Goal: Task Accomplishment & Management: Manage account settings

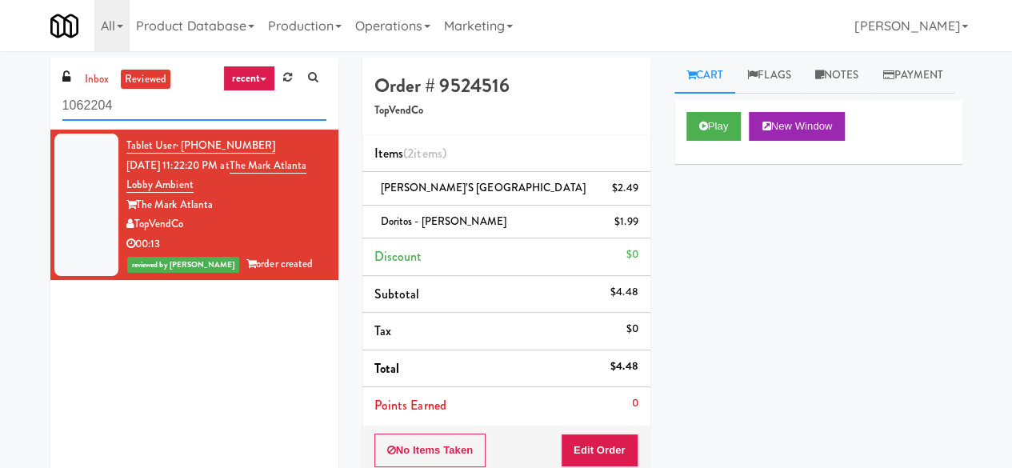
click at [178, 98] on input "1062204" at bounding box center [194, 106] width 264 height 30
click at [94, 81] on link "inbox" at bounding box center [97, 80] width 33 height 20
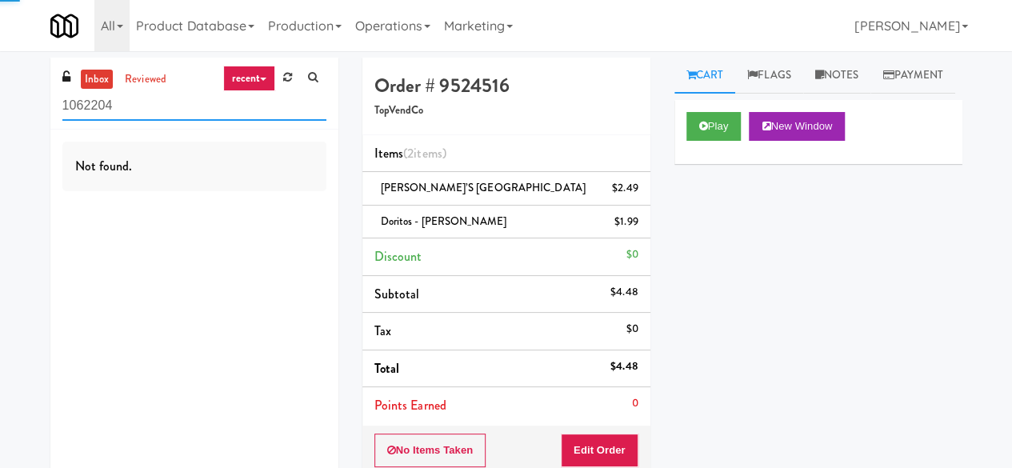
click at [138, 114] on input "1062204" at bounding box center [194, 106] width 264 height 30
click at [134, 110] on input "text" at bounding box center [194, 106] width 264 height 30
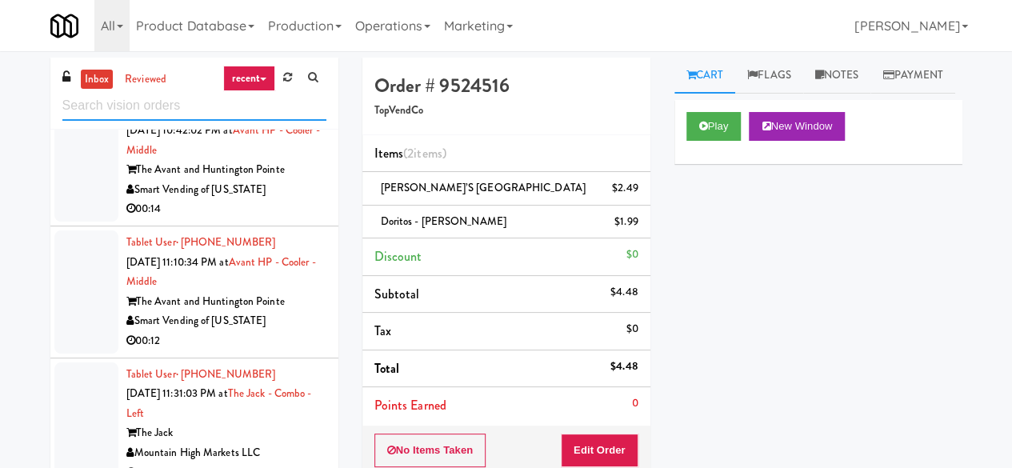
scroll to position [640, 0]
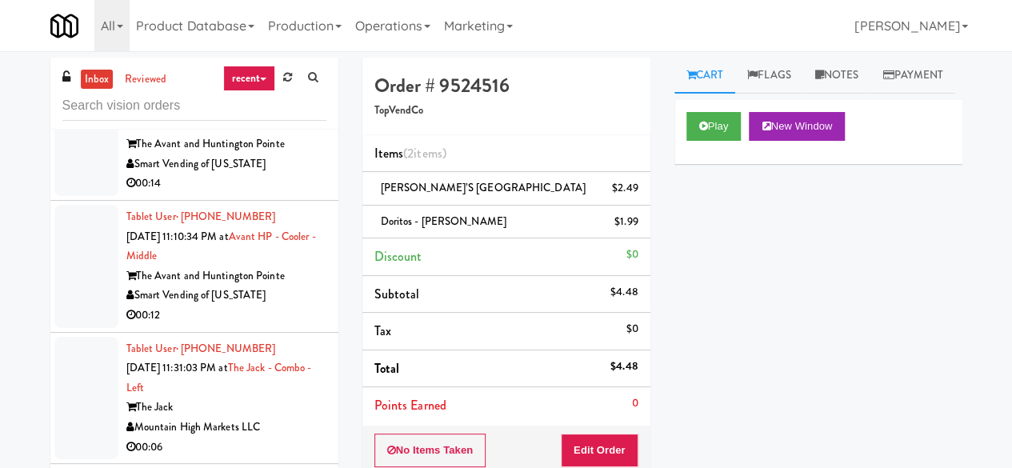
click at [283, 174] on div "Smart Vending of [US_STATE]" at bounding box center [226, 164] width 200 height 20
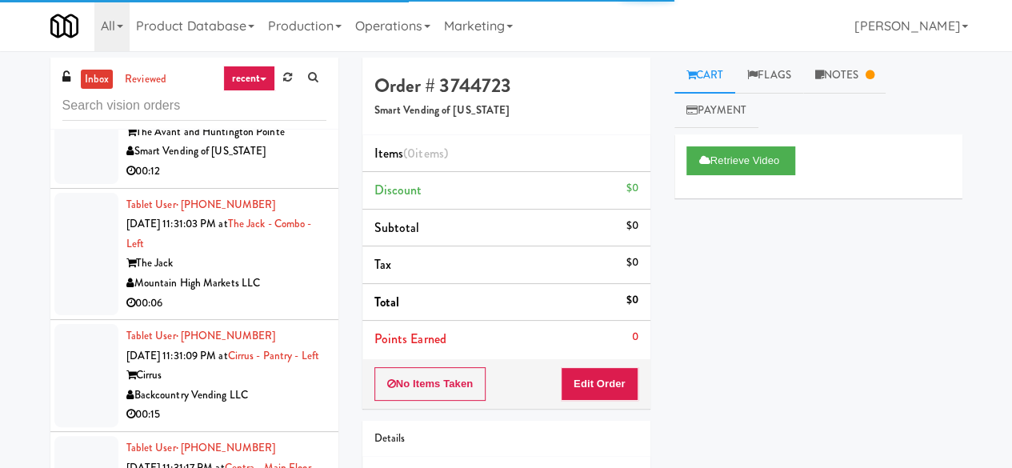
scroll to position [800, 0]
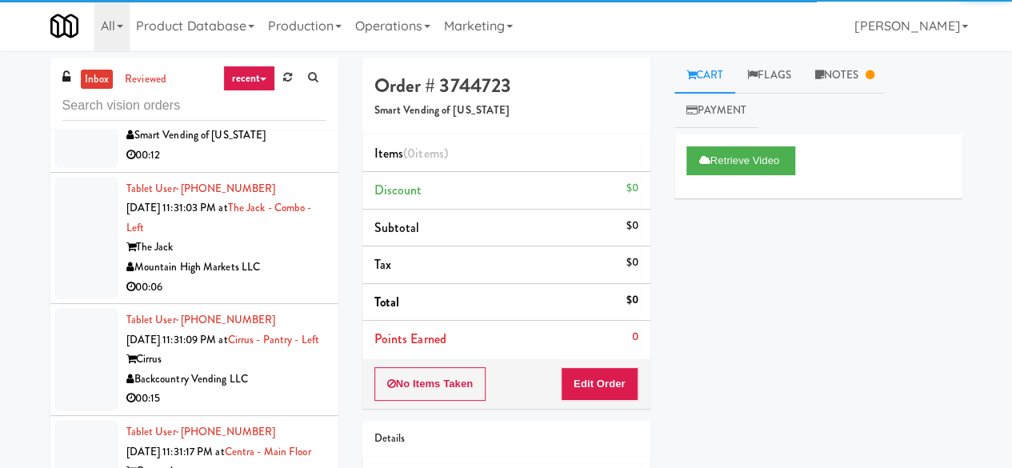
click at [285, 146] on div "Smart Vending of [US_STATE]" at bounding box center [226, 136] width 200 height 20
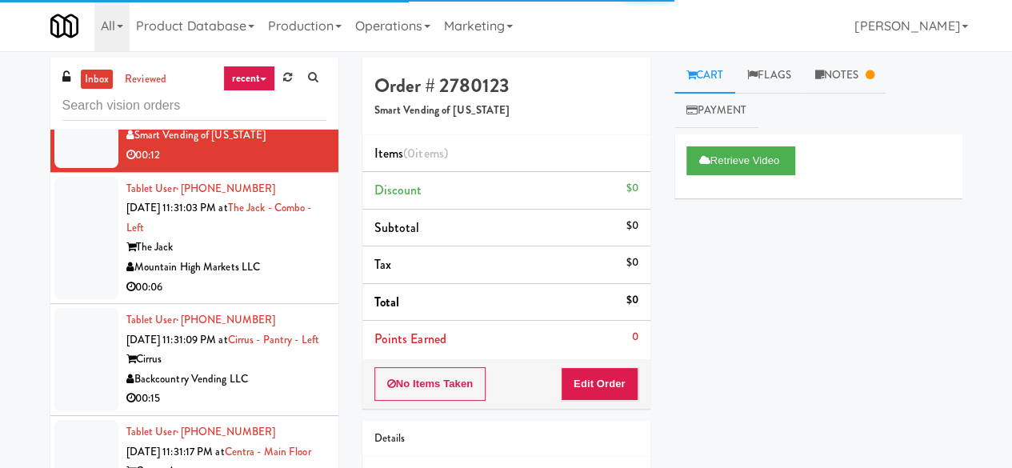
click at [296, 258] on div "The Jack" at bounding box center [226, 248] width 200 height 20
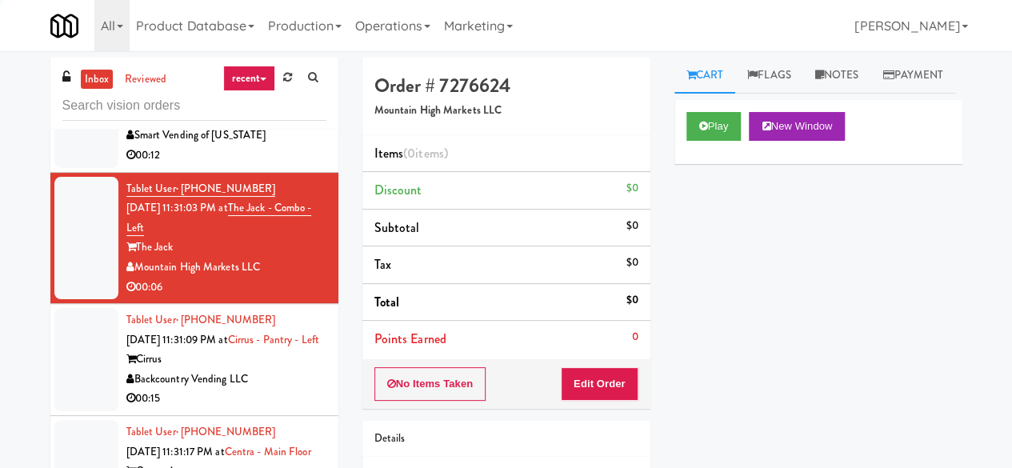
scroll to position [880, 0]
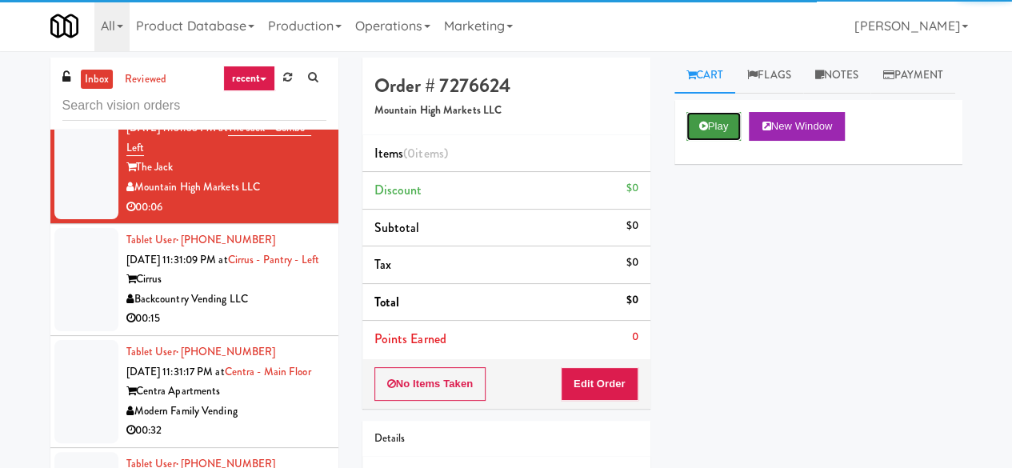
click at [716, 141] on button "Play" at bounding box center [714, 126] width 55 height 29
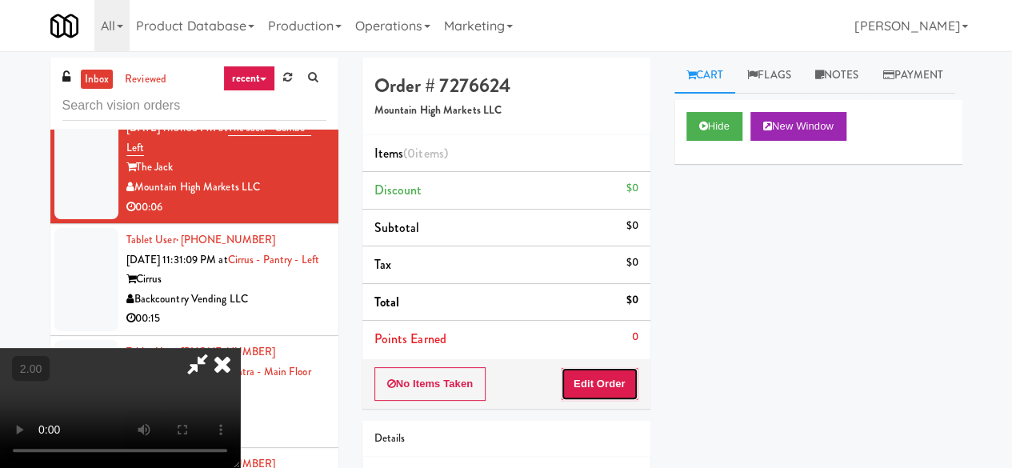
click at [618, 379] on button "Edit Order" at bounding box center [600, 384] width 78 height 34
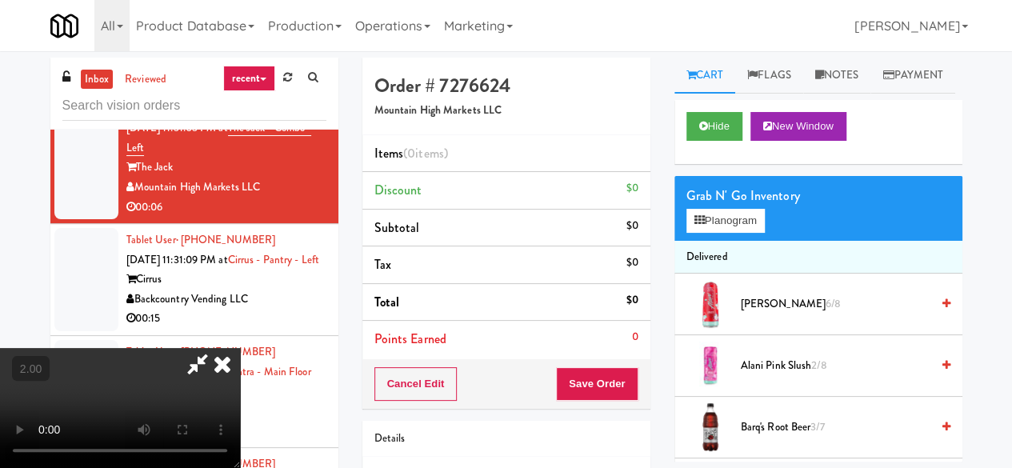
scroll to position [33, 0]
click at [735, 233] on button "Planogram" at bounding box center [726, 221] width 78 height 24
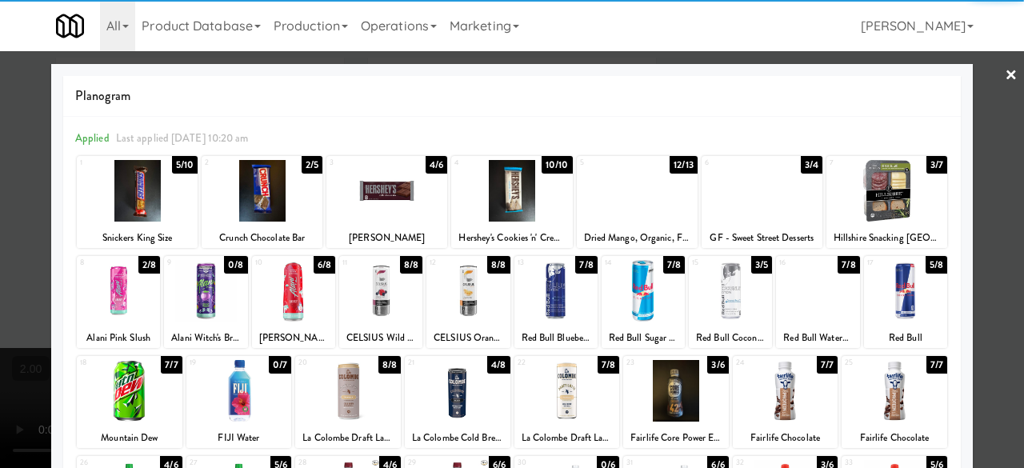
click at [512, 227] on div "4 10/10 Hershey's Cookies 'n' Creme Candy Bars" at bounding box center [511, 202] width 121 height 92
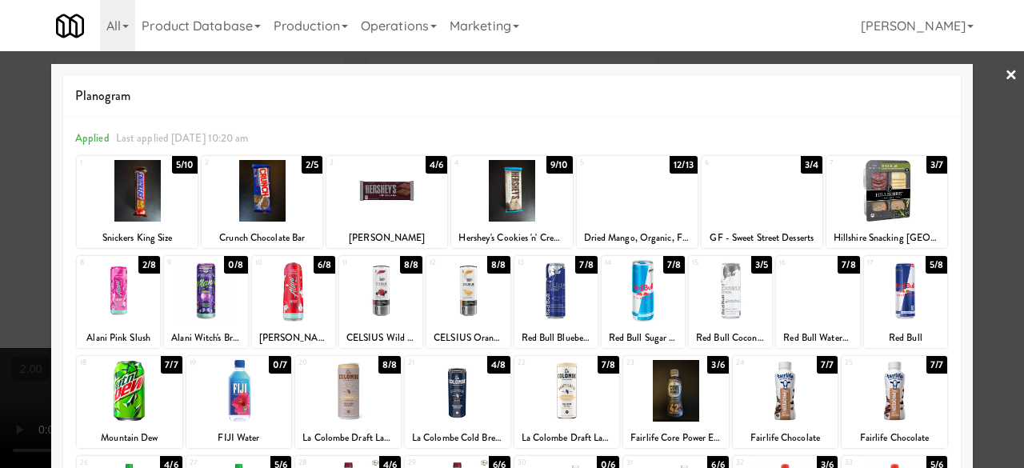
click at [1005, 153] on div at bounding box center [512, 234] width 1024 height 468
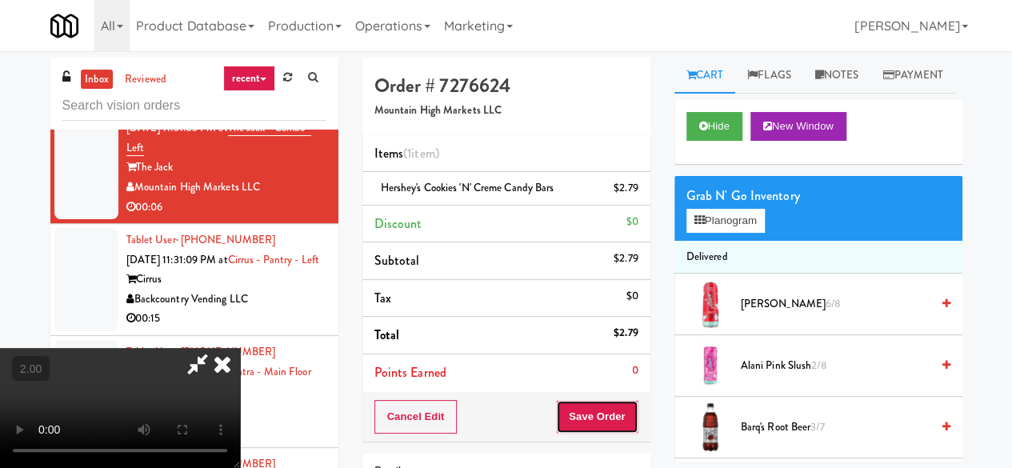
click at [623, 405] on button "Save Order" at bounding box center [597, 417] width 82 height 34
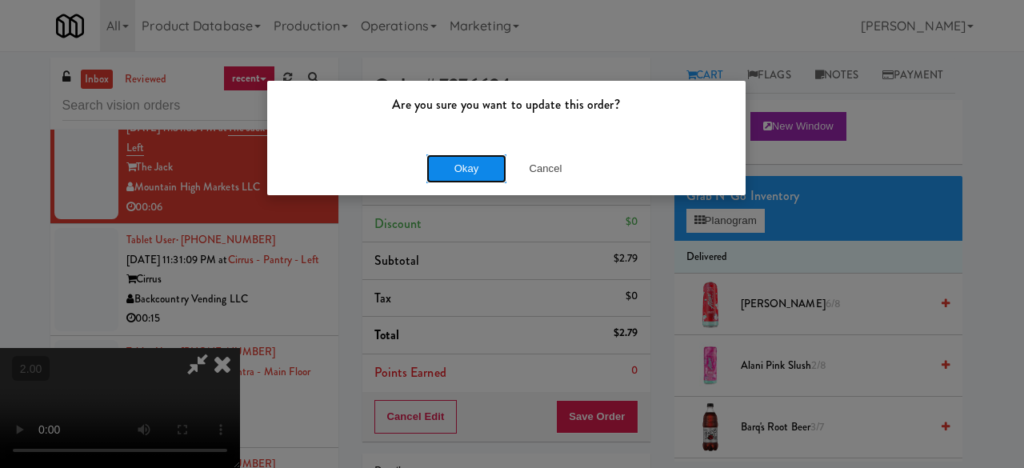
click at [489, 175] on button "Okay" at bounding box center [467, 168] width 80 height 29
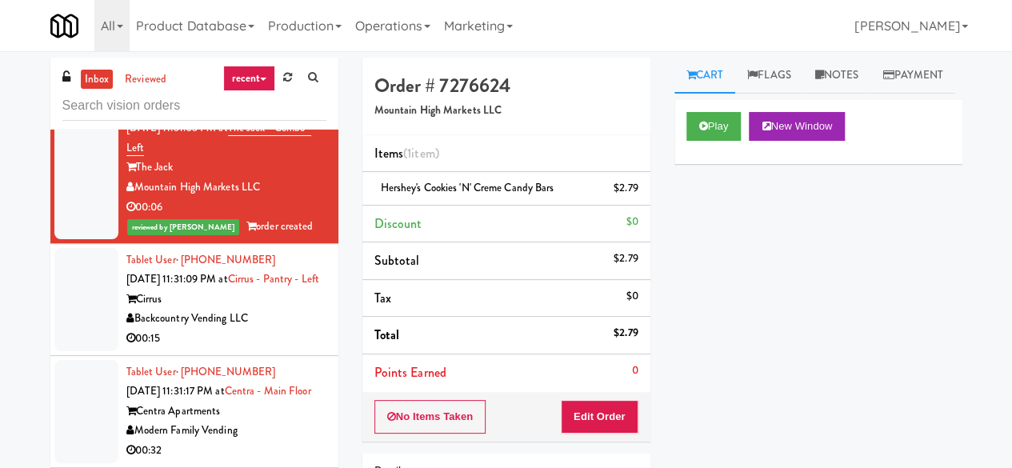
click at [291, 310] on div "Cirrus" at bounding box center [226, 300] width 200 height 20
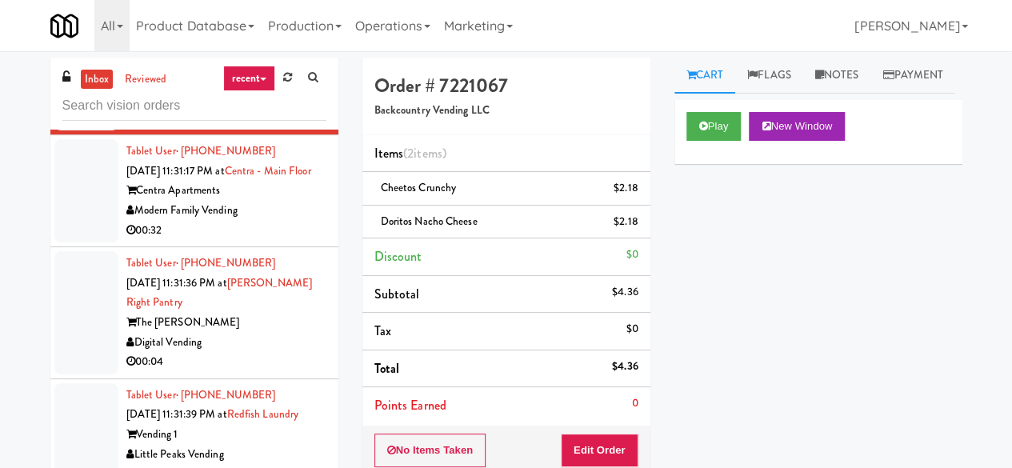
click at [276, 201] on div "Centra Apartments" at bounding box center [226, 191] width 200 height 20
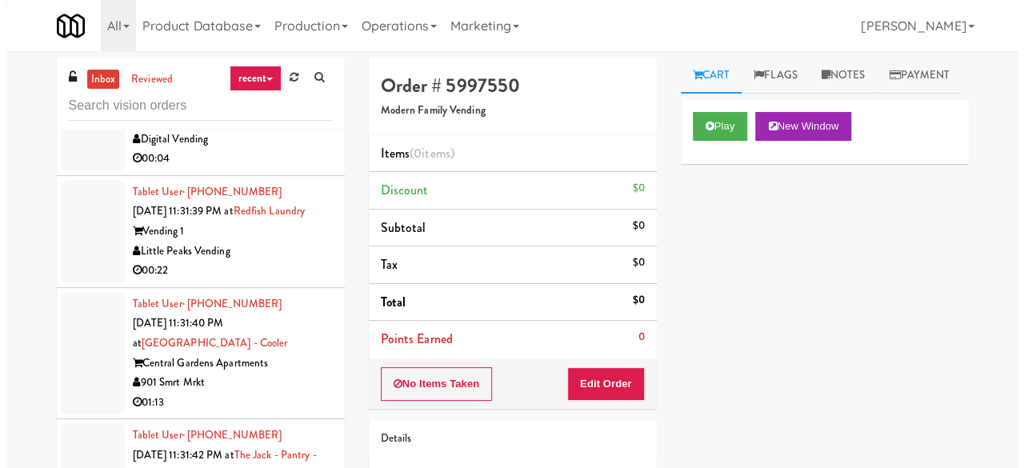
scroll to position [1360, 0]
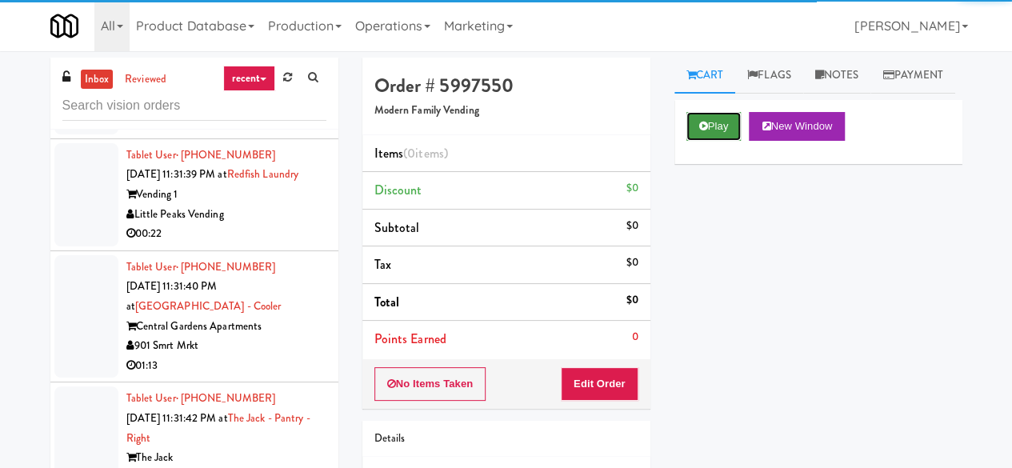
click at [733, 141] on button "Play" at bounding box center [714, 126] width 55 height 29
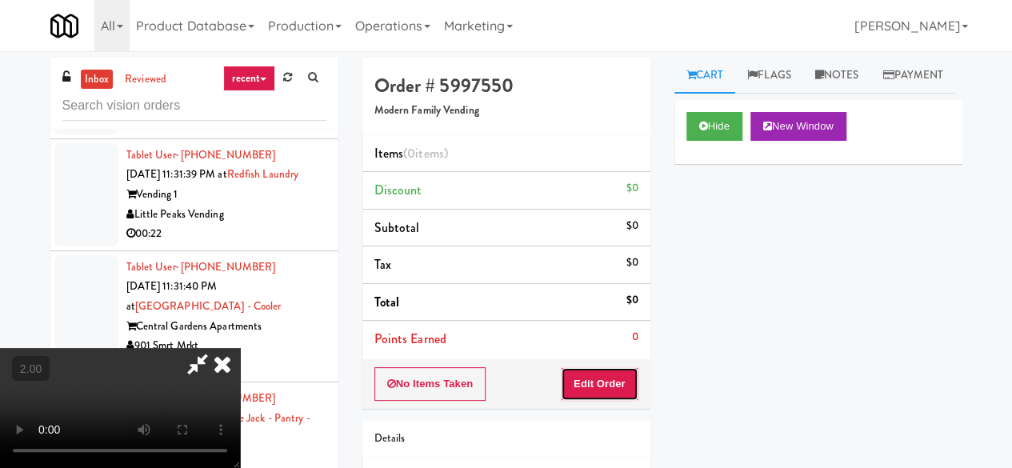
click at [611, 370] on button "Edit Order" at bounding box center [600, 384] width 78 height 34
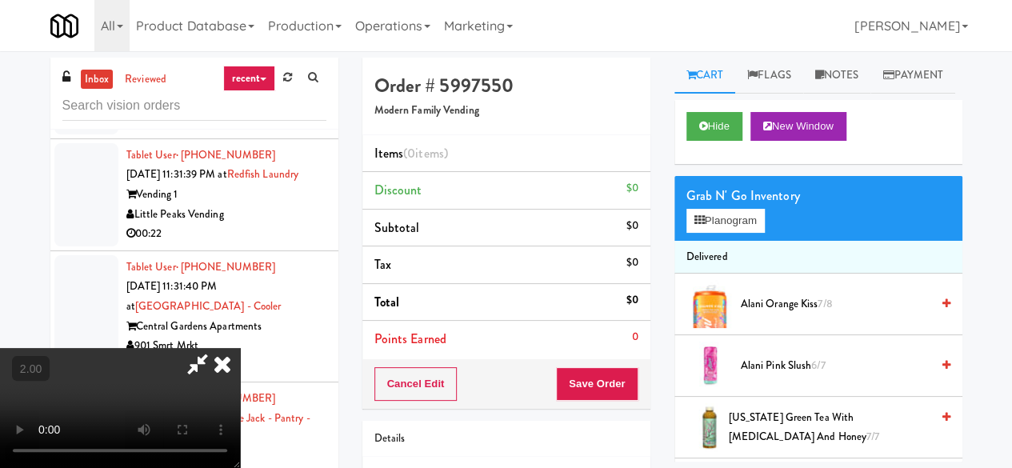
click at [28, 348] on video at bounding box center [120, 408] width 240 height 120
click at [695, 226] on icon at bounding box center [700, 220] width 10 height 10
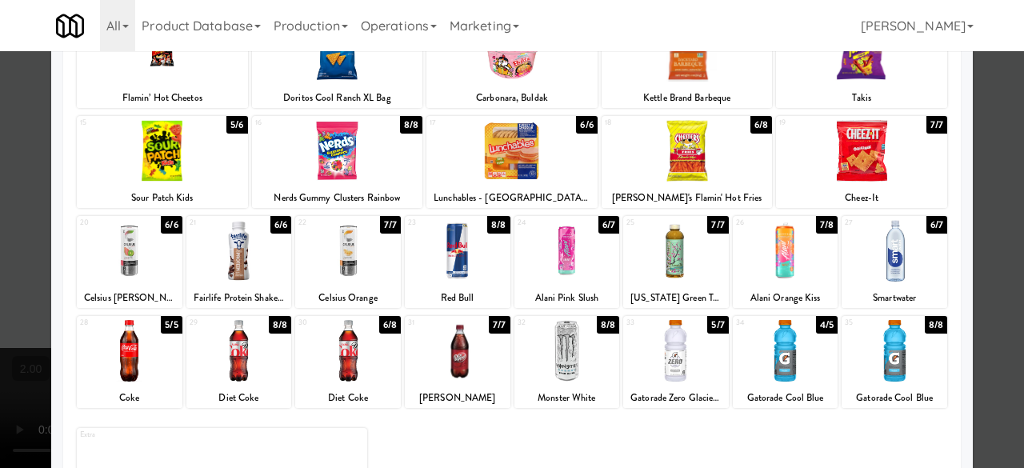
click at [330, 350] on div at bounding box center [348, 351] width 106 height 62
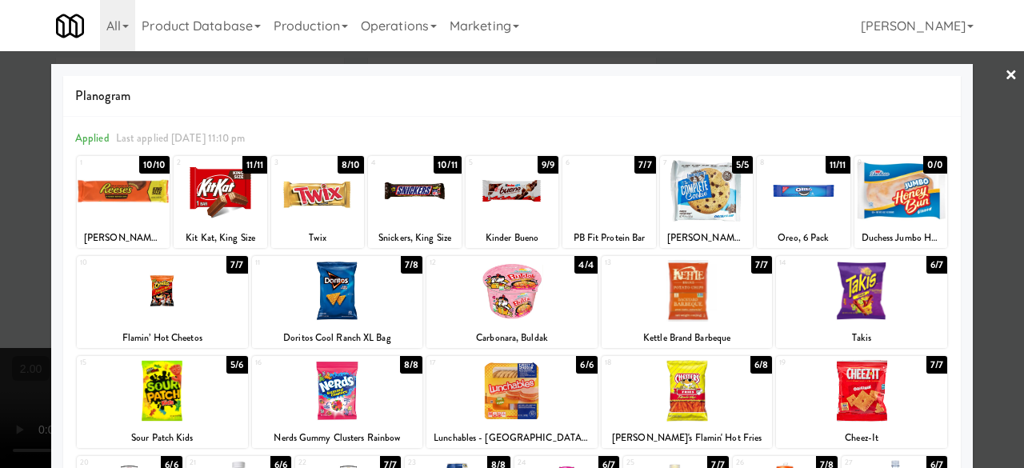
click at [299, 201] on div at bounding box center [317, 191] width 93 height 62
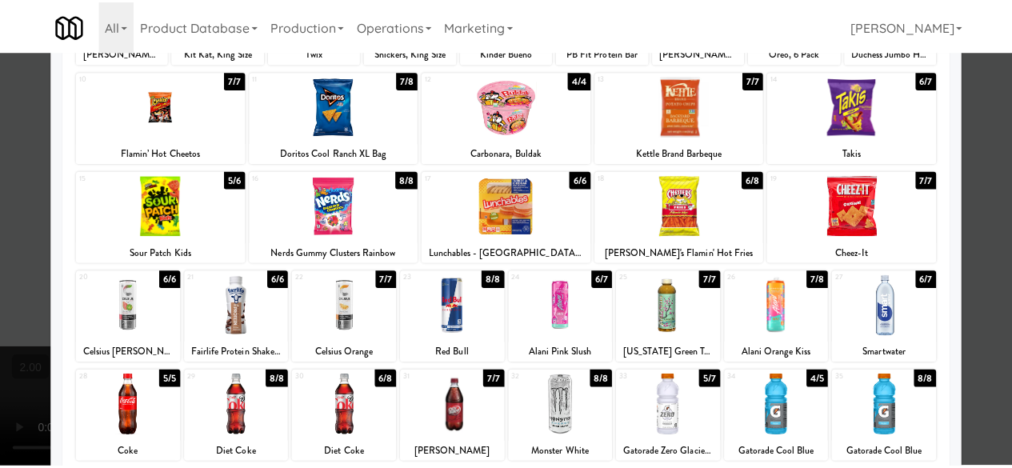
scroll to position [160, 0]
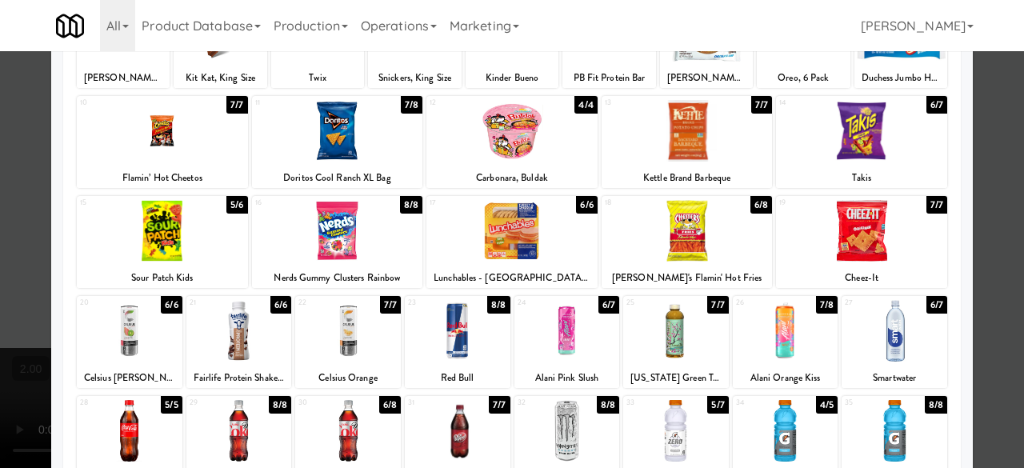
drag, startPoint x: 866, startPoint y: 186, endPoint x: 890, endPoint y: 166, distance: 30.7
click at [867, 185] on div "Takis" at bounding box center [862, 178] width 166 height 20
click at [895, 160] on div at bounding box center [861, 131] width 171 height 62
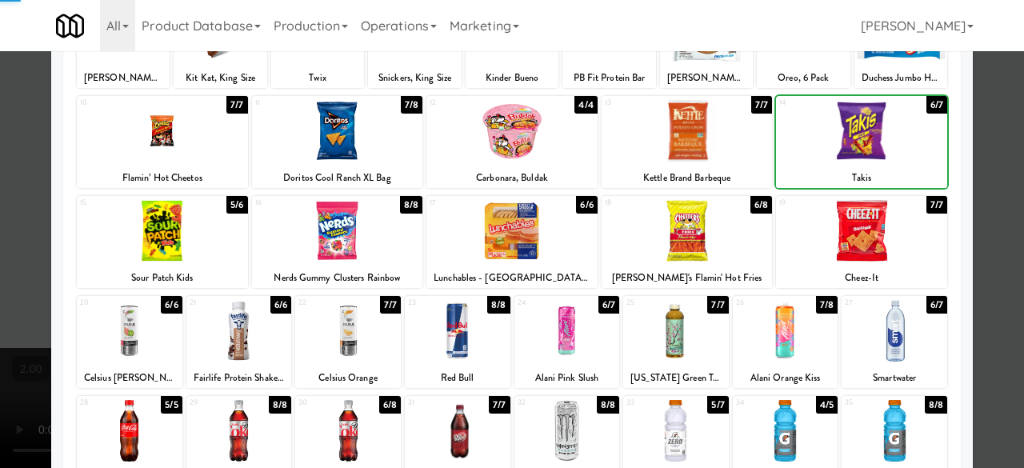
click at [968, 123] on div at bounding box center [512, 234] width 1024 height 468
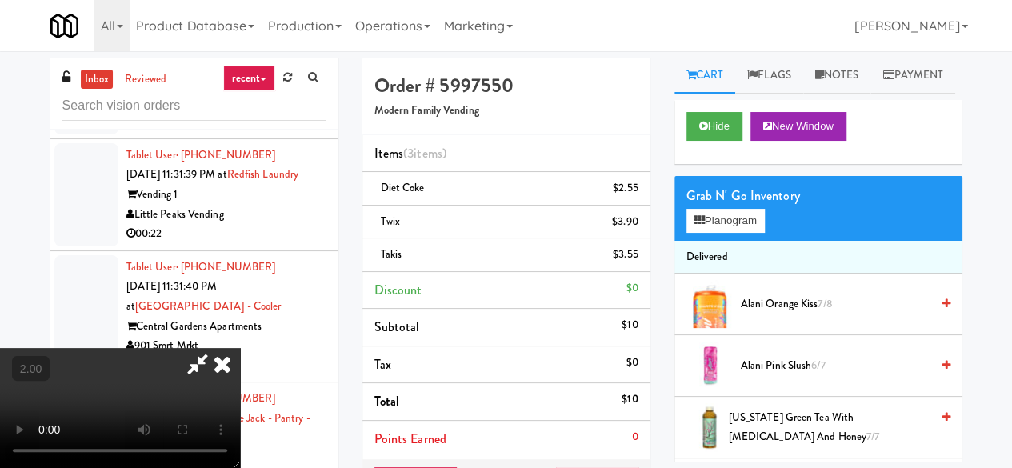
click at [240, 348] on icon at bounding box center [222, 364] width 35 height 32
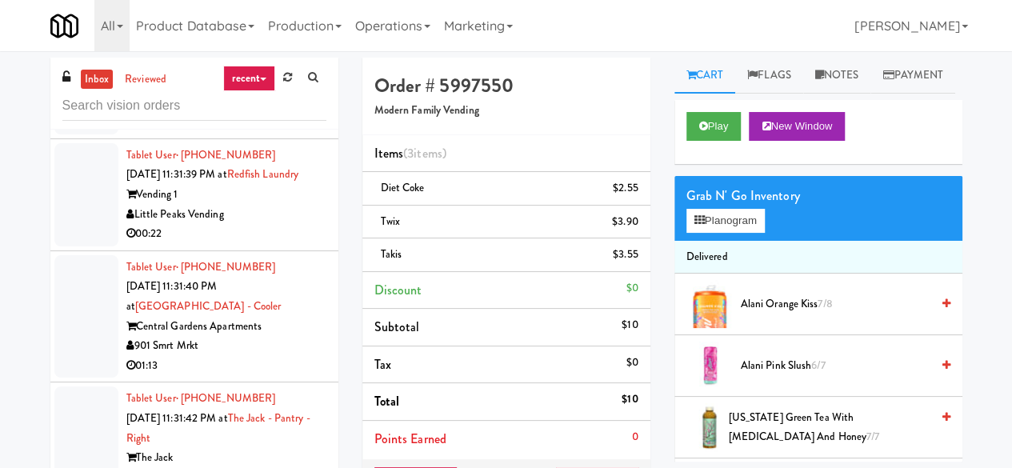
scroll to position [1200, 0]
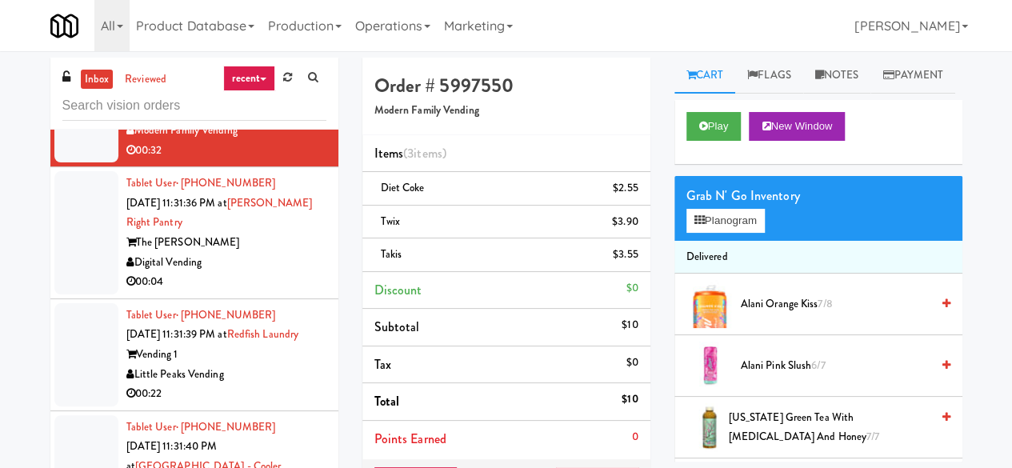
drag, startPoint x: 269, startPoint y: 380, endPoint x: 282, endPoint y: 285, distance: 96.1
click at [269, 273] on div "Digital Vending" at bounding box center [226, 263] width 200 height 20
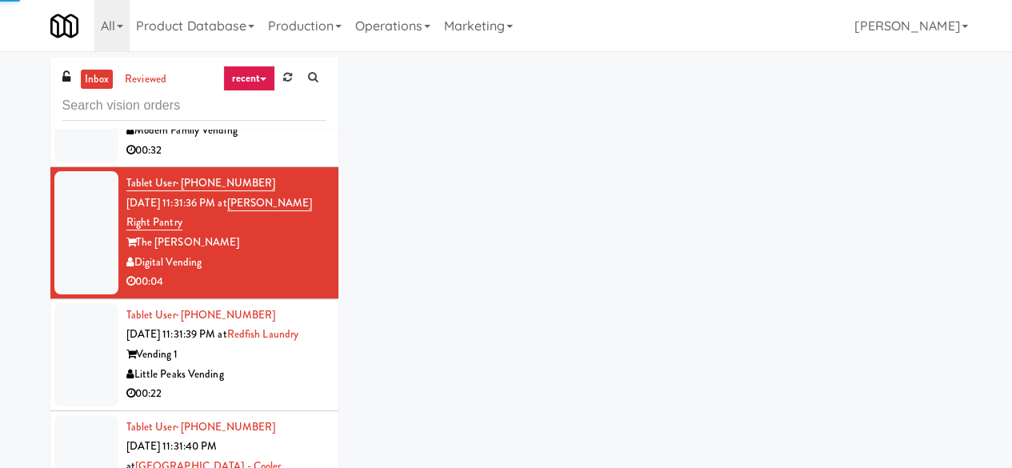
click at [287, 161] on div "00:32" at bounding box center [226, 151] width 200 height 20
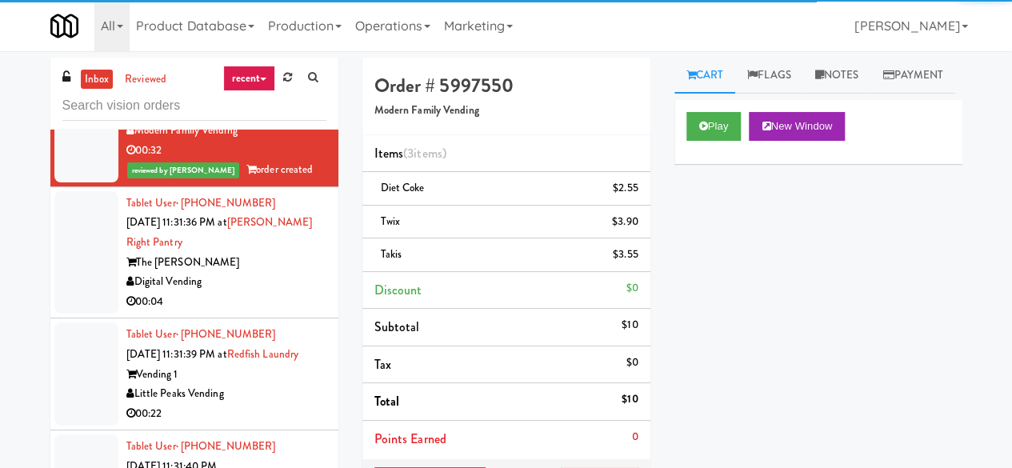
click at [262, 312] on div "00:04" at bounding box center [226, 302] width 200 height 20
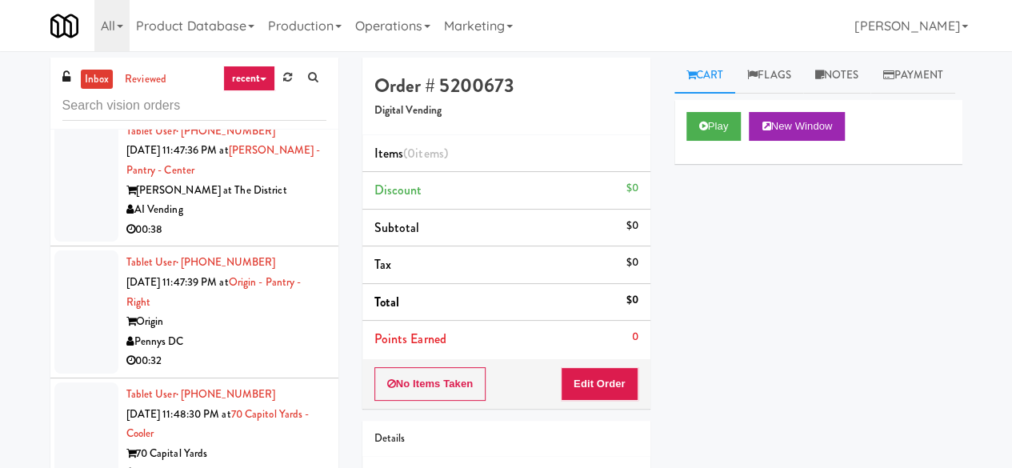
scroll to position [3601, 0]
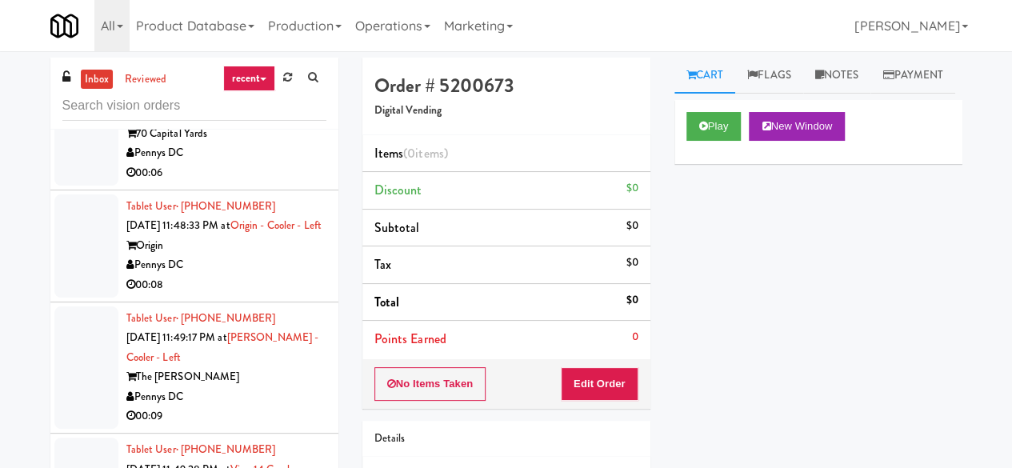
click at [281, 163] on div "Pennys DC" at bounding box center [226, 153] width 200 height 20
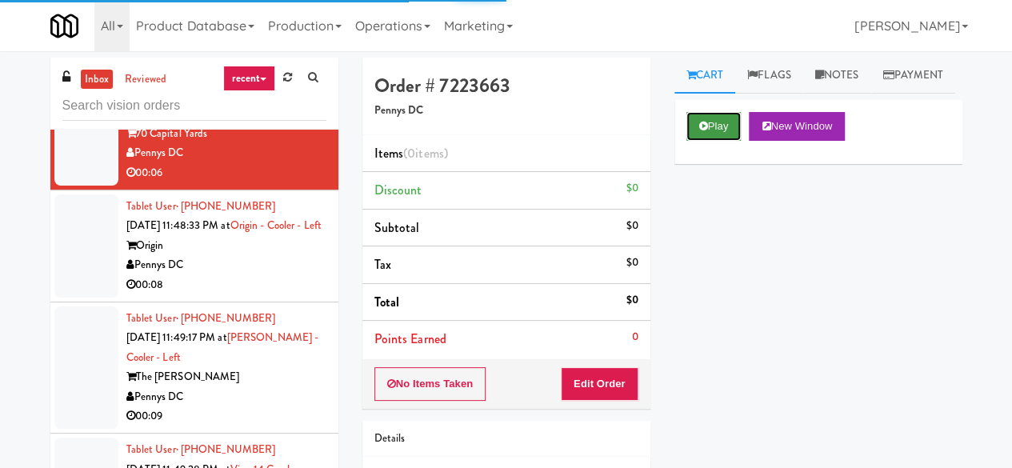
click at [705, 131] on icon at bounding box center [703, 126] width 9 height 10
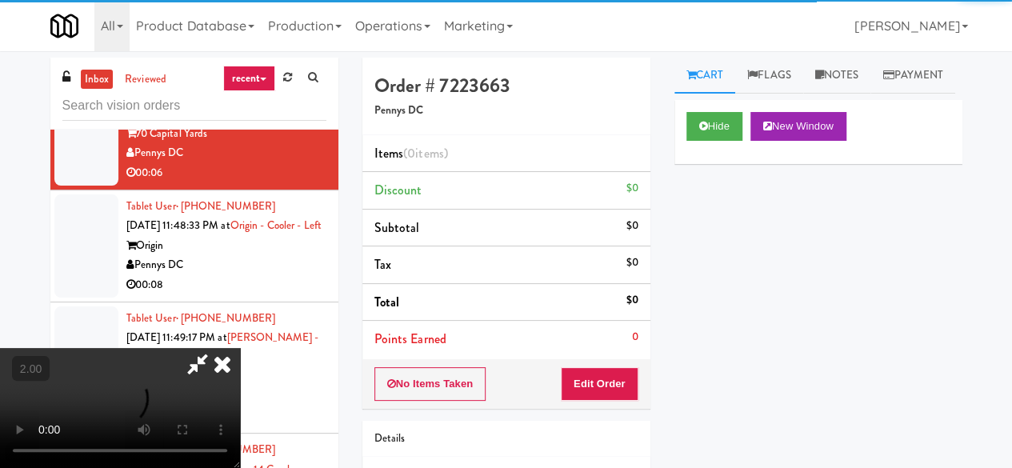
drag, startPoint x: 617, startPoint y: 362, endPoint x: 614, endPoint y: 371, distance: 10.1
click at [615, 371] on div "No Items Taken Edit Order" at bounding box center [507, 384] width 288 height 50
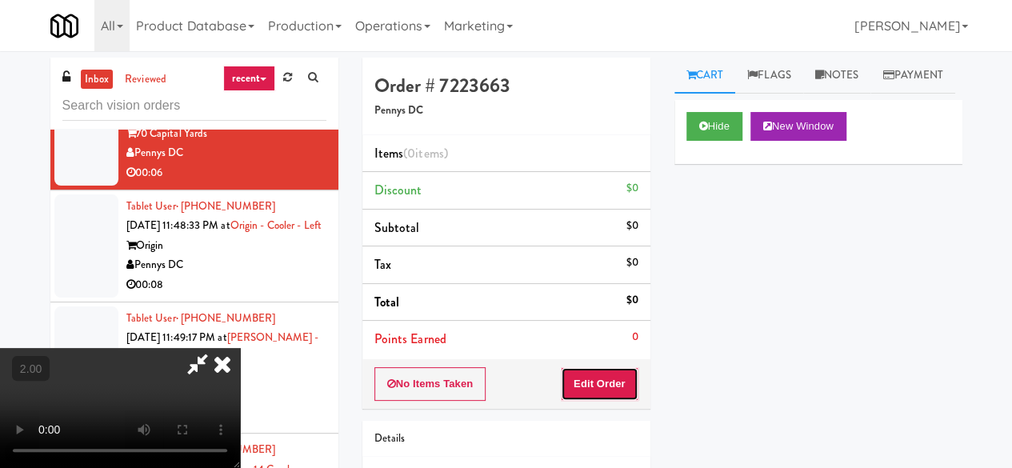
click at [615, 398] on button "Edit Order" at bounding box center [600, 384] width 78 height 34
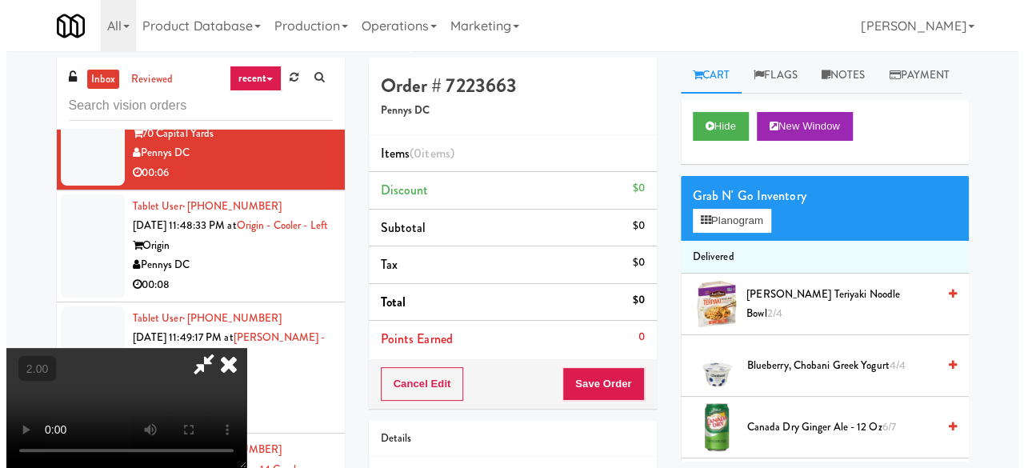
scroll to position [33, 0]
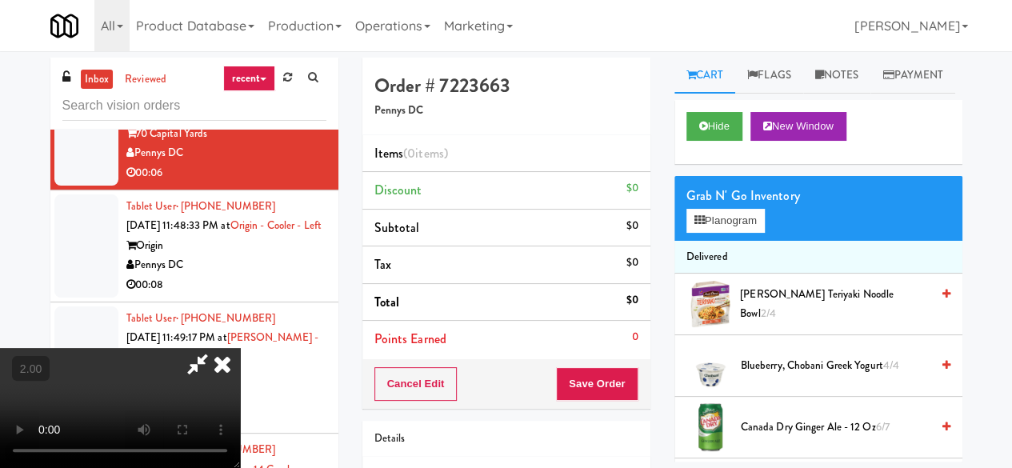
click at [740, 274] on li "Delivered" at bounding box center [819, 258] width 288 height 34
click at [738, 233] on button "Planogram" at bounding box center [726, 221] width 78 height 24
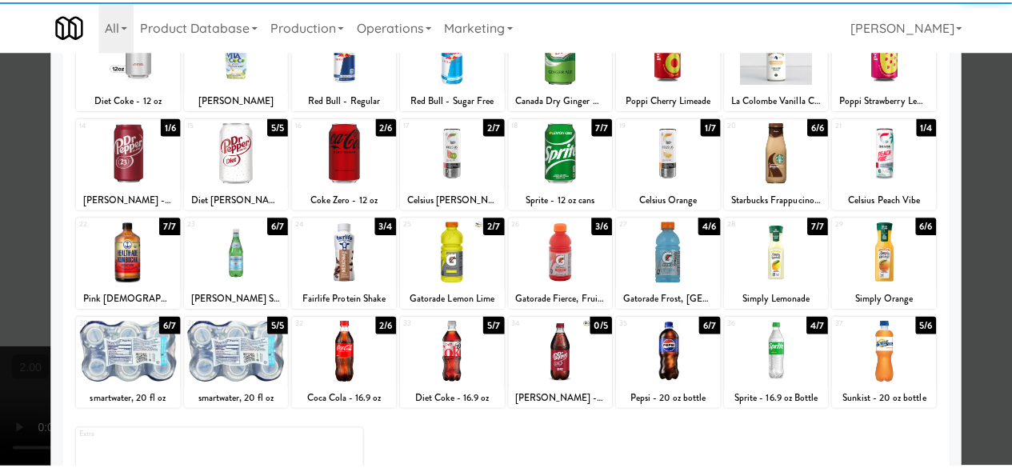
scroll to position [240, 0]
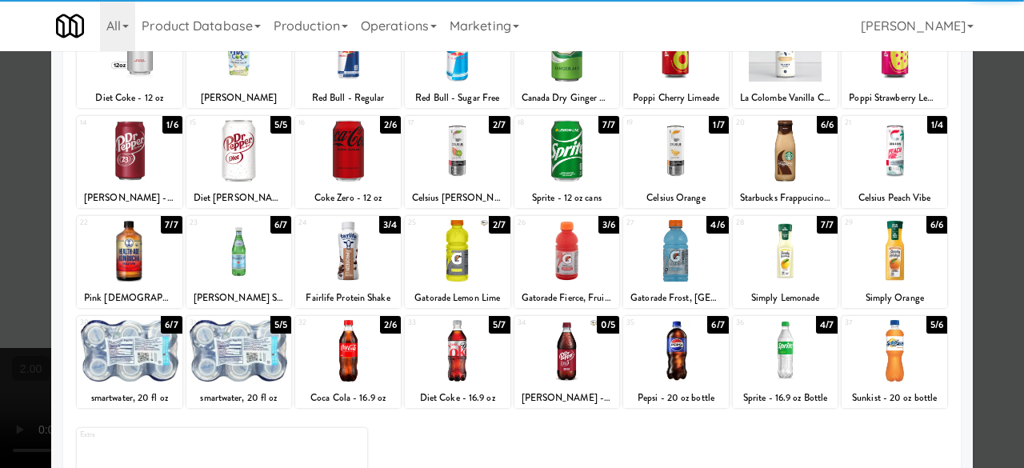
drag, startPoint x: 666, startPoint y: 254, endPoint x: 691, endPoint y: 263, distance: 26.6
click at [667, 255] on div at bounding box center [676, 251] width 106 height 62
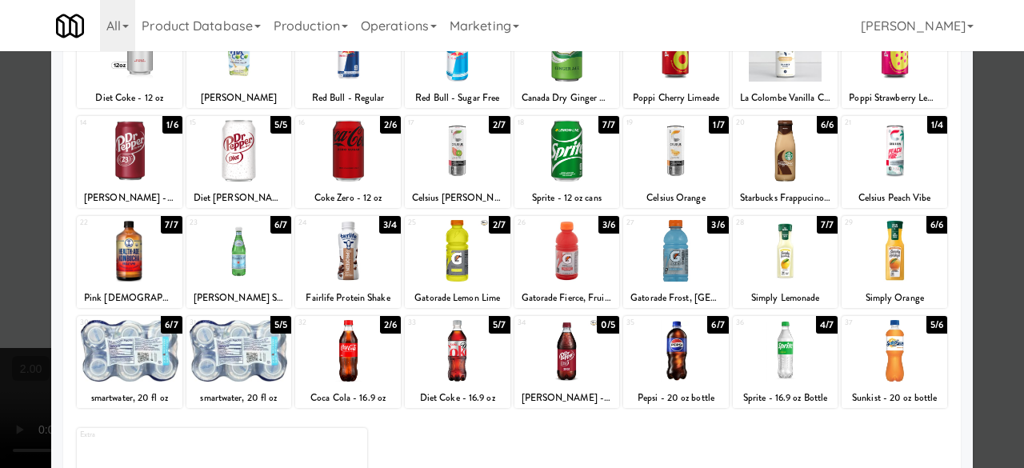
click at [958, 141] on div "Planogram Applied Last applied Thursday 11:36 am 1 5/5 Sabra Avocado Toast 2 6/…" at bounding box center [512, 185] width 922 height 722
click at [974, 133] on div at bounding box center [512, 234] width 1024 height 468
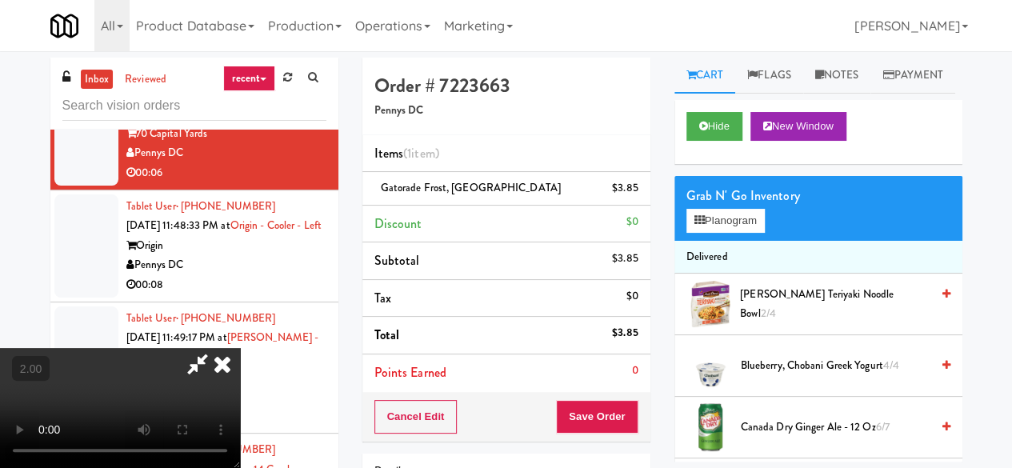
scroll to position [210, 0]
click at [626, 415] on button "Save Order" at bounding box center [597, 417] width 82 height 34
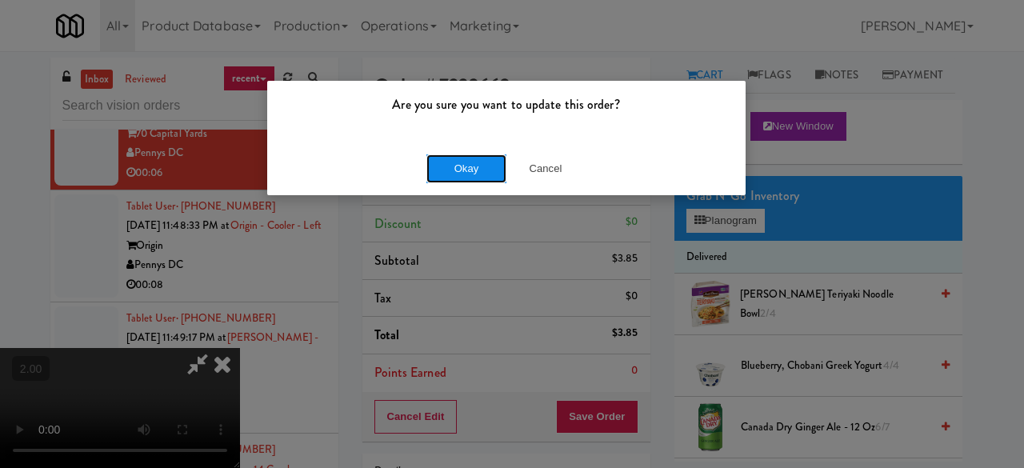
click at [453, 174] on button "Okay" at bounding box center [467, 168] width 80 height 29
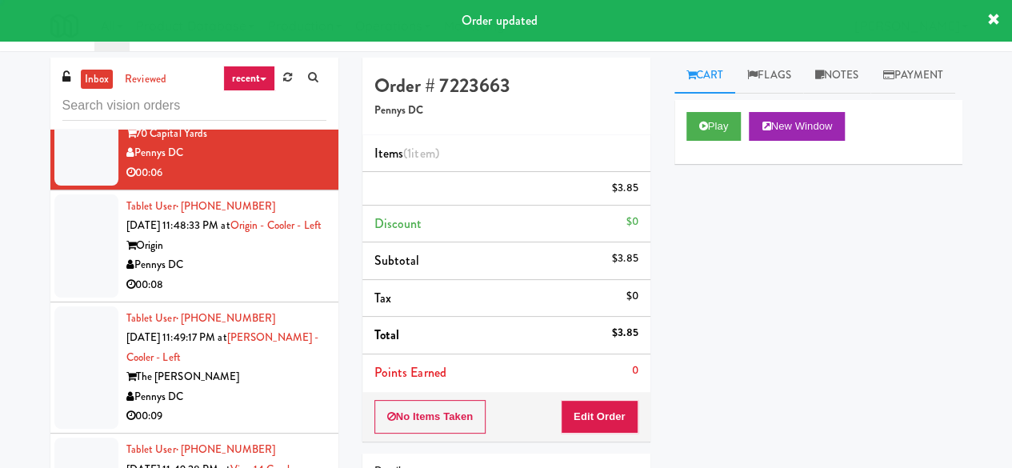
scroll to position [0, 0]
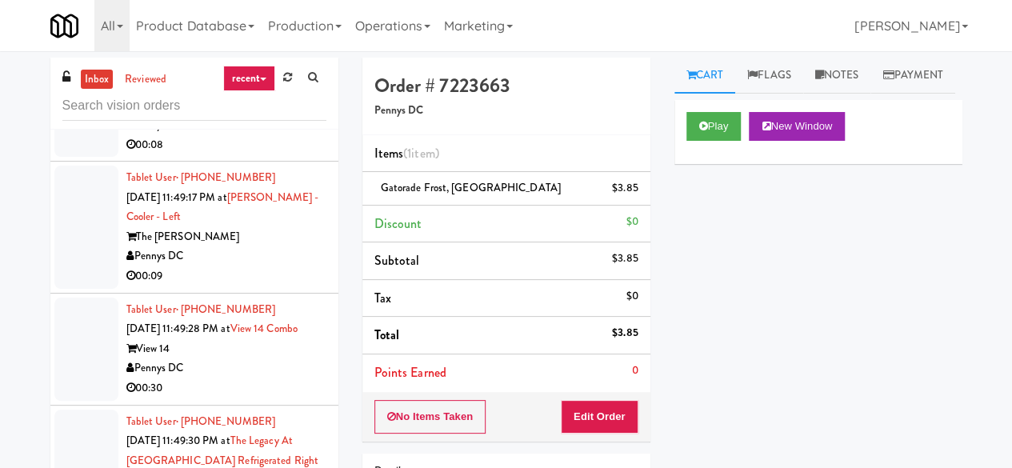
click at [258, 115] on div "Origin" at bounding box center [226, 105] width 200 height 20
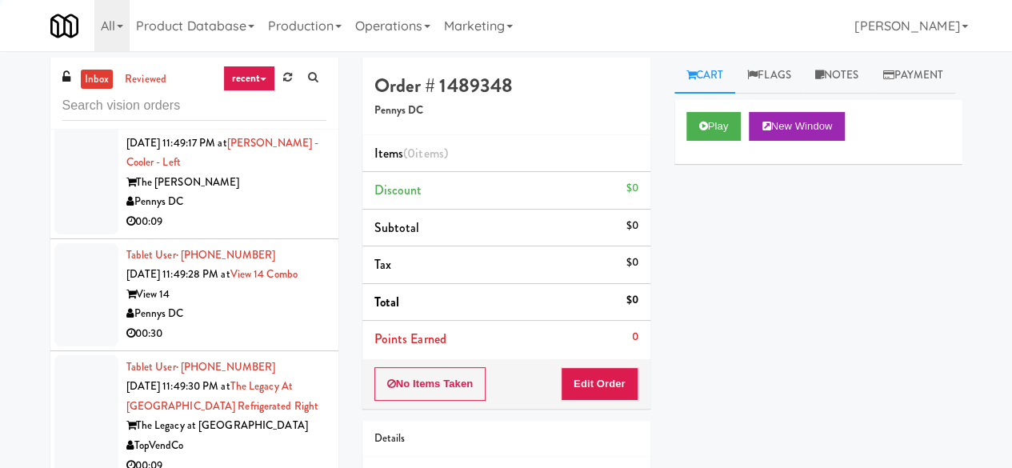
scroll to position [3841, 0]
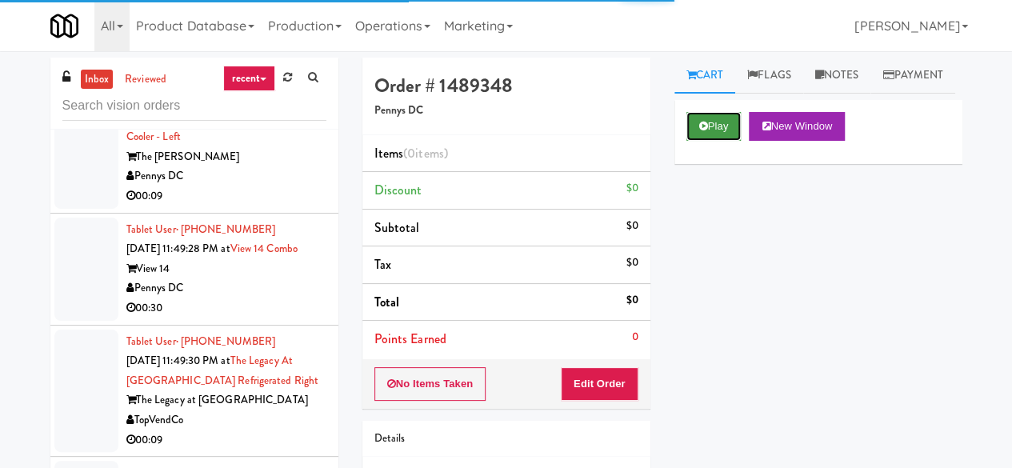
click at [699, 141] on button "Play" at bounding box center [714, 126] width 55 height 29
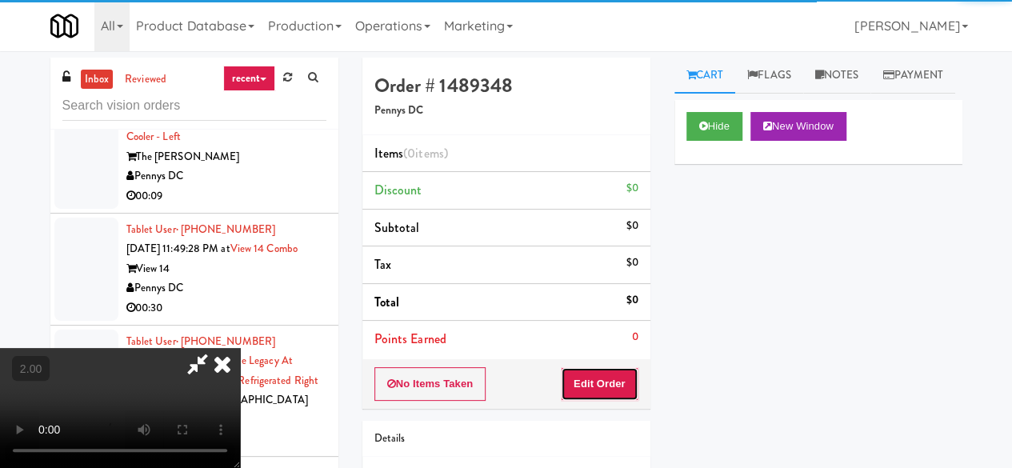
click at [620, 371] on button "Edit Order" at bounding box center [600, 384] width 78 height 34
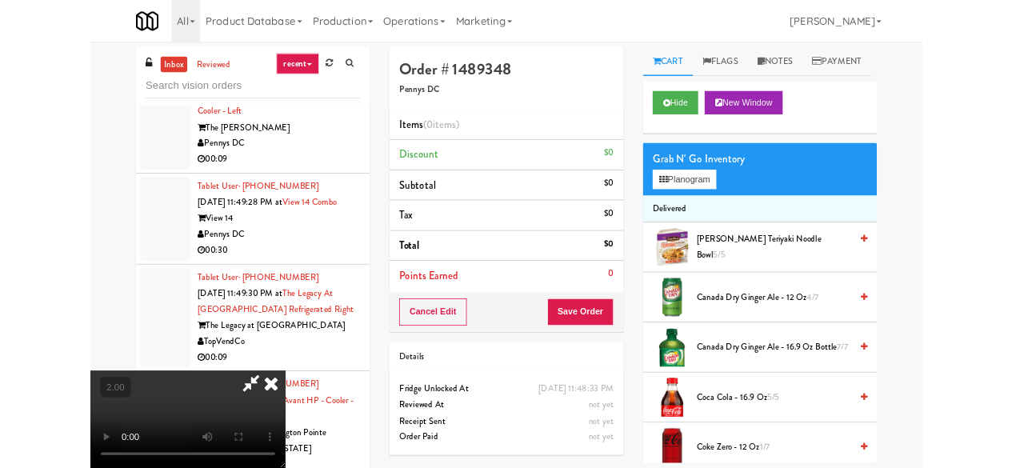
scroll to position [33, 0]
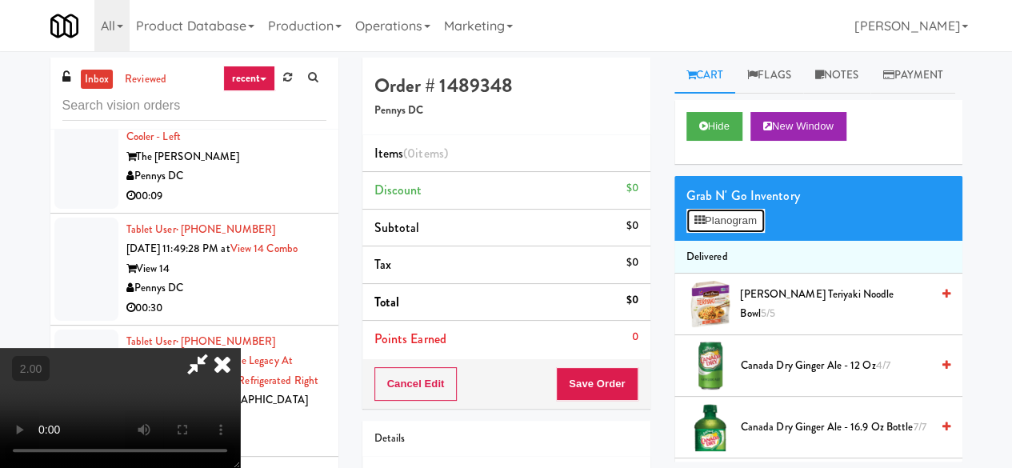
click at [741, 233] on button "Planogram" at bounding box center [726, 221] width 78 height 24
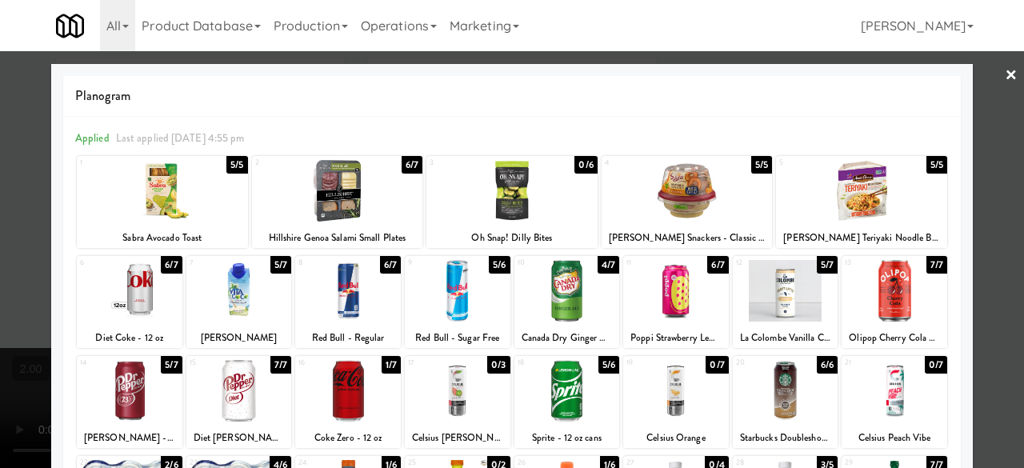
click at [467, 203] on div at bounding box center [512, 191] width 171 height 62
click at [1000, 150] on div at bounding box center [512, 234] width 1024 height 468
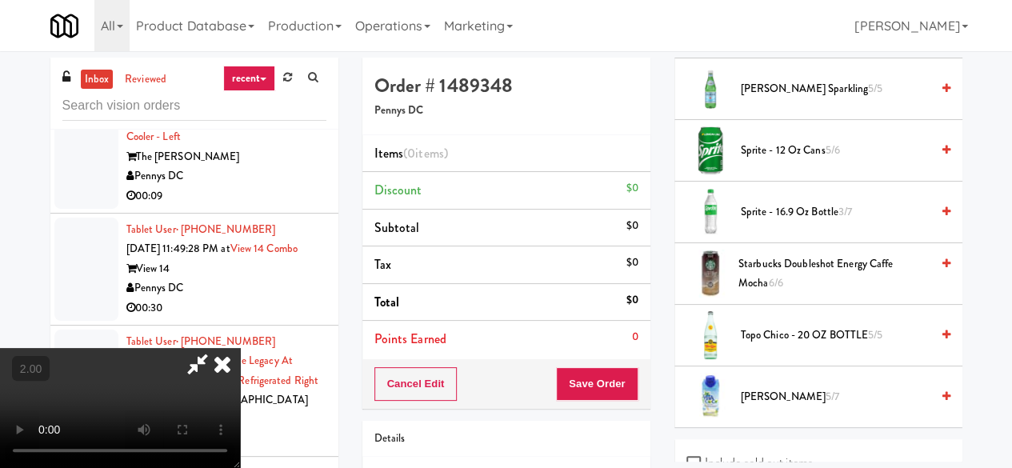
scroll to position [1921, 0]
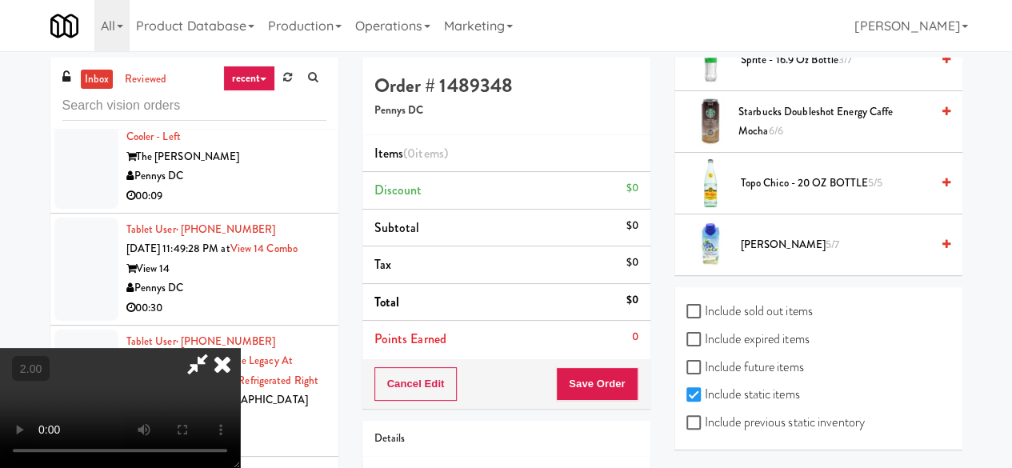
click at [716, 426] on label "Include previous static inventory" at bounding box center [776, 423] width 178 height 24
click at [705, 426] on input "Include previous static inventory" at bounding box center [696, 423] width 18 height 13
checkbox input "true"
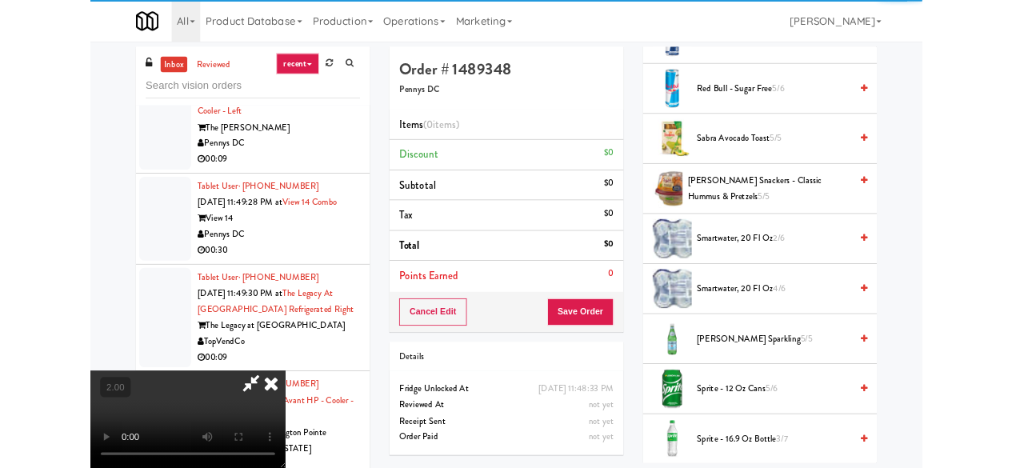
scroll to position [33, 0]
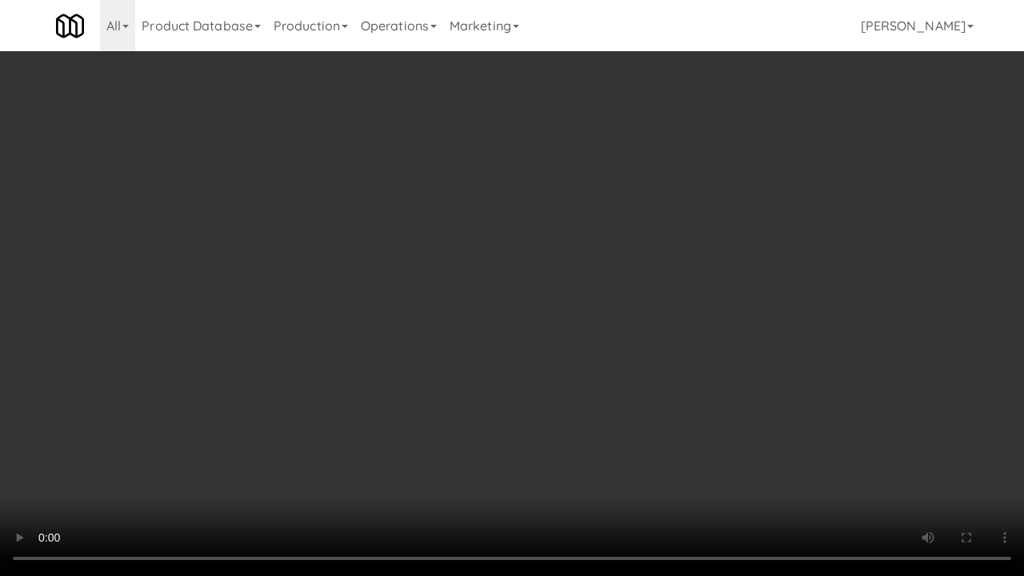
click at [528, 378] on video at bounding box center [512, 288] width 1024 height 576
click at [693, 337] on video at bounding box center [512, 288] width 1024 height 576
click at [695, 335] on video at bounding box center [512, 288] width 1024 height 576
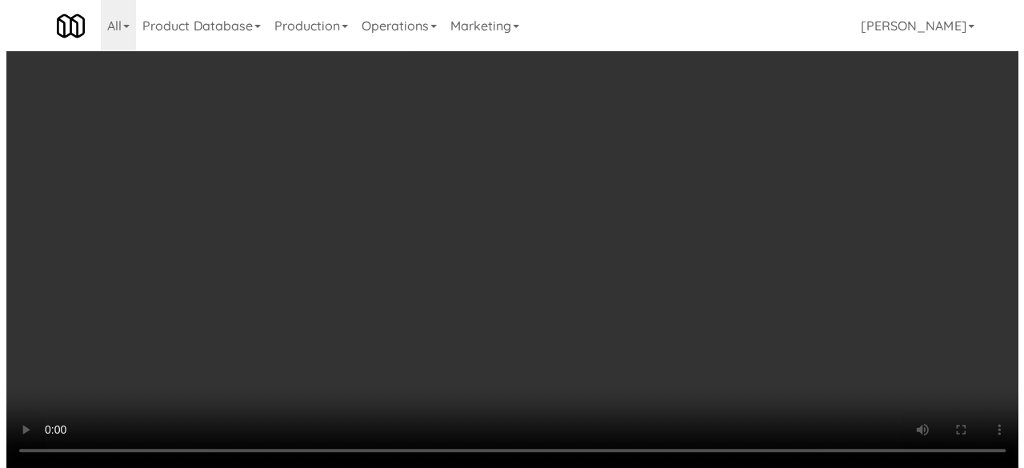
scroll to position [0, 0]
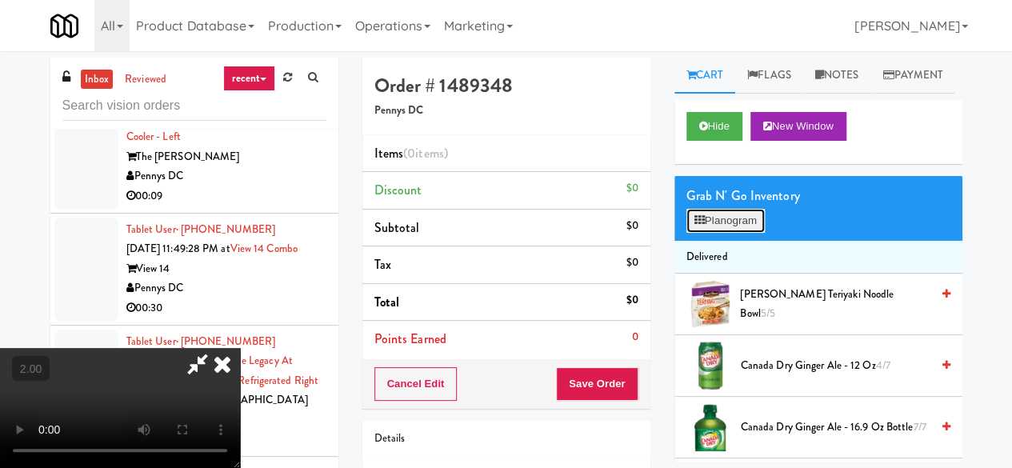
click at [702, 233] on button "Planogram" at bounding box center [726, 221] width 78 height 24
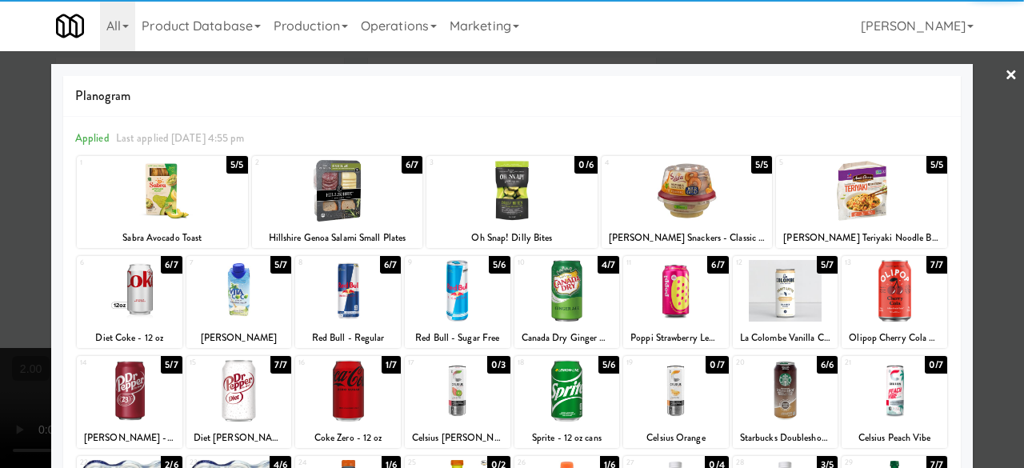
drag, startPoint x: 519, startPoint y: 194, endPoint x: 589, endPoint y: 198, distance: 70.5
click at [519, 194] on div at bounding box center [512, 191] width 171 height 62
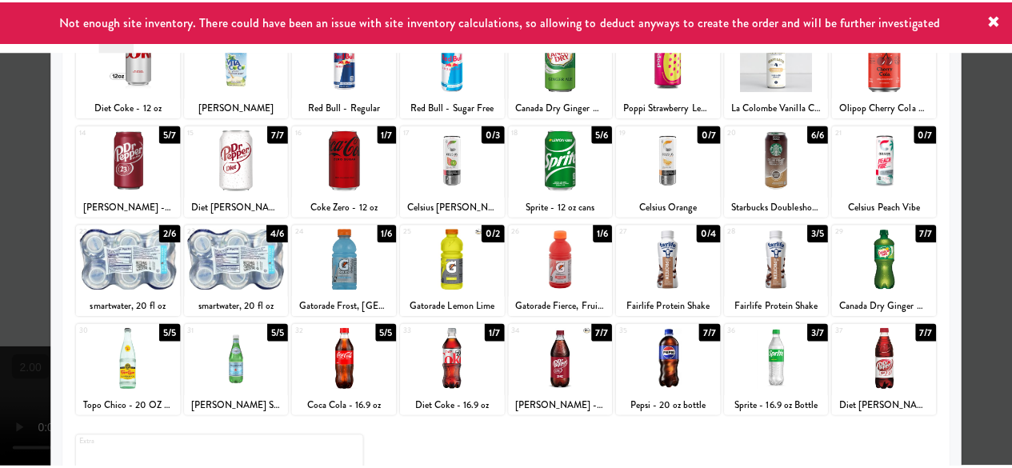
scroll to position [317, 0]
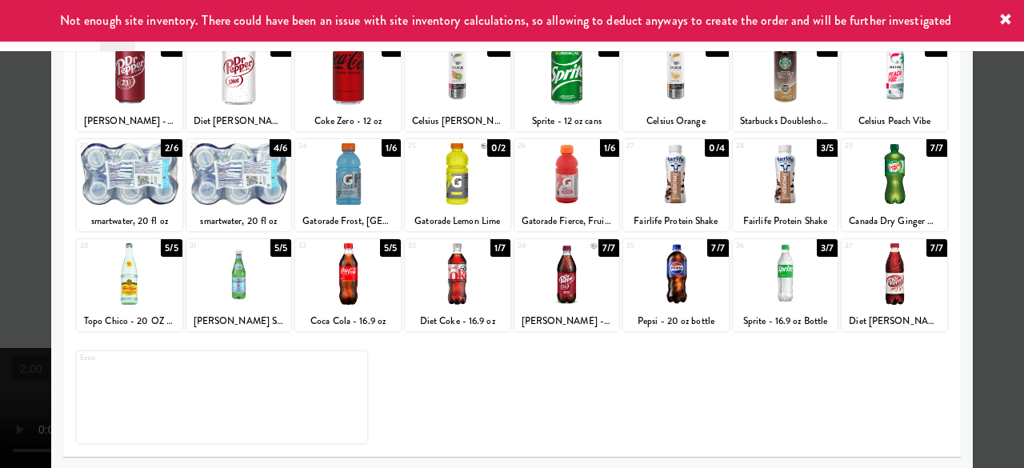
click at [975, 137] on div at bounding box center [512, 234] width 1024 height 468
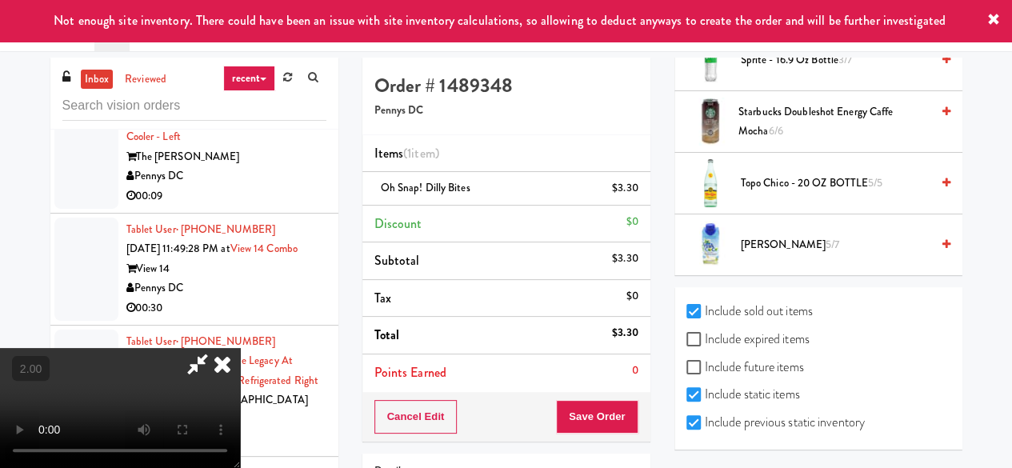
scroll to position [2425, 0]
click at [712, 336] on label "Include expired items" at bounding box center [748, 339] width 123 height 24
click at [705, 336] on input "Include expired items" at bounding box center [696, 340] width 18 height 13
checkbox input "true"
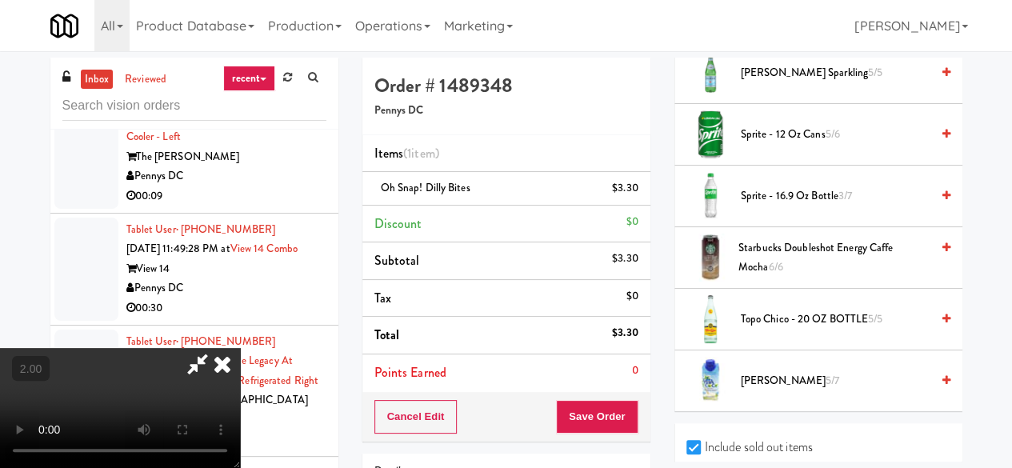
scroll to position [0, 0]
click at [240, 348] on icon at bounding box center [222, 364] width 35 height 32
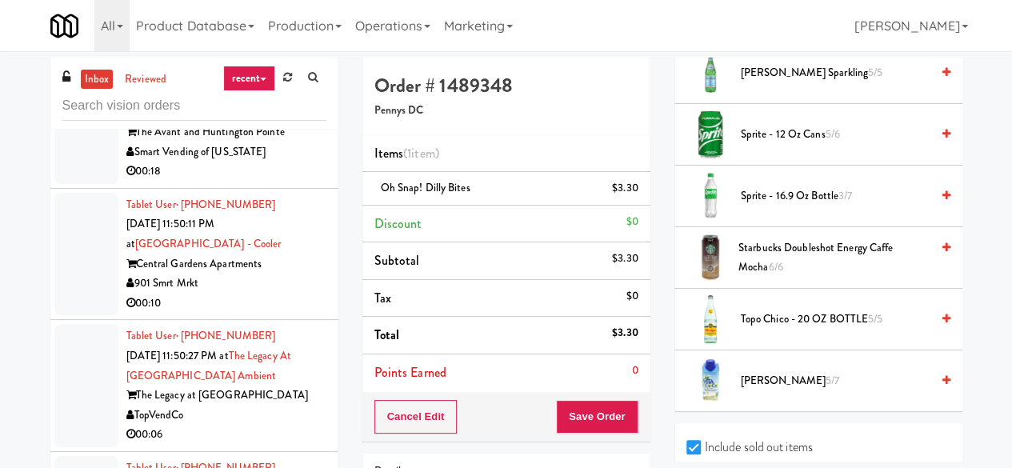
scroll to position [4321, 0]
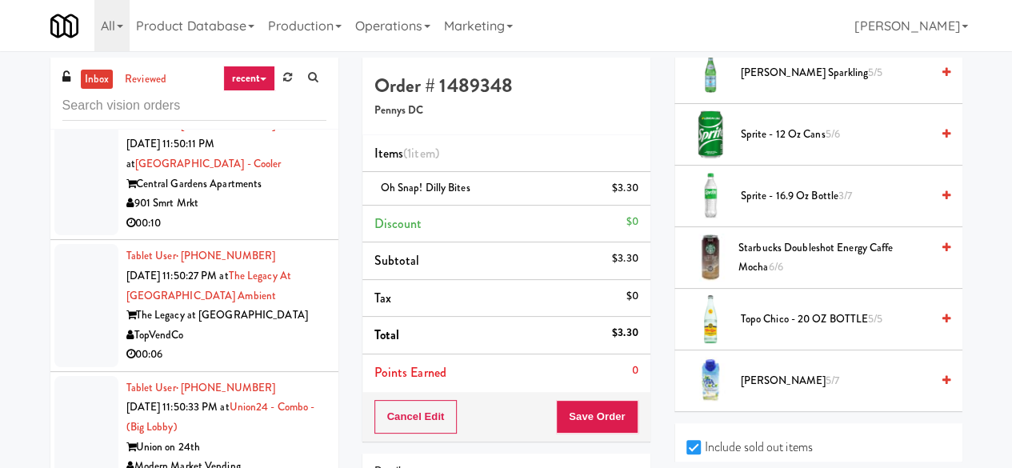
click at [254, 214] on div "901 Smrt Mrkt" at bounding box center [226, 204] width 200 height 20
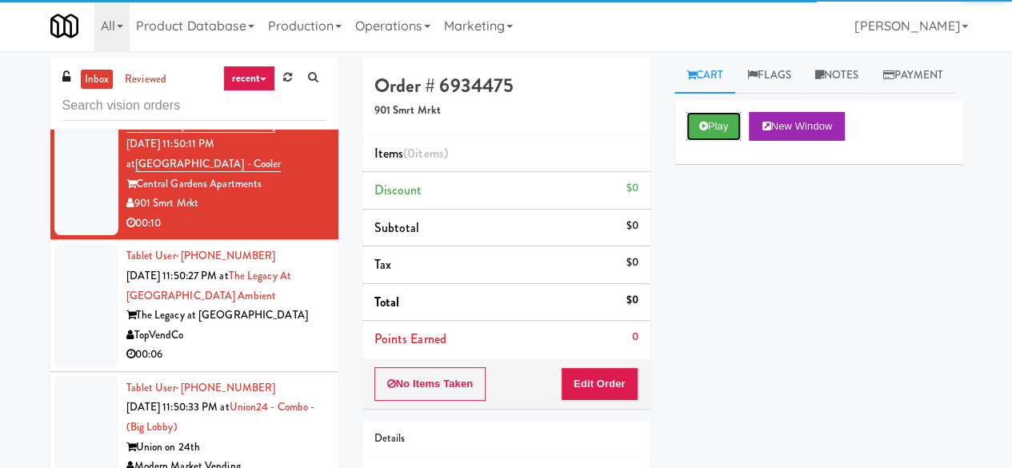
drag, startPoint x: 724, startPoint y: 170, endPoint x: 692, endPoint y: 236, distance: 73.0
click at [723, 141] on button "Play" at bounding box center [714, 126] width 55 height 29
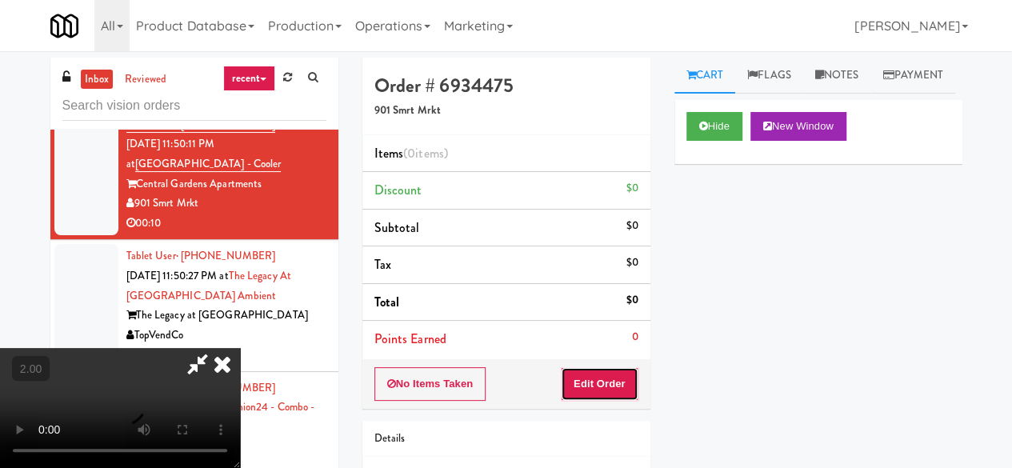
click at [610, 367] on button "Edit Order" at bounding box center [600, 384] width 78 height 34
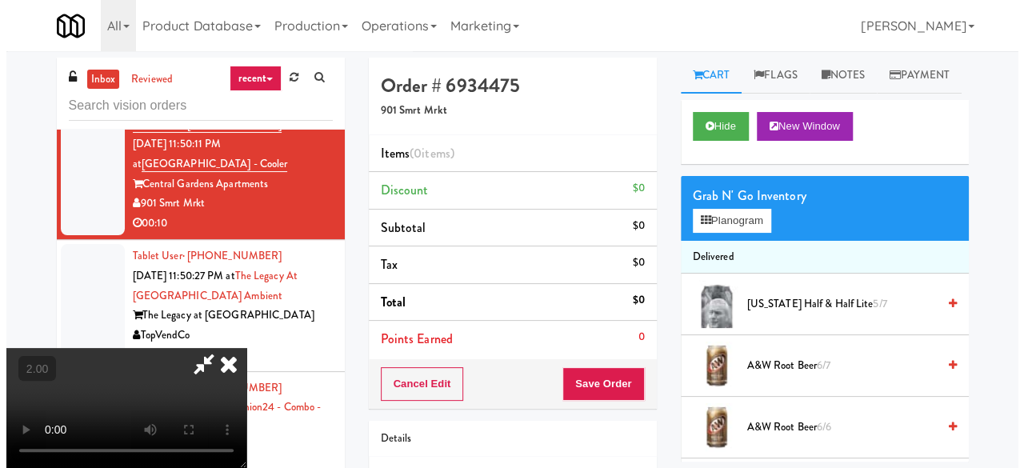
scroll to position [210, 0]
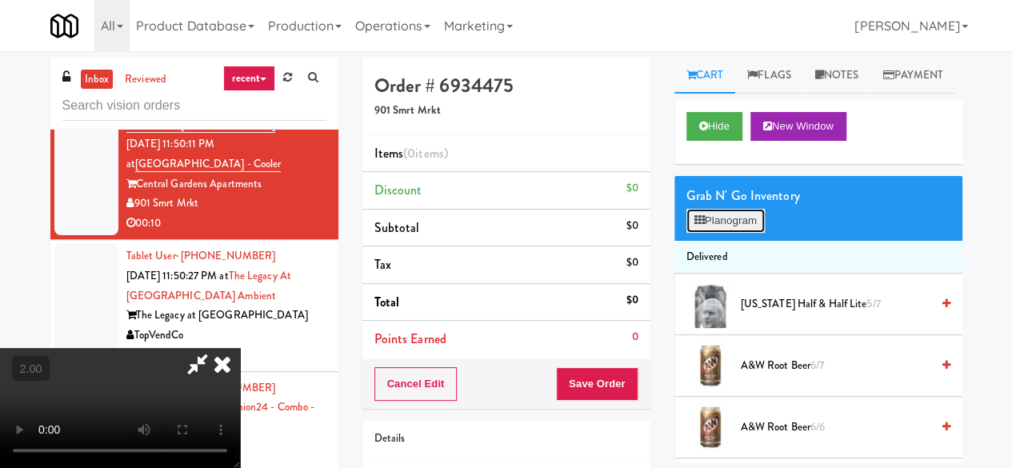
click at [711, 233] on button "Planogram" at bounding box center [726, 221] width 78 height 24
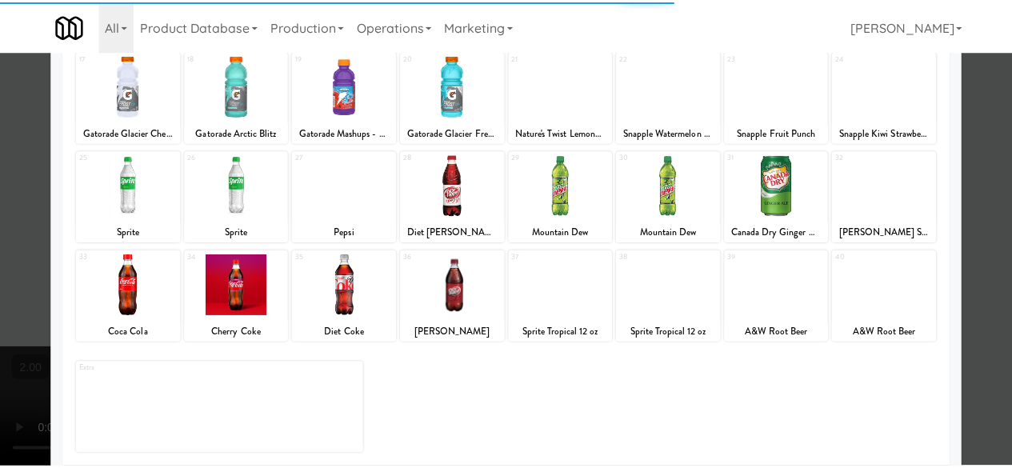
scroll to position [317, 0]
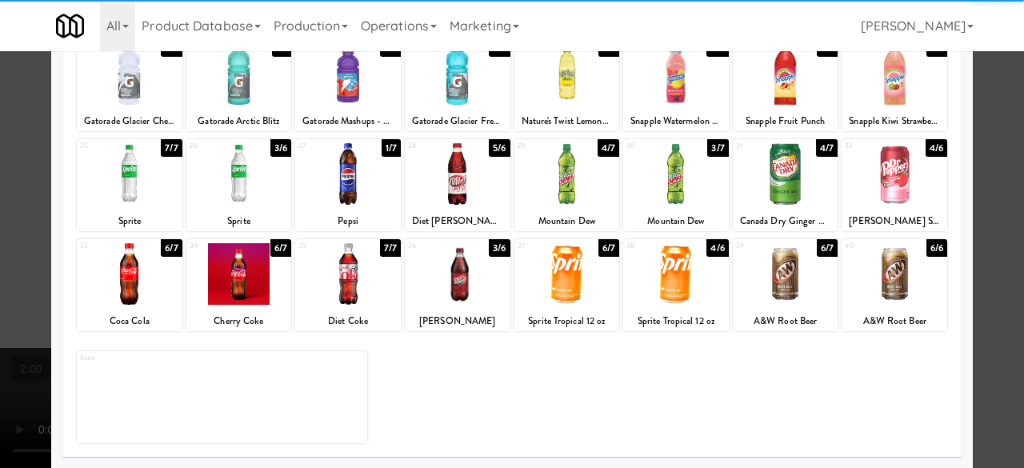
click at [440, 281] on div at bounding box center [458, 274] width 106 height 62
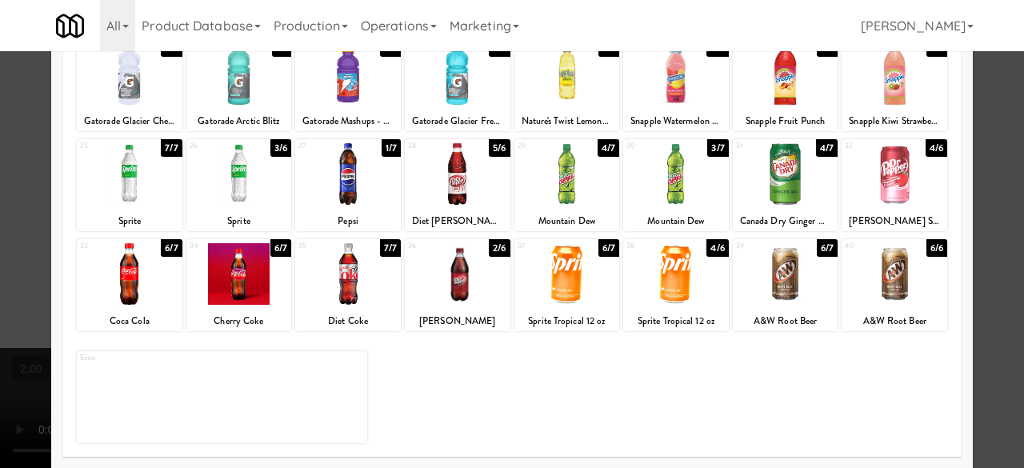
click at [981, 144] on div at bounding box center [512, 234] width 1024 height 468
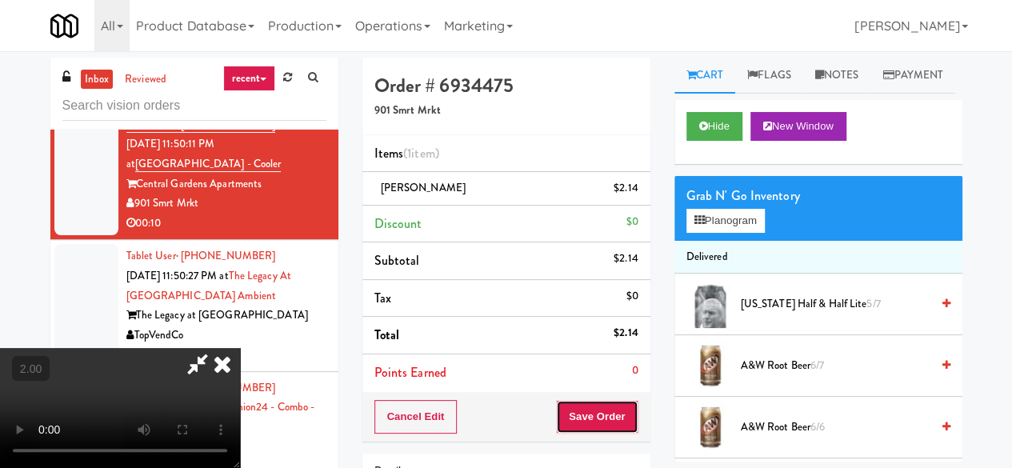
click at [623, 401] on button "Save Order" at bounding box center [597, 417] width 82 height 34
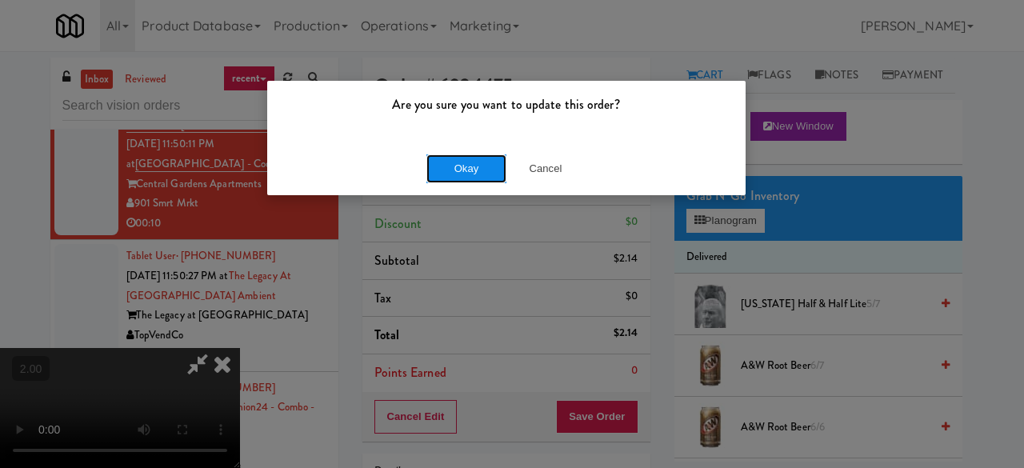
click at [457, 177] on button "Okay" at bounding box center [467, 168] width 80 height 29
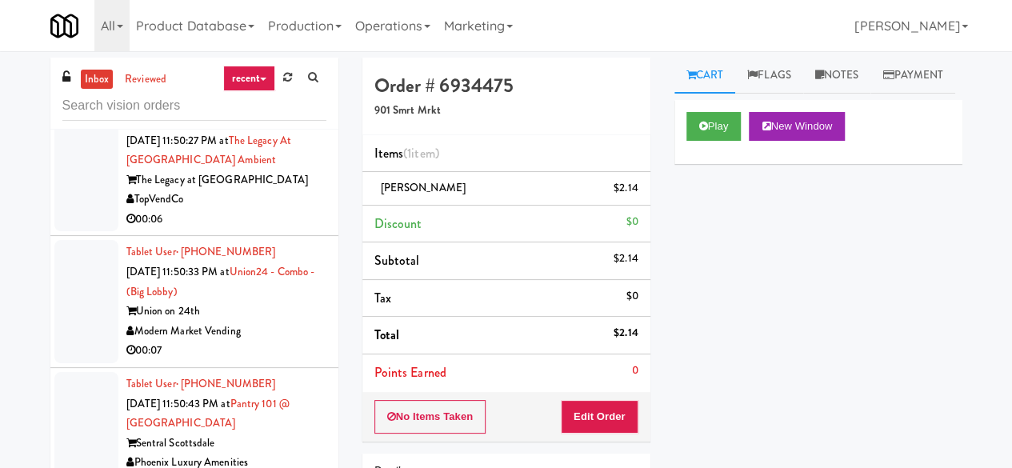
scroll to position [4481, 0]
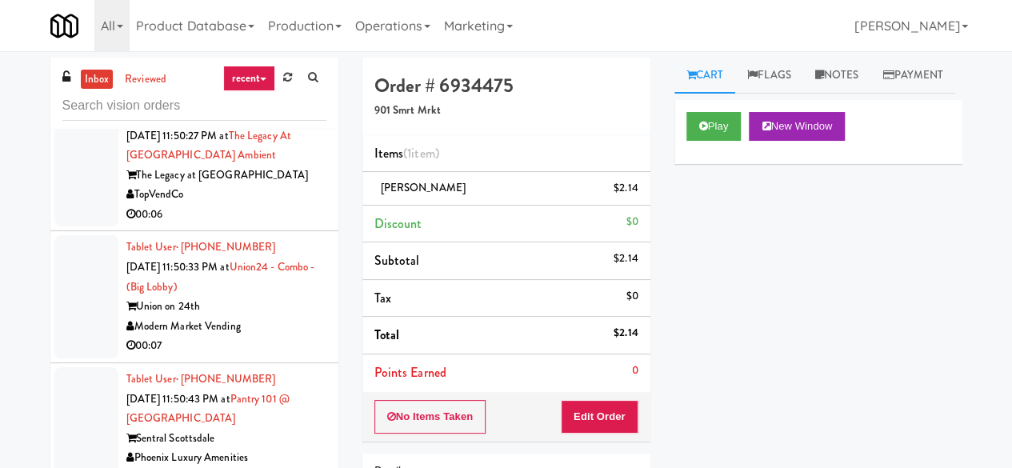
click at [246, 205] on div "TopVendCo" at bounding box center [226, 195] width 200 height 20
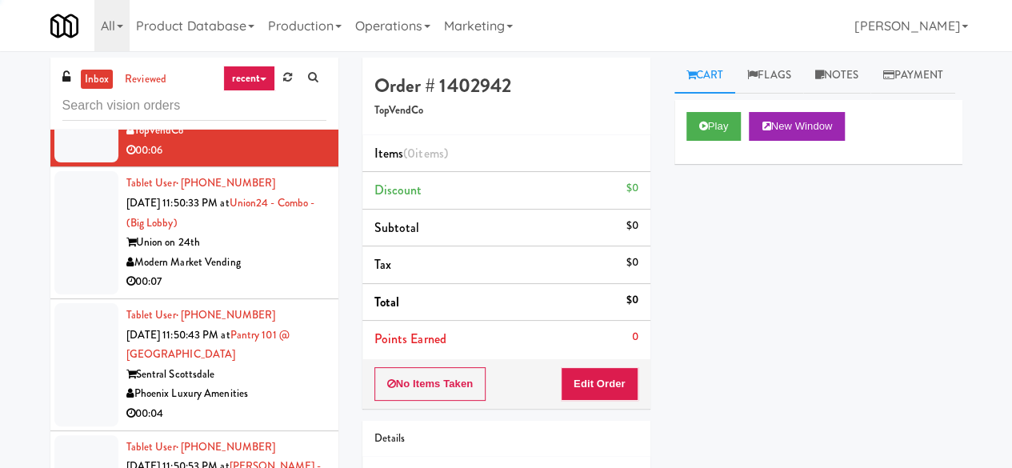
scroll to position [4561, 0]
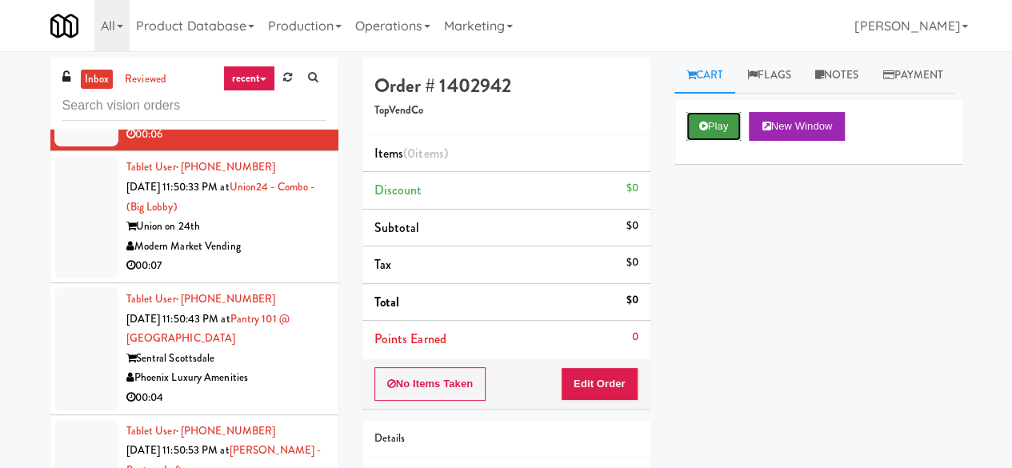
click at [691, 141] on button "Play" at bounding box center [714, 126] width 55 height 29
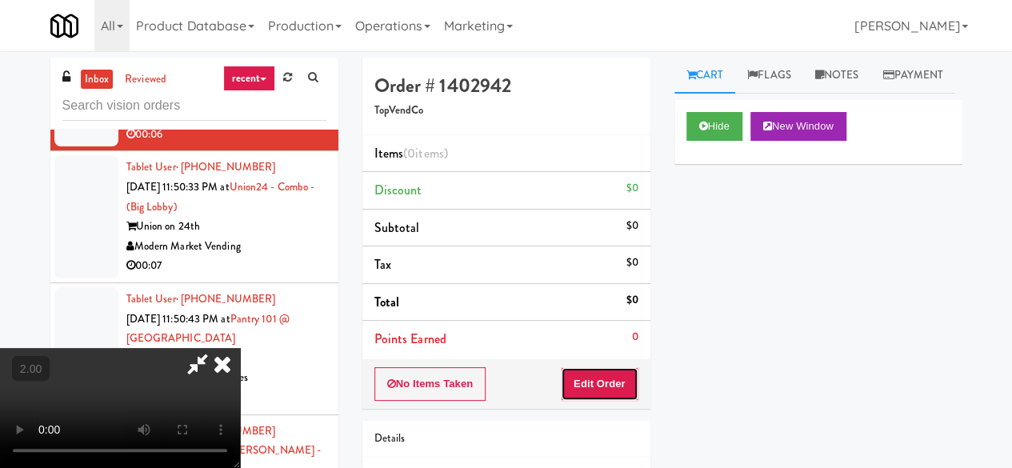
click at [614, 367] on button "Edit Order" at bounding box center [600, 384] width 78 height 34
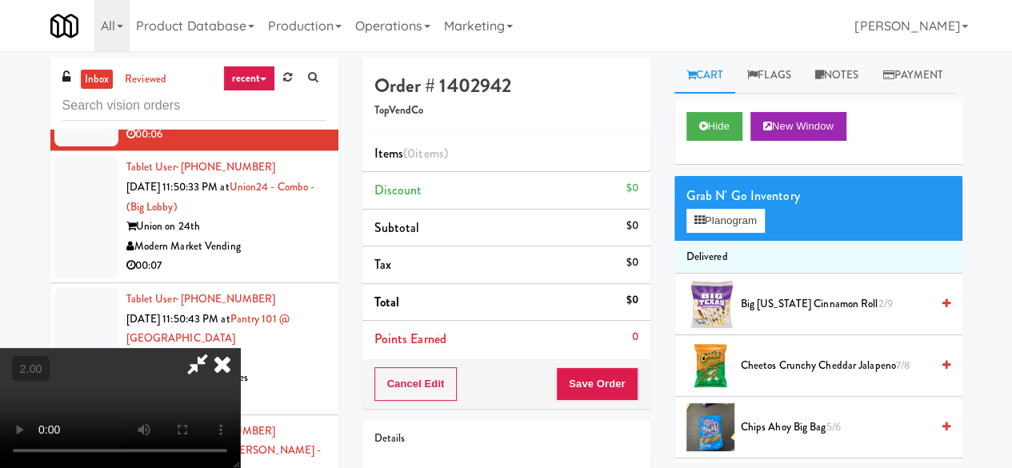
scroll to position [33, 0]
click at [715, 310] on li "Big Texas Cinnamon Roll 2/9" at bounding box center [819, 305] width 288 height 62
click at [723, 328] on div at bounding box center [711, 304] width 48 height 48
click at [800, 314] on span "Big Texas Cinnamon Roll 2/9" at bounding box center [836, 304] width 190 height 20
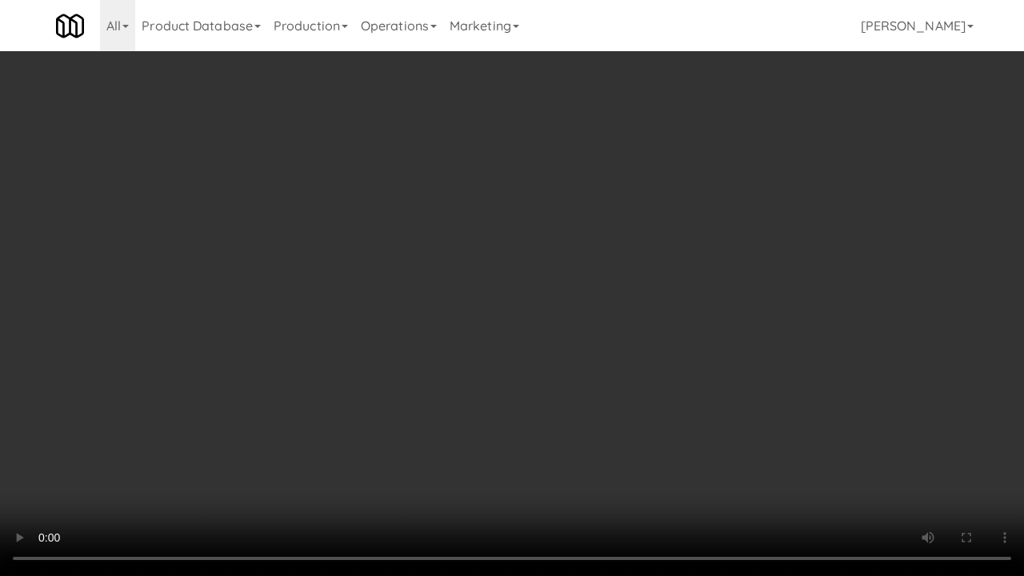
click at [536, 442] on video at bounding box center [512, 288] width 1024 height 576
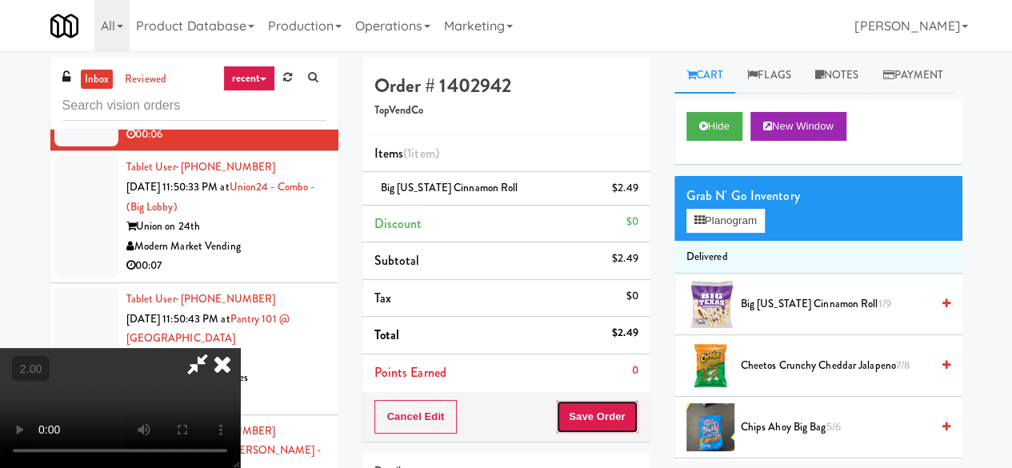
click at [627, 418] on button "Save Order" at bounding box center [597, 417] width 82 height 34
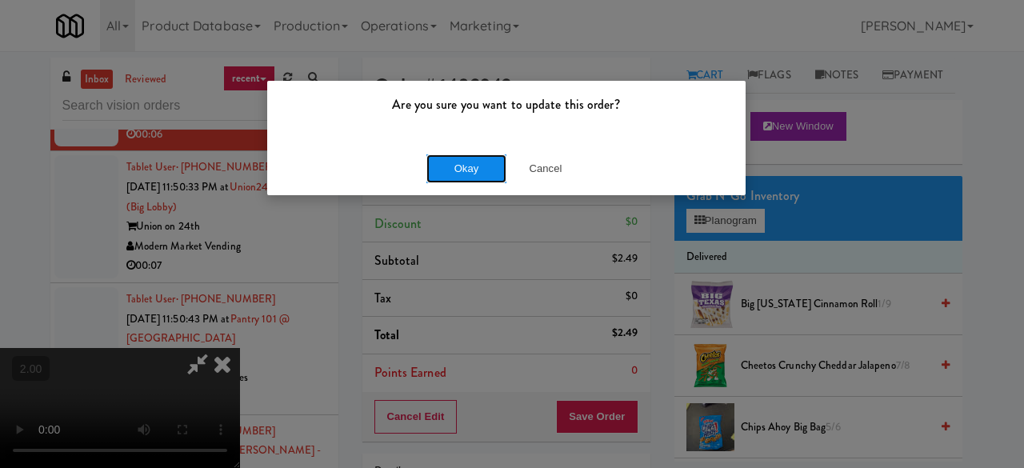
click at [456, 174] on button "Okay" at bounding box center [467, 168] width 80 height 29
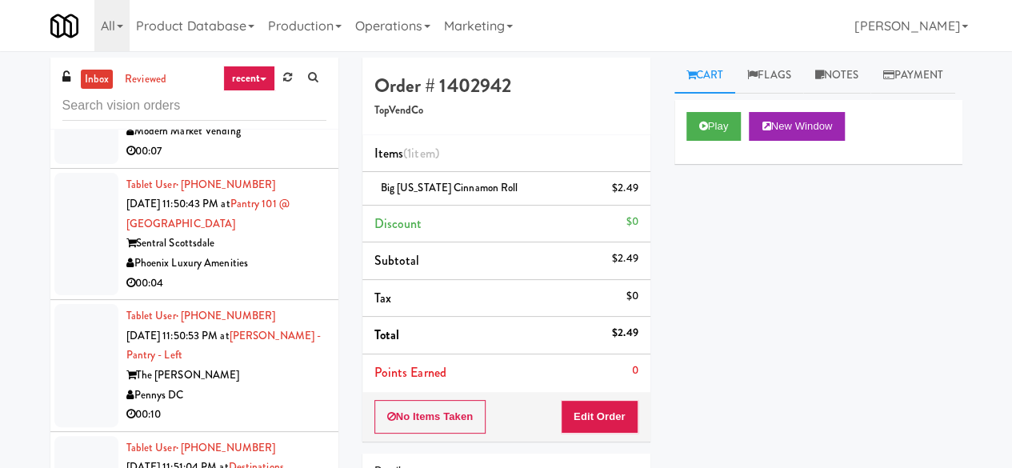
scroll to position [4721, 0]
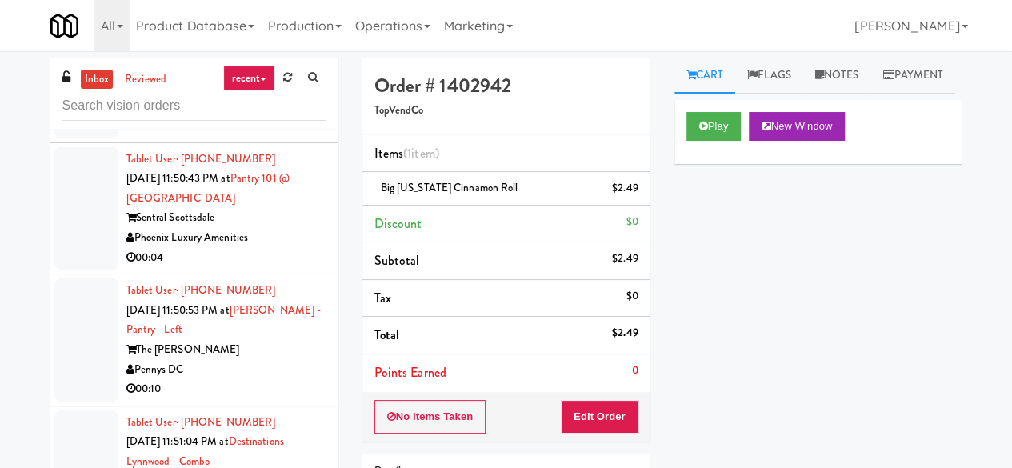
click at [302, 116] on div "Modern Market Vending" at bounding box center [226, 106] width 200 height 20
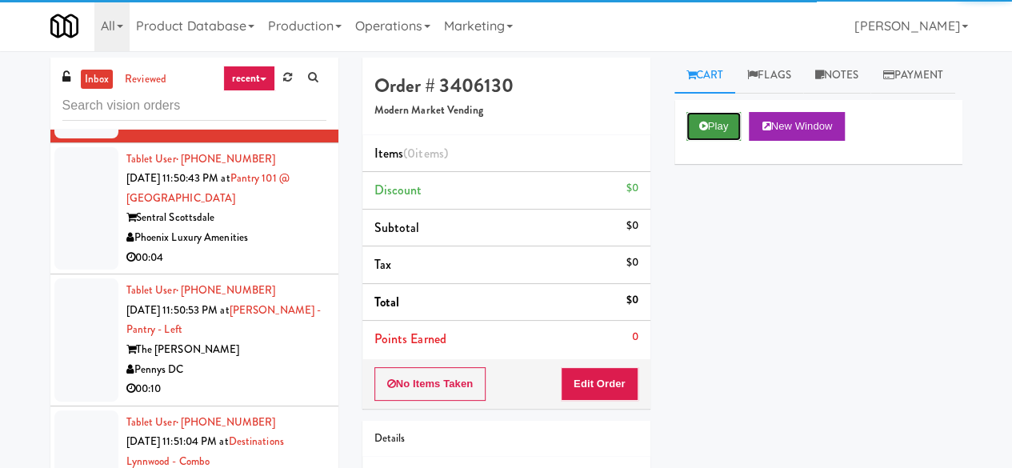
click at [720, 141] on button "Play" at bounding box center [714, 126] width 55 height 29
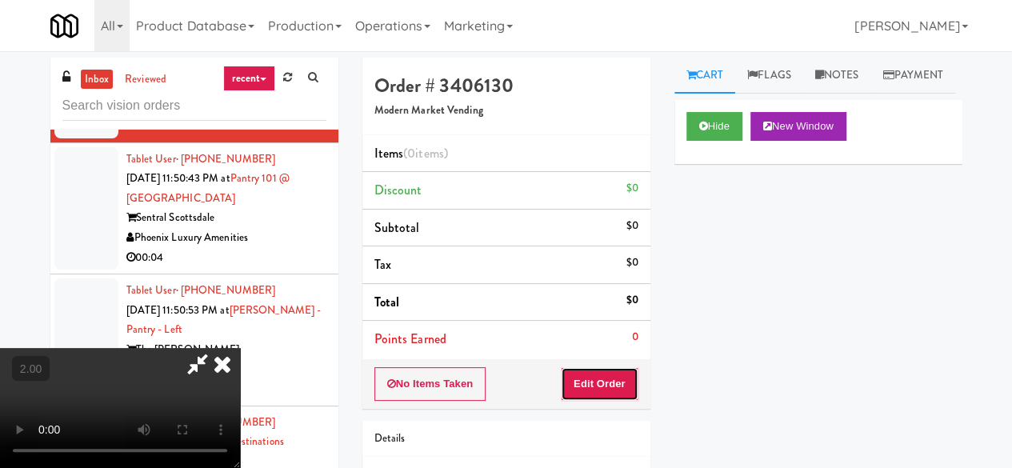
click at [608, 388] on button "Edit Order" at bounding box center [600, 384] width 78 height 34
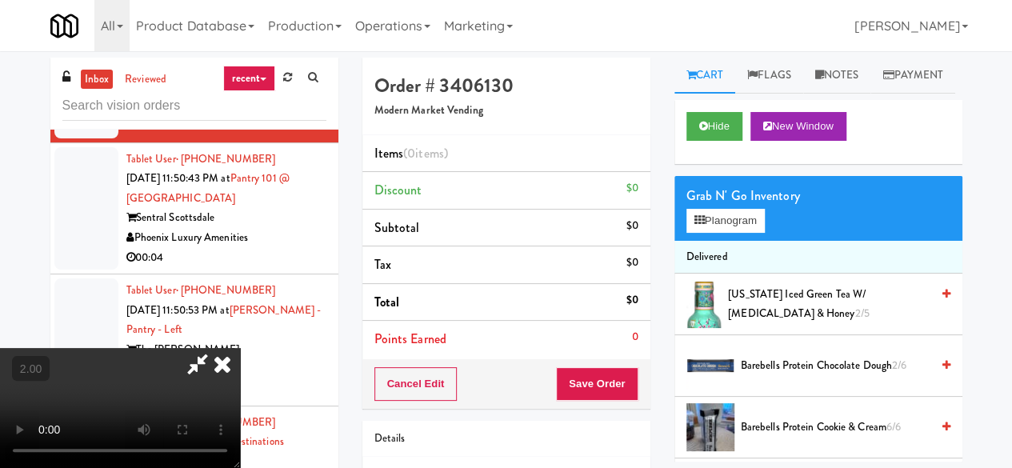
scroll to position [33, 0]
click at [736, 241] on div "Grab N' Go Inventory Planogram" at bounding box center [819, 208] width 288 height 65
click at [734, 233] on button "Planogram" at bounding box center [726, 221] width 78 height 24
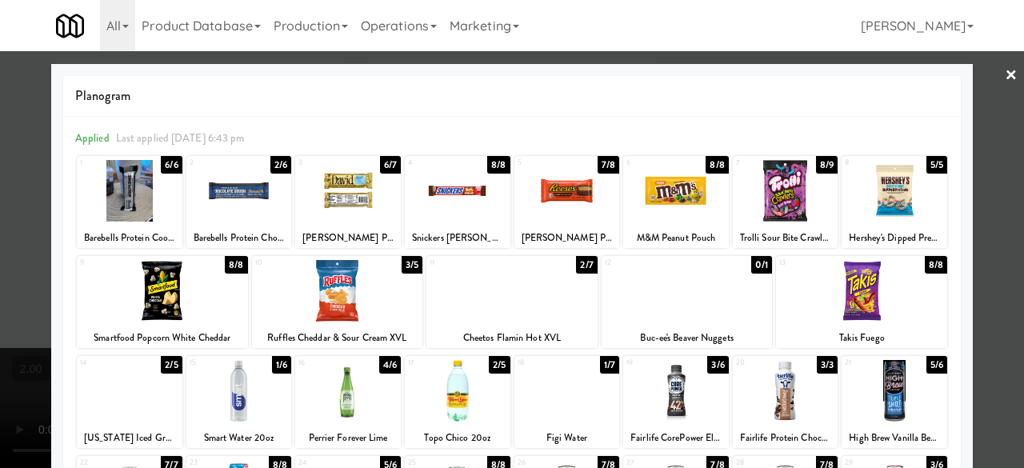
click at [663, 197] on div at bounding box center [676, 191] width 106 height 62
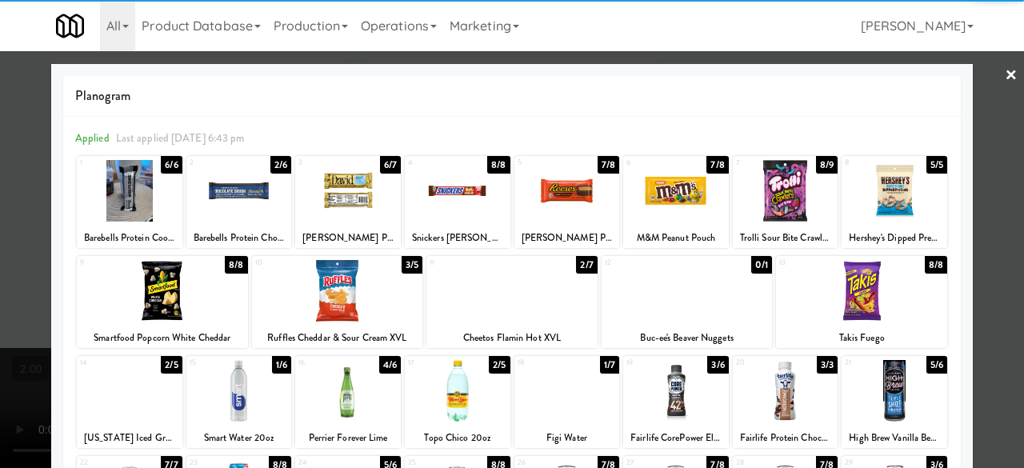
click at [970, 118] on div at bounding box center [512, 234] width 1024 height 468
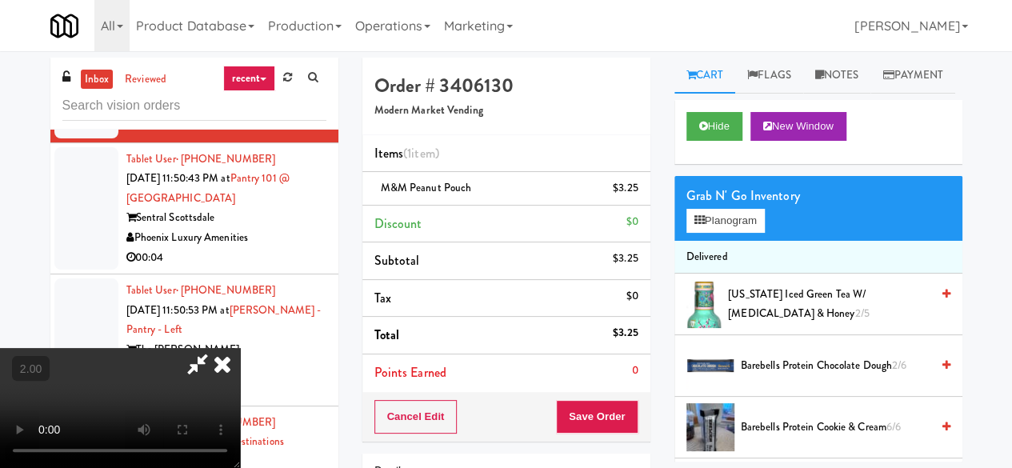
scroll to position [210, 0]
click at [613, 407] on button "Save Order" at bounding box center [597, 417] width 82 height 34
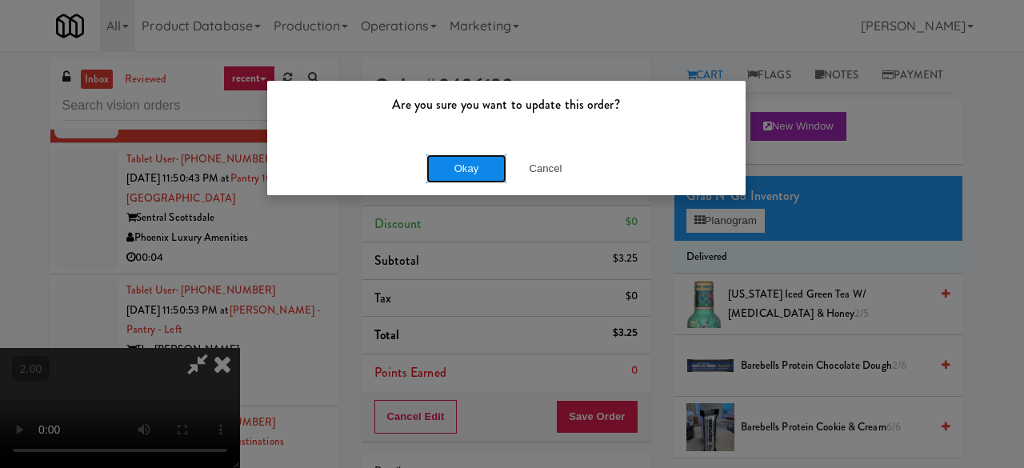
click at [438, 161] on button "Okay" at bounding box center [467, 168] width 80 height 29
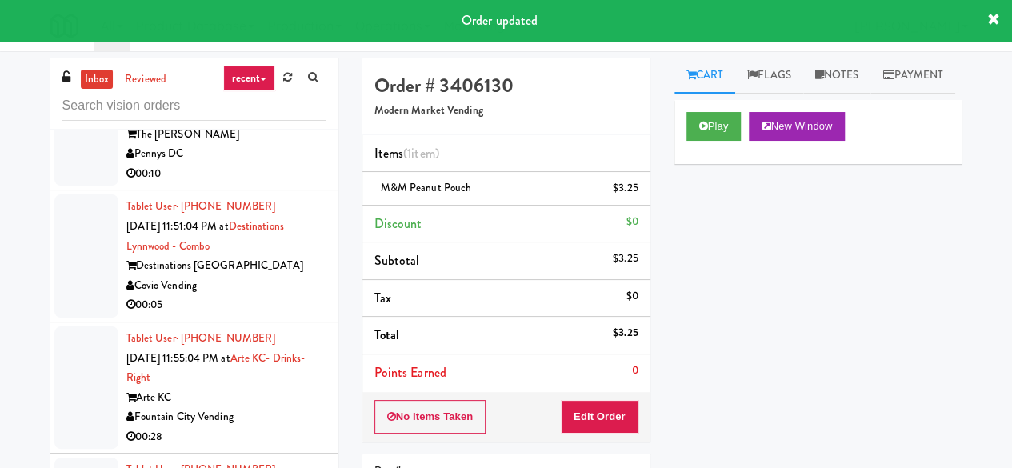
scroll to position [4962, 0]
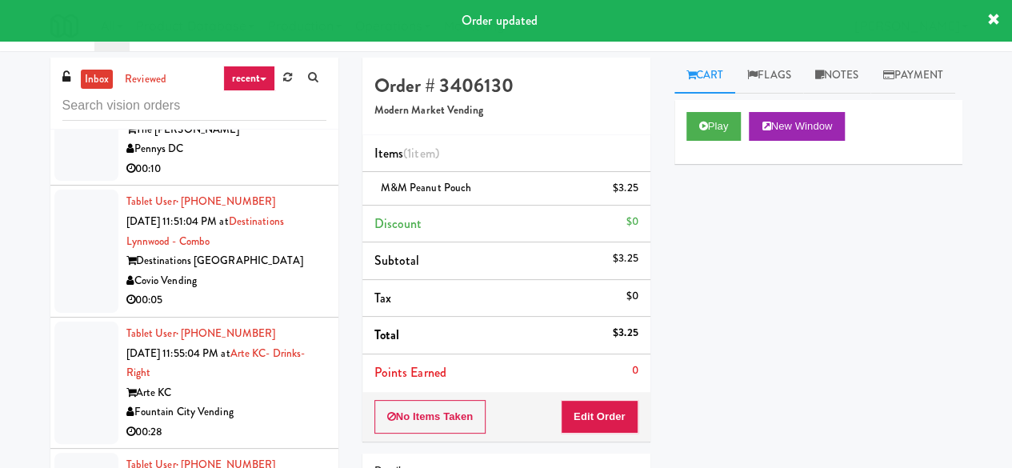
click at [276, 47] on div "00:04" at bounding box center [226, 37] width 200 height 20
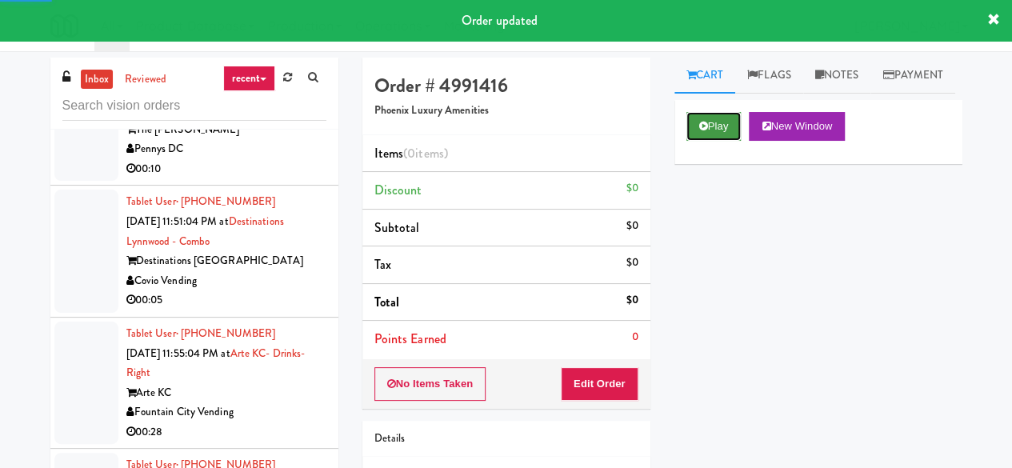
click at [719, 141] on button "Play" at bounding box center [714, 126] width 55 height 29
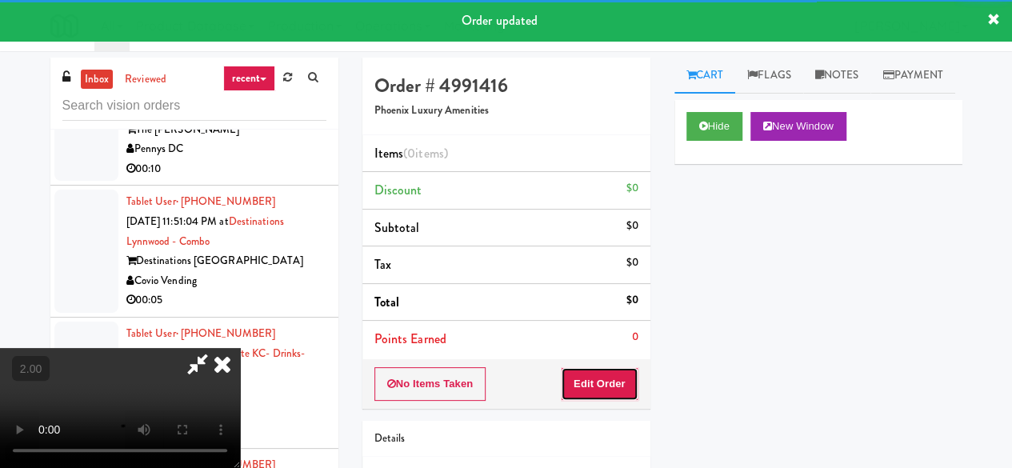
click at [610, 387] on button "Edit Order" at bounding box center [600, 384] width 78 height 34
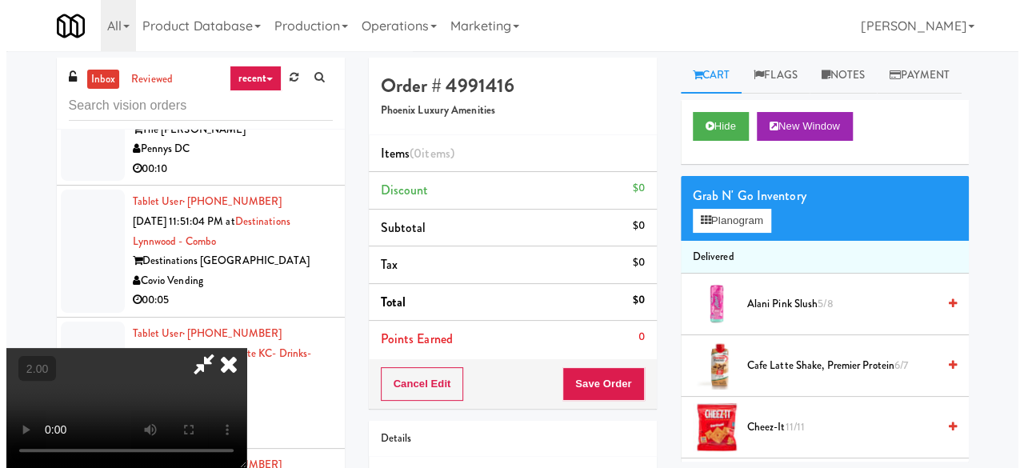
scroll to position [33, 0]
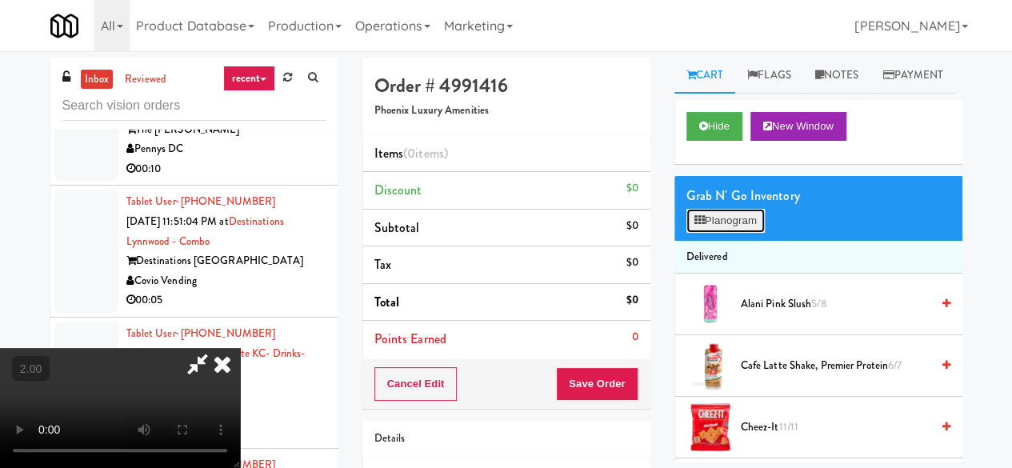
click at [721, 233] on button "Planogram" at bounding box center [726, 221] width 78 height 24
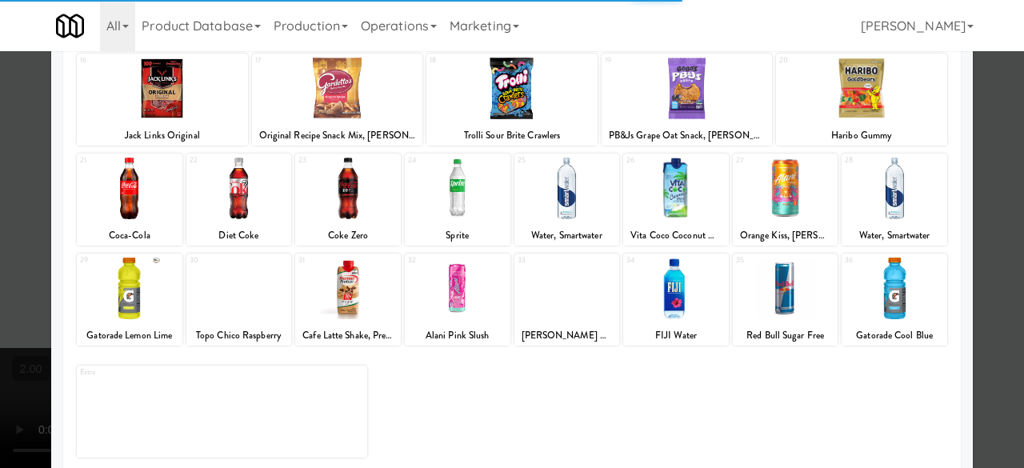
scroll to position [317, 0]
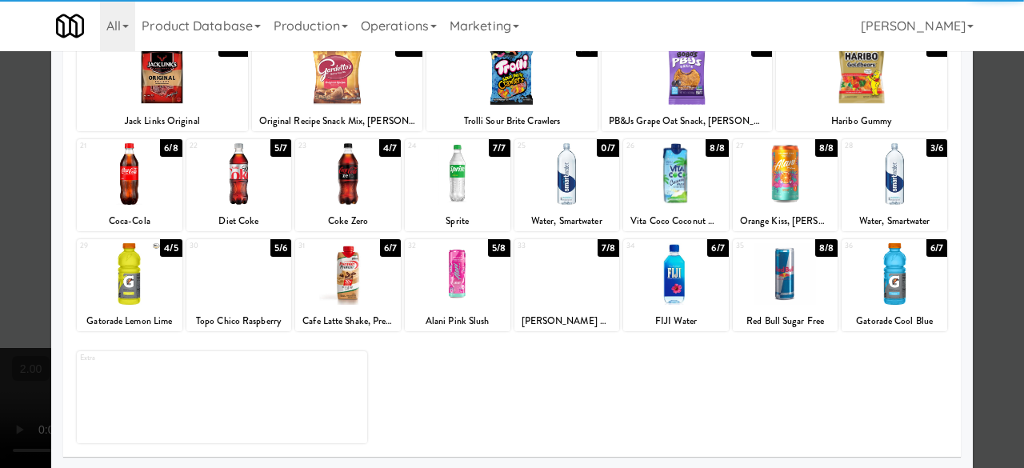
click at [138, 173] on div at bounding box center [130, 174] width 106 height 62
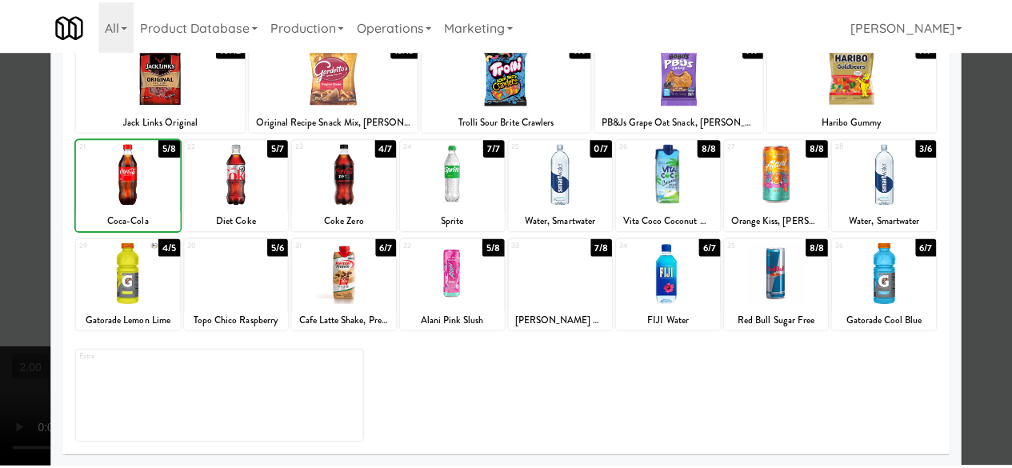
scroll to position [0, 0]
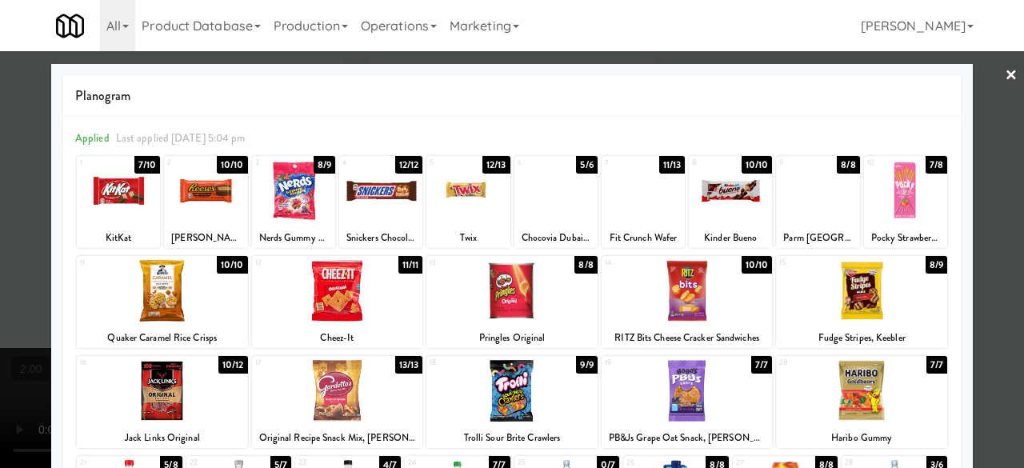
click at [976, 154] on div at bounding box center [512, 234] width 1024 height 468
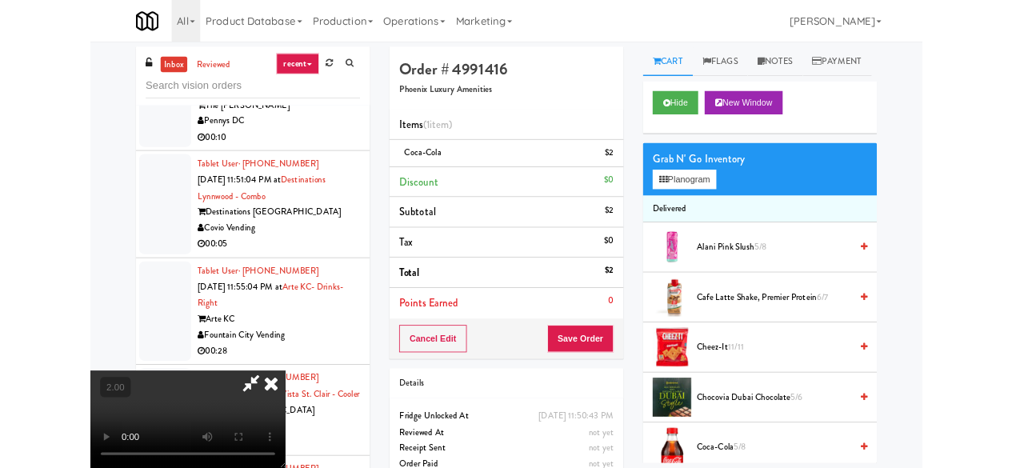
scroll to position [33, 0]
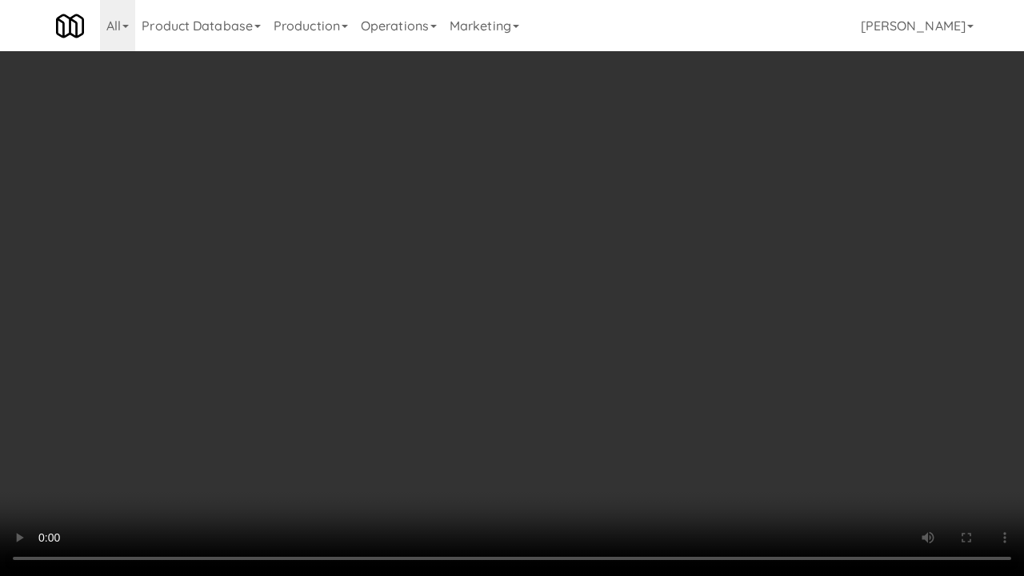
click at [501, 428] on video at bounding box center [512, 288] width 1024 height 576
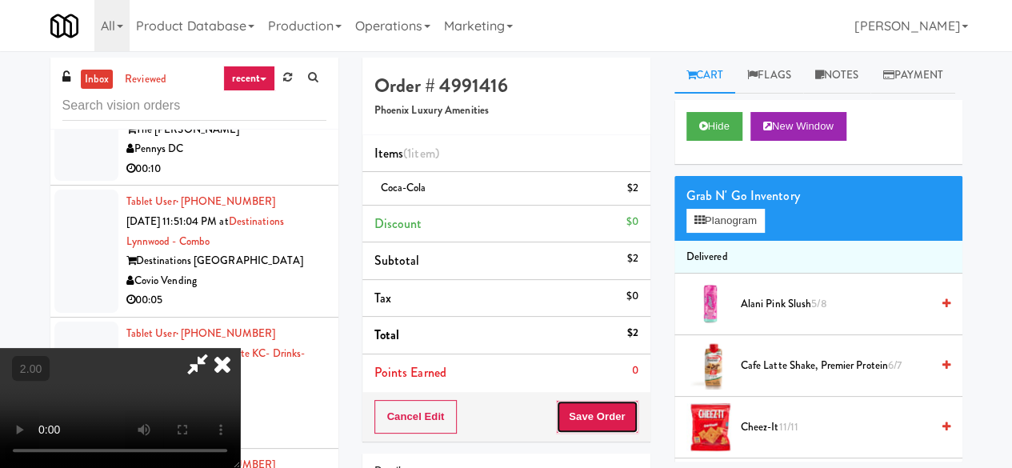
click at [618, 415] on button "Save Order" at bounding box center [597, 417] width 82 height 34
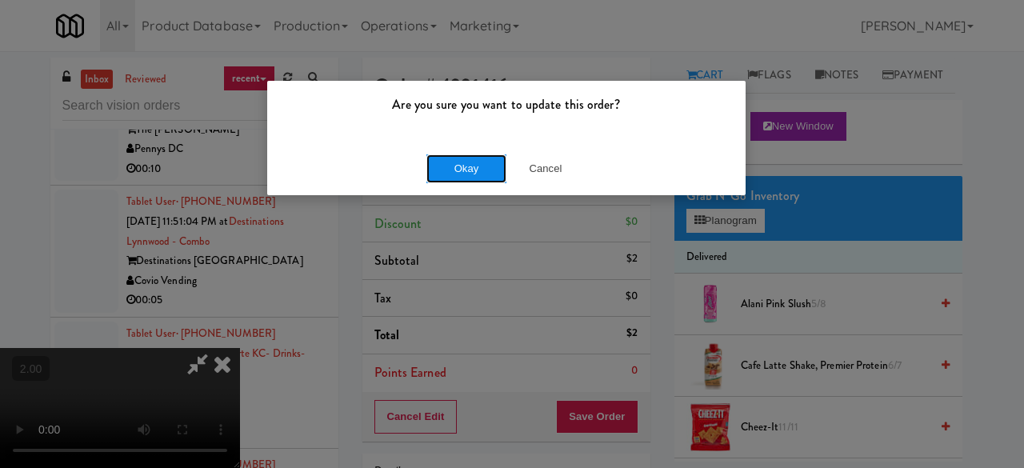
click at [427, 172] on button "Okay" at bounding box center [467, 168] width 80 height 29
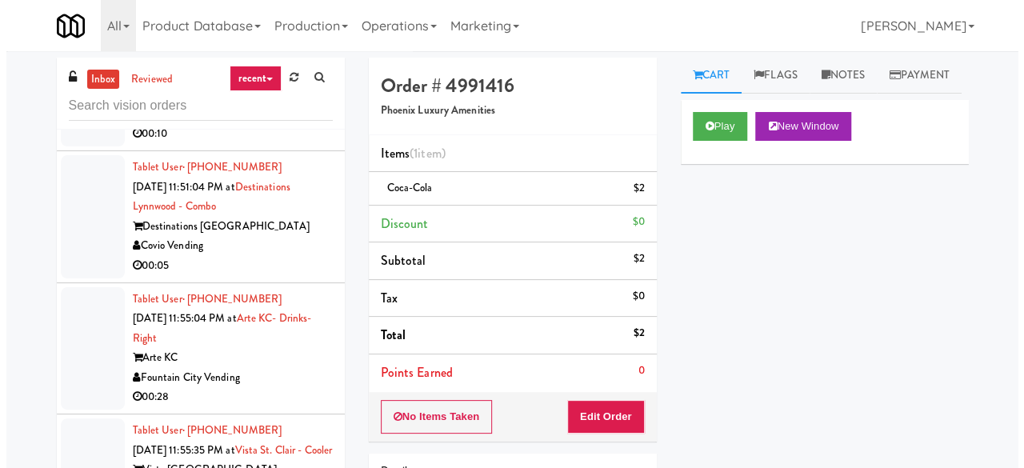
scroll to position [5042, 0]
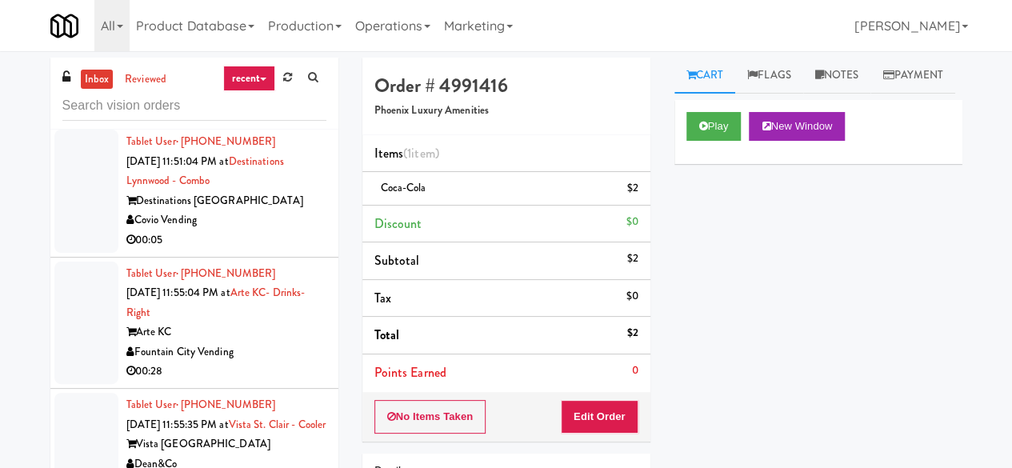
click at [269, 79] on div "The [PERSON_NAME]" at bounding box center [226, 69] width 200 height 20
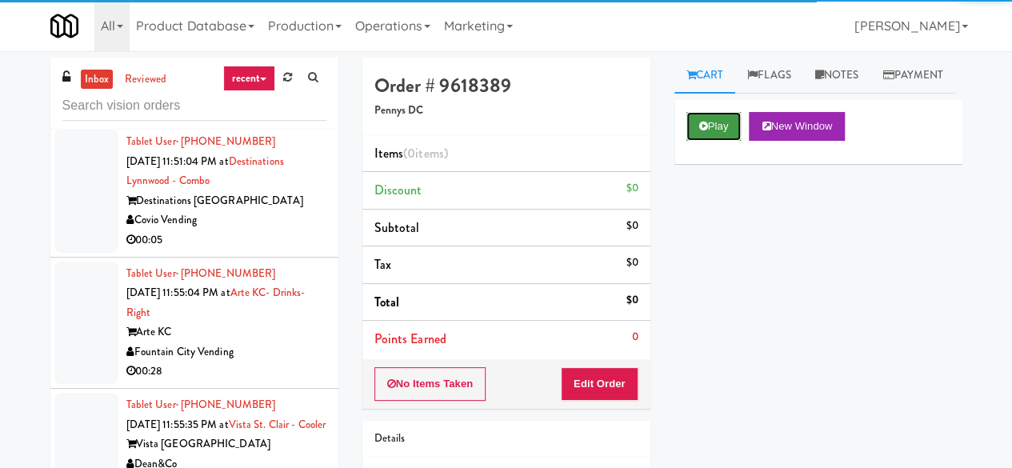
click at [707, 141] on button "Play" at bounding box center [714, 126] width 55 height 29
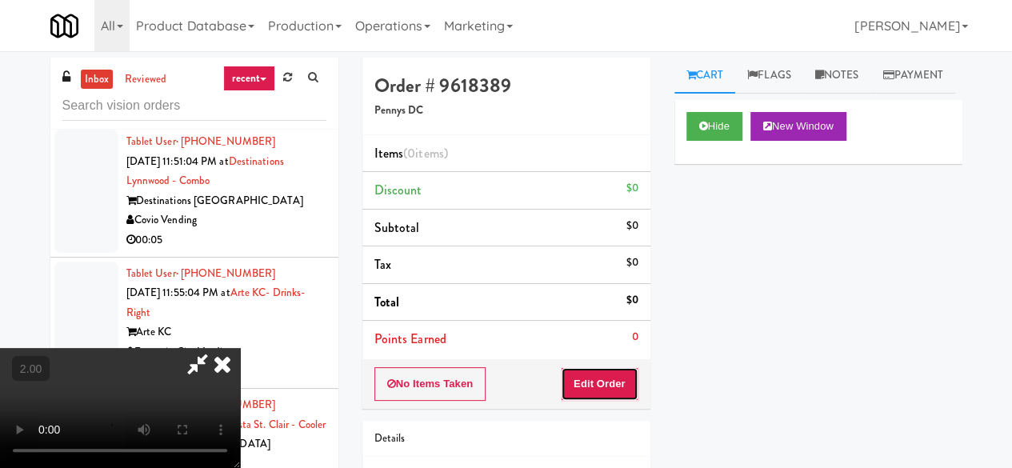
click at [624, 377] on button "Edit Order" at bounding box center [600, 384] width 78 height 34
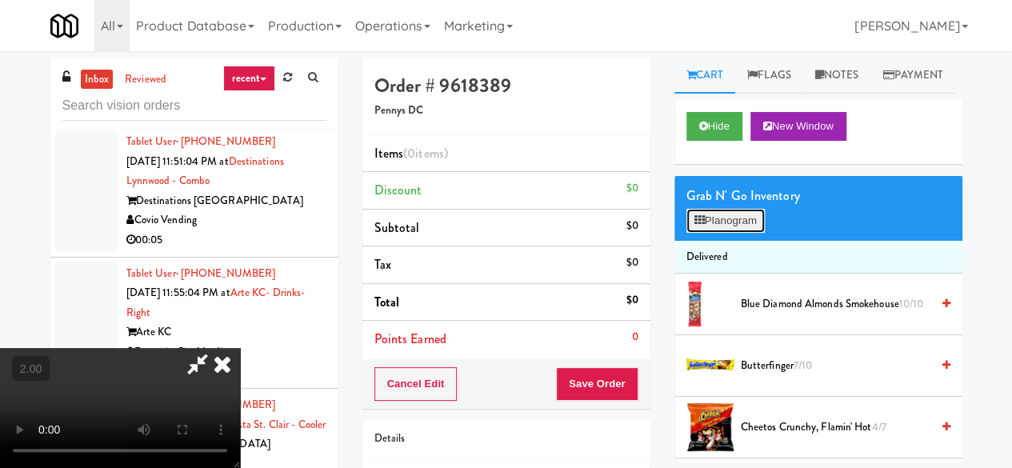
click at [726, 233] on button "Planogram" at bounding box center [726, 221] width 78 height 24
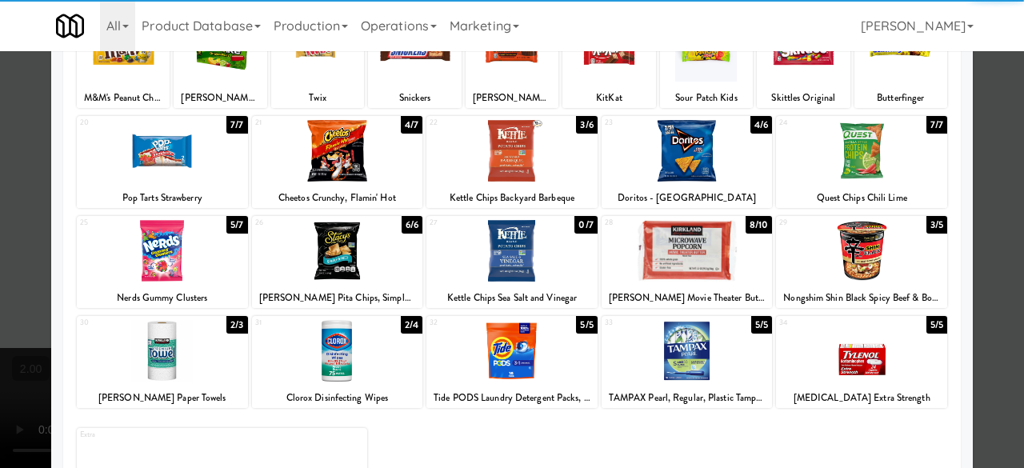
click at [193, 252] on div at bounding box center [162, 251] width 171 height 62
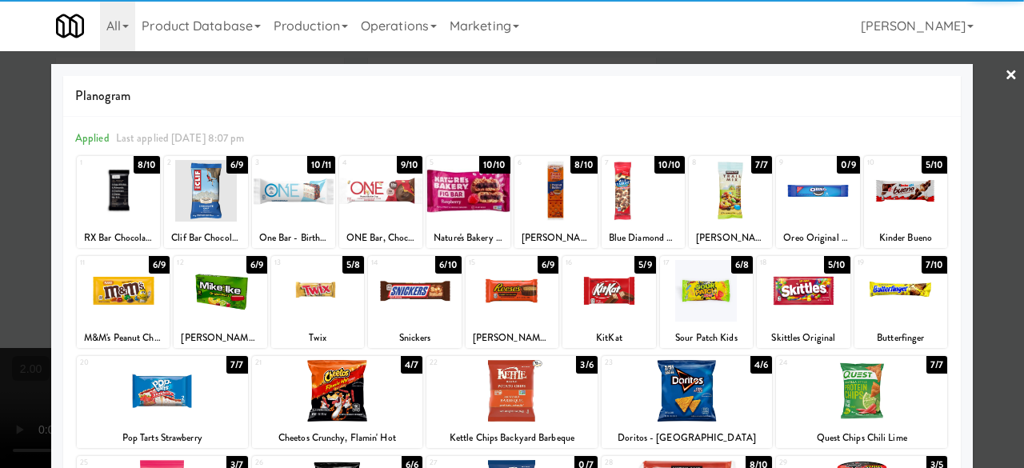
click at [700, 310] on div at bounding box center [706, 291] width 93 height 62
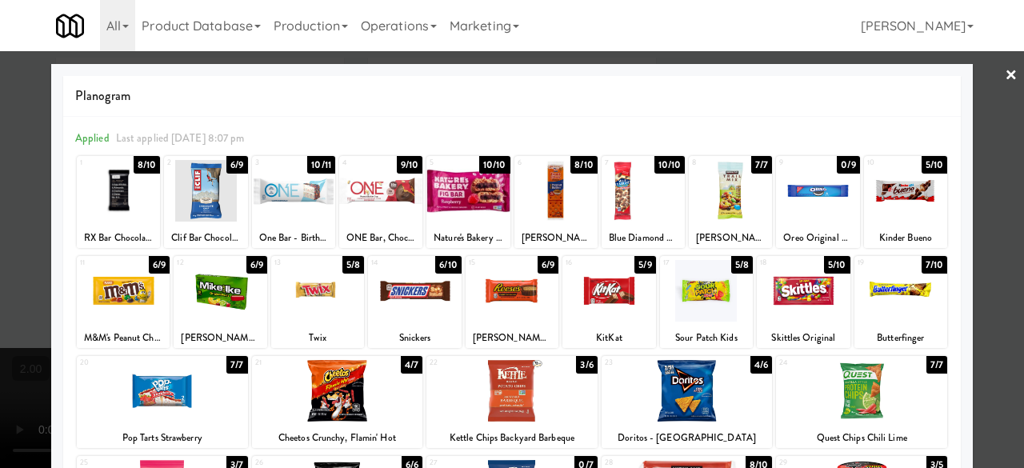
click at [992, 202] on div at bounding box center [512, 234] width 1024 height 468
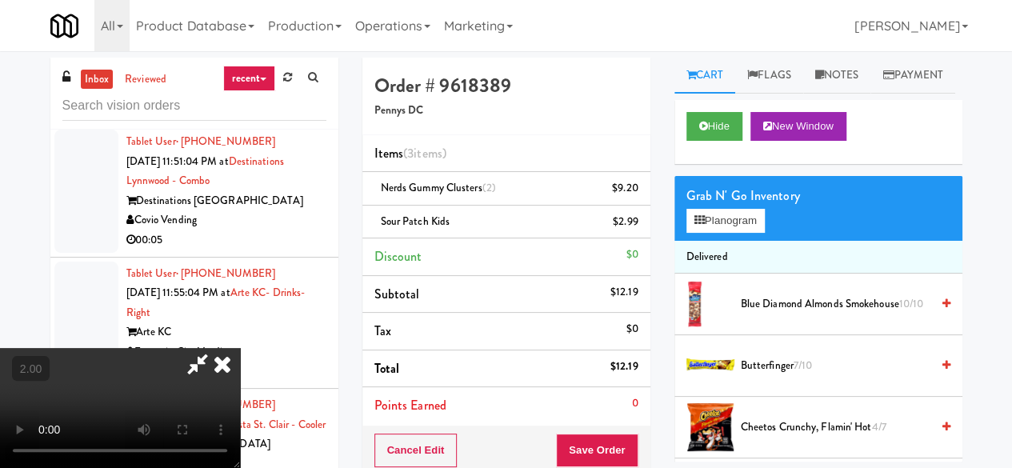
click at [620, 427] on div "Order # 9618389 Pennys DC Items (3 items ) Nerds Gummy Clusters (2) $9.20 Sour …" at bounding box center [507, 267] width 288 height 418
click at [620, 430] on div "Cancel Edit Save Order" at bounding box center [507, 451] width 288 height 50
click at [631, 452] on button "Save Order" at bounding box center [597, 451] width 82 height 34
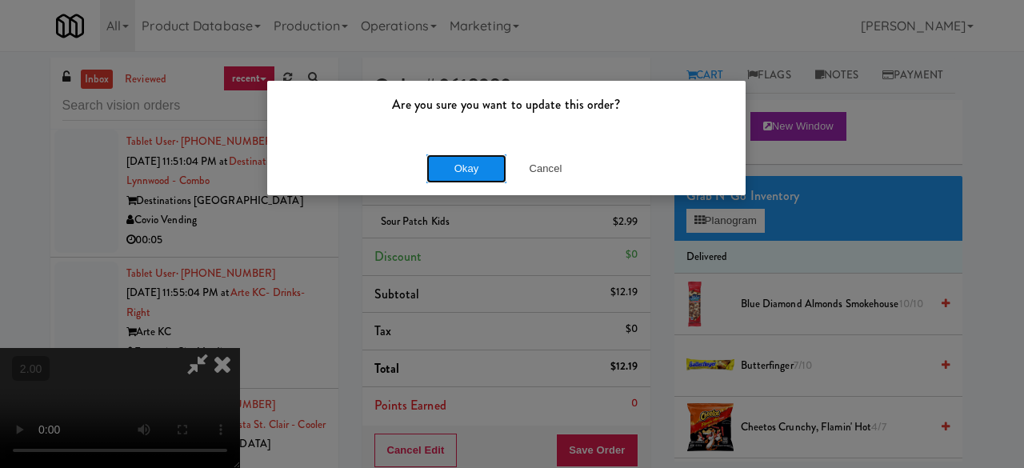
click at [442, 179] on button "Okay" at bounding box center [467, 168] width 80 height 29
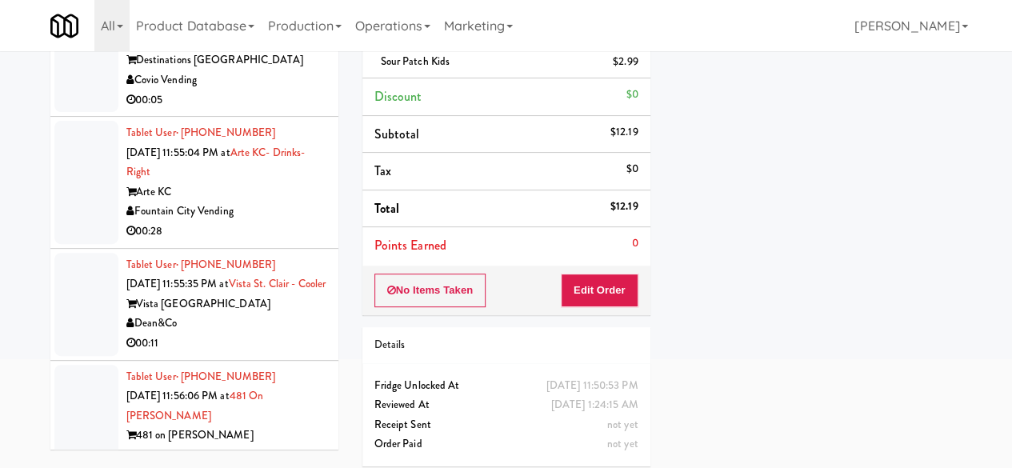
click at [270, 110] on div "00:05" at bounding box center [226, 100] width 200 height 20
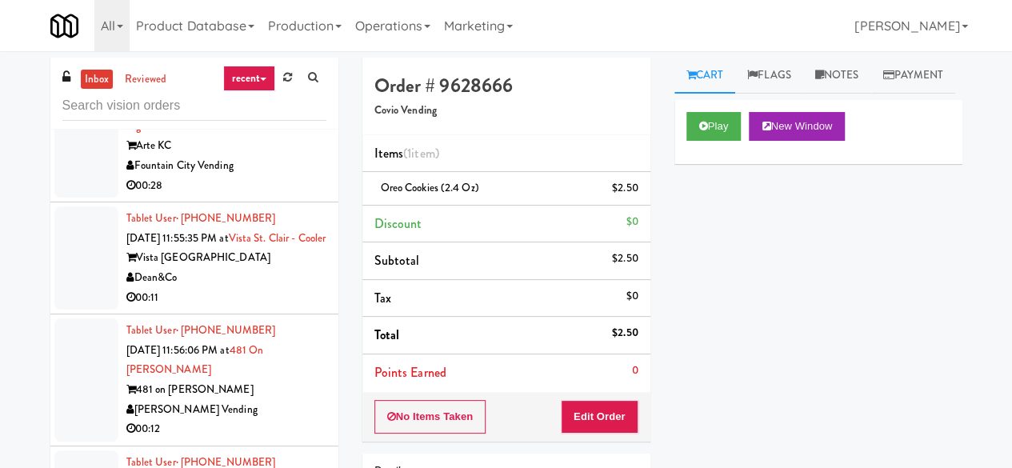
scroll to position [5282, 0]
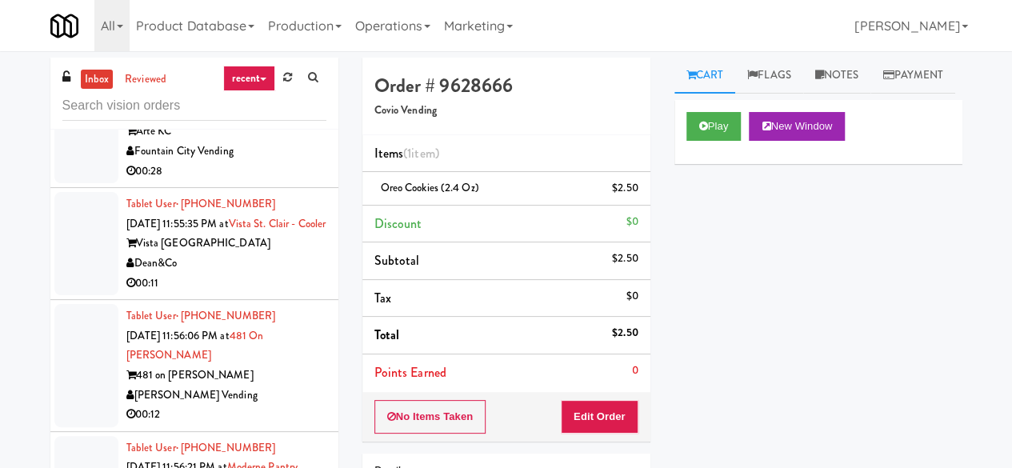
click at [248, 162] on div "Fountain City Vending" at bounding box center [226, 152] width 200 height 20
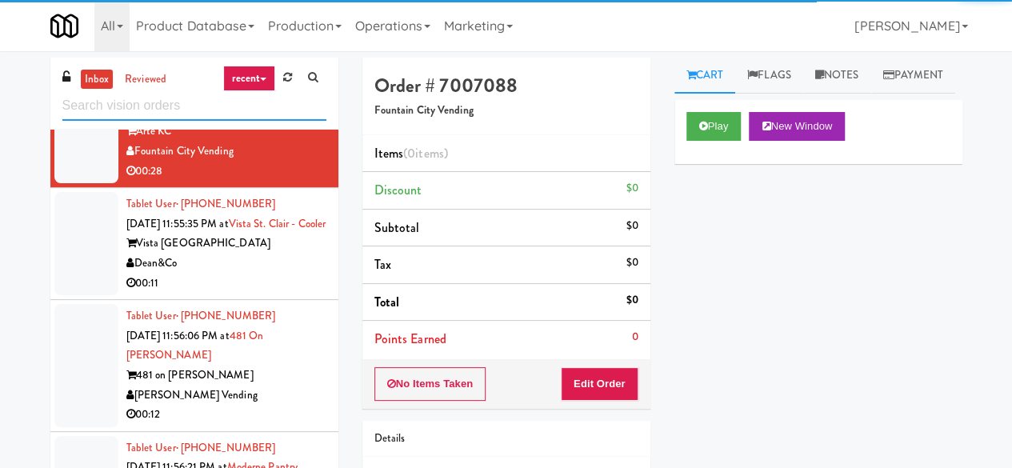
click at [161, 114] on input "text" at bounding box center [194, 106] width 264 height 30
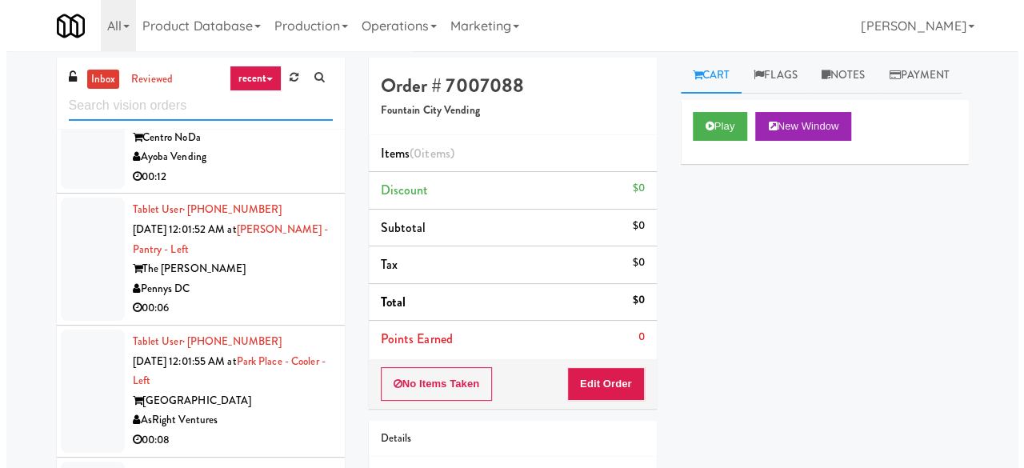
scroll to position [4868, 0]
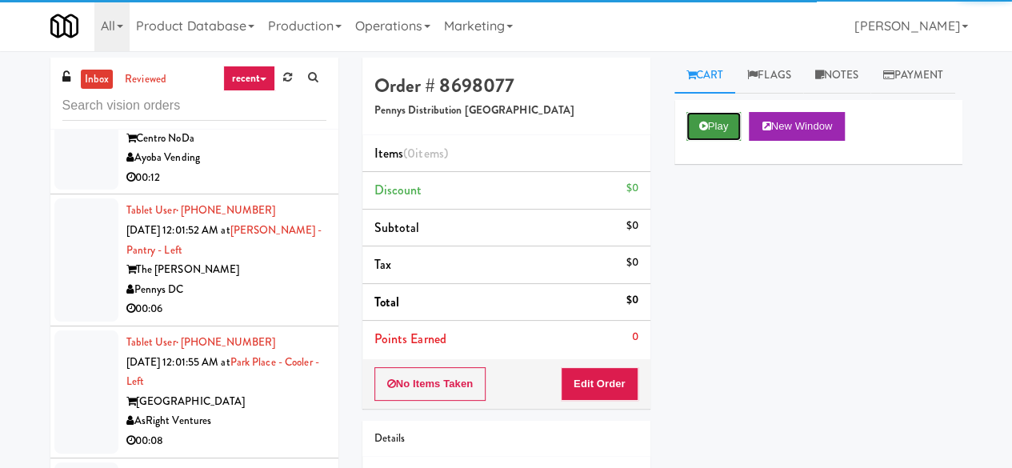
click at [705, 131] on icon at bounding box center [703, 126] width 9 height 10
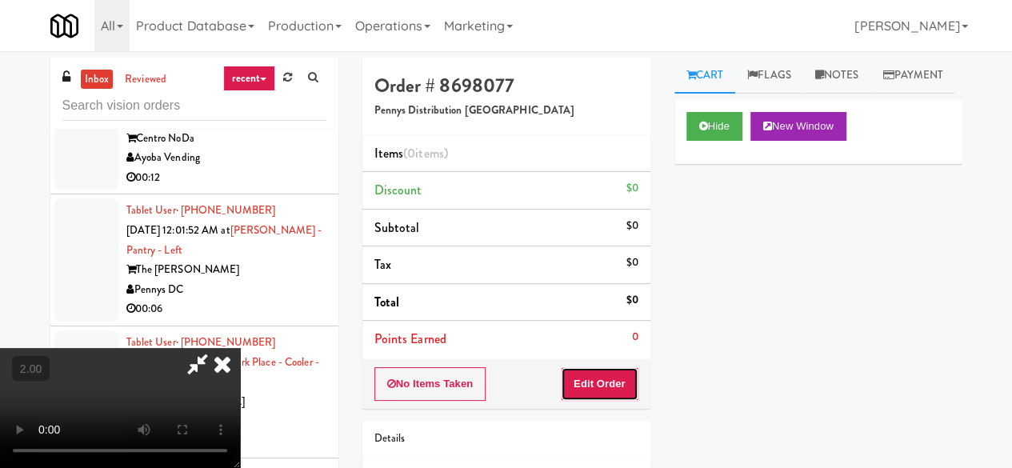
click at [613, 371] on button "Edit Order" at bounding box center [600, 384] width 78 height 34
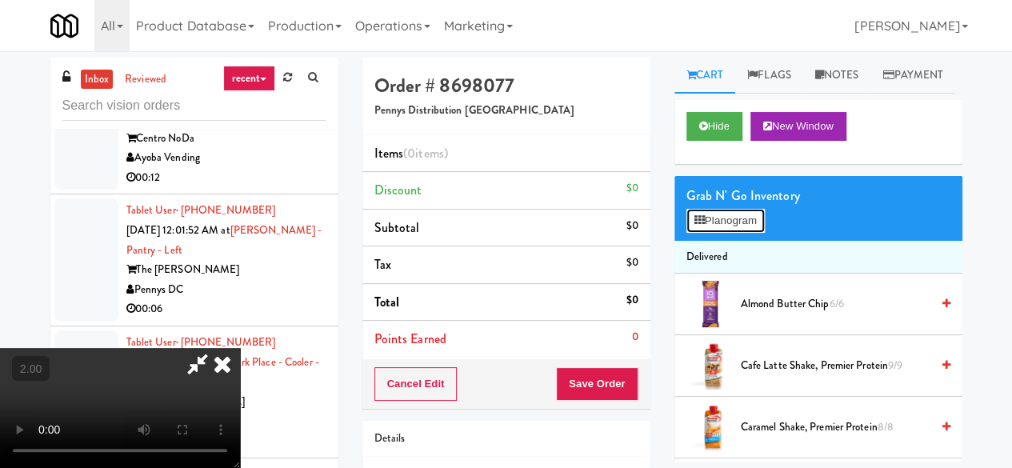
click at [730, 233] on button "Planogram" at bounding box center [726, 221] width 78 height 24
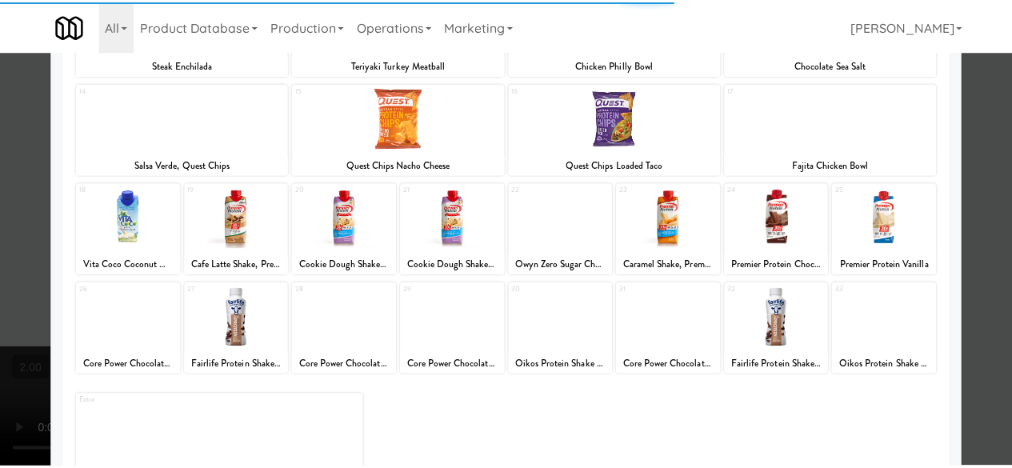
scroll to position [317, 0]
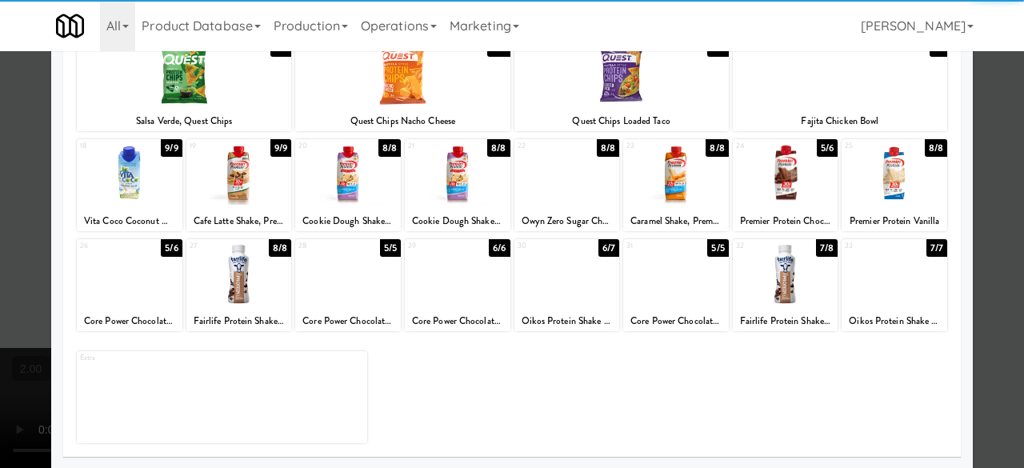
click at [153, 285] on div at bounding box center [130, 274] width 106 height 62
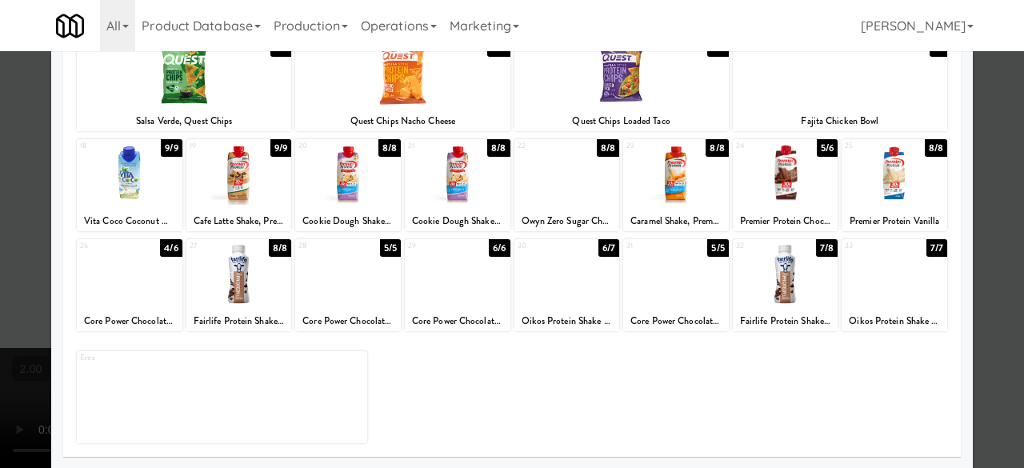
click at [982, 130] on div at bounding box center [512, 234] width 1024 height 468
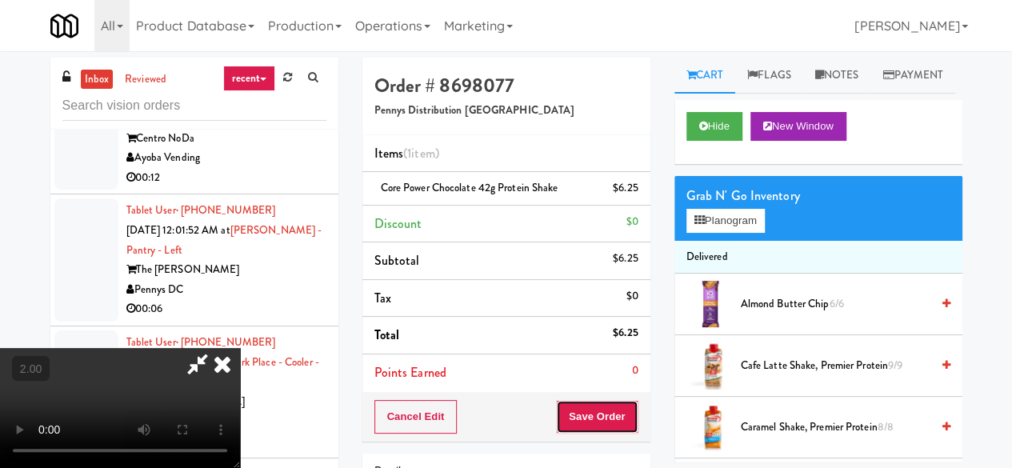
click at [614, 423] on button "Save Order" at bounding box center [597, 417] width 82 height 34
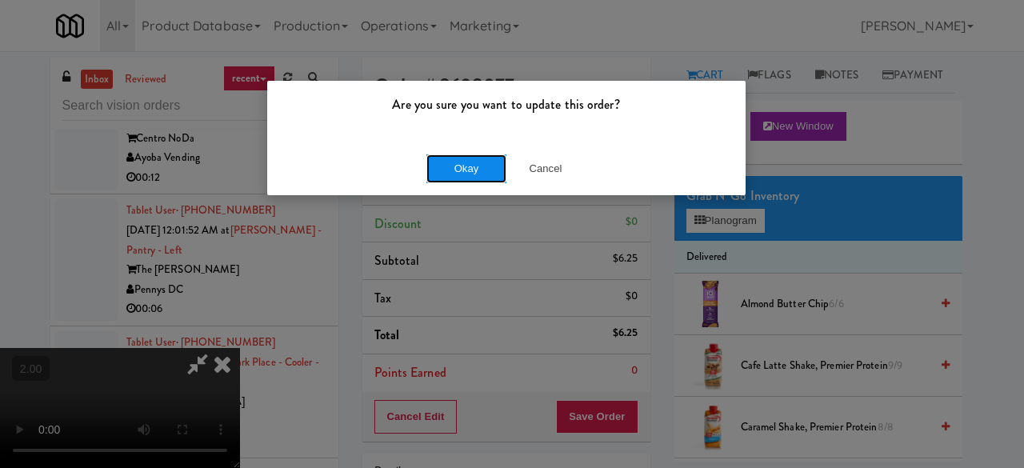
click at [461, 182] on button "Okay" at bounding box center [467, 168] width 80 height 29
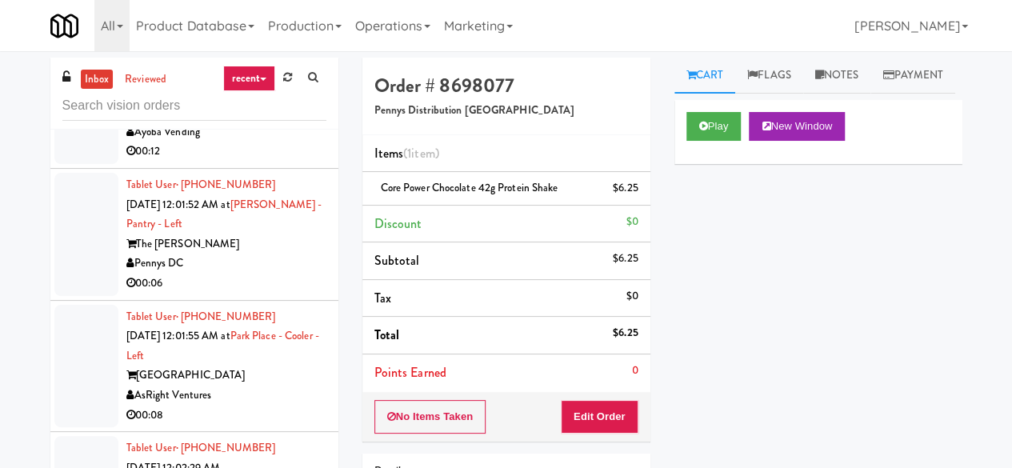
scroll to position [4948, 0]
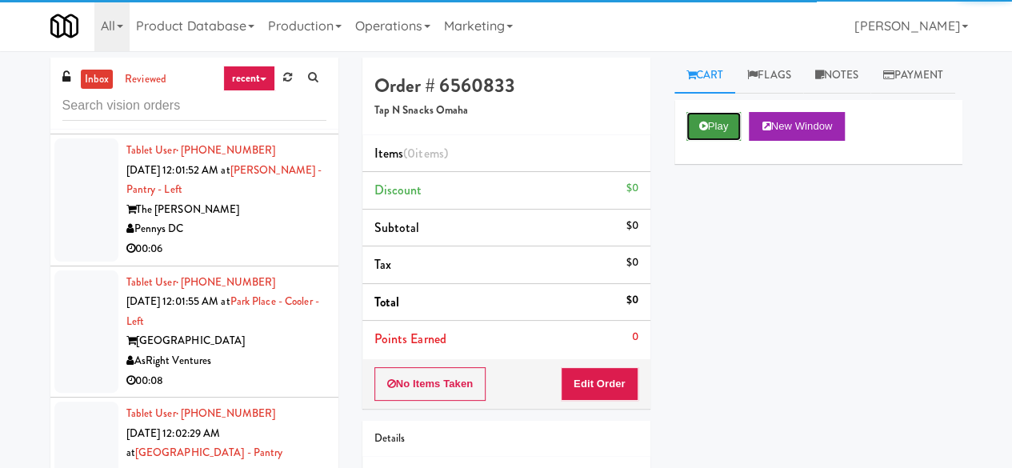
click at [698, 141] on button "Play" at bounding box center [714, 126] width 55 height 29
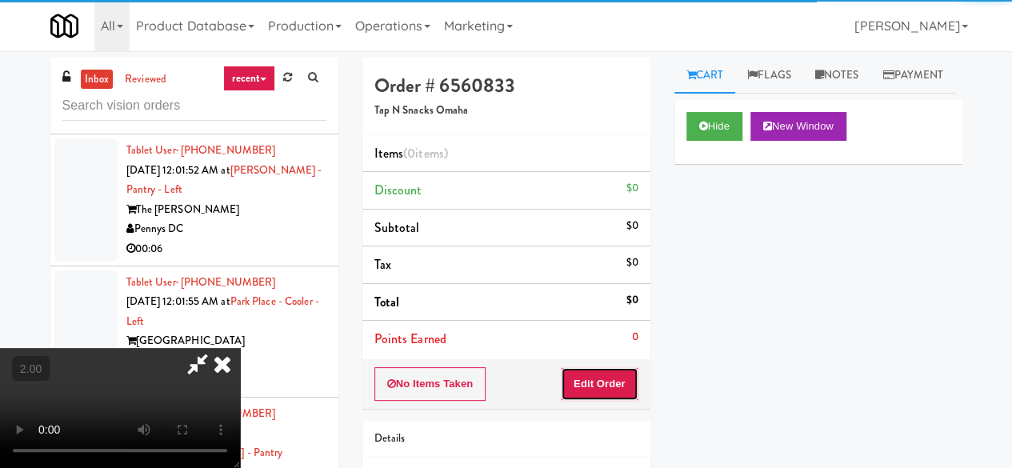
click at [627, 383] on button "Edit Order" at bounding box center [600, 384] width 78 height 34
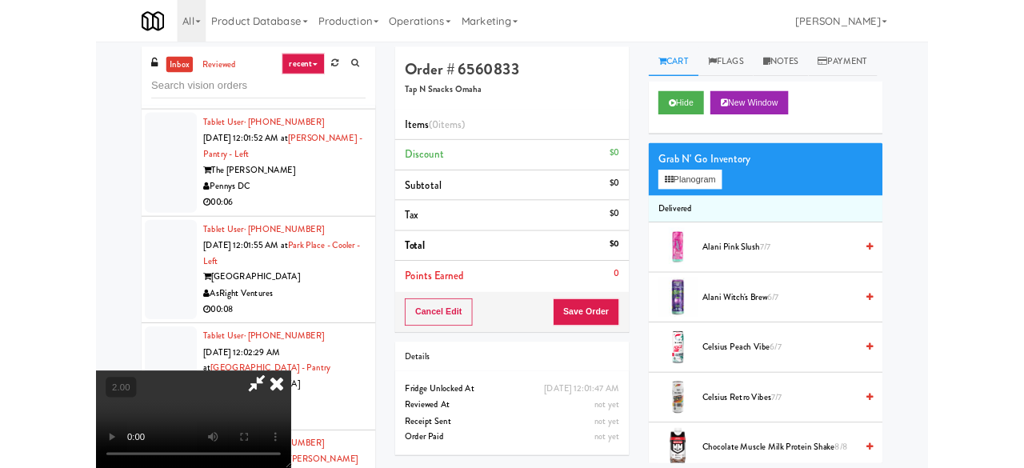
scroll to position [33, 0]
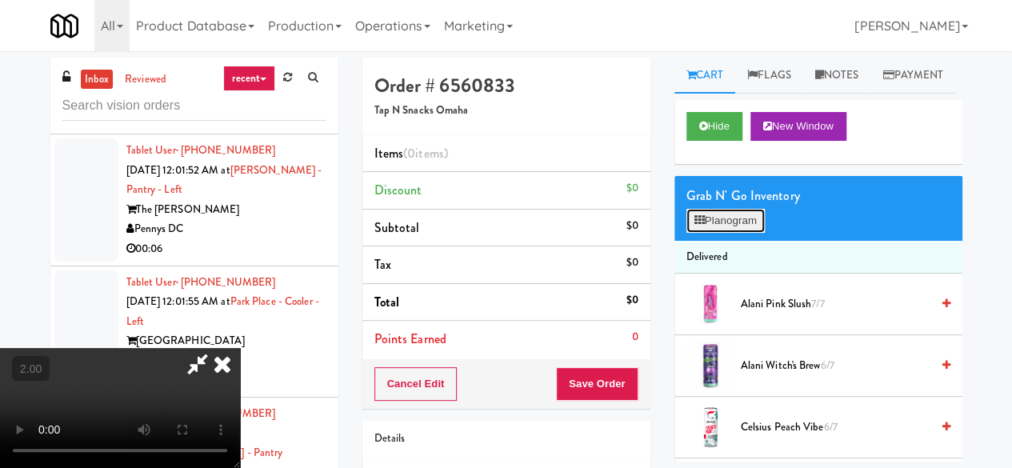
click at [736, 233] on button "Planogram" at bounding box center [726, 221] width 78 height 24
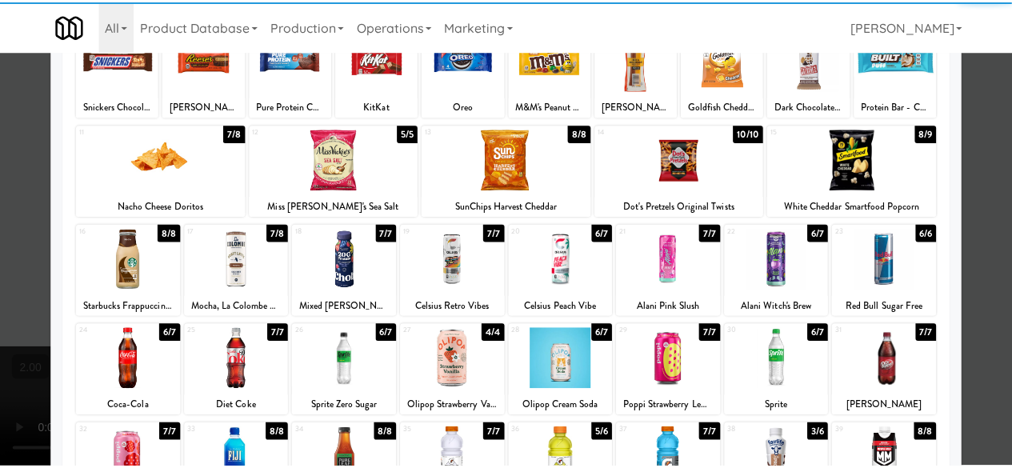
scroll to position [160, 0]
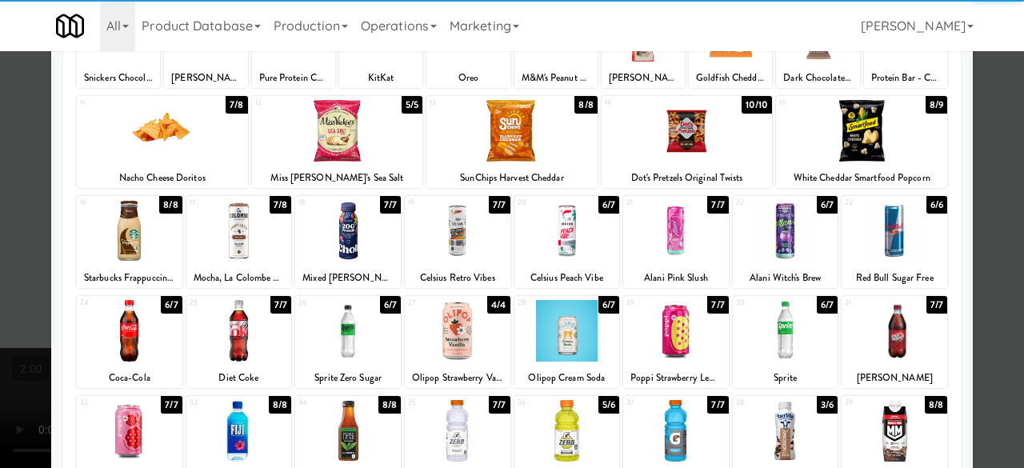
click at [575, 241] on div at bounding box center [568, 231] width 106 height 62
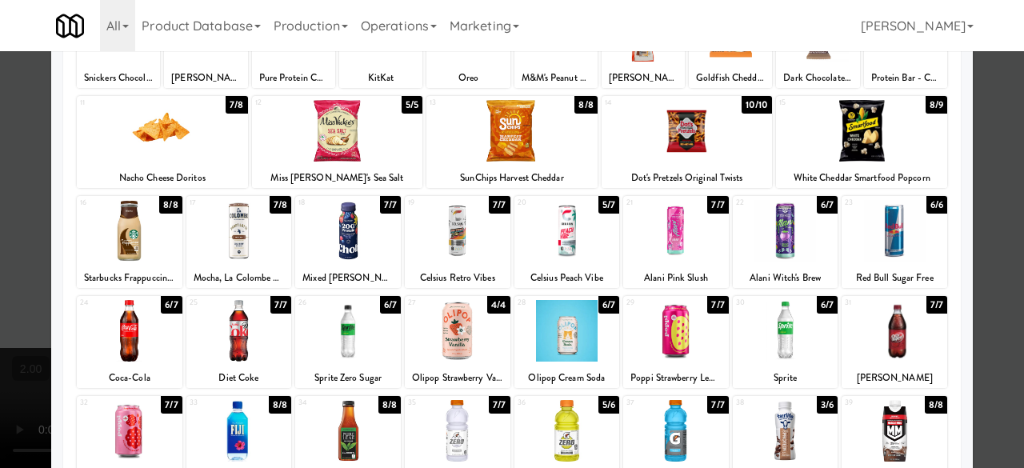
click at [980, 177] on div at bounding box center [512, 234] width 1024 height 468
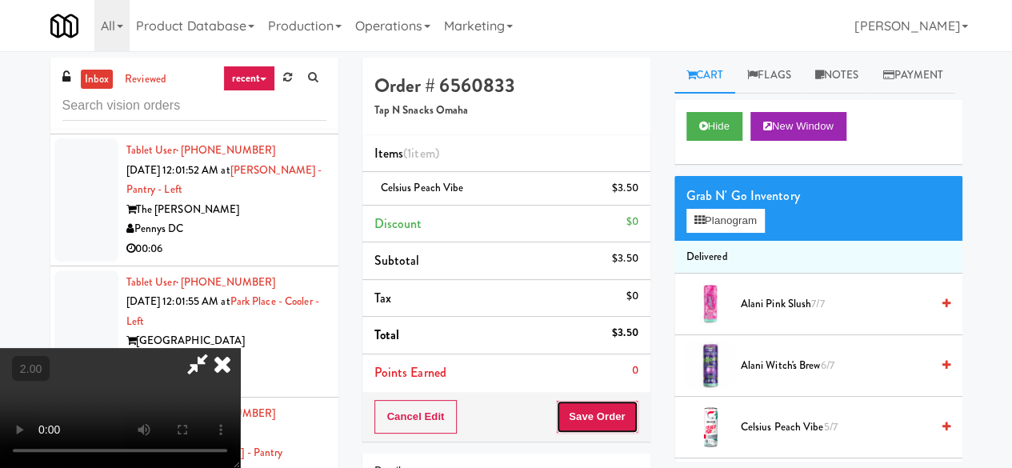
click at [613, 423] on button "Save Order" at bounding box center [597, 417] width 82 height 34
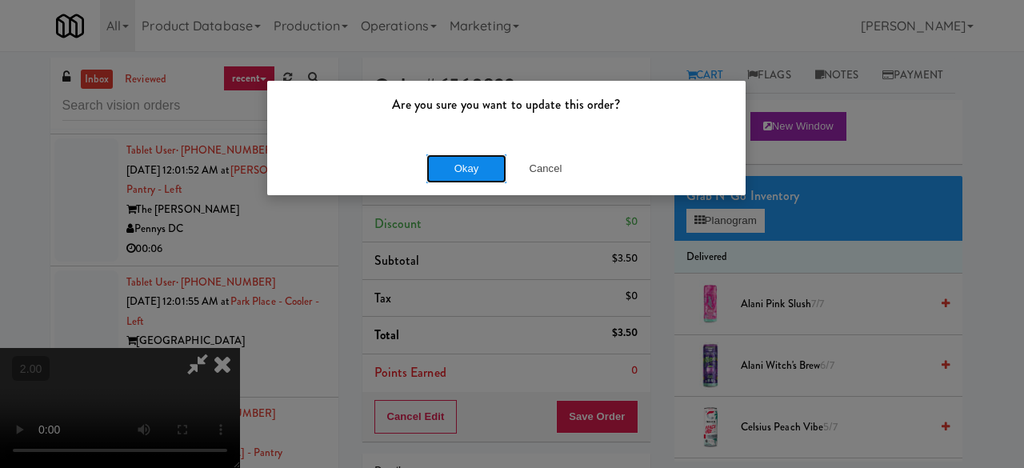
click at [455, 174] on button "Okay" at bounding box center [467, 168] width 80 height 29
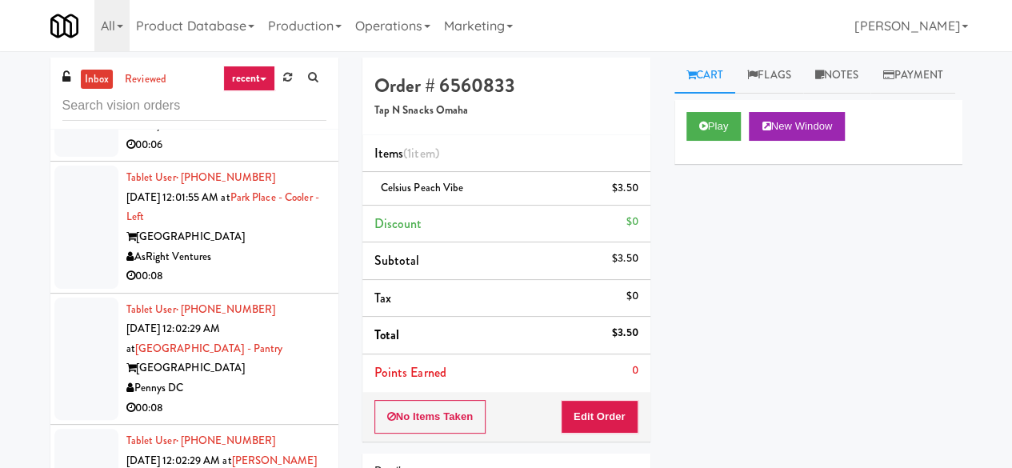
scroll to position [5108, 0]
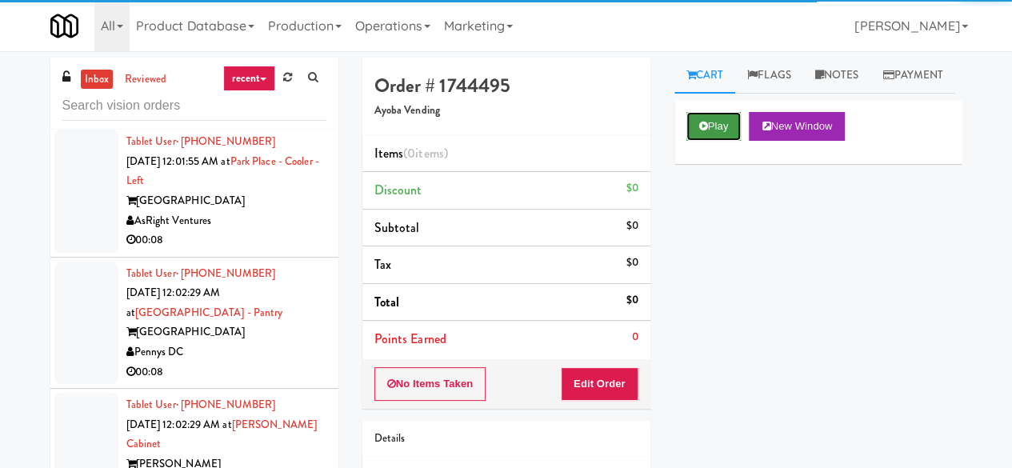
click at [697, 141] on button "Play" at bounding box center [714, 126] width 55 height 29
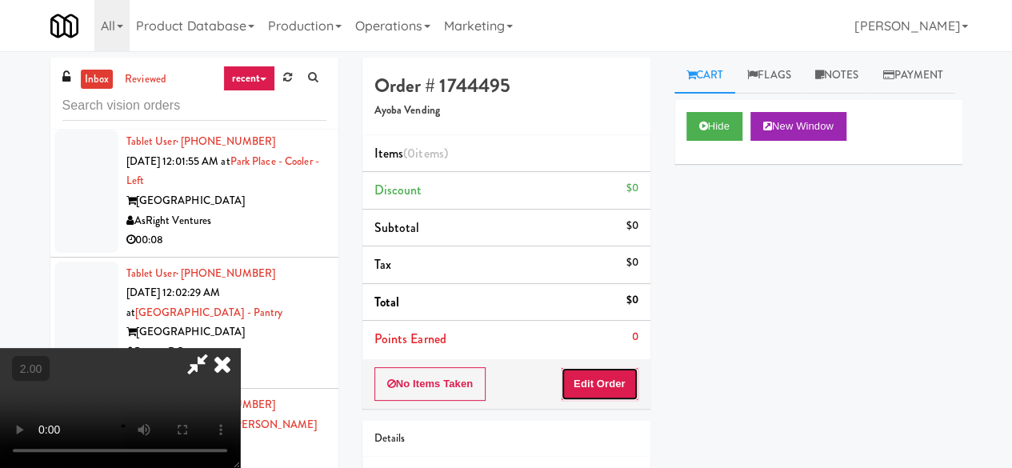
click at [591, 375] on button "Edit Order" at bounding box center [600, 384] width 78 height 34
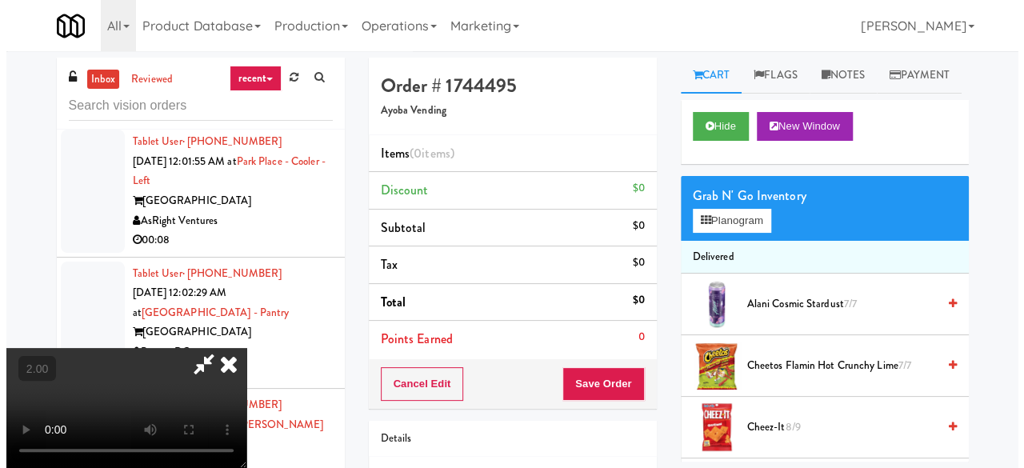
scroll to position [33, 0]
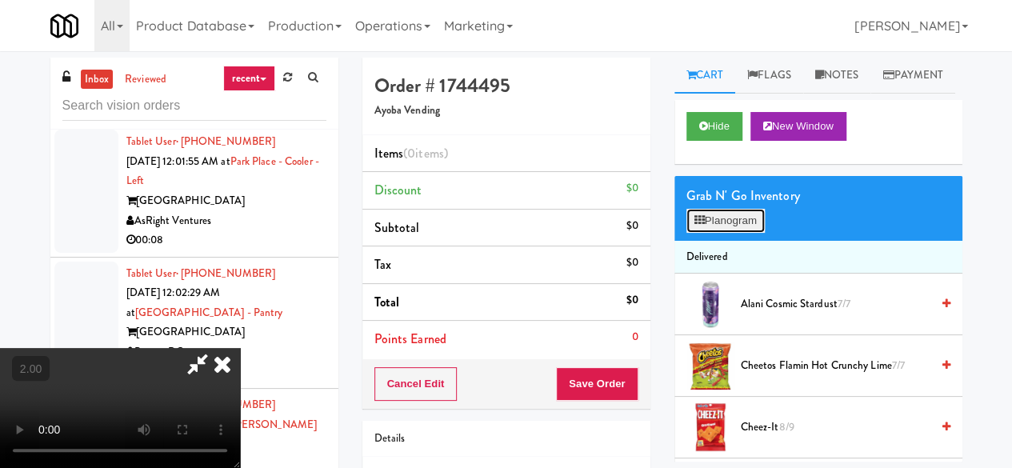
click at [736, 233] on button "Planogram" at bounding box center [726, 221] width 78 height 24
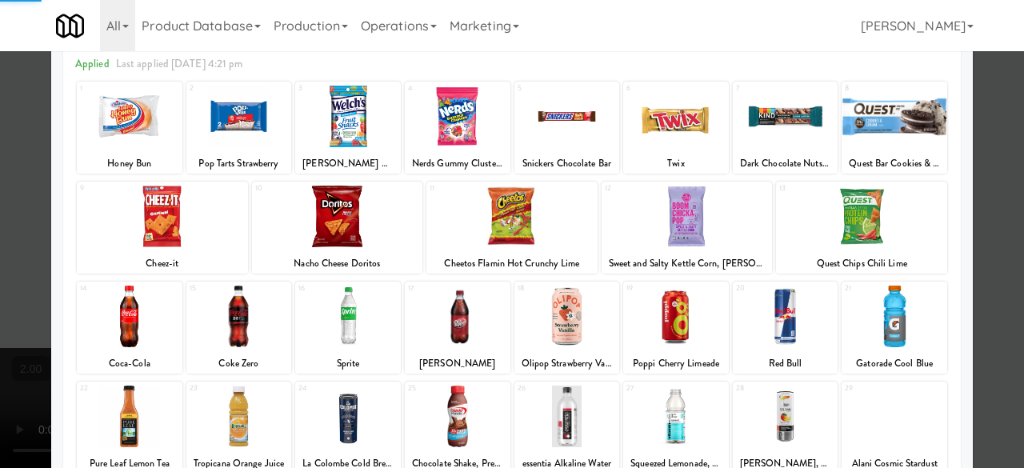
scroll to position [160, 0]
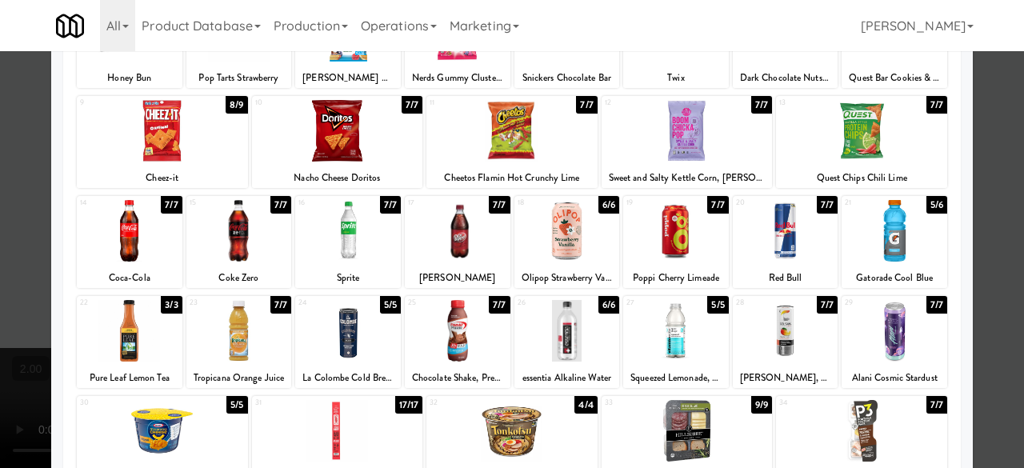
click at [153, 324] on div at bounding box center [130, 331] width 106 height 62
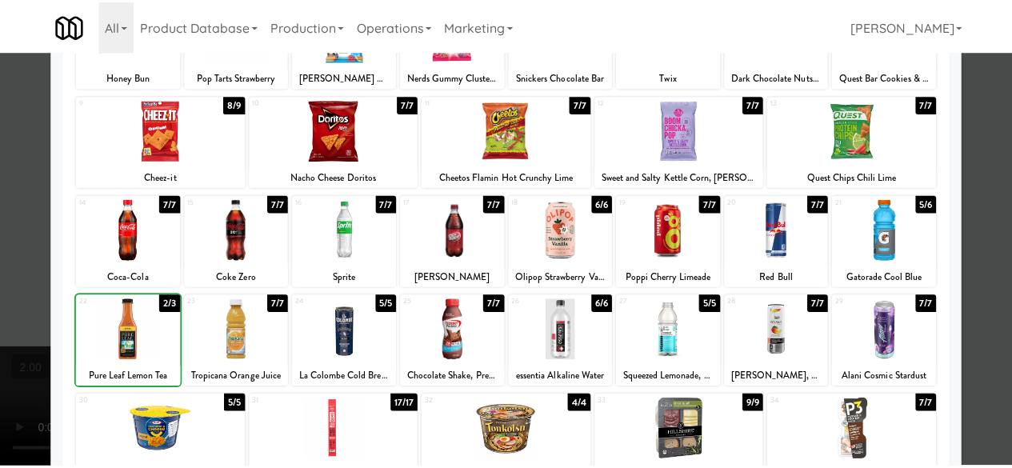
scroll to position [0, 0]
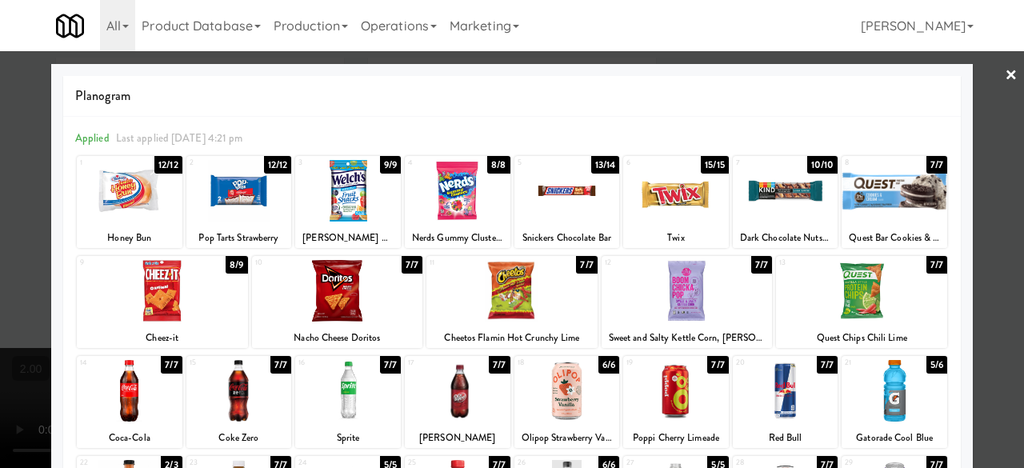
drag, startPoint x: 479, startPoint y: 204, endPoint x: 606, endPoint y: 221, distance: 127.6
click at [480, 204] on div at bounding box center [458, 191] width 106 height 62
drag, startPoint x: 986, startPoint y: 76, endPoint x: 931, endPoint y: 121, distance: 70.5
click at [989, 76] on div at bounding box center [512, 234] width 1024 height 468
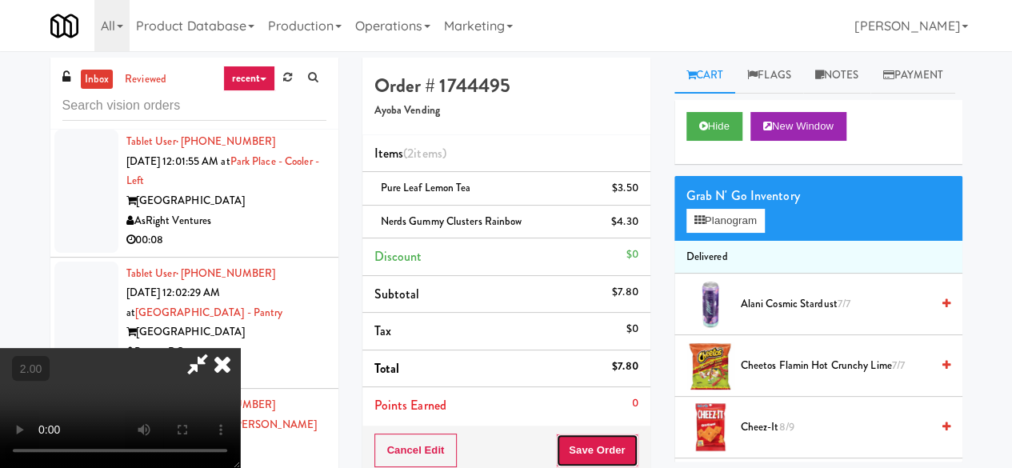
click at [626, 444] on button "Save Order" at bounding box center [597, 451] width 82 height 34
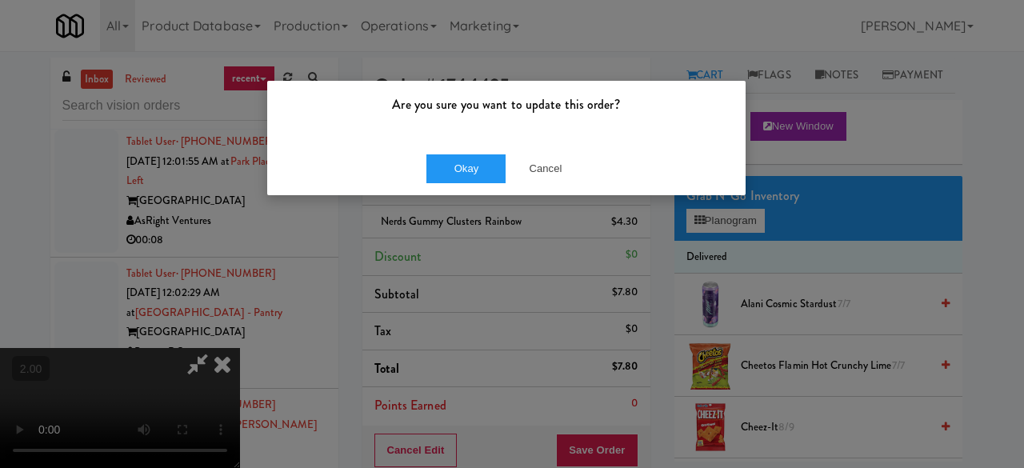
click at [455, 151] on div "Okay Cancel" at bounding box center [506, 169] width 479 height 54
click at [458, 160] on button "Okay" at bounding box center [467, 168] width 80 height 29
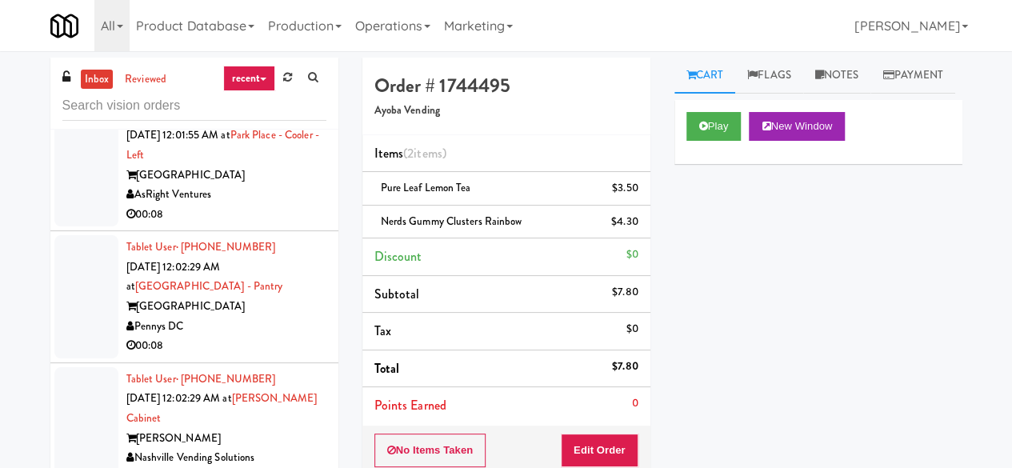
scroll to position [5268, 0]
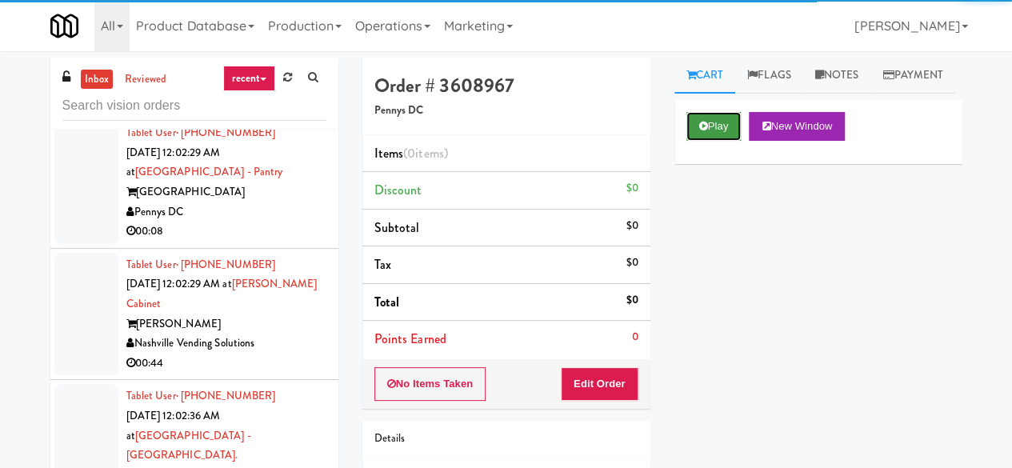
click at [731, 141] on button "Play" at bounding box center [714, 126] width 55 height 29
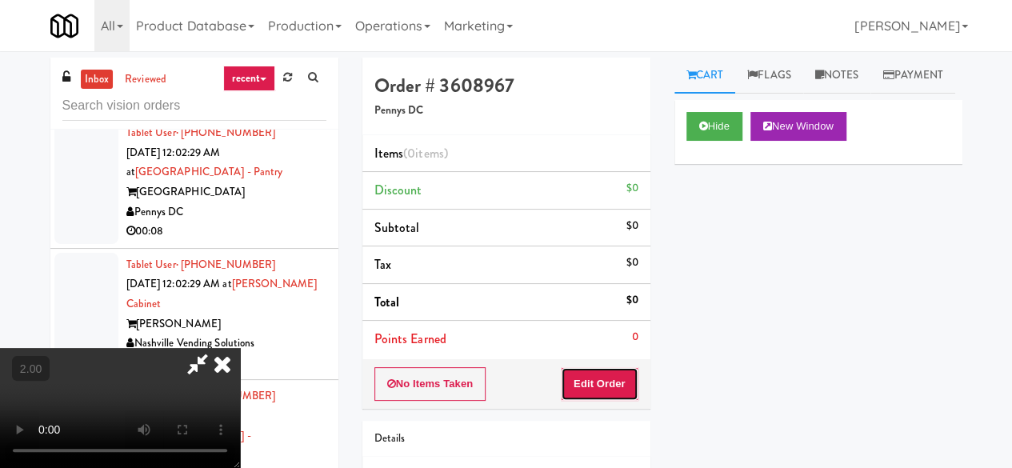
click at [615, 374] on button "Edit Order" at bounding box center [600, 384] width 78 height 34
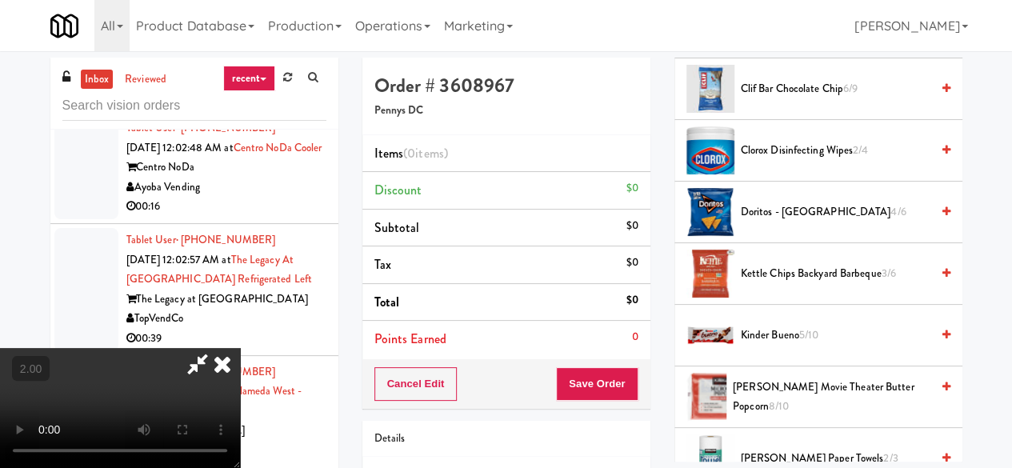
scroll to position [880, 0]
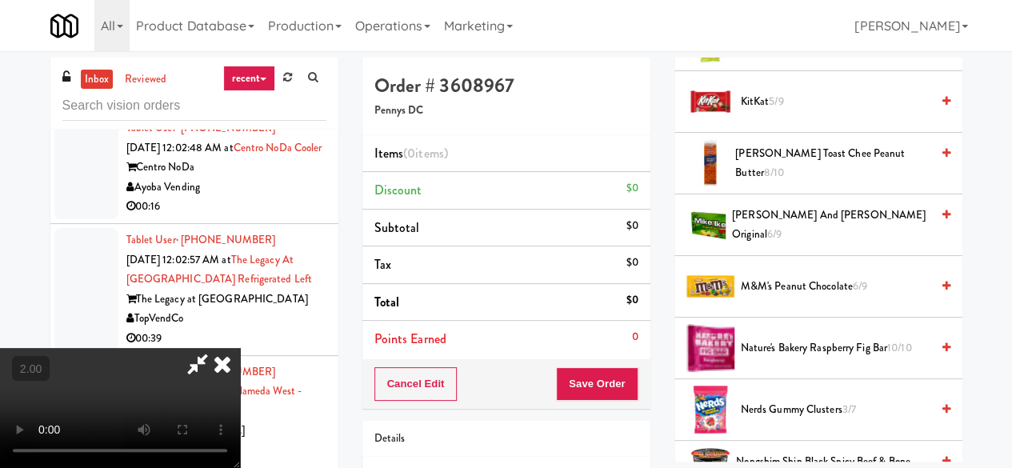
click at [726, 249] on div at bounding box center [706, 225] width 39 height 48
click at [779, 245] on span "Mike and Ike Original 6/9" at bounding box center [831, 225] width 198 height 39
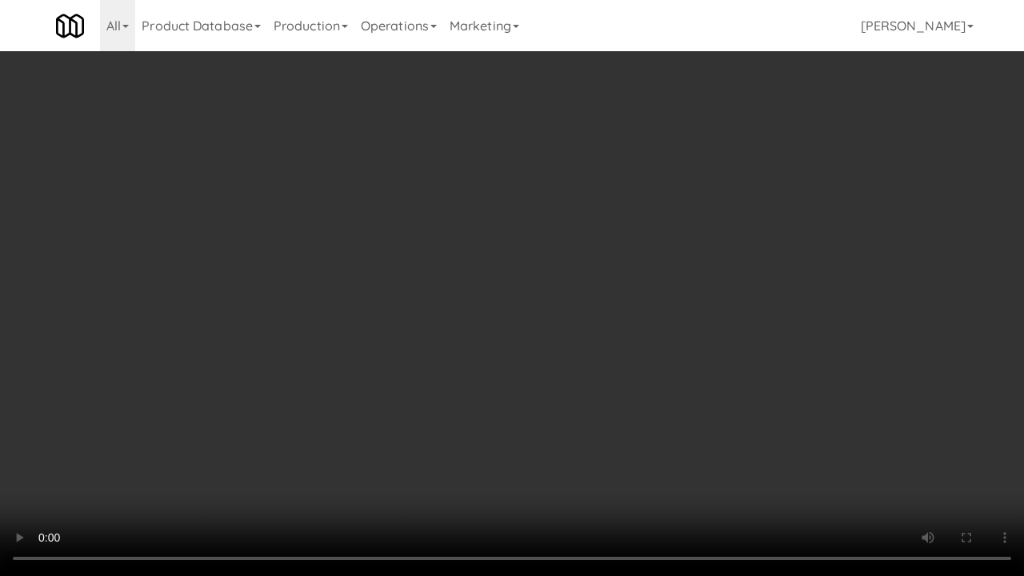
click at [642, 415] on video at bounding box center [512, 288] width 1024 height 576
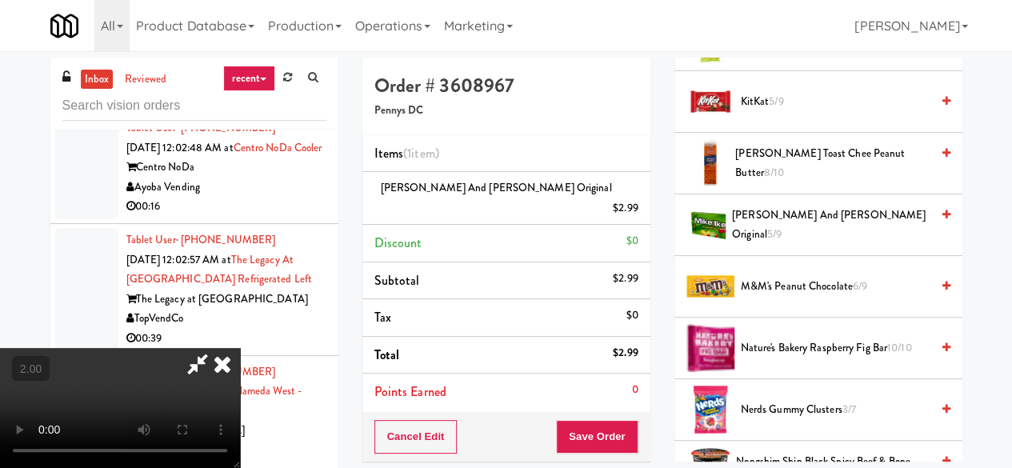
click at [623, 412] on div "Cancel Edit Save Order" at bounding box center [507, 437] width 288 height 50
click at [621, 420] on button "Save Order" at bounding box center [597, 437] width 82 height 34
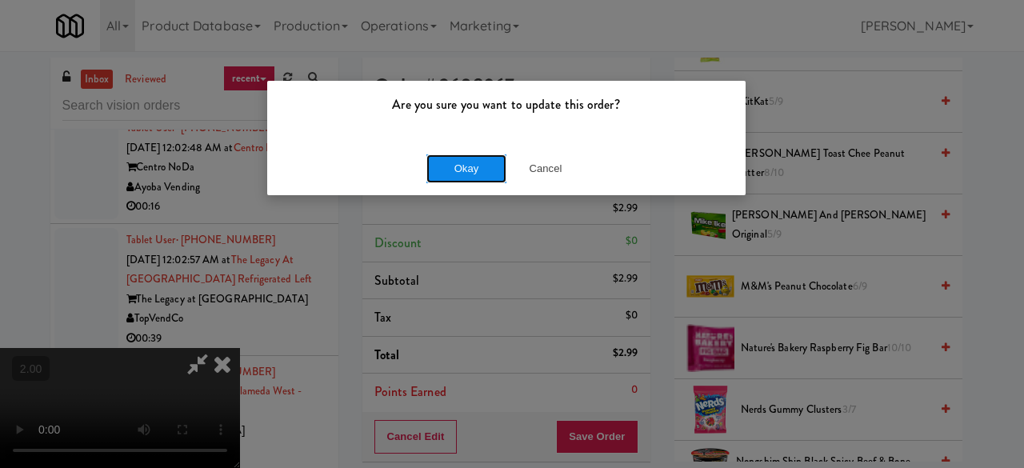
click at [460, 168] on button "Okay" at bounding box center [467, 168] width 80 height 29
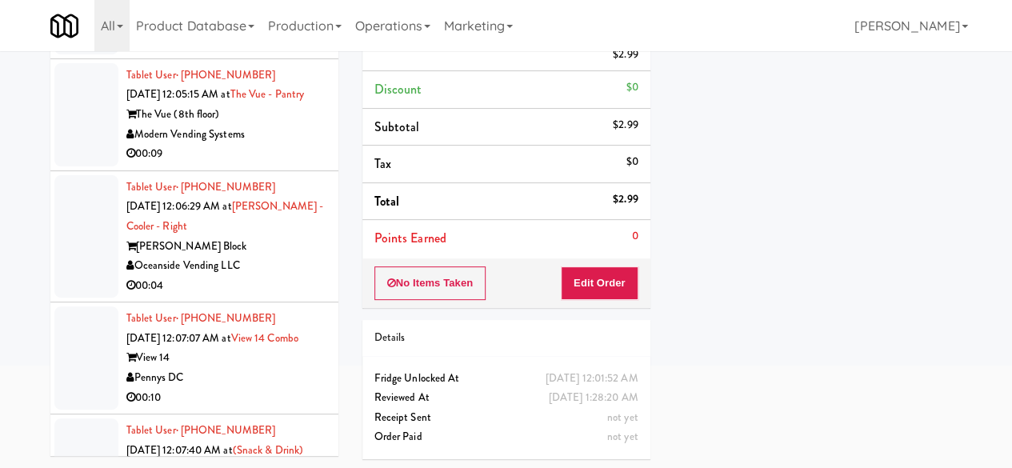
scroll to position [6408, 0]
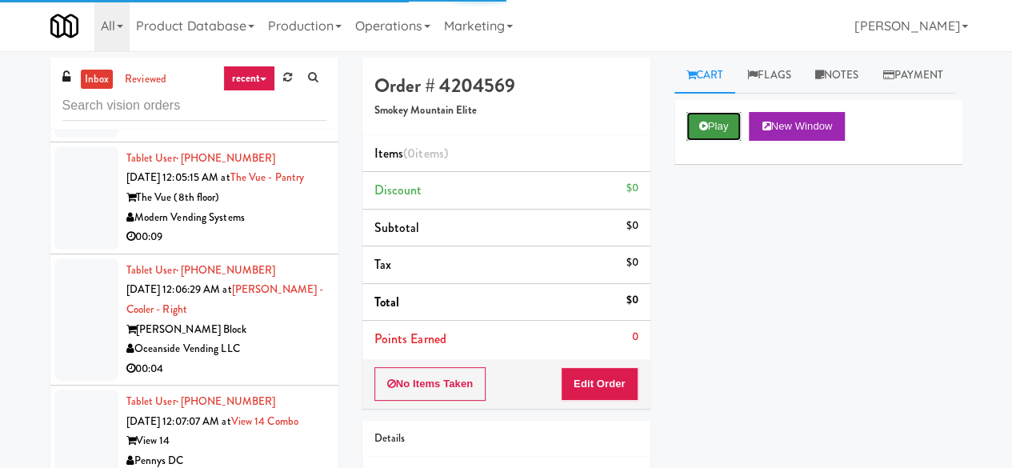
click at [723, 141] on button "Play" at bounding box center [714, 126] width 55 height 29
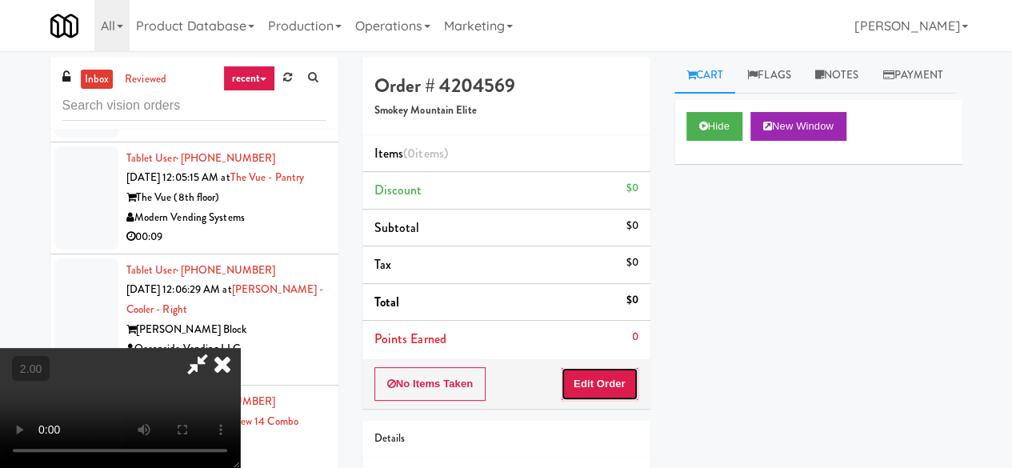
click at [619, 395] on button "Edit Order" at bounding box center [600, 384] width 78 height 34
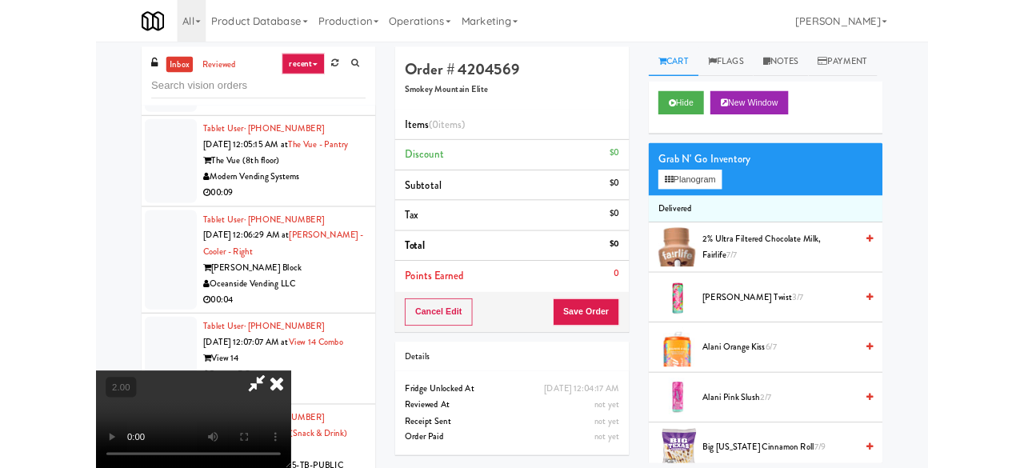
scroll to position [33, 0]
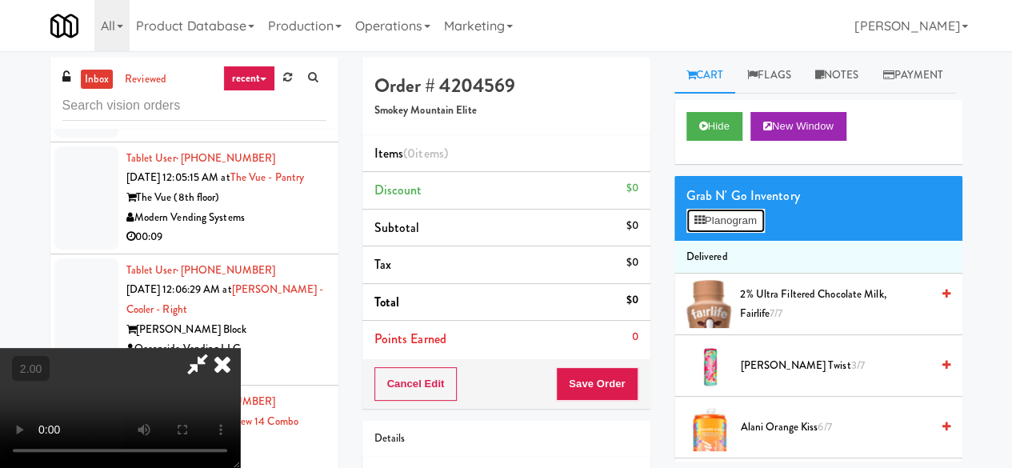
click at [706, 233] on button "Planogram" at bounding box center [726, 221] width 78 height 24
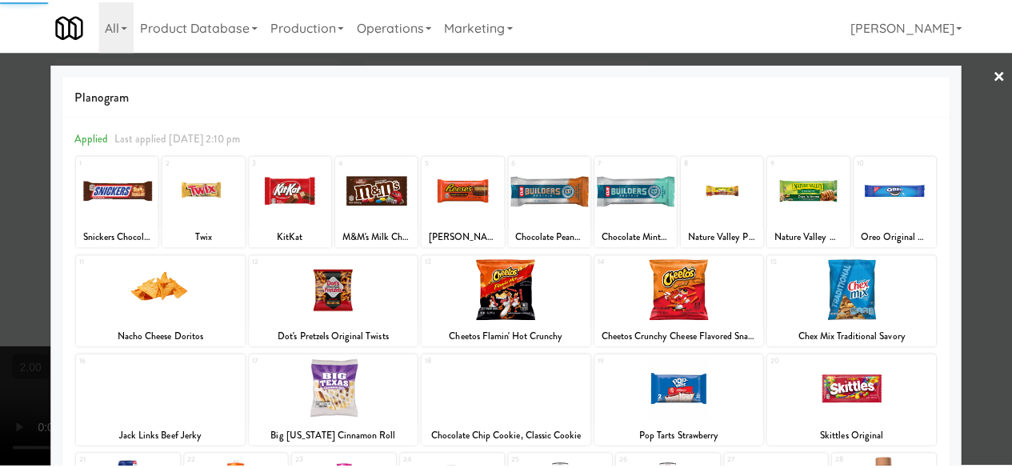
scroll to position [317, 0]
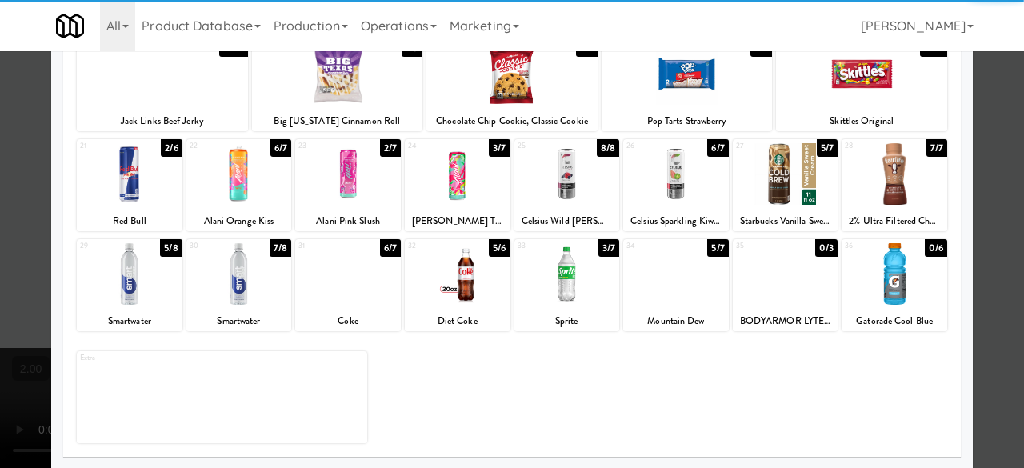
click at [138, 194] on div at bounding box center [130, 174] width 106 height 62
drag, startPoint x: 1007, startPoint y: 126, endPoint x: 939, endPoint y: 168, distance: 79.5
click at [1005, 126] on div at bounding box center [512, 234] width 1024 height 468
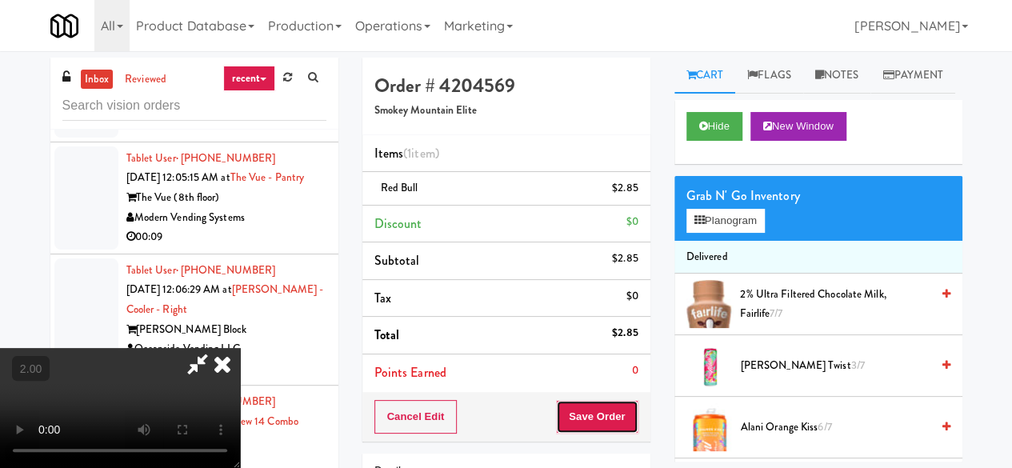
click at [615, 407] on button "Save Order" at bounding box center [597, 417] width 82 height 34
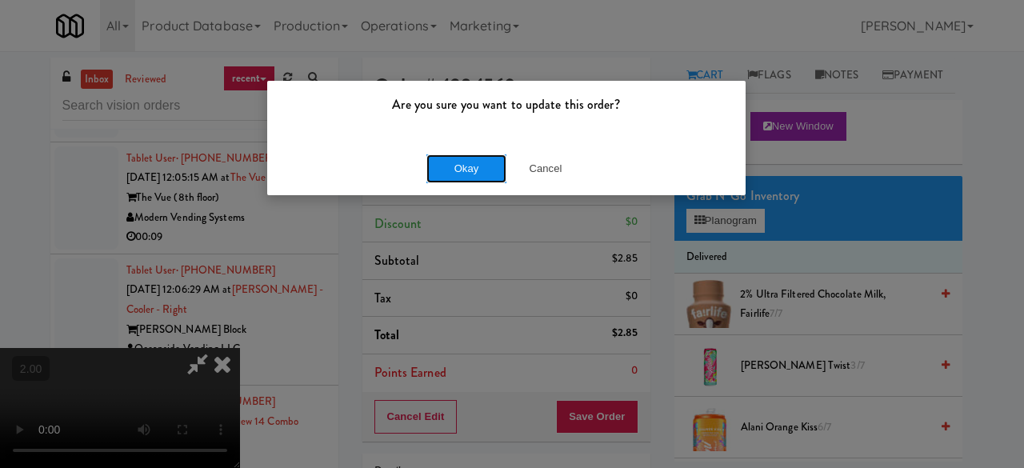
click at [456, 174] on button "Okay" at bounding box center [467, 168] width 80 height 29
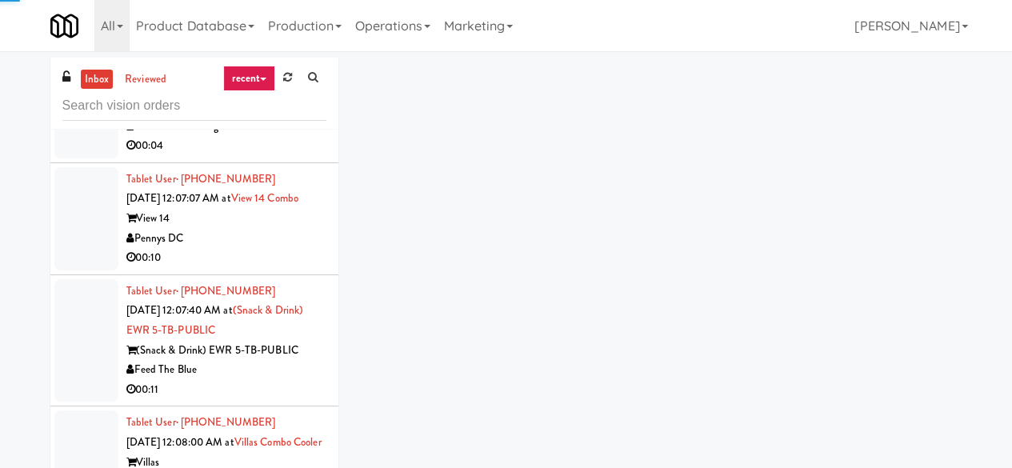
scroll to position [6728, 0]
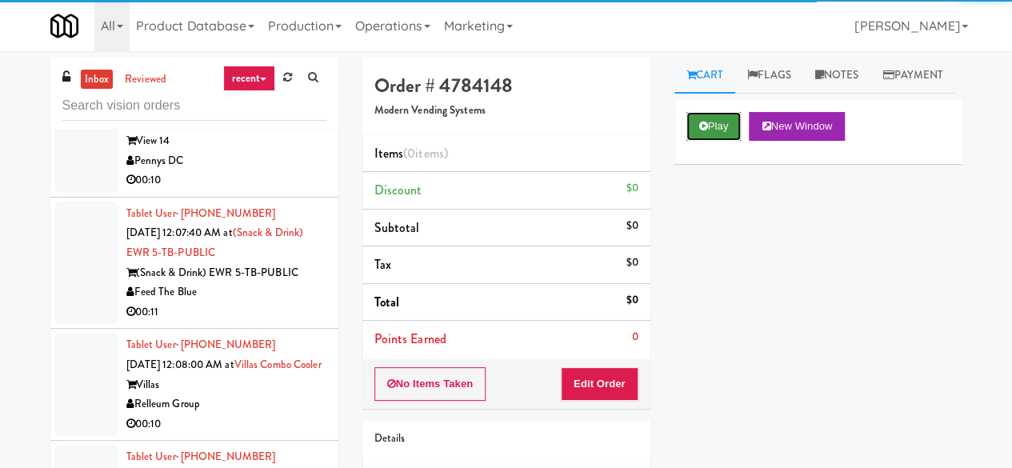
click at [703, 131] on icon at bounding box center [703, 126] width 9 height 10
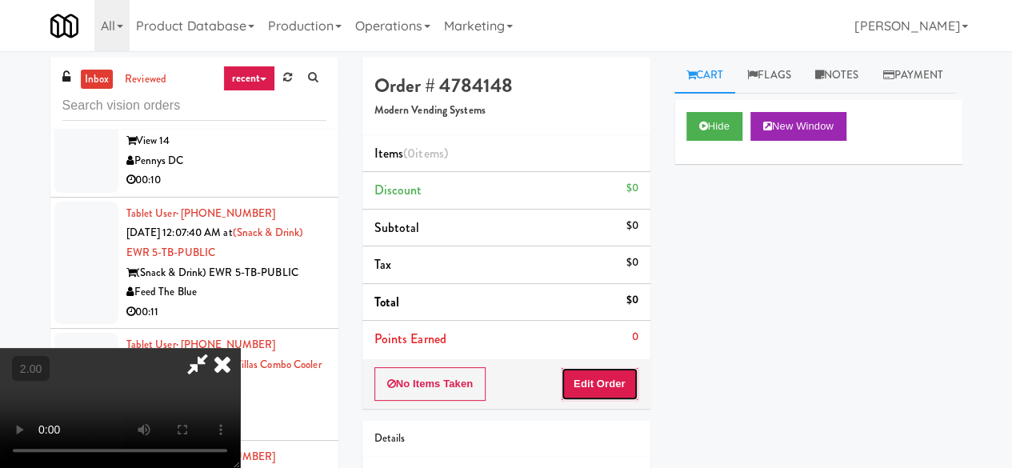
click at [606, 367] on button "Edit Order" at bounding box center [600, 384] width 78 height 34
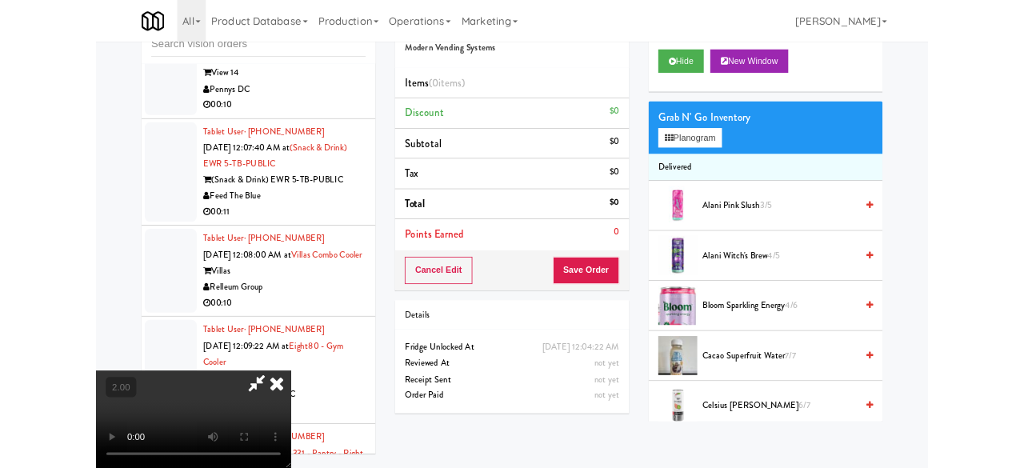
scroll to position [80, 0]
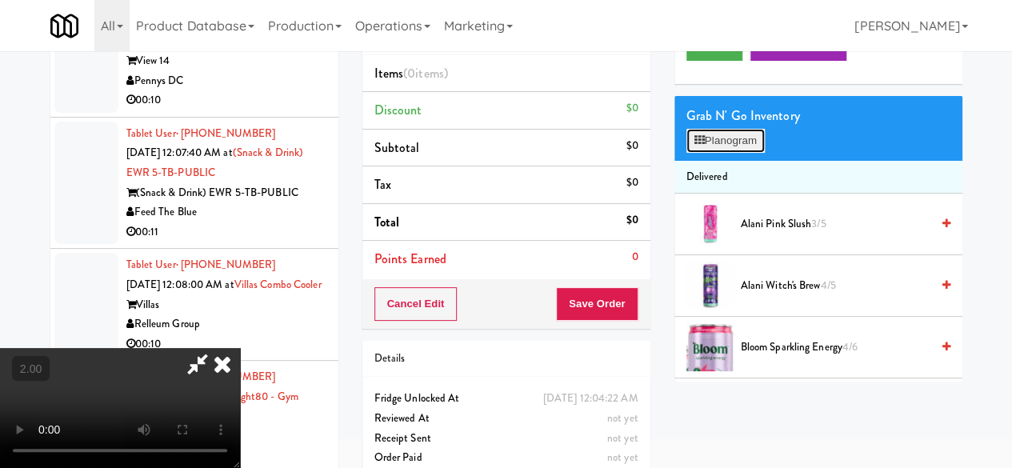
click at [736, 153] on button "Planogram" at bounding box center [726, 141] width 78 height 24
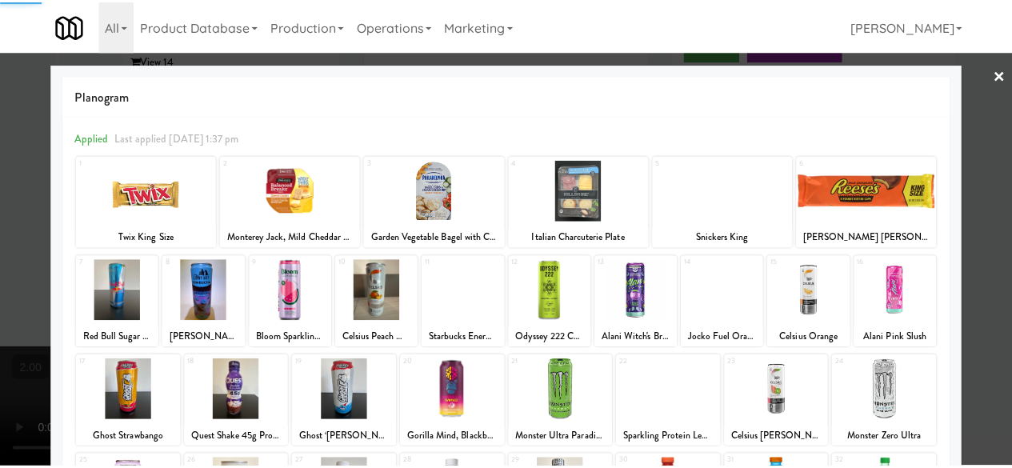
scroll to position [317, 0]
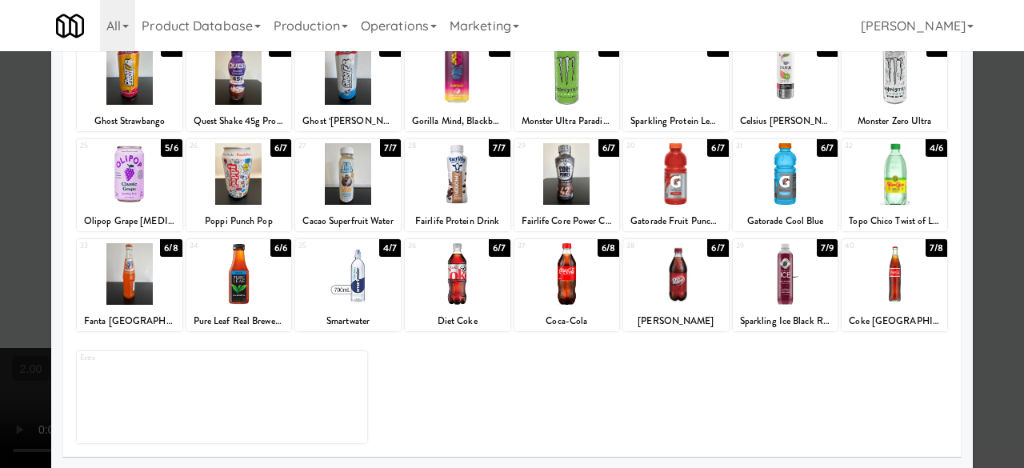
click at [794, 182] on div at bounding box center [786, 174] width 106 height 62
click at [794, 181] on div at bounding box center [786, 174] width 106 height 62
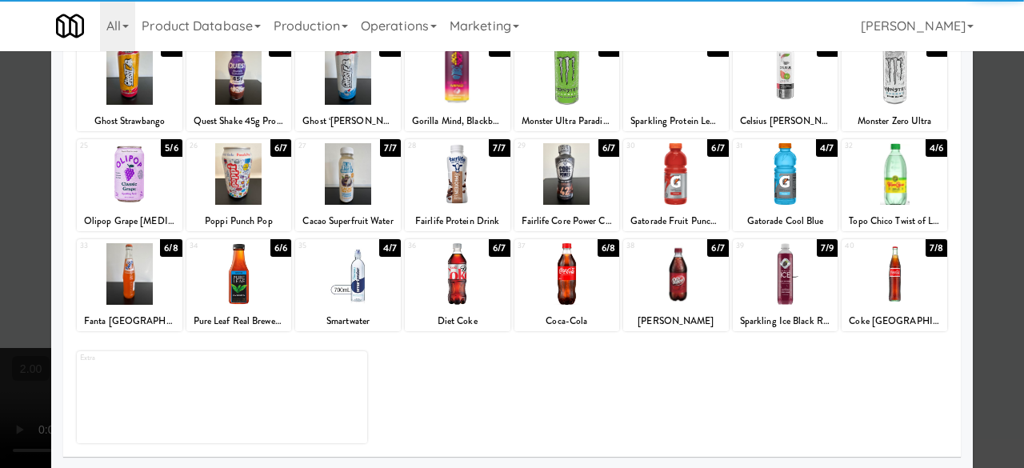
drag, startPoint x: 996, startPoint y: 110, endPoint x: 502, endPoint y: 284, distance: 524.2
click at [996, 110] on div at bounding box center [512, 234] width 1024 height 468
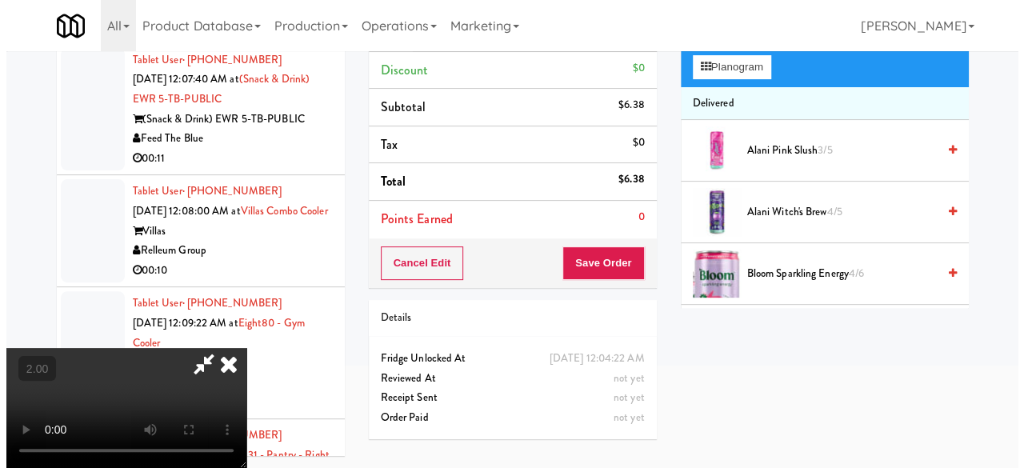
scroll to position [51, 0]
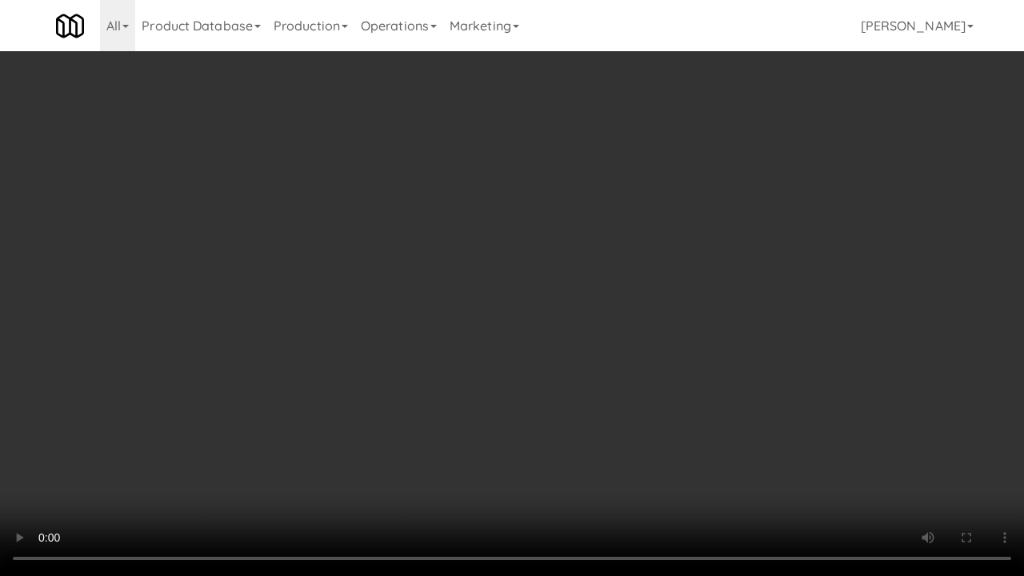
click at [475, 413] on video at bounding box center [512, 288] width 1024 height 576
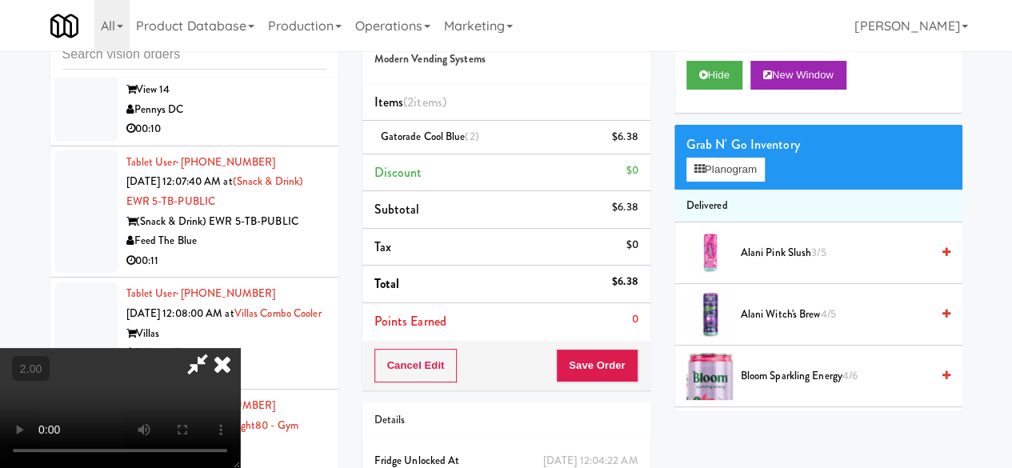
drag, startPoint x: 635, startPoint y: 139, endPoint x: 730, endPoint y: 221, distance: 124.8
click at [637, 139] on icon at bounding box center [639, 143] width 8 height 10
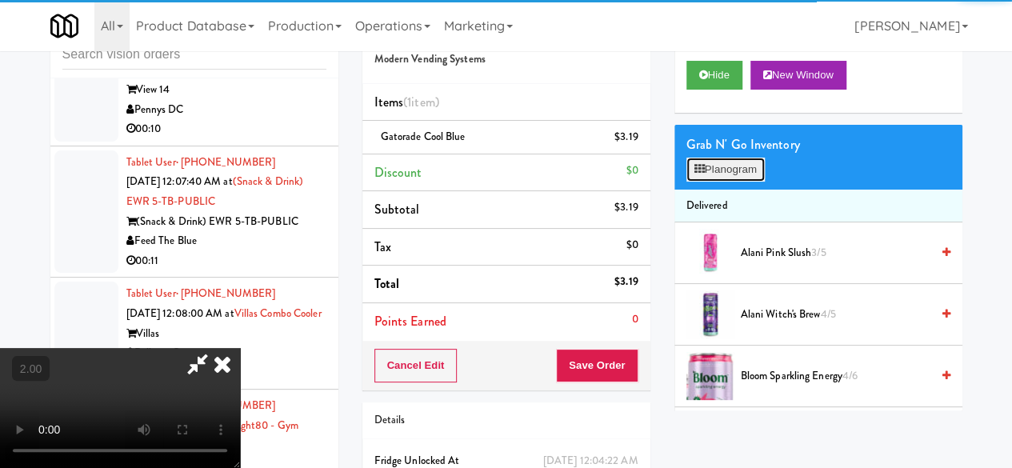
click at [744, 182] on button "Planogram" at bounding box center [726, 170] width 78 height 24
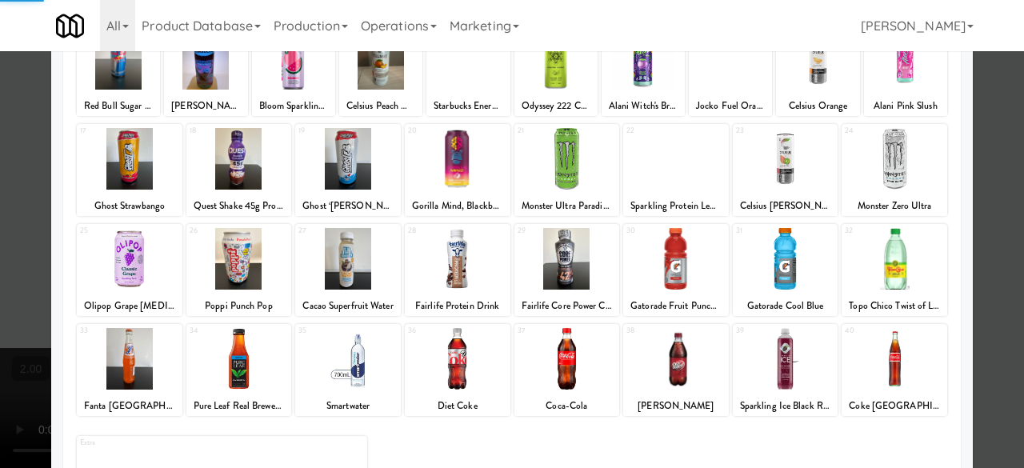
scroll to position [317, 0]
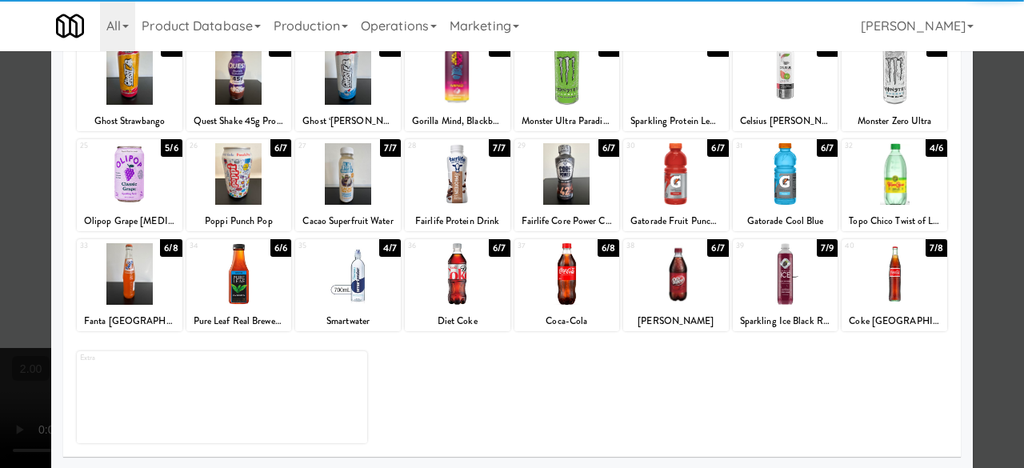
click at [647, 186] on div at bounding box center [676, 174] width 106 height 62
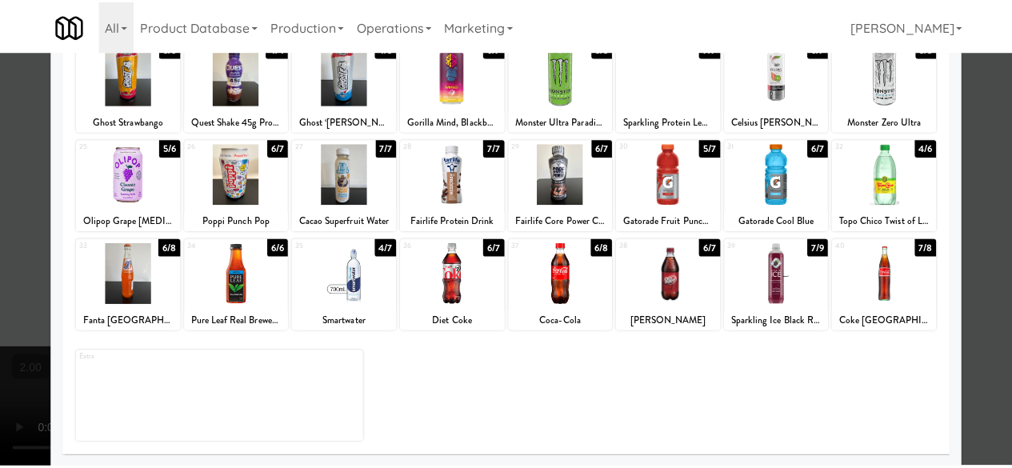
scroll to position [0, 0]
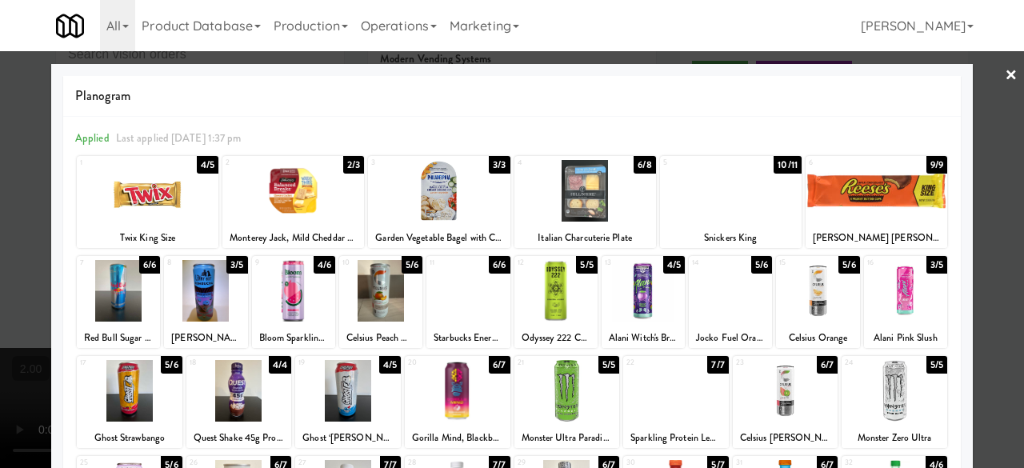
click at [984, 112] on div at bounding box center [512, 234] width 1024 height 468
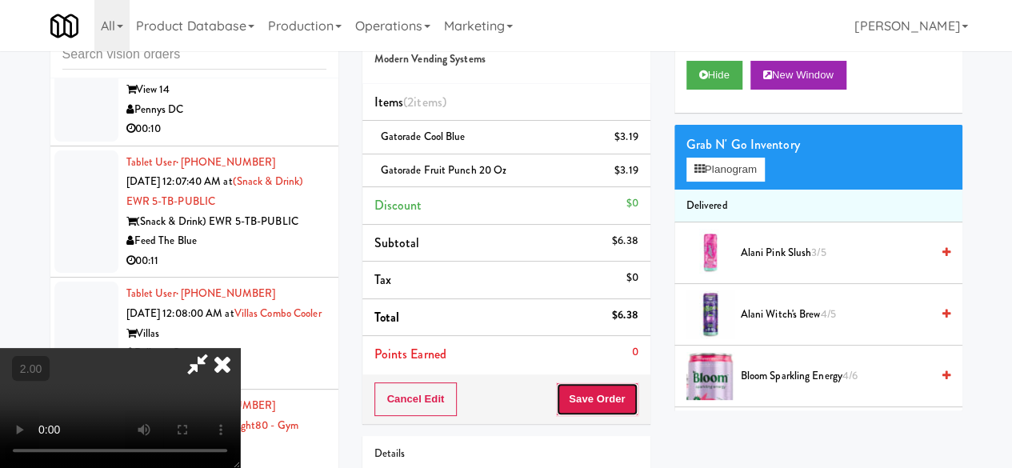
click at [628, 383] on button "Save Order" at bounding box center [597, 400] width 82 height 34
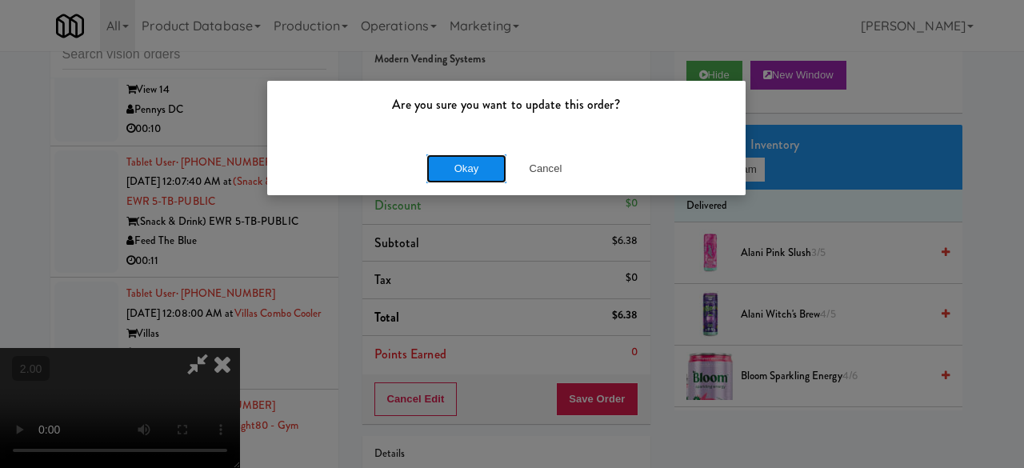
click at [482, 173] on button "Okay" at bounding box center [467, 168] width 80 height 29
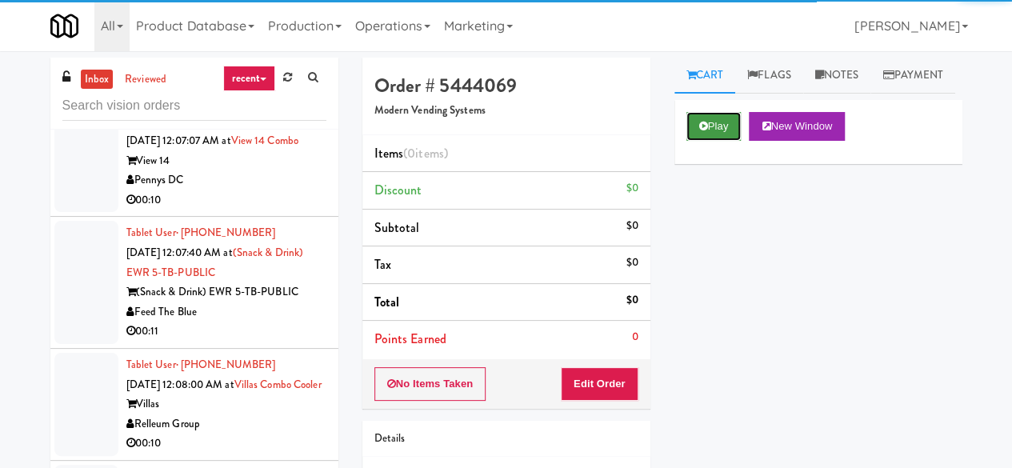
click at [714, 141] on button "Play" at bounding box center [714, 126] width 55 height 29
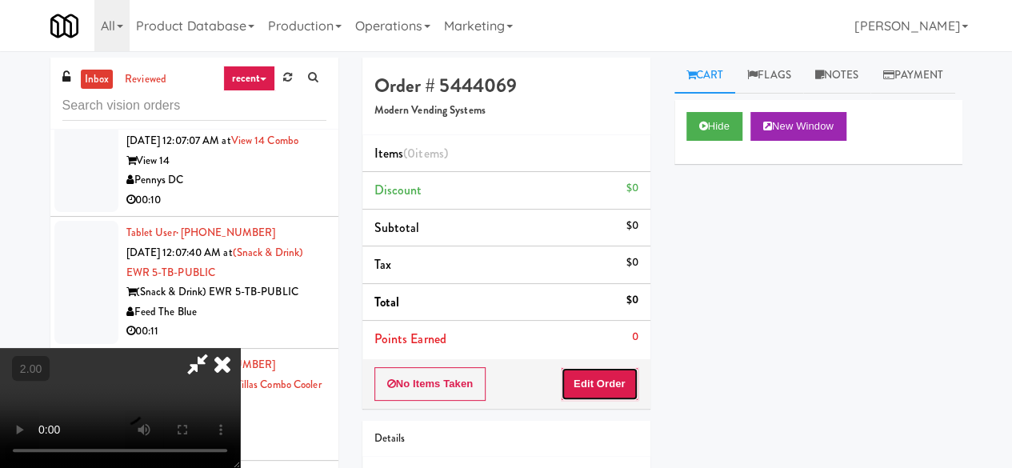
click at [627, 375] on button "Edit Order" at bounding box center [600, 384] width 78 height 34
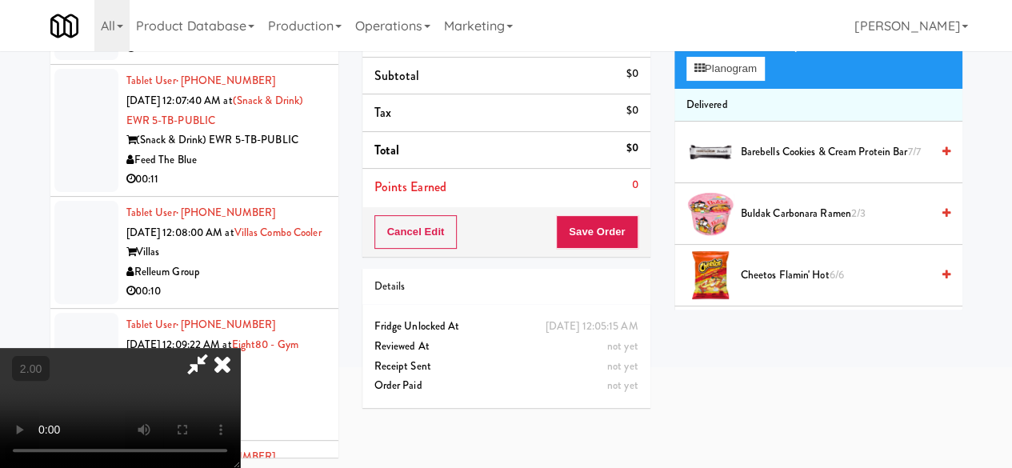
scroll to position [51, 0]
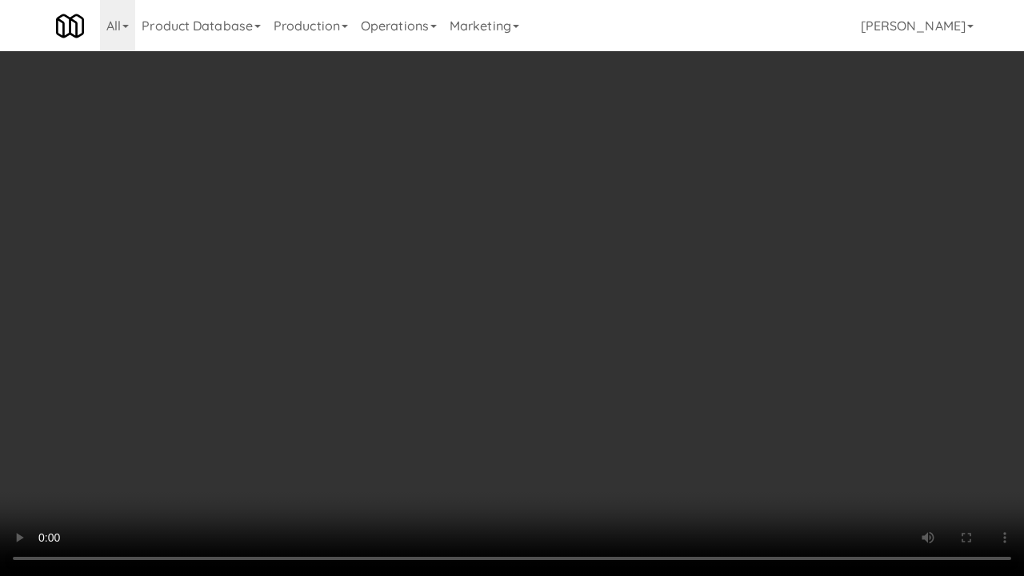
click at [342, 408] on video at bounding box center [512, 288] width 1024 height 576
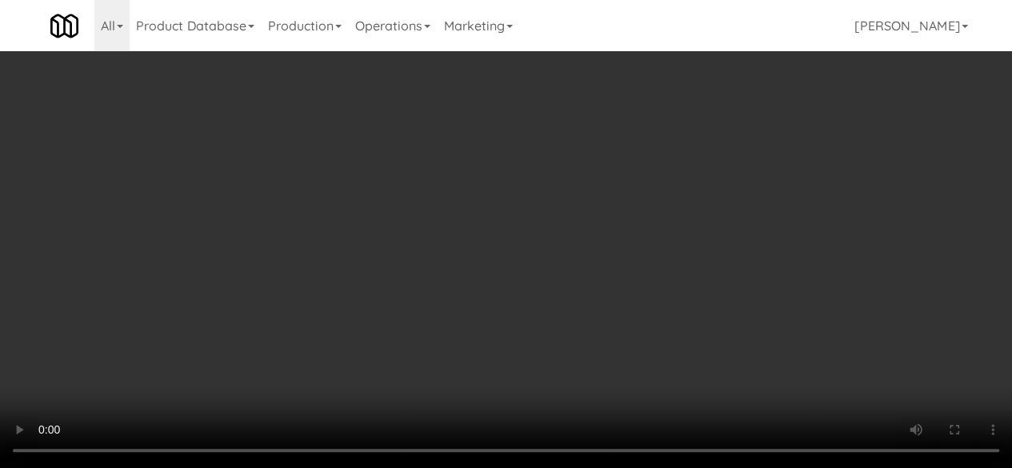
scroll to position [560, 0]
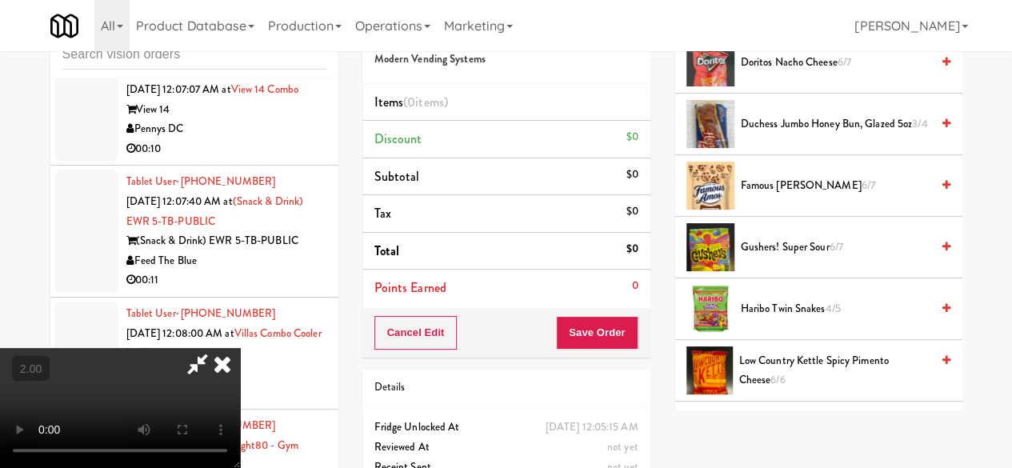
click at [767, 319] on span "Haribo Twin Snakes 4/5" at bounding box center [836, 309] width 190 height 20
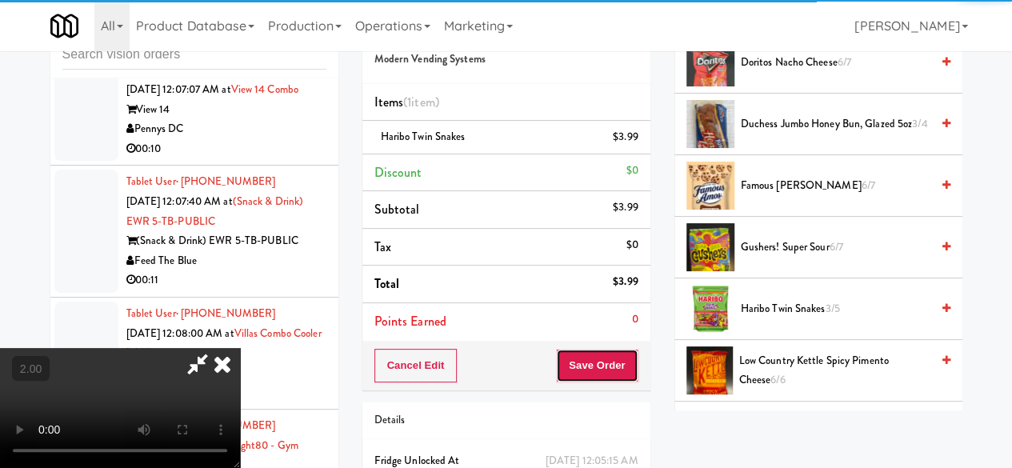
click at [628, 364] on button "Save Order" at bounding box center [597, 366] width 82 height 34
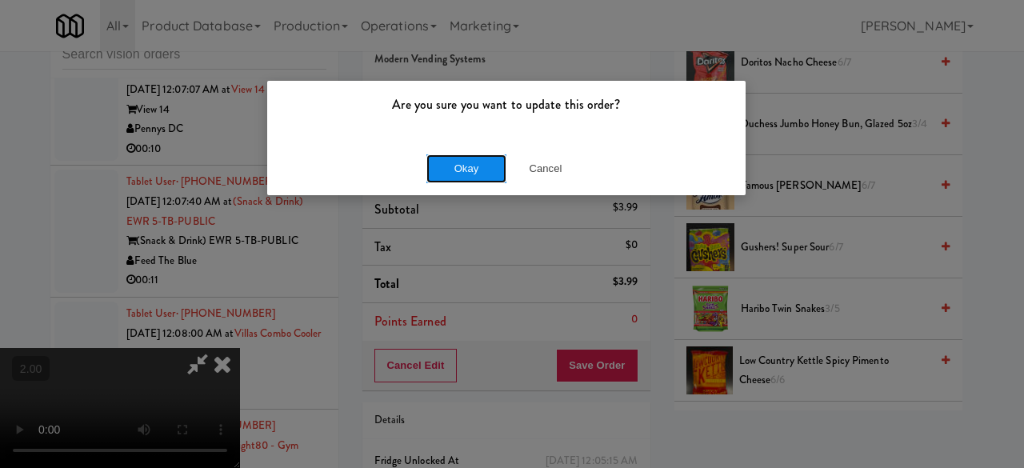
click at [485, 162] on button "Okay" at bounding box center [467, 168] width 80 height 29
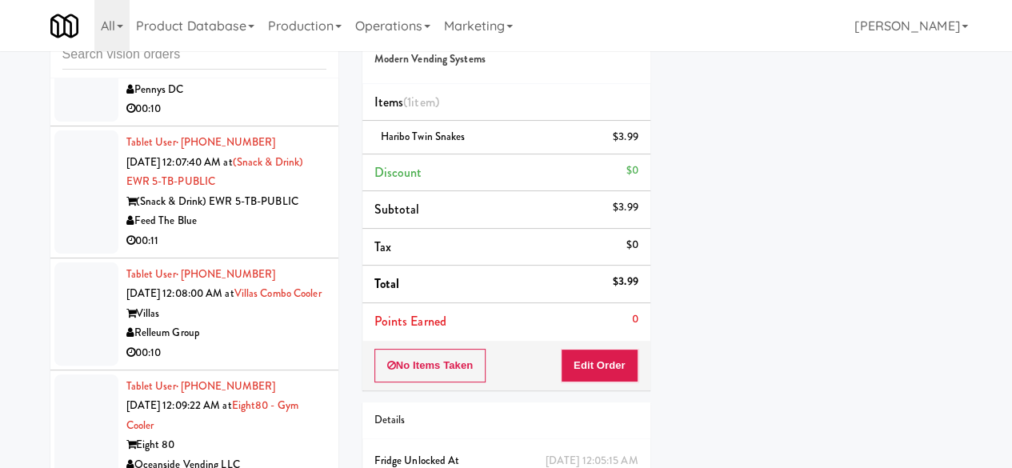
scroll to position [6888, 0]
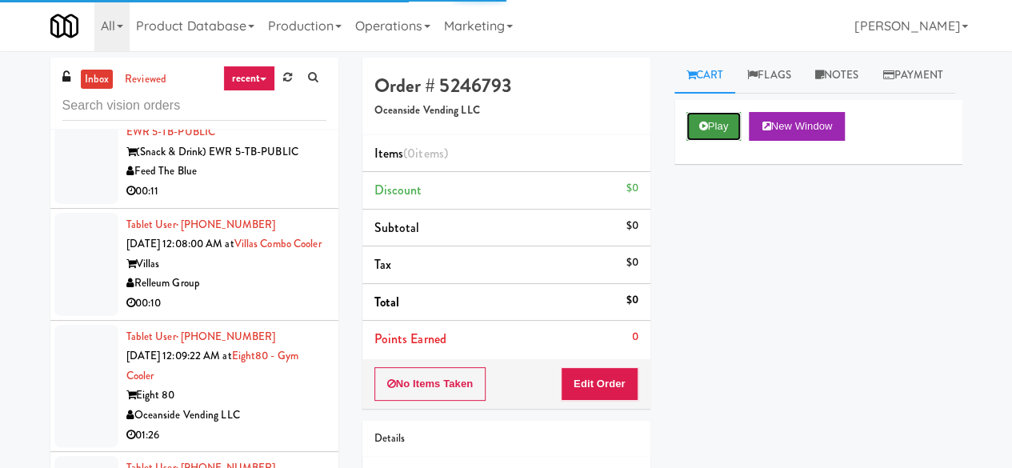
click at [715, 141] on button "Play" at bounding box center [714, 126] width 55 height 29
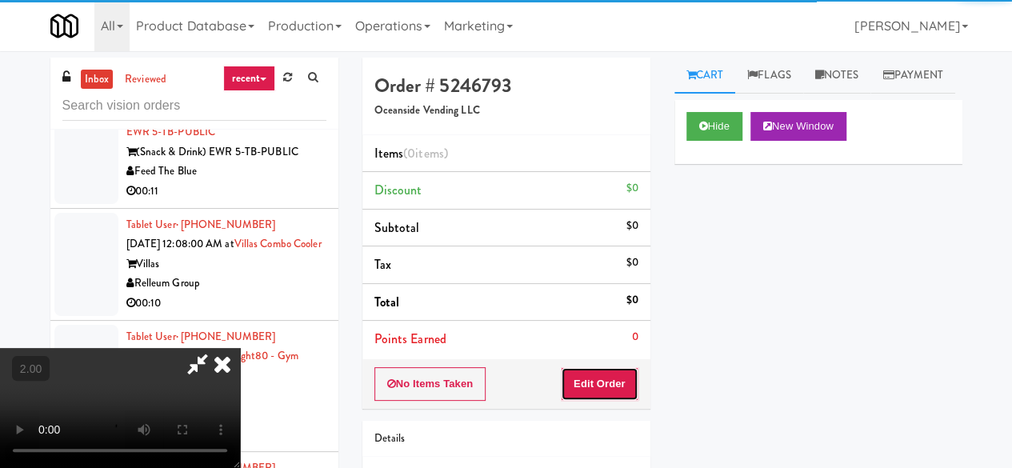
click at [590, 386] on button "Edit Order" at bounding box center [600, 384] width 78 height 34
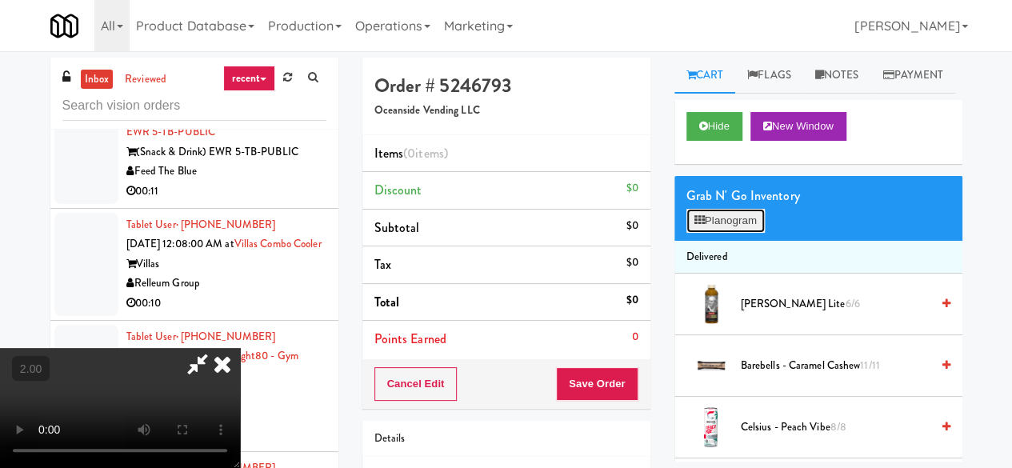
click at [737, 233] on button "Planogram" at bounding box center [726, 221] width 78 height 24
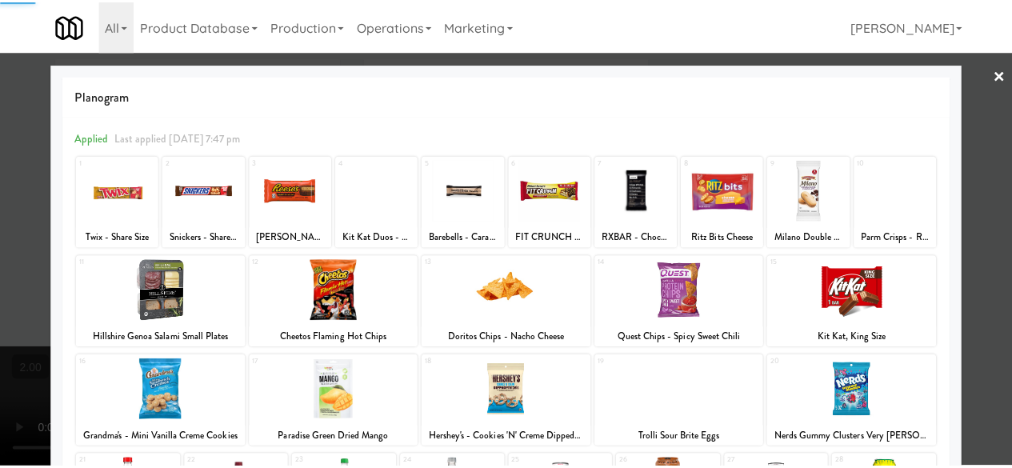
scroll to position [80, 0]
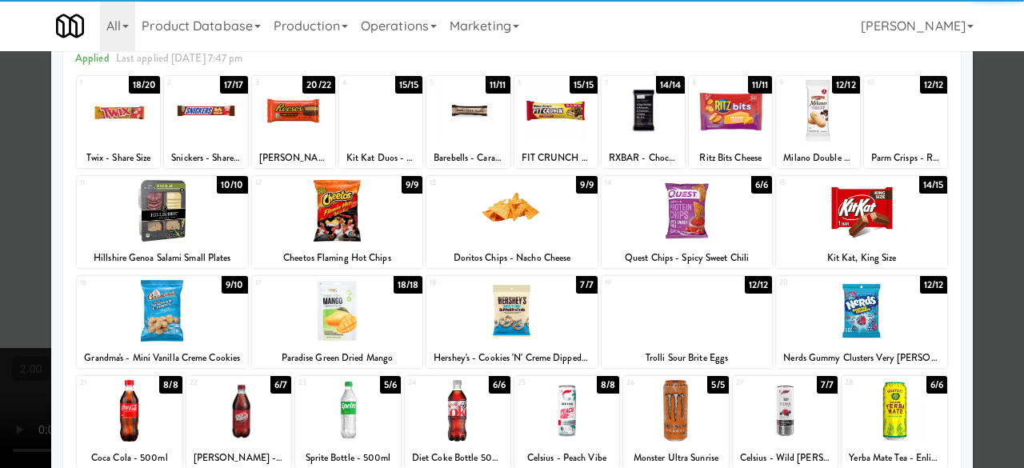
click at [168, 302] on div at bounding box center [162, 311] width 171 height 62
click at [1000, 148] on div at bounding box center [512, 234] width 1024 height 468
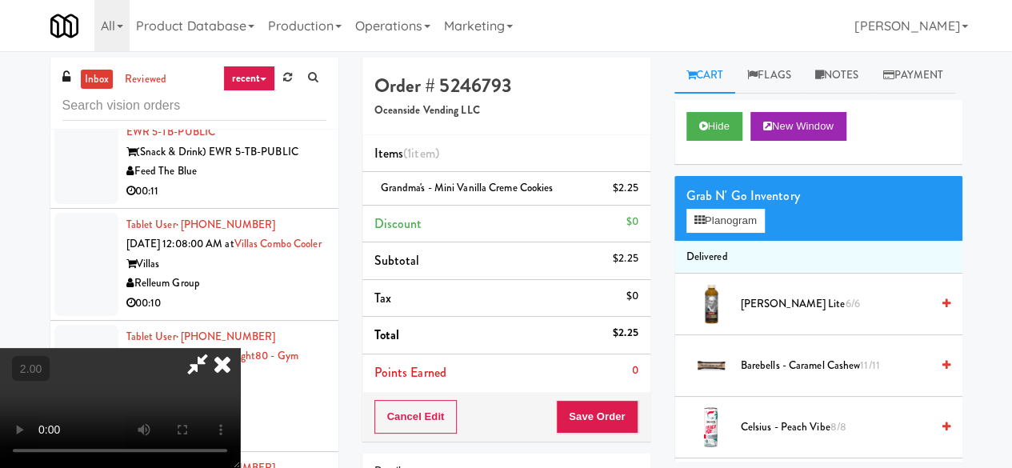
click at [216, 348] on icon at bounding box center [197, 364] width 37 height 32
click at [588, 416] on button "Save Order" at bounding box center [597, 417] width 82 height 34
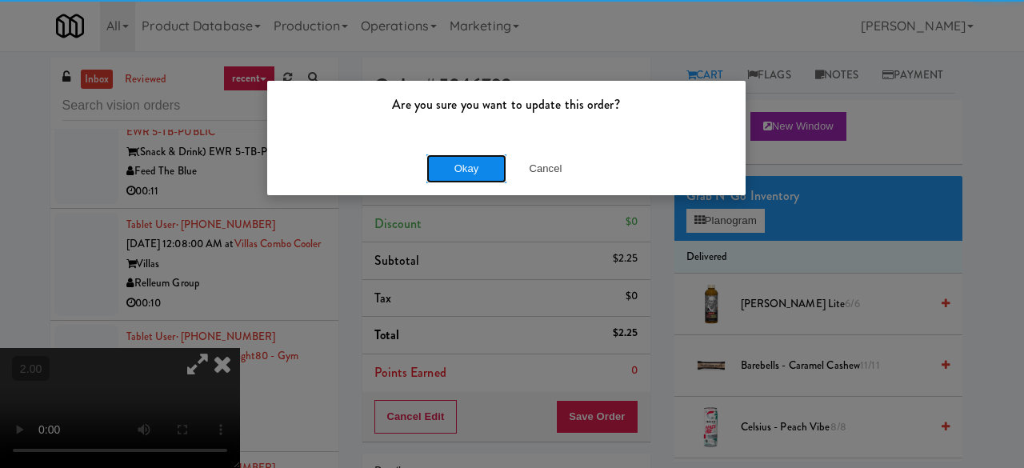
click at [487, 161] on button "Okay" at bounding box center [467, 168] width 80 height 29
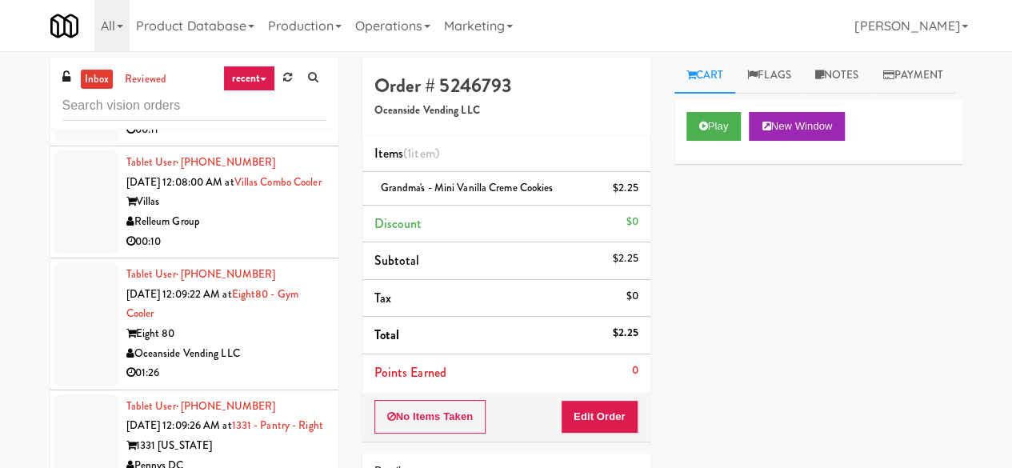
scroll to position [7049, 0]
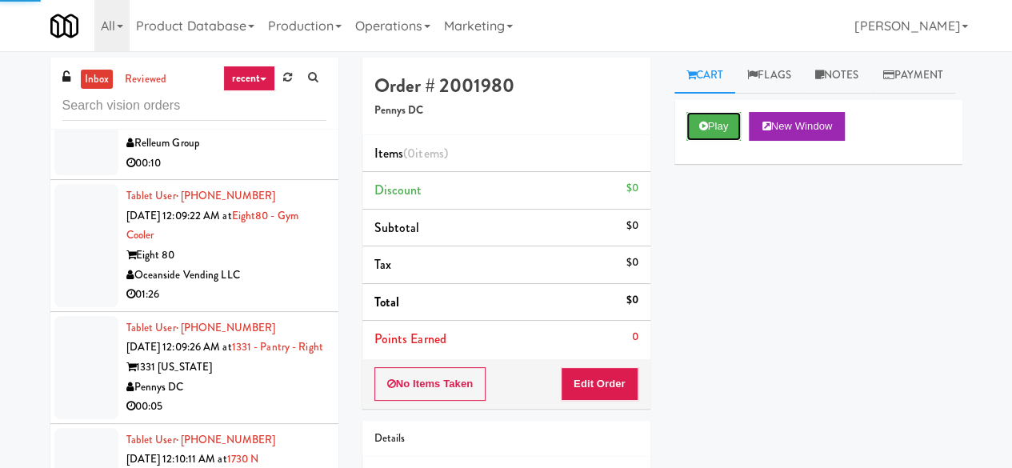
click at [723, 141] on button "Play" at bounding box center [714, 126] width 55 height 29
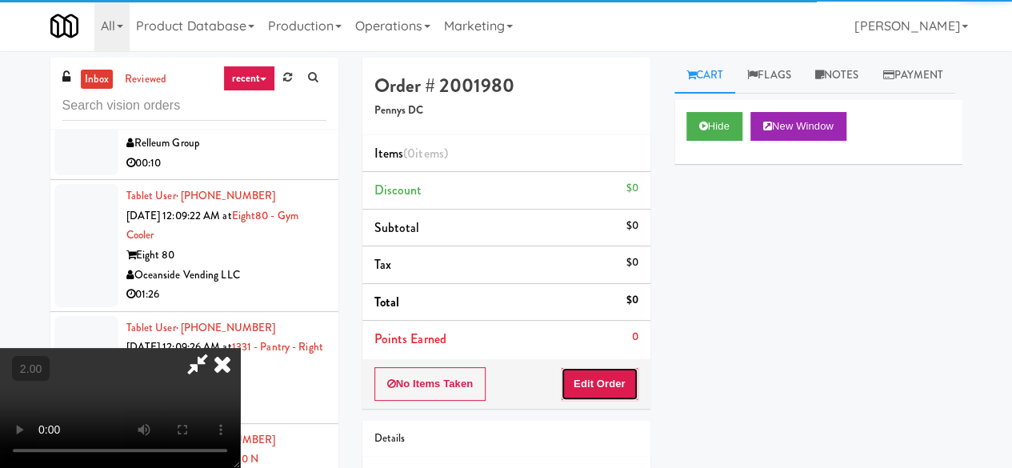
click at [616, 387] on button "Edit Order" at bounding box center [600, 384] width 78 height 34
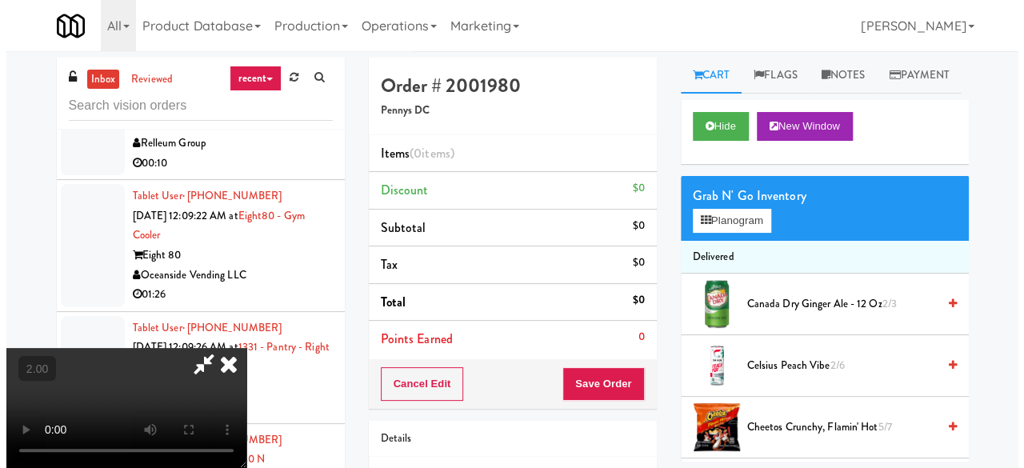
scroll to position [33, 0]
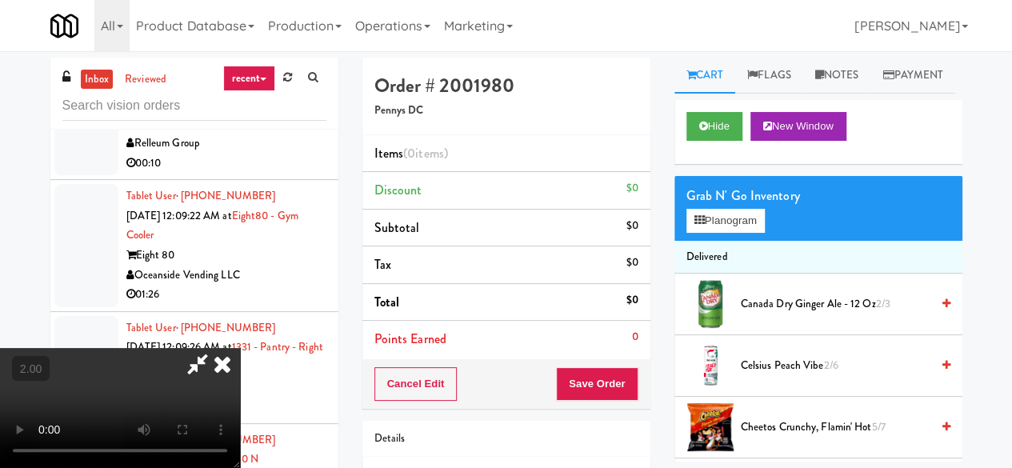
click at [735, 314] on div "Canada Dry Ginger Ale - 12 oz 2/3" at bounding box center [843, 304] width 216 height 20
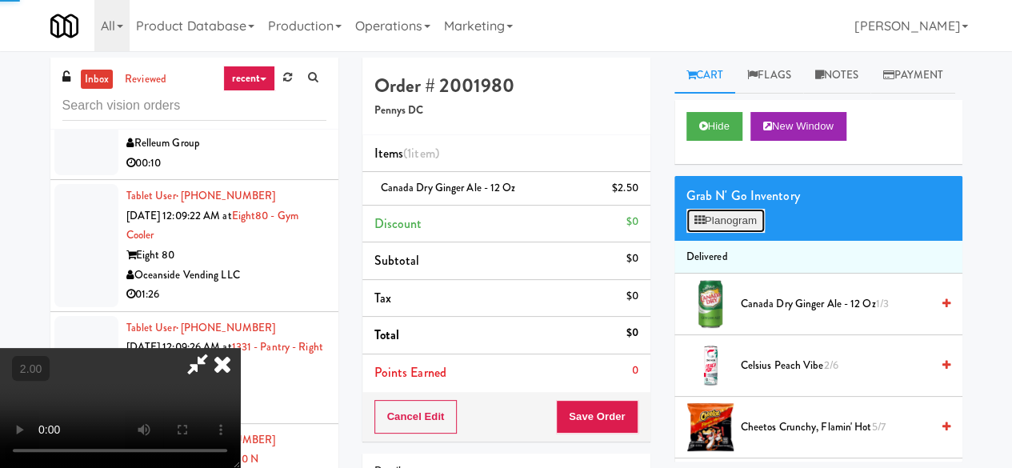
click at [711, 233] on button "Planogram" at bounding box center [726, 221] width 78 height 24
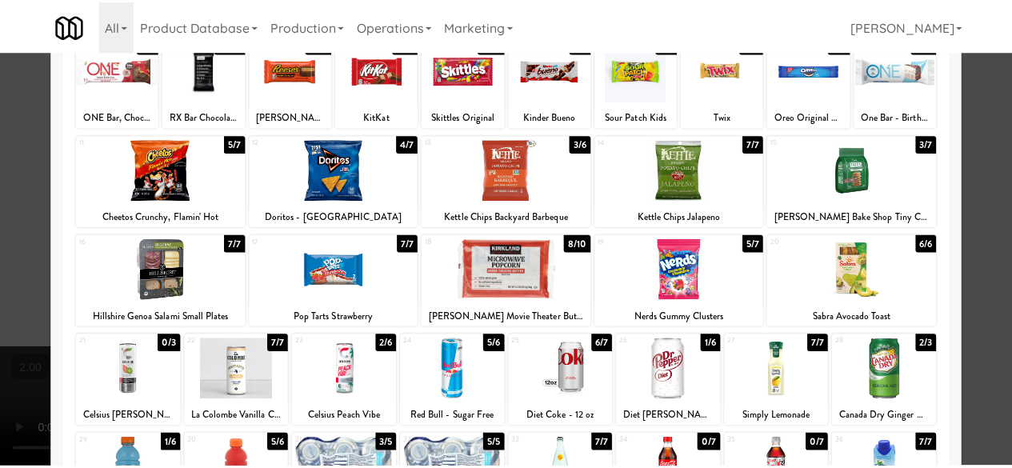
scroll to position [240, 0]
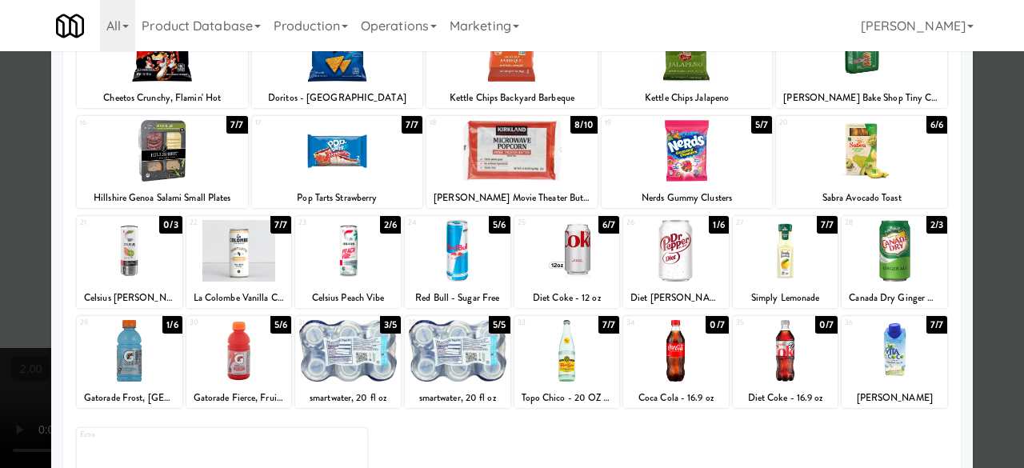
click at [982, 224] on div at bounding box center [512, 234] width 1024 height 468
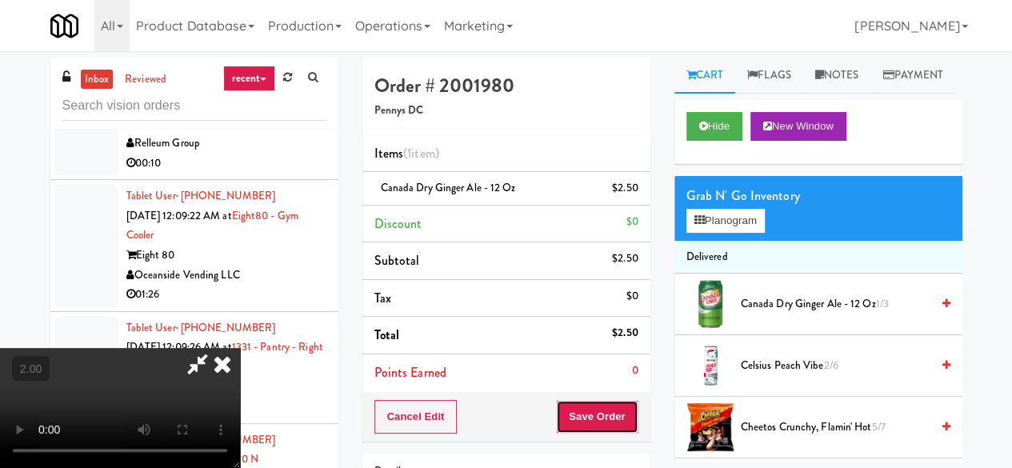
click at [608, 423] on button "Save Order" at bounding box center [597, 417] width 82 height 34
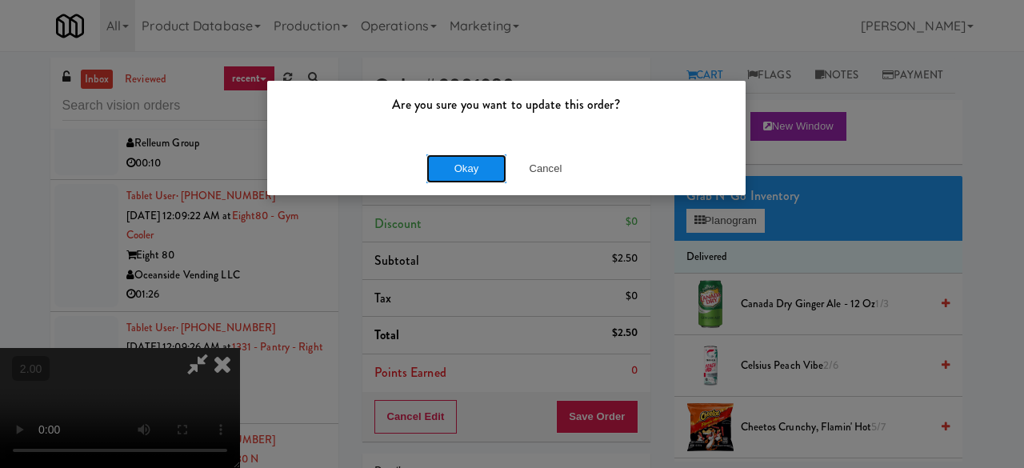
click at [469, 165] on button "Okay" at bounding box center [467, 168] width 80 height 29
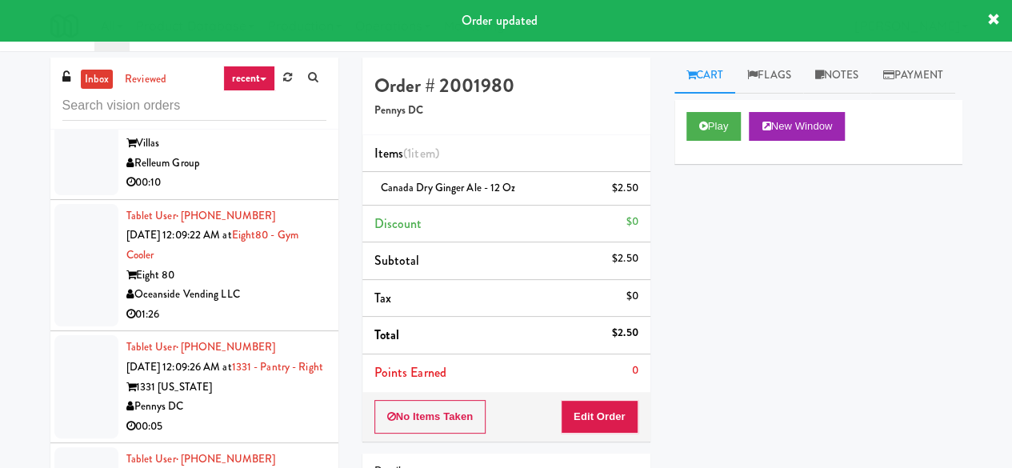
scroll to position [7209, 0]
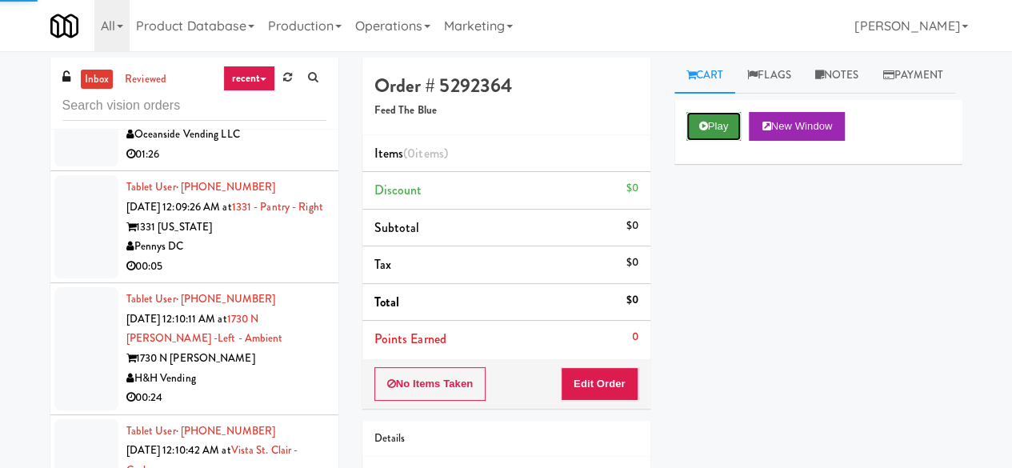
click at [712, 141] on button "Play" at bounding box center [714, 126] width 55 height 29
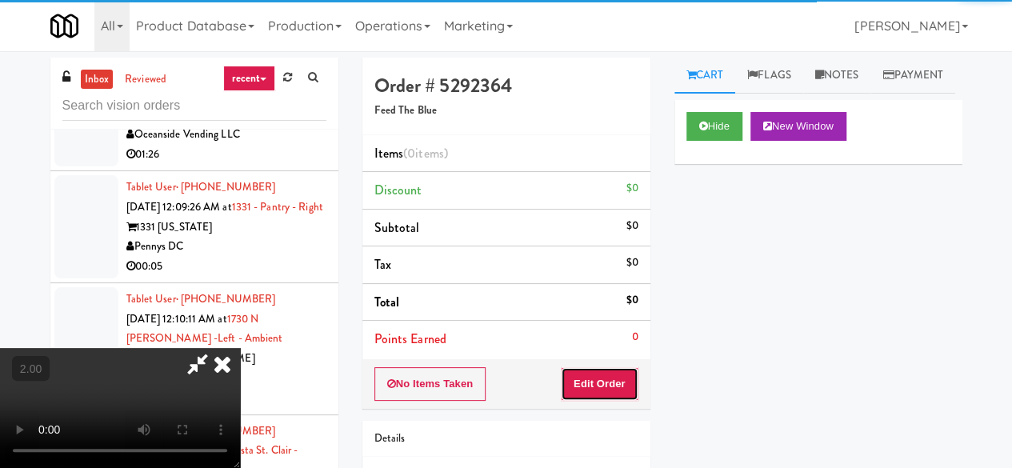
click at [615, 371] on button "Edit Order" at bounding box center [600, 384] width 78 height 34
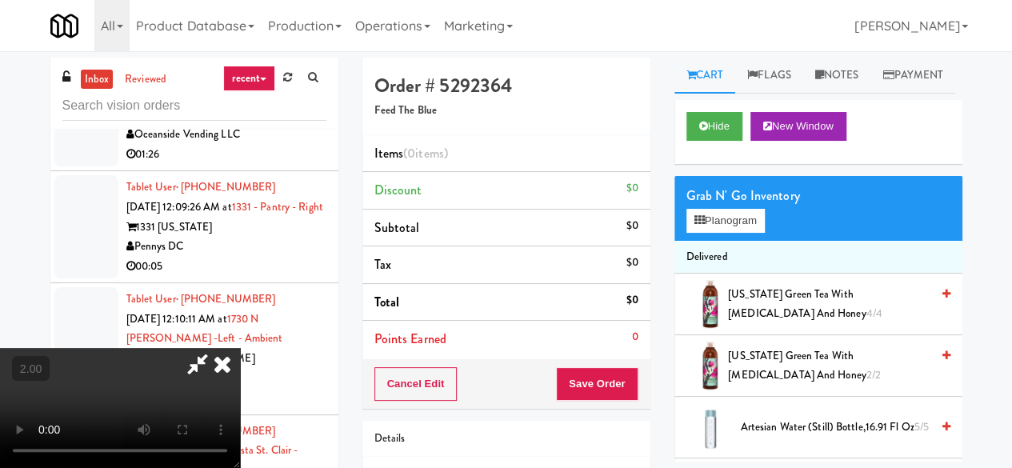
click at [240, 467] on video at bounding box center [120, 408] width 240 height 120
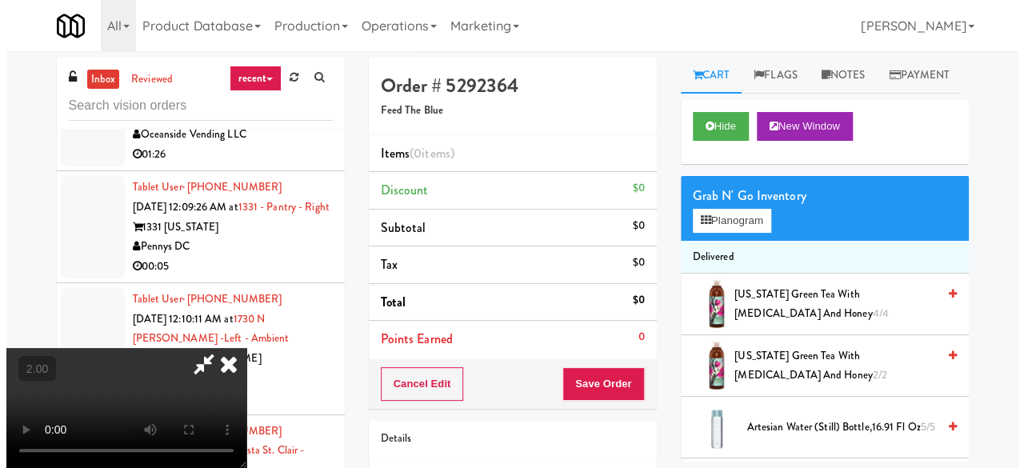
scroll to position [33, 0]
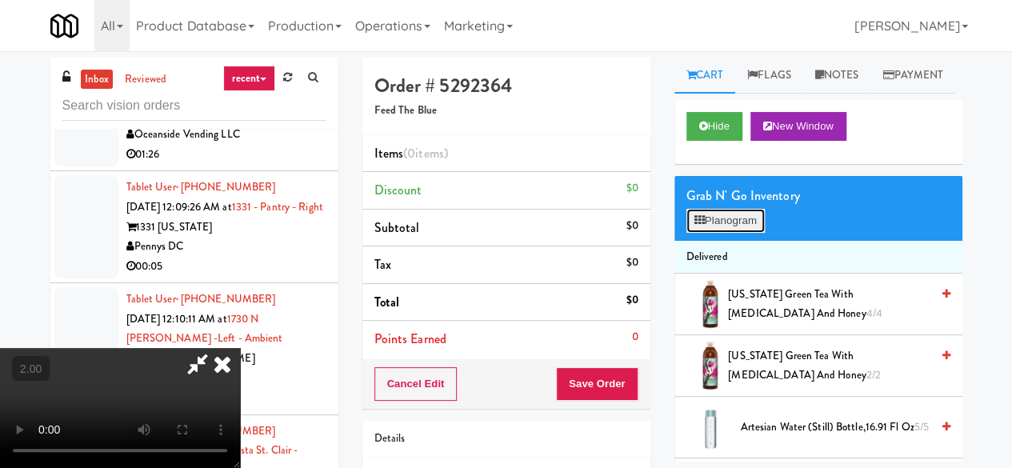
click at [749, 233] on button "Planogram" at bounding box center [726, 221] width 78 height 24
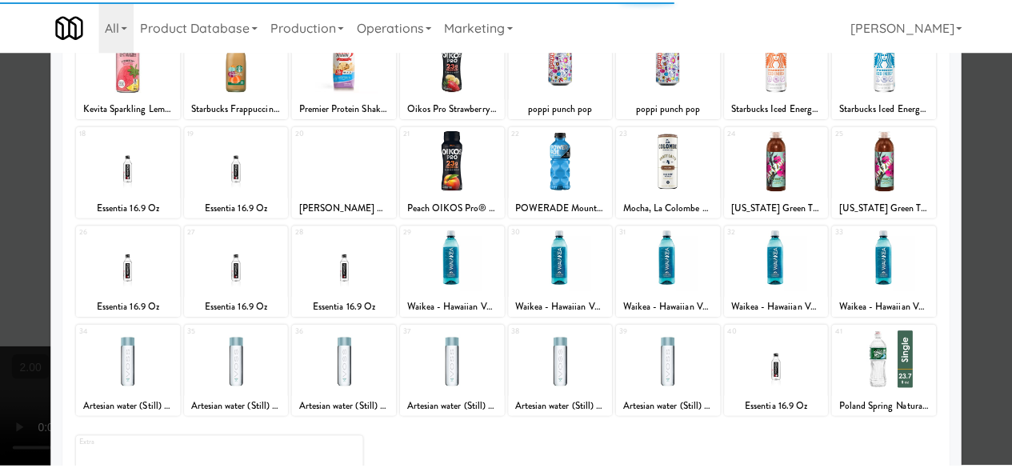
scroll to position [317, 0]
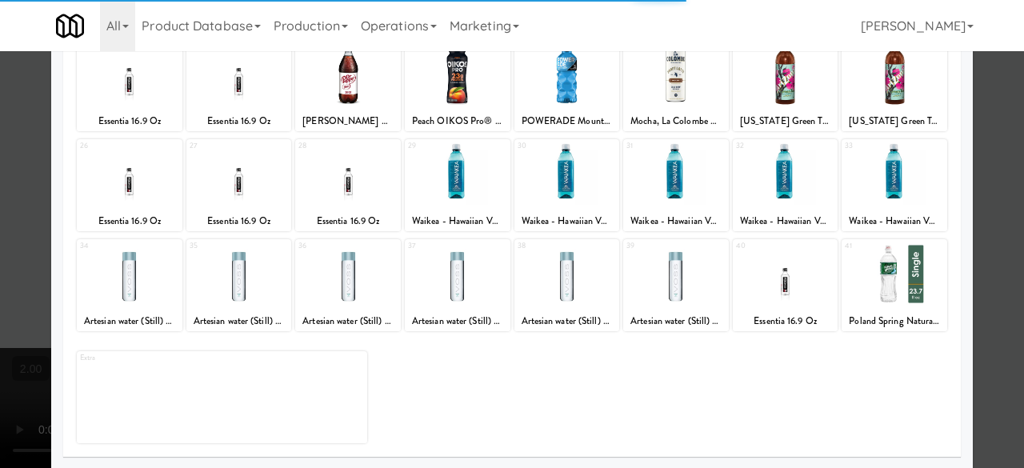
click at [661, 187] on div at bounding box center [676, 174] width 106 height 62
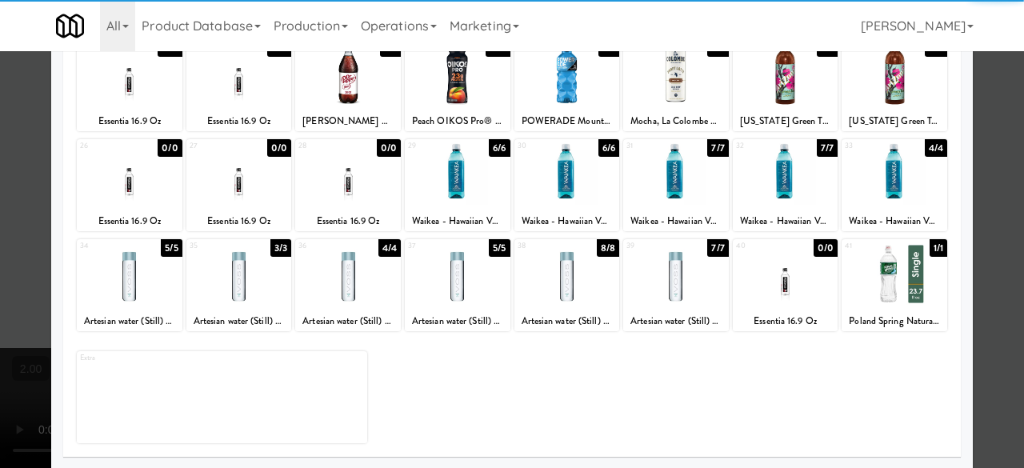
click at [663, 187] on div at bounding box center [676, 174] width 106 height 62
click at [980, 144] on div at bounding box center [512, 234] width 1024 height 468
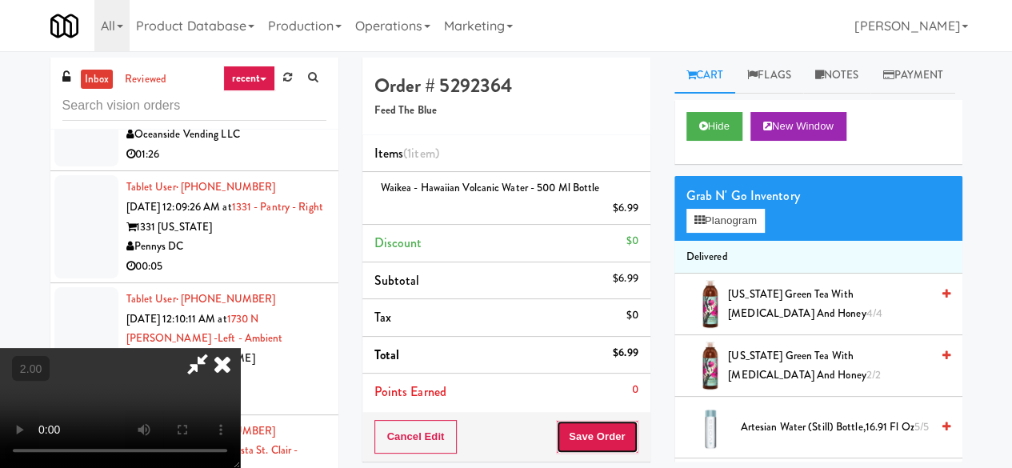
click at [619, 437] on button "Save Order" at bounding box center [597, 437] width 82 height 34
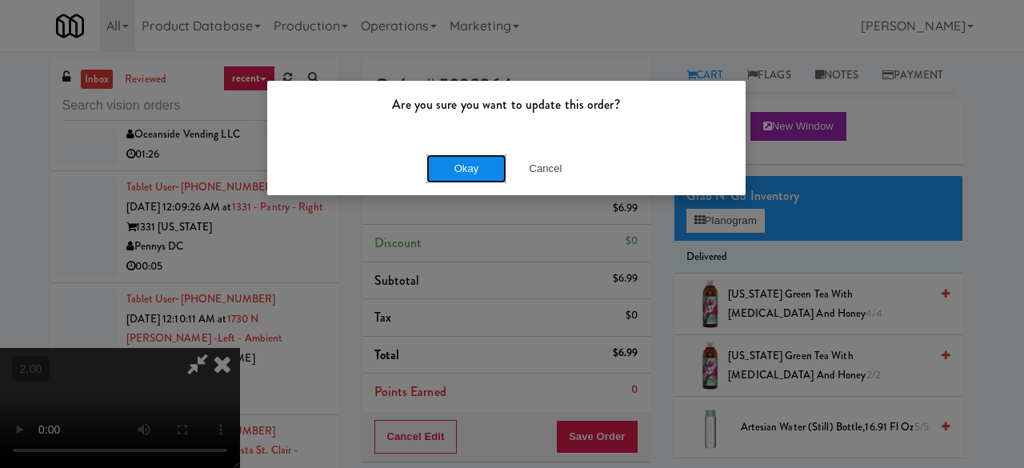
click at [491, 170] on button "Okay" at bounding box center [467, 168] width 80 height 29
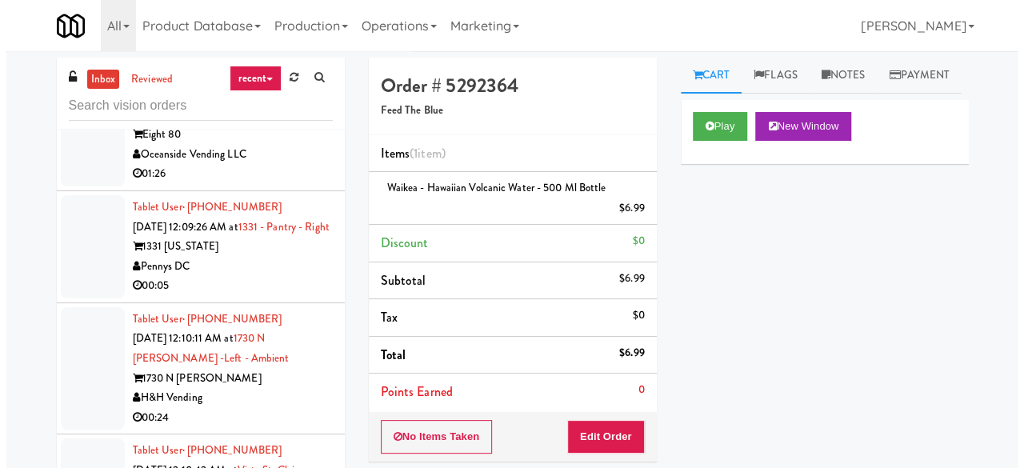
scroll to position [7369, 0]
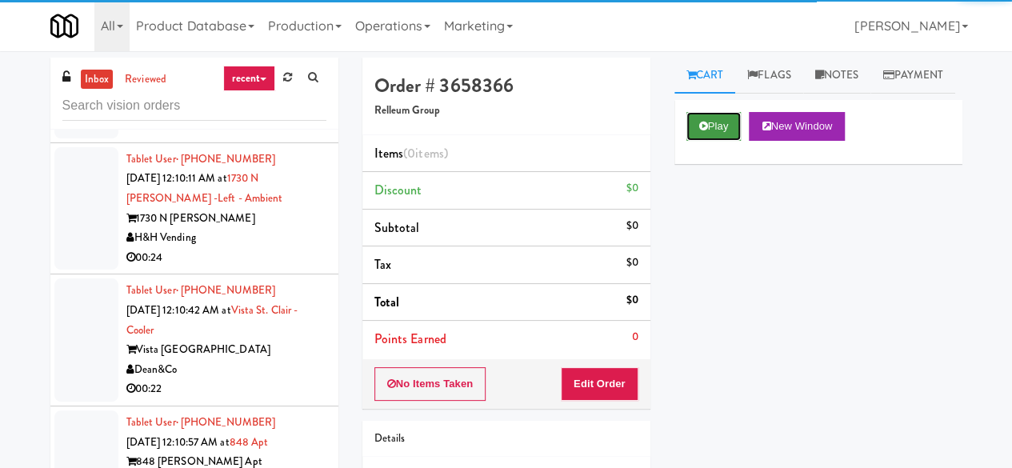
click at [712, 141] on button "Play" at bounding box center [714, 126] width 55 height 29
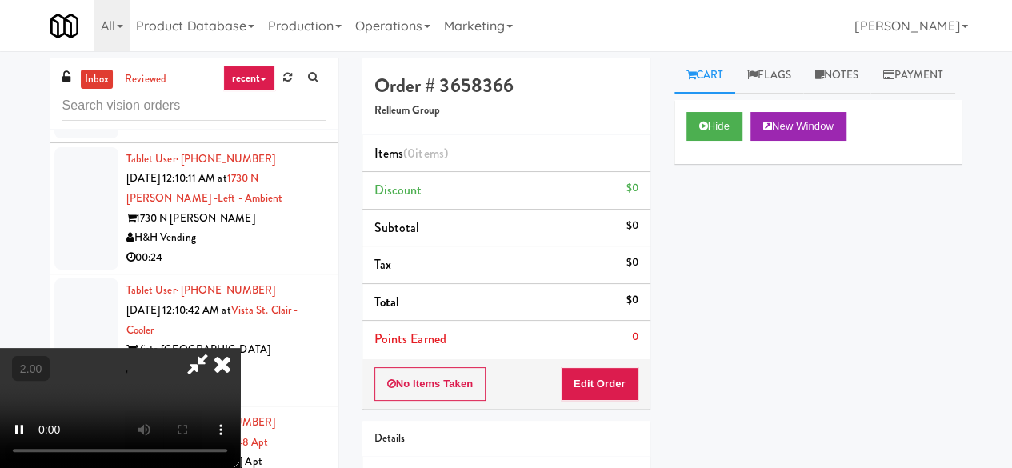
click at [615, 360] on div "No Items Taken Edit Order" at bounding box center [507, 384] width 288 height 50
click at [616, 371] on button "Edit Order" at bounding box center [600, 384] width 78 height 34
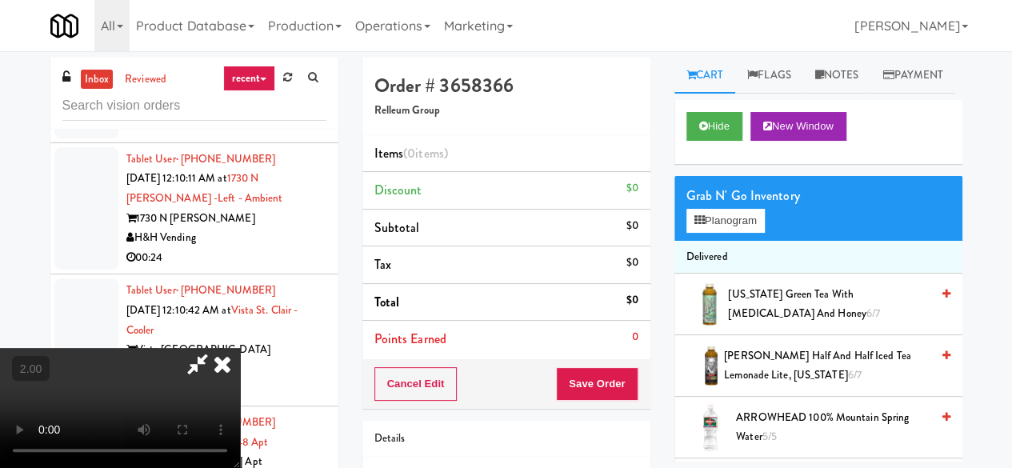
click at [653, 207] on div "Order # 3658366 Relleum Group Items (0 items ) Discount $0 Subtotal $0 Tax $0 T…" at bounding box center [507, 315] width 312 height 515
click at [695, 233] on button "Planogram" at bounding box center [726, 221] width 78 height 24
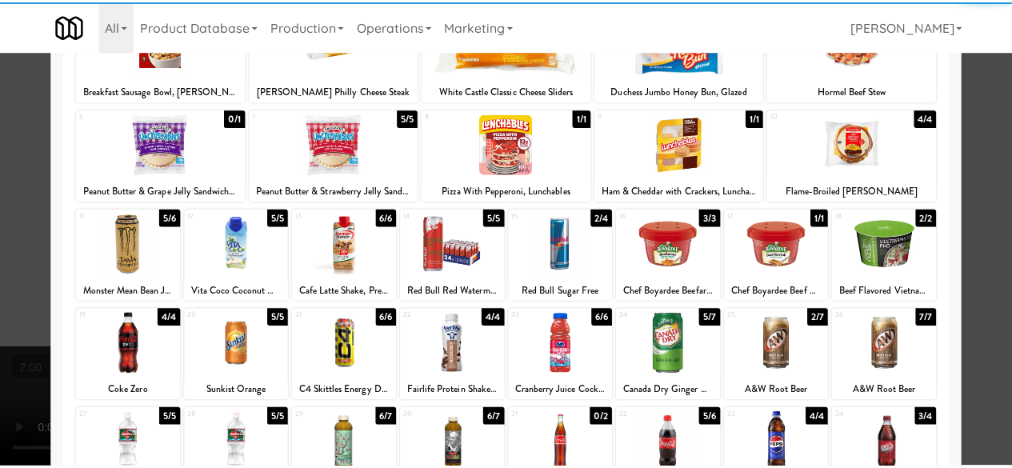
scroll to position [240, 0]
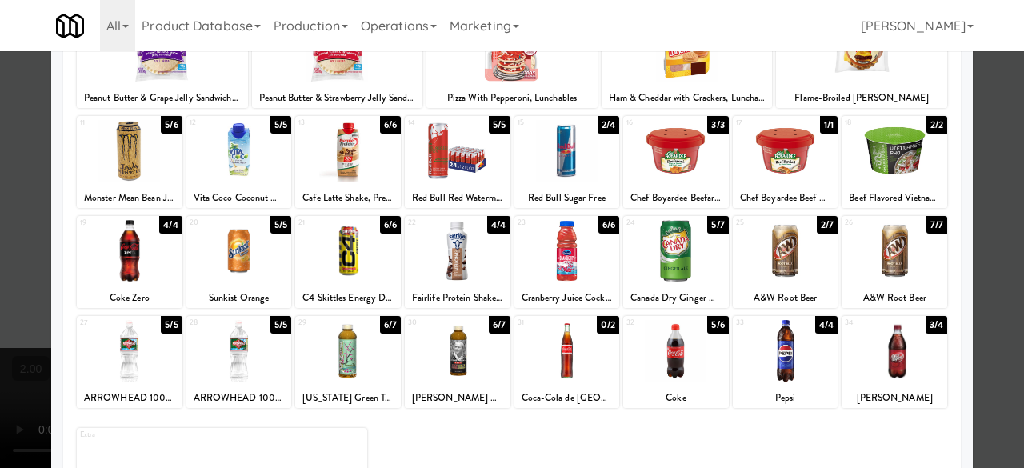
click at [463, 263] on div at bounding box center [458, 251] width 106 height 62
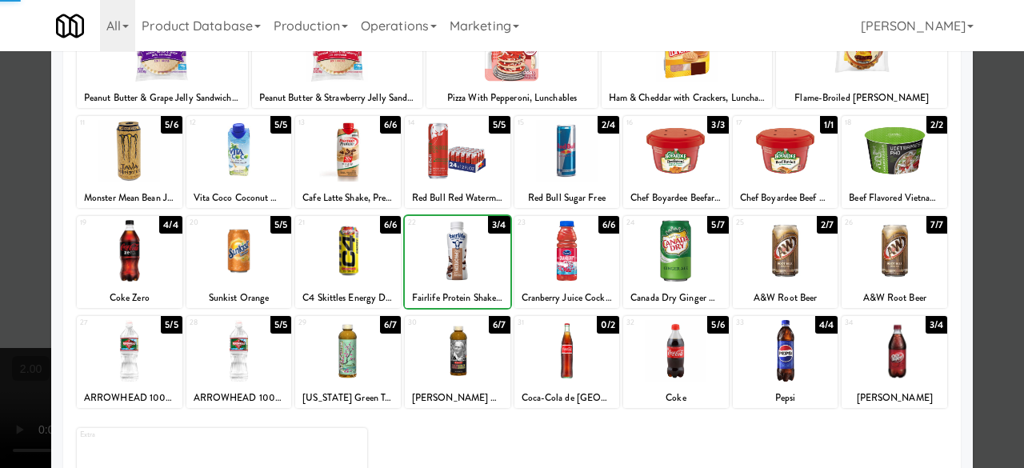
click at [463, 263] on div at bounding box center [458, 251] width 106 height 62
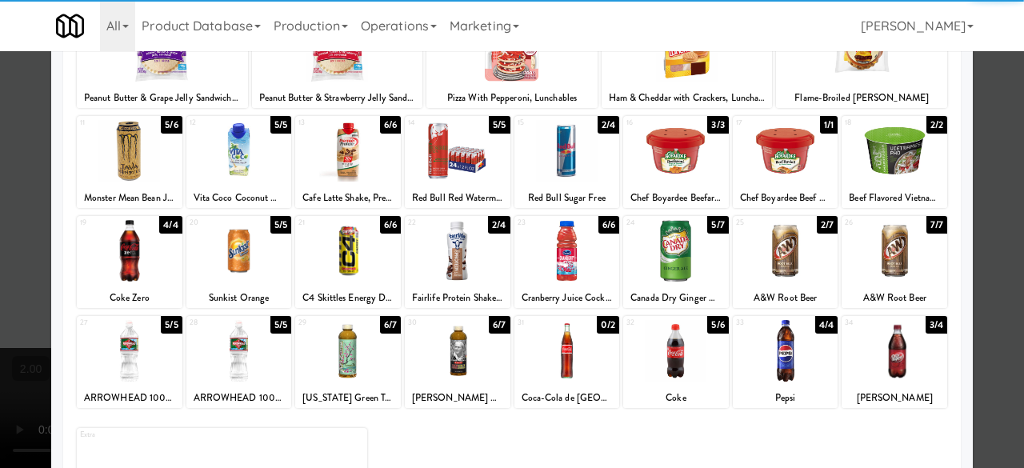
click at [975, 146] on div at bounding box center [512, 234] width 1024 height 468
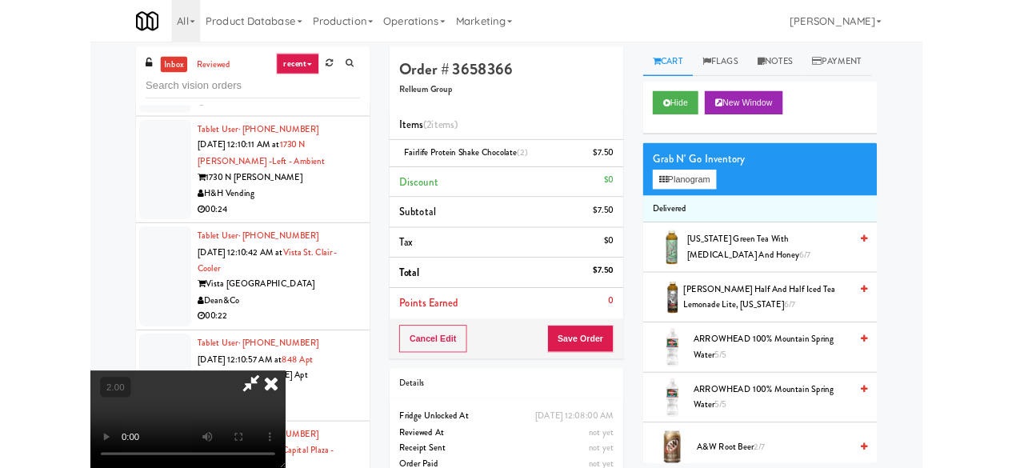
scroll to position [33, 0]
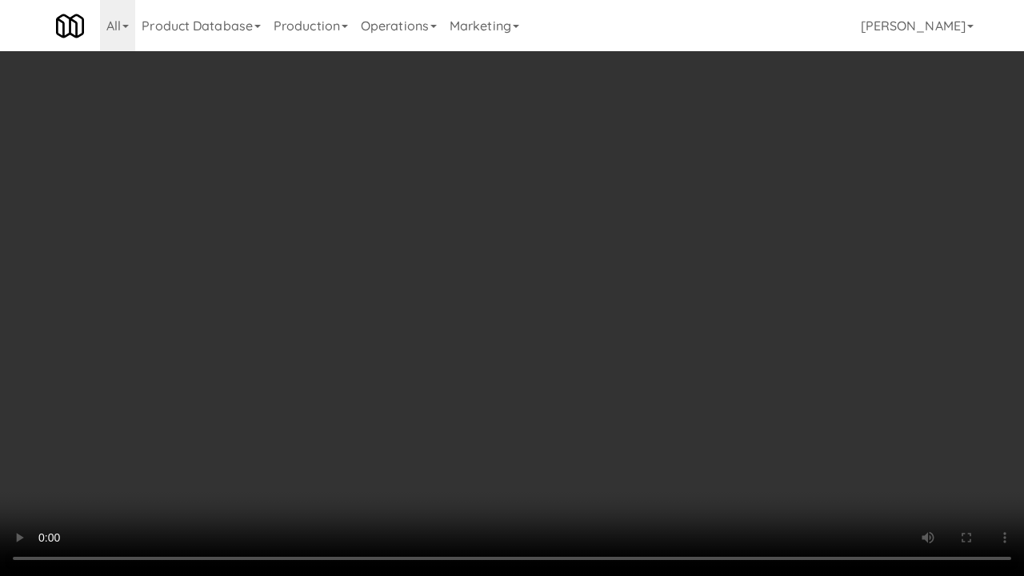
click at [577, 359] on video at bounding box center [512, 288] width 1024 height 576
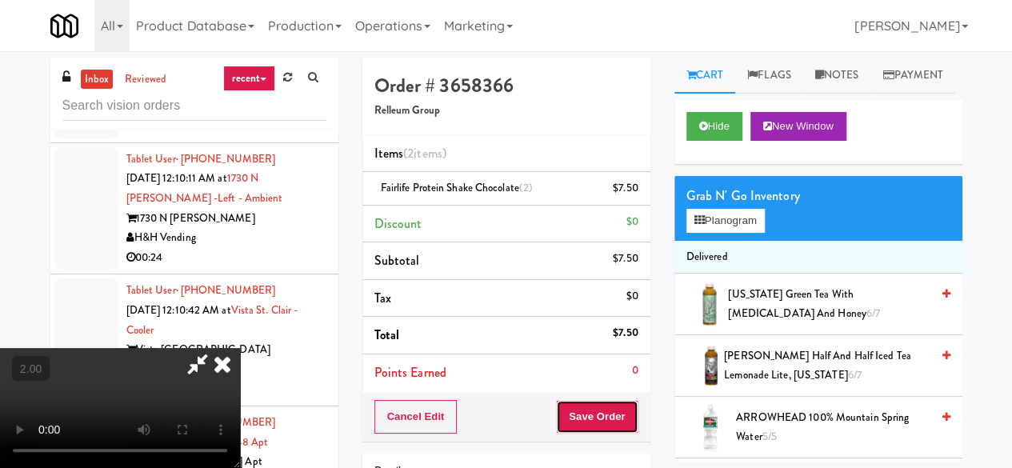
click at [622, 402] on button "Save Order" at bounding box center [597, 417] width 82 height 34
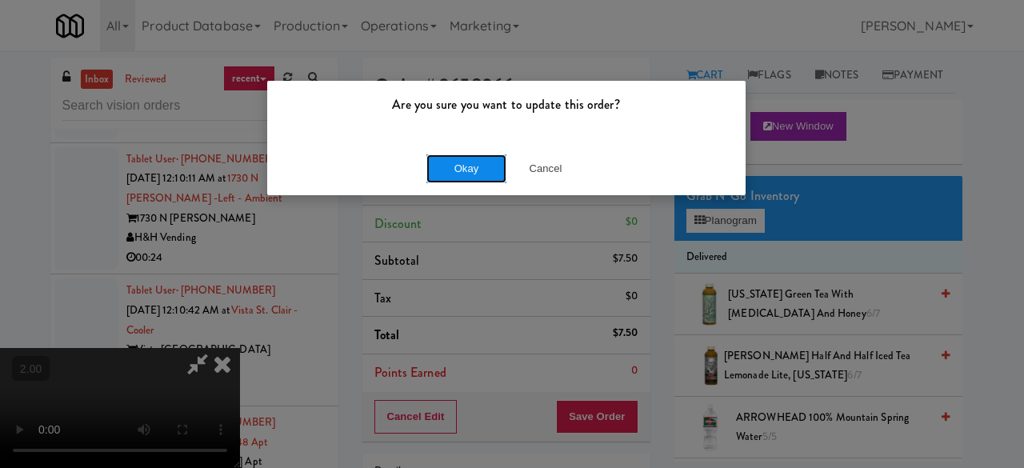
click at [444, 164] on button "Okay" at bounding box center [467, 168] width 80 height 29
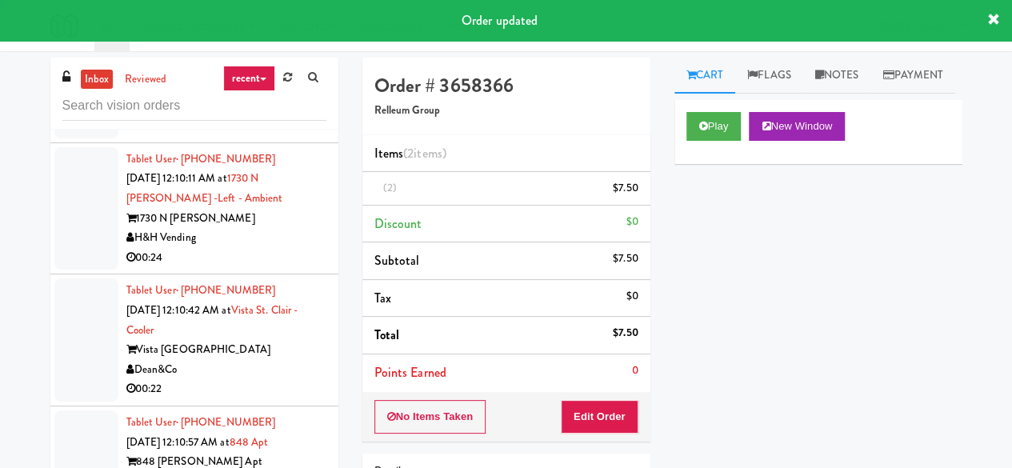
scroll to position [0, 0]
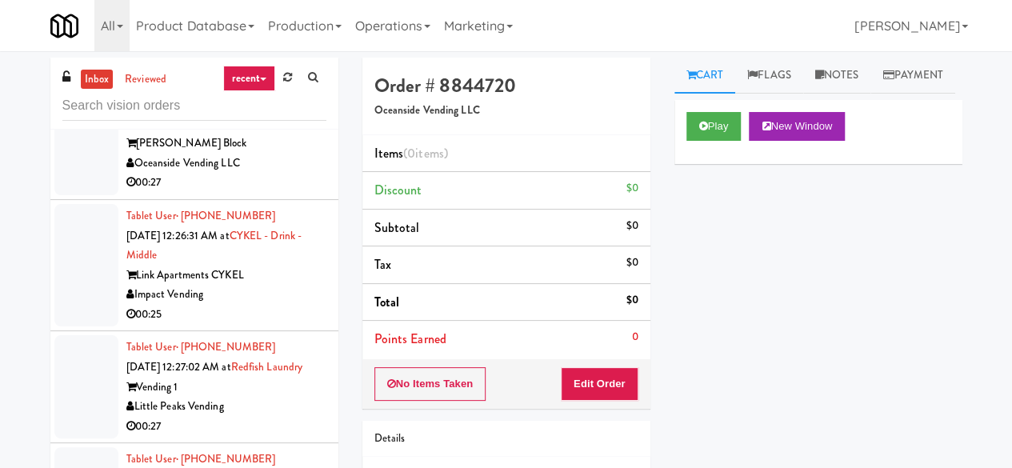
scroll to position [10650, 0]
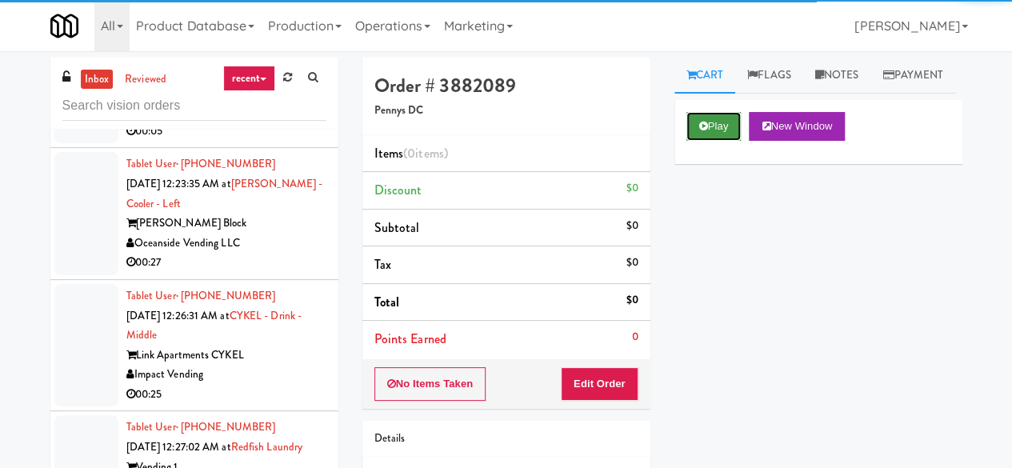
click at [693, 141] on button "Play" at bounding box center [714, 126] width 55 height 29
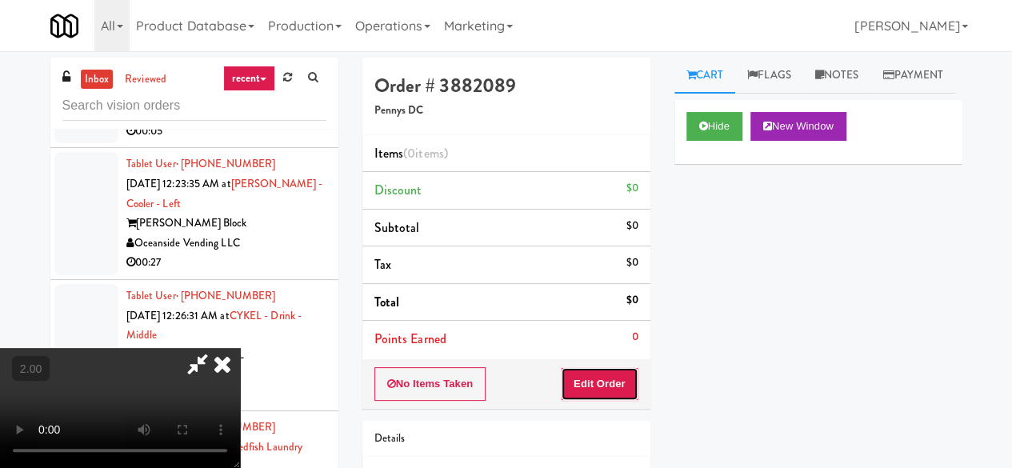
click at [607, 380] on button "Edit Order" at bounding box center [600, 384] width 78 height 34
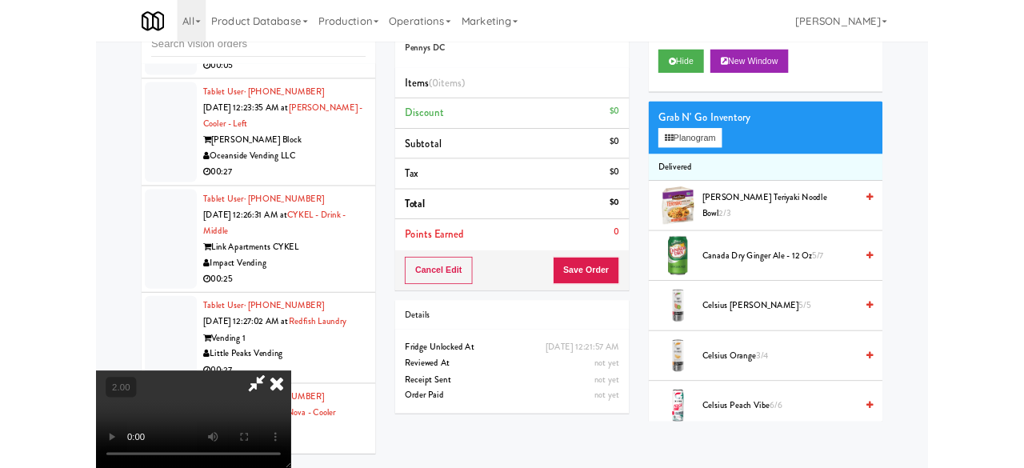
scroll to position [152, 0]
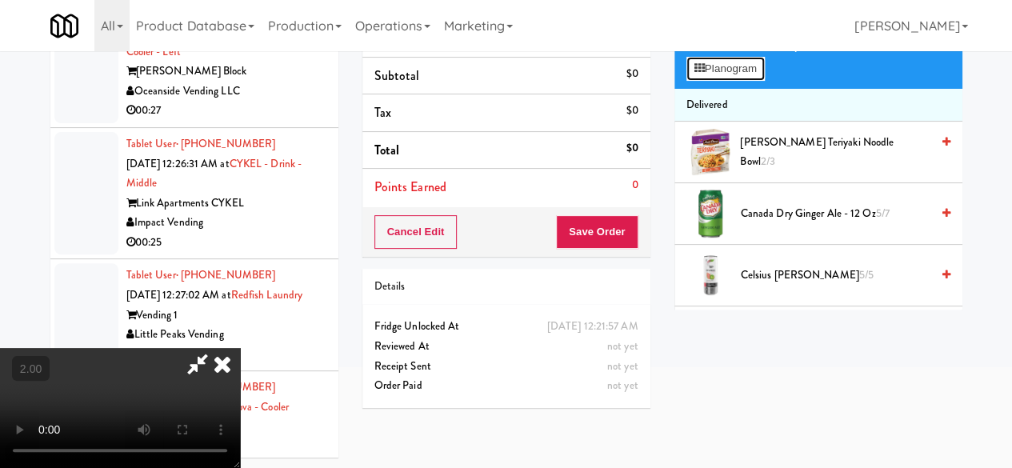
click at [731, 81] on button "Planogram" at bounding box center [726, 69] width 78 height 24
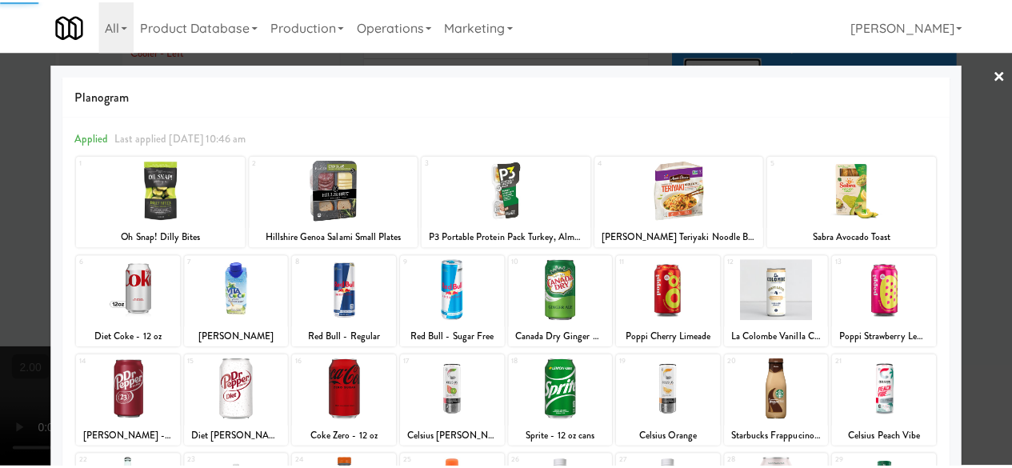
scroll to position [317, 0]
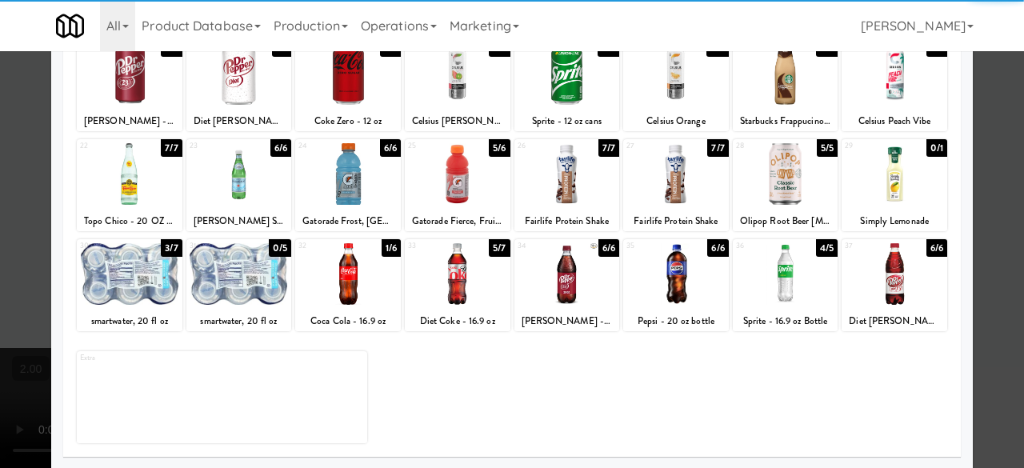
click at [378, 178] on div at bounding box center [348, 174] width 106 height 62
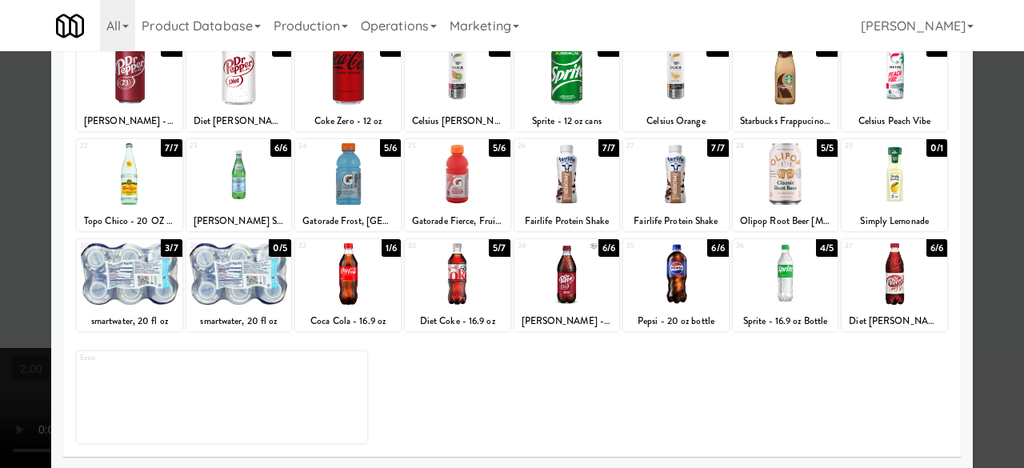
click at [985, 125] on div at bounding box center [512, 234] width 1024 height 468
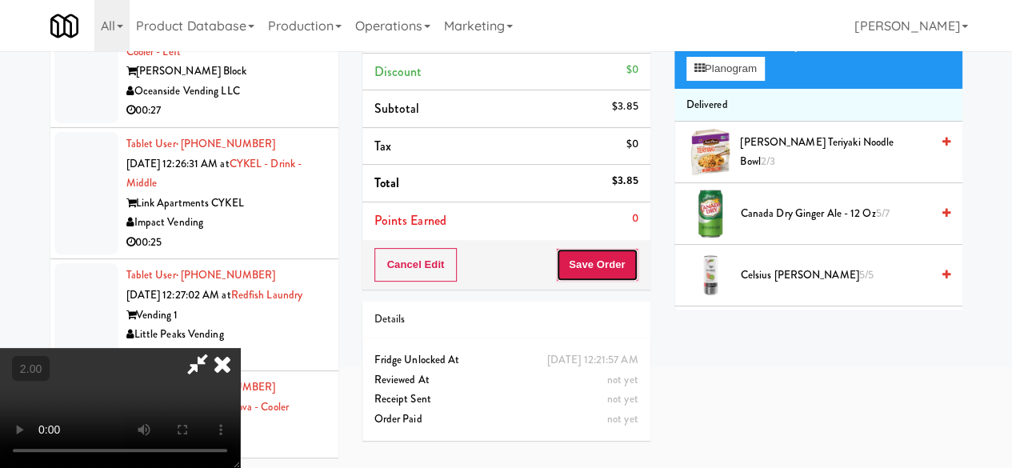
click at [623, 268] on button "Save Order" at bounding box center [597, 265] width 82 height 34
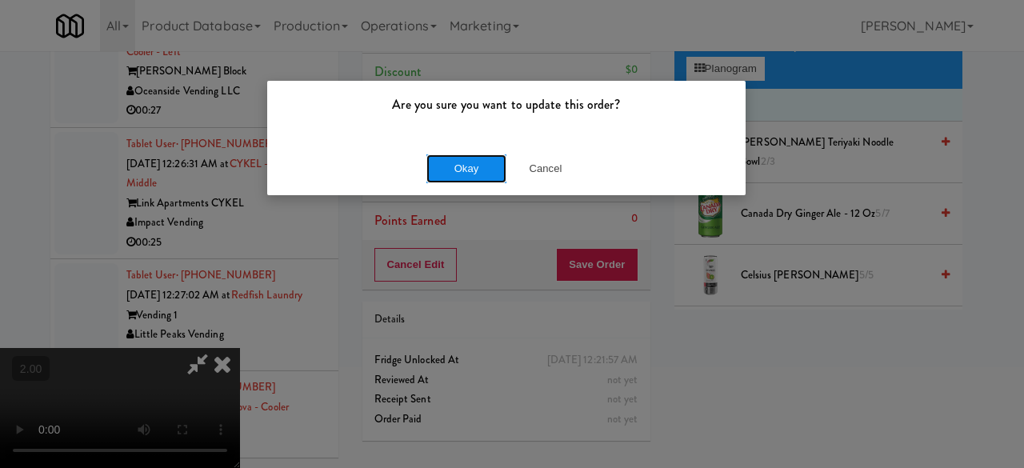
click at [477, 177] on button "Okay" at bounding box center [467, 168] width 80 height 29
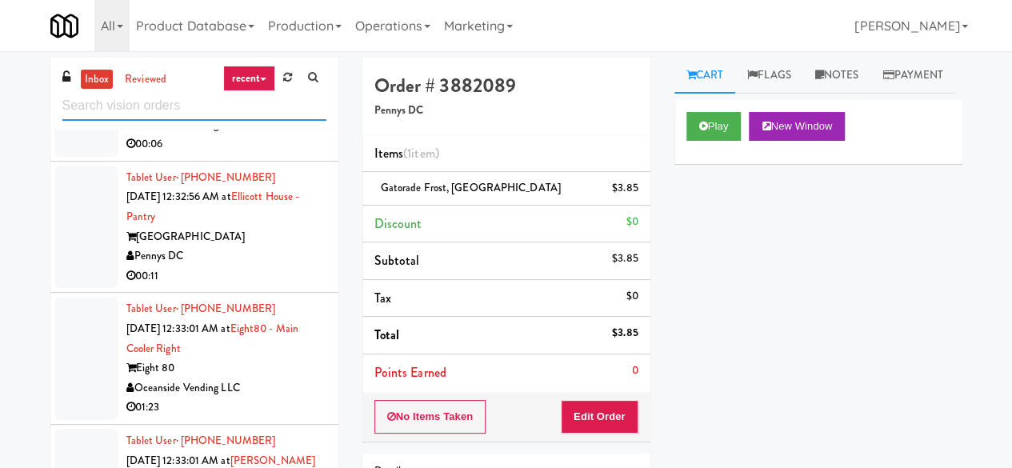
click at [186, 107] on input "text" at bounding box center [194, 106] width 264 height 30
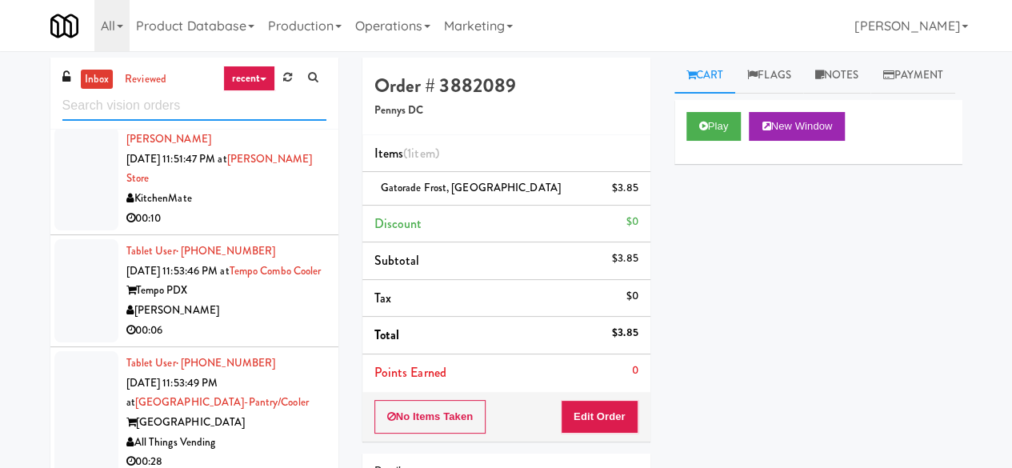
scroll to position [1360, 0]
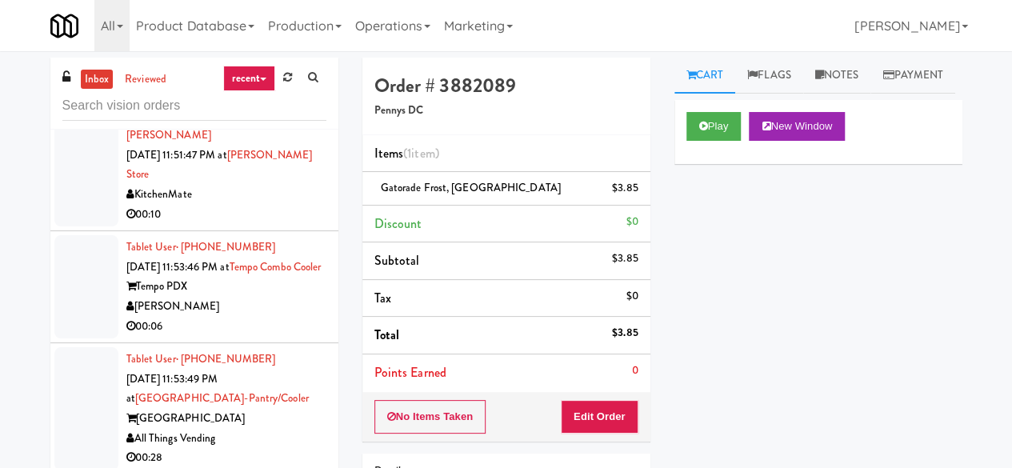
click at [270, 205] on div "KitchenMate" at bounding box center [226, 195] width 200 height 20
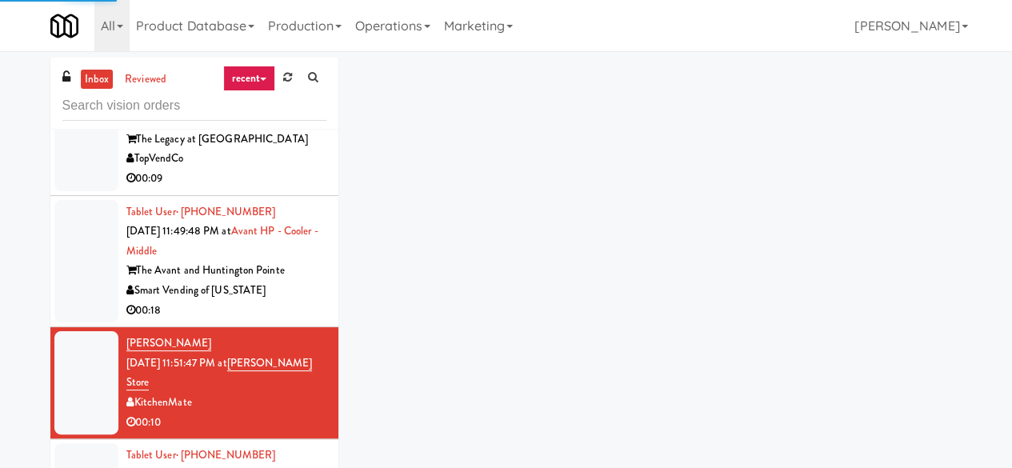
scroll to position [1120, 0]
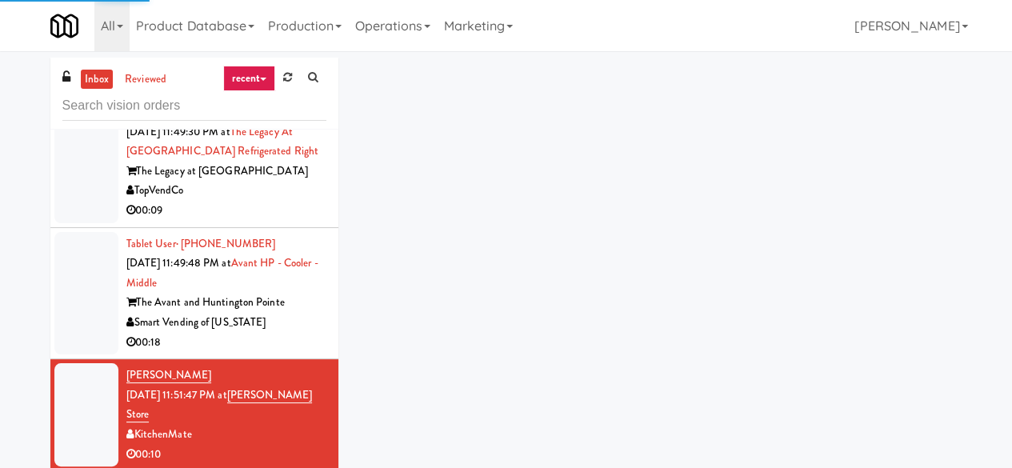
click at [280, 221] on div "00:09" at bounding box center [226, 211] width 200 height 20
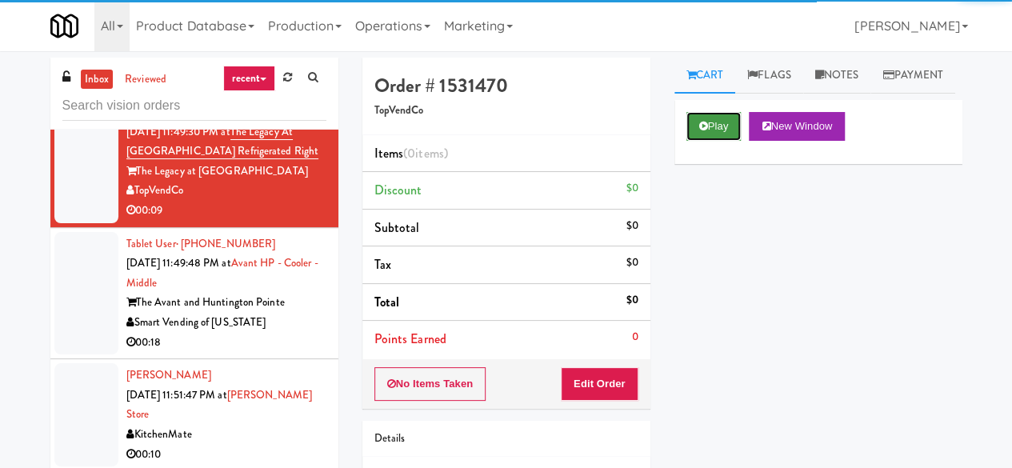
click at [687, 141] on button "Play" at bounding box center [714, 126] width 55 height 29
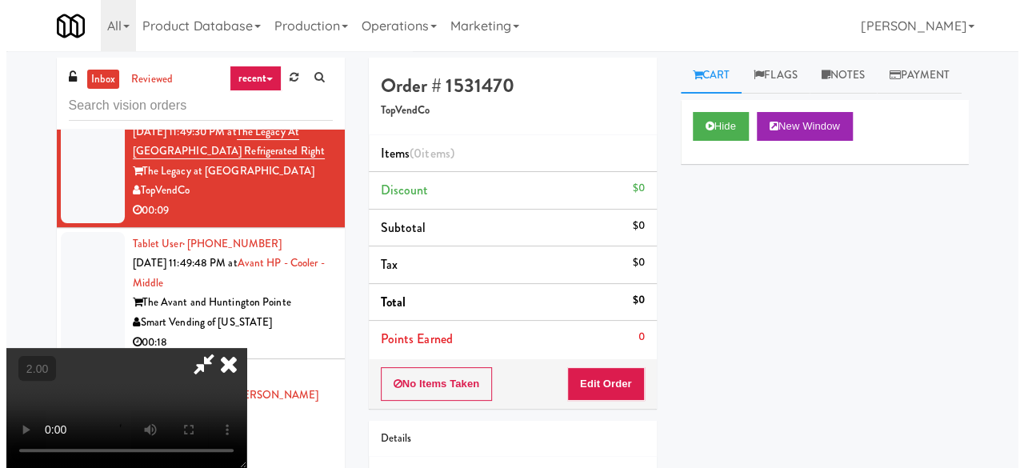
scroll to position [33, 0]
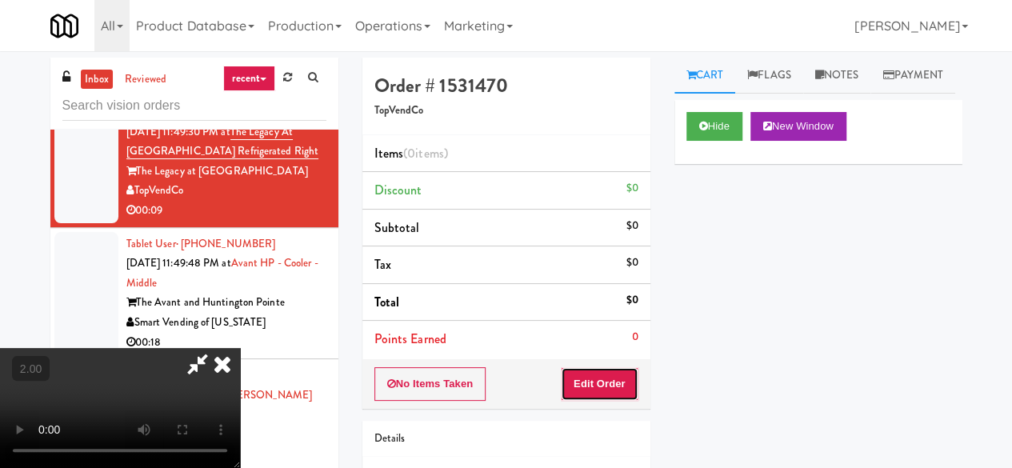
drag, startPoint x: 627, startPoint y: 383, endPoint x: 671, endPoint y: 331, distance: 68.8
click at [627, 382] on button "Edit Order" at bounding box center [600, 384] width 78 height 34
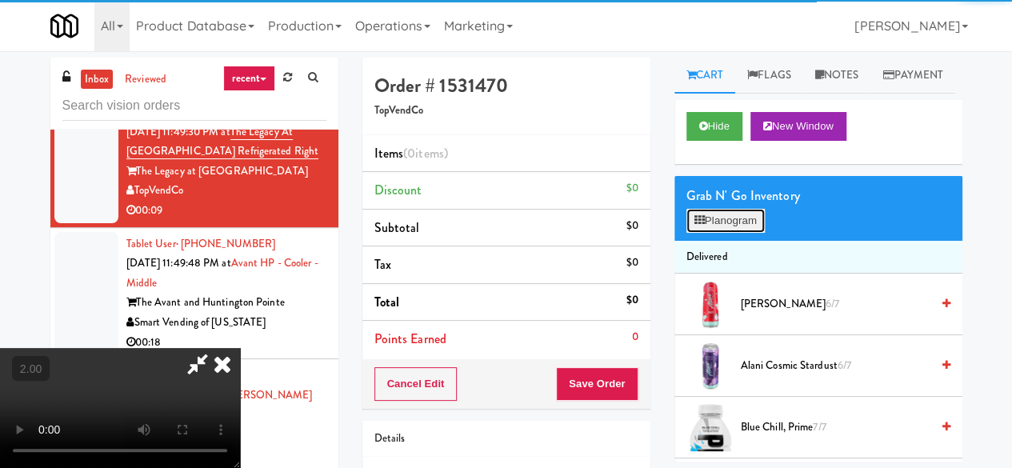
click at [723, 233] on button "Planogram" at bounding box center [726, 221] width 78 height 24
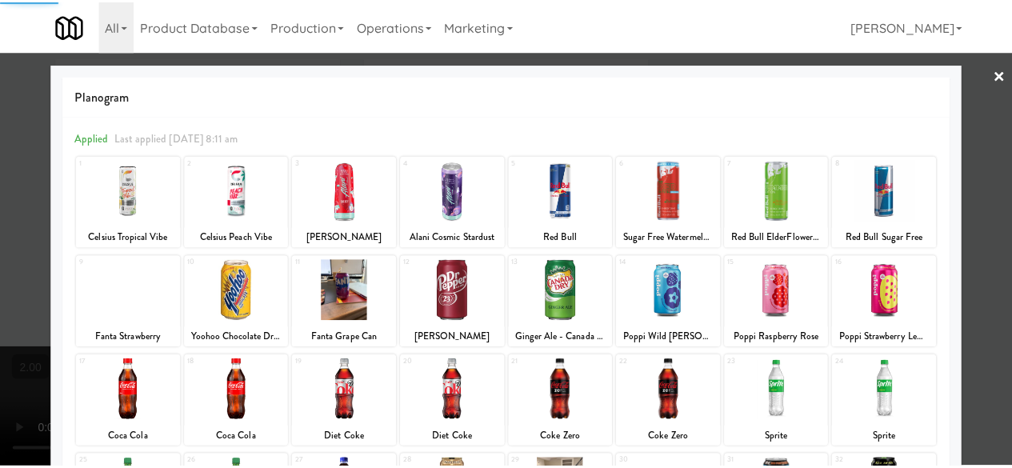
scroll to position [317, 0]
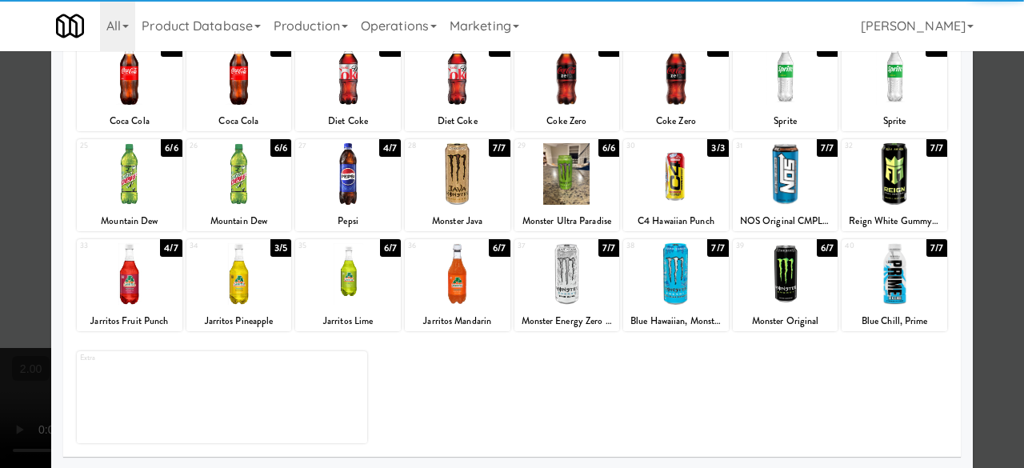
click at [248, 280] on div at bounding box center [239, 274] width 106 height 62
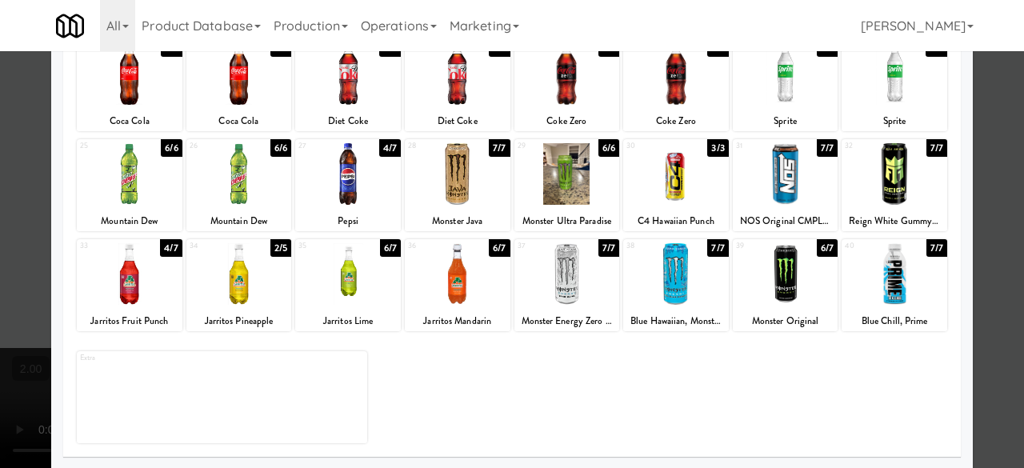
drag, startPoint x: 999, startPoint y: 154, endPoint x: 651, endPoint y: 281, distance: 369.9
click at [997, 153] on div at bounding box center [512, 234] width 1024 height 468
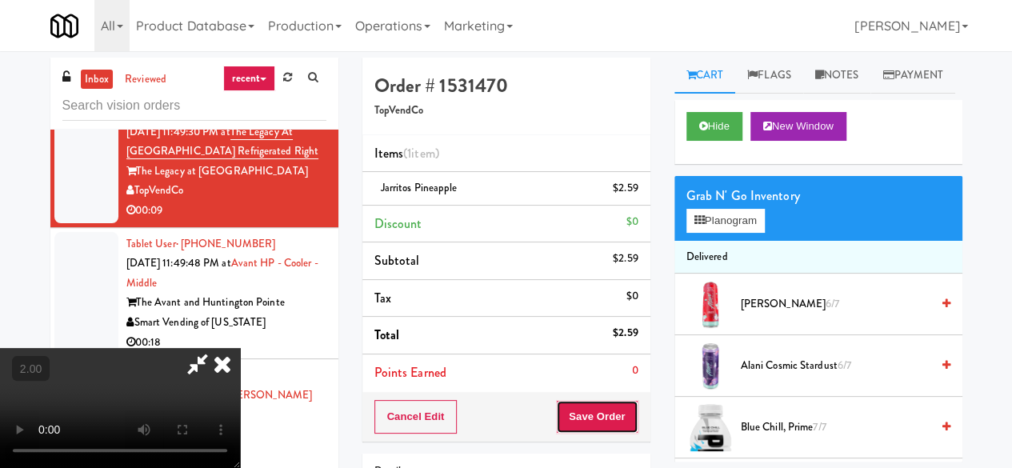
click at [620, 404] on button "Save Order" at bounding box center [597, 417] width 82 height 34
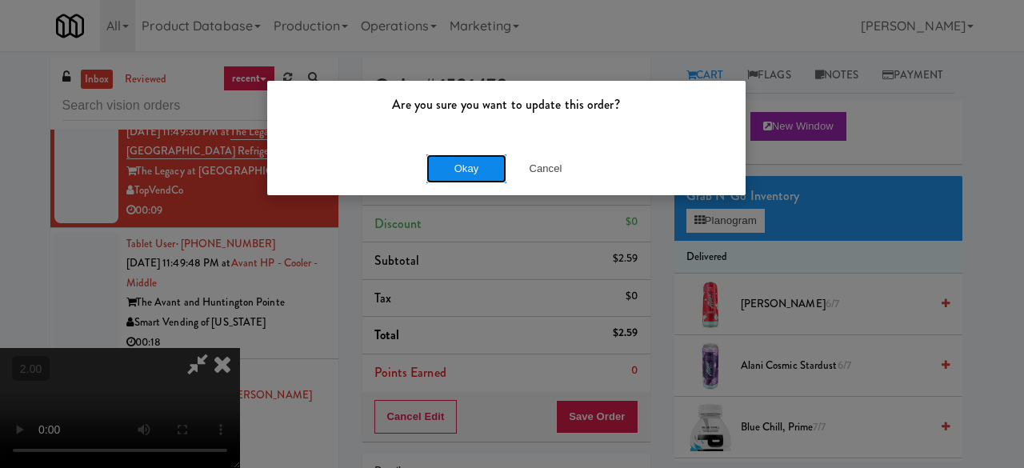
click at [458, 178] on button "Okay" at bounding box center [467, 168] width 80 height 29
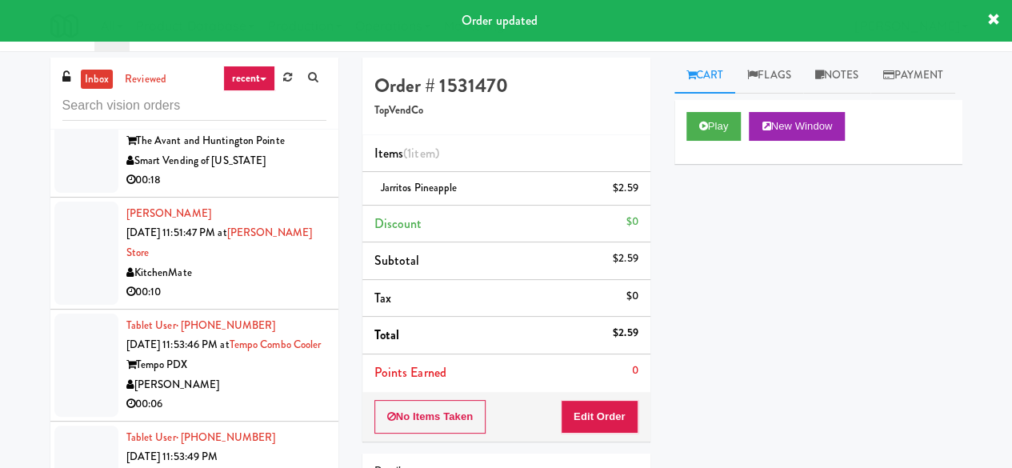
scroll to position [1360, 0]
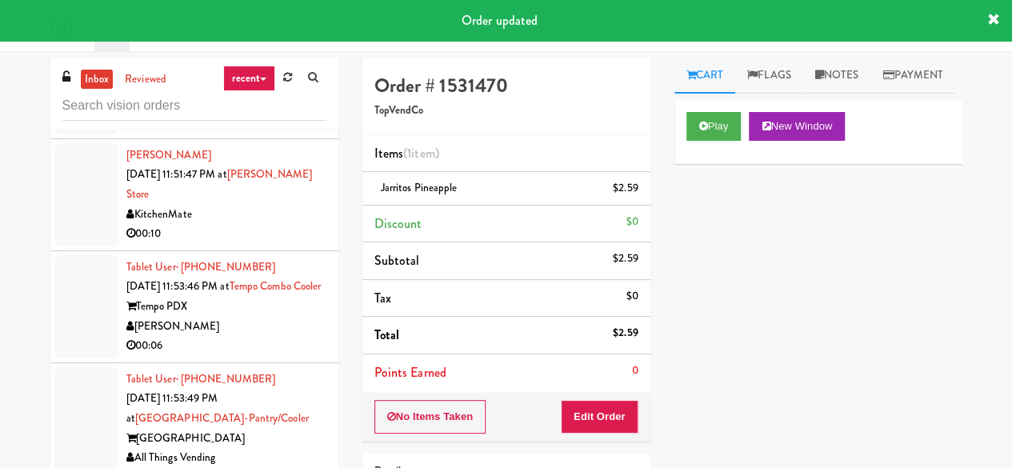
click at [280, 113] on div "Smart Vending of [US_STATE]" at bounding box center [226, 103] width 200 height 20
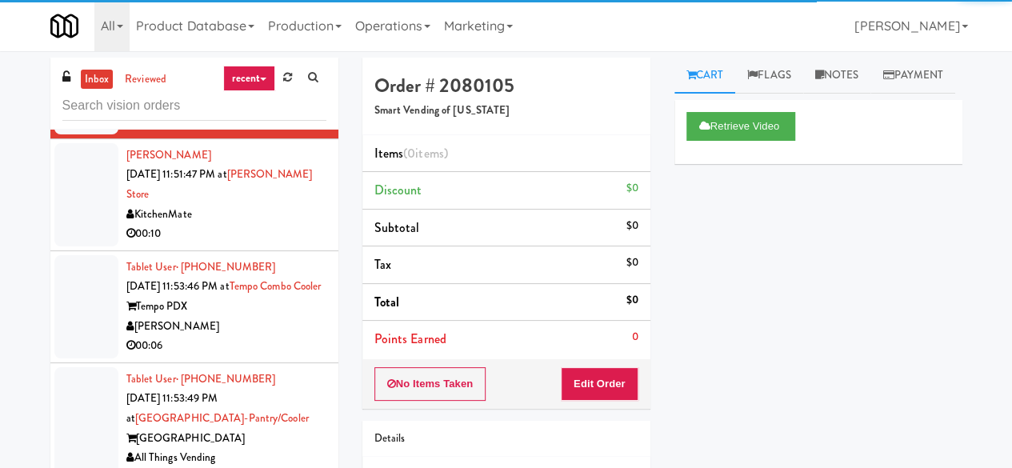
click at [253, 225] on div "KitchenMate" at bounding box center [226, 215] width 200 height 20
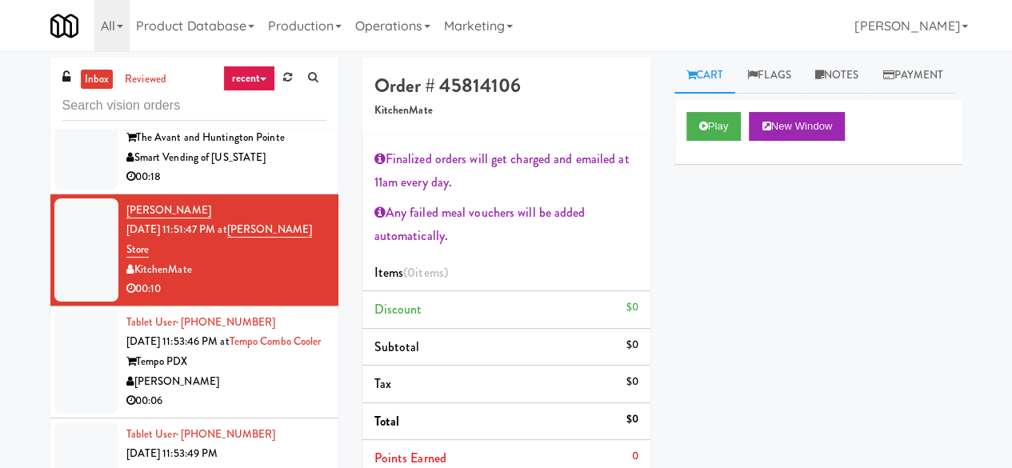
scroll to position [1280, 0]
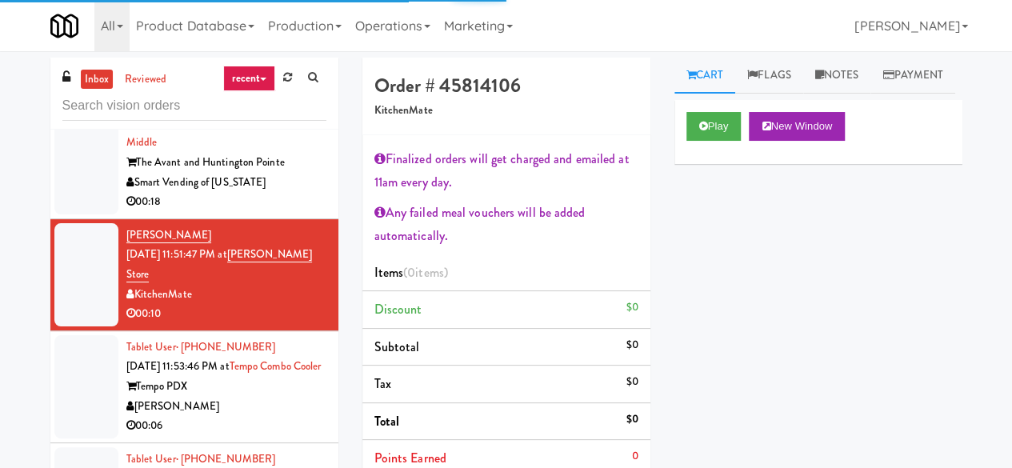
click at [302, 212] on div "00:18" at bounding box center [226, 202] width 200 height 20
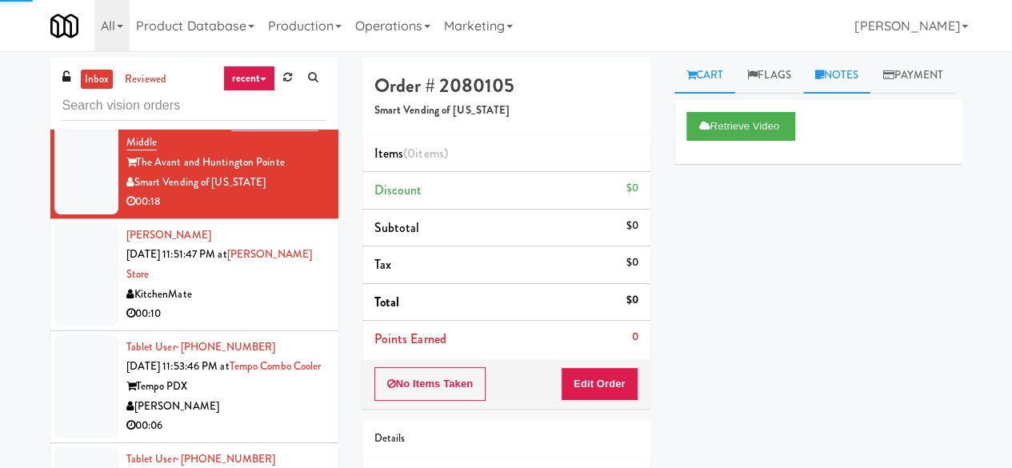
click at [848, 78] on link "Notes" at bounding box center [837, 76] width 68 height 36
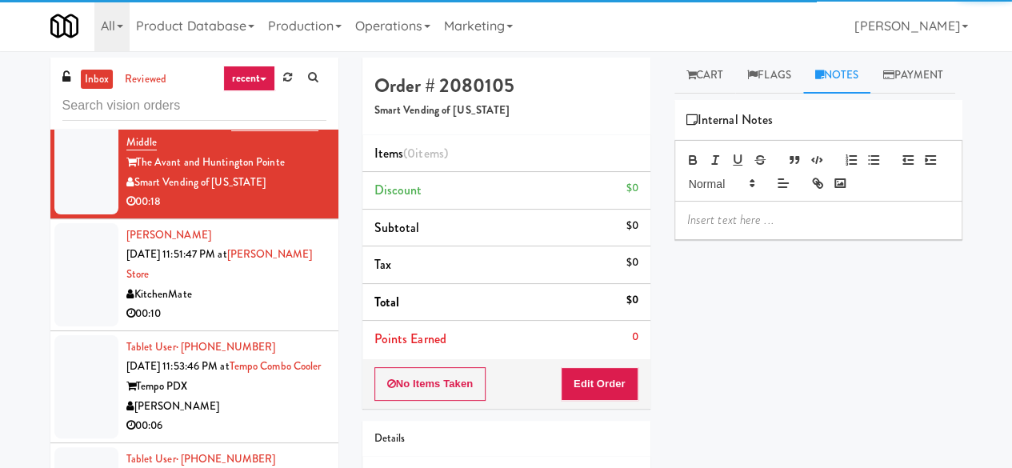
click at [743, 229] on p at bounding box center [818, 220] width 262 height 18
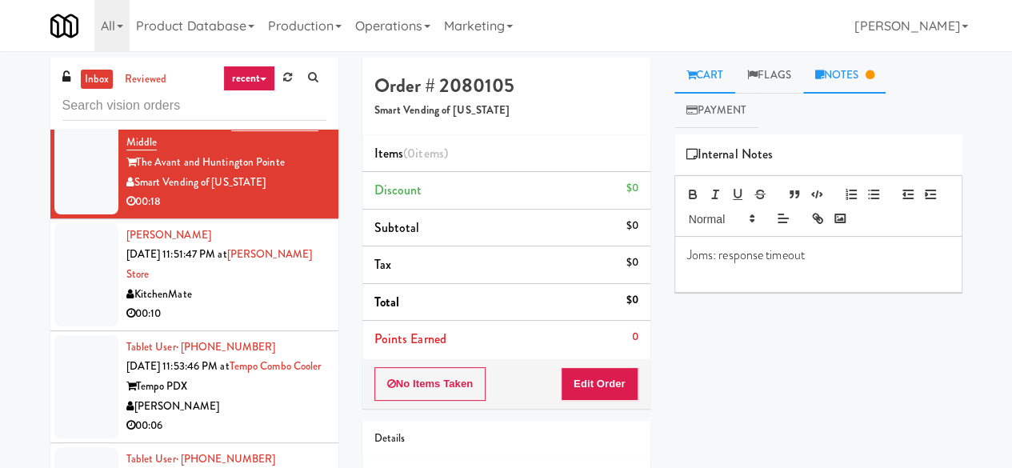
click at [699, 70] on link "Cart" at bounding box center [706, 76] width 62 height 36
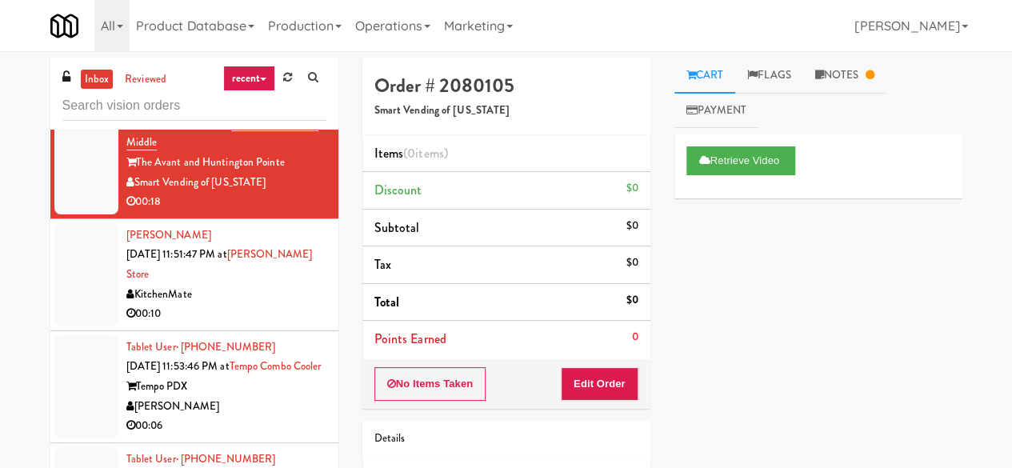
click at [242, 324] on div "Vaibhav Arora Sep 21, 2025 11:51:47 PM at IKEA Vaughan Store KitchenMate 00:10" at bounding box center [226, 275] width 200 height 98
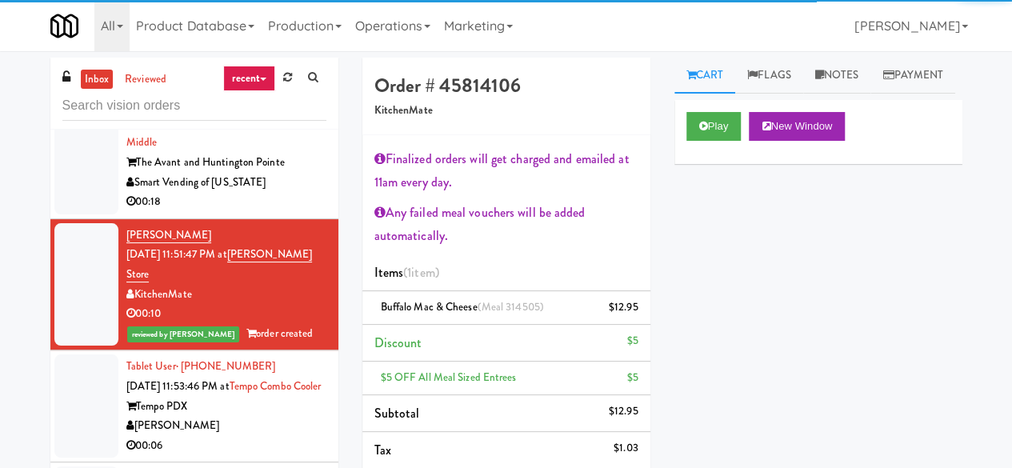
click at [306, 173] on div "The Avant and Huntington Pointe" at bounding box center [226, 163] width 200 height 20
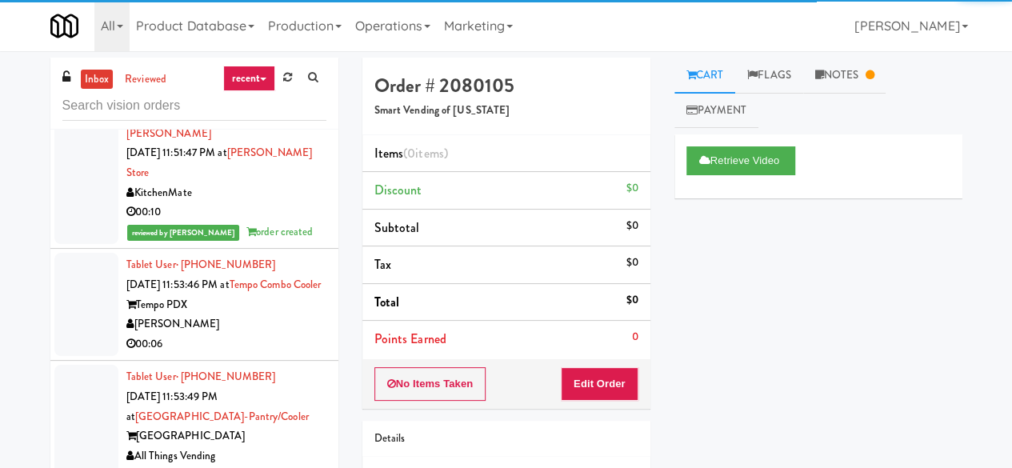
scroll to position [1440, 0]
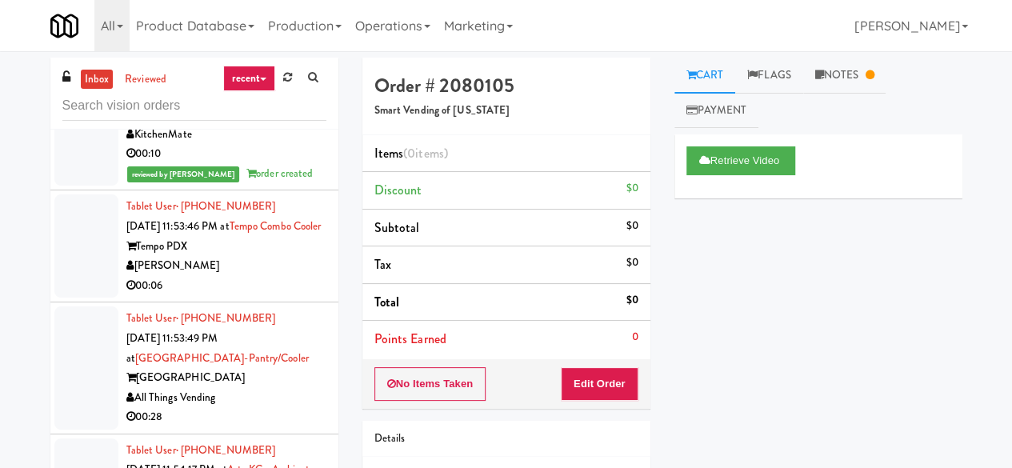
click at [262, 257] on div "Tempo PDX" at bounding box center [226, 247] width 200 height 20
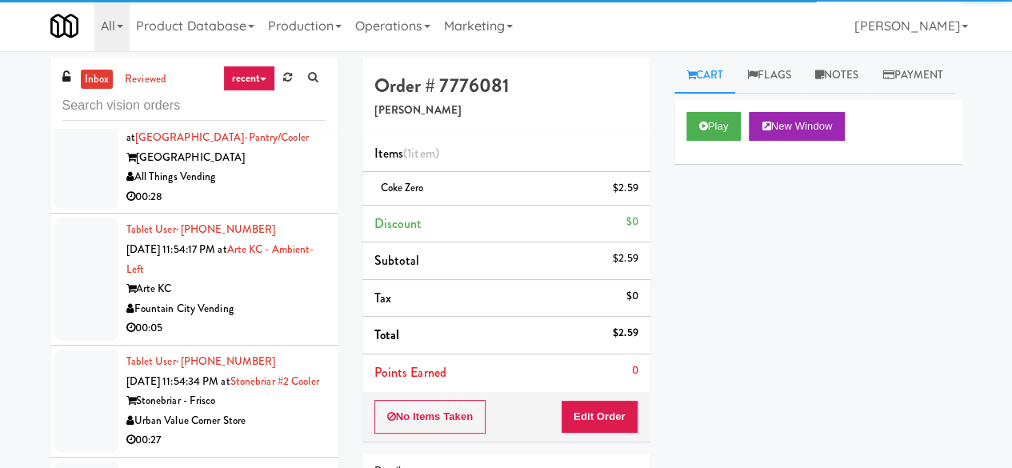
click at [278, 207] on div "00:28" at bounding box center [226, 197] width 200 height 20
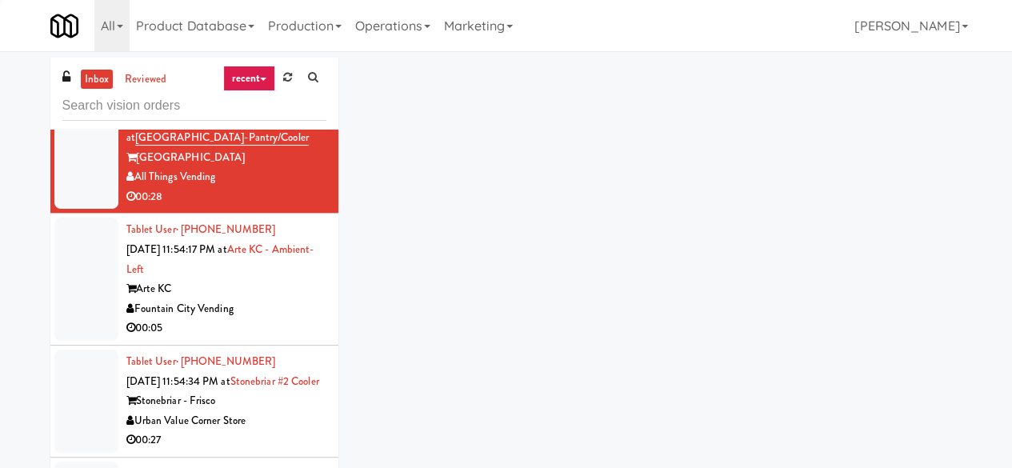
scroll to position [1841, 0]
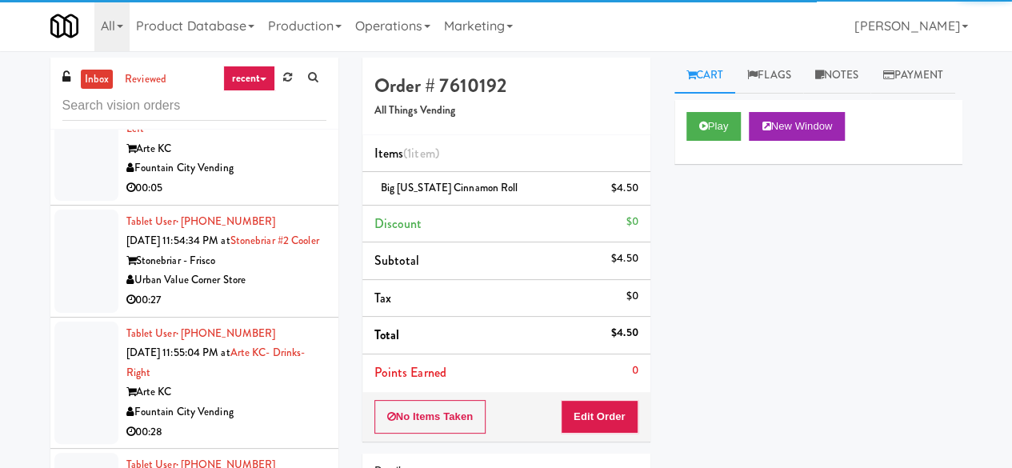
click at [280, 178] on div "Fountain City Vending" at bounding box center [226, 168] width 200 height 20
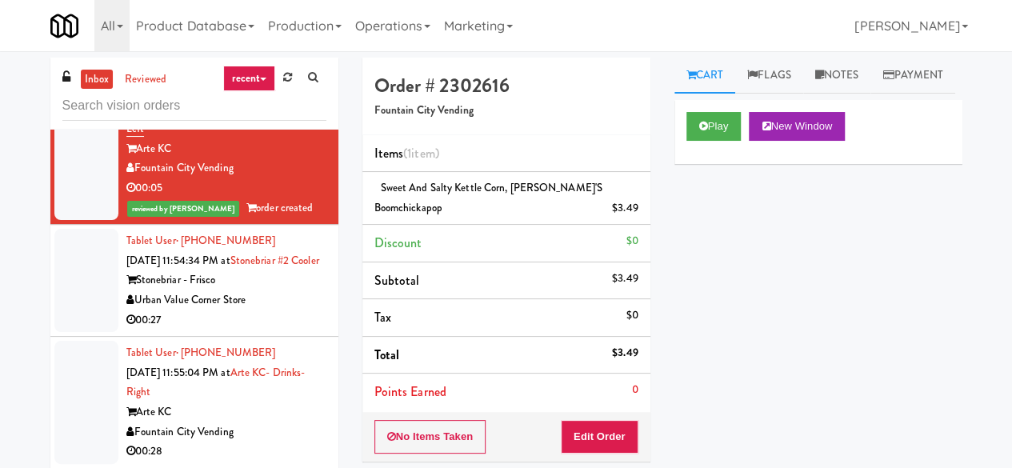
scroll to position [2081, 0]
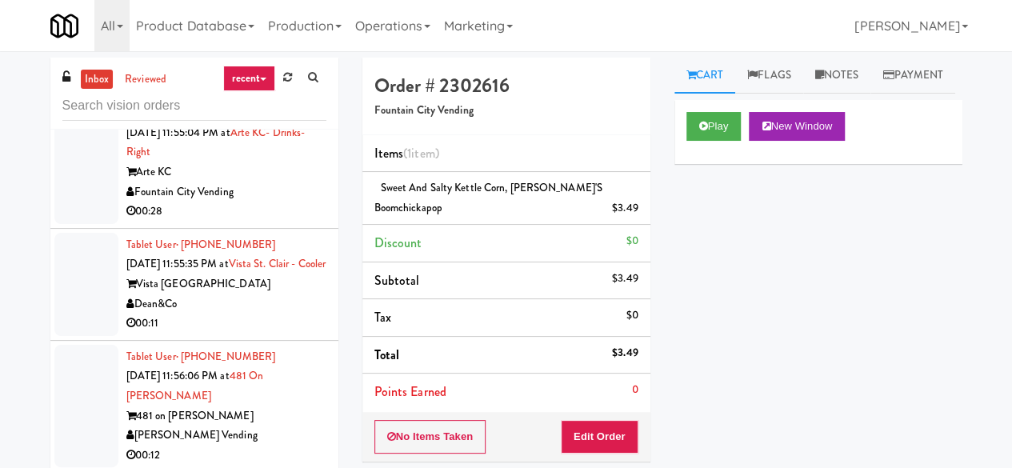
click at [275, 90] on div "00:27" at bounding box center [226, 80] width 200 height 20
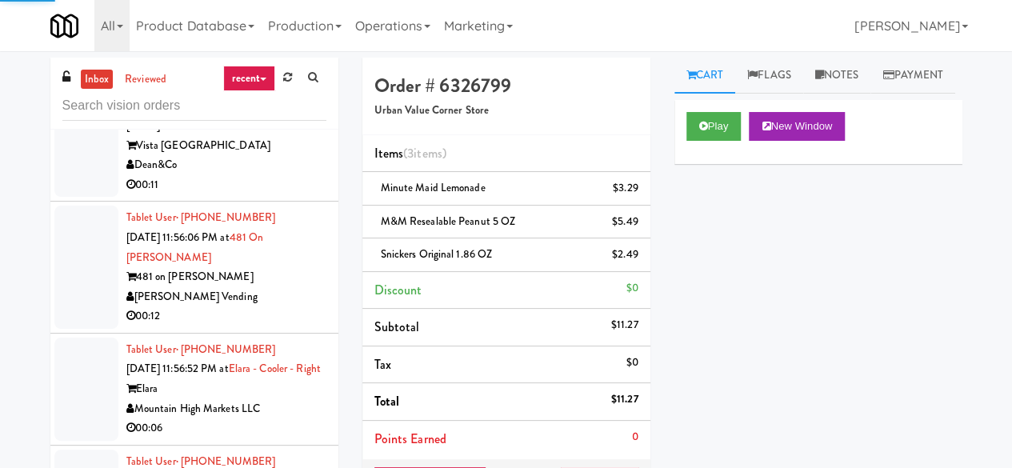
scroll to position [2241, 0]
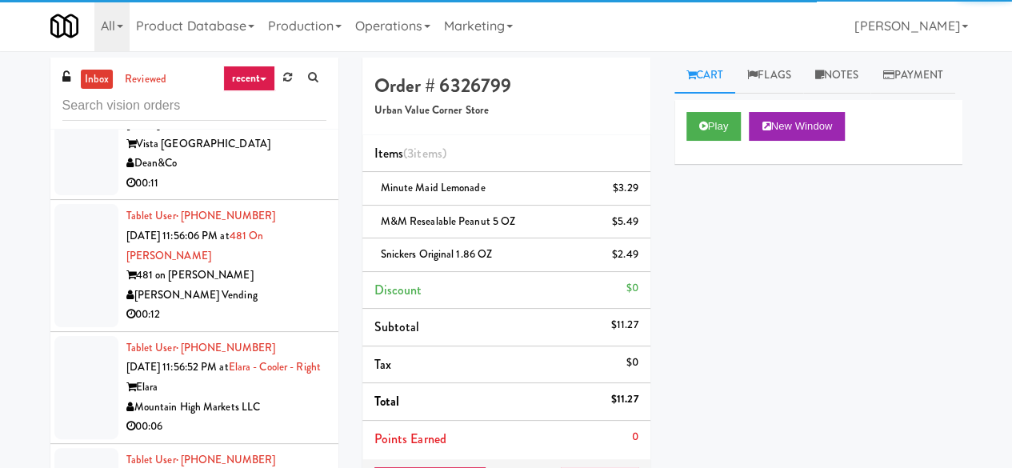
click at [285, 82] on div "00:28" at bounding box center [226, 72] width 200 height 20
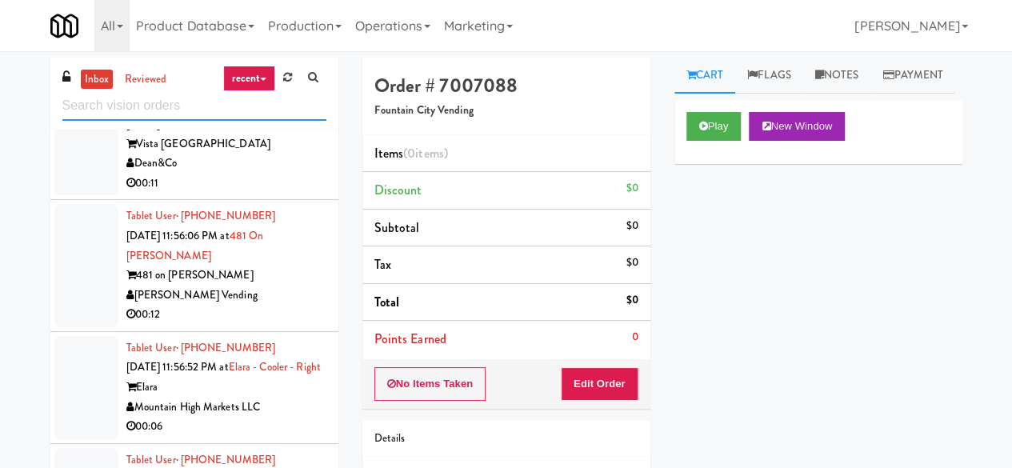
click at [167, 102] on input "text" at bounding box center [194, 106] width 264 height 30
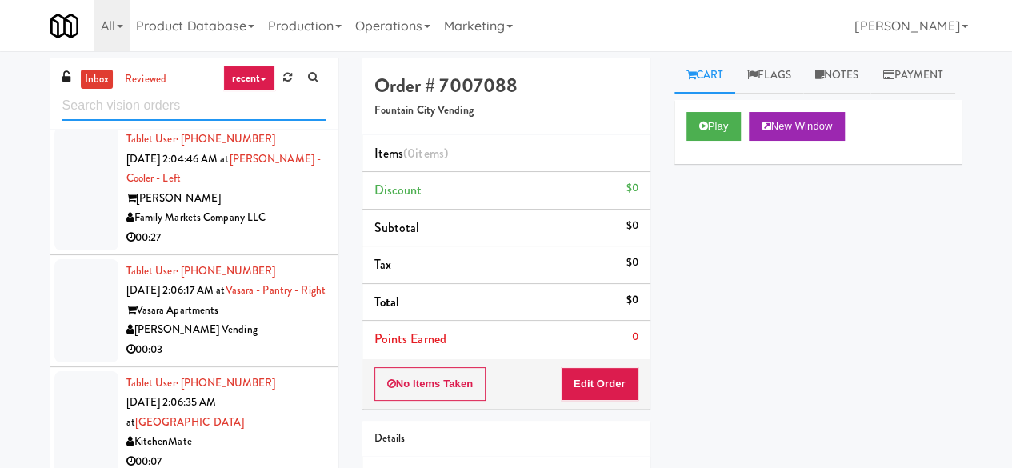
scroll to position [29121, 0]
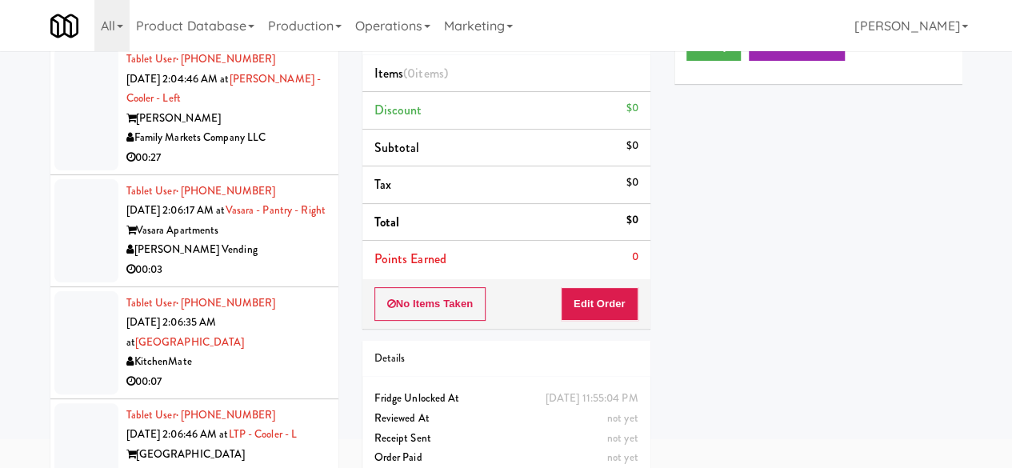
click at [262, 355] on div "KitchenMate" at bounding box center [226, 362] width 200 height 20
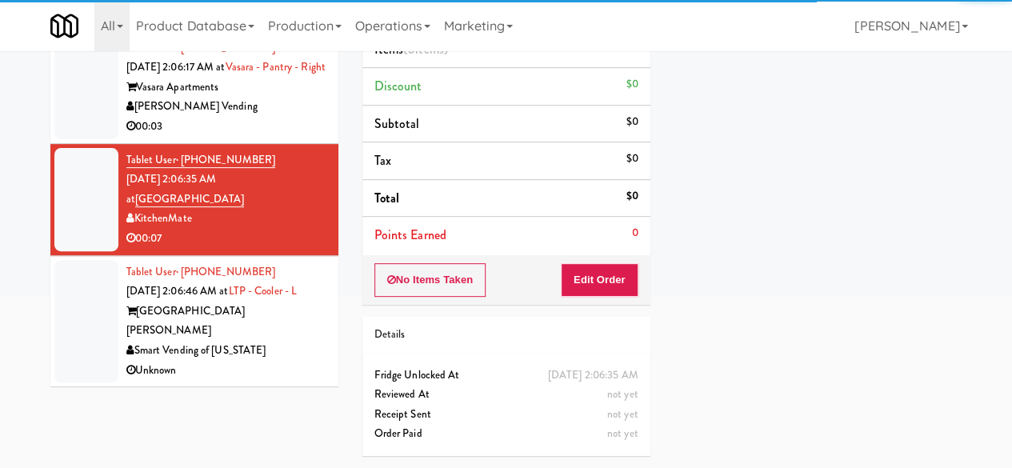
click at [267, 341] on div "Smart Vending of [US_STATE]" at bounding box center [226, 351] width 200 height 20
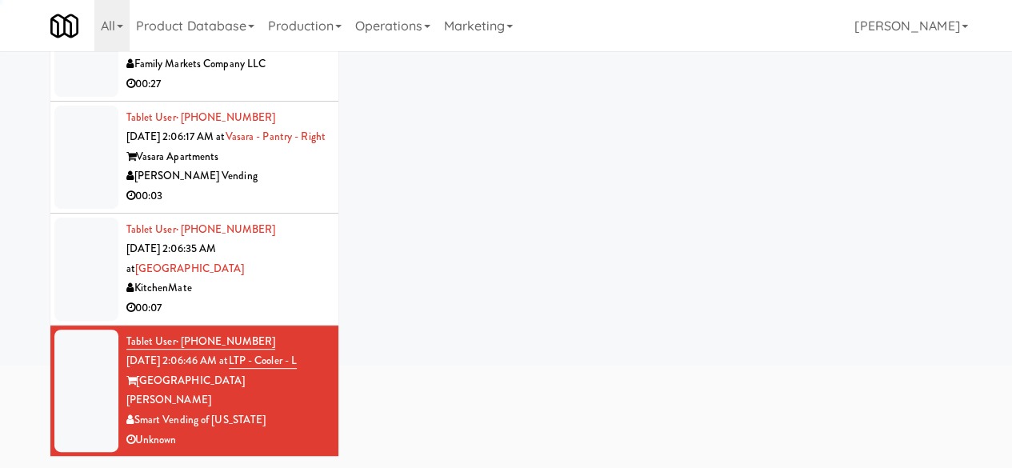
scroll to position [152, 0]
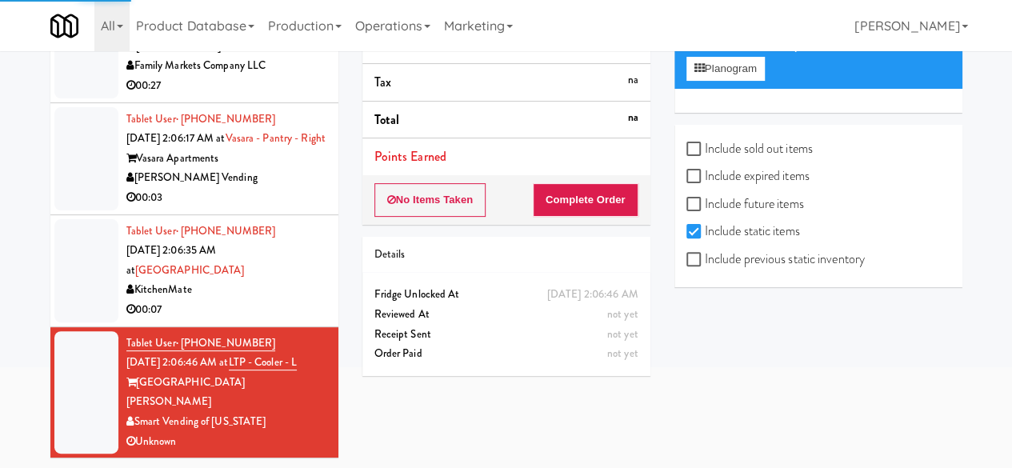
click at [282, 96] on div "00:27" at bounding box center [226, 86] width 200 height 20
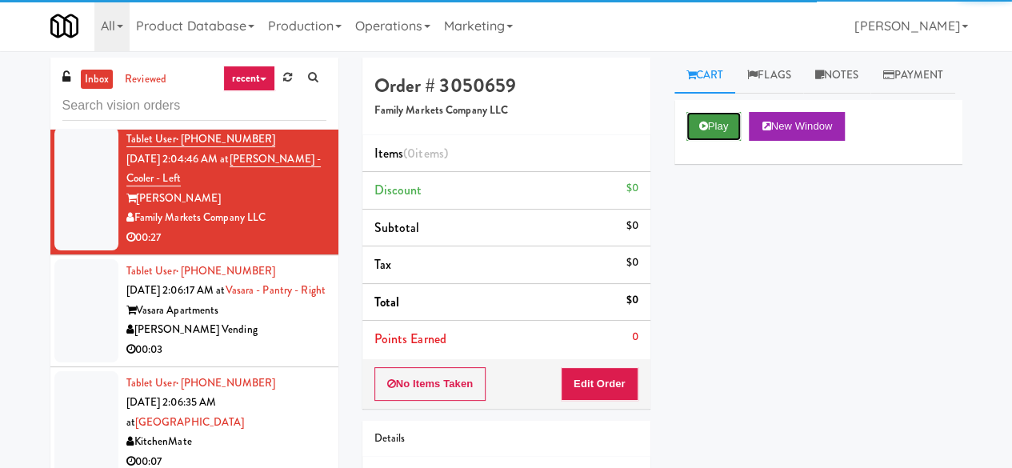
click at [722, 141] on button "Play" at bounding box center [714, 126] width 55 height 29
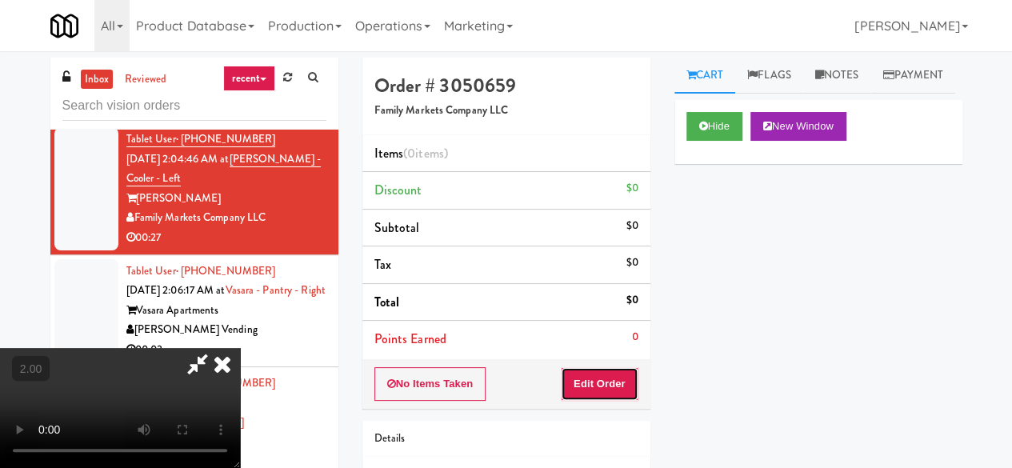
click at [606, 371] on button "Edit Order" at bounding box center [600, 384] width 78 height 34
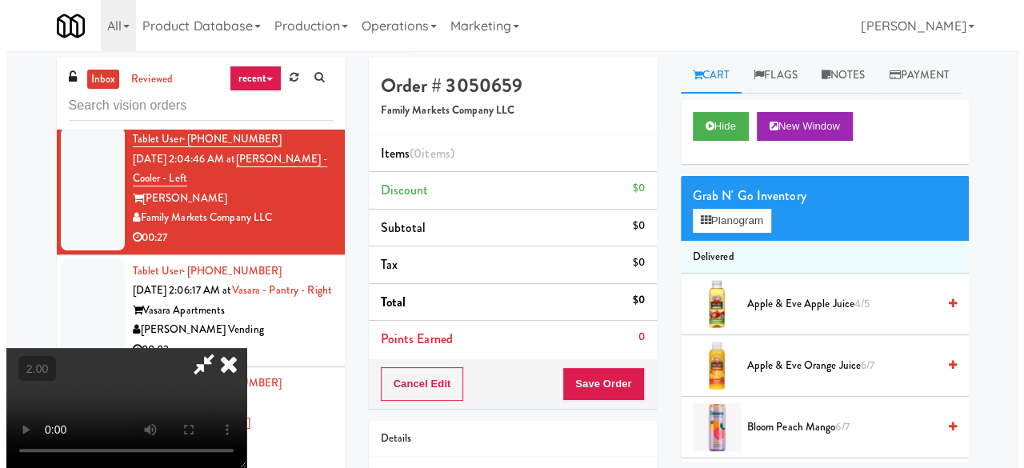
scroll to position [33, 0]
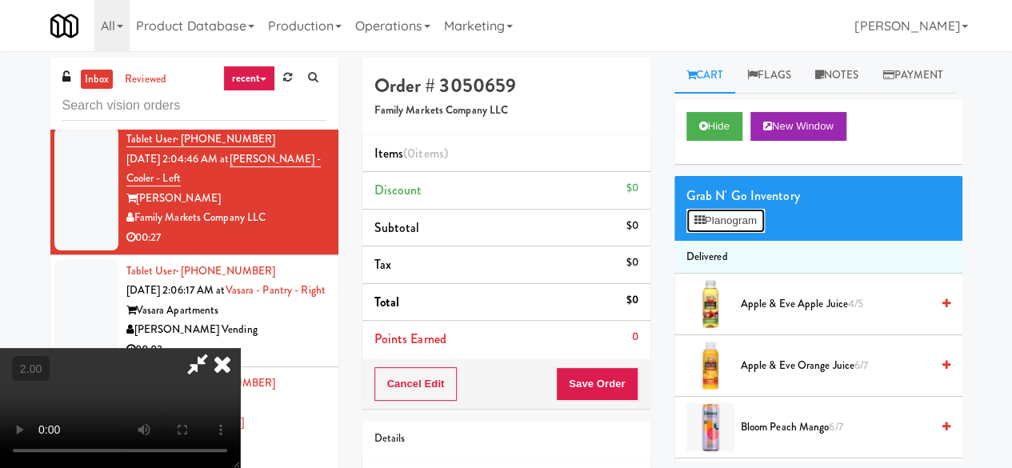
click at [743, 233] on button "Planogram" at bounding box center [726, 221] width 78 height 24
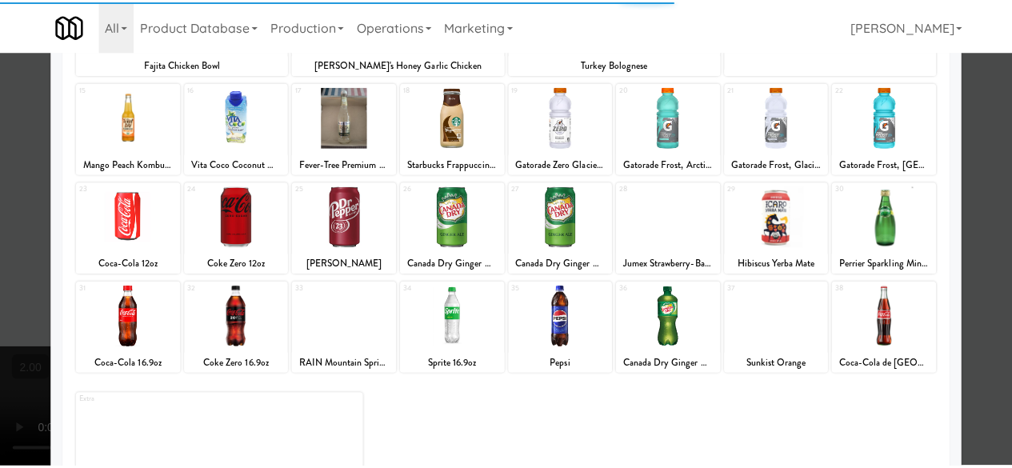
scroll to position [317, 0]
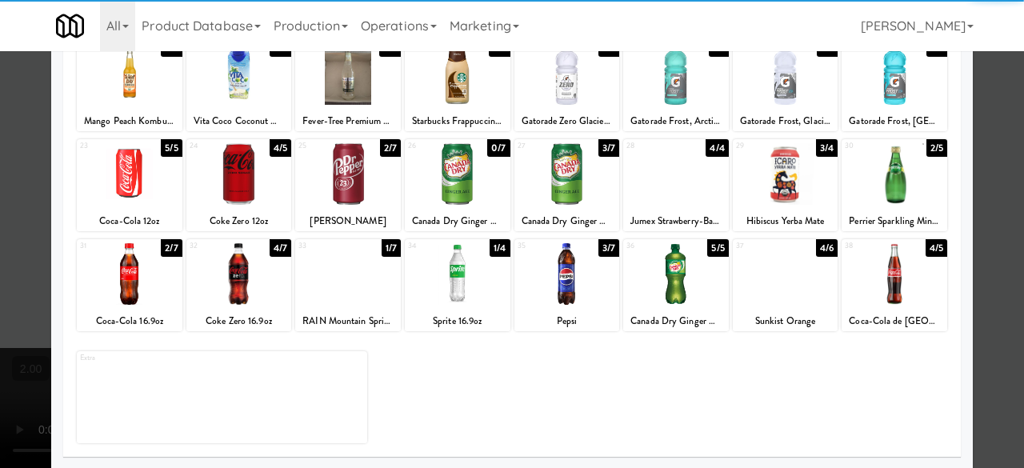
drag, startPoint x: 567, startPoint y: 262, endPoint x: 591, endPoint y: 266, distance: 24.3
click at [567, 262] on div at bounding box center [568, 274] width 106 height 62
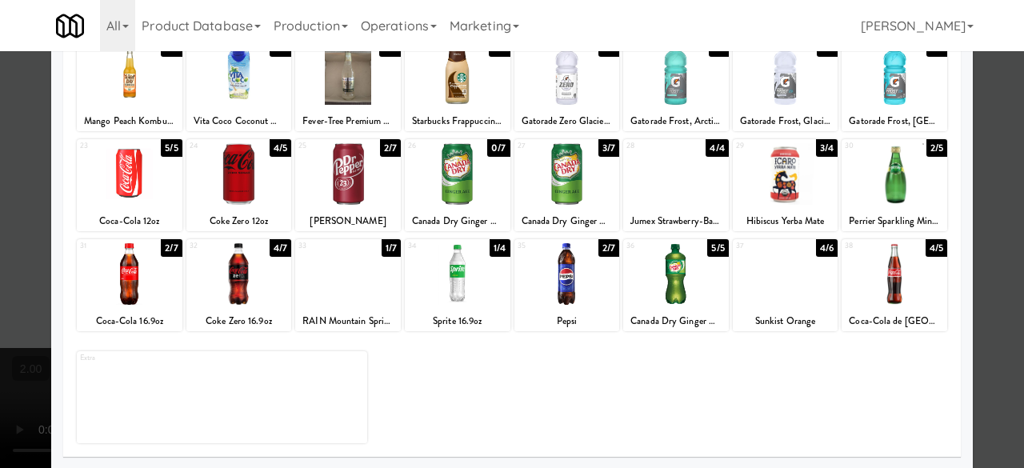
click at [971, 177] on div at bounding box center [512, 234] width 1024 height 468
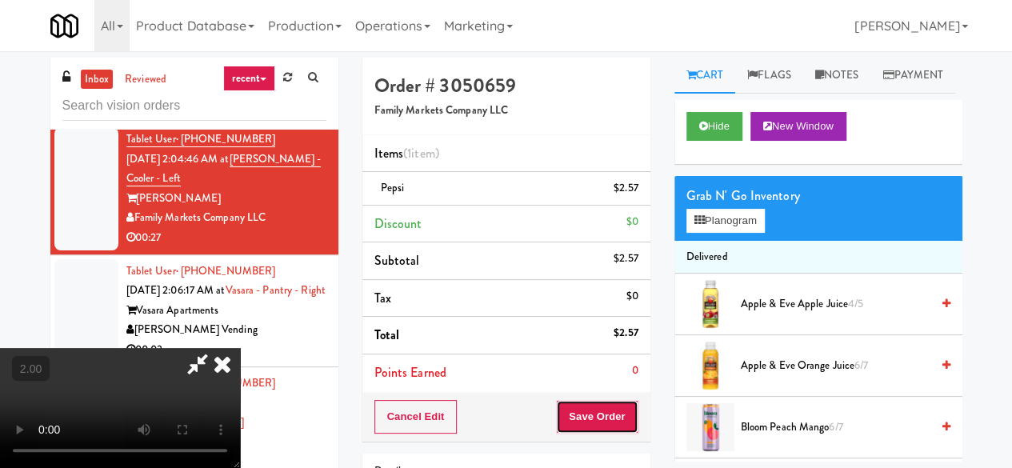
click at [621, 411] on button "Save Order" at bounding box center [597, 417] width 82 height 34
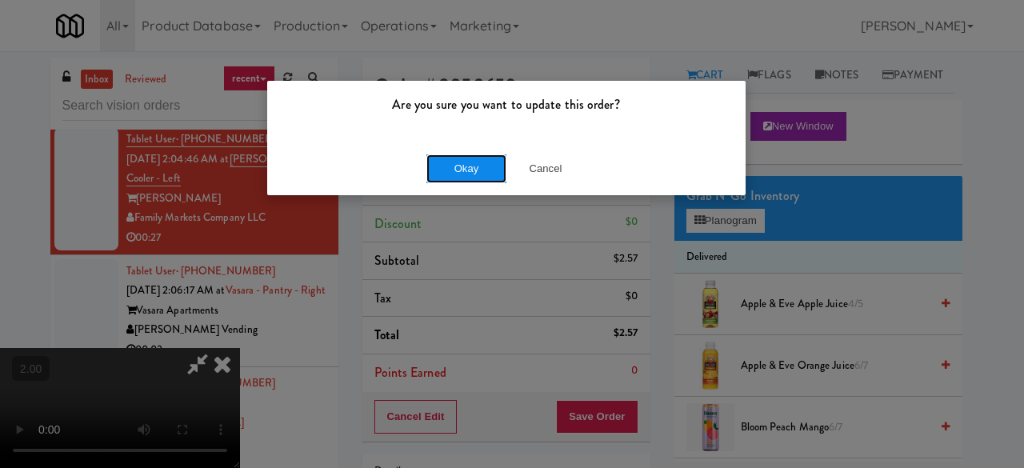
click at [471, 175] on button "Okay" at bounding box center [467, 168] width 80 height 29
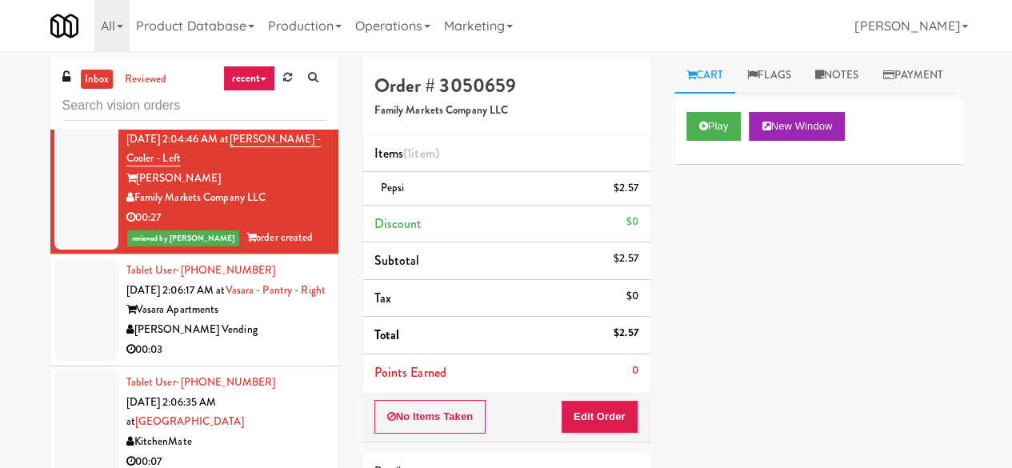
click at [267, 96] on div "Unknown" at bounding box center [226, 86] width 200 height 20
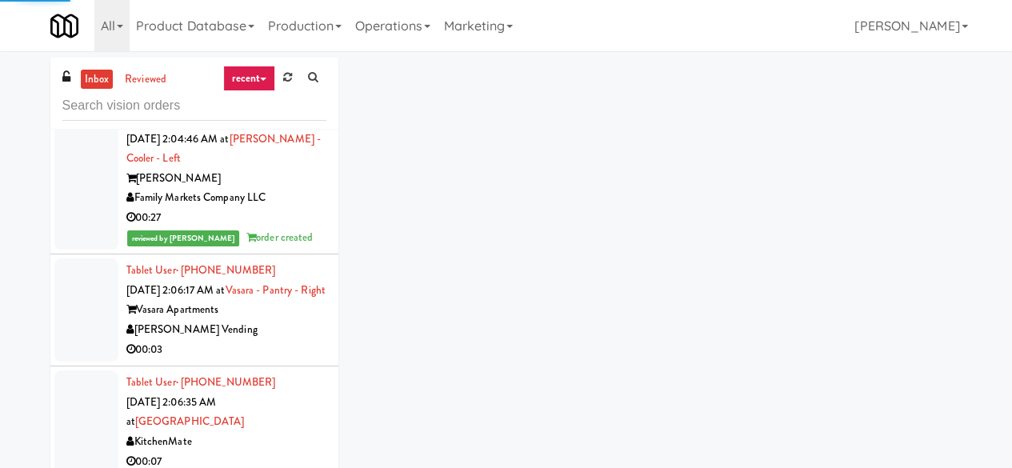
scroll to position [28721, 0]
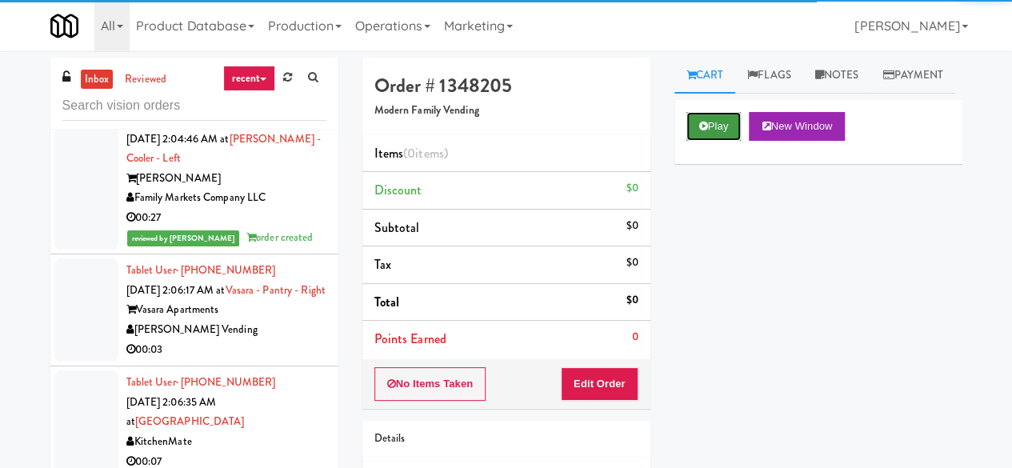
click at [703, 141] on button "Play" at bounding box center [714, 126] width 55 height 29
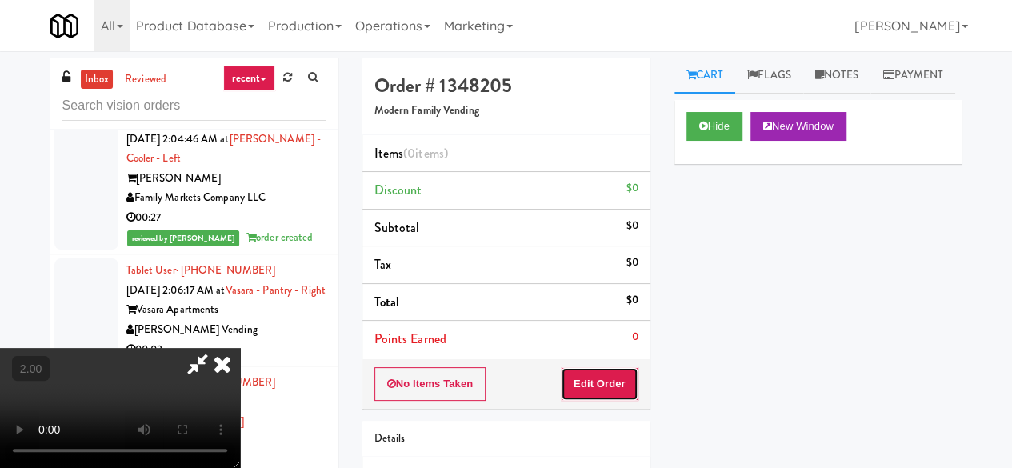
click at [613, 381] on button "Edit Order" at bounding box center [600, 384] width 78 height 34
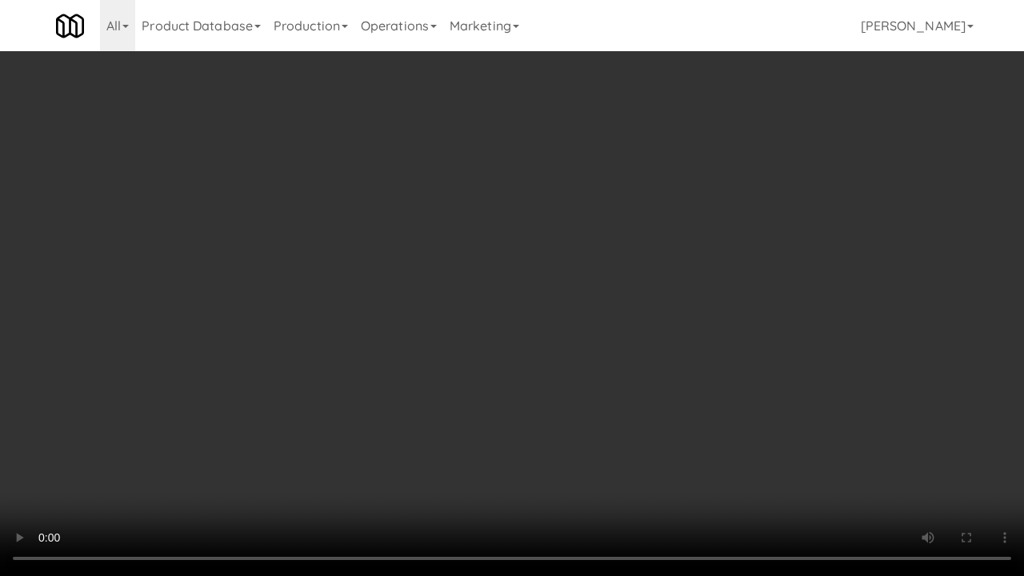
click at [434, 405] on video at bounding box center [512, 288] width 1024 height 576
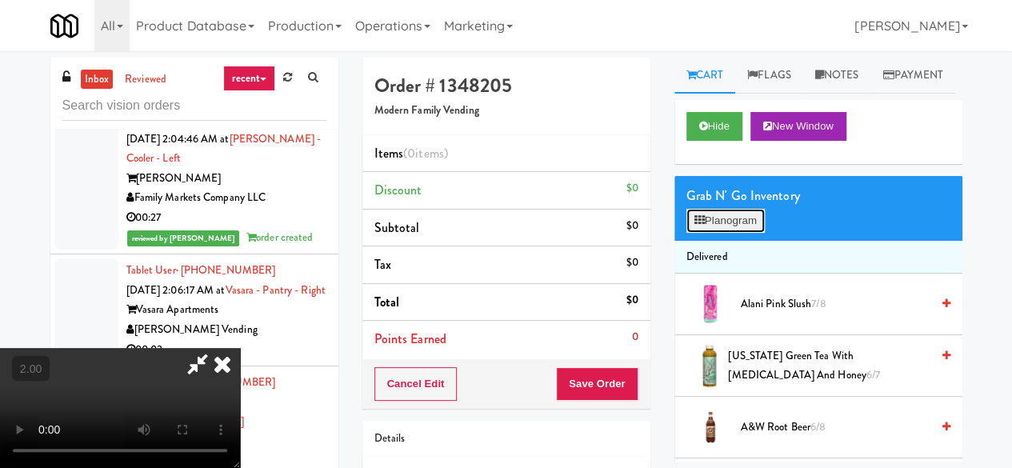
click at [731, 233] on button "Planogram" at bounding box center [726, 221] width 78 height 24
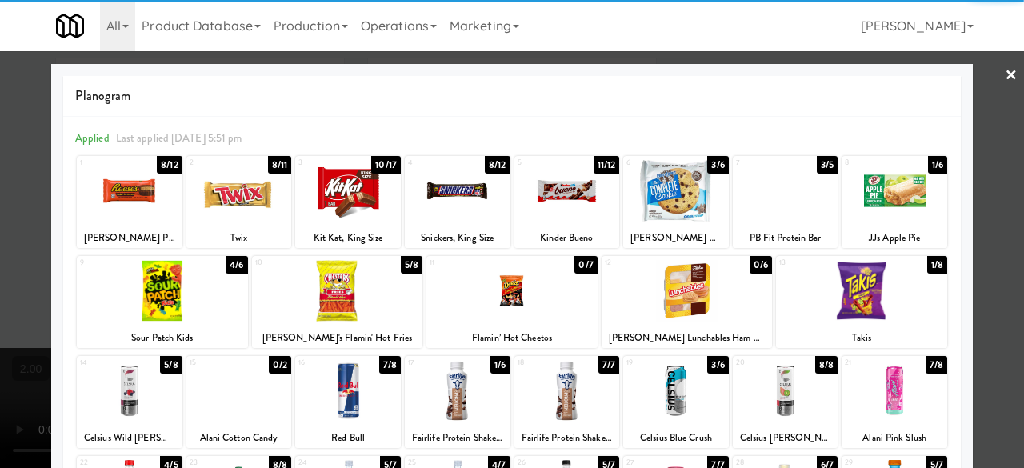
click at [665, 198] on div at bounding box center [676, 191] width 106 height 62
click at [993, 122] on div at bounding box center [512, 234] width 1024 height 468
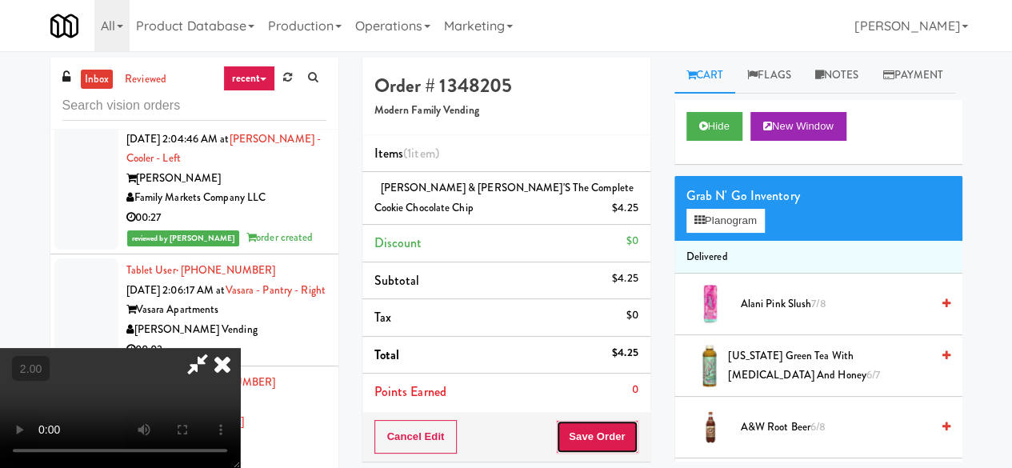
click at [634, 430] on button "Save Order" at bounding box center [597, 437] width 82 height 34
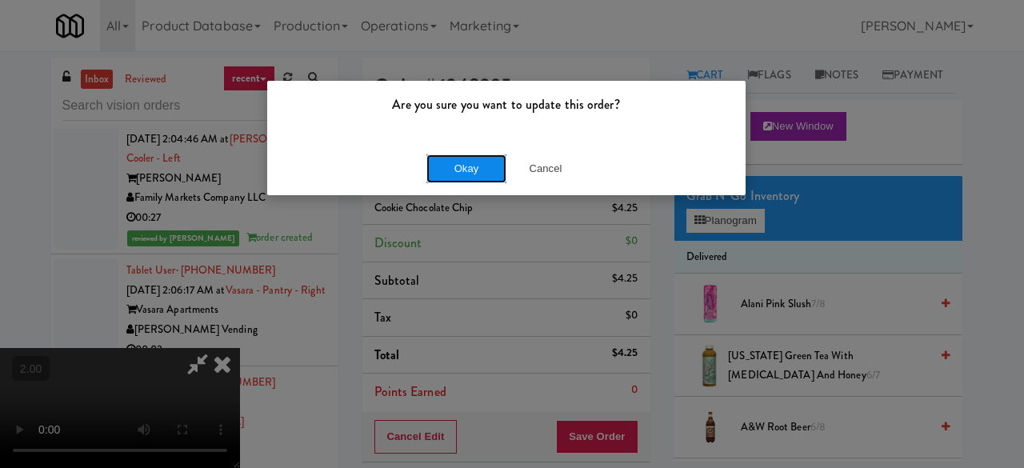
click at [446, 169] on button "Okay" at bounding box center [467, 168] width 80 height 29
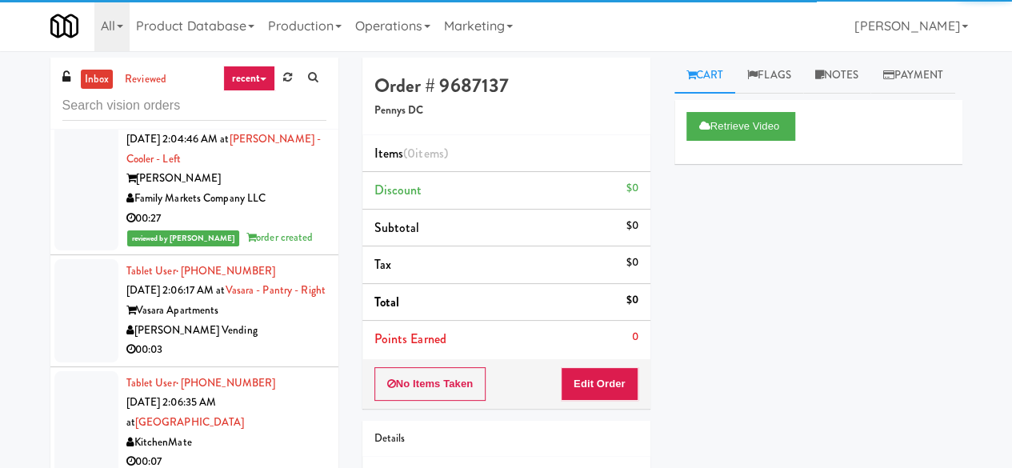
scroll to position [28481, 0]
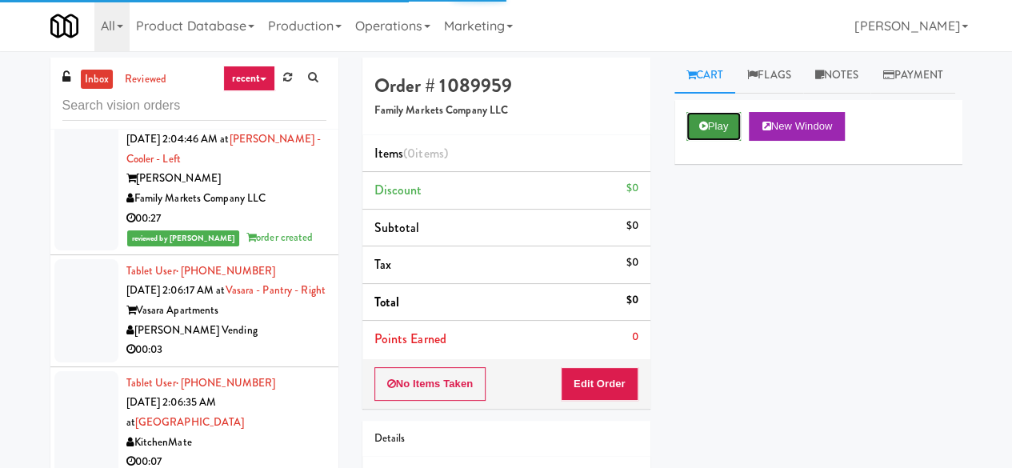
click at [696, 141] on button "Play" at bounding box center [714, 126] width 55 height 29
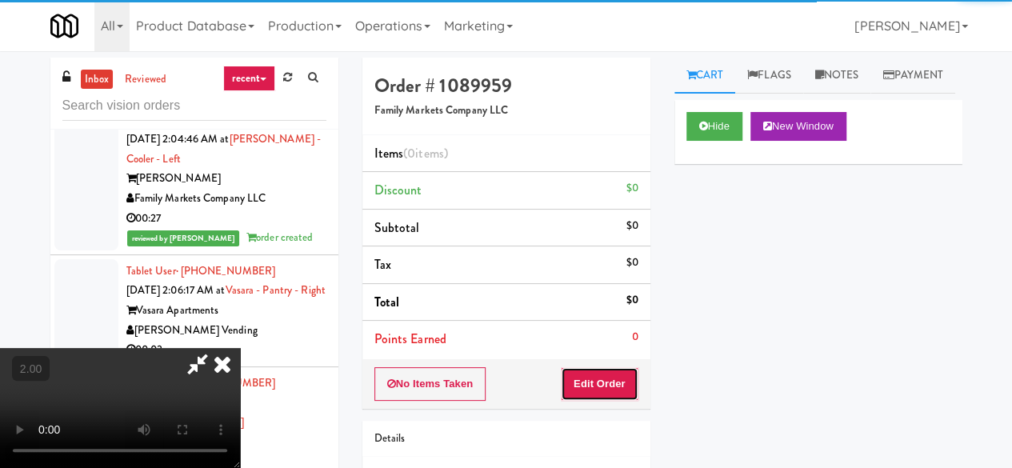
click at [614, 395] on button "Edit Order" at bounding box center [600, 384] width 78 height 34
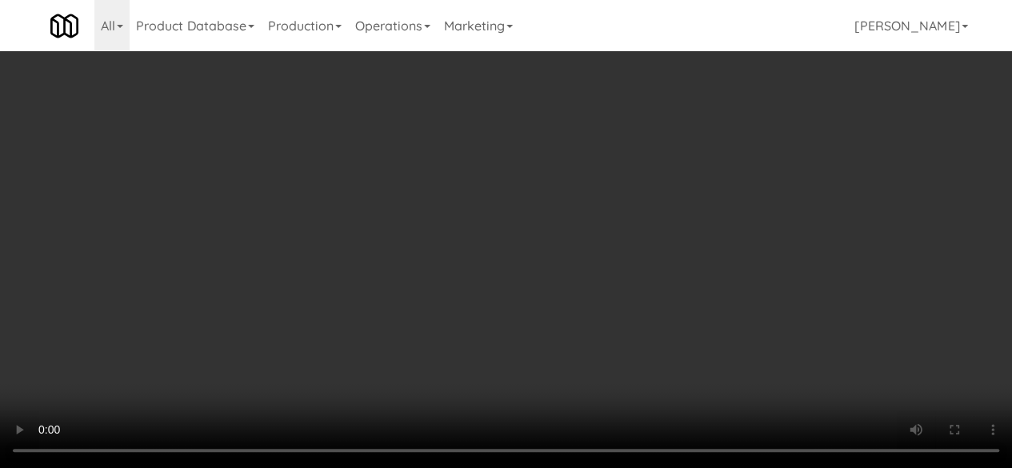
scroll to position [320, 0]
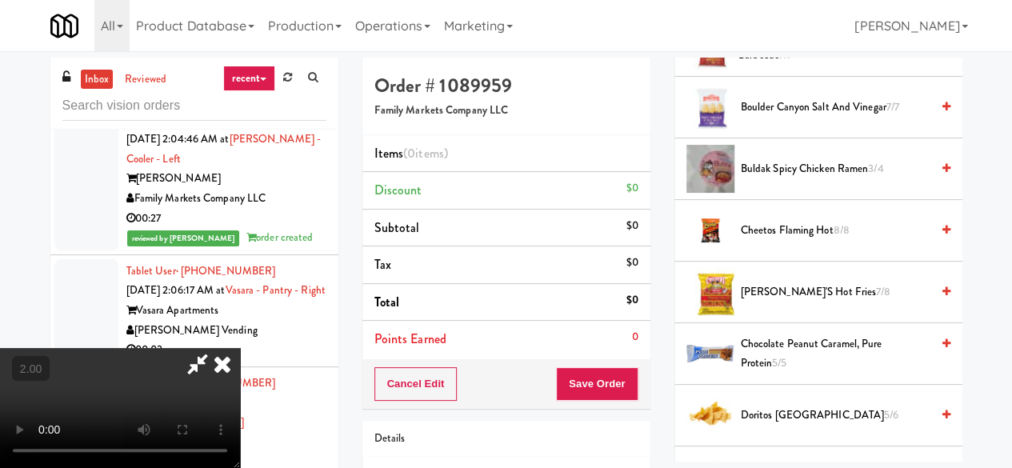
click at [760, 179] on span "Buldak Spicy Chicken Ramen 3/4" at bounding box center [836, 169] width 190 height 20
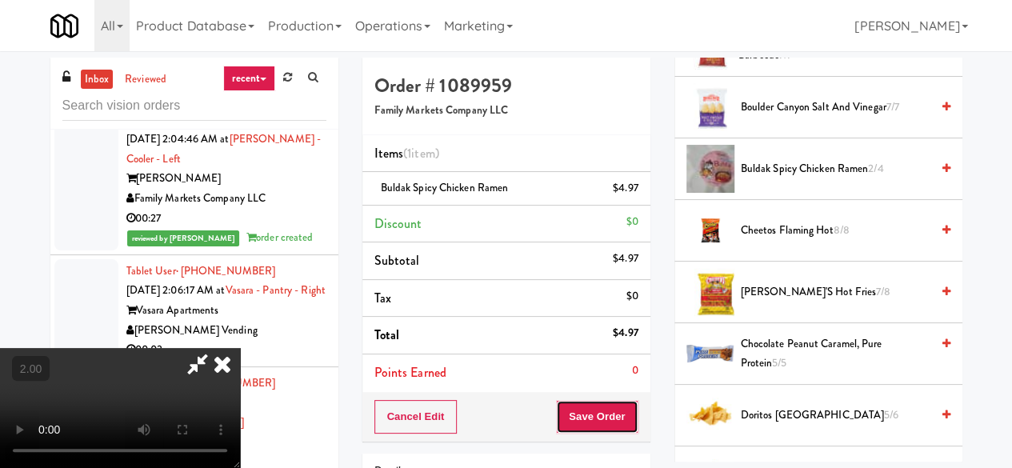
click at [625, 411] on button "Save Order" at bounding box center [597, 417] width 82 height 34
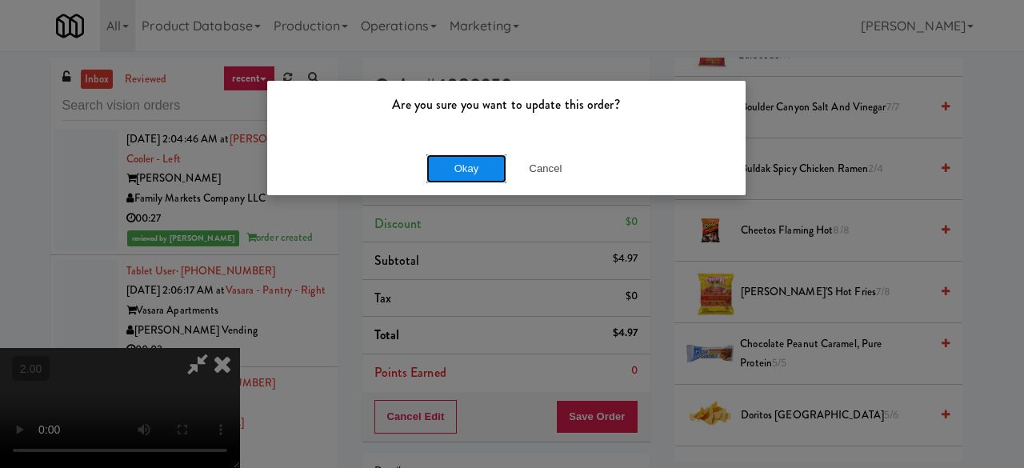
click at [480, 166] on button "Okay" at bounding box center [467, 168] width 80 height 29
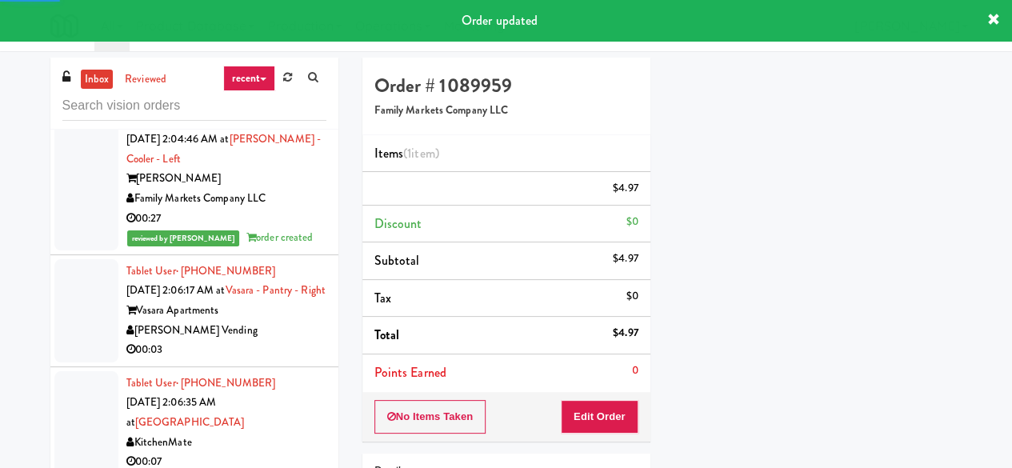
scroll to position [28321, 0]
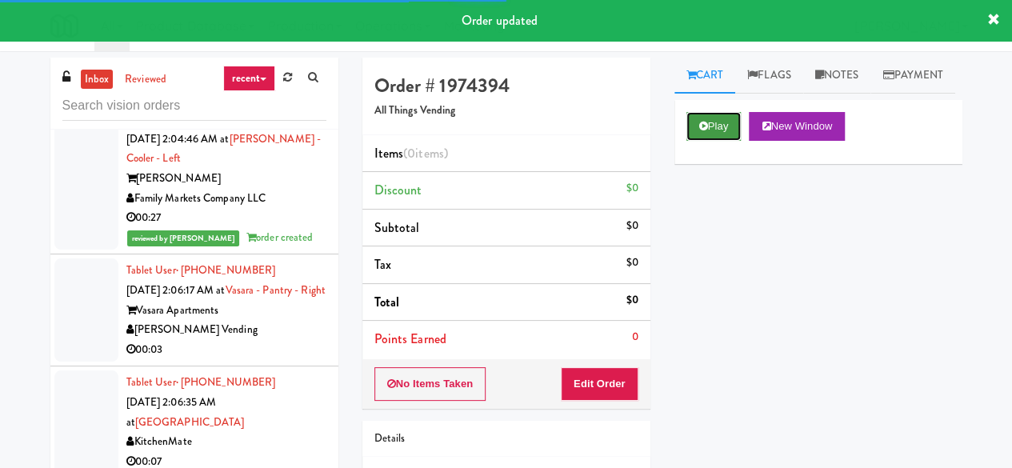
click at [711, 141] on button "Play" at bounding box center [714, 126] width 55 height 29
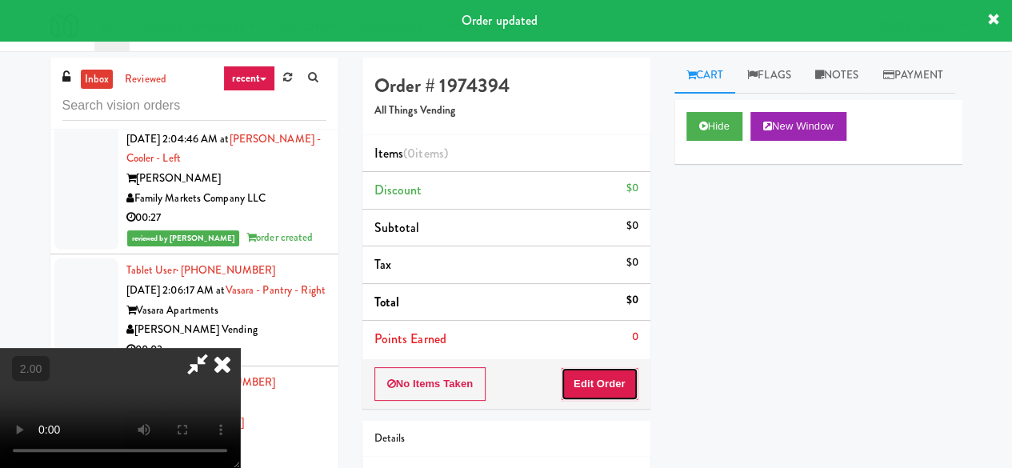
click at [613, 371] on button "Edit Order" at bounding box center [600, 384] width 78 height 34
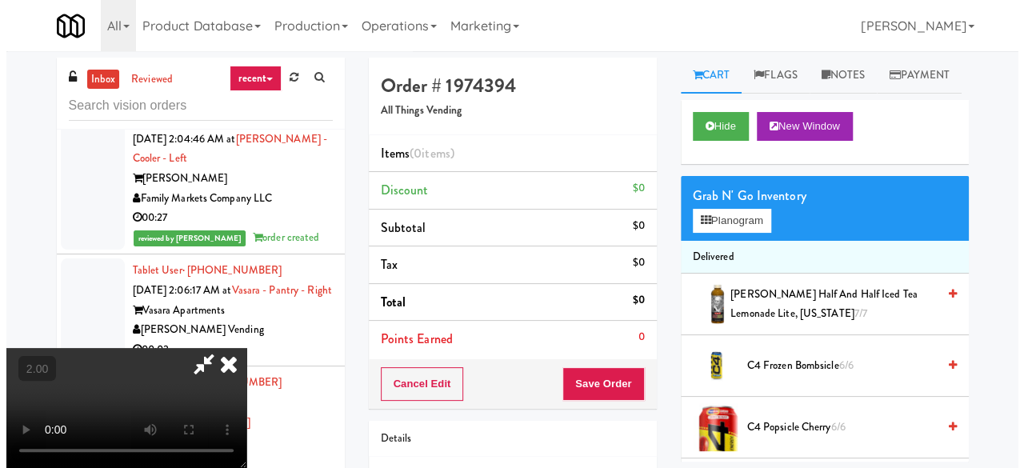
scroll to position [33, 0]
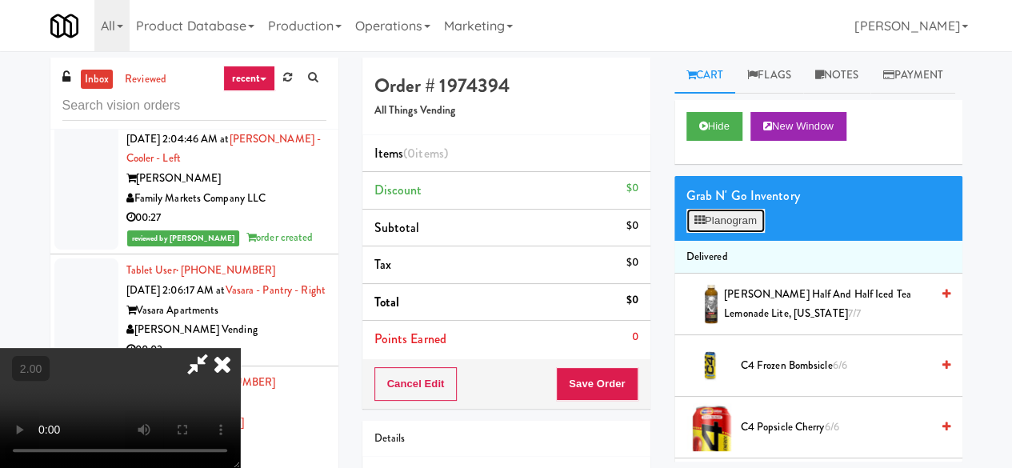
click at [735, 233] on button "Planogram" at bounding box center [726, 221] width 78 height 24
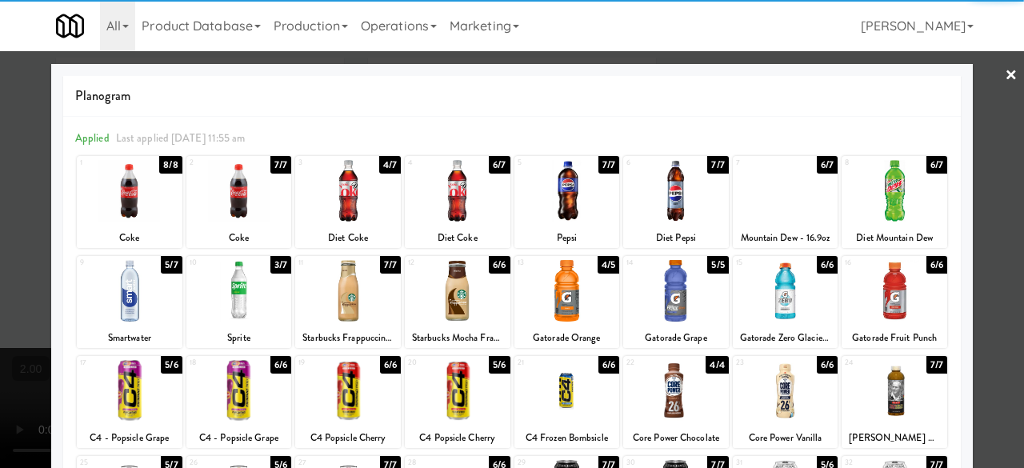
click at [771, 188] on div at bounding box center [786, 191] width 106 height 62
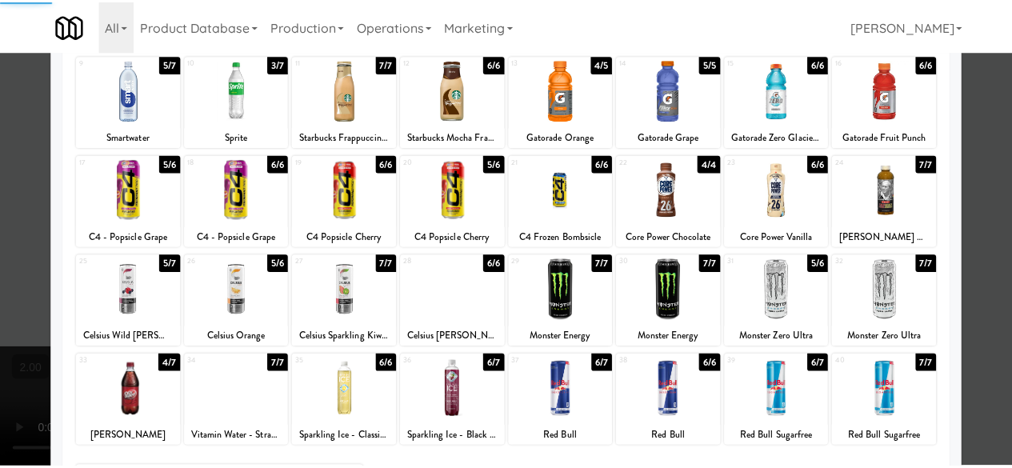
scroll to position [317, 0]
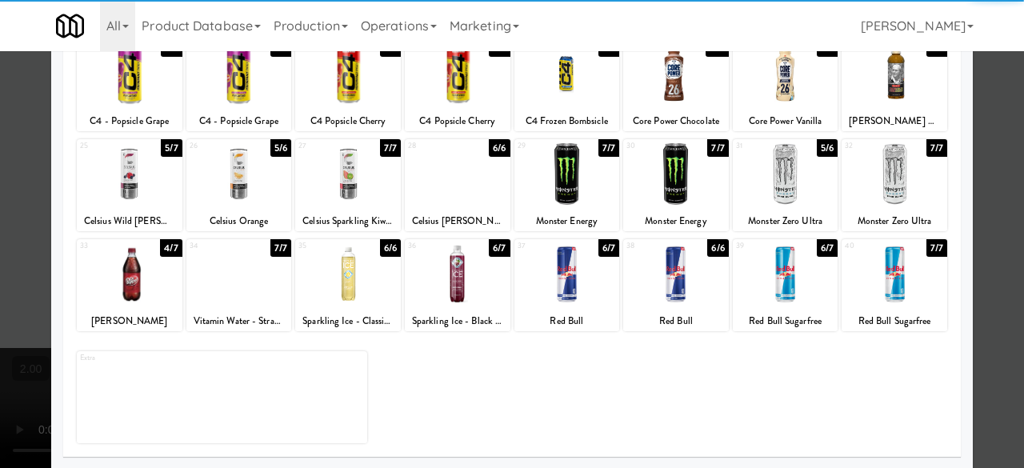
click at [330, 258] on div at bounding box center [348, 274] width 106 height 62
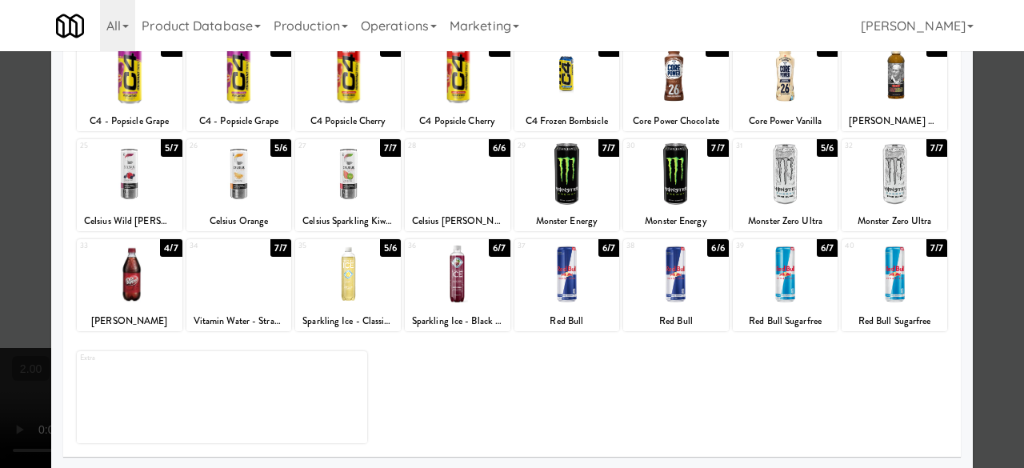
click at [975, 143] on div at bounding box center [512, 234] width 1024 height 468
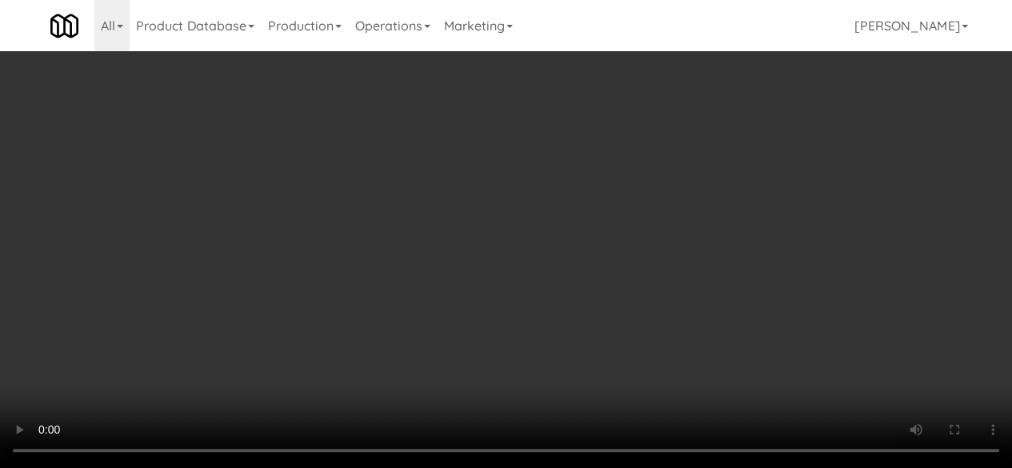
scroll to position [2081, 0]
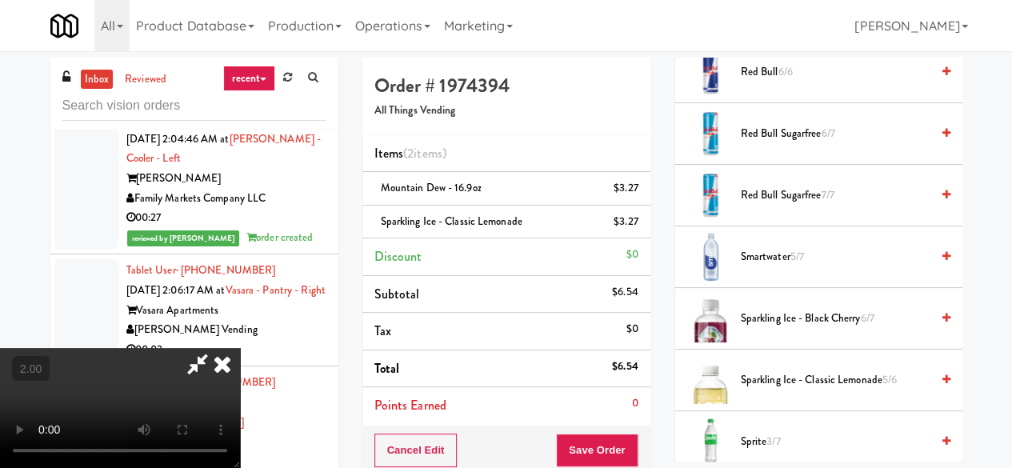
click at [802, 288] on li "Smartwater 5/7" at bounding box center [819, 257] width 288 height 62
click at [784, 267] on span "Smartwater 5/7" at bounding box center [836, 257] width 190 height 20
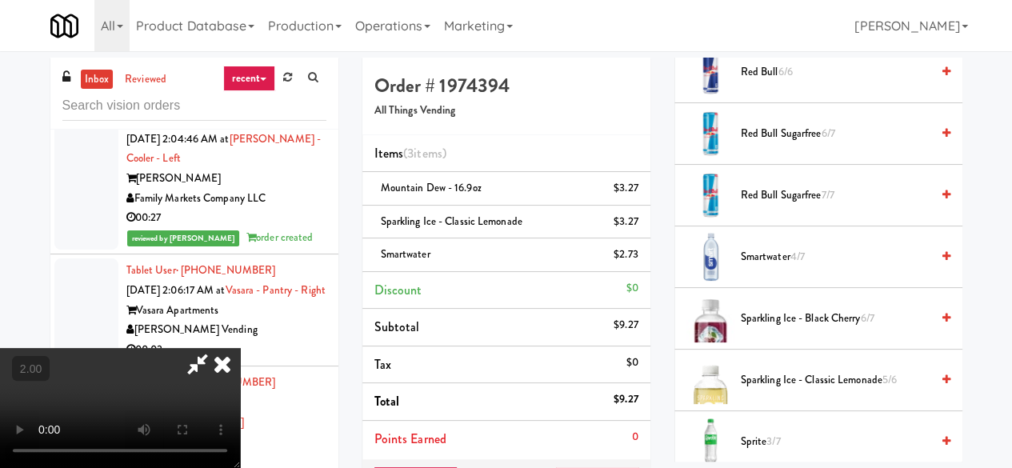
scroll to position [0, 0]
click at [240, 348] on video at bounding box center [120, 408] width 240 height 120
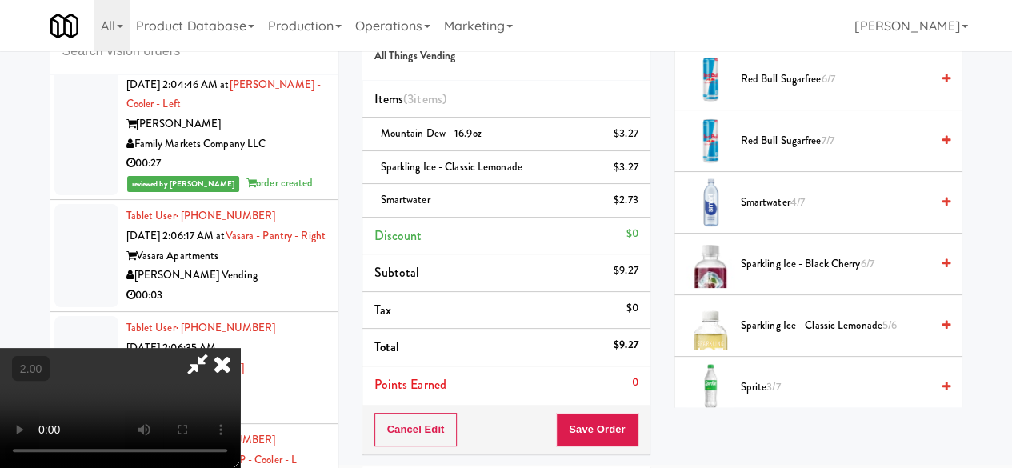
scroll to position [80, 0]
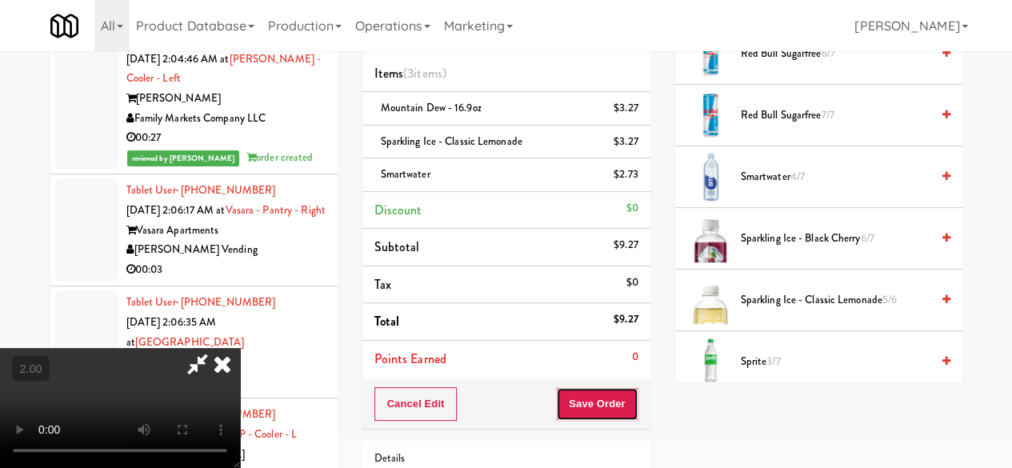
click at [612, 409] on button "Save Order" at bounding box center [597, 404] width 82 height 34
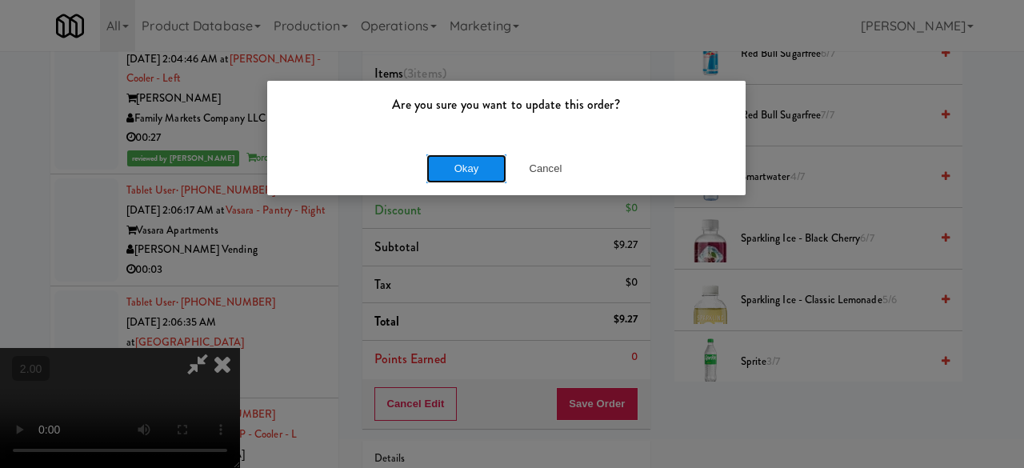
click at [473, 172] on button "Okay" at bounding box center [467, 168] width 80 height 29
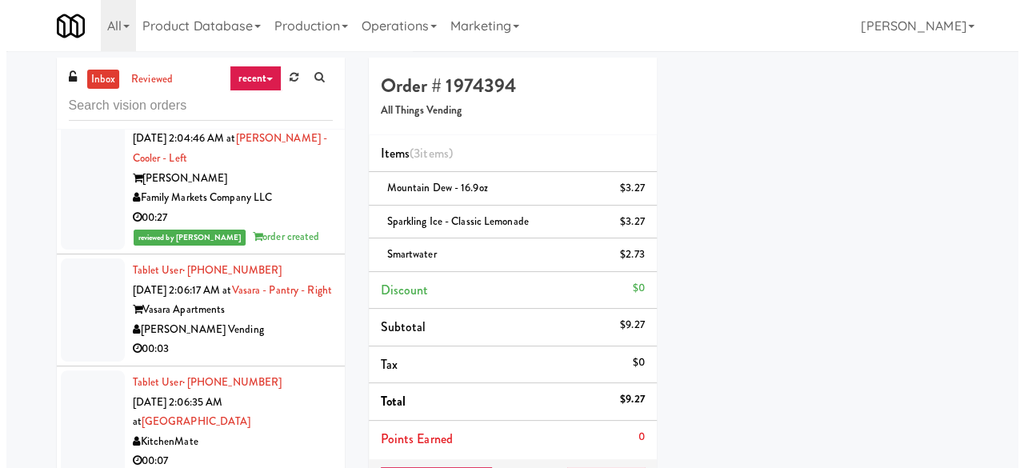
scroll to position [28161, 0]
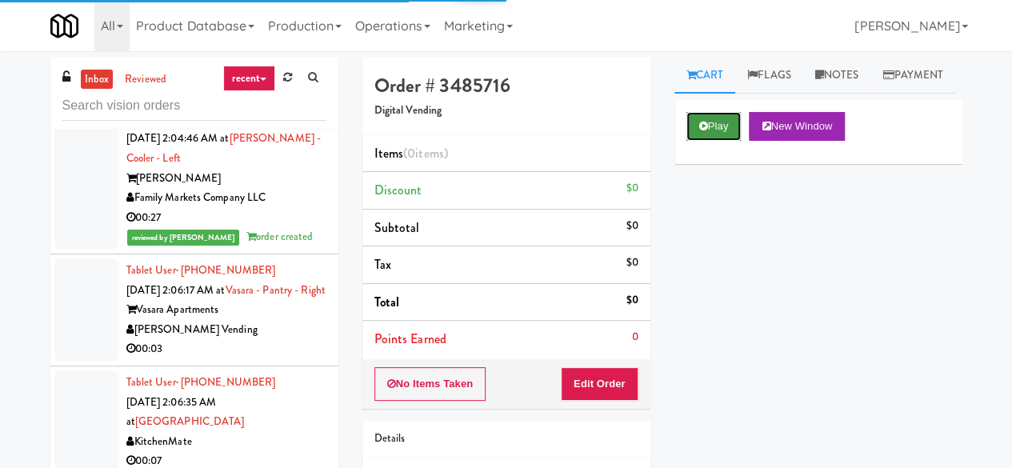
click at [714, 141] on button "Play" at bounding box center [714, 126] width 55 height 29
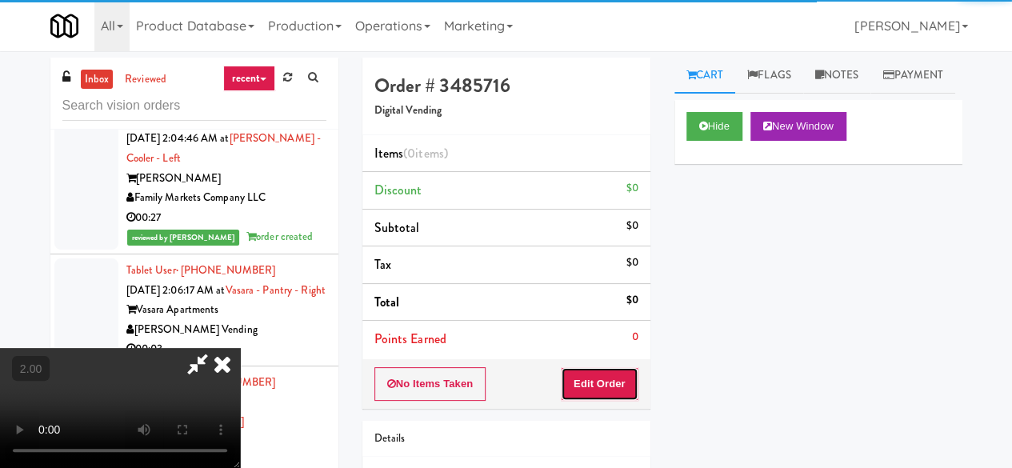
click at [623, 382] on button "Edit Order" at bounding box center [600, 384] width 78 height 34
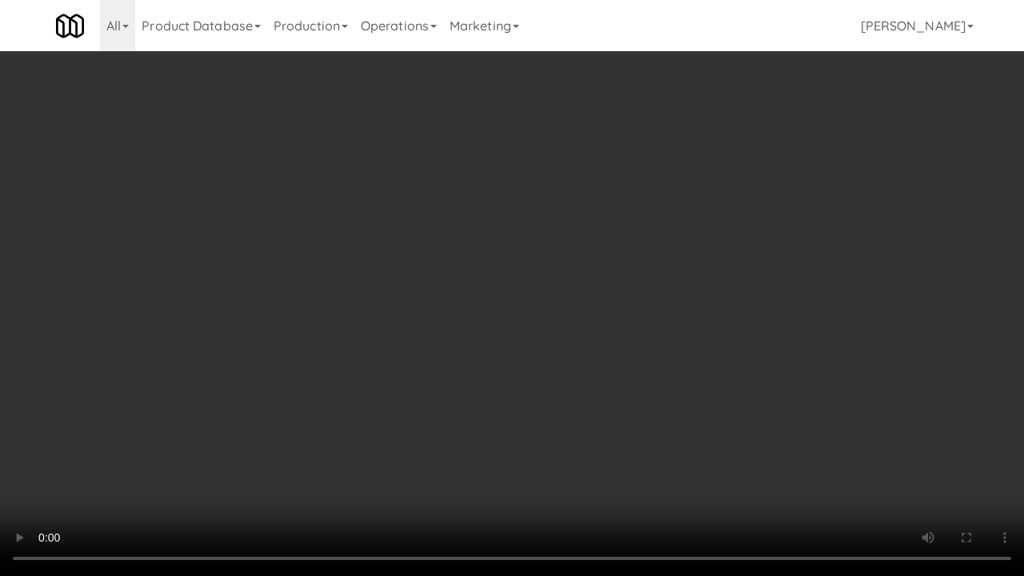
click at [590, 322] on video at bounding box center [512, 288] width 1024 height 576
click at [811, 397] on video at bounding box center [512, 288] width 1024 height 576
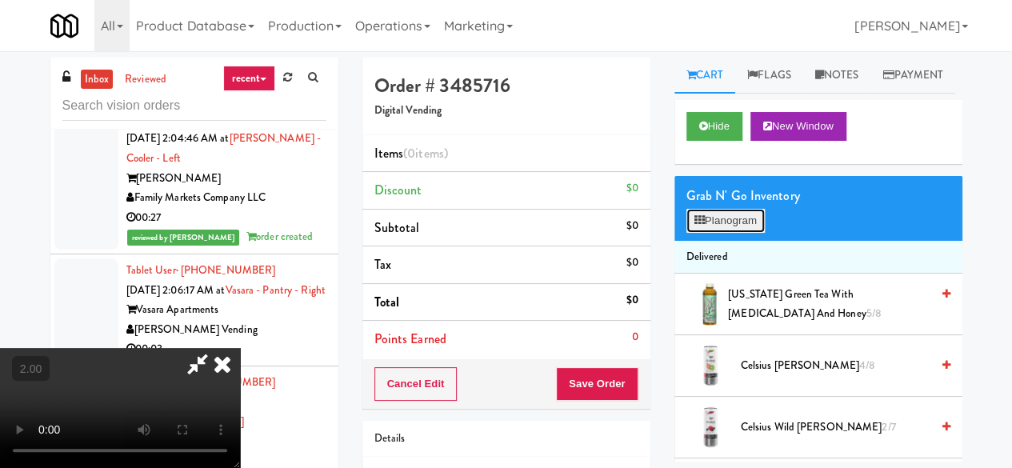
click at [747, 233] on button "Planogram" at bounding box center [726, 221] width 78 height 24
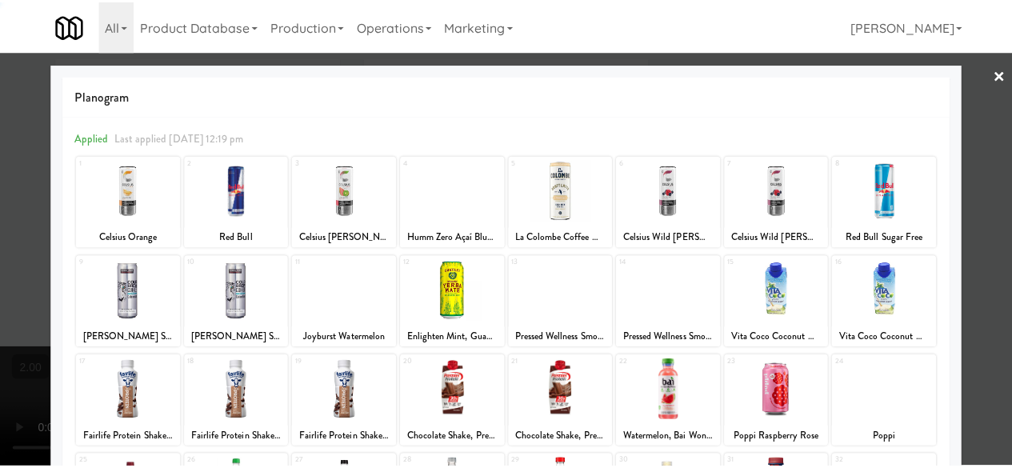
scroll to position [317, 0]
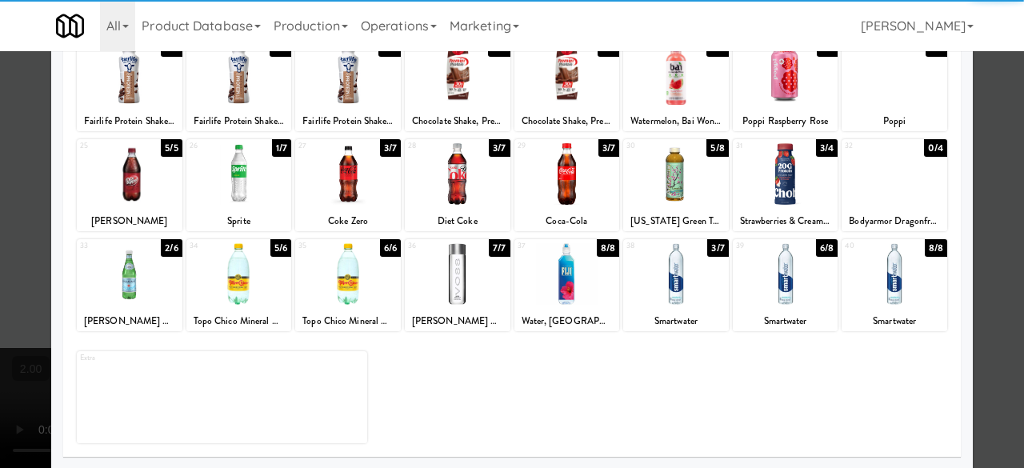
click at [776, 286] on div at bounding box center [786, 274] width 106 height 62
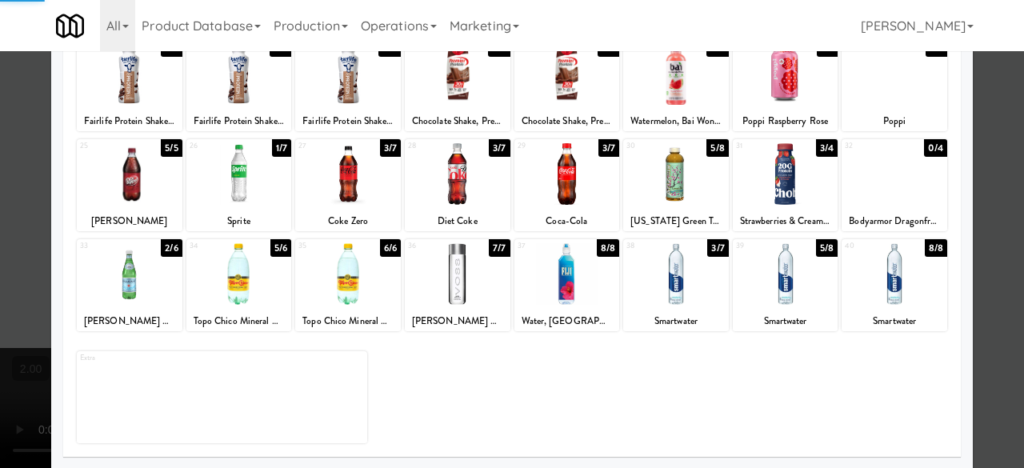
click at [992, 133] on div at bounding box center [512, 234] width 1024 height 468
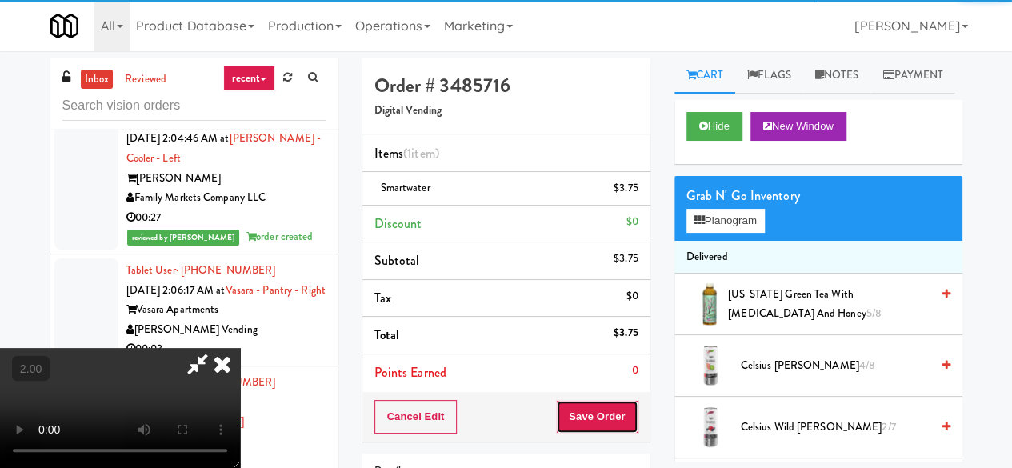
click at [619, 422] on button "Save Order" at bounding box center [597, 417] width 82 height 34
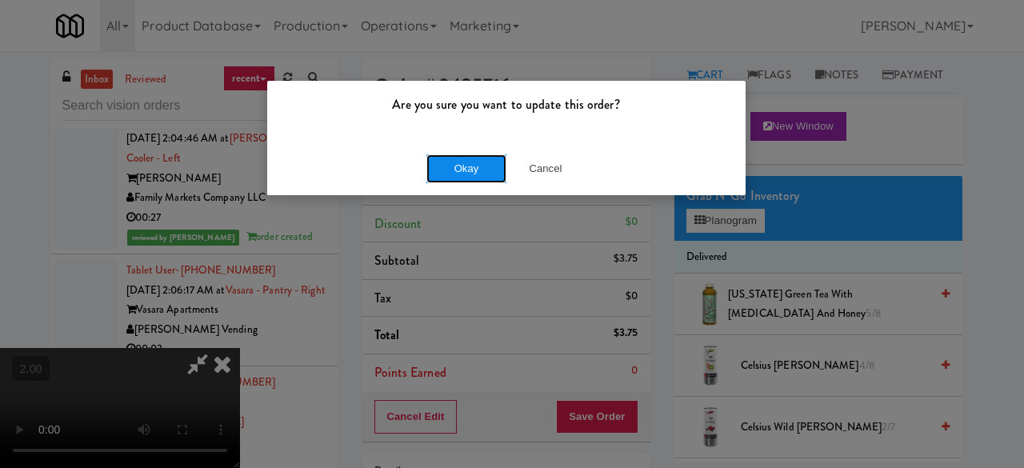
click at [468, 174] on button "Okay" at bounding box center [467, 168] width 80 height 29
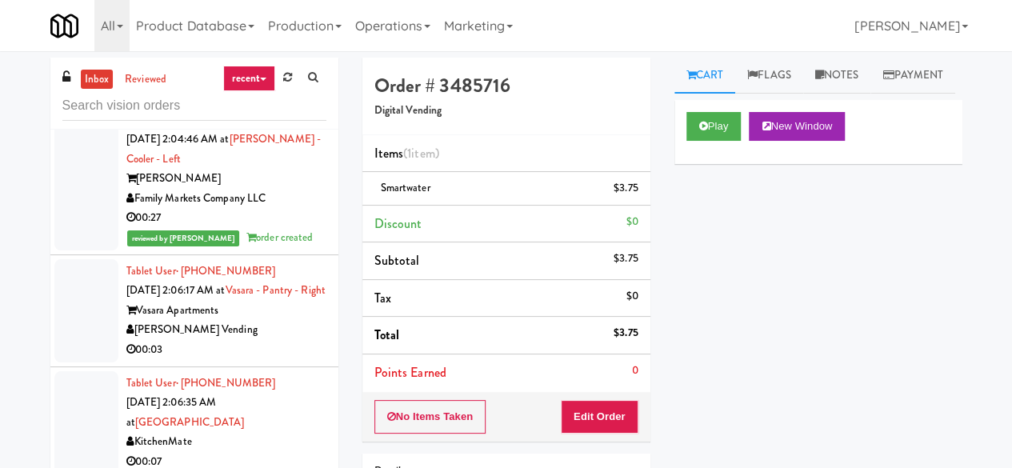
scroll to position [28001, 0]
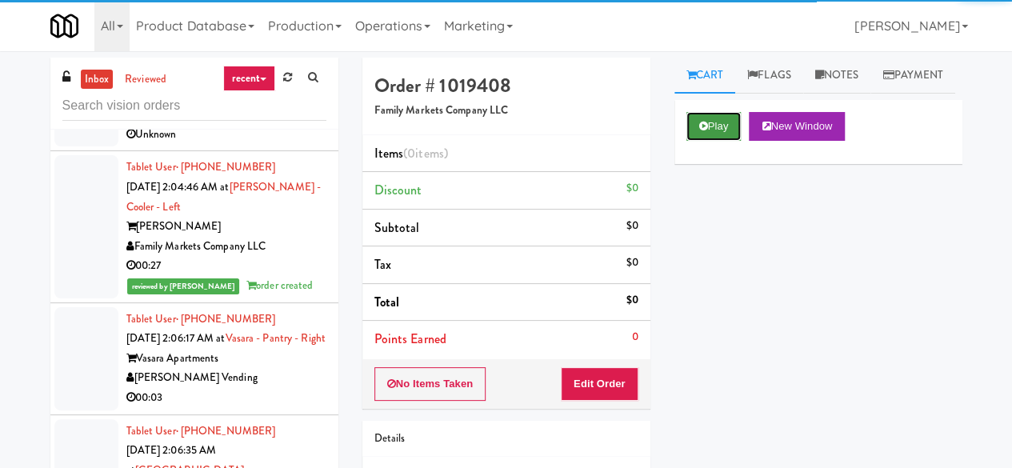
click at [709, 141] on button "Play" at bounding box center [714, 126] width 55 height 29
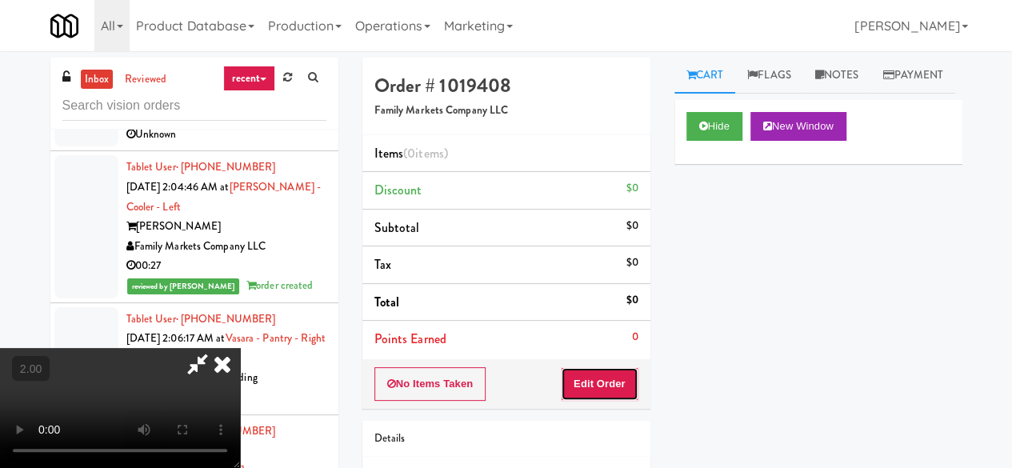
click at [619, 370] on button "Edit Order" at bounding box center [600, 384] width 78 height 34
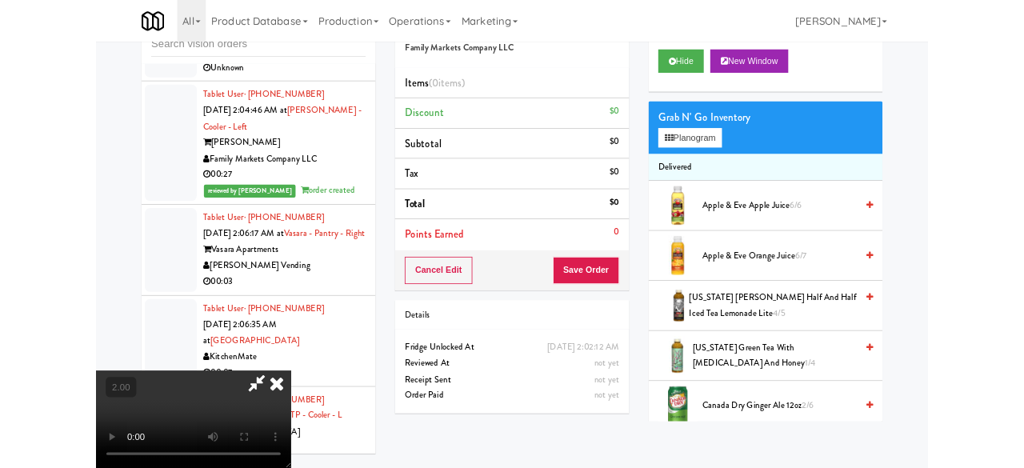
scroll to position [80, 0]
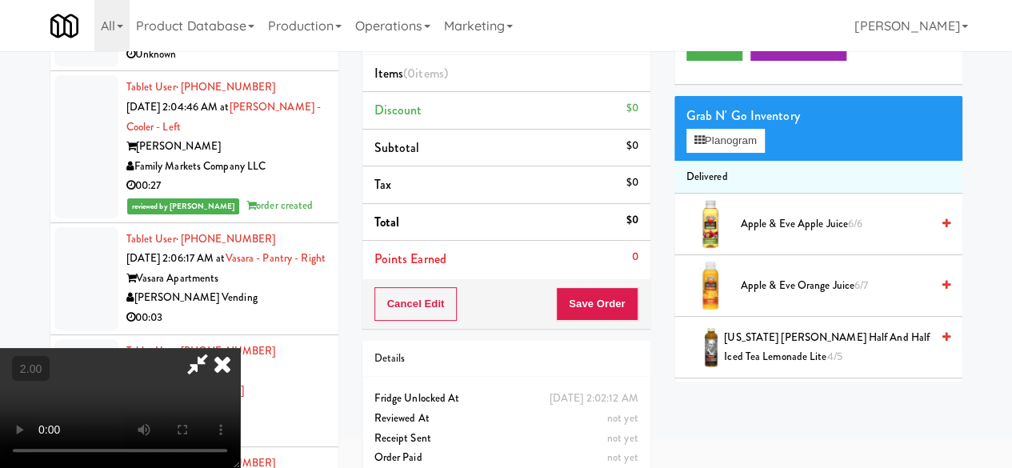
click at [734, 194] on li "Delivered" at bounding box center [819, 178] width 288 height 34
click at [736, 161] on div "Grab N' Go Inventory Planogram" at bounding box center [819, 128] width 288 height 65
click at [735, 153] on button "Planogram" at bounding box center [726, 141] width 78 height 24
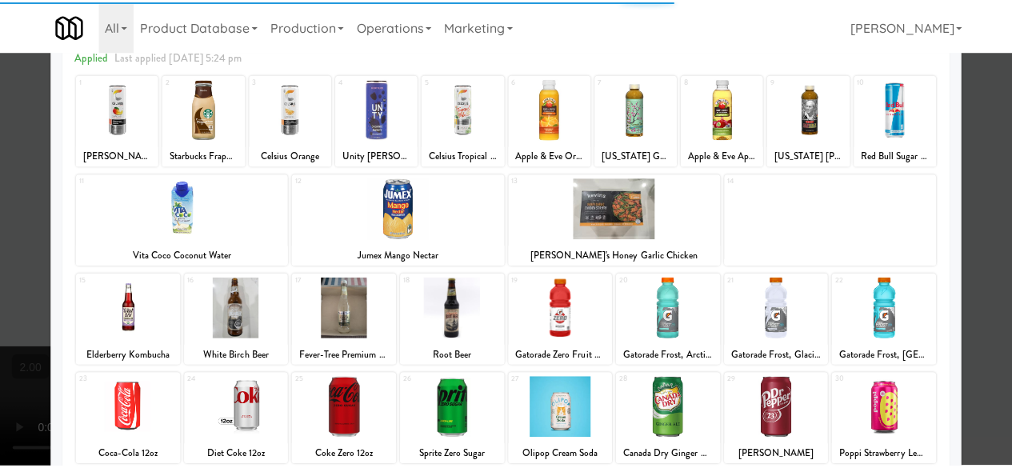
scroll to position [160, 0]
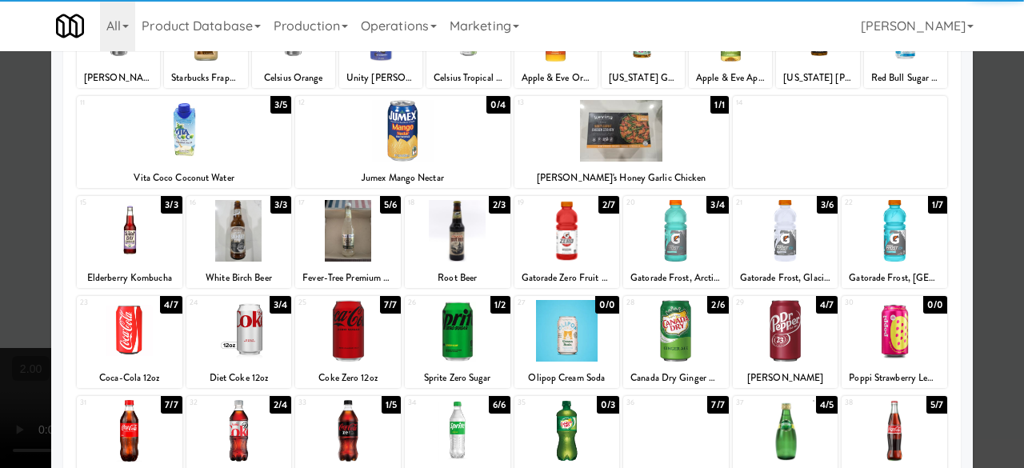
click at [574, 260] on div at bounding box center [568, 231] width 106 height 62
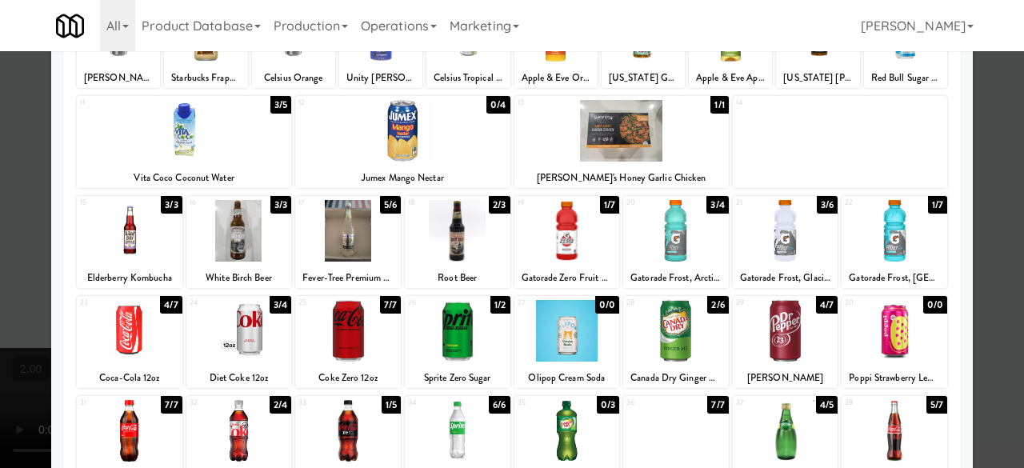
drag, startPoint x: 999, startPoint y: 145, endPoint x: 611, endPoint y: 198, distance: 391.0
click at [997, 145] on div at bounding box center [512, 234] width 1024 height 468
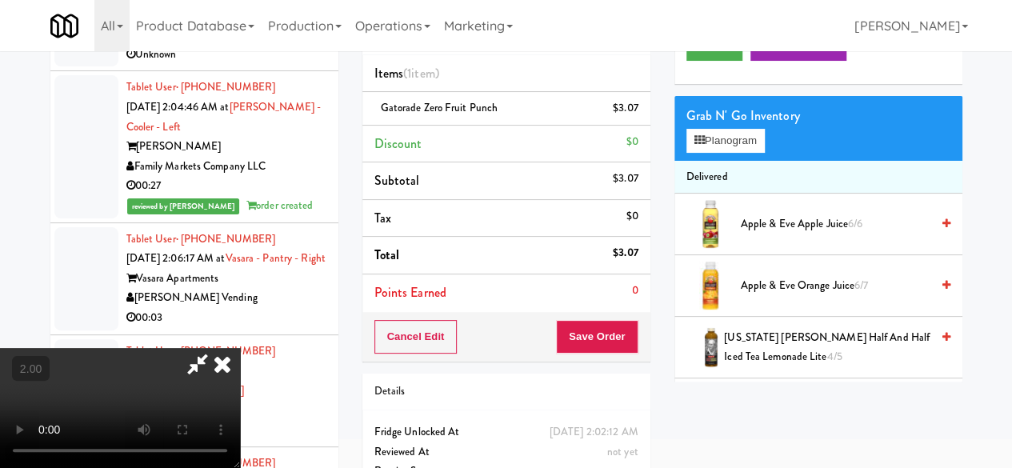
drag, startPoint x: 551, startPoint y: 132, endPoint x: 554, endPoint y: 142, distance: 10.1
click at [216, 348] on icon at bounding box center [197, 364] width 37 height 32
drag, startPoint x: 586, startPoint y: 310, endPoint x: 593, endPoint y: 335, distance: 26.6
click at [586, 312] on div "Order # 1019408 Family Markets Company LLC Items (1 item ) Gatorade Zero Fruit …" at bounding box center [507, 170] width 288 height 384
click at [593, 335] on button "Save Order" at bounding box center [597, 337] width 82 height 34
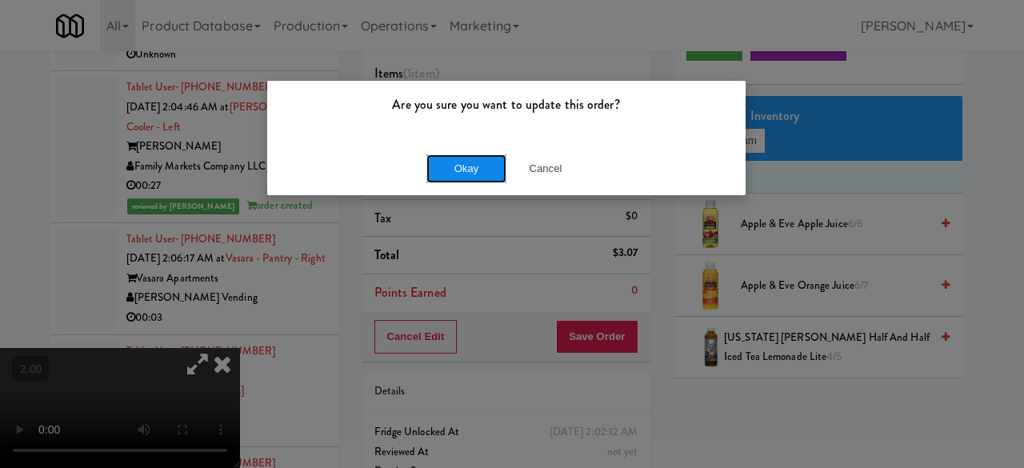
click at [476, 167] on button "Okay" at bounding box center [467, 168] width 80 height 29
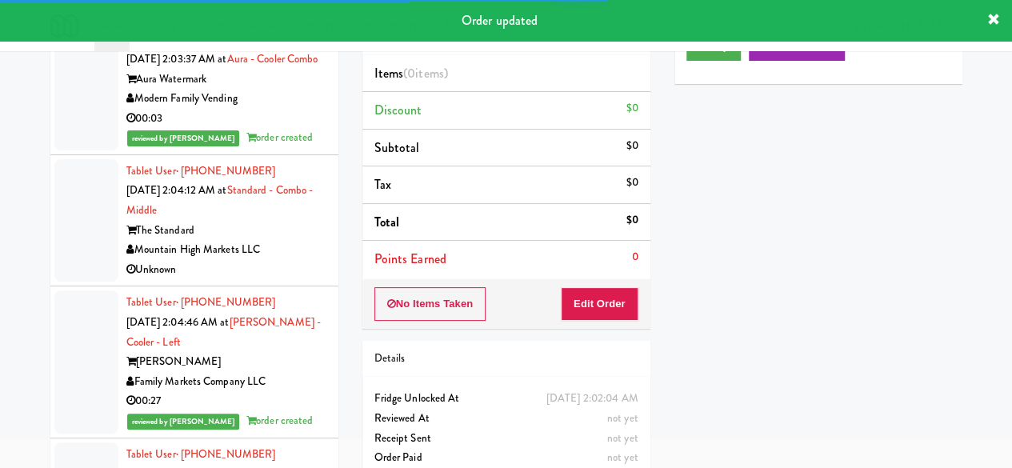
scroll to position [27760, 0]
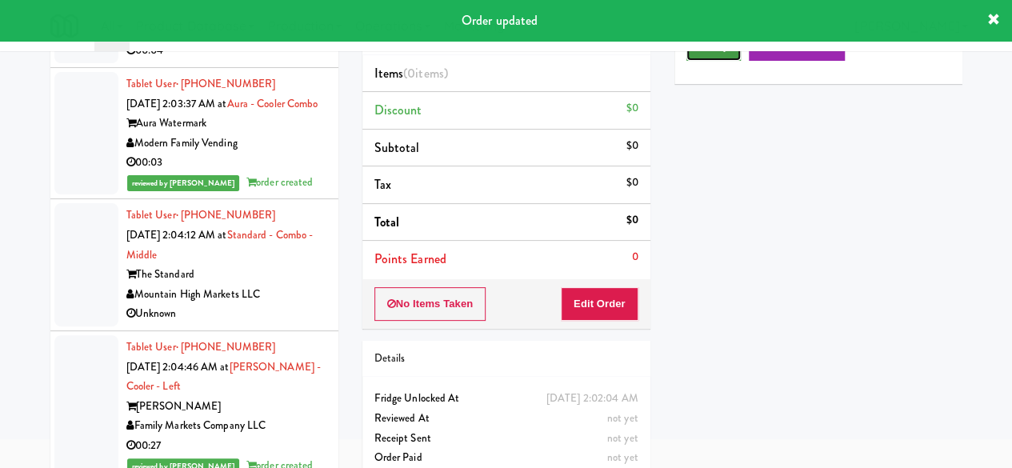
click at [706, 61] on button "Play" at bounding box center [714, 46] width 55 height 29
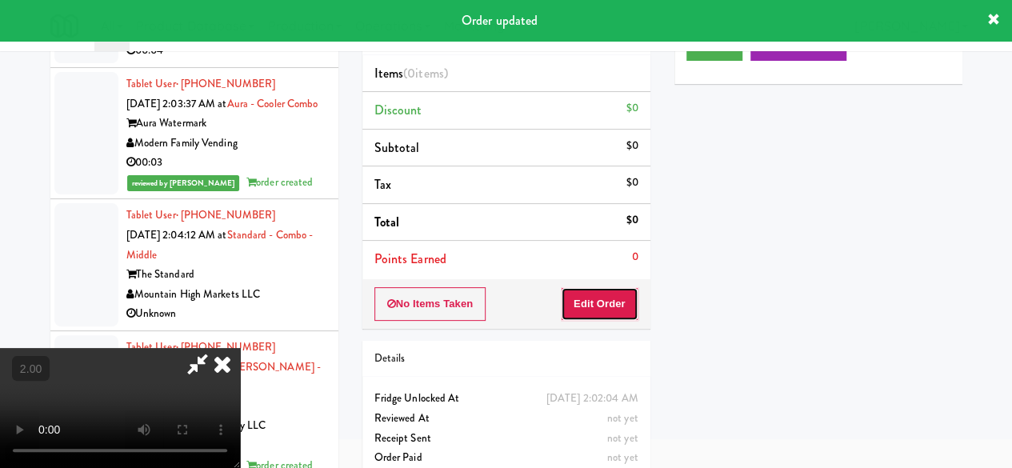
click at [595, 297] on button "Edit Order" at bounding box center [600, 304] width 78 height 34
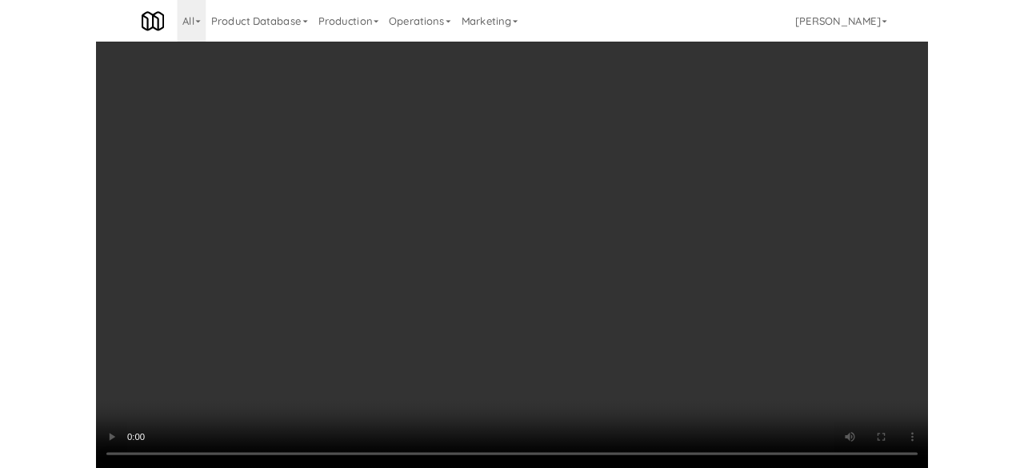
scroll to position [80, 0]
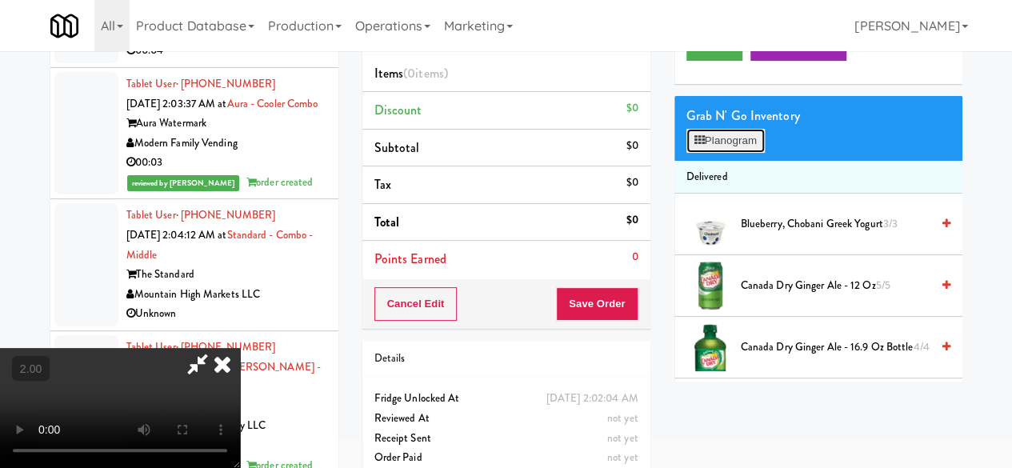
click at [728, 153] on button "Planogram" at bounding box center [726, 141] width 78 height 24
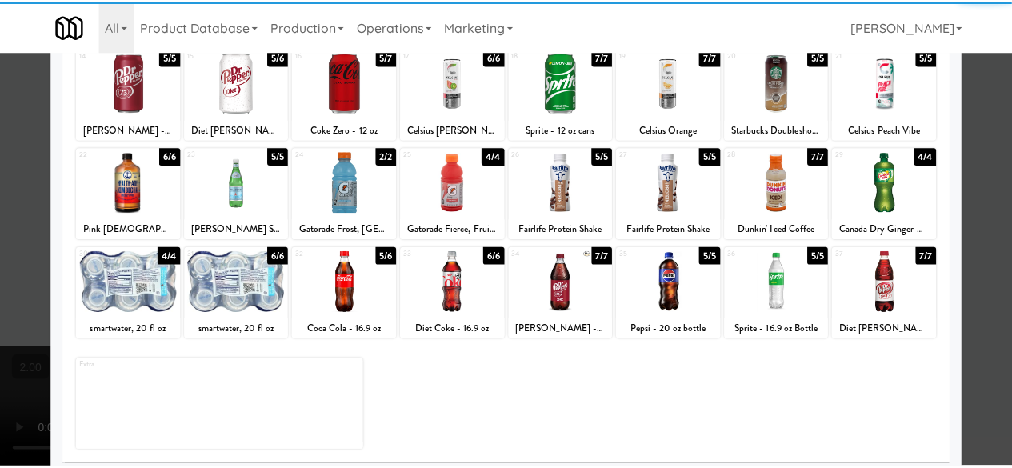
scroll to position [317, 0]
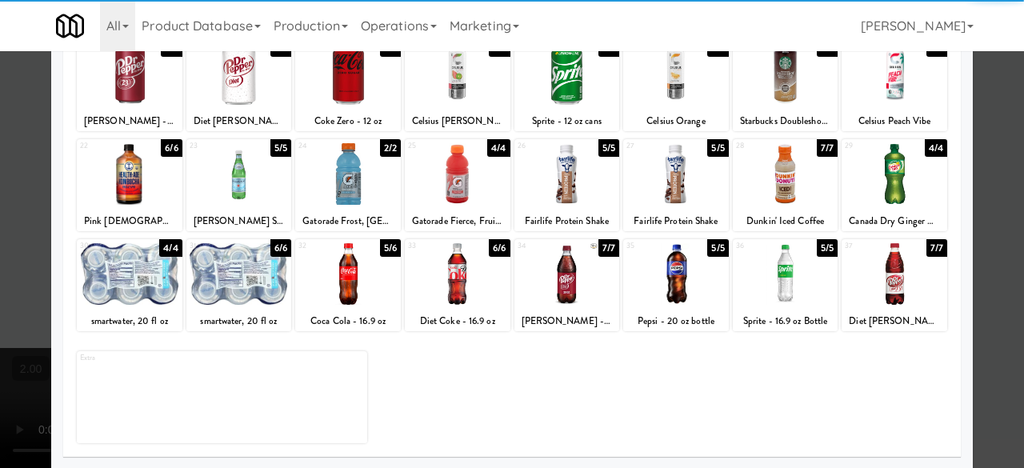
click at [367, 257] on div at bounding box center [348, 274] width 106 height 62
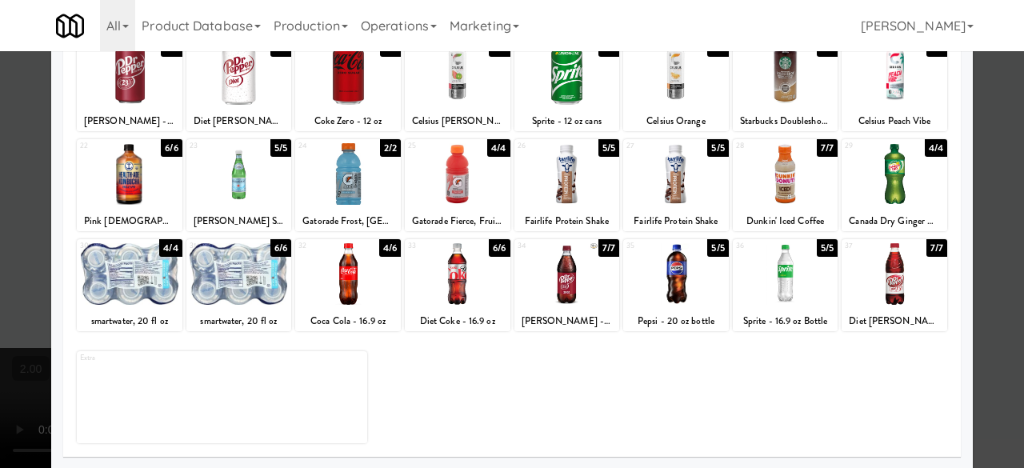
click at [997, 130] on div at bounding box center [512, 234] width 1024 height 468
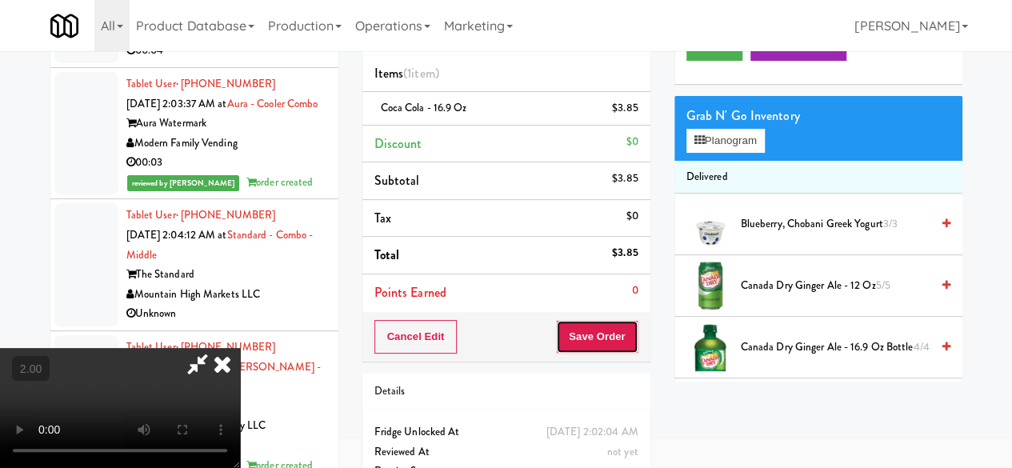
click at [618, 334] on button "Save Order" at bounding box center [597, 337] width 82 height 34
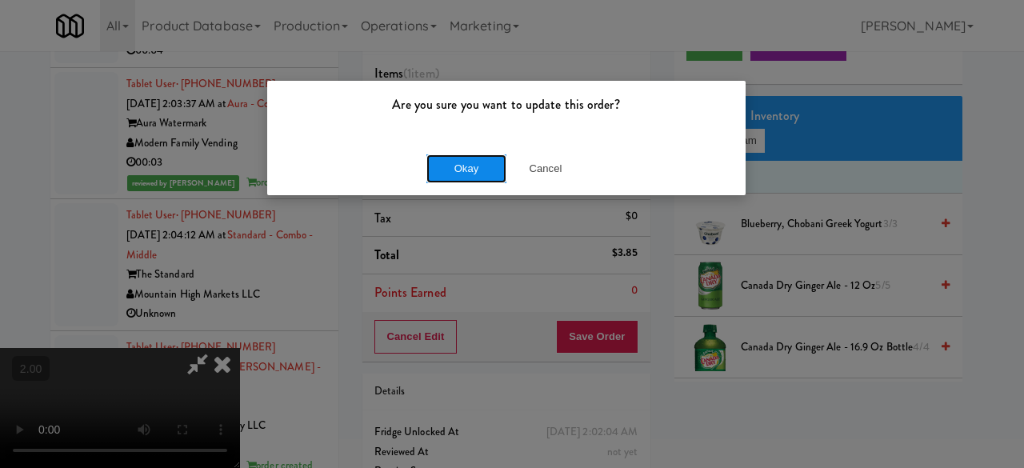
click at [482, 167] on button "Okay" at bounding box center [467, 168] width 80 height 29
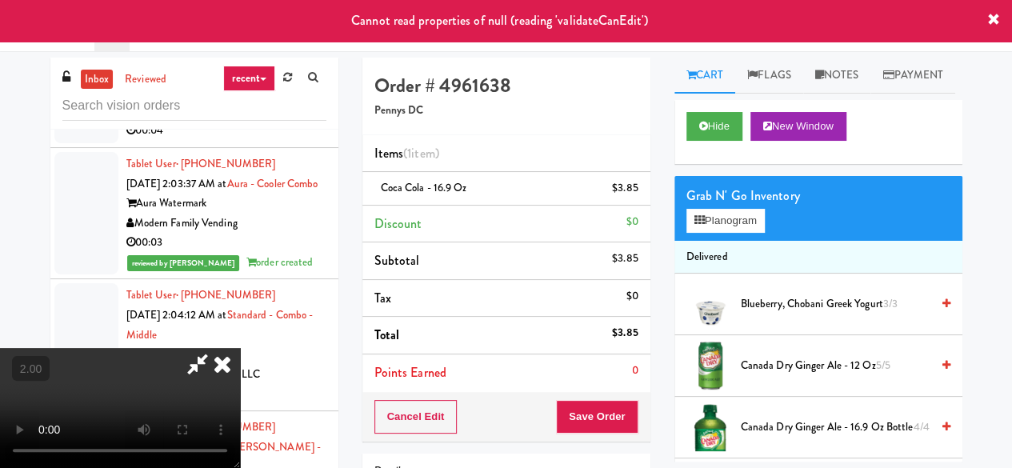
click at [240, 348] on icon at bounding box center [222, 364] width 35 height 32
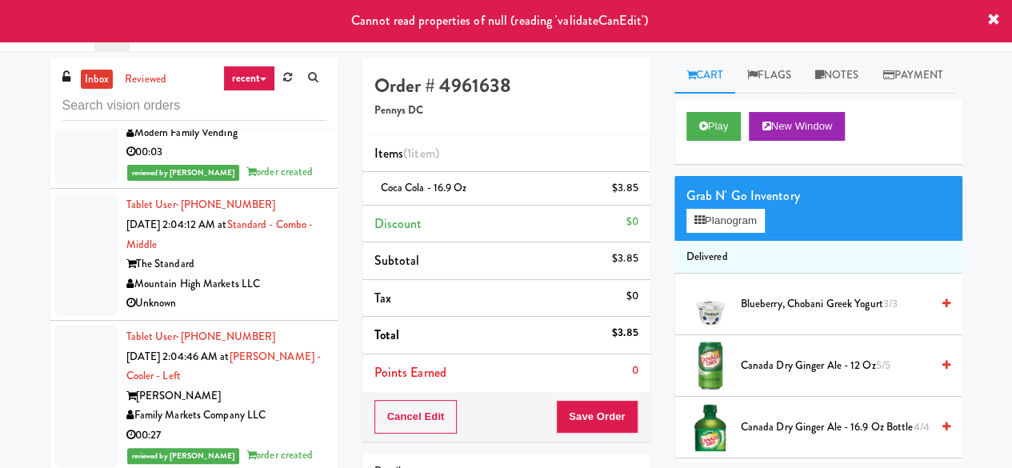
scroll to position [27920, 0]
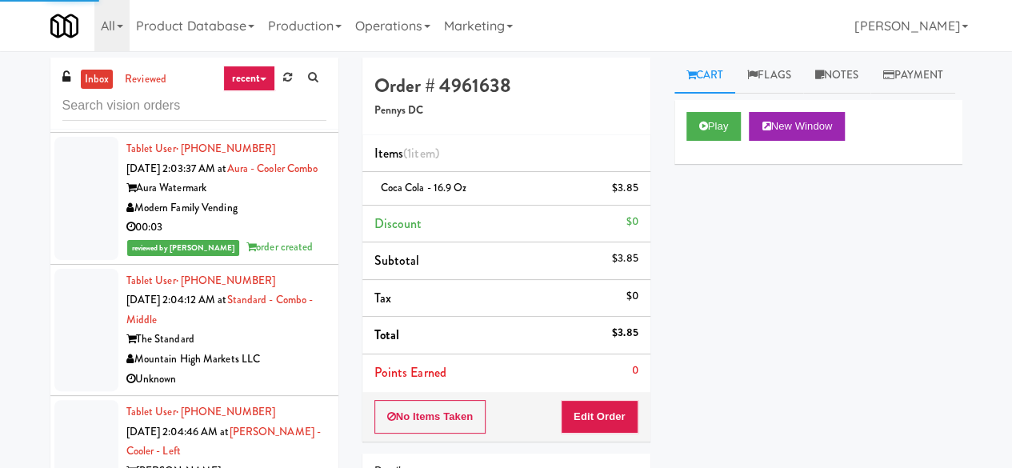
scroll to position [27680, 0]
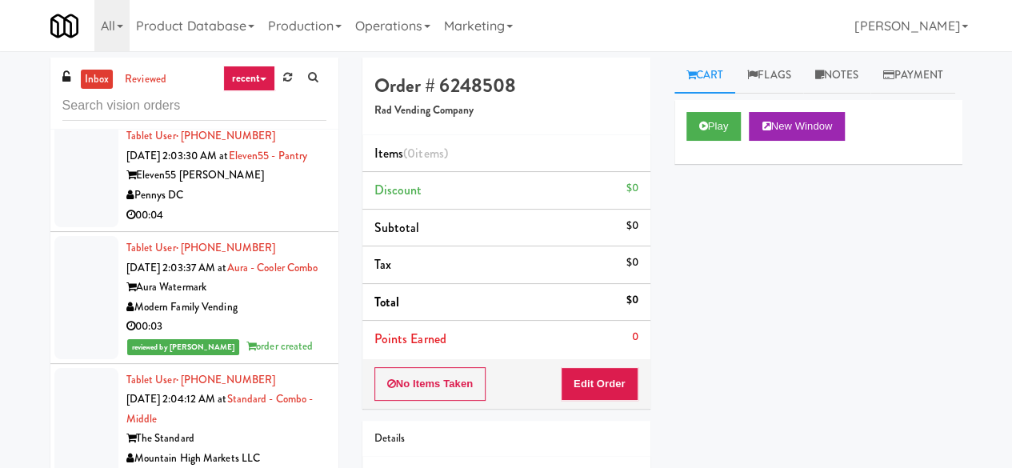
scroll to position [27680, 0]
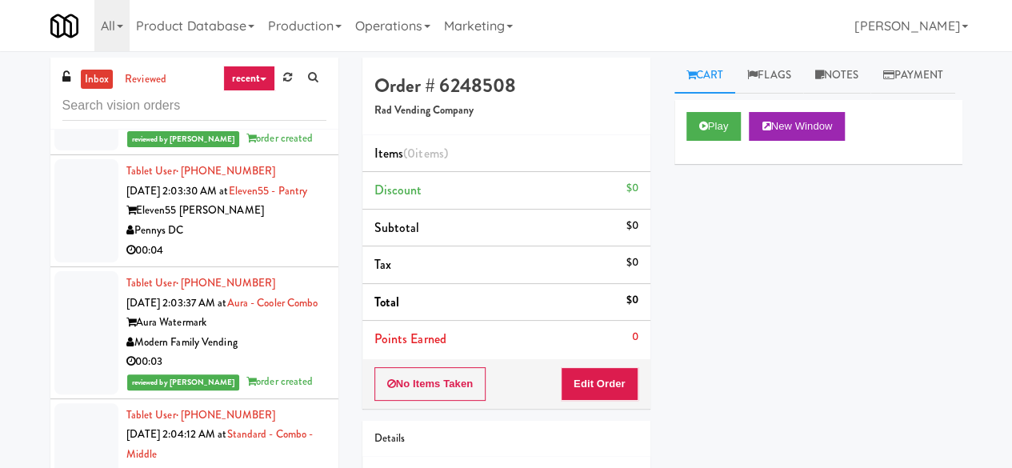
click at [699, 141] on button "Play" at bounding box center [714, 126] width 55 height 29
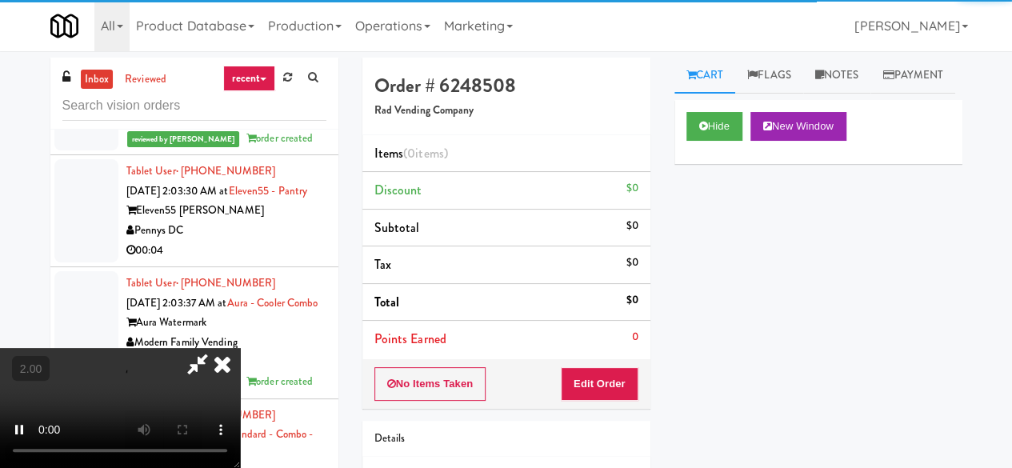
click at [611, 364] on div "No Items Taken Edit Order" at bounding box center [507, 384] width 288 height 50
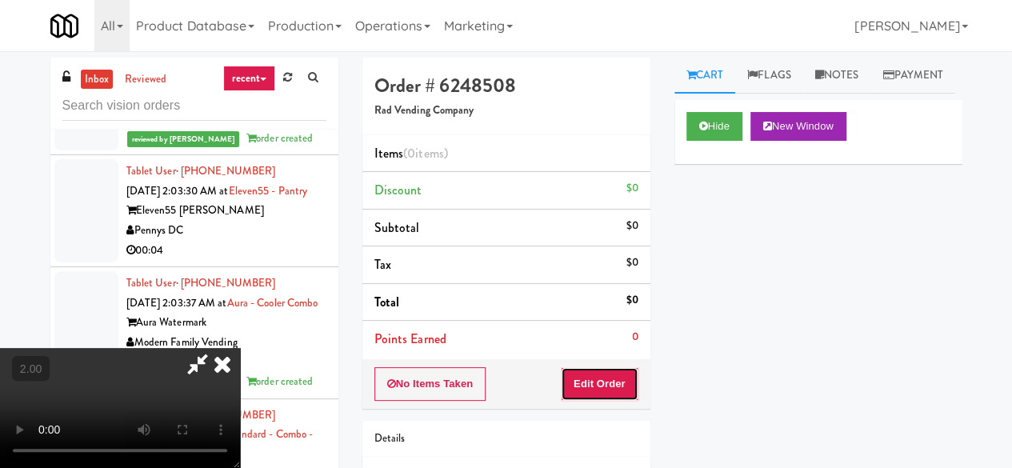
click at [613, 377] on button "Edit Order" at bounding box center [600, 384] width 78 height 34
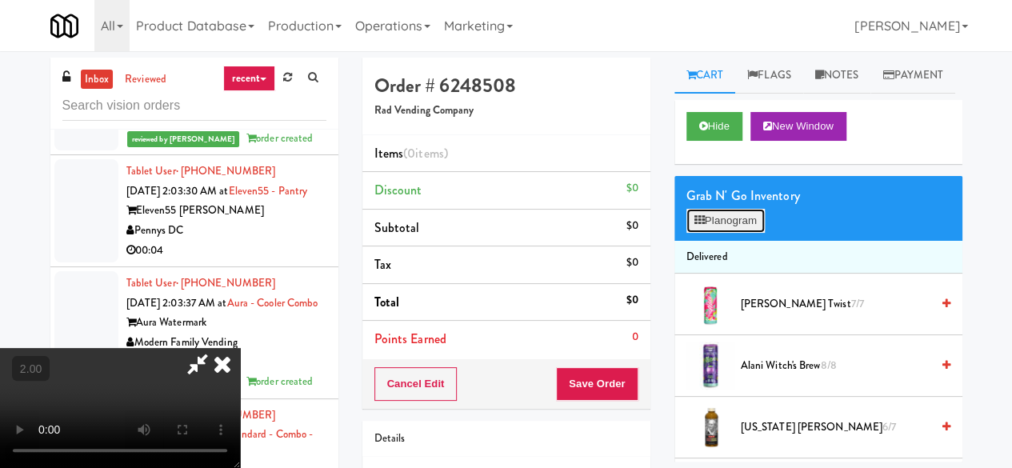
click at [710, 233] on button "Planogram" at bounding box center [726, 221] width 78 height 24
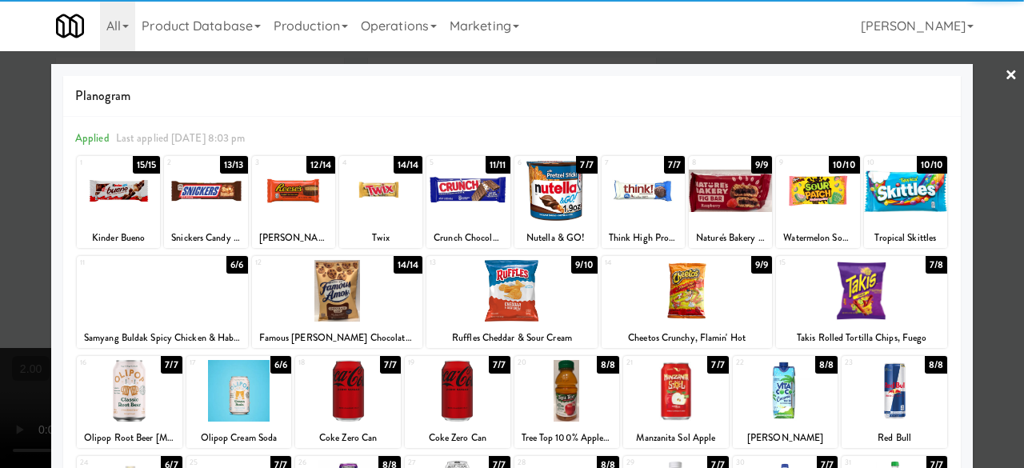
drag, startPoint x: 466, startPoint y: 398, endPoint x: 470, endPoint y: 390, distance: 8.9
click at [466, 398] on div at bounding box center [458, 391] width 106 height 62
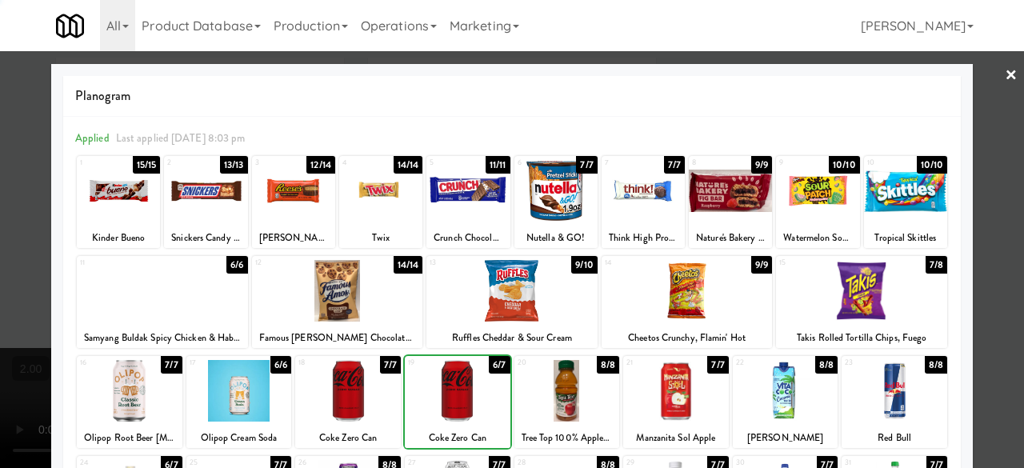
click at [527, 278] on div at bounding box center [512, 291] width 171 height 62
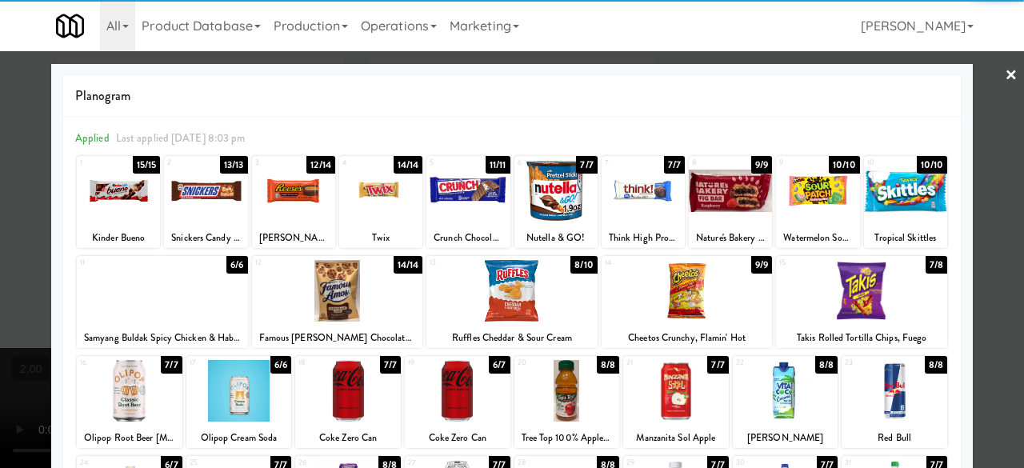
click at [994, 172] on div at bounding box center [512, 234] width 1024 height 468
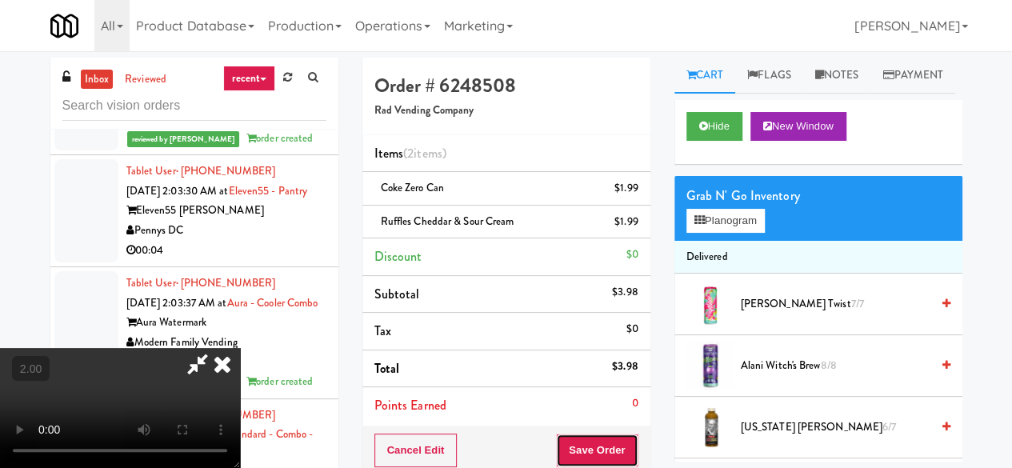
click at [624, 447] on button "Save Order" at bounding box center [597, 451] width 82 height 34
click at [623, 447] on button "Save Order" at bounding box center [597, 451] width 82 height 34
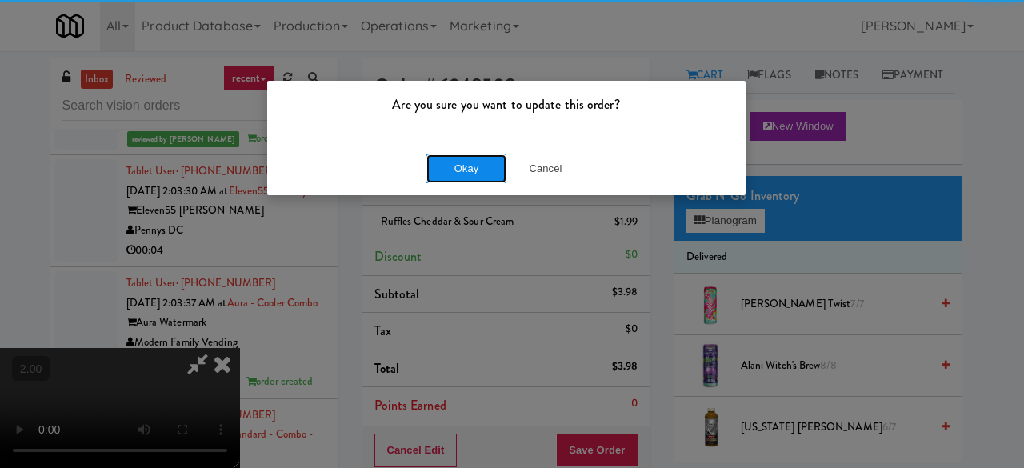
click at [458, 178] on button "Okay" at bounding box center [467, 168] width 80 height 29
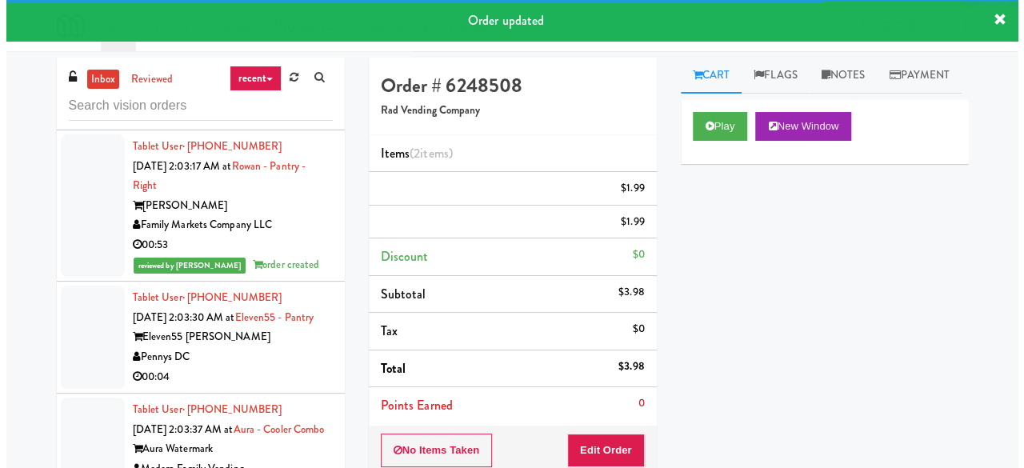
scroll to position [27520, 0]
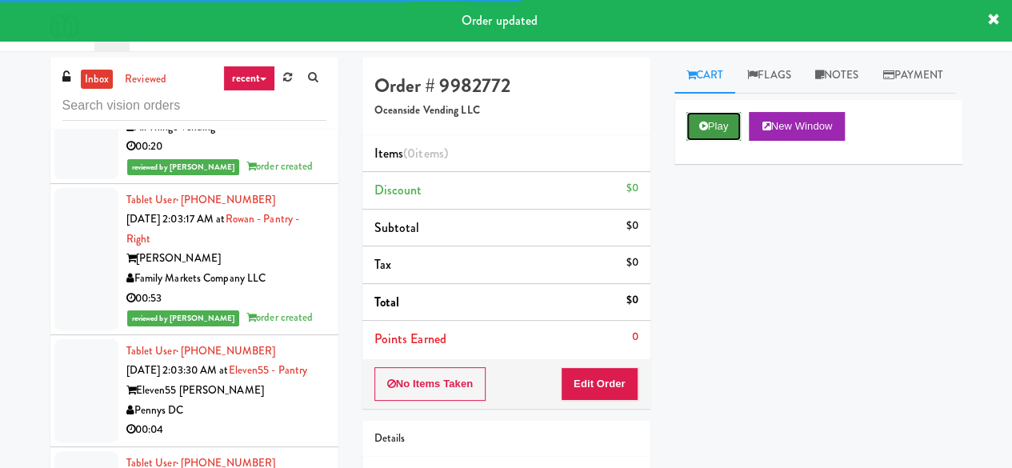
click at [706, 141] on button "Play" at bounding box center [714, 126] width 55 height 29
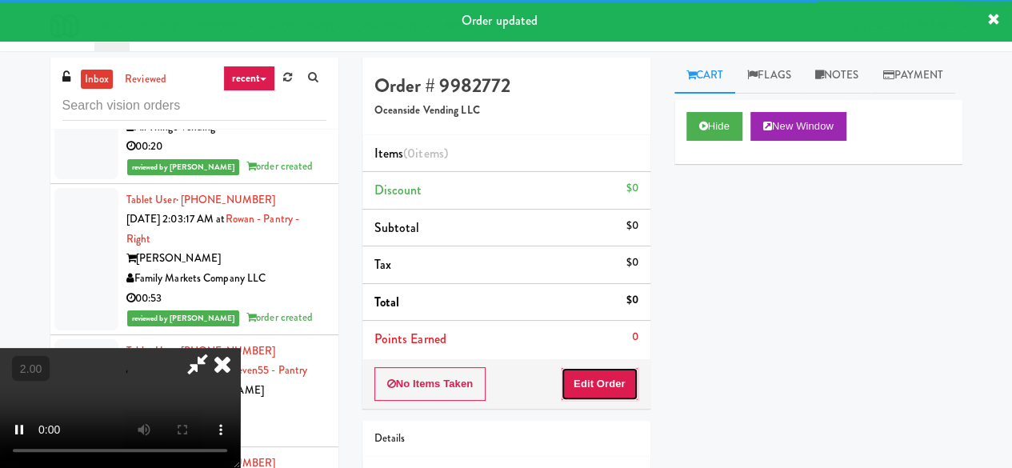
click at [635, 380] on button "Edit Order" at bounding box center [600, 384] width 78 height 34
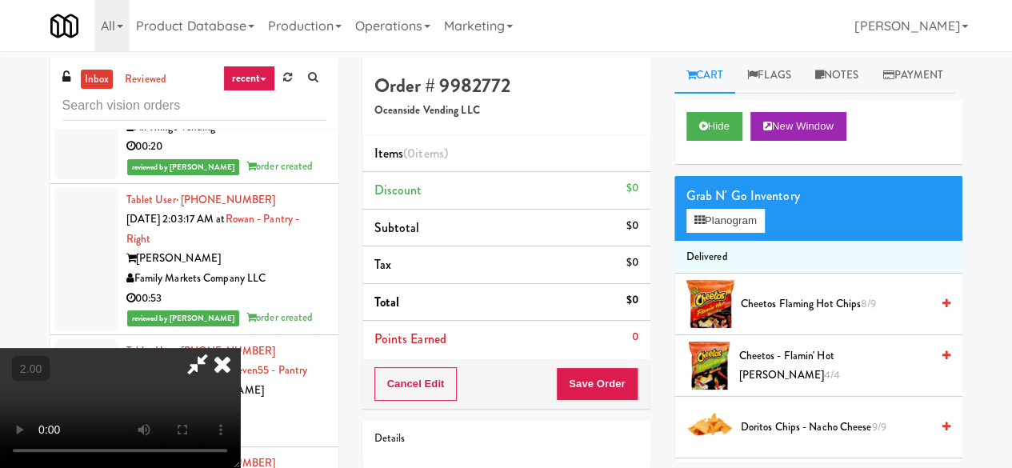
click at [719, 274] on li "Delivered" at bounding box center [819, 258] width 288 height 34
click at [722, 233] on button "Planogram" at bounding box center [726, 221] width 78 height 24
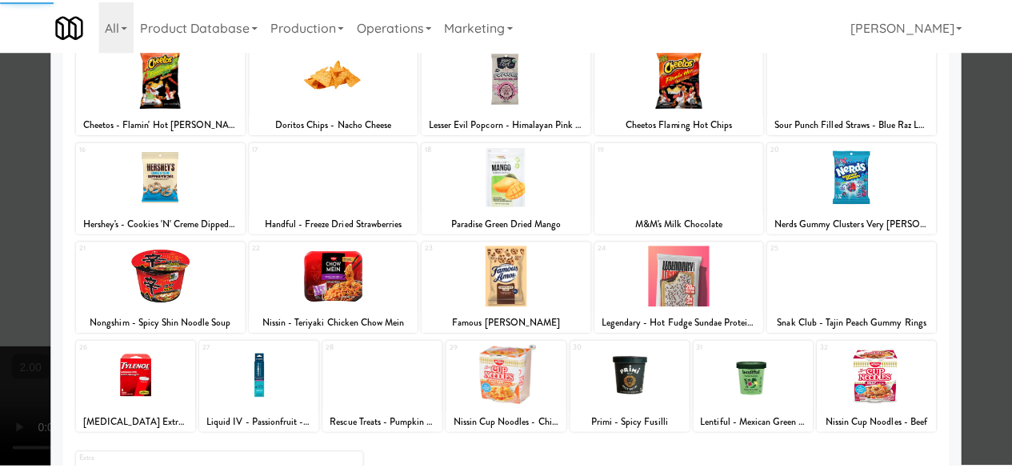
scroll to position [317, 0]
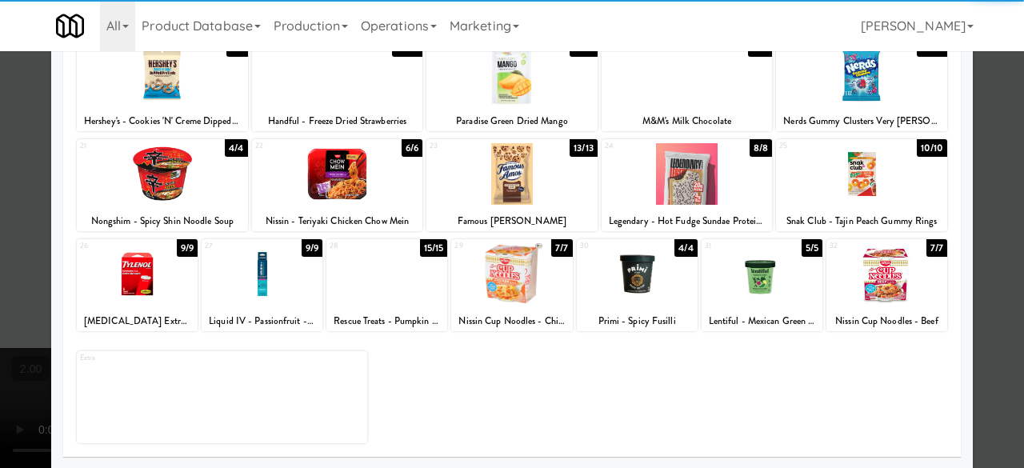
click at [882, 286] on div at bounding box center [887, 274] width 121 height 62
click at [883, 287] on div at bounding box center [887, 274] width 121 height 62
click at [955, 215] on div "Planogram Applied Last applied Sunday 9:23 pm 1 20/20 Hershey's - Cookies 'n' C…" at bounding box center [512, 108] width 922 height 722
click at [976, 178] on div at bounding box center [512, 234] width 1024 height 468
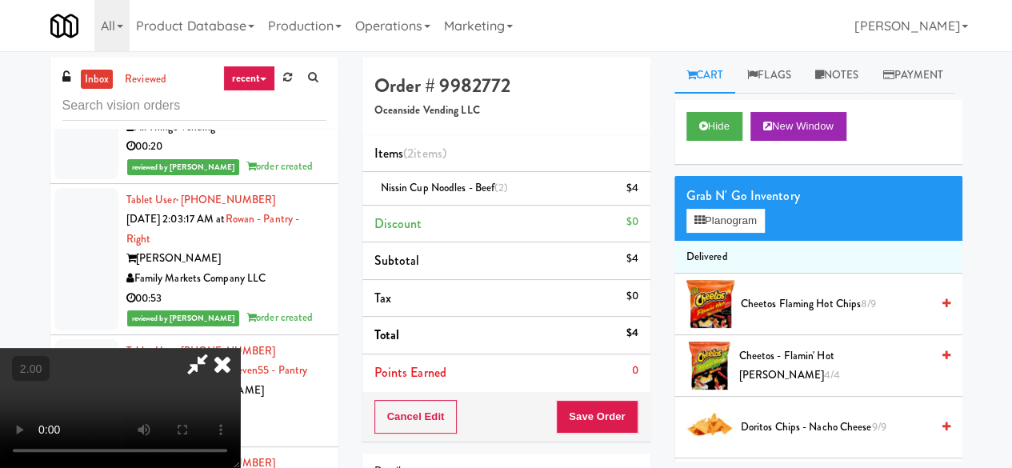
click at [216, 348] on icon at bounding box center [197, 364] width 37 height 32
click at [595, 412] on button "Save Order" at bounding box center [597, 417] width 82 height 34
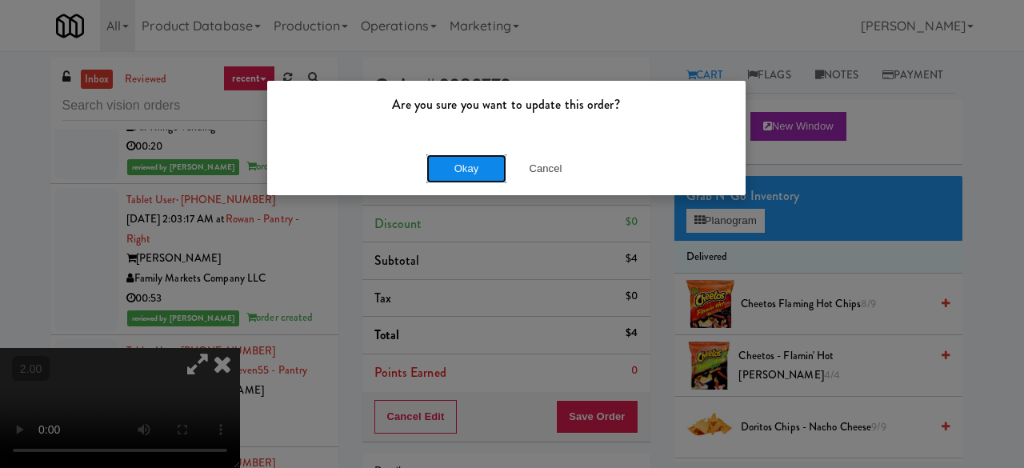
click at [447, 155] on button "Okay" at bounding box center [467, 168] width 80 height 29
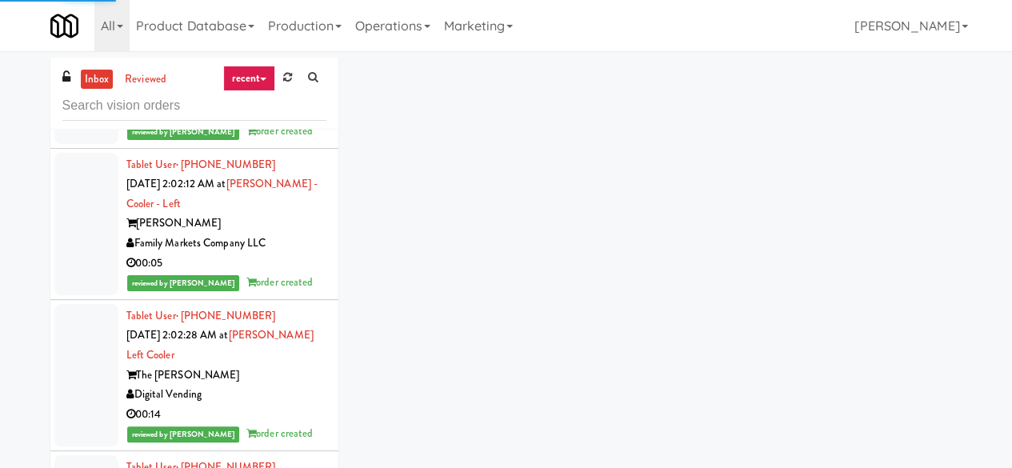
scroll to position [27120, 0]
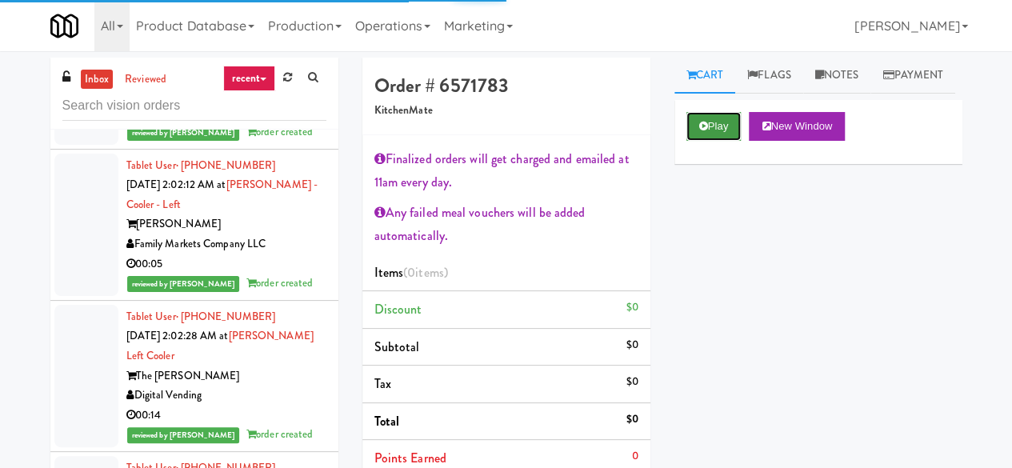
click at [703, 131] on icon at bounding box center [703, 126] width 9 height 10
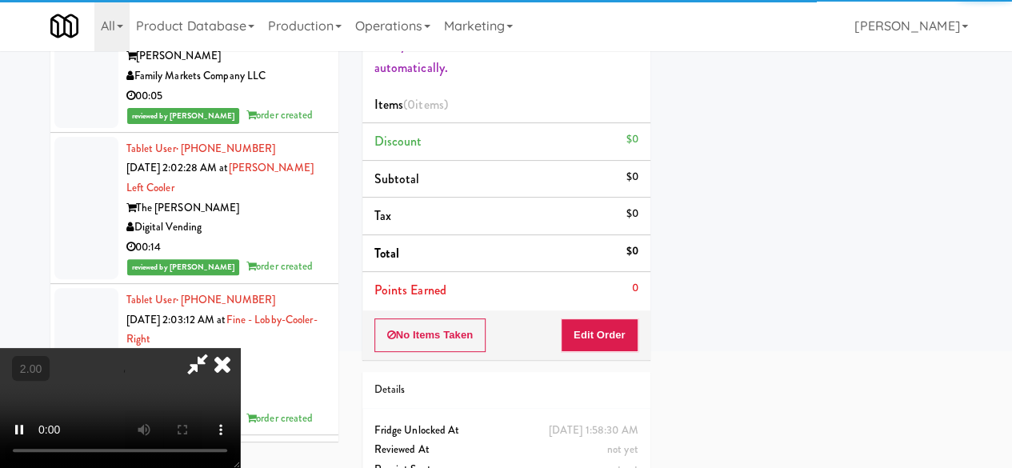
scroll to position [240, 0]
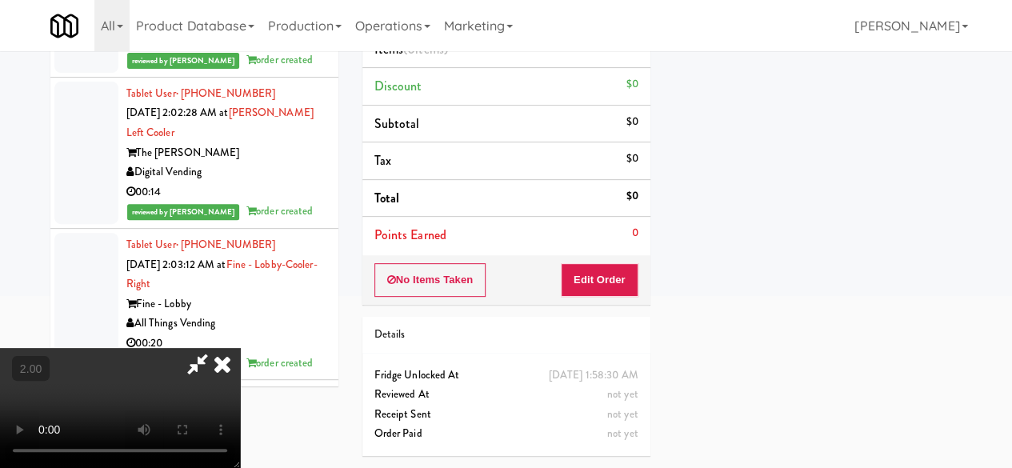
click at [586, 286] on div "Order # 6571783 KitchenMate Finalized orders will get charged and emailed at 11…" at bounding box center [507, 151] width 312 height 634
click at [617, 263] on button "Edit Order" at bounding box center [600, 280] width 78 height 34
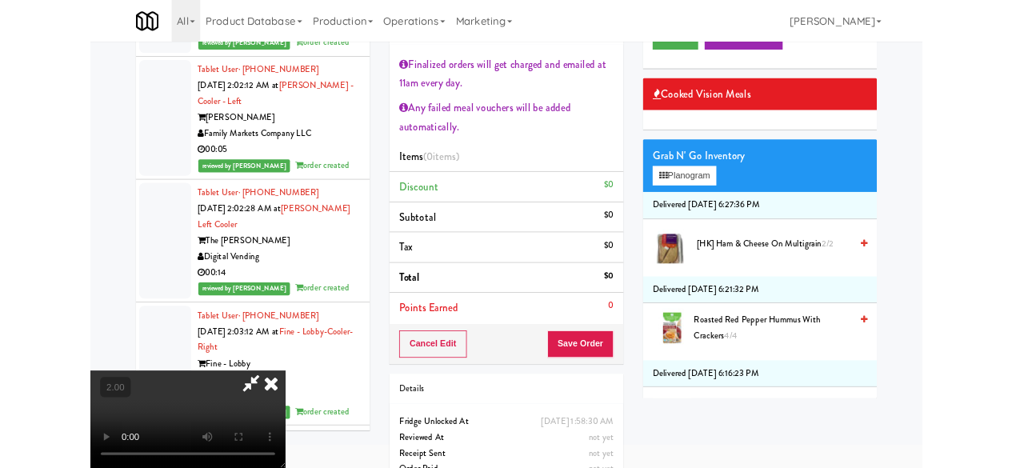
scroll to position [33, 0]
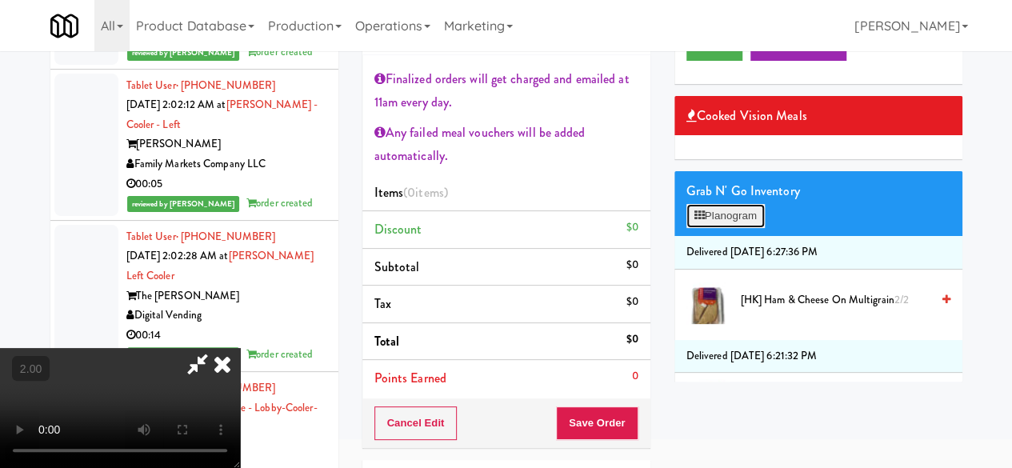
click at [735, 228] on button "Planogram" at bounding box center [726, 216] width 78 height 24
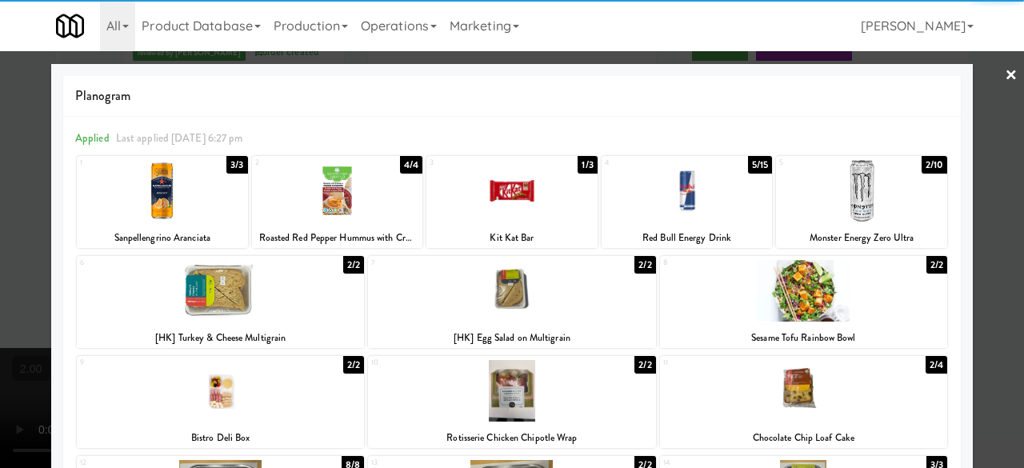
click at [610, 302] on div at bounding box center [511, 291] width 287 height 62
click at [996, 135] on div at bounding box center [512, 234] width 1024 height 468
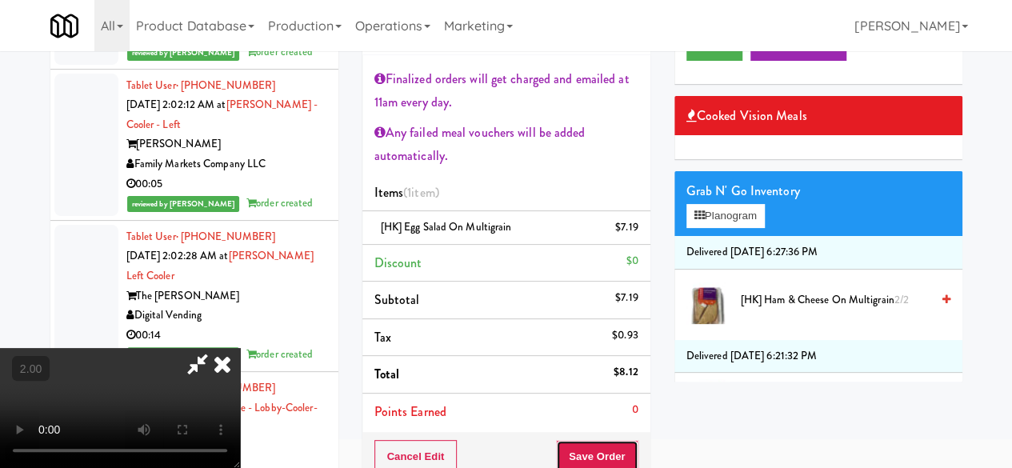
click at [627, 443] on button "Save Order" at bounding box center [597, 457] width 82 height 34
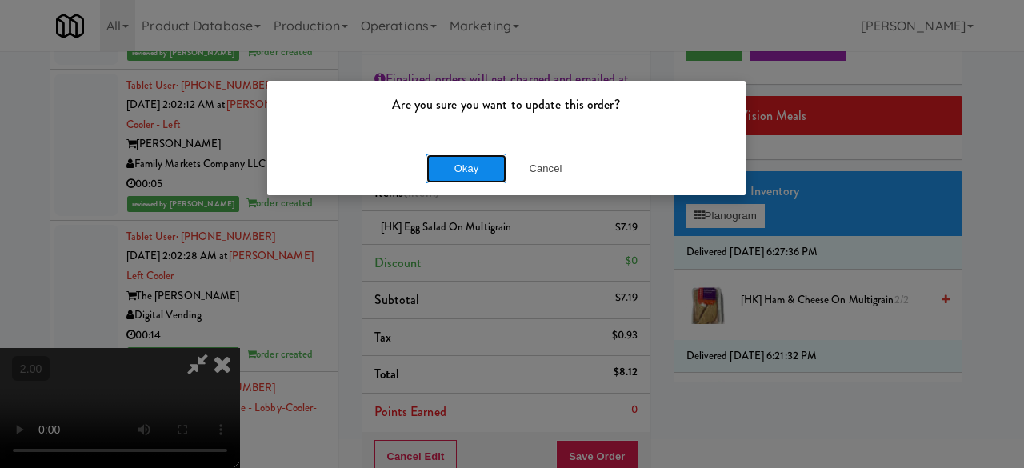
click at [439, 167] on button "Okay" at bounding box center [467, 168] width 80 height 29
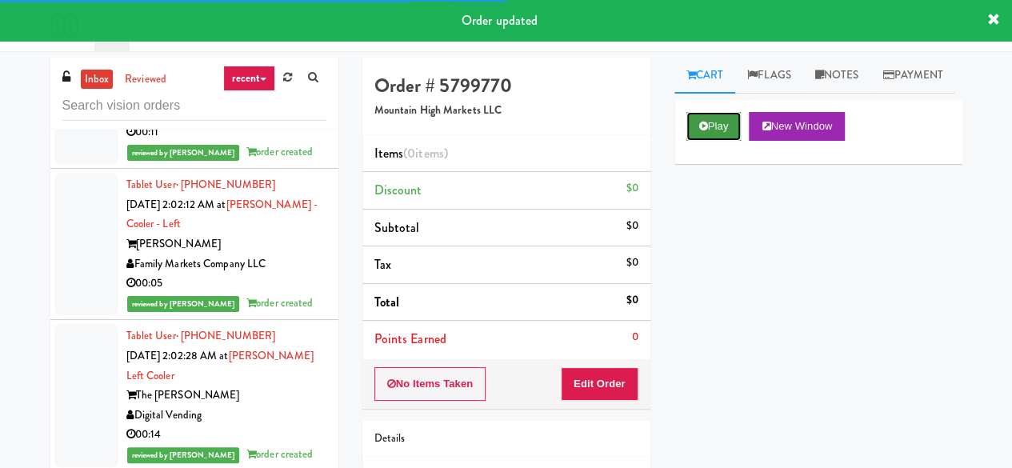
click at [702, 131] on icon at bounding box center [703, 126] width 9 height 10
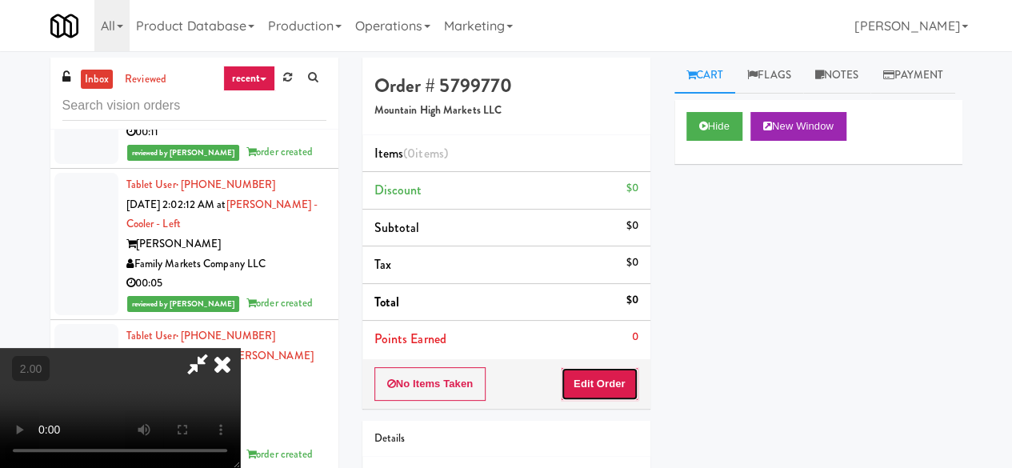
click at [604, 383] on button "Edit Order" at bounding box center [600, 384] width 78 height 34
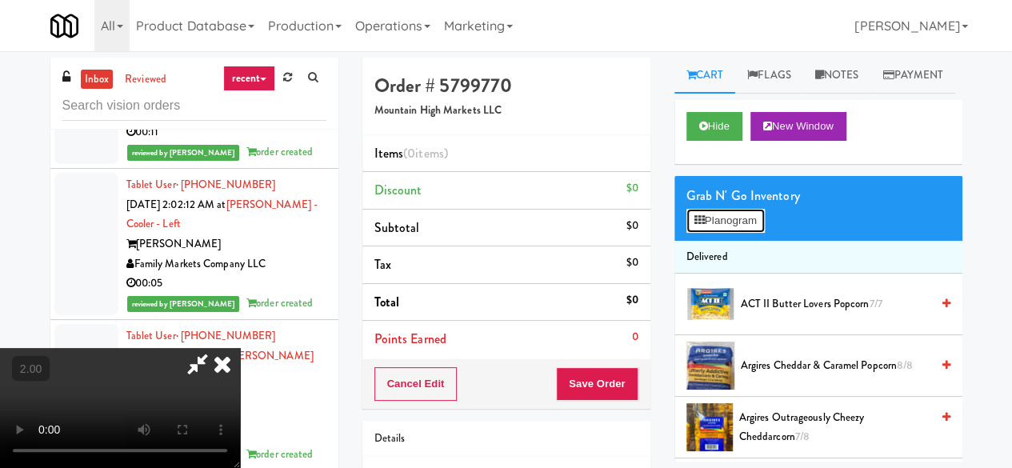
click at [714, 233] on button "Planogram" at bounding box center [726, 221] width 78 height 24
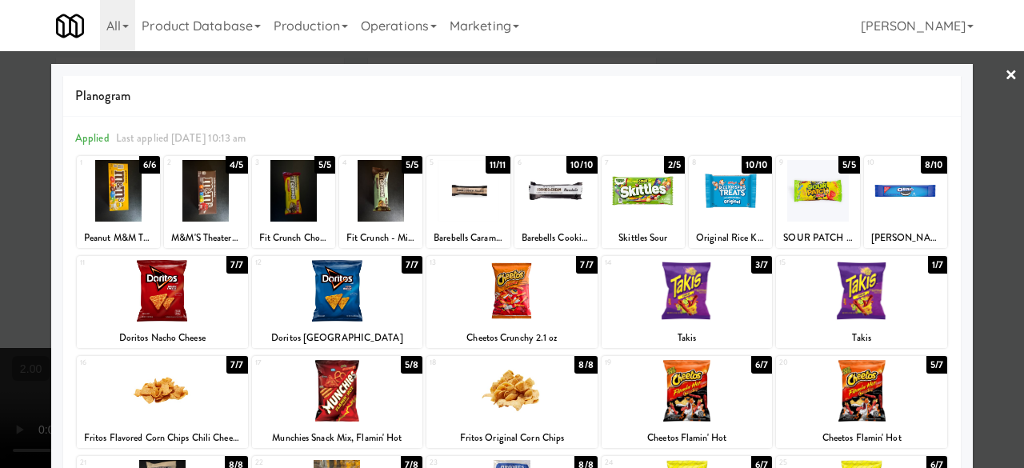
click at [715, 196] on div at bounding box center [730, 191] width 83 height 62
click at [715, 195] on div at bounding box center [730, 191] width 83 height 62
click at [843, 210] on div at bounding box center [817, 191] width 83 height 62
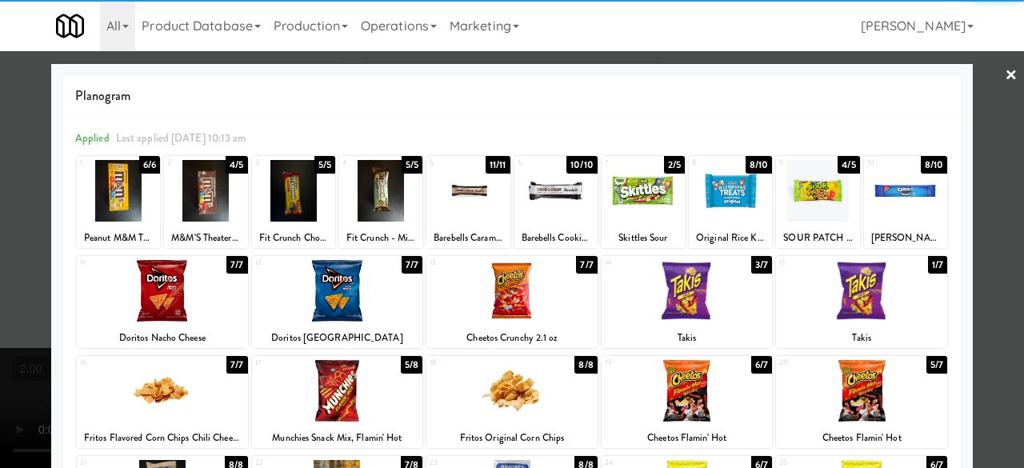
click at [1009, 68] on div at bounding box center [512, 234] width 1024 height 468
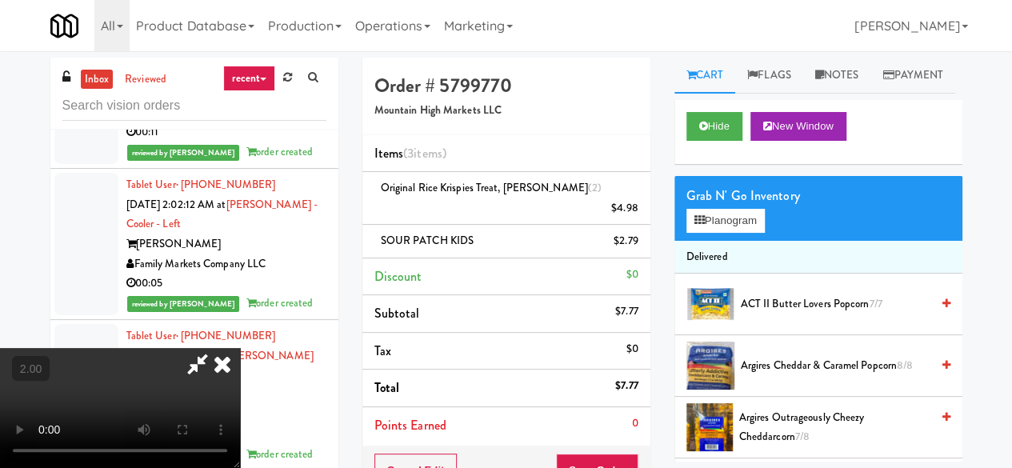
click at [216, 348] on icon at bounding box center [197, 364] width 37 height 32
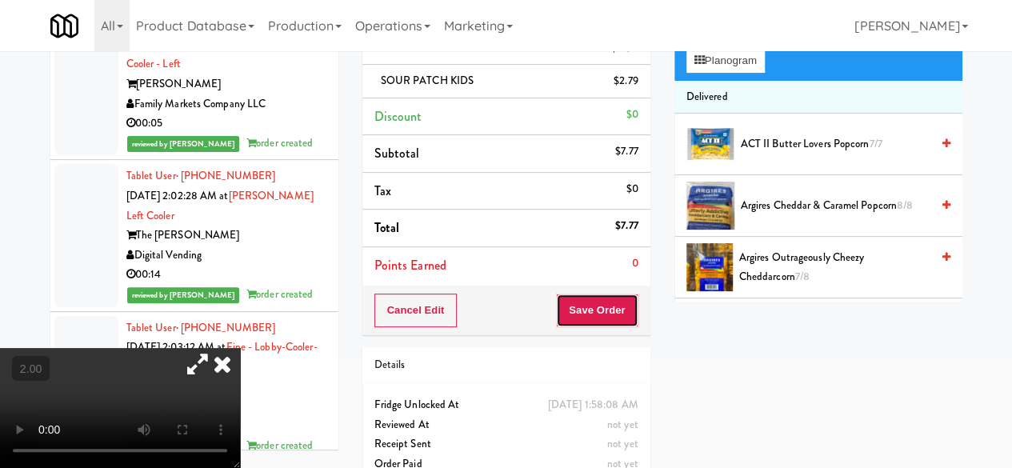
click at [594, 303] on button "Save Order" at bounding box center [597, 311] width 82 height 34
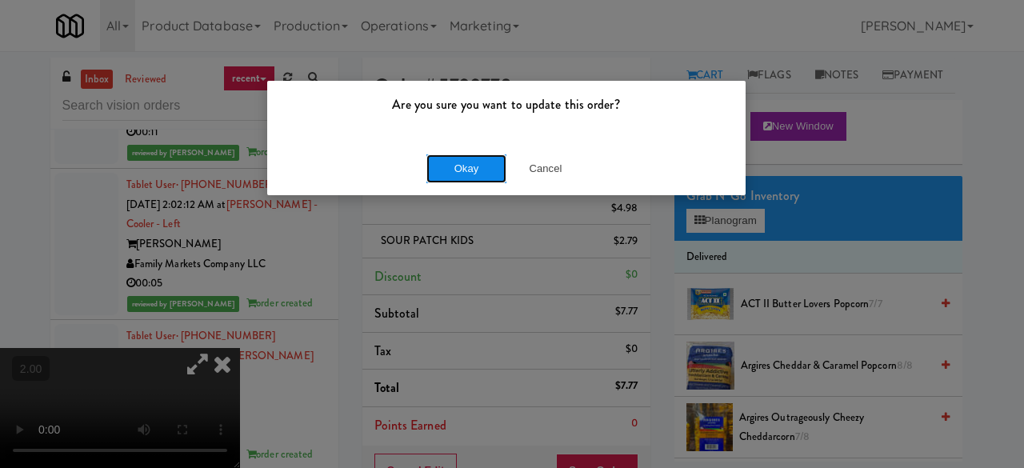
click at [471, 170] on button "Okay" at bounding box center [467, 168] width 80 height 29
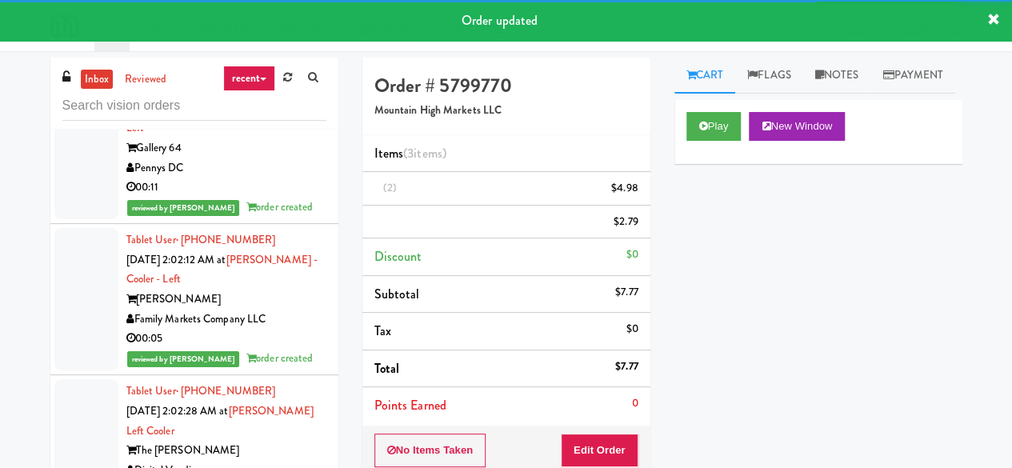
scroll to position [27040, 0]
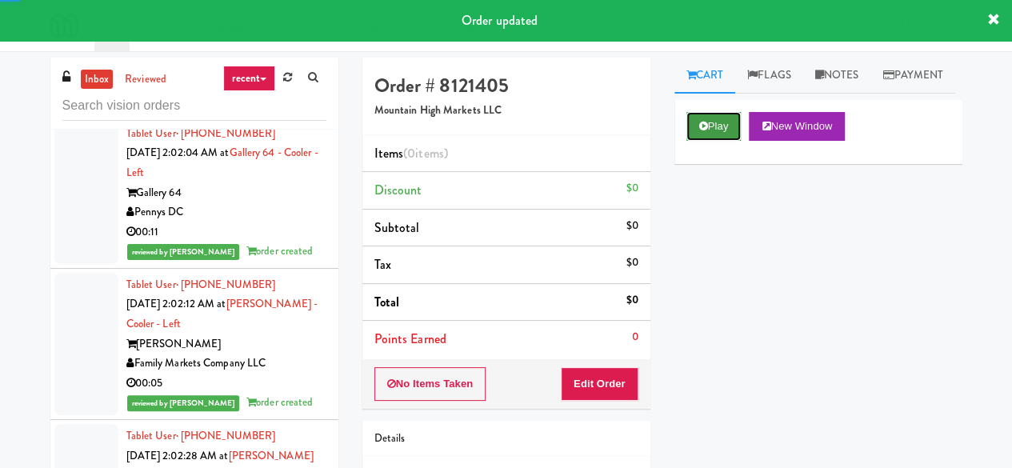
click at [698, 141] on button "Play" at bounding box center [714, 126] width 55 height 29
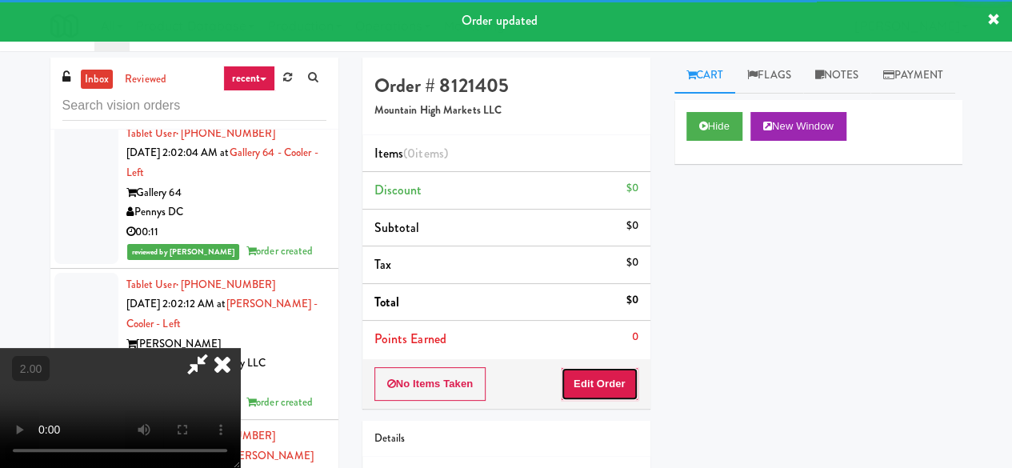
click at [587, 398] on button "Edit Order" at bounding box center [600, 384] width 78 height 34
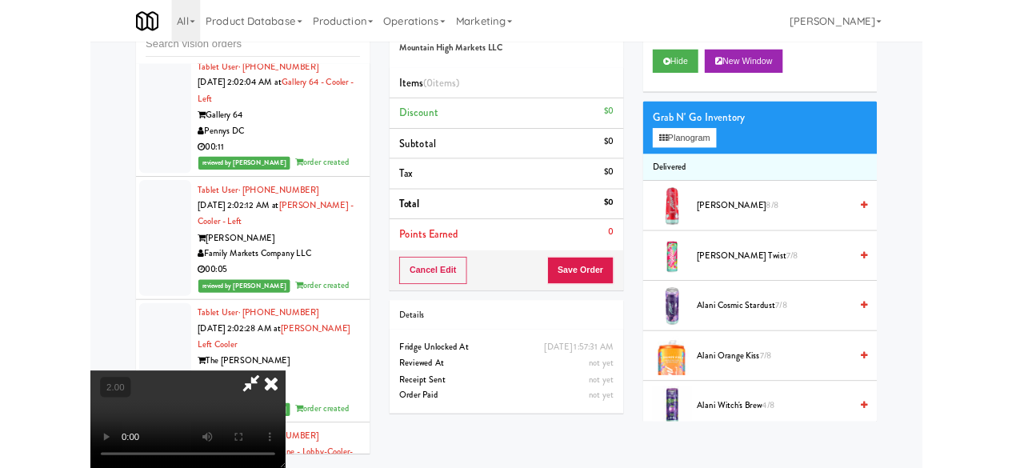
scroll to position [80, 0]
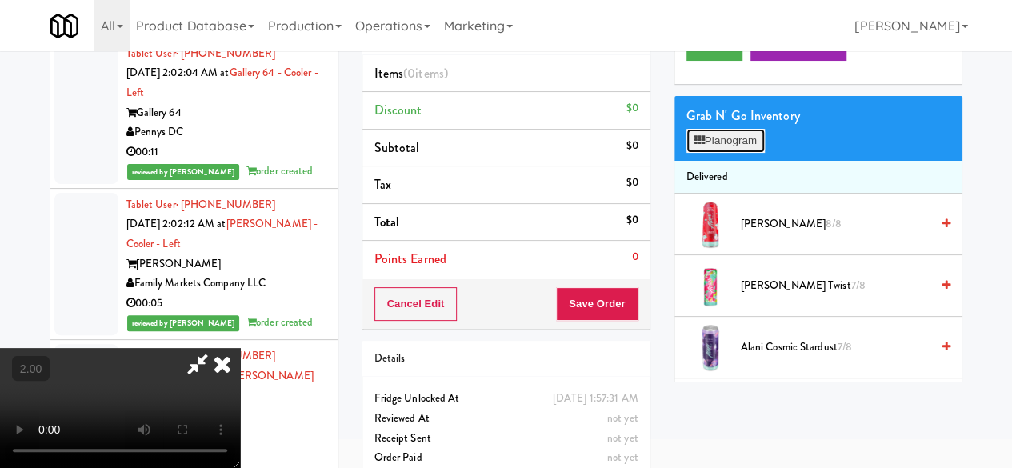
click at [741, 153] on button "Planogram" at bounding box center [726, 141] width 78 height 24
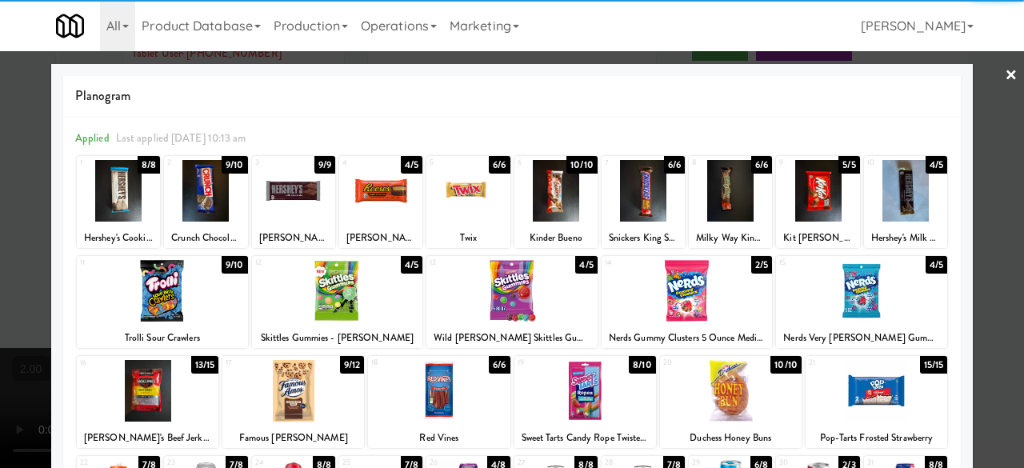
click at [546, 196] on div at bounding box center [556, 191] width 83 height 62
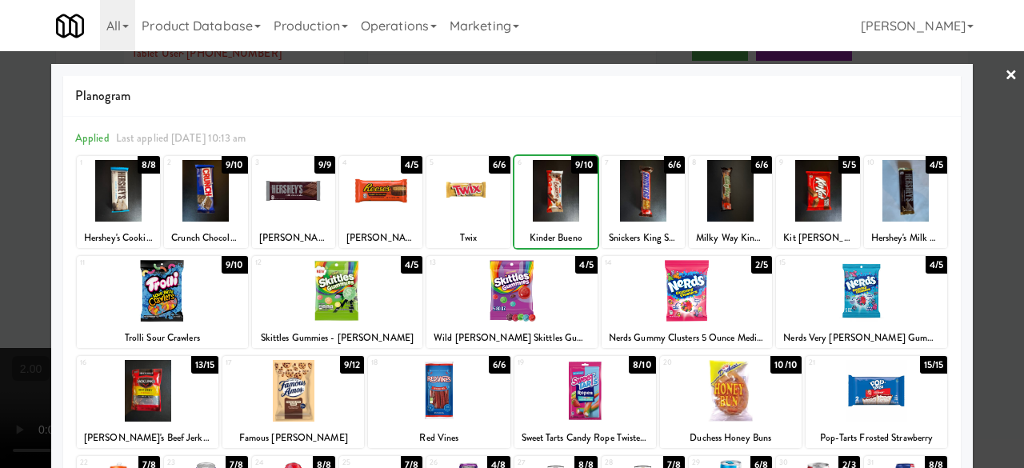
click at [546, 196] on div at bounding box center [556, 191] width 83 height 62
click at [634, 194] on div at bounding box center [643, 191] width 83 height 62
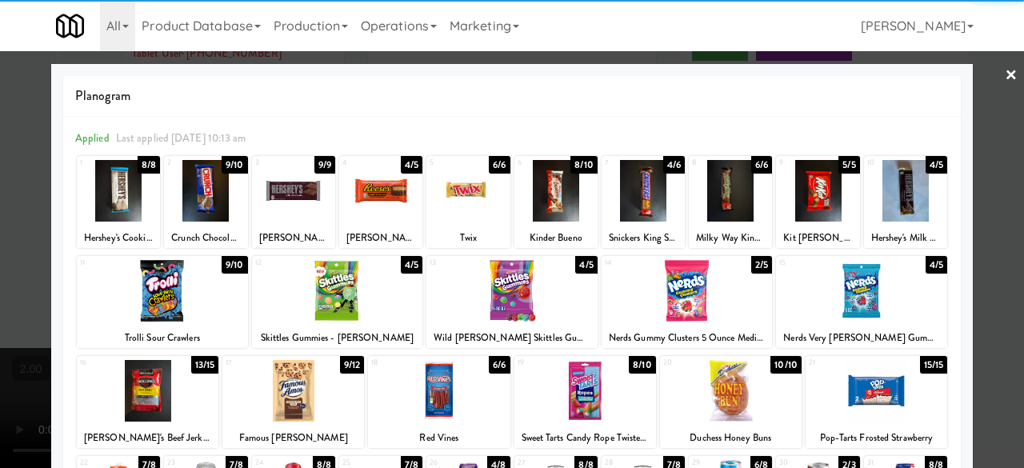
click at [961, 84] on div "Planogram Applied Last applied Friday 10:13 am 1 8/8 Hershey's Cookies 'n' Crem…" at bounding box center [512, 425] width 922 height 722
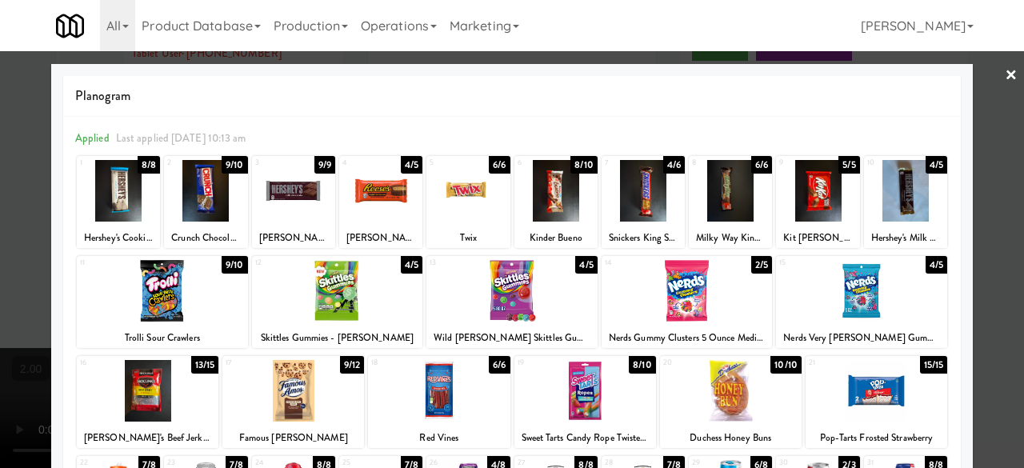
click at [1005, 79] on link "×" at bounding box center [1011, 76] width 13 height 50
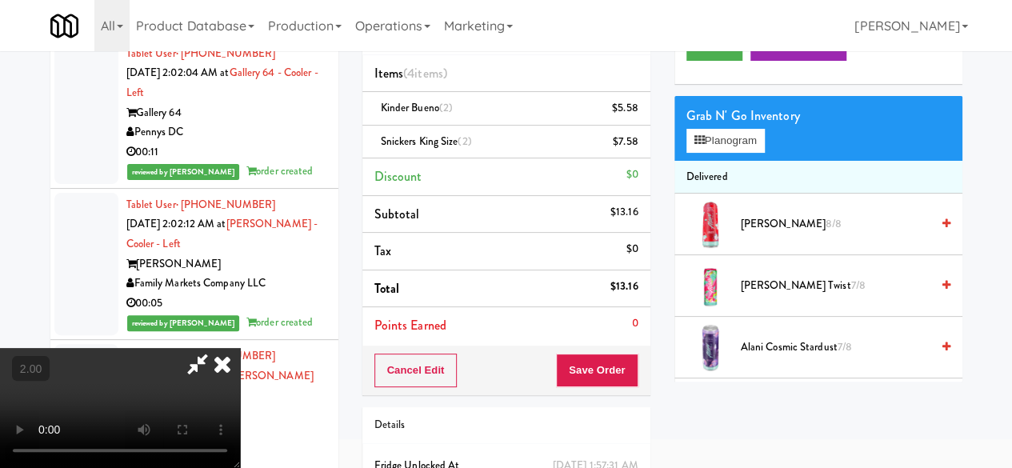
click at [216, 348] on icon at bounding box center [197, 364] width 37 height 32
click at [603, 367] on button "Save Order" at bounding box center [597, 371] width 82 height 34
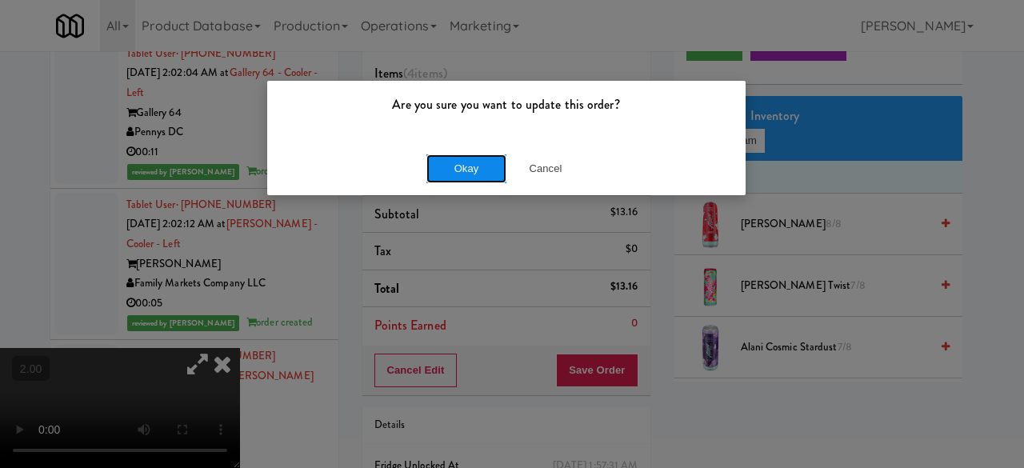
click at [474, 172] on button "Okay" at bounding box center [467, 168] width 80 height 29
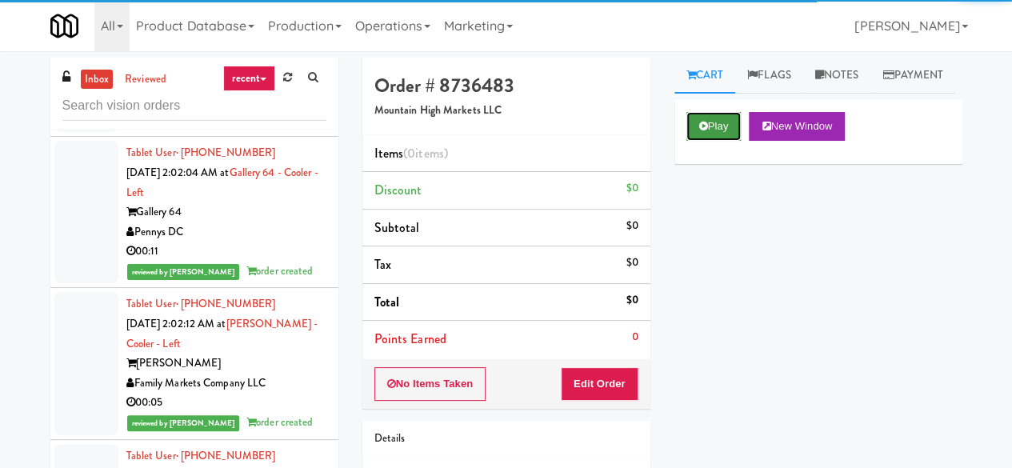
click at [715, 141] on button "Play" at bounding box center [714, 126] width 55 height 29
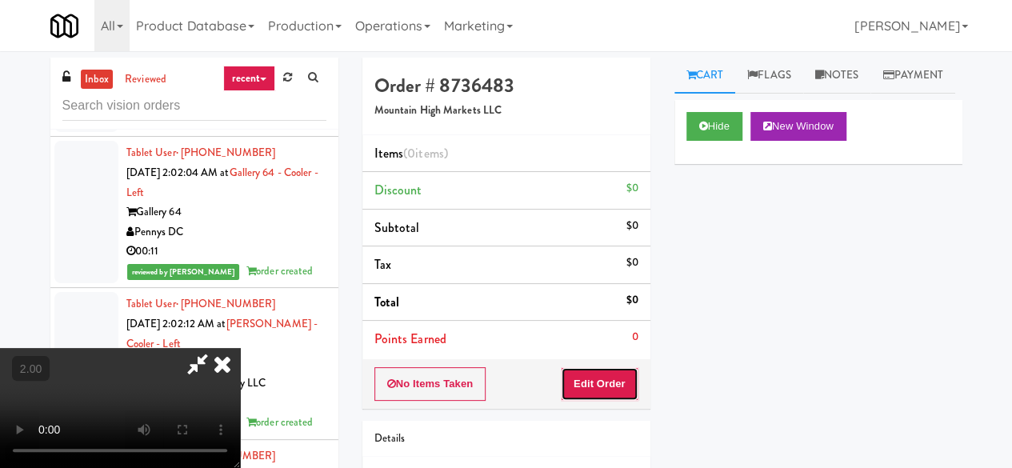
click at [600, 392] on button "Edit Order" at bounding box center [600, 384] width 78 height 34
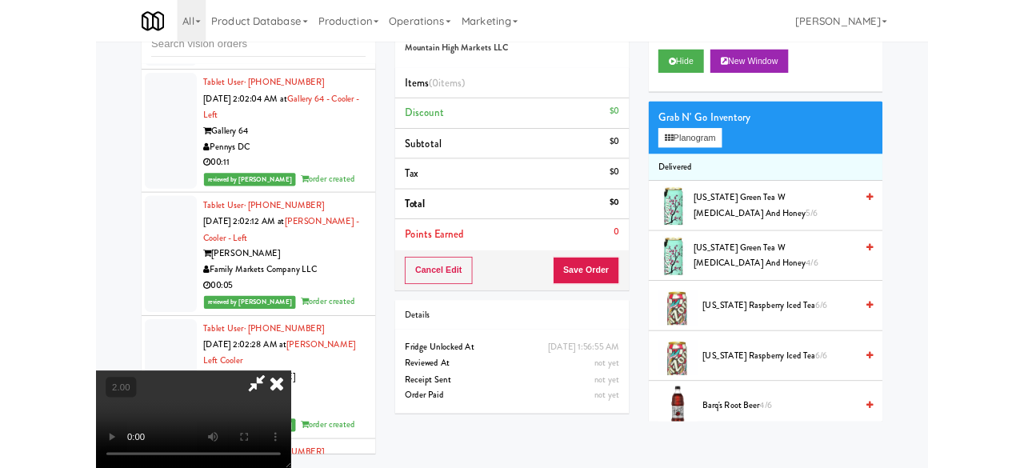
scroll to position [80, 0]
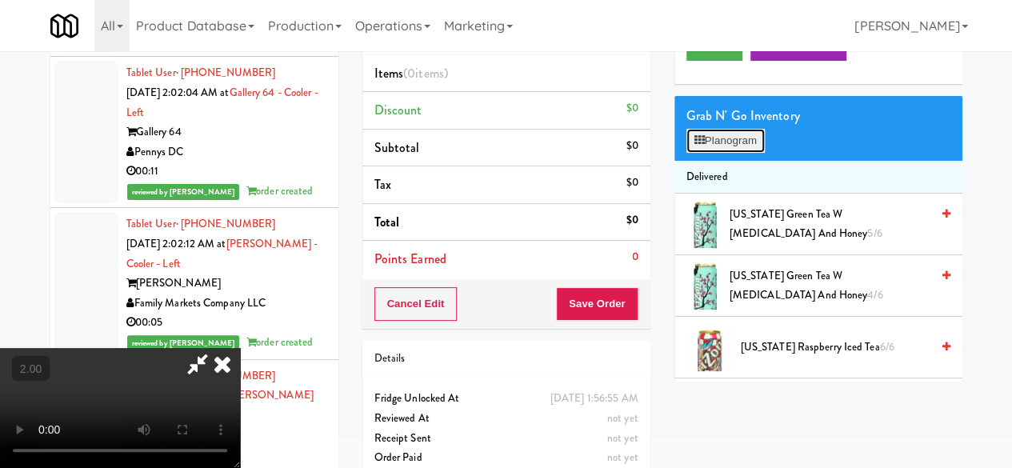
click at [722, 153] on button "Planogram" at bounding box center [726, 141] width 78 height 24
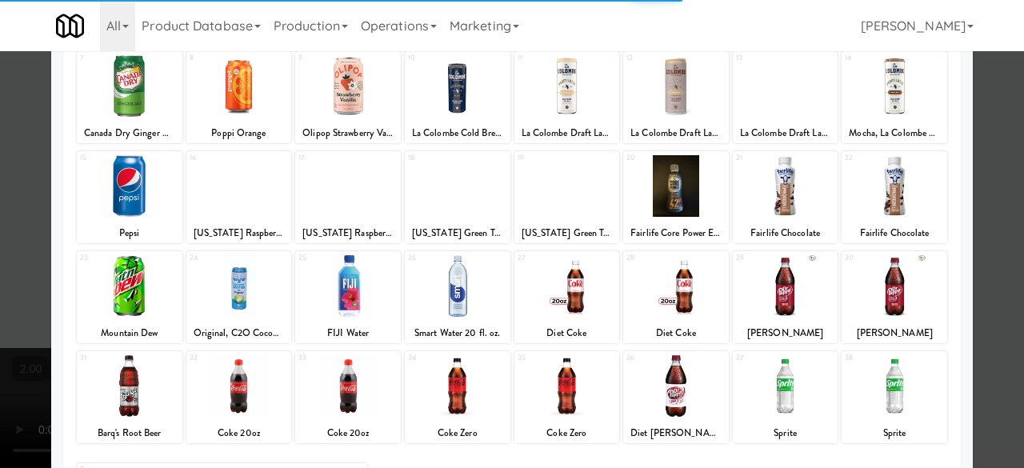
scroll to position [240, 0]
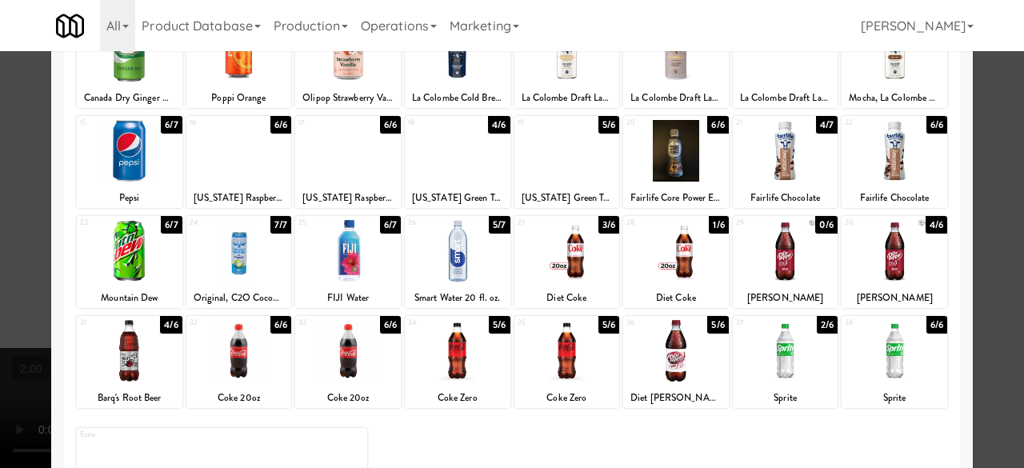
click at [870, 262] on div at bounding box center [895, 251] width 106 height 62
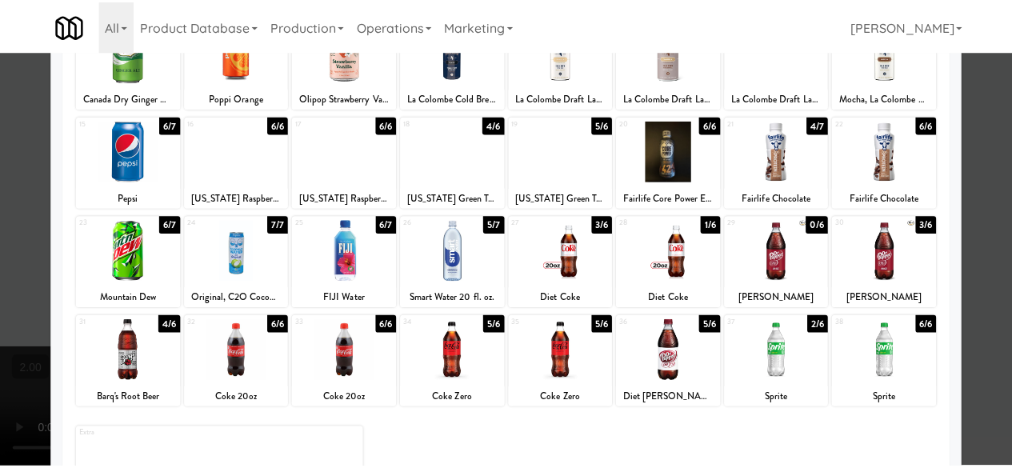
scroll to position [160, 0]
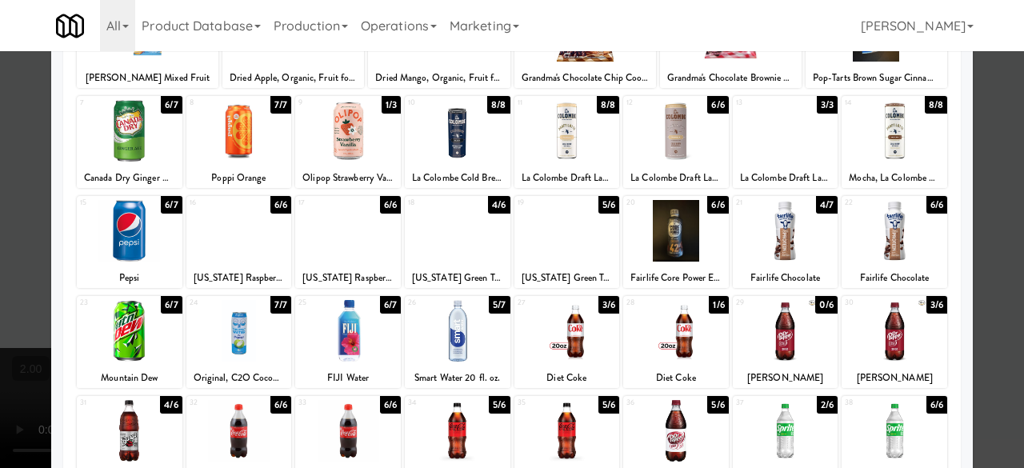
click at [471, 247] on div at bounding box center [458, 231] width 106 height 62
click at [1001, 159] on div at bounding box center [512, 234] width 1024 height 468
click at [1000, 159] on div "inbox reviewed recent all unclear take inventory issue suspicious failed recent…" at bounding box center [512, 295] width 1024 height 634
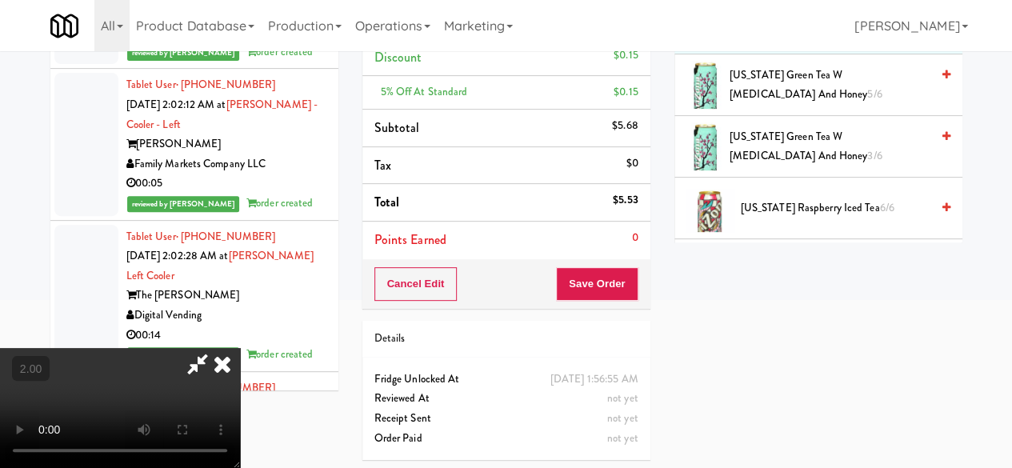
scroll to position [112, 0]
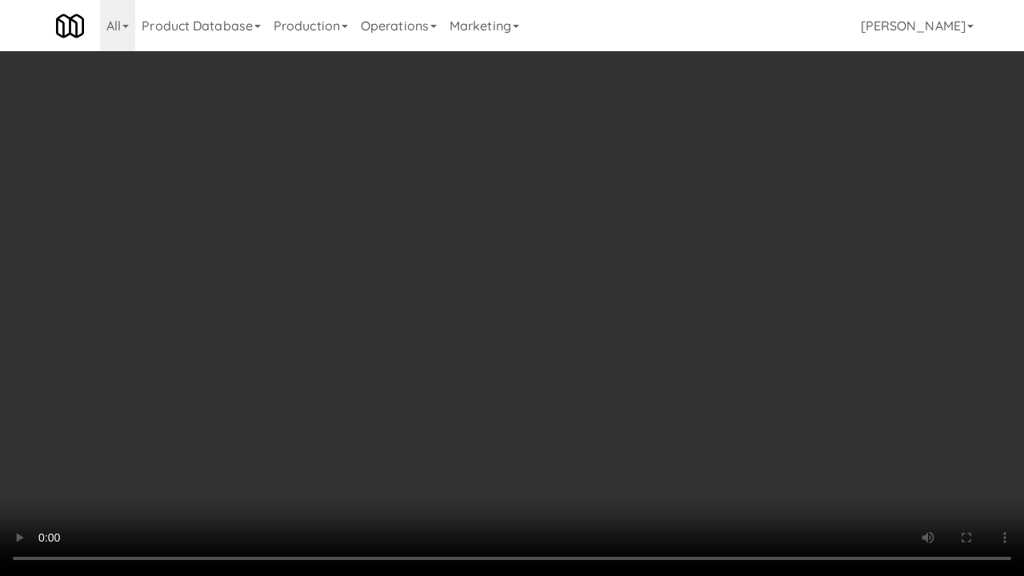
click at [733, 357] on video at bounding box center [512, 288] width 1024 height 576
click at [659, 313] on video at bounding box center [512, 288] width 1024 height 576
click at [635, 298] on video at bounding box center [512, 288] width 1024 height 576
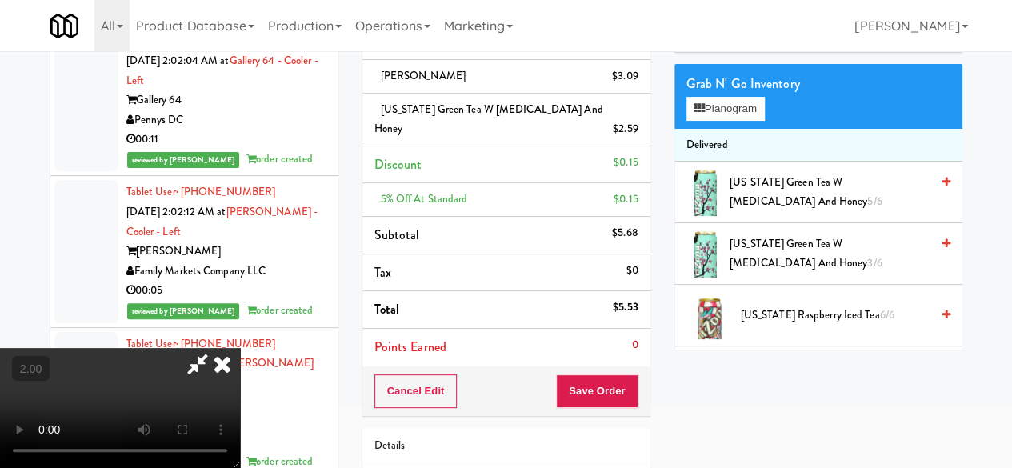
click at [216, 348] on icon at bounding box center [197, 364] width 37 height 32
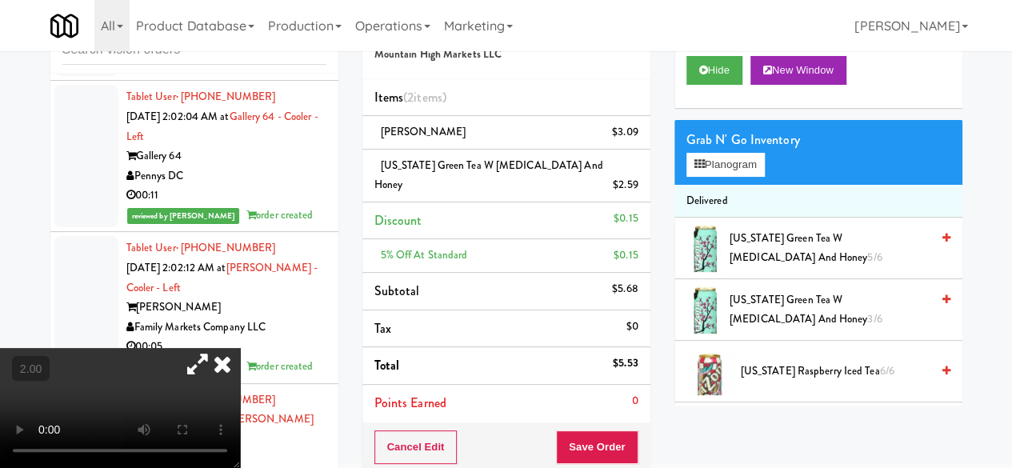
scroll to position [32, 0]
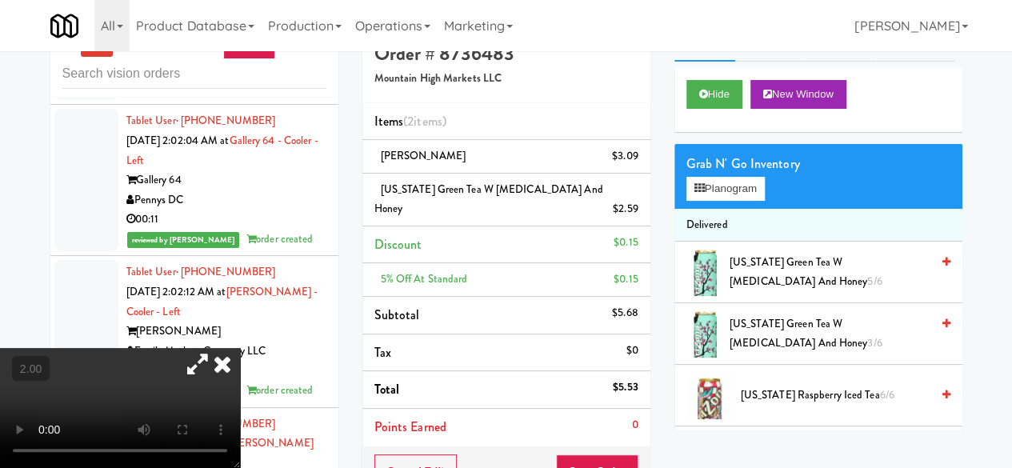
click at [942, 267] on icon at bounding box center [946, 262] width 8 height 10
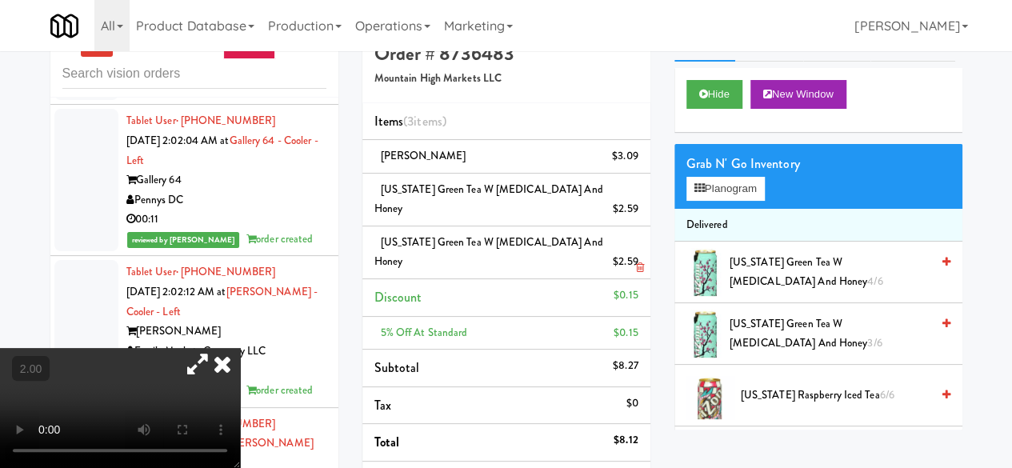
click at [632, 258] on link at bounding box center [636, 268] width 14 height 20
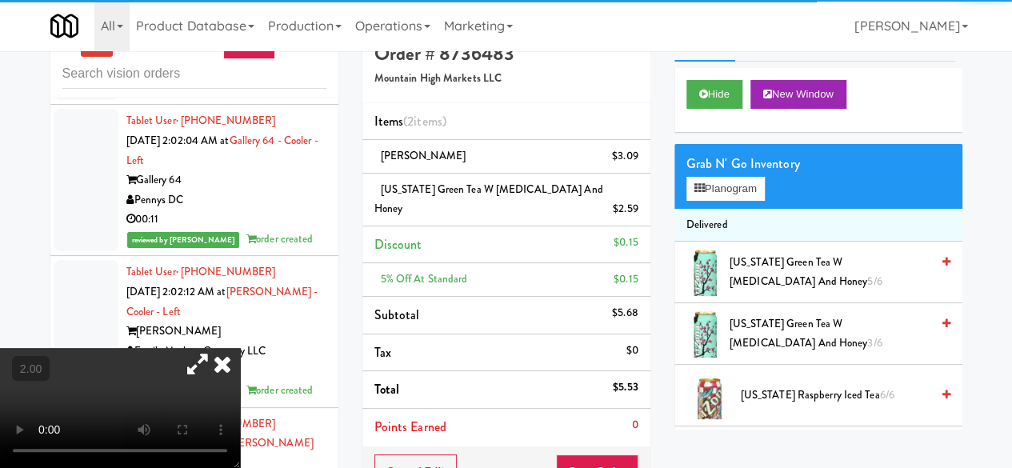
click at [831, 354] on span "Arizona Green Tea w Ginseng and Honey 3/6" at bounding box center [830, 333] width 201 height 39
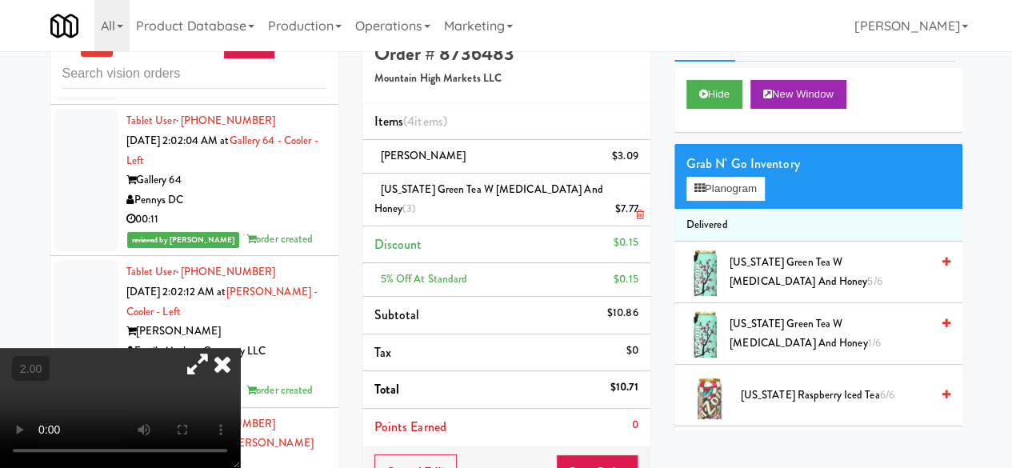
click at [626, 199] on div "$7.77" at bounding box center [626, 209] width 23 height 20
click at [632, 206] on link at bounding box center [636, 216] width 14 height 20
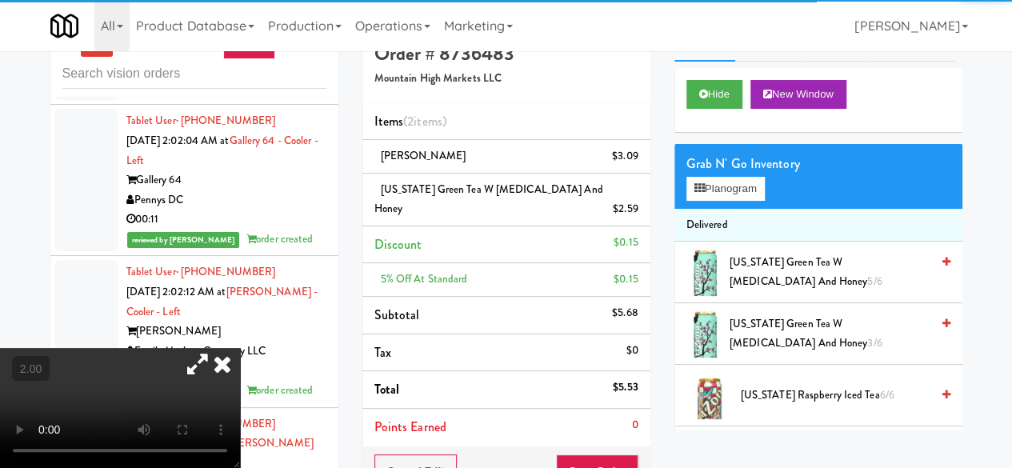
click at [605, 447] on div "Cancel Edit Save Order" at bounding box center [507, 472] width 288 height 50
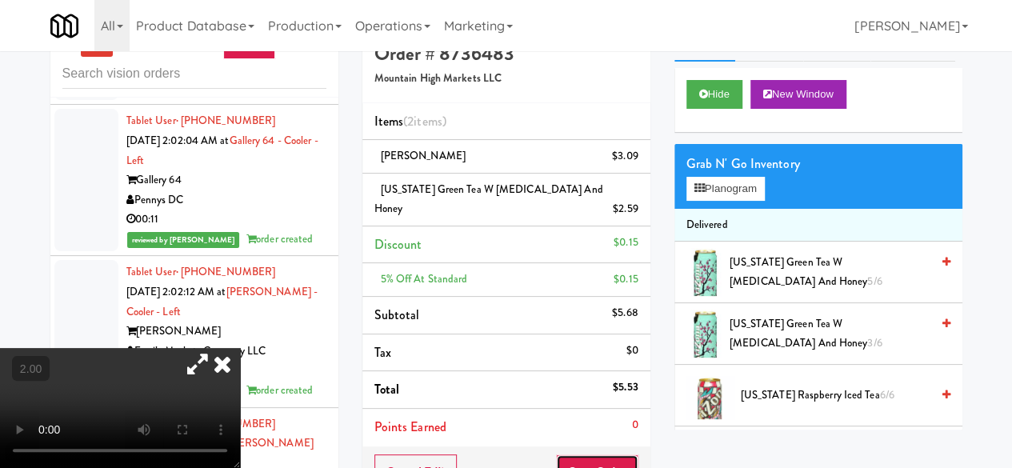
click at [615, 455] on button "Save Order" at bounding box center [597, 472] width 82 height 34
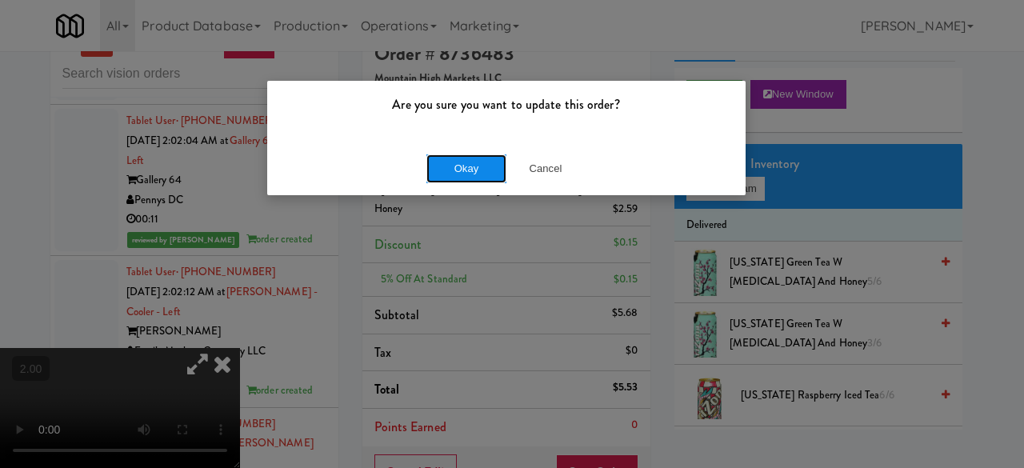
click at [499, 177] on button "Okay" at bounding box center [467, 168] width 80 height 29
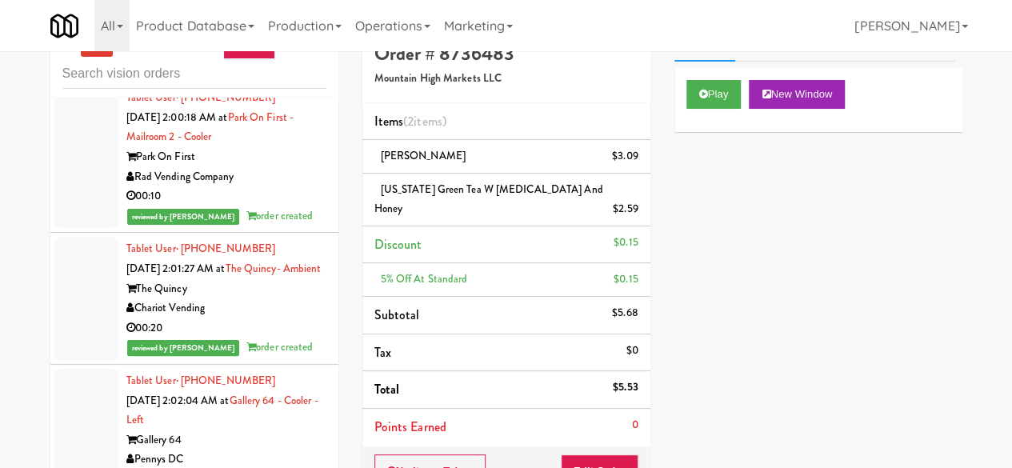
scroll to position [26800, 0]
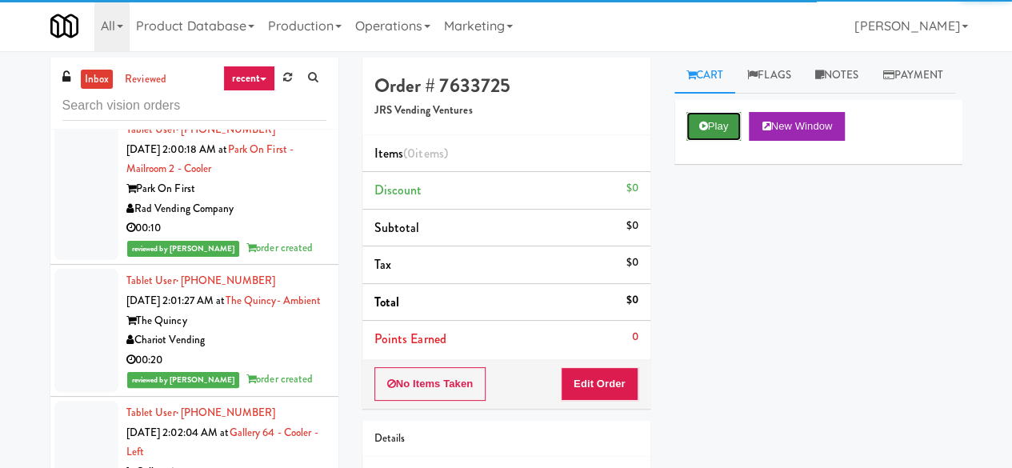
click at [694, 141] on button "Play" at bounding box center [714, 126] width 55 height 29
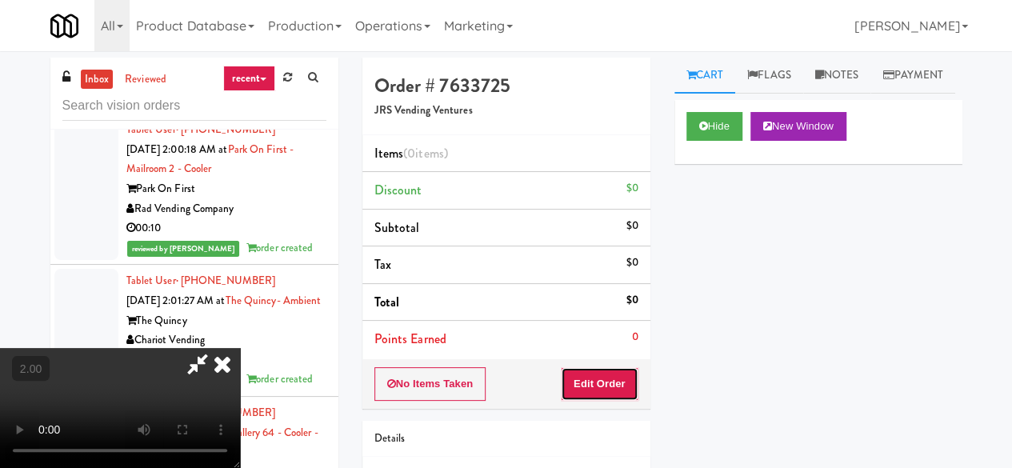
click at [598, 379] on button "Edit Order" at bounding box center [600, 384] width 78 height 34
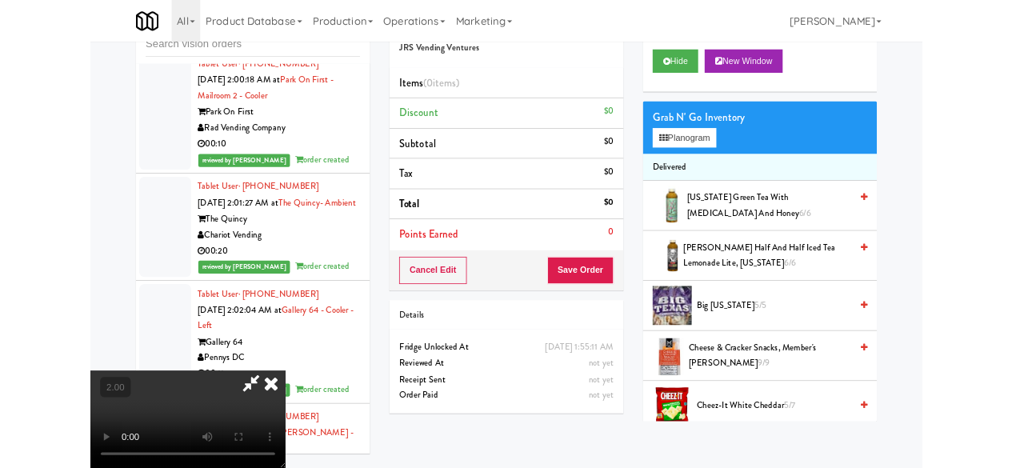
scroll to position [80, 0]
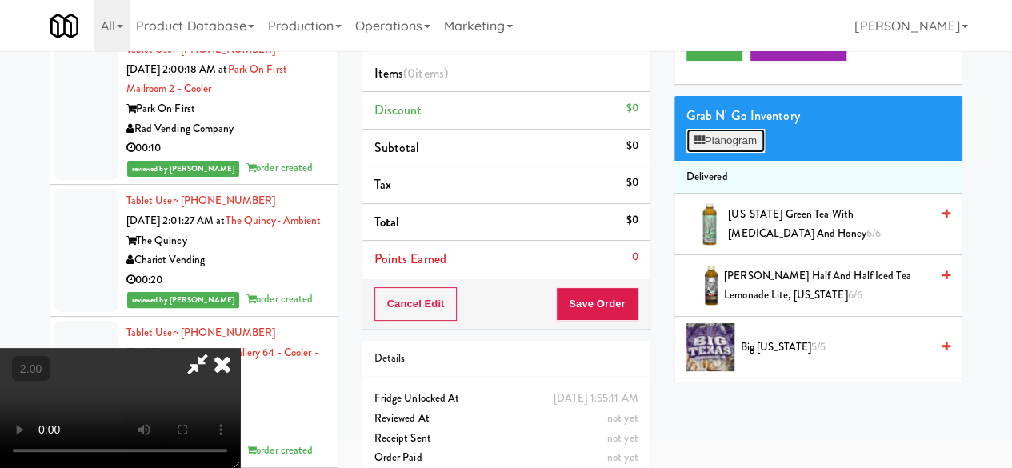
click at [699, 146] on icon at bounding box center [700, 140] width 10 height 10
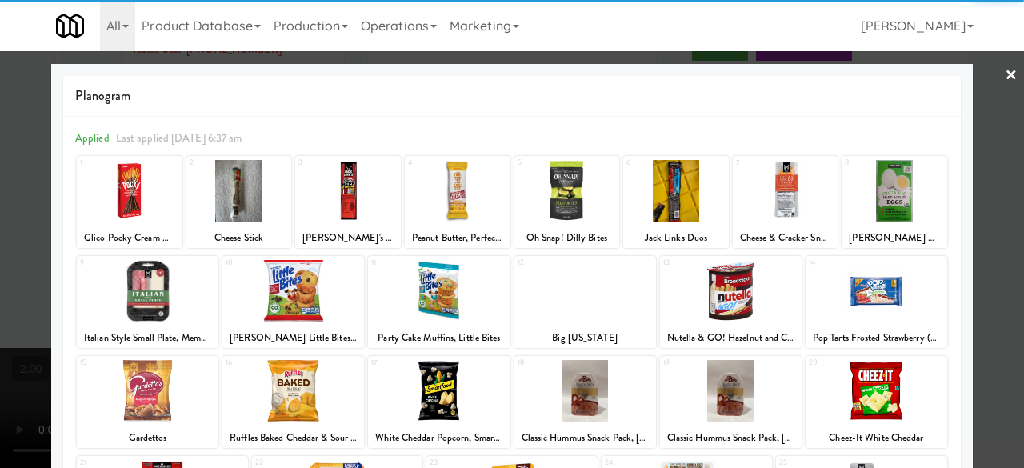
click at [118, 290] on div at bounding box center [148, 291] width 142 height 62
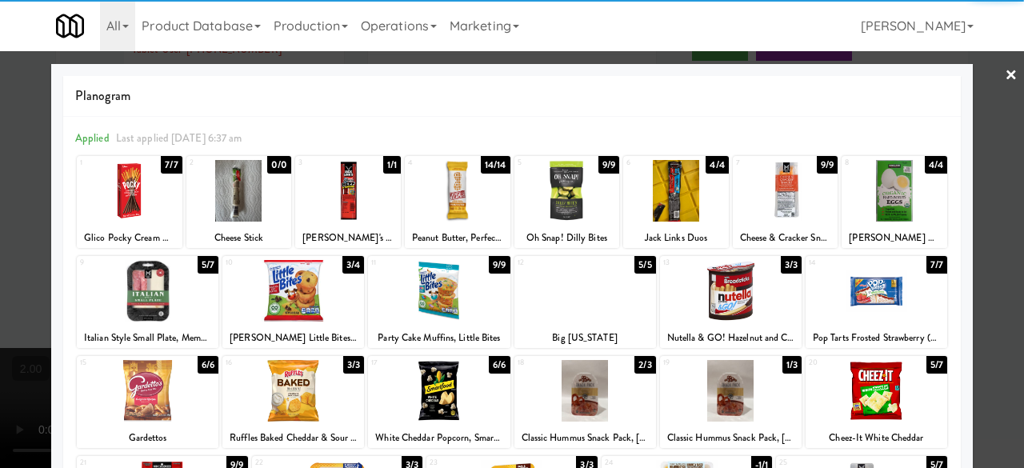
click at [979, 156] on div at bounding box center [512, 234] width 1024 height 468
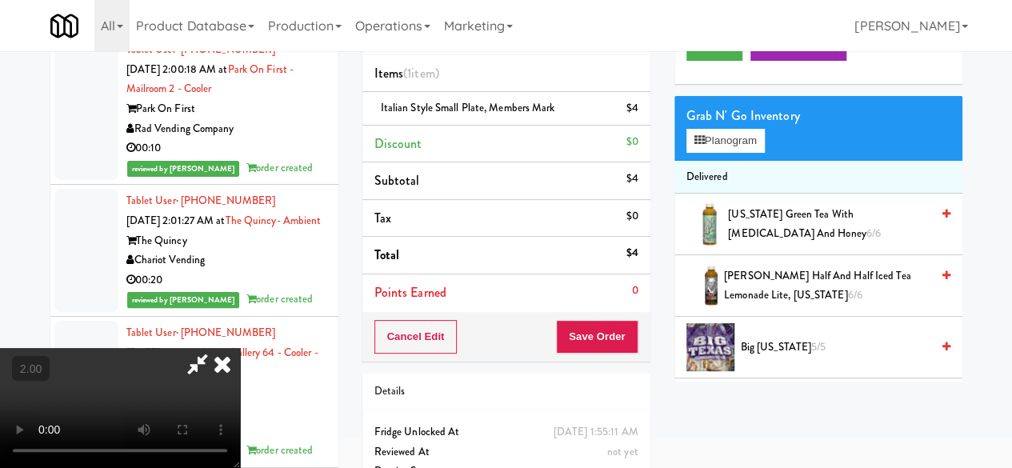
click at [644, 359] on div "Order # 7633725 JRS Vending Ventures Items (1 item ) Italian Style Small Plate,…" at bounding box center [507, 251] width 312 height 547
click at [610, 335] on button "Save Order" at bounding box center [597, 337] width 82 height 34
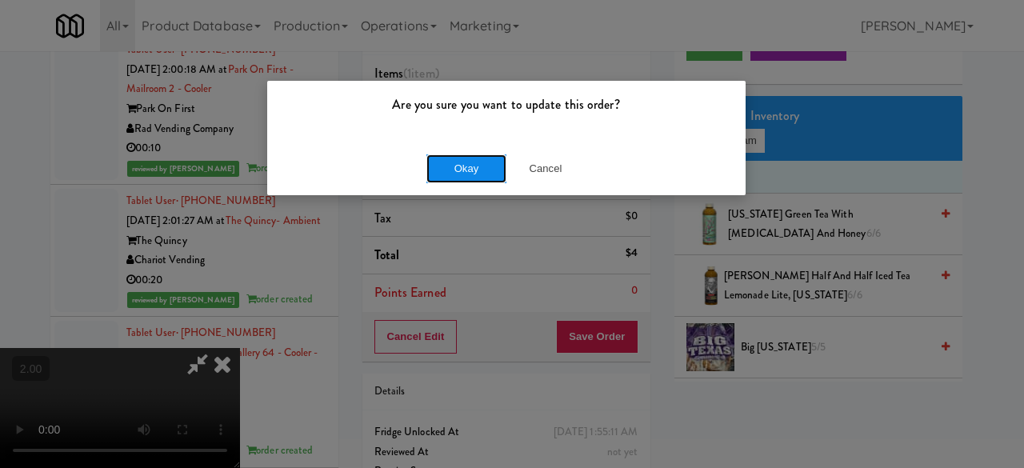
click at [458, 164] on button "Okay" at bounding box center [467, 168] width 80 height 29
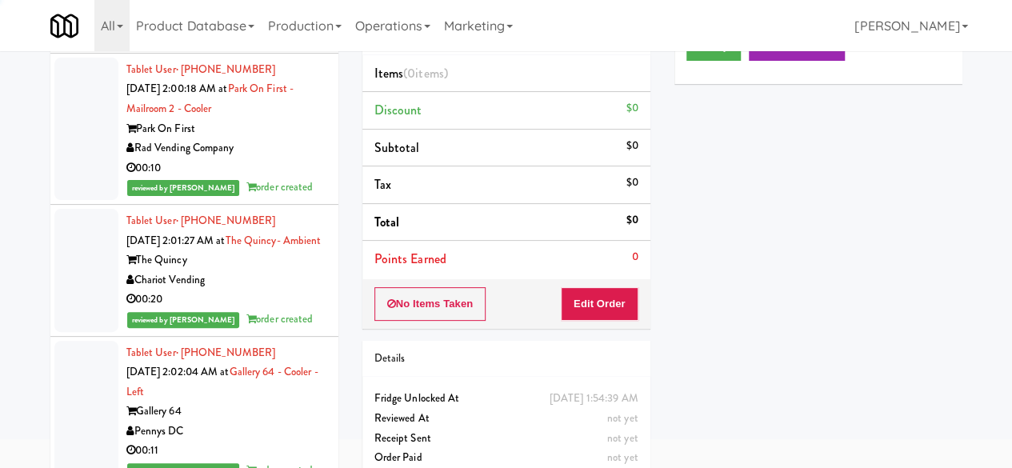
scroll to position [26720, 0]
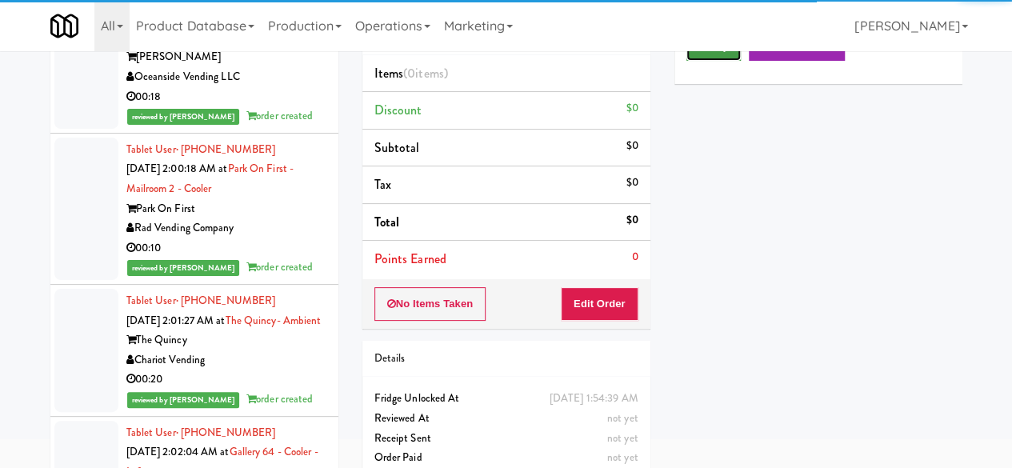
click at [704, 51] on icon at bounding box center [703, 46] width 9 height 10
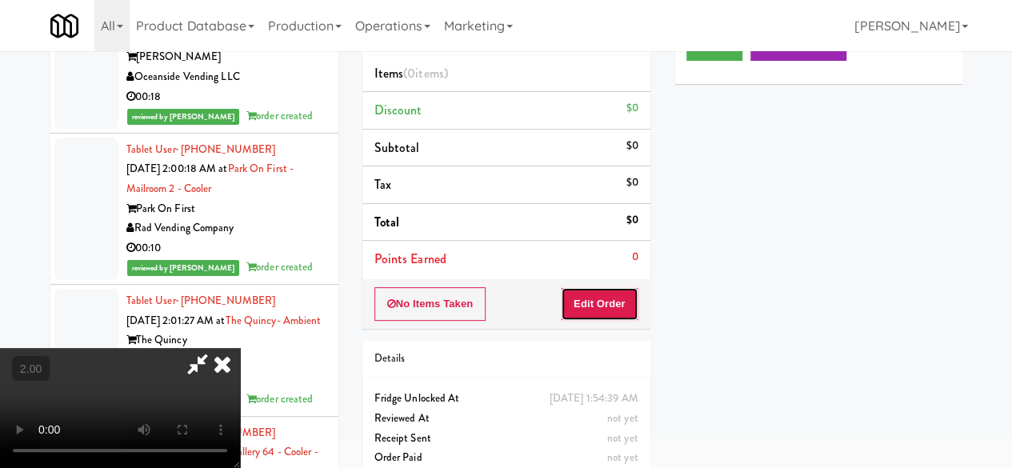
click at [601, 305] on button "Edit Order" at bounding box center [600, 304] width 78 height 34
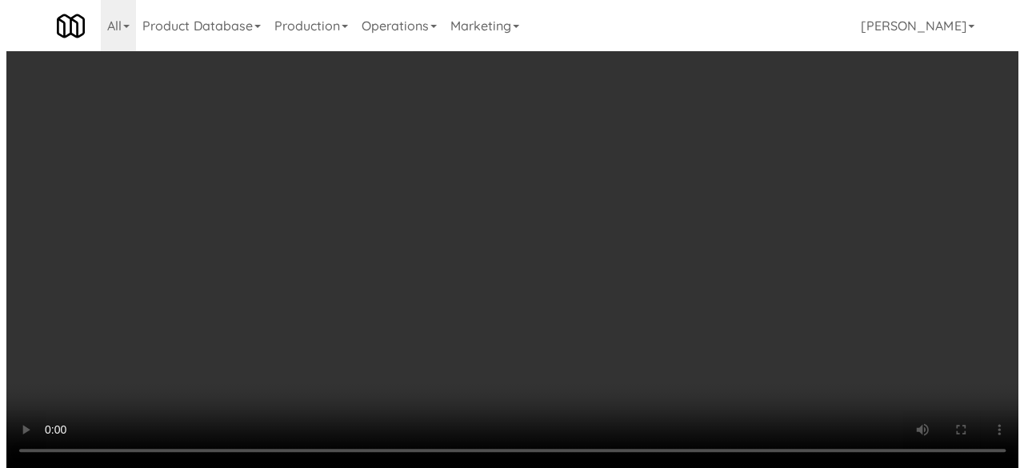
scroll to position [33, 0]
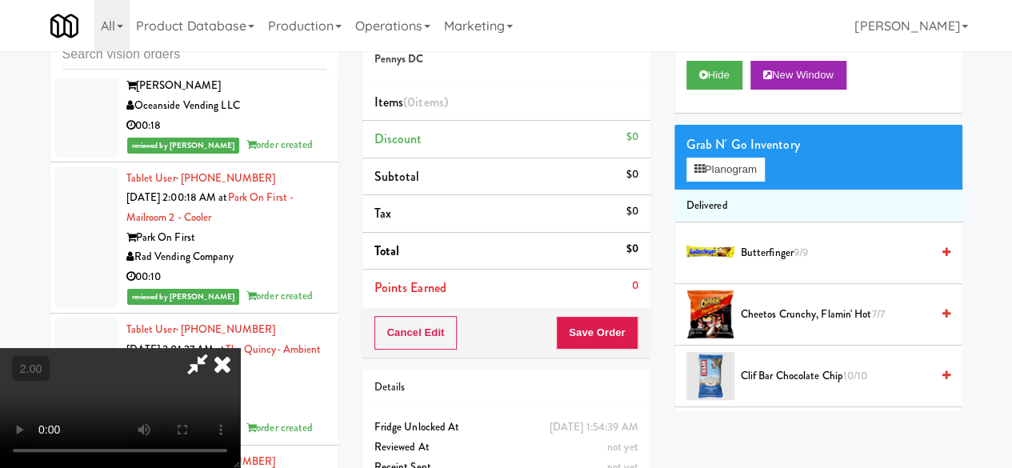
click at [731, 190] on div "Grab N' Go Inventory Planogram" at bounding box center [819, 157] width 288 height 65
click at [729, 190] on div "Grab N' Go Inventory Planogram" at bounding box center [819, 157] width 288 height 65
click at [728, 182] on button "Planogram" at bounding box center [726, 170] width 78 height 24
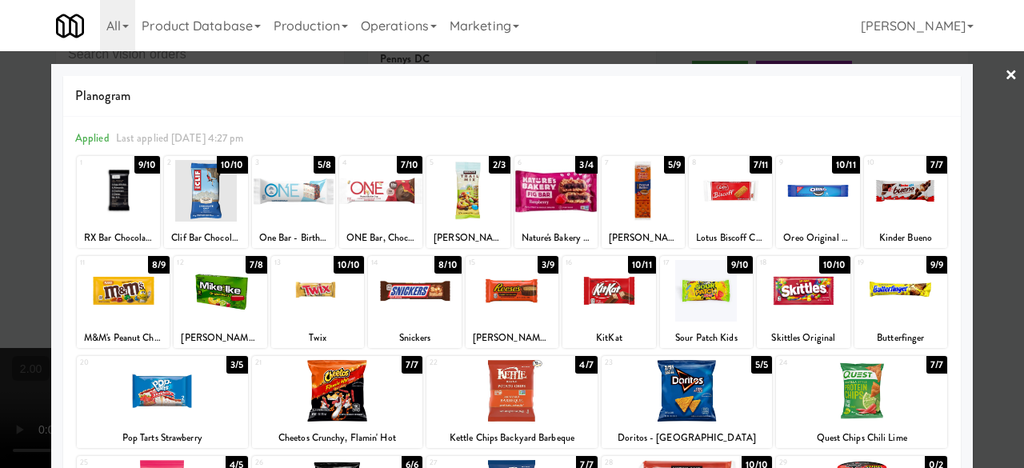
click at [785, 306] on div at bounding box center [803, 291] width 93 height 62
click at [720, 305] on div at bounding box center [706, 291] width 93 height 62
click at [683, 391] on div at bounding box center [687, 391] width 171 height 62
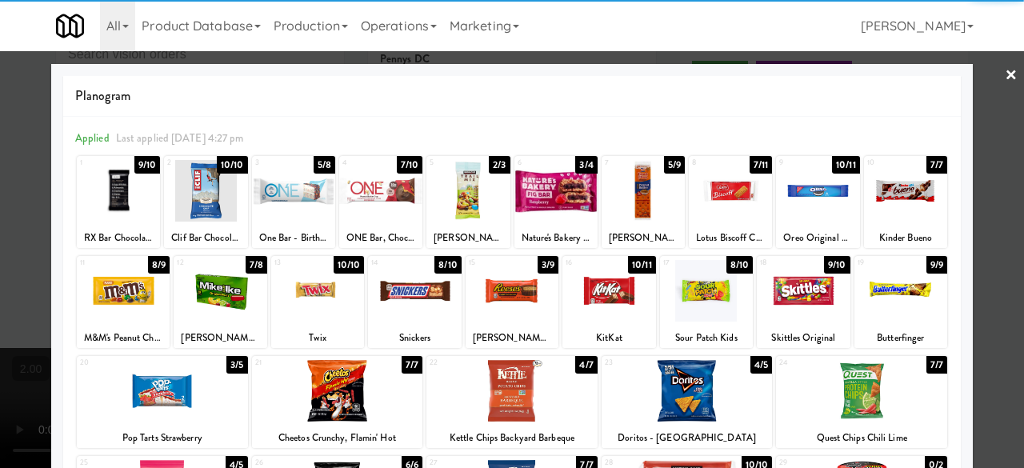
click at [146, 294] on div at bounding box center [123, 291] width 93 height 62
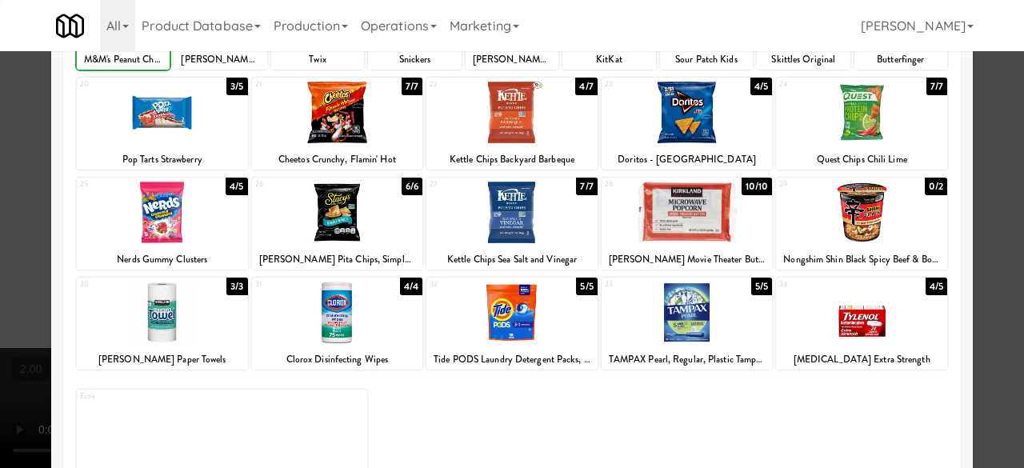
scroll to position [317, 0]
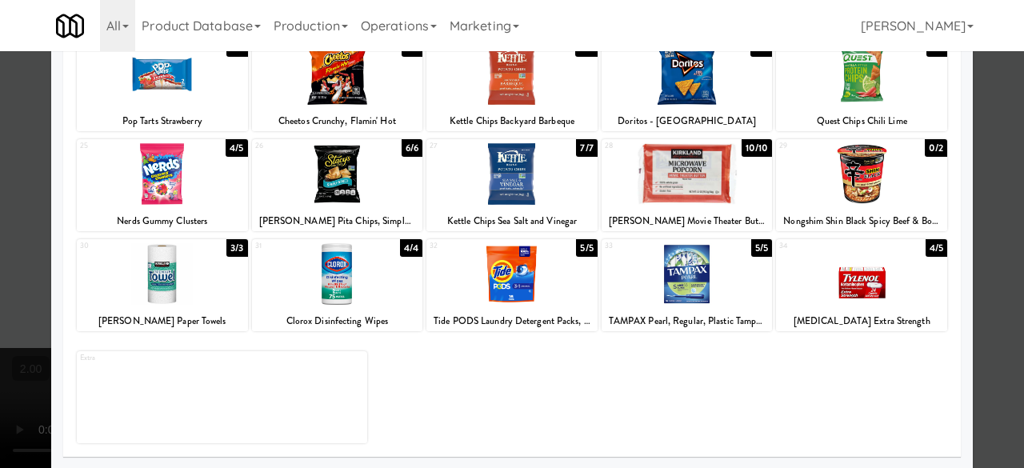
drag, startPoint x: 502, startPoint y: 147, endPoint x: 535, endPoint y: 200, distance: 62.6
click at [503, 147] on div "27" at bounding box center [471, 146] width 82 height 14
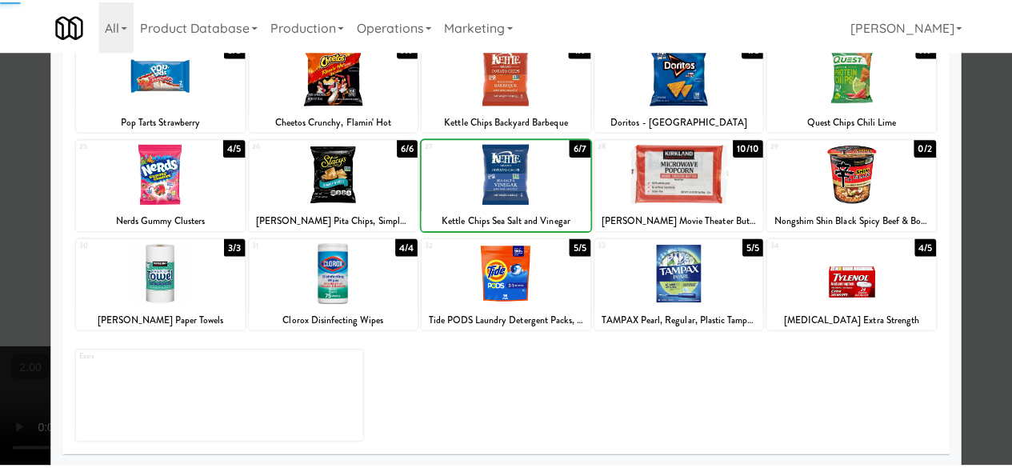
scroll to position [0, 0]
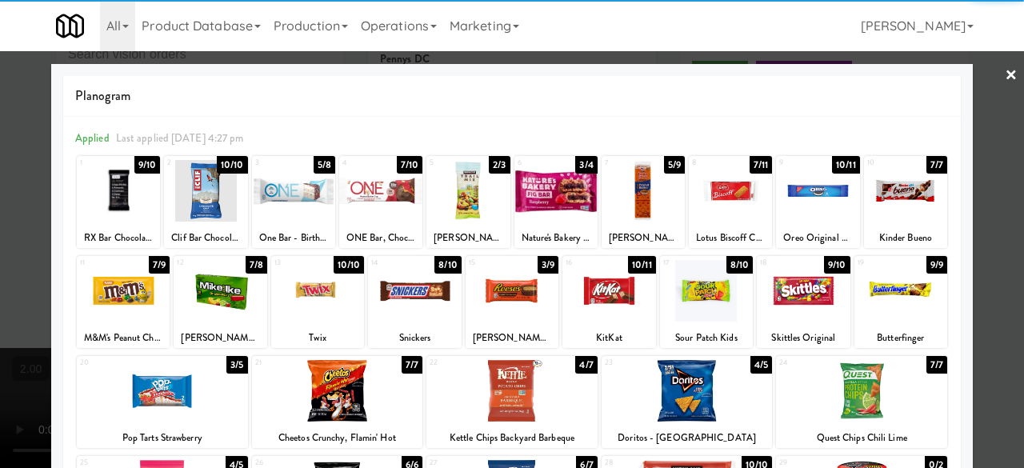
click at [981, 78] on div at bounding box center [512, 234] width 1024 height 468
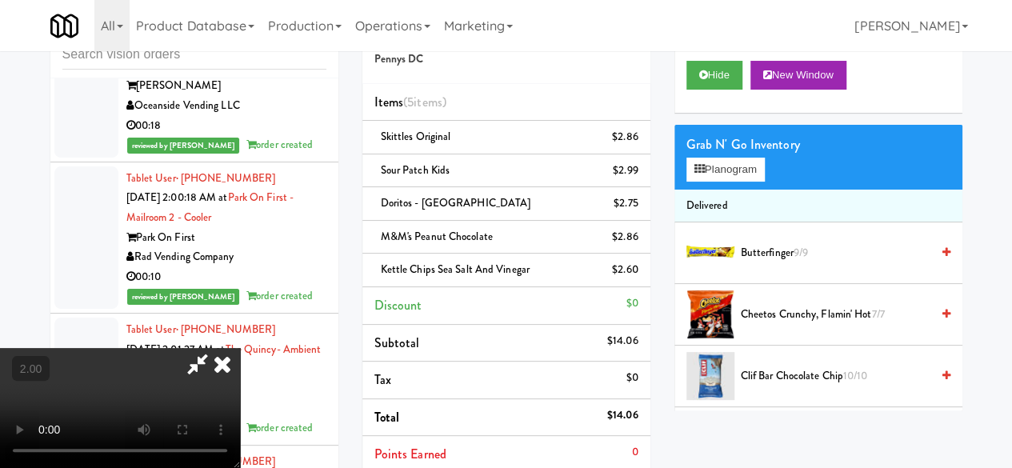
click at [548, 50] on body "Are you sure you want to update this order? Okay Cancel Okay Are you sure you w…" at bounding box center [506, 234] width 1012 height 468
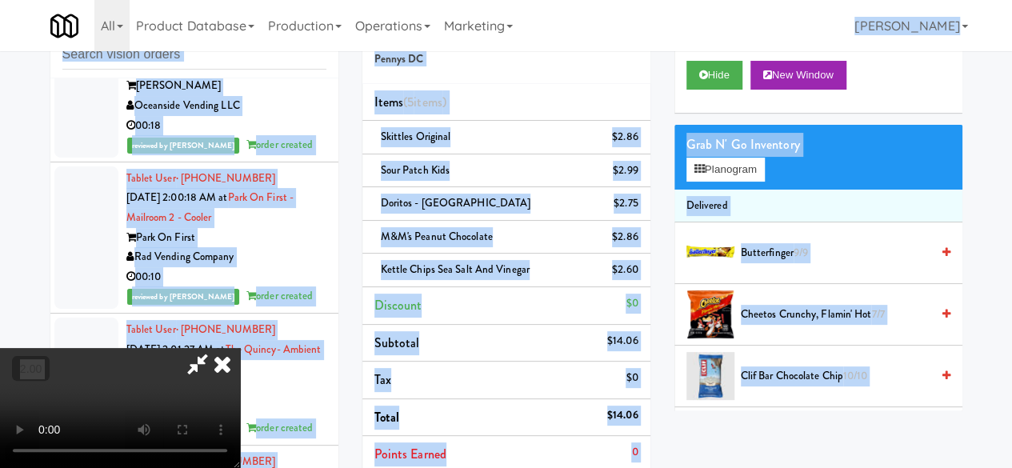
click at [216, 348] on icon at bounding box center [197, 364] width 37 height 32
click at [630, 172] on link at bounding box center [636, 177] width 14 height 20
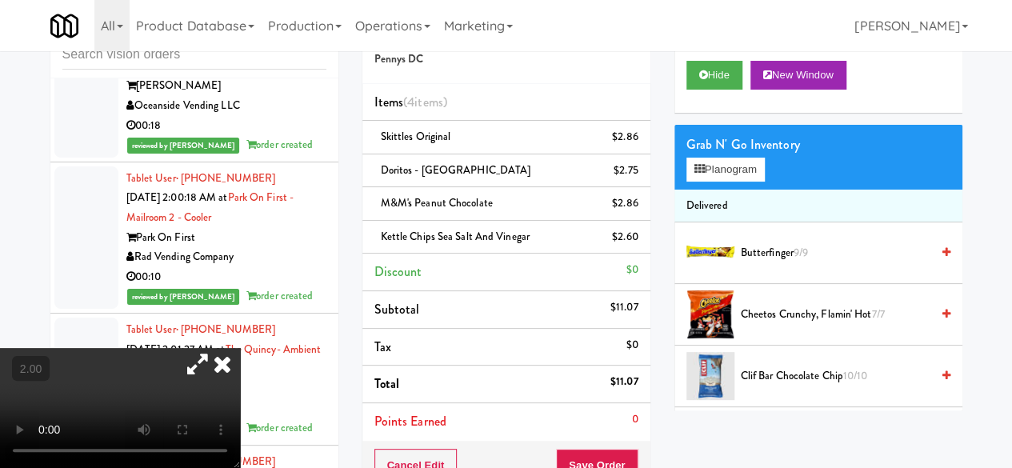
click at [625, 84] on li "Items (4 items )" at bounding box center [507, 103] width 288 height 38
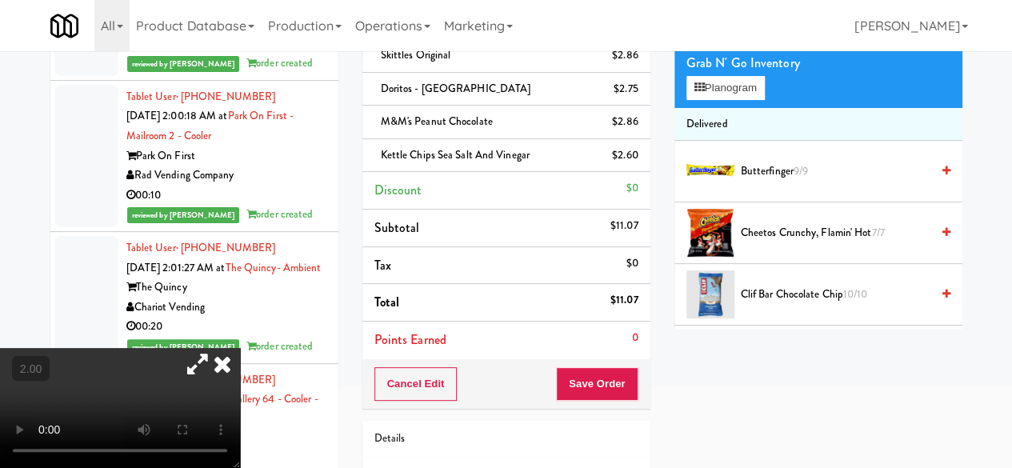
scroll to position [253, 0]
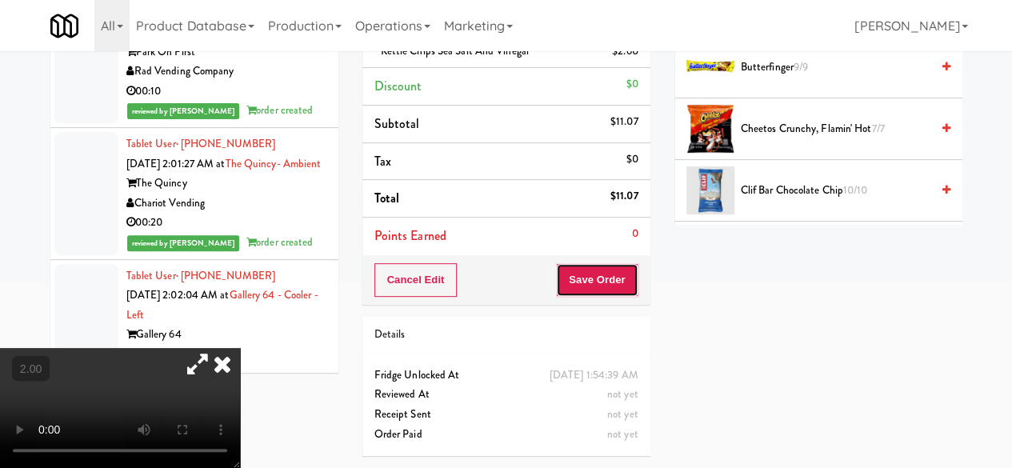
click at [591, 269] on button "Save Order" at bounding box center [597, 280] width 82 height 34
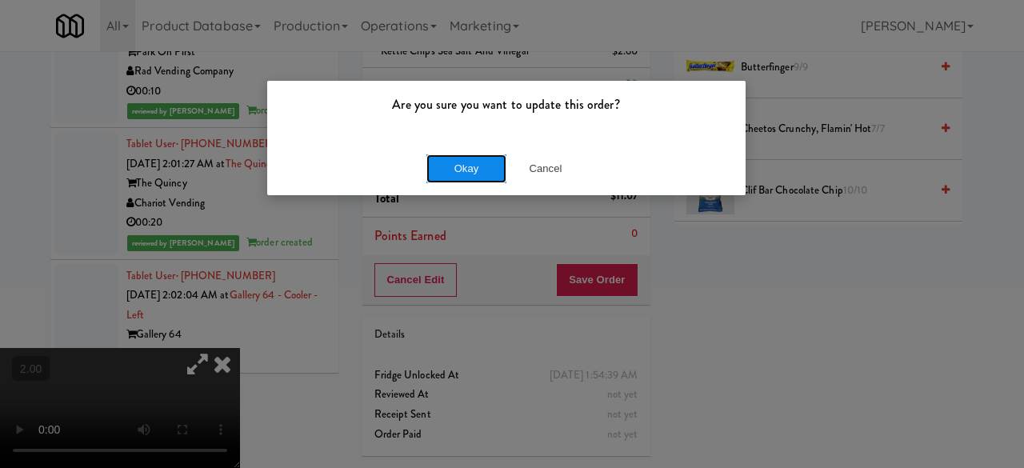
click at [442, 156] on button "Okay" at bounding box center [467, 168] width 80 height 29
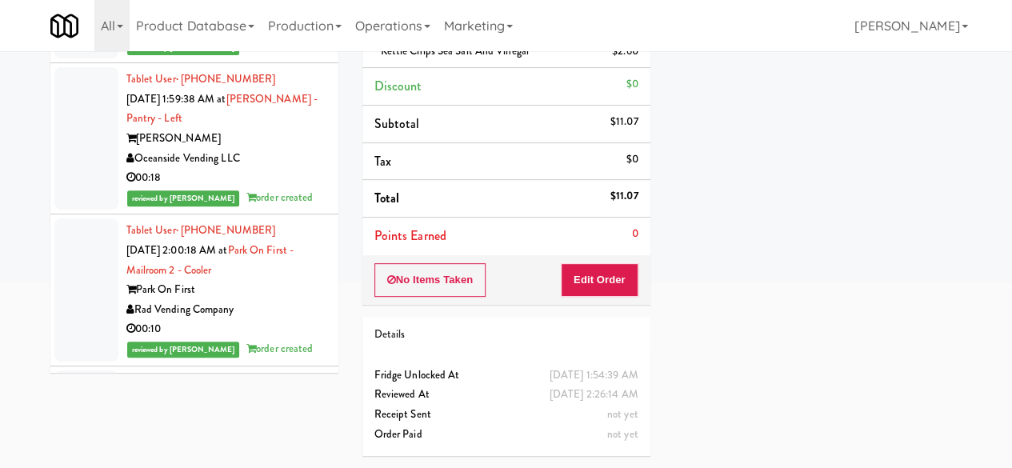
scroll to position [26480, 0]
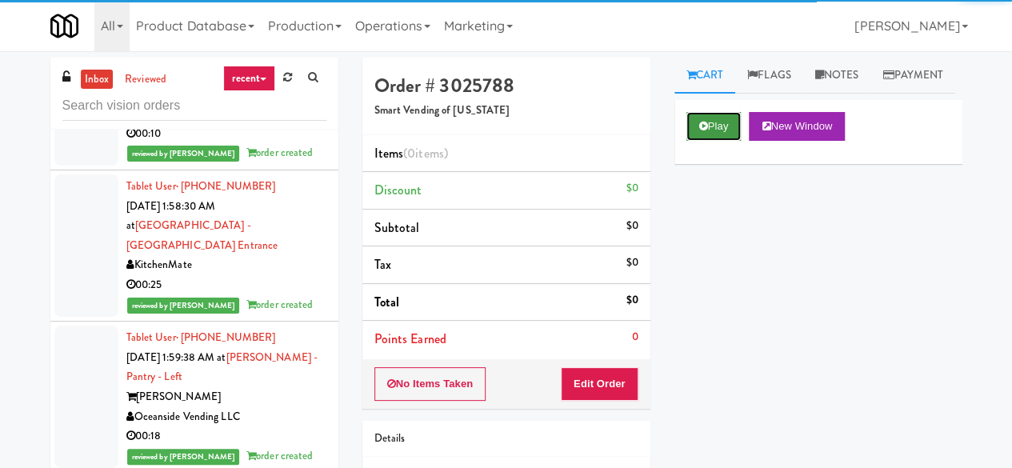
click at [698, 141] on button "Play" at bounding box center [714, 126] width 55 height 29
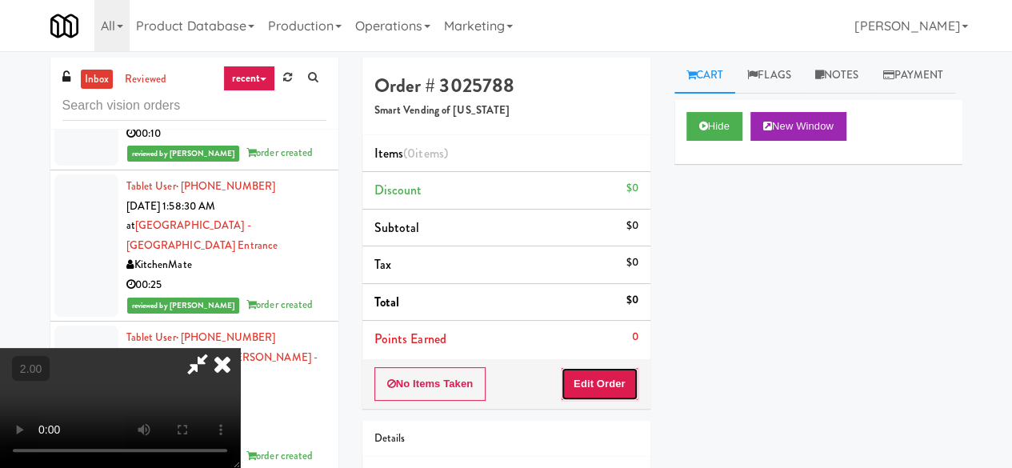
click at [611, 392] on button "Edit Order" at bounding box center [600, 384] width 78 height 34
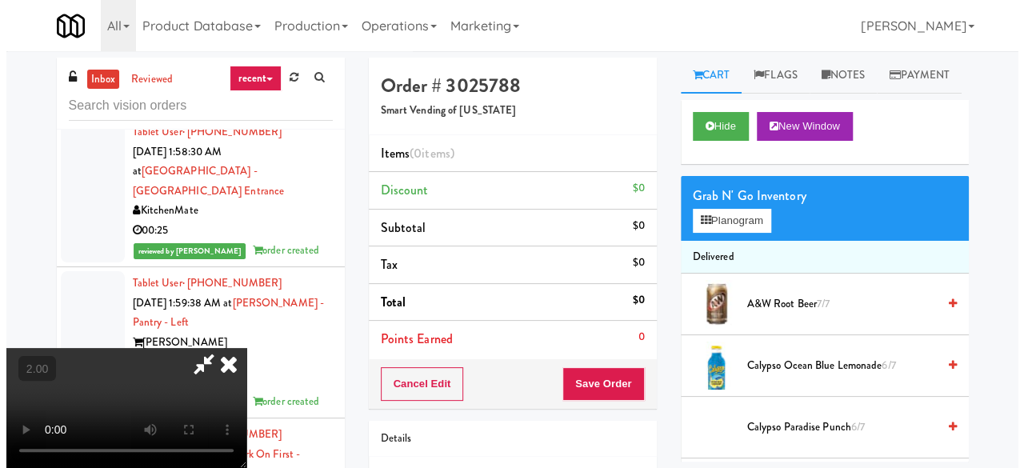
scroll to position [26560, 0]
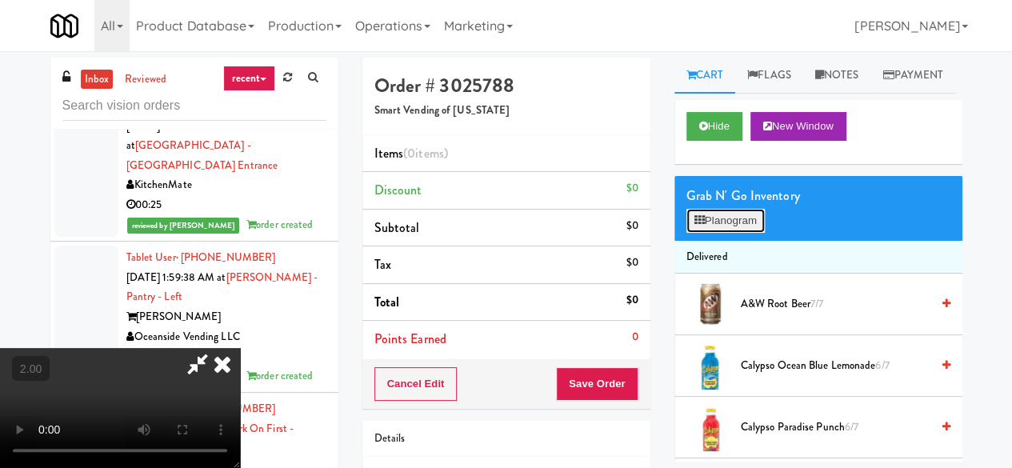
click at [711, 233] on button "Planogram" at bounding box center [726, 221] width 78 height 24
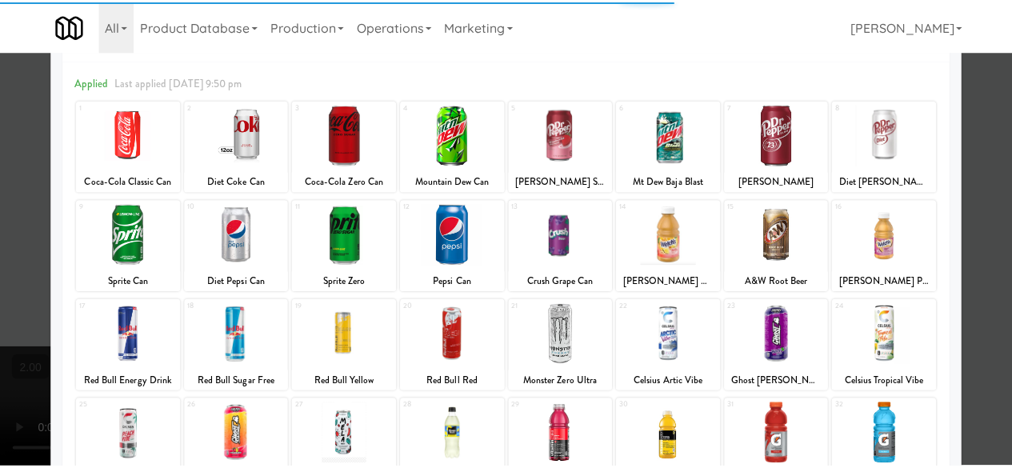
scroll to position [80, 0]
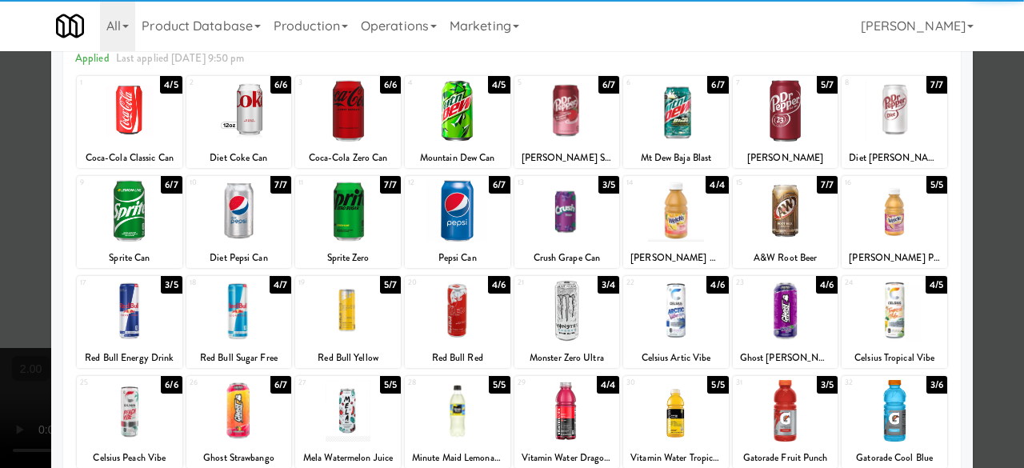
drag, startPoint x: 567, startPoint y: 299, endPoint x: 596, endPoint y: 311, distance: 31.9
click at [568, 305] on div at bounding box center [568, 311] width 106 height 62
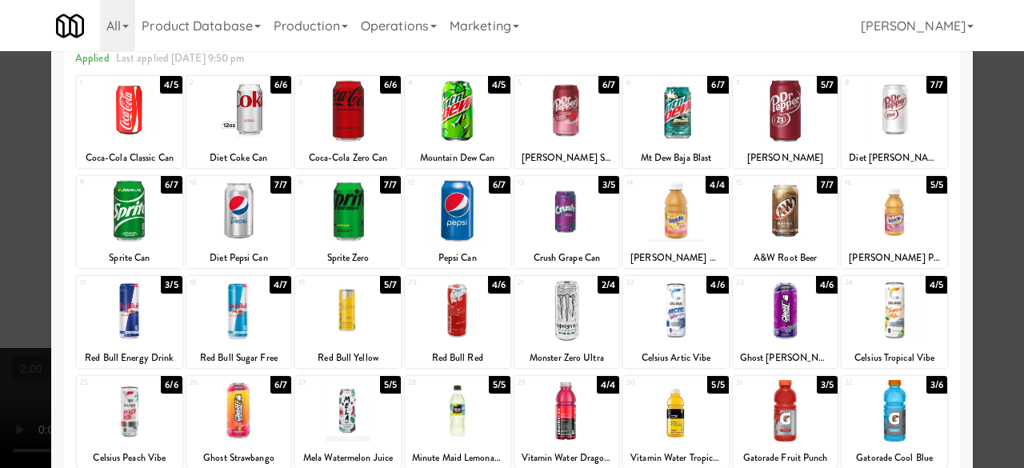
click at [760, 321] on div at bounding box center [786, 311] width 106 height 62
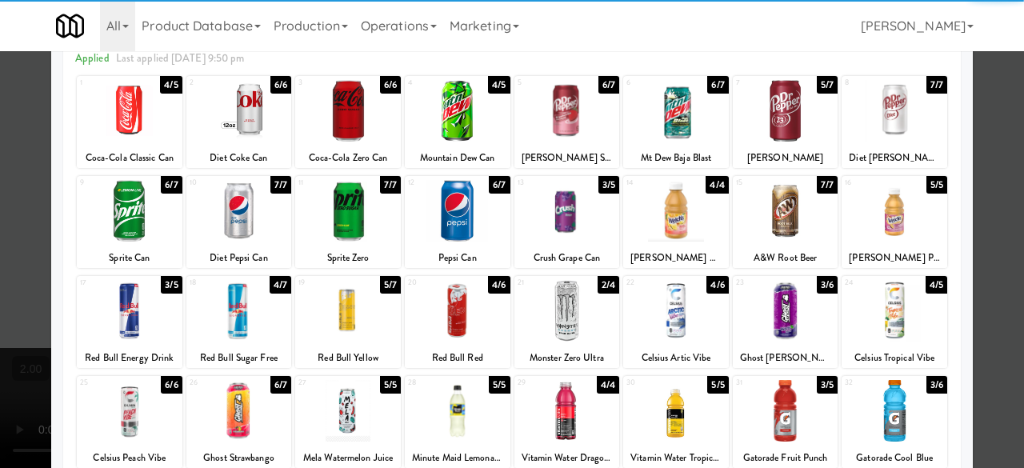
click at [973, 150] on div at bounding box center [512, 234] width 1024 height 468
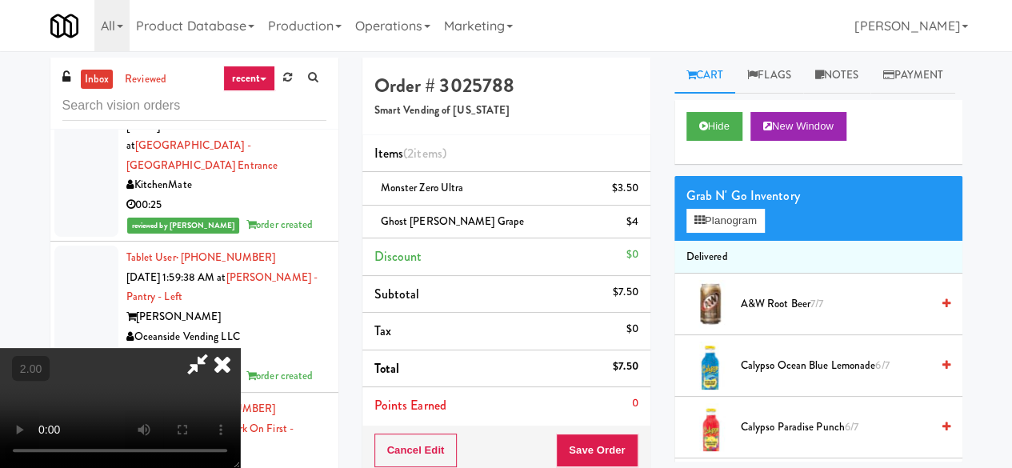
drag, startPoint x: 562, startPoint y: 130, endPoint x: 571, endPoint y: 131, distance: 9.7
click at [216, 348] on icon at bounding box center [197, 364] width 37 height 32
click at [598, 441] on button "Save Order" at bounding box center [597, 451] width 82 height 34
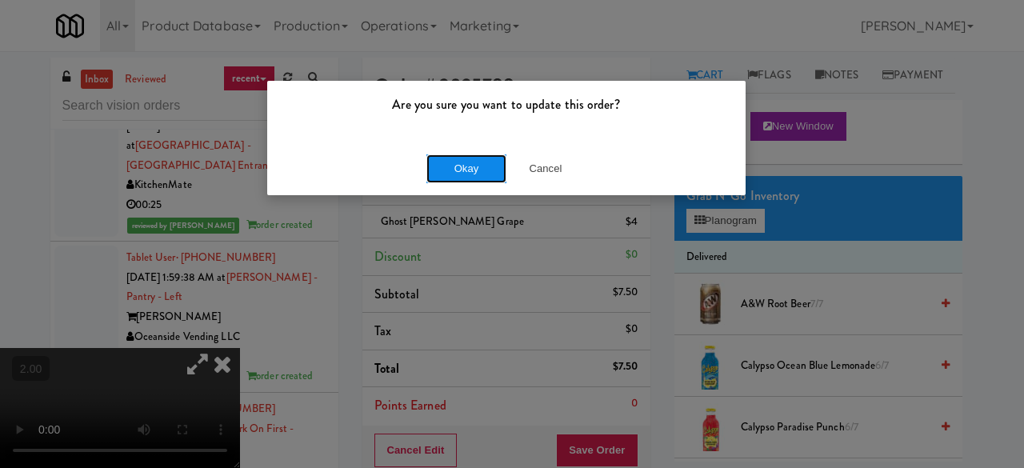
click at [457, 165] on button "Okay" at bounding box center [467, 168] width 80 height 29
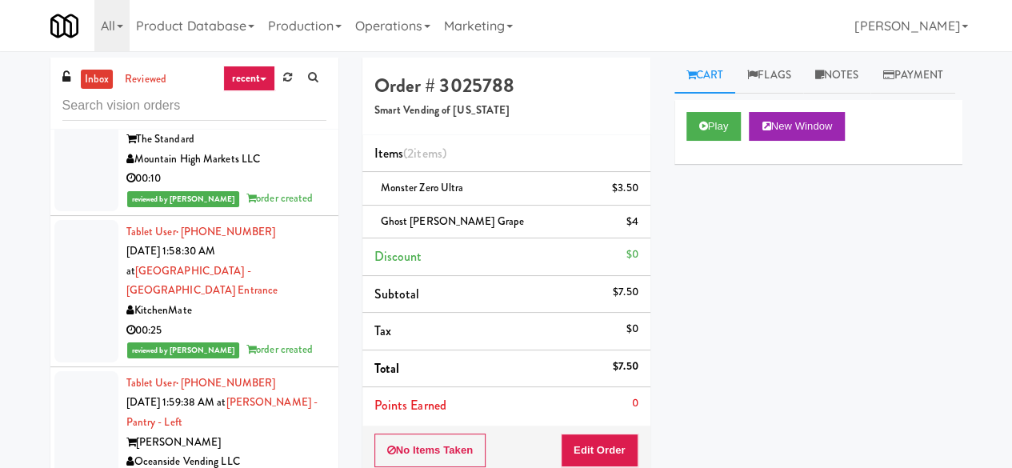
scroll to position [26480, 0]
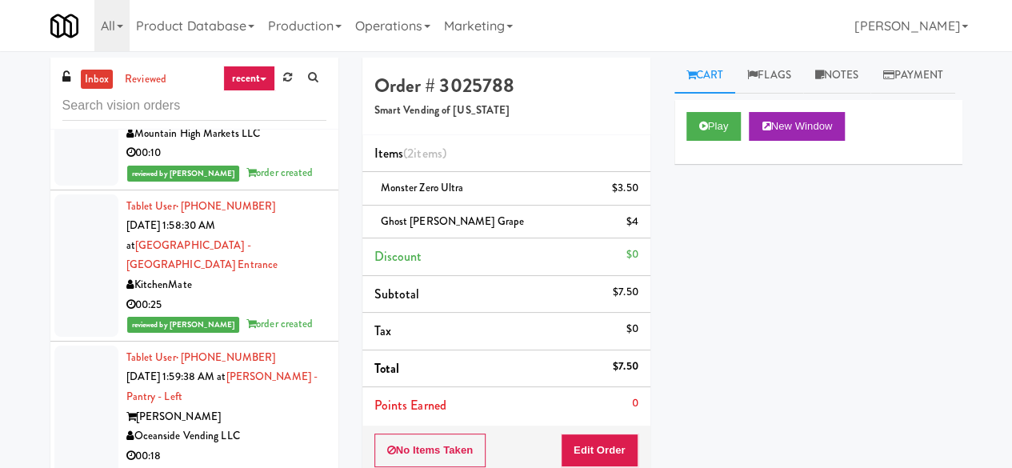
drag, startPoint x: 274, startPoint y: 379, endPoint x: 266, endPoint y: 377, distance: 8.9
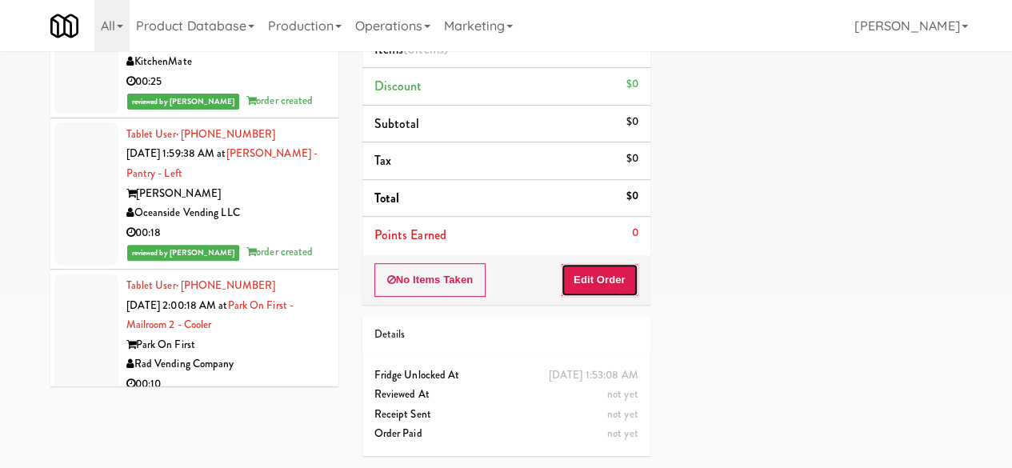
click at [619, 263] on button "Edit Order" at bounding box center [600, 280] width 78 height 34
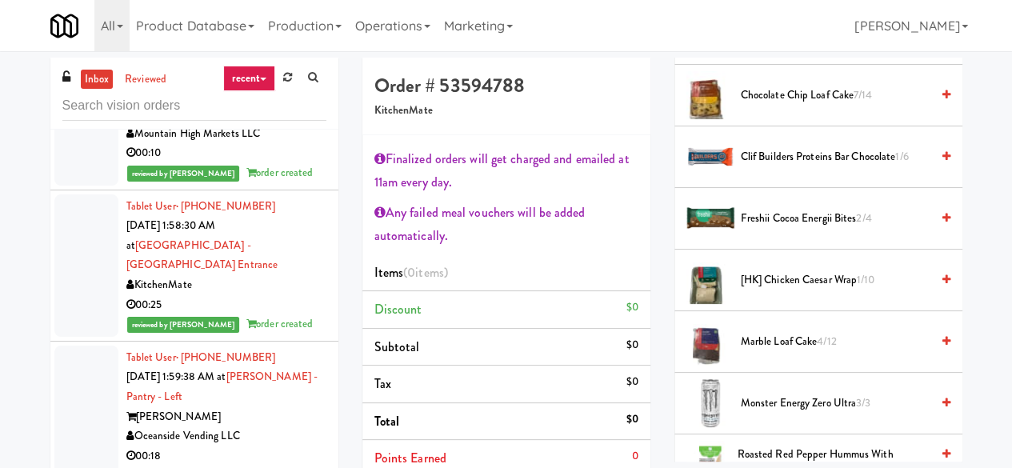
scroll to position [320, 0]
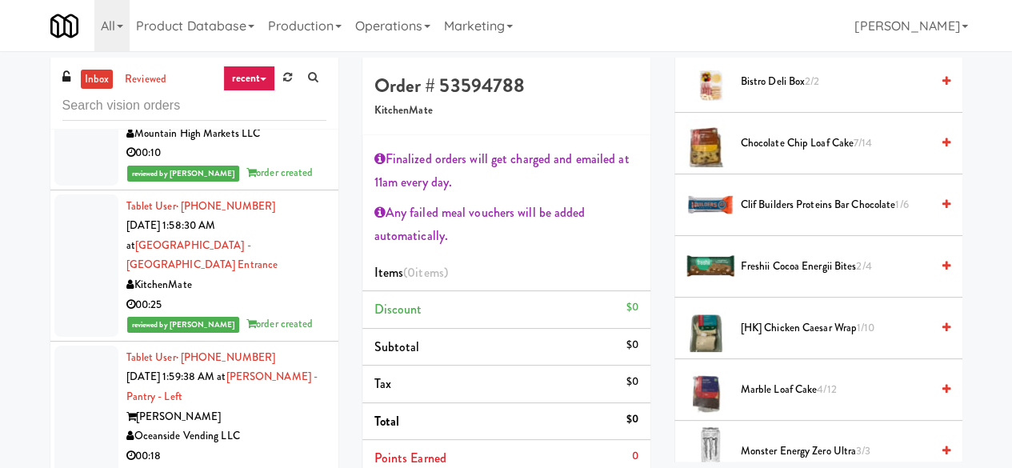
click at [796, 277] on span "Freshii Cocoa Energii Bites 2/4" at bounding box center [836, 267] width 190 height 20
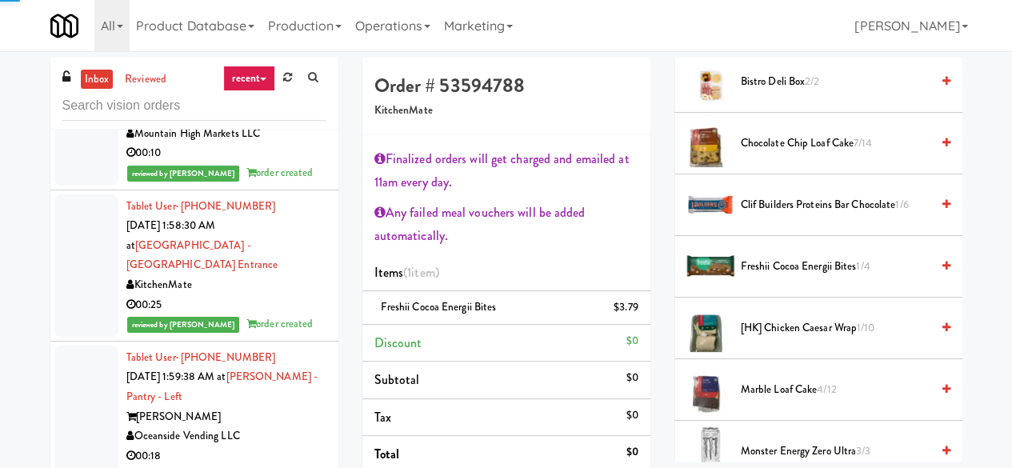
scroll to position [273, 0]
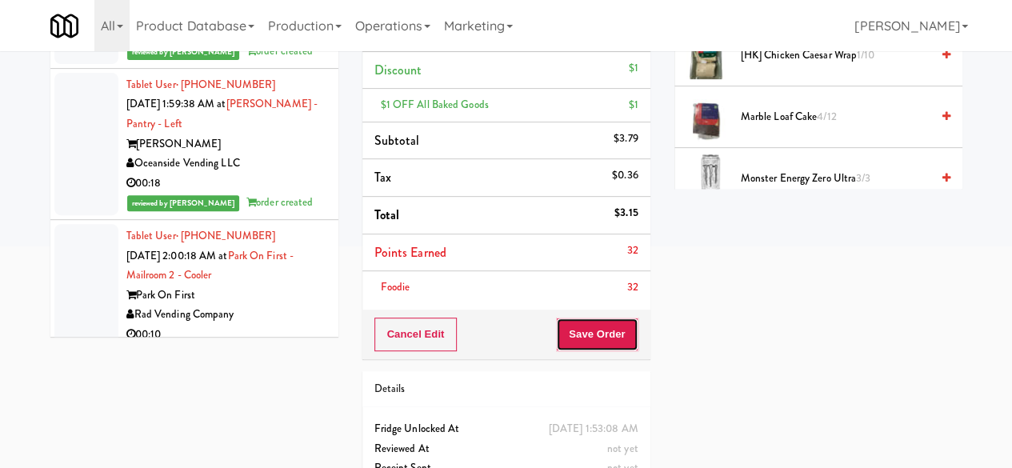
click at [587, 328] on button "Save Order" at bounding box center [597, 335] width 82 height 34
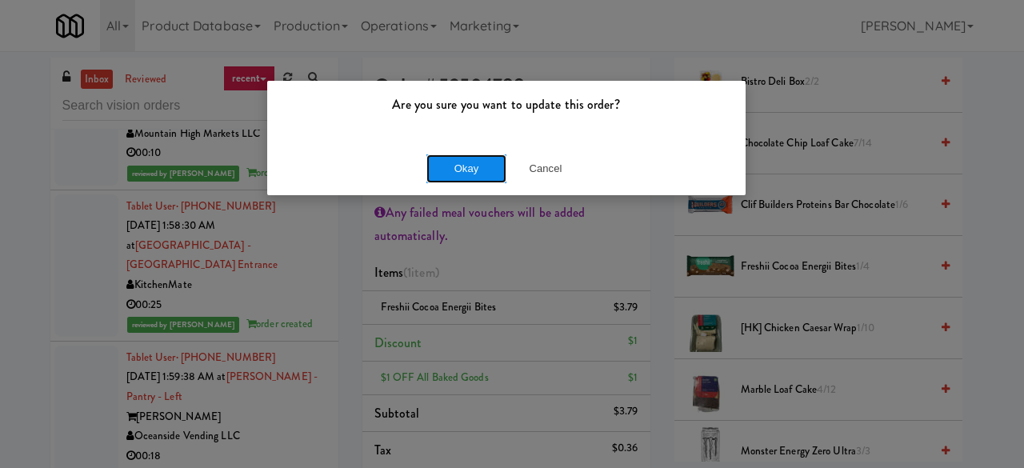
click at [482, 166] on button "Okay" at bounding box center [467, 168] width 80 height 29
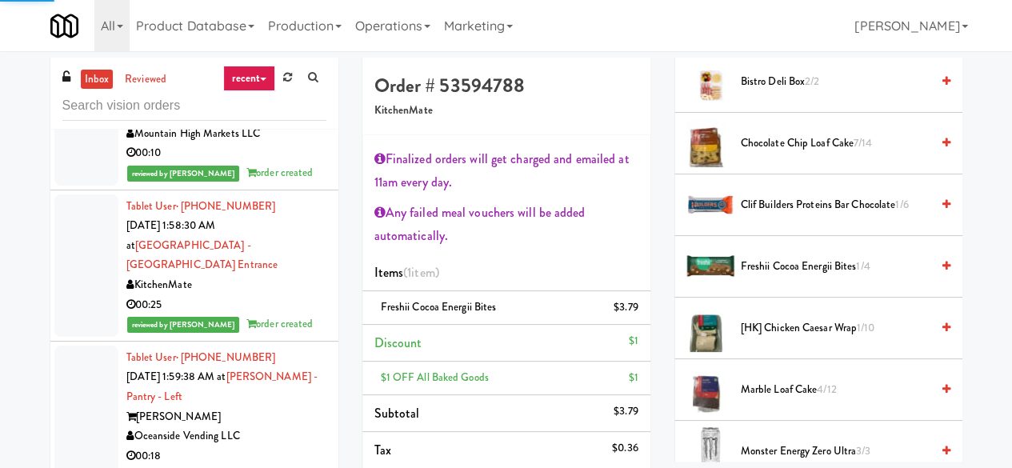
scroll to position [272, 0]
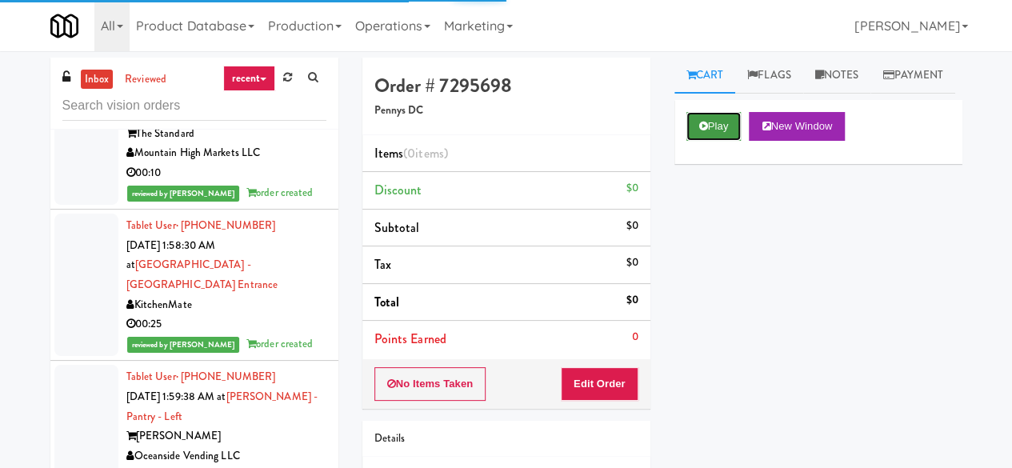
click at [709, 141] on button "Play" at bounding box center [714, 126] width 55 height 29
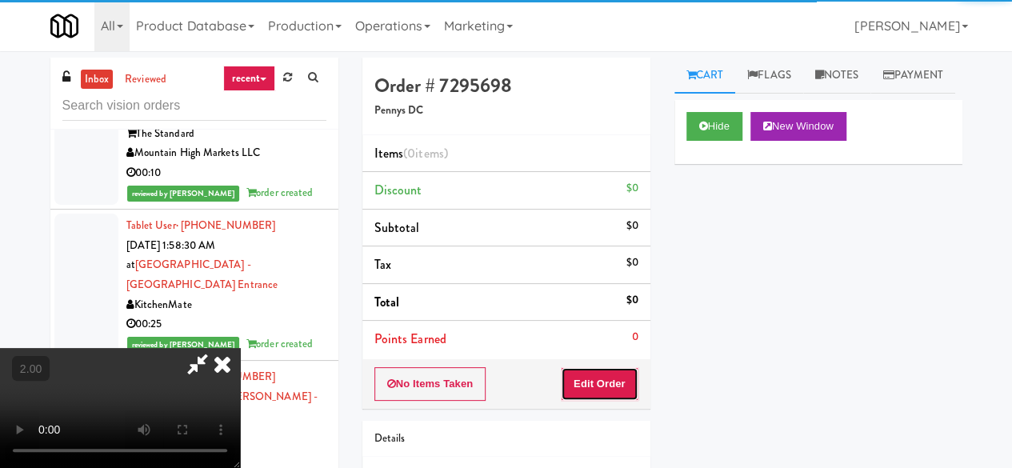
click at [619, 379] on button "Edit Order" at bounding box center [600, 384] width 78 height 34
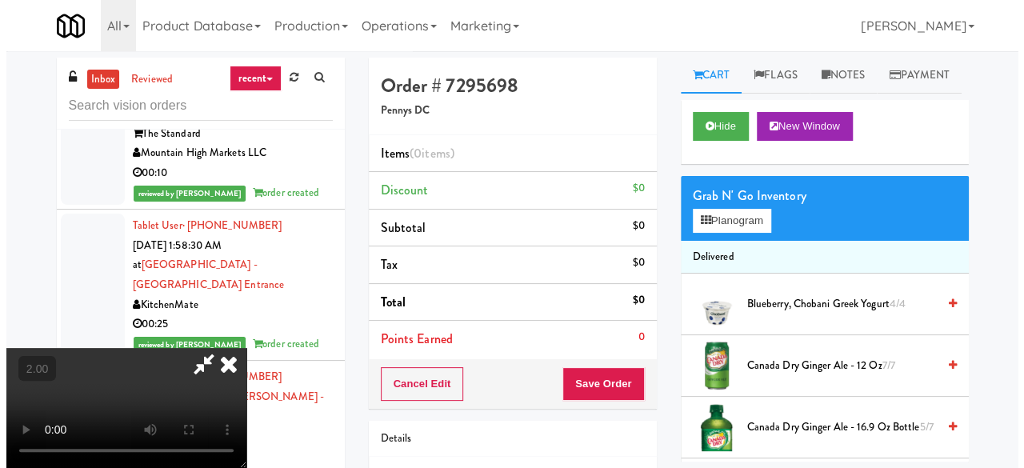
scroll to position [210, 0]
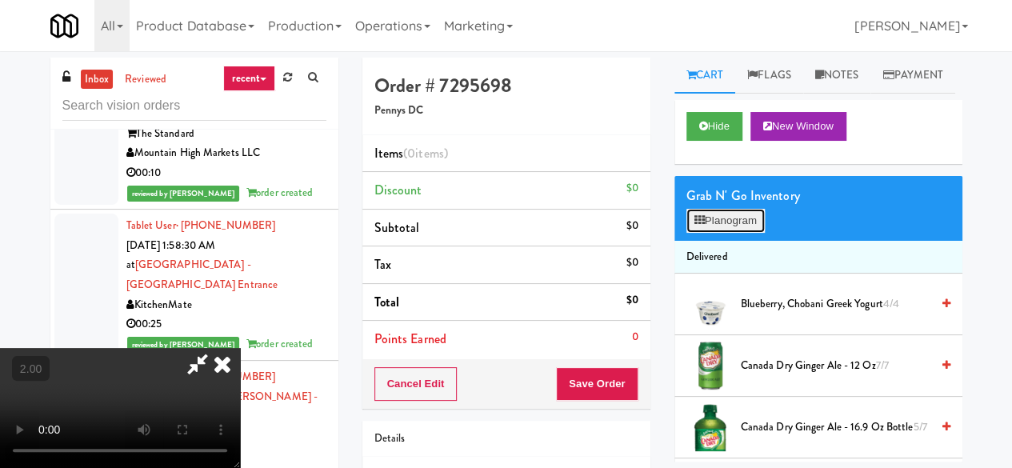
click at [730, 233] on button "Planogram" at bounding box center [726, 221] width 78 height 24
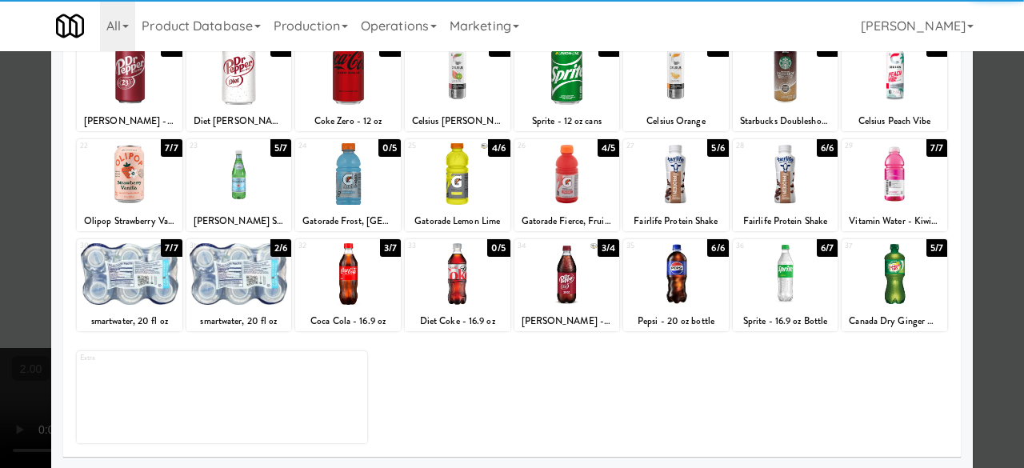
click at [365, 281] on div at bounding box center [348, 274] width 106 height 62
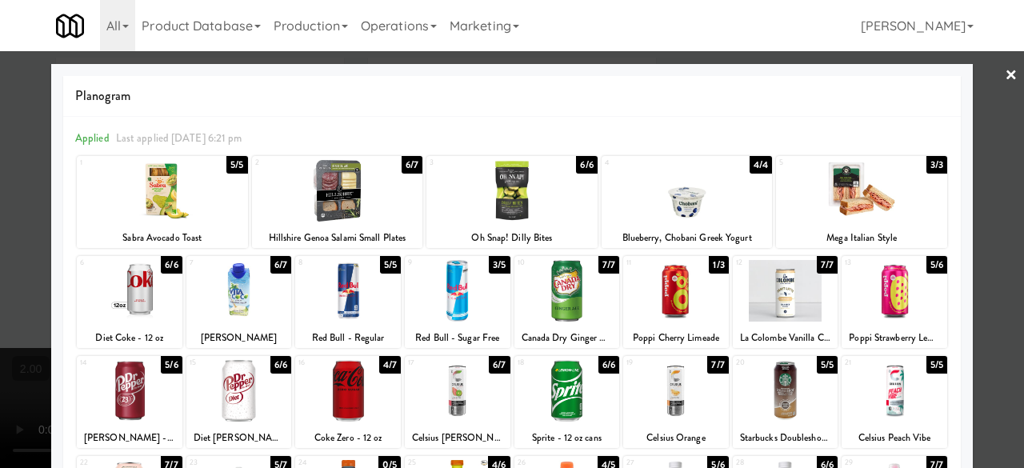
click at [1005, 66] on link "×" at bounding box center [1011, 76] width 13 height 50
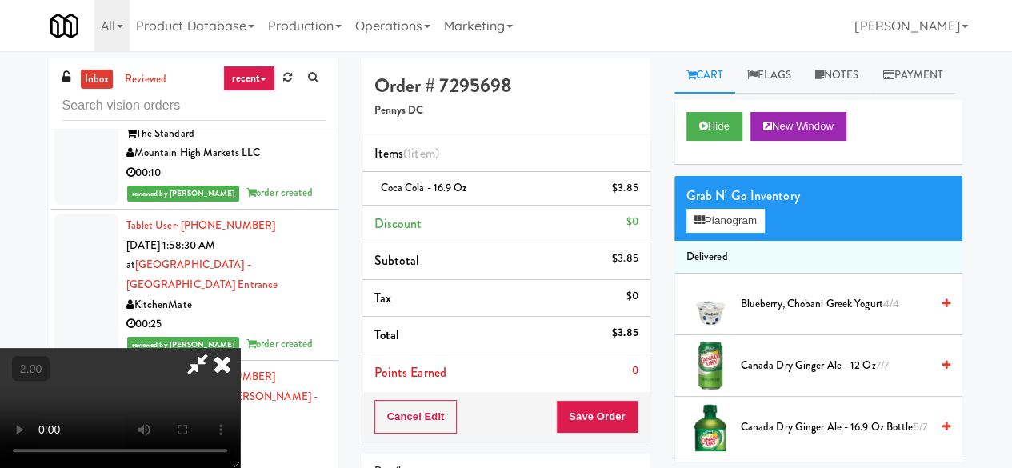
click at [216, 348] on icon at bounding box center [197, 364] width 37 height 32
click at [611, 419] on button "Save Order" at bounding box center [597, 417] width 82 height 34
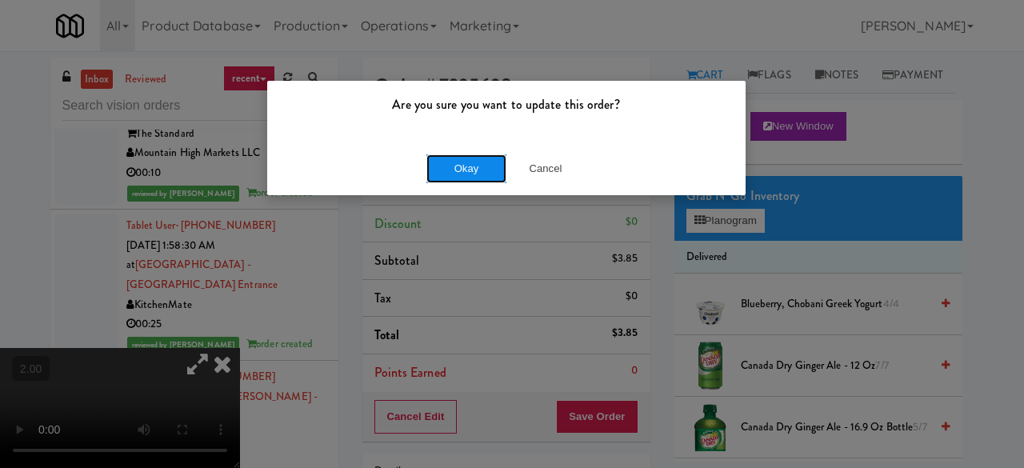
click at [481, 170] on button "Okay" at bounding box center [467, 168] width 80 height 29
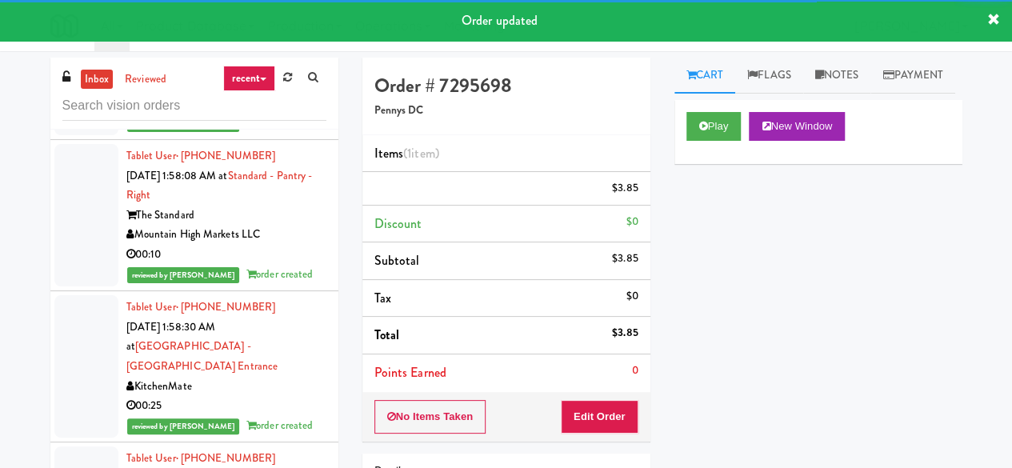
scroll to position [26320, 0]
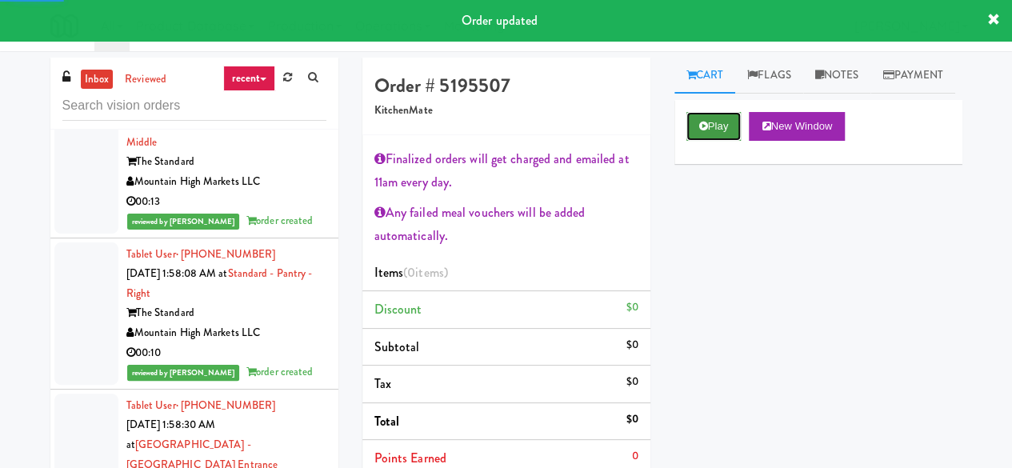
drag, startPoint x: 719, startPoint y: 163, endPoint x: 637, endPoint y: 204, distance: 92.0
click at [719, 141] on button "Play" at bounding box center [714, 126] width 55 height 29
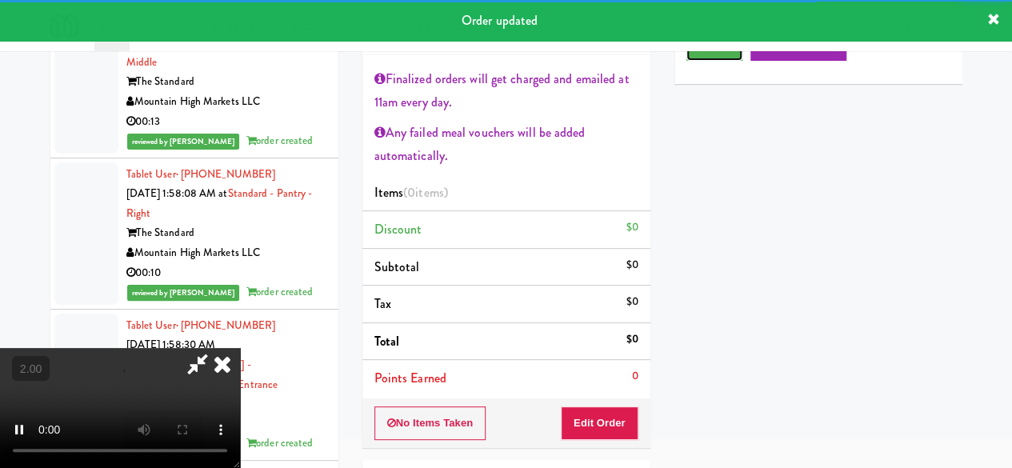
scroll to position [160, 0]
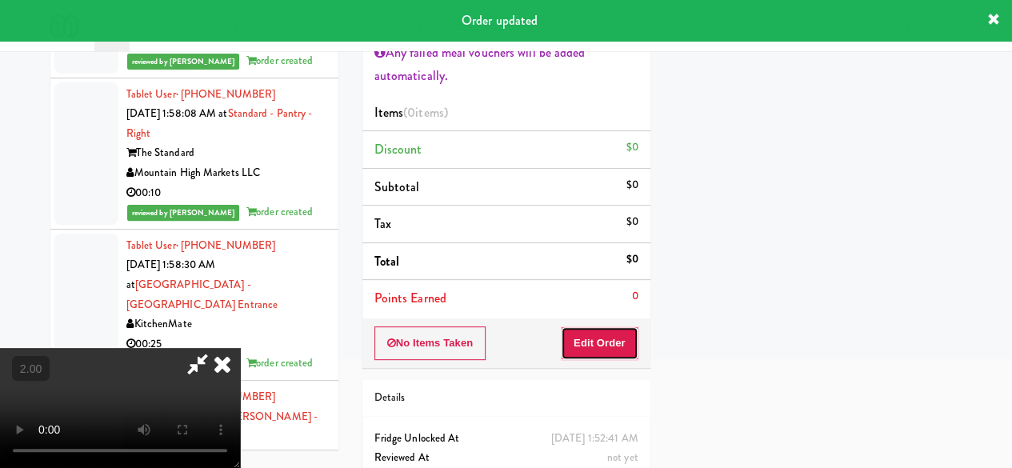
click at [611, 339] on button "Edit Order" at bounding box center [600, 343] width 78 height 34
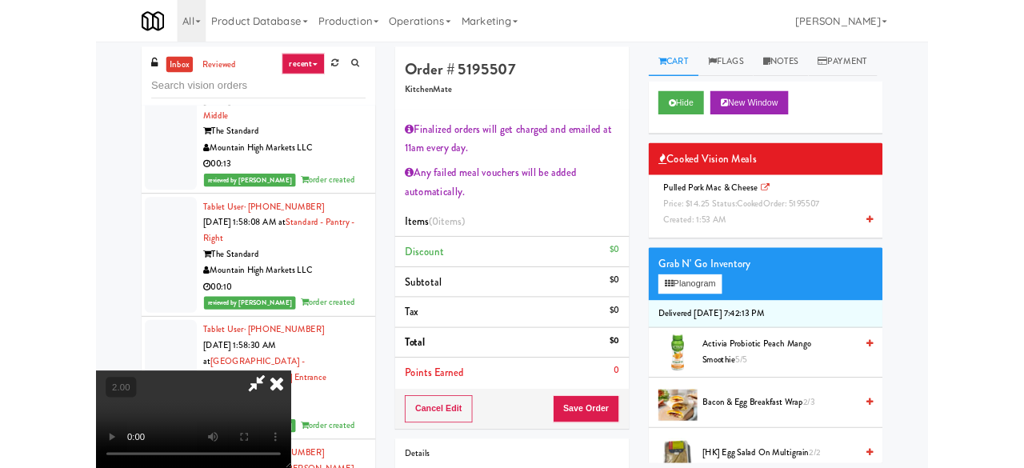
scroll to position [33, 0]
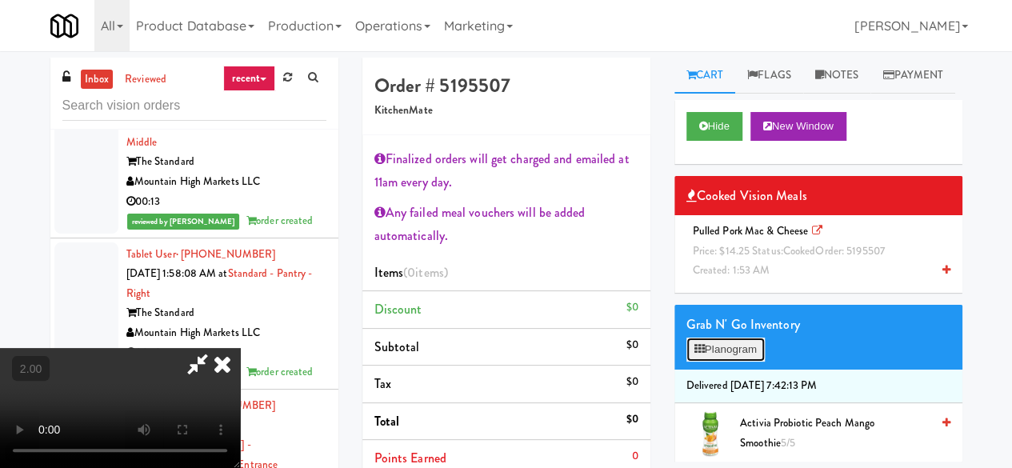
click at [749, 362] on button "Planogram" at bounding box center [726, 350] width 78 height 24
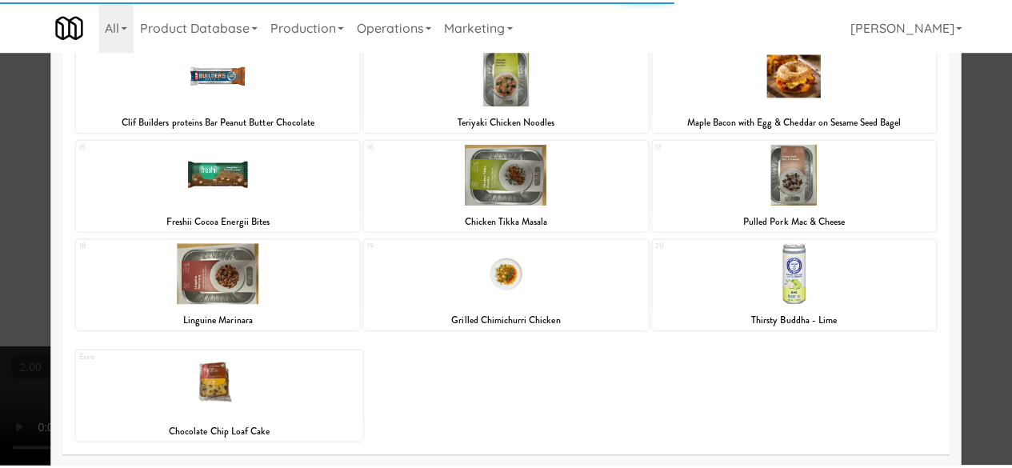
scroll to position [417, 0]
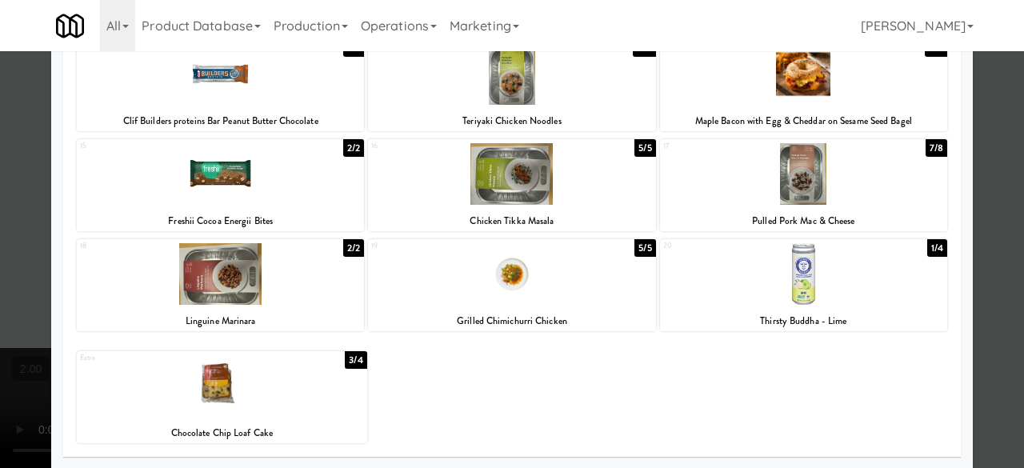
drag, startPoint x: 781, startPoint y: 204, endPoint x: 987, endPoint y: 198, distance: 205.8
click at [783, 203] on div at bounding box center [803, 174] width 287 height 62
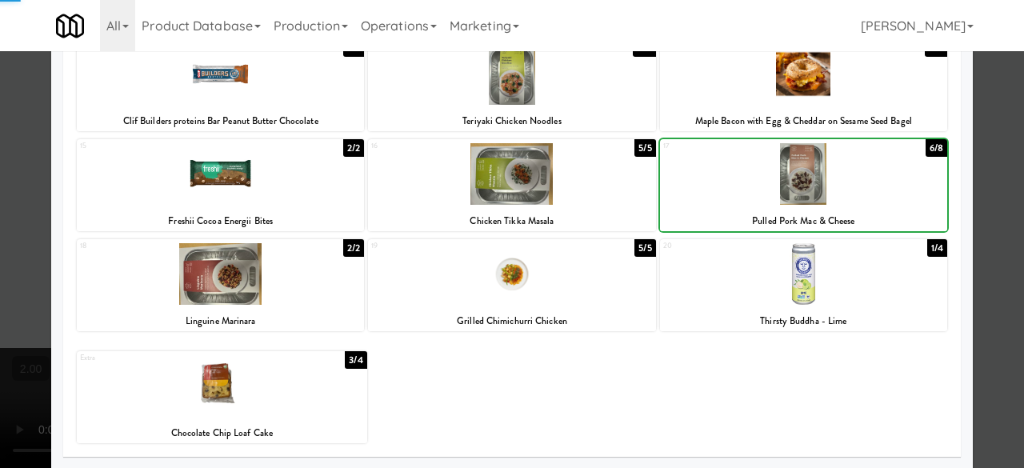
drag, startPoint x: 1005, startPoint y: 139, endPoint x: 941, endPoint y: 162, distance: 67.8
click at [1004, 139] on div at bounding box center [512, 234] width 1024 height 468
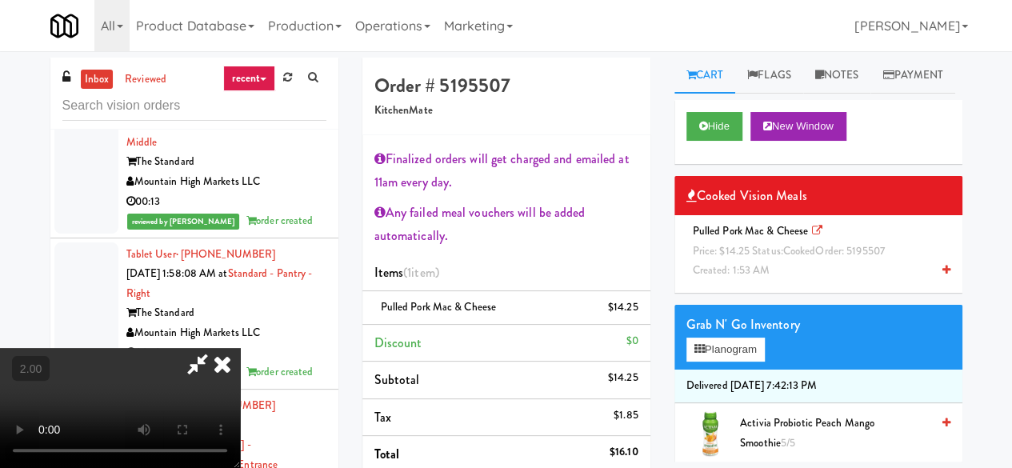
click at [216, 348] on icon at bounding box center [197, 364] width 37 height 32
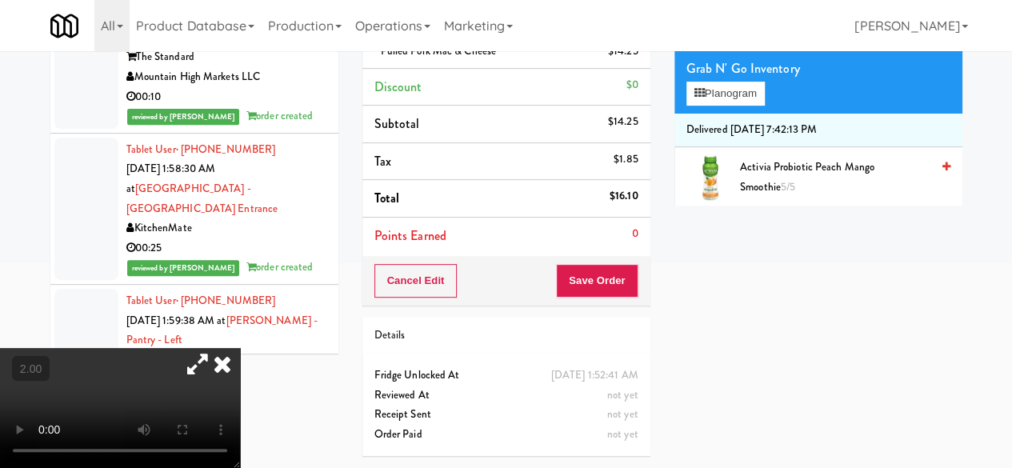
scroll to position [273, 0]
click at [599, 264] on button "Save Order" at bounding box center [597, 281] width 82 height 34
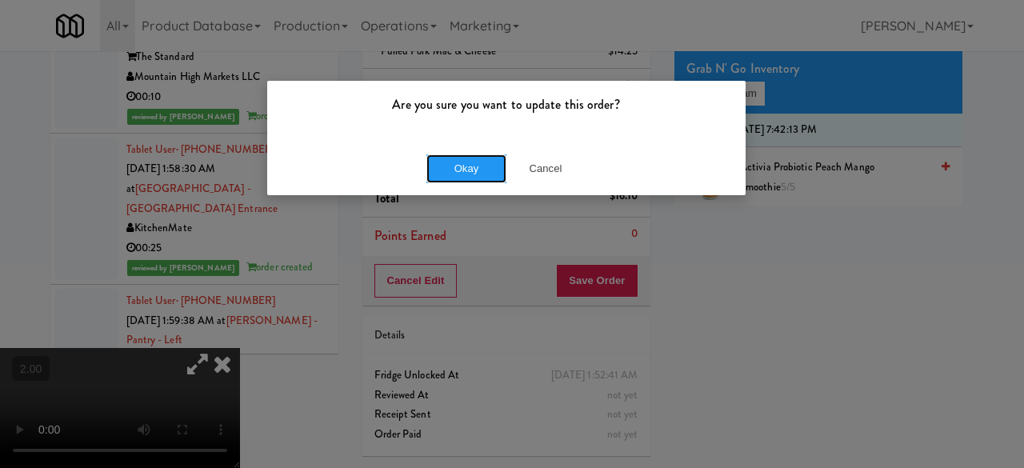
drag, startPoint x: 549, startPoint y: 359, endPoint x: 470, endPoint y: 183, distance: 193.1
click at [470, 183] on div "Okay Cancel" at bounding box center [506, 169] width 479 height 54
click at [476, 164] on button "Okay" at bounding box center [467, 168] width 80 height 29
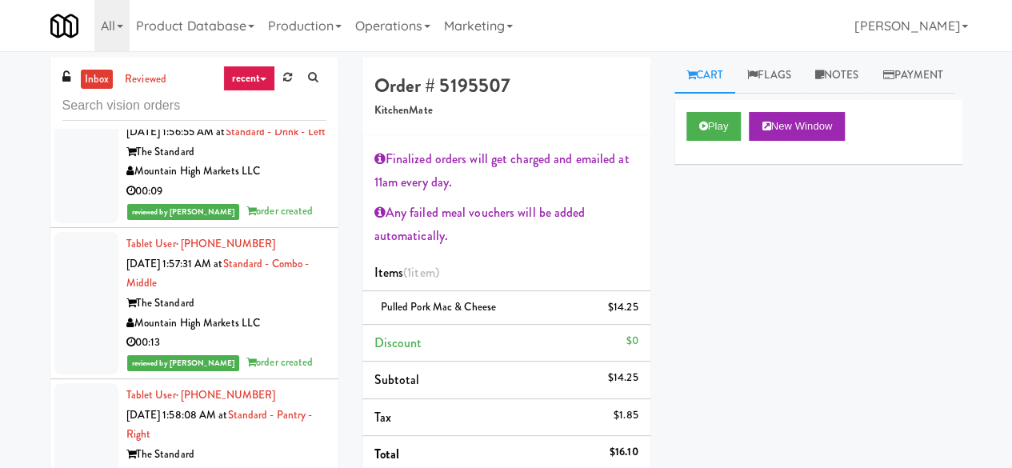
scroll to position [26160, 0]
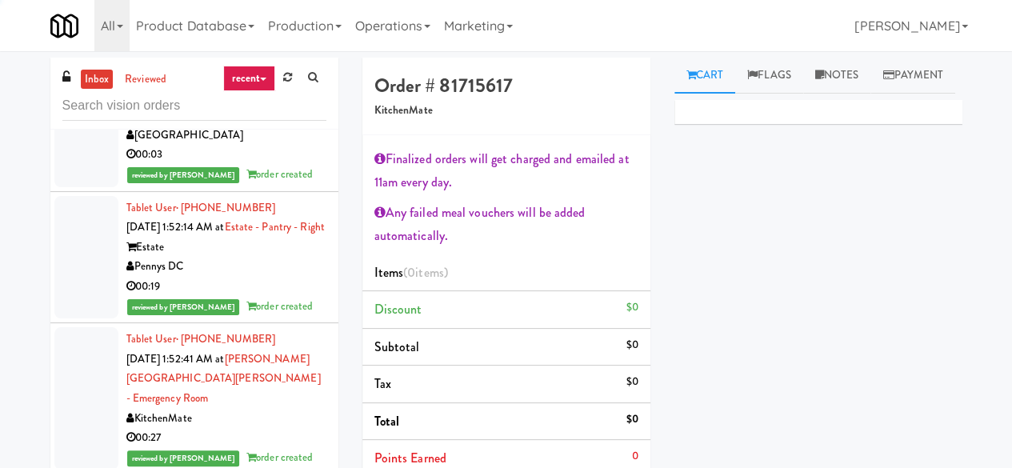
scroll to position [25200, 0]
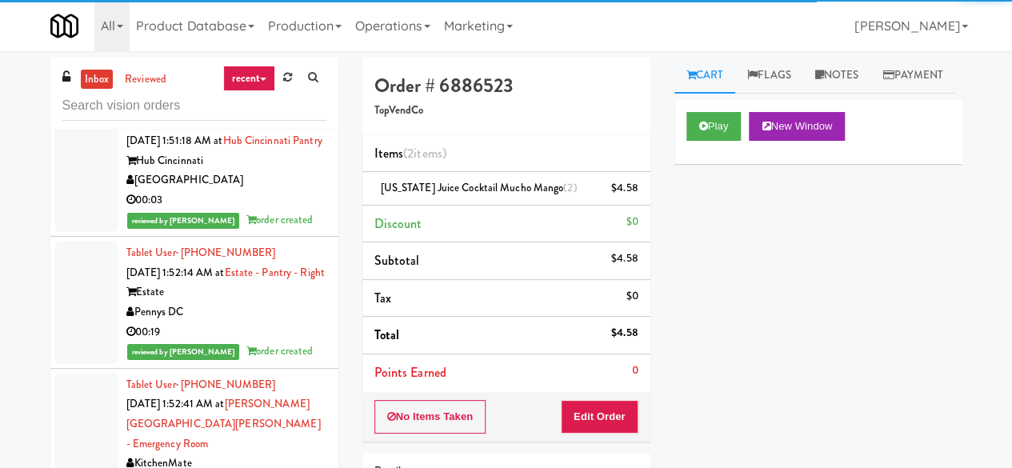
scroll to position [25280, 0]
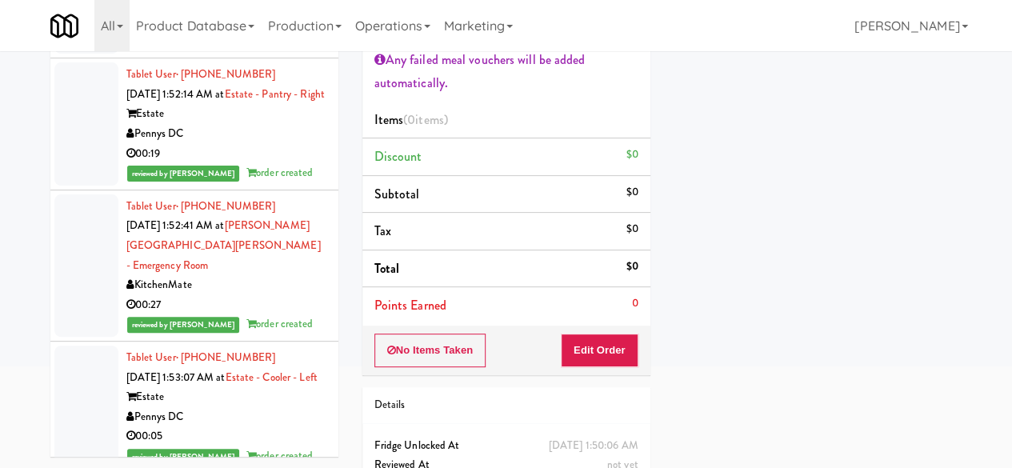
scroll to position [240, 0]
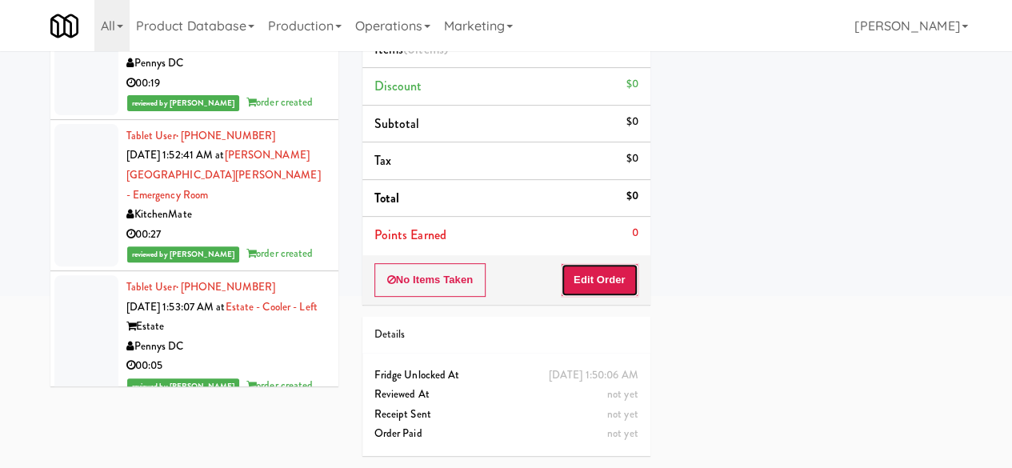
click at [589, 263] on button "Edit Order" at bounding box center [600, 280] width 78 height 34
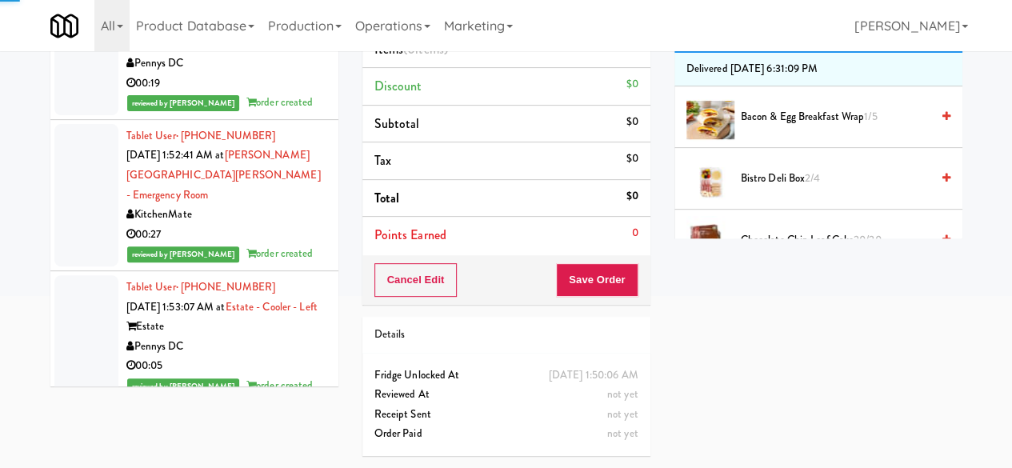
scroll to position [0, 0]
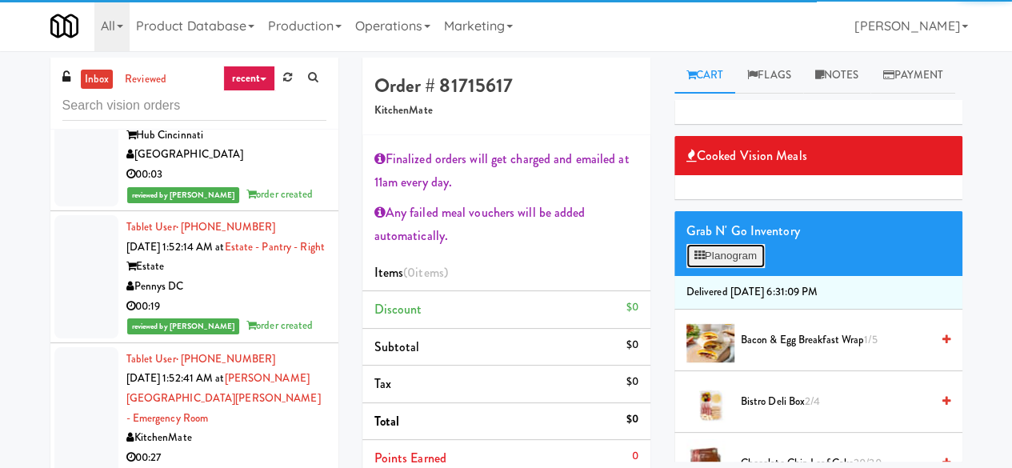
click at [735, 268] on button "Planogram" at bounding box center [726, 256] width 78 height 24
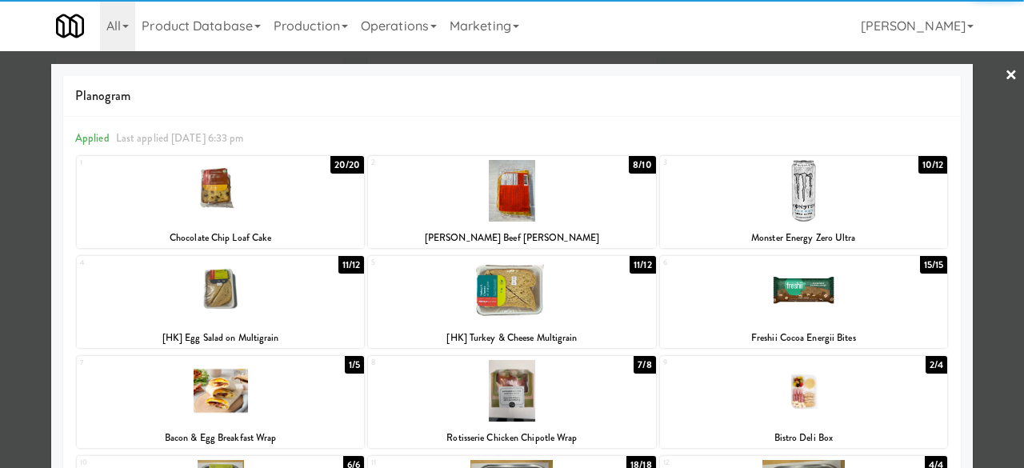
click at [528, 202] on div at bounding box center [511, 191] width 287 height 62
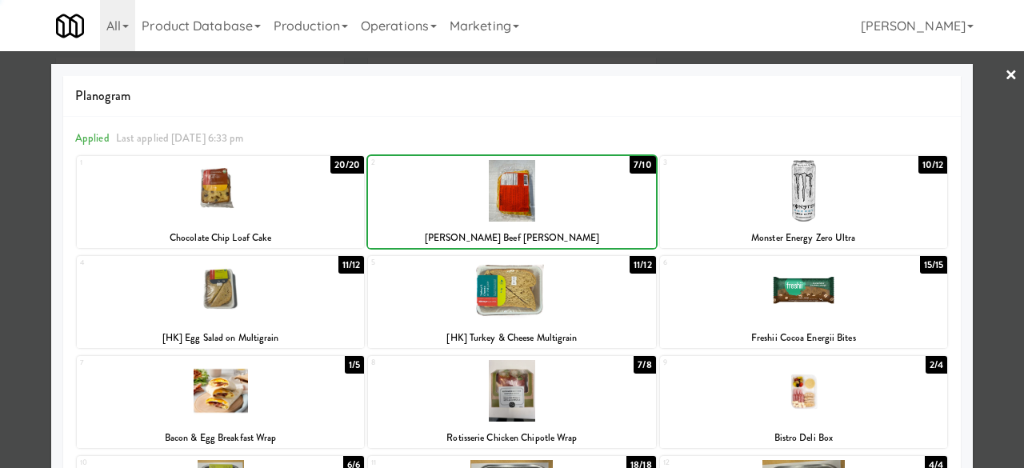
click at [528, 202] on div at bounding box center [511, 191] width 287 height 62
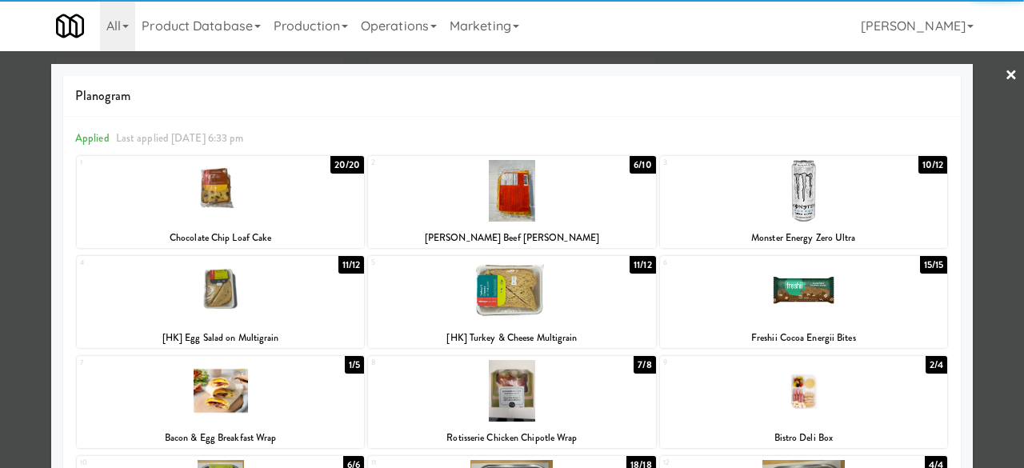
drag, startPoint x: 1003, startPoint y: 82, endPoint x: 935, endPoint y: 83, distance: 67.2
click at [1005, 82] on link "×" at bounding box center [1011, 76] width 13 height 50
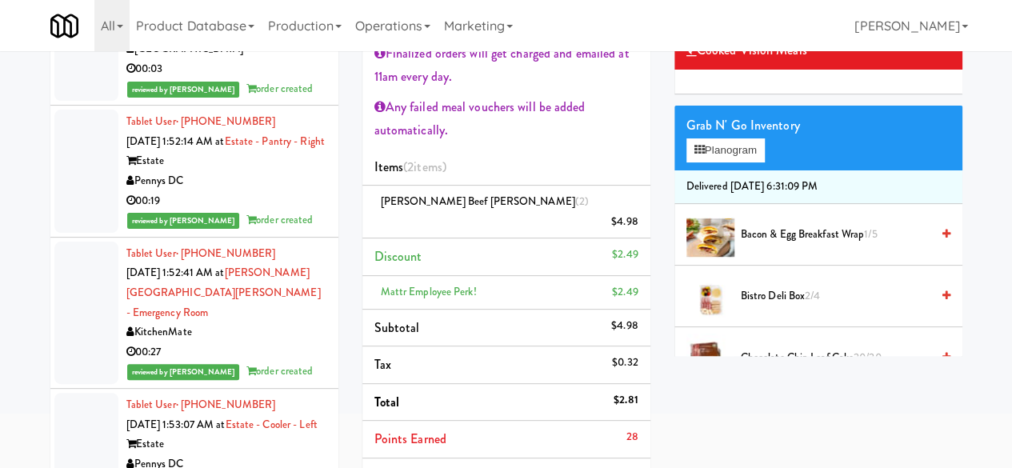
scroll to position [160, 0]
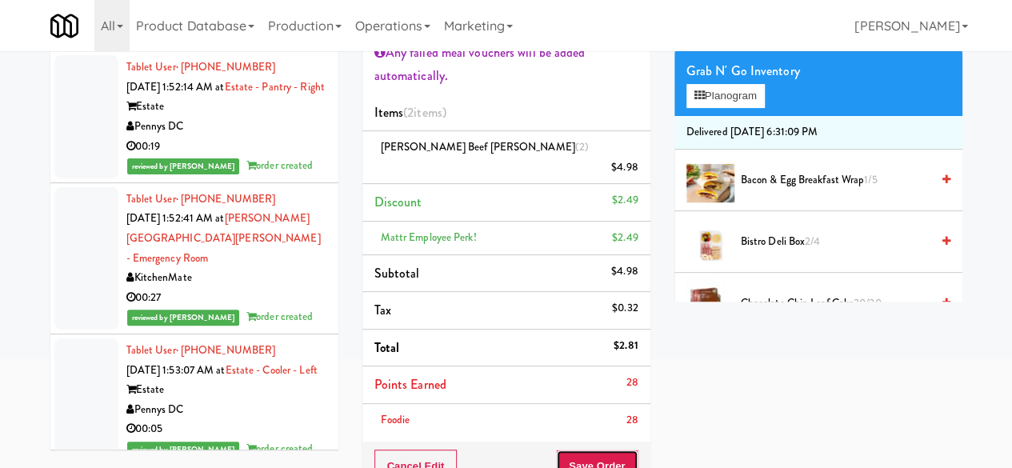
click at [597, 450] on button "Save Order" at bounding box center [597, 467] width 82 height 34
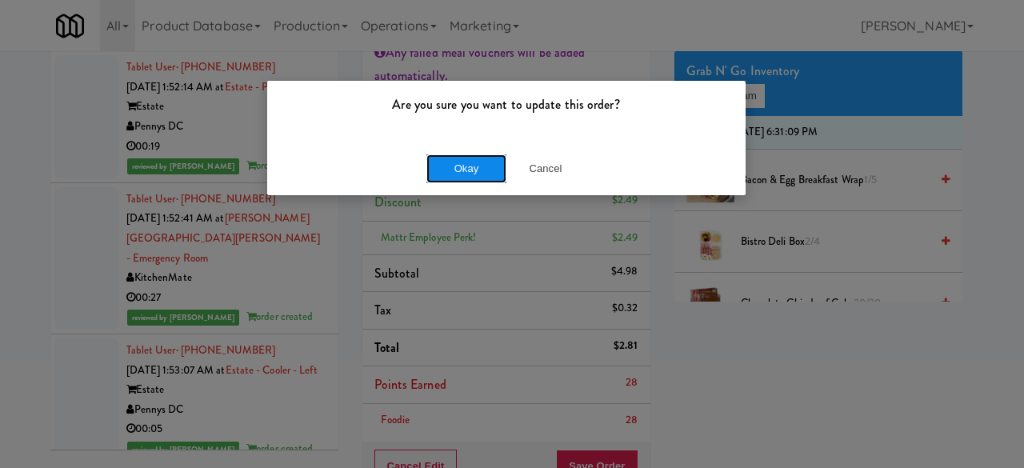
click at [447, 170] on button "Okay" at bounding box center [467, 168] width 80 height 29
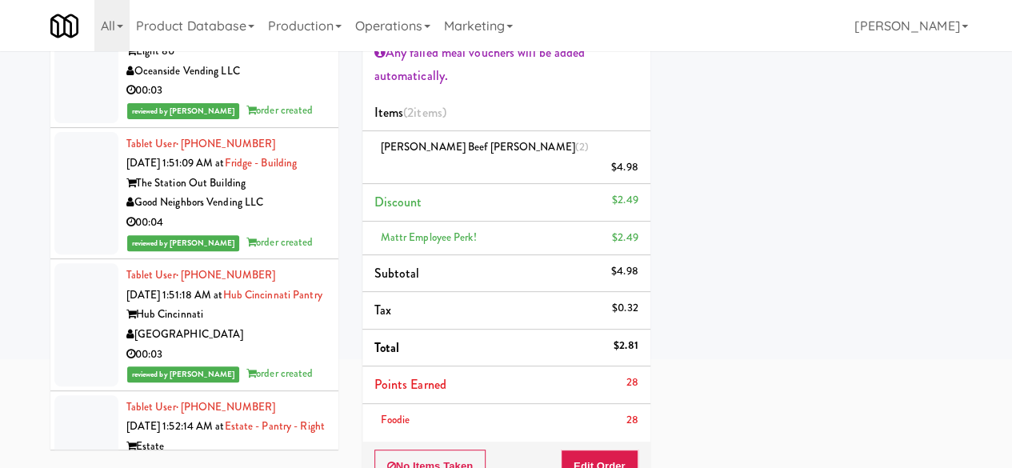
scroll to position [24880, 0]
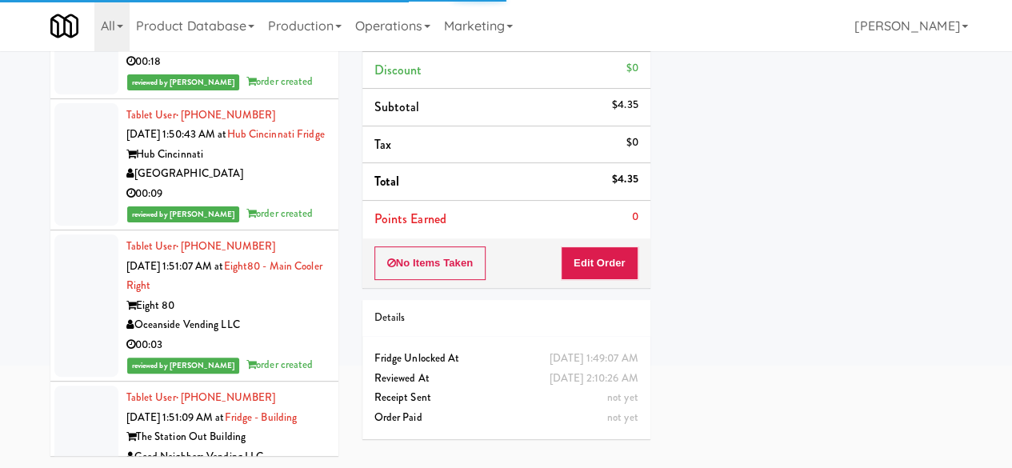
scroll to position [24720, 0]
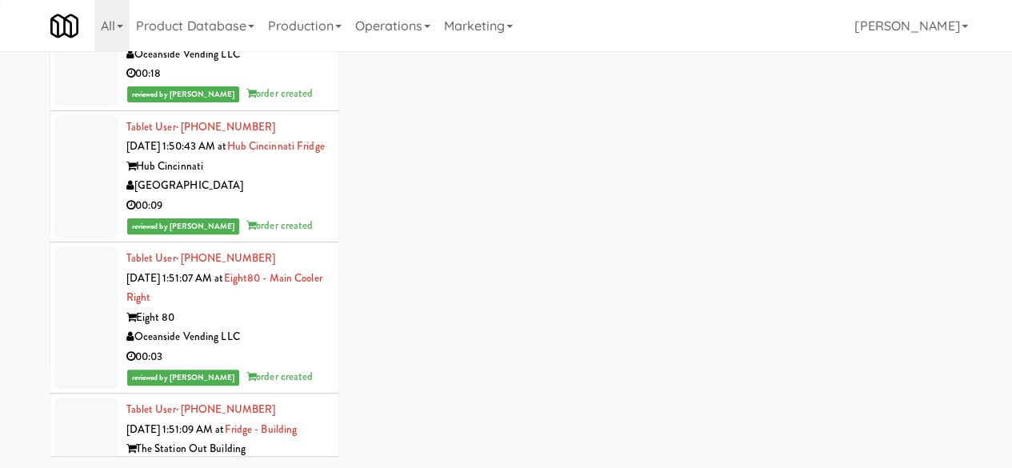
scroll to position [152, 0]
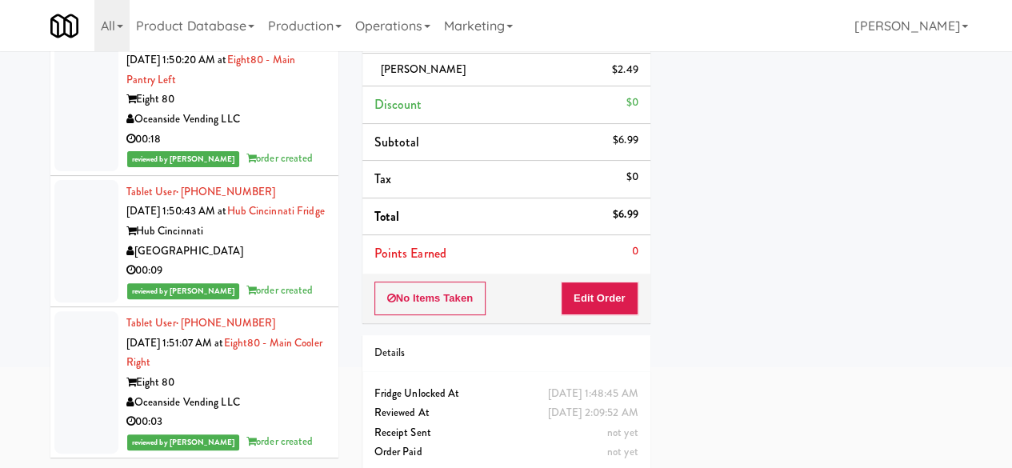
scroll to position [24479, 0]
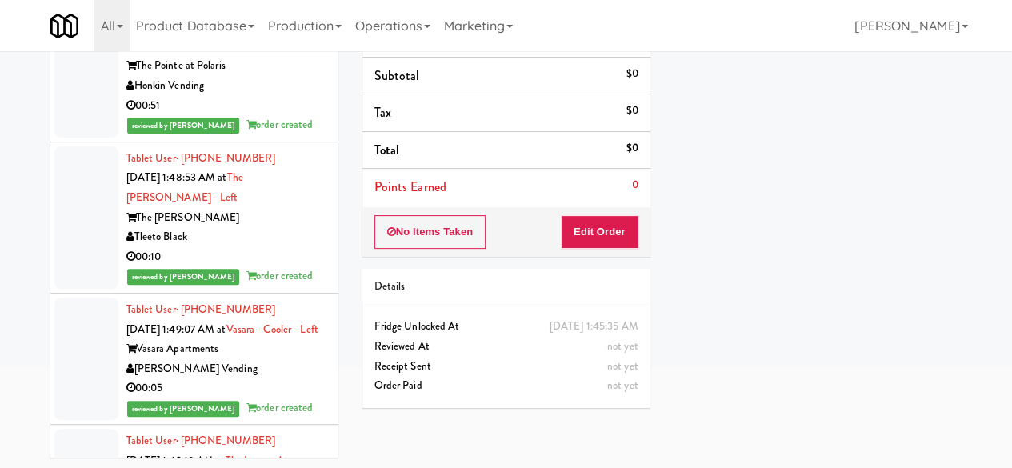
scroll to position [23679, 0]
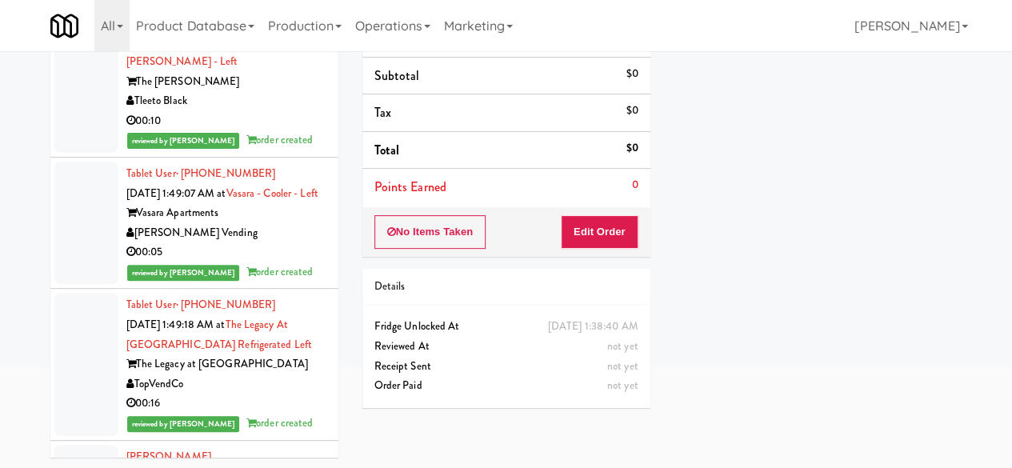
scroll to position [24079, 0]
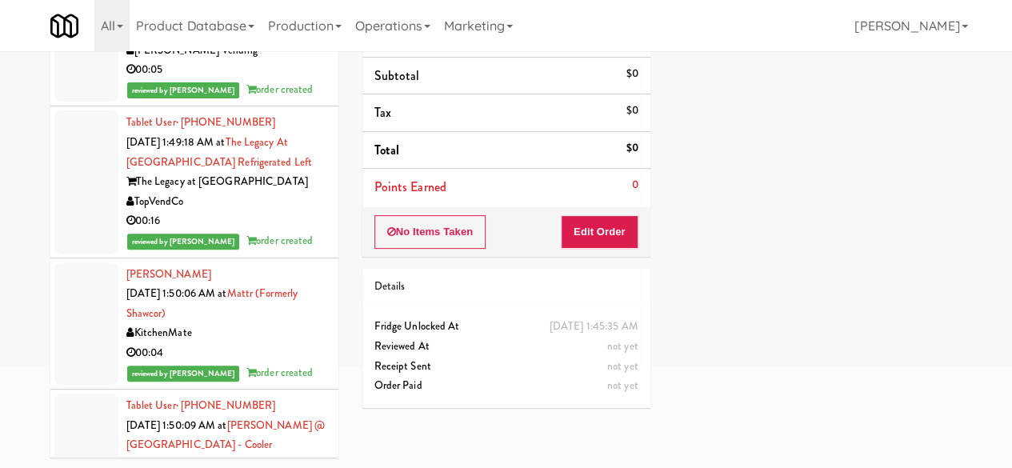
scroll to position [24319, 0]
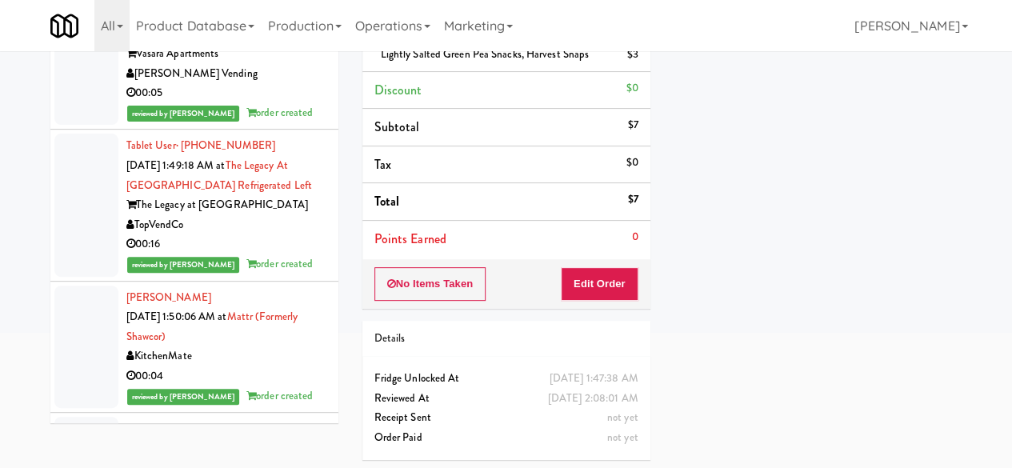
scroll to position [24159, 0]
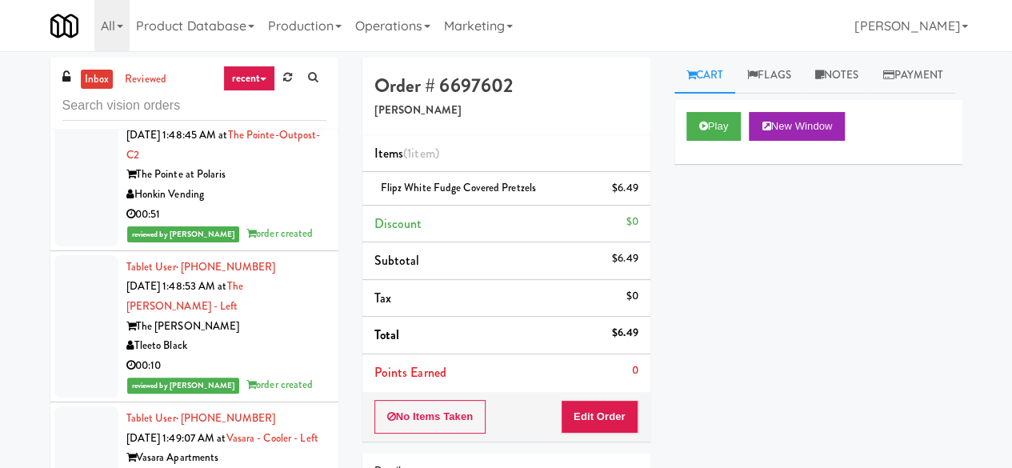
scroll to position [23999, 0]
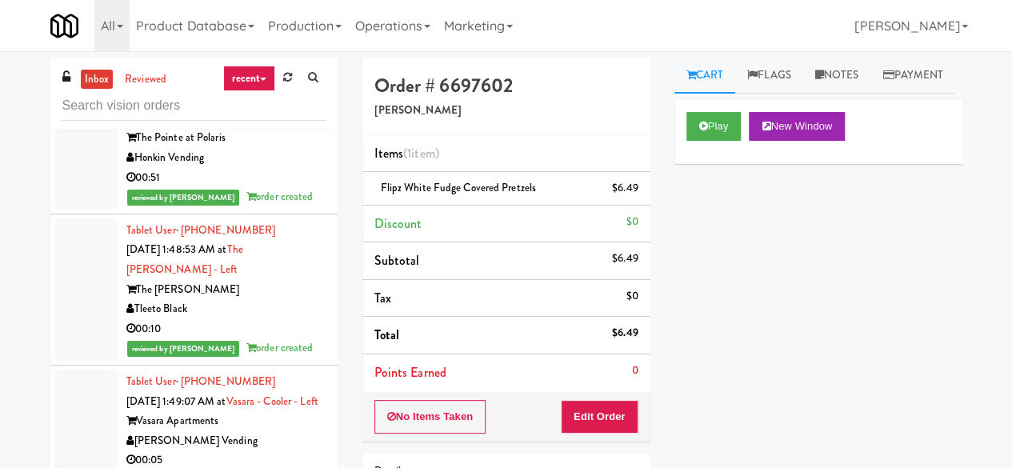
drag, startPoint x: 254, startPoint y: 415, endPoint x: 463, endPoint y: 375, distance: 211.9
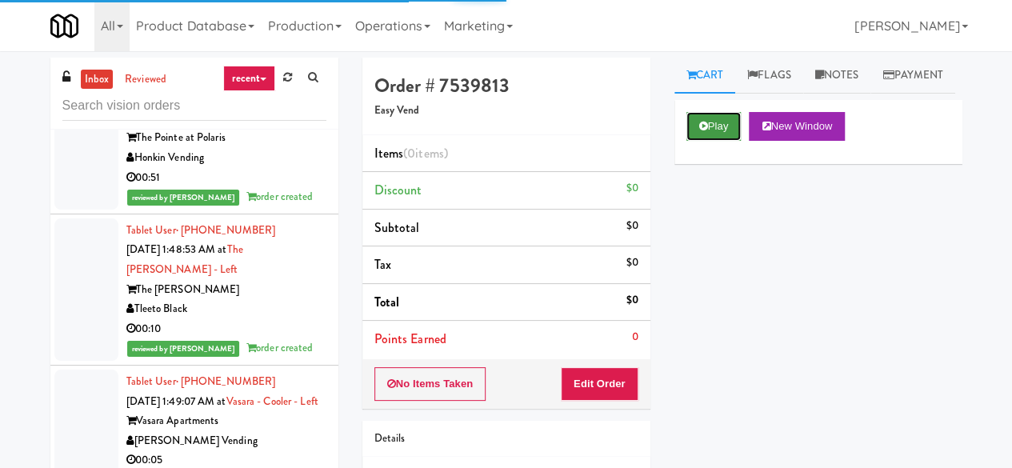
click at [687, 141] on button "Play" at bounding box center [714, 126] width 55 height 29
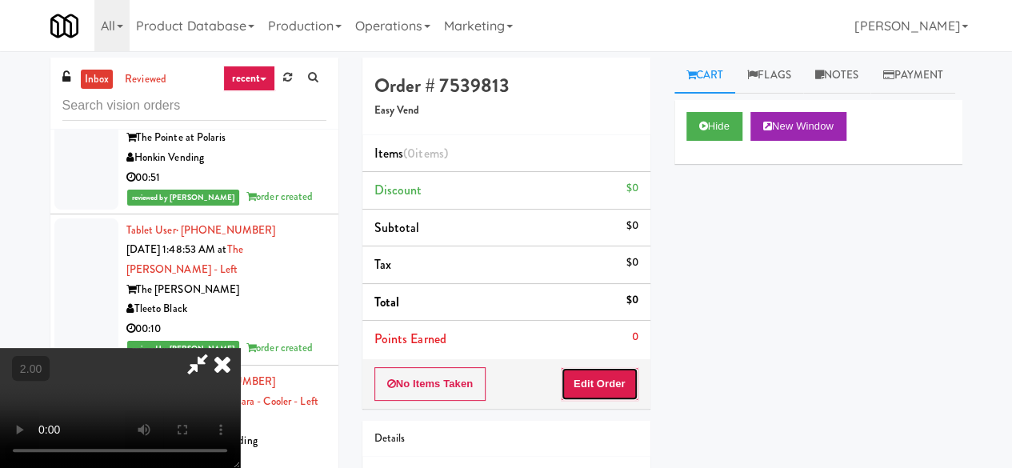
click at [586, 371] on button "Edit Order" at bounding box center [600, 384] width 78 height 34
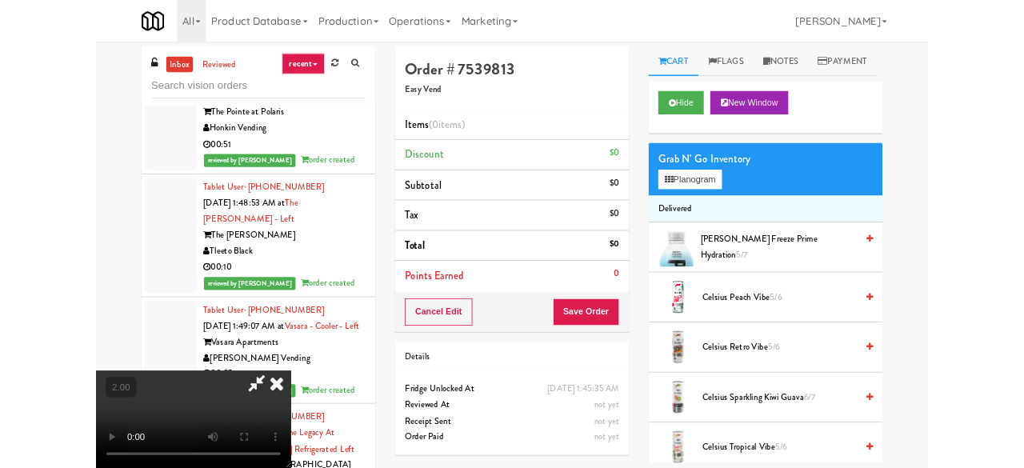
scroll to position [33, 0]
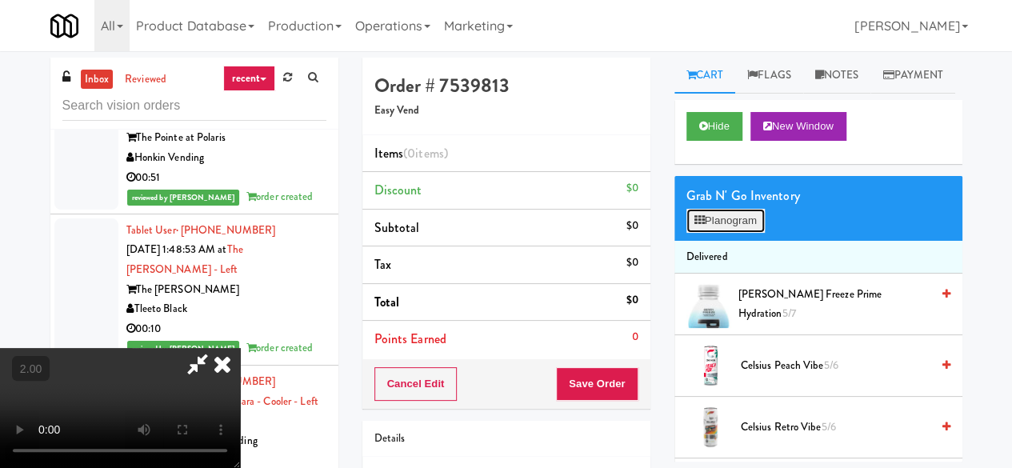
click at [699, 233] on button "Planogram" at bounding box center [726, 221] width 78 height 24
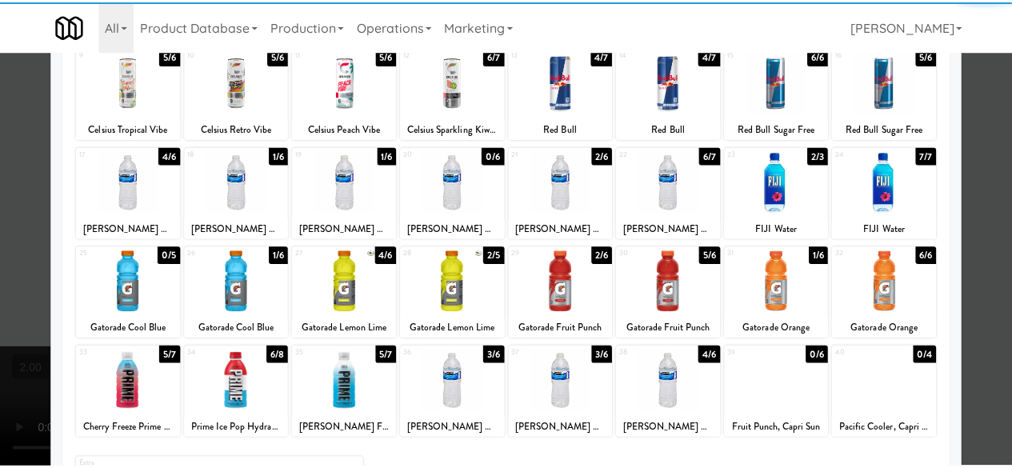
scroll to position [240, 0]
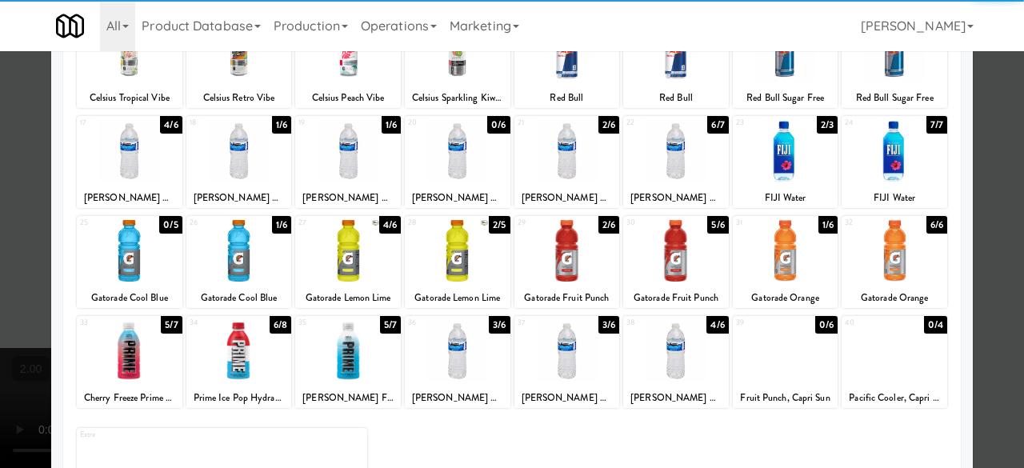
click at [892, 243] on div at bounding box center [895, 251] width 106 height 62
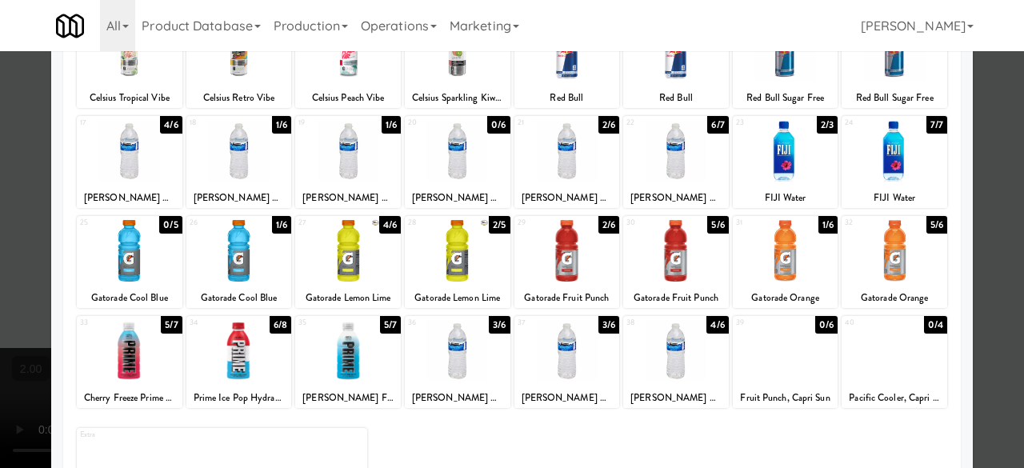
click at [671, 360] on div at bounding box center [676, 351] width 106 height 62
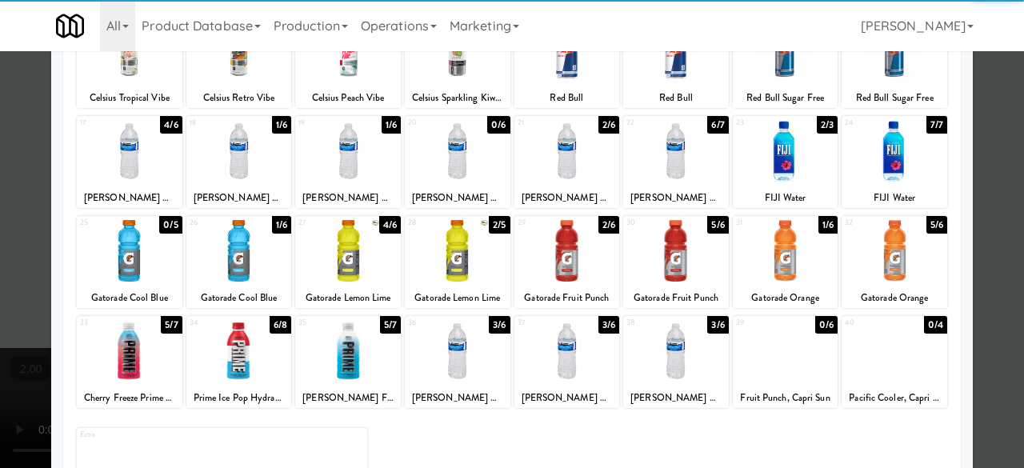
click at [978, 189] on div at bounding box center [512, 234] width 1024 height 468
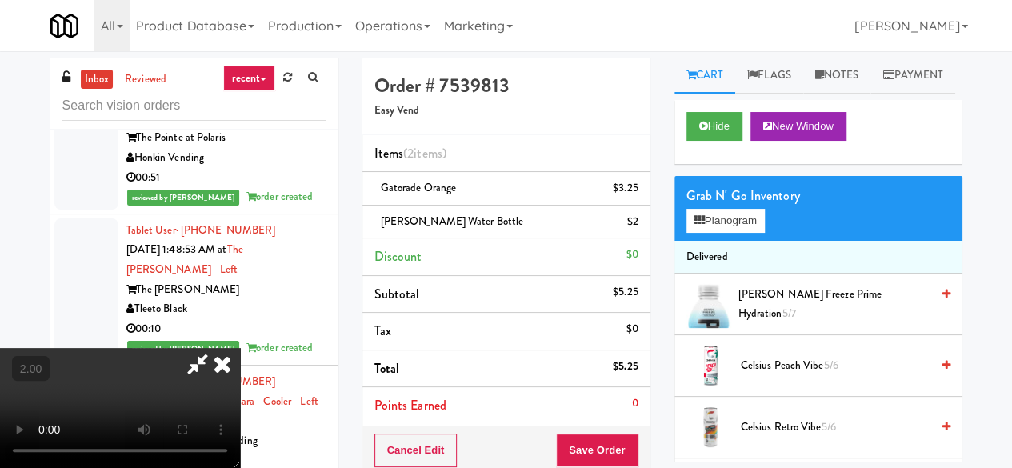
click at [216, 348] on icon at bounding box center [197, 364] width 37 height 32
click at [585, 446] on button "Save Order" at bounding box center [597, 451] width 82 height 34
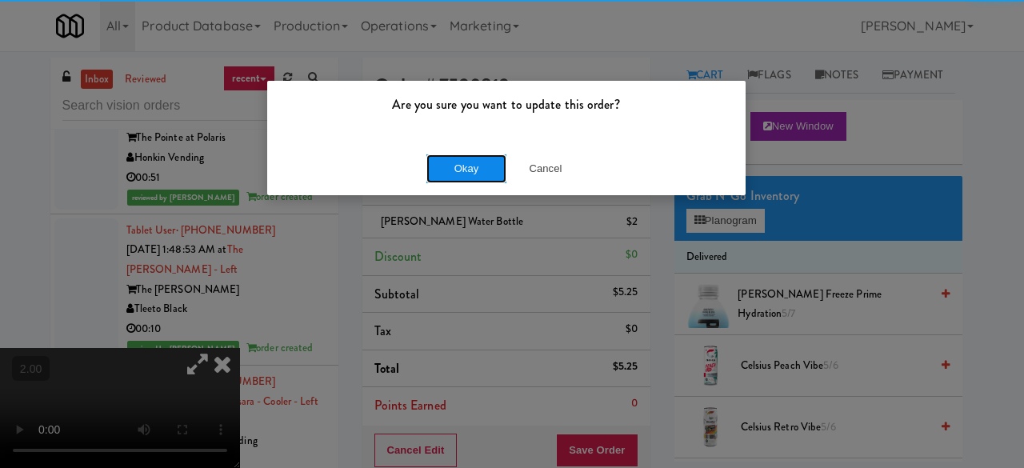
click at [433, 170] on button "Okay" at bounding box center [467, 168] width 80 height 29
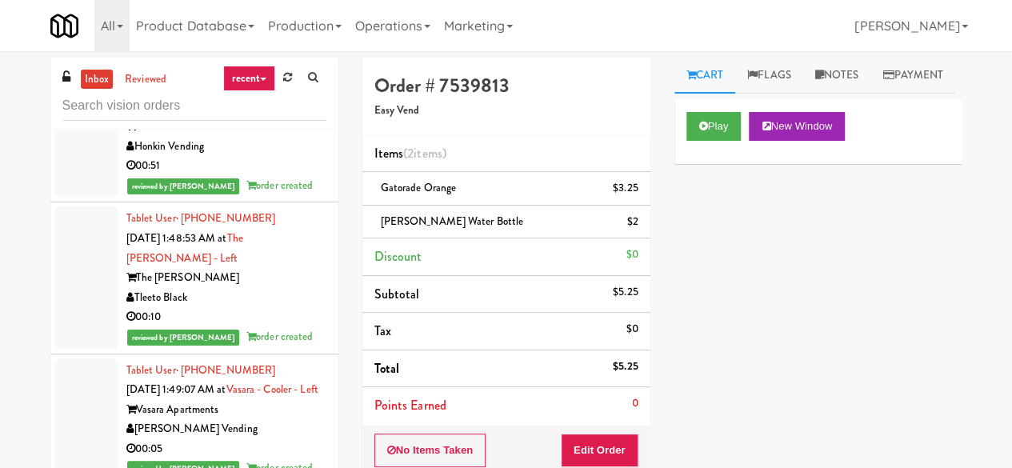
scroll to position [24079, 0]
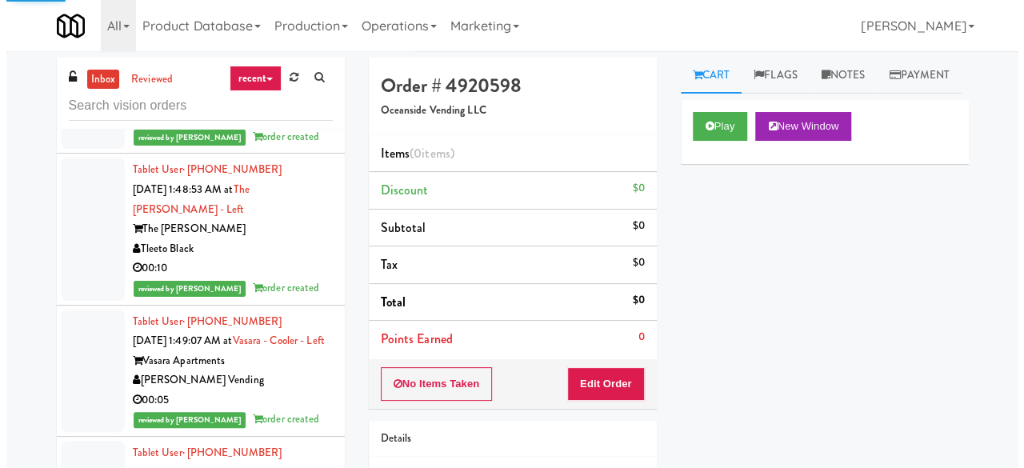
scroll to position [23919, 0]
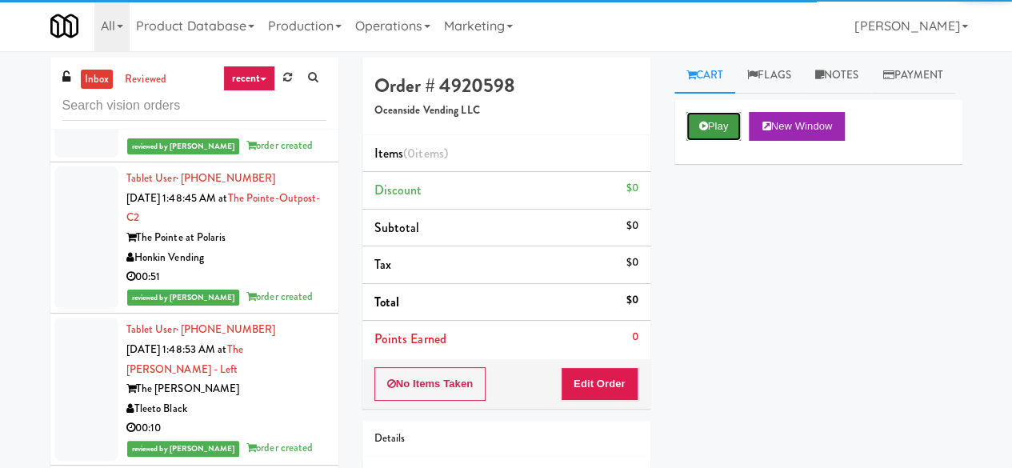
click at [699, 131] on icon at bounding box center [703, 126] width 9 height 10
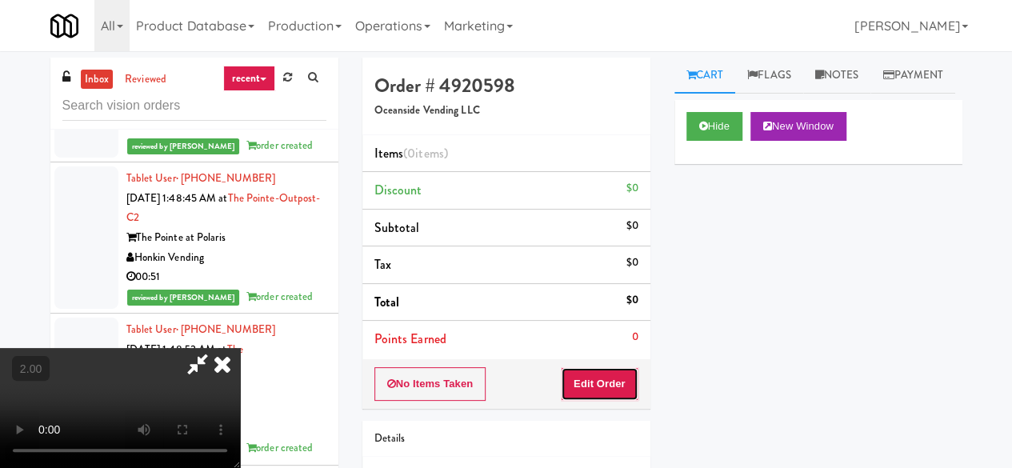
click at [615, 377] on button "Edit Order" at bounding box center [600, 384] width 78 height 34
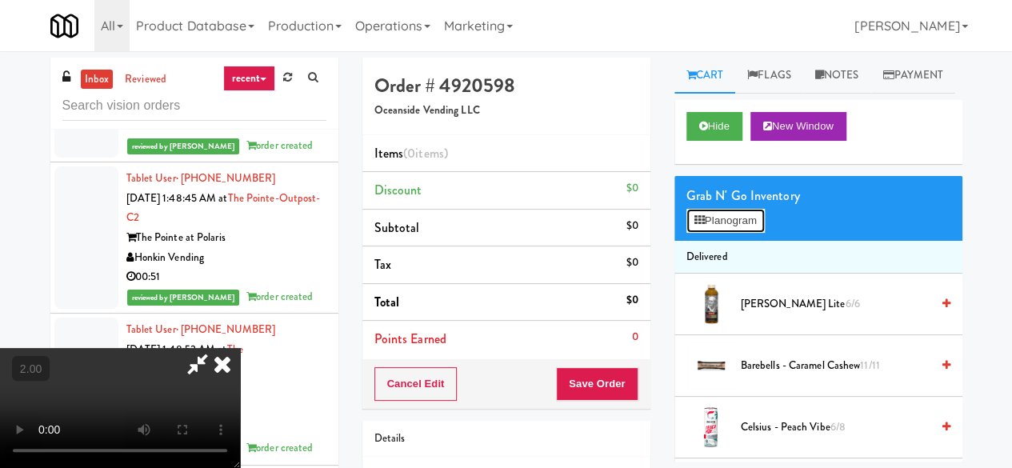
click at [725, 233] on button "Planogram" at bounding box center [726, 221] width 78 height 24
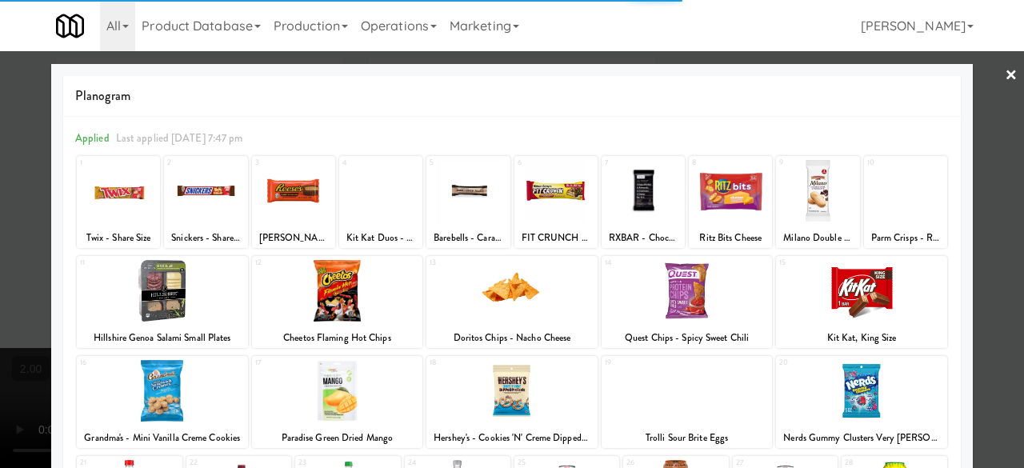
scroll to position [80, 0]
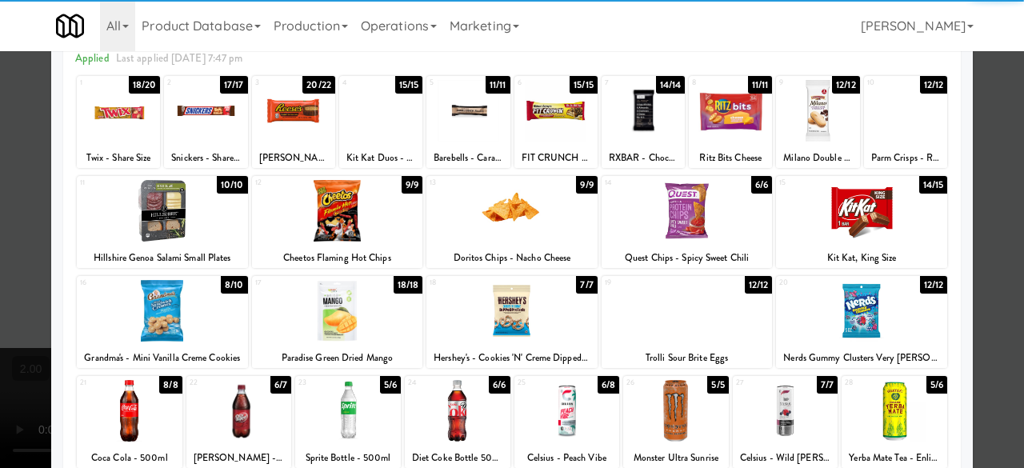
click at [815, 228] on div at bounding box center [861, 211] width 171 height 62
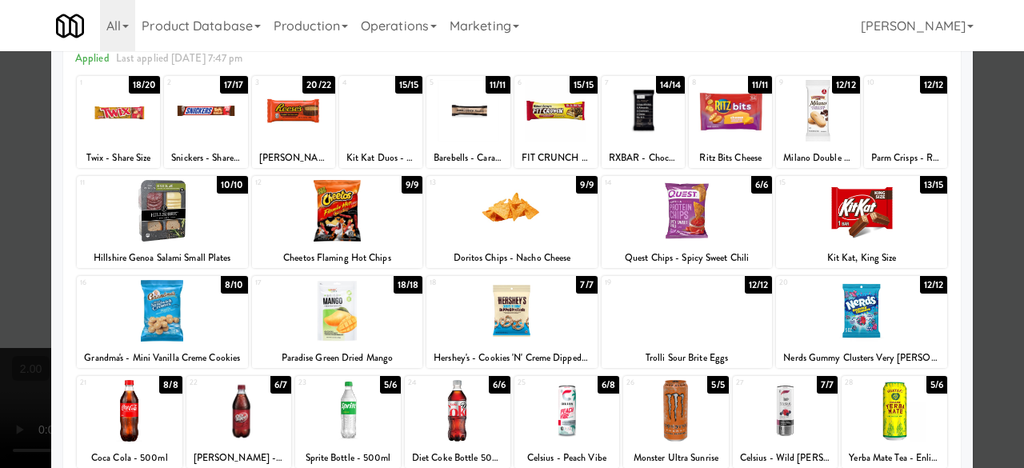
click at [696, 222] on div at bounding box center [687, 211] width 171 height 62
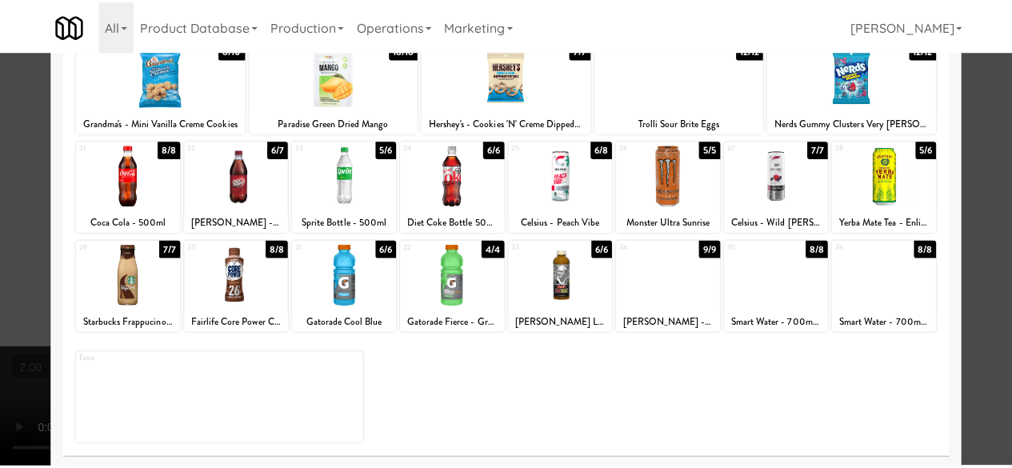
scroll to position [317, 0]
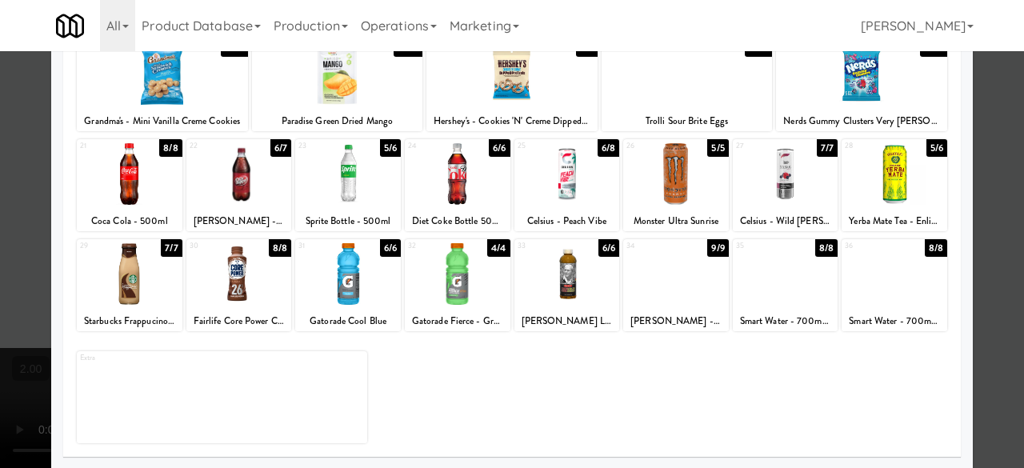
click at [480, 181] on div at bounding box center [458, 174] width 106 height 62
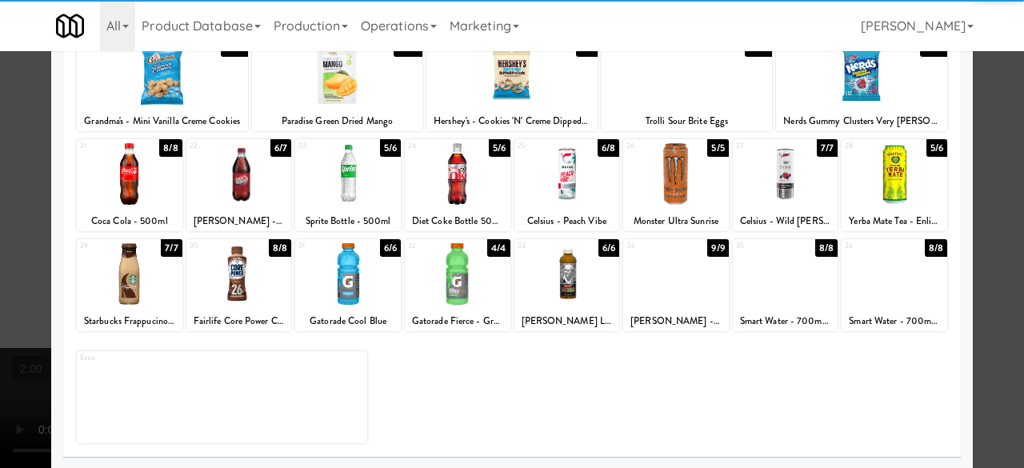
click at [988, 154] on div at bounding box center [512, 234] width 1024 height 468
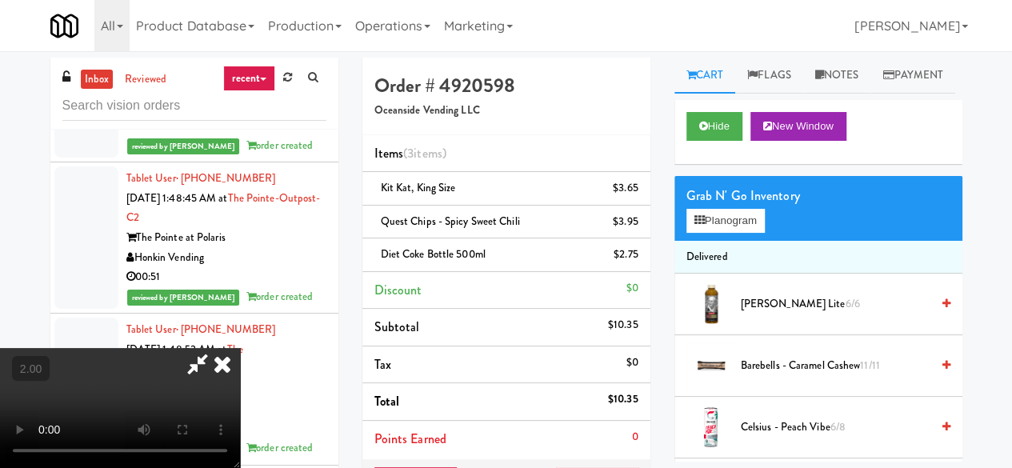
click at [216, 348] on icon at bounding box center [197, 364] width 37 height 32
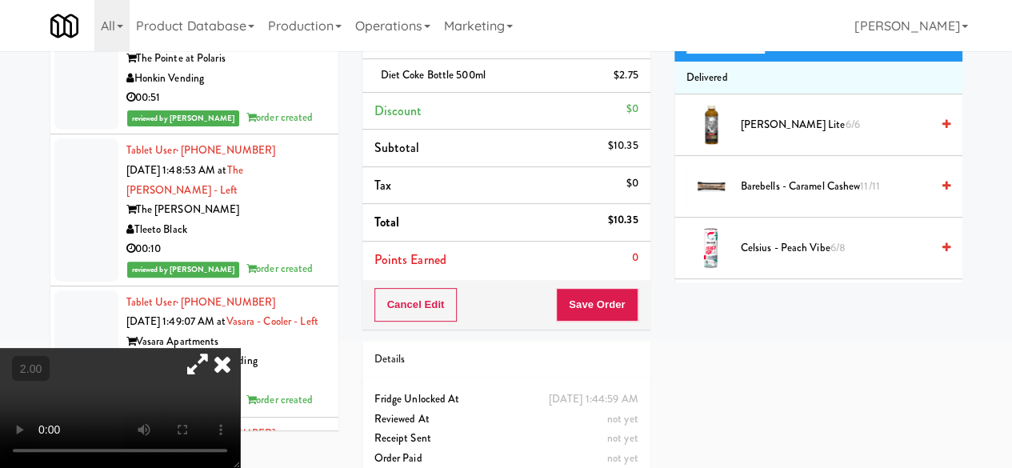
scroll to position [219, 0]
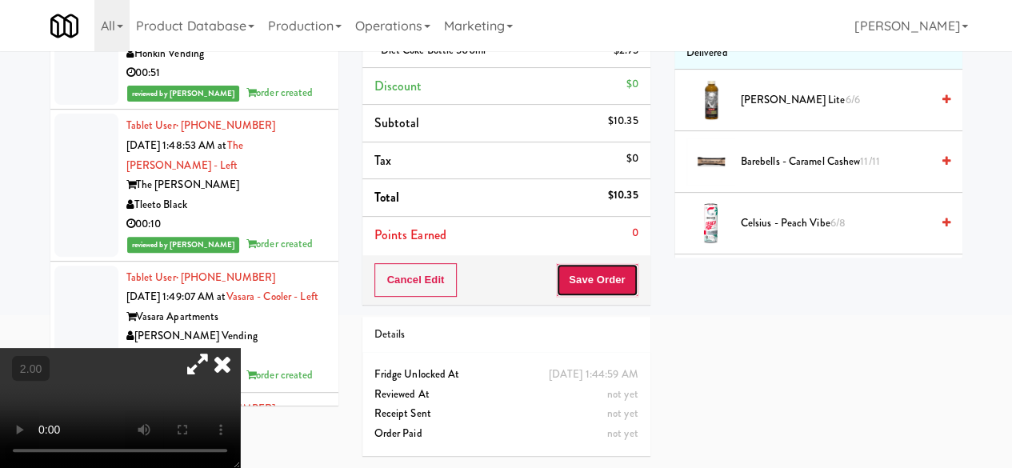
click at [597, 263] on button "Save Order" at bounding box center [597, 280] width 82 height 34
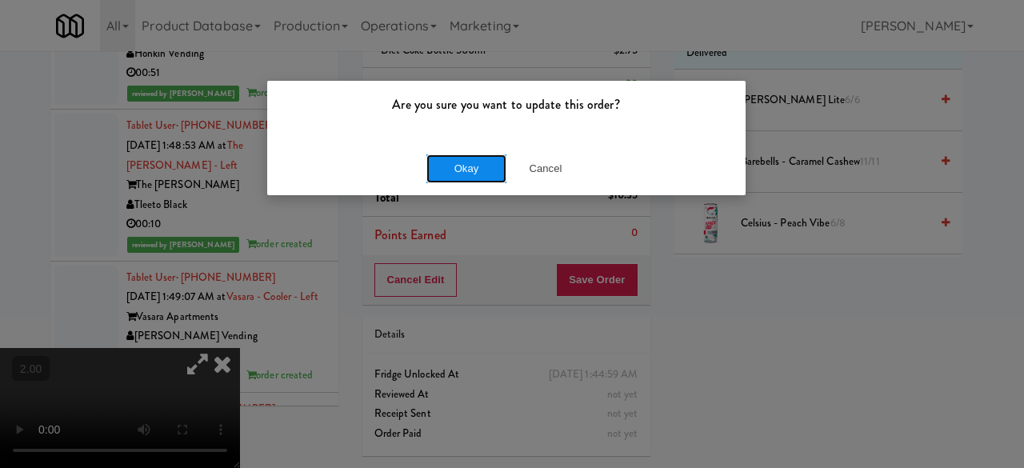
click at [465, 170] on button "Okay" at bounding box center [467, 168] width 80 height 29
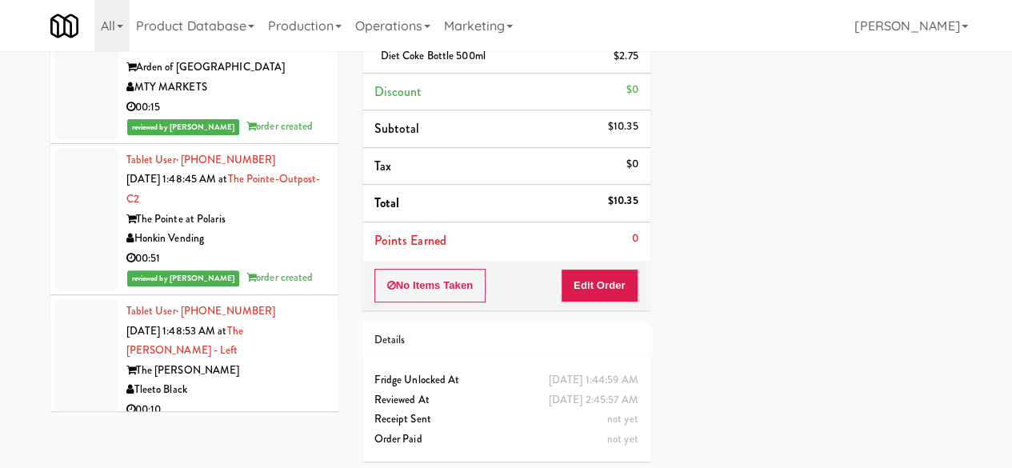
scroll to position [139, 0]
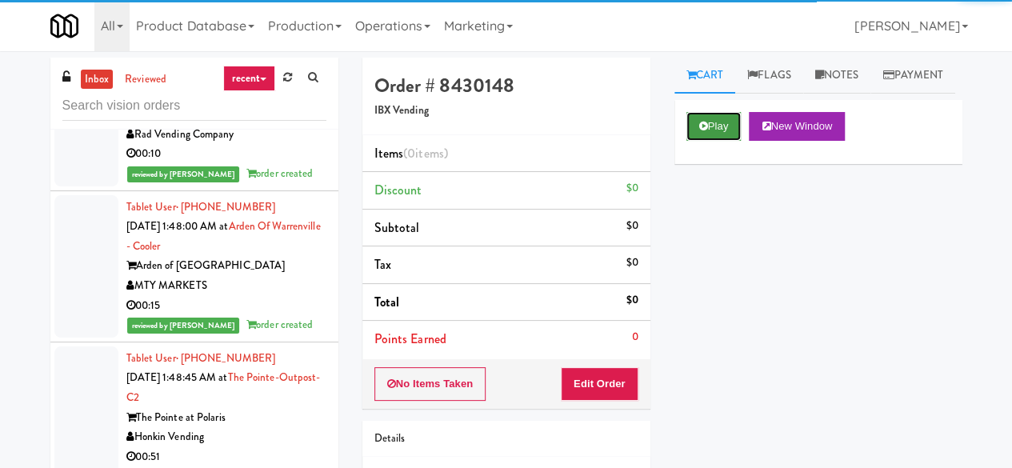
click at [699, 141] on button "Play" at bounding box center [714, 126] width 55 height 29
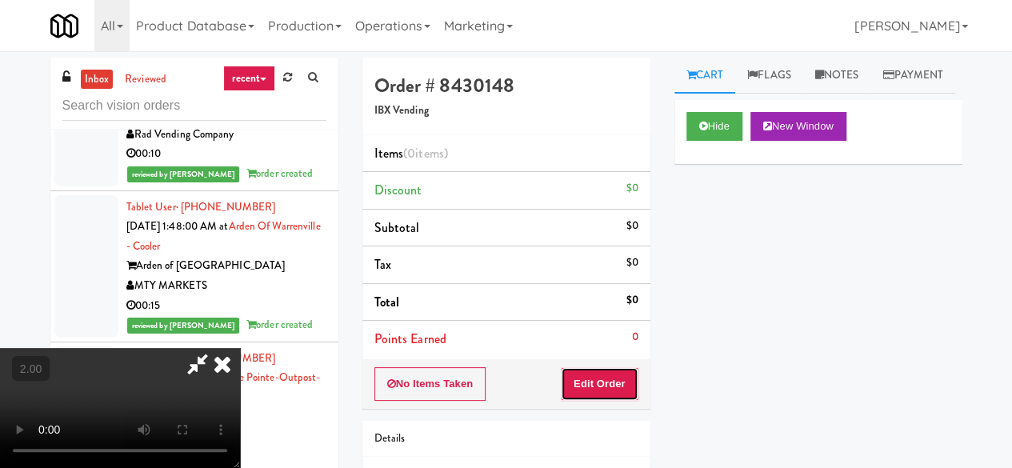
click at [629, 374] on button "Edit Order" at bounding box center [600, 384] width 78 height 34
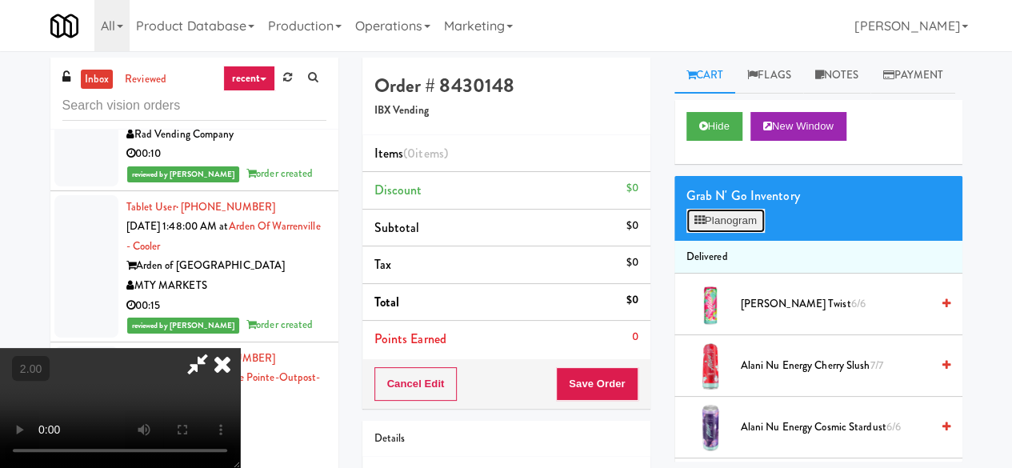
click at [727, 233] on button "Planogram" at bounding box center [726, 221] width 78 height 24
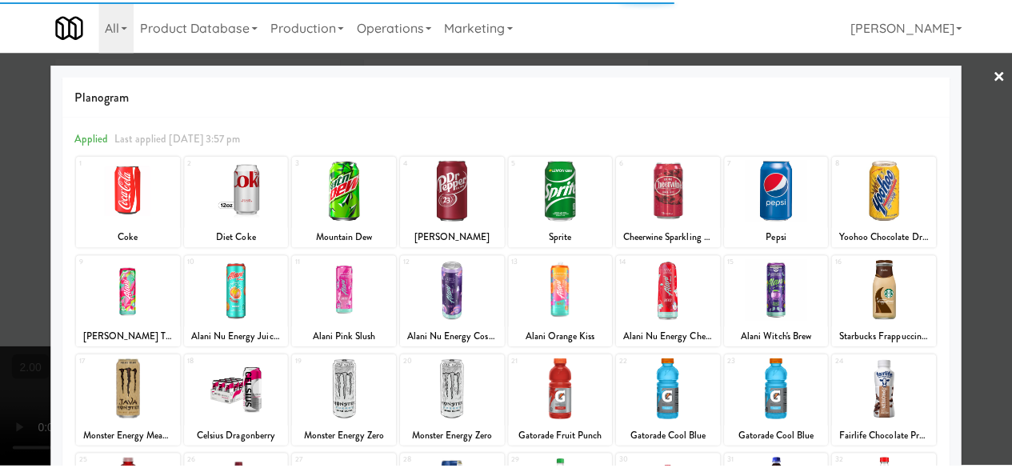
scroll to position [317, 0]
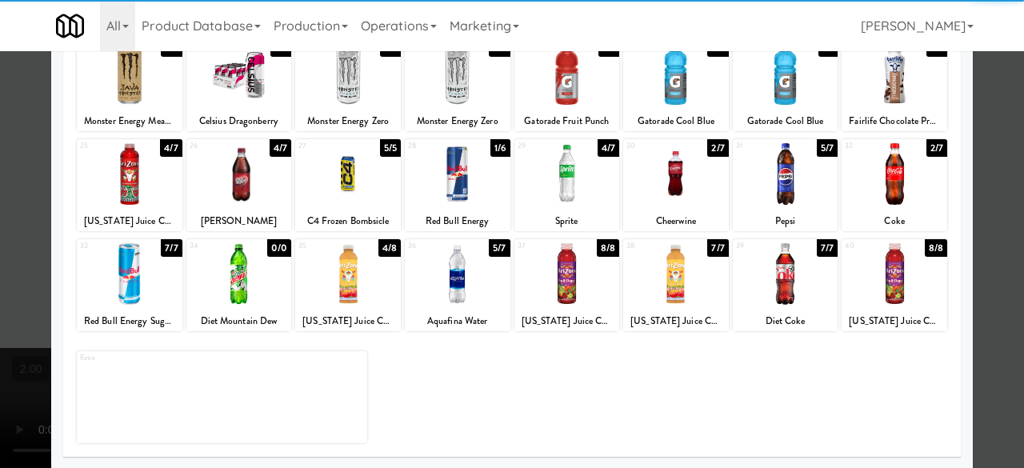
click at [565, 191] on div at bounding box center [568, 174] width 106 height 62
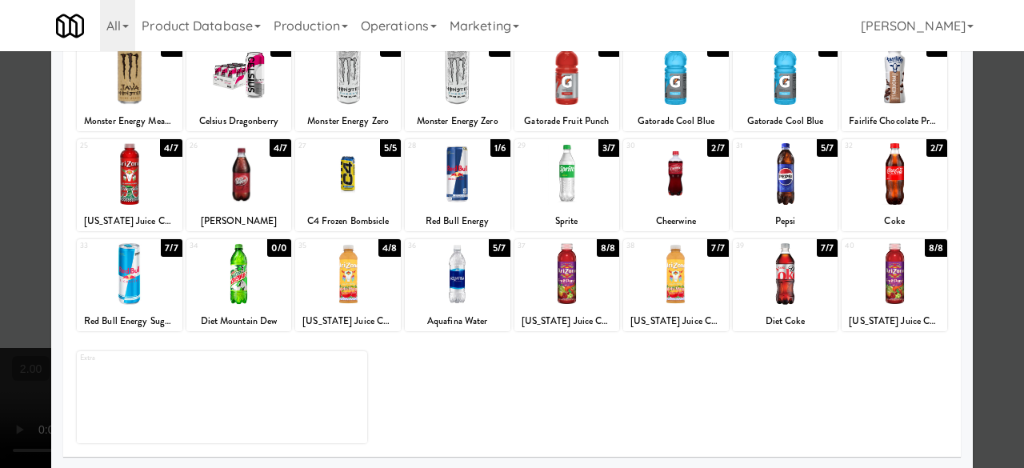
click at [968, 111] on div at bounding box center [512, 234] width 1024 height 468
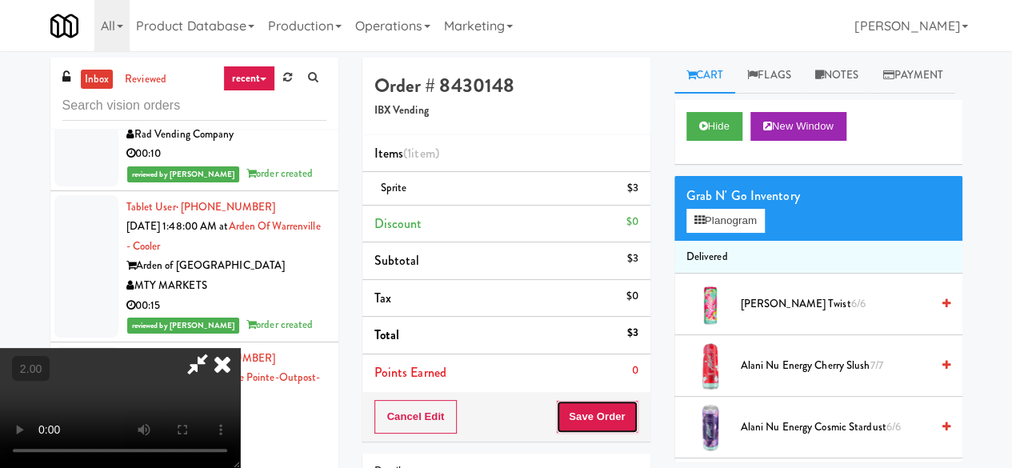
click at [623, 409] on button "Save Order" at bounding box center [597, 417] width 82 height 34
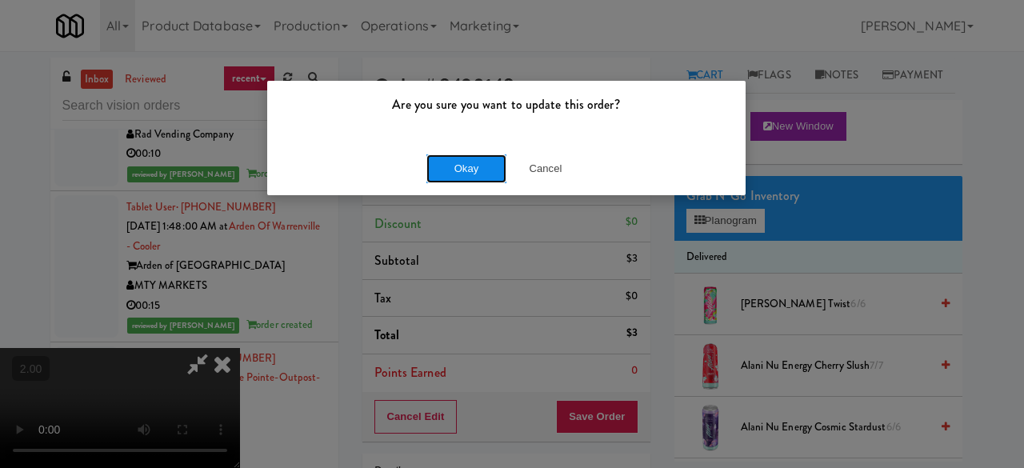
click at [485, 175] on button "Okay" at bounding box center [467, 168] width 80 height 29
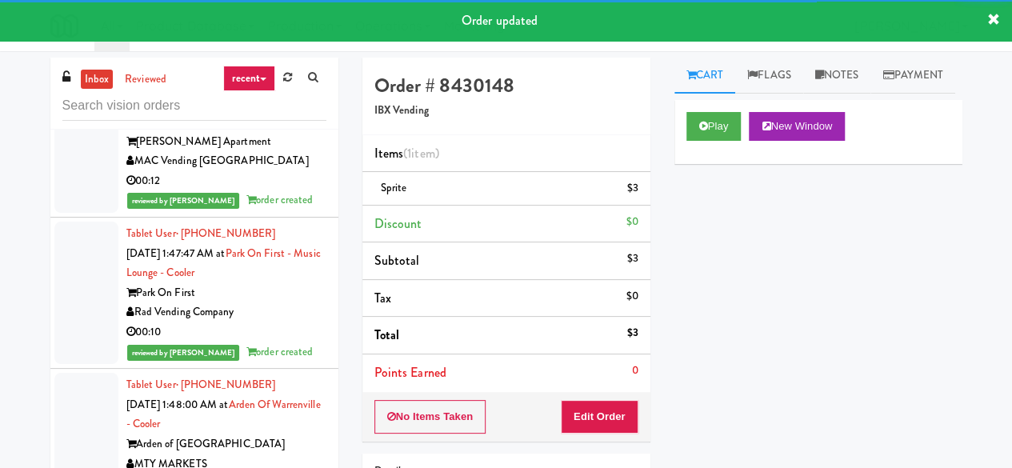
scroll to position [23599, 0]
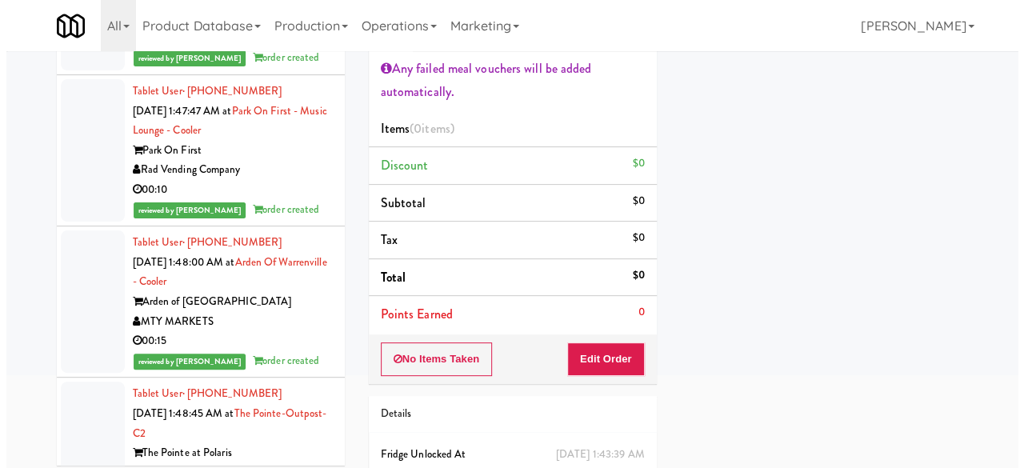
scroll to position [160, 0]
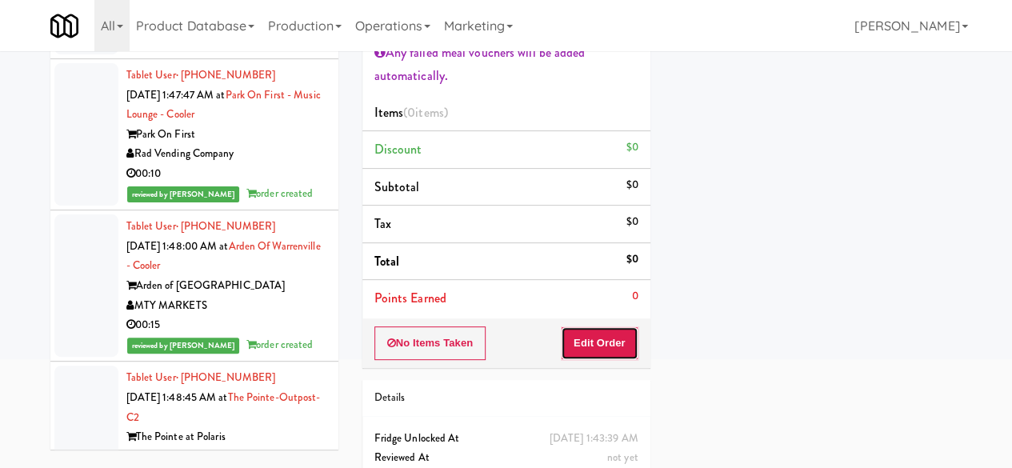
click at [622, 339] on button "Edit Order" at bounding box center [600, 343] width 78 height 34
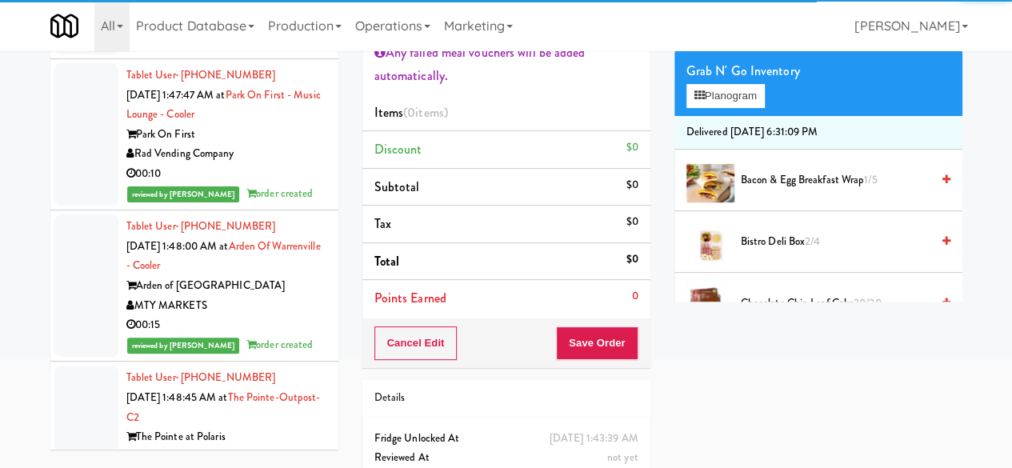
click at [747, 116] on div "Grab N' Go Inventory Planogram" at bounding box center [819, 83] width 288 height 65
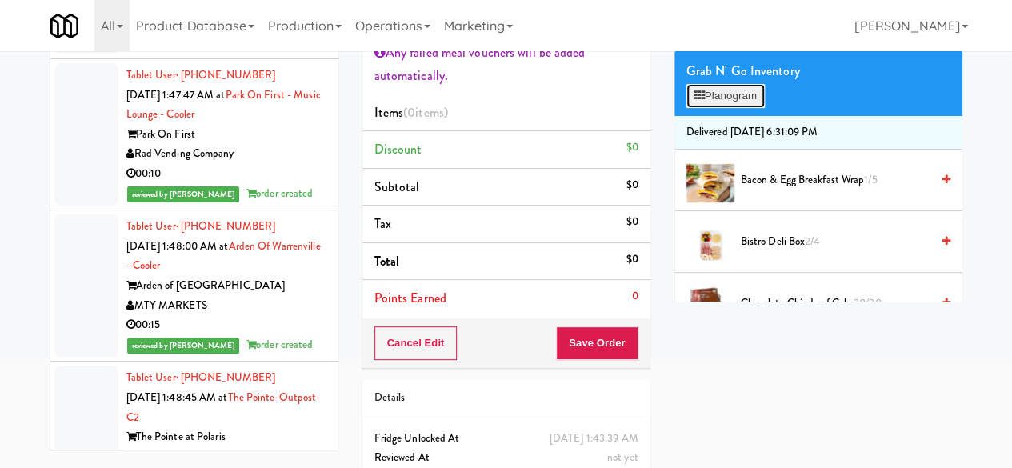
click at [747, 108] on button "Planogram" at bounding box center [726, 96] width 78 height 24
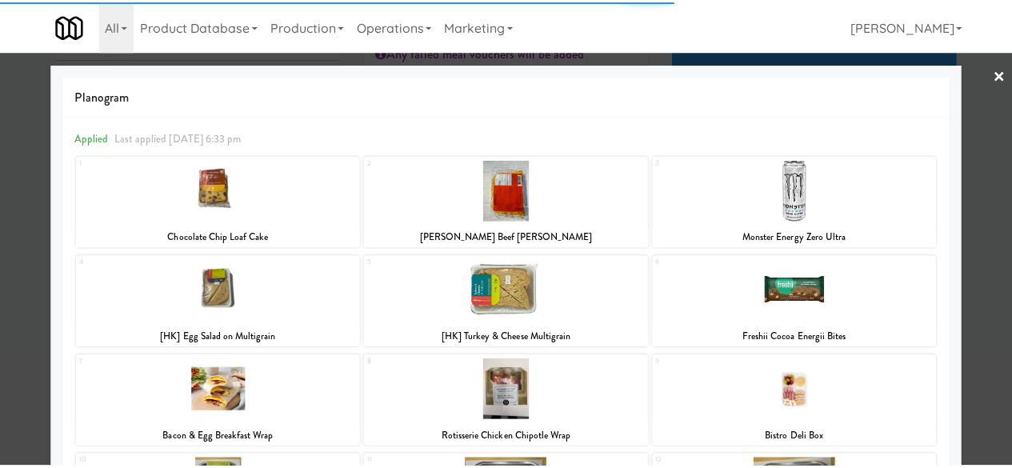
scroll to position [80, 0]
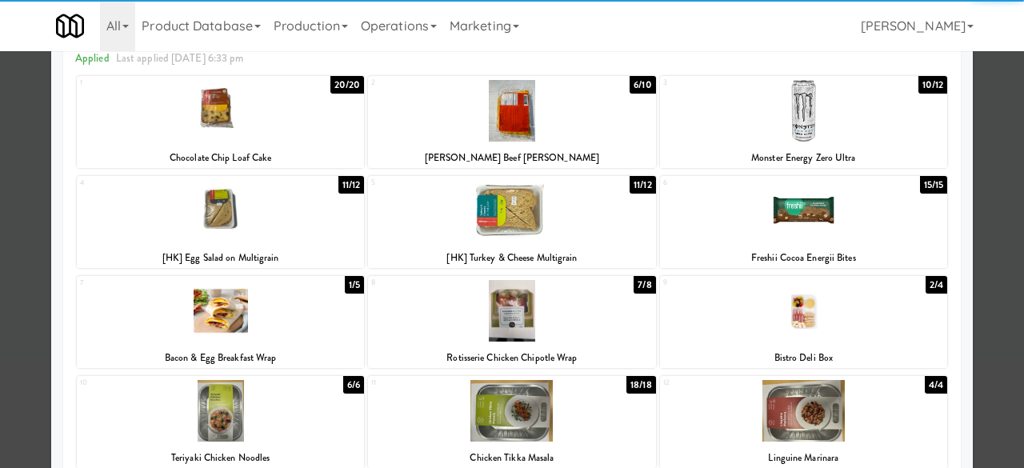
click at [798, 215] on div at bounding box center [803, 211] width 287 height 62
drag, startPoint x: 992, startPoint y: 117, endPoint x: 907, endPoint y: 111, distance: 85.0
click at [991, 116] on div at bounding box center [512, 234] width 1024 height 468
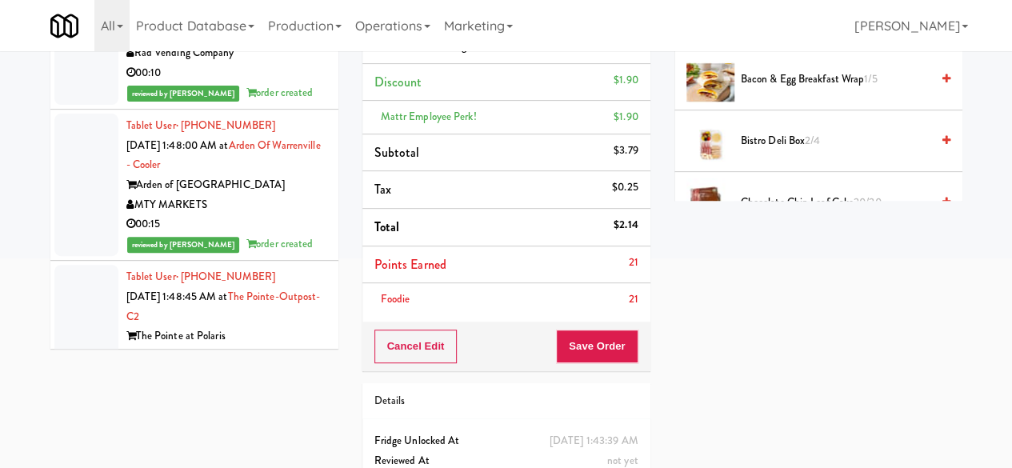
scroll to position [320, 0]
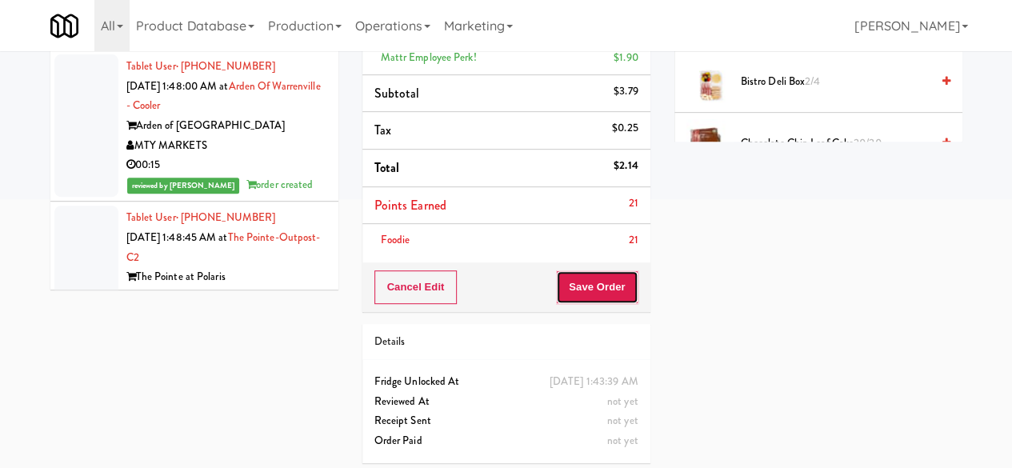
click at [600, 294] on button "Save Order" at bounding box center [597, 287] width 82 height 34
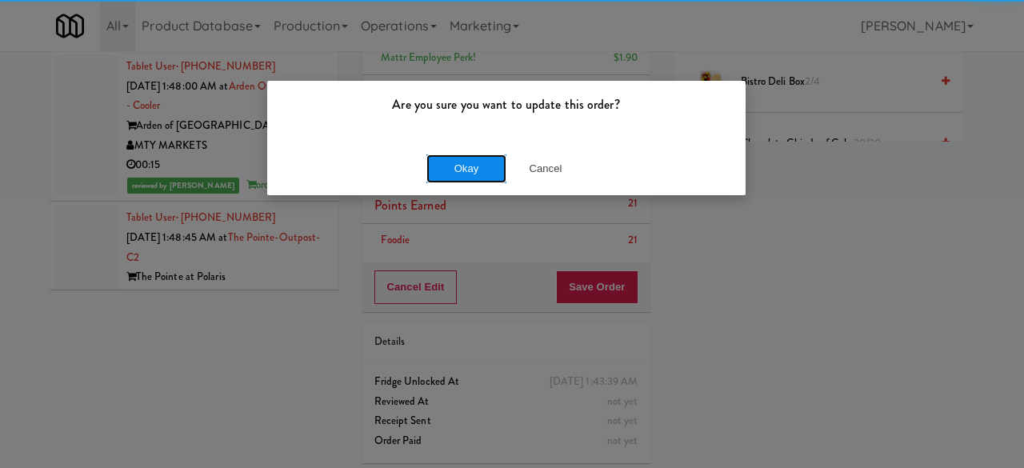
click at [486, 158] on button "Okay" at bounding box center [467, 168] width 80 height 29
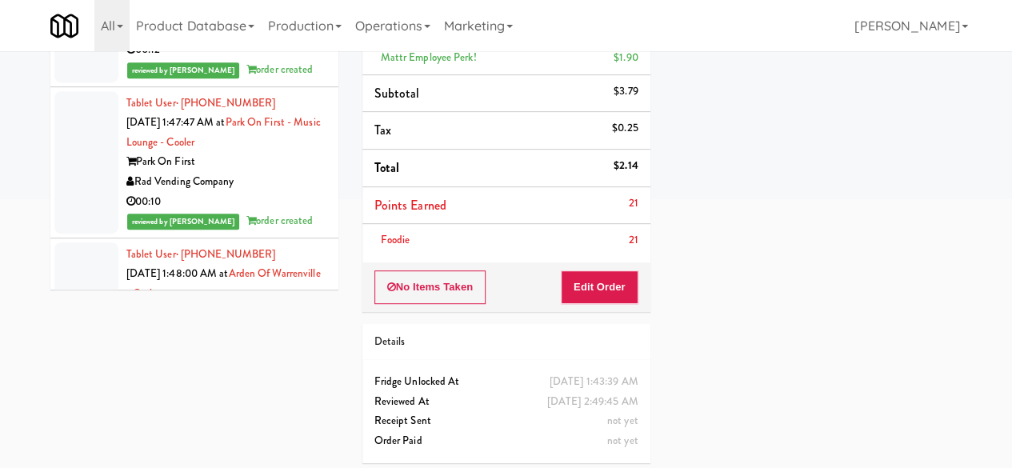
scroll to position [23439, 0]
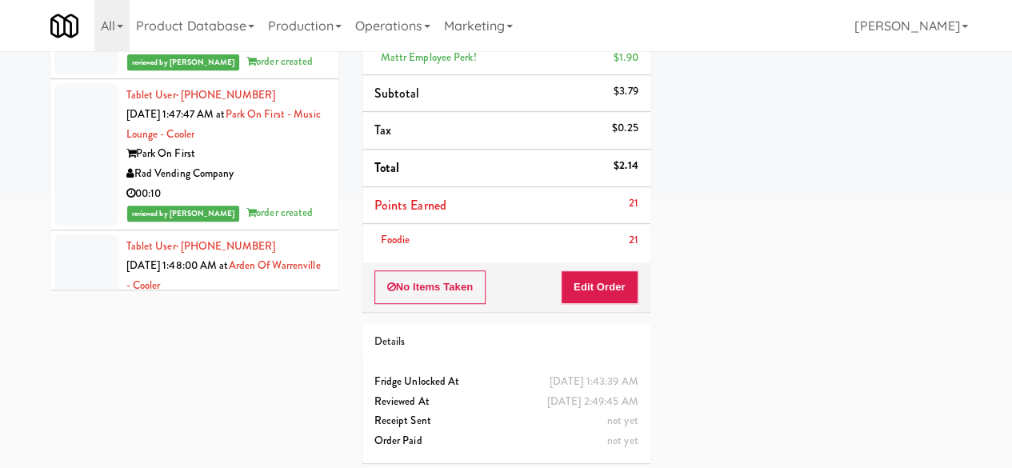
drag, startPoint x: 280, startPoint y: 177, endPoint x: 477, endPoint y: 190, distance: 197.3
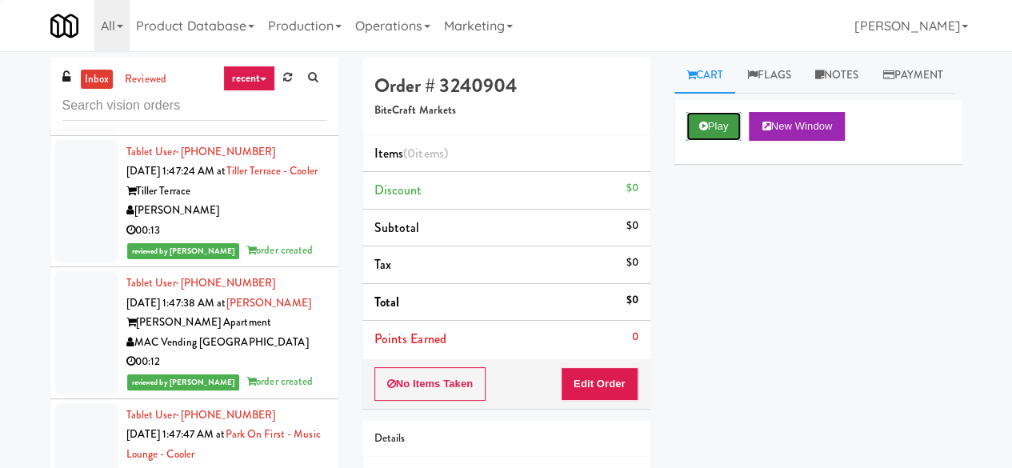
click at [707, 131] on icon at bounding box center [703, 126] width 9 height 10
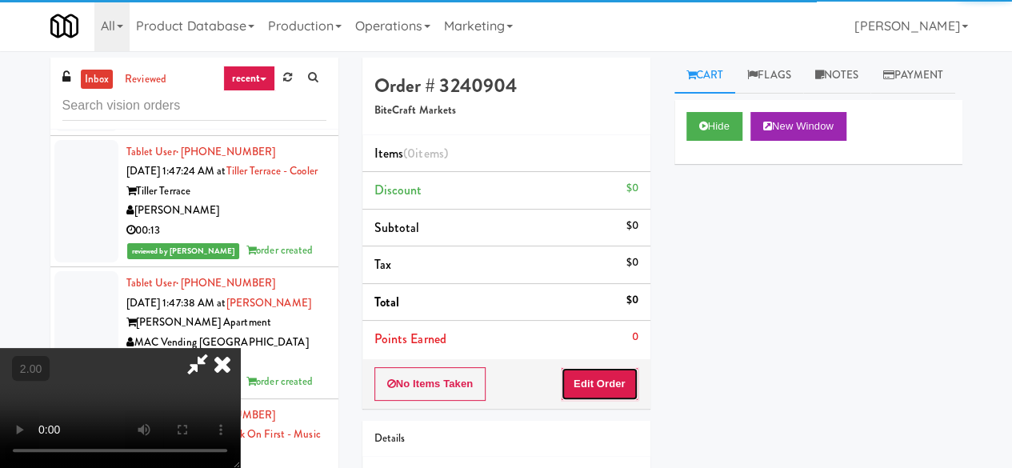
click at [617, 368] on button "Edit Order" at bounding box center [600, 384] width 78 height 34
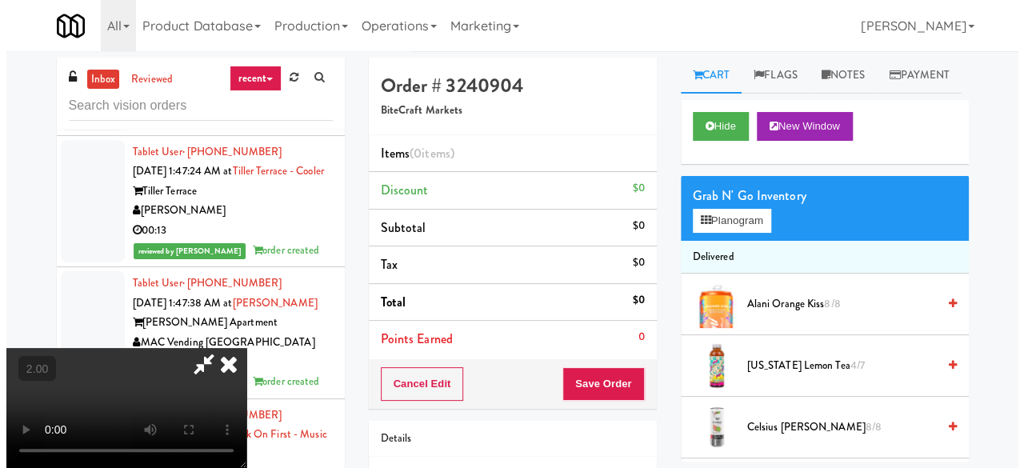
scroll to position [33, 0]
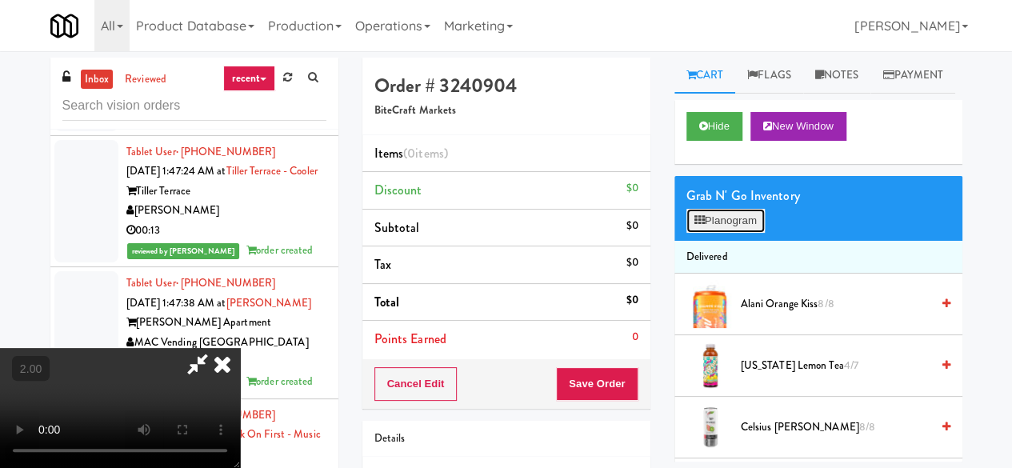
click at [763, 233] on button "Planogram" at bounding box center [726, 221] width 78 height 24
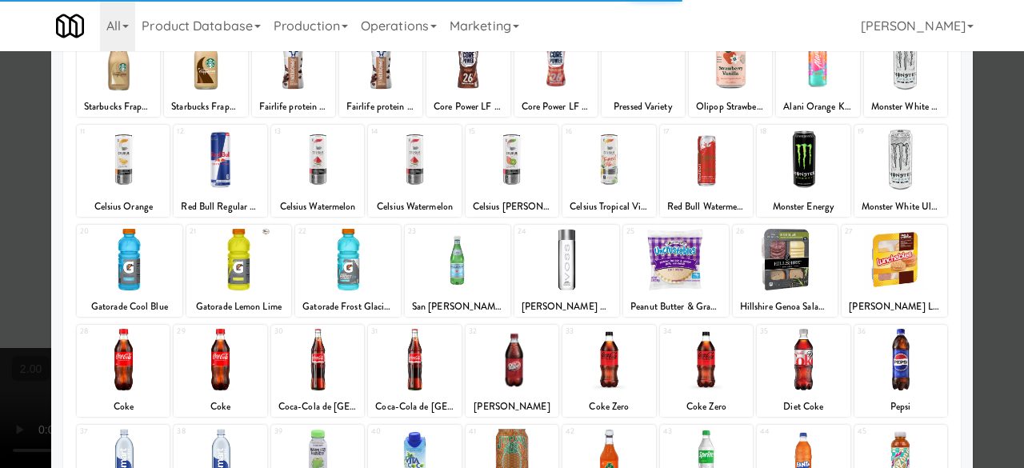
scroll to position [240, 0]
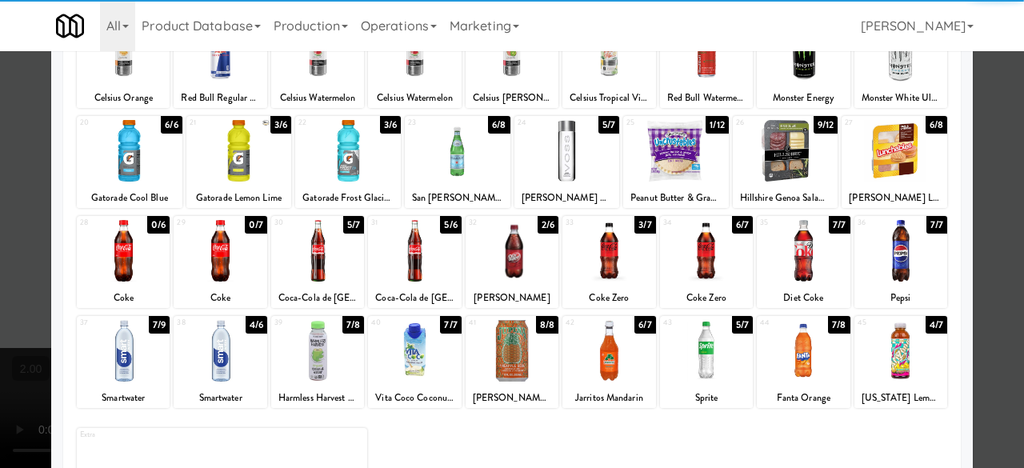
click at [531, 275] on div at bounding box center [512, 251] width 93 height 62
click at [529, 278] on div at bounding box center [512, 251] width 93 height 62
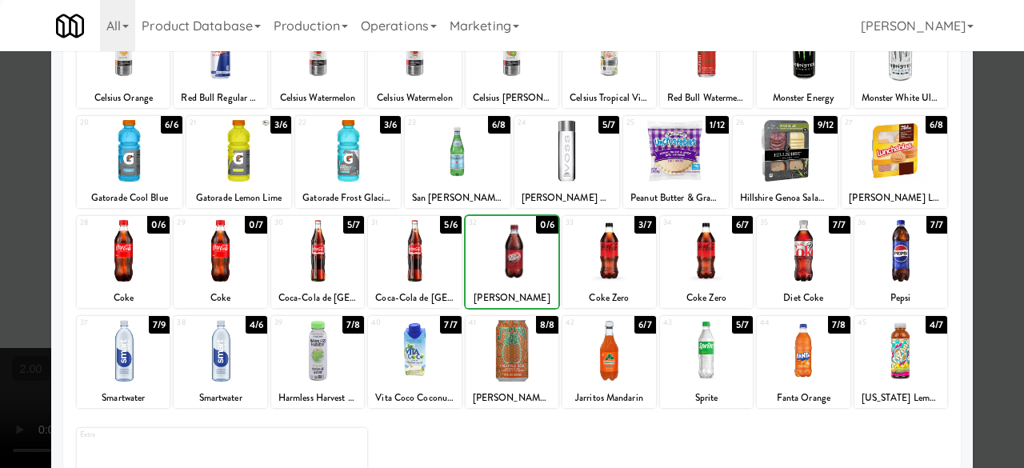
scroll to position [0, 0]
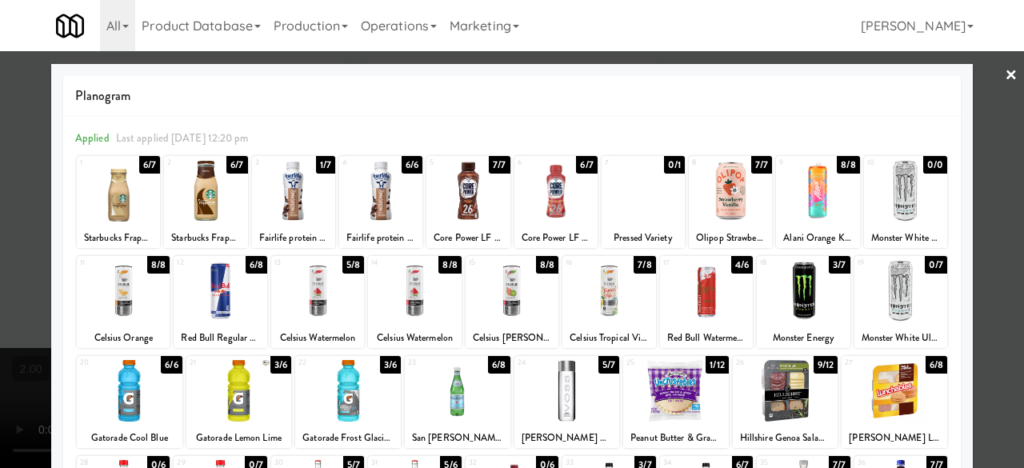
click at [727, 191] on div at bounding box center [730, 191] width 83 height 62
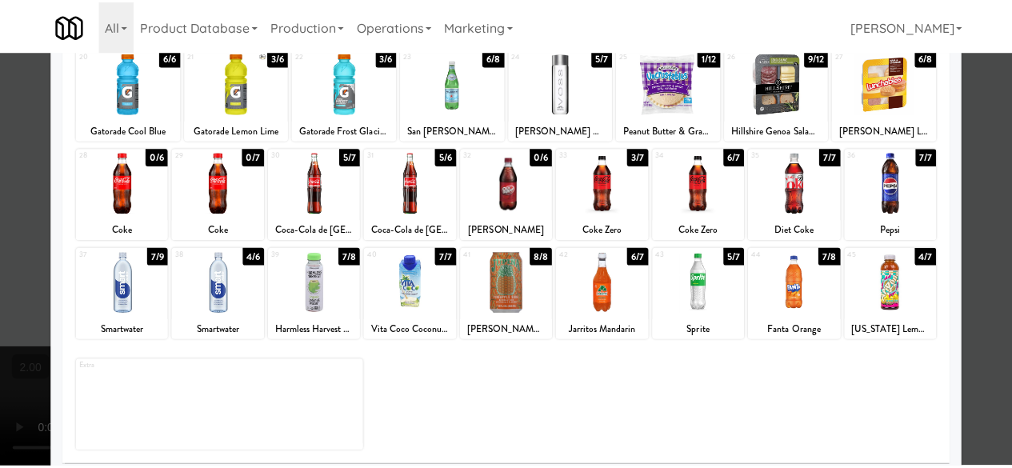
scroll to position [317, 0]
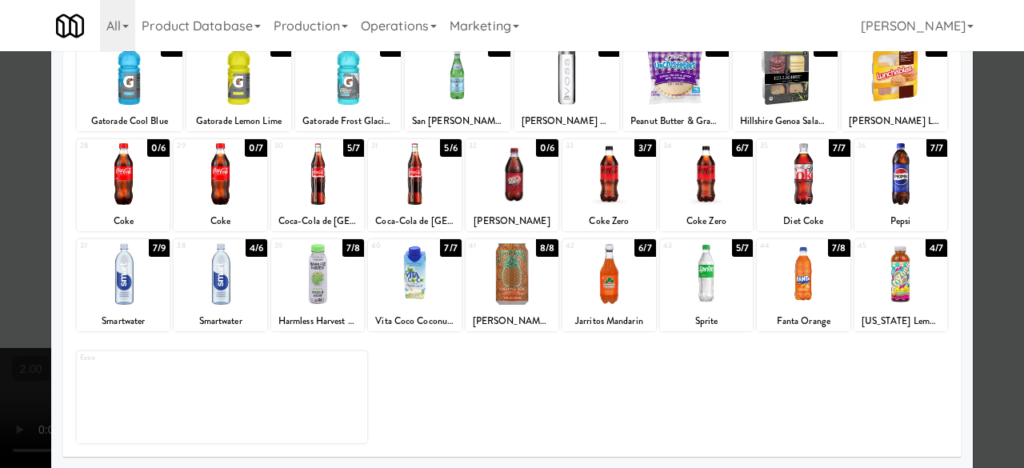
click at [991, 130] on div at bounding box center [512, 234] width 1024 height 468
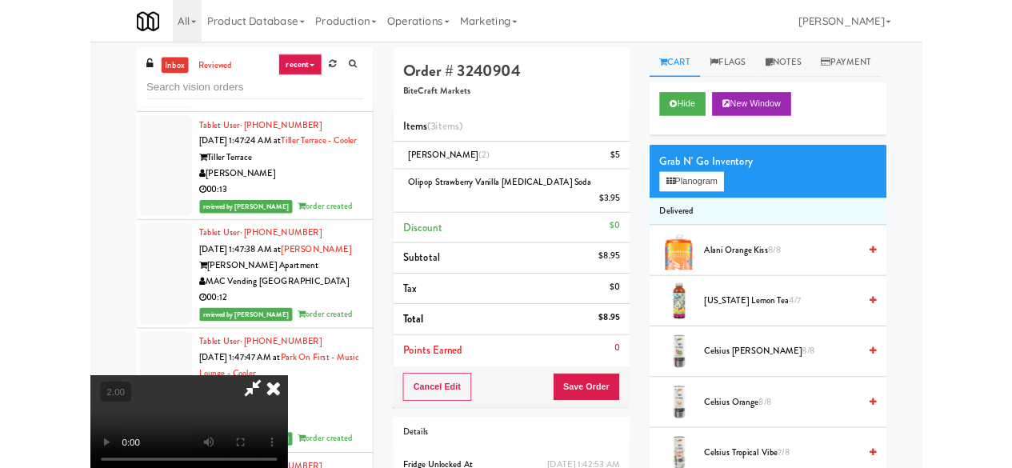
scroll to position [33, 0]
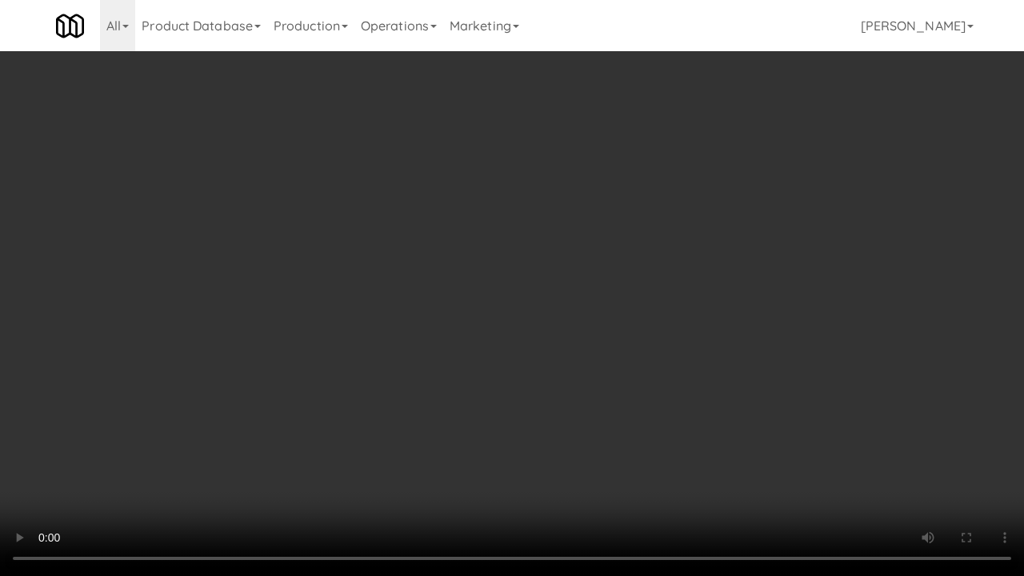
click at [496, 385] on video at bounding box center [512, 288] width 1024 height 576
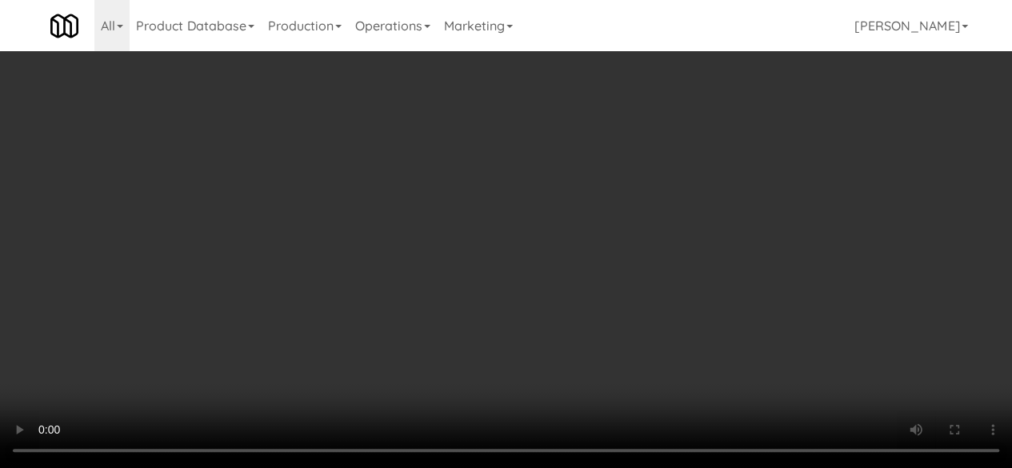
scroll to position [0, 0]
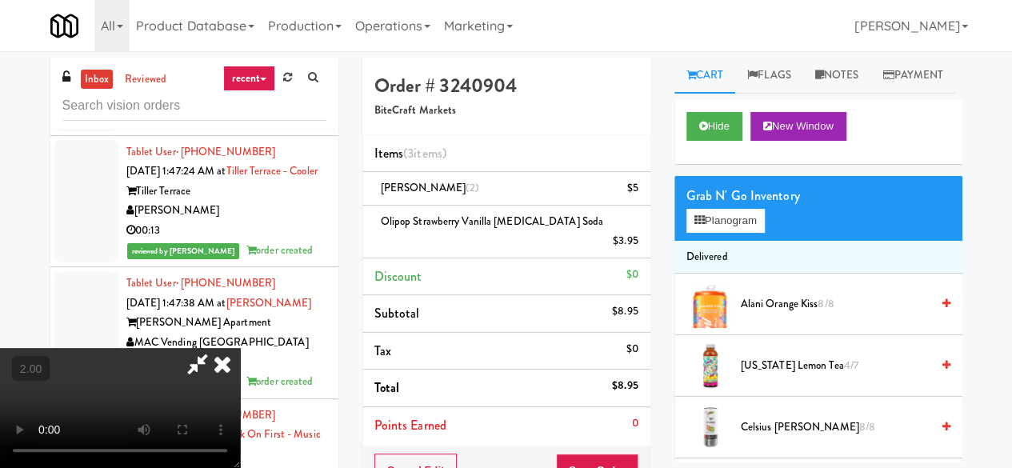
click at [216, 348] on icon at bounding box center [197, 364] width 37 height 32
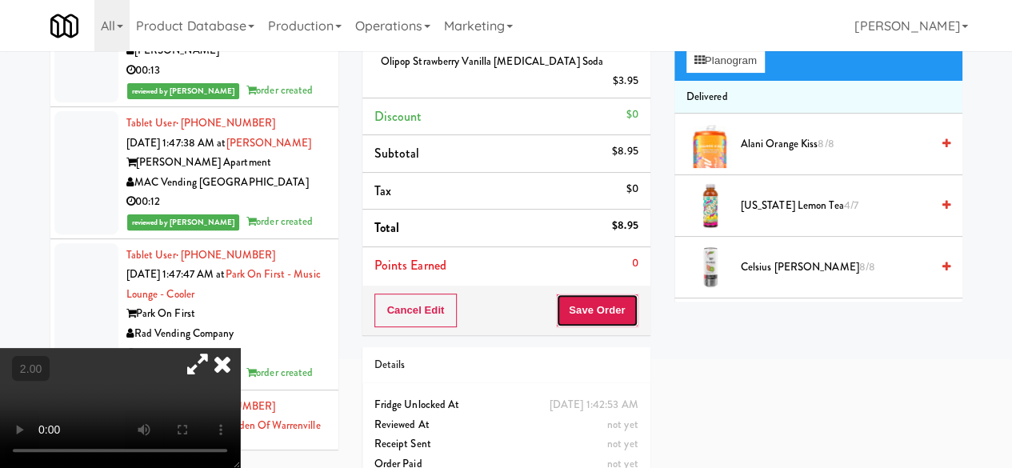
click at [611, 299] on button "Save Order" at bounding box center [597, 311] width 82 height 34
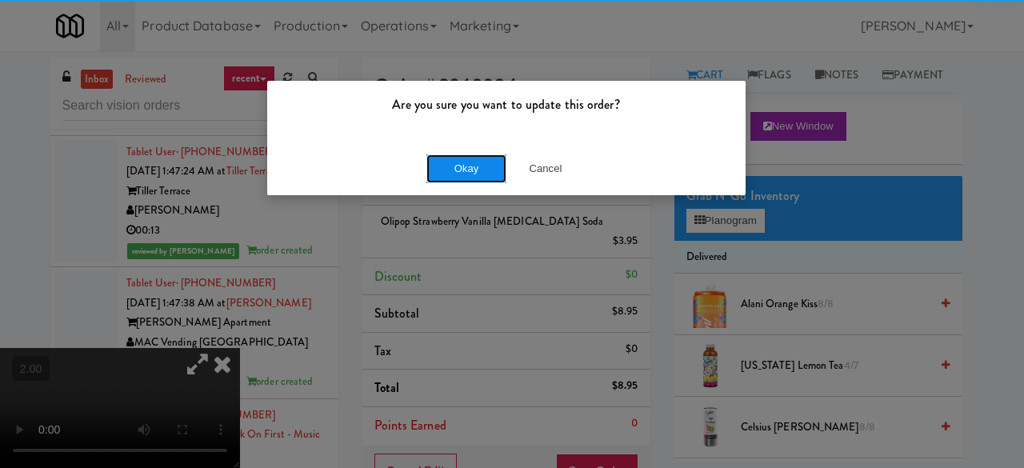
click at [476, 172] on button "Okay" at bounding box center [467, 168] width 80 height 29
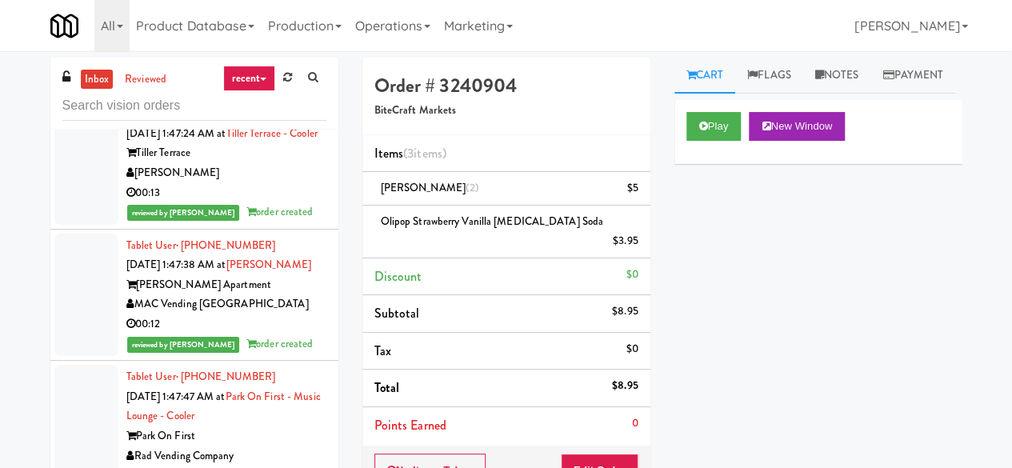
scroll to position [23519, 0]
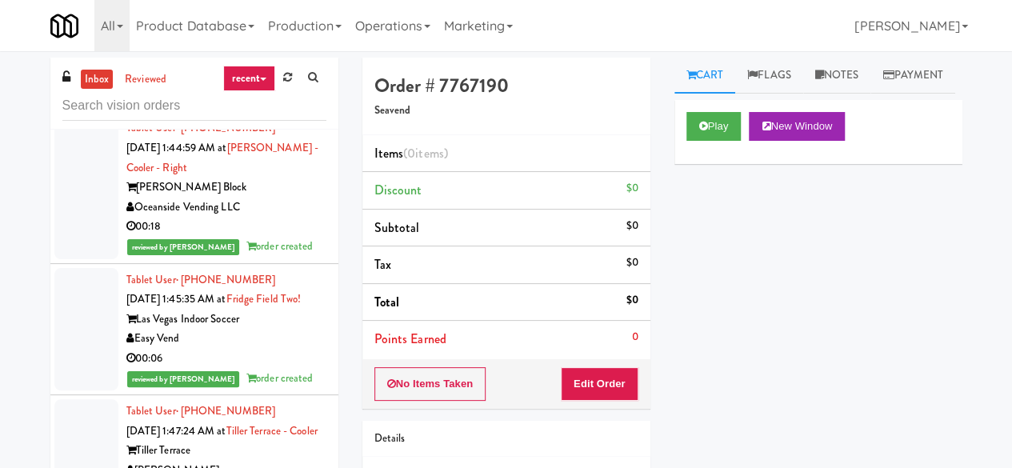
scroll to position [23359, 0]
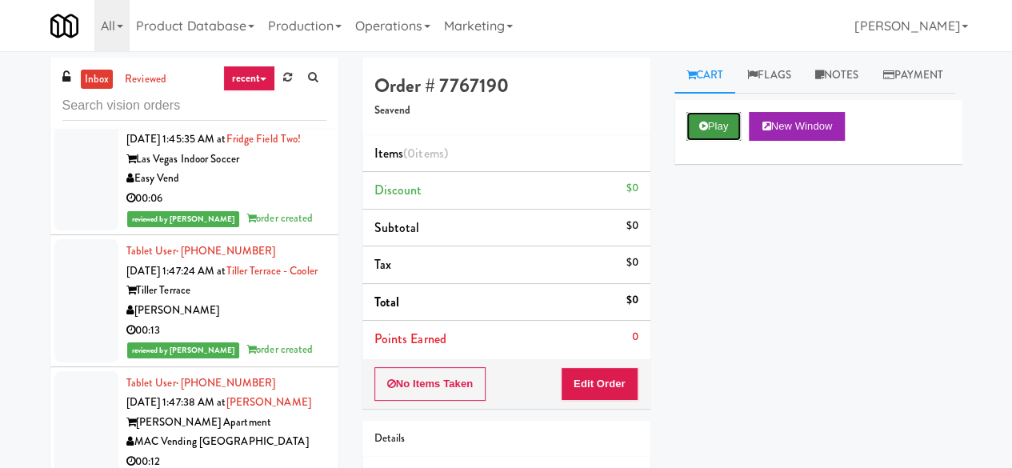
click at [691, 141] on button "Play" at bounding box center [714, 126] width 55 height 29
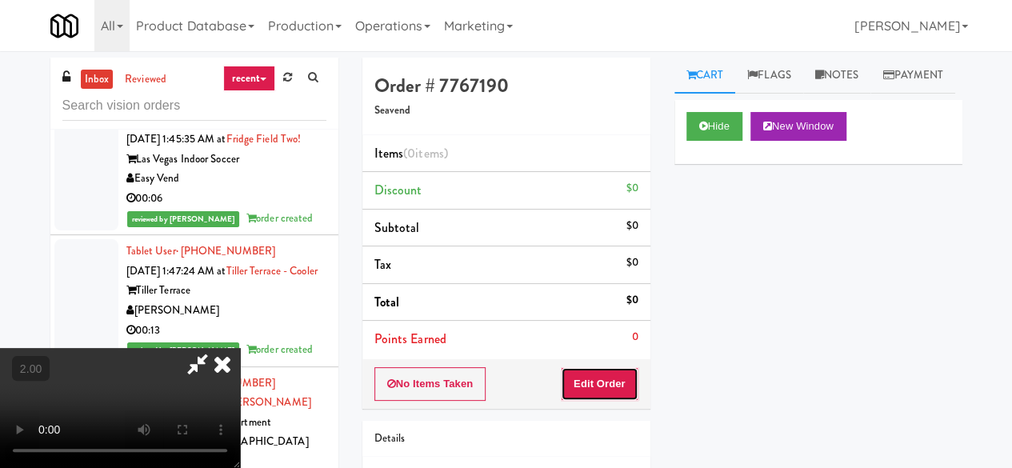
click at [586, 372] on button "Edit Order" at bounding box center [600, 384] width 78 height 34
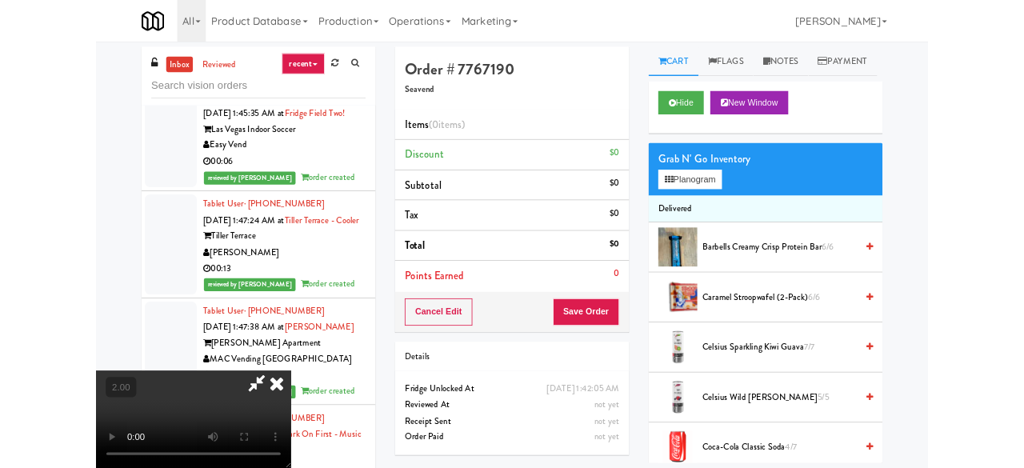
scroll to position [33, 0]
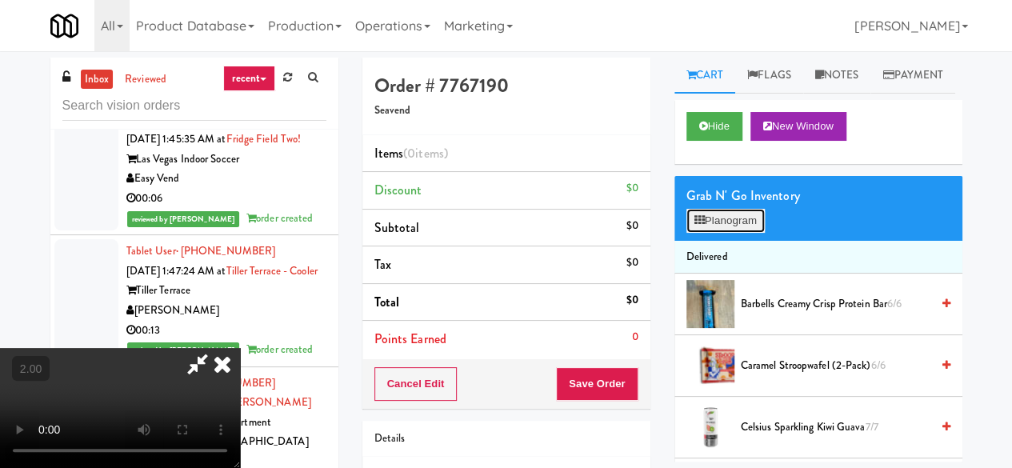
click at [751, 233] on button "Planogram" at bounding box center [726, 221] width 78 height 24
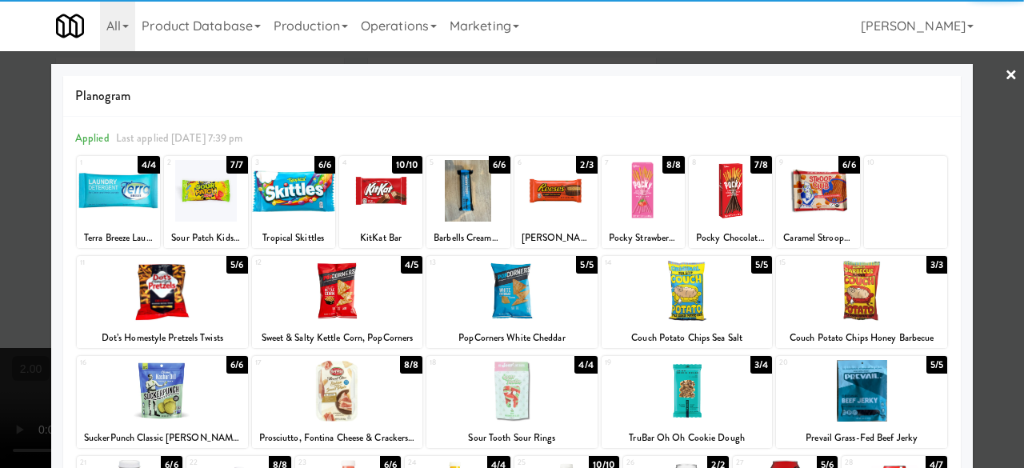
click at [859, 292] on div at bounding box center [861, 291] width 171 height 62
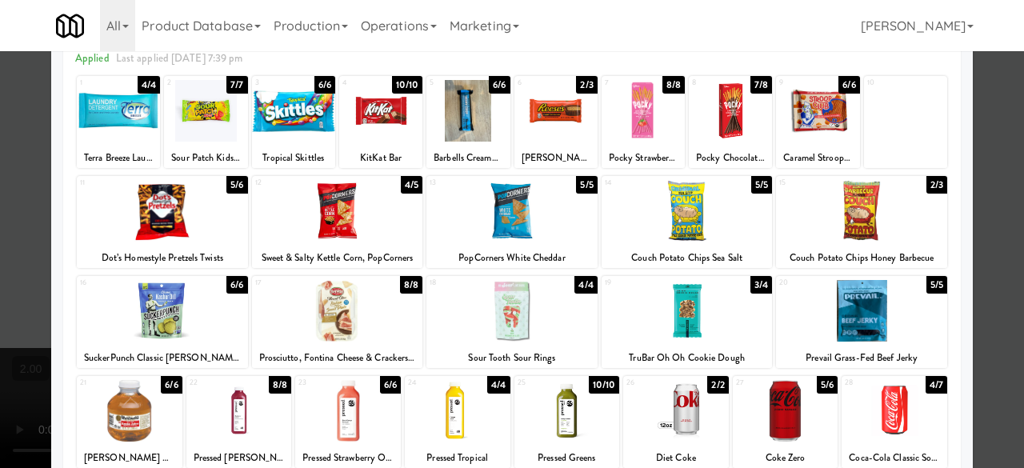
click at [545, 306] on div at bounding box center [512, 311] width 171 height 62
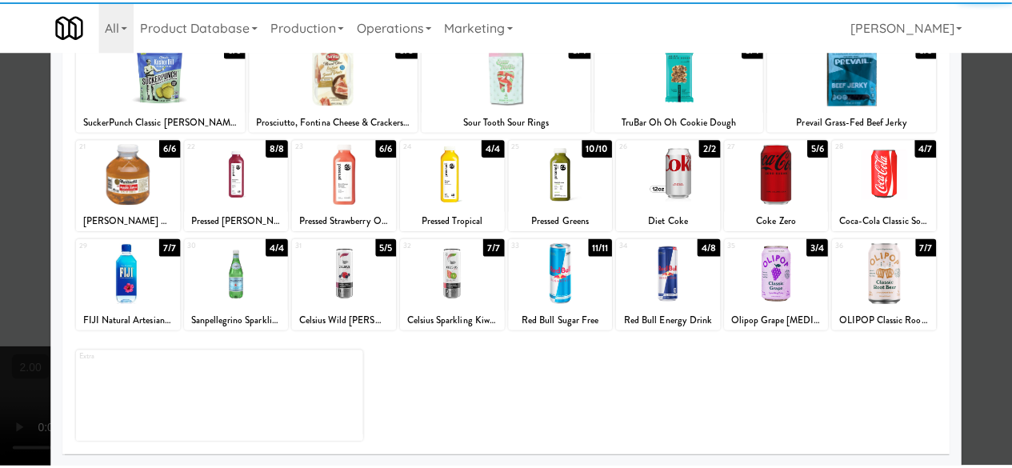
scroll to position [237, 0]
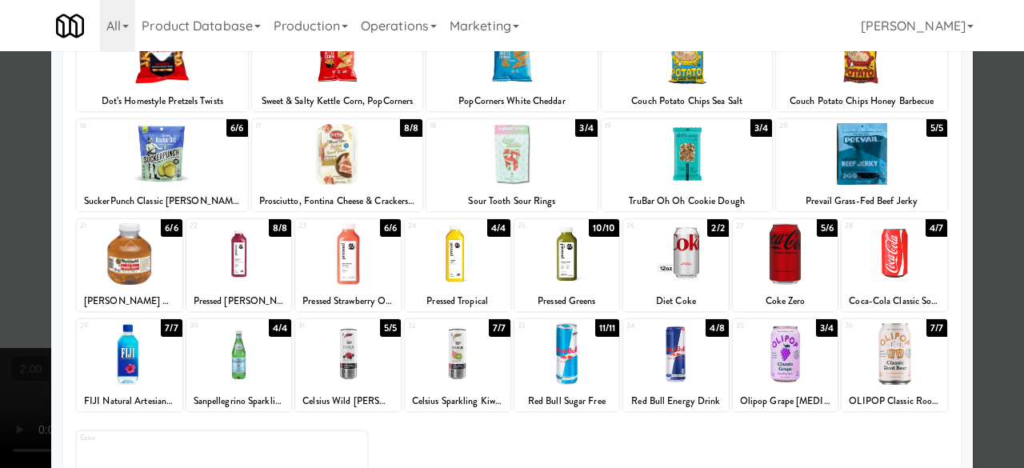
click at [971, 178] on div at bounding box center [512, 234] width 1024 height 468
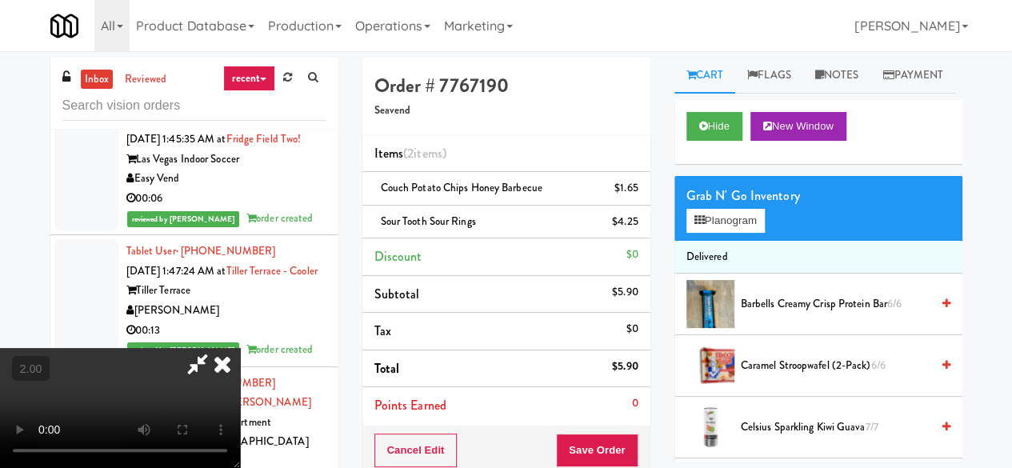
click at [240, 348] on video at bounding box center [120, 408] width 240 height 120
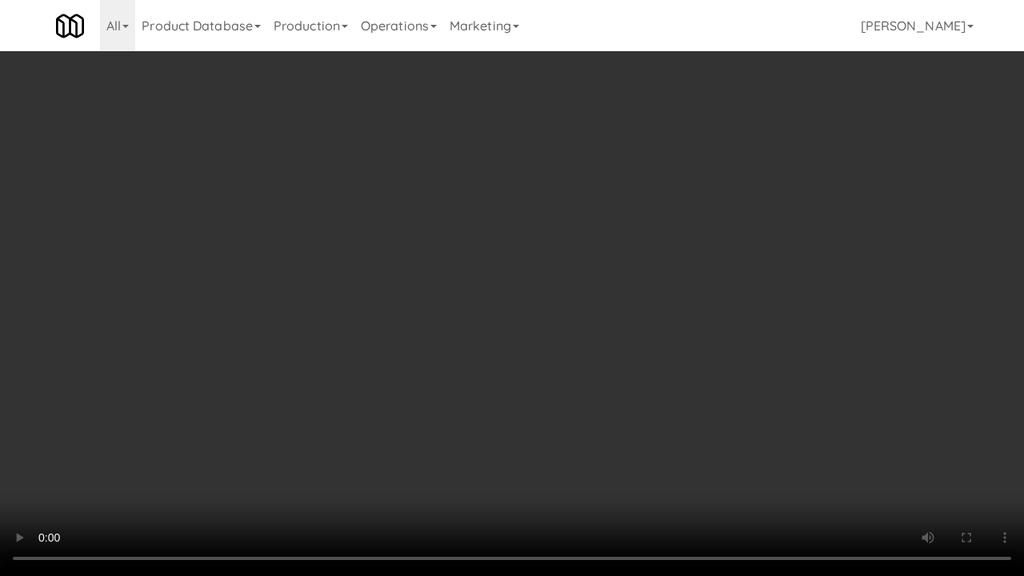
click at [578, 411] on video at bounding box center [512, 288] width 1024 height 576
click at [604, 391] on video at bounding box center [512, 288] width 1024 height 576
click at [639, 391] on video at bounding box center [512, 288] width 1024 height 576
click at [599, 391] on video at bounding box center [512, 288] width 1024 height 576
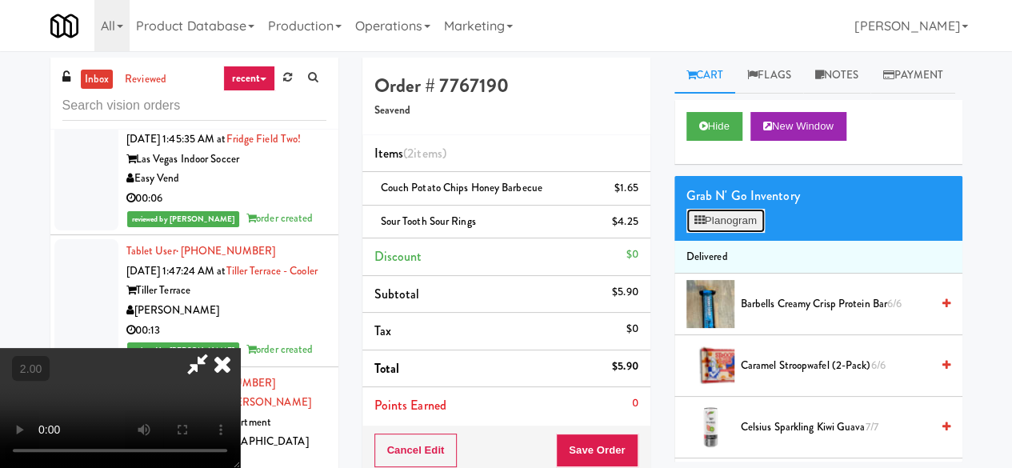
click at [751, 233] on button "Planogram" at bounding box center [726, 221] width 78 height 24
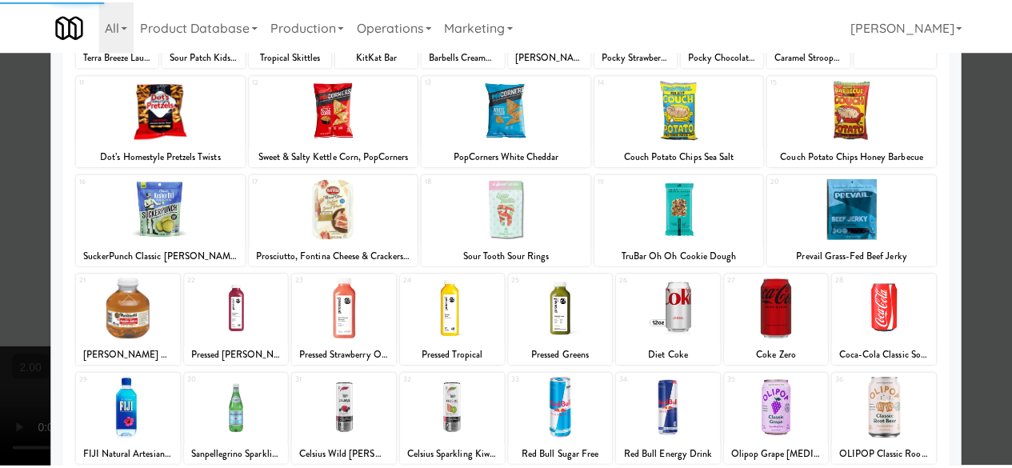
scroll to position [317, 0]
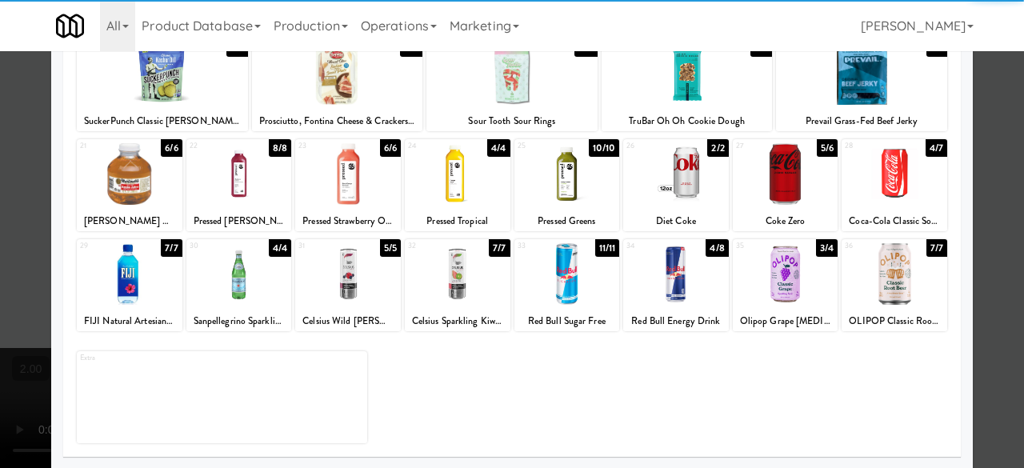
drag, startPoint x: 890, startPoint y: 182, endPoint x: 960, endPoint y: 171, distance: 71.2
click at [893, 186] on div at bounding box center [895, 174] width 106 height 62
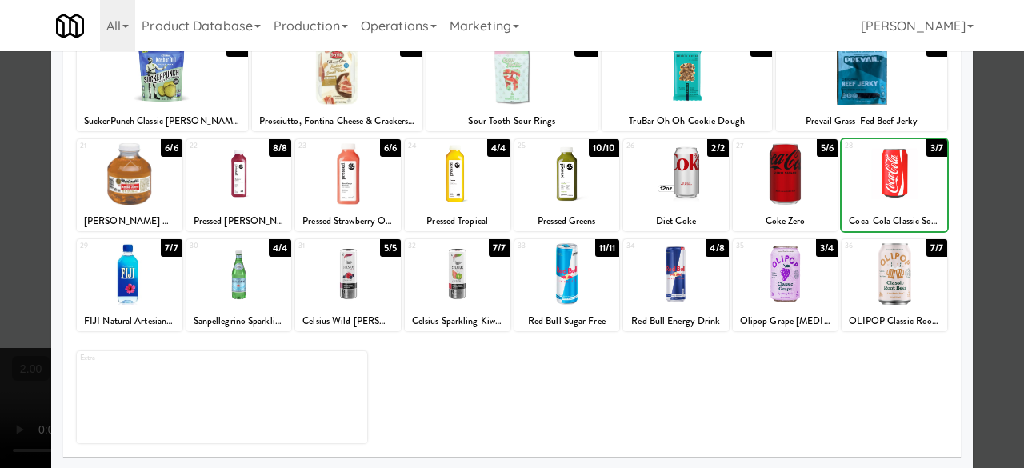
click at [978, 142] on div at bounding box center [512, 234] width 1024 height 468
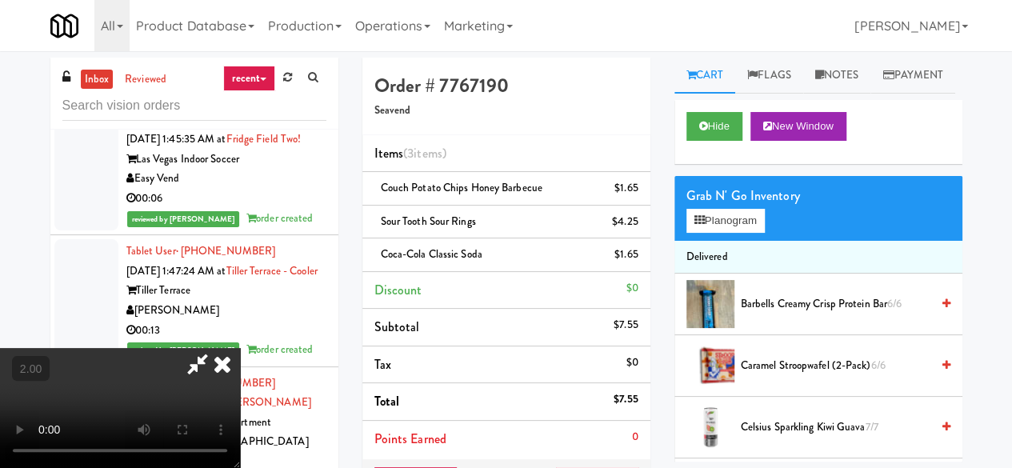
click at [240, 348] on video at bounding box center [120, 408] width 240 height 120
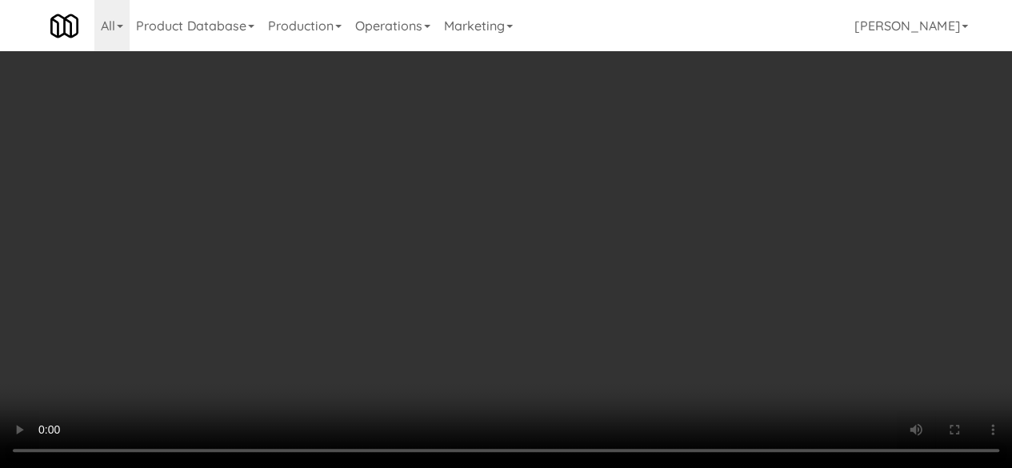
click at [770, 241] on div "Grab N' Go Inventory Planogram" at bounding box center [819, 208] width 288 height 65
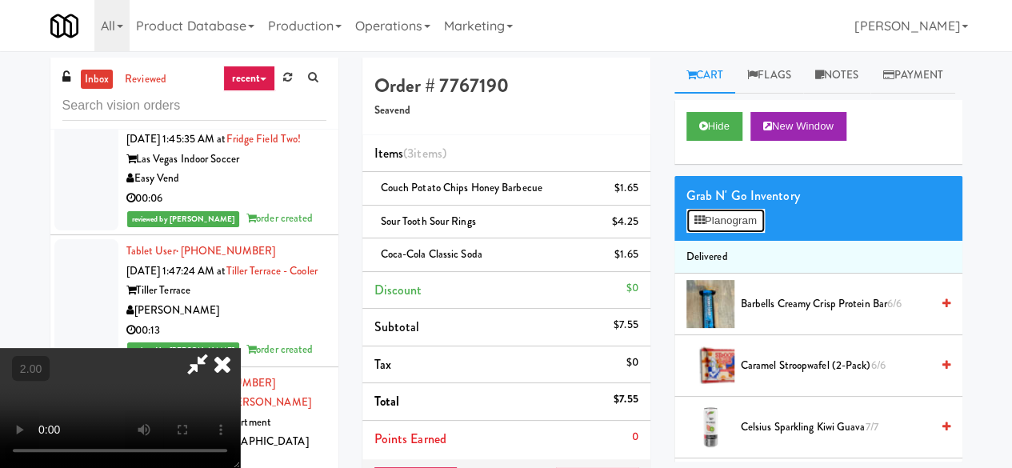
click at [739, 233] on button "Planogram" at bounding box center [726, 221] width 78 height 24
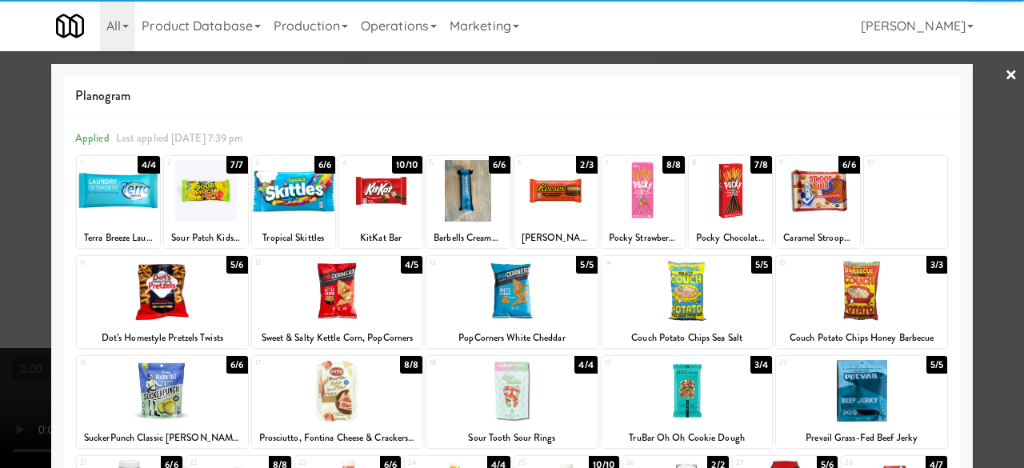
click at [195, 212] on div at bounding box center [205, 191] width 83 height 62
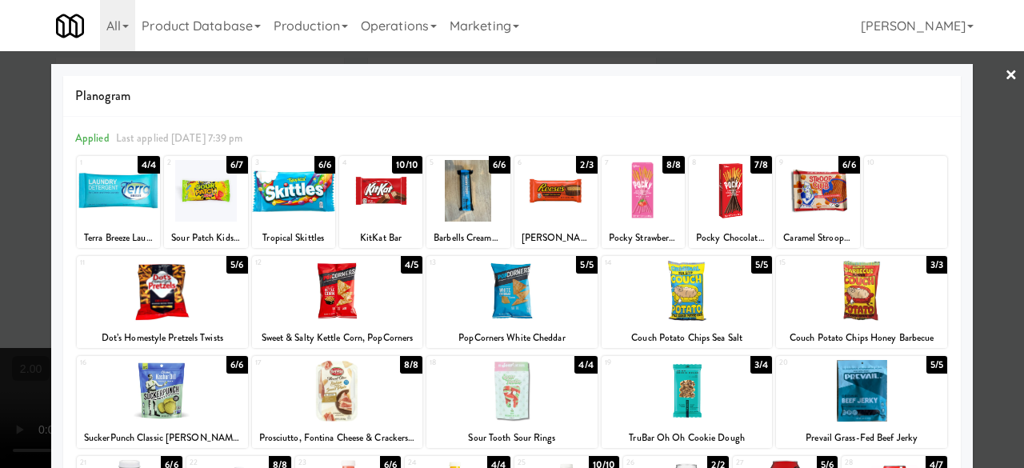
click at [268, 202] on div at bounding box center [293, 191] width 83 height 62
drag, startPoint x: 268, startPoint y: 202, endPoint x: 302, endPoint y: 200, distance: 33.6
click at [269, 202] on div at bounding box center [293, 191] width 83 height 62
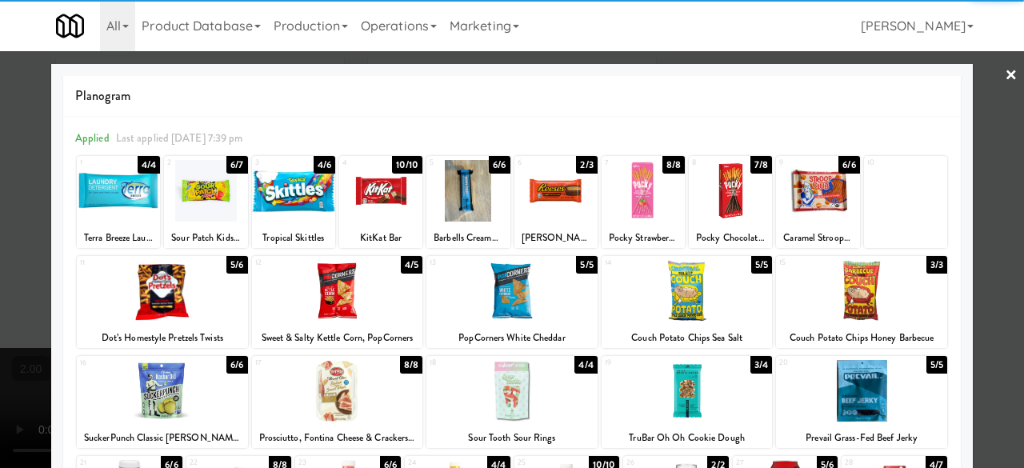
drag, startPoint x: 983, startPoint y: 78, endPoint x: 838, endPoint y: 76, distance: 144.9
click at [983, 78] on div at bounding box center [512, 234] width 1024 height 468
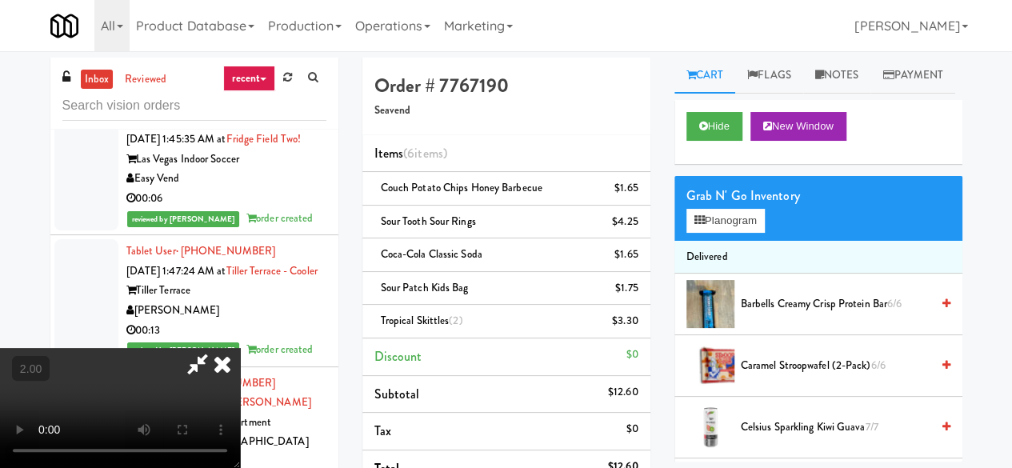
click at [216, 348] on icon at bounding box center [197, 364] width 37 height 32
click at [634, 322] on link at bounding box center [636, 328] width 14 height 20
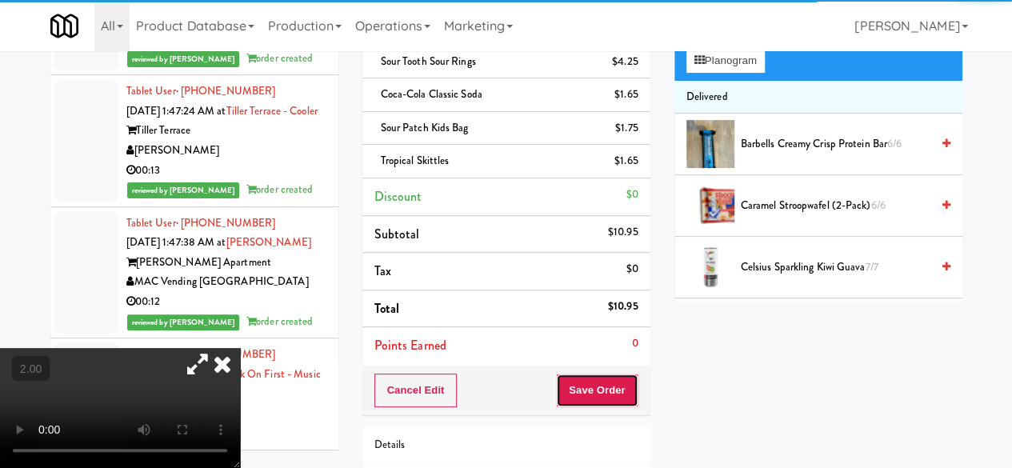
click at [595, 374] on button "Save Order" at bounding box center [597, 391] width 82 height 34
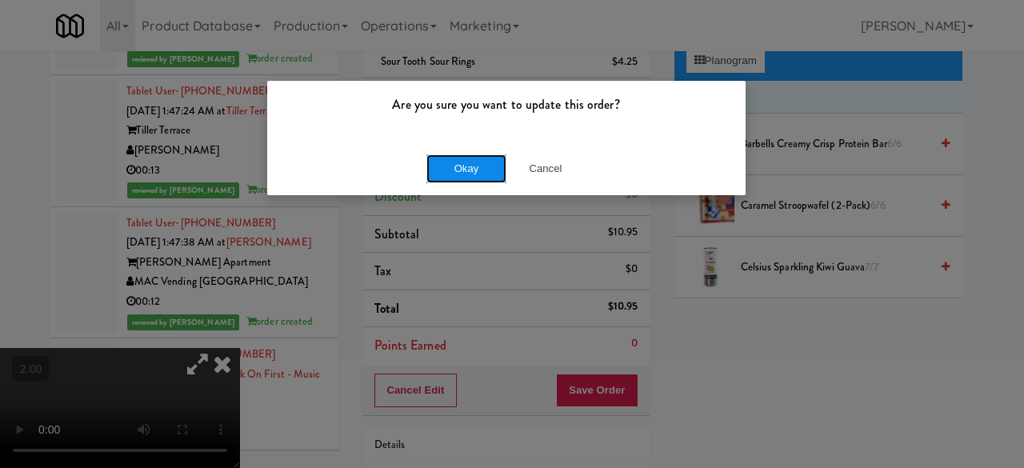
click at [470, 177] on button "Okay" at bounding box center [467, 168] width 80 height 29
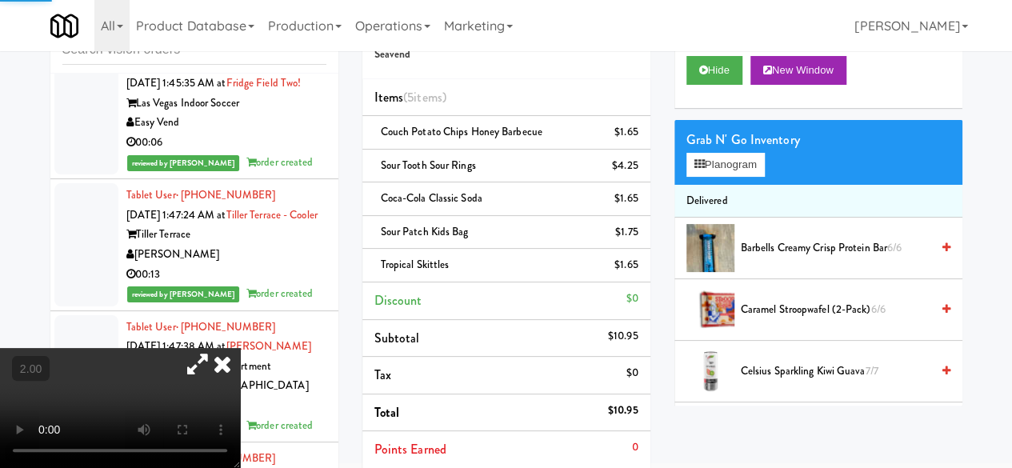
scroll to position [0, 0]
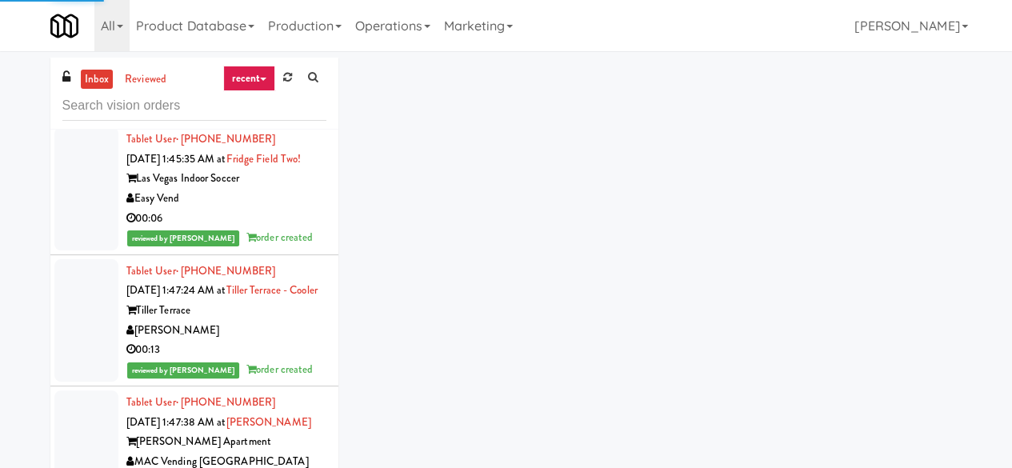
scroll to position [23279, 0]
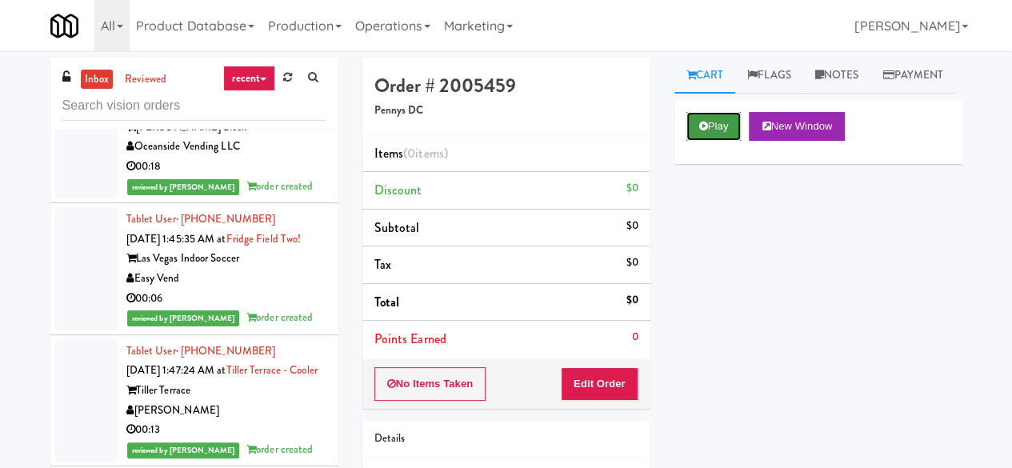
click at [688, 141] on button "Play" at bounding box center [714, 126] width 55 height 29
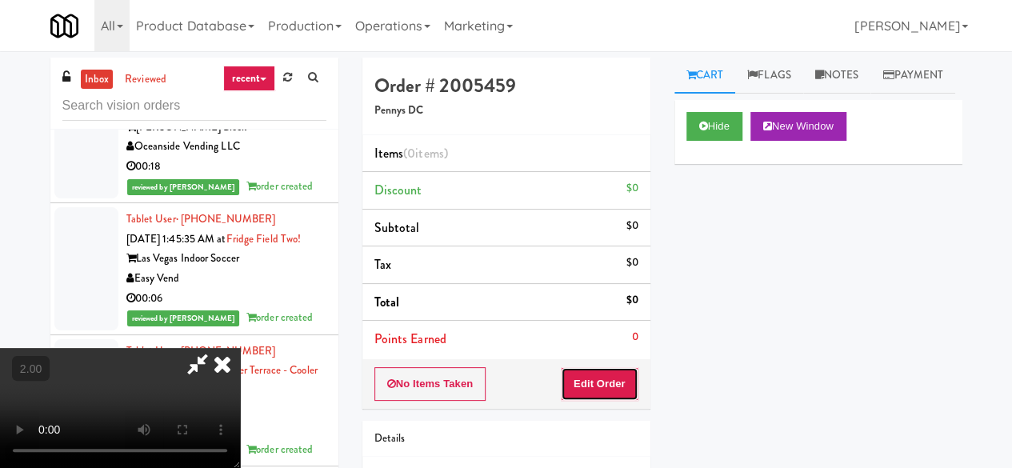
click at [584, 388] on button "Edit Order" at bounding box center [600, 384] width 78 height 34
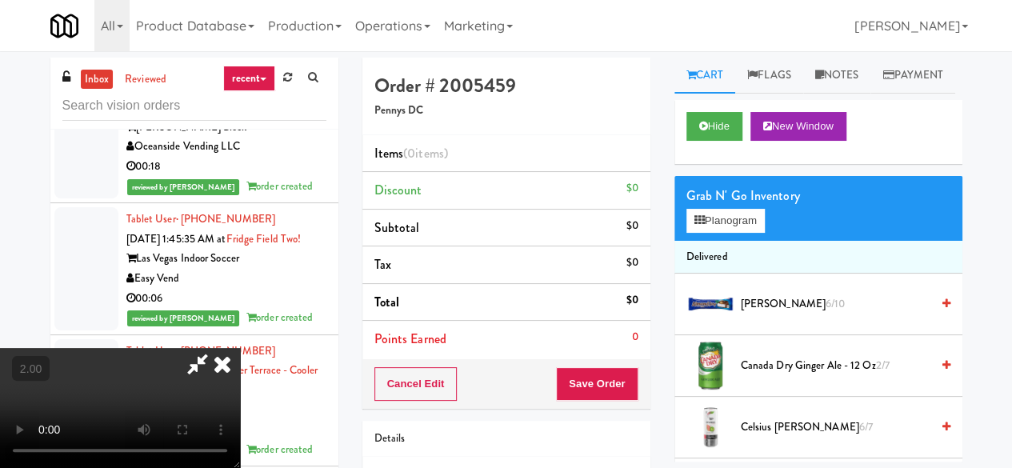
scroll to position [33, 0]
click at [740, 233] on button "Planogram" at bounding box center [726, 221] width 78 height 24
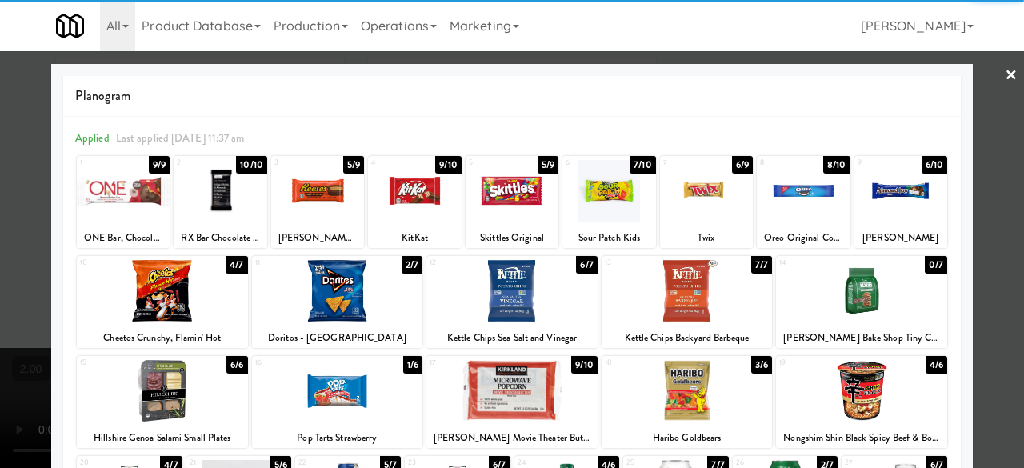
click at [205, 302] on div at bounding box center [162, 291] width 171 height 62
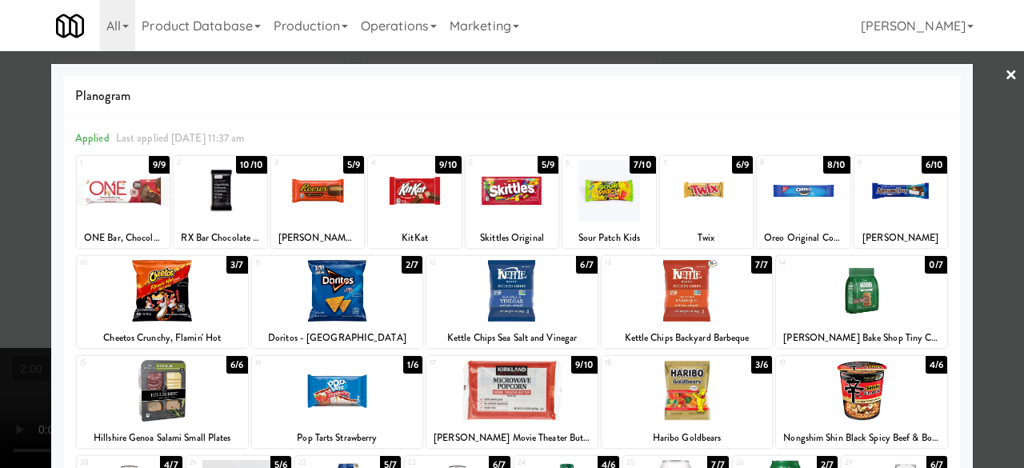
drag, startPoint x: 988, startPoint y: 70, endPoint x: 964, endPoint y: 88, distance: 30.3
click at [988, 72] on div at bounding box center [512, 234] width 1024 height 468
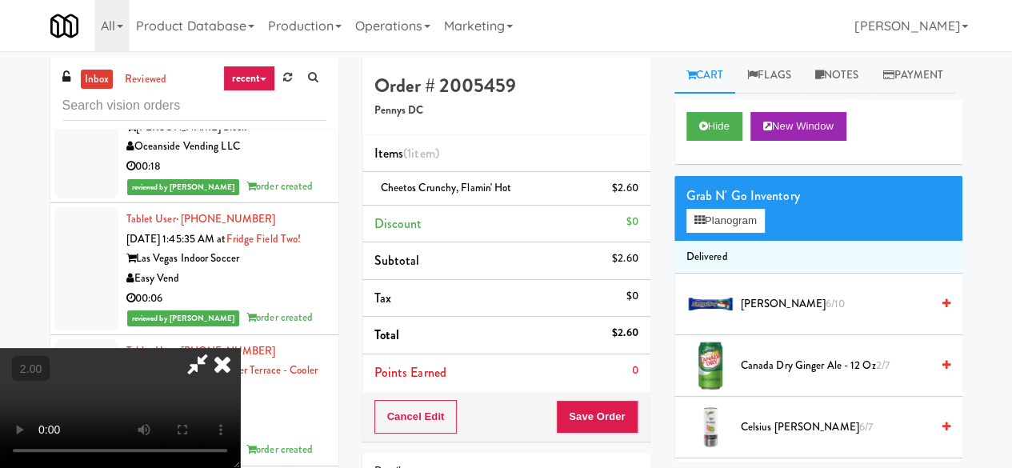
click at [216, 348] on icon at bounding box center [197, 364] width 37 height 32
click at [610, 406] on button "Save Order" at bounding box center [597, 417] width 82 height 34
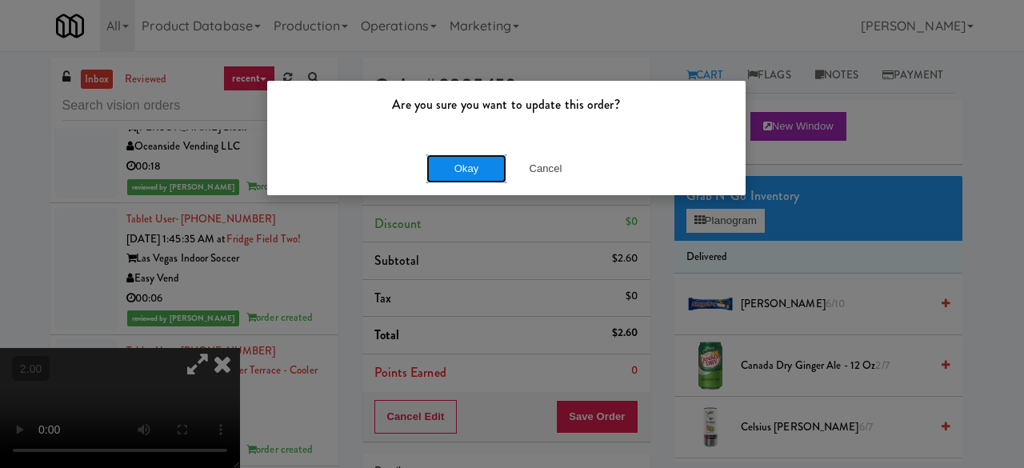
click at [446, 159] on button "Okay" at bounding box center [467, 168] width 80 height 29
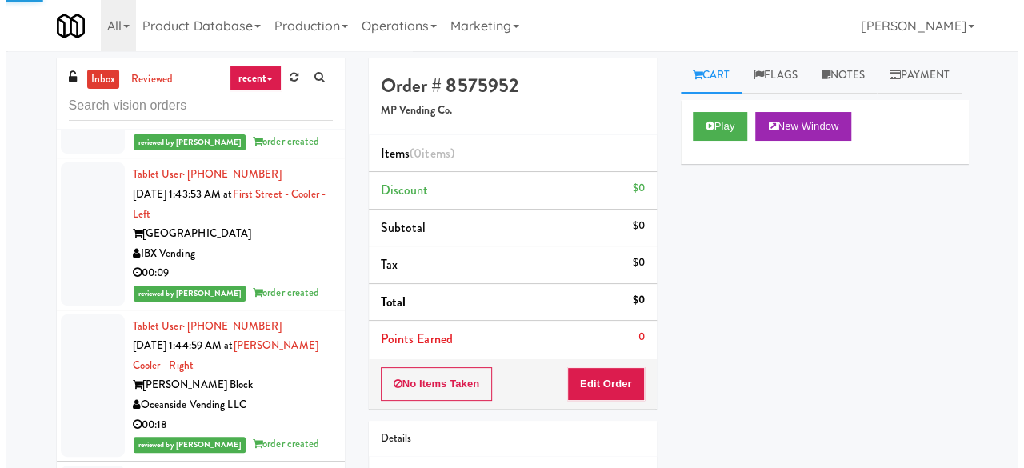
scroll to position [23039, 0]
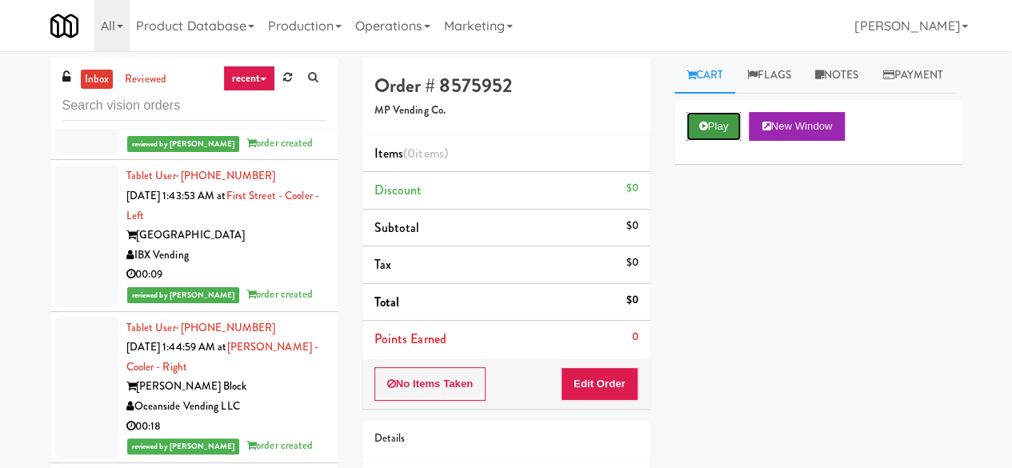
click at [734, 141] on button "Play" at bounding box center [714, 126] width 55 height 29
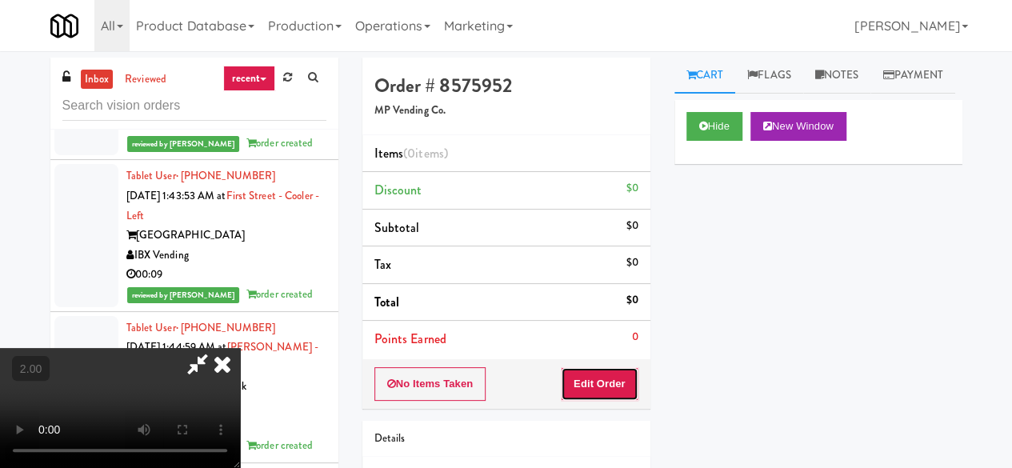
click at [602, 388] on button "Edit Order" at bounding box center [600, 384] width 78 height 34
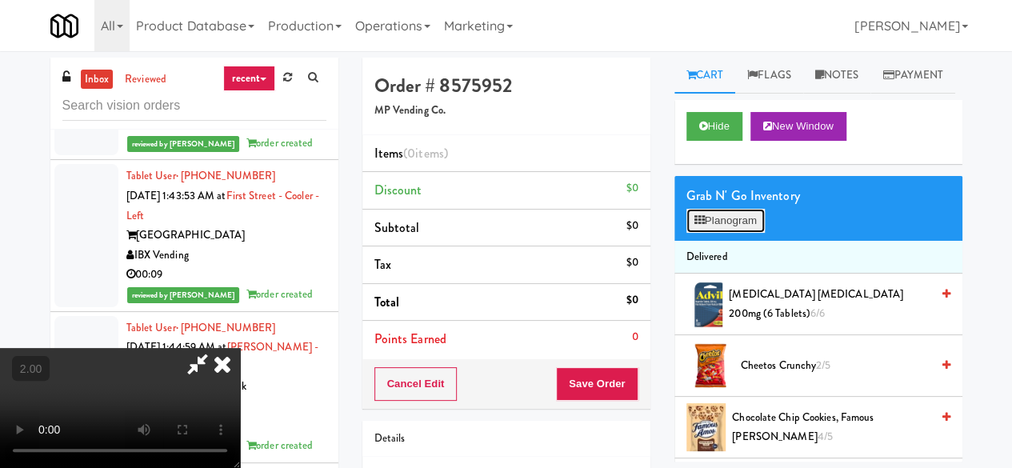
click at [728, 233] on button "Planogram" at bounding box center [726, 221] width 78 height 24
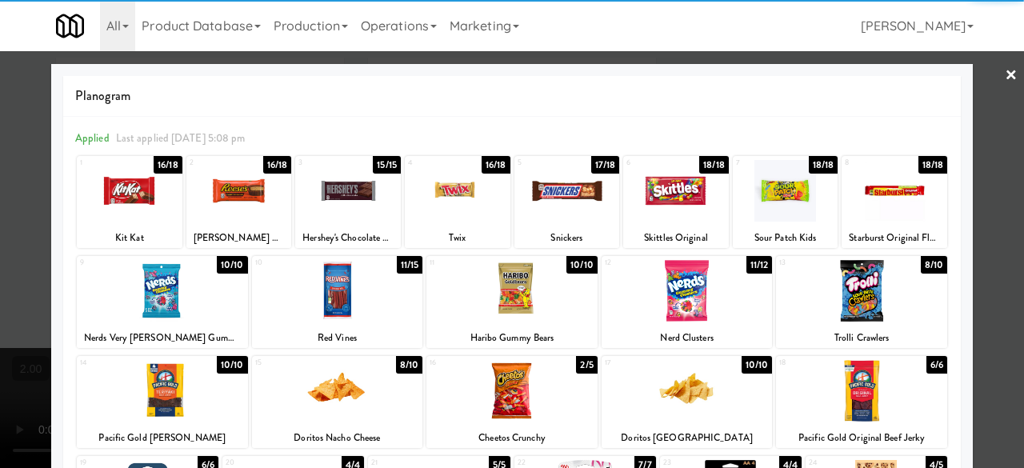
click at [545, 297] on div at bounding box center [512, 291] width 171 height 62
click at [182, 289] on div at bounding box center [162, 291] width 171 height 62
drag, startPoint x: 682, startPoint y: 417, endPoint x: 893, endPoint y: 363, distance: 218.0
click at [683, 417] on div at bounding box center [687, 391] width 171 height 62
click at [1005, 207] on div at bounding box center [512, 234] width 1024 height 468
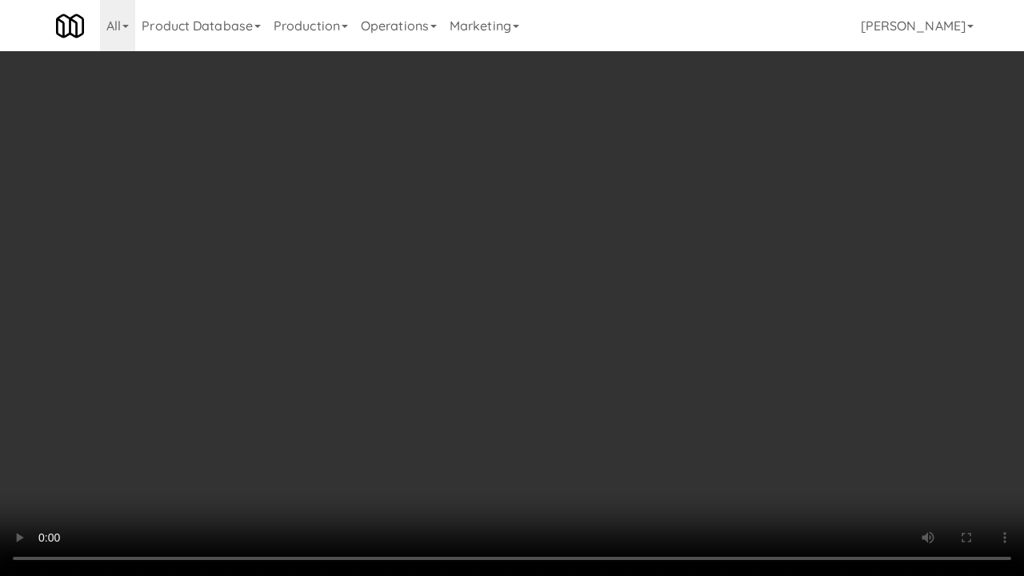
click at [563, 315] on video at bounding box center [512, 288] width 1024 height 576
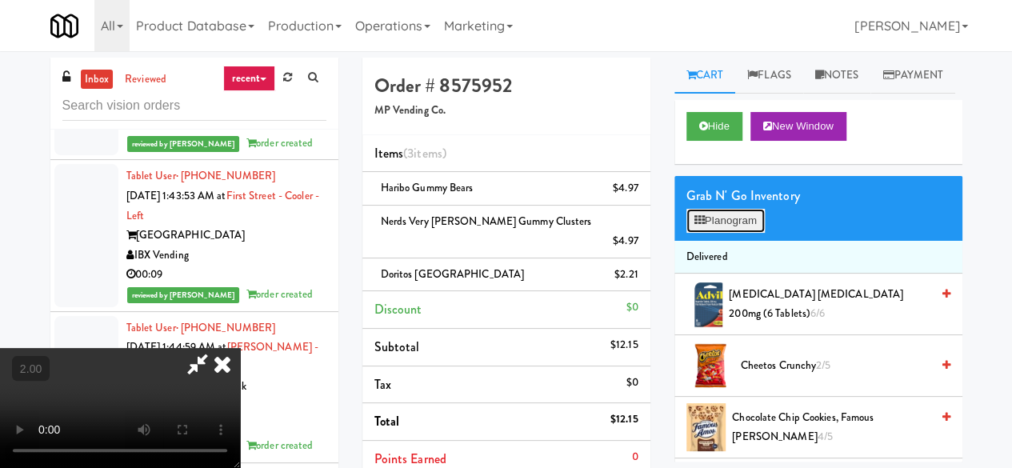
click at [730, 233] on button "Planogram" at bounding box center [726, 221] width 78 height 24
click at [0, 0] on div at bounding box center [0, 0] width 0 height 0
click at [735, 274] on li "Delivered" at bounding box center [819, 258] width 288 height 34
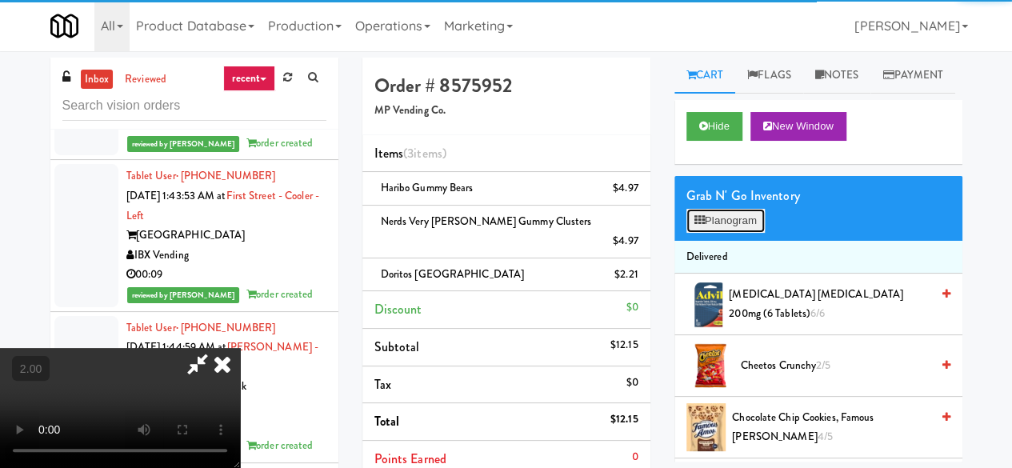
click at [747, 233] on button "Planogram" at bounding box center [726, 221] width 78 height 24
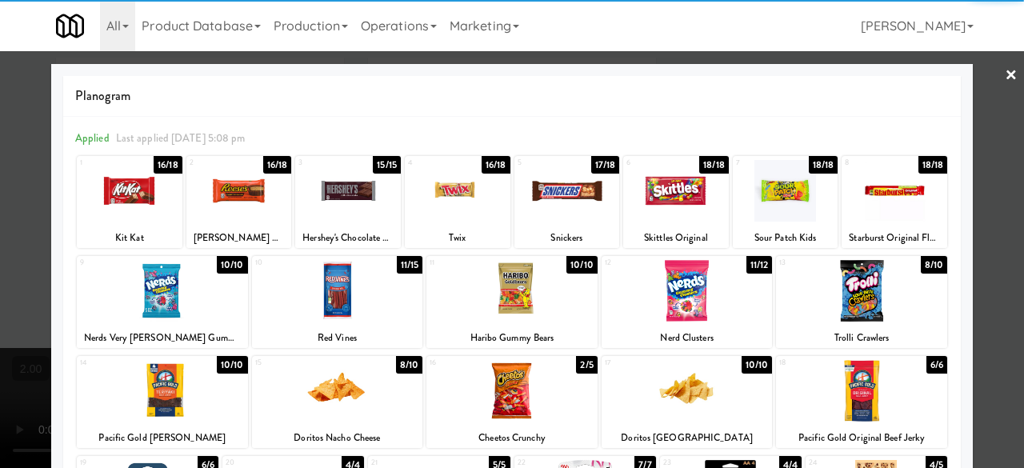
click at [555, 198] on div at bounding box center [568, 191] width 106 height 62
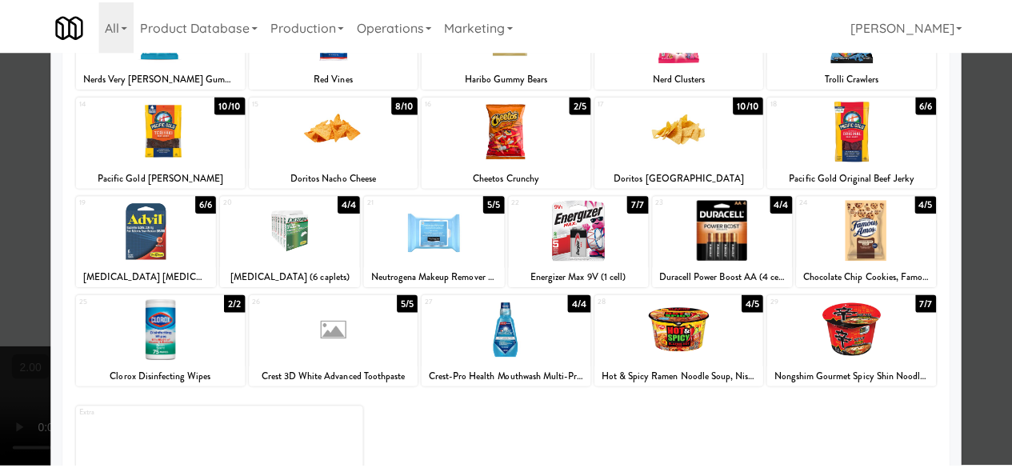
scroll to position [317, 0]
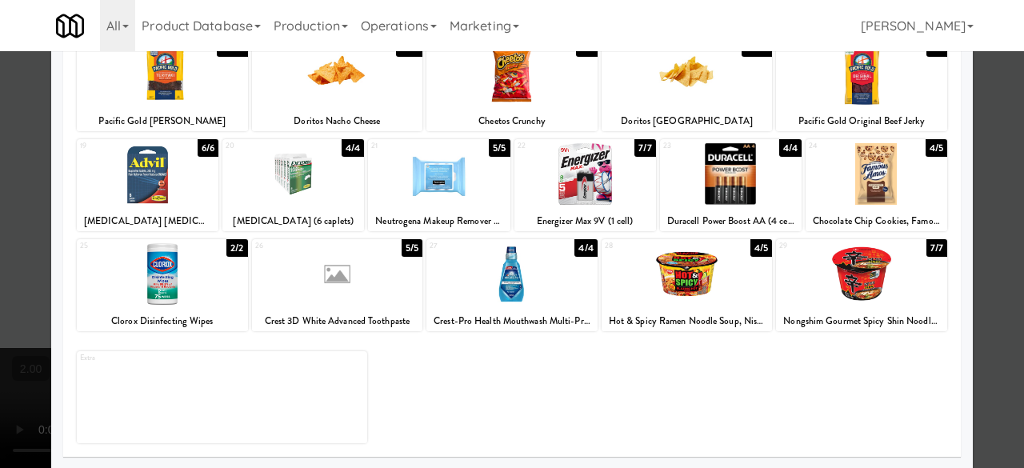
click at [975, 145] on div at bounding box center [512, 234] width 1024 height 468
click at [975, 145] on div "inbox reviewed recent all unclear take inventory issue suspicious failed recent…" at bounding box center [512, 391] width 1024 height 667
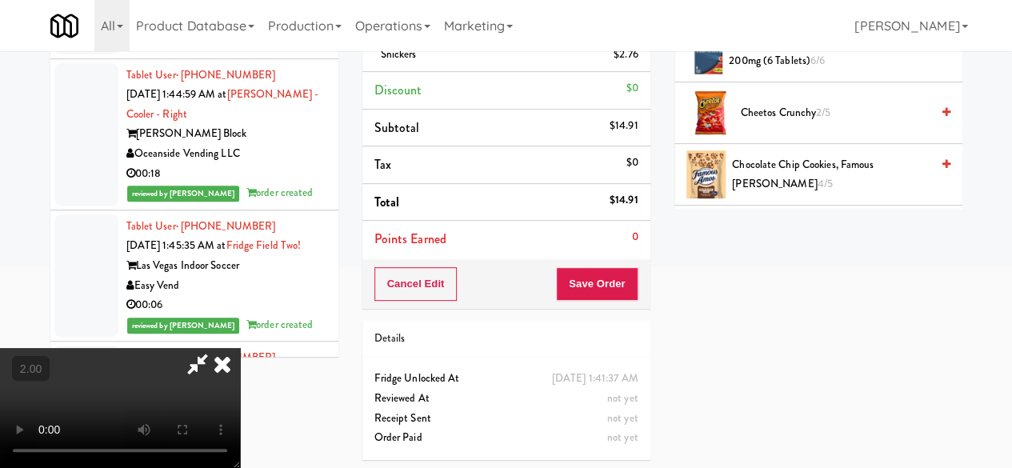
click at [240, 467] on video at bounding box center [120, 408] width 240 height 120
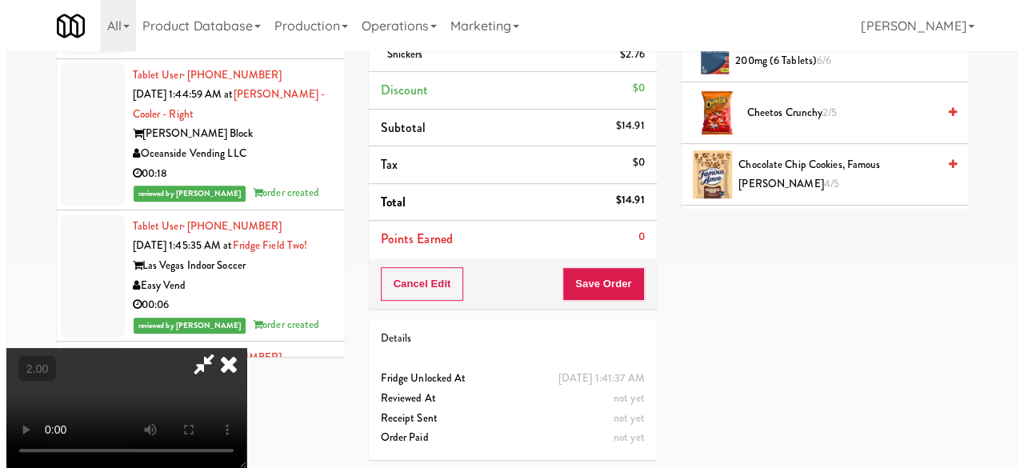
scroll to position [145, 0]
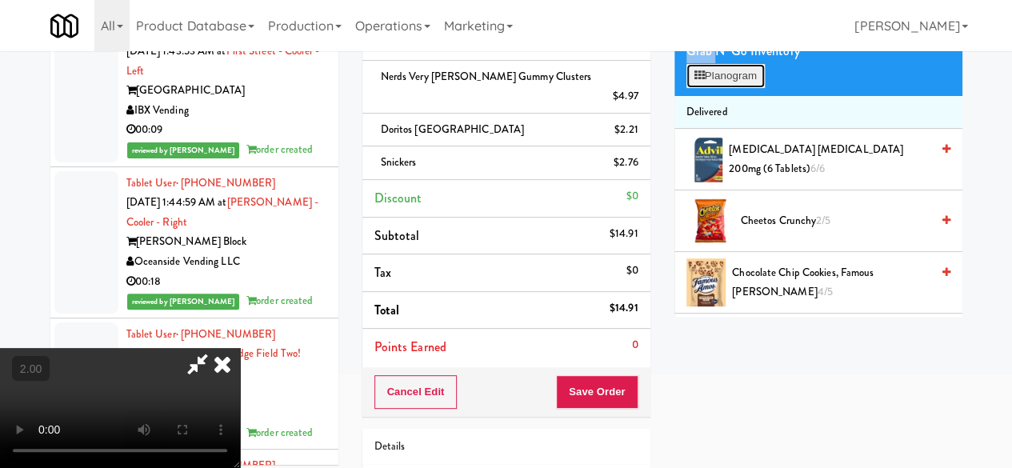
click at [735, 88] on button "Planogram" at bounding box center [726, 76] width 78 height 24
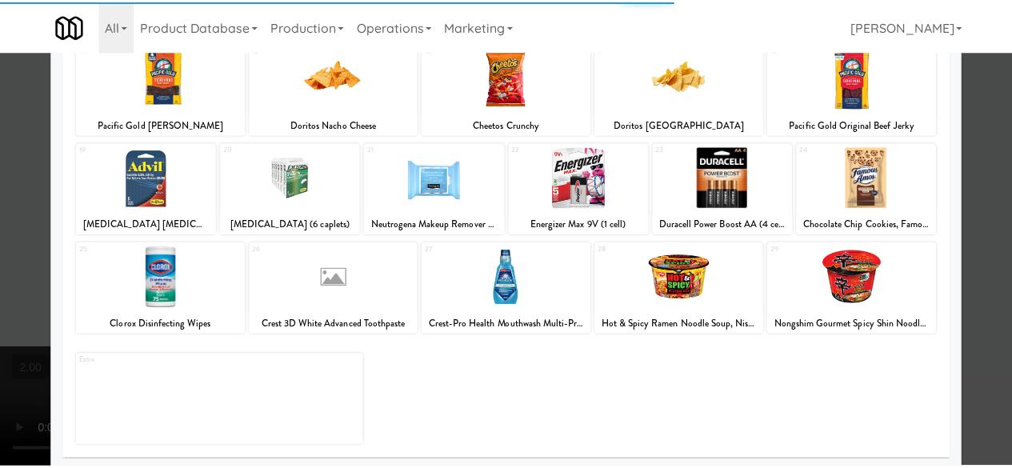
scroll to position [317, 0]
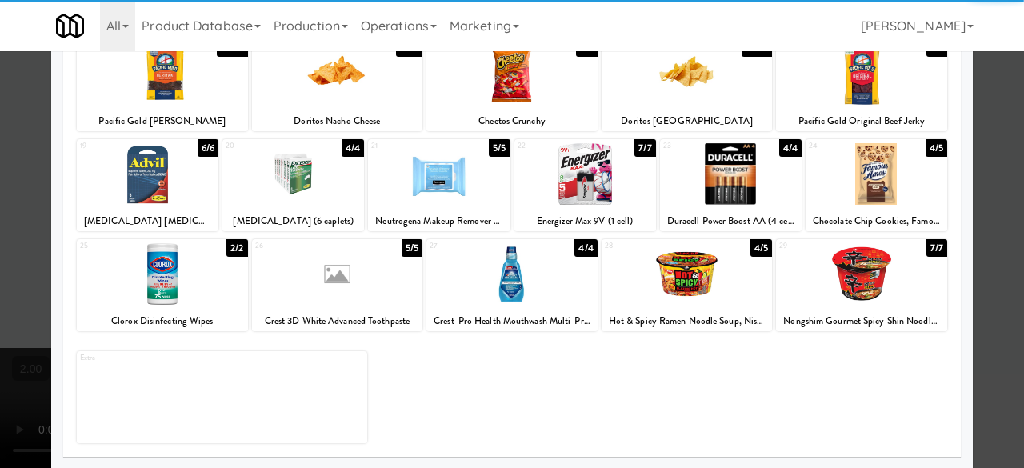
click at [518, 284] on div at bounding box center [512, 274] width 171 height 62
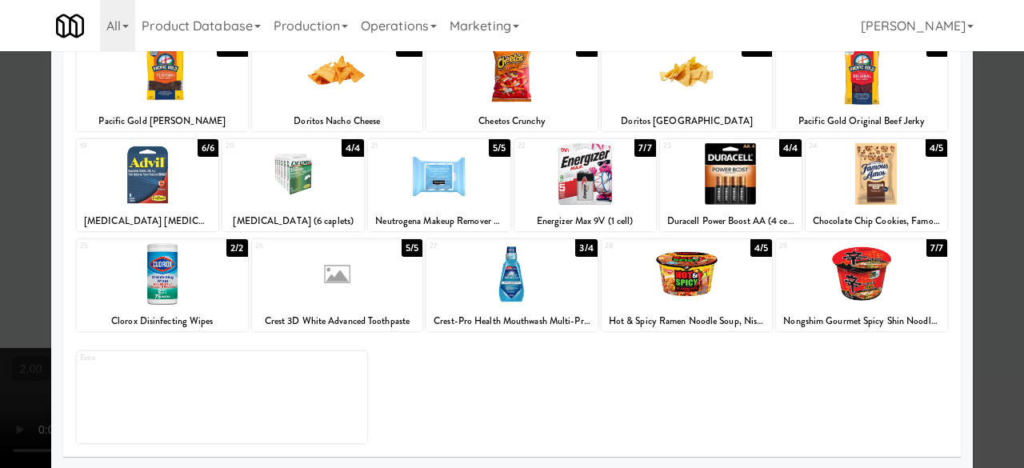
click at [988, 106] on div at bounding box center [512, 234] width 1024 height 468
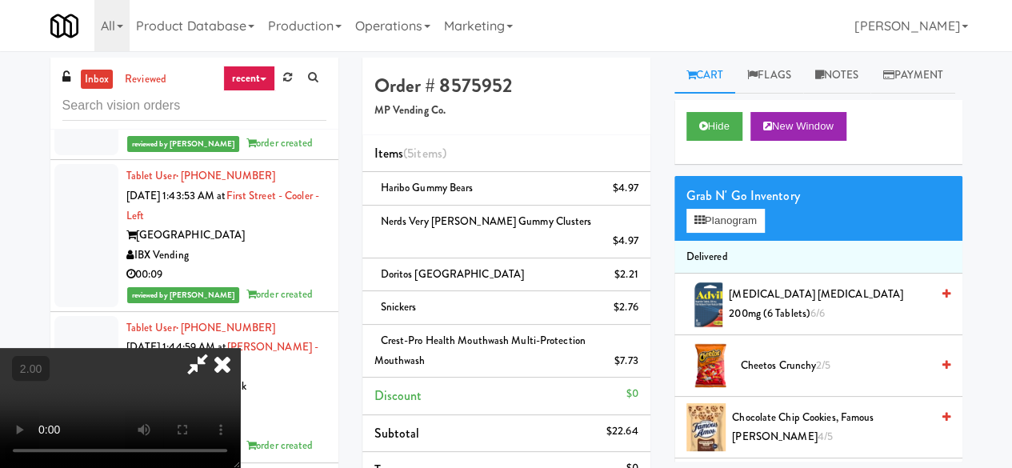
click at [216, 348] on icon at bounding box center [197, 364] width 37 height 32
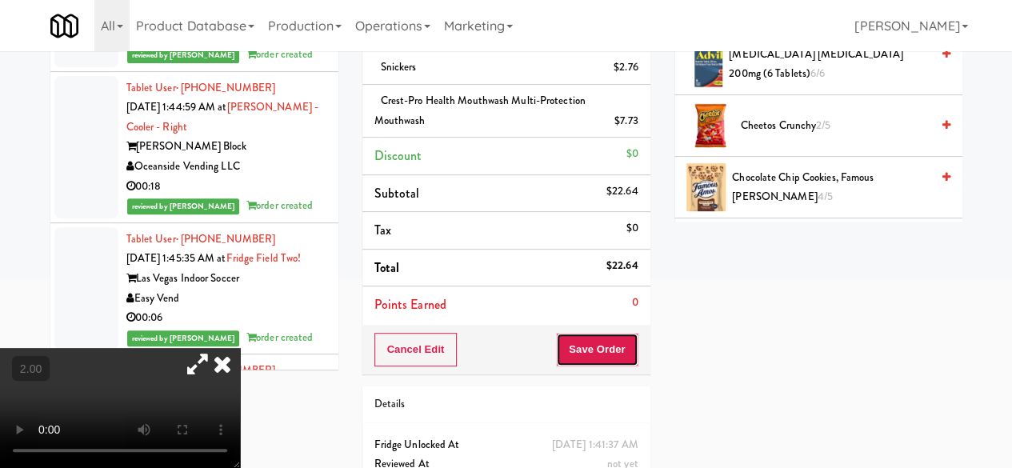
click at [578, 333] on button "Save Order" at bounding box center [597, 350] width 82 height 34
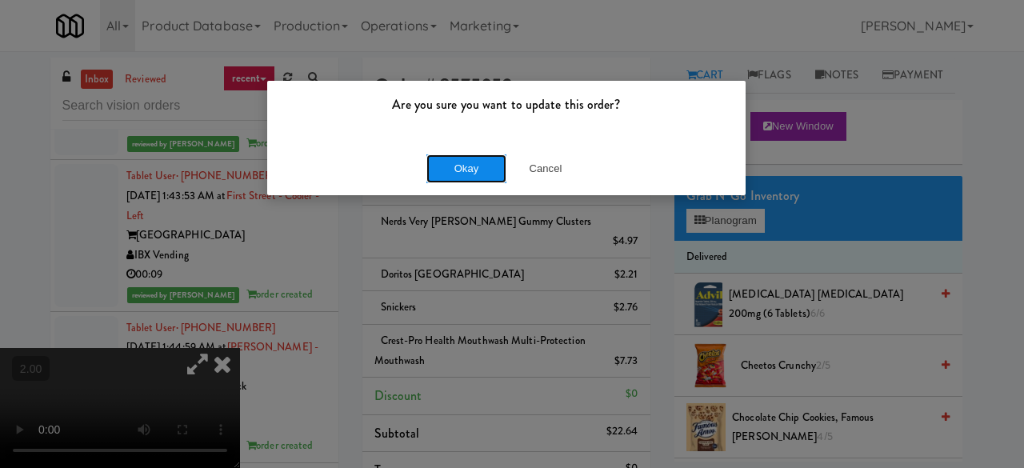
click at [463, 175] on button "Okay" at bounding box center [467, 168] width 80 height 29
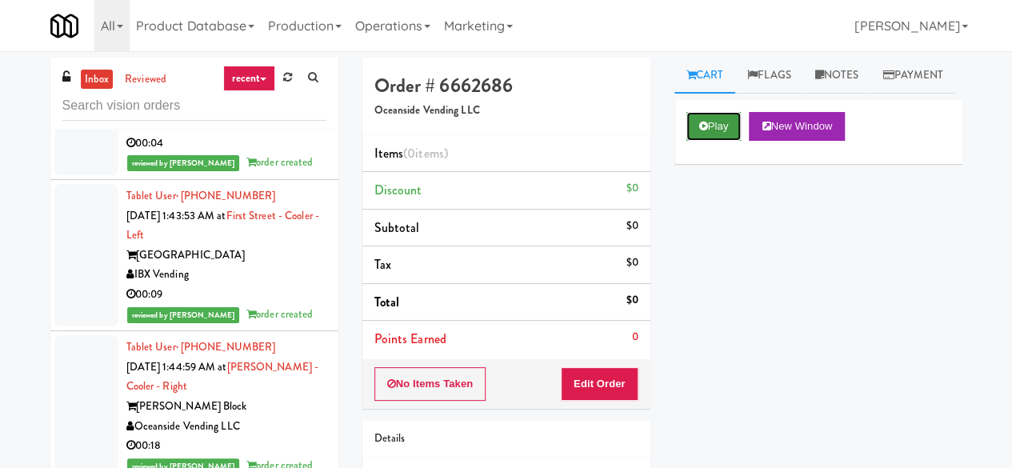
drag, startPoint x: 720, startPoint y: 158, endPoint x: 707, endPoint y: 169, distance: 16.5
click at [719, 141] on button "Play" at bounding box center [714, 126] width 55 height 29
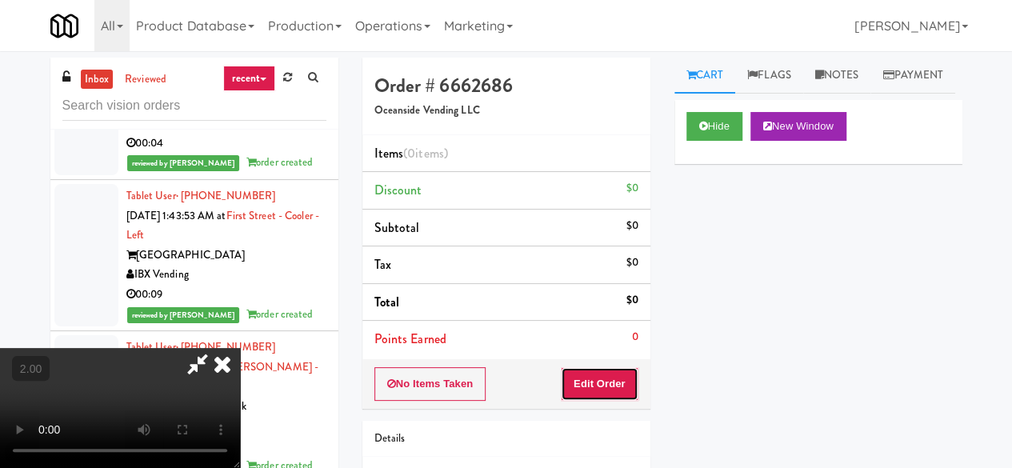
click at [607, 379] on button "Edit Order" at bounding box center [600, 384] width 78 height 34
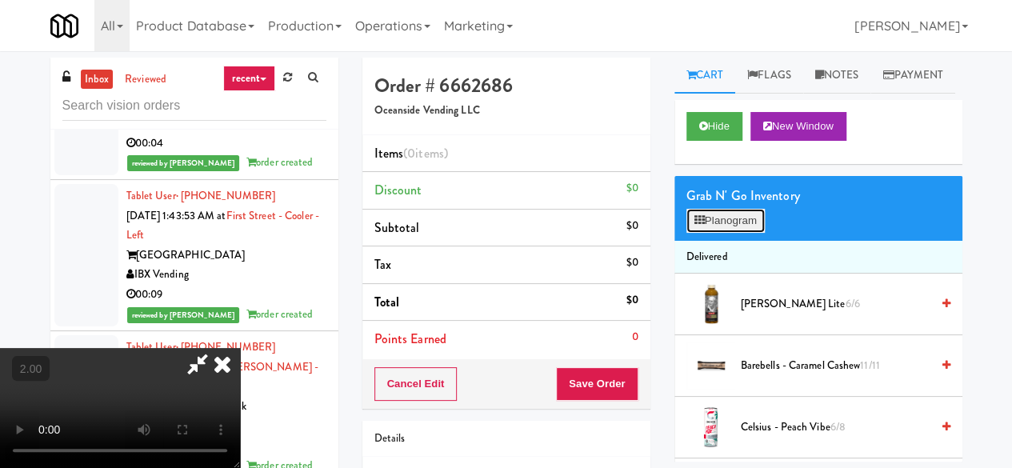
click at [720, 233] on button "Planogram" at bounding box center [726, 221] width 78 height 24
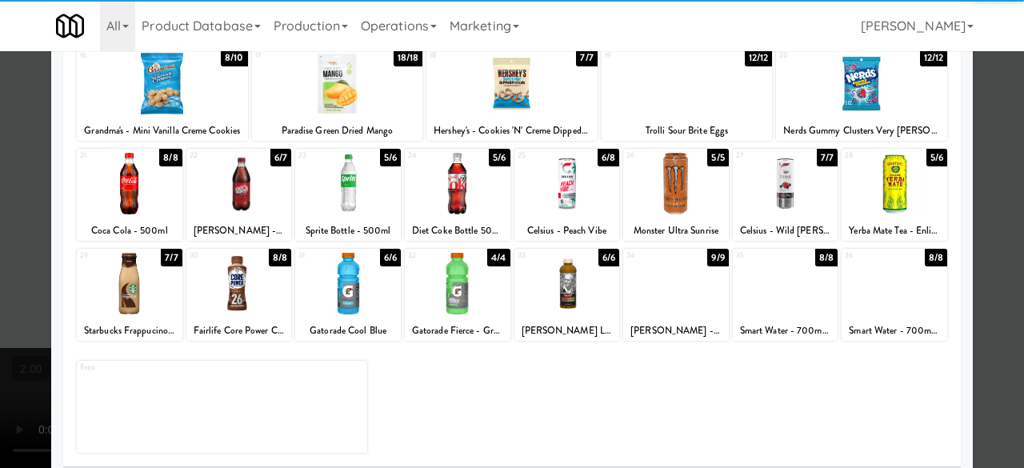
scroll to position [317, 0]
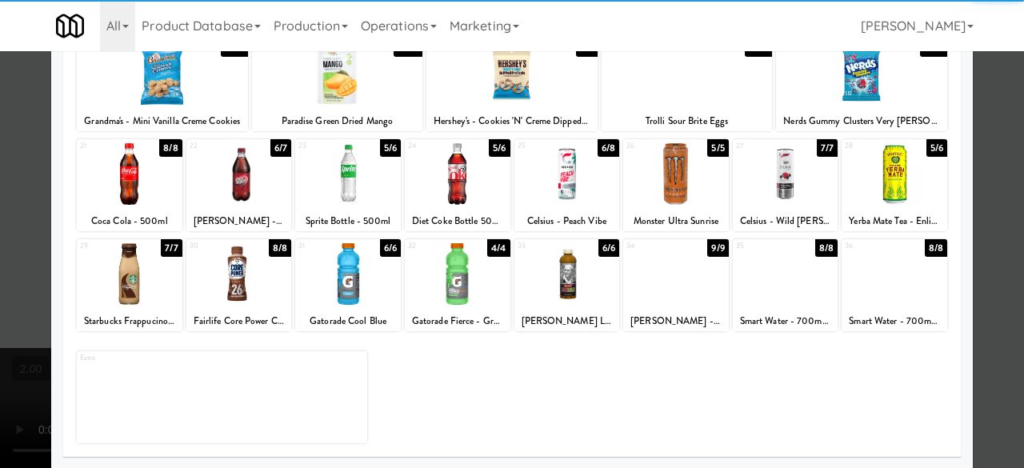
click at [330, 290] on div at bounding box center [348, 274] width 106 height 62
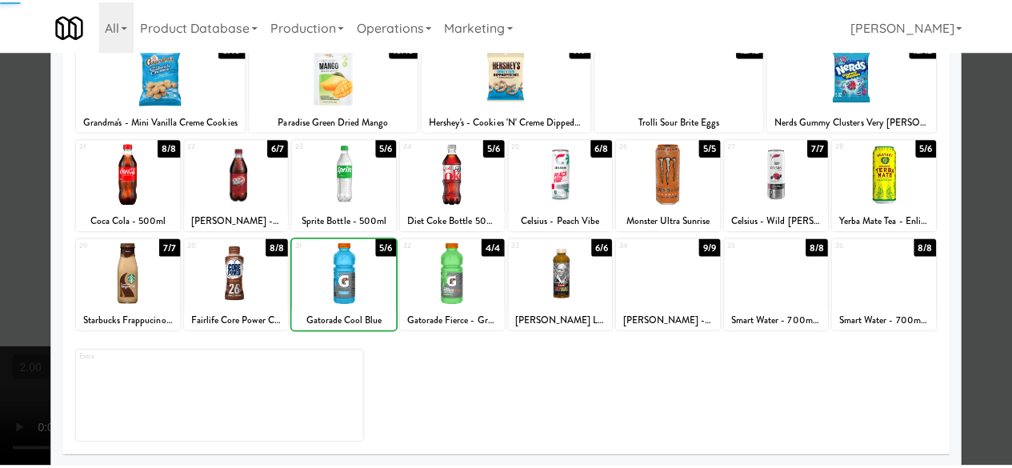
scroll to position [0, 0]
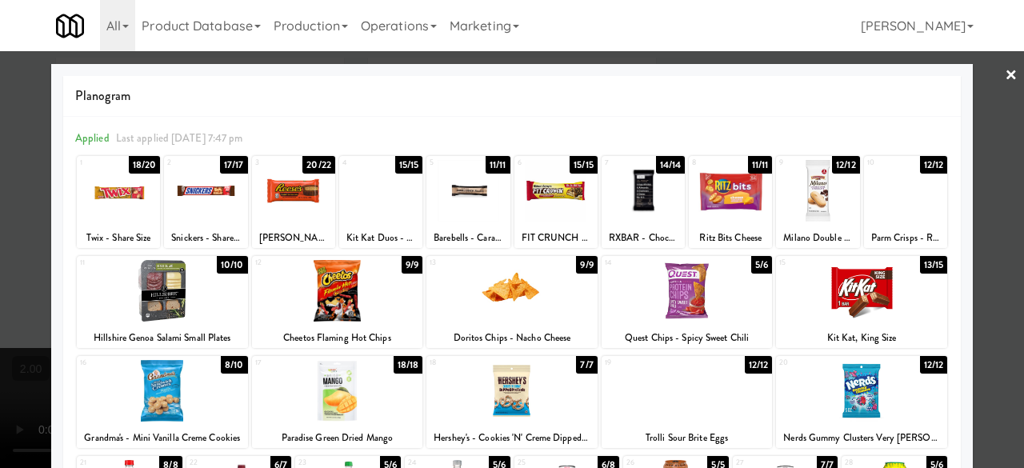
click at [293, 202] on div at bounding box center [293, 191] width 83 height 62
click at [475, 210] on div at bounding box center [468, 191] width 83 height 62
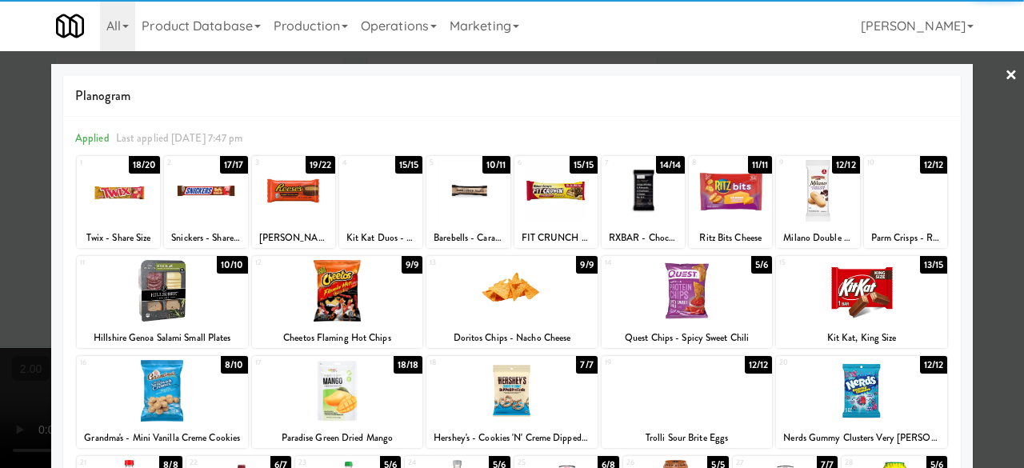
click at [1005, 83] on link "×" at bounding box center [1011, 76] width 13 height 50
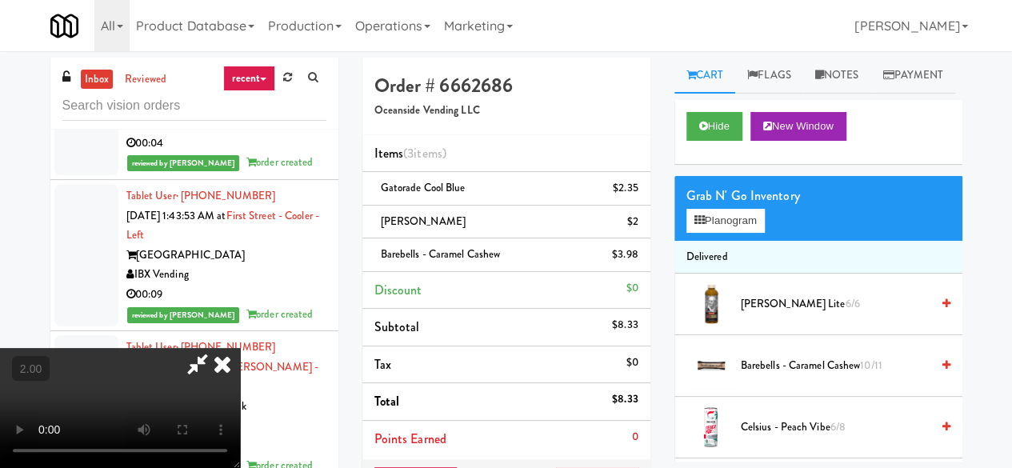
click at [216, 348] on icon at bounding box center [197, 364] width 37 height 32
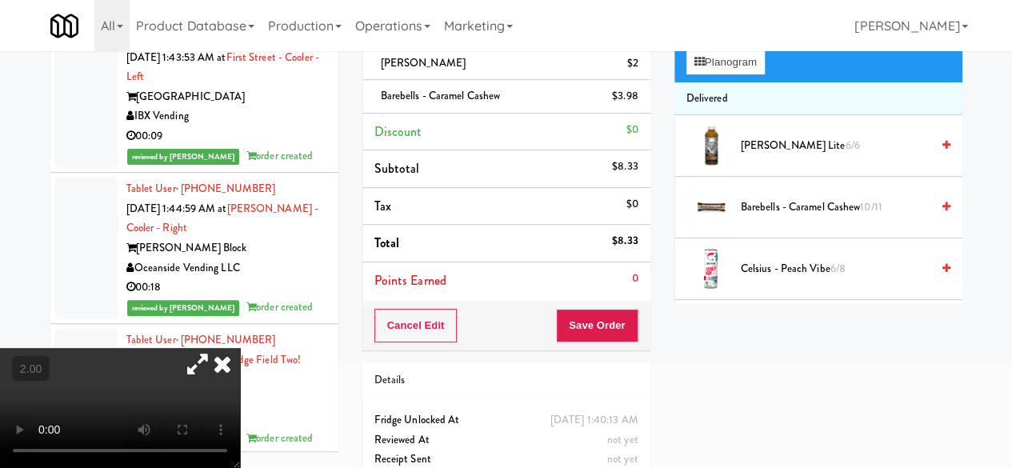
scroll to position [219, 0]
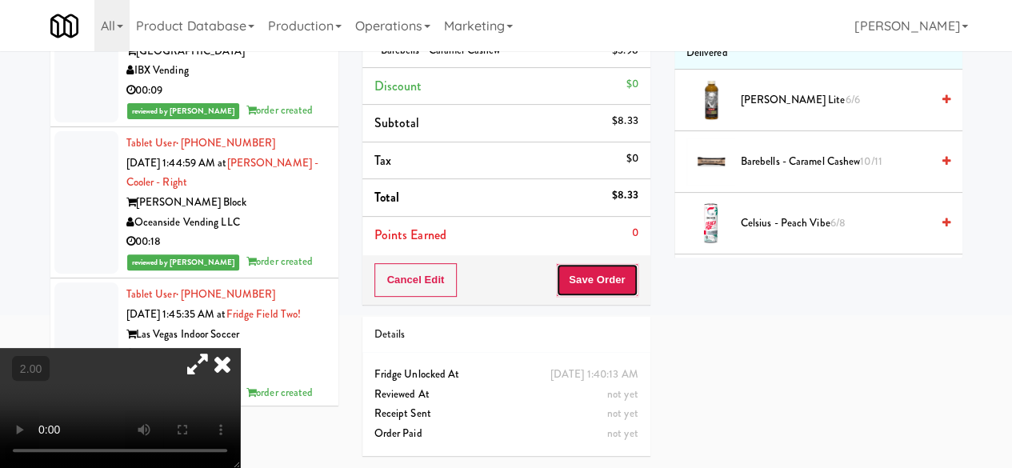
drag, startPoint x: 591, startPoint y: 246, endPoint x: 602, endPoint y: 266, distance: 22.5
click at [594, 263] on button "Save Order" at bounding box center [597, 280] width 82 height 34
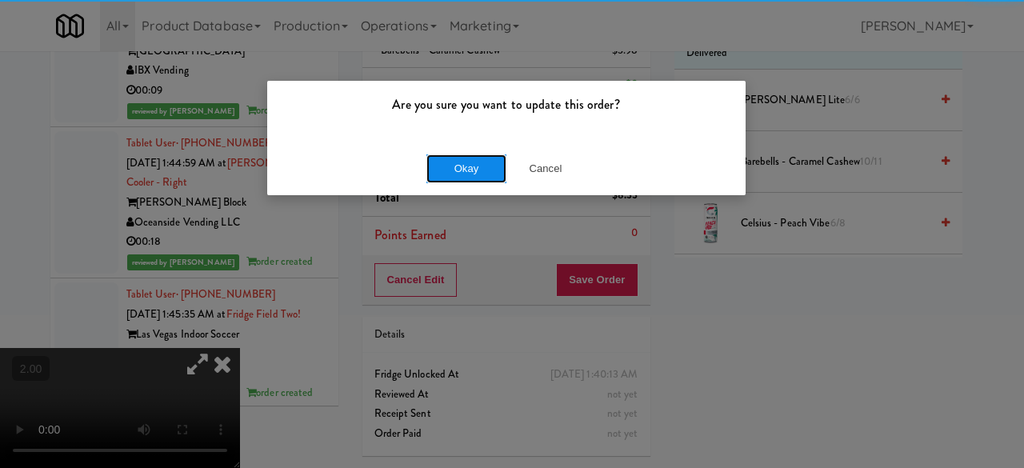
drag, startPoint x: 469, startPoint y: 164, endPoint x: 478, endPoint y: 172, distance: 11.9
click at [471, 166] on button "Okay" at bounding box center [467, 168] width 80 height 29
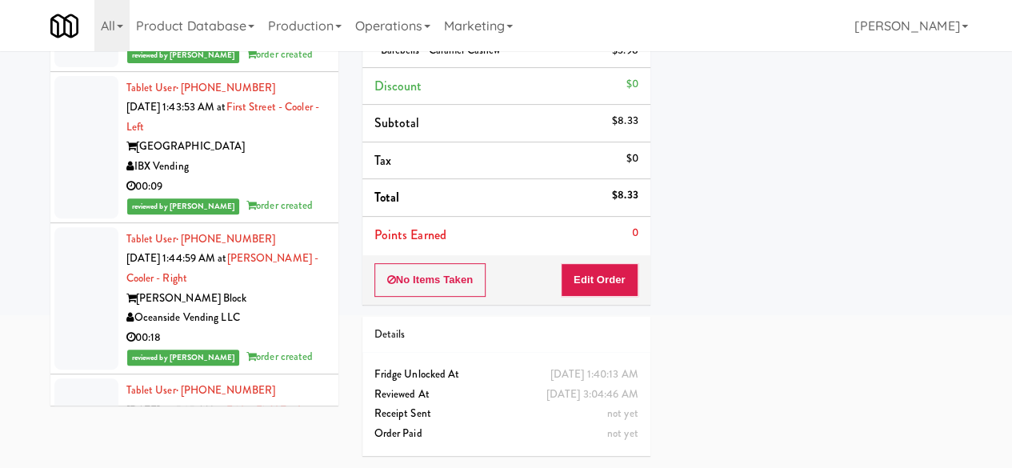
scroll to position [22879, 0]
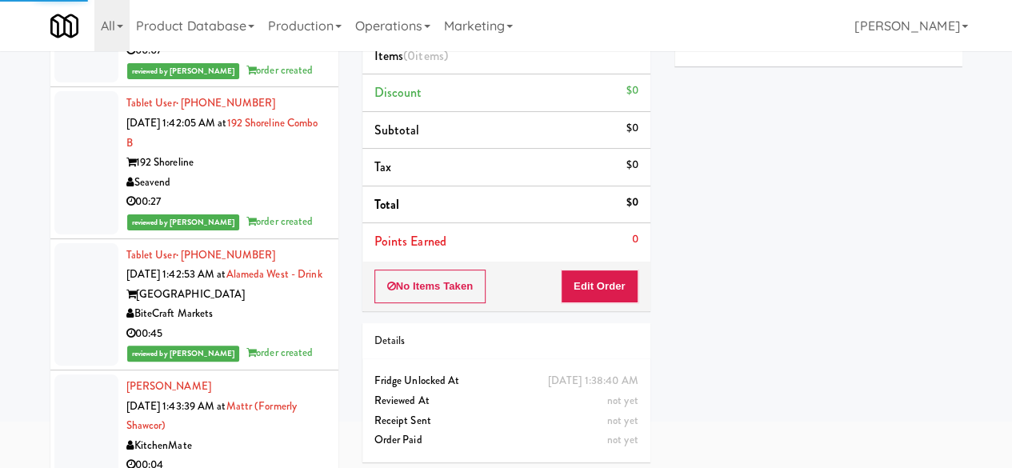
scroll to position [72, 0]
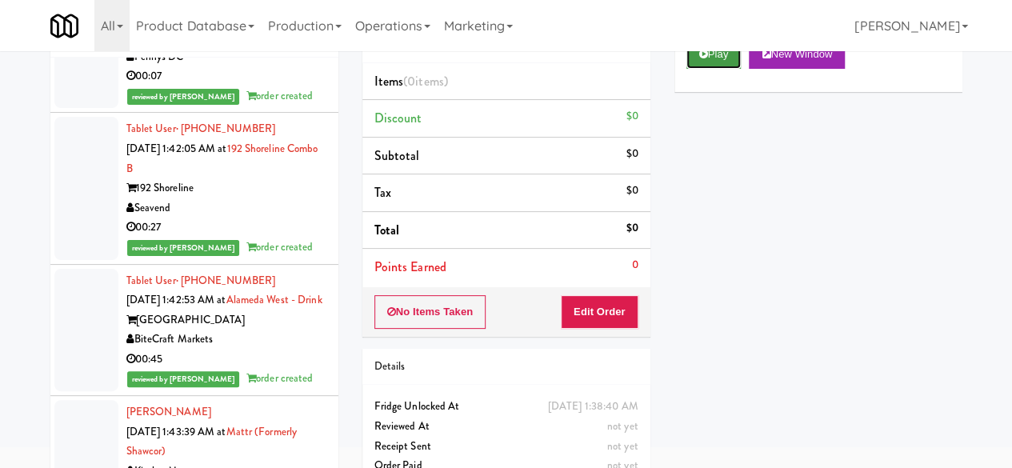
click at [715, 69] on button "Play" at bounding box center [714, 54] width 55 height 29
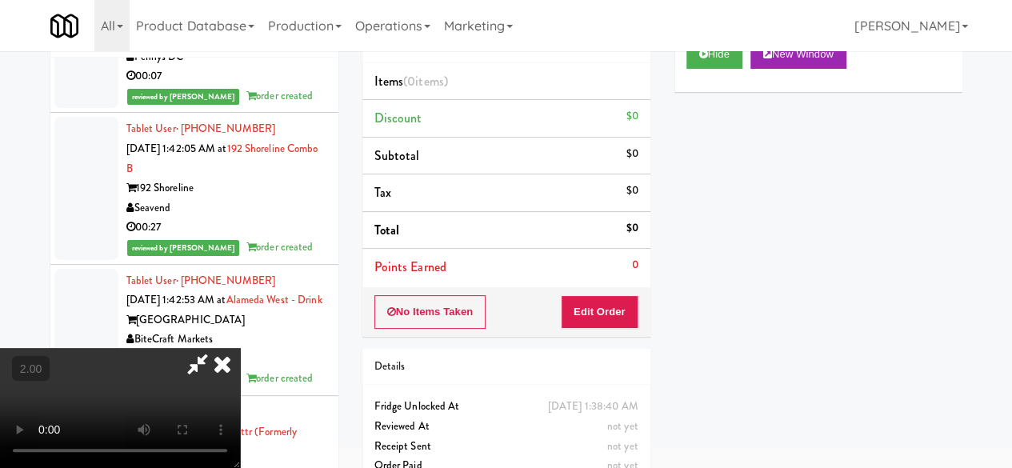
click at [611, 290] on div "No Items Taken Edit Order" at bounding box center [507, 312] width 288 height 50
click at [613, 305] on button "Edit Order" at bounding box center [600, 312] width 78 height 34
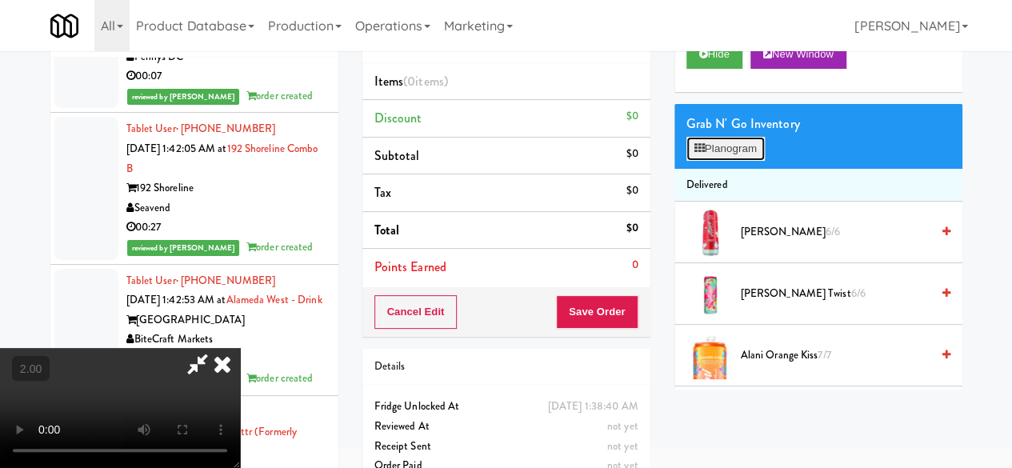
click at [721, 161] on button "Planogram" at bounding box center [726, 149] width 78 height 24
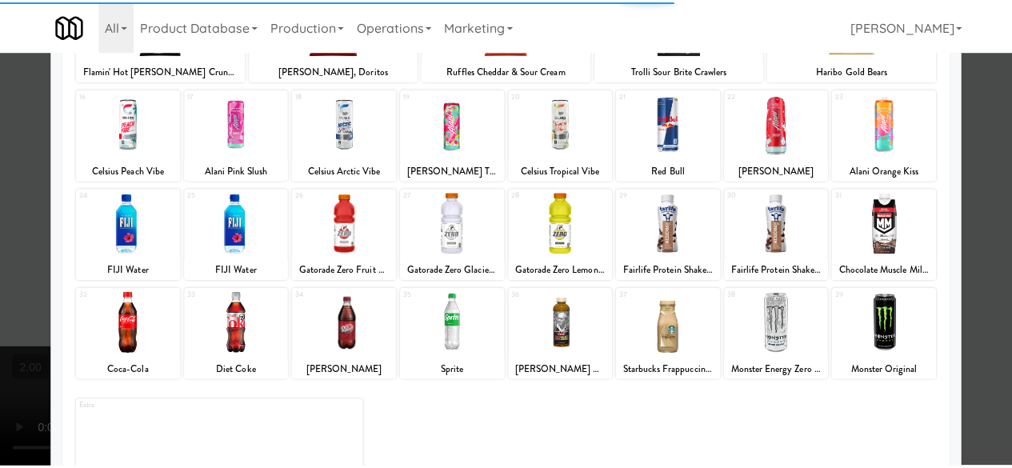
scroll to position [317, 0]
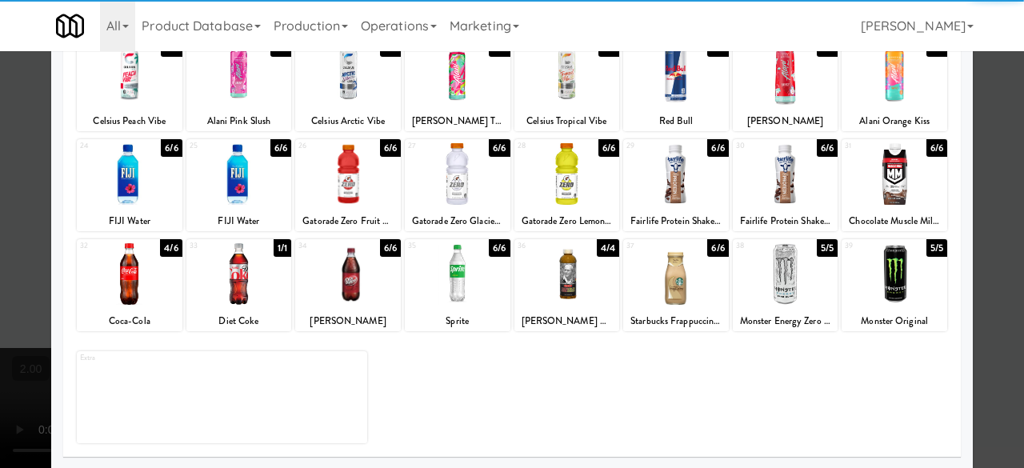
drag, startPoint x: 691, startPoint y: 280, endPoint x: 777, endPoint y: 266, distance: 87.5
click at [691, 282] on div at bounding box center [676, 274] width 106 height 62
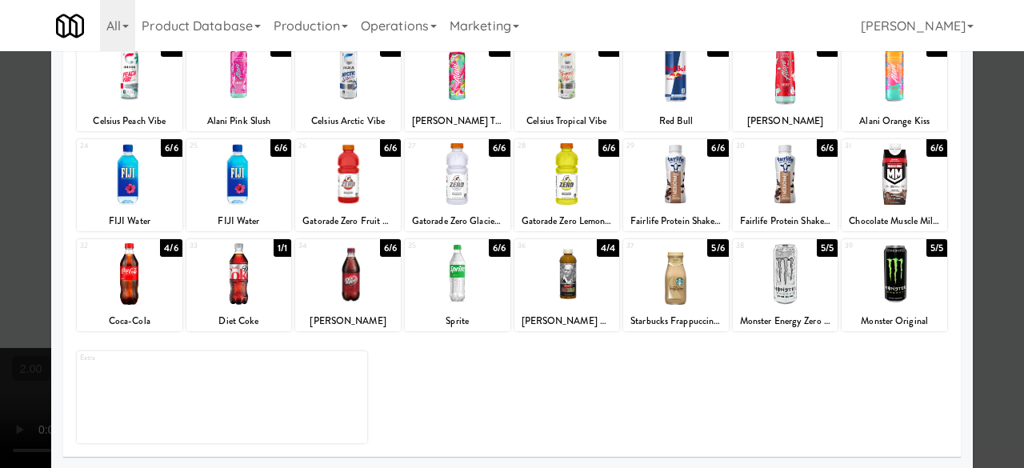
click at [979, 123] on div at bounding box center [512, 234] width 1024 height 468
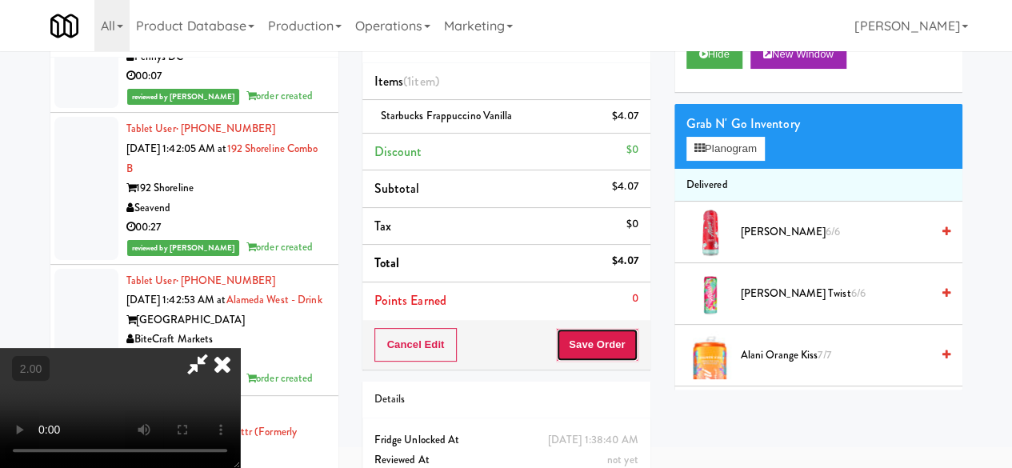
click at [626, 332] on button "Save Order" at bounding box center [597, 345] width 82 height 34
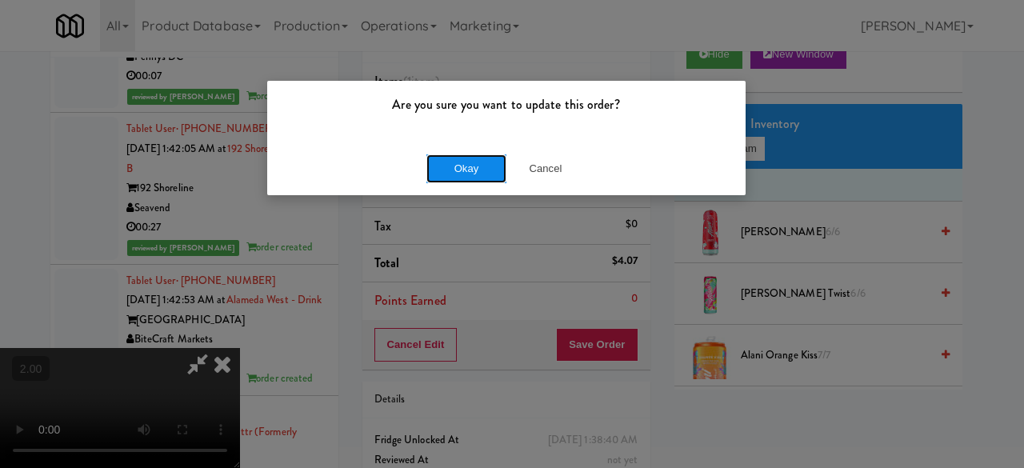
click at [472, 175] on button "Okay" at bounding box center [467, 168] width 80 height 29
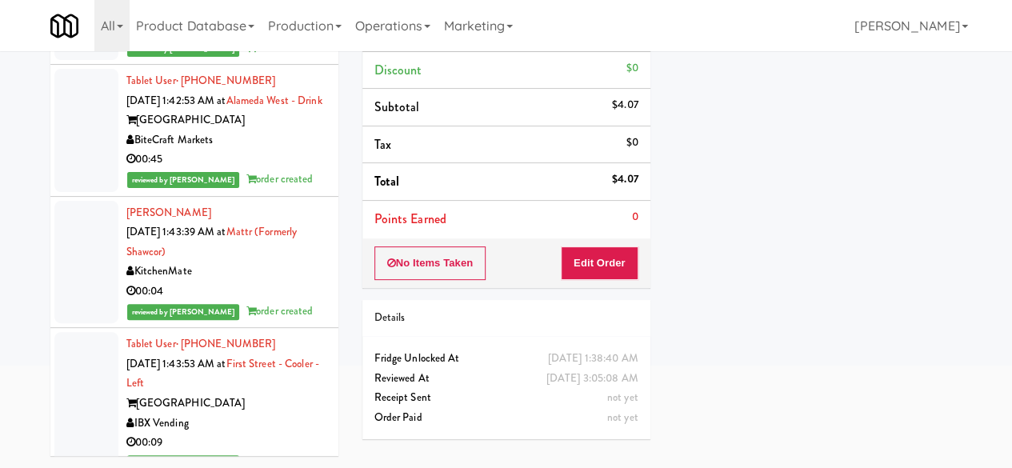
scroll to position [22719, 0]
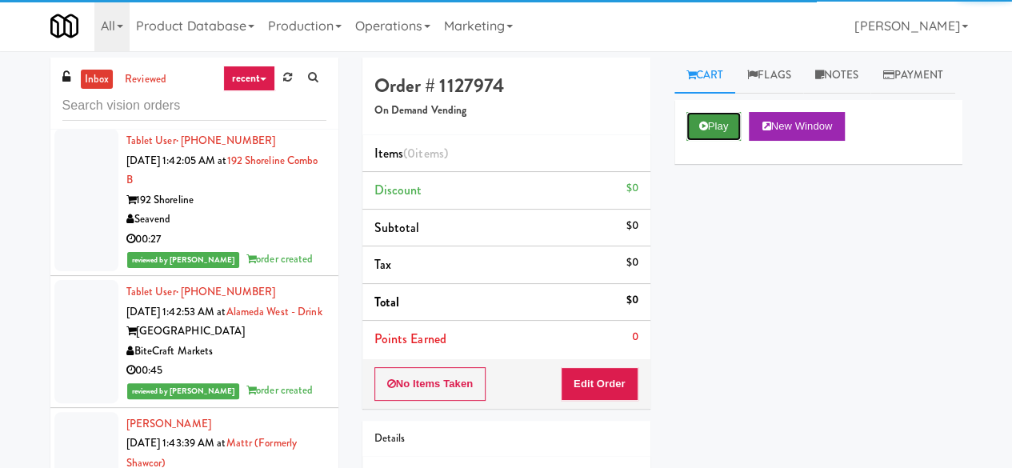
click at [720, 141] on button "Play" at bounding box center [714, 126] width 55 height 29
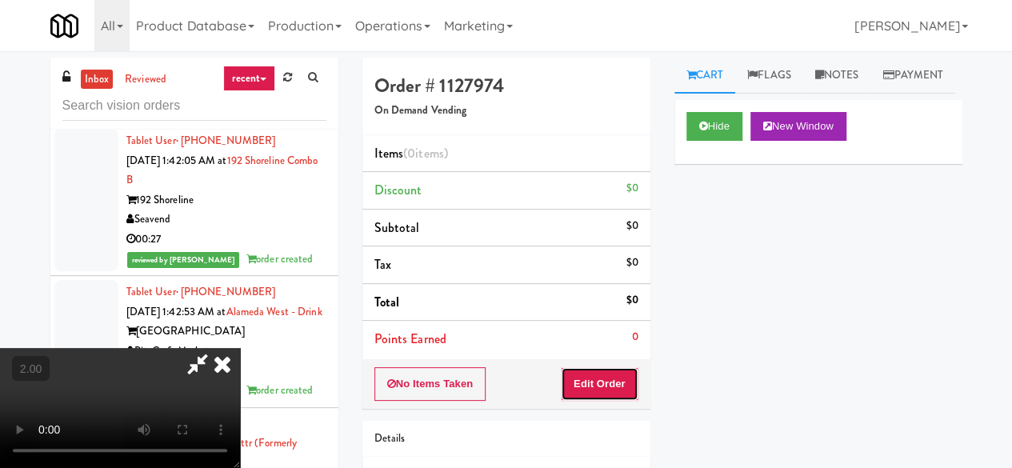
click at [612, 388] on button "Edit Order" at bounding box center [600, 384] width 78 height 34
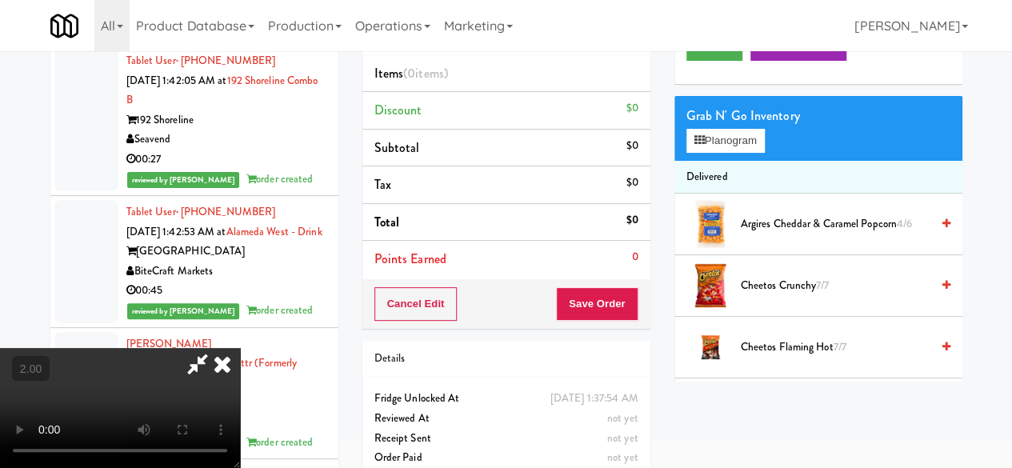
scroll to position [51, 0]
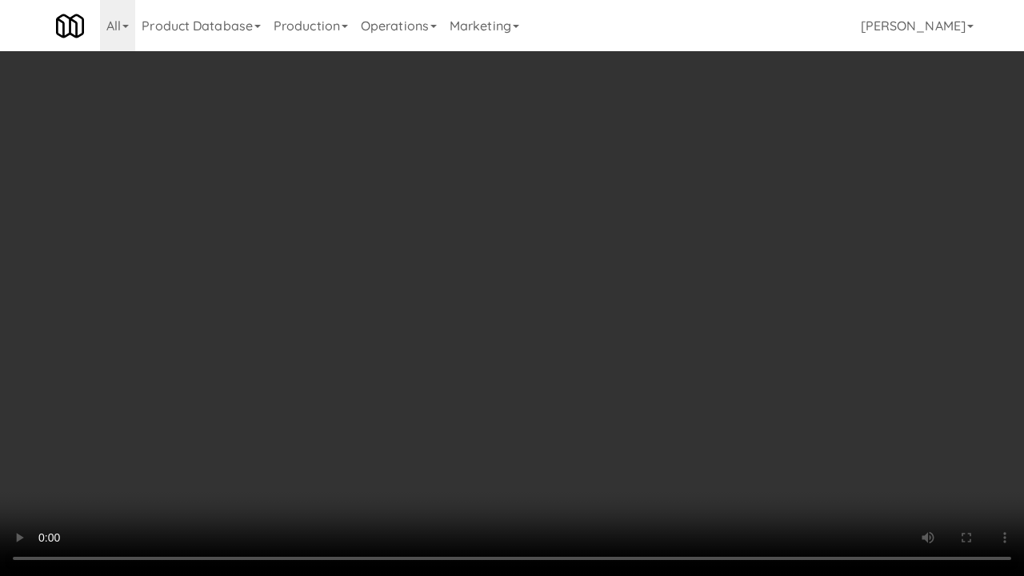
click at [627, 302] on video at bounding box center [512, 288] width 1024 height 576
click at [668, 350] on video at bounding box center [512, 288] width 1024 height 576
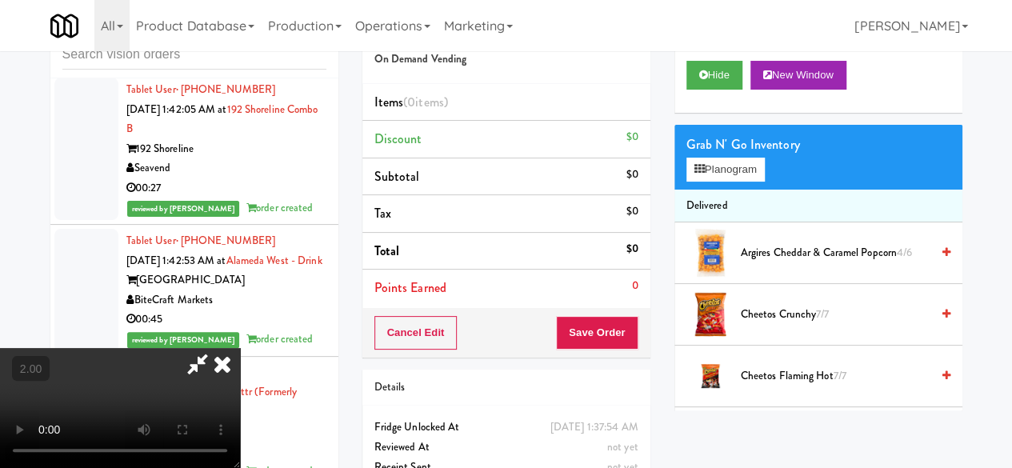
click at [732, 157] on div "Grab N' Go Inventory" at bounding box center [819, 145] width 264 height 24
click at [733, 182] on button "Planogram" at bounding box center [726, 170] width 78 height 24
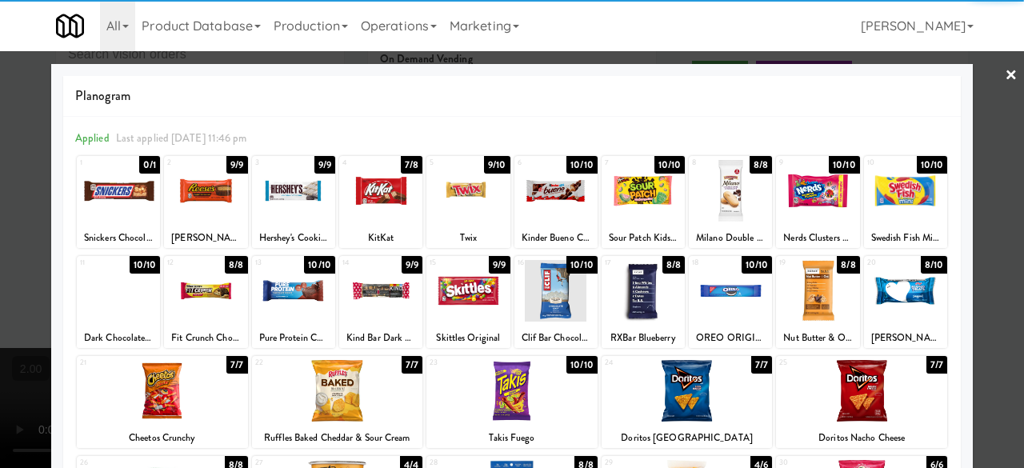
click at [221, 207] on div at bounding box center [205, 191] width 83 height 62
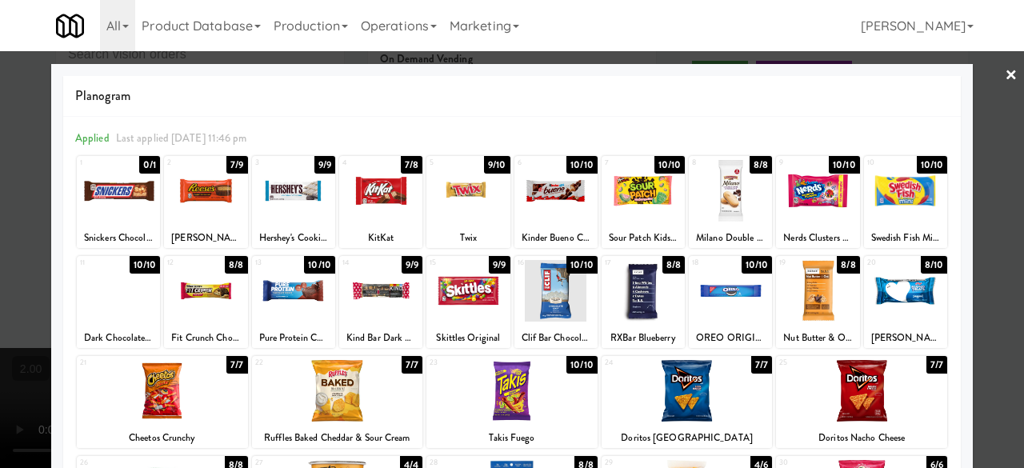
click at [1005, 78] on link "×" at bounding box center [1011, 76] width 13 height 50
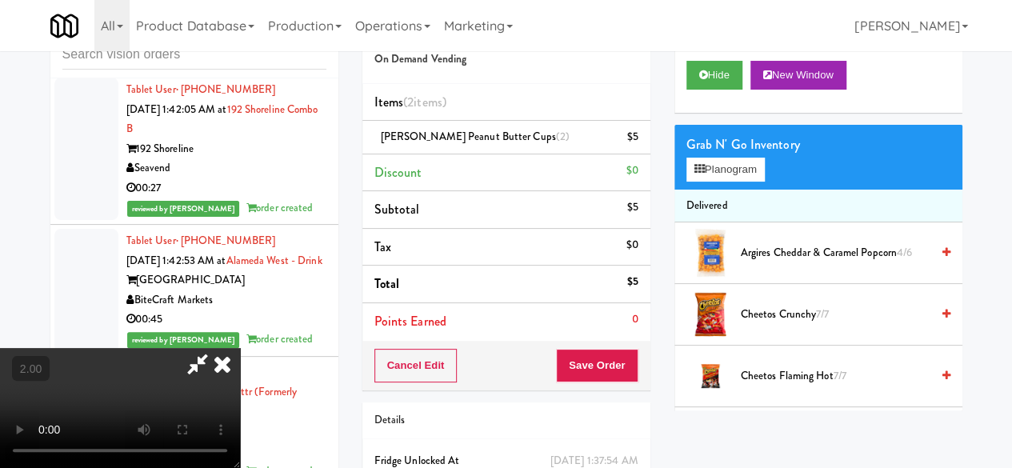
click at [216, 348] on icon at bounding box center [197, 364] width 37 height 32
click at [599, 376] on button "Save Order" at bounding box center [597, 366] width 82 height 34
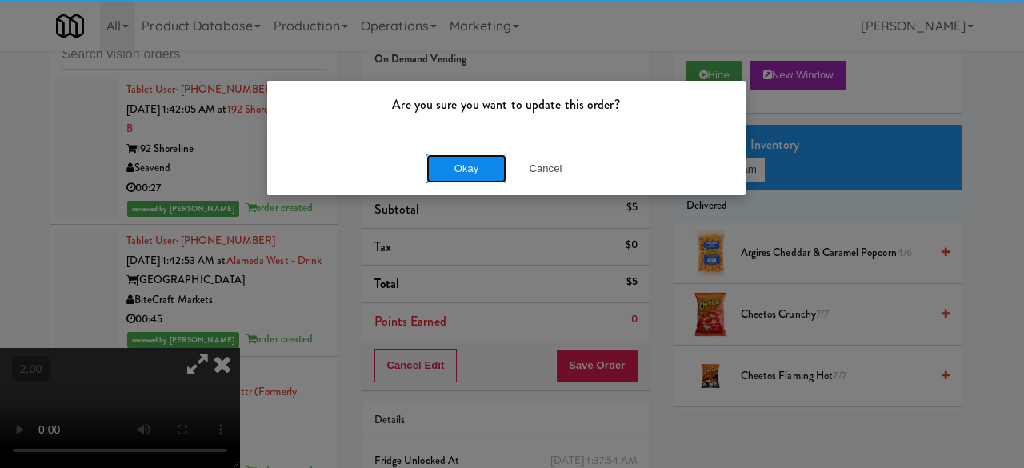
click at [473, 161] on button "Okay" at bounding box center [467, 168] width 80 height 29
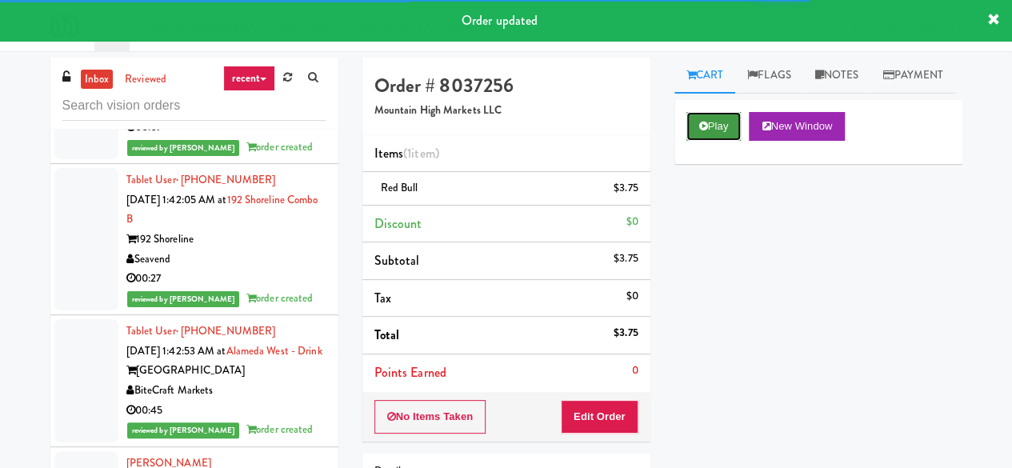
click at [720, 141] on button "Play" at bounding box center [714, 126] width 55 height 29
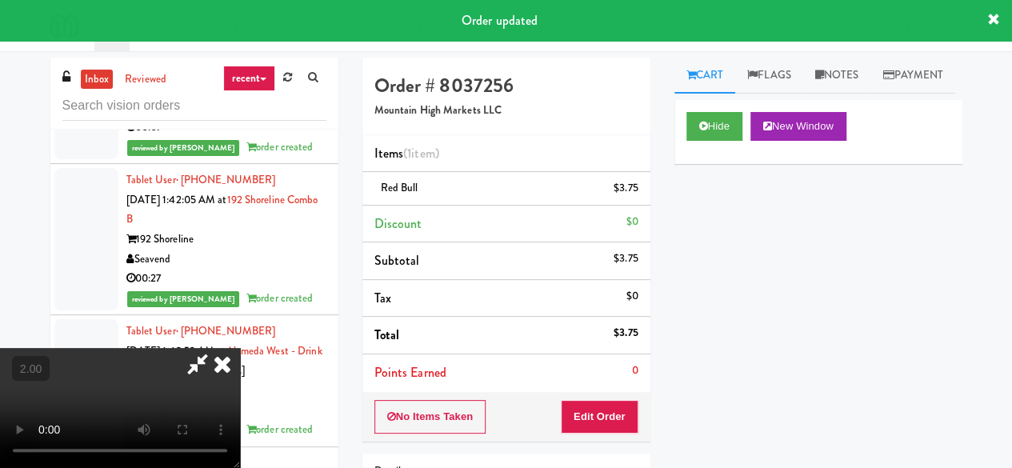
click at [238, 371] on icon at bounding box center [222, 364] width 35 height 32
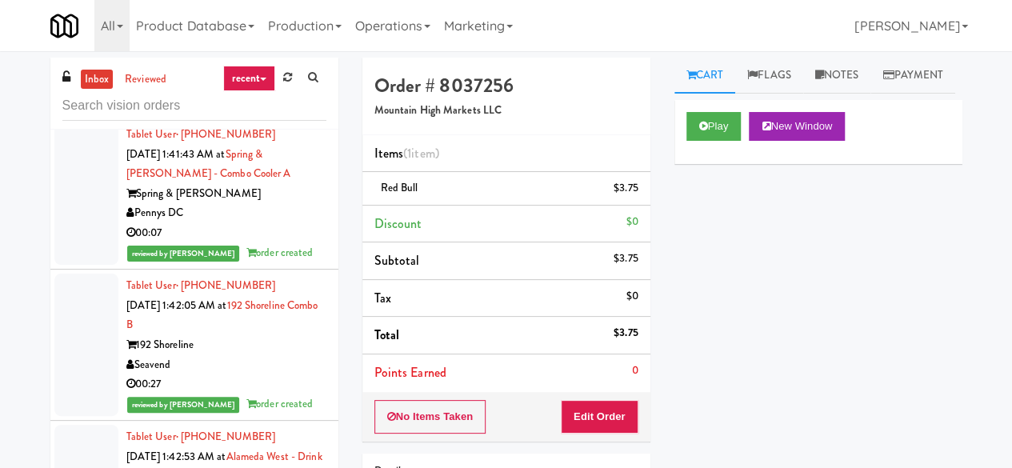
scroll to position [22639, 0]
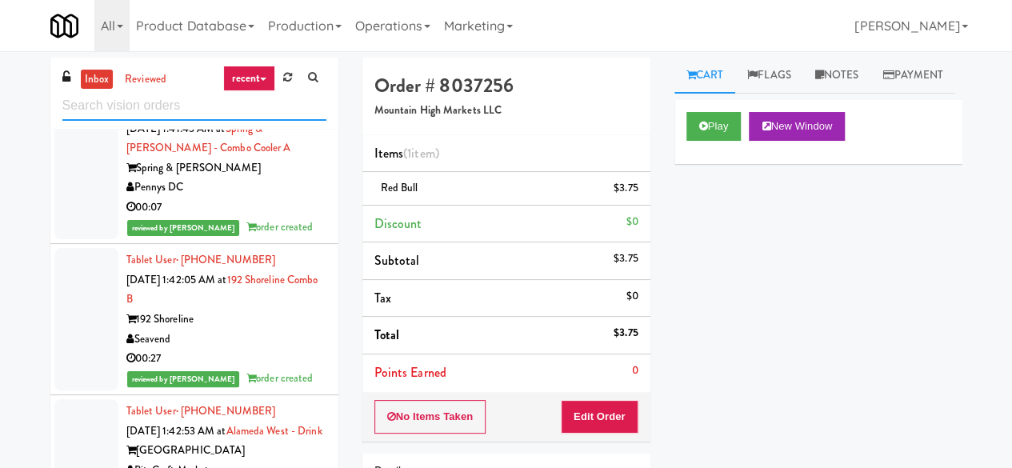
click at [194, 118] on input "text" at bounding box center [194, 106] width 264 height 30
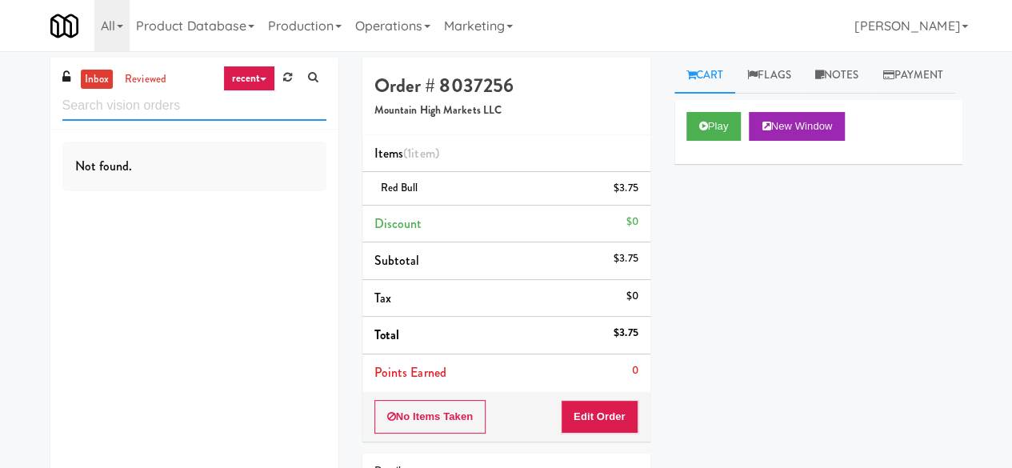
scroll to position [0, 0]
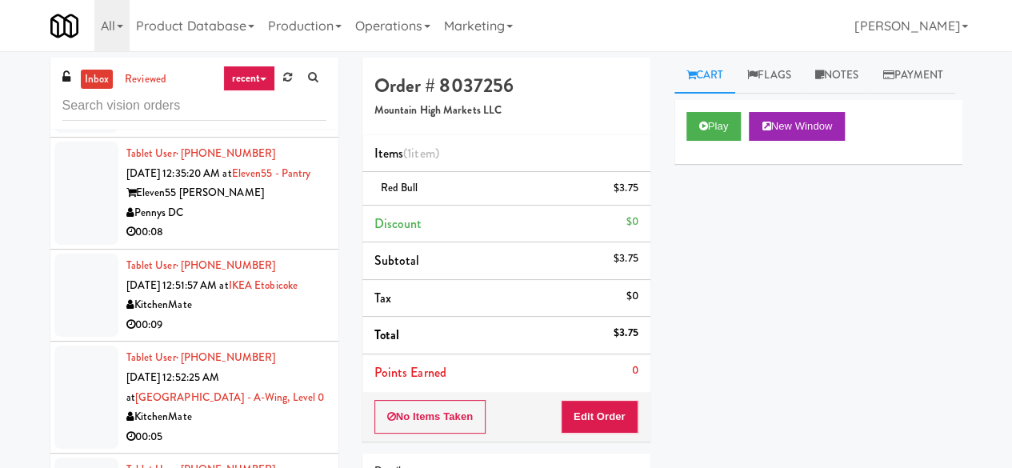
click at [282, 223] on div "Pennys DC" at bounding box center [226, 213] width 200 height 20
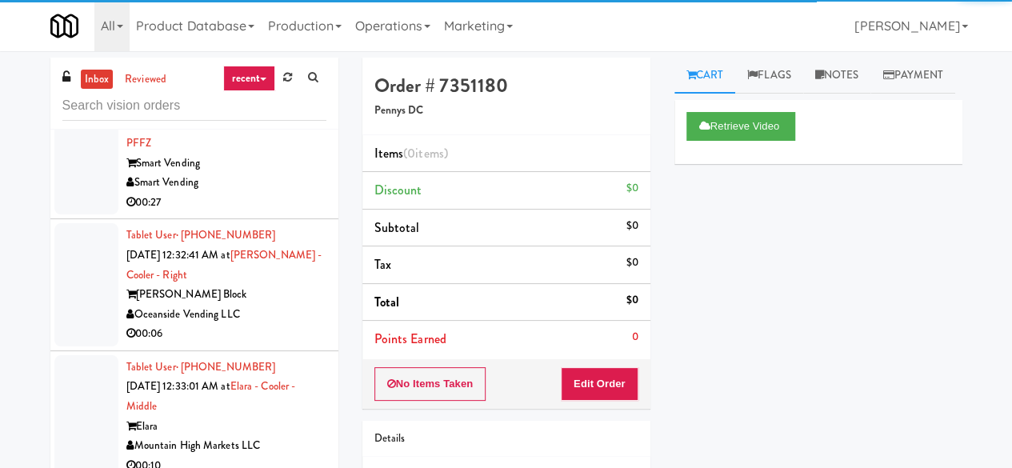
scroll to position [1520, 0]
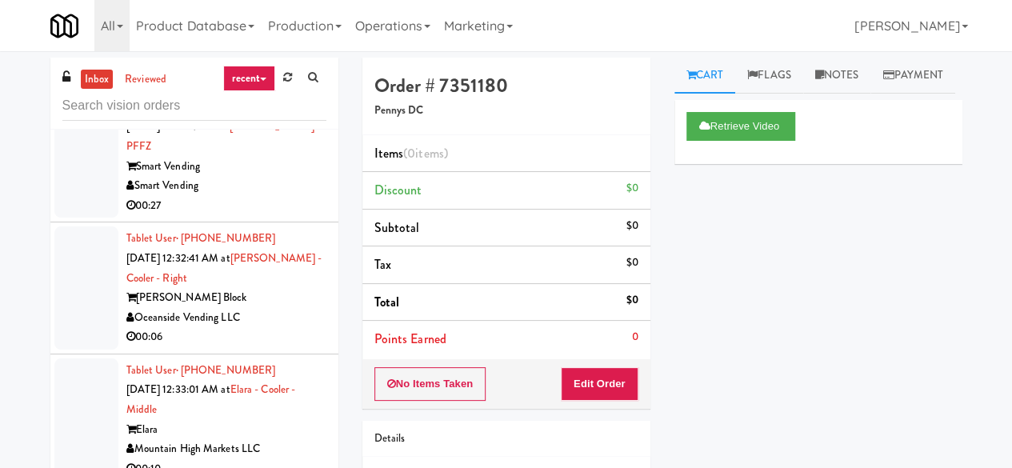
click at [277, 196] on div "Smart Vending" at bounding box center [226, 186] width 200 height 20
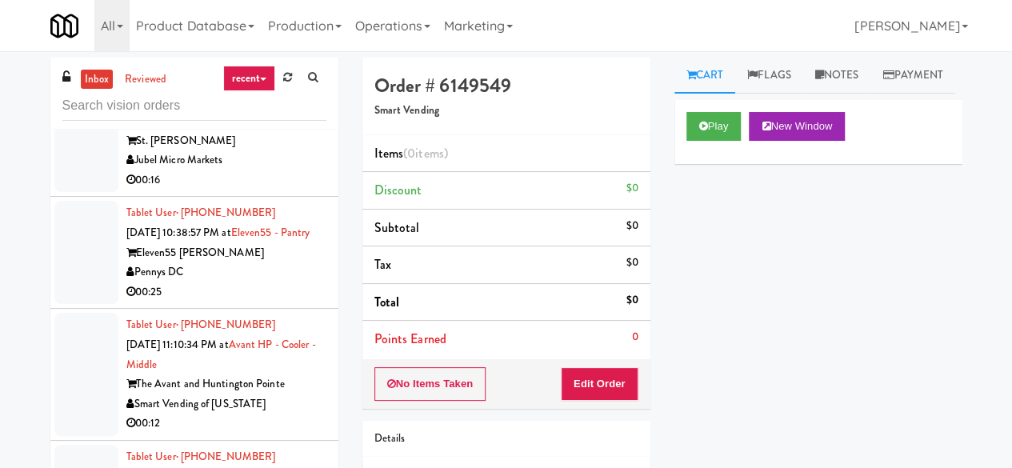
scroll to position [560, 0]
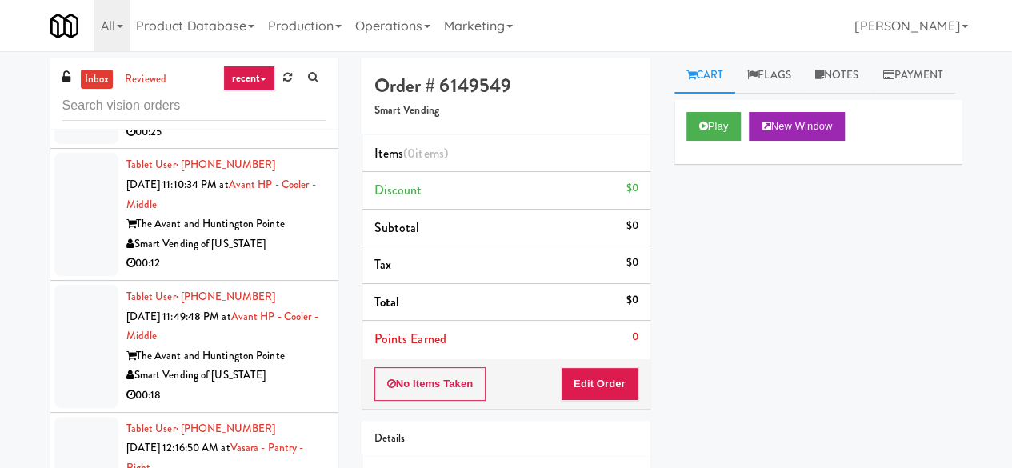
drag, startPoint x: 252, startPoint y: 345, endPoint x: 246, endPoint y: 355, distance: 11.8
click at [246, 281] on li "Tablet User · (434) 430-5993 Sep 21, 2025 11:10:34 PM at Avant HP - Cooler - Mi…" at bounding box center [194, 215] width 288 height 132
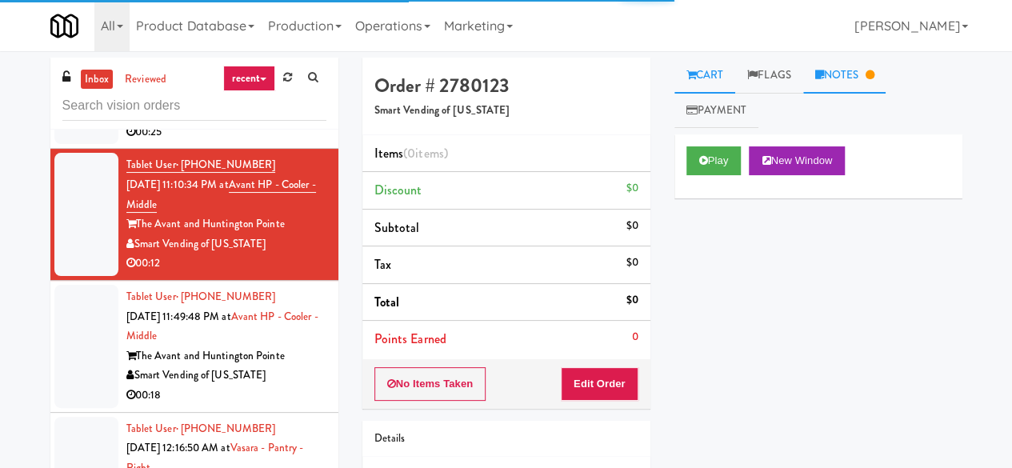
click at [835, 76] on link "Notes" at bounding box center [844, 76] width 83 height 36
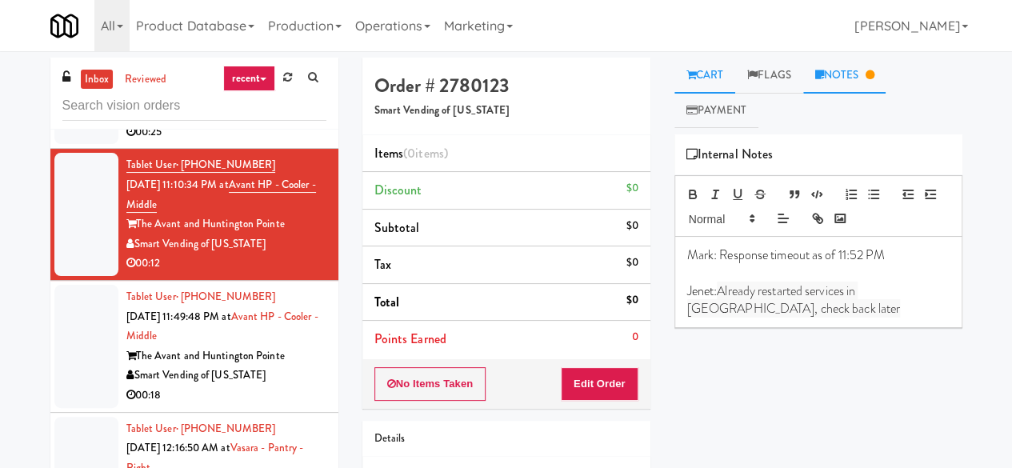
click at [720, 77] on link "Cart" at bounding box center [706, 76] width 62 height 36
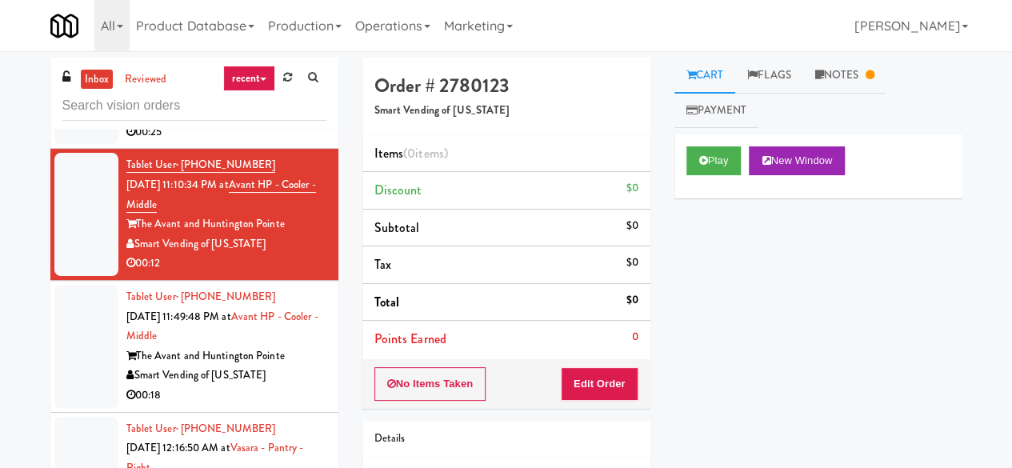
click at [218, 122] on div "Pennys DC" at bounding box center [226, 112] width 200 height 20
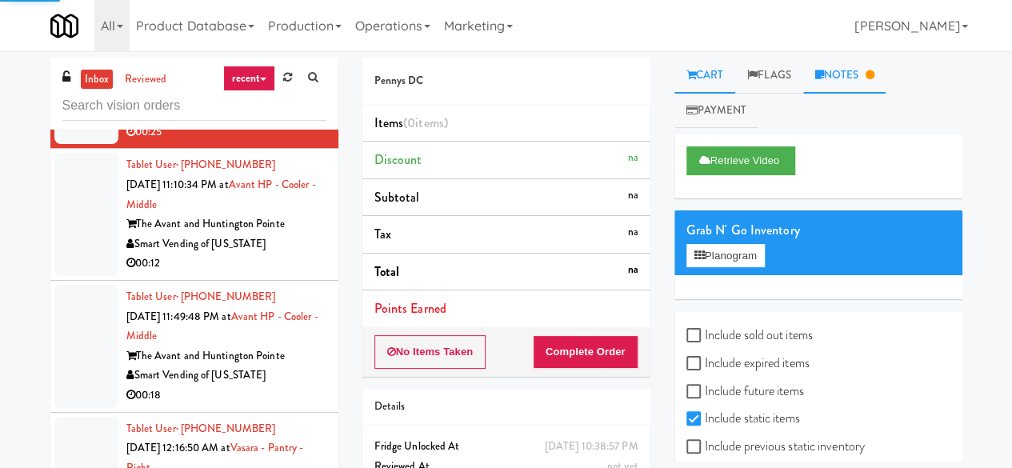
click at [838, 78] on link "Notes" at bounding box center [844, 76] width 83 height 36
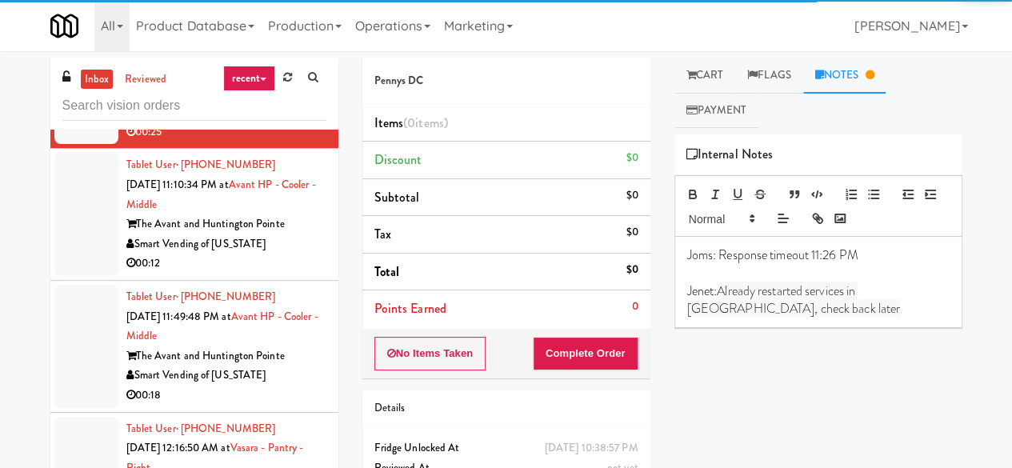
click at [290, 274] on div "00:12" at bounding box center [226, 264] width 200 height 20
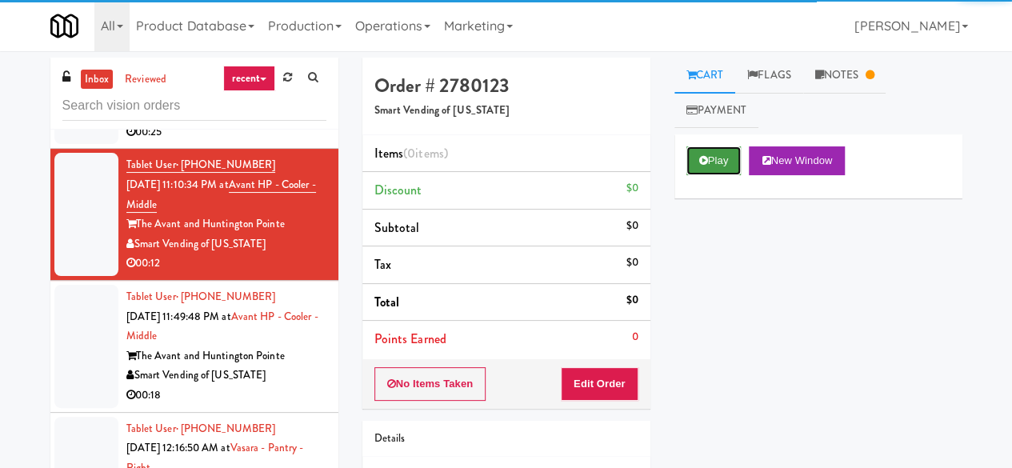
click at [733, 165] on button "Play" at bounding box center [714, 160] width 55 height 29
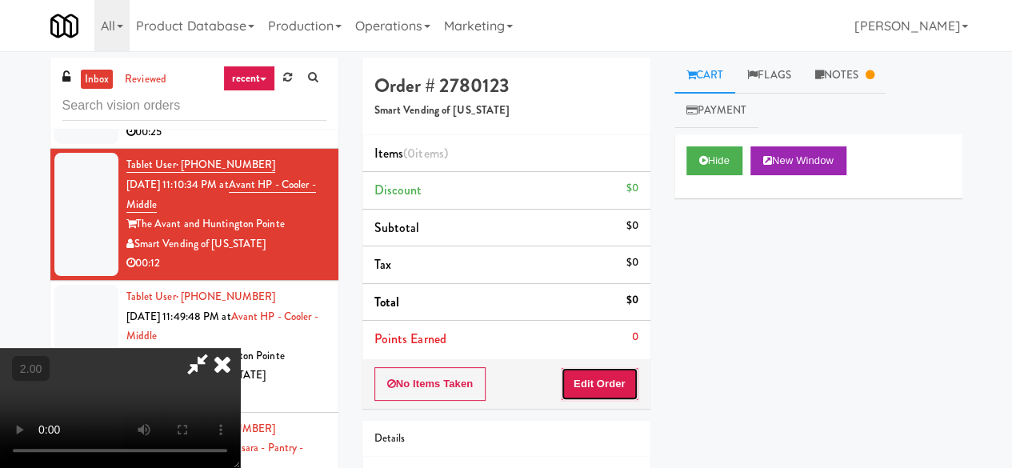
click at [613, 387] on button "Edit Order" at bounding box center [600, 384] width 78 height 34
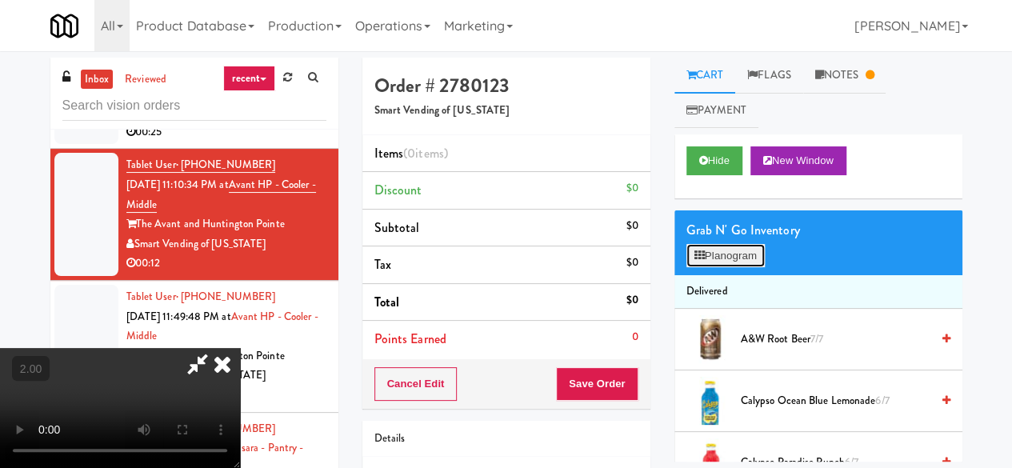
click at [721, 252] on button "Planogram" at bounding box center [726, 256] width 78 height 24
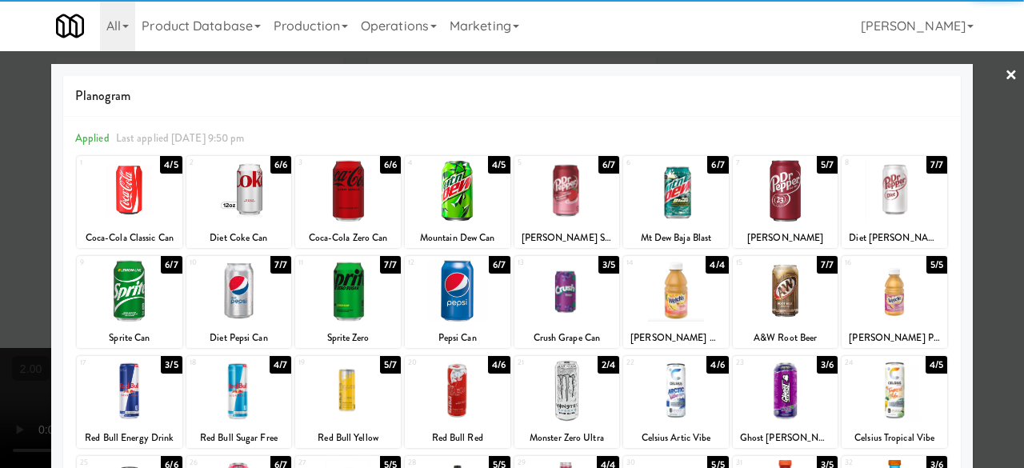
click at [565, 300] on div at bounding box center [568, 291] width 106 height 62
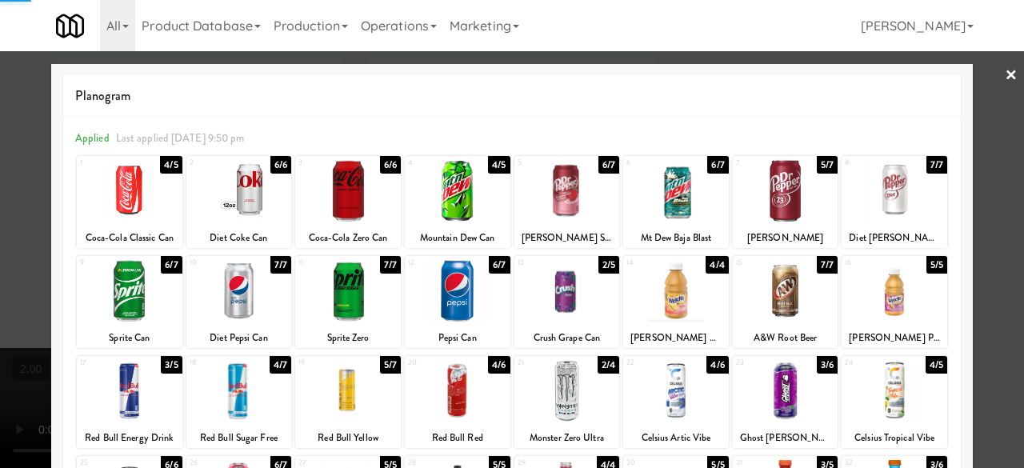
click at [971, 172] on div at bounding box center [512, 234] width 1024 height 468
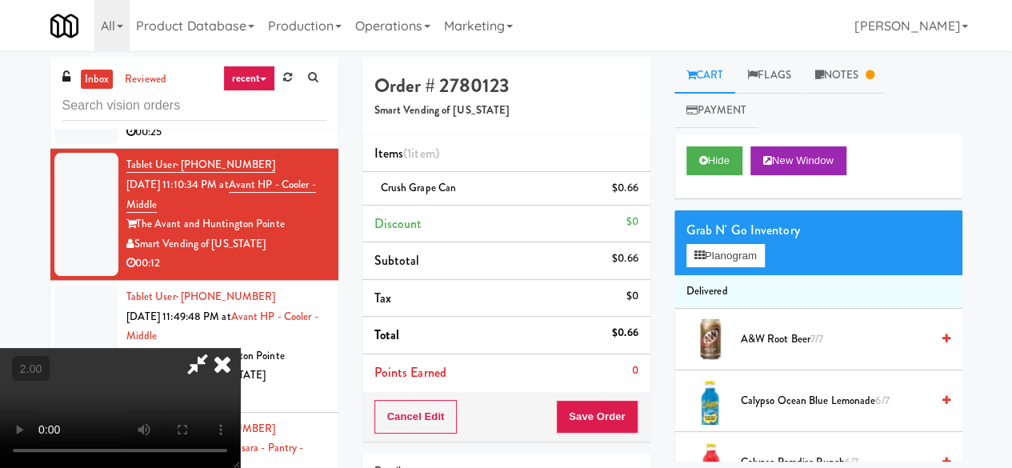
click at [640, 404] on div "Cancel Edit Save Order" at bounding box center [507, 417] width 288 height 50
click at [619, 416] on button "Save Order" at bounding box center [597, 417] width 82 height 34
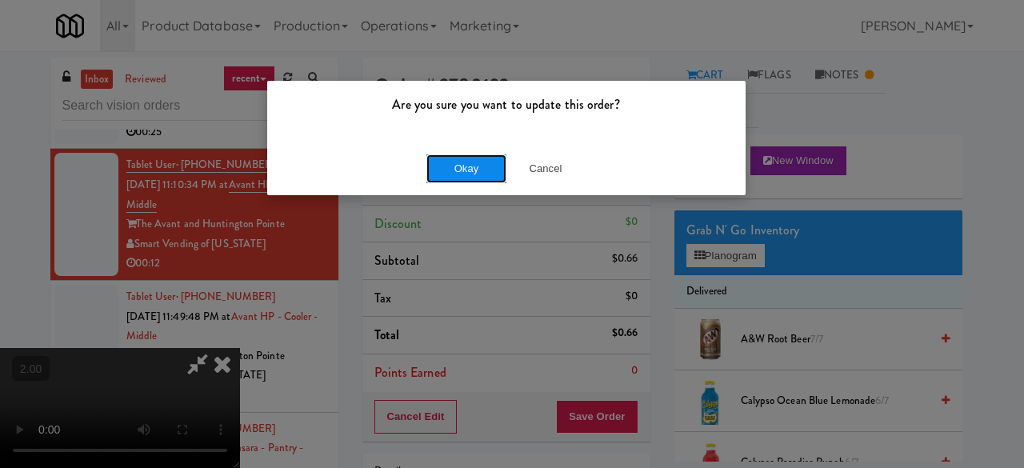
click at [434, 175] on button "Okay" at bounding box center [467, 168] width 80 height 29
drag, startPoint x: 434, startPoint y: 175, endPoint x: 509, endPoint y: 236, distance: 96.7
click at [434, 175] on button "Okay" at bounding box center [467, 168] width 80 height 29
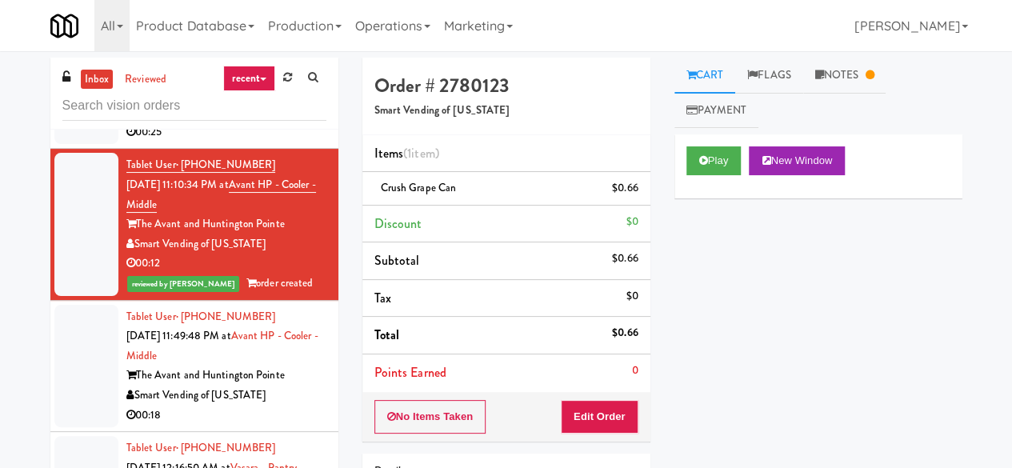
click at [253, 142] on div "00:25" at bounding box center [226, 132] width 200 height 20
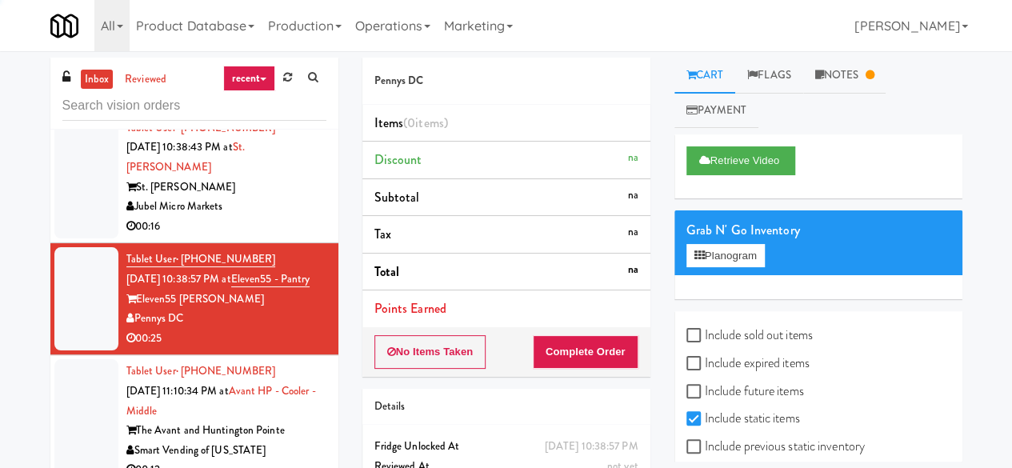
scroll to position [320, 0]
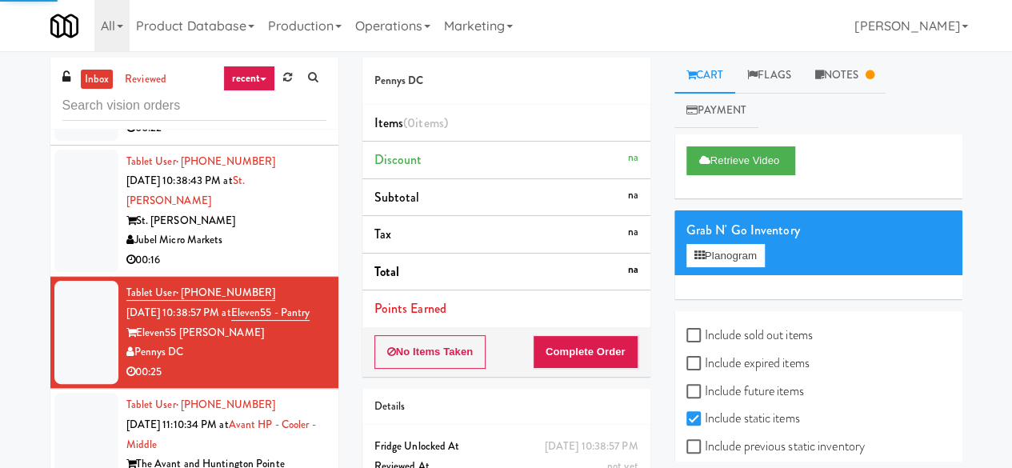
click at [274, 231] on div "St. [PERSON_NAME]" at bounding box center [226, 221] width 200 height 20
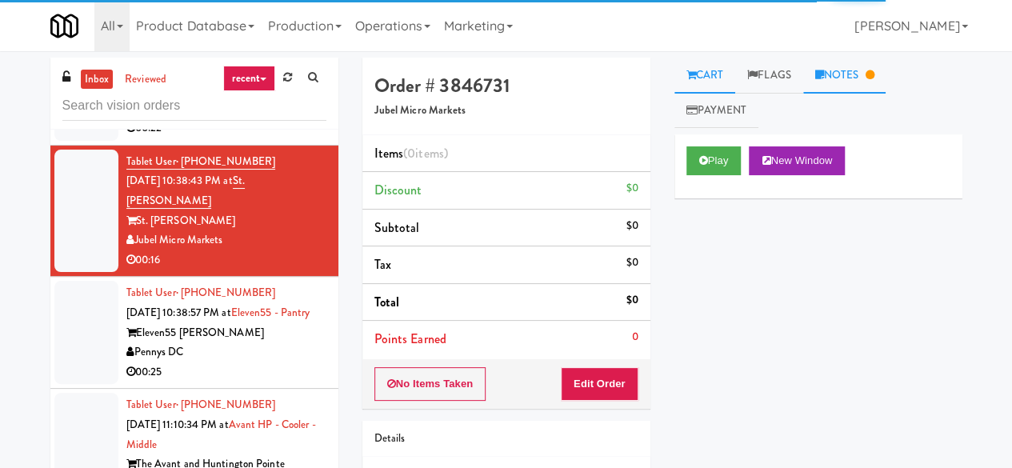
click at [823, 70] on icon at bounding box center [819, 75] width 9 height 10
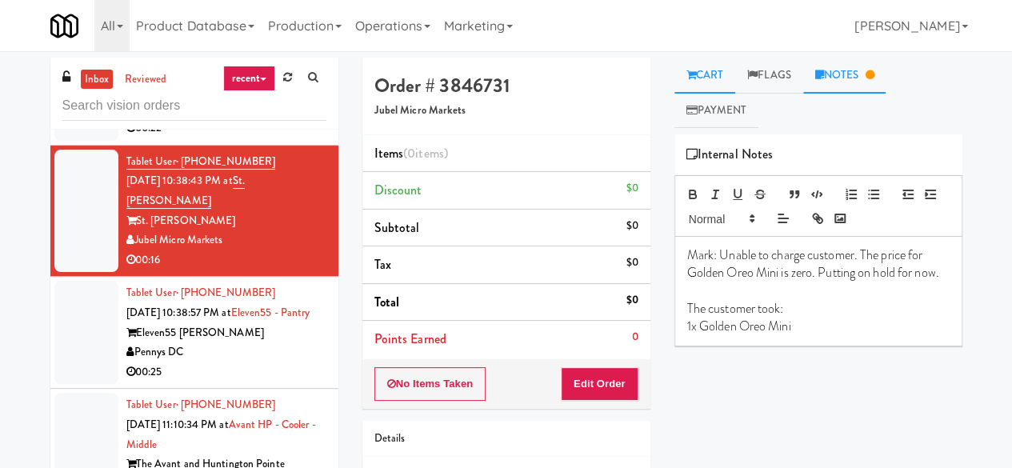
click at [709, 74] on link "Cart" at bounding box center [706, 76] width 62 height 36
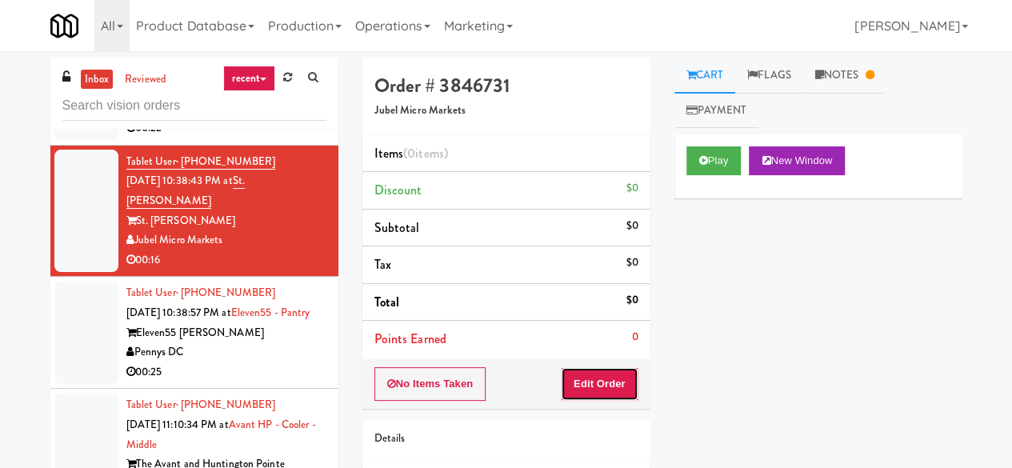
click at [598, 390] on button "Edit Order" at bounding box center [600, 384] width 78 height 34
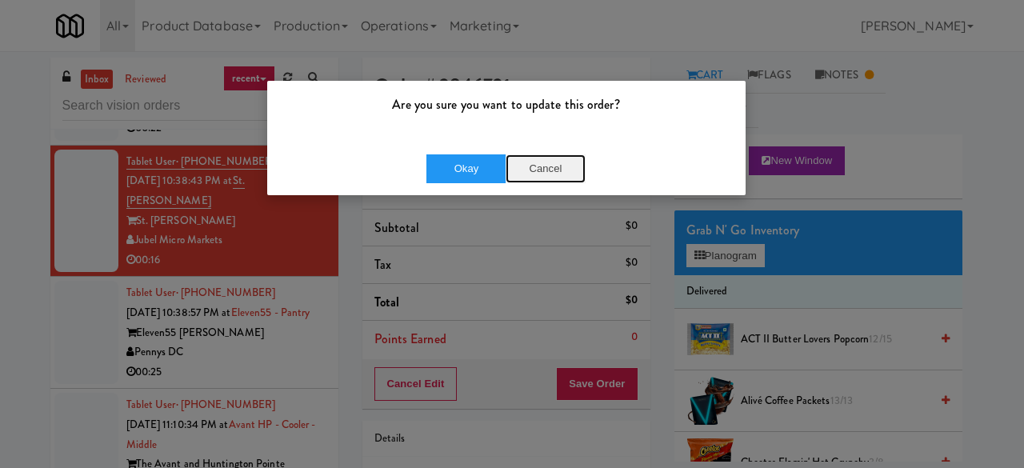
click at [533, 160] on button "Cancel" at bounding box center [546, 168] width 80 height 29
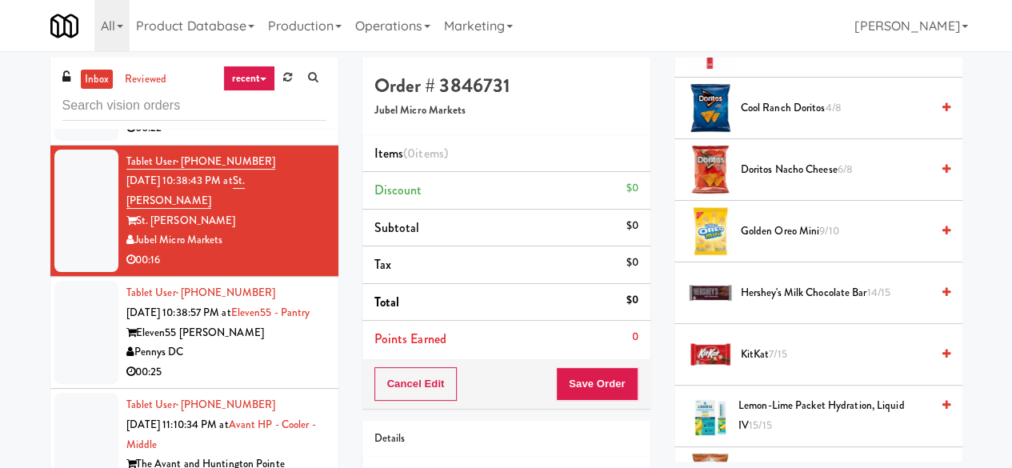
scroll to position [640, 0]
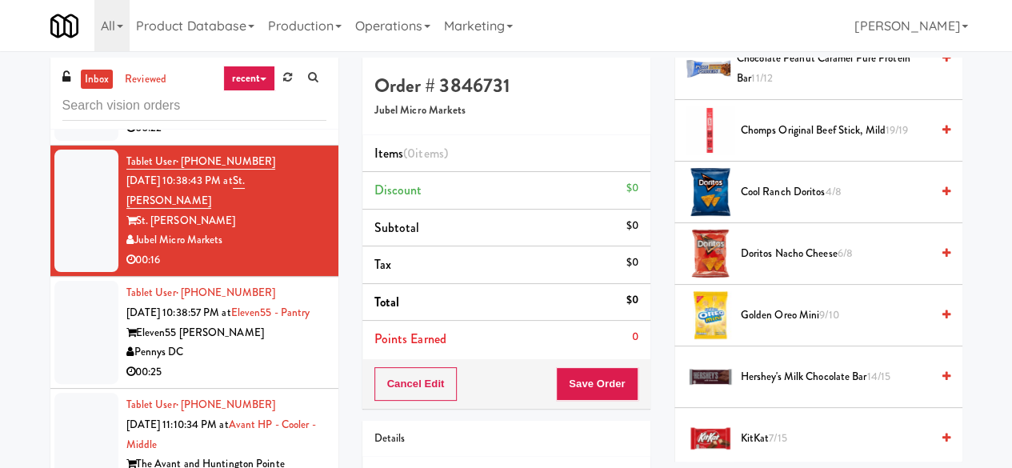
click at [763, 310] on span "Golden Oreo Mini 9/10" at bounding box center [836, 316] width 190 height 20
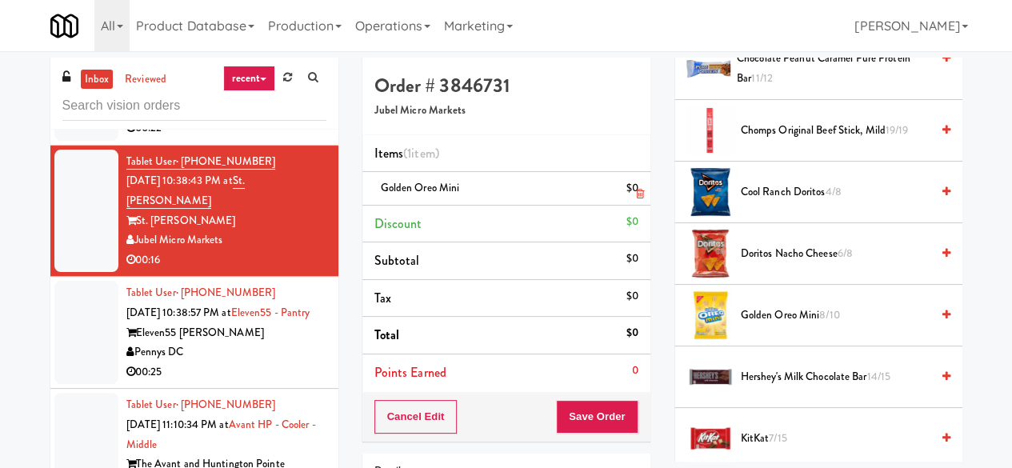
click at [635, 191] on icon at bounding box center [639, 194] width 8 height 10
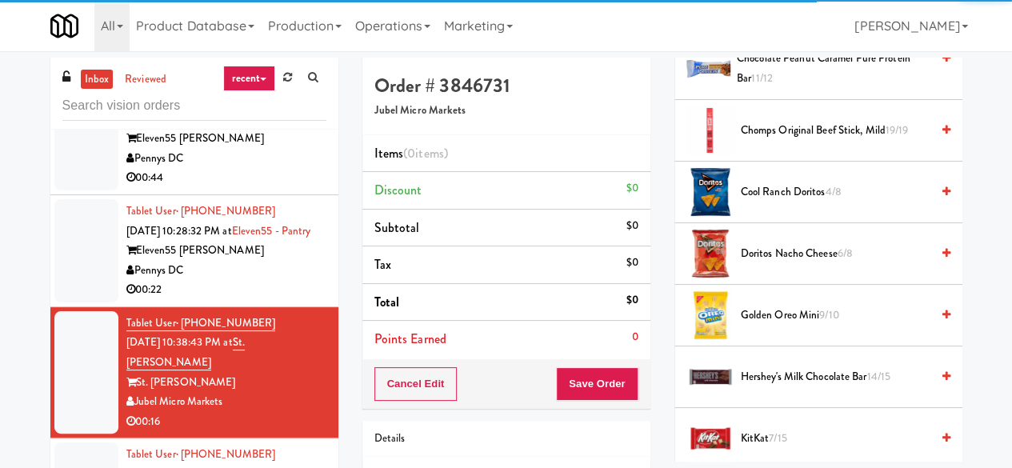
scroll to position [80, 0]
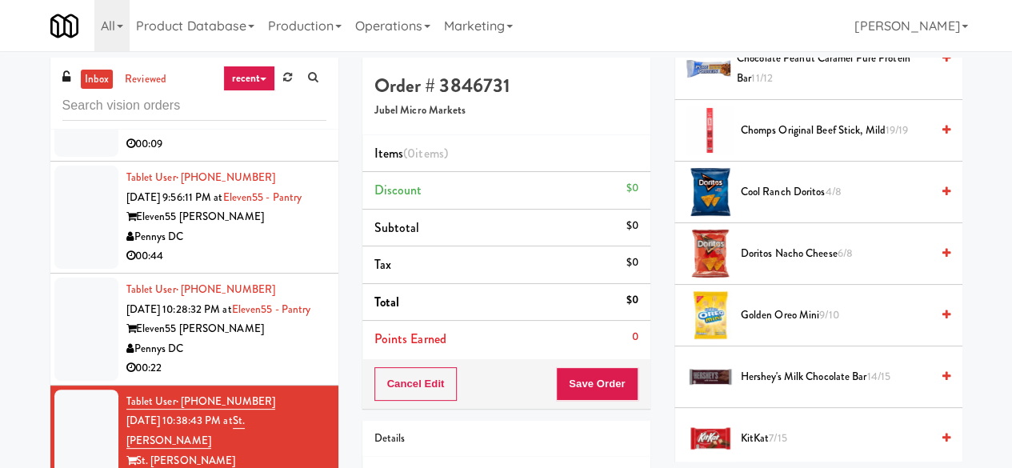
click at [267, 339] on div "Eleven55 [PERSON_NAME]" at bounding box center [226, 329] width 200 height 20
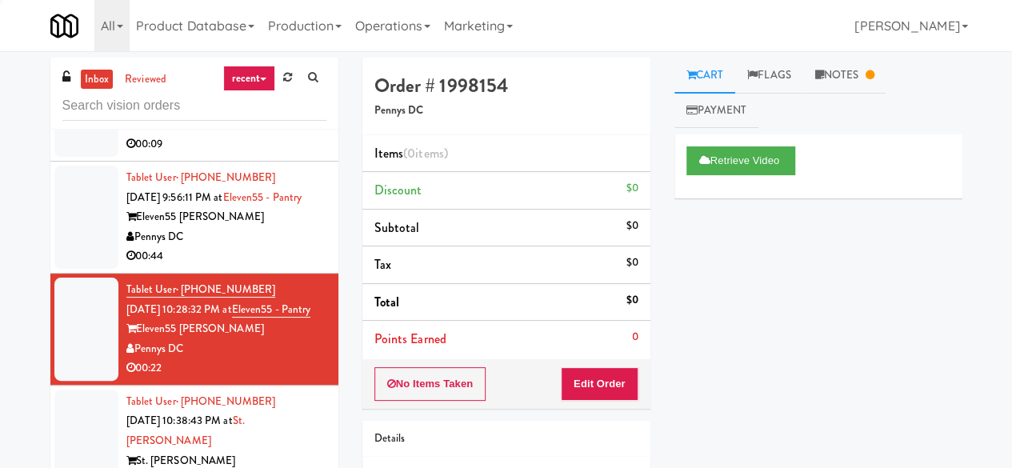
click at [270, 266] on div "00:44" at bounding box center [226, 256] width 200 height 20
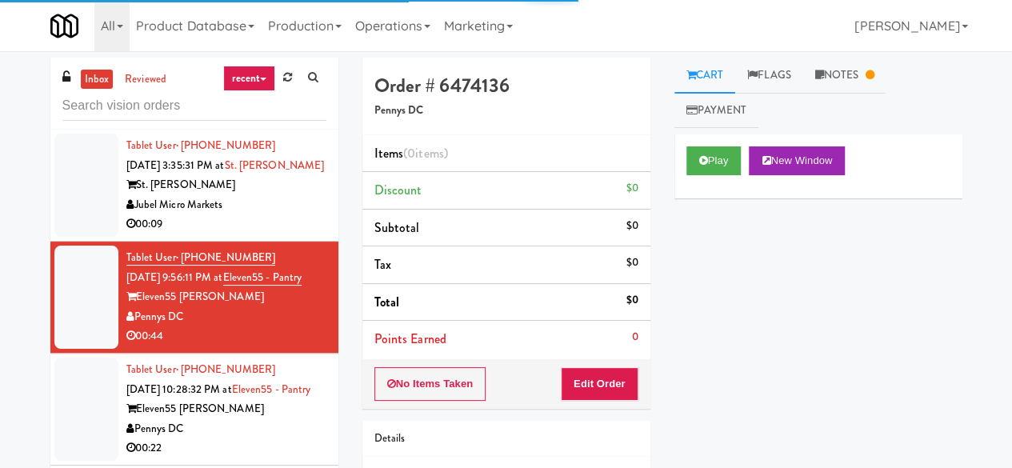
click at [295, 215] on div "Jubel Micro Markets" at bounding box center [226, 205] width 200 height 20
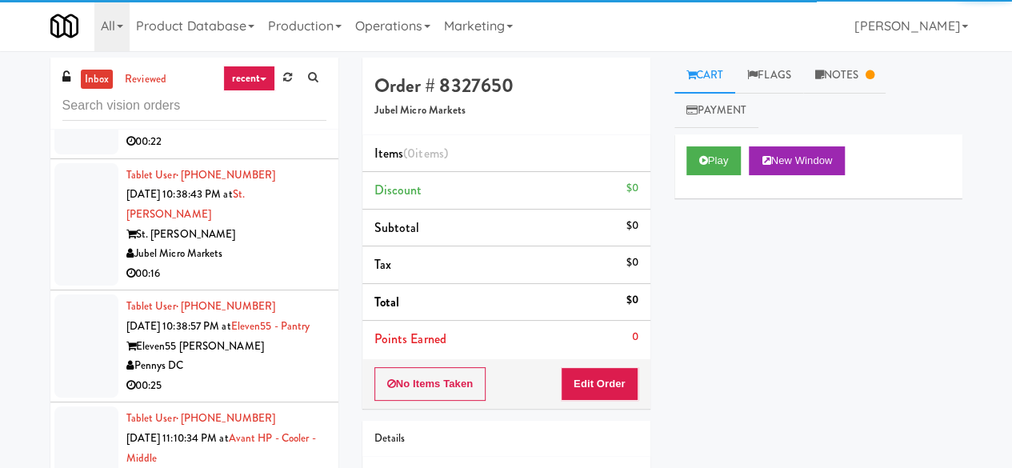
scroll to position [400, 0]
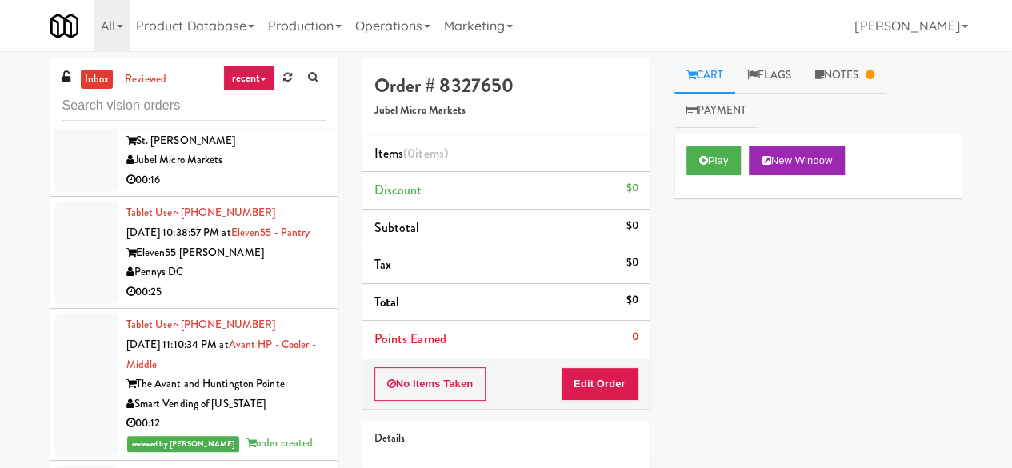
click at [287, 282] on div "Pennys DC" at bounding box center [226, 272] width 200 height 20
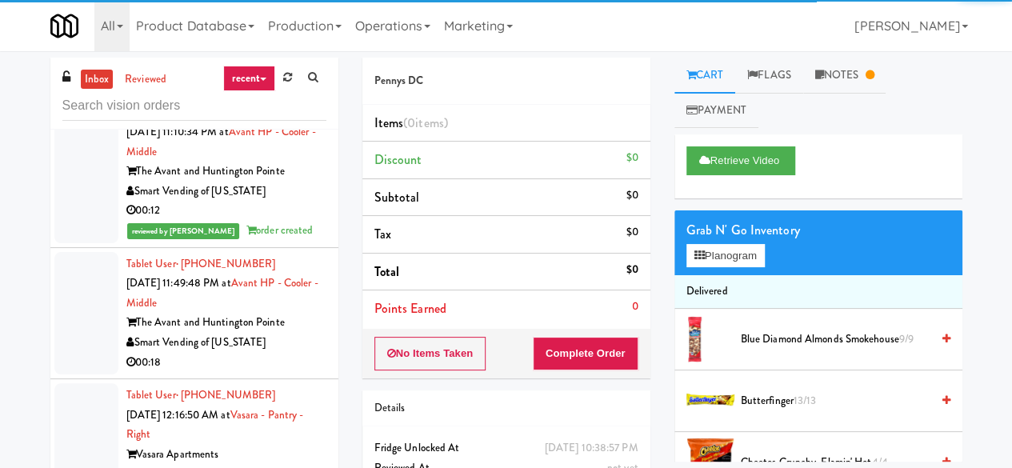
scroll to position [640, 0]
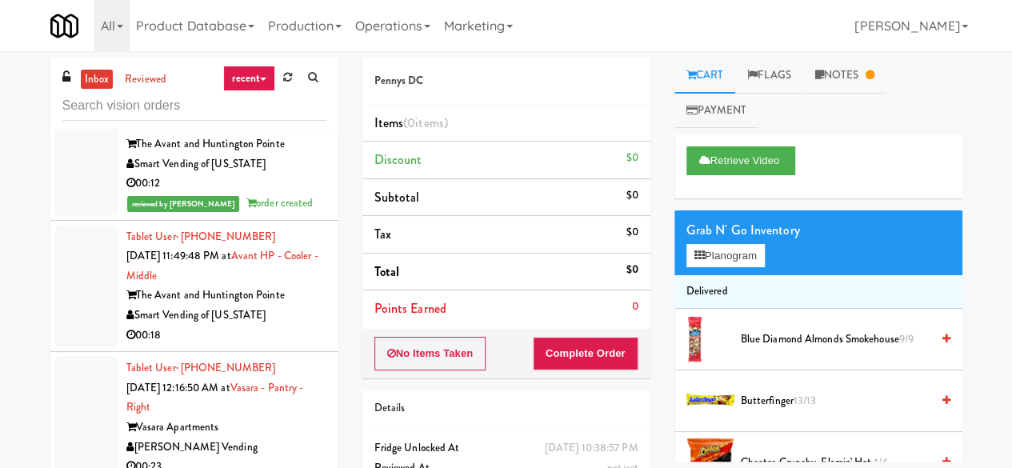
click at [294, 346] on div "00:18" at bounding box center [226, 336] width 200 height 20
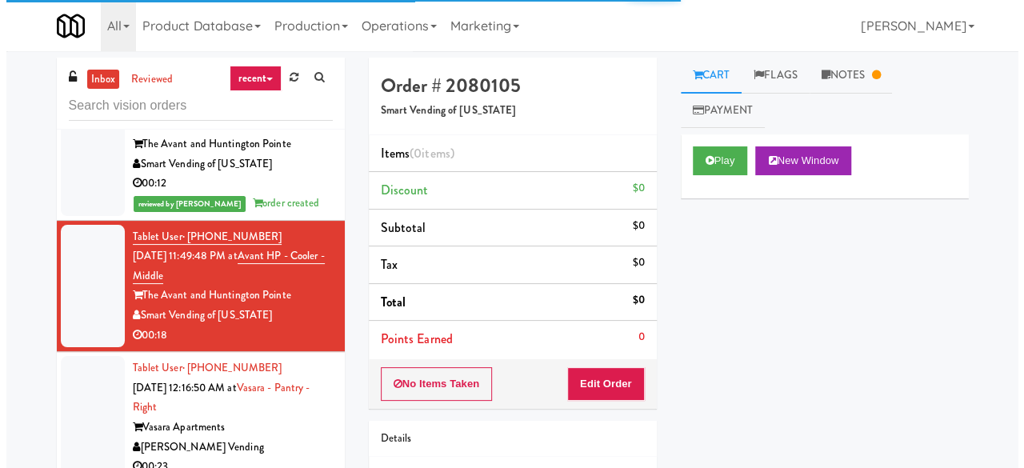
scroll to position [720, 0]
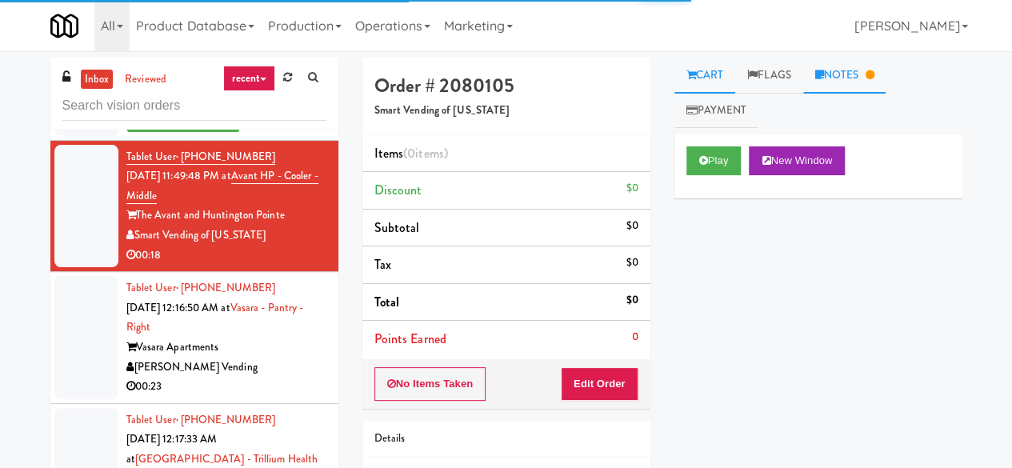
click at [835, 81] on link "Notes" at bounding box center [844, 76] width 83 height 36
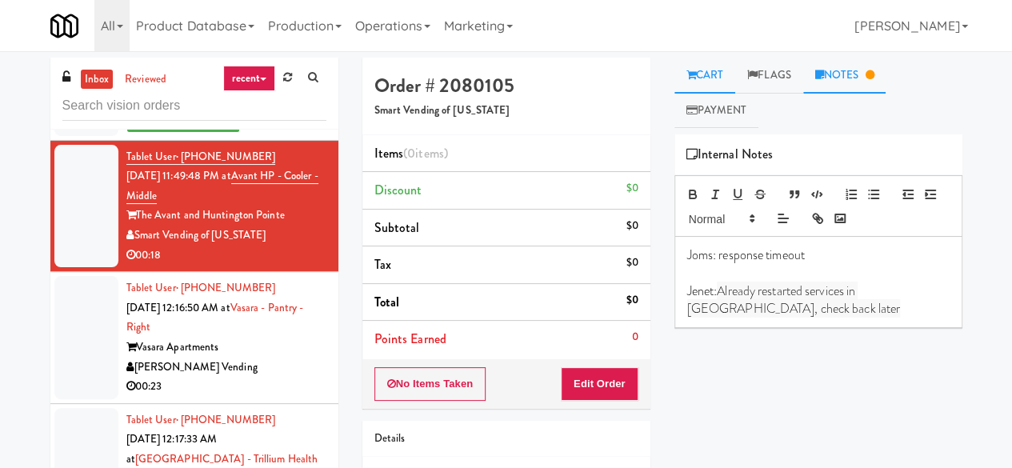
click at [719, 71] on link "Cart" at bounding box center [706, 76] width 62 height 36
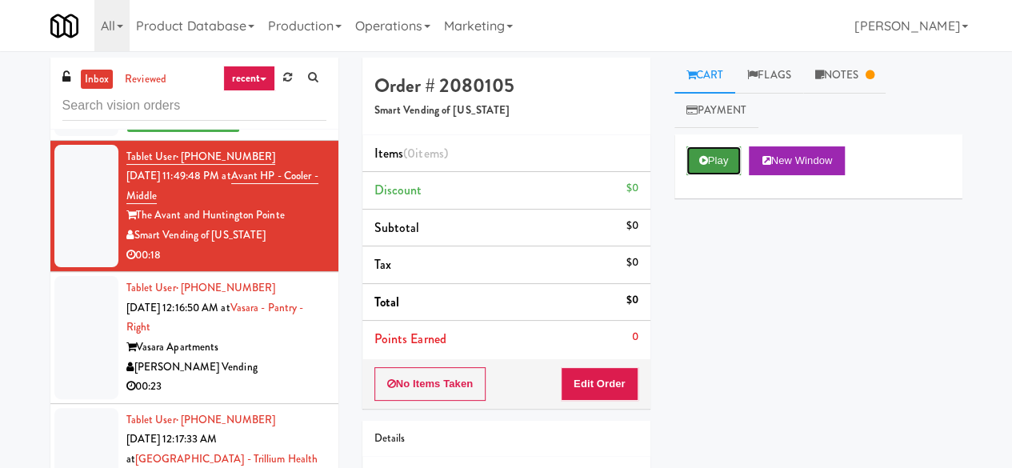
click at [706, 167] on button "Play" at bounding box center [714, 160] width 55 height 29
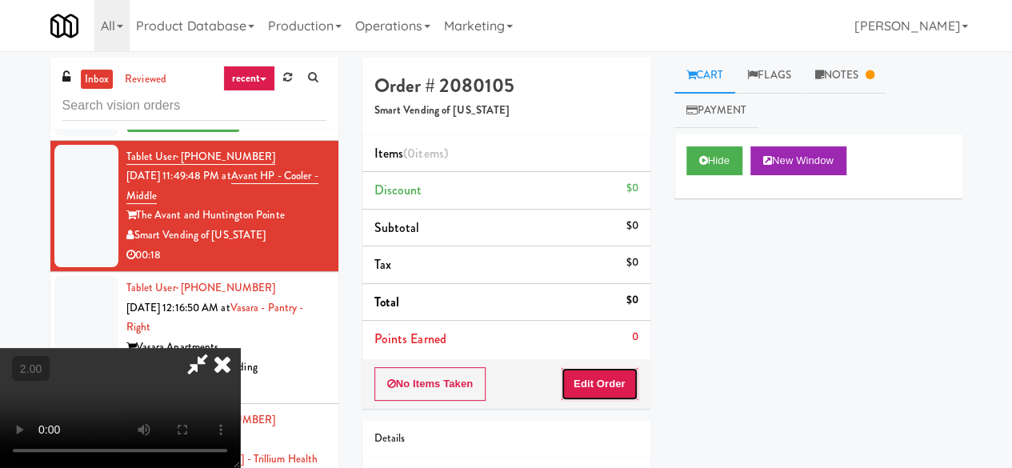
click at [611, 378] on button "Edit Order" at bounding box center [600, 384] width 78 height 34
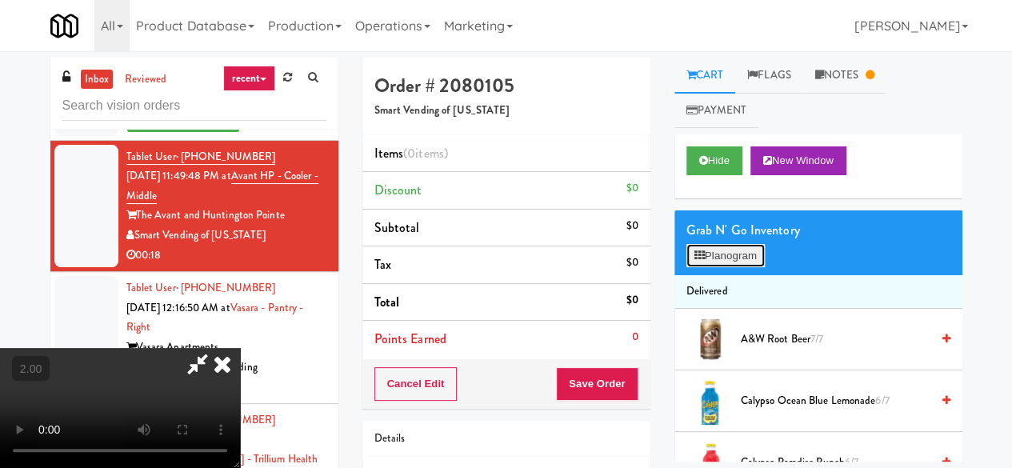
click at [711, 256] on button "Planogram" at bounding box center [726, 256] width 78 height 24
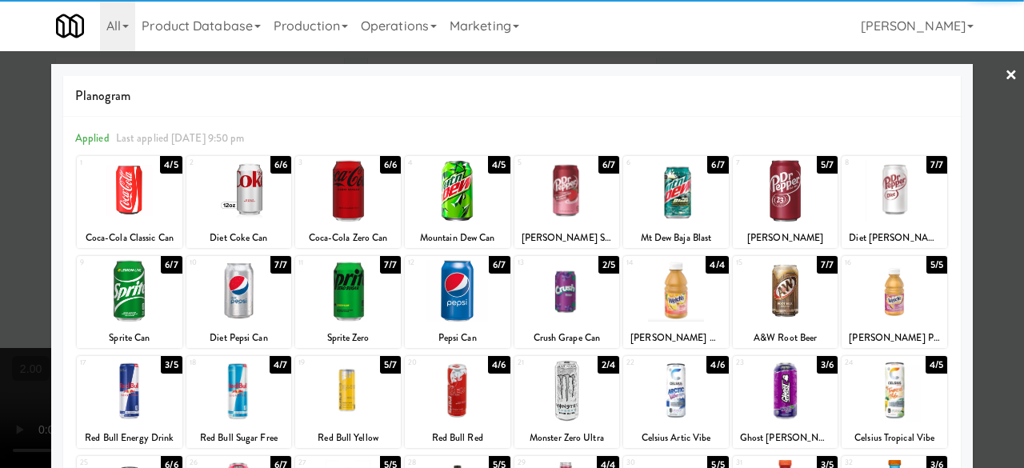
click at [667, 191] on div at bounding box center [676, 191] width 106 height 62
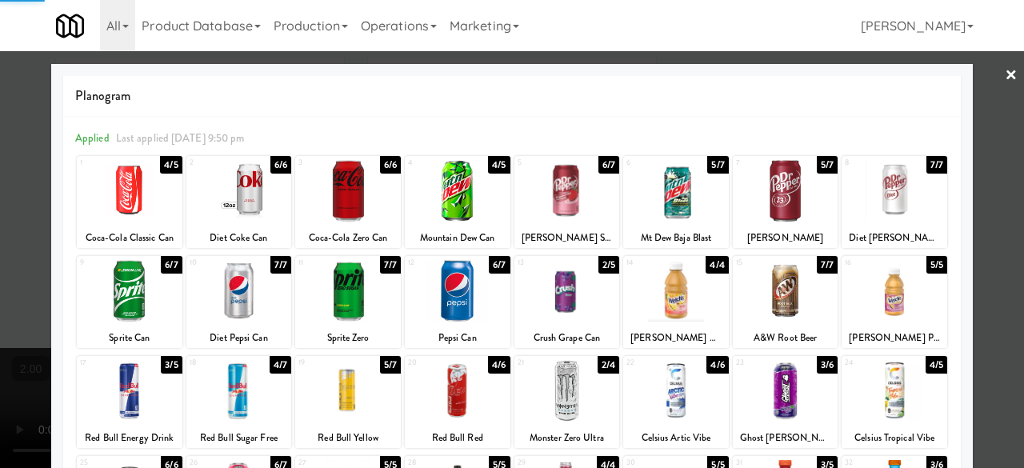
scroll to position [317, 0]
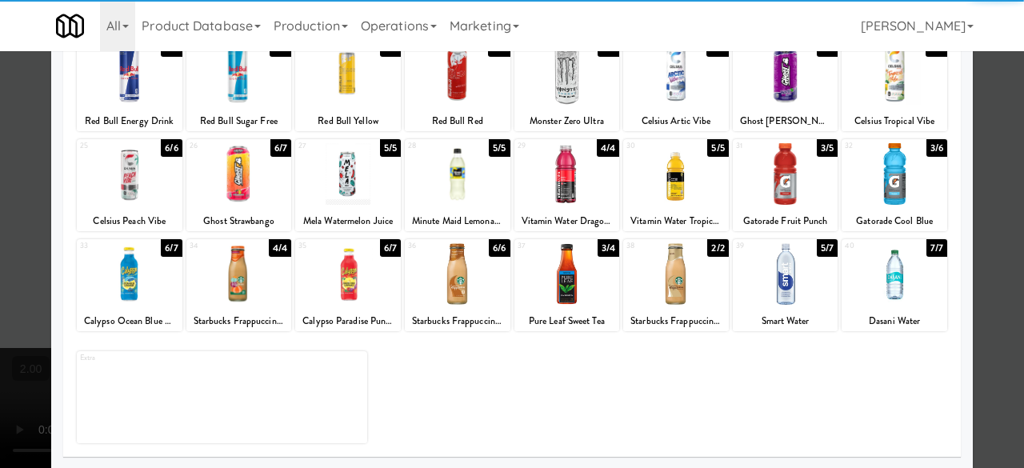
click at [156, 270] on div at bounding box center [130, 274] width 106 height 62
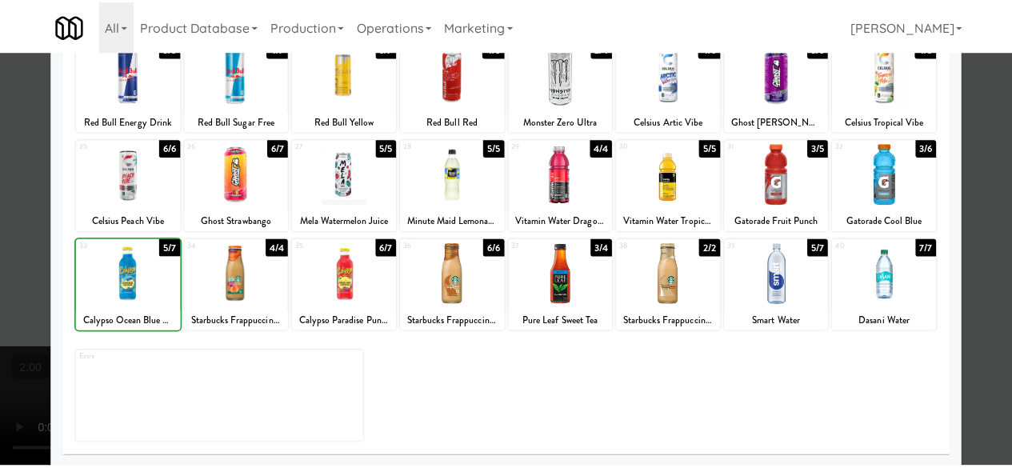
scroll to position [0, 0]
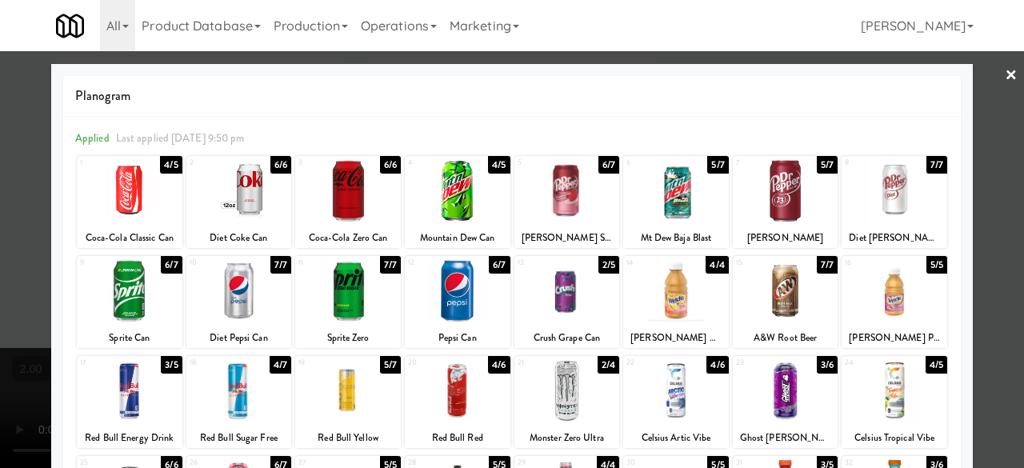
click at [988, 124] on div at bounding box center [512, 234] width 1024 height 468
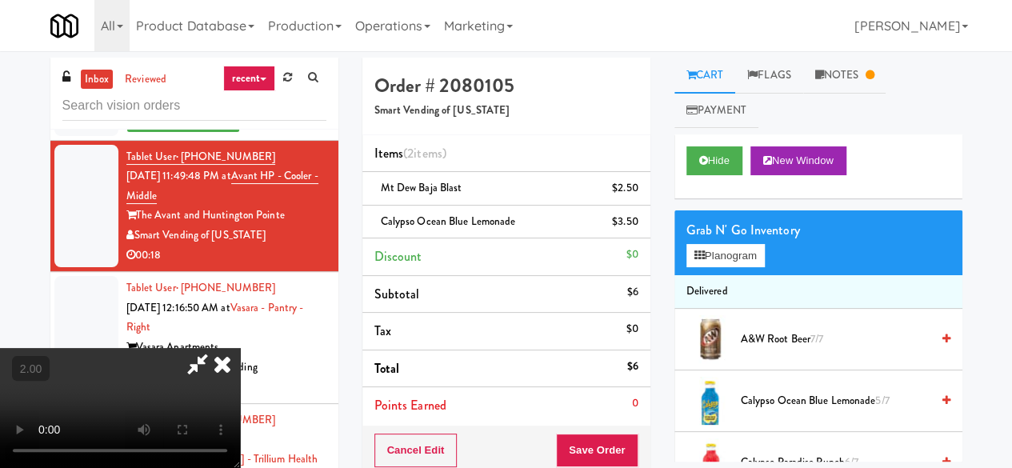
click at [216, 348] on icon at bounding box center [197, 364] width 37 height 32
click at [602, 436] on button "Save Order" at bounding box center [597, 451] width 82 height 34
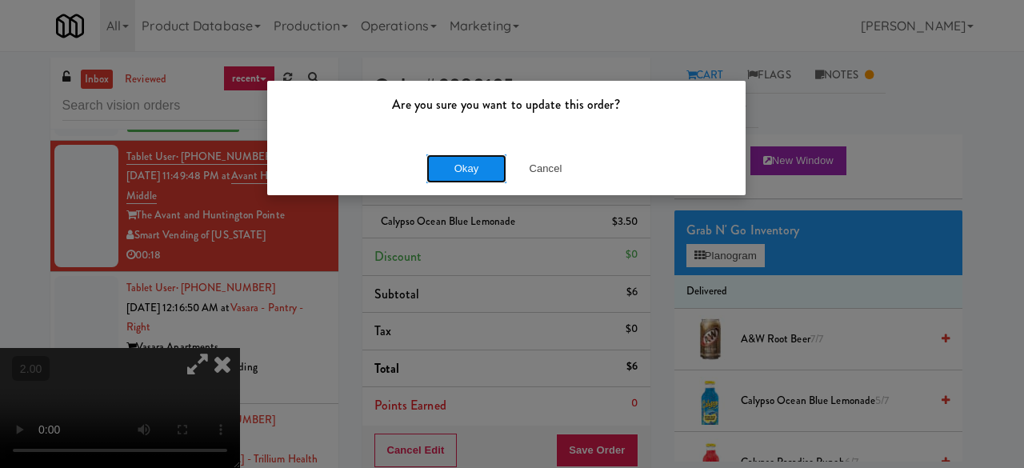
click at [454, 167] on button "Okay" at bounding box center [467, 168] width 80 height 29
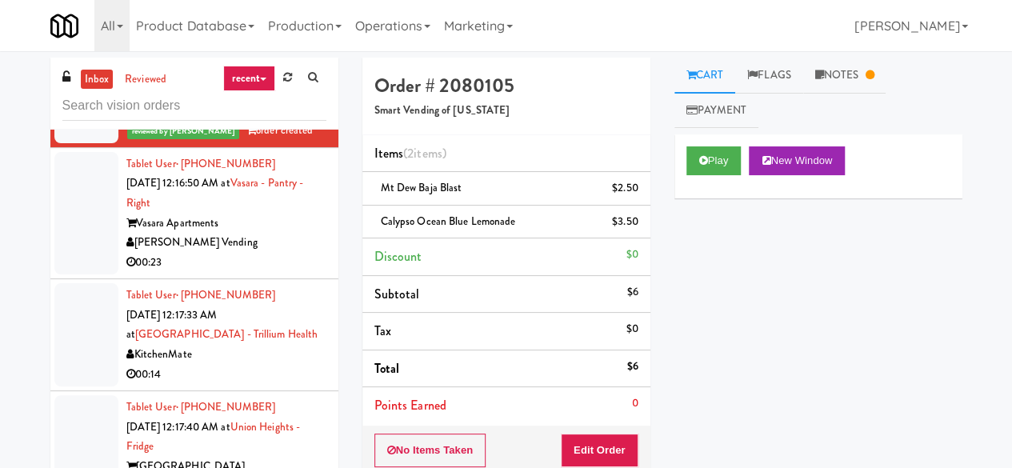
scroll to position [880, 0]
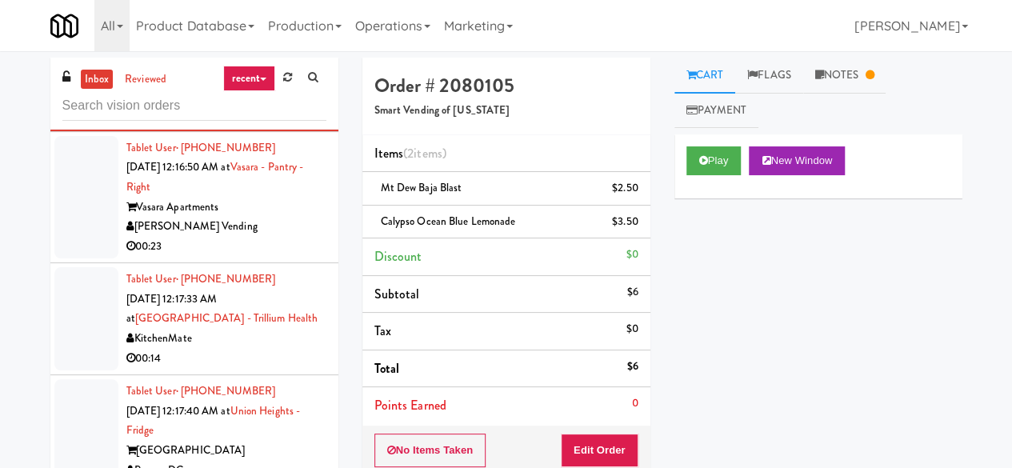
click at [238, 237] on div "[PERSON_NAME] Vending" at bounding box center [226, 227] width 200 height 20
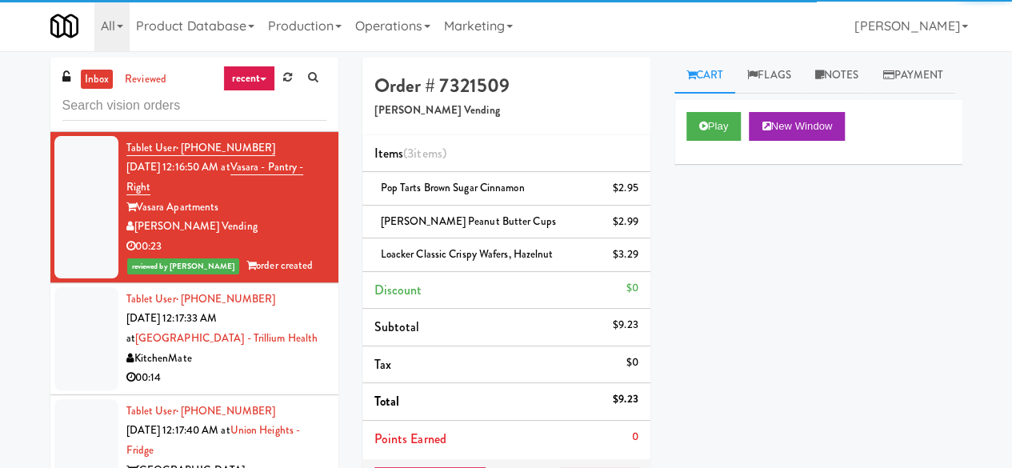
scroll to position [1040, 0]
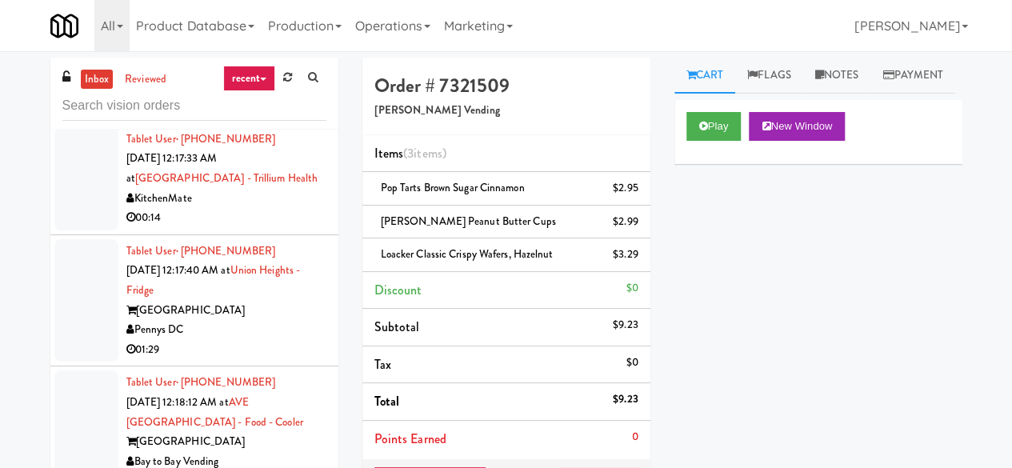
click at [282, 228] on div "00:14" at bounding box center [226, 218] width 200 height 20
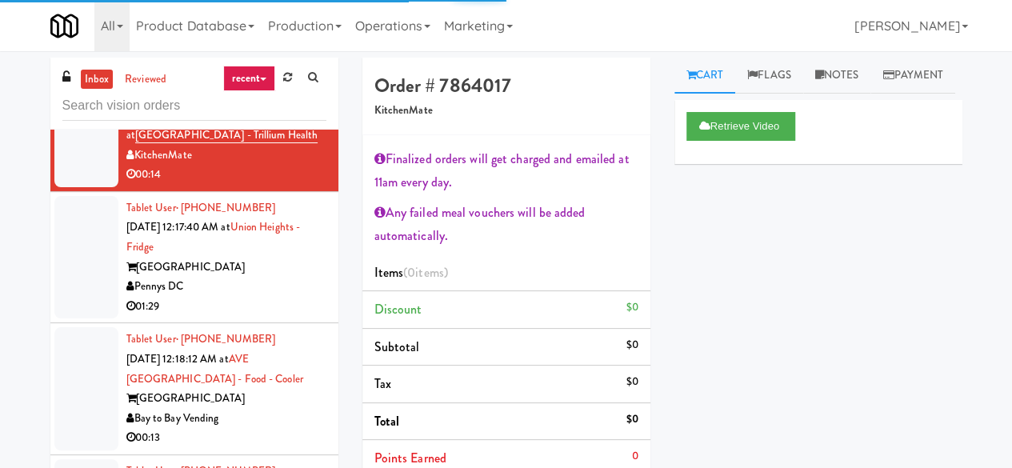
scroll to position [1120, 0]
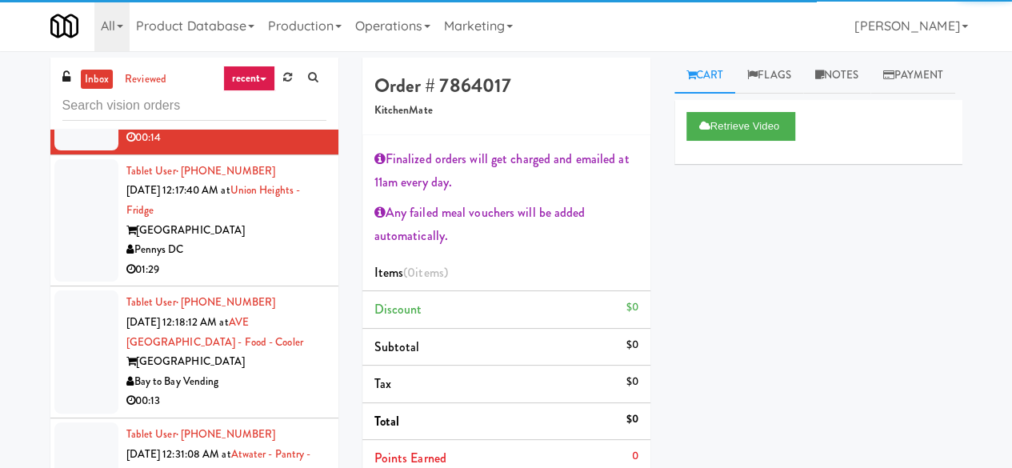
click at [242, 260] on div "Pennys DC" at bounding box center [226, 250] width 200 height 20
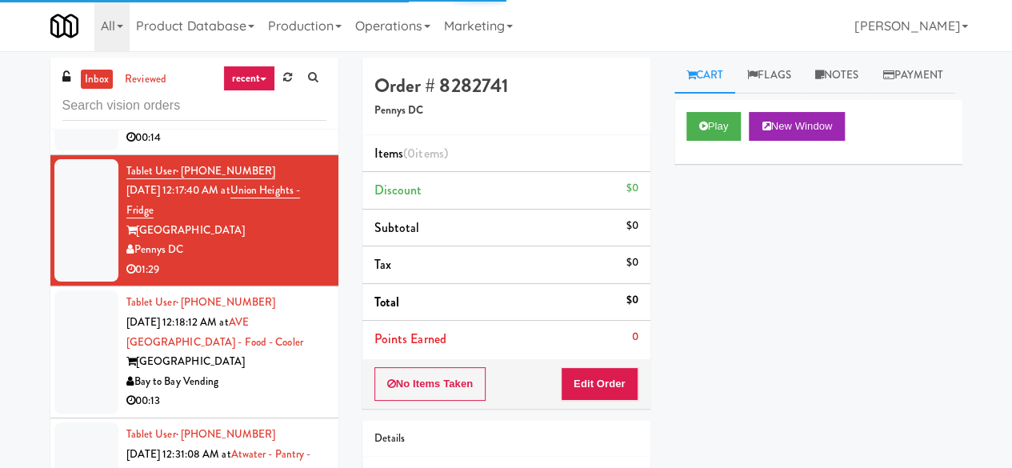
click at [296, 129] on div "KitchenMate" at bounding box center [226, 119] width 200 height 20
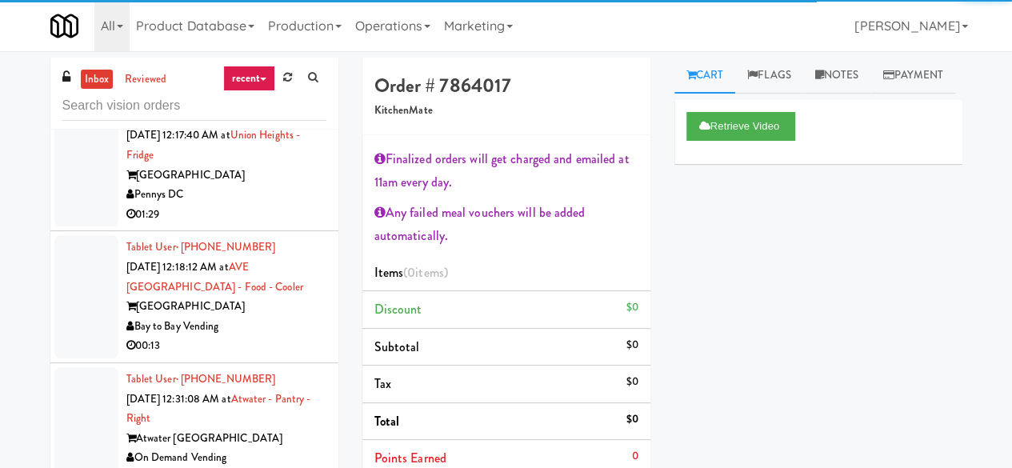
scroll to position [1200, 0]
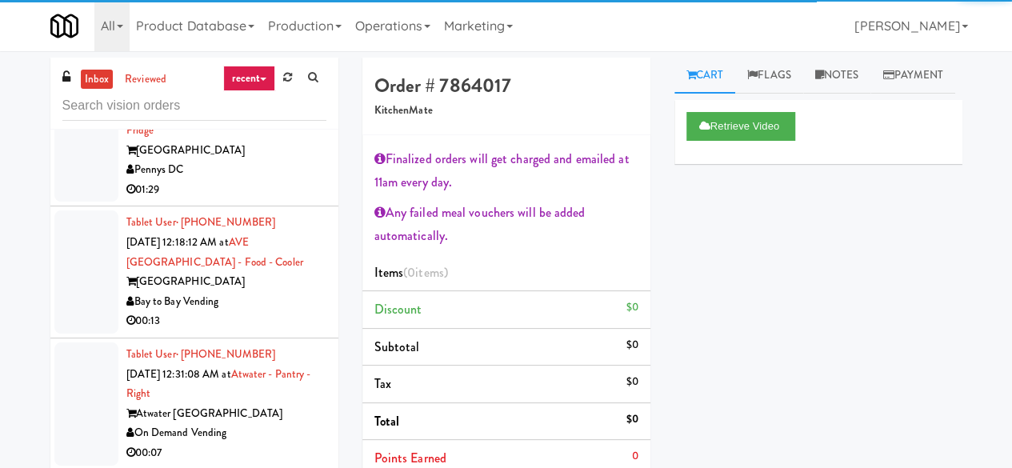
click at [267, 161] on div "[GEOGRAPHIC_DATA]" at bounding box center [226, 151] width 200 height 20
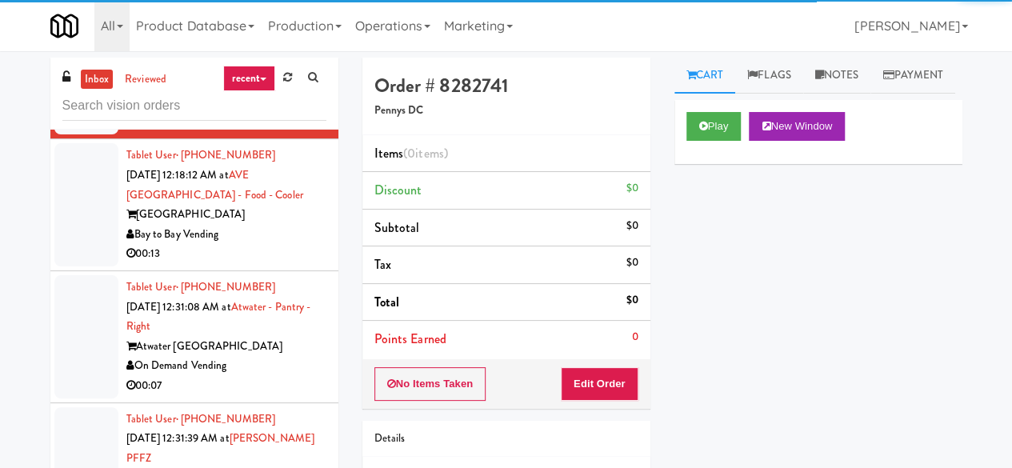
scroll to position [1360, 0]
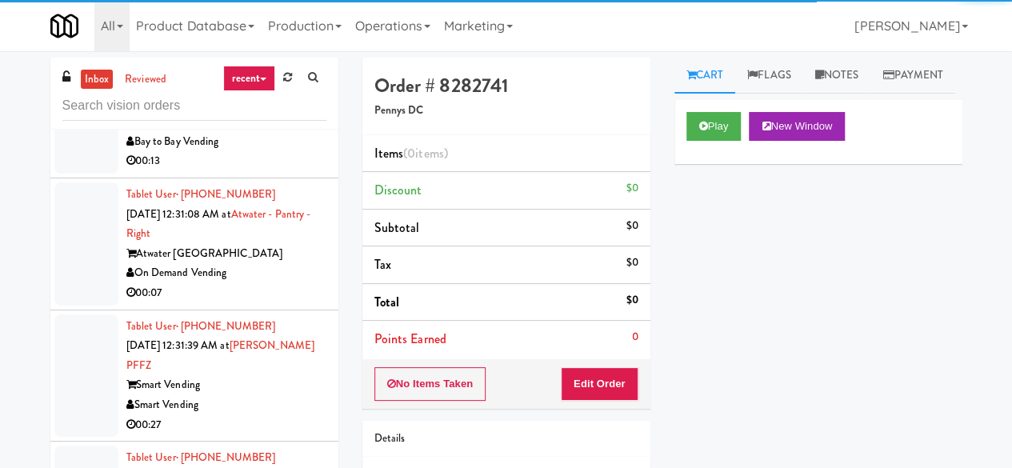
click at [275, 171] on div "00:13" at bounding box center [226, 161] width 200 height 20
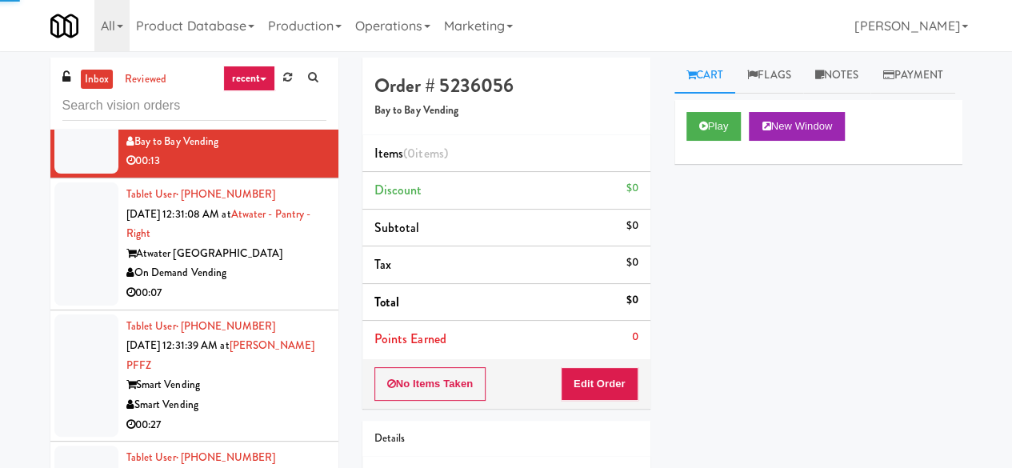
click at [270, 283] on div "On Demand Vending" at bounding box center [226, 273] width 200 height 20
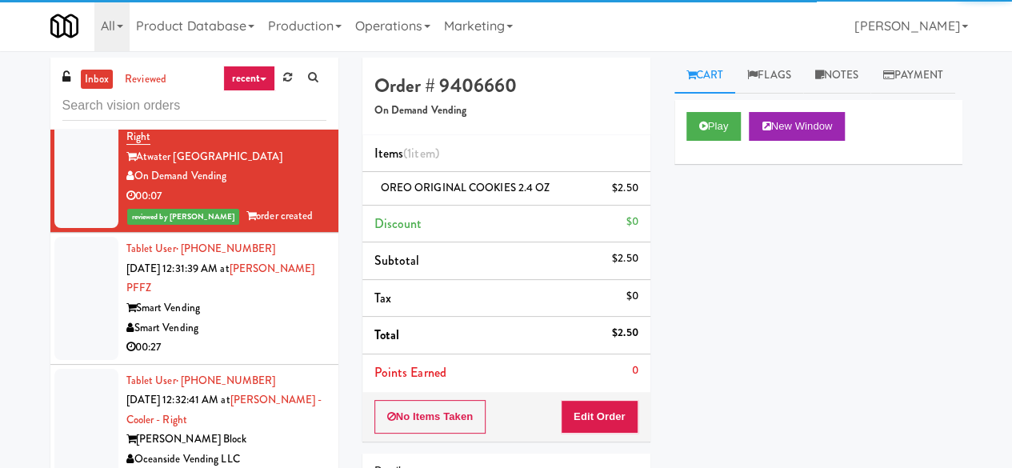
scroll to position [1520, 0]
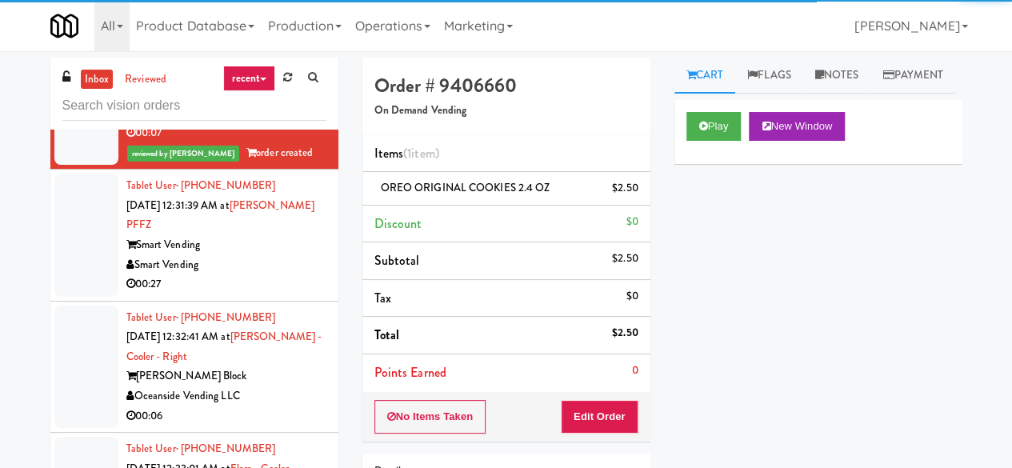
click at [263, 294] on div "00:27" at bounding box center [226, 284] width 200 height 20
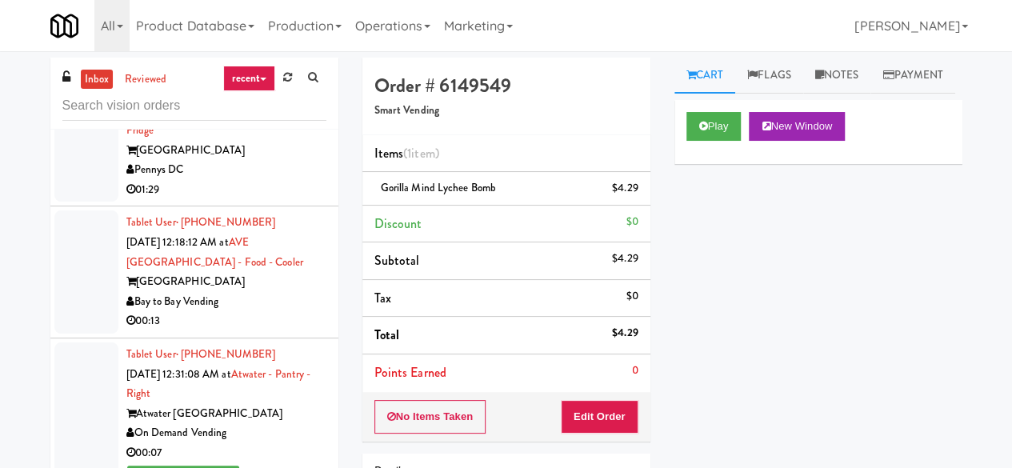
scroll to position [1132, 0]
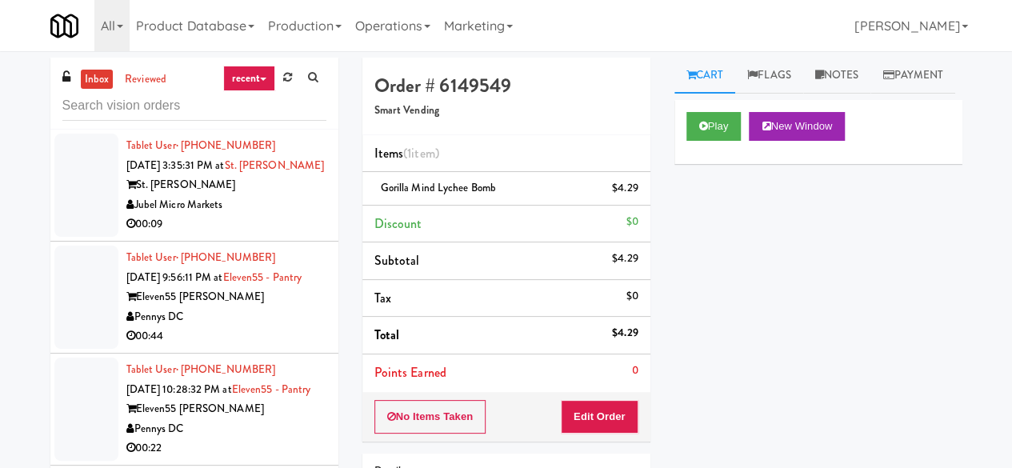
scroll to position [1040, 0]
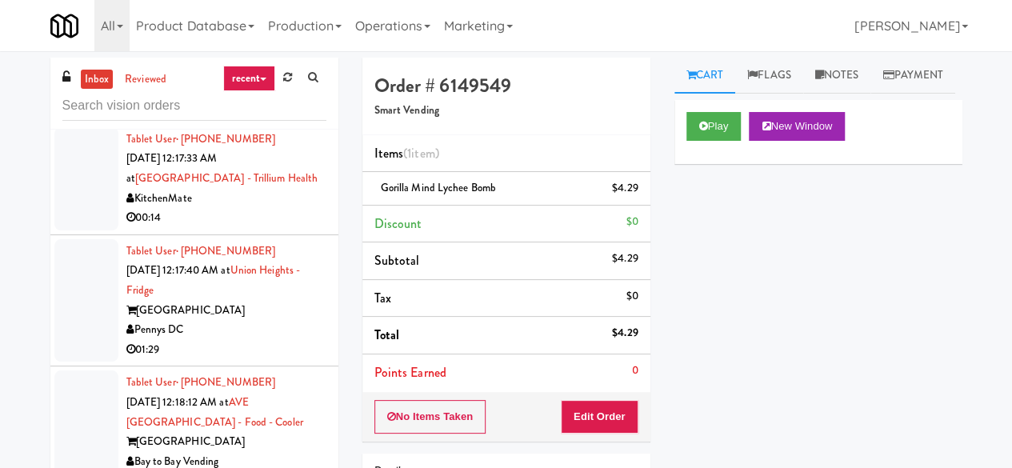
click at [236, 340] on div "Pennys DC" at bounding box center [226, 330] width 200 height 20
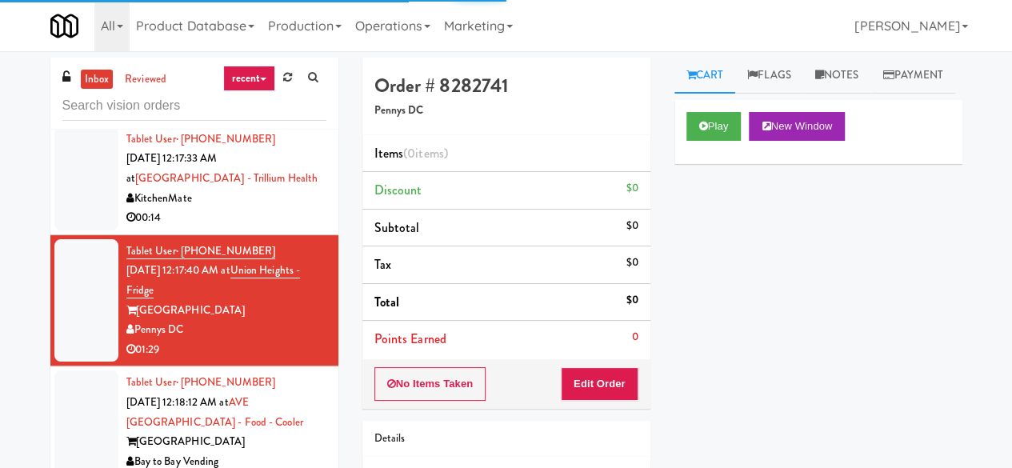
click at [266, 209] on div "KitchenMate" at bounding box center [226, 199] width 200 height 20
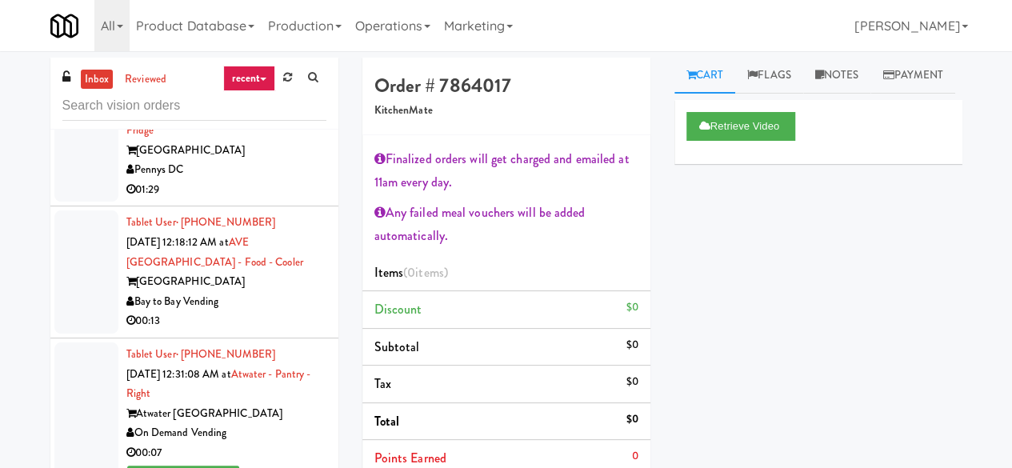
click at [262, 161] on div "[GEOGRAPHIC_DATA]" at bounding box center [226, 151] width 200 height 20
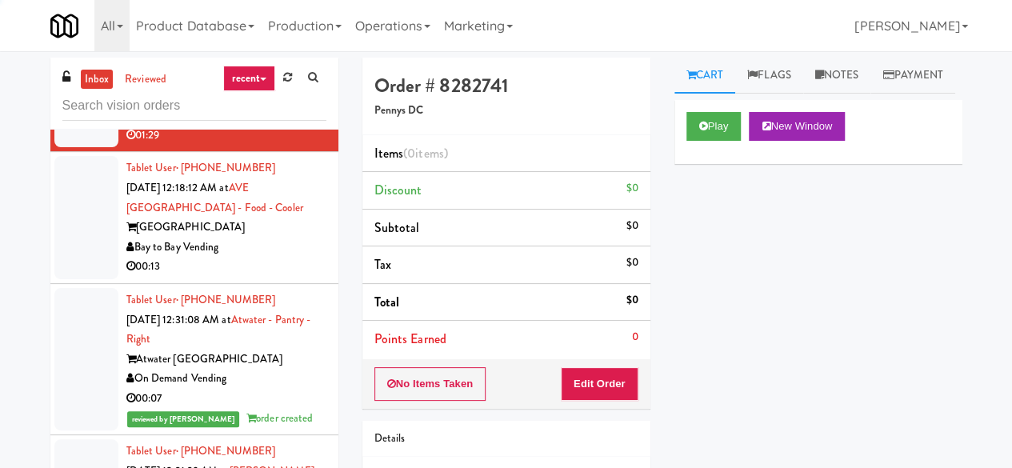
scroll to position [1280, 0]
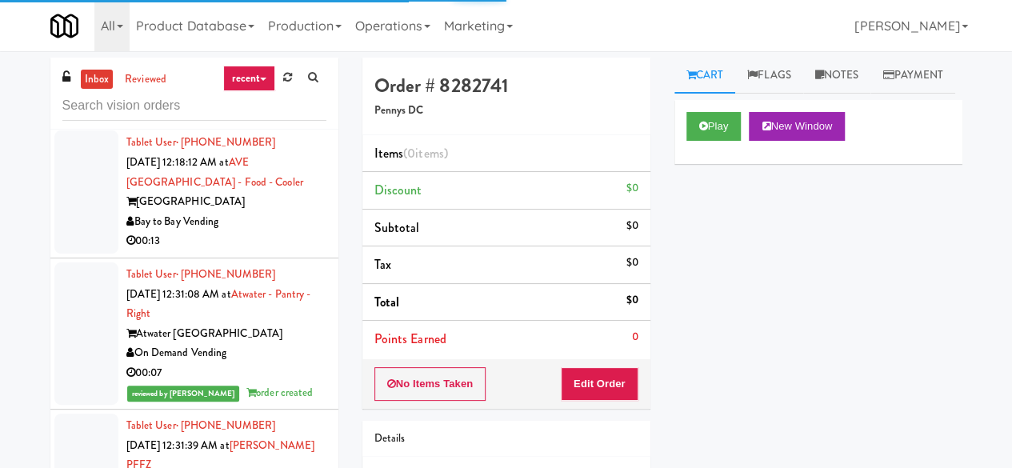
click at [291, 212] on div "[GEOGRAPHIC_DATA]" at bounding box center [226, 202] width 200 height 20
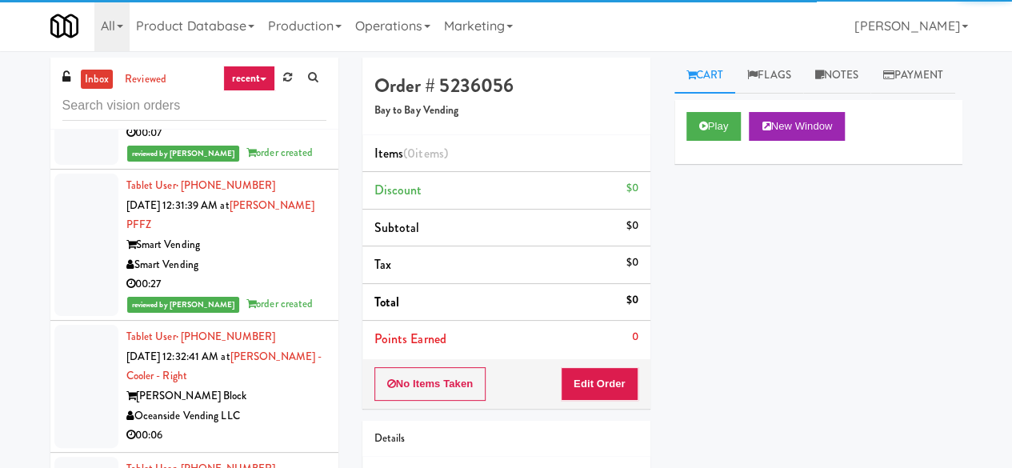
scroll to position [1761, 0]
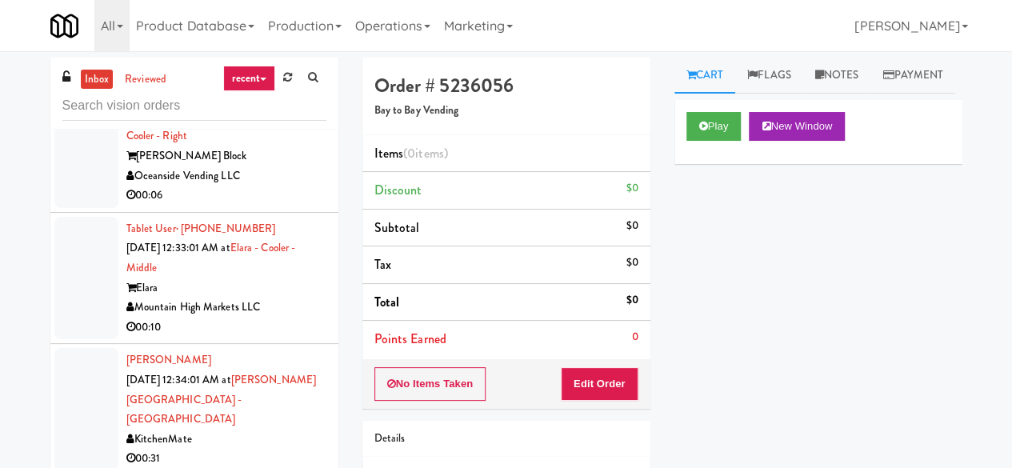
click at [283, 186] on div "Oceanside Vending LLC" at bounding box center [226, 176] width 200 height 20
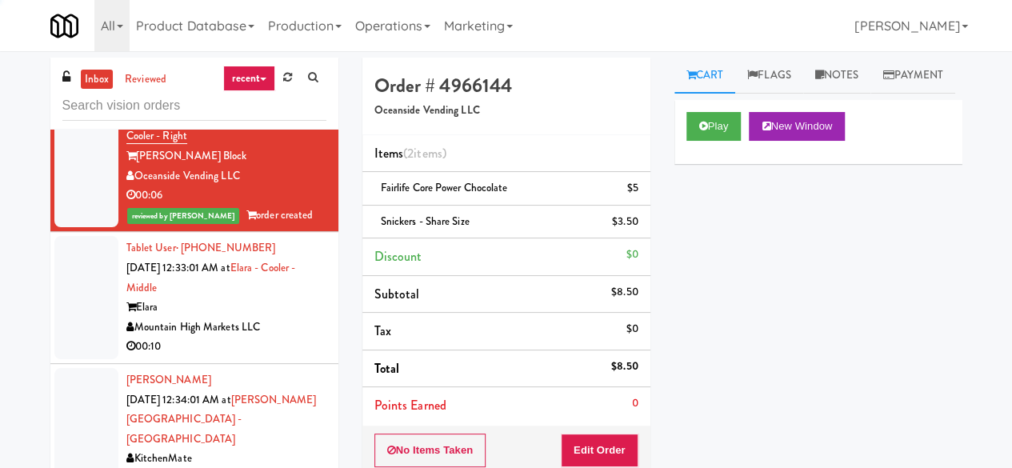
click at [278, 338] on div "Mountain High Markets LLC" at bounding box center [226, 328] width 200 height 20
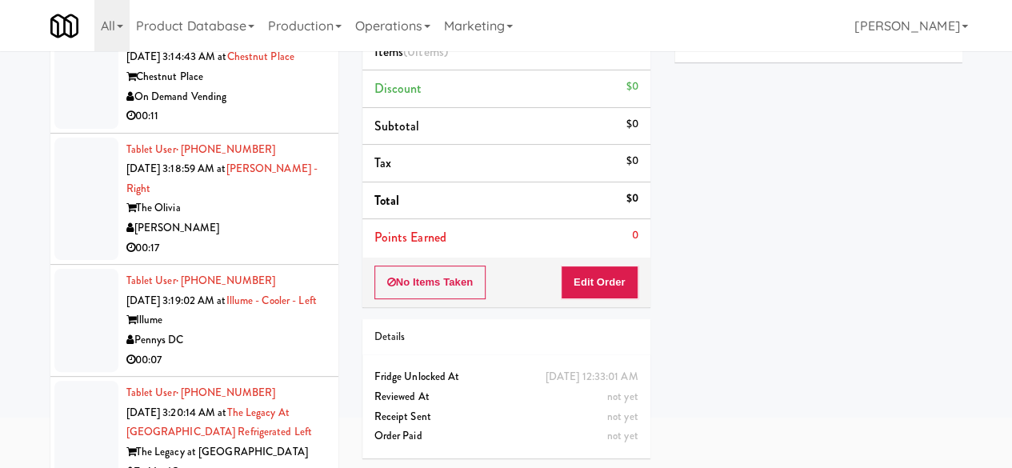
scroll to position [152, 0]
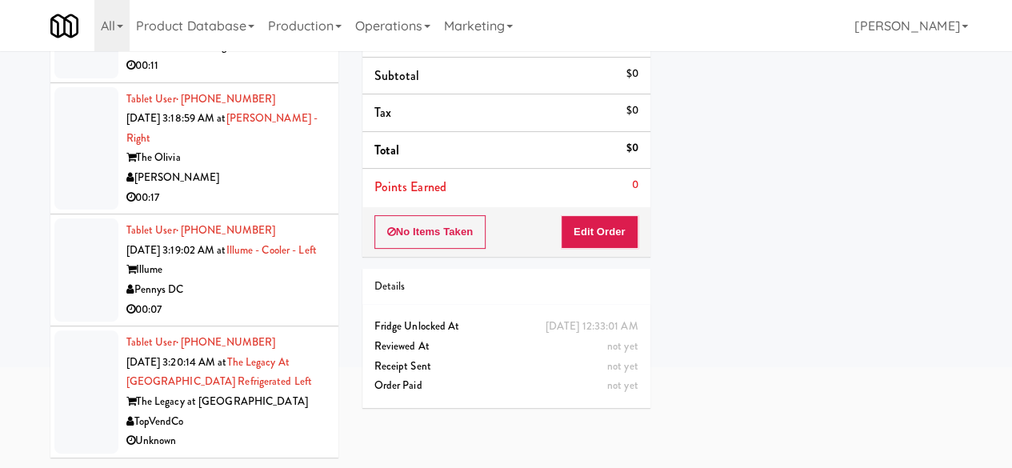
click at [234, 435] on div "Unknown" at bounding box center [226, 441] width 200 height 20
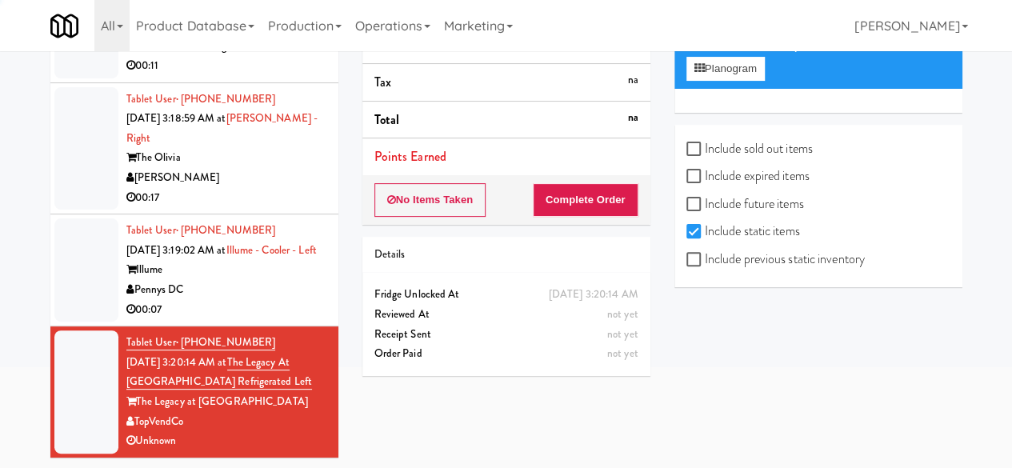
scroll to position [72, 0]
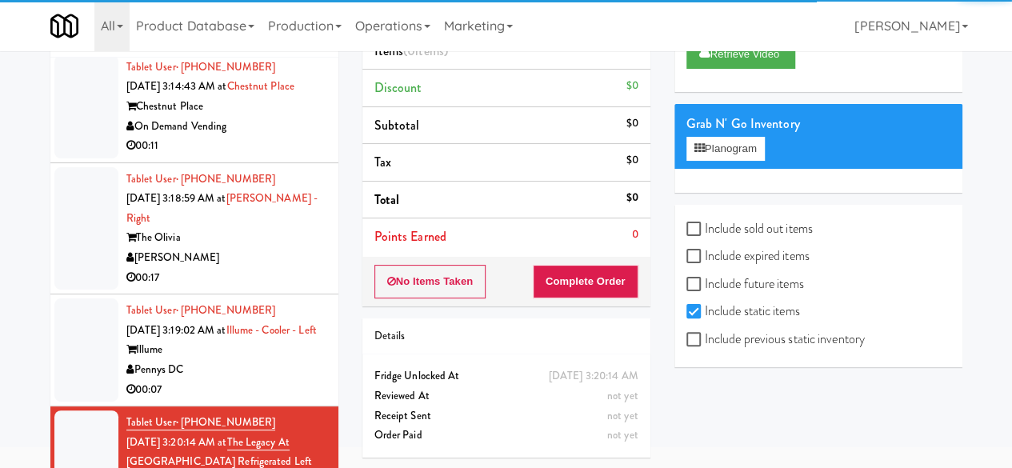
click at [280, 377] on div "Pennys DC" at bounding box center [226, 370] width 200 height 20
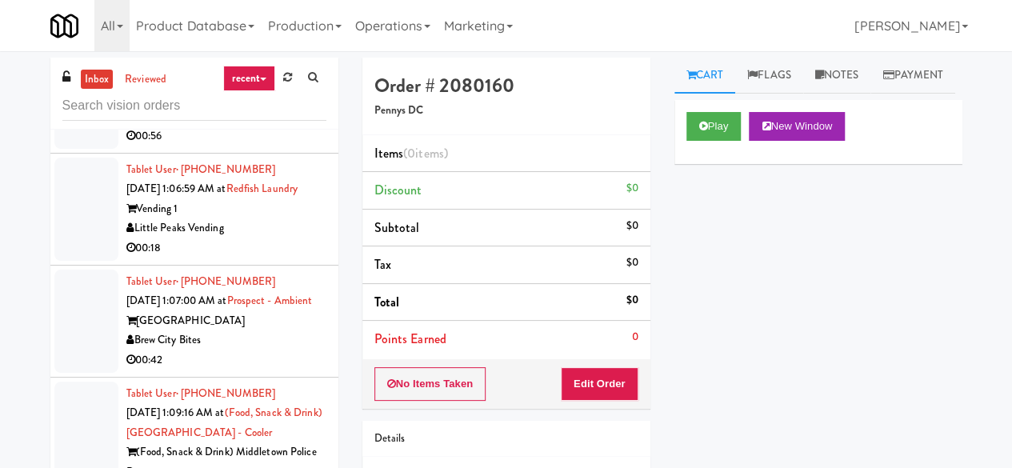
scroll to position [2858, 0]
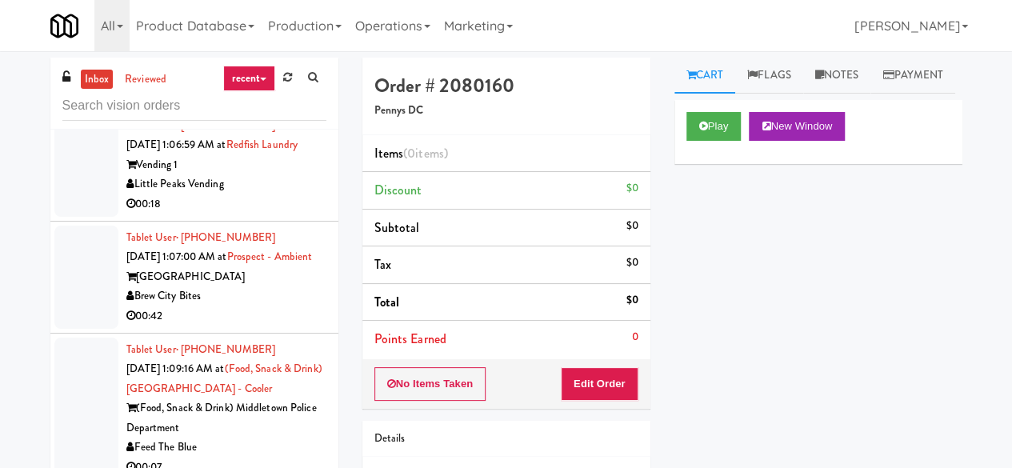
click at [259, 214] on div "00:18" at bounding box center [226, 204] width 200 height 20
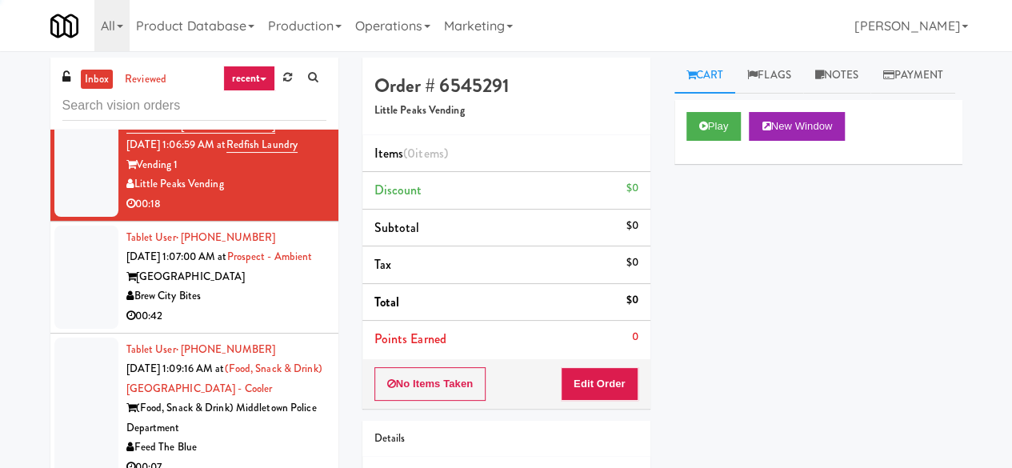
scroll to position [2698, 0]
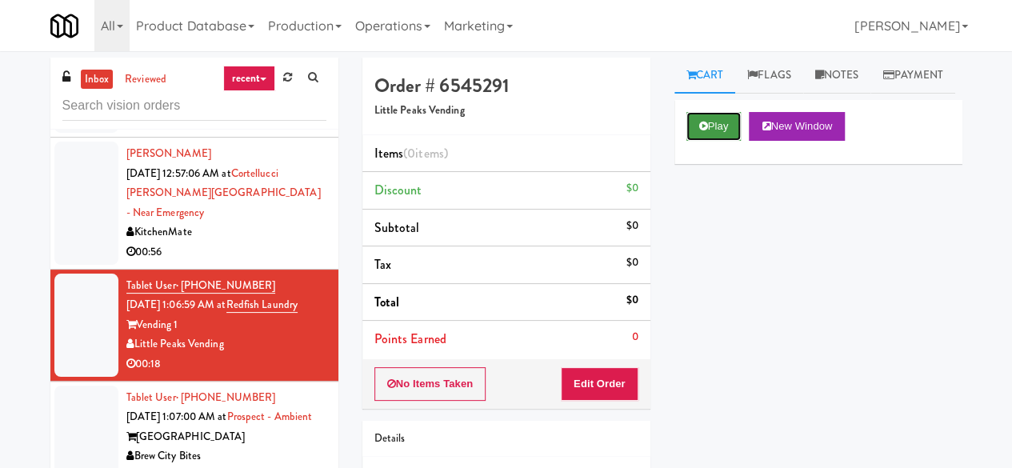
click at [724, 141] on button "Play" at bounding box center [714, 126] width 55 height 29
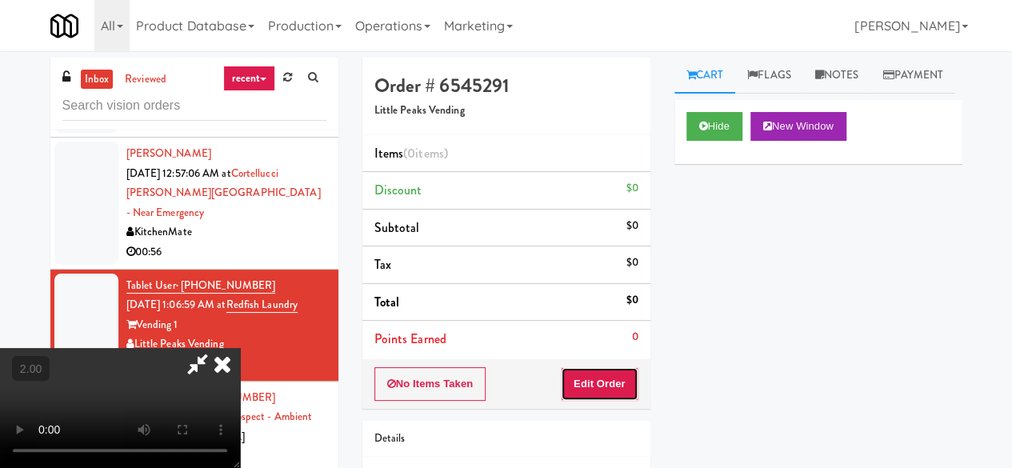
click at [626, 380] on button "Edit Order" at bounding box center [600, 384] width 78 height 34
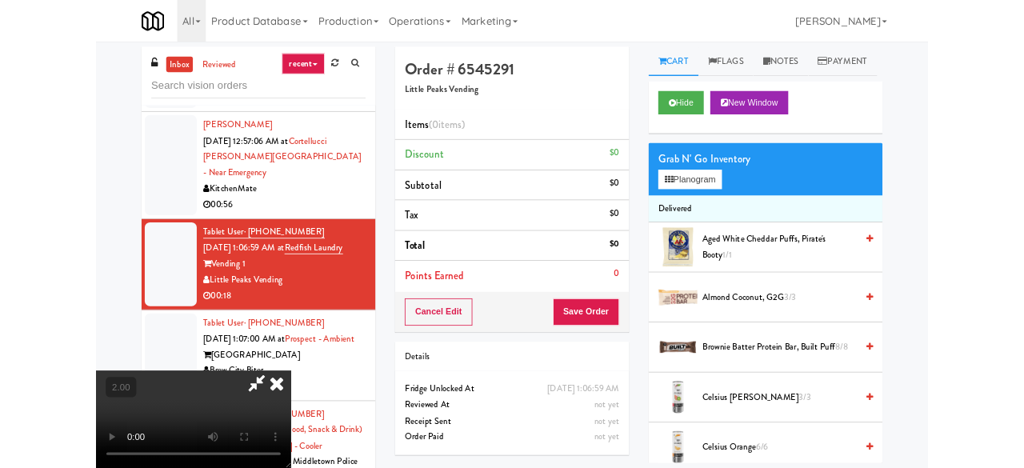
scroll to position [33, 0]
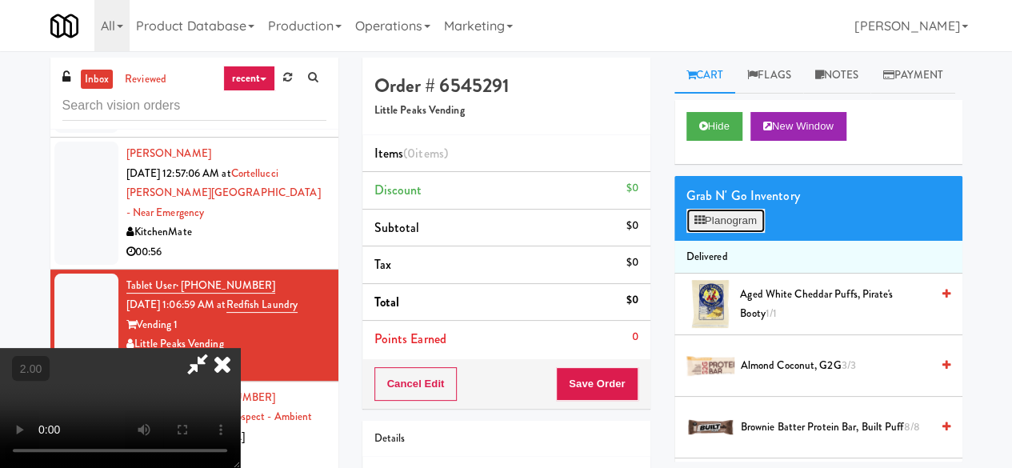
click at [739, 233] on button "Planogram" at bounding box center [726, 221] width 78 height 24
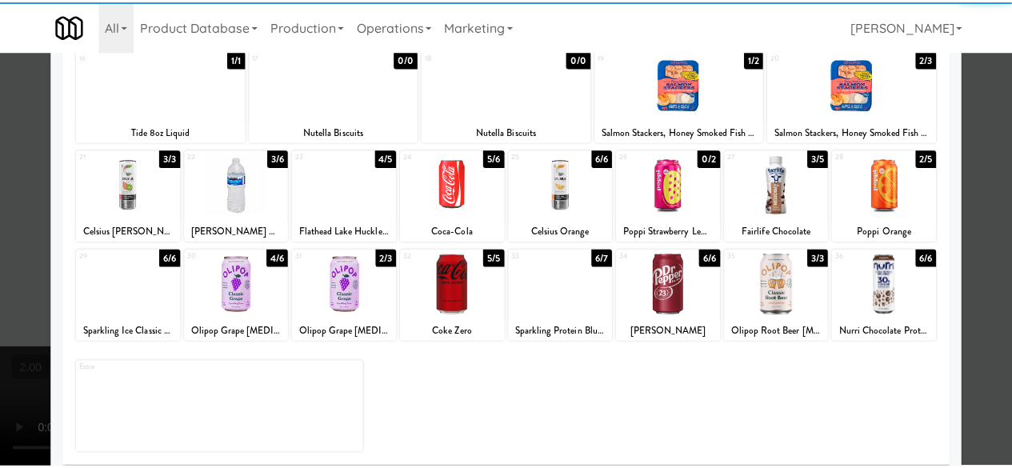
scroll to position [317, 0]
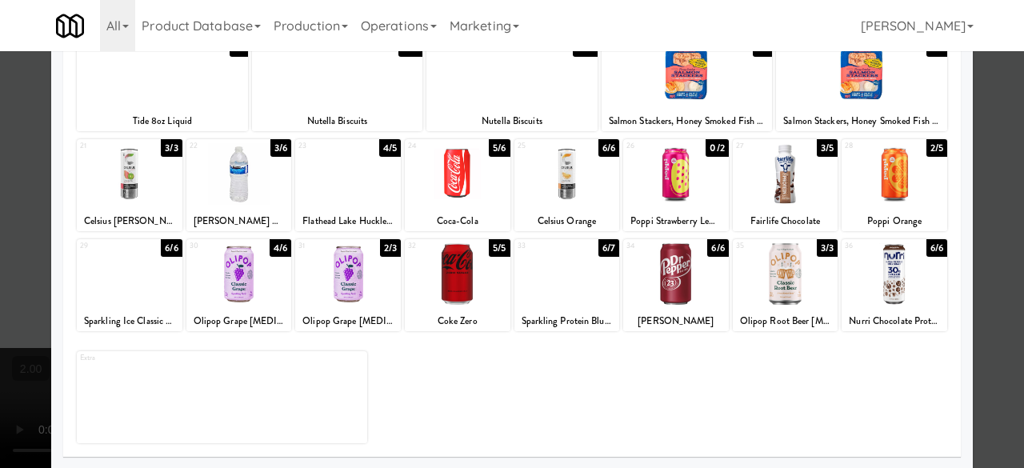
click at [985, 169] on div at bounding box center [512, 234] width 1024 height 468
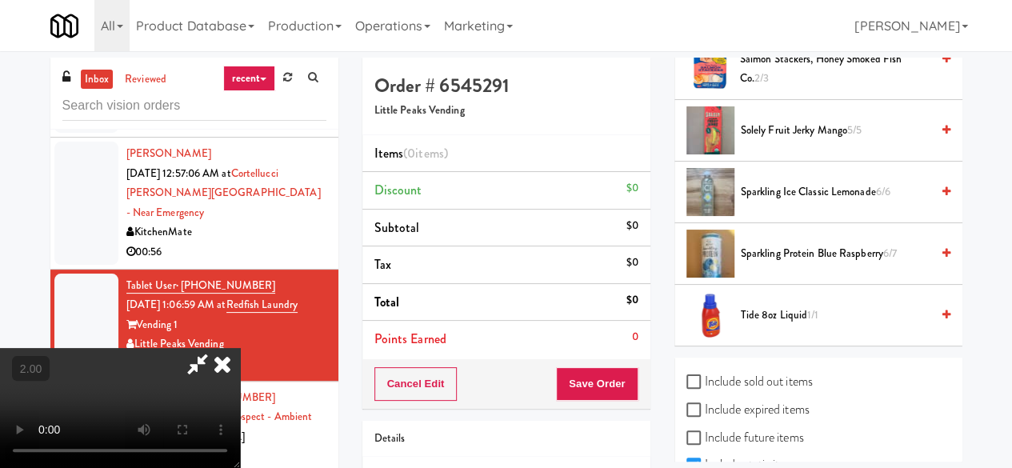
scroll to position [1841, 0]
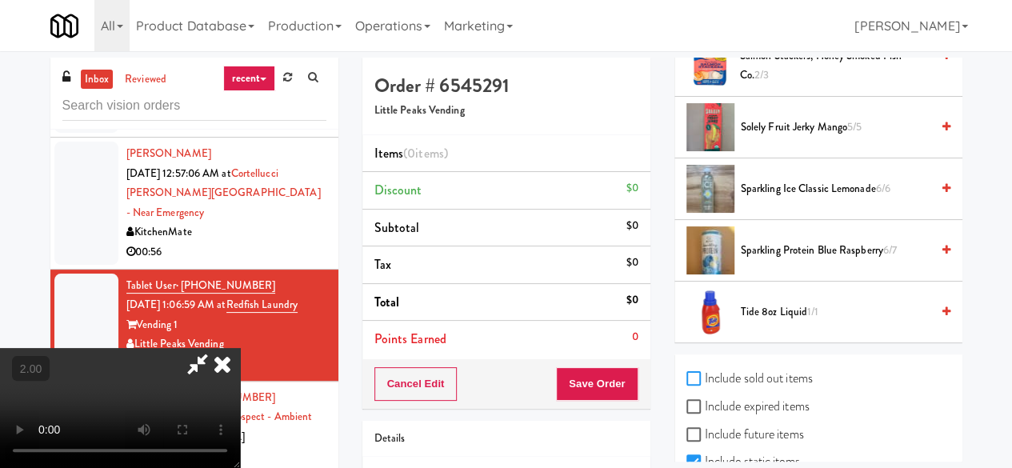
click at [690, 386] on input "Include sold out items" at bounding box center [696, 379] width 18 height 13
checkbox input "true"
click at [697, 414] on input "Include expired items" at bounding box center [696, 407] width 18 height 13
checkbox input "true"
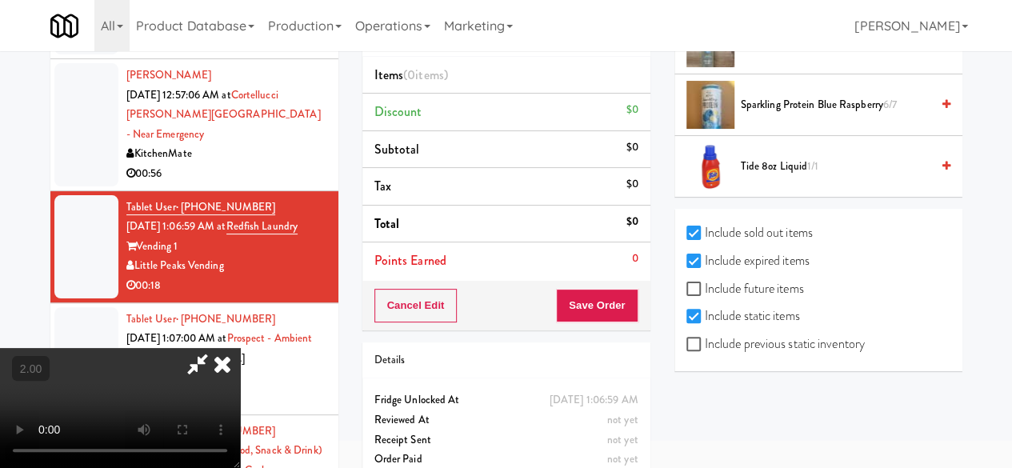
scroll to position [80, 0]
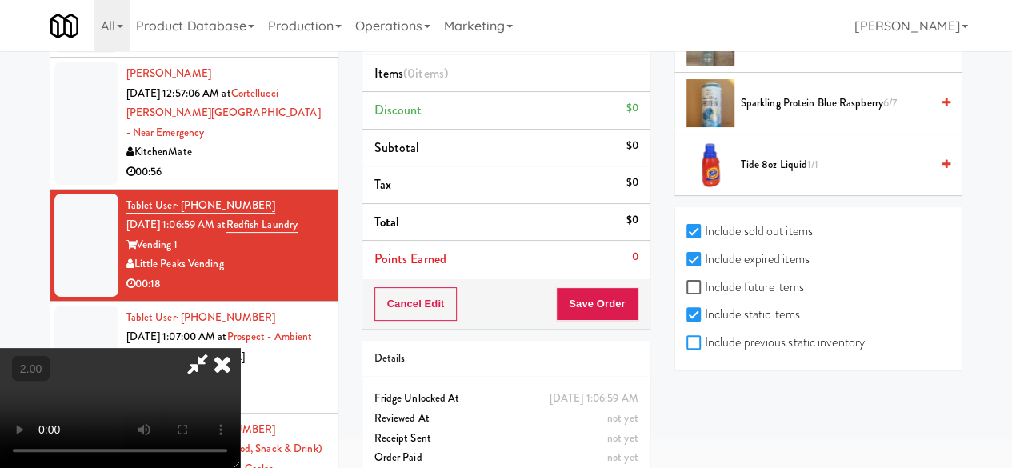
click at [699, 341] on input "Include previous static inventory" at bounding box center [696, 343] width 18 height 13
checkbox input "true"
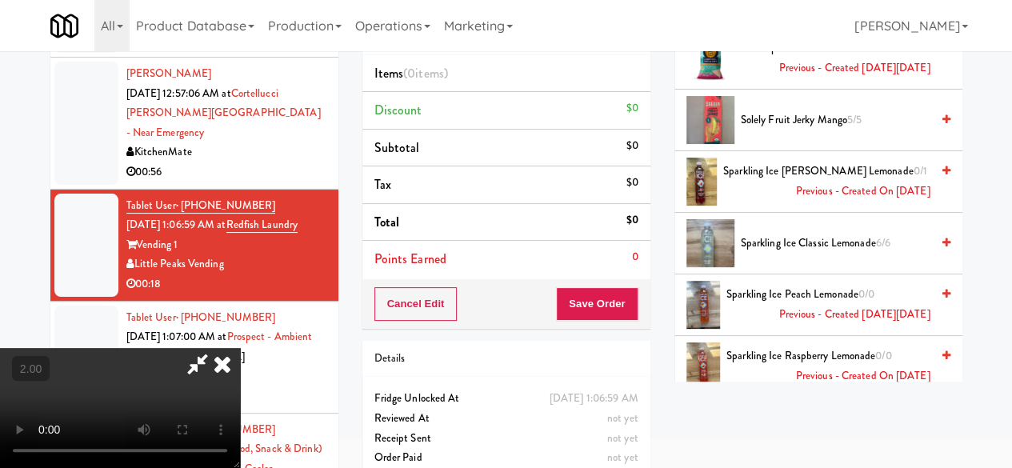
scroll to position [3041, 0]
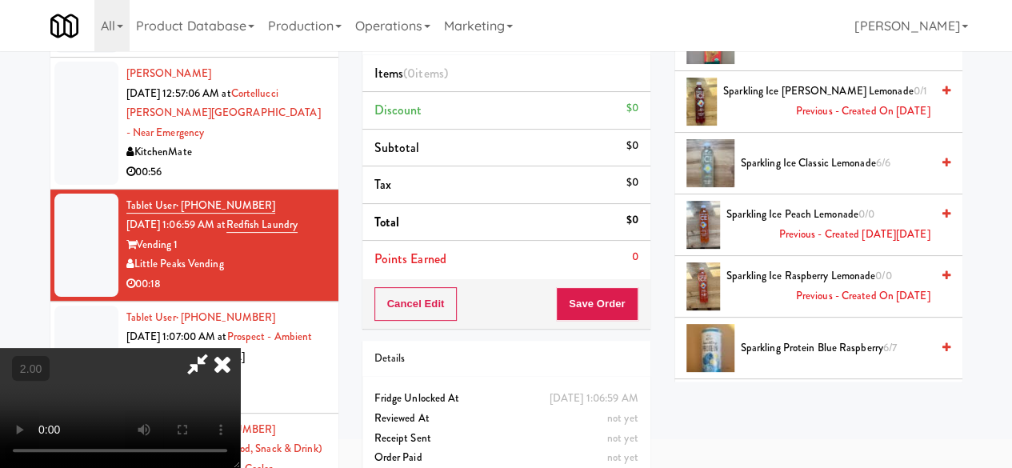
drag, startPoint x: 784, startPoint y: 122, endPoint x: 642, endPoint y: 176, distance: 152.2
click at [796, 122] on span "Previous - Created on [DATE]" at bounding box center [863, 112] width 134 height 20
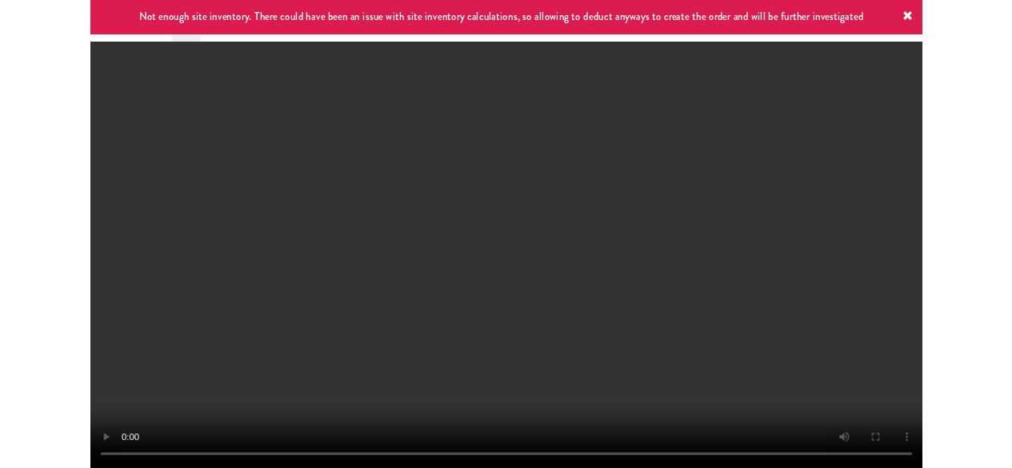
scroll to position [33, 0]
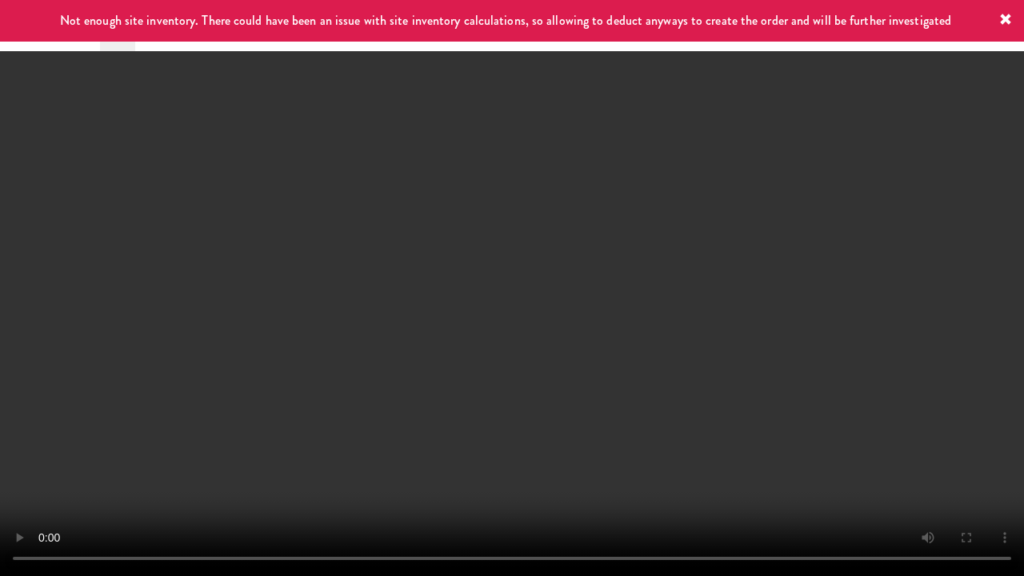
click at [533, 308] on video at bounding box center [512, 288] width 1024 height 576
drag, startPoint x: 833, startPoint y: 414, endPoint x: 790, endPoint y: 392, distance: 48.3
click at [831, 415] on video at bounding box center [512, 288] width 1024 height 576
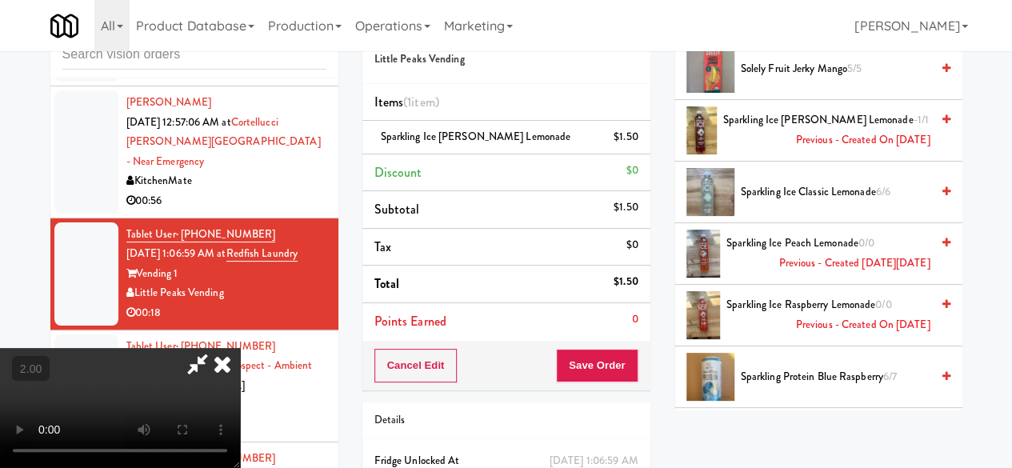
scroll to position [0, 0]
click at [216, 348] on icon at bounding box center [197, 364] width 37 height 32
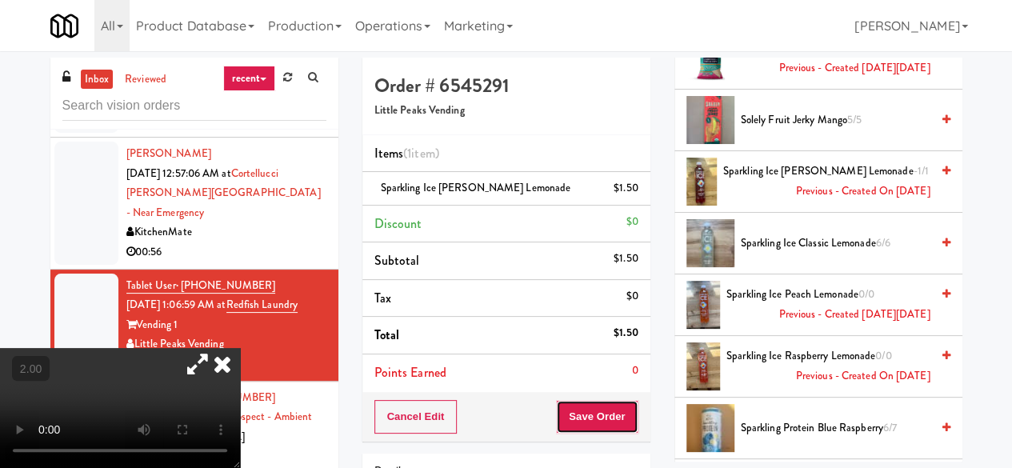
click at [594, 424] on button "Save Order" at bounding box center [597, 417] width 82 height 34
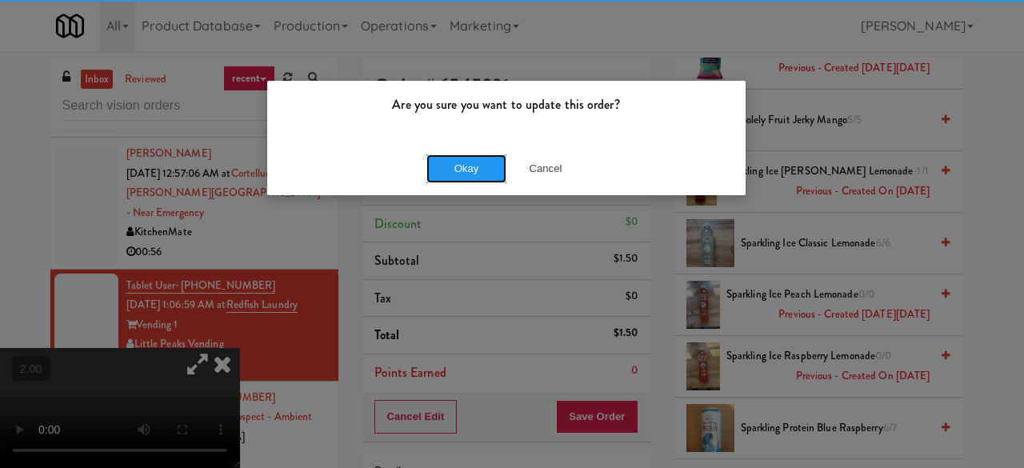
click at [473, 177] on button "Okay" at bounding box center [467, 168] width 80 height 29
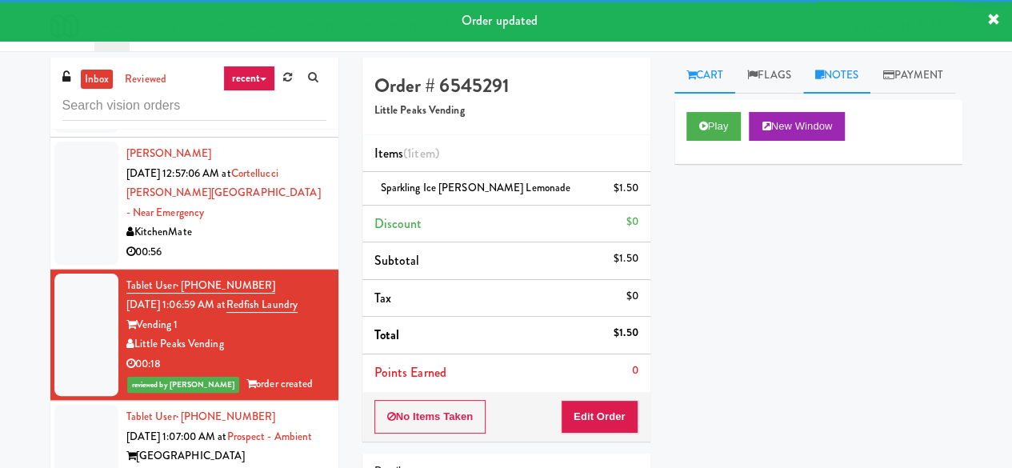
click at [835, 82] on link "Notes" at bounding box center [837, 76] width 68 height 36
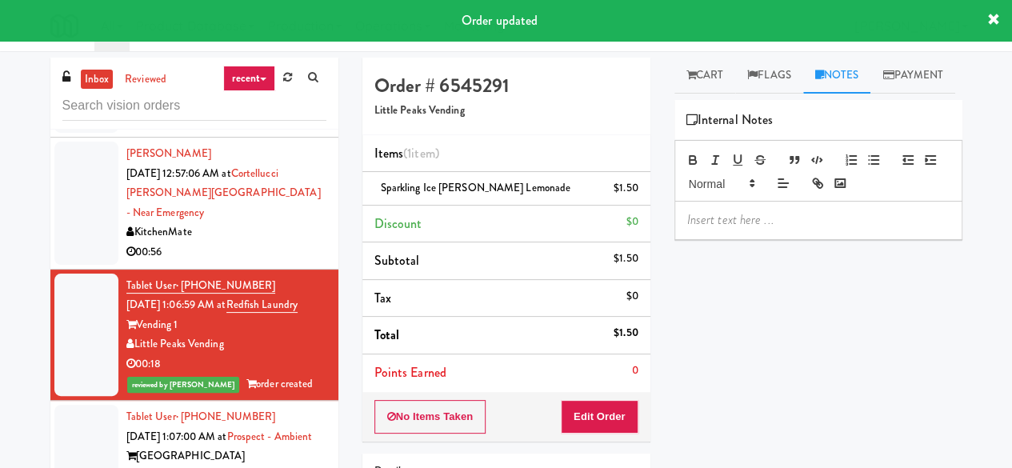
click at [742, 229] on p at bounding box center [818, 220] width 262 height 18
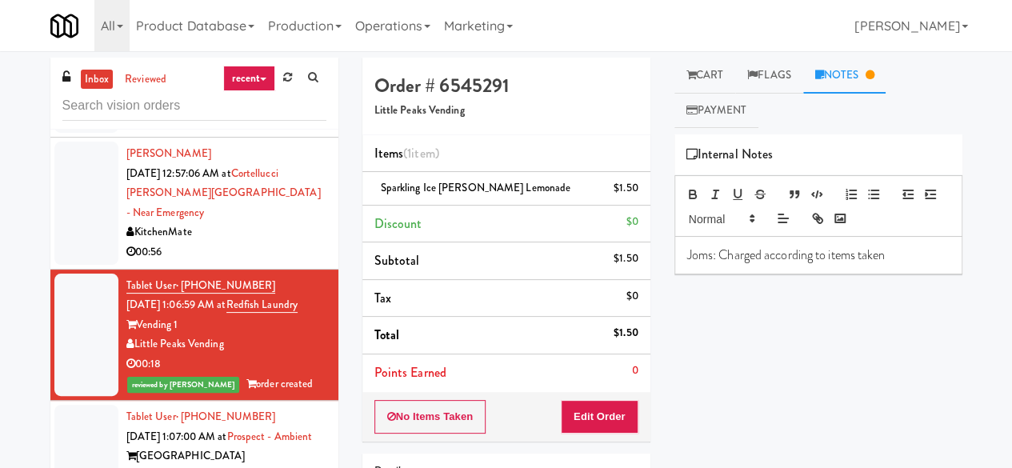
click at [813, 254] on p "Joms: Charged according to items taken" at bounding box center [818, 255] width 262 height 18
click at [853, 255] on p "Joms: Charged according to items taken" at bounding box center [818, 255] width 262 height 18
drag, startPoint x: 827, startPoint y: 255, endPoint x: 766, endPoint y: 255, distance: 60.8
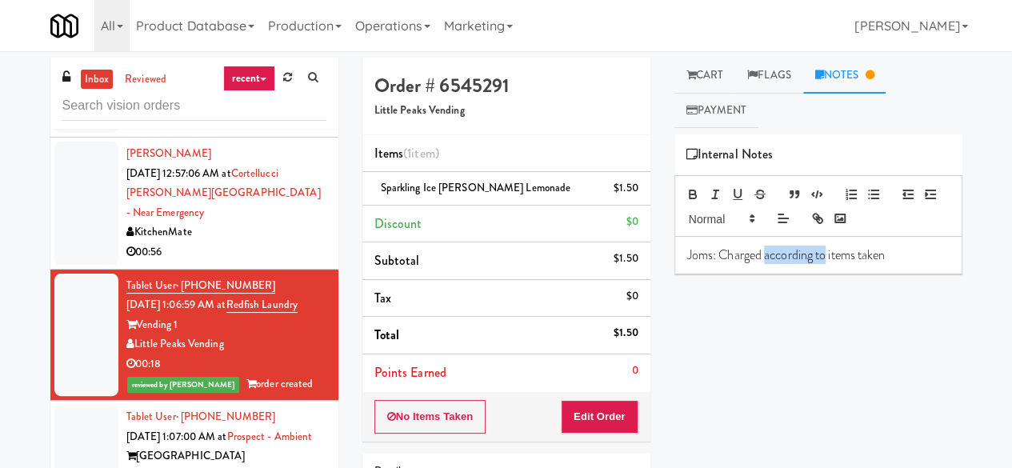
click at [766, 255] on p "Joms: Charged according to items taken" at bounding box center [818, 255] width 262 height 18
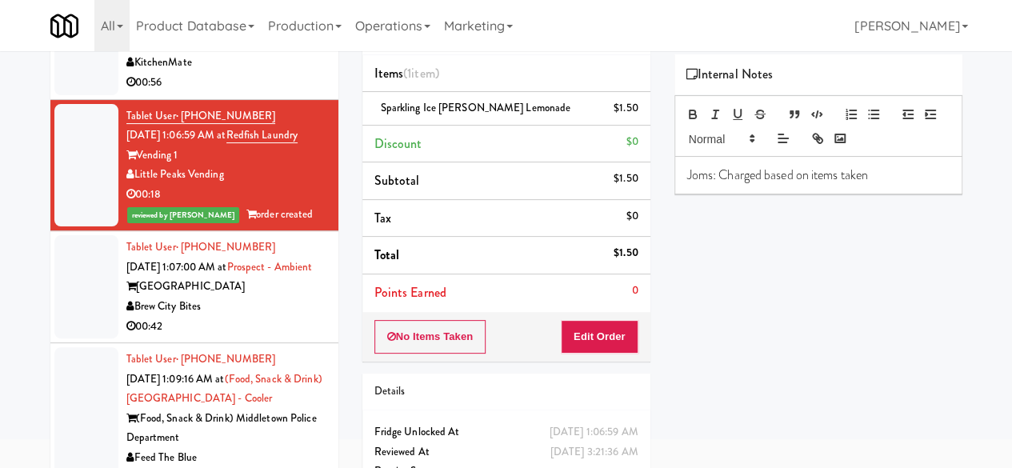
scroll to position [2858, 0]
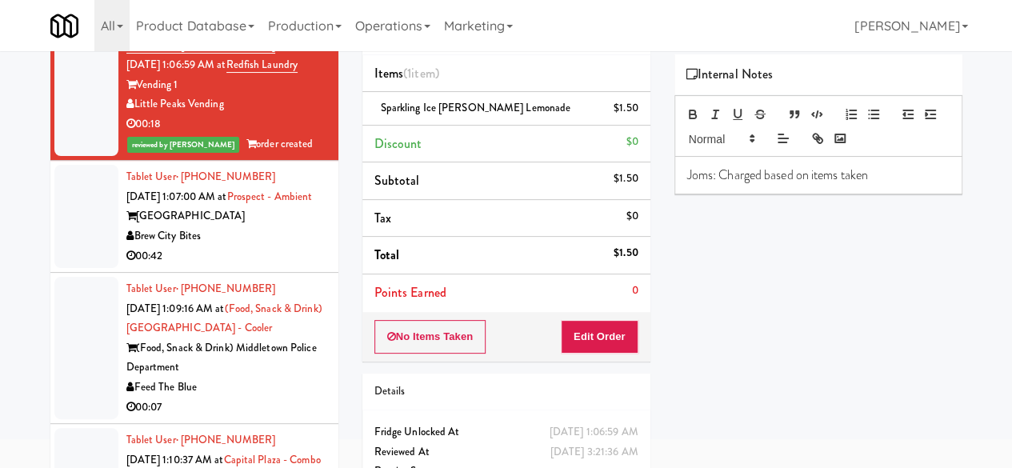
click at [272, 246] on div "Brew City Bites" at bounding box center [226, 236] width 200 height 20
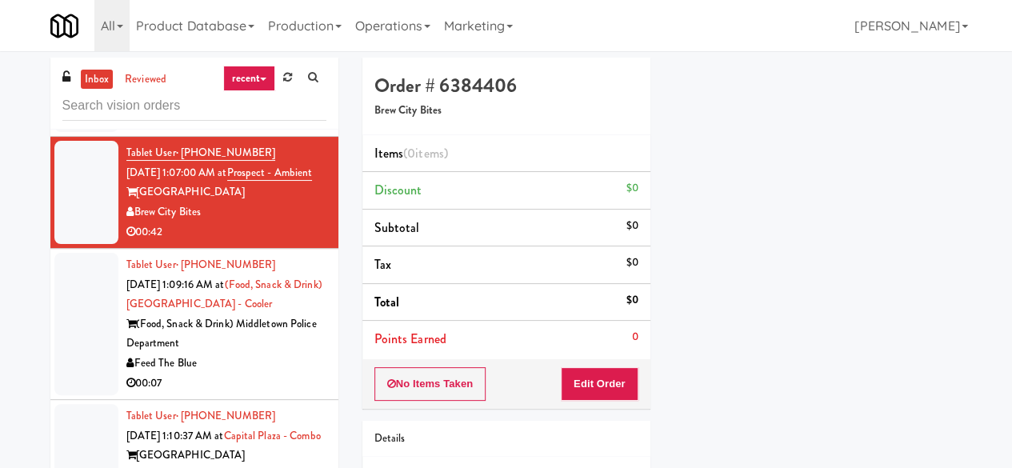
scroll to position [3019, 0]
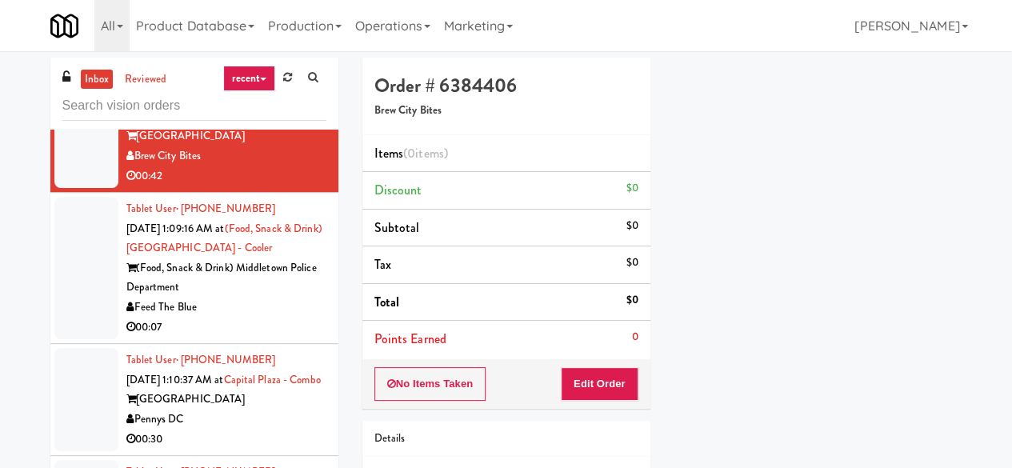
click at [272, 298] on div "(Food, Snack & Drink) Middletown Police Department" at bounding box center [226, 277] width 200 height 39
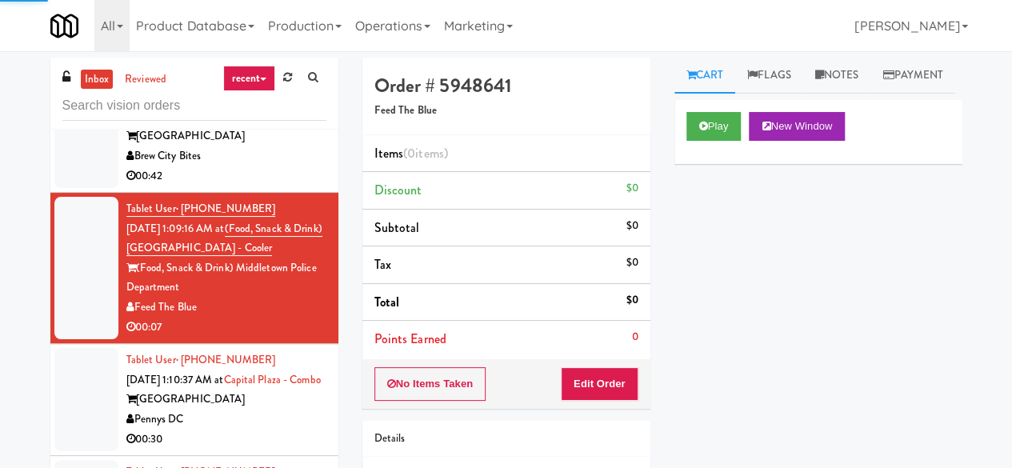
click at [291, 166] on div "Brew City Bites" at bounding box center [226, 156] width 200 height 20
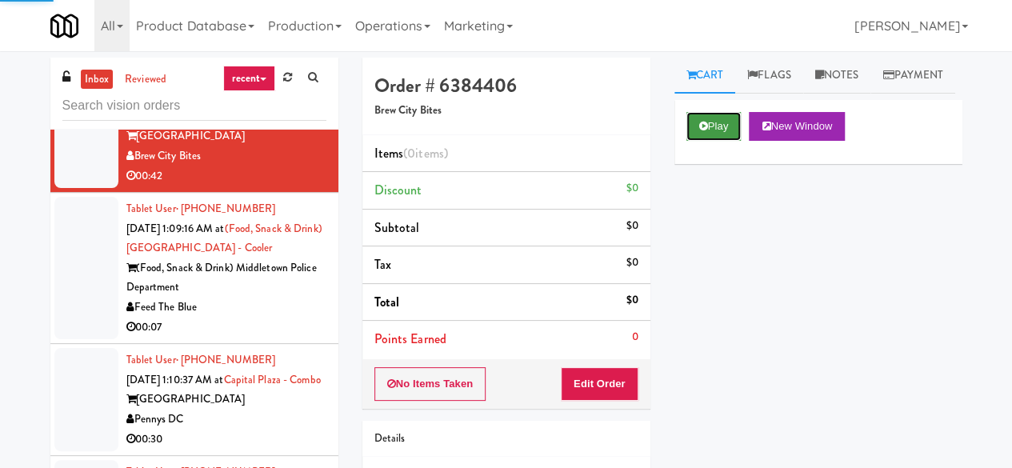
click at [723, 141] on button "Play" at bounding box center [714, 126] width 55 height 29
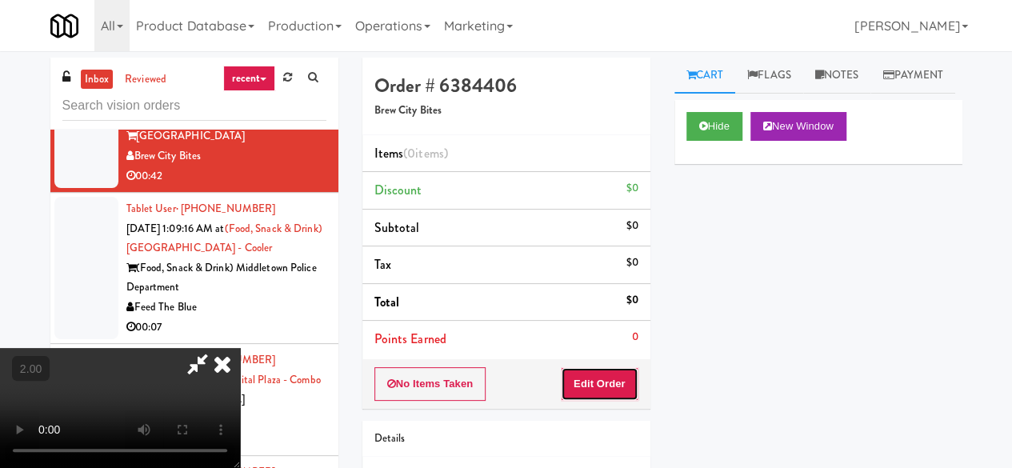
click at [613, 378] on button "Edit Order" at bounding box center [600, 384] width 78 height 34
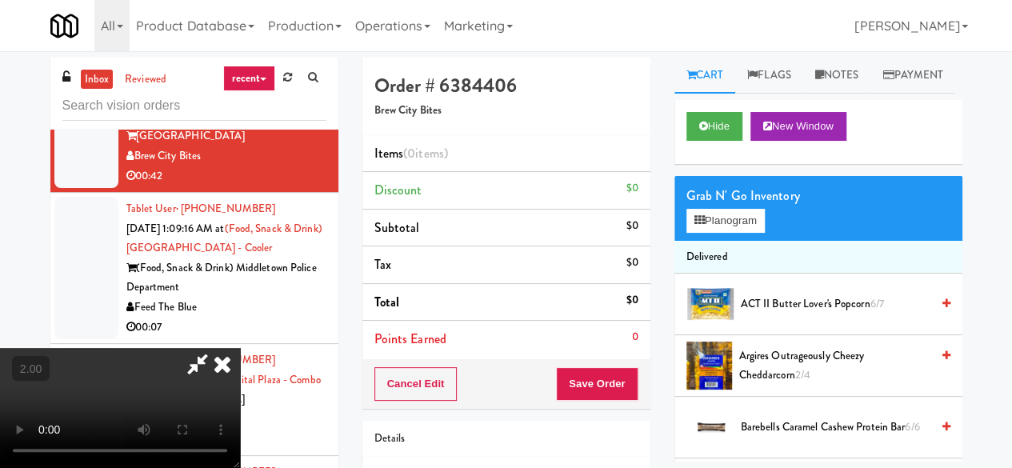
click at [240, 467] on video at bounding box center [120, 408] width 240 height 120
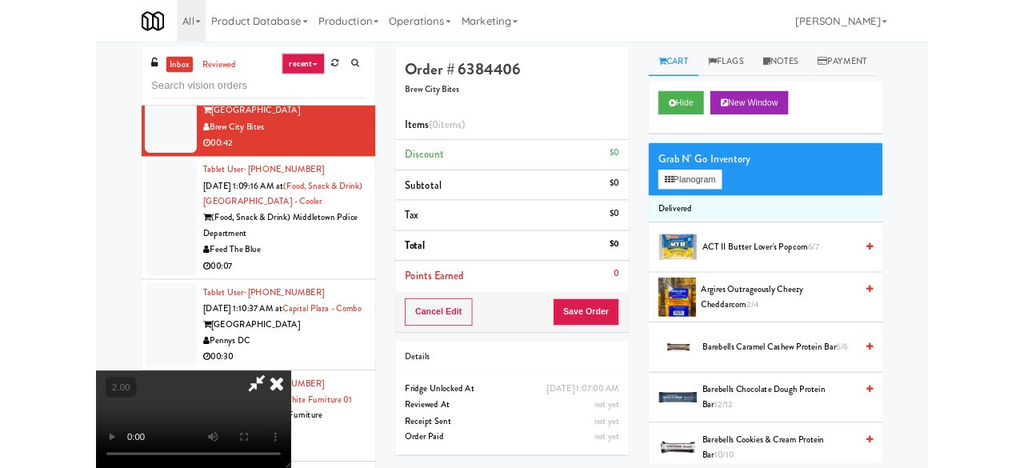
scroll to position [33, 0]
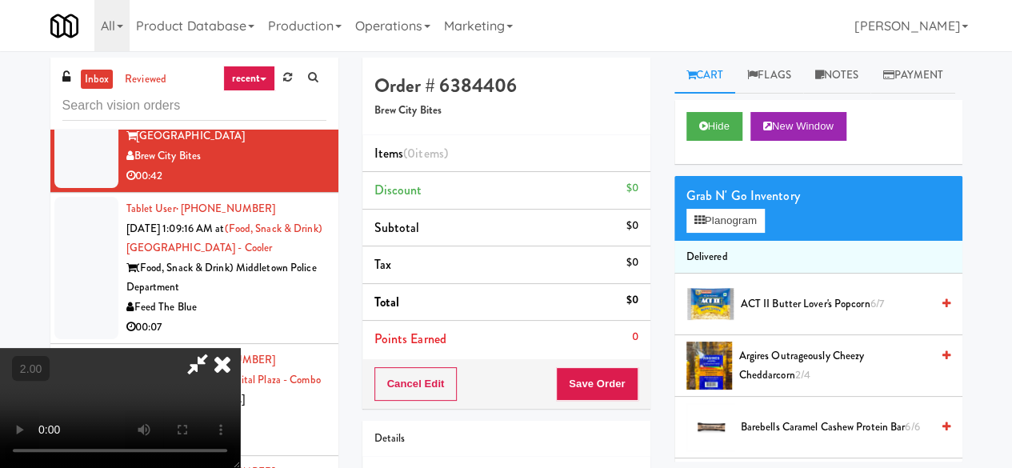
click at [718, 241] on div "Grab N' Go Inventory Planogram" at bounding box center [819, 208] width 288 height 65
click at [730, 208] on div "Grab N' Go Inventory" at bounding box center [819, 196] width 264 height 24
click at [733, 233] on button "Planogram" at bounding box center [726, 221] width 78 height 24
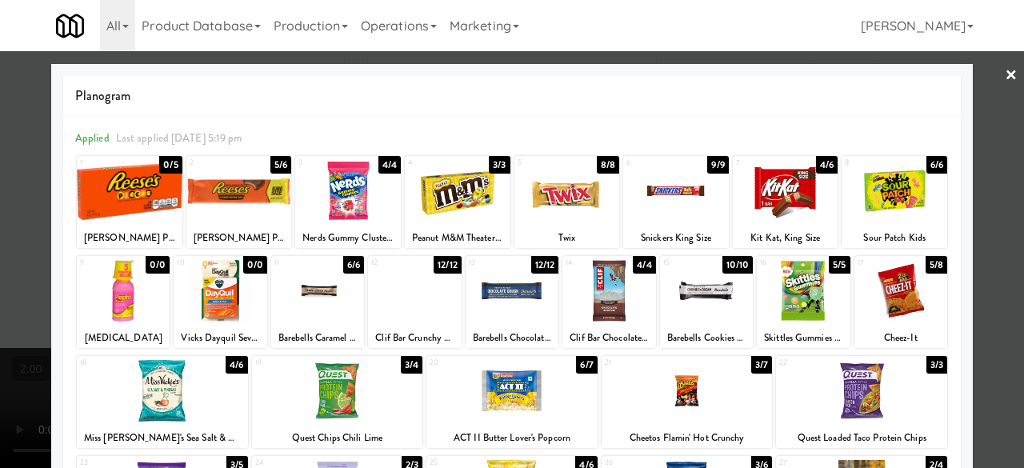
click at [608, 288] on div at bounding box center [609, 291] width 93 height 62
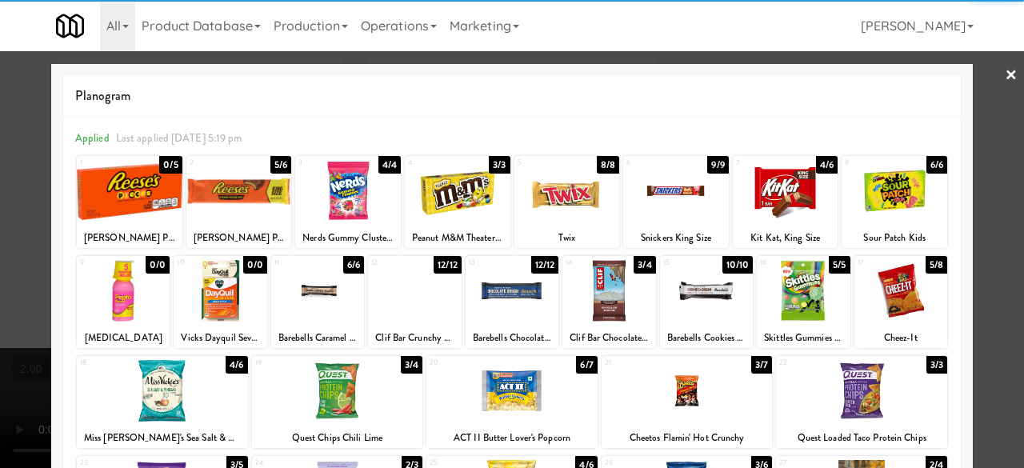
scroll to position [160, 0]
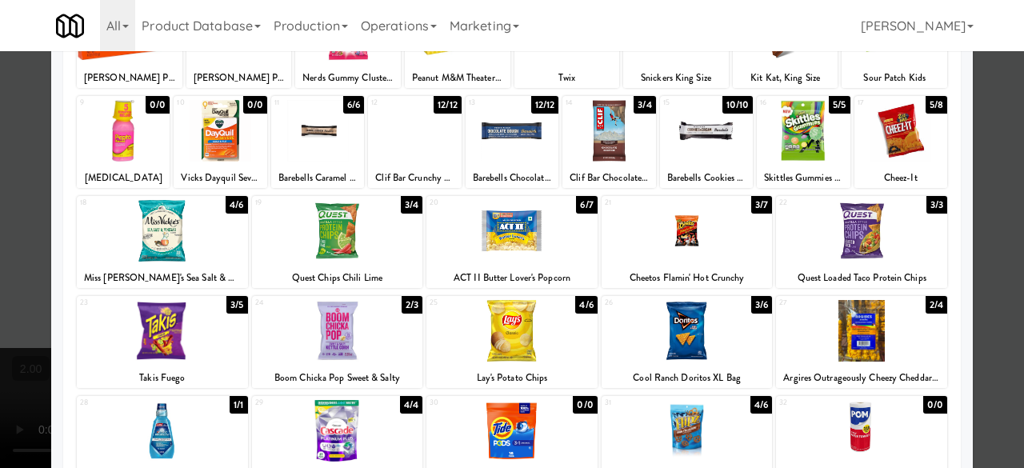
click at [868, 318] on div at bounding box center [861, 331] width 171 height 62
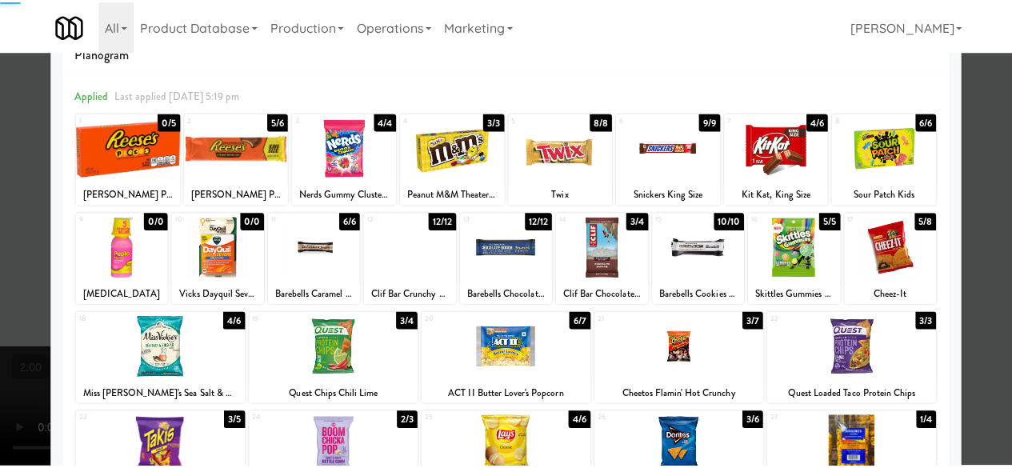
scroll to position [0, 0]
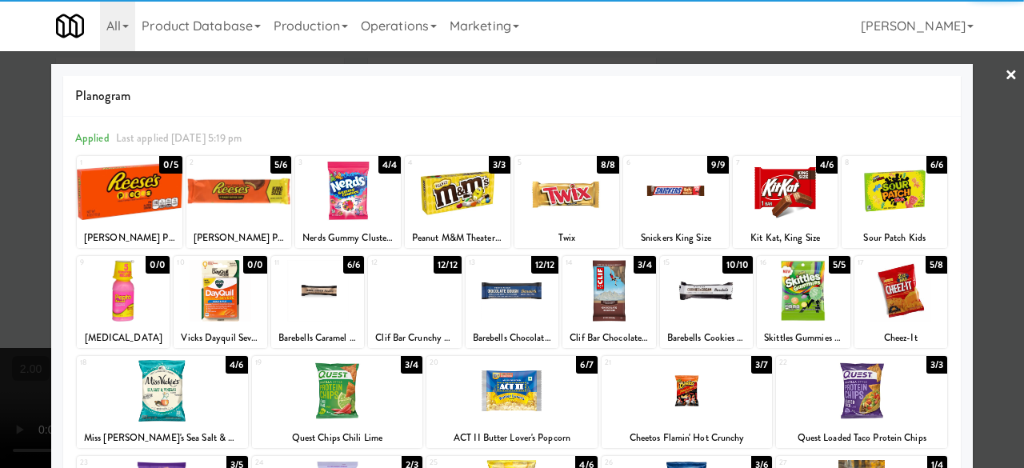
click at [560, 193] on div at bounding box center [568, 191] width 106 height 62
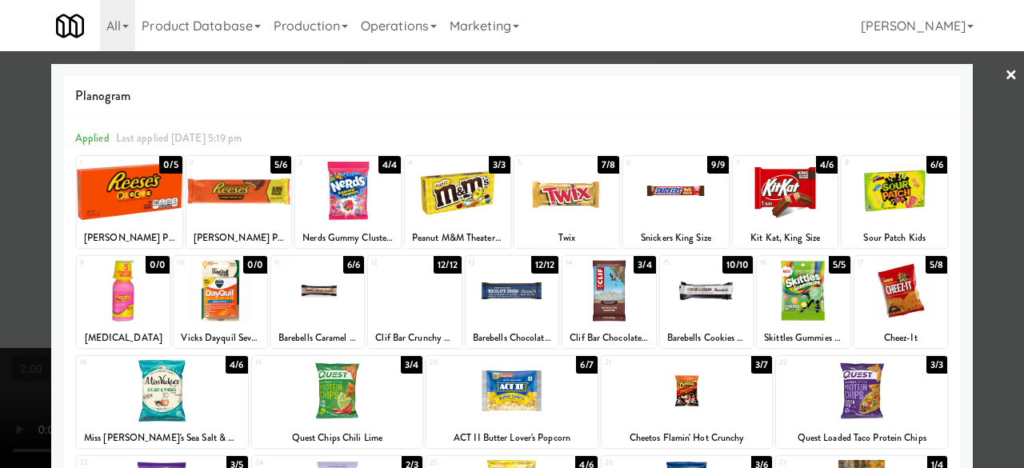
click at [989, 150] on div at bounding box center [512, 234] width 1024 height 468
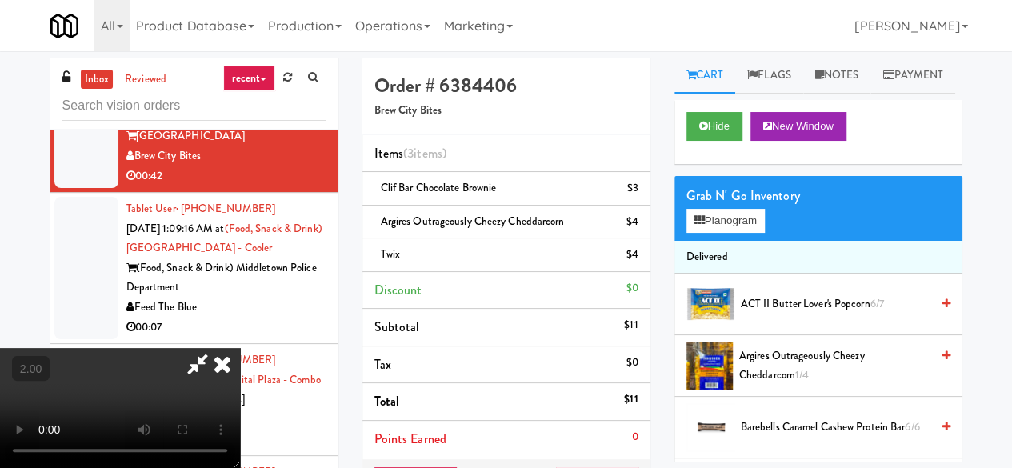
click at [216, 348] on icon at bounding box center [197, 364] width 37 height 32
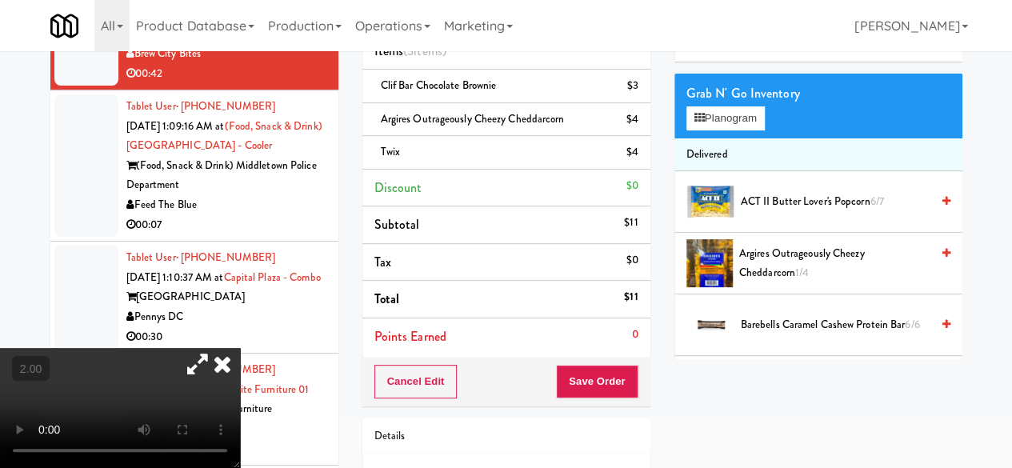
scroll to position [160, 0]
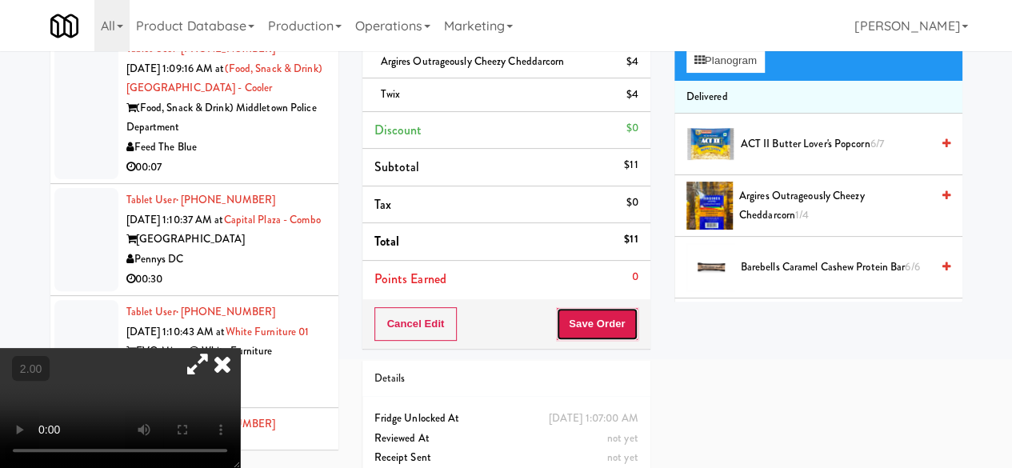
click at [602, 319] on button "Save Order" at bounding box center [597, 324] width 82 height 34
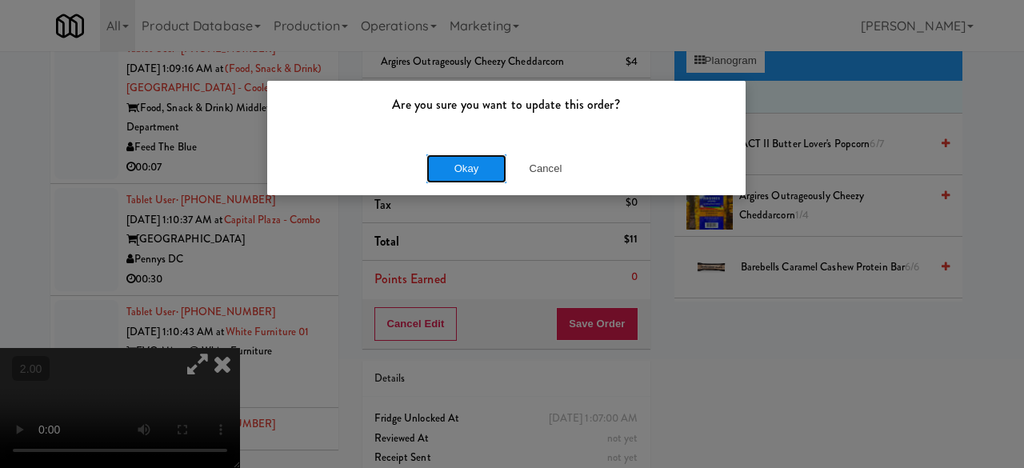
click at [467, 160] on button "Okay" at bounding box center [467, 168] width 80 height 29
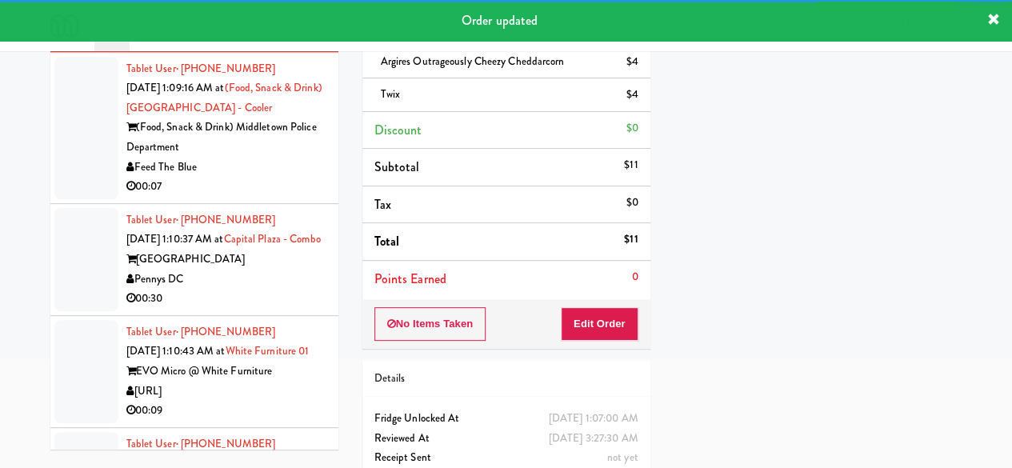
scroll to position [219, 0]
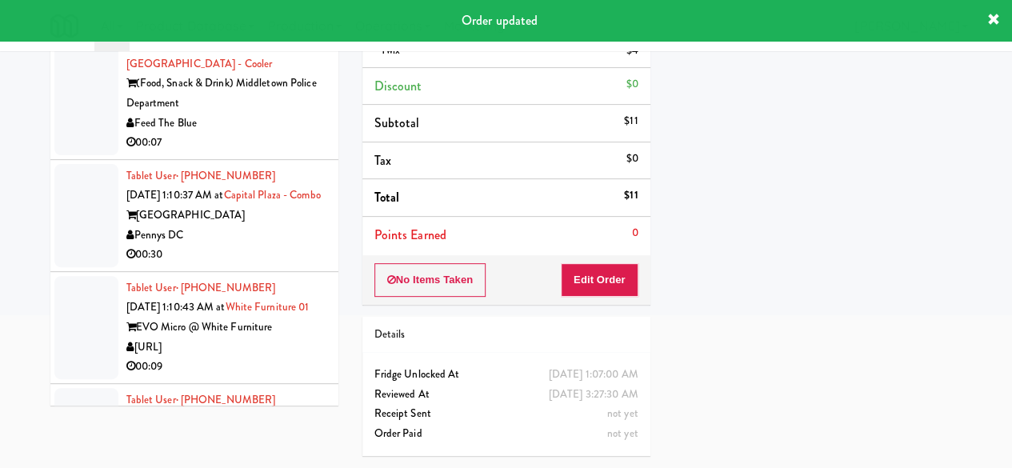
click at [226, 153] on div "00:07" at bounding box center [226, 143] width 200 height 20
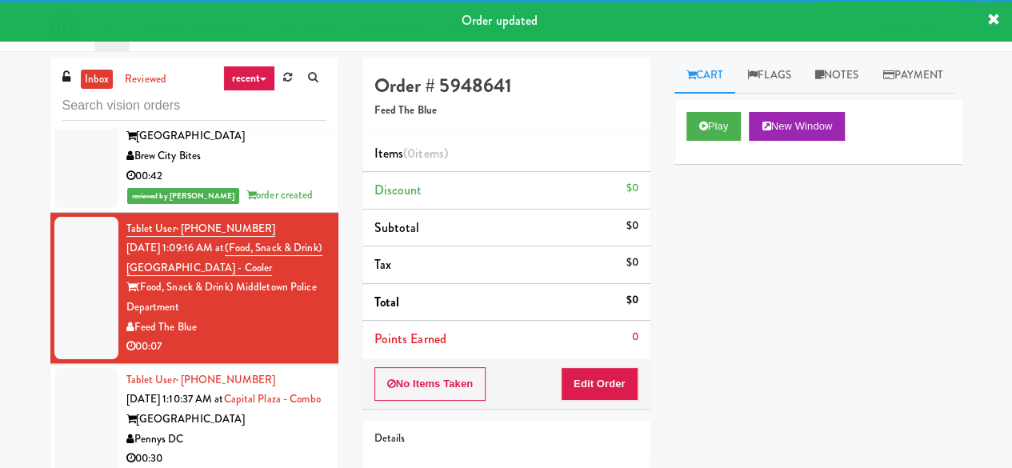
click at [683, 164] on div "Play New Window" at bounding box center [819, 132] width 288 height 64
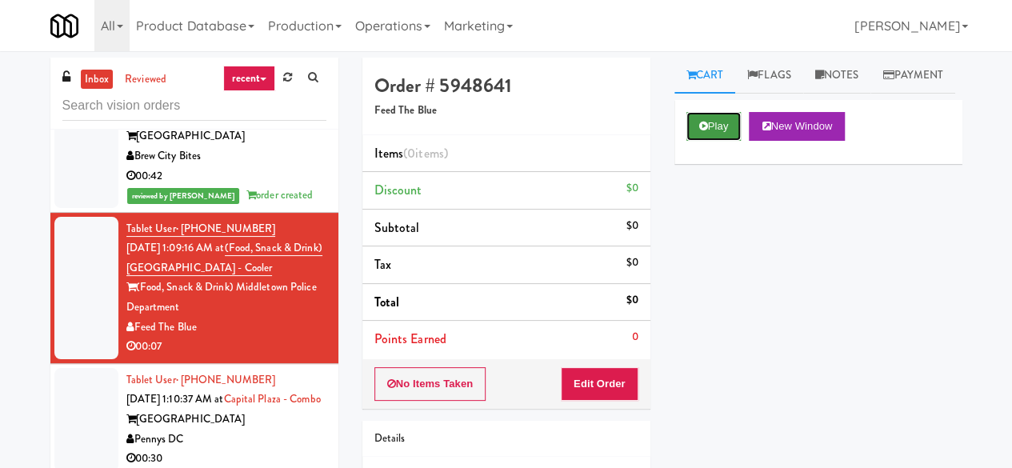
click at [710, 141] on button "Play" at bounding box center [714, 126] width 55 height 29
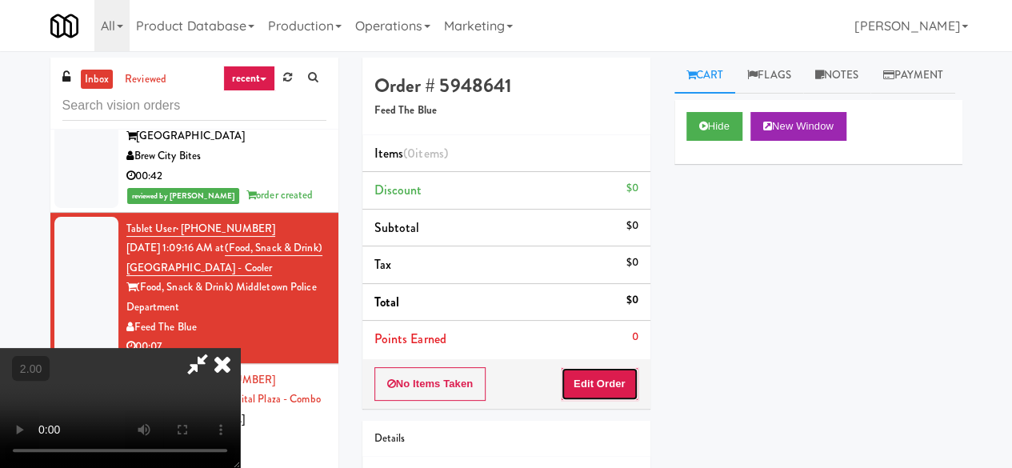
click at [587, 375] on button "Edit Order" at bounding box center [600, 384] width 78 height 34
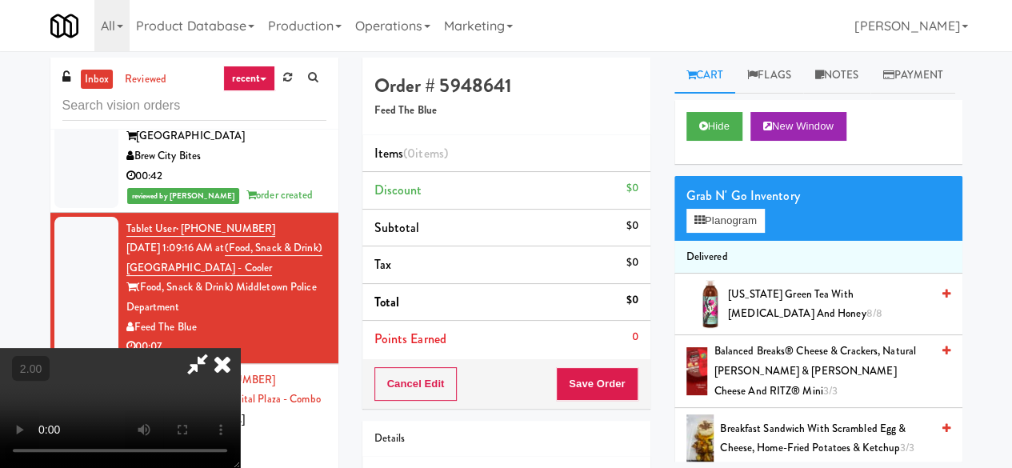
click at [671, 145] on div "Cart Flags Notes Payment Hide New Window Grab N' Go Inventory Planogram Deliver…" at bounding box center [819, 260] width 312 height 404
click at [689, 141] on button "Hide" at bounding box center [715, 126] width 56 height 29
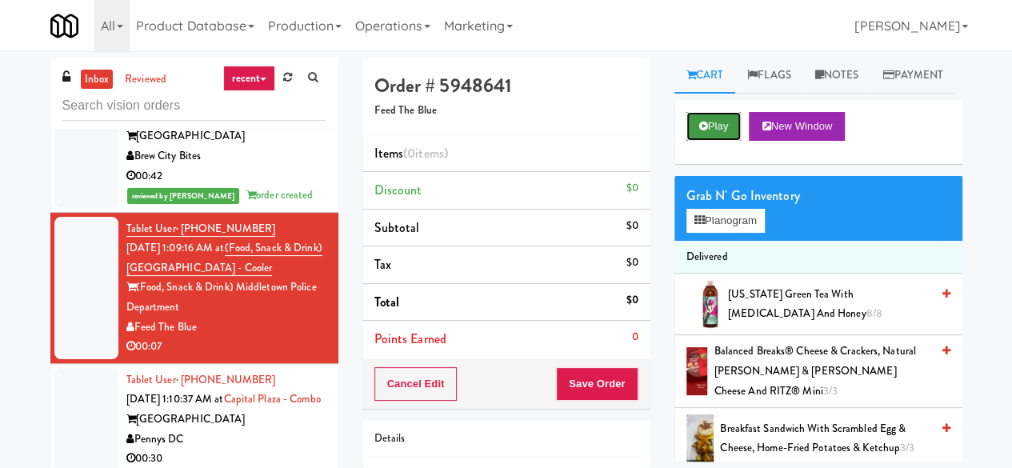
click at [693, 141] on button "Play" at bounding box center [714, 126] width 55 height 29
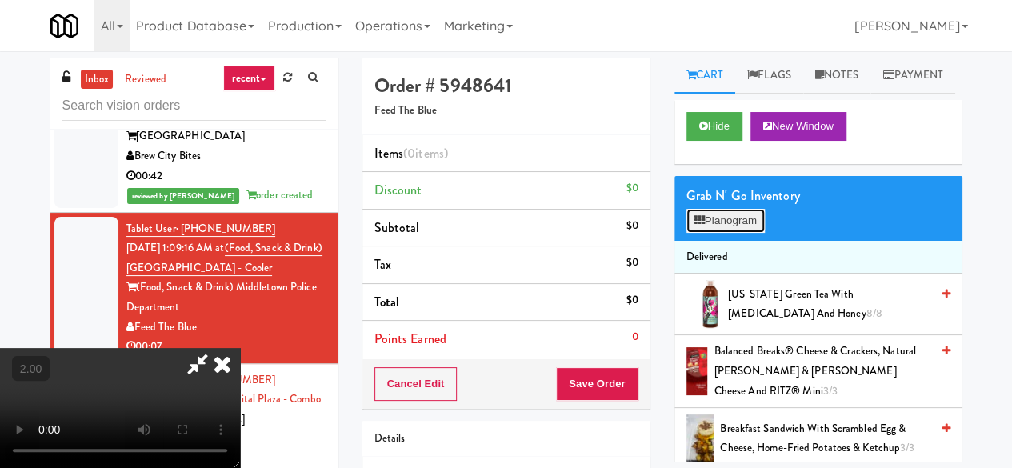
click at [743, 233] on button "Planogram" at bounding box center [726, 221] width 78 height 24
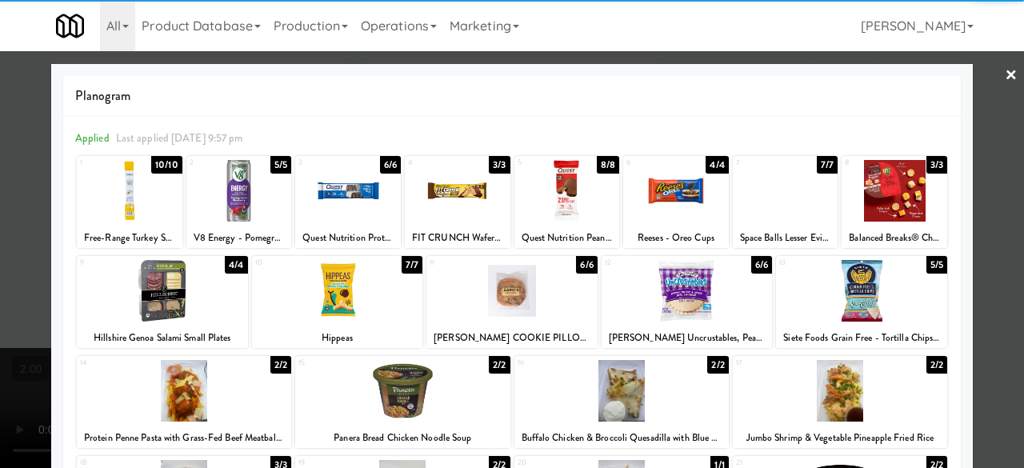
click at [544, 305] on div at bounding box center [512, 291] width 171 height 62
click at [978, 170] on div at bounding box center [512, 234] width 1024 height 468
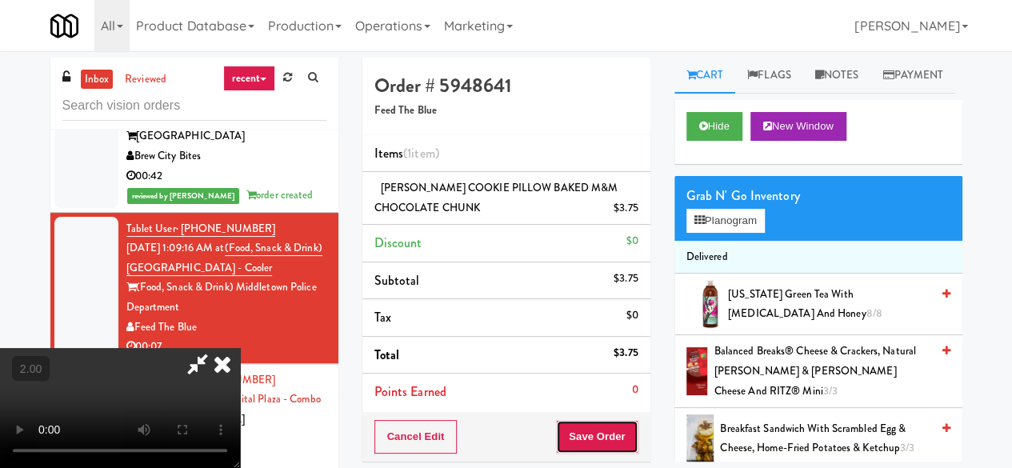
click at [615, 431] on button "Save Order" at bounding box center [597, 437] width 82 height 34
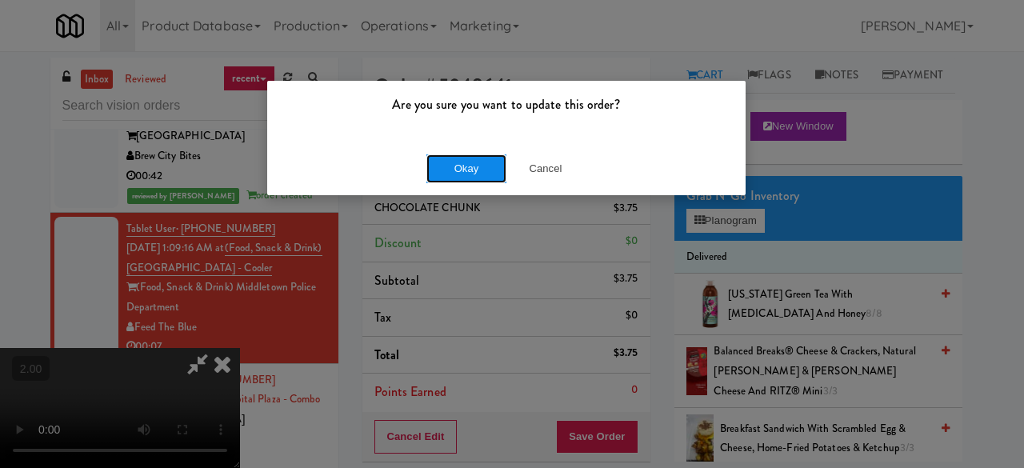
click at [472, 173] on button "Okay" at bounding box center [467, 168] width 80 height 29
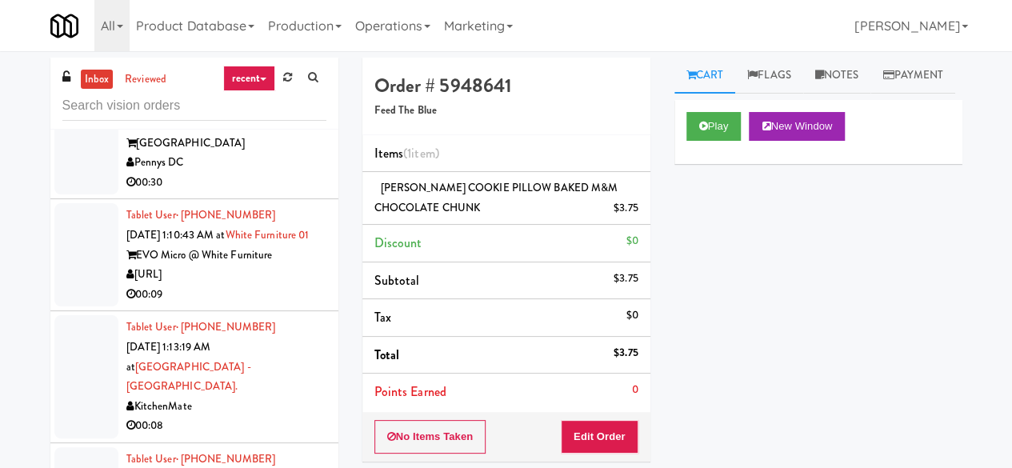
scroll to position [3339, 0]
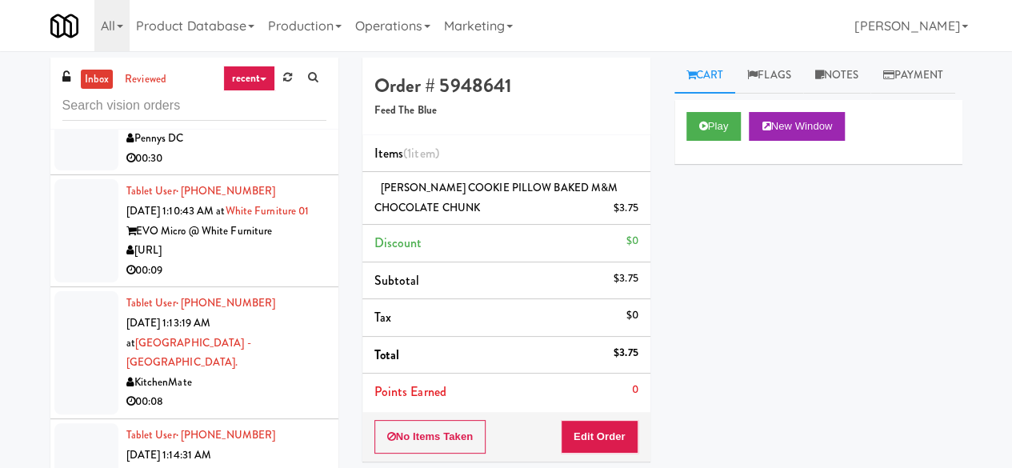
click at [251, 169] on div "00:30" at bounding box center [226, 159] width 200 height 20
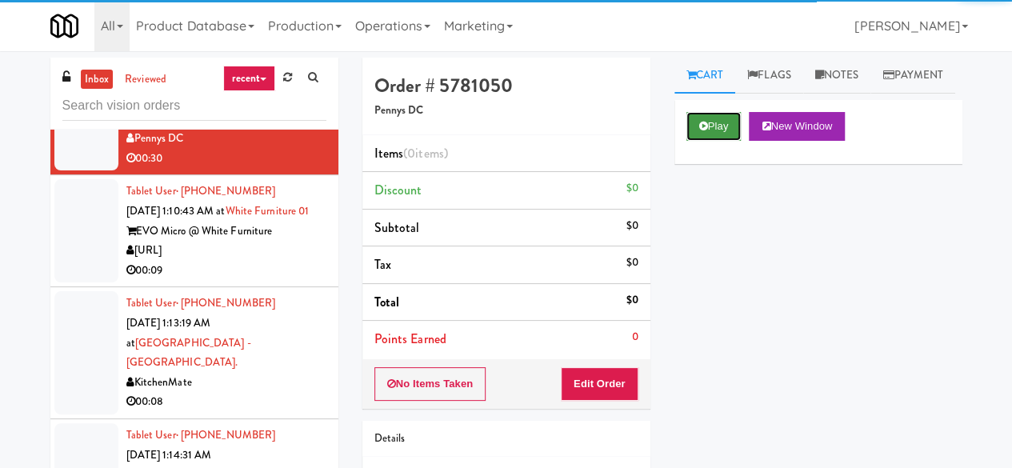
click at [727, 141] on button "Play" at bounding box center [714, 126] width 55 height 29
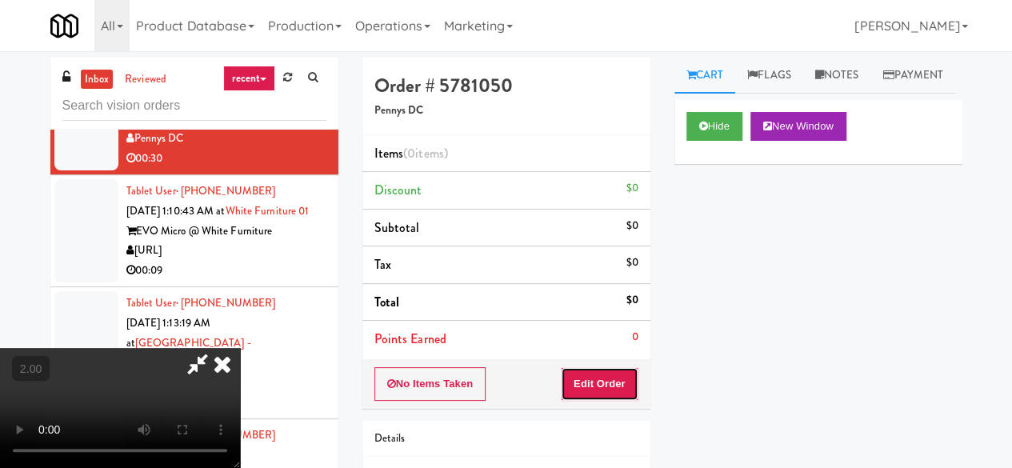
click at [627, 377] on button "Edit Order" at bounding box center [600, 384] width 78 height 34
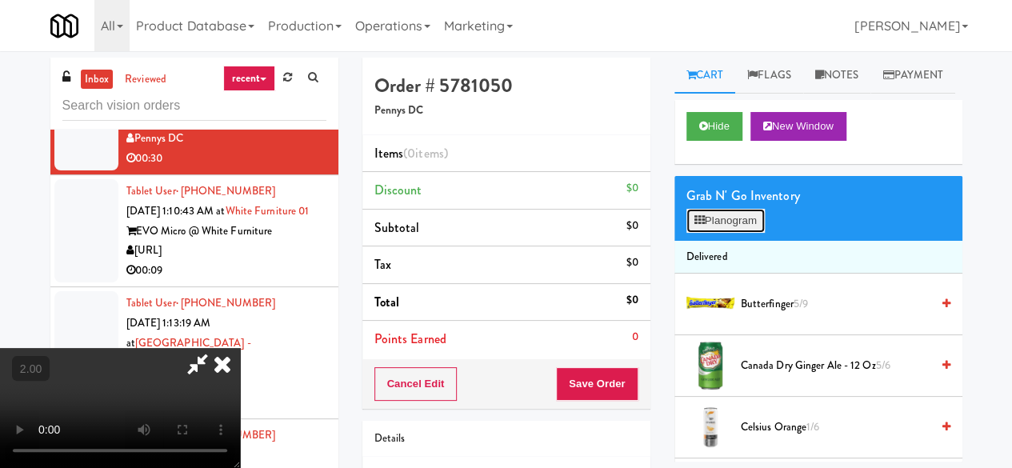
click at [714, 233] on button "Planogram" at bounding box center [726, 221] width 78 height 24
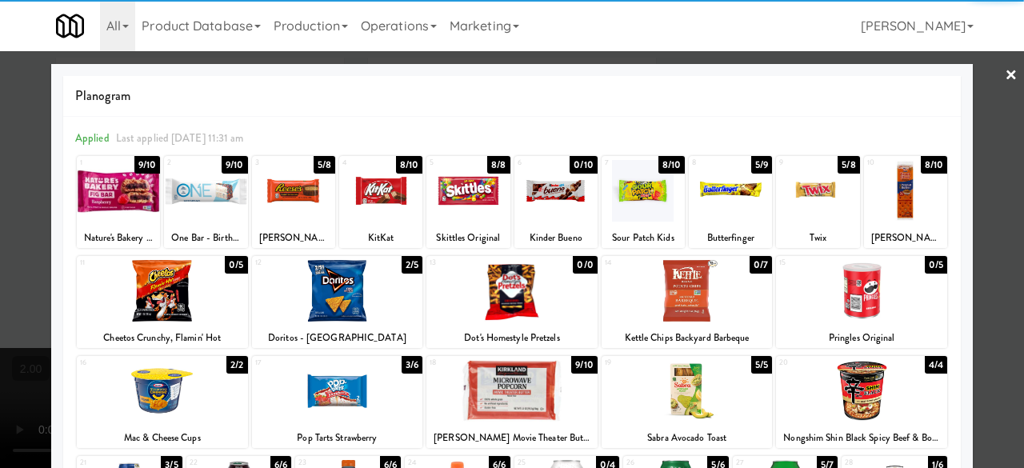
click at [806, 194] on div at bounding box center [817, 191] width 83 height 62
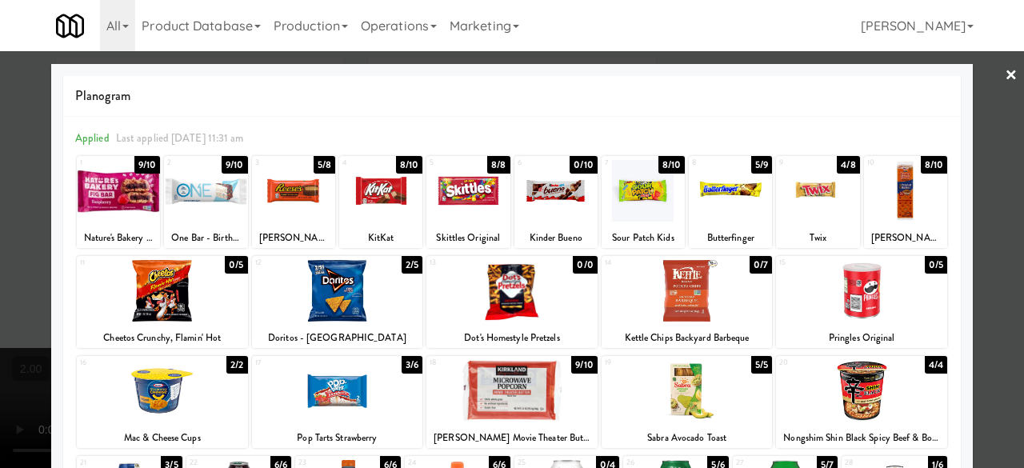
click at [903, 193] on div at bounding box center [905, 191] width 83 height 62
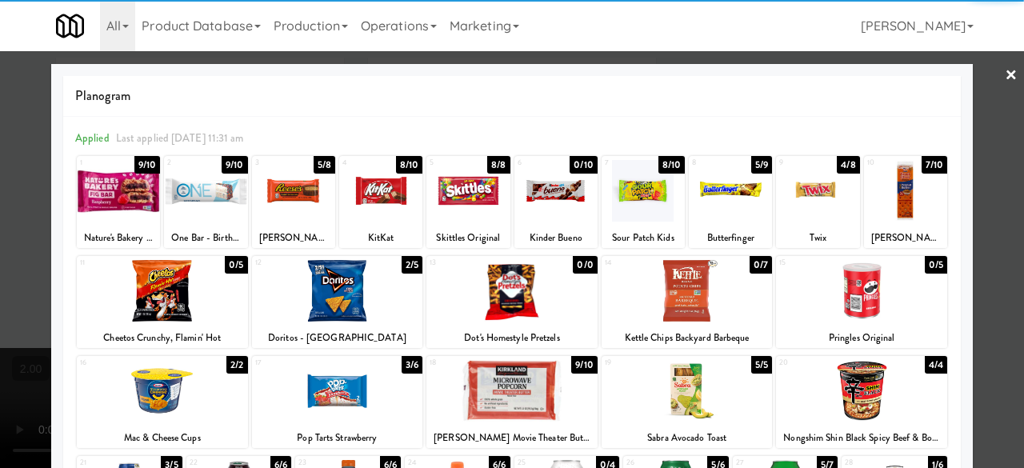
click at [340, 290] on div at bounding box center [337, 291] width 171 height 62
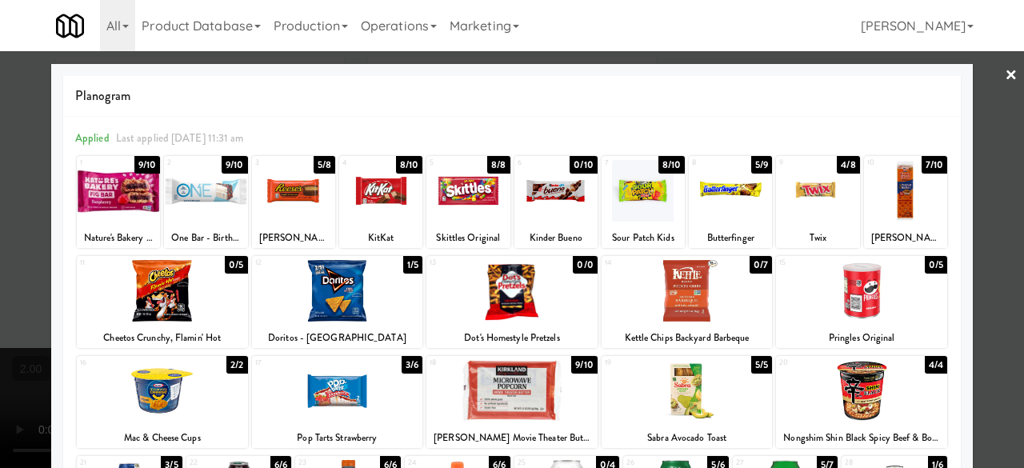
click at [295, 198] on div at bounding box center [293, 191] width 83 height 62
click at [996, 103] on div at bounding box center [512, 234] width 1024 height 468
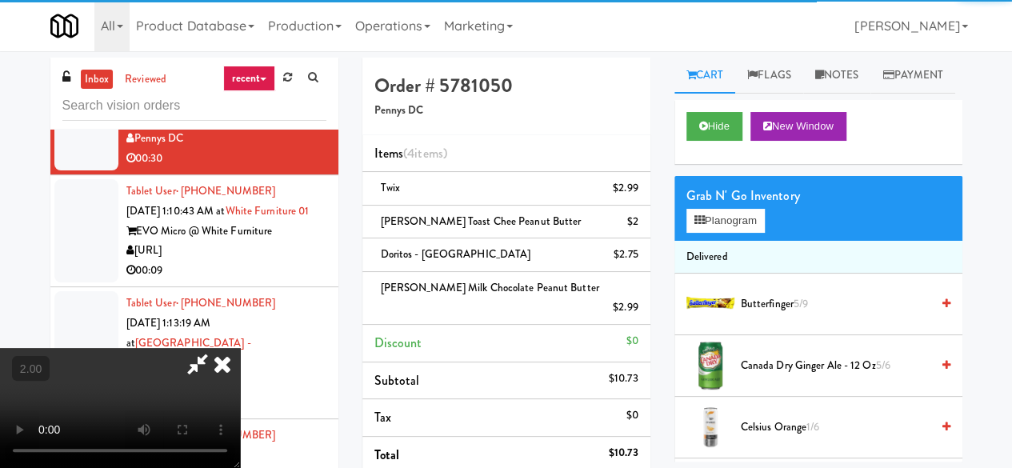
click at [216, 348] on icon at bounding box center [197, 364] width 37 height 32
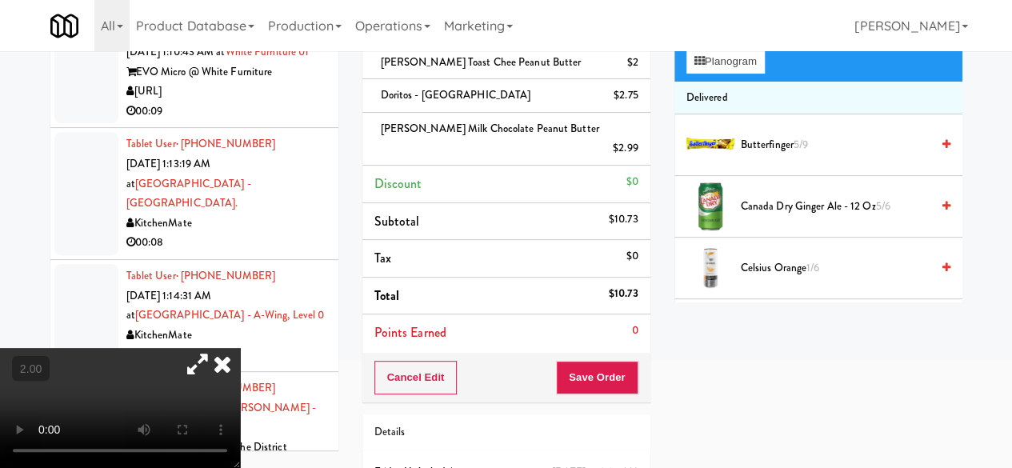
scroll to position [160, 0]
click at [618, 360] on button "Save Order" at bounding box center [597, 377] width 82 height 34
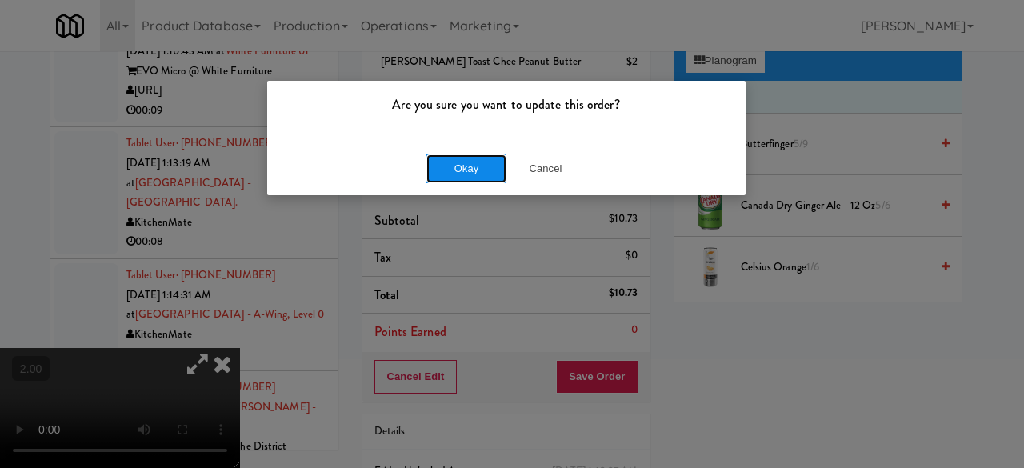
click at [455, 170] on button "Okay" at bounding box center [467, 168] width 80 height 29
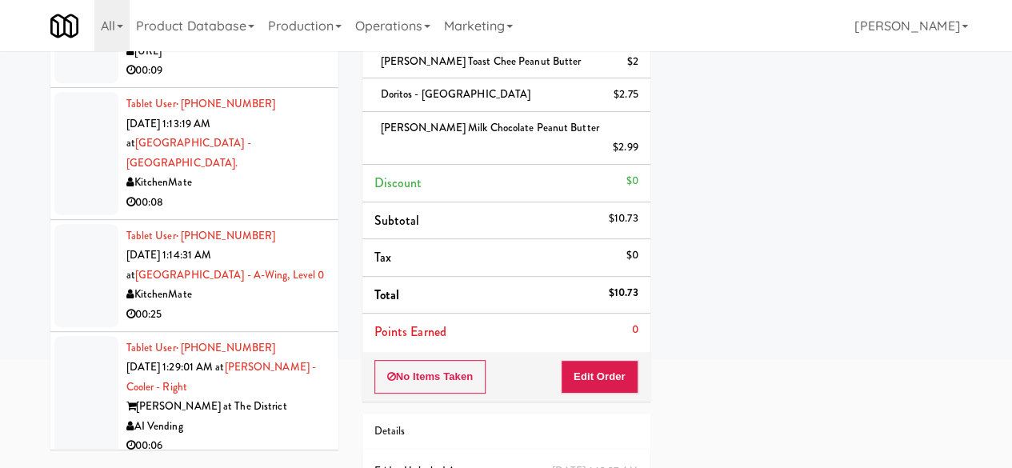
scroll to position [3419, 0]
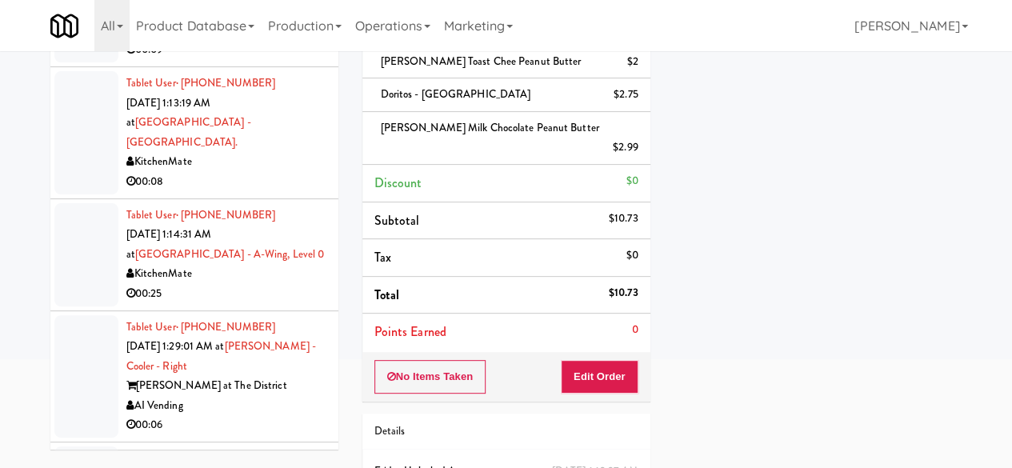
click at [276, 41] on div "[URL]" at bounding box center [226, 31] width 200 height 20
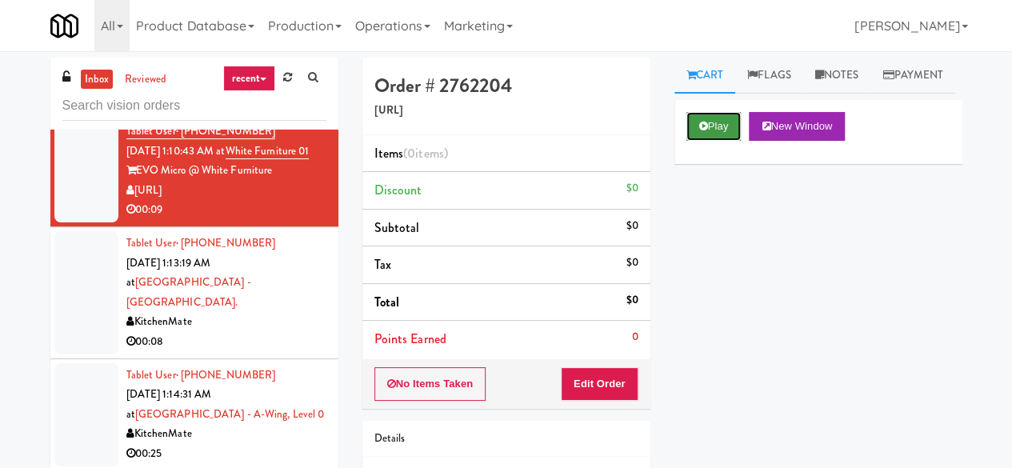
click at [702, 131] on icon at bounding box center [703, 126] width 9 height 10
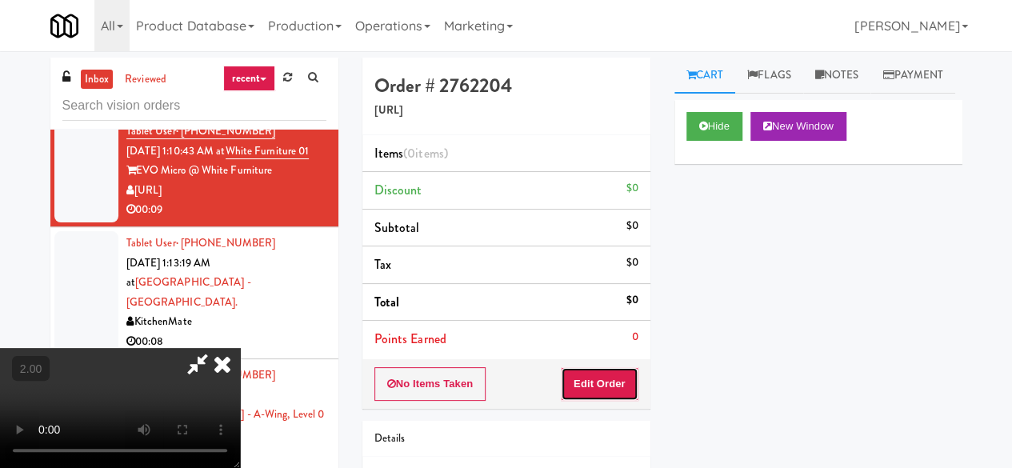
click at [616, 380] on button "Edit Order" at bounding box center [600, 384] width 78 height 34
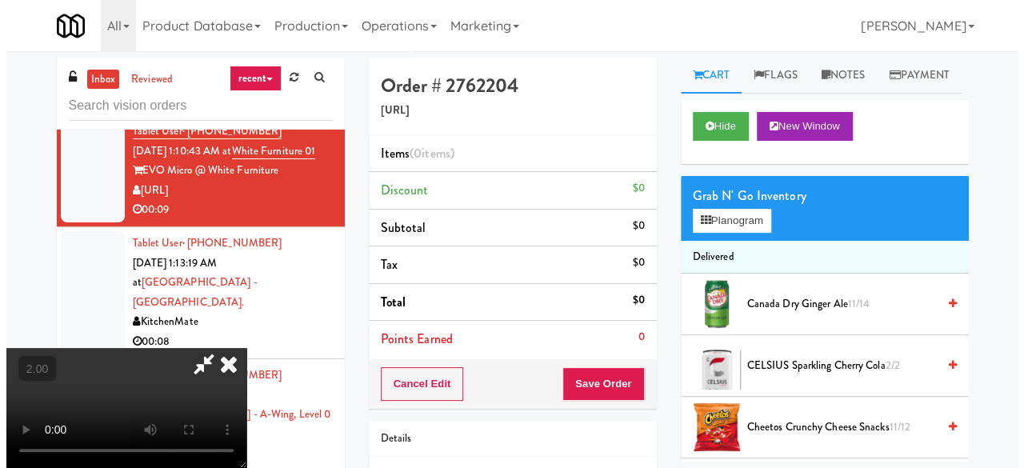
scroll to position [33, 0]
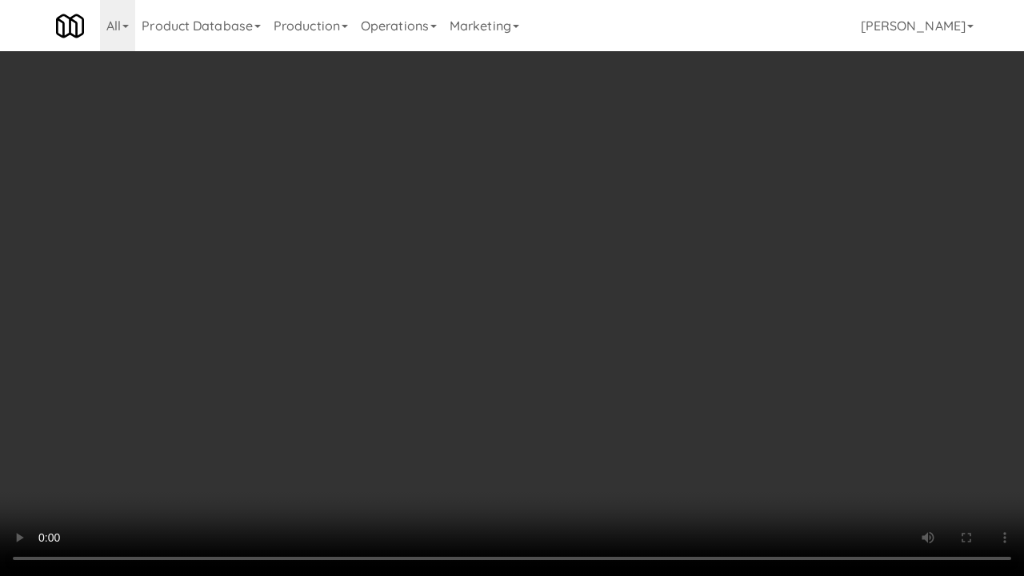
click at [647, 415] on video at bounding box center [512, 288] width 1024 height 576
click at [603, 391] on video at bounding box center [512, 288] width 1024 height 576
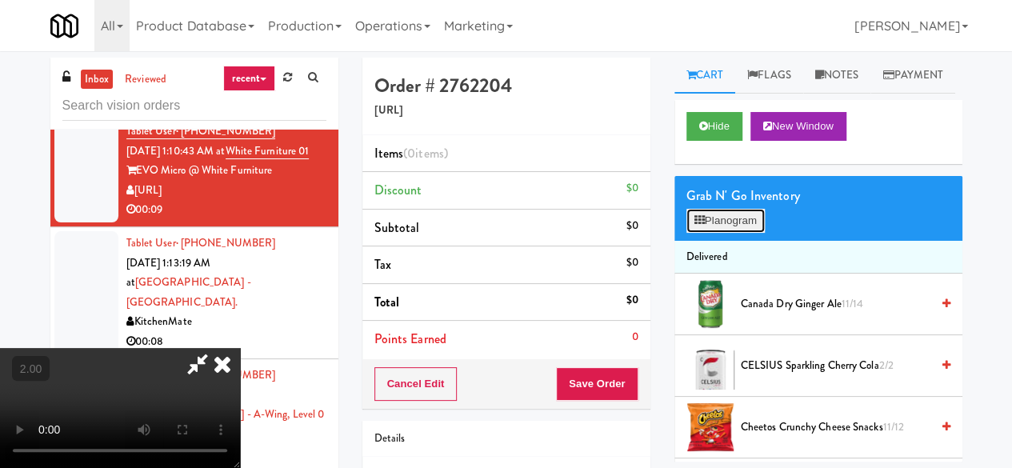
click at [733, 233] on button "Planogram" at bounding box center [726, 221] width 78 height 24
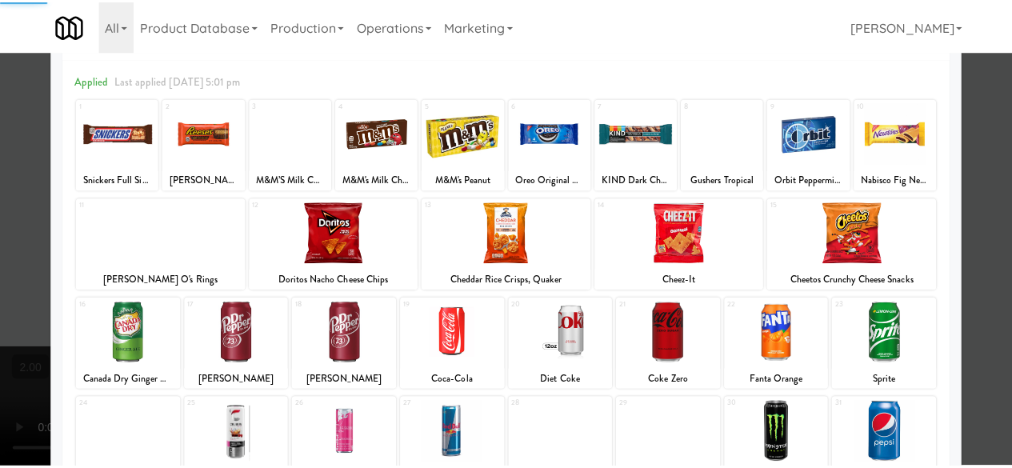
scroll to position [80, 0]
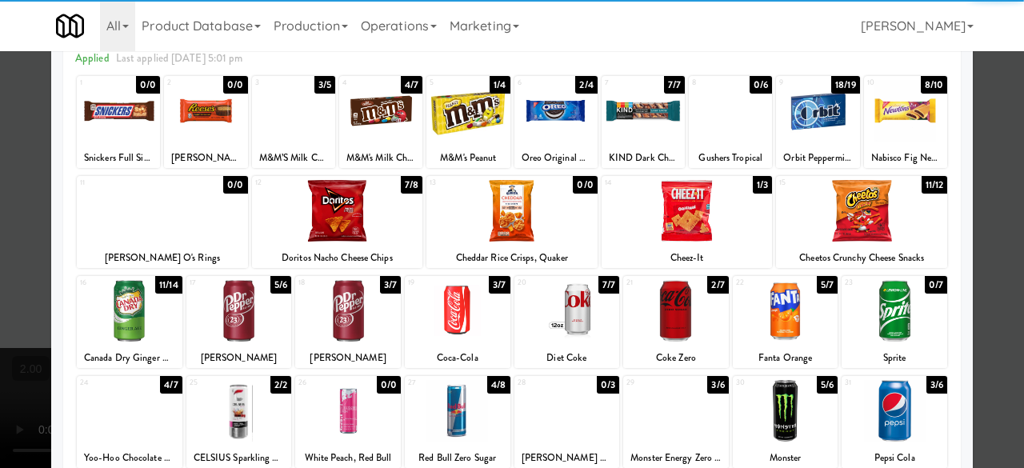
click at [883, 399] on div at bounding box center [895, 411] width 106 height 62
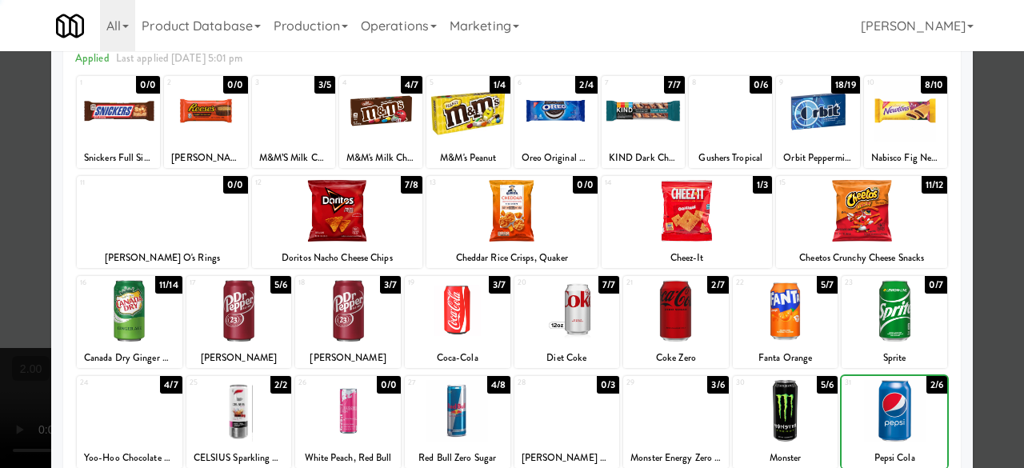
click at [831, 227] on div at bounding box center [861, 211] width 171 height 62
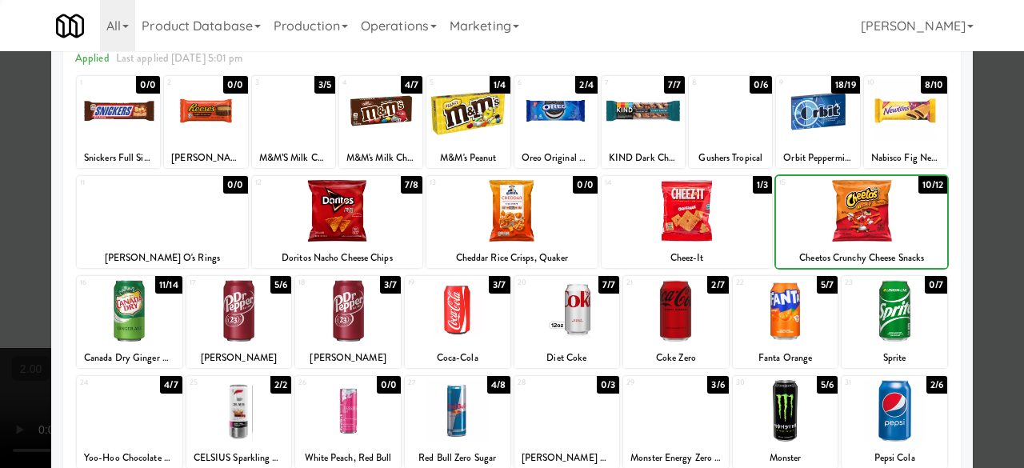
click at [831, 227] on div at bounding box center [861, 211] width 171 height 62
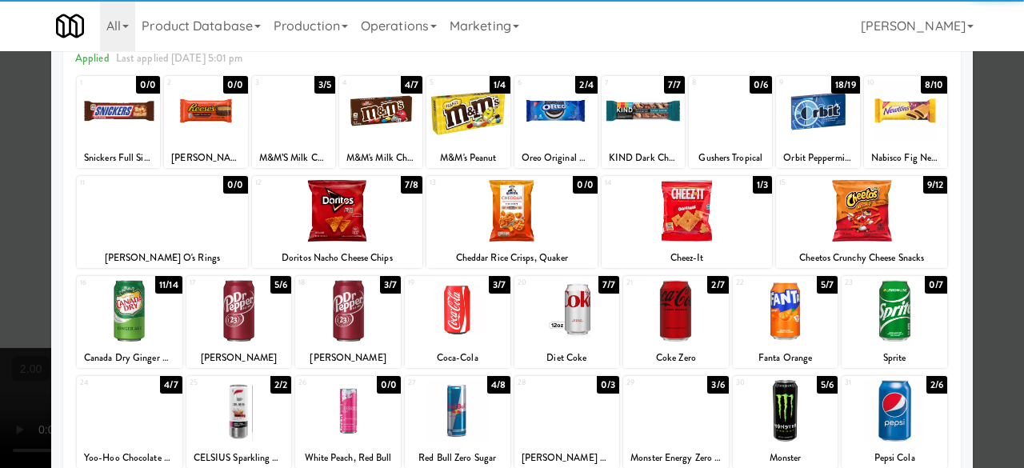
drag, startPoint x: 975, startPoint y: 159, endPoint x: 445, endPoint y: 258, distance: 539.0
click at [973, 159] on div at bounding box center [512, 234] width 1024 height 468
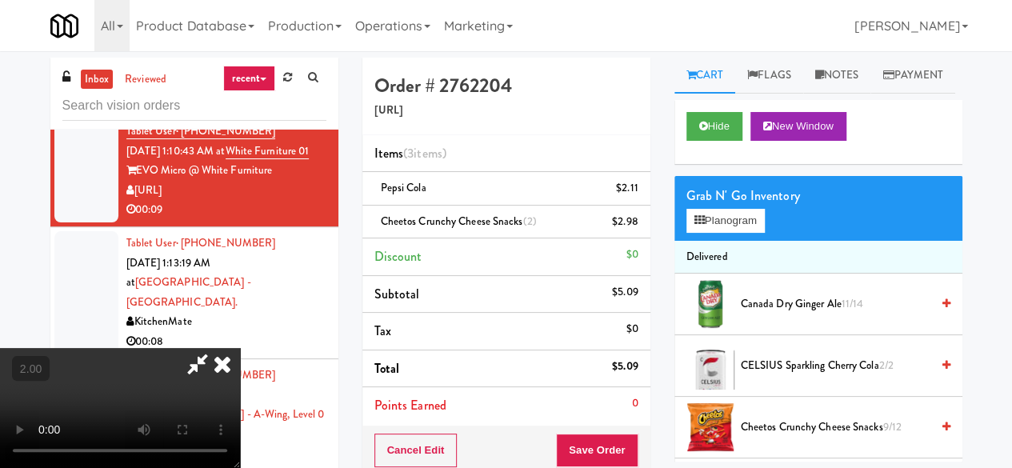
scroll to position [33, 0]
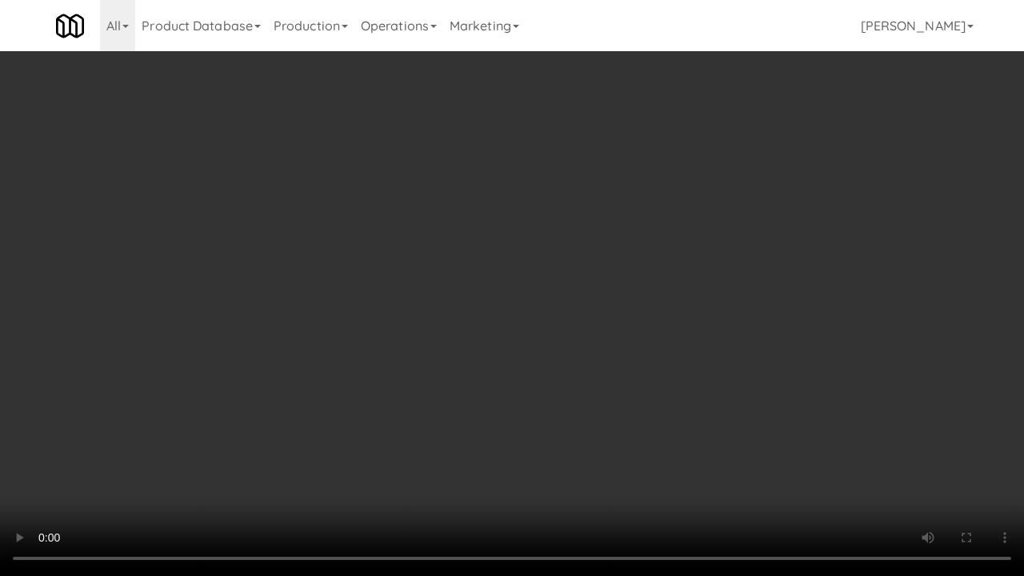
click at [605, 467] on video at bounding box center [512, 288] width 1024 height 576
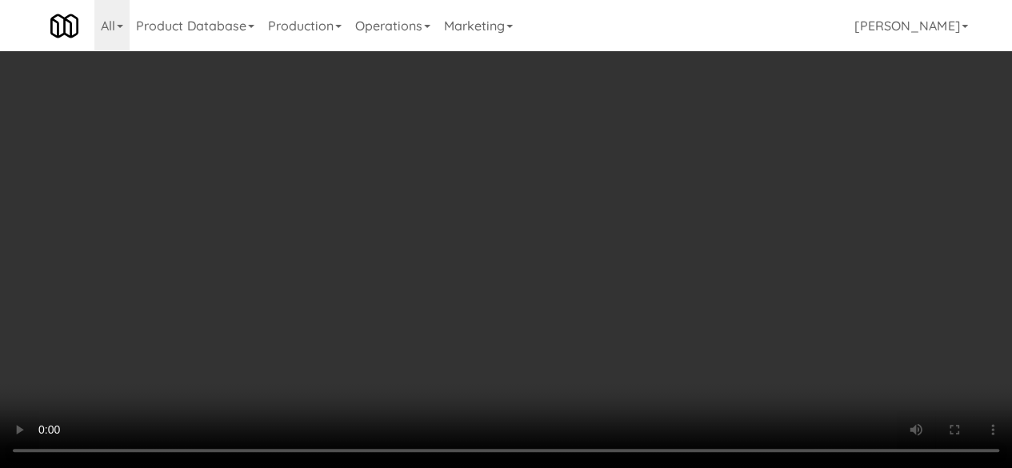
scroll to position [0, 0]
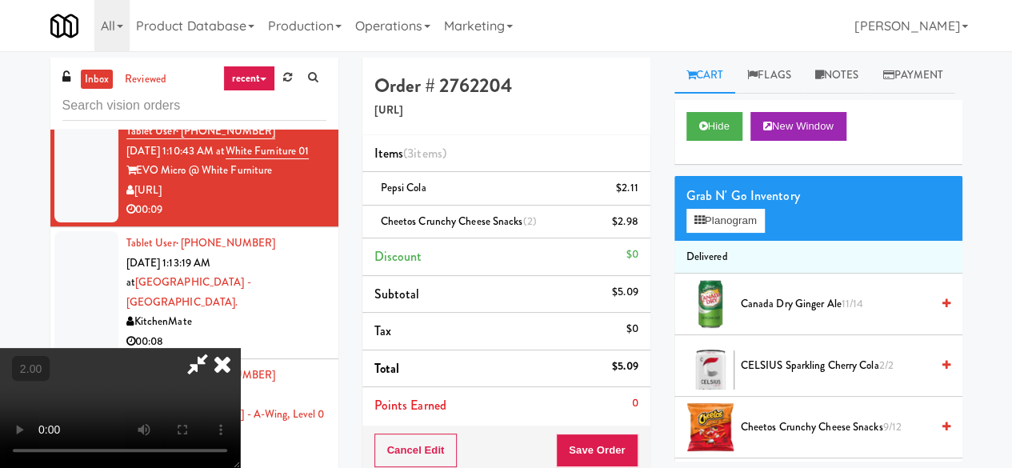
drag, startPoint x: 549, startPoint y: 58, endPoint x: 549, endPoint y: 89, distance: 30.4
click at [216, 348] on icon at bounding box center [197, 364] width 37 height 32
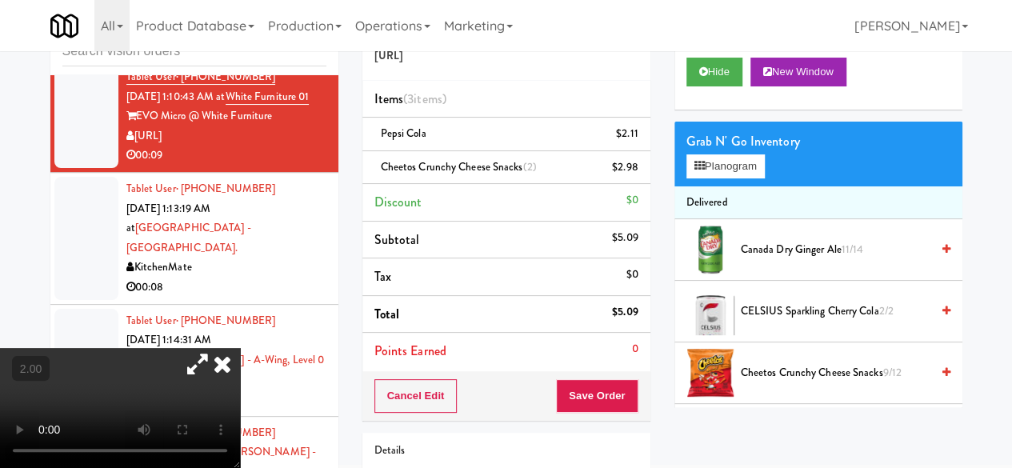
scroll to position [80, 0]
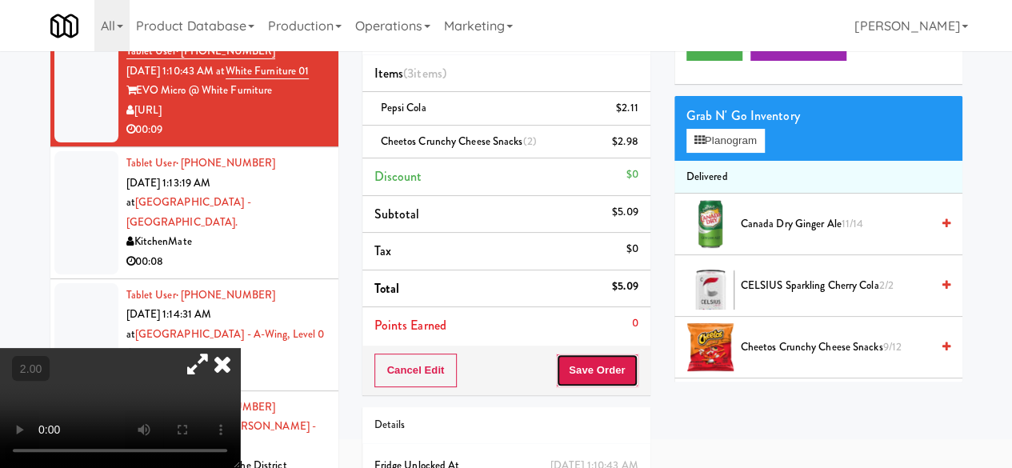
click at [600, 358] on button "Save Order" at bounding box center [597, 371] width 82 height 34
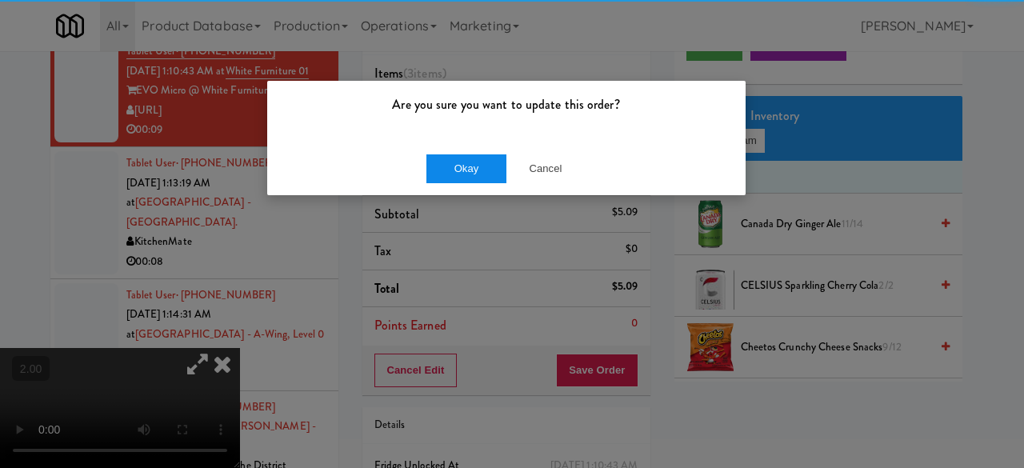
click at [459, 182] on div "Okay Cancel" at bounding box center [506, 169] width 479 height 54
click at [460, 179] on button "Okay" at bounding box center [467, 168] width 80 height 29
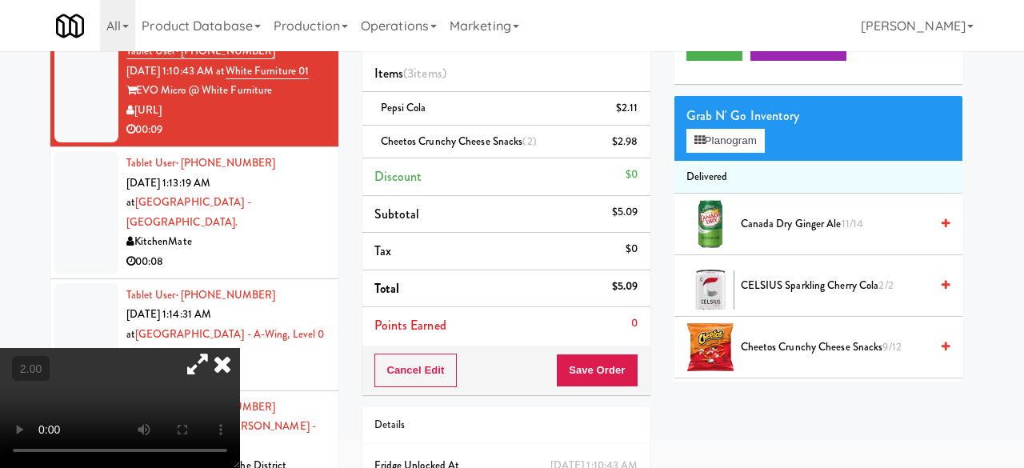
click at [463, 174] on div at bounding box center [512, 234] width 1024 height 468
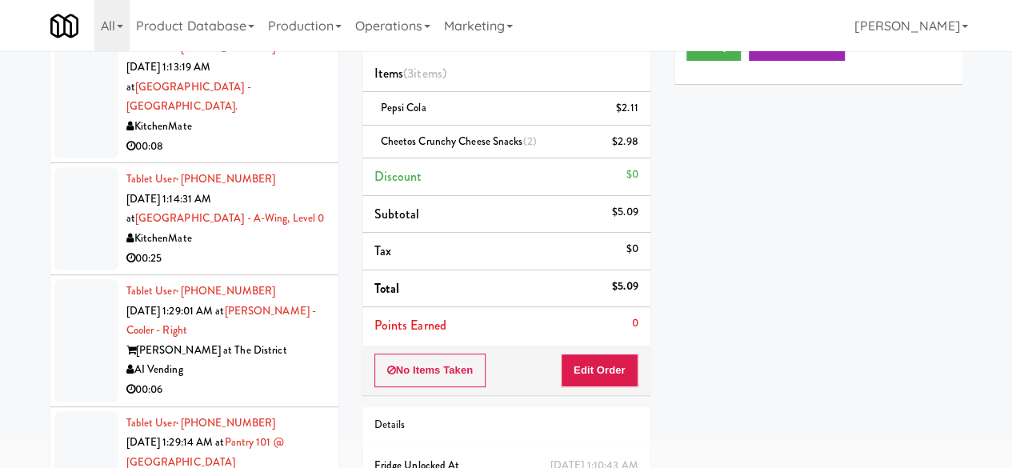
scroll to position [3579, 0]
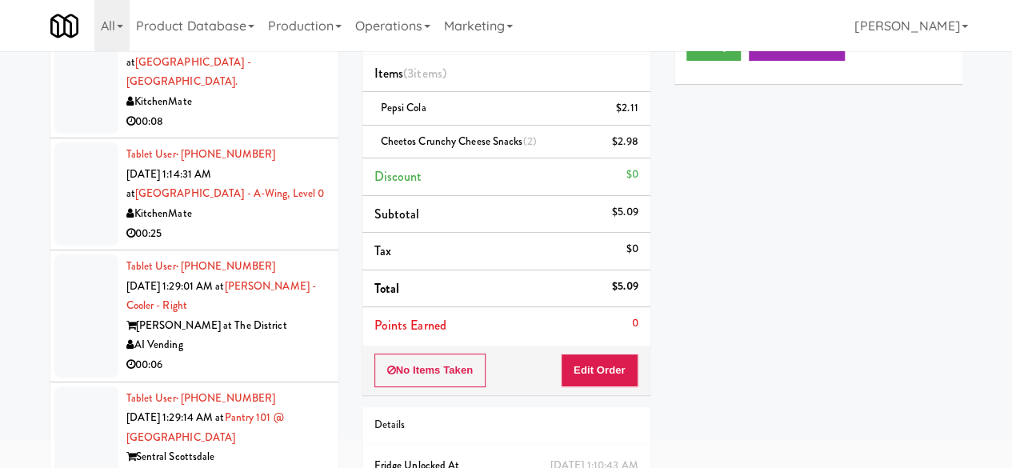
click at [264, 132] on div "00:08" at bounding box center [226, 122] width 200 height 20
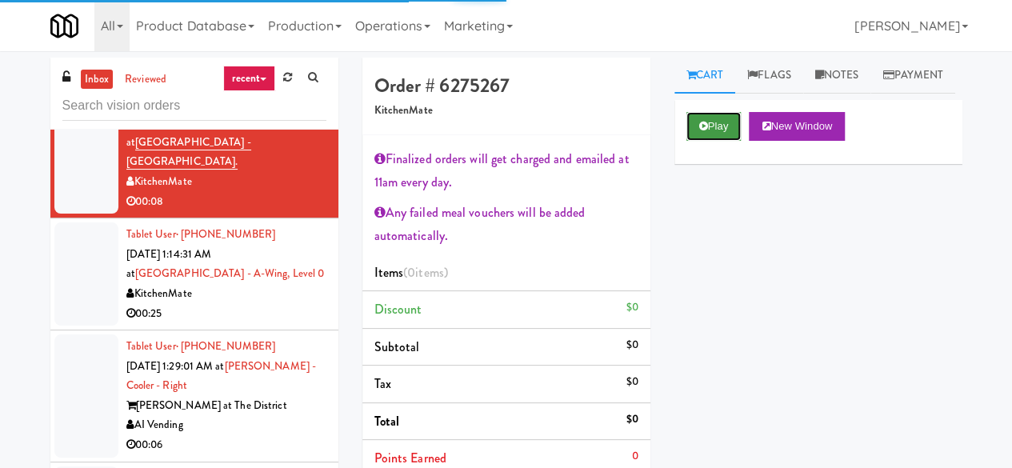
click at [701, 141] on button "Play" at bounding box center [714, 126] width 55 height 29
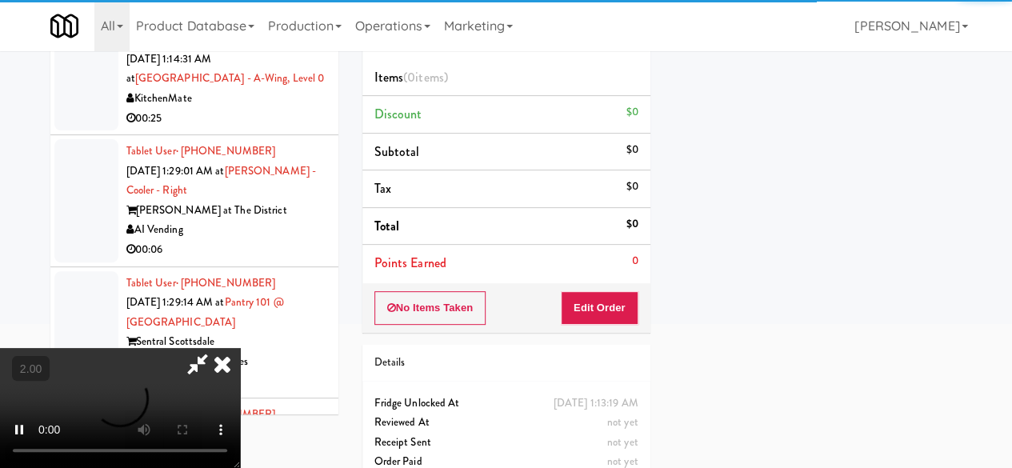
scroll to position [240, 0]
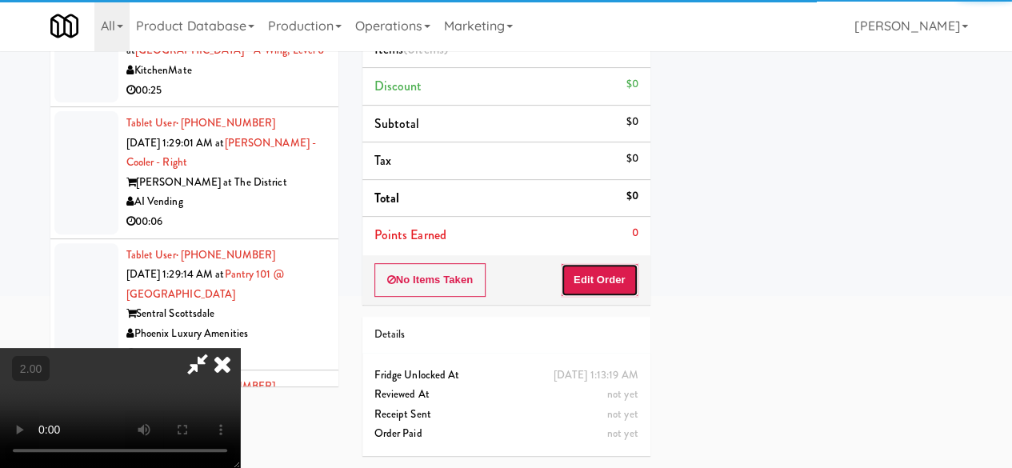
click at [615, 263] on button "Edit Order" at bounding box center [600, 280] width 78 height 34
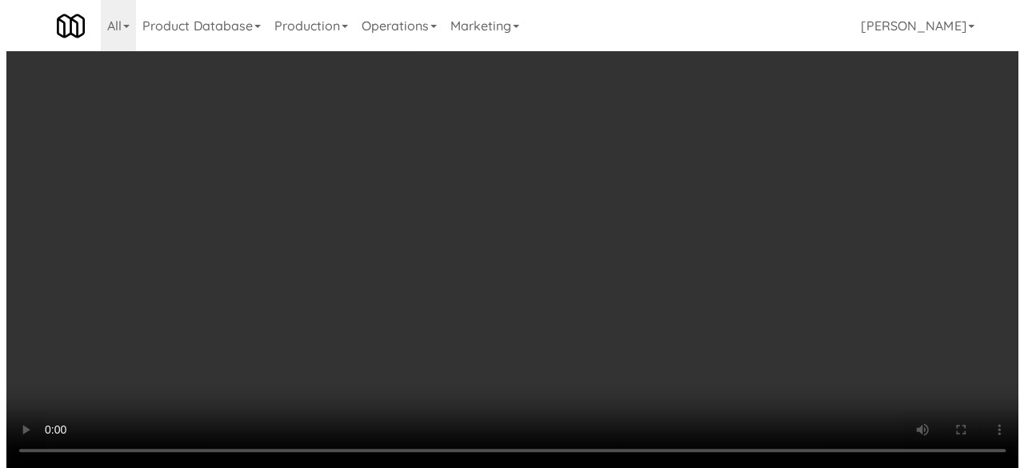
scroll to position [33, 0]
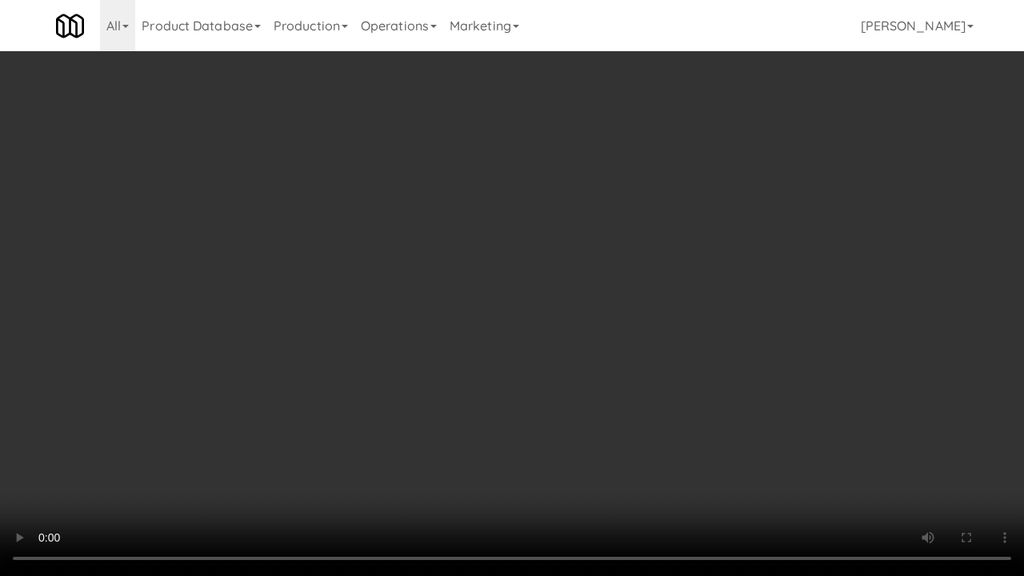
click at [519, 386] on video at bounding box center [512, 288] width 1024 height 576
click at [529, 335] on video at bounding box center [512, 288] width 1024 height 576
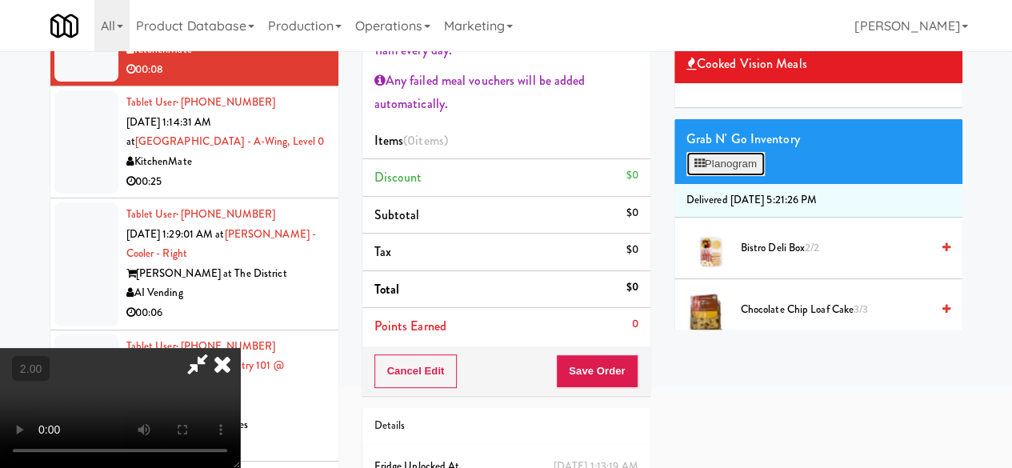
click at [739, 176] on button "Planogram" at bounding box center [726, 164] width 78 height 24
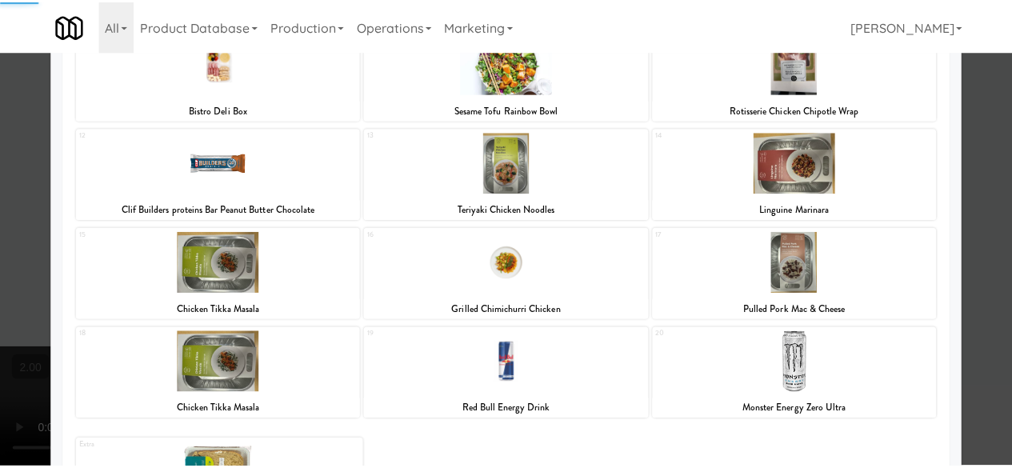
scroll to position [417, 0]
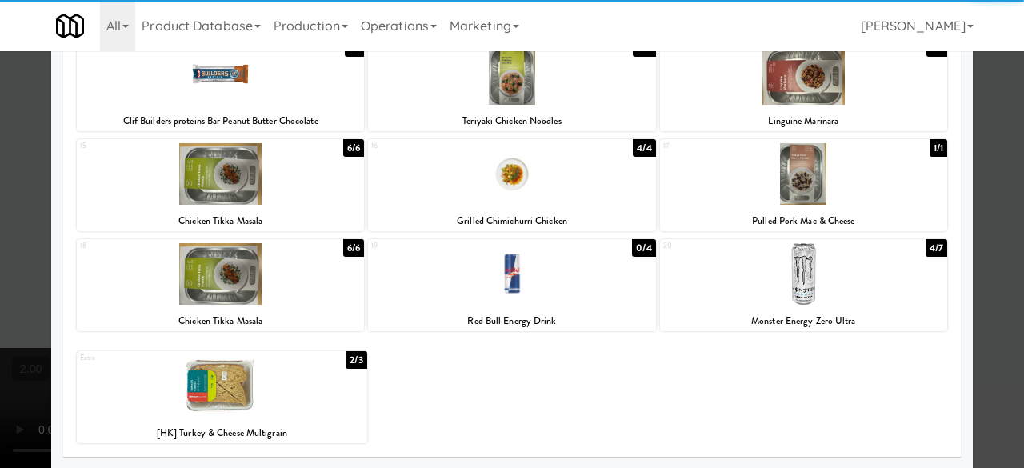
click at [775, 298] on div at bounding box center [803, 274] width 287 height 62
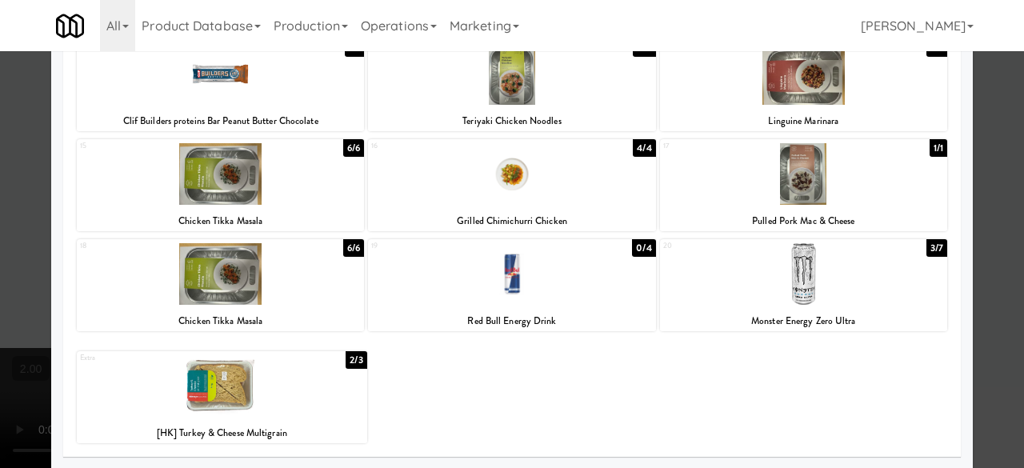
click at [989, 183] on div at bounding box center [512, 234] width 1024 height 468
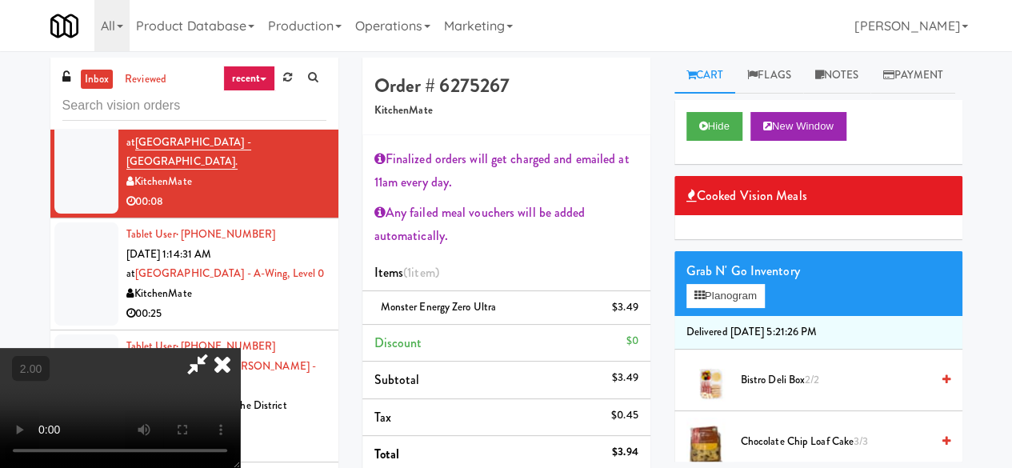
click at [216, 348] on icon at bounding box center [197, 364] width 37 height 32
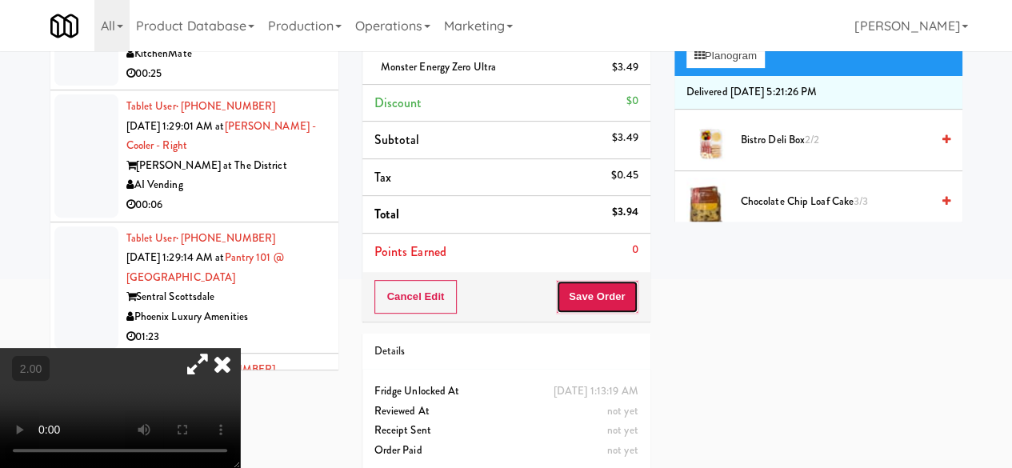
click at [608, 298] on button "Save Order" at bounding box center [597, 297] width 82 height 34
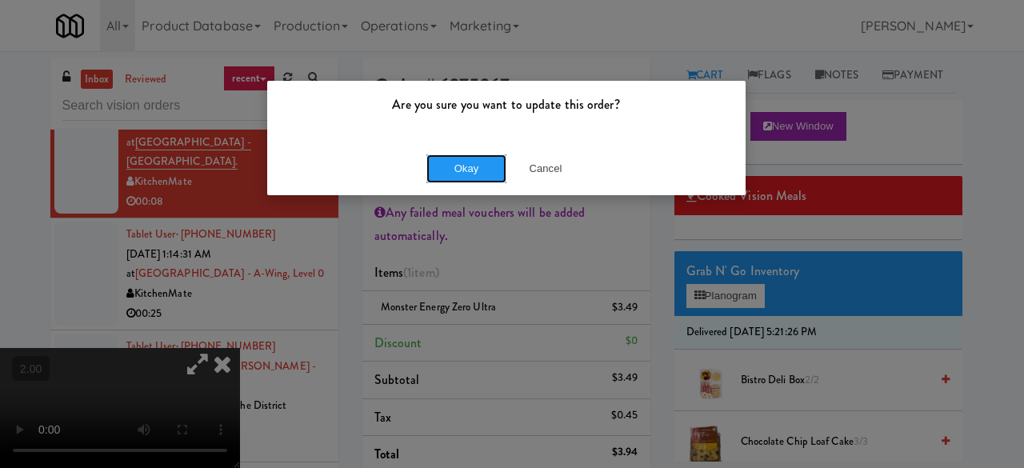
drag, startPoint x: 468, startPoint y: 167, endPoint x: 335, endPoint y: 130, distance: 138.6
click at [469, 167] on button "Okay" at bounding box center [467, 168] width 80 height 29
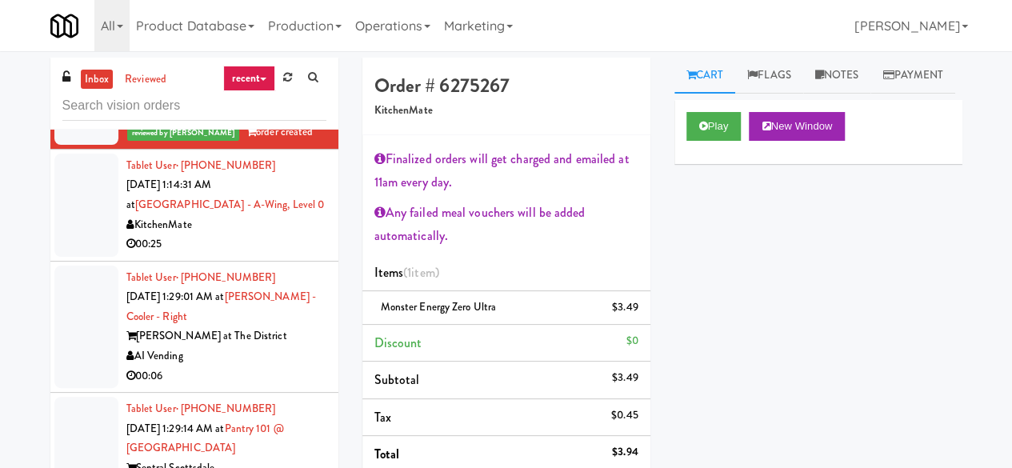
scroll to position [3739, 0]
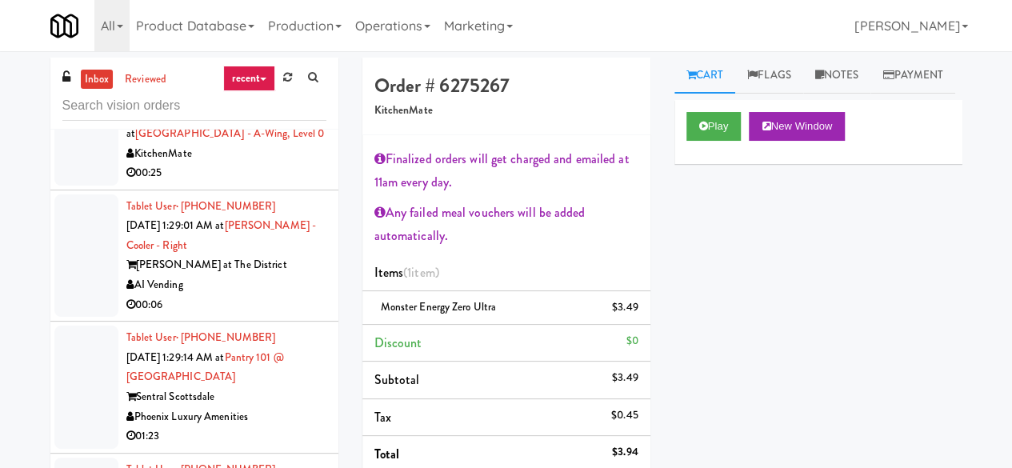
click at [233, 164] on div "KitchenMate" at bounding box center [226, 154] width 200 height 20
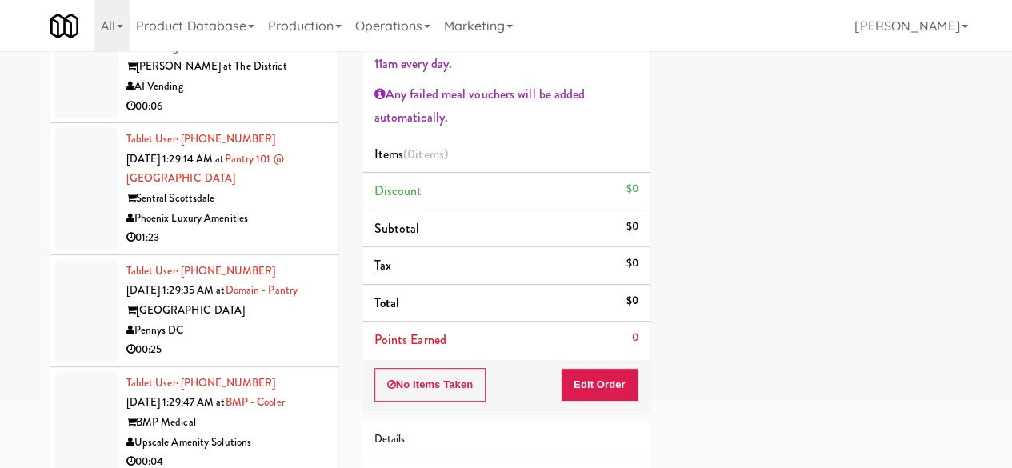
scroll to position [240, 0]
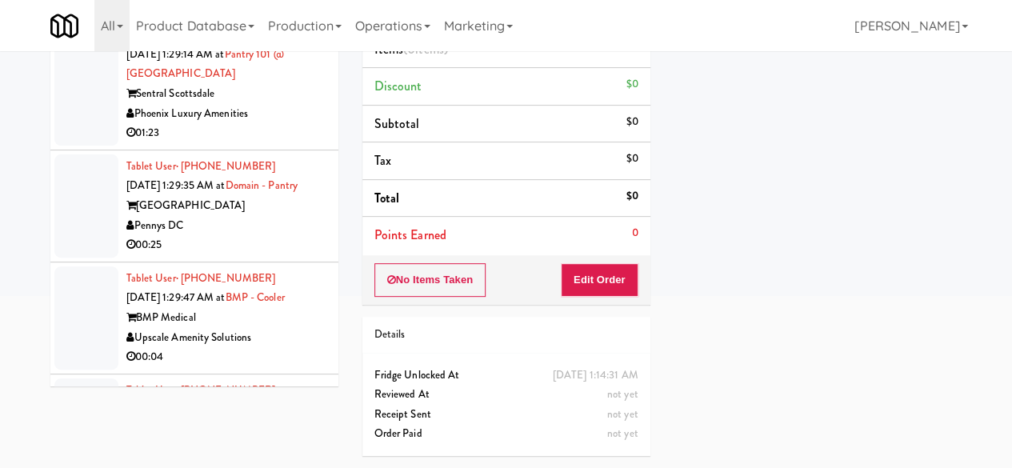
click at [597, 290] on div "Order # 3248517 KitchenMate Finalized orders will get charged and emailed at 11…" at bounding box center [507, 151] width 312 height 634
click at [591, 263] on button "Edit Order" at bounding box center [600, 280] width 78 height 34
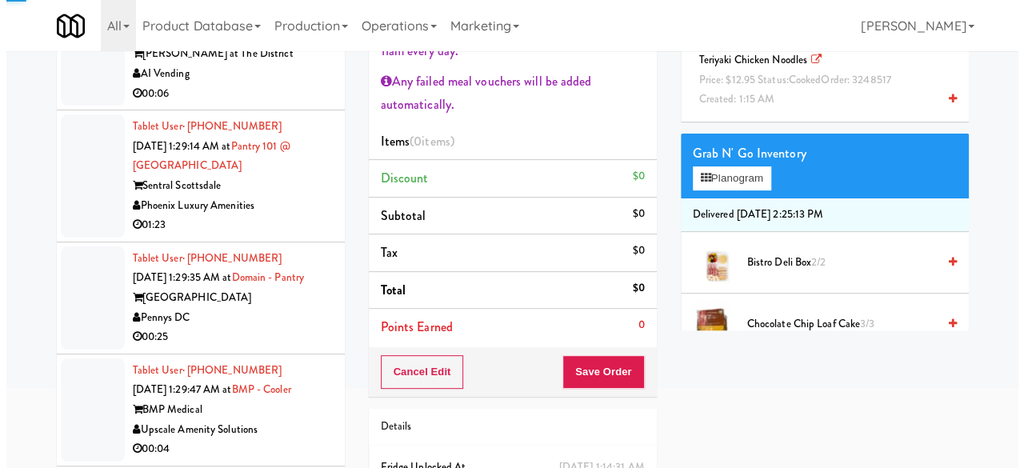
scroll to position [0, 0]
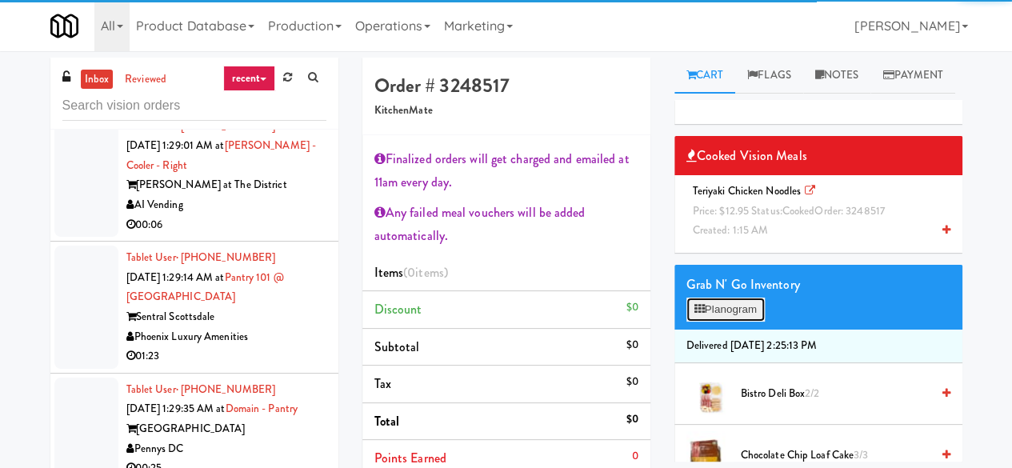
click at [725, 322] on button "Planogram" at bounding box center [726, 310] width 78 height 24
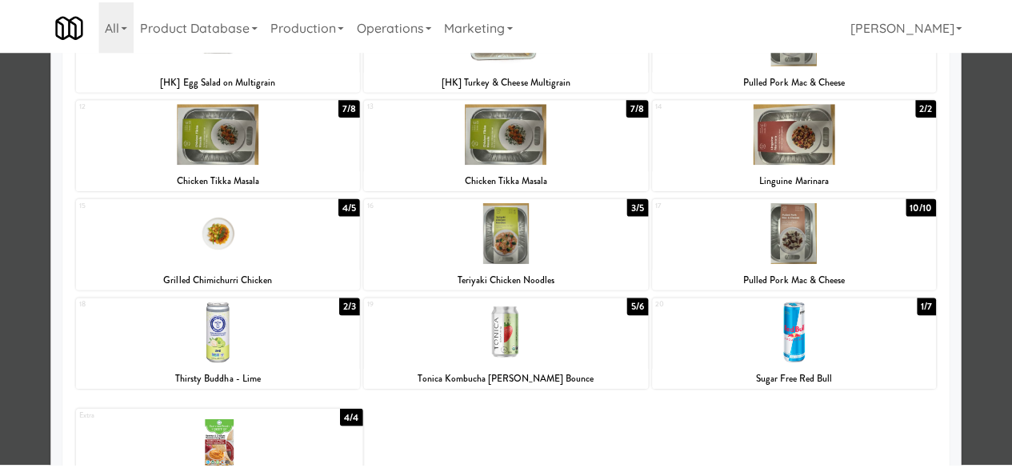
scroll to position [337, 0]
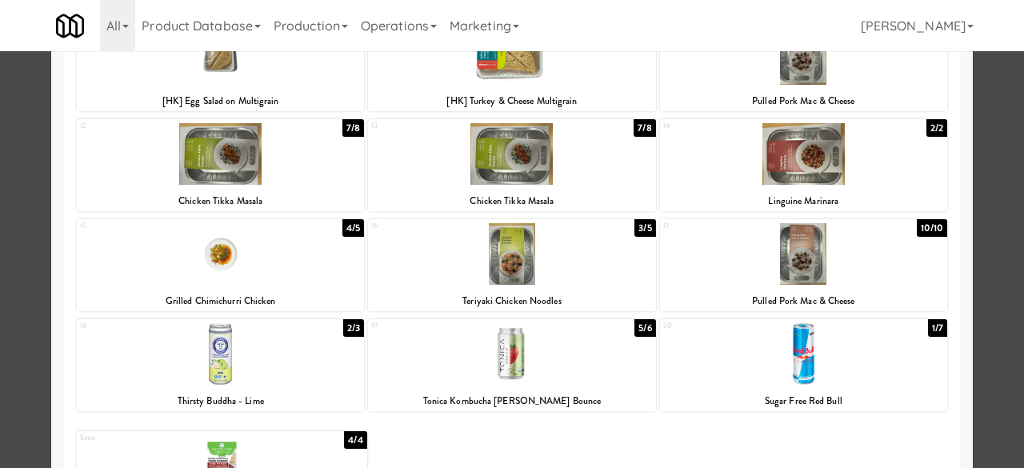
click at [552, 270] on div at bounding box center [511, 254] width 287 height 62
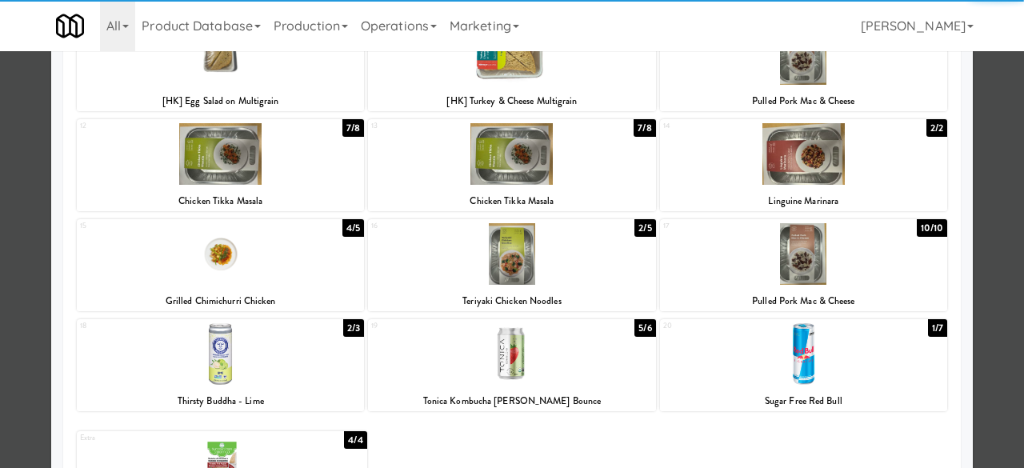
drag, startPoint x: 1003, startPoint y: 150, endPoint x: 863, endPoint y: 209, distance: 151.3
click at [996, 150] on div at bounding box center [512, 234] width 1024 height 468
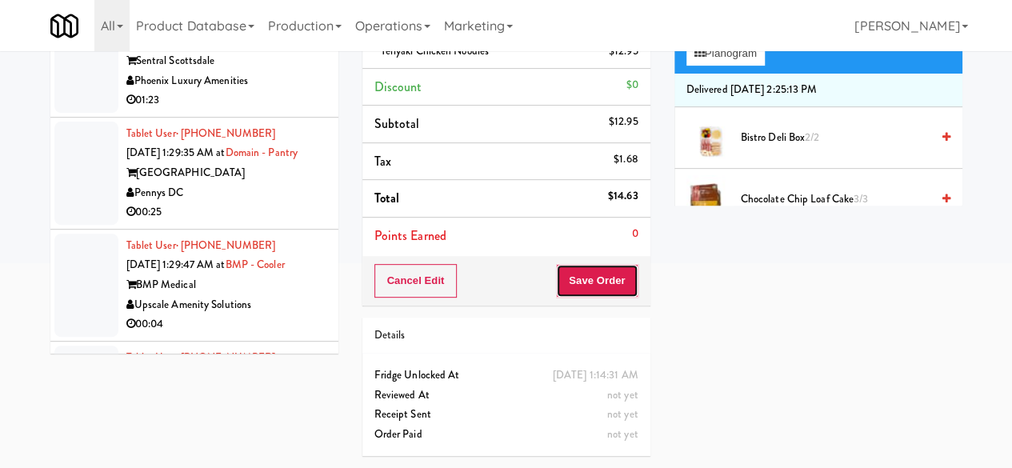
click at [623, 264] on button "Save Order" at bounding box center [597, 281] width 82 height 34
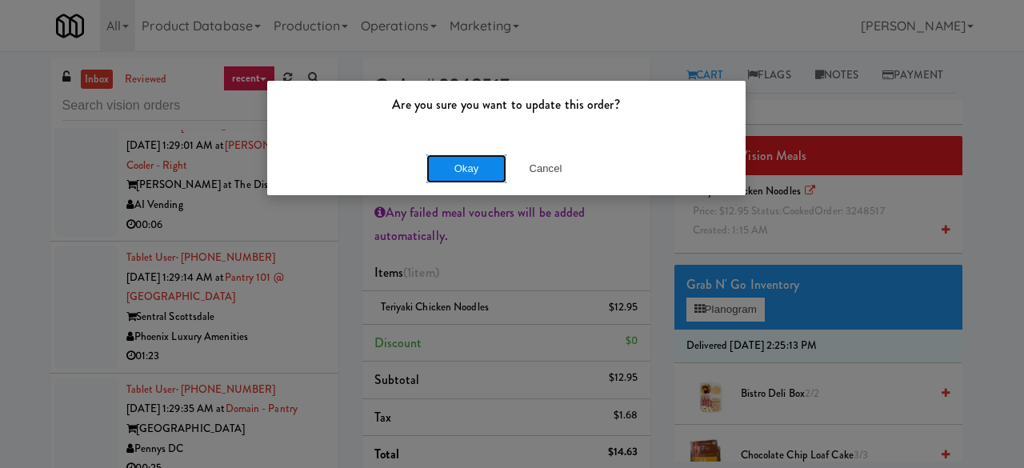
click at [474, 171] on button "Okay" at bounding box center [467, 168] width 80 height 29
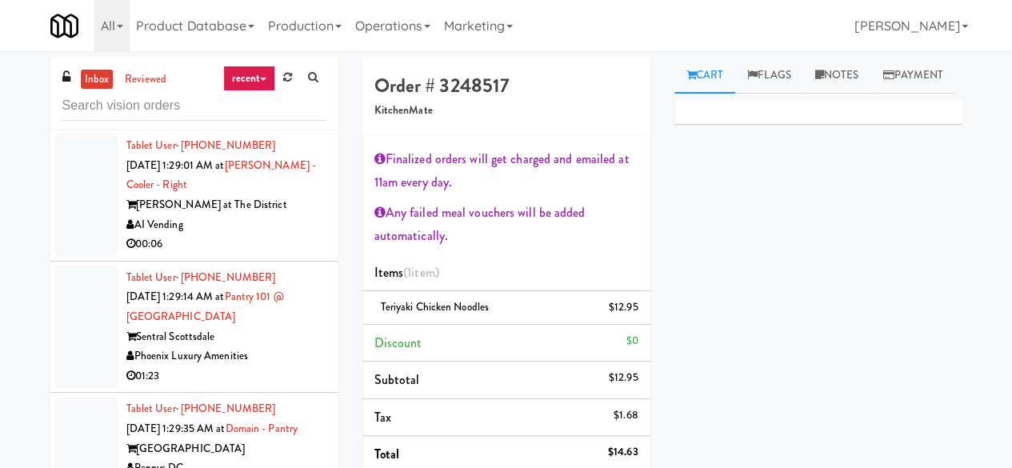
scroll to position [3979, 0]
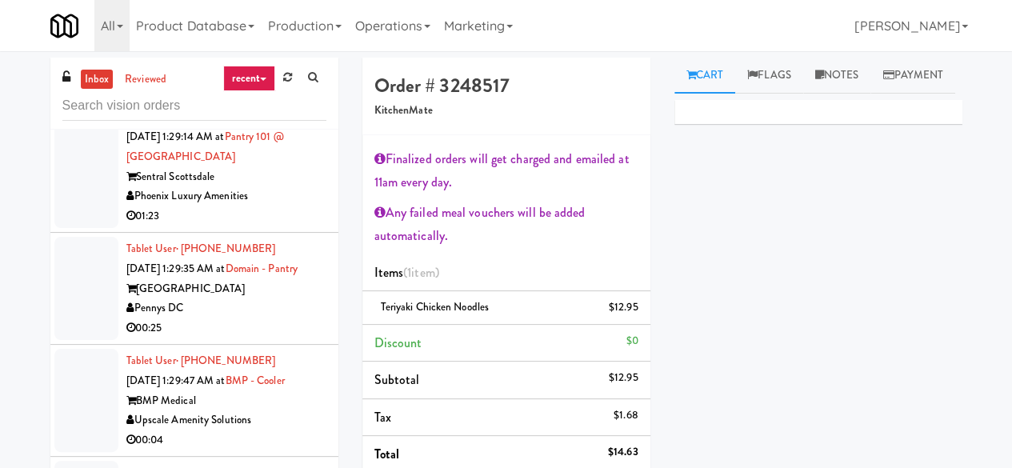
drag, startPoint x: 304, startPoint y: 187, endPoint x: 295, endPoint y: 186, distance: 8.9
click at [304, 94] on div "00:06" at bounding box center [226, 84] width 200 height 20
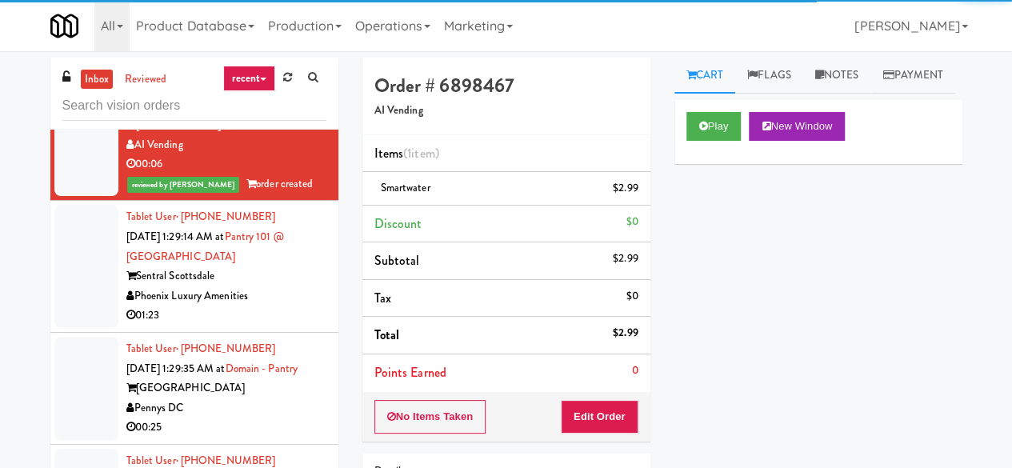
scroll to position [3979, 0]
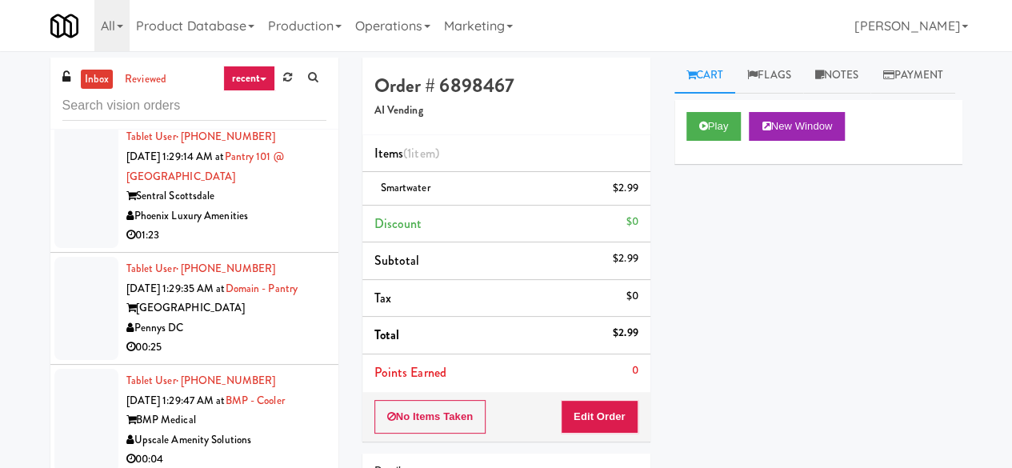
click at [278, 226] on div "Phoenix Luxury Amenities" at bounding box center [226, 216] width 200 height 20
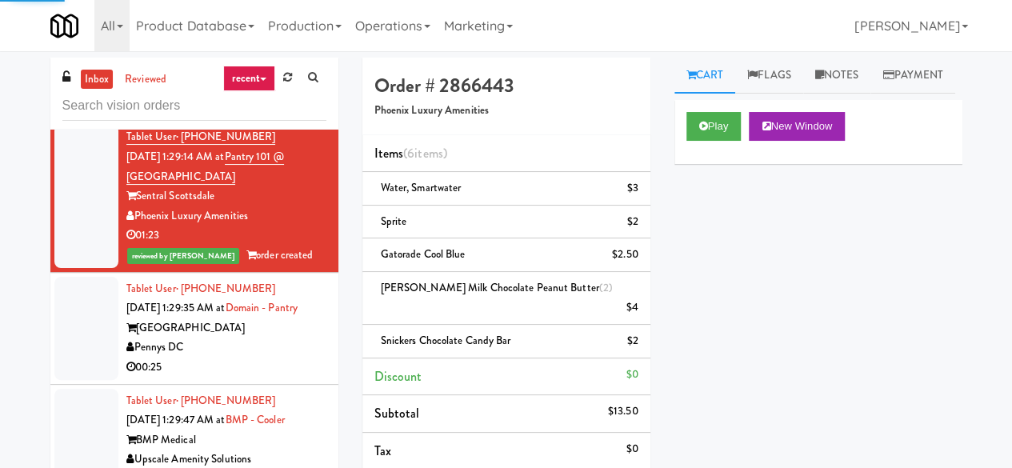
scroll to position [4139, 0]
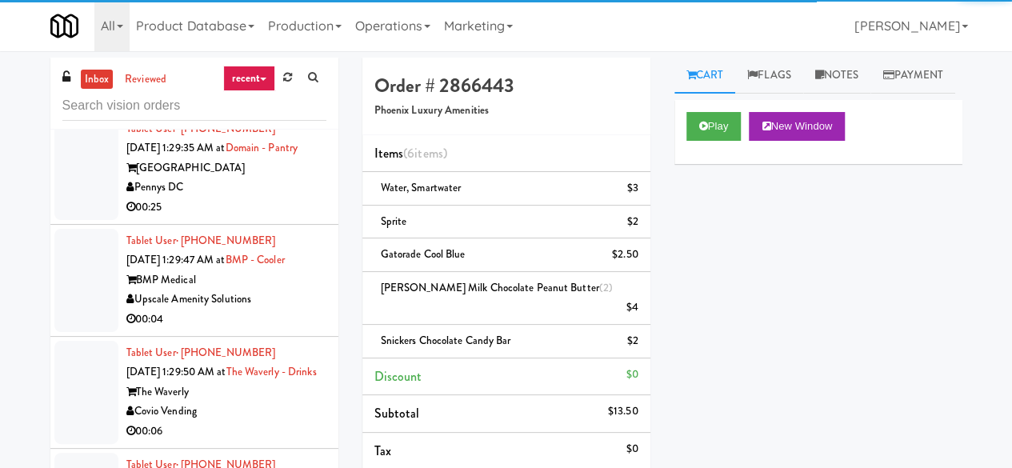
click at [278, 198] on div "Pennys DC" at bounding box center [226, 188] width 200 height 20
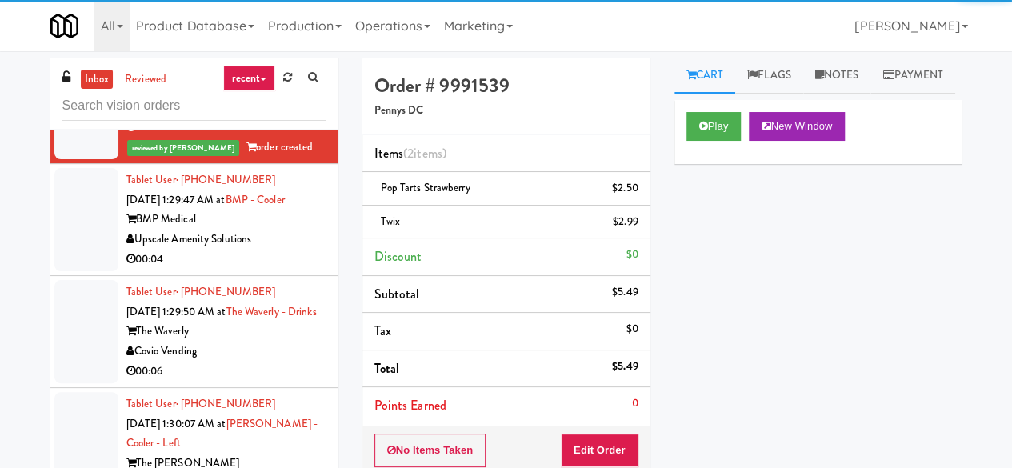
click at [283, 250] on div "Upscale Amenity Solutions" at bounding box center [226, 240] width 200 height 20
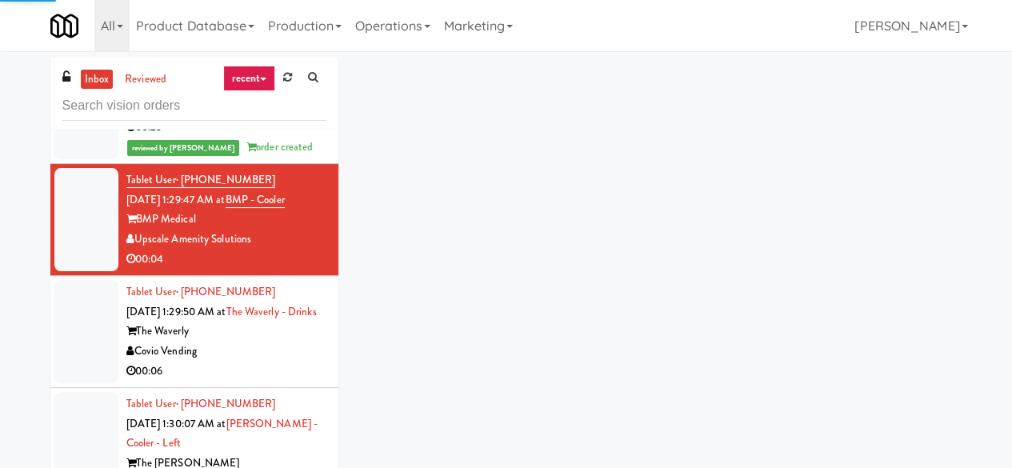
scroll to position [4459, 0]
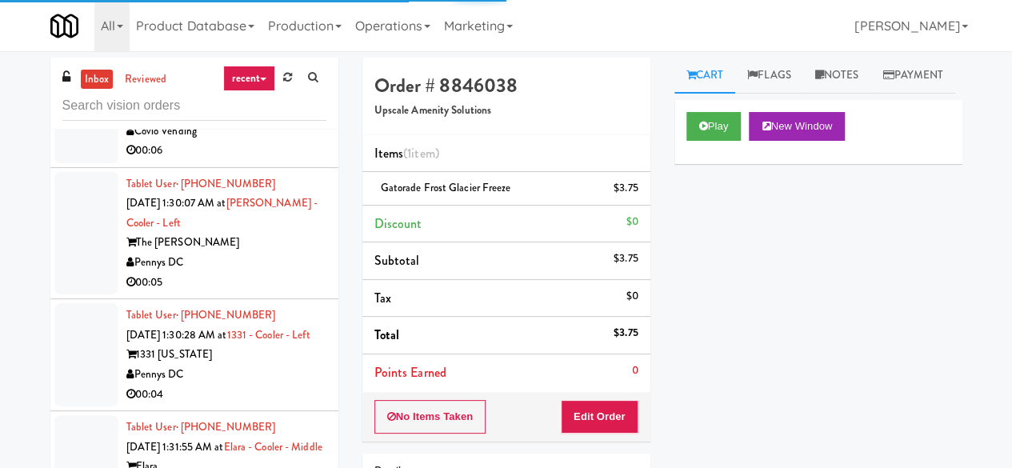
click at [296, 161] on div "00:06" at bounding box center [226, 151] width 200 height 20
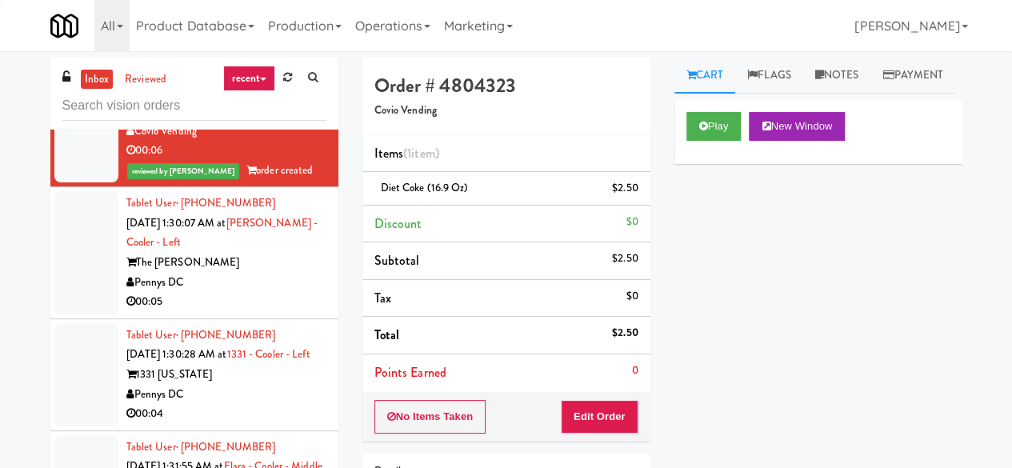
click at [264, 312] on div "Tablet User · (240) 383-9945 [DATE] 1:30:07 AM at [PERSON_NAME] - Cooler - Left…" at bounding box center [226, 253] width 200 height 118
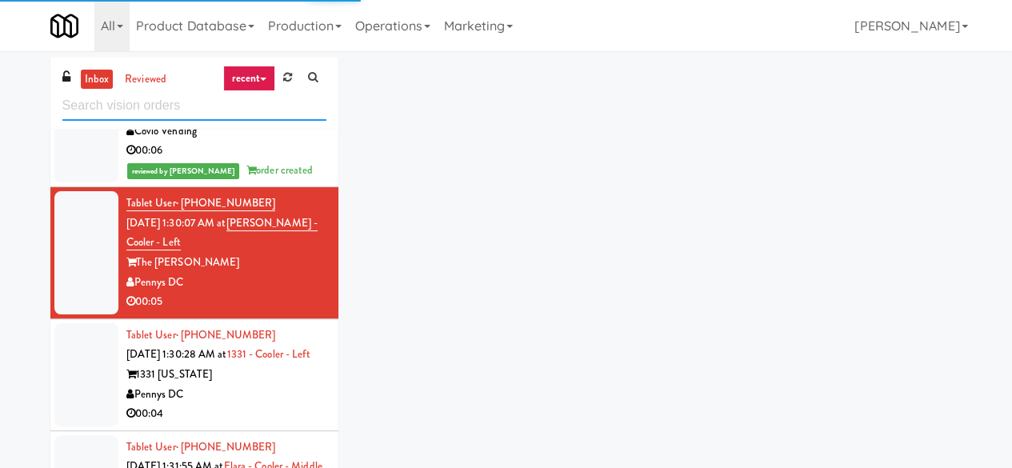
click at [230, 116] on input "text" at bounding box center [194, 106] width 264 height 30
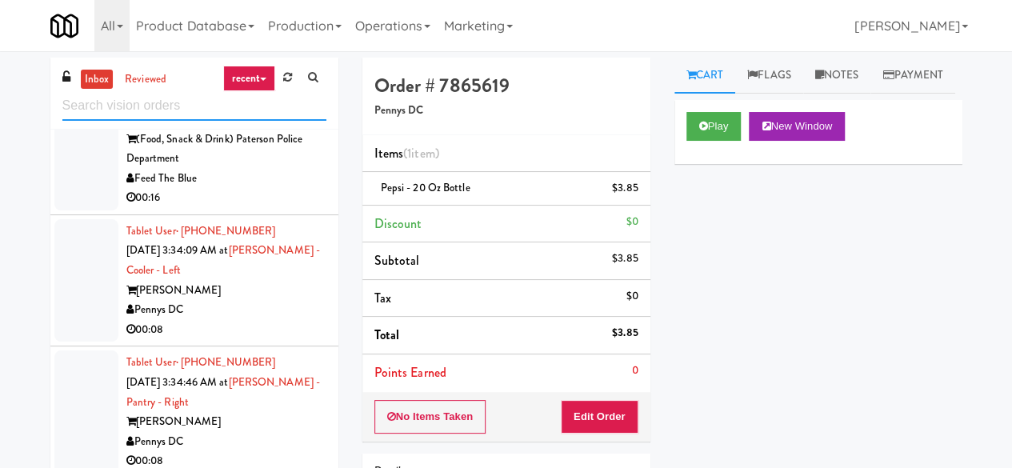
scroll to position [13502, 0]
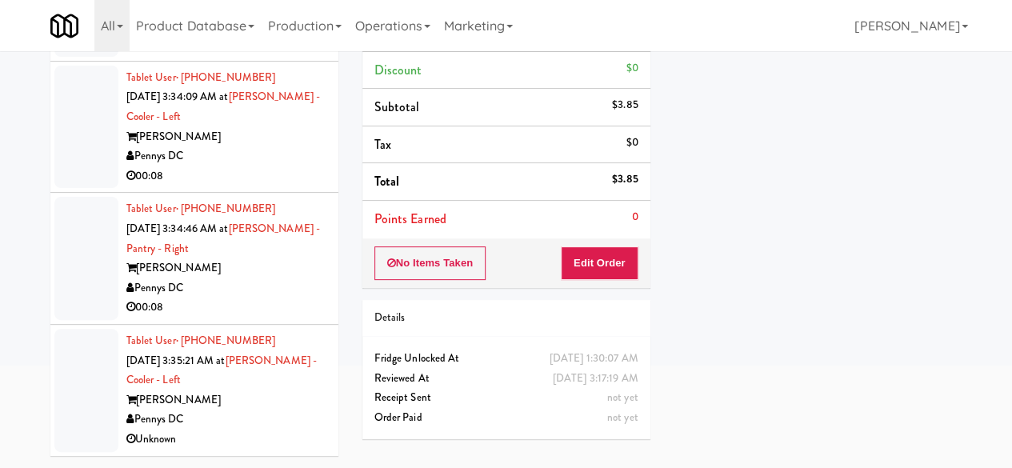
click at [281, 292] on div "Pennys DC" at bounding box center [226, 288] width 200 height 20
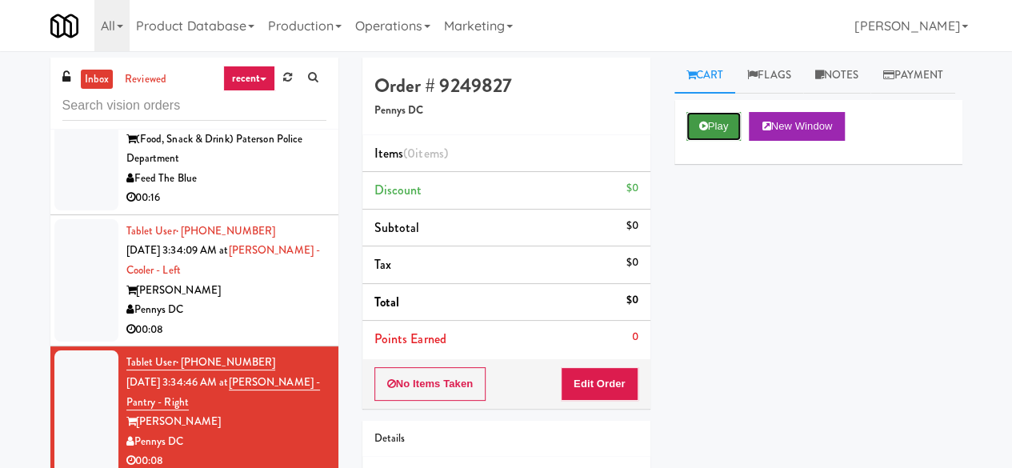
drag, startPoint x: 718, startPoint y: 169, endPoint x: 554, endPoint y: 234, distance: 176.7
click at [717, 141] on button "Play" at bounding box center [714, 126] width 55 height 29
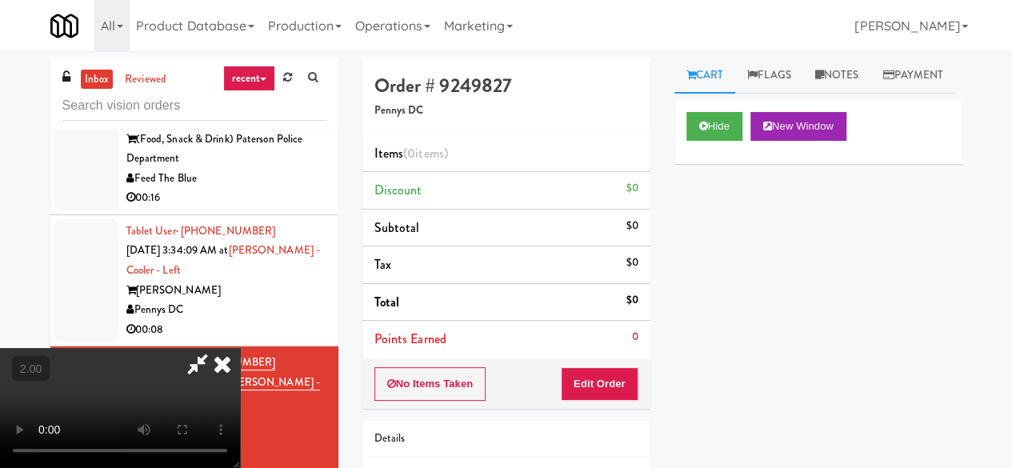
click at [297, 302] on div "Pennys DC" at bounding box center [226, 310] width 200 height 20
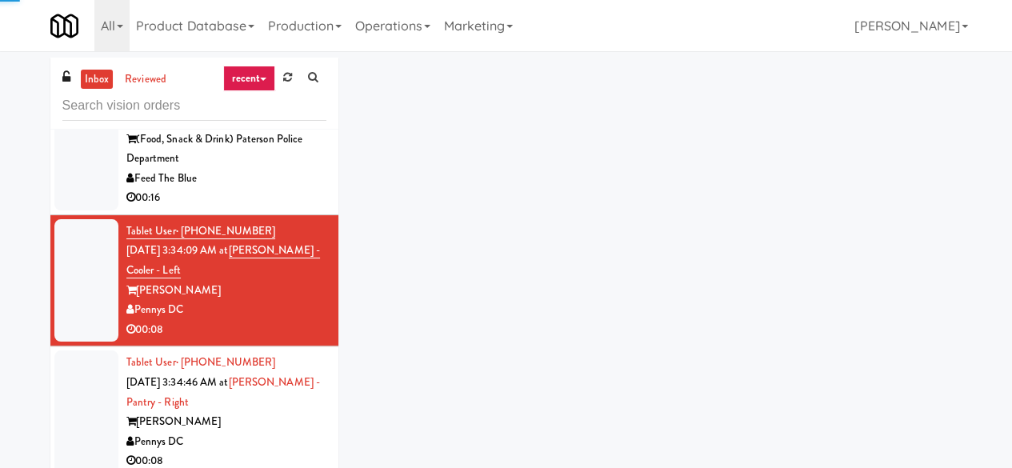
click at [274, 428] on div "[PERSON_NAME]" at bounding box center [226, 422] width 200 height 20
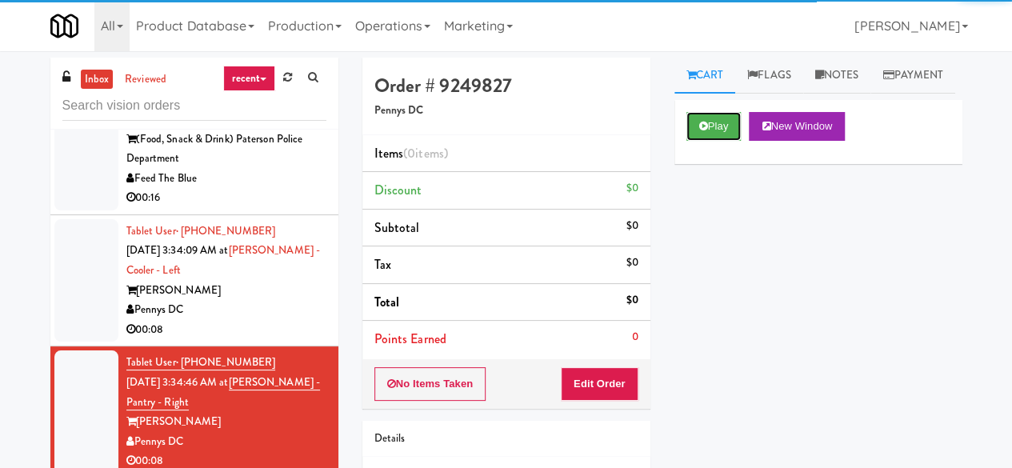
drag, startPoint x: 723, startPoint y: 157, endPoint x: 663, endPoint y: 296, distance: 151.6
click at [722, 141] on button "Play" at bounding box center [714, 126] width 55 height 29
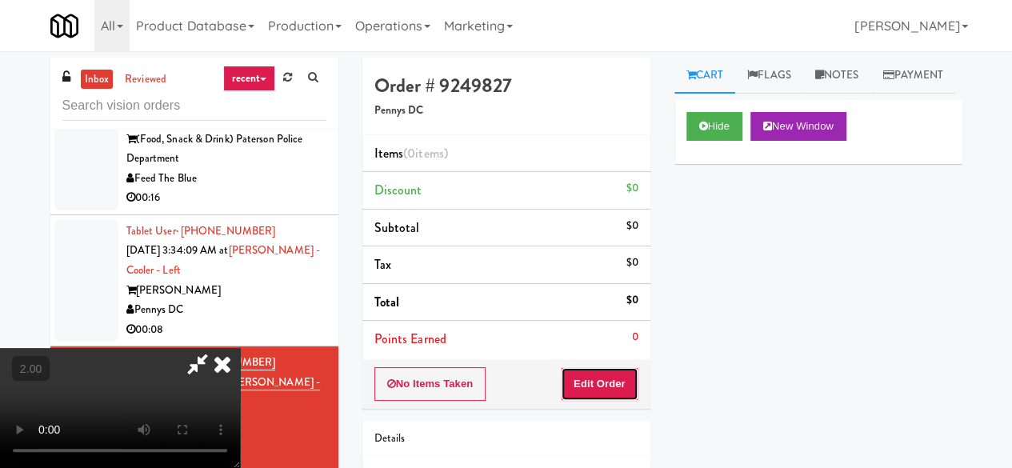
click at [625, 373] on button "Edit Order" at bounding box center [600, 384] width 78 height 34
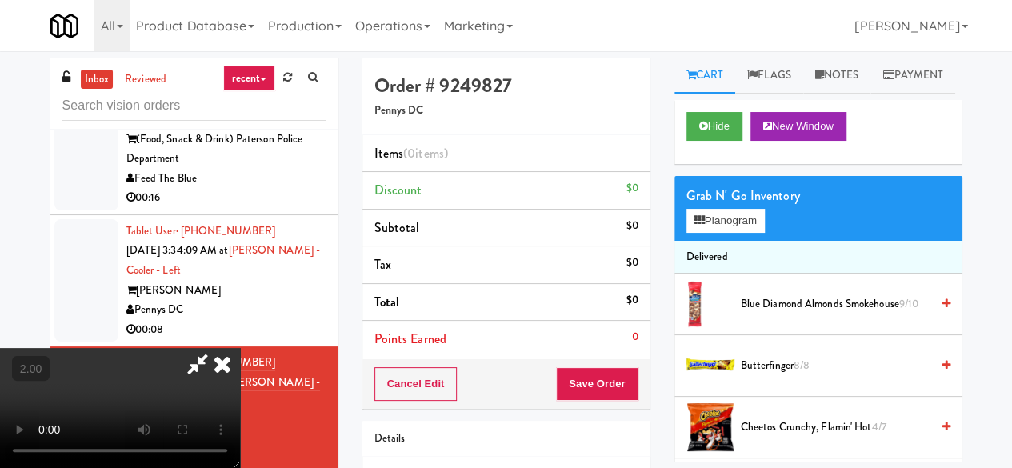
scroll to position [33, 0]
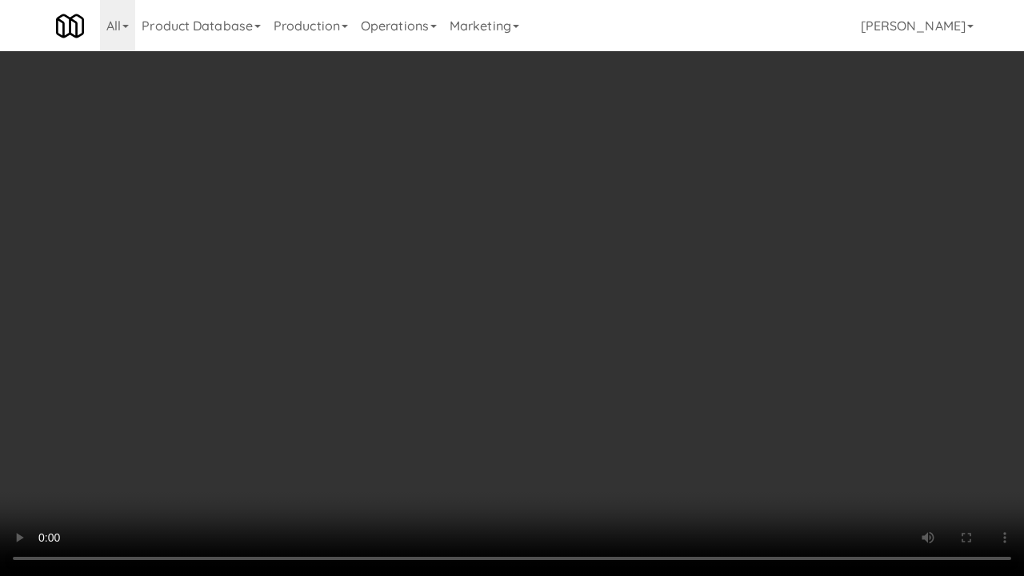
click at [463, 336] on video at bounding box center [512, 288] width 1024 height 576
click at [467, 337] on video at bounding box center [512, 288] width 1024 height 576
click at [546, 301] on video at bounding box center [512, 288] width 1024 height 576
click at [538, 295] on video at bounding box center [512, 288] width 1024 height 576
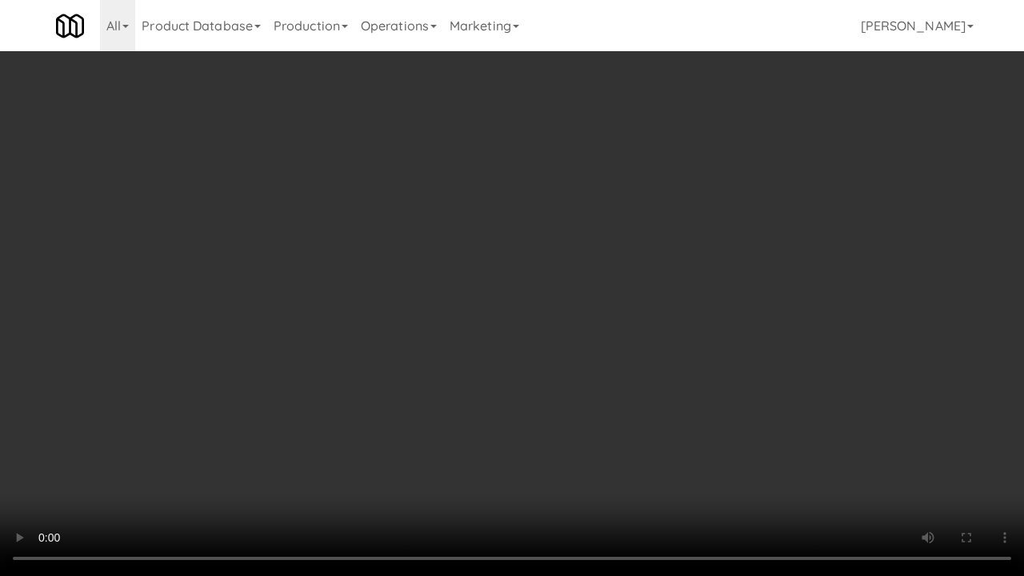
click at [532, 294] on video at bounding box center [512, 288] width 1024 height 576
drag, startPoint x: 522, startPoint y: 297, endPoint x: 523, endPoint y: 234, distance: 62.4
click at [522, 299] on video at bounding box center [512, 288] width 1024 height 576
click at [523, 302] on video at bounding box center [512, 288] width 1024 height 576
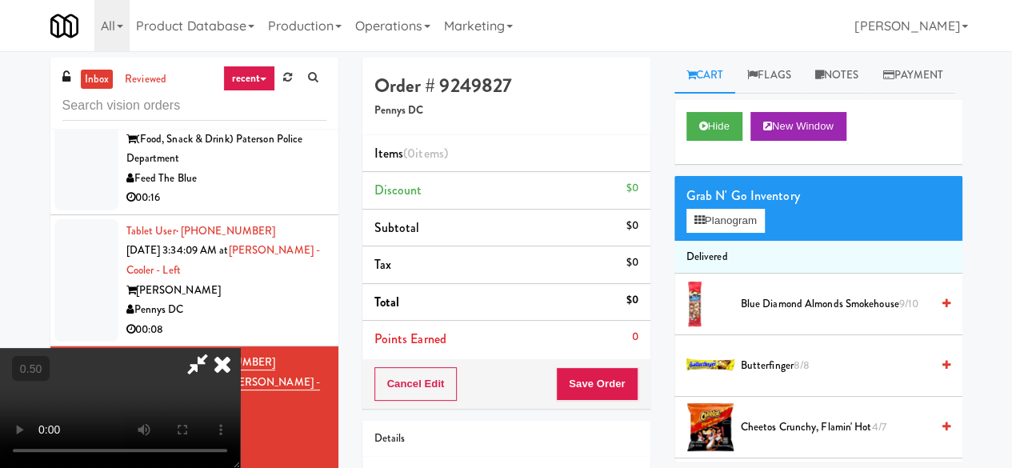
click at [240, 348] on video at bounding box center [120, 408] width 240 height 120
click at [719, 233] on button "Planogram" at bounding box center [726, 221] width 78 height 24
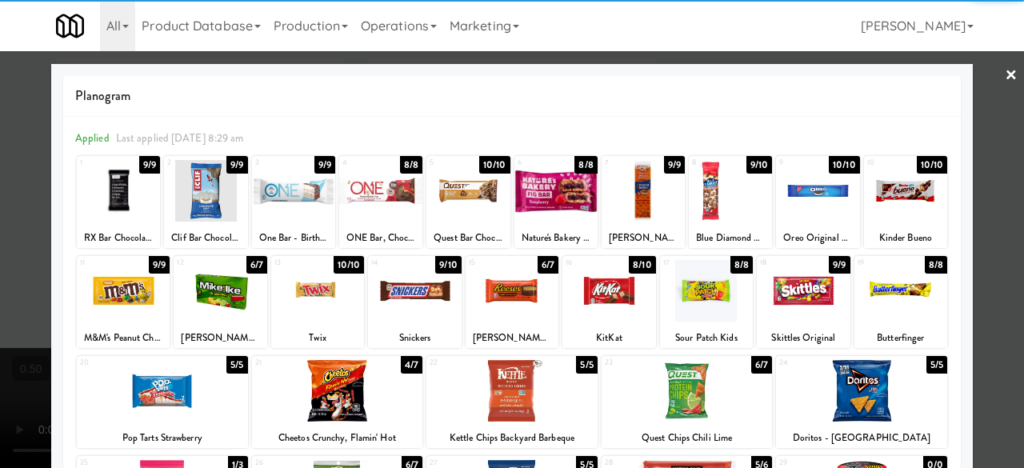
click at [110, 186] on div at bounding box center [118, 191] width 83 height 62
click at [1005, 80] on link "×" at bounding box center [1011, 76] width 13 height 50
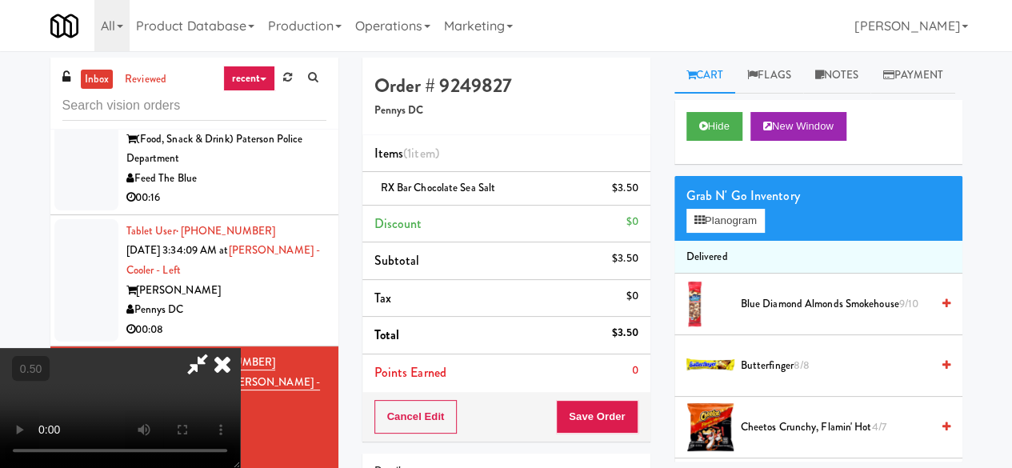
click at [216, 348] on icon at bounding box center [197, 364] width 37 height 32
drag, startPoint x: 634, startPoint y: 422, endPoint x: 626, endPoint y: 414, distance: 11.3
click at [632, 422] on button "Save Order" at bounding box center [597, 417] width 82 height 34
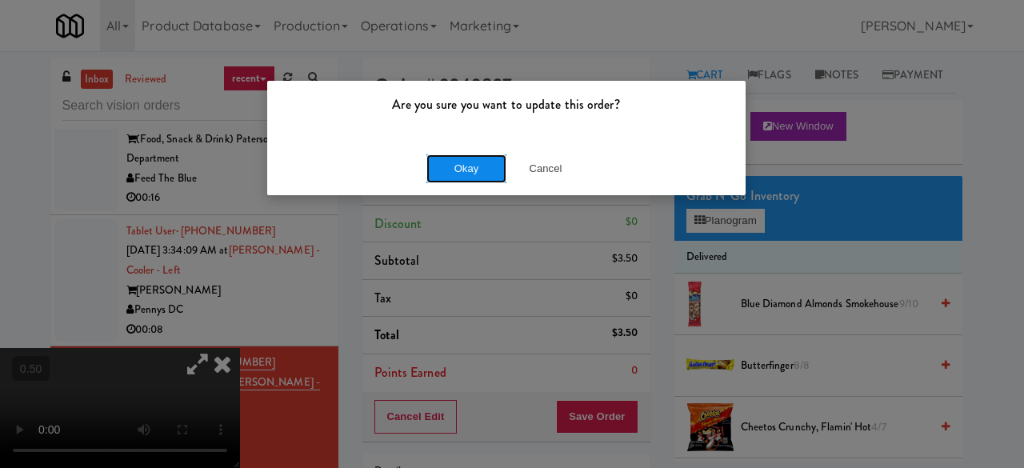
click at [457, 169] on button "Okay" at bounding box center [467, 168] width 80 height 29
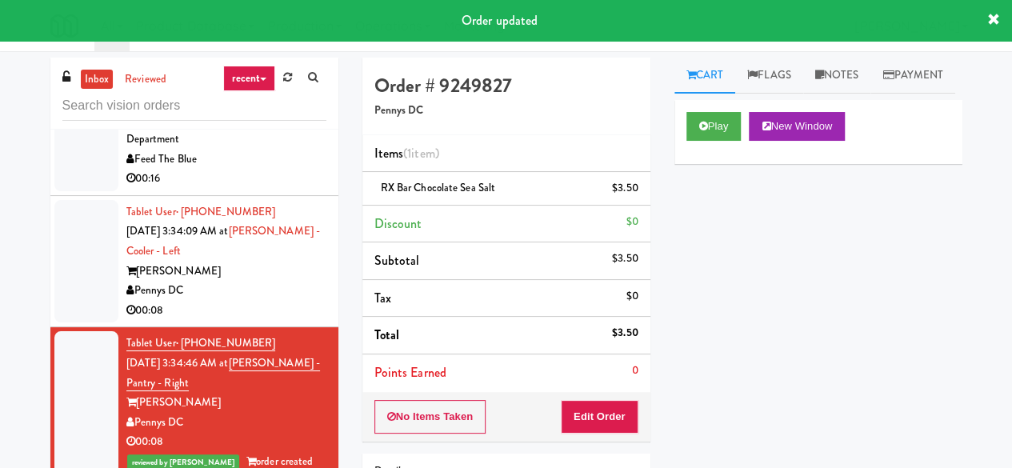
click at [307, 301] on div "Pennys DC" at bounding box center [226, 291] width 200 height 20
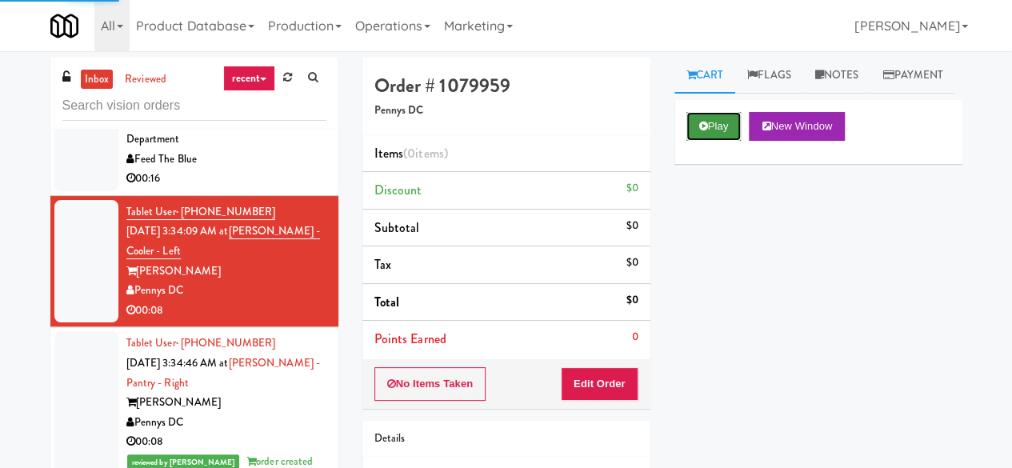
click at [731, 141] on button "Play" at bounding box center [714, 126] width 55 height 29
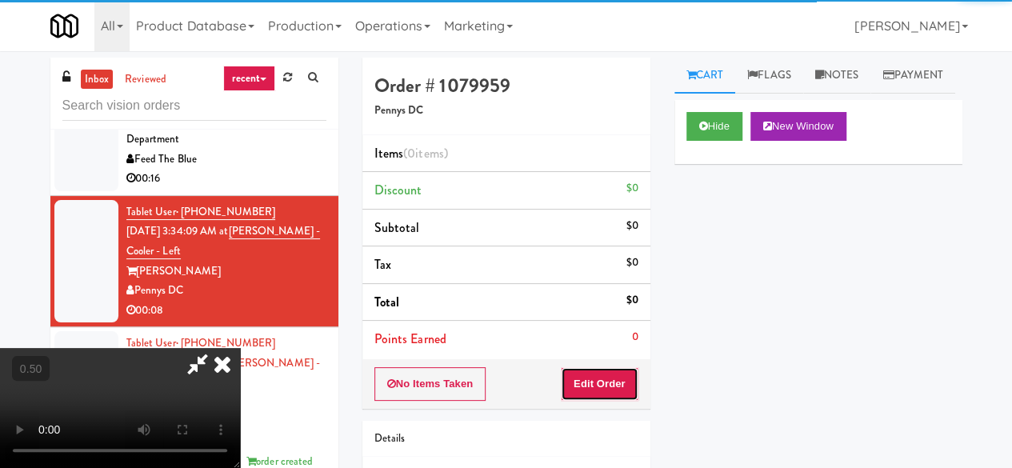
click at [624, 383] on button "Edit Order" at bounding box center [600, 384] width 78 height 34
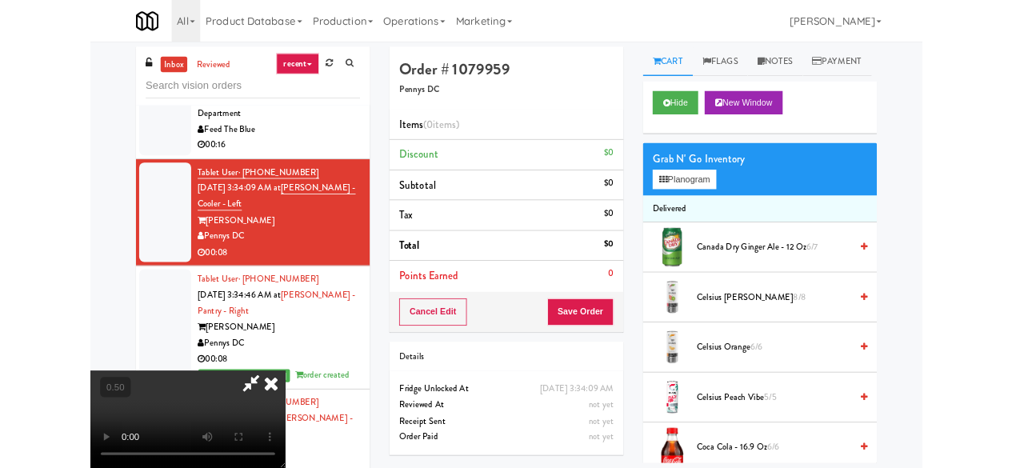
scroll to position [33, 0]
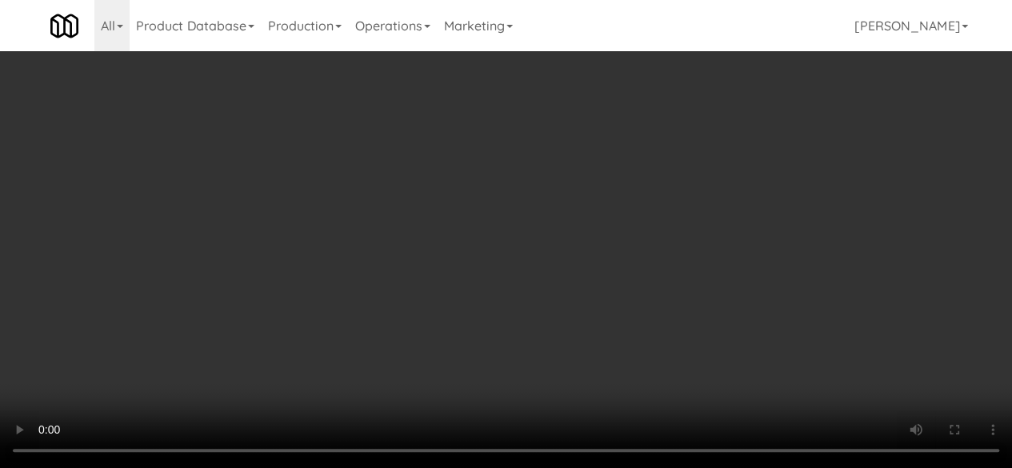
click at [722, 241] on div "Grab N' Go Inventory Planogram" at bounding box center [819, 208] width 288 height 65
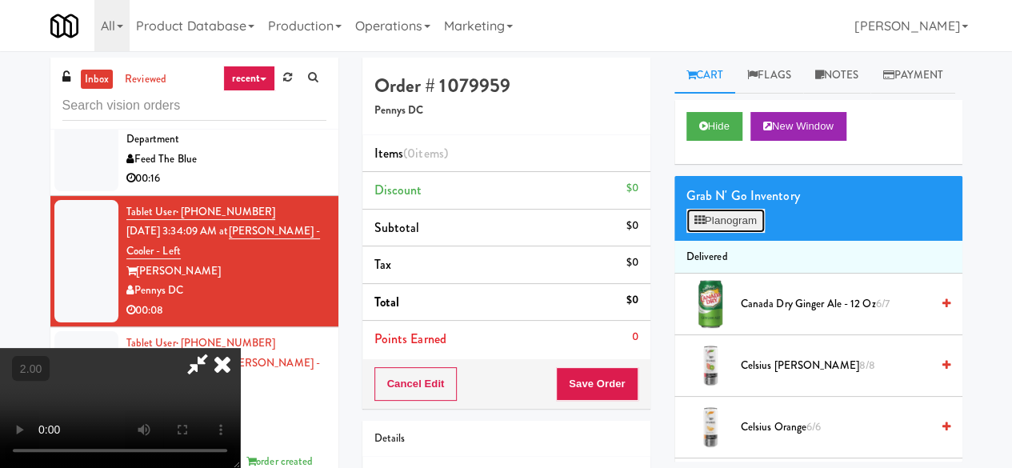
click at [711, 233] on button "Planogram" at bounding box center [726, 221] width 78 height 24
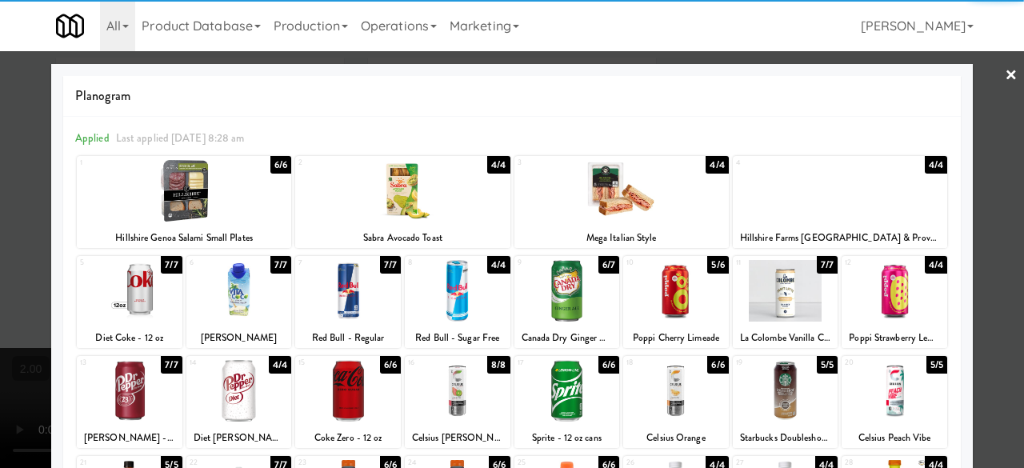
click at [426, 196] on div at bounding box center [402, 191] width 214 height 62
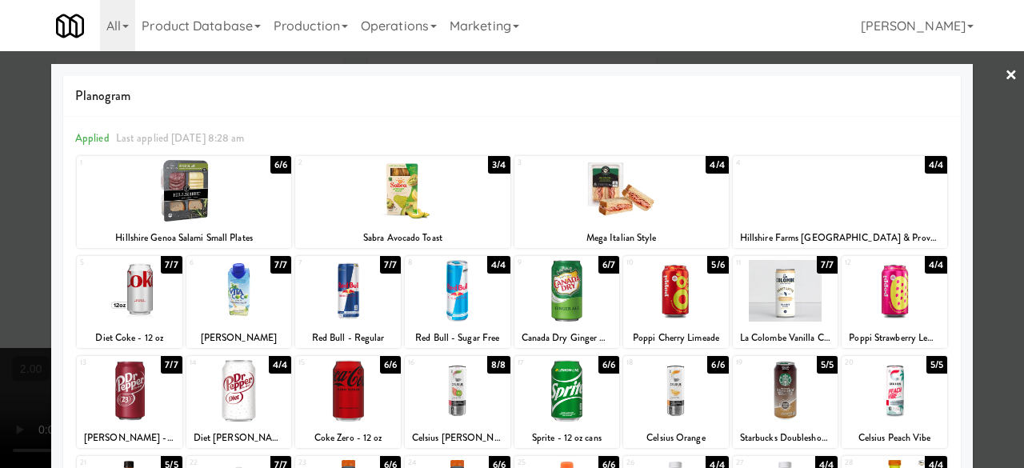
click at [1009, 167] on div at bounding box center [512, 234] width 1024 height 468
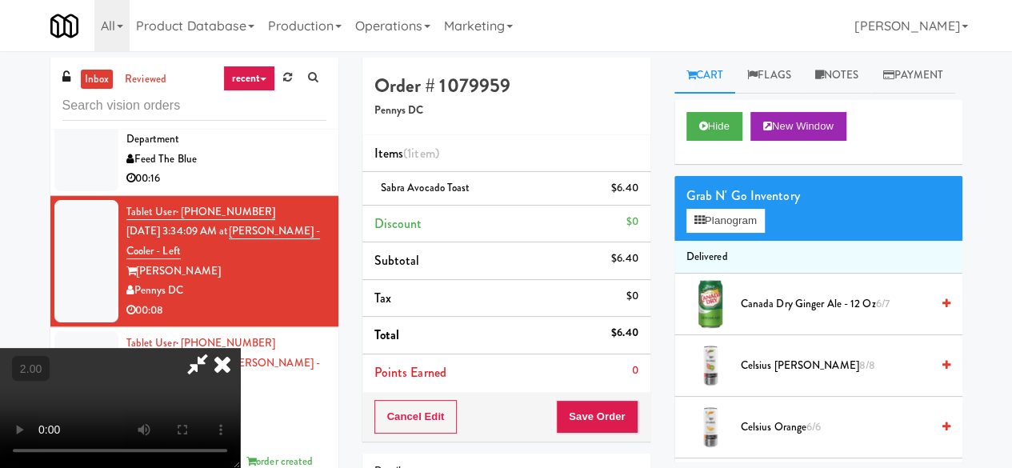
click at [216, 348] on icon at bounding box center [197, 364] width 37 height 32
drag, startPoint x: 598, startPoint y: 423, endPoint x: 591, endPoint y: 413, distance: 12.0
click at [598, 423] on button "Save Order" at bounding box center [597, 417] width 82 height 34
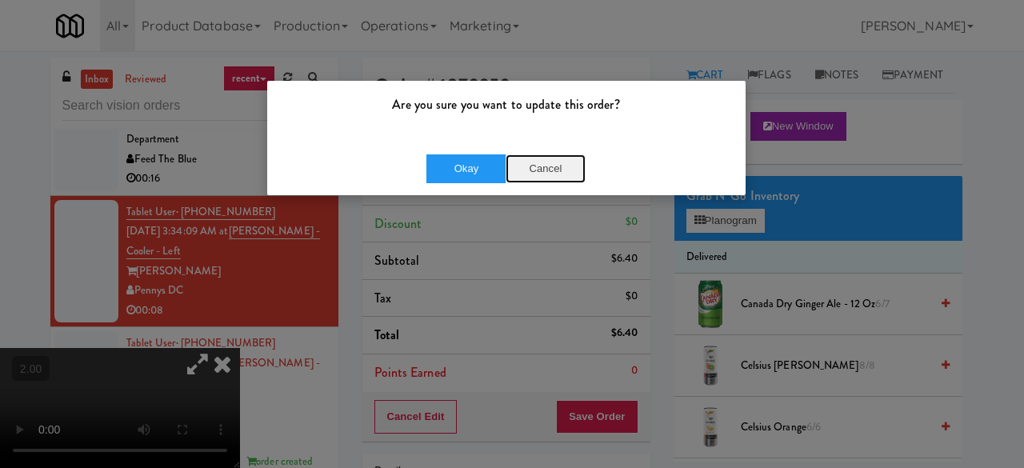
click at [531, 161] on button "Cancel" at bounding box center [546, 168] width 80 height 29
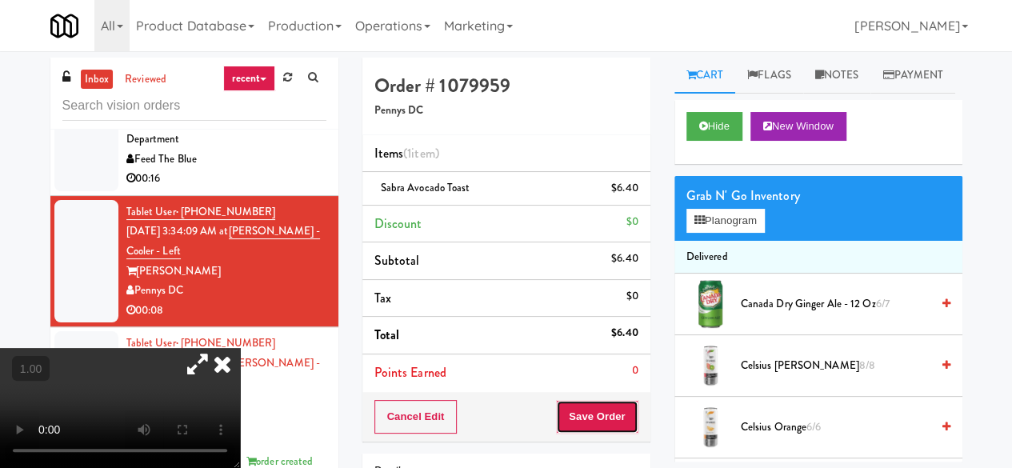
click at [607, 415] on button "Save Order" at bounding box center [597, 417] width 82 height 34
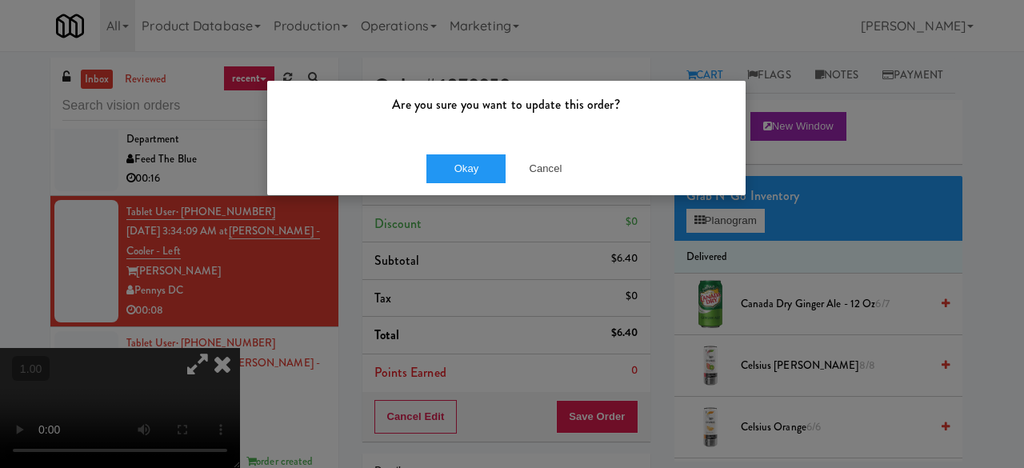
click at [461, 185] on div "Okay Cancel" at bounding box center [506, 169] width 479 height 54
click at [454, 154] on button "Okay" at bounding box center [467, 168] width 80 height 29
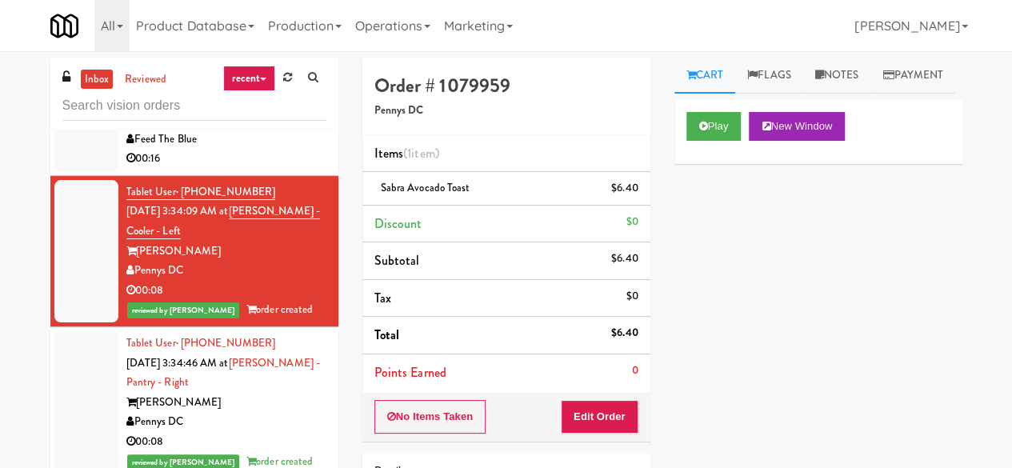
click at [254, 150] on div "Feed The Blue" at bounding box center [226, 140] width 200 height 20
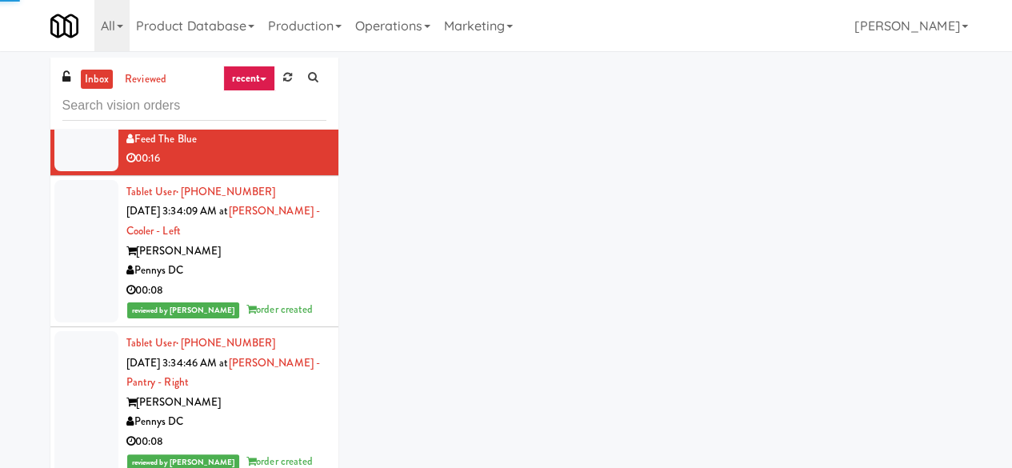
scroll to position [13342, 0]
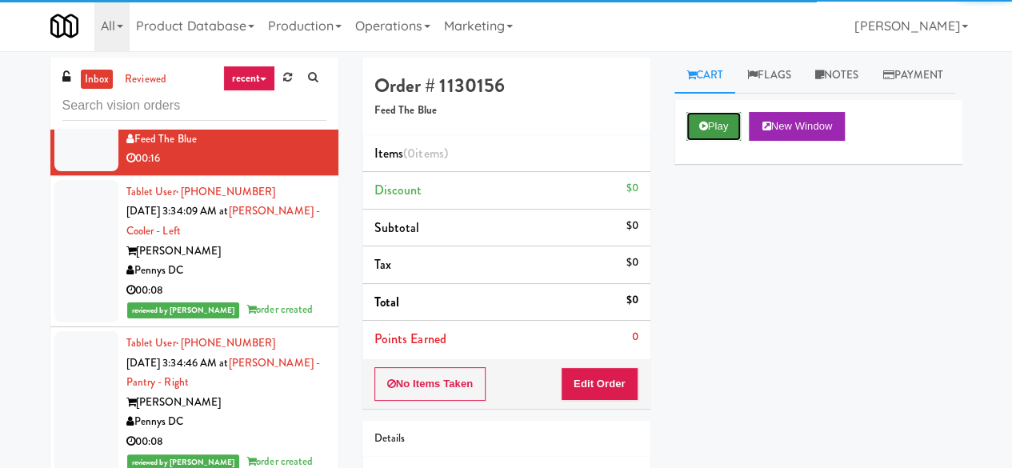
click at [710, 141] on button "Play" at bounding box center [714, 126] width 55 height 29
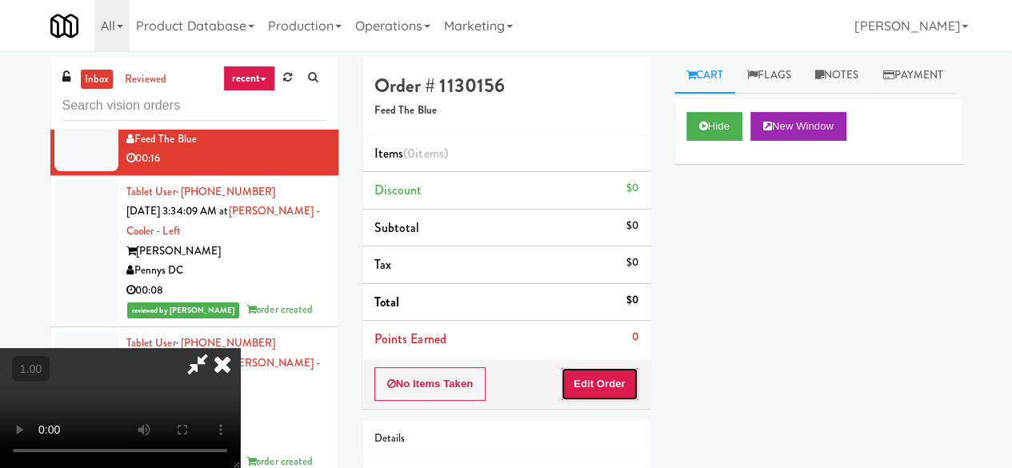
click at [611, 371] on button "Edit Order" at bounding box center [600, 384] width 78 height 34
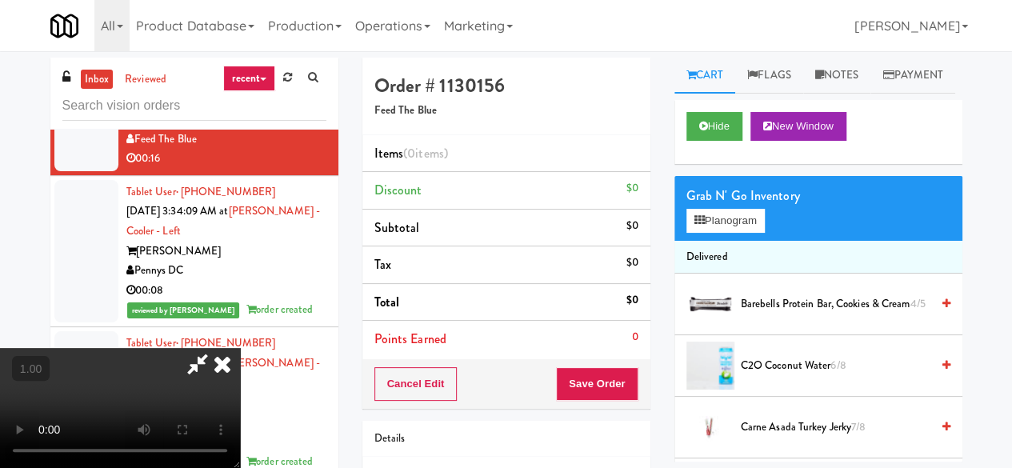
scroll to position [210, 0]
click at [240, 348] on video at bounding box center [120, 408] width 240 height 120
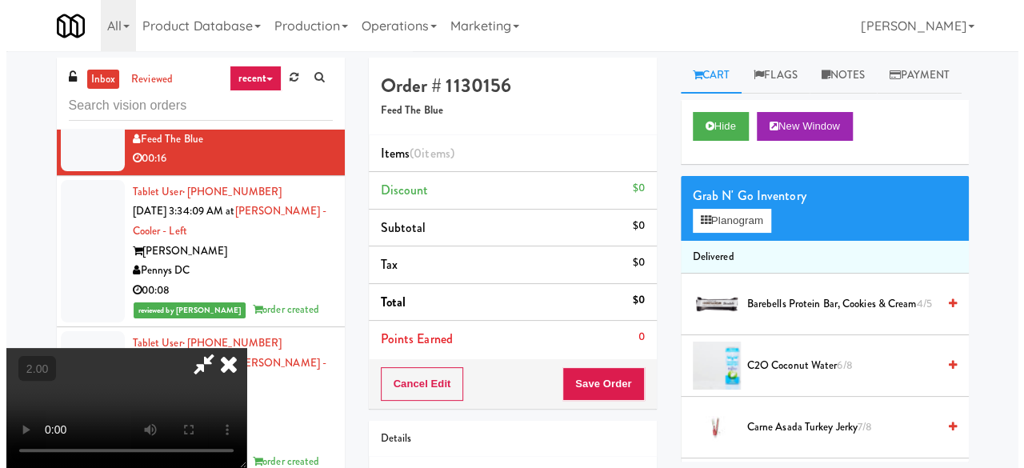
scroll to position [33, 0]
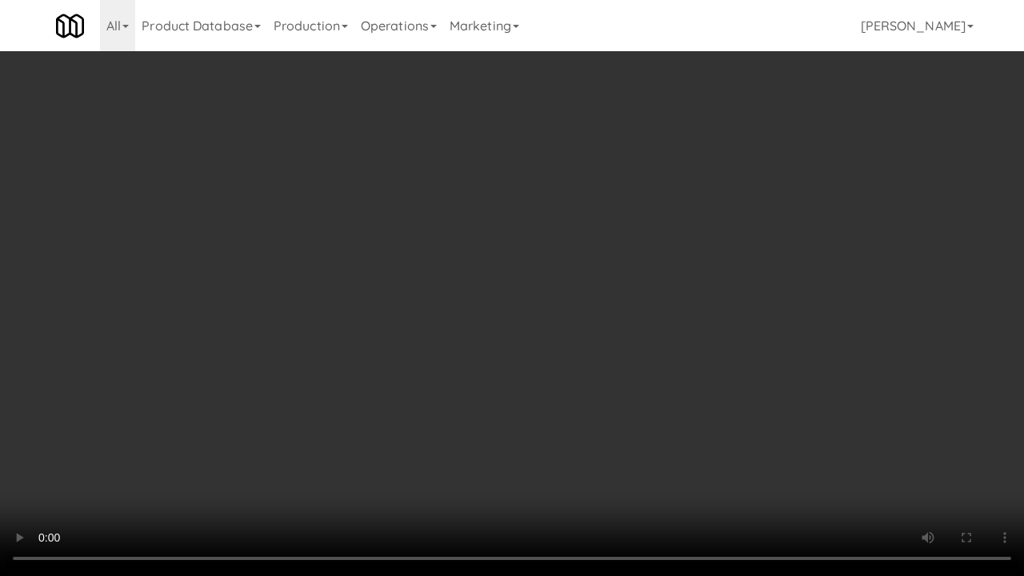
click at [549, 354] on video at bounding box center [512, 288] width 1024 height 576
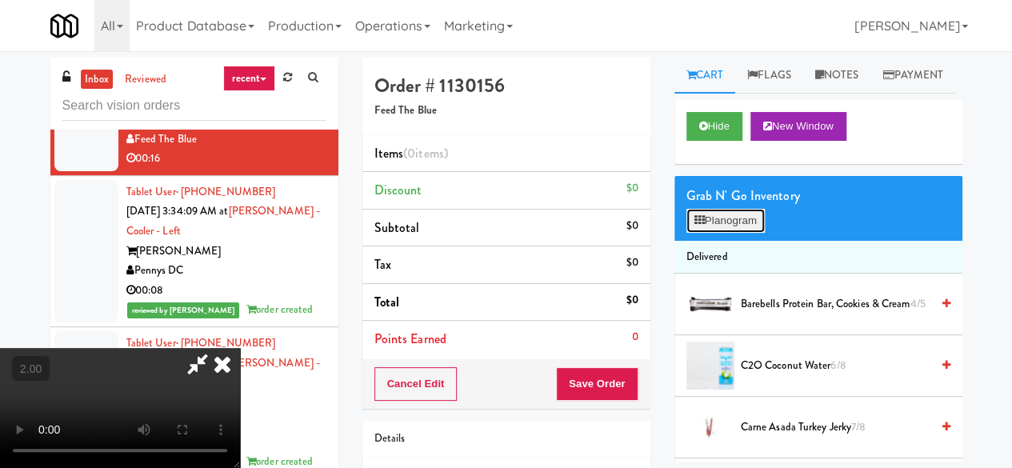
click at [723, 233] on button "Planogram" at bounding box center [726, 221] width 78 height 24
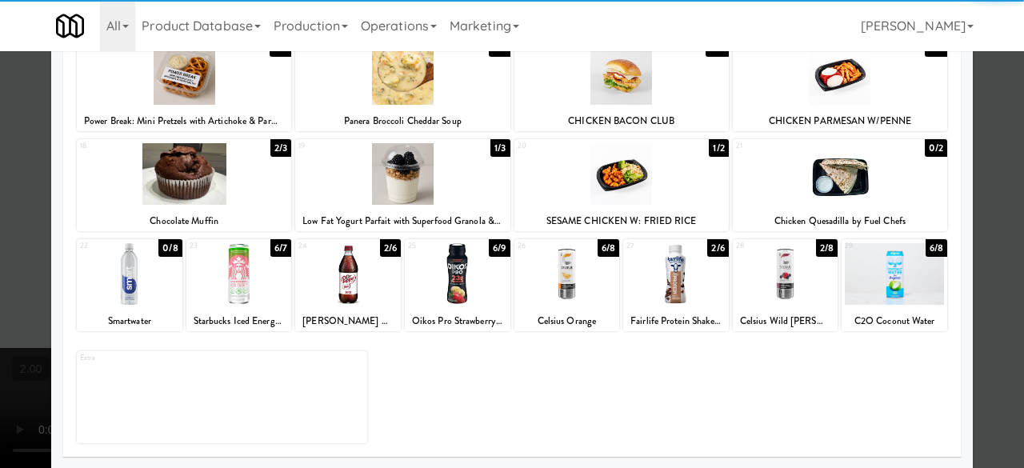
click at [878, 284] on div at bounding box center [895, 274] width 106 height 62
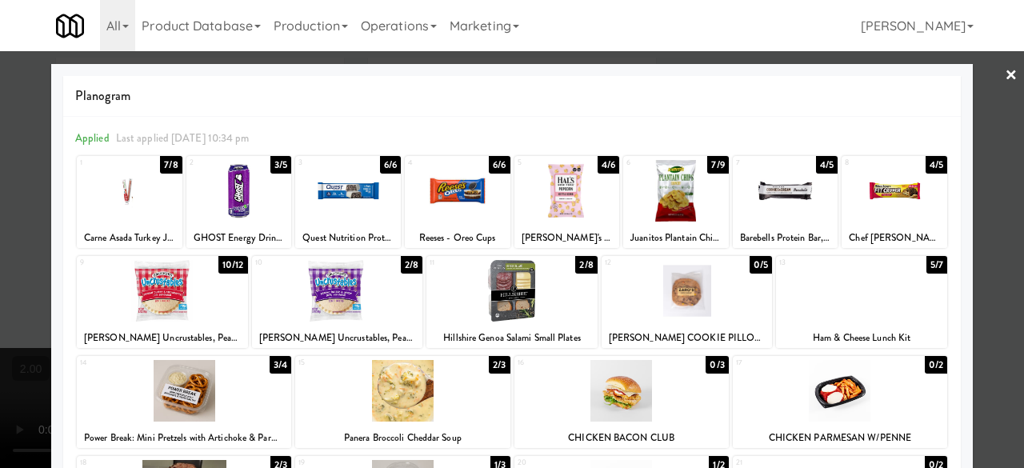
drag, startPoint x: 247, startPoint y: 202, endPoint x: 256, endPoint y: 204, distance: 8.9
click at [246, 202] on div at bounding box center [239, 191] width 106 height 62
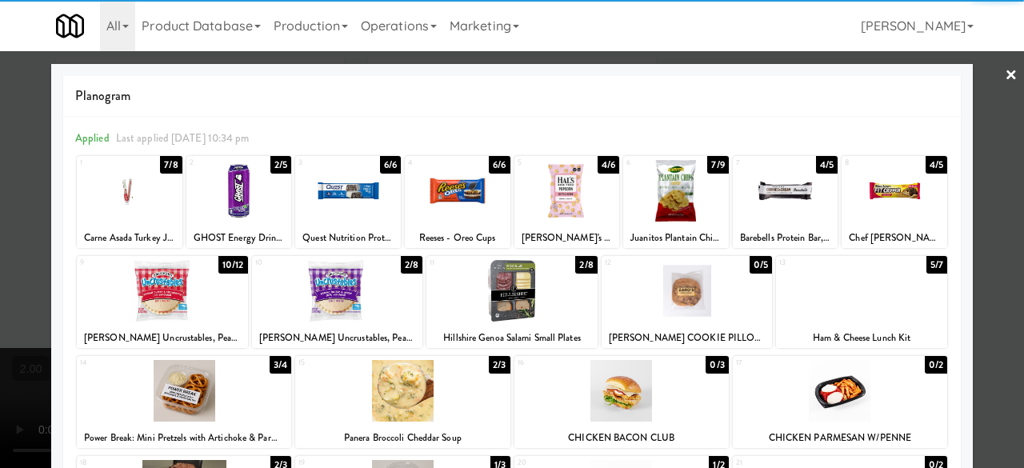
click at [676, 196] on div at bounding box center [676, 191] width 106 height 62
click at [991, 116] on div at bounding box center [512, 234] width 1024 height 468
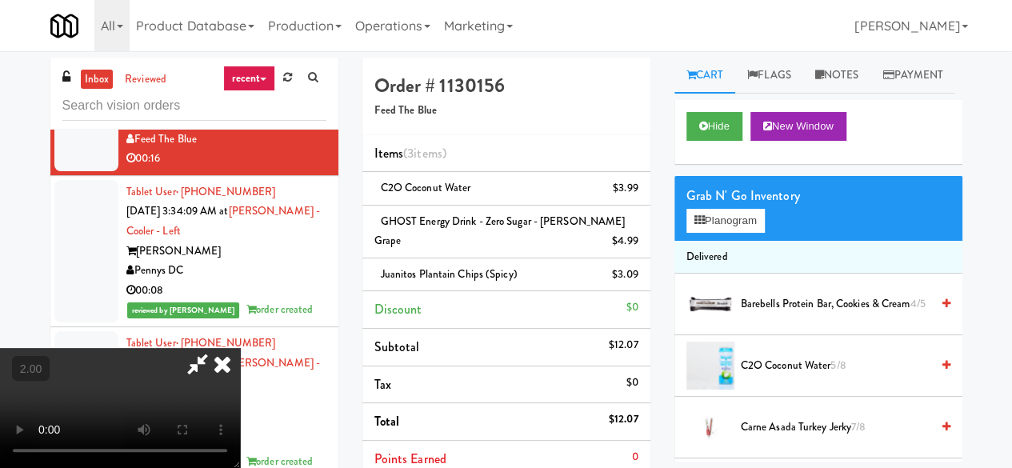
click at [216, 348] on icon at bounding box center [197, 364] width 37 height 32
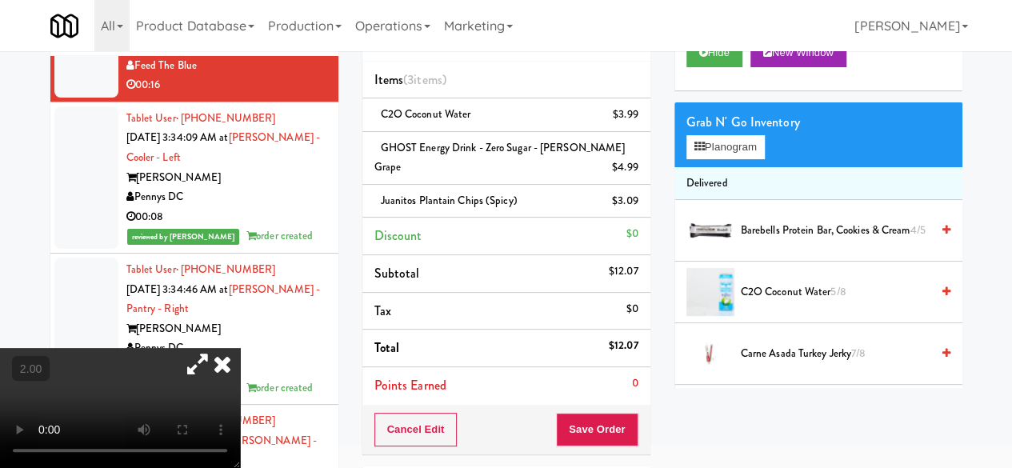
scroll to position [160, 0]
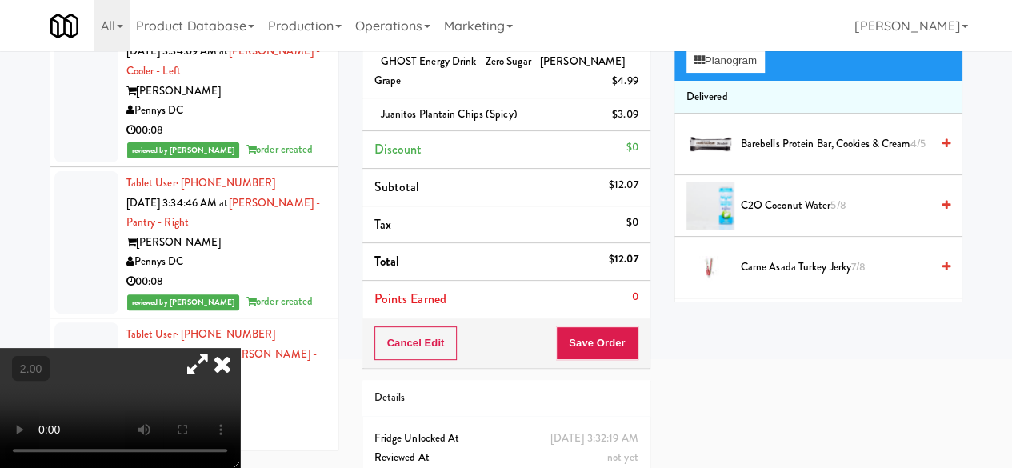
click at [220, 385] on video at bounding box center [120, 408] width 240 height 120
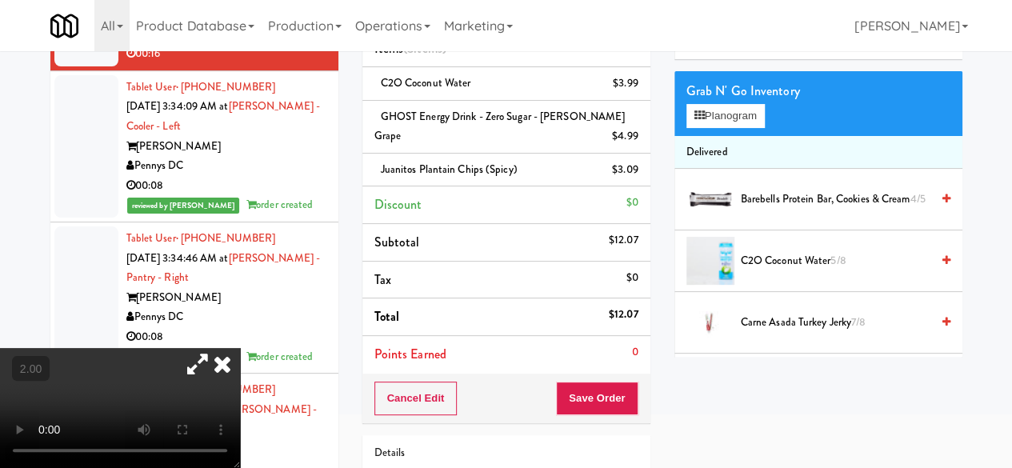
scroll to position [80, 0]
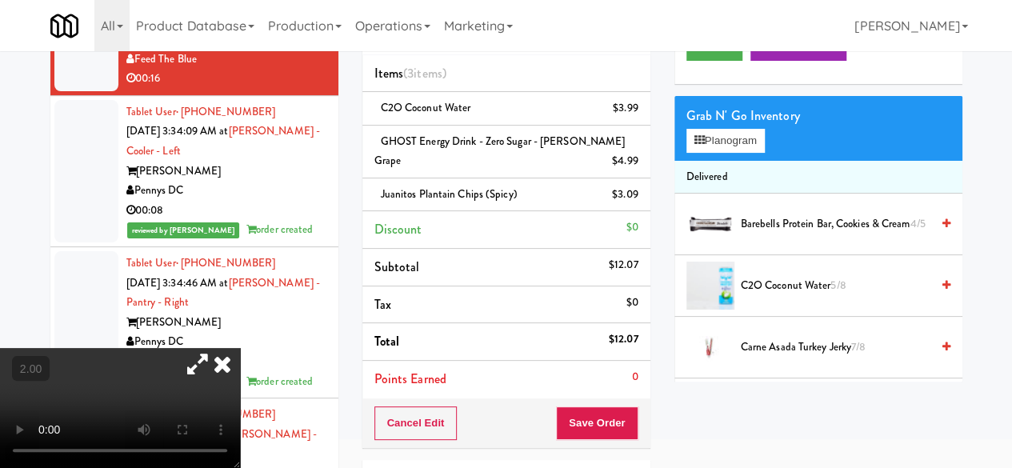
click at [240, 348] on icon at bounding box center [222, 364] width 35 height 32
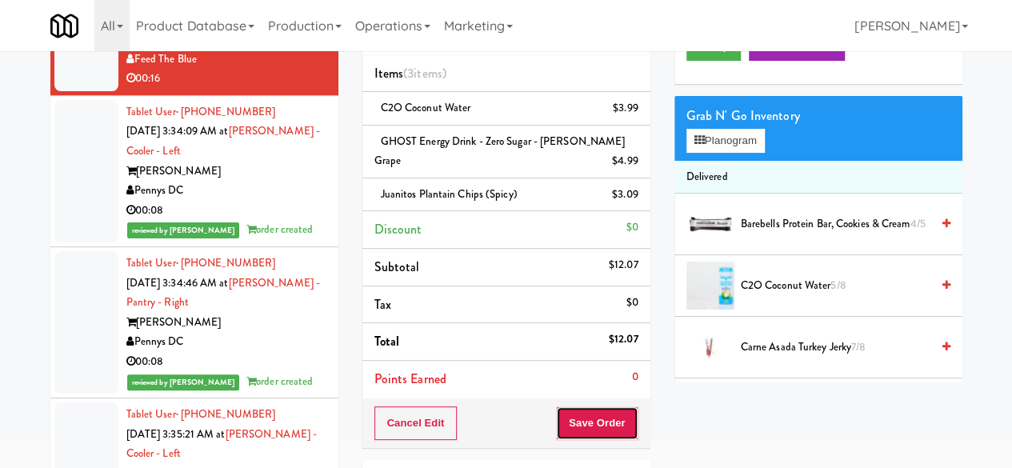
click at [599, 424] on button "Save Order" at bounding box center [597, 424] width 82 height 34
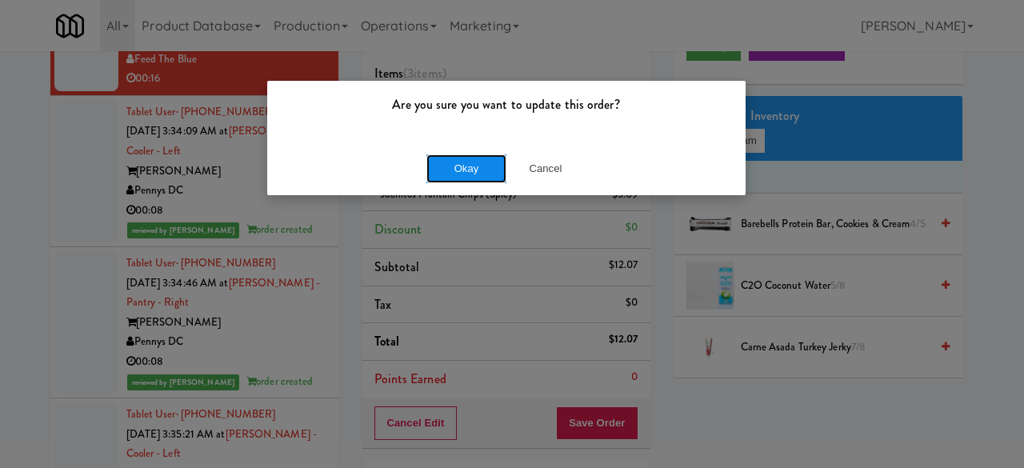
click at [473, 169] on button "Okay" at bounding box center [467, 168] width 80 height 29
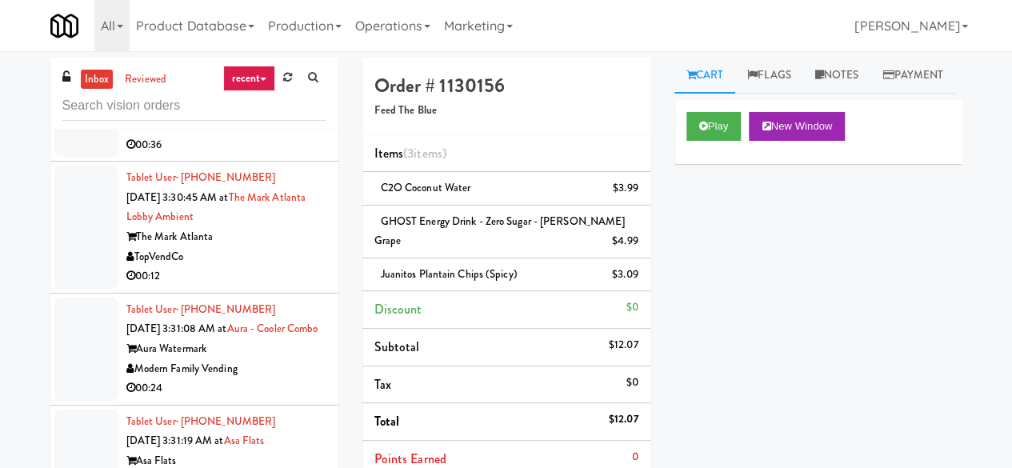
scroll to position [12201, 0]
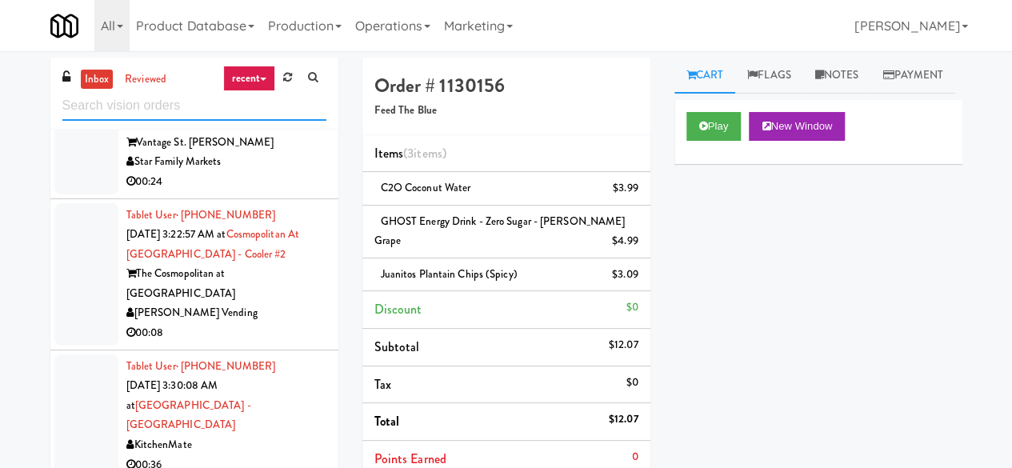
click at [144, 102] on input "text" at bounding box center [194, 106] width 264 height 30
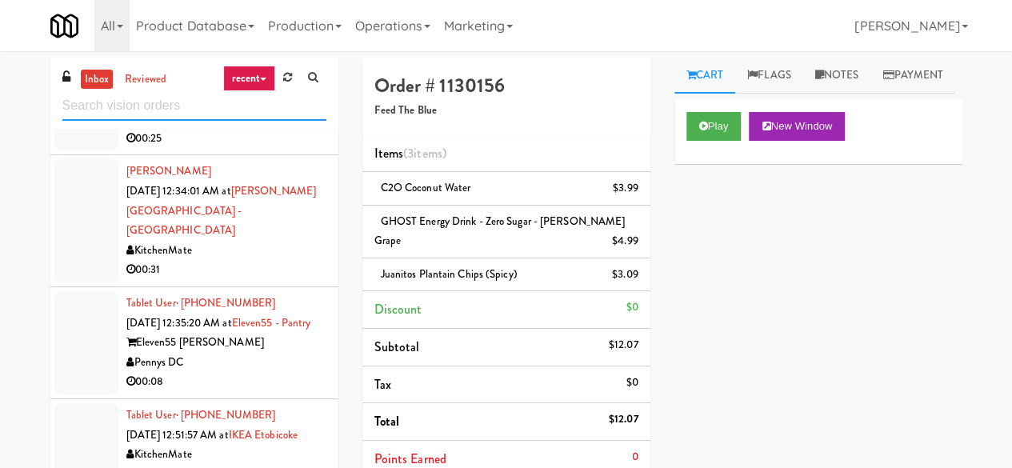
scroll to position [640, 0]
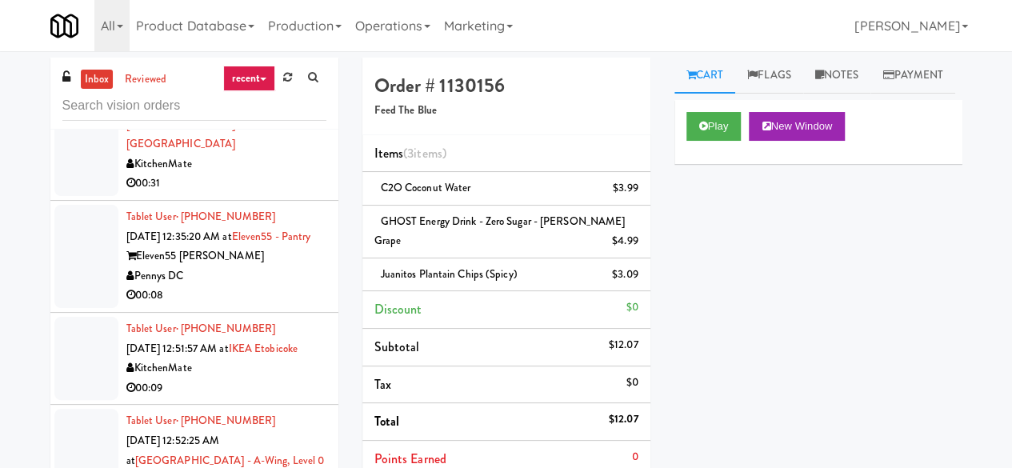
click at [282, 174] on div "KitchenMate" at bounding box center [226, 164] width 200 height 20
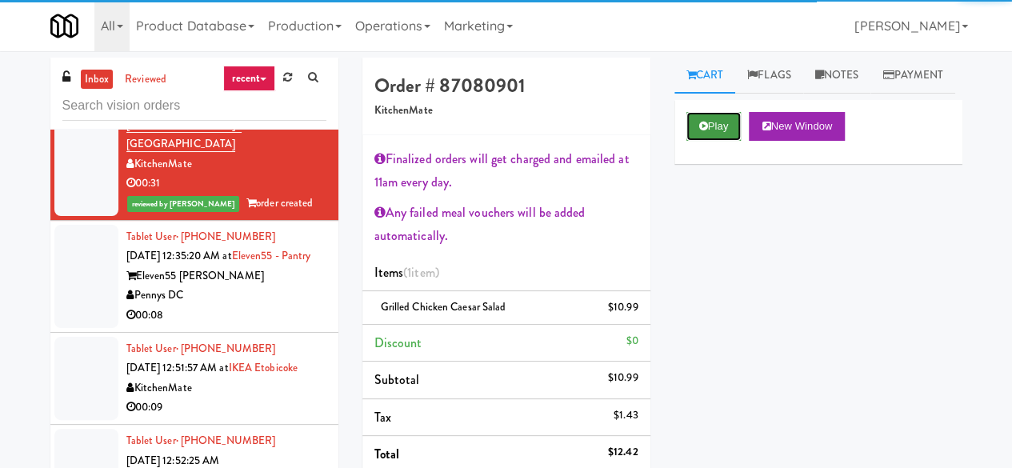
click at [736, 141] on button "Play" at bounding box center [714, 126] width 55 height 29
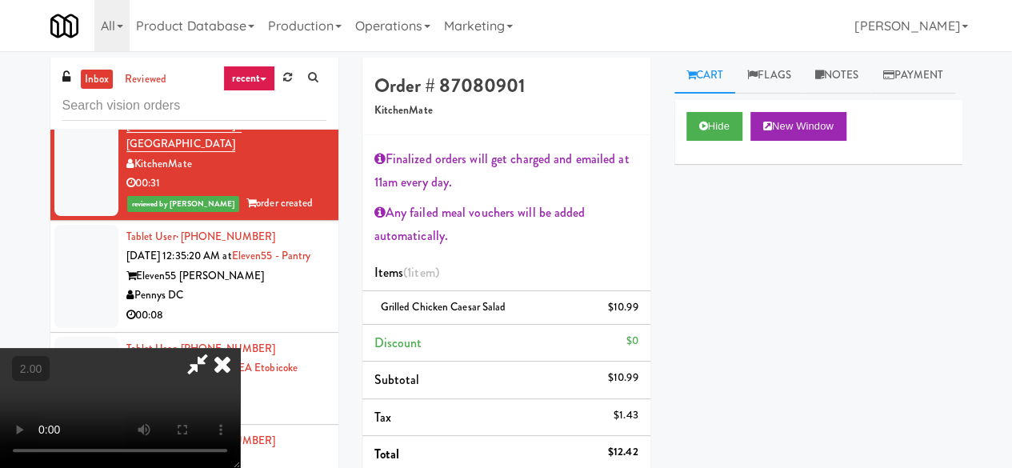
click at [220, 361] on icon at bounding box center [222, 364] width 35 height 32
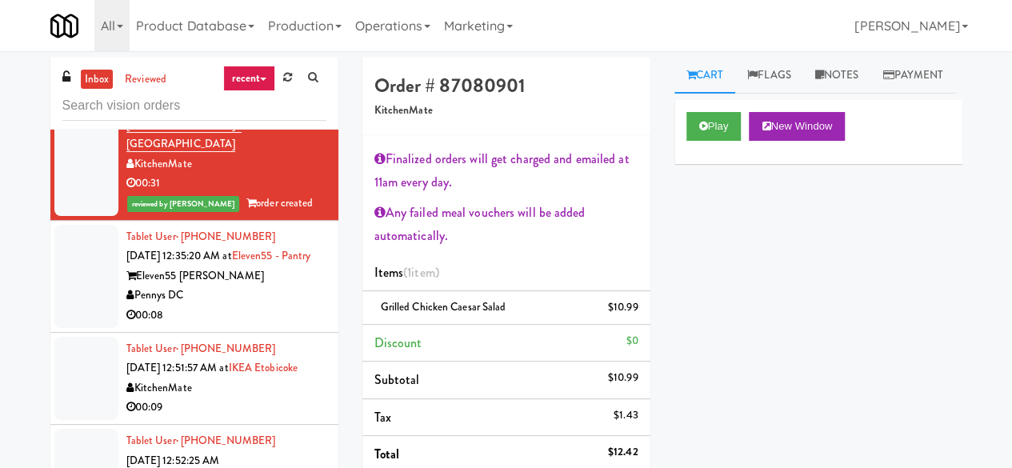
click at [256, 326] on div "Tablet User · (240) 505-5713 [DATE] 12:35:20 AM at Eleven55 - Pantry Eleven55 […" at bounding box center [226, 276] width 200 height 98
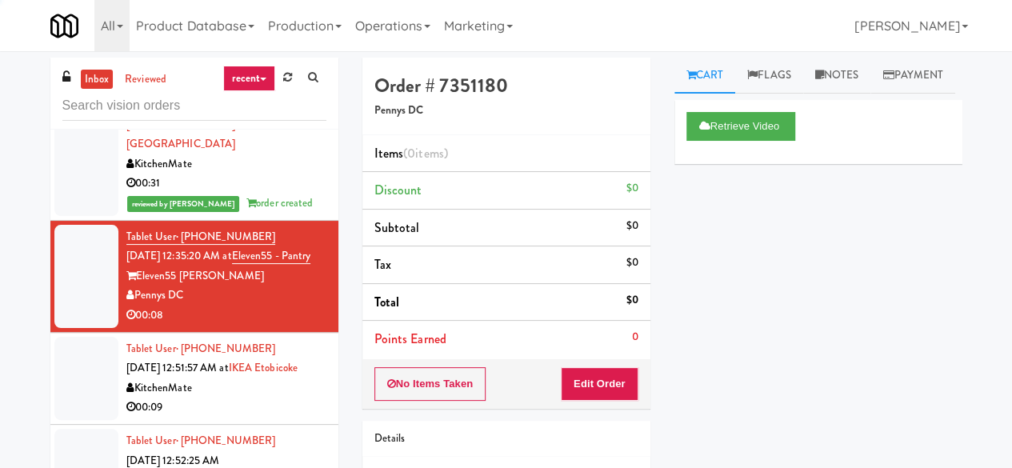
scroll to position [800, 0]
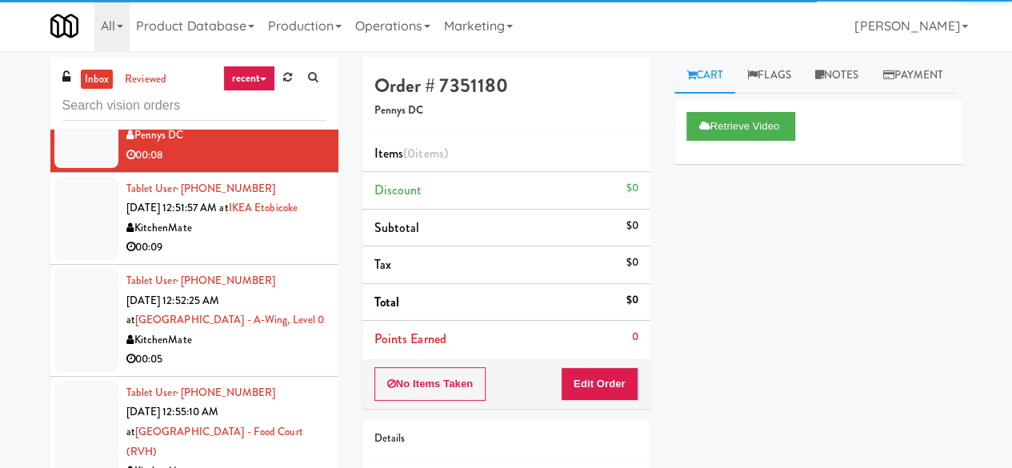
click at [259, 238] on div "KitchenMate" at bounding box center [226, 228] width 200 height 20
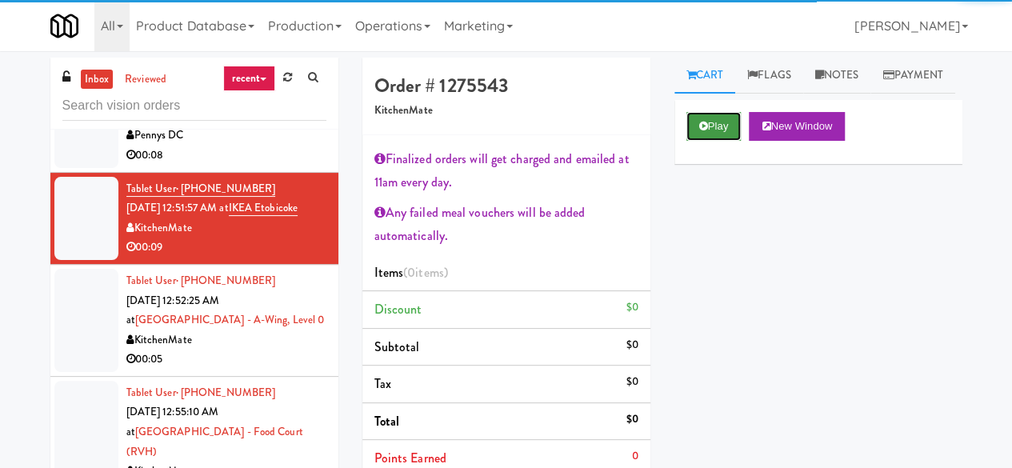
click at [728, 141] on button "Play" at bounding box center [714, 126] width 55 height 29
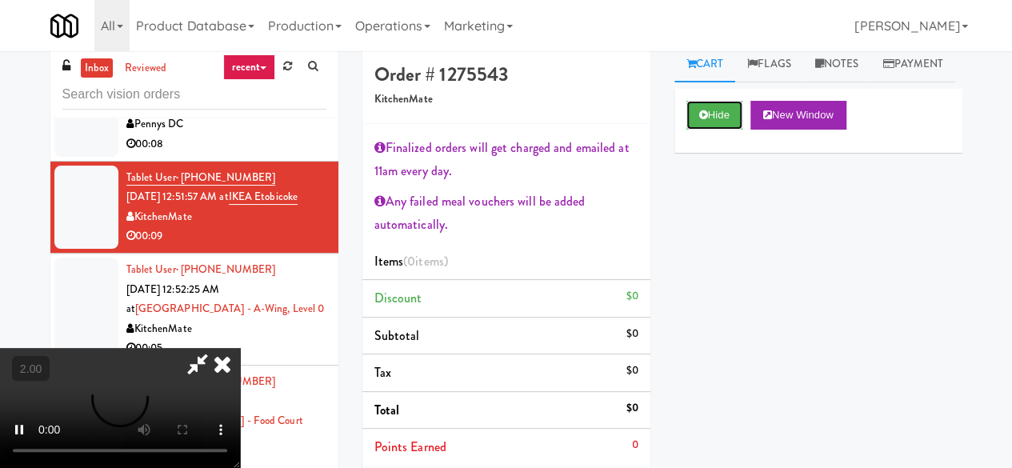
scroll to position [80, 0]
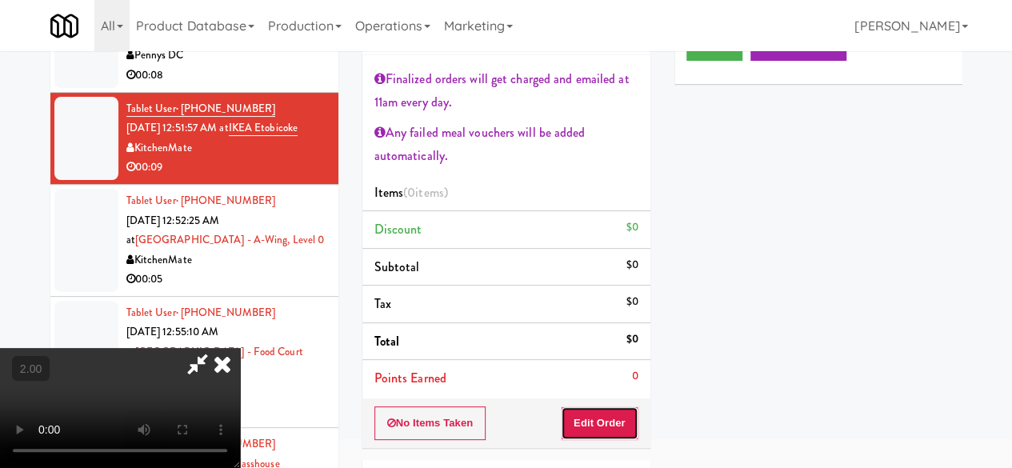
click at [602, 419] on button "Edit Order" at bounding box center [600, 424] width 78 height 34
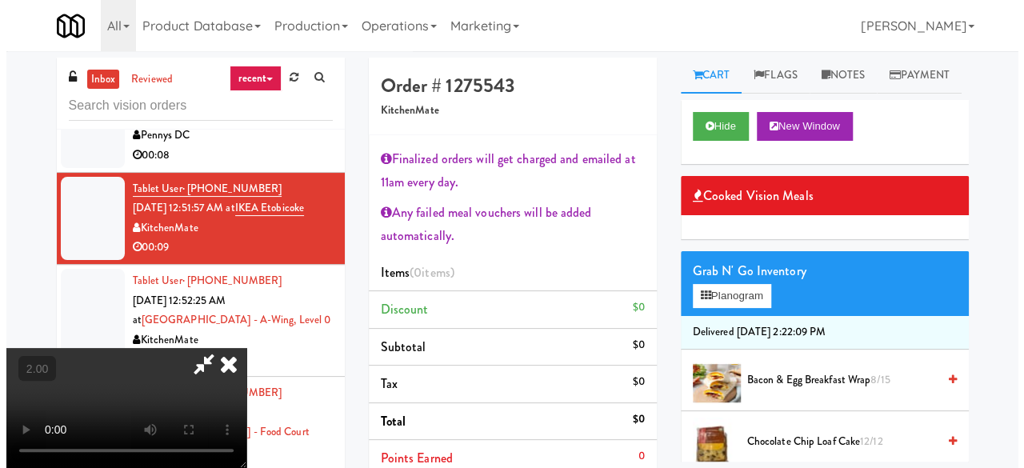
scroll to position [33, 0]
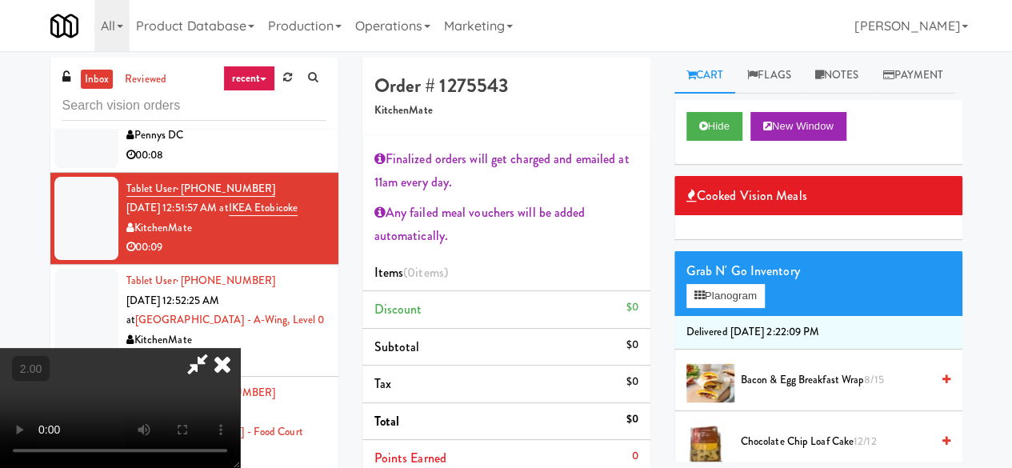
click at [727, 316] on div "Grab N' Go Inventory Planogram" at bounding box center [819, 283] width 288 height 65
click at [725, 308] on button "Planogram" at bounding box center [726, 296] width 78 height 24
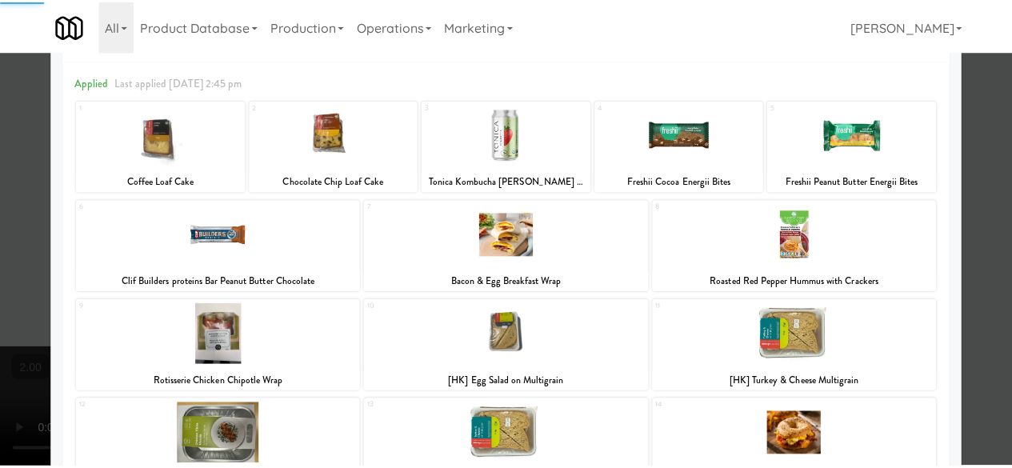
scroll to position [160, 0]
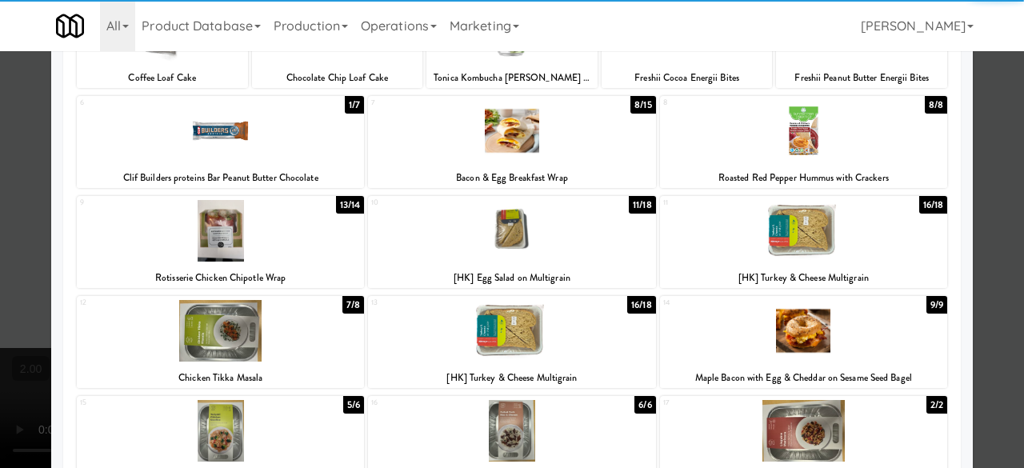
click at [534, 241] on div at bounding box center [511, 231] width 287 height 62
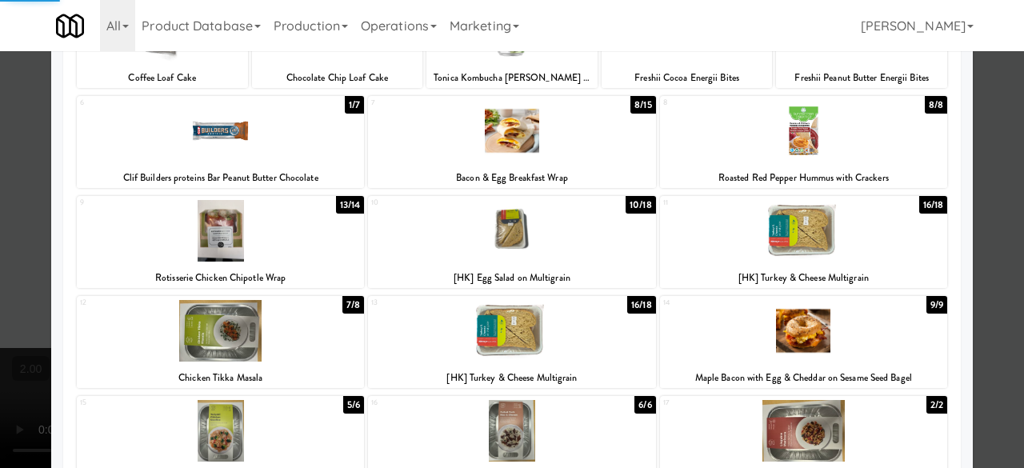
click at [779, 238] on div at bounding box center [803, 231] width 287 height 62
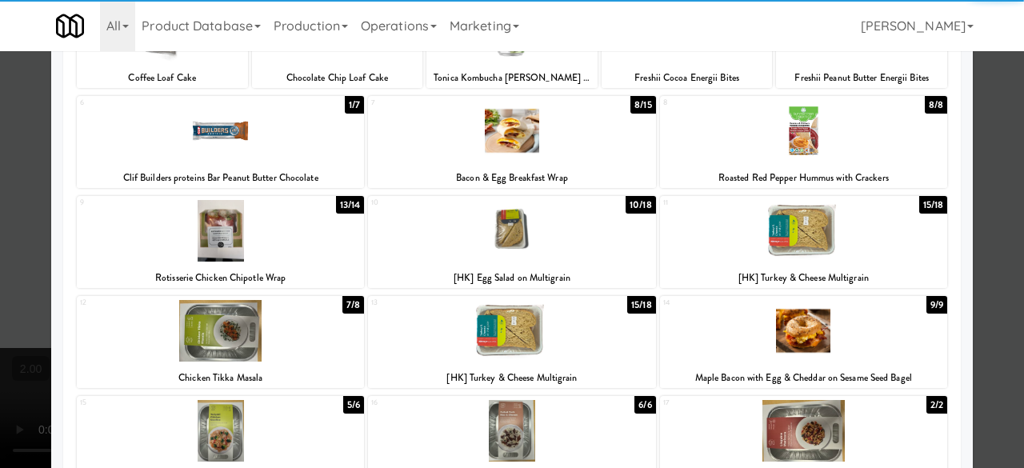
click at [991, 178] on div at bounding box center [512, 234] width 1024 height 468
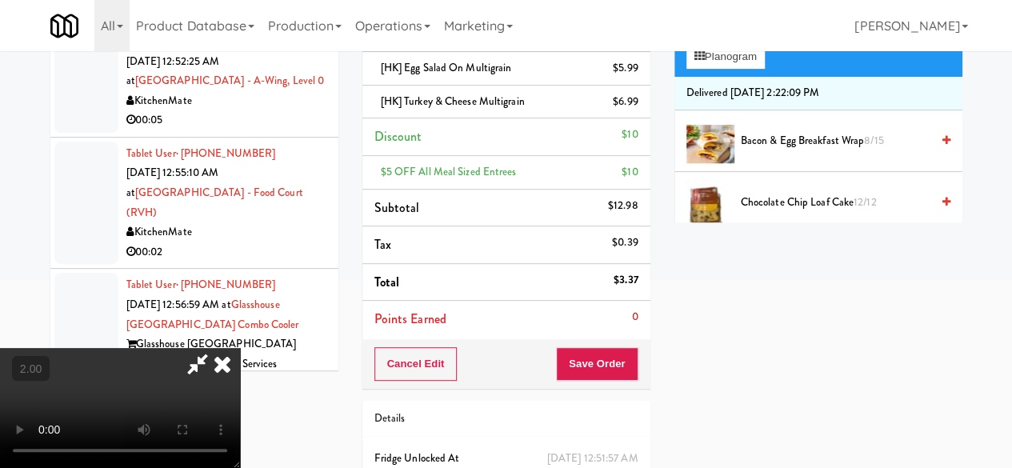
scroll to position [240, 0]
click at [623, 371] on button "Save Order" at bounding box center [597, 364] width 82 height 34
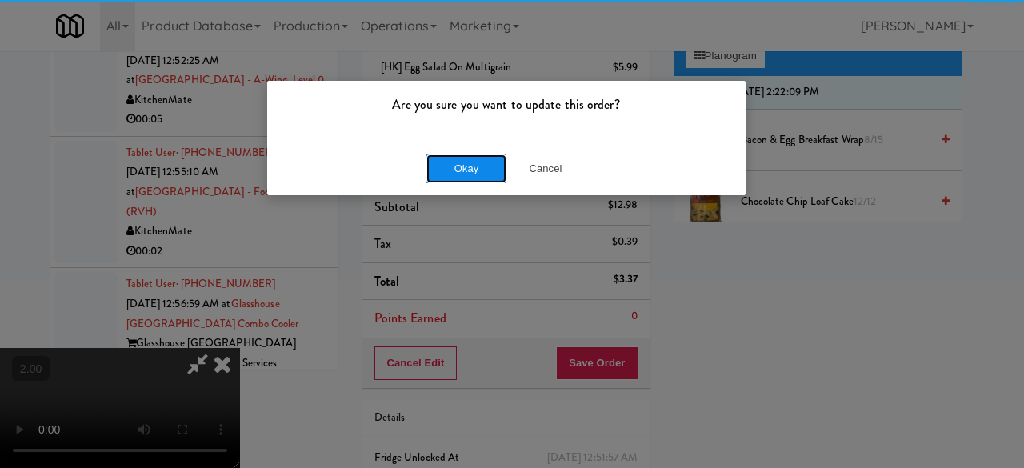
click at [444, 166] on button "Okay" at bounding box center [467, 168] width 80 height 29
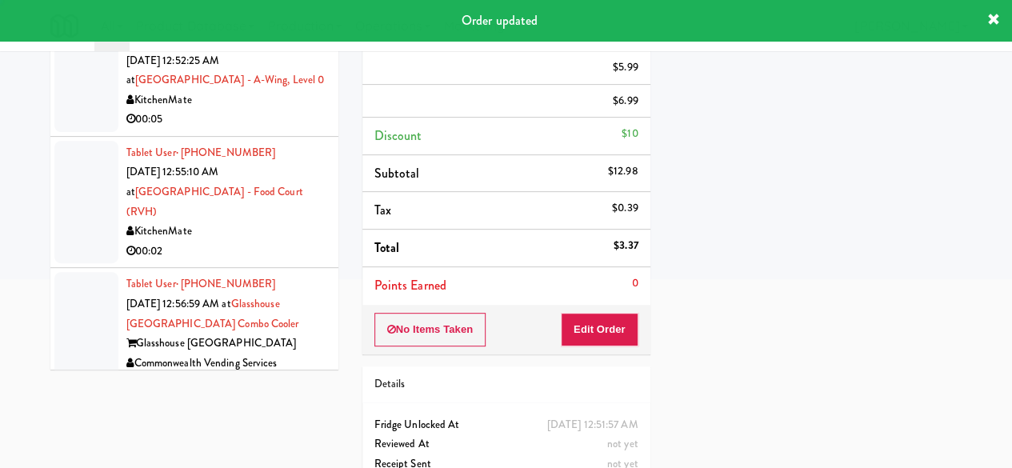
scroll to position [0, 0]
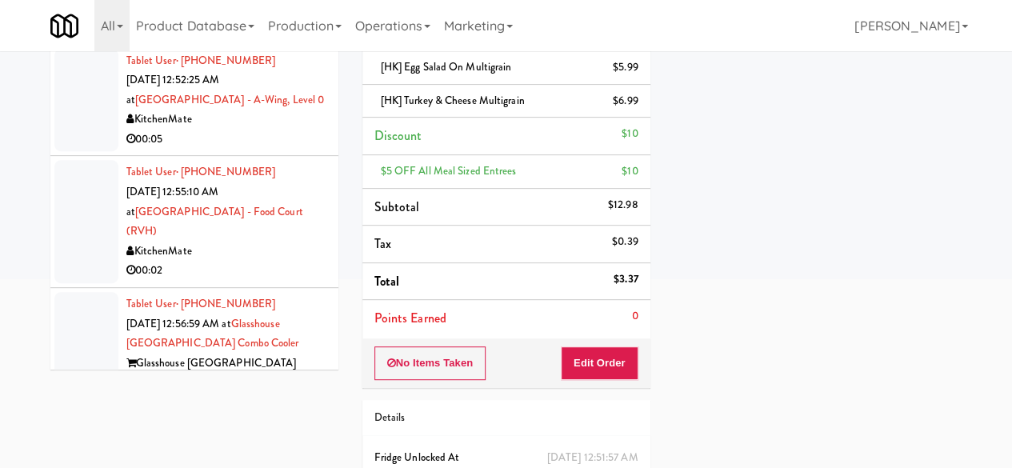
click at [232, 157] on li "Tablet User · (613) 898-7870 [DATE] 12:52:25 AM at [GEOGRAPHIC_DATA] - A-Wing, …" at bounding box center [194, 101] width 288 height 112
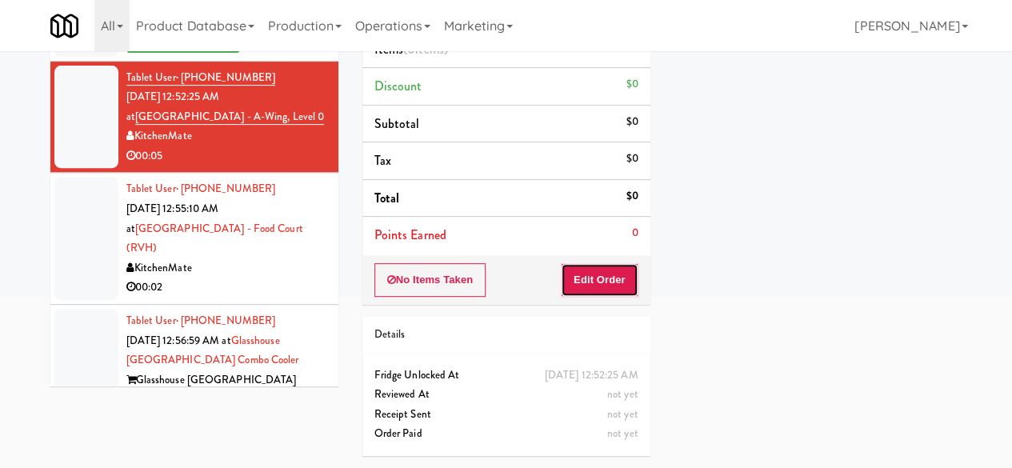
click at [584, 271] on button "Edit Order" at bounding box center [600, 280] width 78 height 34
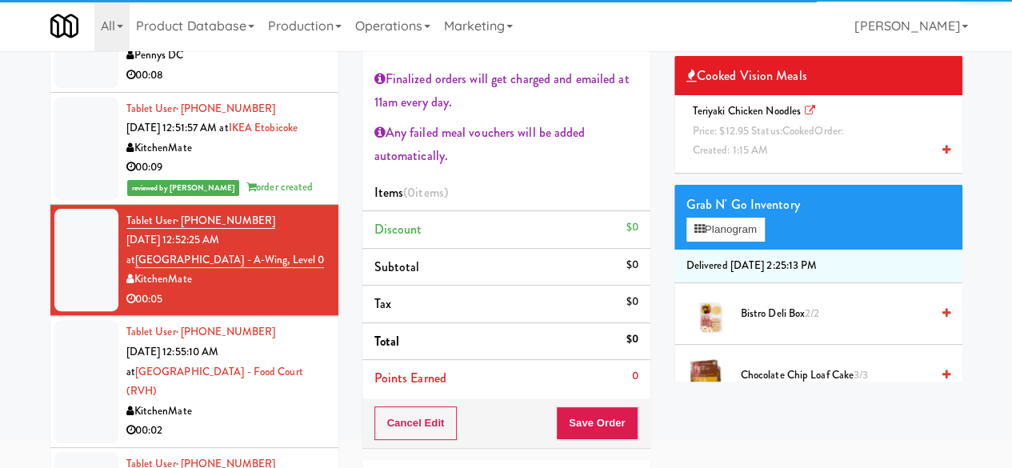
scroll to position [240, 0]
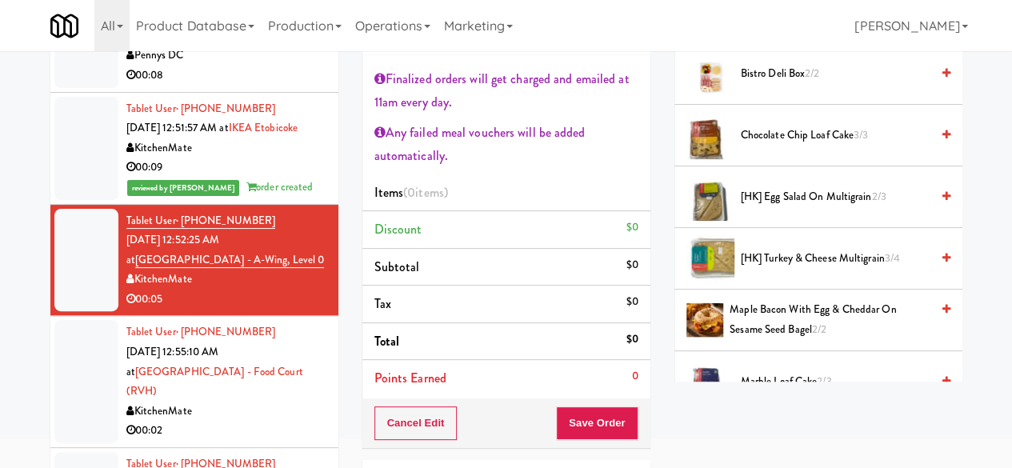
click at [763, 146] on span "Chocolate Chip Loaf Cake 3/3" at bounding box center [836, 136] width 190 height 20
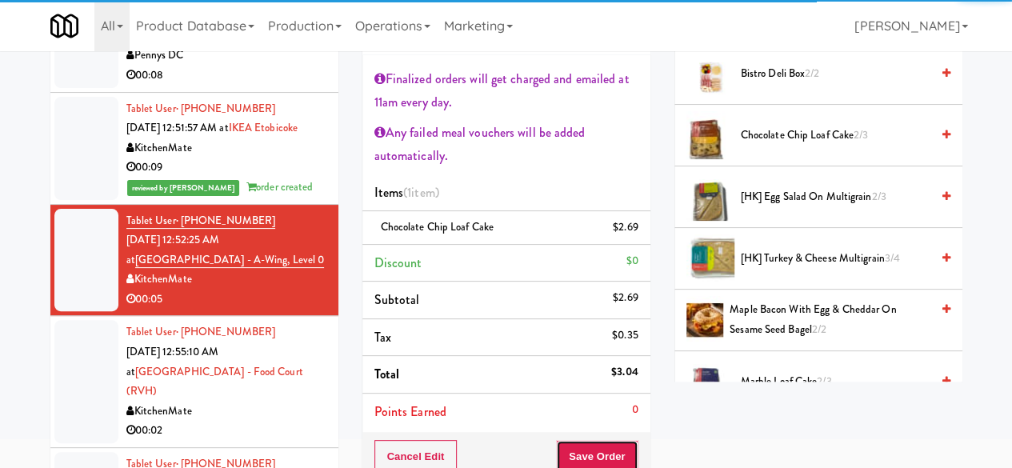
click at [604, 447] on button "Save Order" at bounding box center [597, 457] width 82 height 34
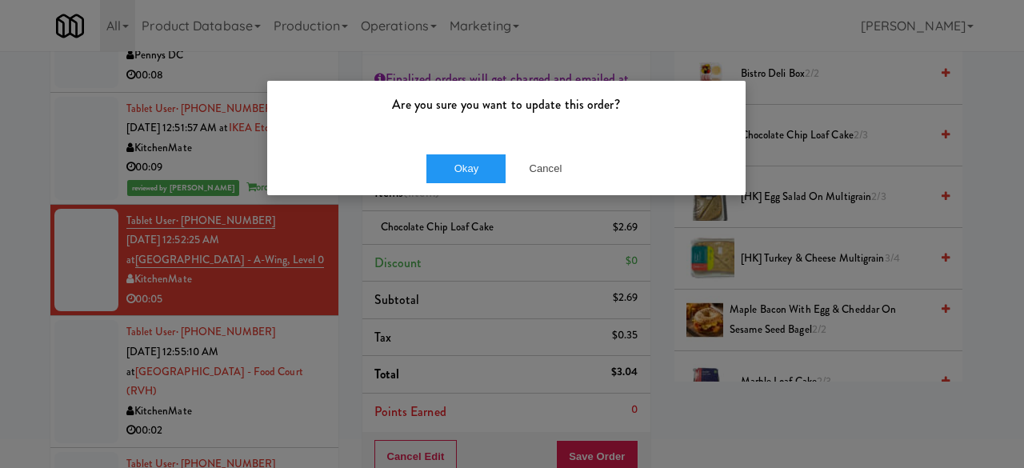
click at [466, 151] on div "Okay Cancel" at bounding box center [506, 169] width 479 height 54
click at [471, 166] on button "Okay" at bounding box center [467, 168] width 80 height 29
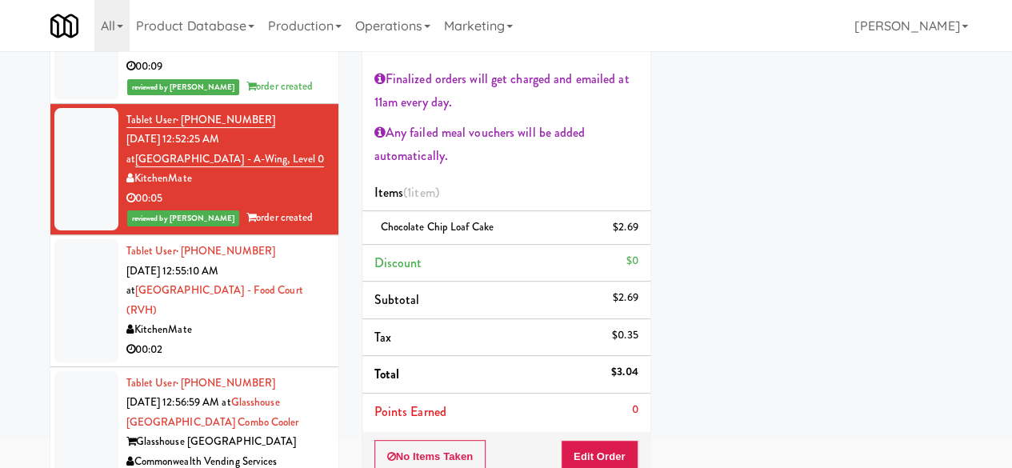
scroll to position [1040, 0]
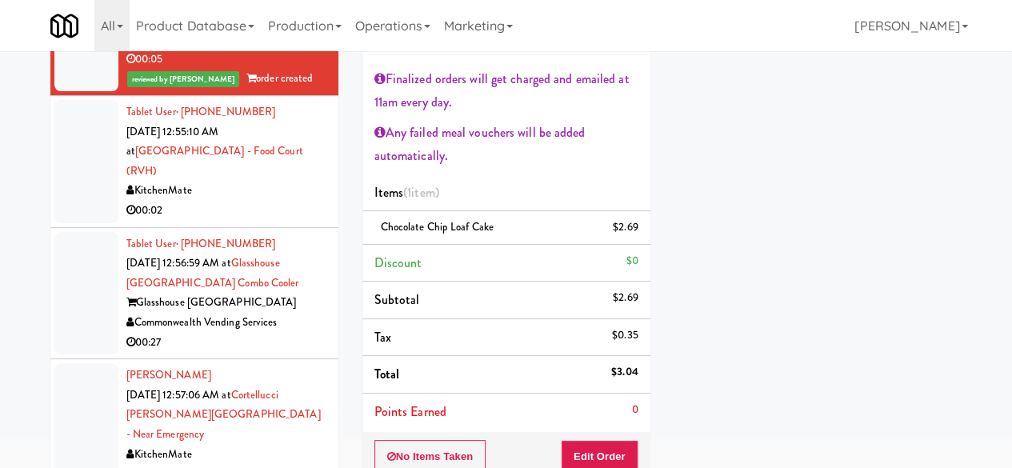
click at [278, 201] on div "KitchenMate" at bounding box center [226, 191] width 200 height 20
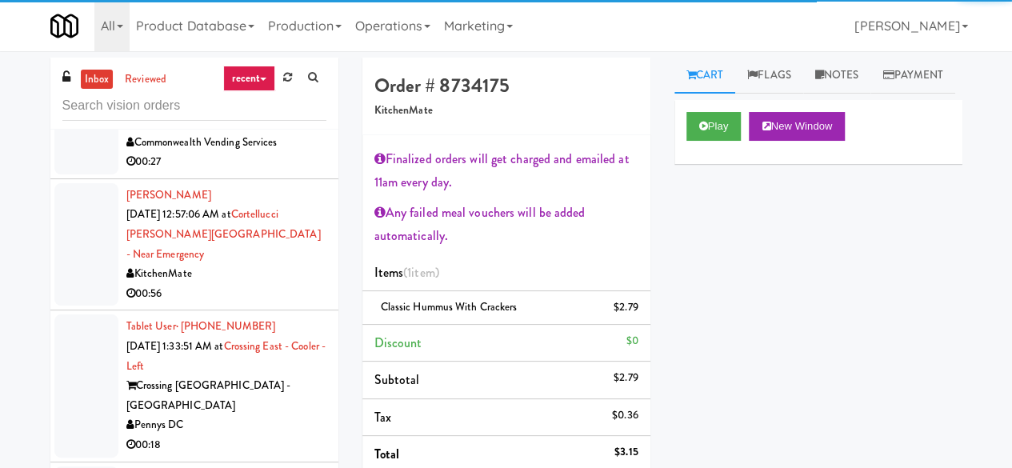
scroll to position [1360, 0]
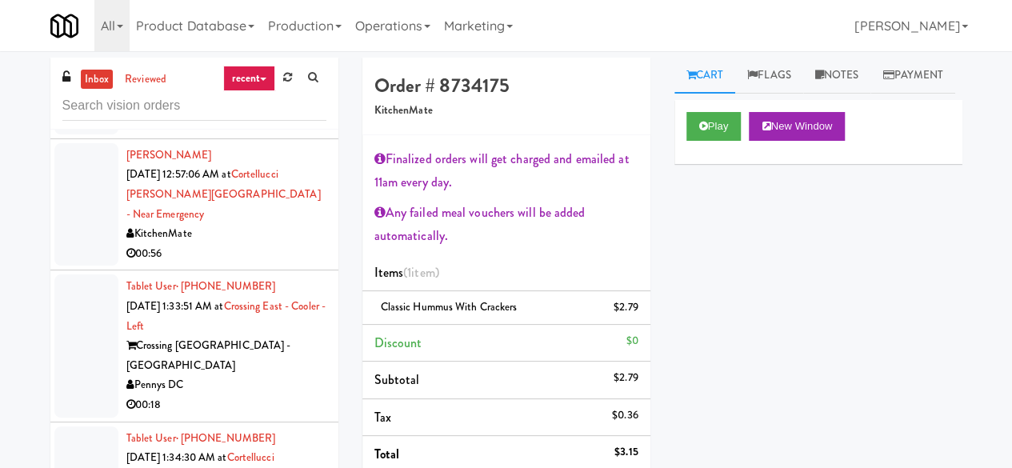
click at [284, 113] on div "Commonwealth Vending Services" at bounding box center [226, 103] width 200 height 20
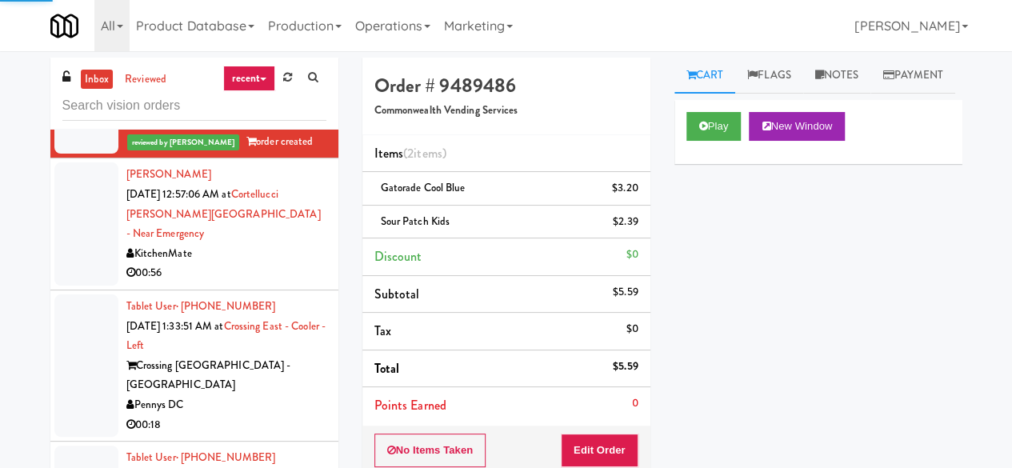
scroll to position [1520, 0]
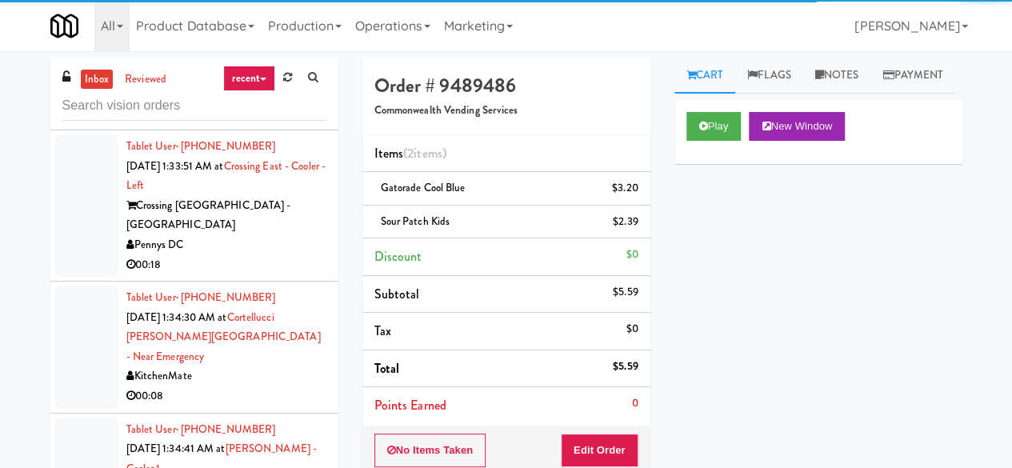
click at [285, 123] on div "00:56" at bounding box center [226, 113] width 200 height 20
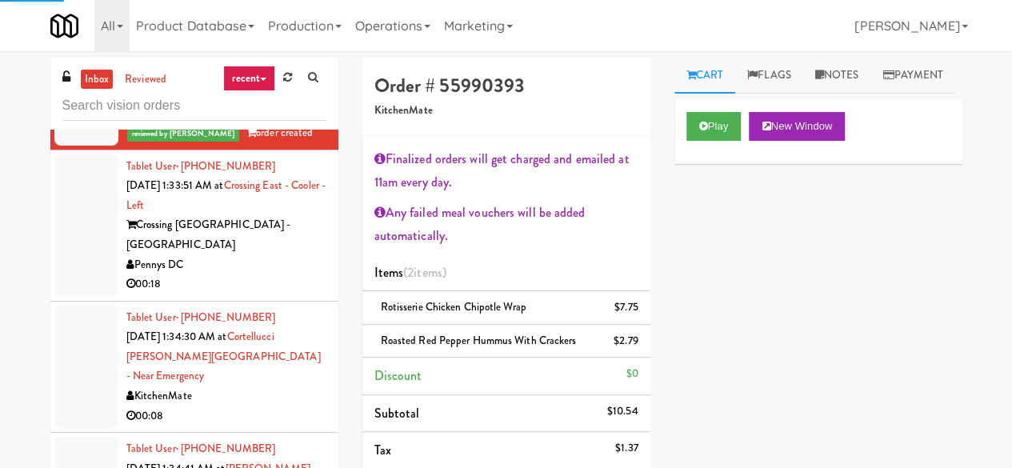
click at [275, 275] on div "Pennys DC" at bounding box center [226, 265] width 200 height 20
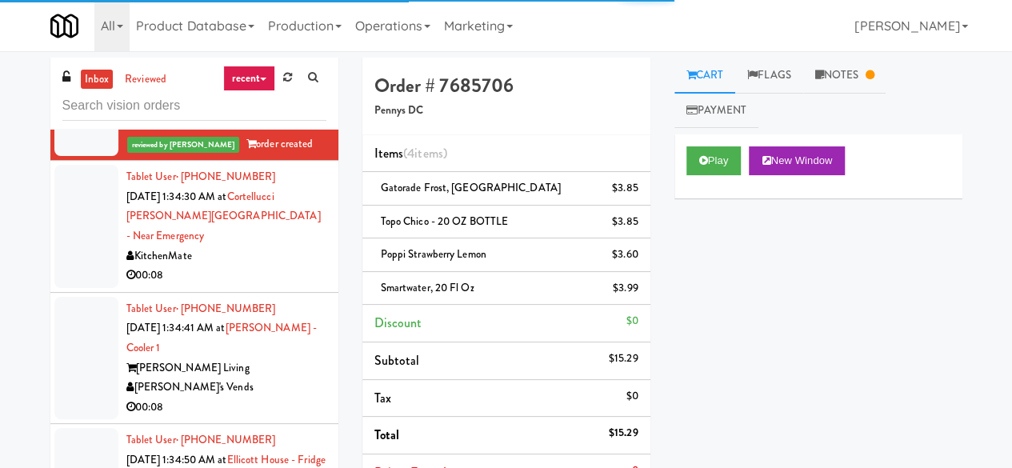
click at [280, 286] on div "00:08" at bounding box center [226, 276] width 200 height 20
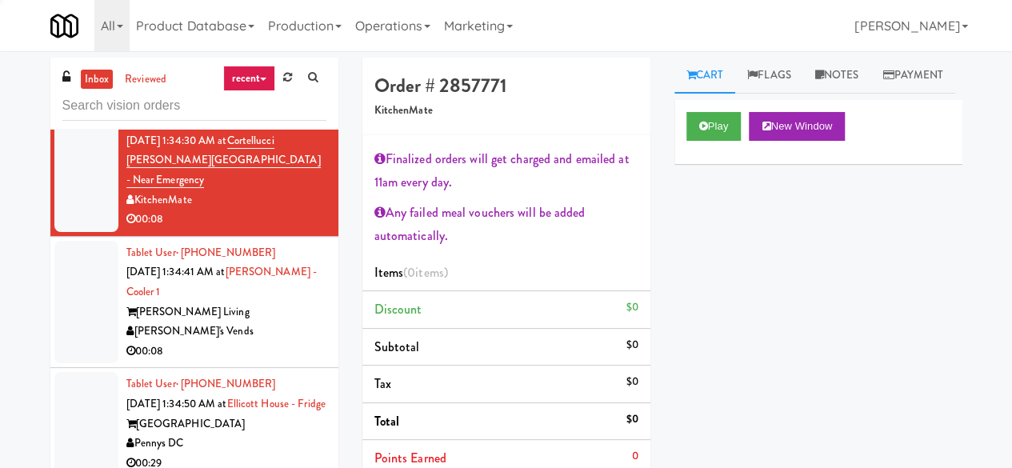
scroll to position [1761, 0]
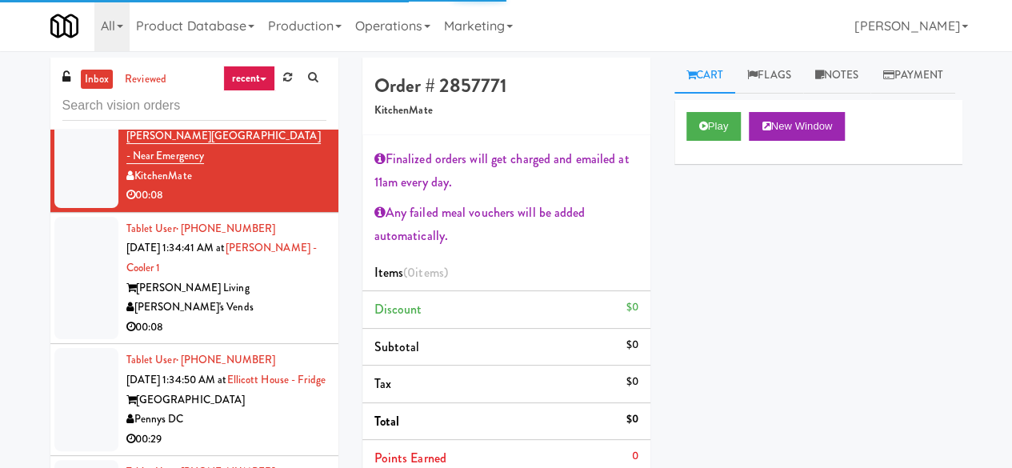
click at [285, 318] on div "[PERSON_NAME]'s Vends" at bounding box center [226, 308] width 200 height 20
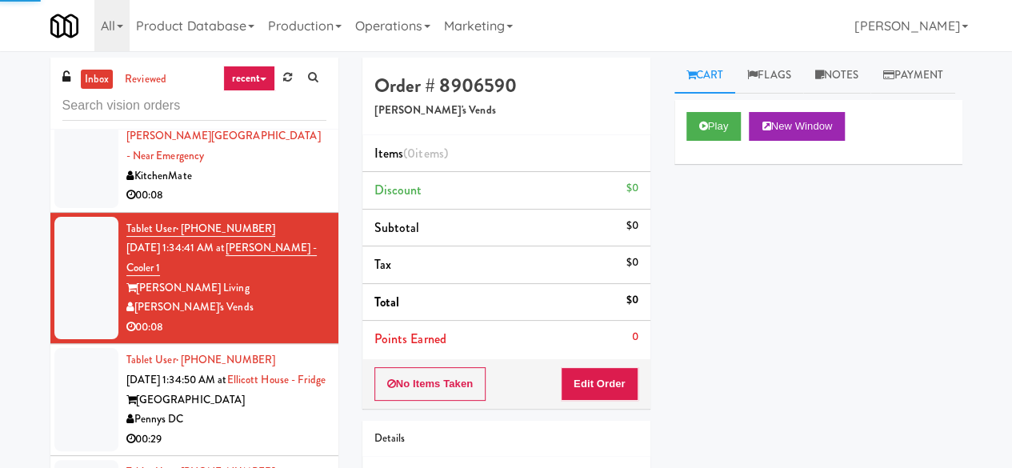
click at [281, 206] on div "00:08" at bounding box center [226, 196] width 200 height 20
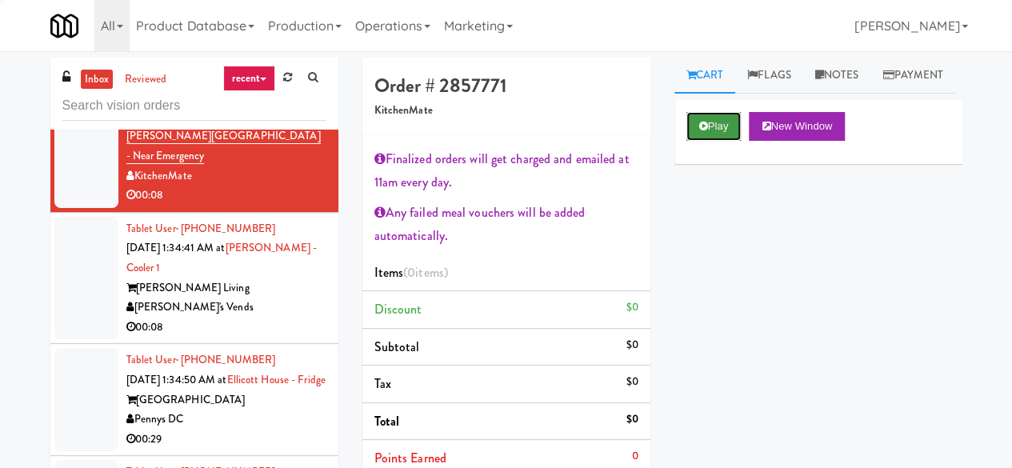
click at [739, 141] on button "Play" at bounding box center [714, 126] width 55 height 29
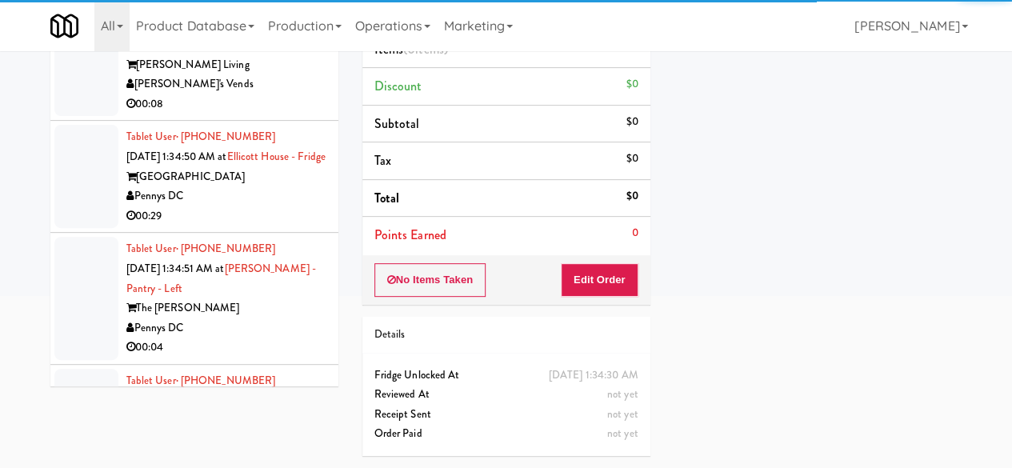
scroll to position [240, 0]
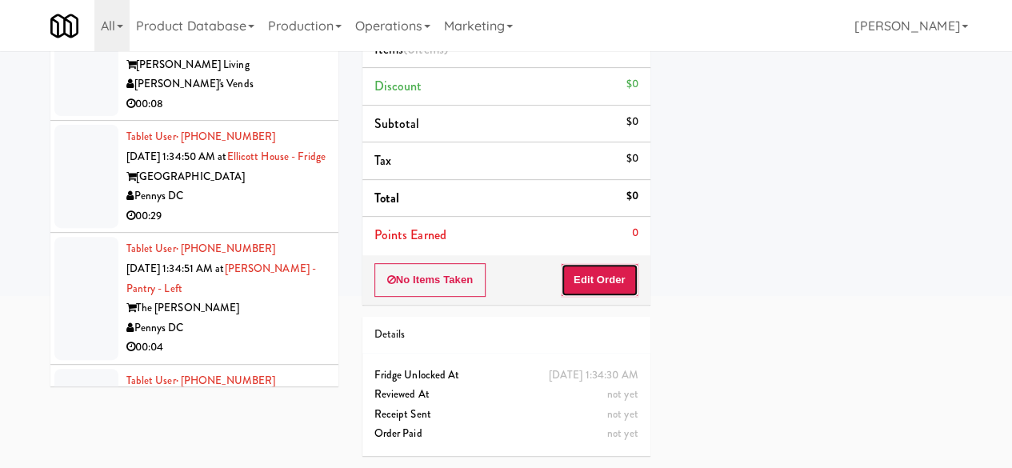
click at [619, 263] on button "Edit Order" at bounding box center [600, 280] width 78 height 34
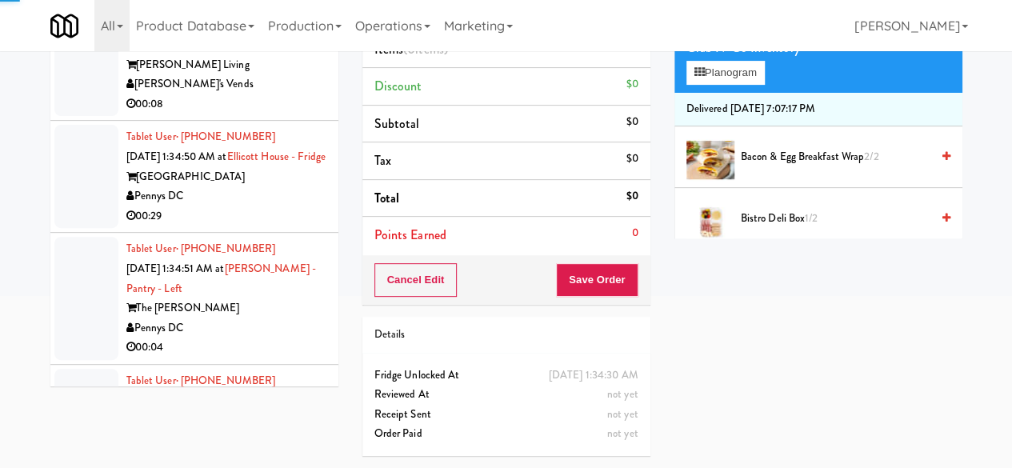
scroll to position [0, 0]
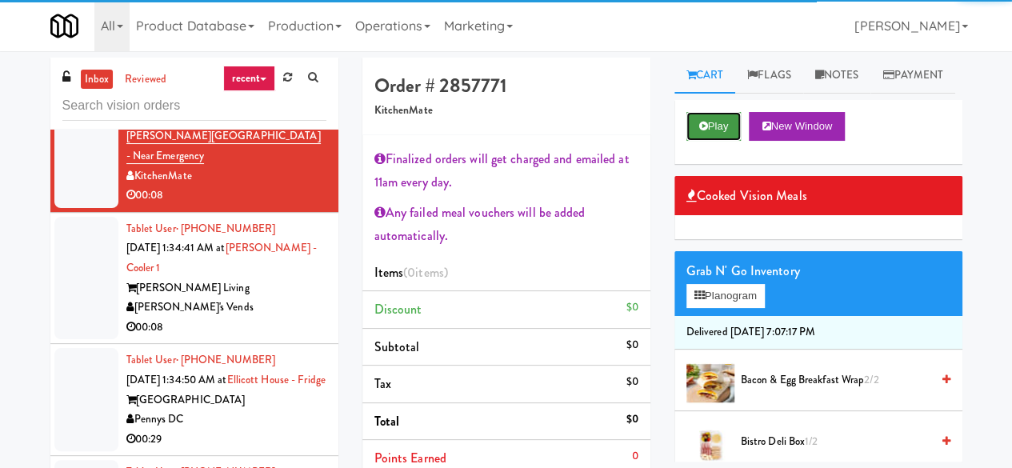
click at [709, 141] on button "Play" at bounding box center [714, 126] width 55 height 29
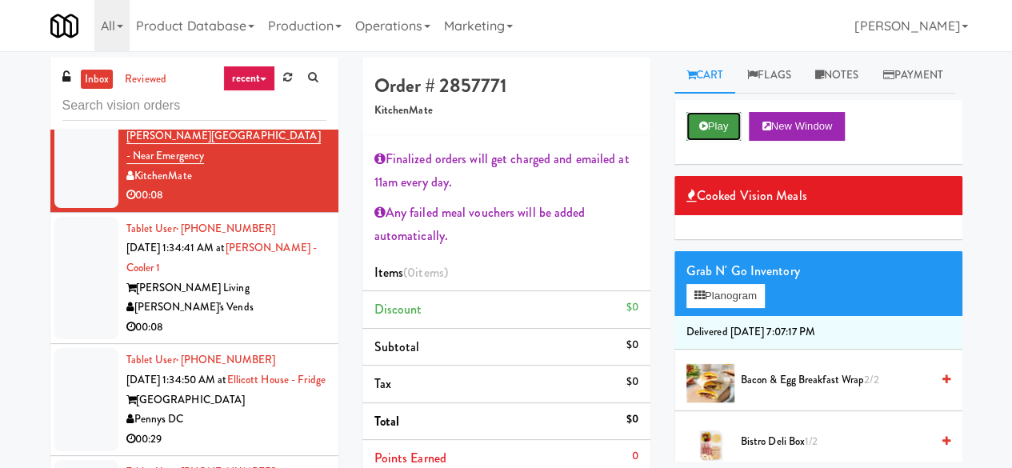
click at [707, 141] on button "Play" at bounding box center [714, 126] width 55 height 29
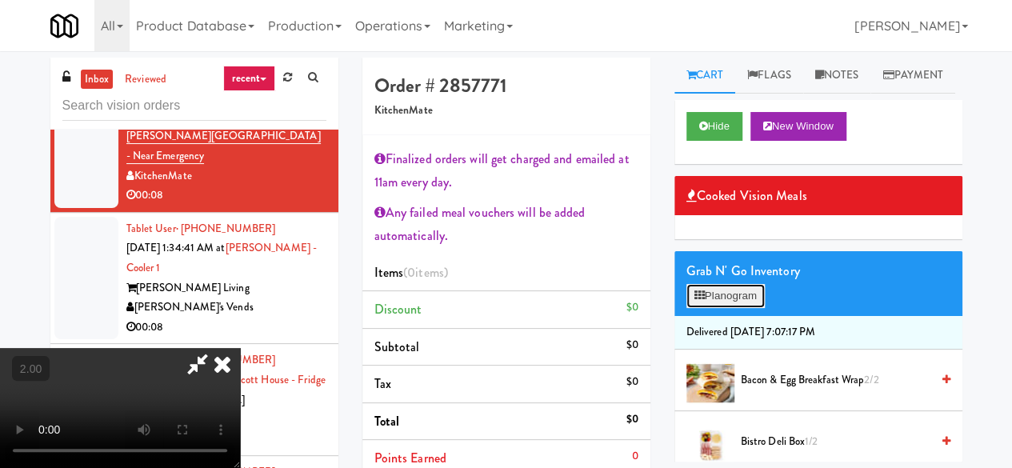
click at [744, 308] on button "Planogram" at bounding box center [726, 296] width 78 height 24
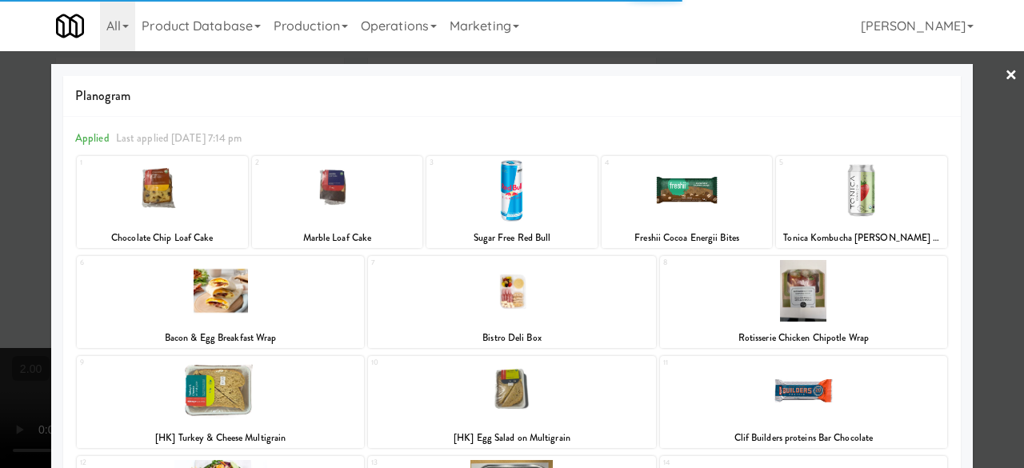
click at [227, 391] on div at bounding box center [220, 391] width 287 height 62
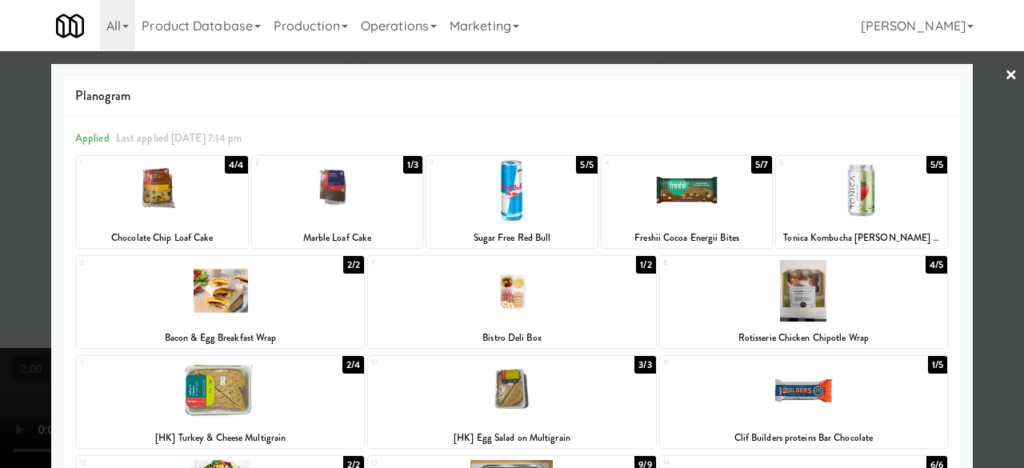
click at [261, 403] on div at bounding box center [220, 391] width 287 height 62
click at [1000, 234] on div at bounding box center [512, 234] width 1024 height 468
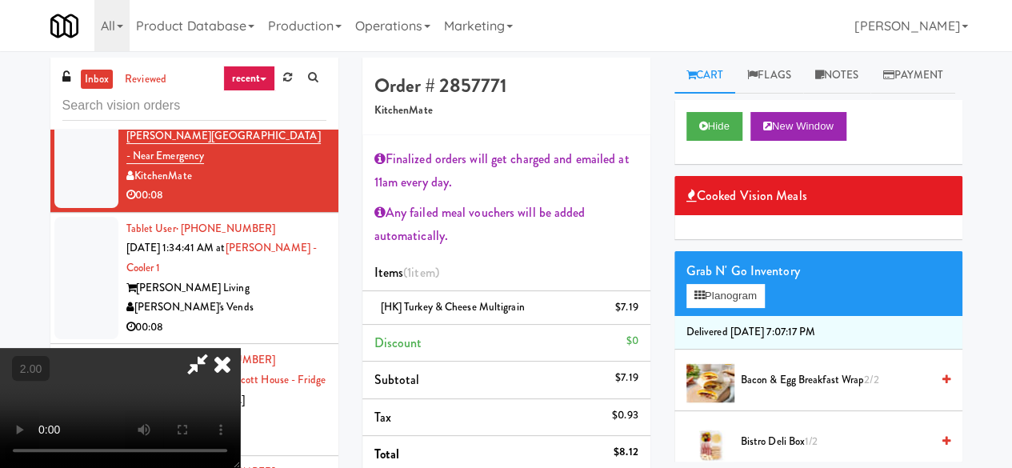
click at [216, 348] on icon at bounding box center [197, 364] width 37 height 32
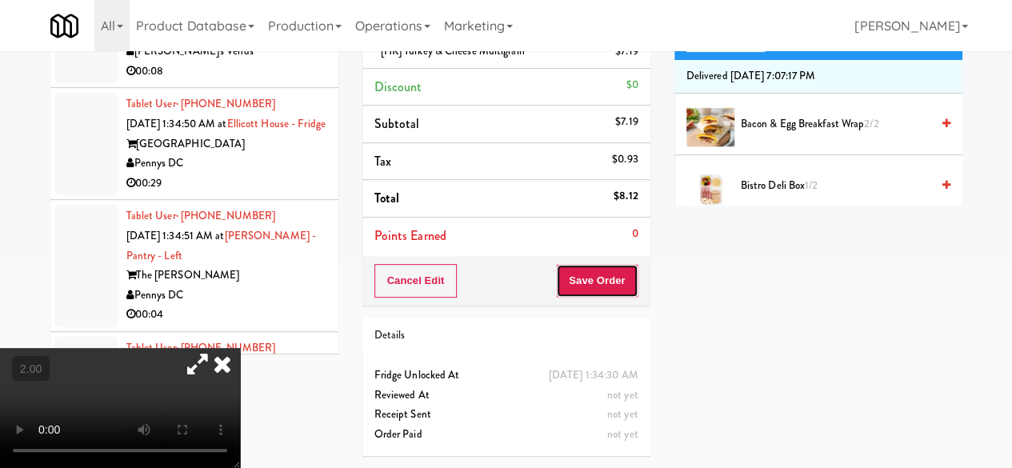
click at [592, 270] on button "Save Order" at bounding box center [597, 281] width 82 height 34
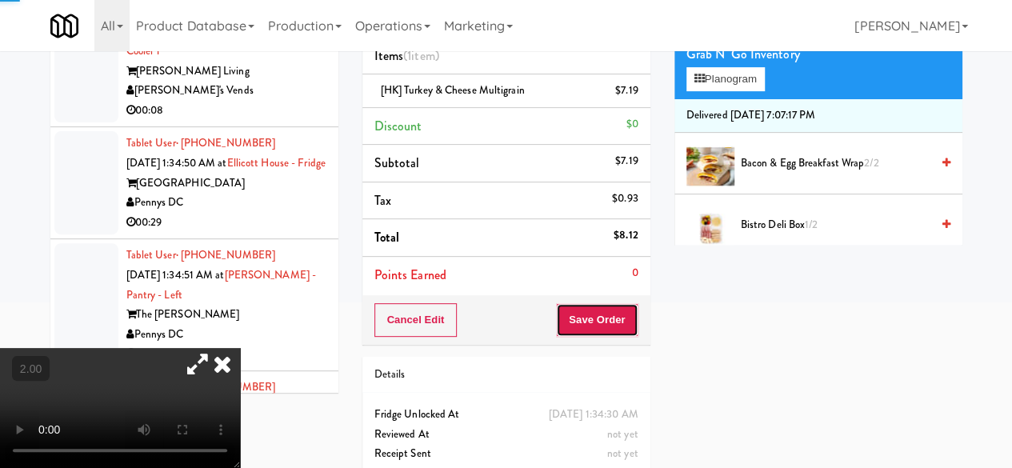
scroll to position [113, 0]
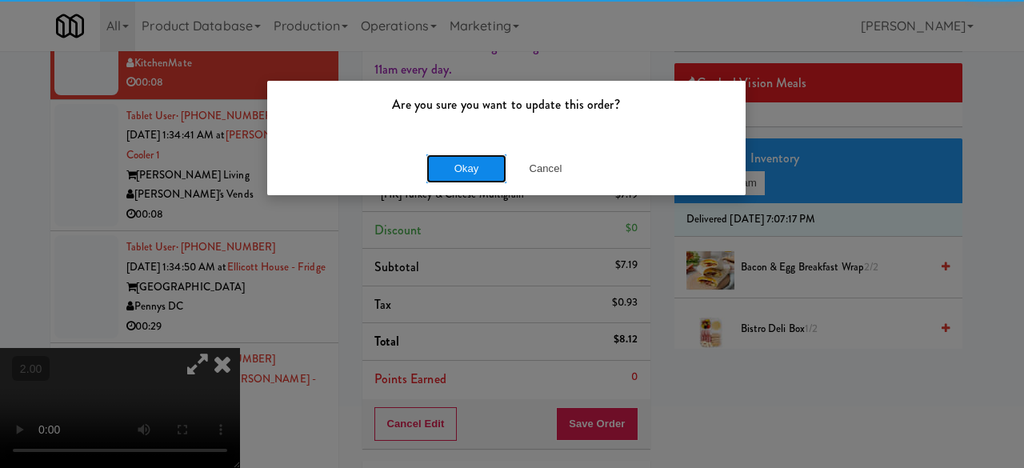
click at [479, 166] on button "Okay" at bounding box center [467, 168] width 80 height 29
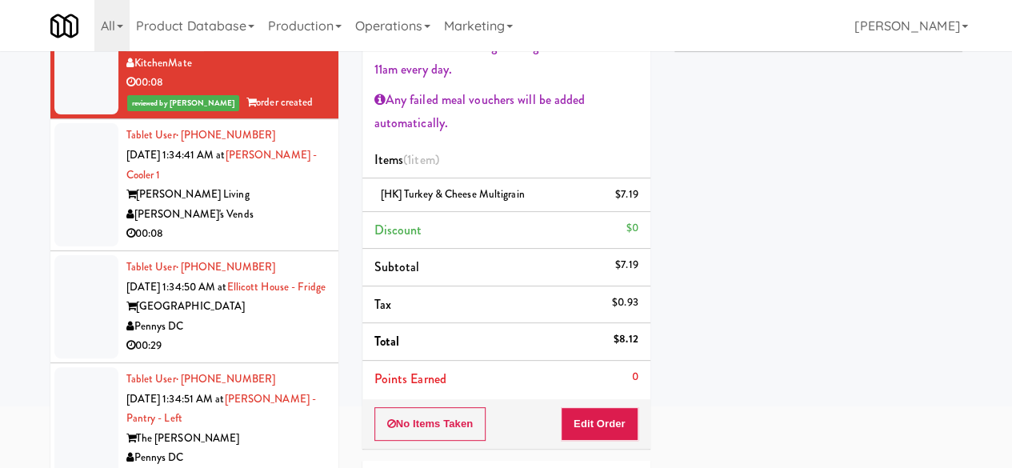
click at [266, 225] on div "[PERSON_NAME]'s Vends" at bounding box center [226, 215] width 200 height 20
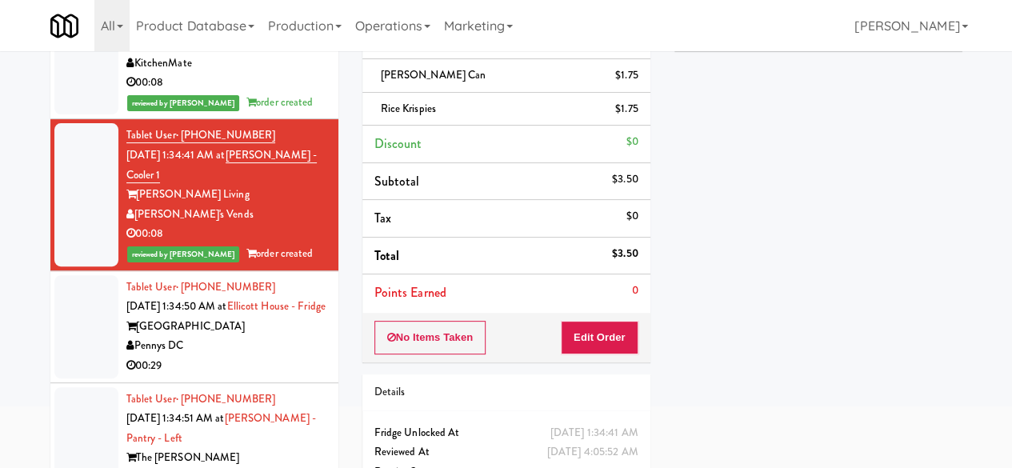
click at [213, 356] on div "Pennys DC" at bounding box center [226, 346] width 200 height 20
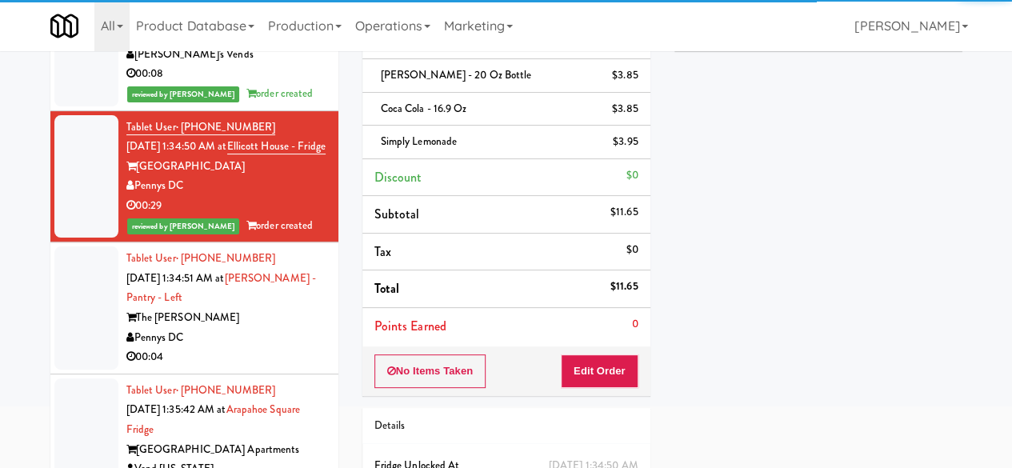
click at [291, 328] on div "The [PERSON_NAME]" at bounding box center [226, 318] width 200 height 20
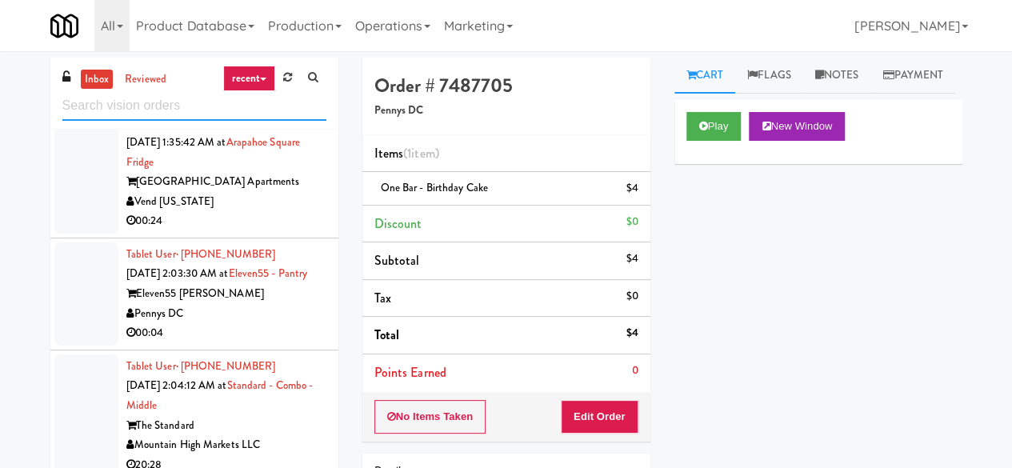
click at [202, 104] on input "text" at bounding box center [194, 106] width 264 height 30
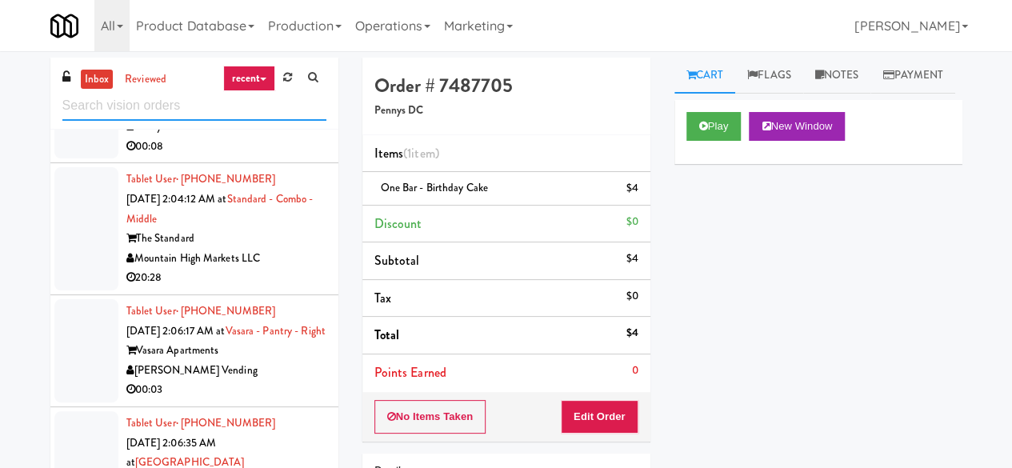
scroll to position [720, 0]
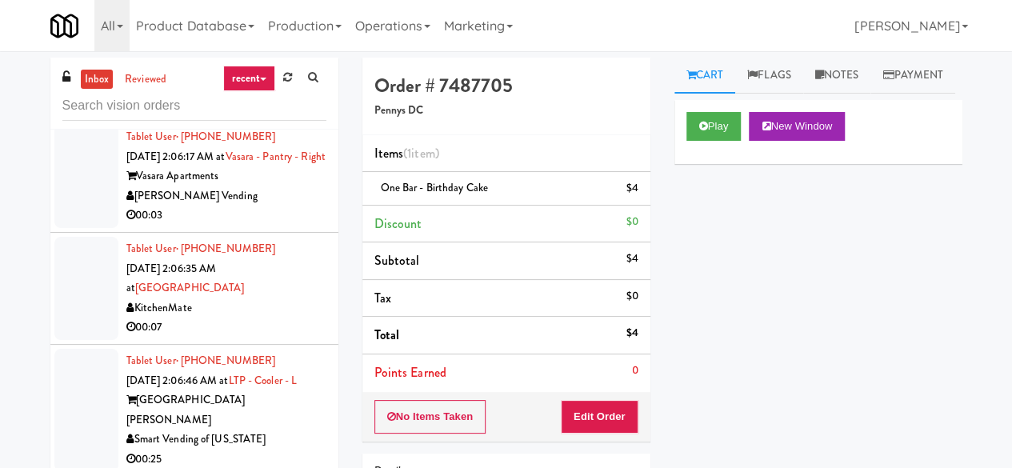
click at [278, 206] on div "[PERSON_NAME] Vending" at bounding box center [226, 196] width 200 height 20
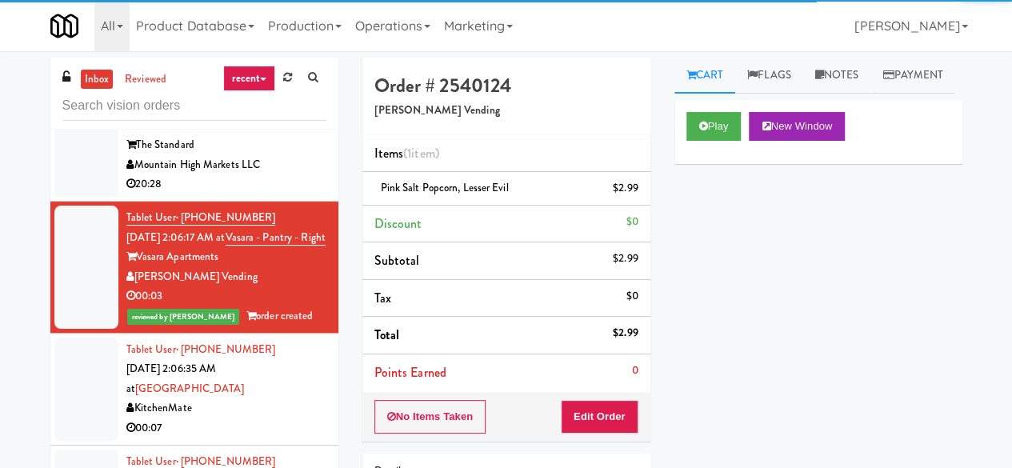
scroll to position [560, 0]
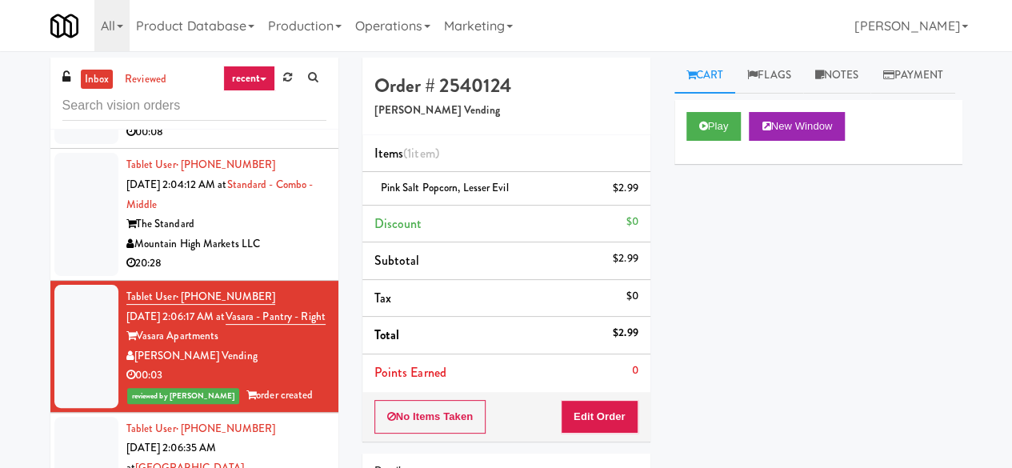
click at [262, 122] on div "Pennys DC" at bounding box center [226, 112] width 200 height 20
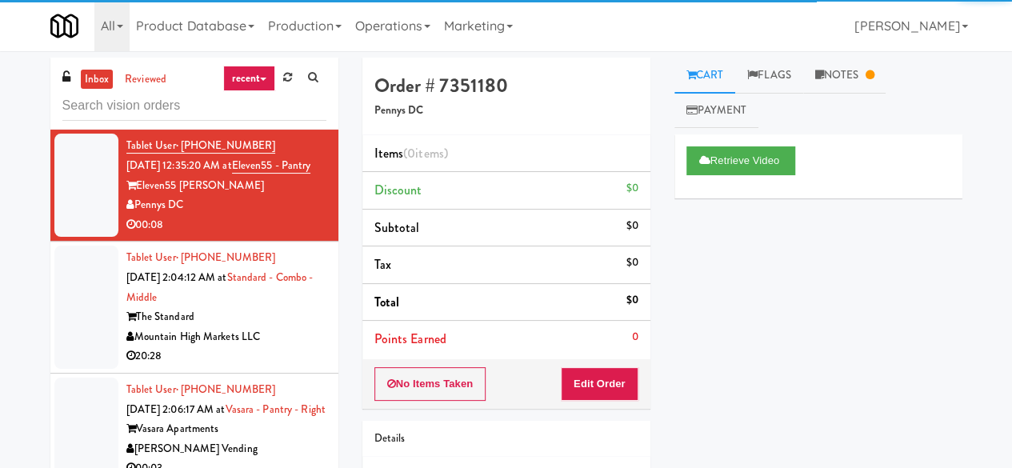
scroll to position [560, 0]
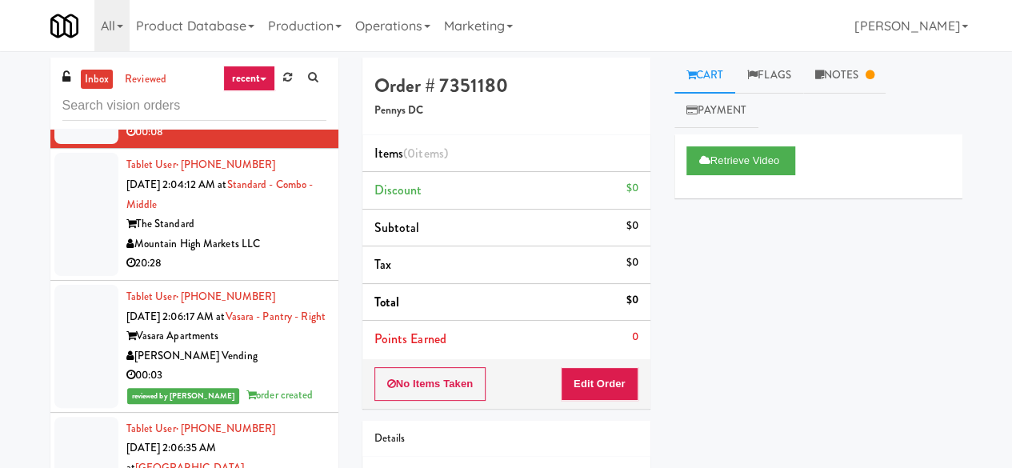
click at [260, 274] on div "20:28" at bounding box center [226, 264] width 200 height 20
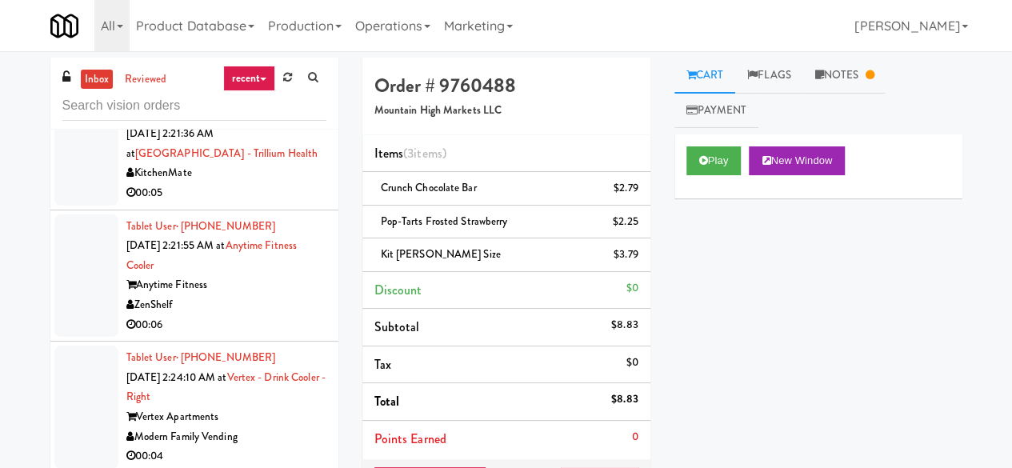
scroll to position [2801, 0]
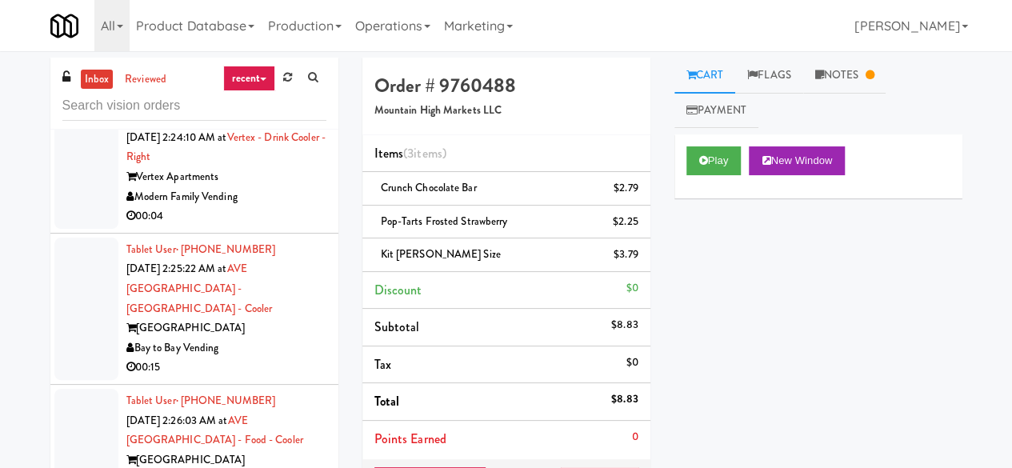
click at [263, 95] on div "00:06" at bounding box center [226, 85] width 200 height 20
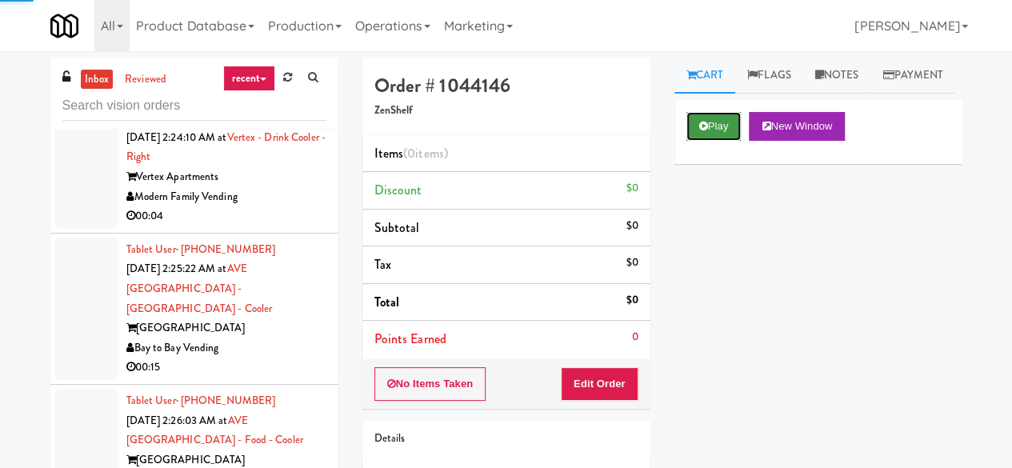
click at [693, 141] on button "Play" at bounding box center [714, 126] width 55 height 29
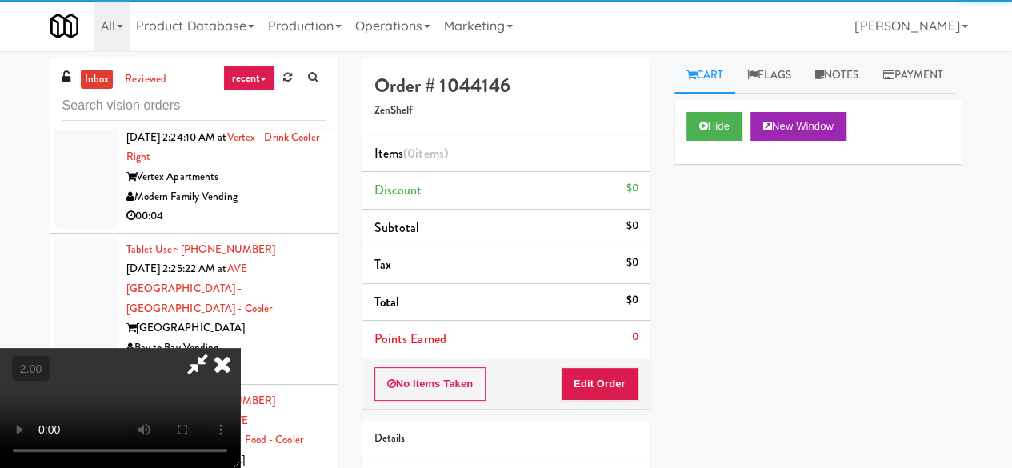
click at [608, 351] on li "Points Earned 0" at bounding box center [507, 339] width 288 height 37
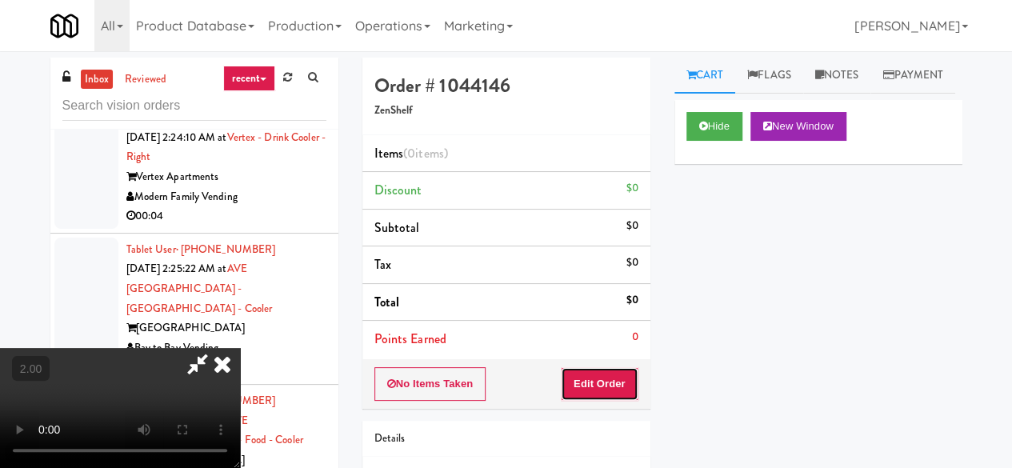
click at [605, 391] on button "Edit Order" at bounding box center [600, 384] width 78 height 34
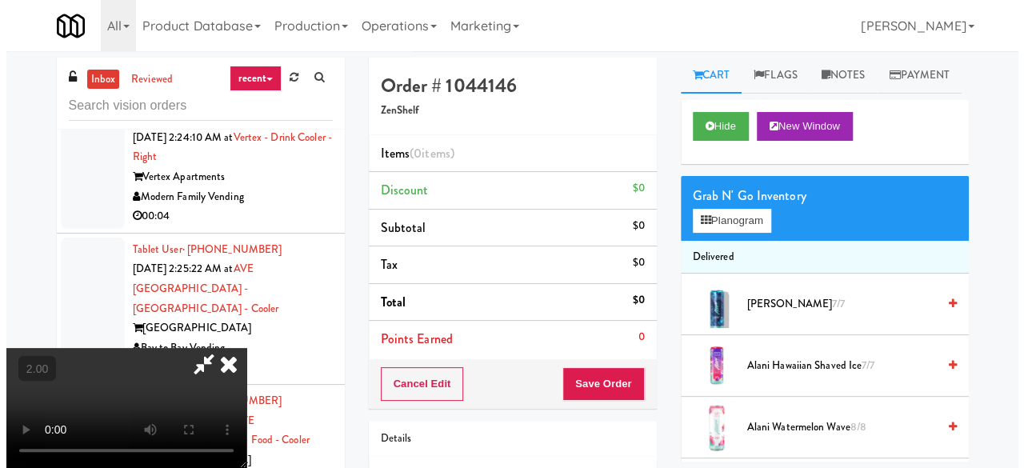
scroll to position [33, 0]
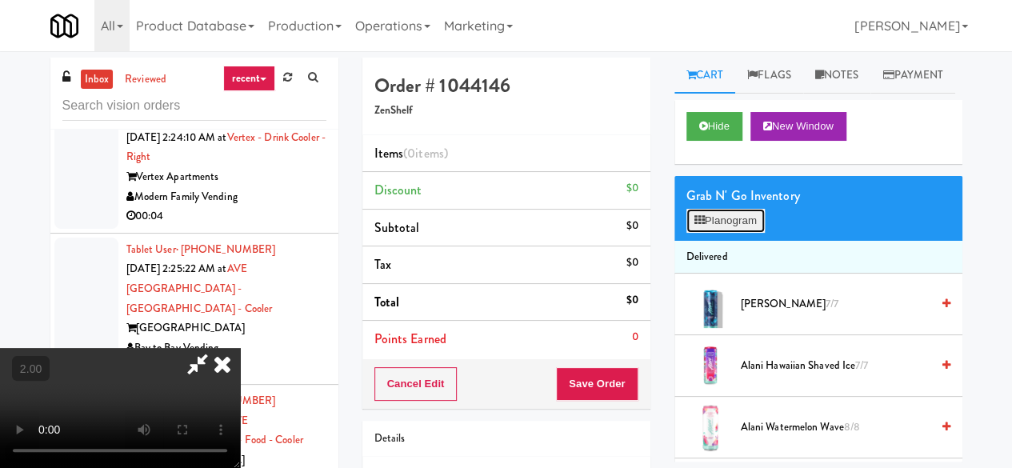
click at [739, 233] on button "Planogram" at bounding box center [726, 221] width 78 height 24
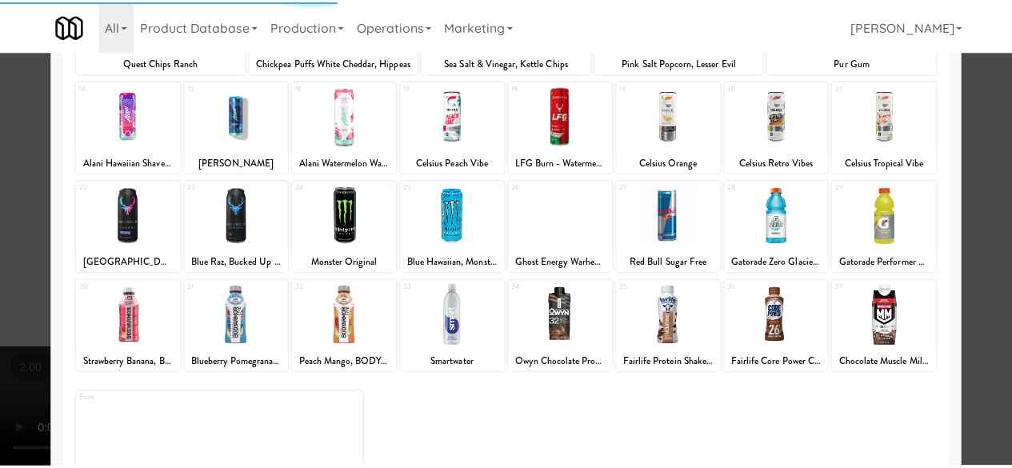
scroll to position [317, 0]
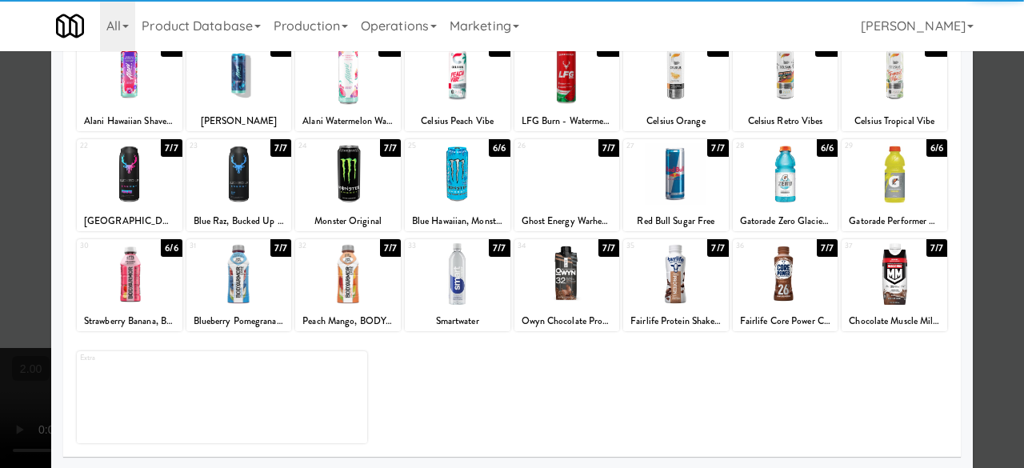
click at [677, 286] on div at bounding box center [676, 274] width 106 height 62
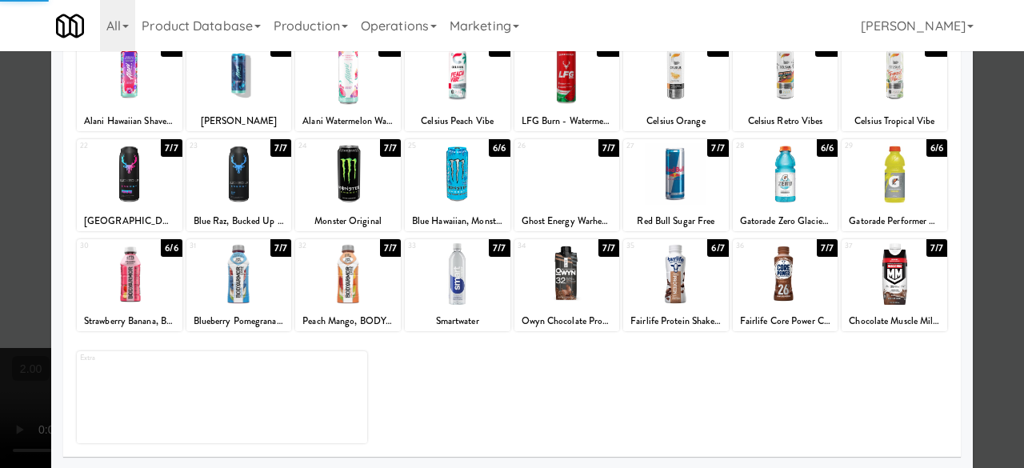
click at [985, 147] on div at bounding box center [512, 234] width 1024 height 468
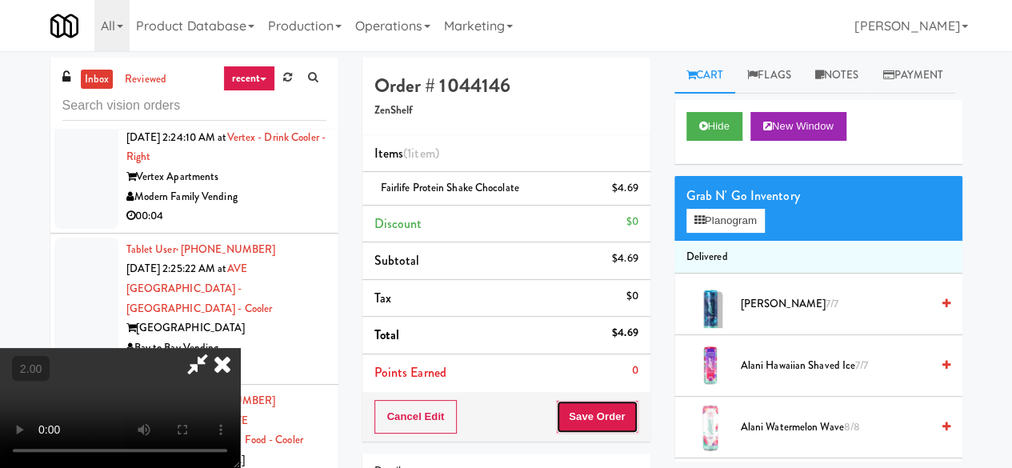
drag, startPoint x: 624, startPoint y: 411, endPoint x: 619, endPoint y: 403, distance: 10.4
click at [624, 413] on button "Save Order" at bounding box center [597, 417] width 82 height 34
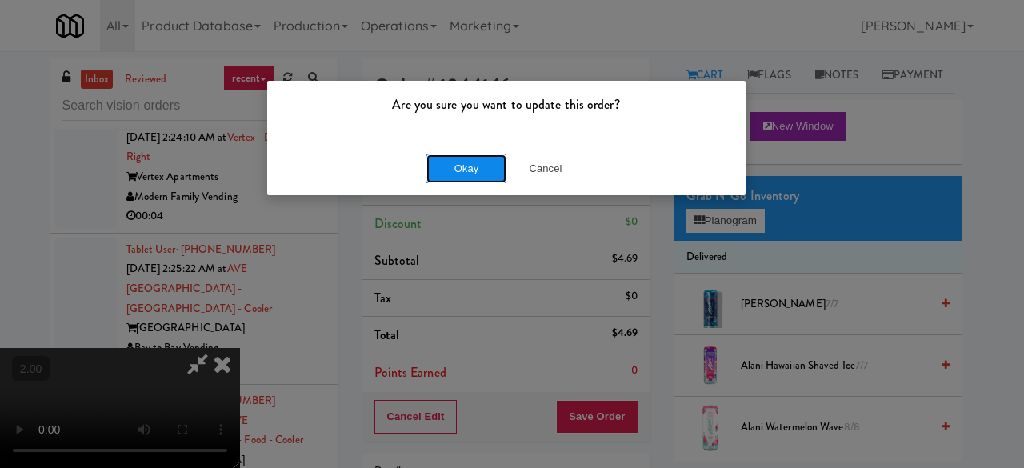
click at [474, 174] on button "Okay" at bounding box center [467, 168] width 80 height 29
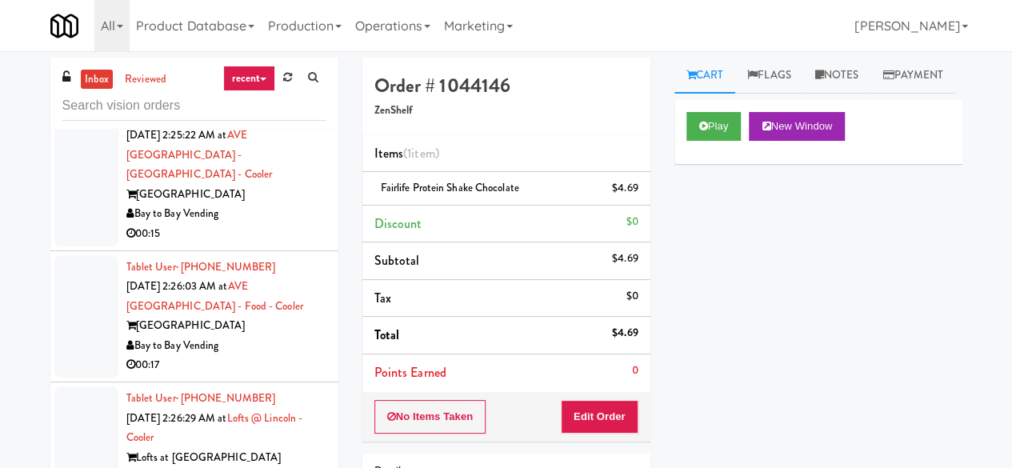
scroll to position [2961, 0]
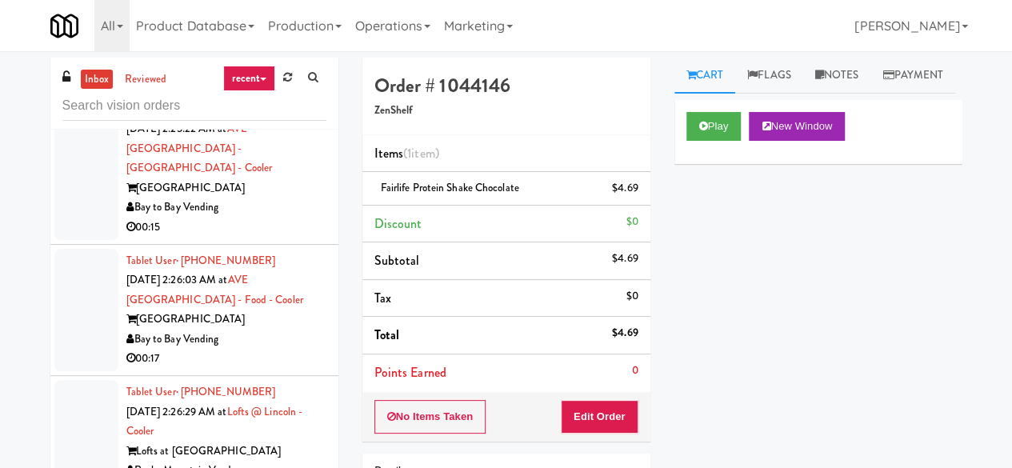
click at [272, 66] on div "Modern Family Vending" at bounding box center [226, 56] width 200 height 20
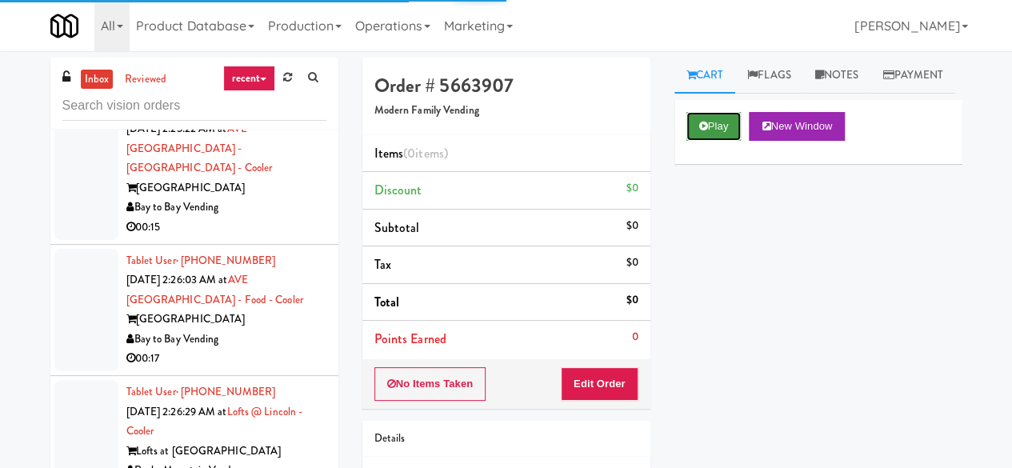
click at [724, 141] on button "Play" at bounding box center [714, 126] width 55 height 29
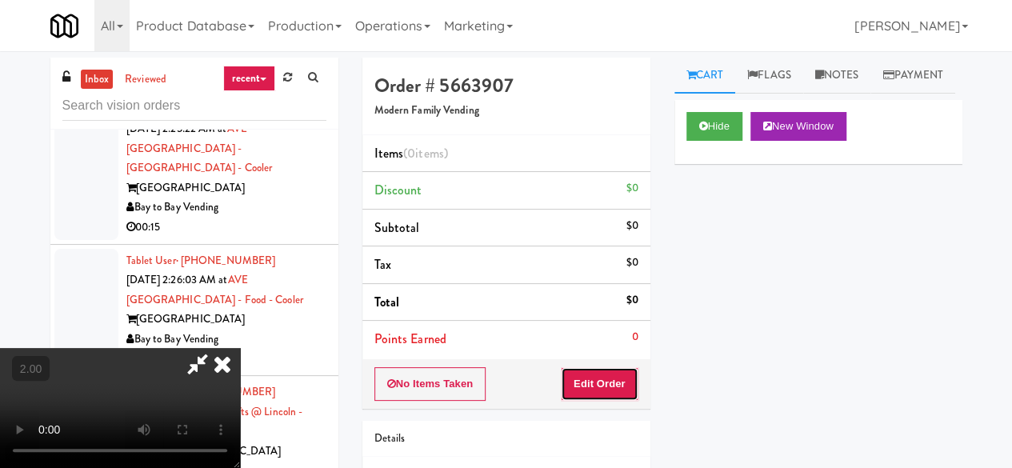
click at [598, 375] on button "Edit Order" at bounding box center [600, 384] width 78 height 34
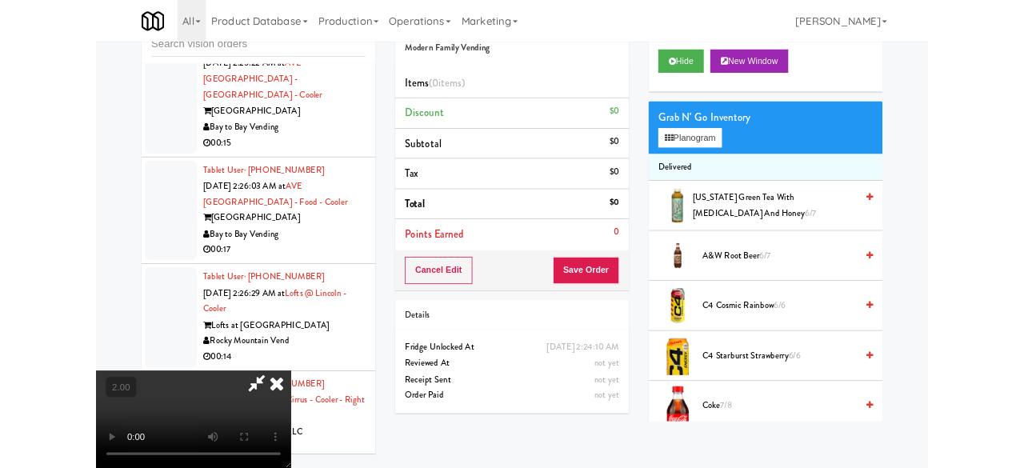
scroll to position [152, 0]
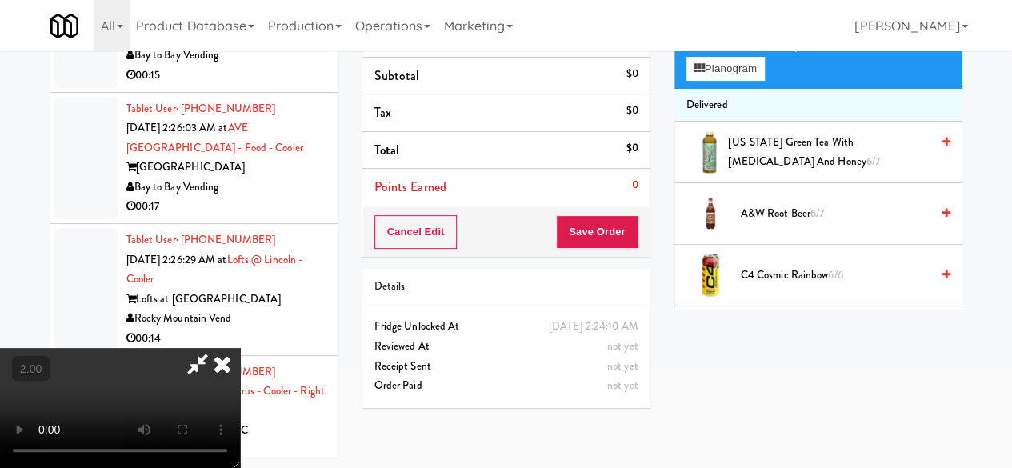
click at [722, 89] on div "Grab N' Go Inventory Planogram" at bounding box center [819, 56] width 288 height 65
click at [722, 81] on button "Planogram" at bounding box center [726, 69] width 78 height 24
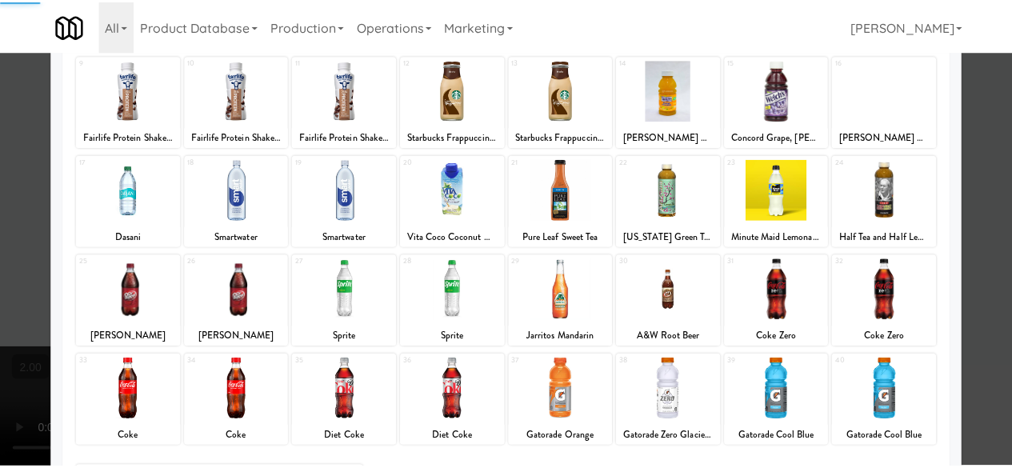
scroll to position [317, 0]
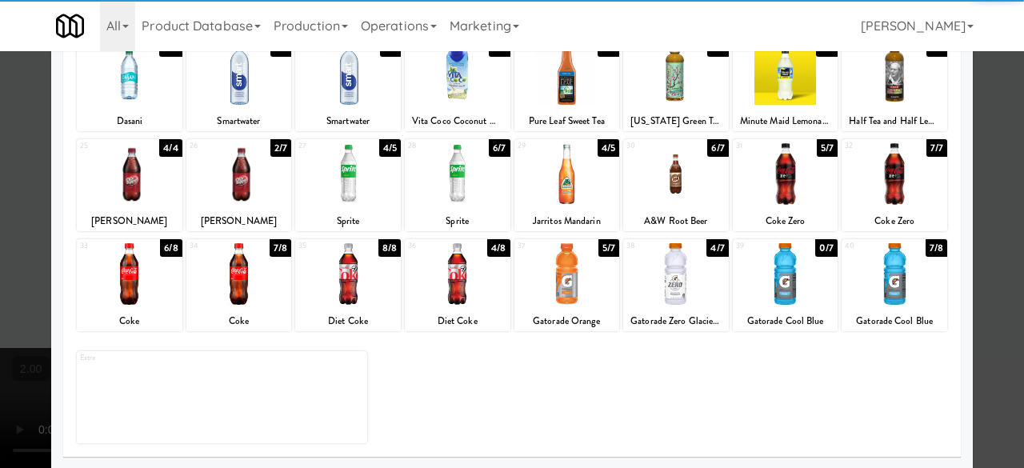
click at [245, 266] on div at bounding box center [239, 274] width 106 height 62
click at [1000, 125] on div at bounding box center [512, 234] width 1024 height 468
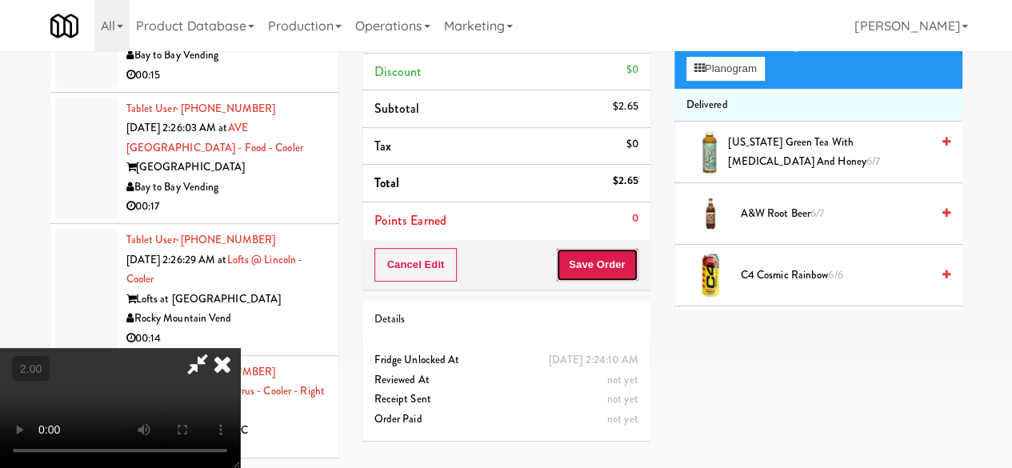
click at [629, 266] on button "Save Order" at bounding box center [597, 265] width 82 height 34
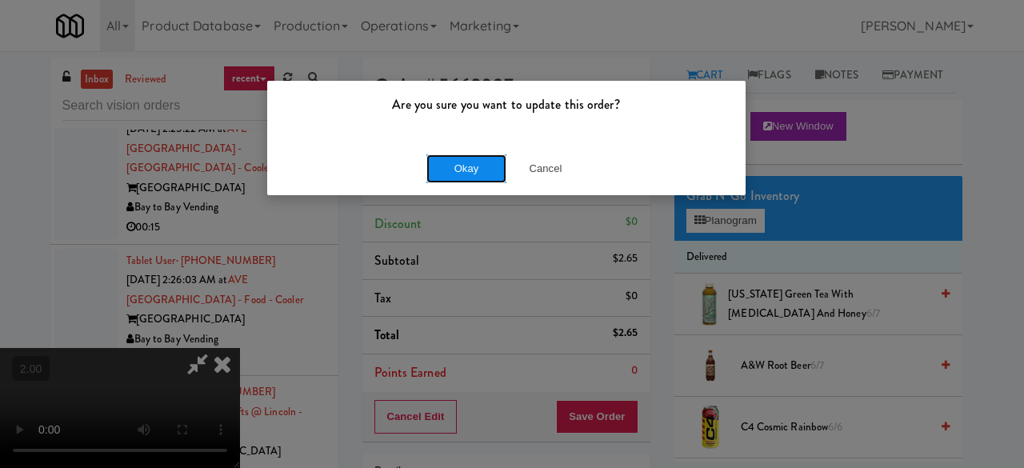
click at [443, 163] on button "Okay" at bounding box center [467, 168] width 80 height 29
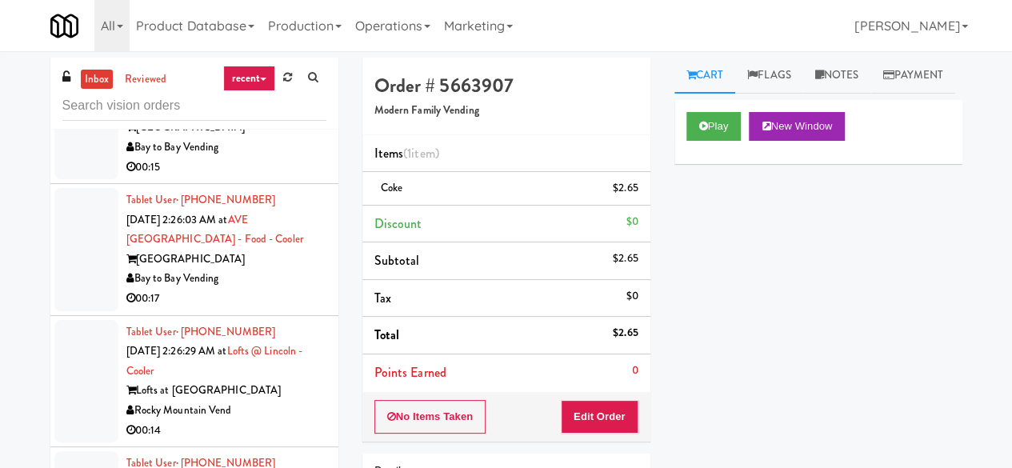
click at [265, 158] on div "Bay to Bay Vending" at bounding box center [226, 148] width 200 height 20
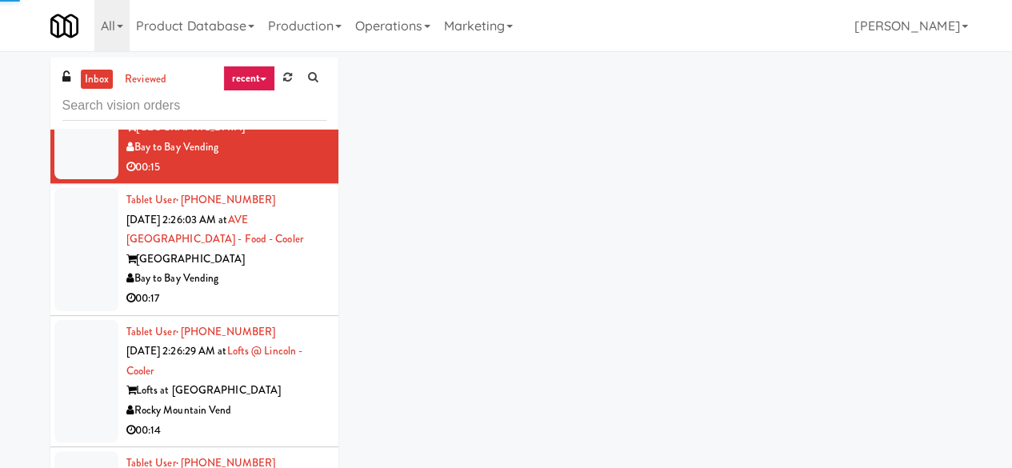
scroll to position [3201, 0]
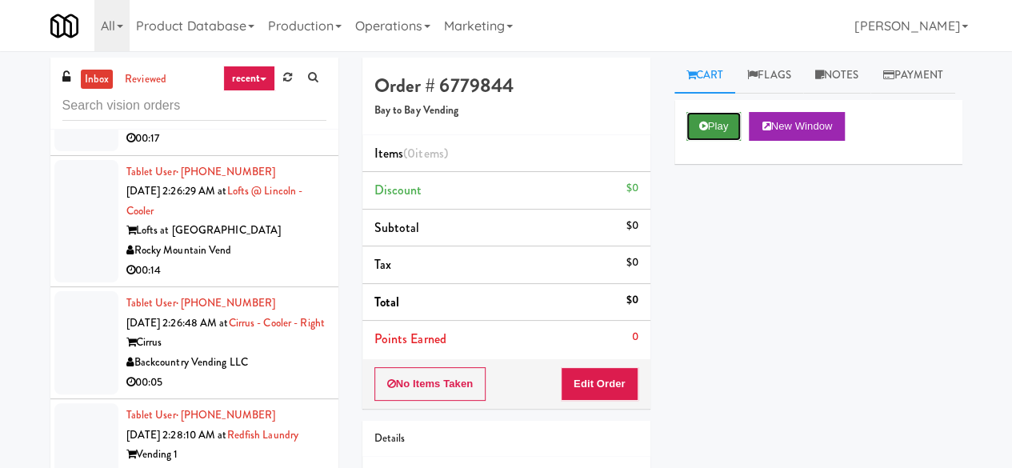
click at [722, 141] on button "Play" at bounding box center [714, 126] width 55 height 29
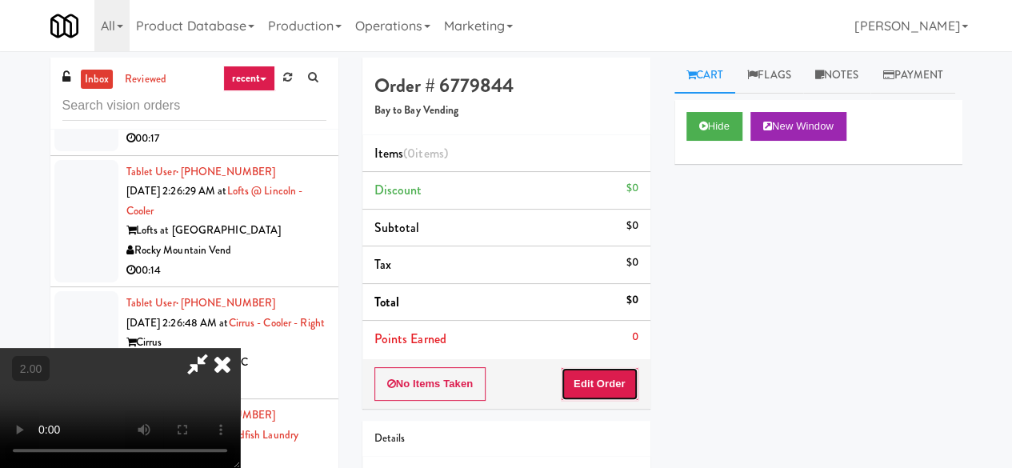
click at [626, 374] on button "Edit Order" at bounding box center [600, 384] width 78 height 34
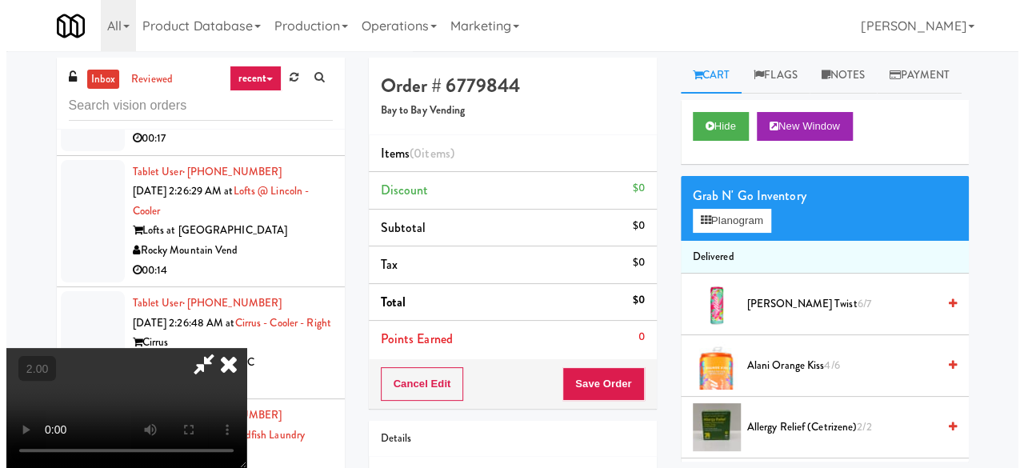
scroll to position [33, 0]
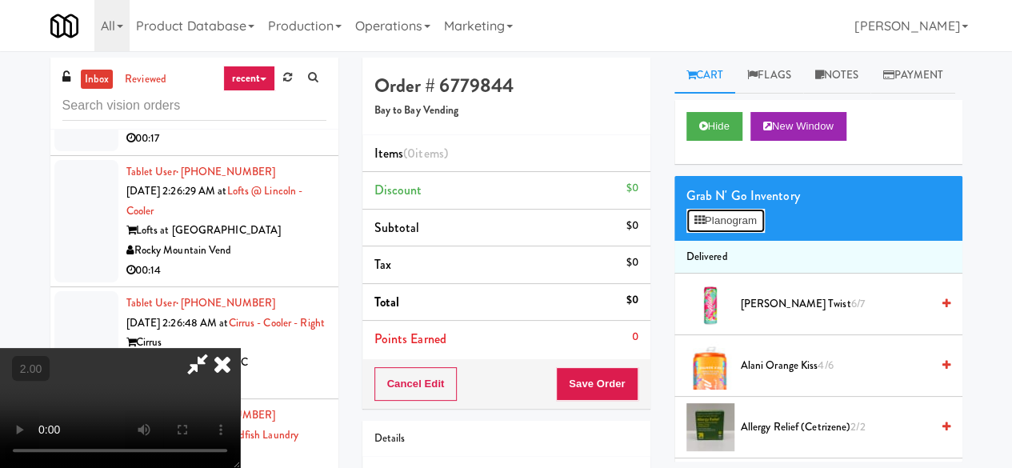
click at [733, 233] on button "Planogram" at bounding box center [726, 221] width 78 height 24
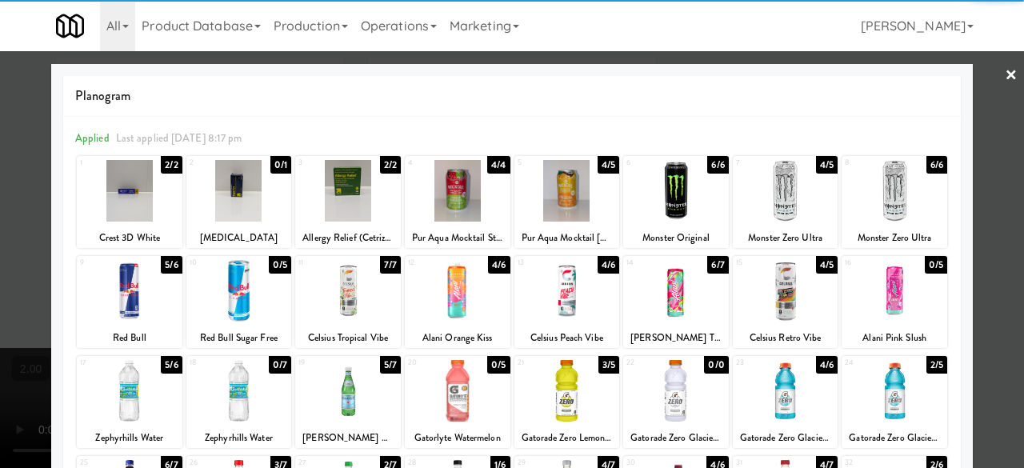
click at [138, 402] on div at bounding box center [130, 391] width 106 height 62
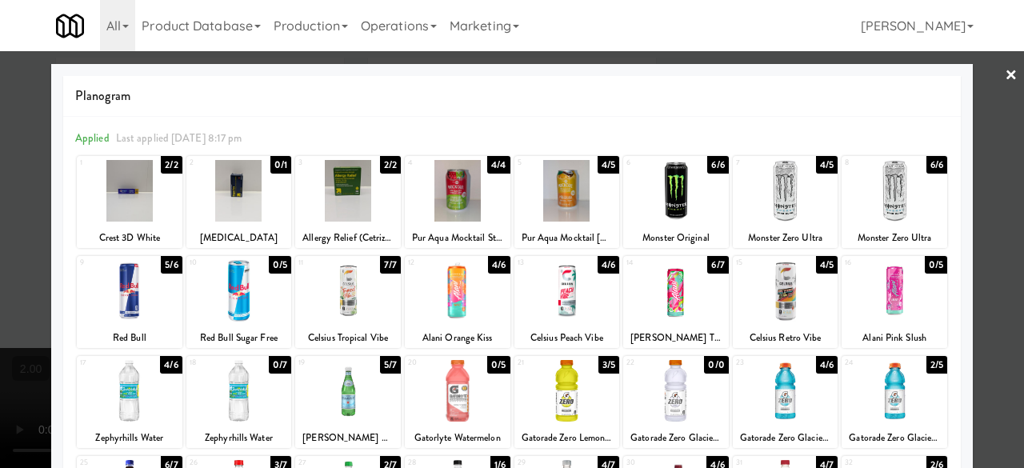
click at [138, 402] on div at bounding box center [130, 391] width 106 height 62
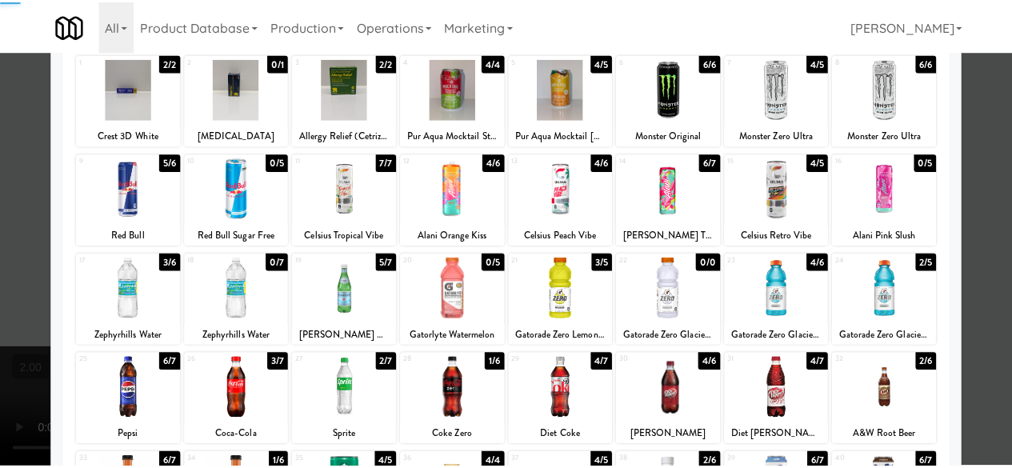
scroll to position [160, 0]
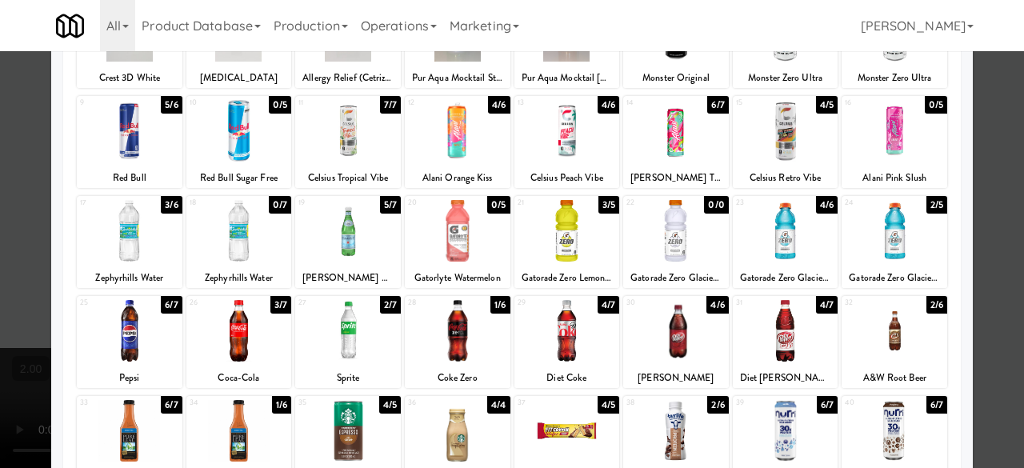
click at [968, 132] on div at bounding box center [512, 234] width 1024 height 468
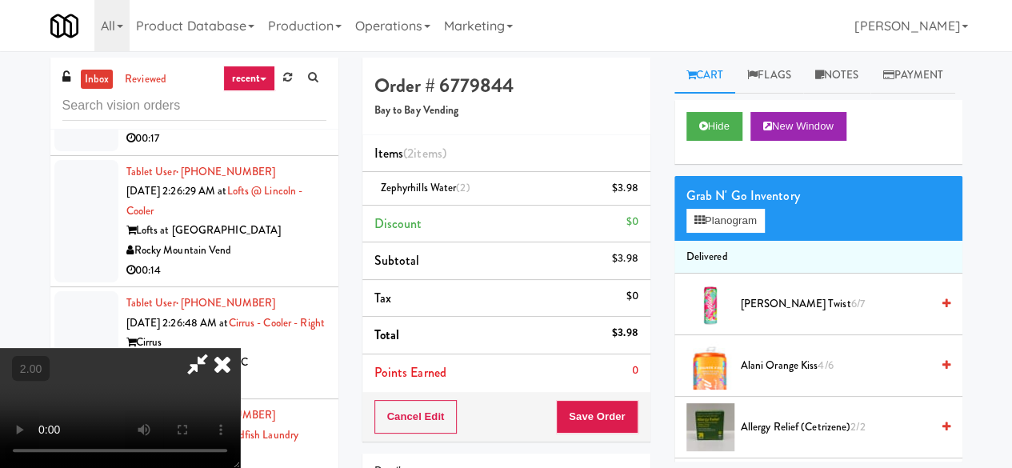
click at [216, 348] on icon at bounding box center [197, 364] width 37 height 32
click at [591, 413] on button "Save Order" at bounding box center [597, 417] width 82 height 34
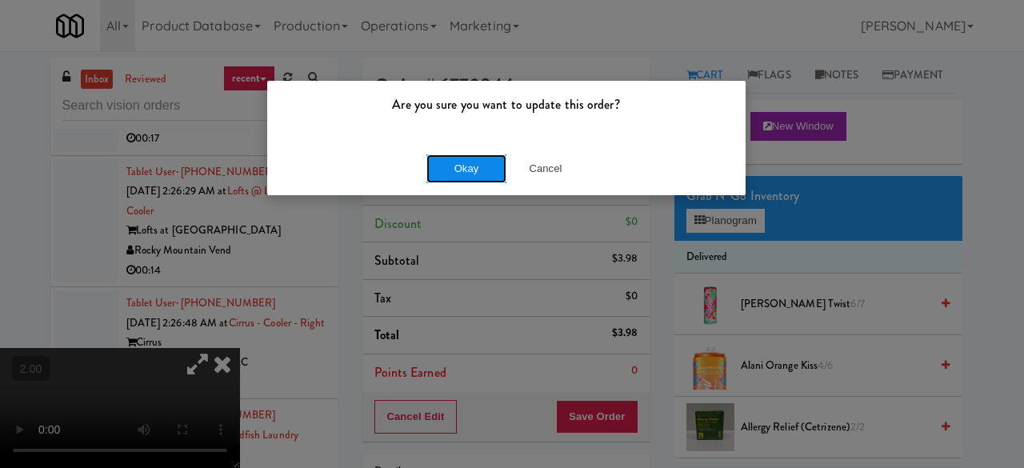
click at [478, 161] on button "Okay" at bounding box center [467, 168] width 80 height 29
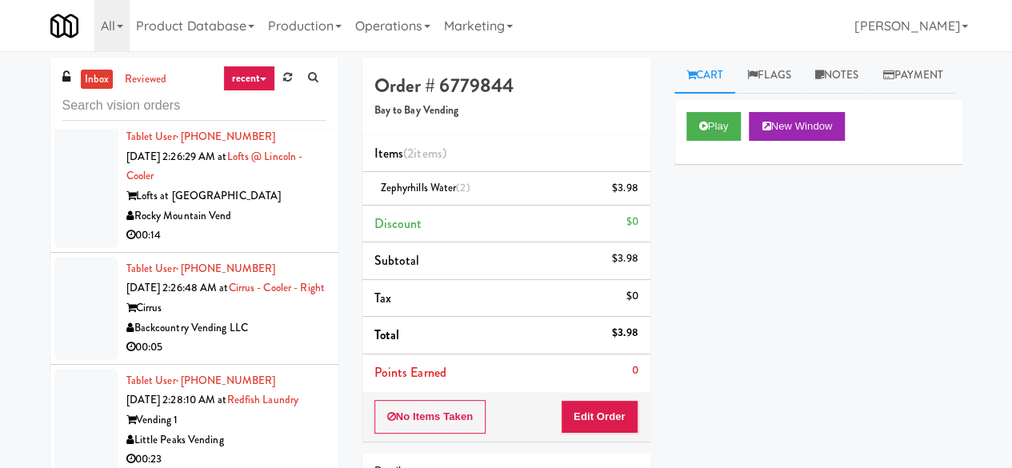
scroll to position [3281, 0]
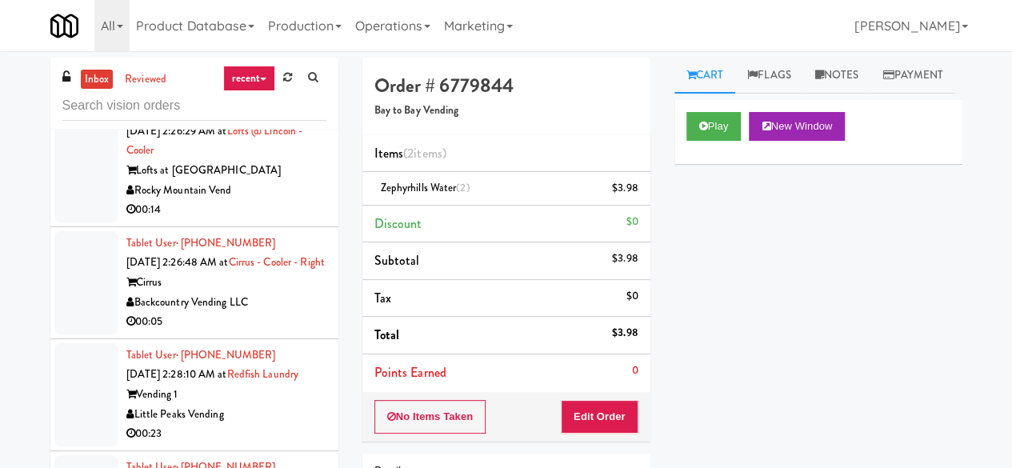
click at [283, 69] on div "Bay to Bay Vending" at bounding box center [226, 59] width 200 height 20
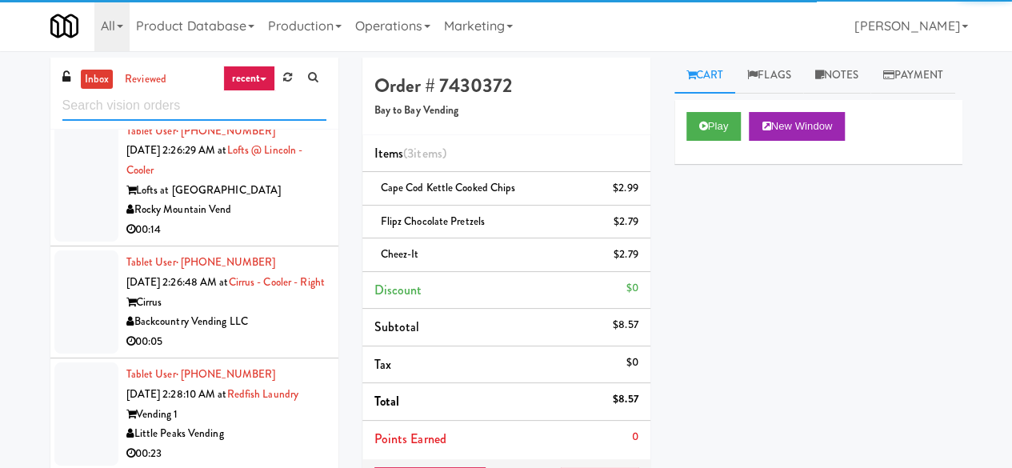
click at [193, 105] on input "text" at bounding box center [194, 106] width 264 height 30
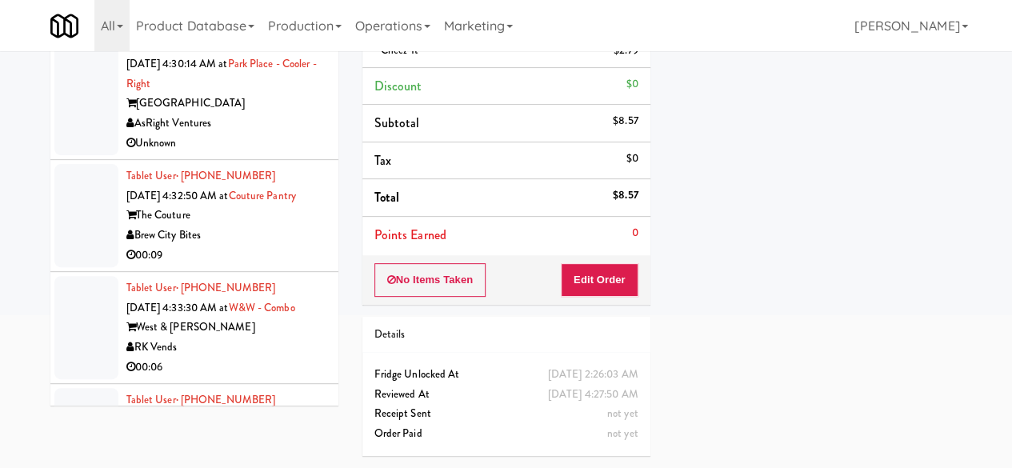
scroll to position [7591, 0]
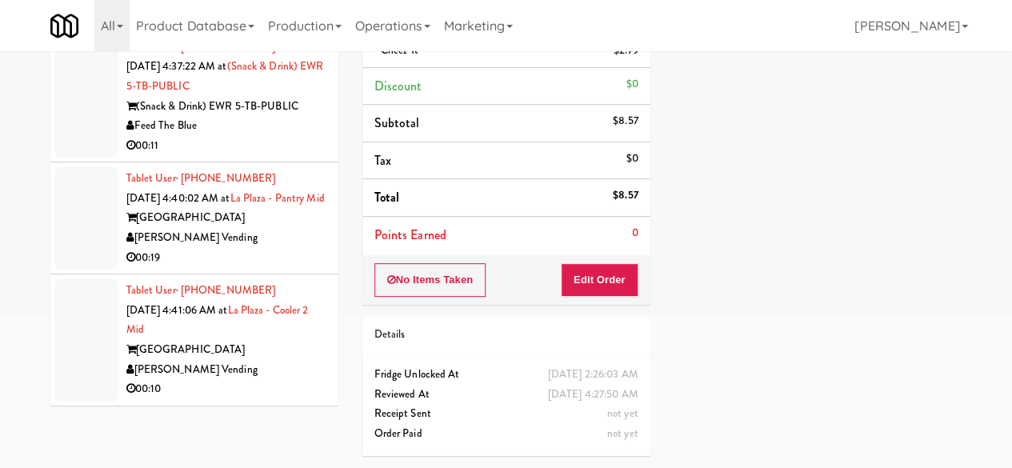
click at [287, 379] on div "00:10" at bounding box center [226, 389] width 200 height 20
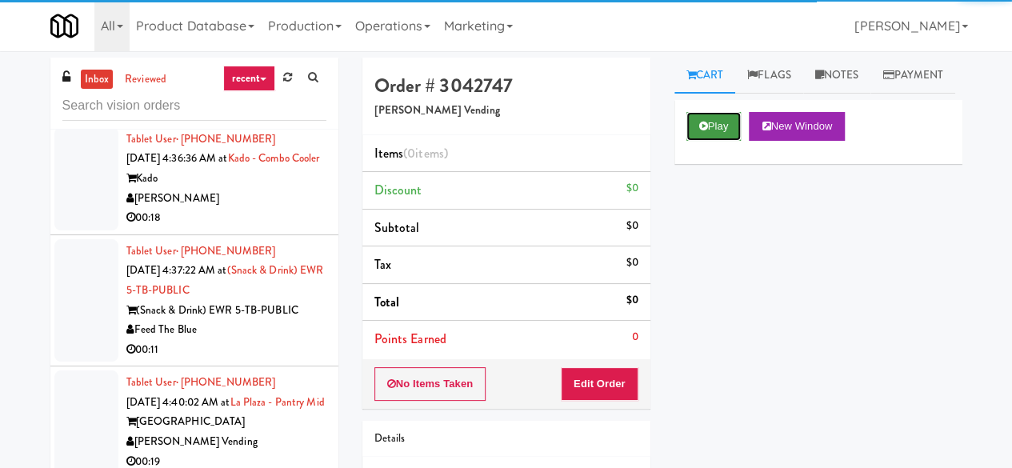
click at [707, 131] on icon at bounding box center [703, 126] width 9 height 10
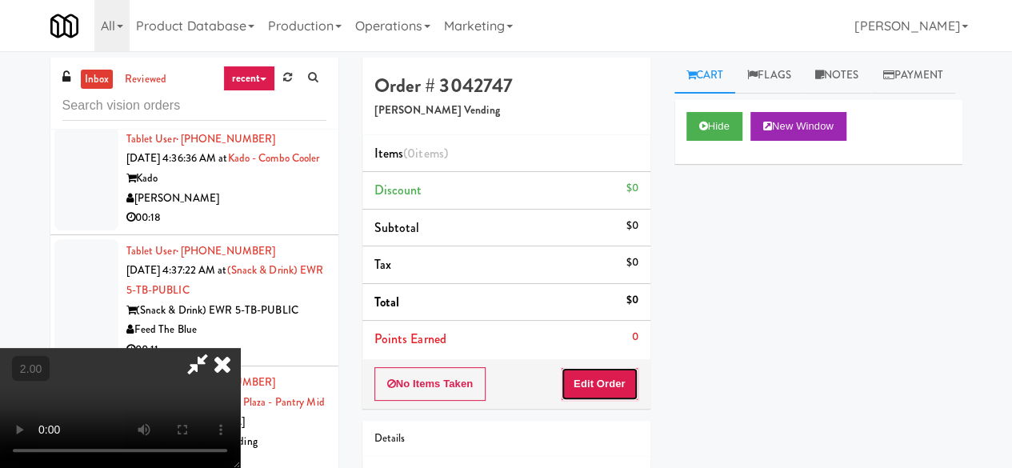
click at [615, 388] on button "Edit Order" at bounding box center [600, 384] width 78 height 34
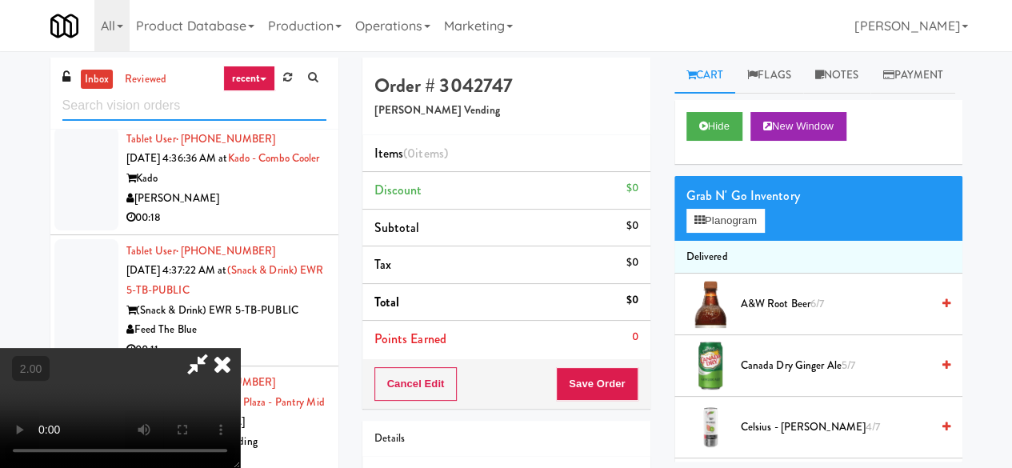
click at [214, 111] on input "text" at bounding box center [194, 106] width 264 height 30
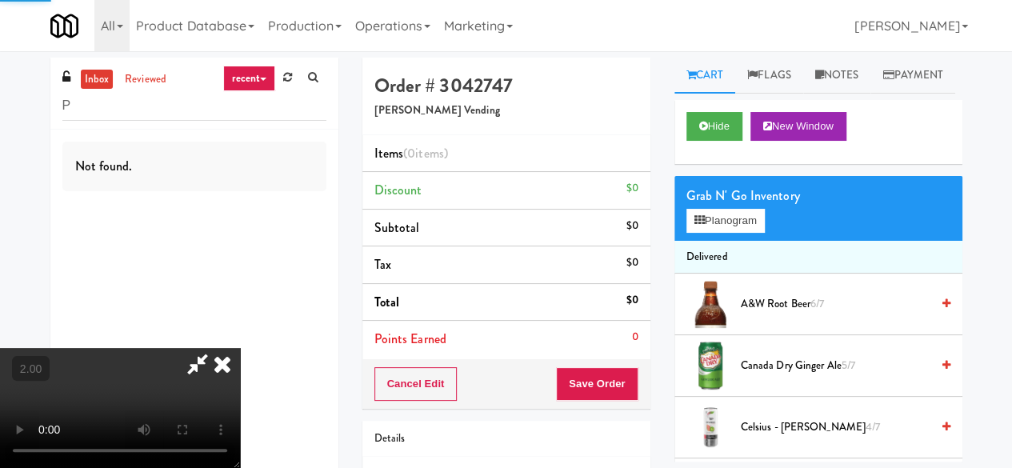
click at [240, 348] on icon at bounding box center [222, 364] width 35 height 32
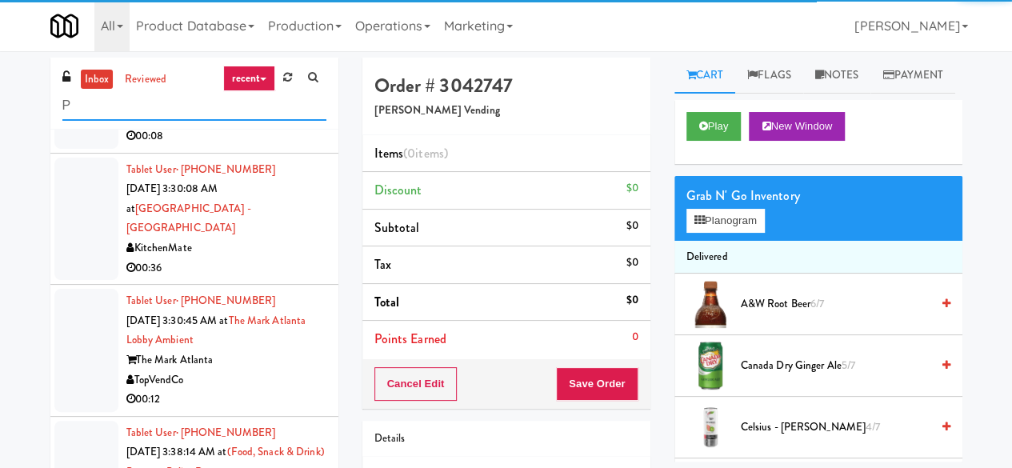
scroll to position [3667, 0]
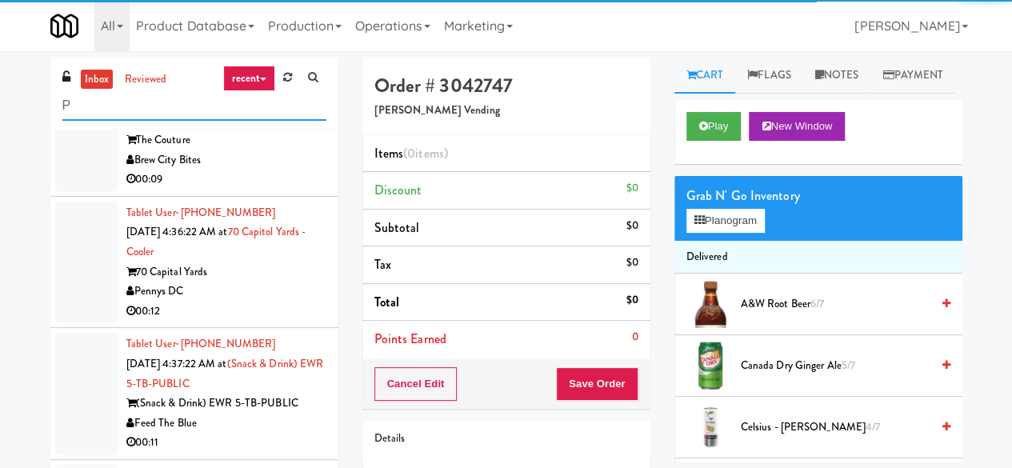
click at [154, 111] on input "P" at bounding box center [194, 106] width 264 height 30
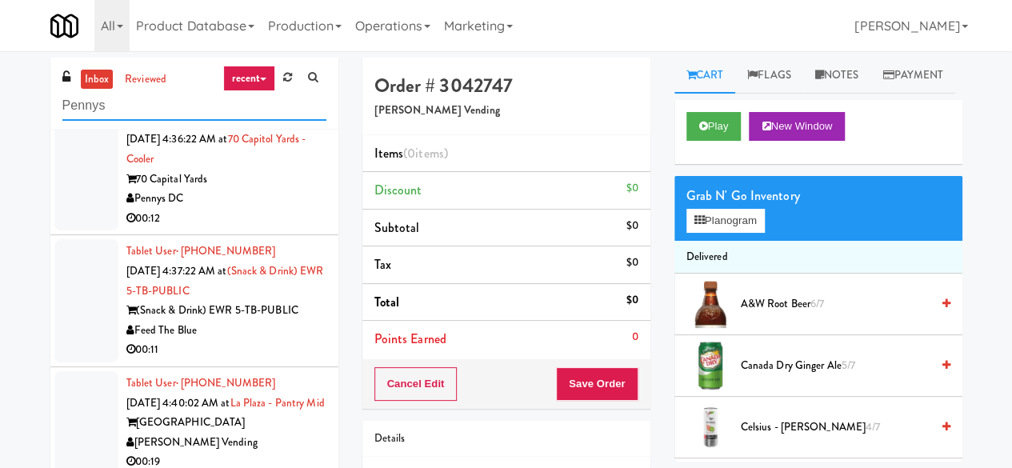
type input "Pennys"
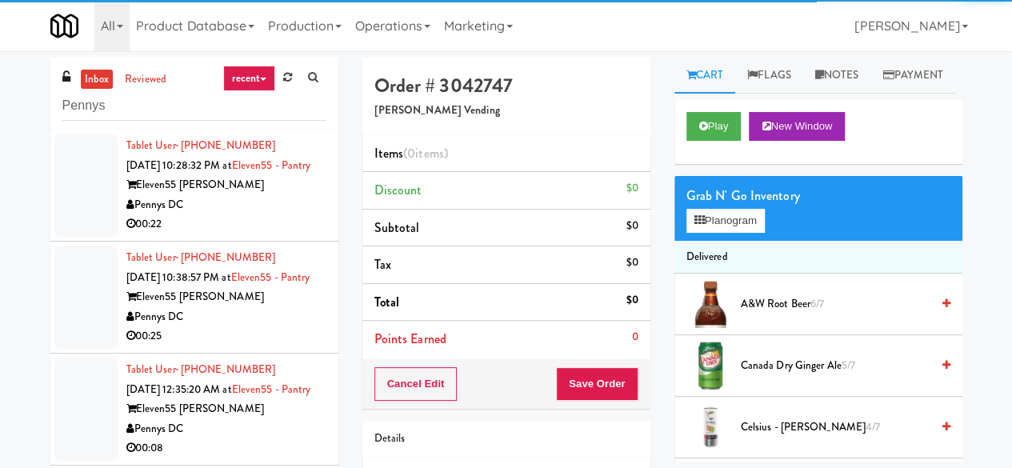
click at [267, 215] on div "Pennys DC" at bounding box center [226, 205] width 200 height 20
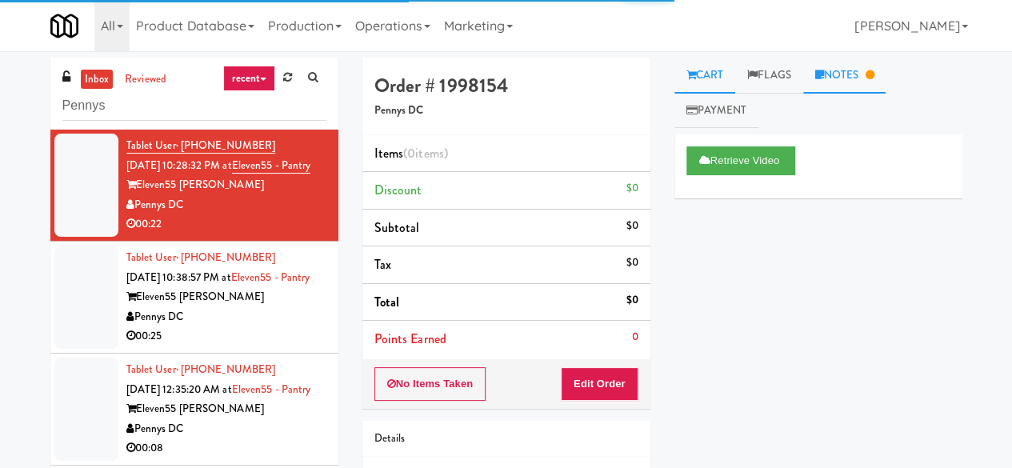
click at [822, 78] on icon at bounding box center [819, 75] width 9 height 10
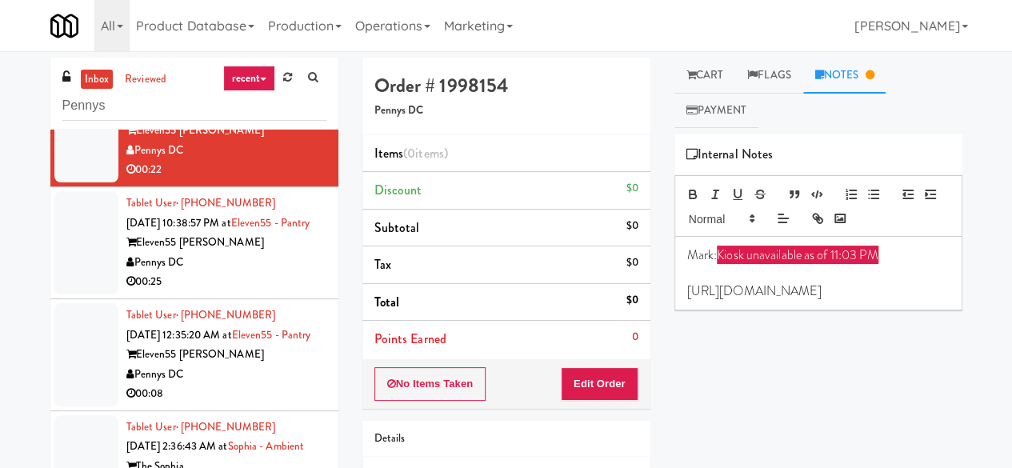
scroll to position [80, 0]
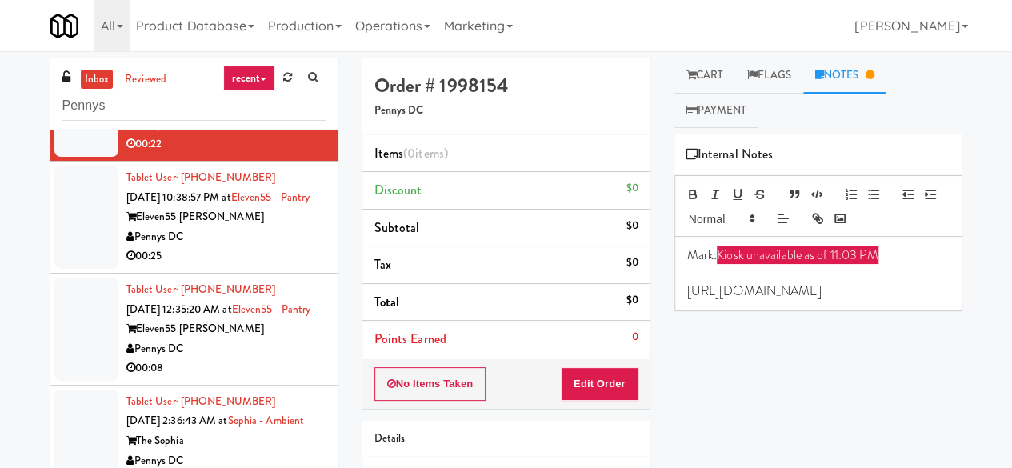
click at [244, 247] on div "Pennys DC" at bounding box center [226, 237] width 200 height 20
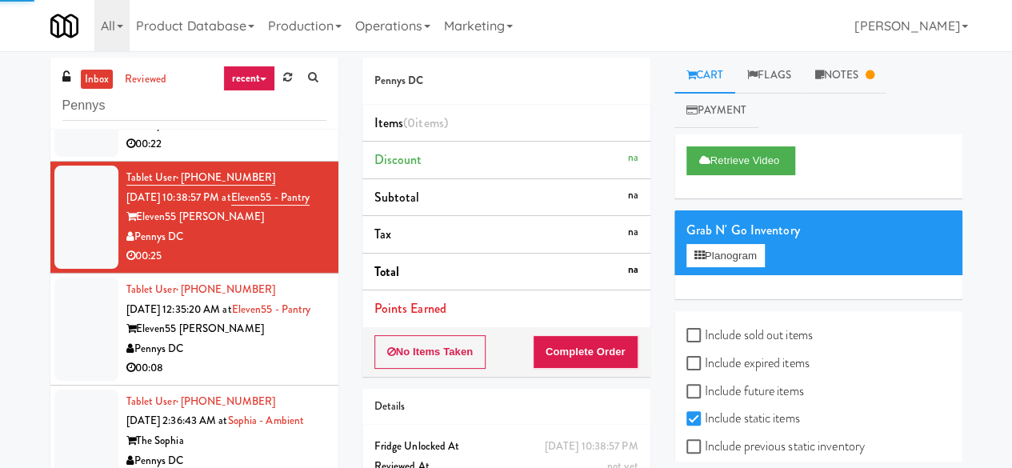
scroll to position [160, 0]
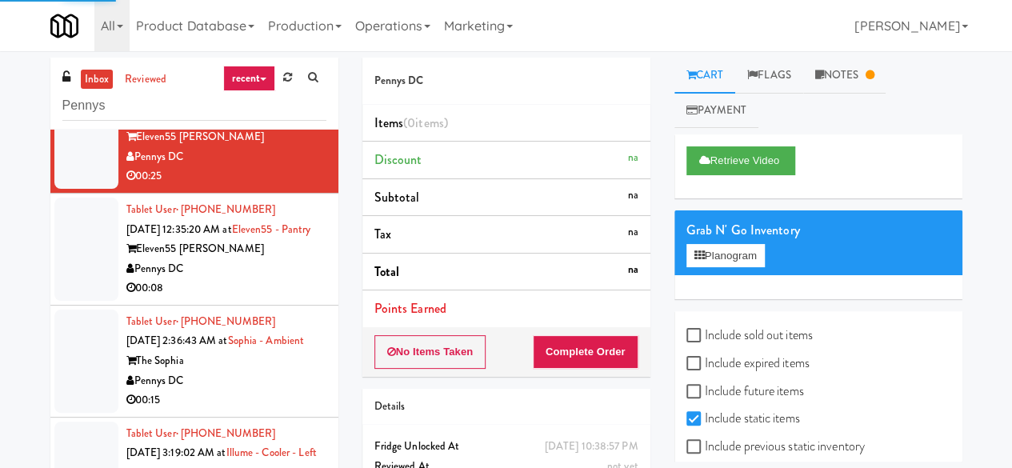
click at [262, 279] on div "Pennys DC" at bounding box center [226, 269] width 200 height 20
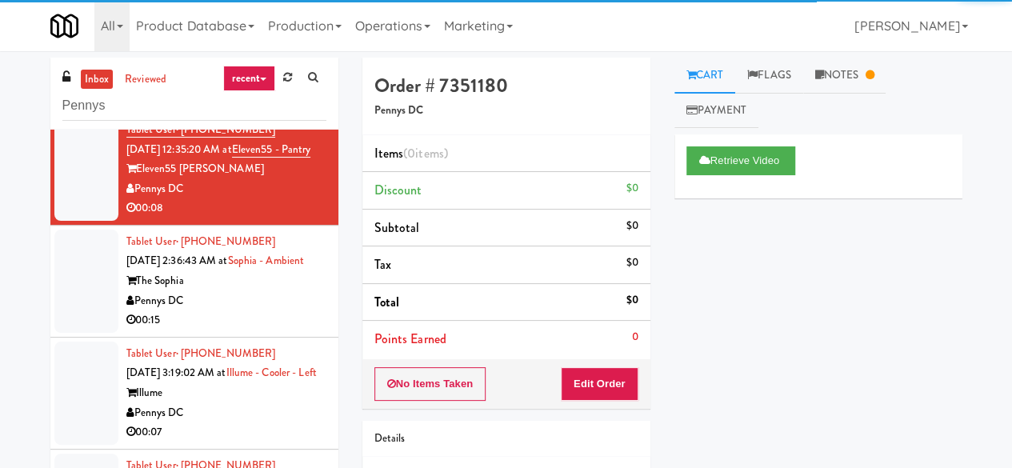
click at [255, 291] on div "The Sophia" at bounding box center [226, 281] width 200 height 20
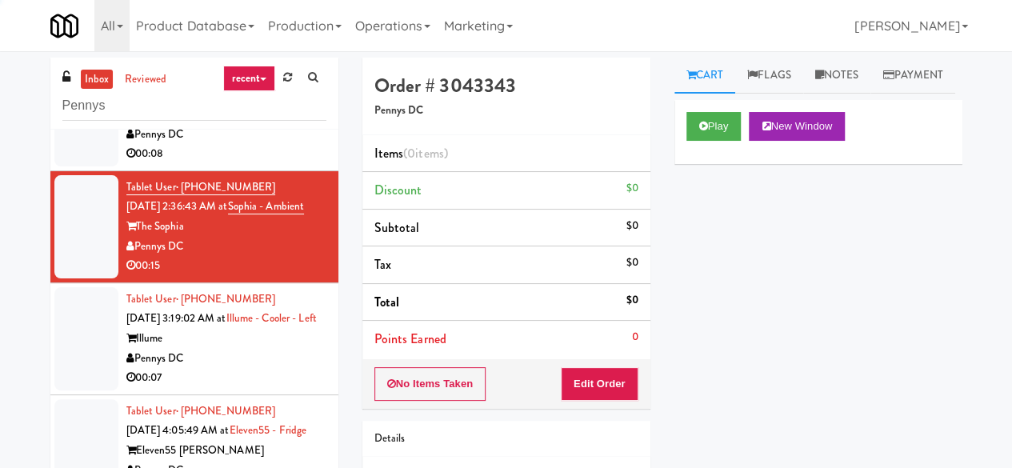
scroll to position [320, 0]
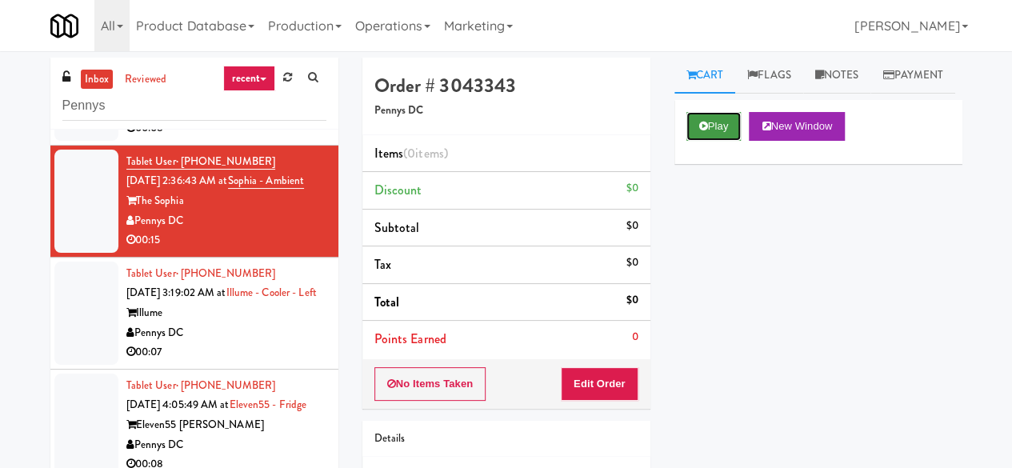
click at [715, 141] on button "Play" at bounding box center [714, 126] width 55 height 29
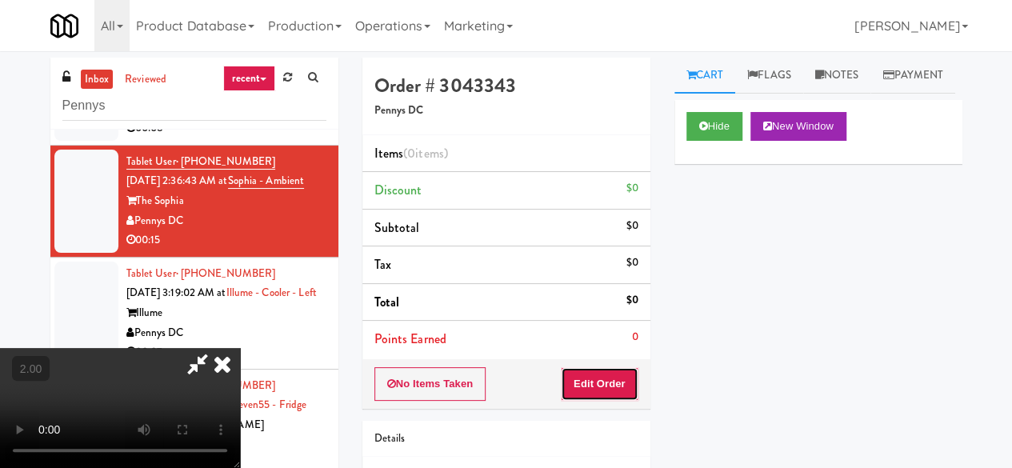
click at [586, 383] on button "Edit Order" at bounding box center [600, 384] width 78 height 34
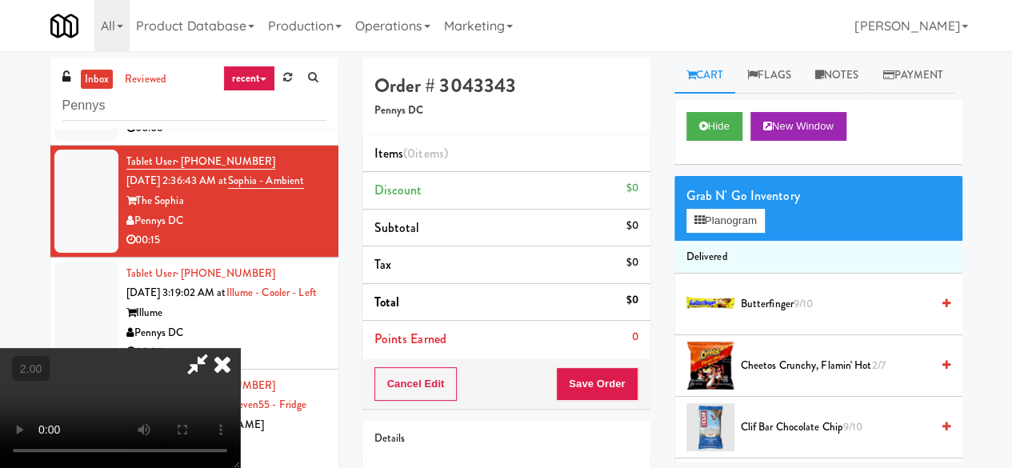
scroll to position [33, 0]
click at [740, 233] on button "Planogram" at bounding box center [726, 221] width 78 height 24
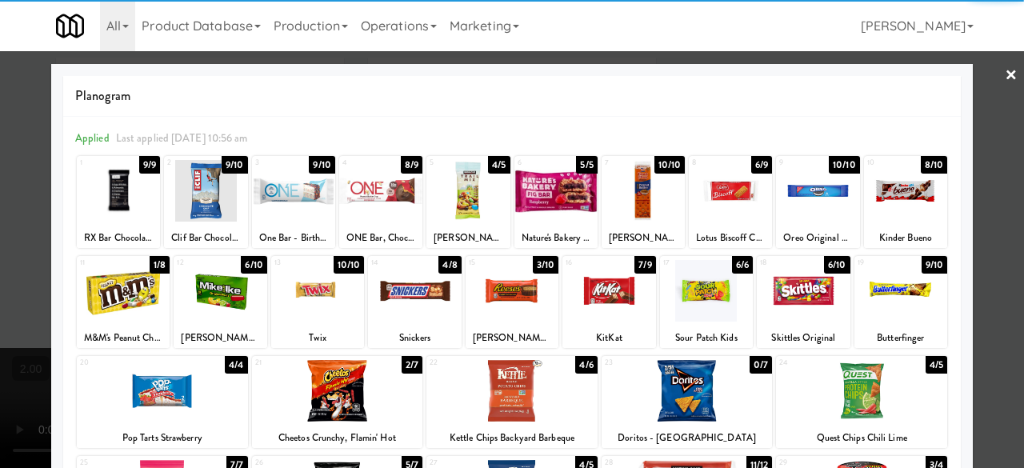
click at [791, 295] on div at bounding box center [803, 291] width 93 height 62
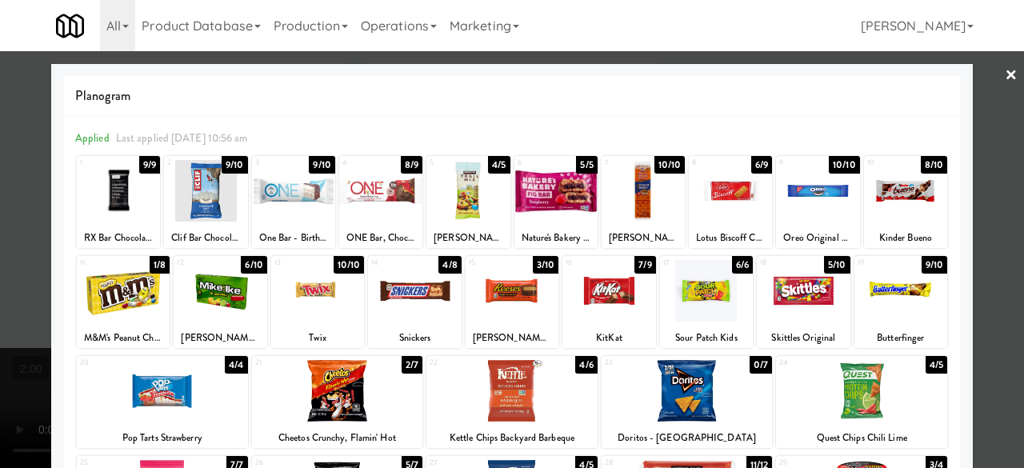
click at [434, 322] on div "14 4/8 Snickers" at bounding box center [414, 302] width 93 height 92
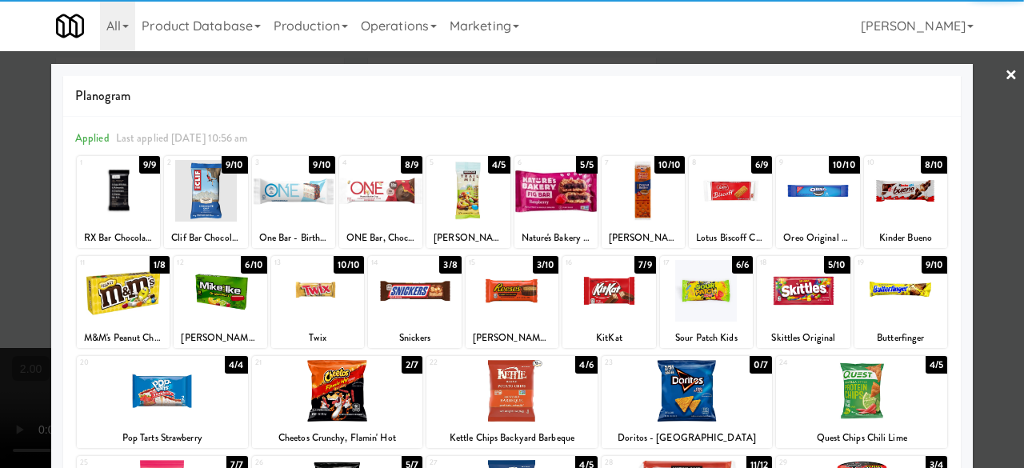
drag, startPoint x: 986, startPoint y: 186, endPoint x: 787, endPoint y: 235, distance: 205.2
click at [984, 186] on div at bounding box center [512, 234] width 1024 height 468
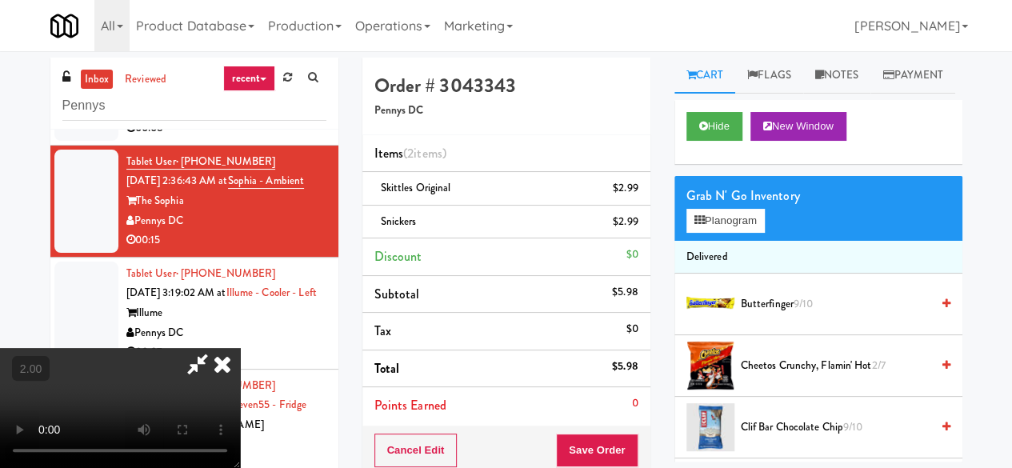
scroll to position [33, 0]
click at [735, 233] on button "Planogram" at bounding box center [726, 221] width 78 height 24
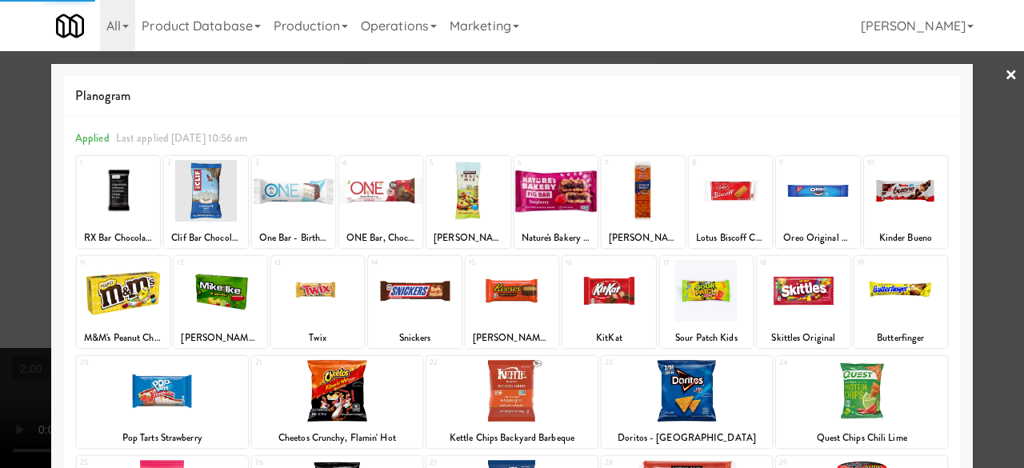
click at [355, 397] on div at bounding box center [337, 391] width 171 height 62
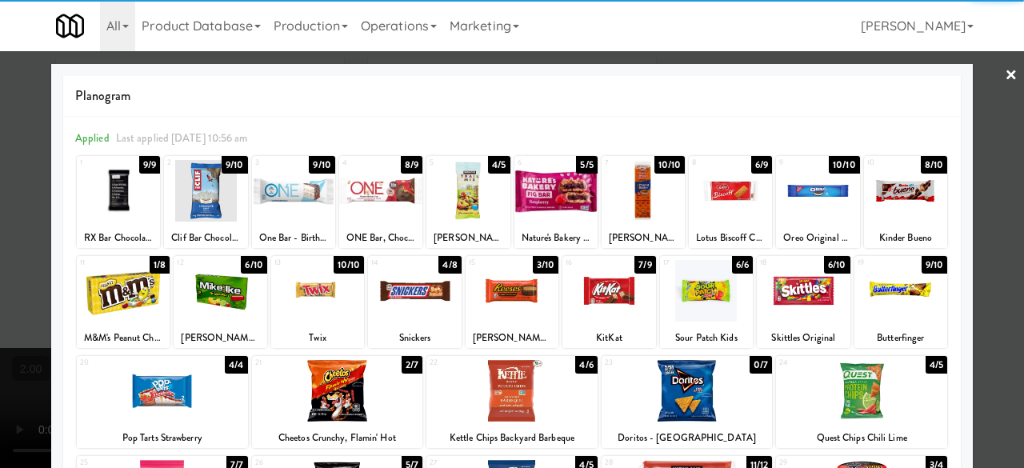
click at [350, 395] on div at bounding box center [337, 391] width 171 height 62
click at [984, 106] on div at bounding box center [512, 234] width 1024 height 468
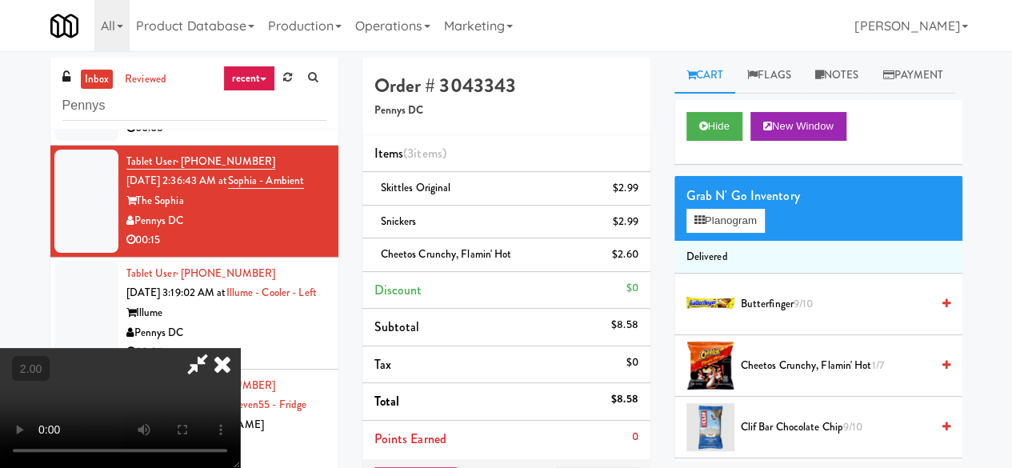
click at [216, 348] on icon at bounding box center [197, 364] width 37 height 32
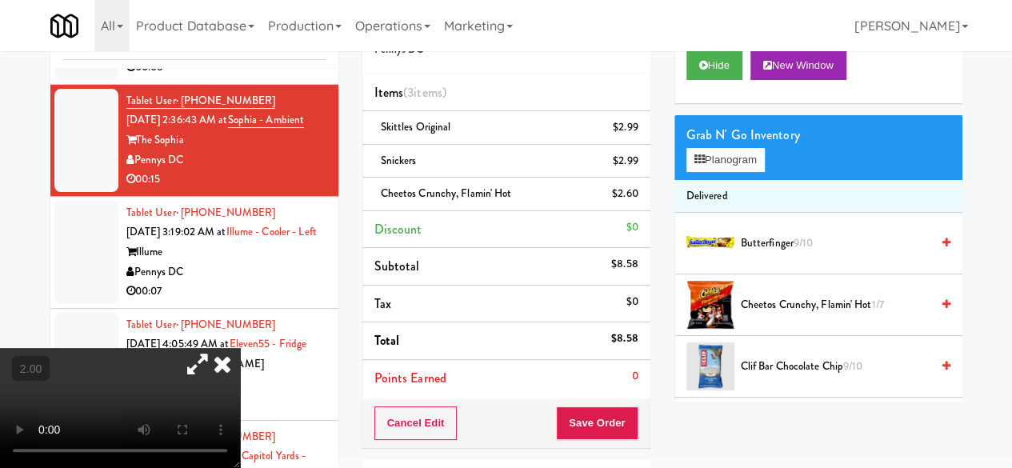
scroll to position [160, 0]
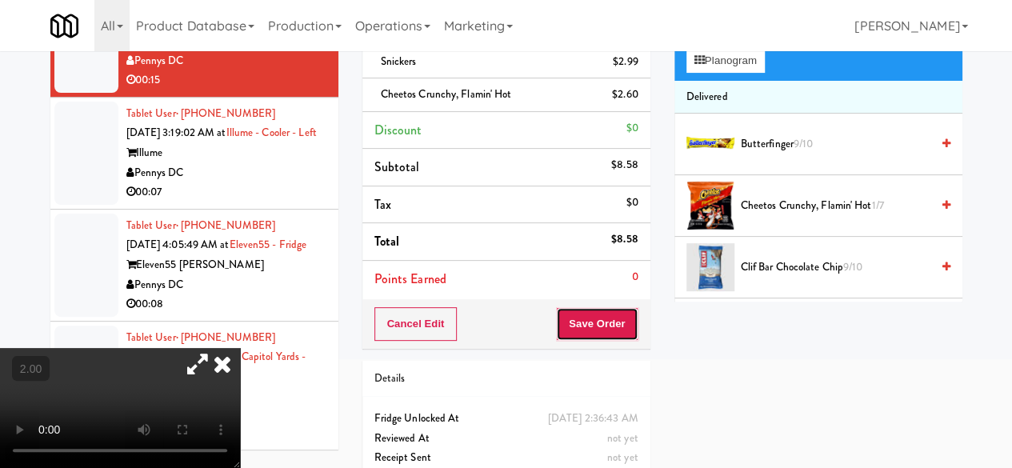
click at [589, 326] on button "Save Order" at bounding box center [597, 324] width 82 height 34
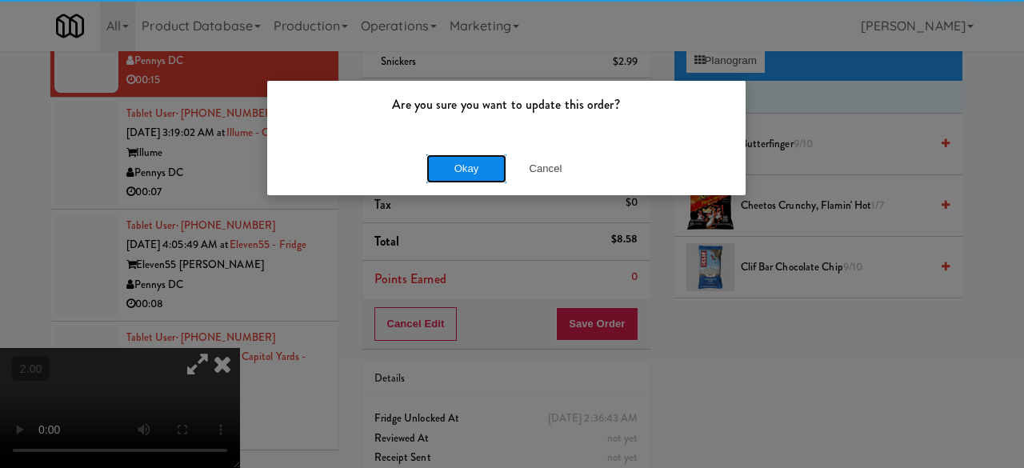
click at [467, 175] on button "Okay" at bounding box center [467, 168] width 80 height 29
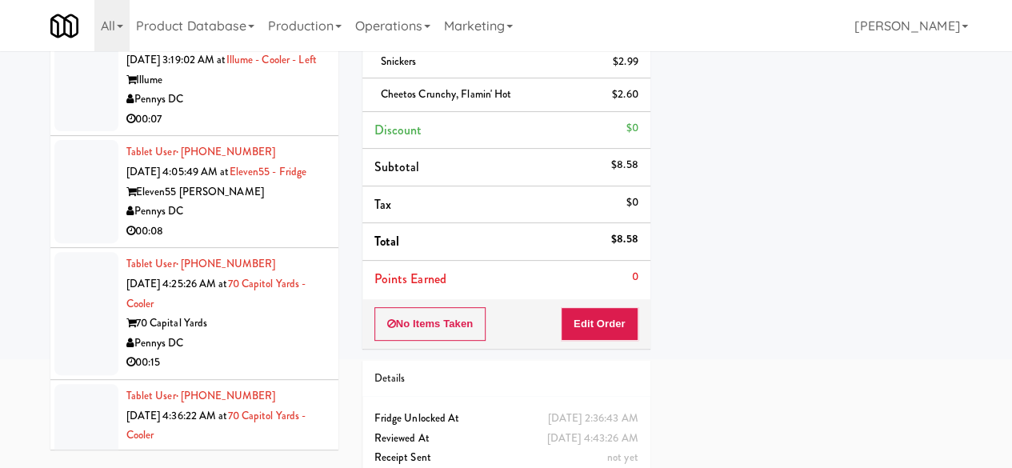
scroll to position [480, 0]
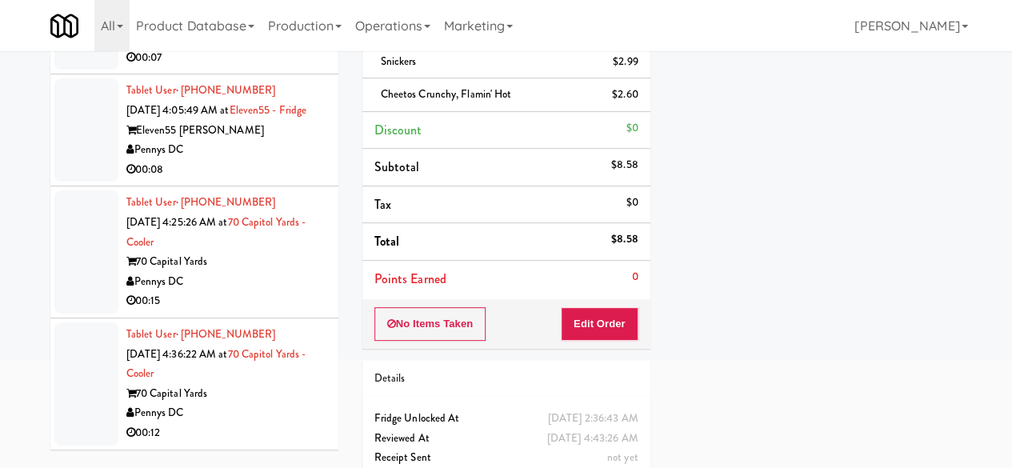
click at [262, 48] on div "Pennys DC" at bounding box center [226, 38] width 200 height 20
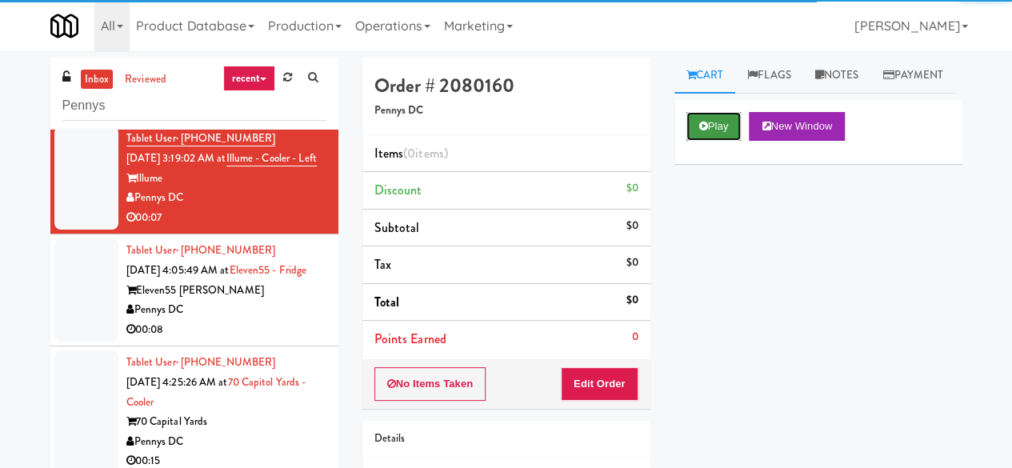
click at [710, 141] on button "Play" at bounding box center [714, 126] width 55 height 29
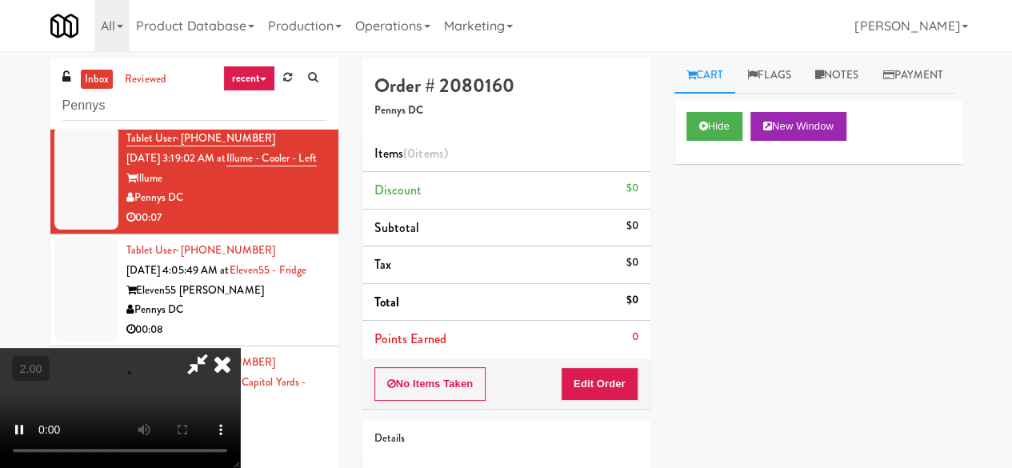
click at [625, 364] on div "No Items Taken Edit Order" at bounding box center [507, 384] width 288 height 50
click at [600, 374] on button "Edit Order" at bounding box center [600, 384] width 78 height 34
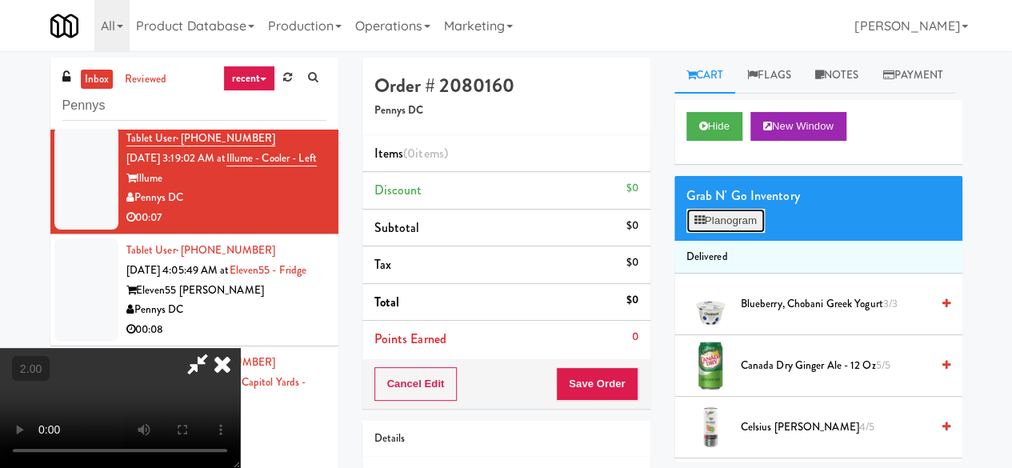
click at [699, 226] on icon at bounding box center [700, 220] width 10 height 10
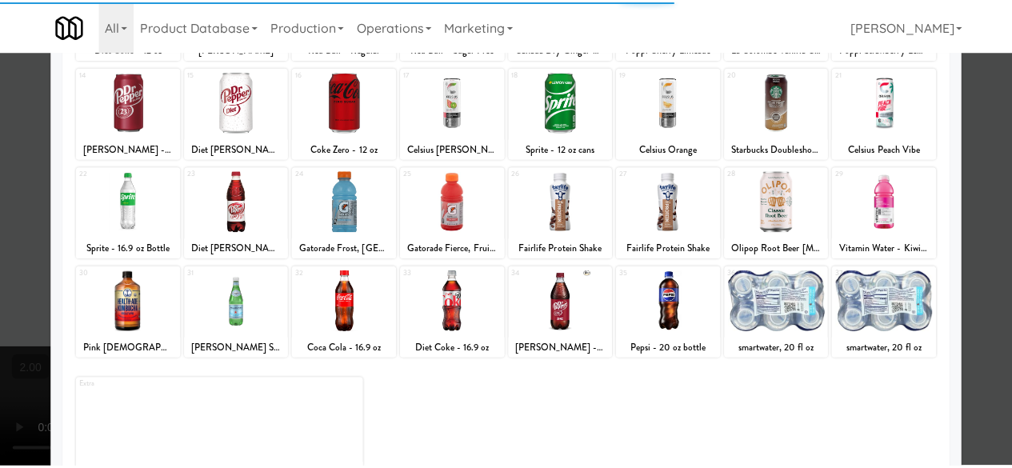
scroll to position [317, 0]
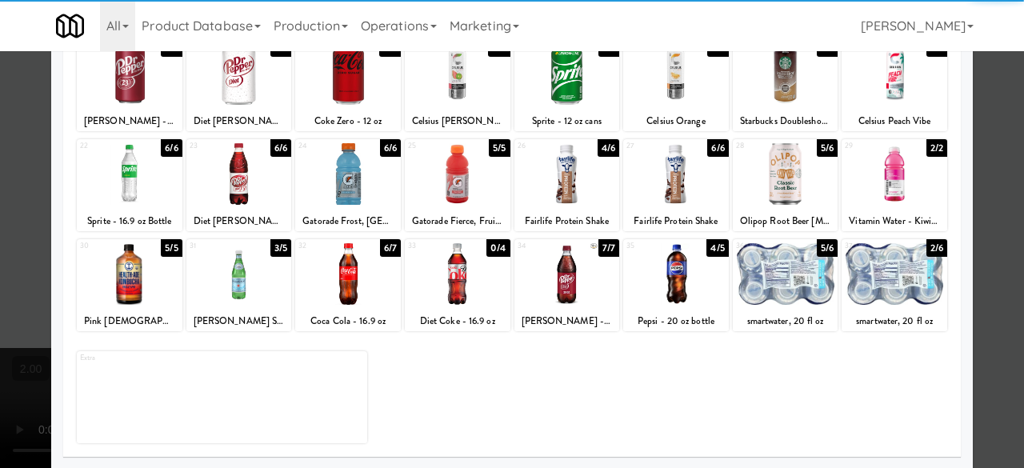
click at [775, 286] on div at bounding box center [786, 274] width 106 height 62
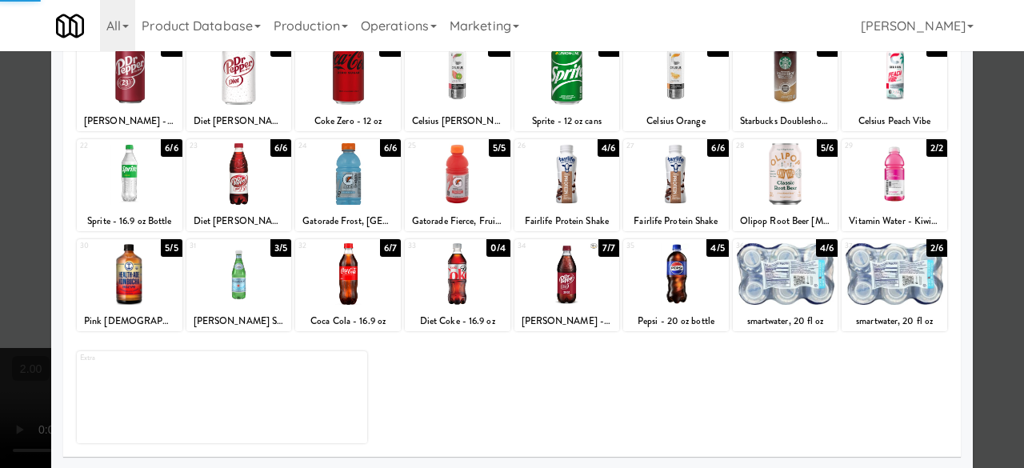
drag, startPoint x: 887, startPoint y: 278, endPoint x: 905, endPoint y: 280, distance: 17.8
click at [891, 280] on div at bounding box center [895, 274] width 106 height 62
drag, startPoint x: 987, startPoint y: 218, endPoint x: 630, endPoint y: 270, distance: 360.6
click at [984, 218] on div at bounding box center [512, 234] width 1024 height 468
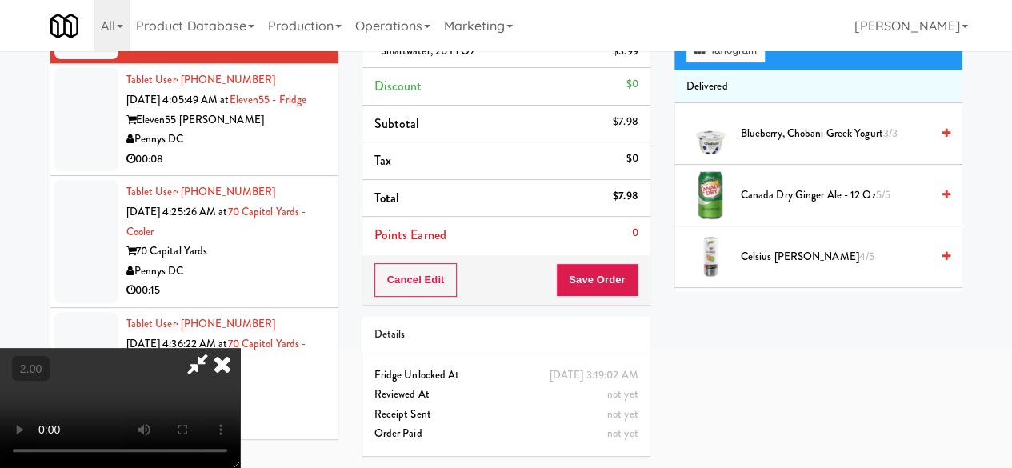
scroll to position [78, 0]
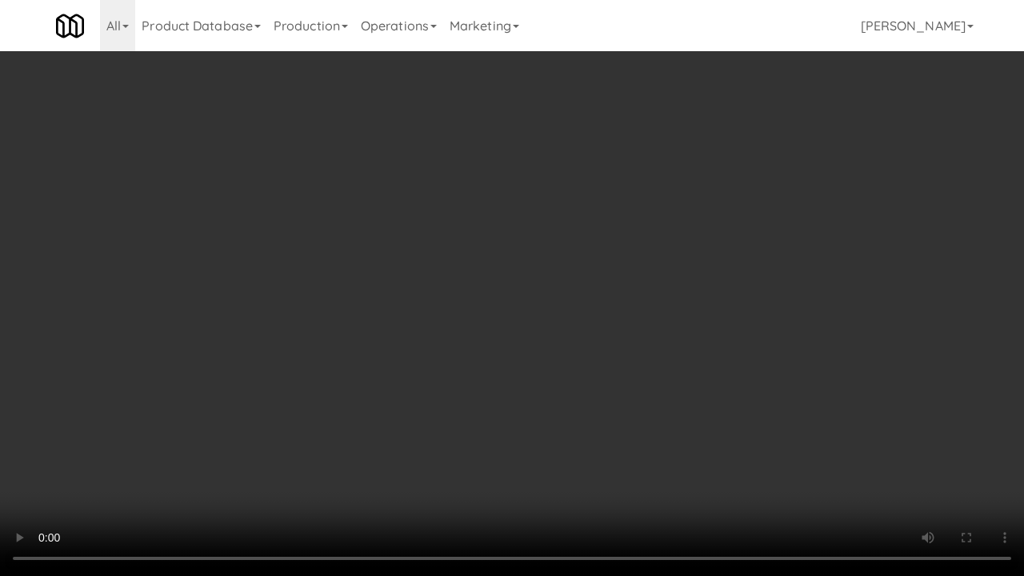
click at [581, 372] on video at bounding box center [512, 288] width 1024 height 576
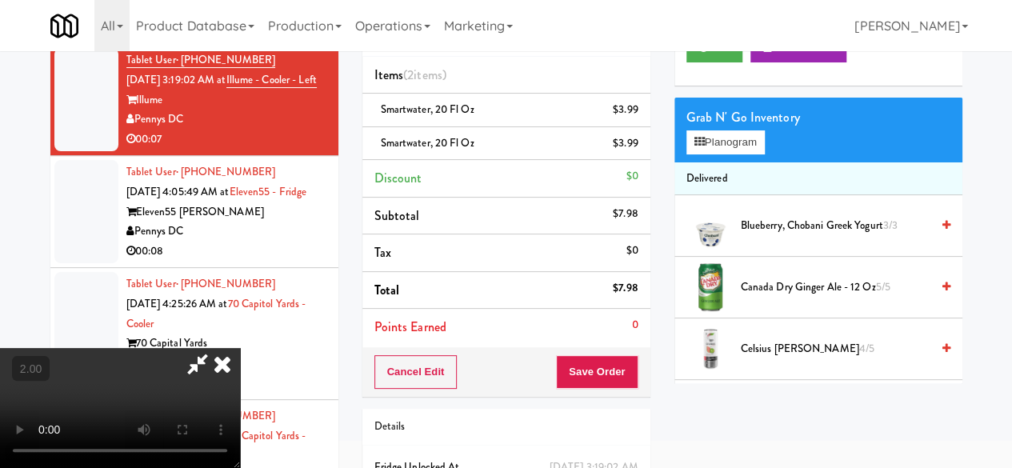
scroll to position [0, 0]
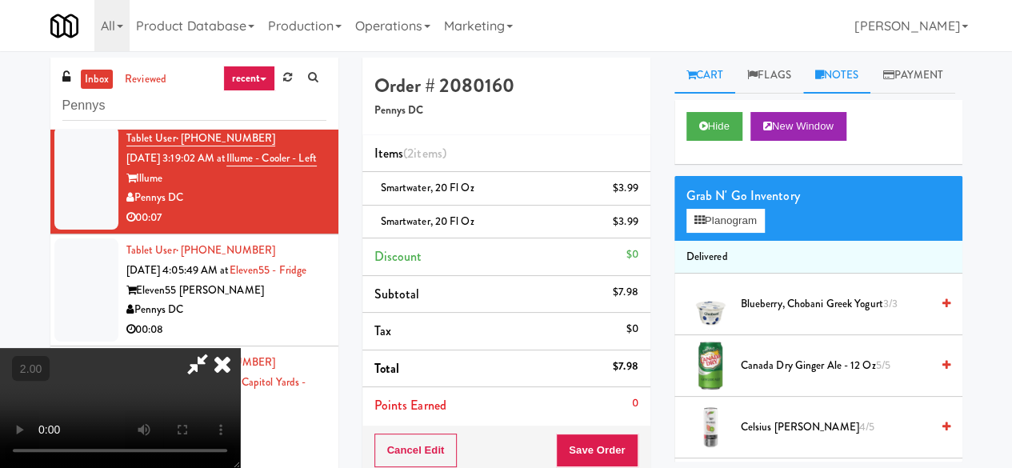
click at [858, 78] on link "Notes" at bounding box center [837, 76] width 68 height 36
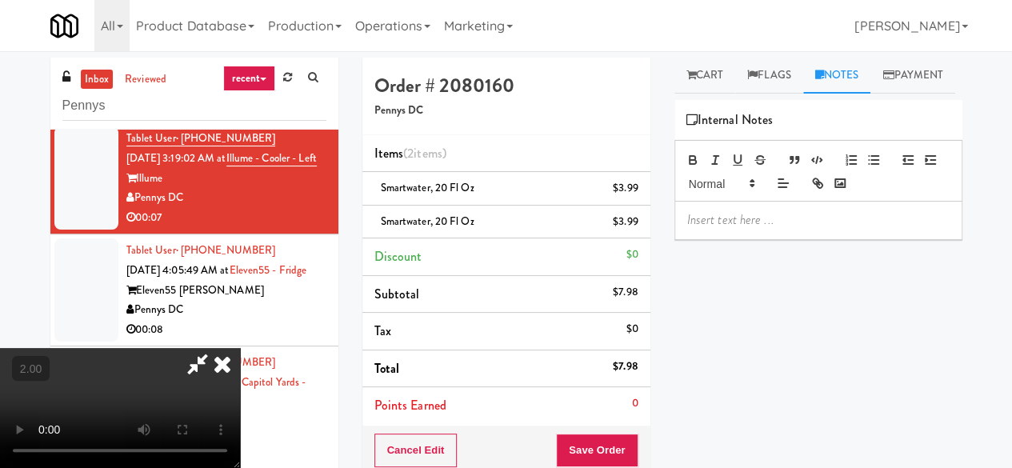
click at [758, 229] on p at bounding box center [818, 220] width 262 height 18
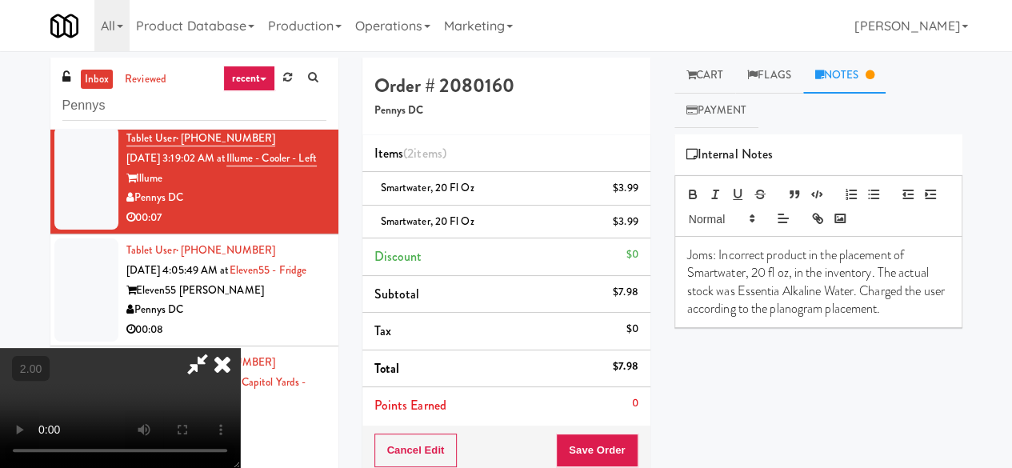
click at [216, 348] on icon at bounding box center [197, 364] width 37 height 32
drag, startPoint x: 563, startPoint y: 142, endPoint x: 559, endPoint y: 158, distance: 15.9
click at [216, 348] on icon at bounding box center [197, 364] width 37 height 32
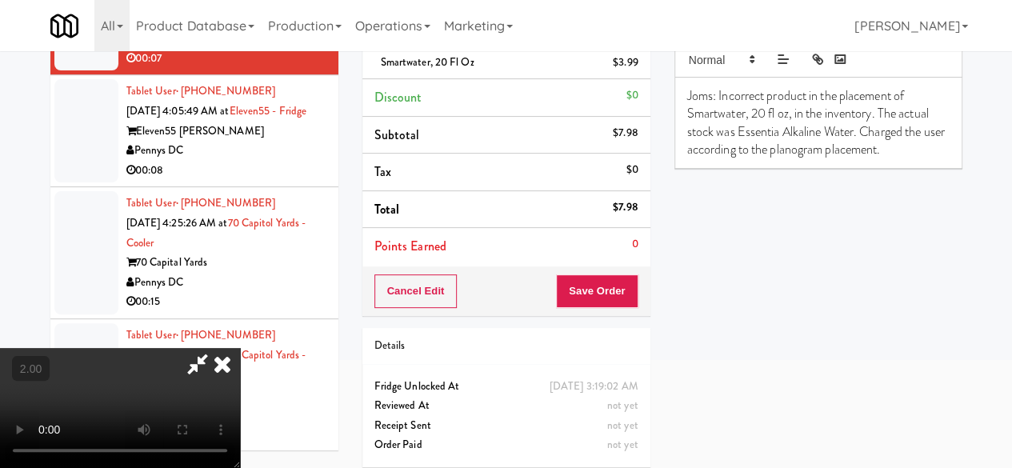
scroll to position [160, 0]
click at [216, 348] on icon at bounding box center [197, 364] width 37 height 32
click at [581, 282] on button "Save Order" at bounding box center [597, 291] width 82 height 34
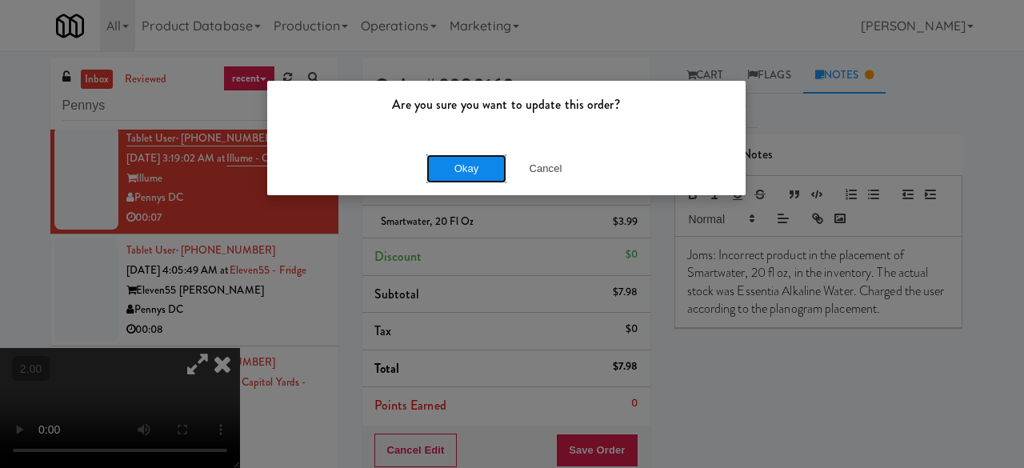
click at [489, 166] on button "Okay" at bounding box center [467, 168] width 80 height 29
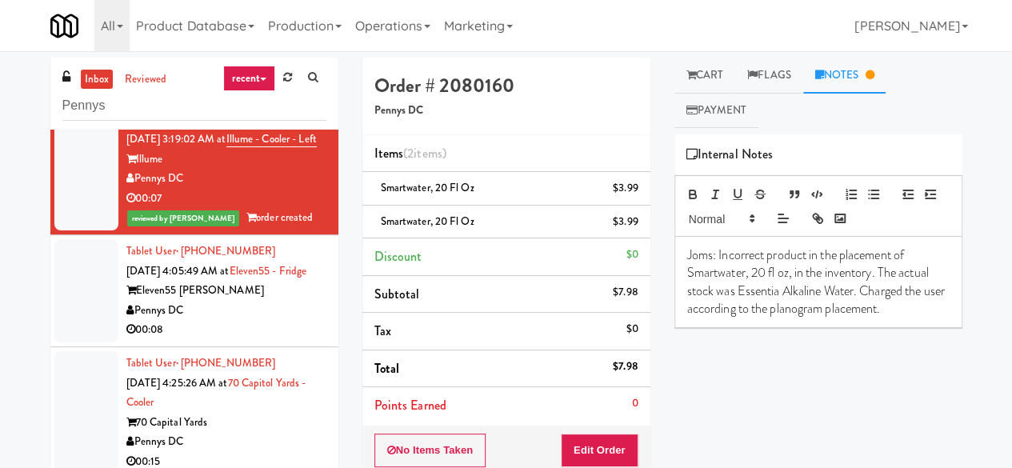
scroll to position [610, 0]
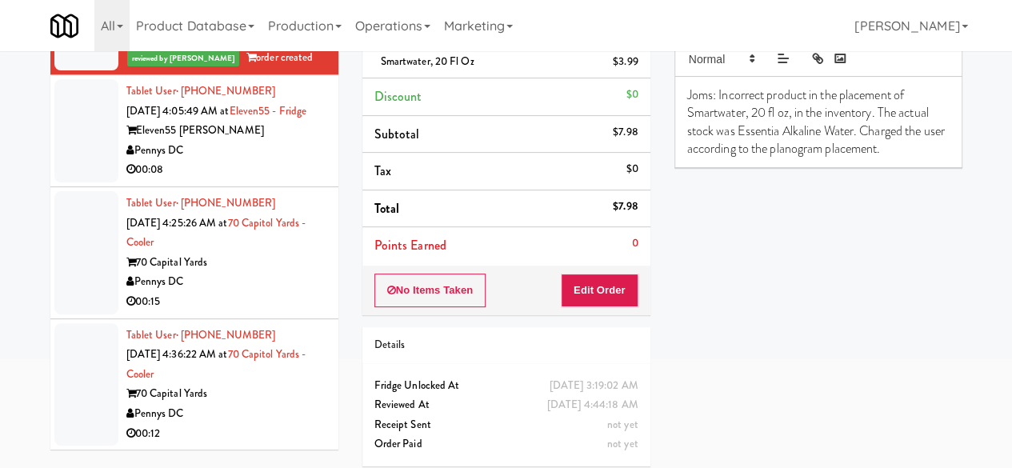
click at [254, 164] on div "00:08" at bounding box center [226, 170] width 200 height 20
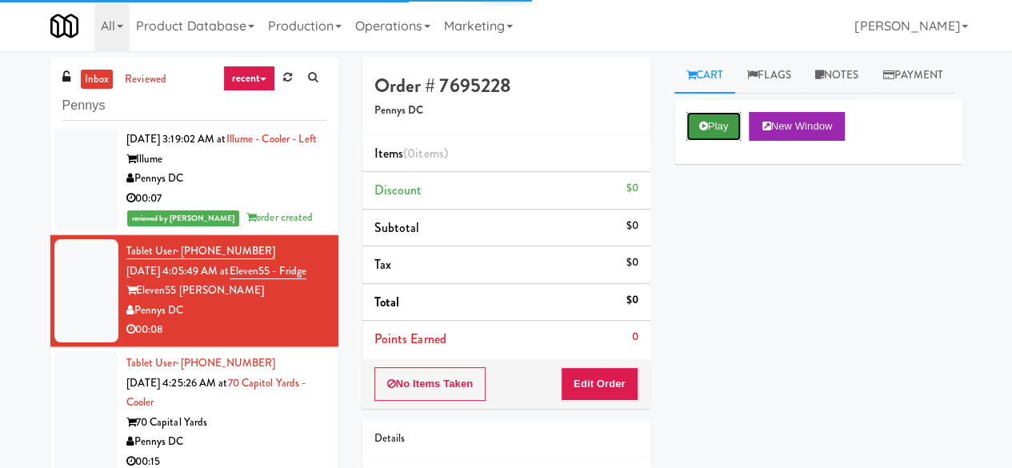
click at [719, 141] on button "Play" at bounding box center [714, 126] width 55 height 29
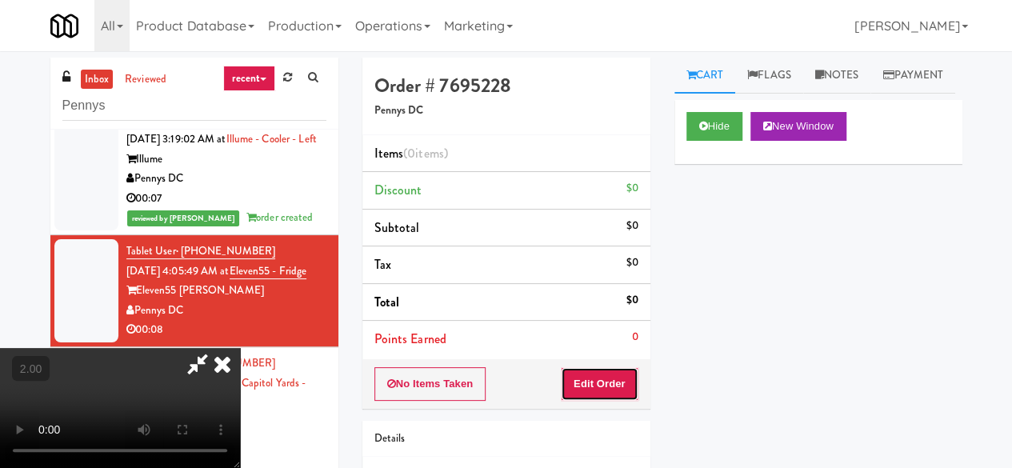
click at [604, 388] on button "Edit Order" at bounding box center [600, 384] width 78 height 34
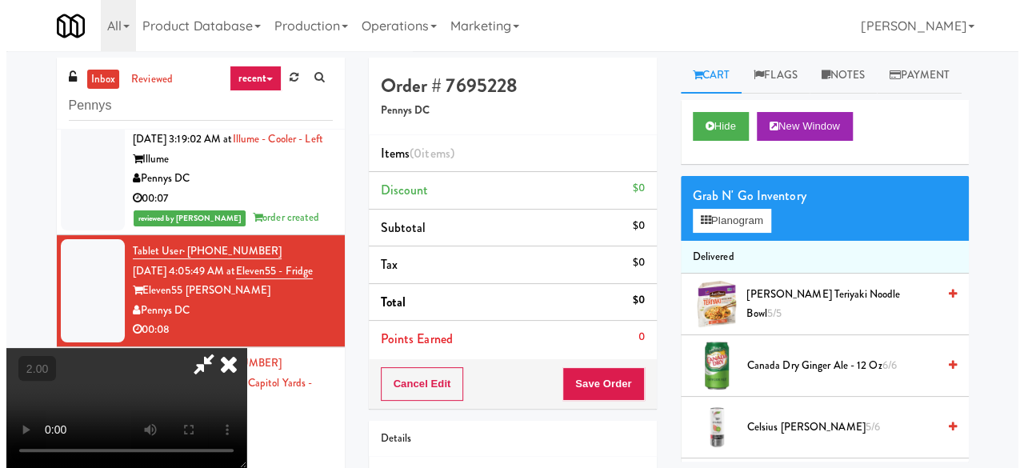
scroll to position [33, 0]
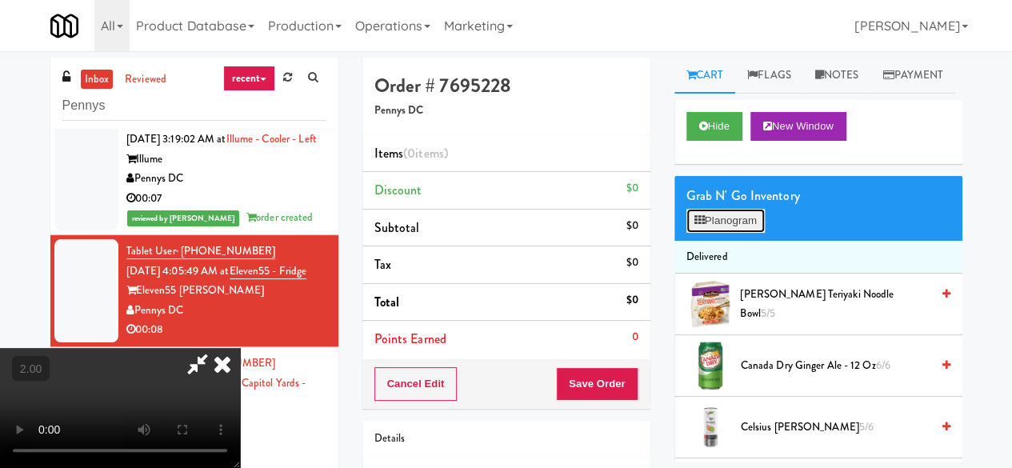
click at [693, 233] on button "Planogram" at bounding box center [726, 221] width 78 height 24
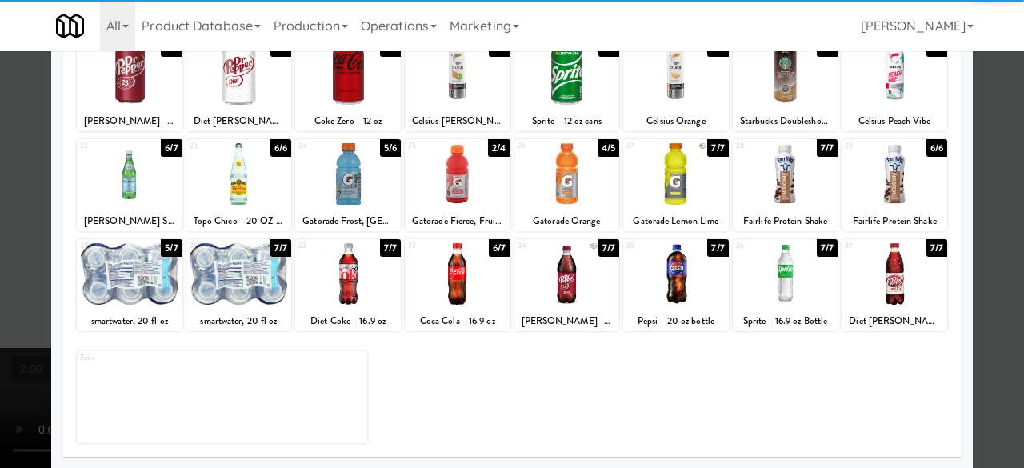
click at [359, 190] on div at bounding box center [348, 174] width 106 height 62
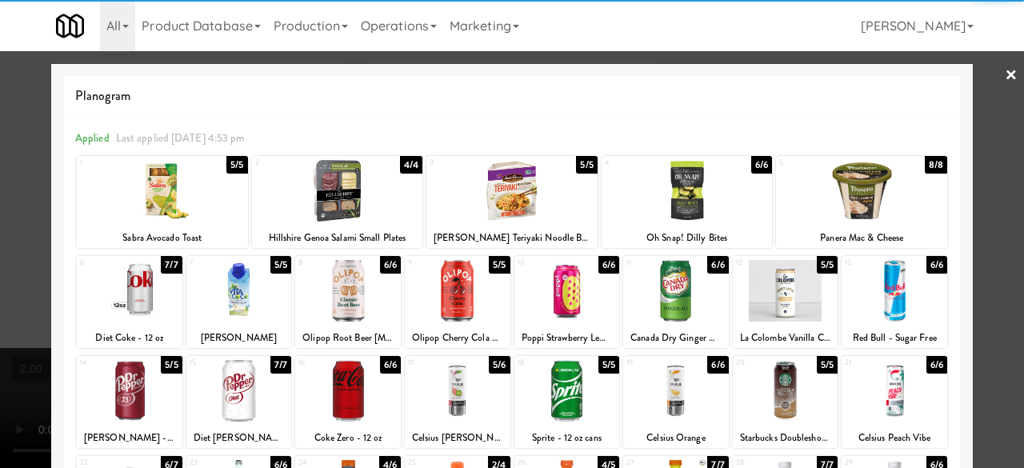
drag, startPoint x: 998, startPoint y: 89, endPoint x: 916, endPoint y: 90, distance: 81.6
click at [1005, 89] on link "×" at bounding box center [1011, 76] width 13 height 50
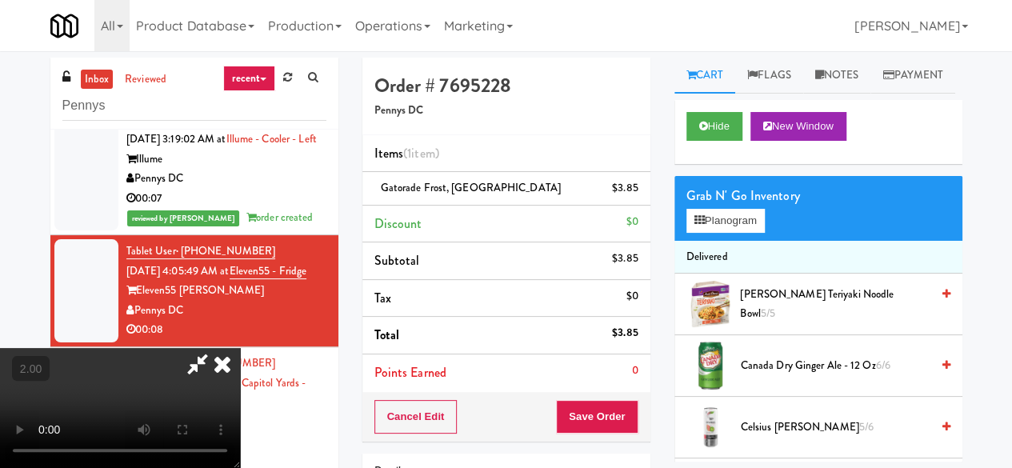
click at [216, 348] on icon at bounding box center [197, 364] width 37 height 32
click at [580, 415] on button "Save Order" at bounding box center [597, 417] width 82 height 34
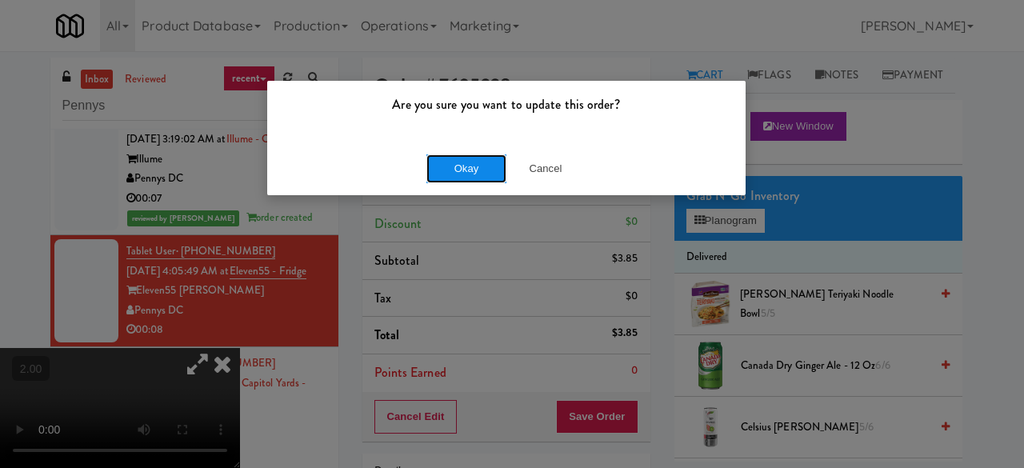
click at [477, 177] on button "Okay" at bounding box center [467, 168] width 80 height 29
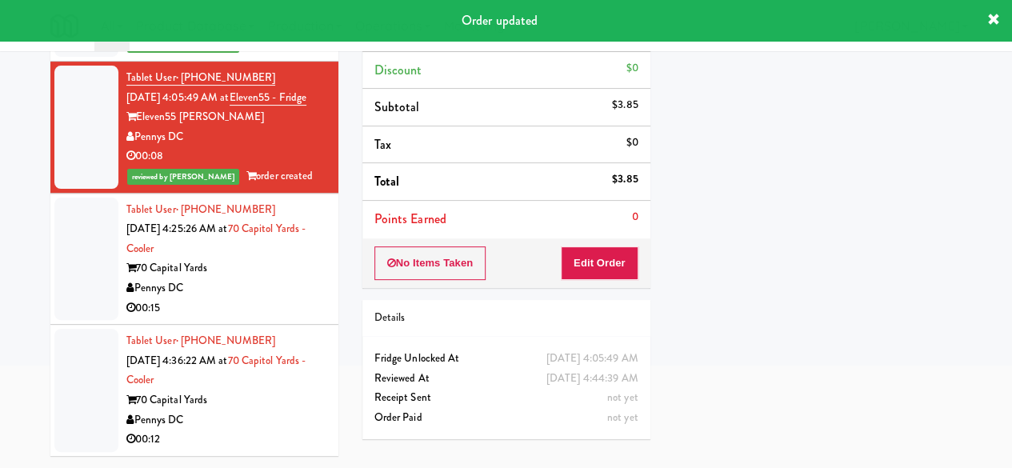
click at [274, 318] on div "00:15" at bounding box center [226, 308] width 200 height 20
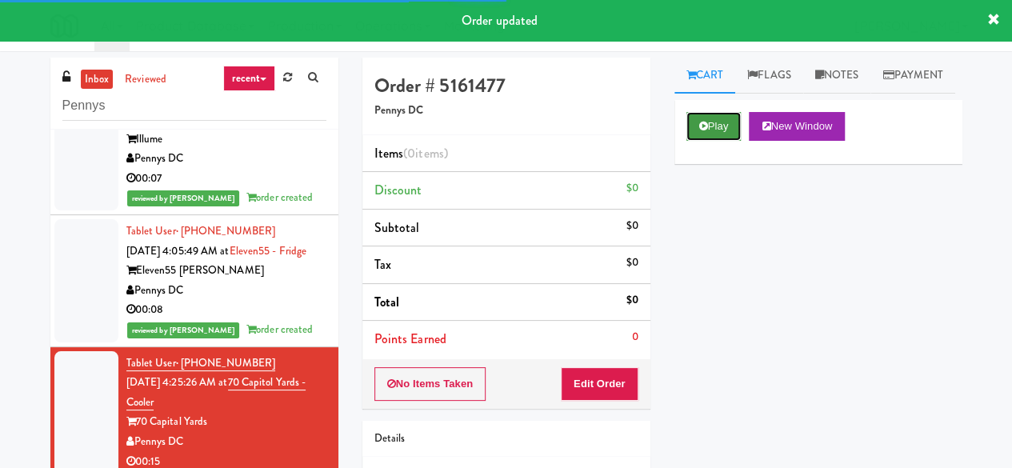
click at [717, 141] on button "Play" at bounding box center [714, 126] width 55 height 29
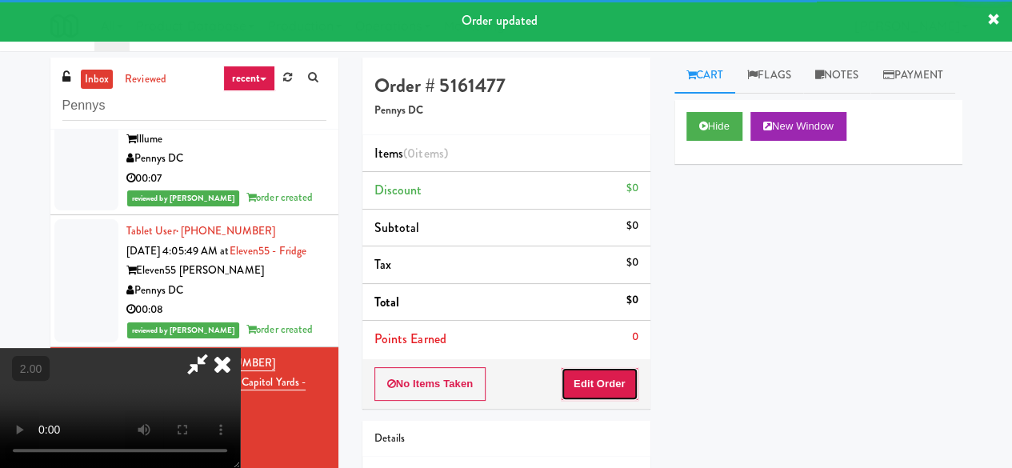
click at [615, 382] on button "Edit Order" at bounding box center [600, 384] width 78 height 34
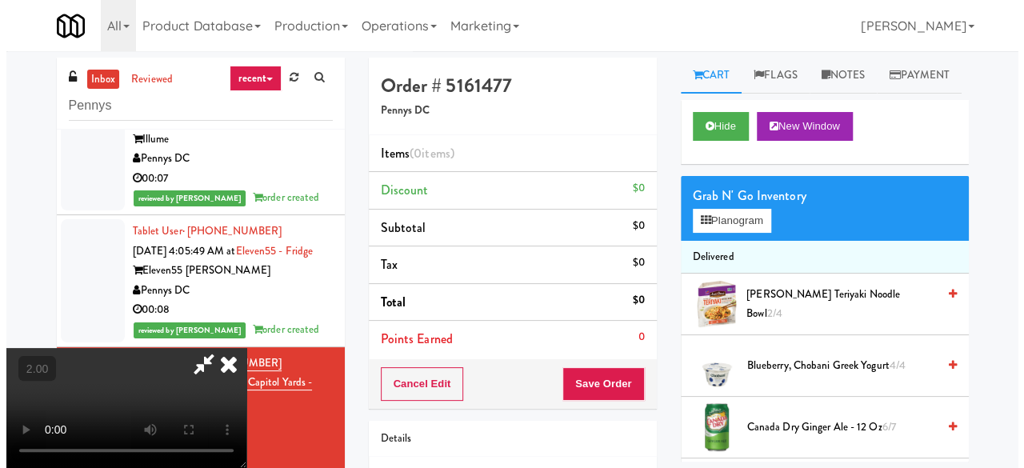
scroll to position [33, 0]
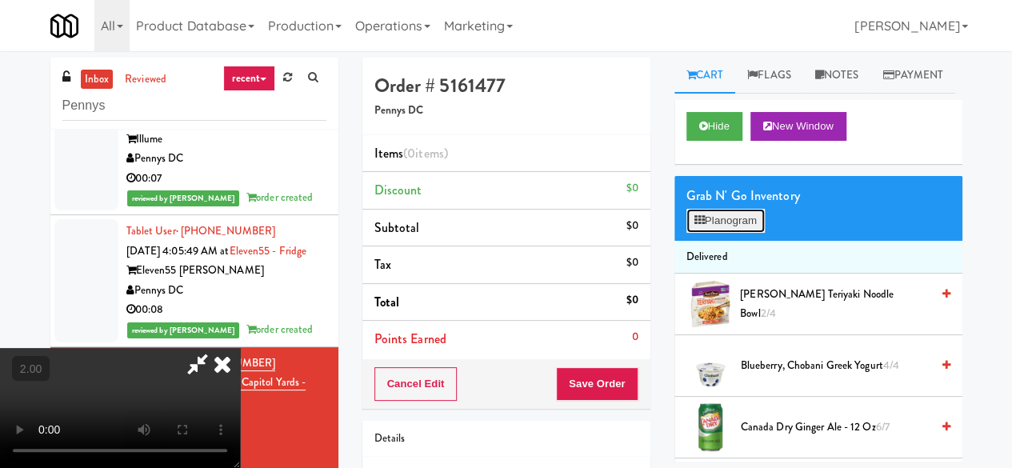
click at [746, 233] on button "Planogram" at bounding box center [726, 221] width 78 height 24
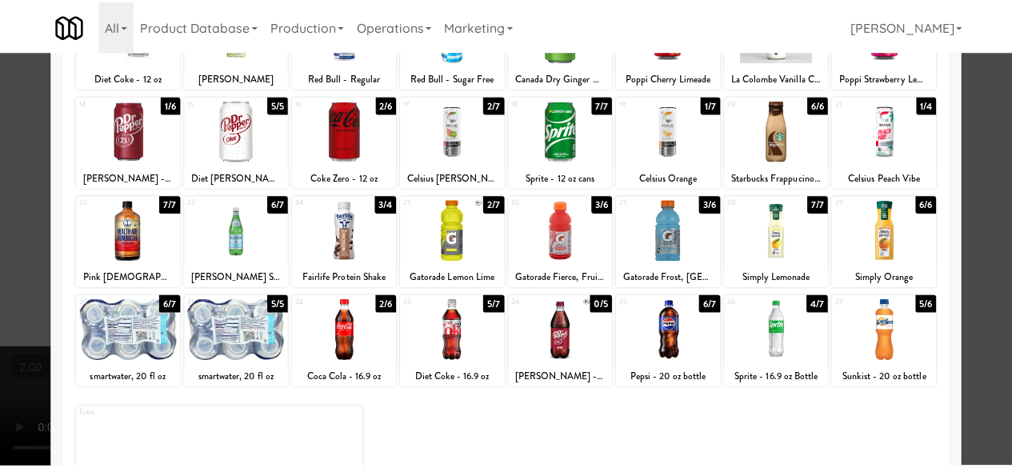
scroll to position [317, 0]
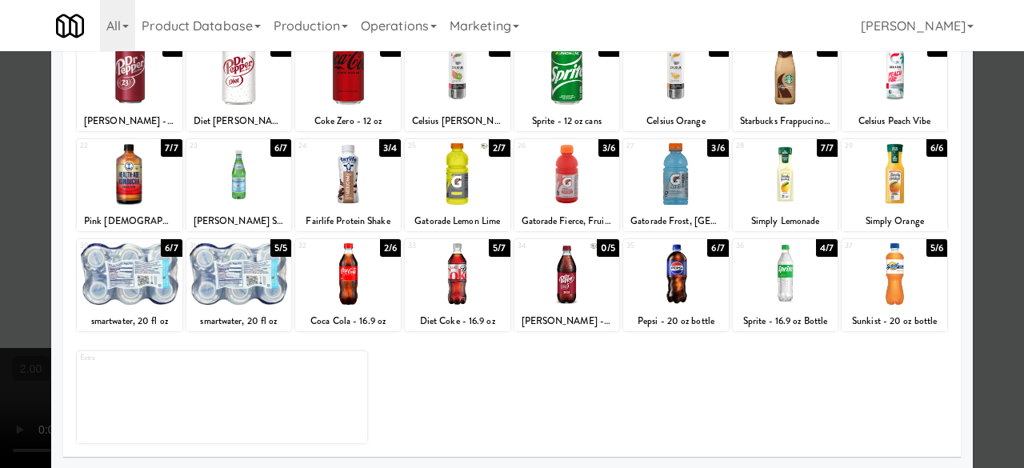
click at [879, 296] on div at bounding box center [895, 274] width 106 height 62
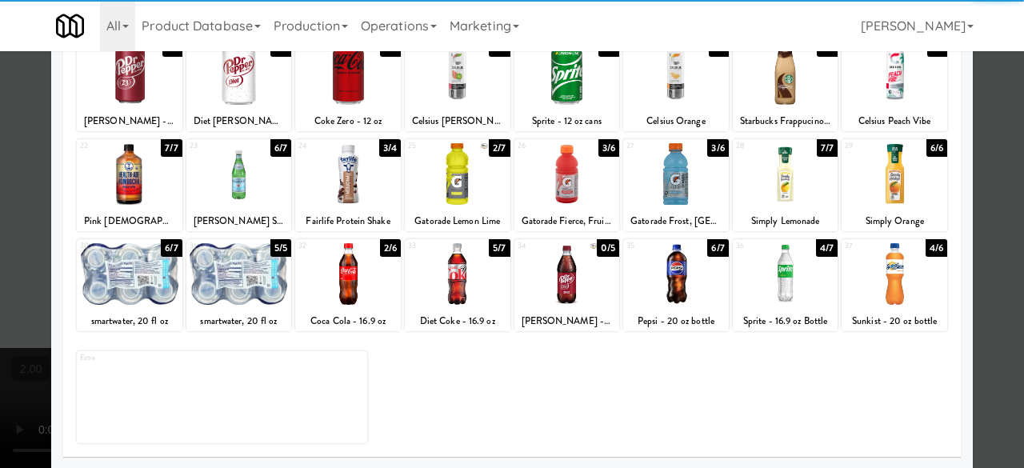
click at [971, 209] on div at bounding box center [512, 234] width 1024 height 468
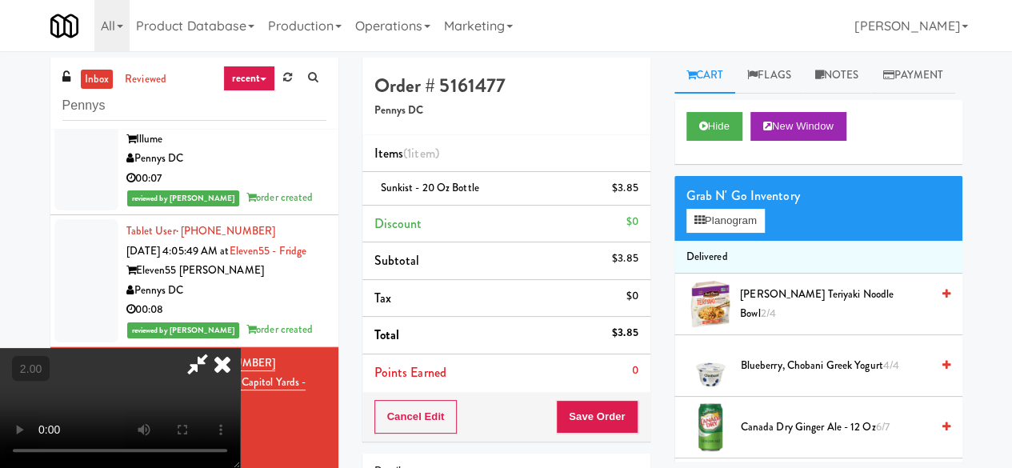
click at [216, 348] on icon at bounding box center [197, 364] width 37 height 32
click at [618, 406] on button "Save Order" at bounding box center [597, 417] width 82 height 34
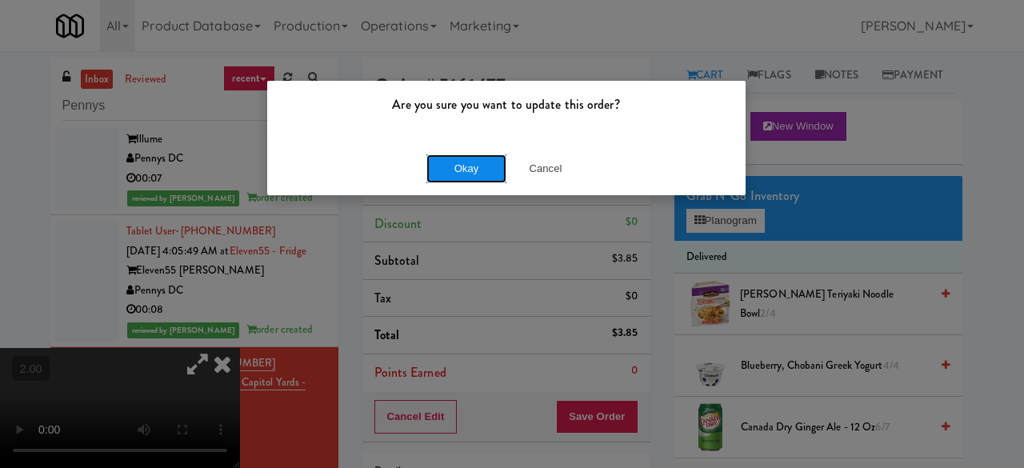
click at [469, 170] on button "Okay" at bounding box center [467, 168] width 80 height 29
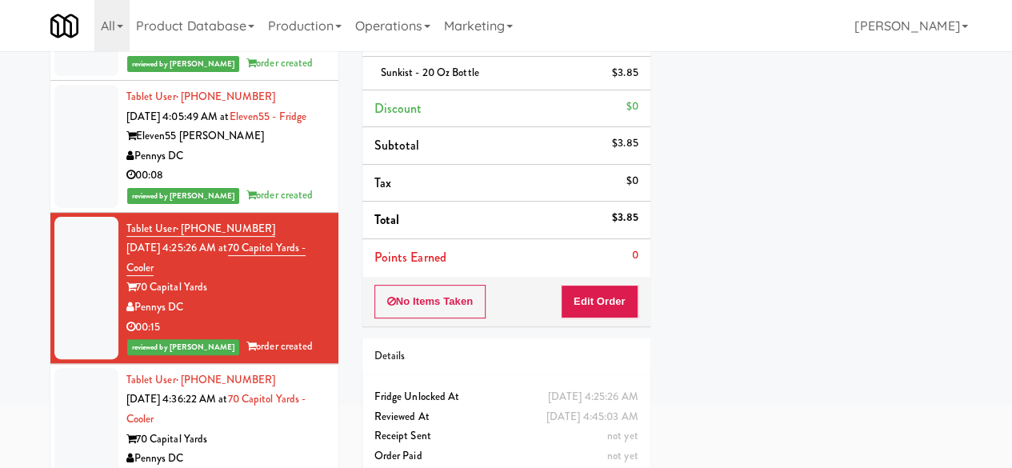
scroll to position [154, 0]
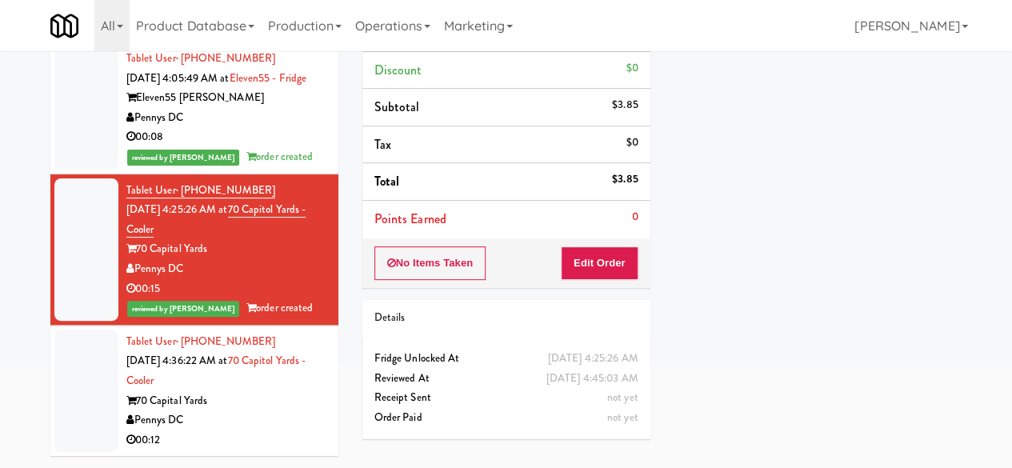
click at [250, 443] on div "00:12" at bounding box center [226, 441] width 200 height 20
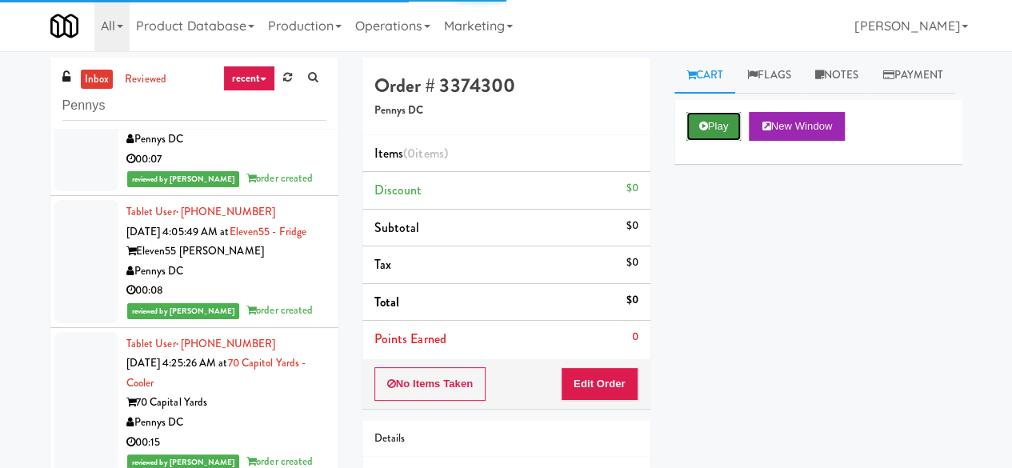
click at [717, 141] on button "Play" at bounding box center [714, 126] width 55 height 29
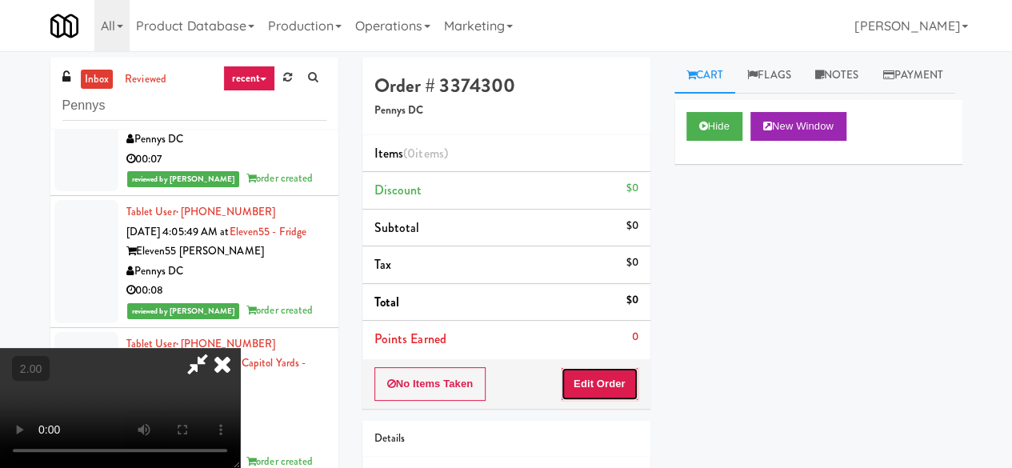
click at [611, 374] on button "Edit Order" at bounding box center [600, 384] width 78 height 34
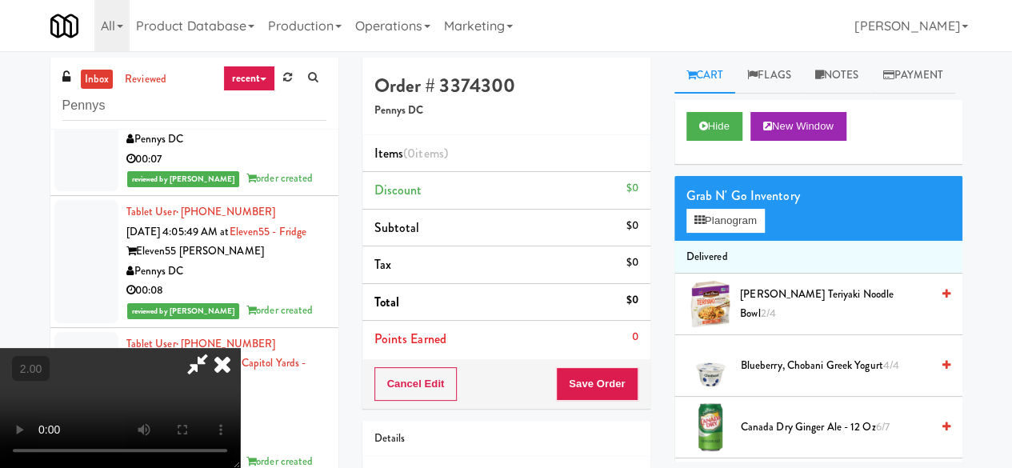
scroll to position [33, 0]
click at [696, 226] on icon at bounding box center [700, 220] width 10 height 10
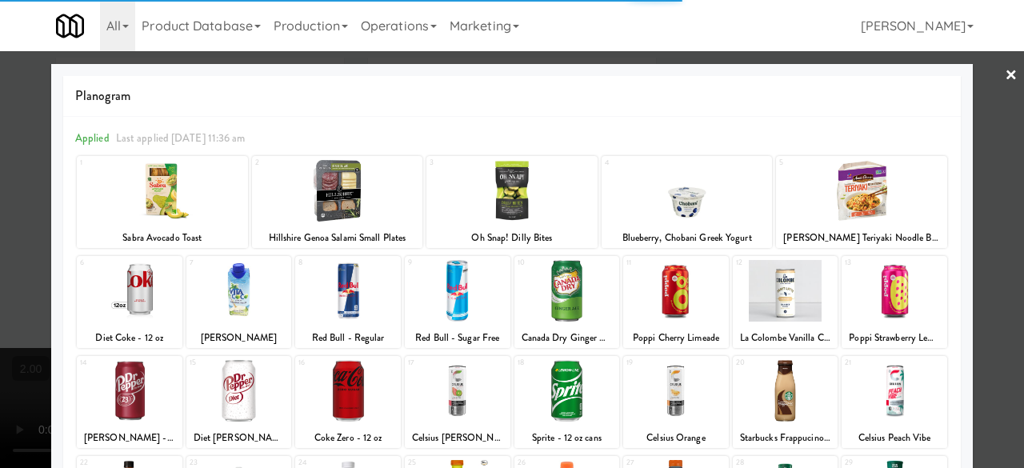
click at [131, 375] on div at bounding box center [130, 391] width 106 height 62
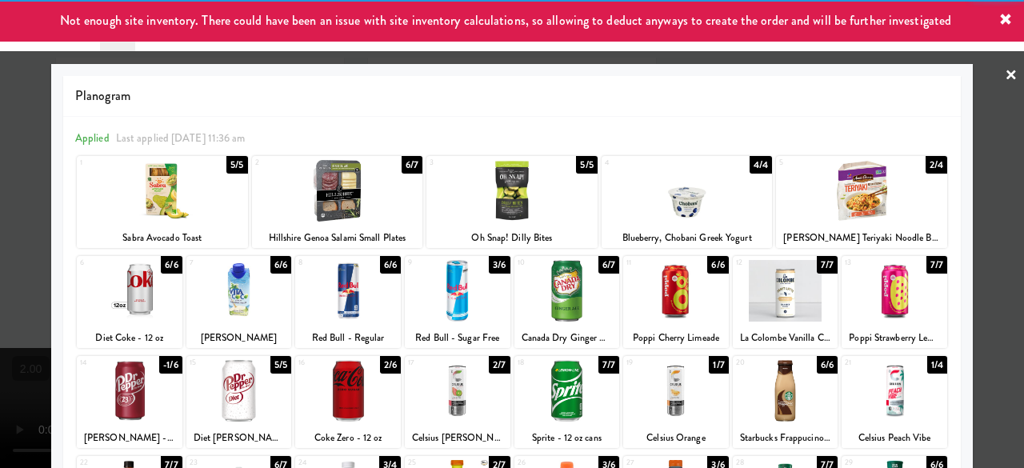
click at [1003, 142] on div at bounding box center [512, 234] width 1024 height 468
click at [1003, 142] on div "inbox reviewed recent all unclear take inventory issue suspicious failed recent…" at bounding box center [512, 340] width 1024 height 564
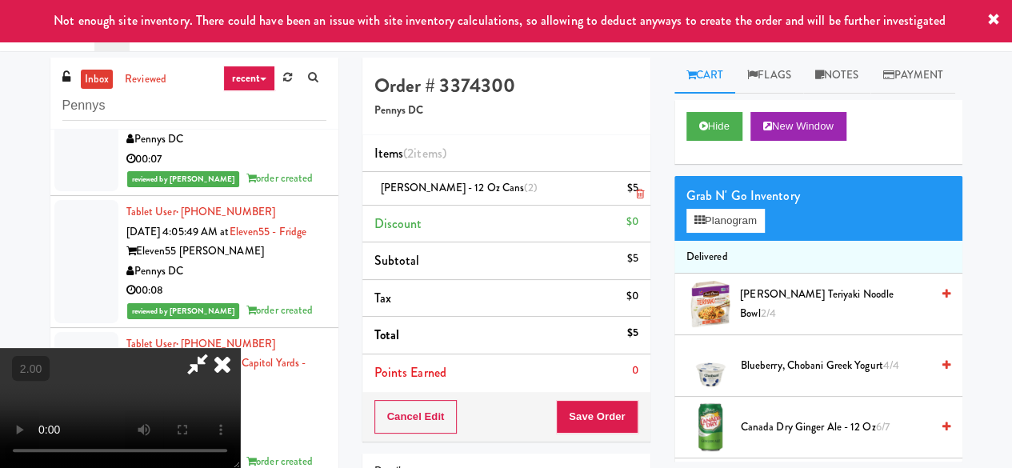
click at [635, 190] on link at bounding box center [636, 195] width 14 height 20
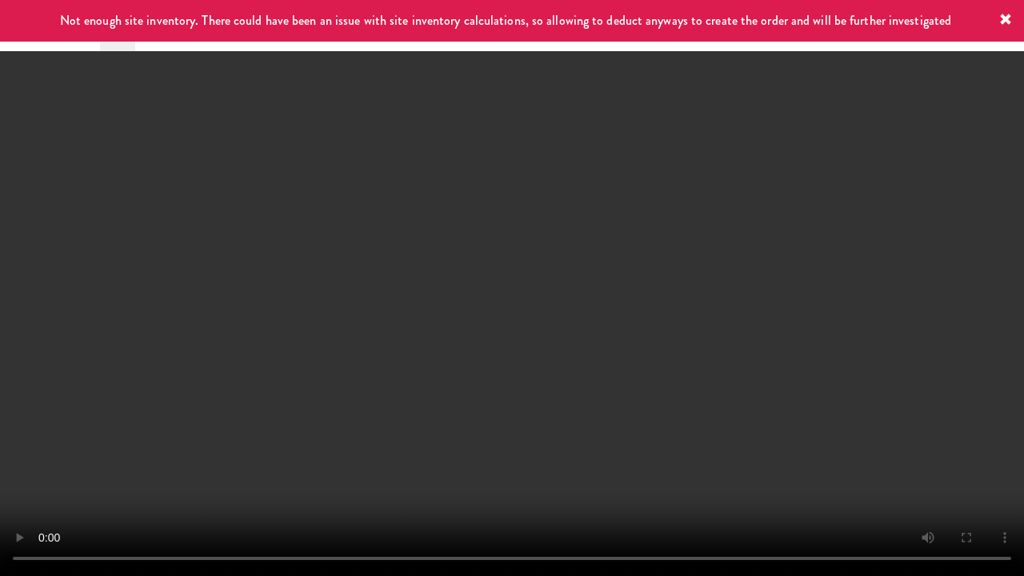
click at [679, 352] on video at bounding box center [512, 288] width 1024 height 576
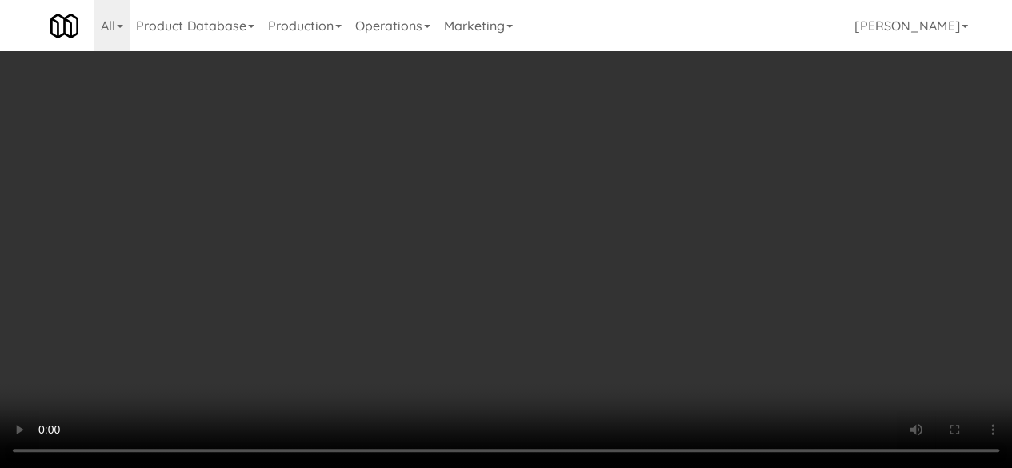
scroll to position [210, 0]
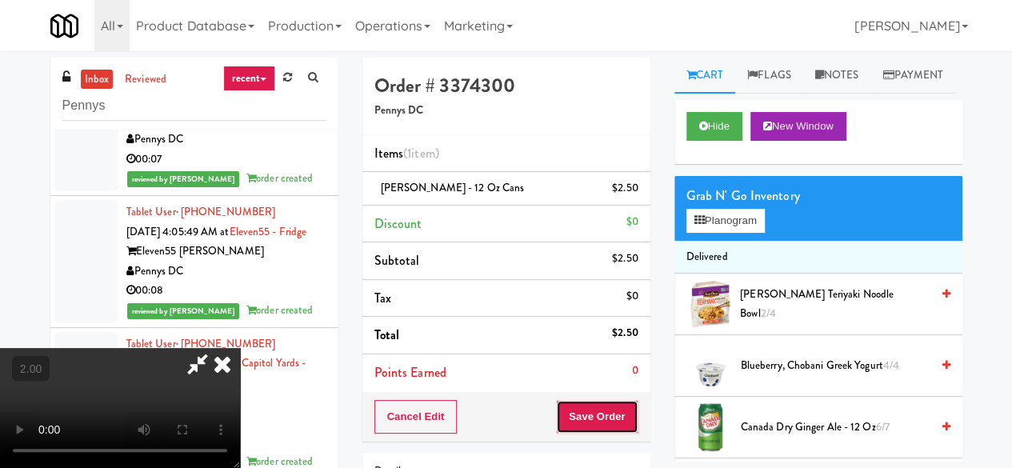
click at [616, 417] on button "Save Order" at bounding box center [597, 417] width 82 height 34
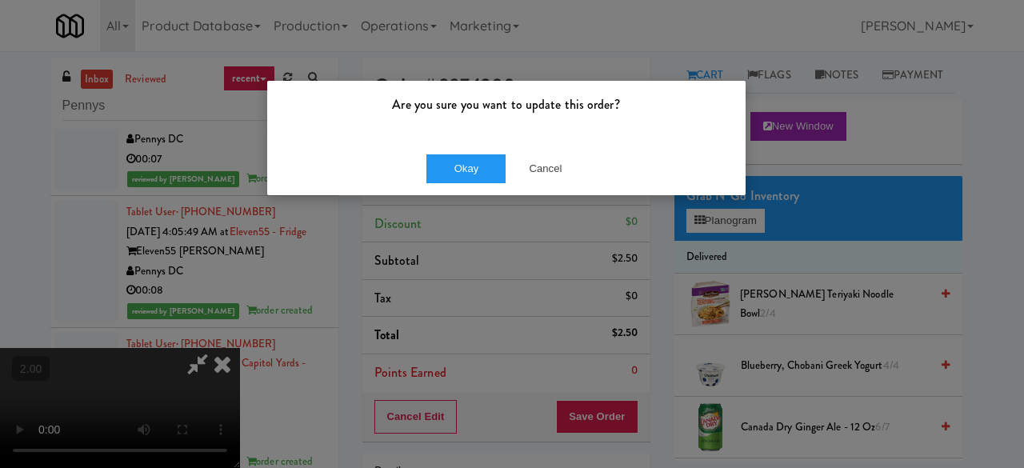
click at [448, 184] on div "Okay Cancel" at bounding box center [506, 169] width 479 height 54
click at [458, 175] on button "Okay" at bounding box center [467, 168] width 80 height 29
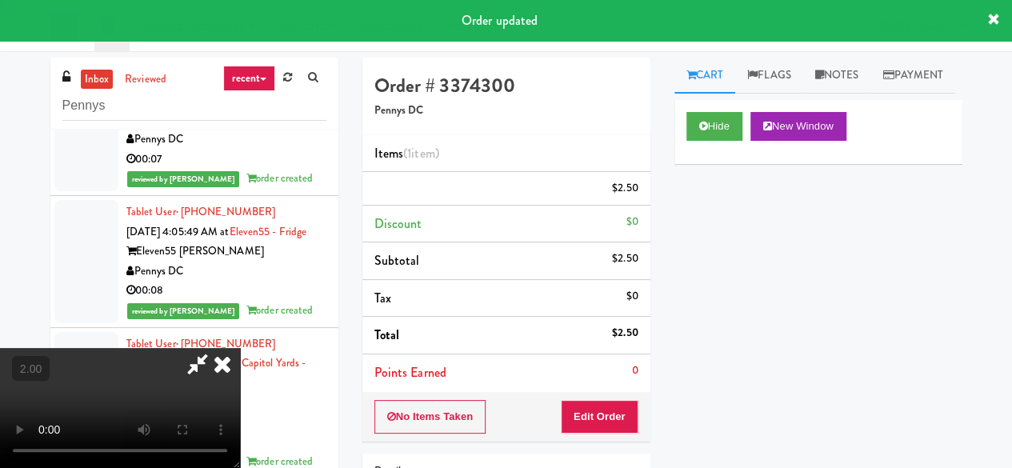
scroll to position [0, 0]
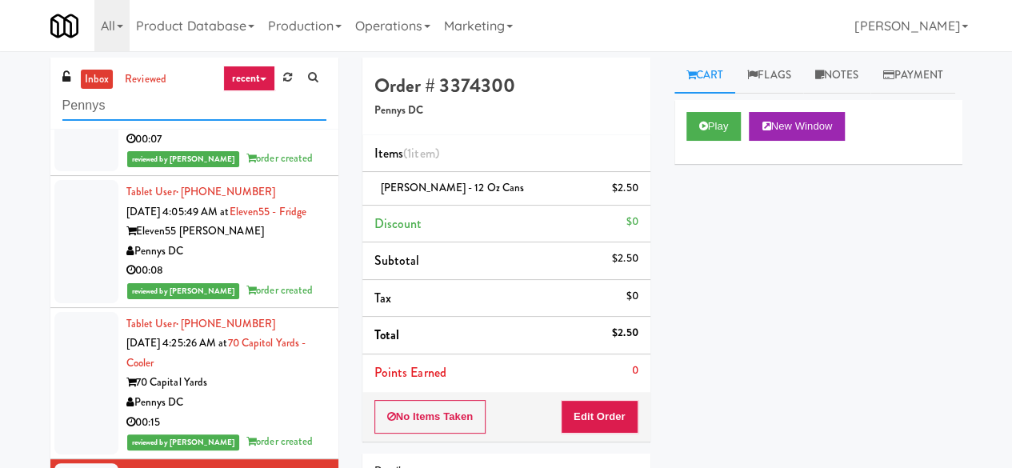
click at [174, 112] on input "Pennys" at bounding box center [194, 106] width 264 height 30
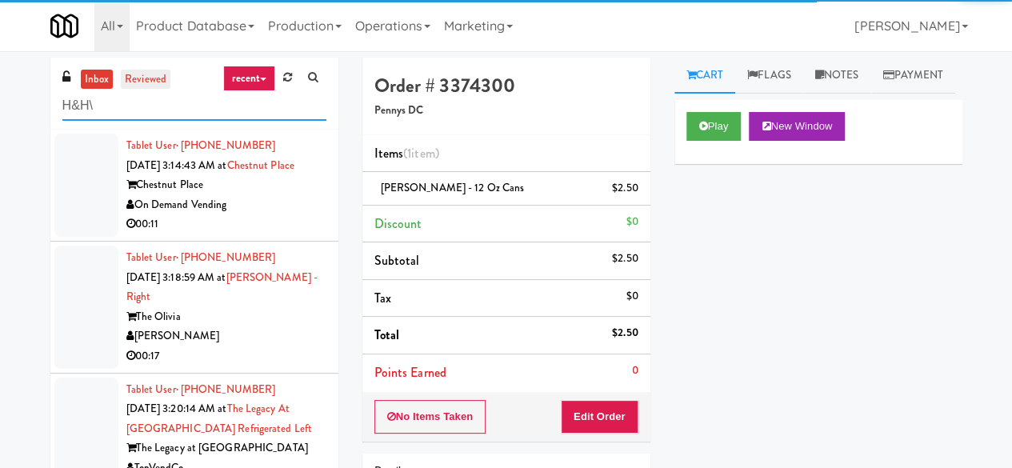
type input "H&H"
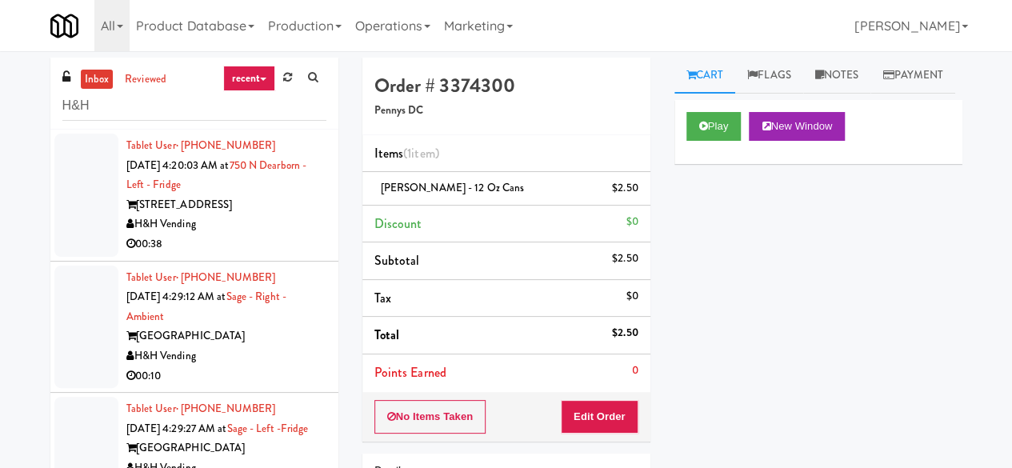
click at [235, 230] on div "H&H Vending" at bounding box center [226, 224] width 200 height 20
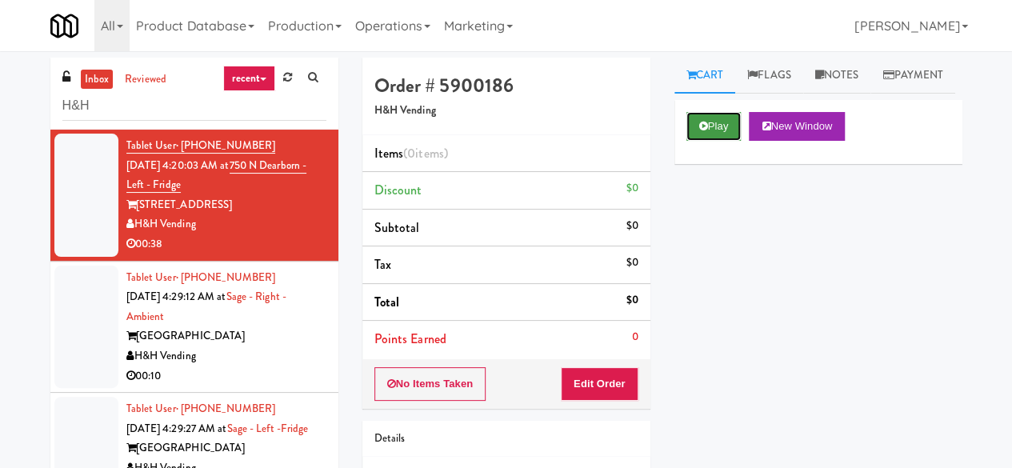
click at [731, 141] on button "Play" at bounding box center [714, 126] width 55 height 29
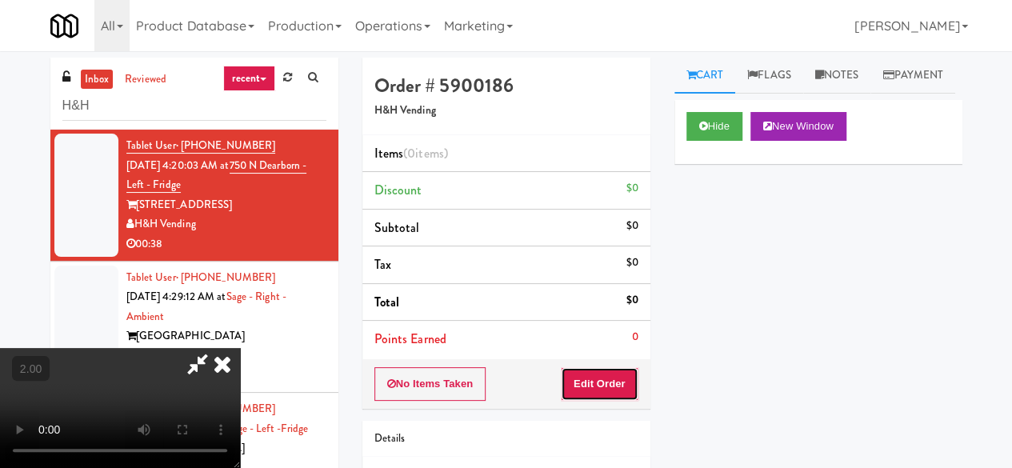
click at [597, 383] on button "Edit Order" at bounding box center [600, 384] width 78 height 34
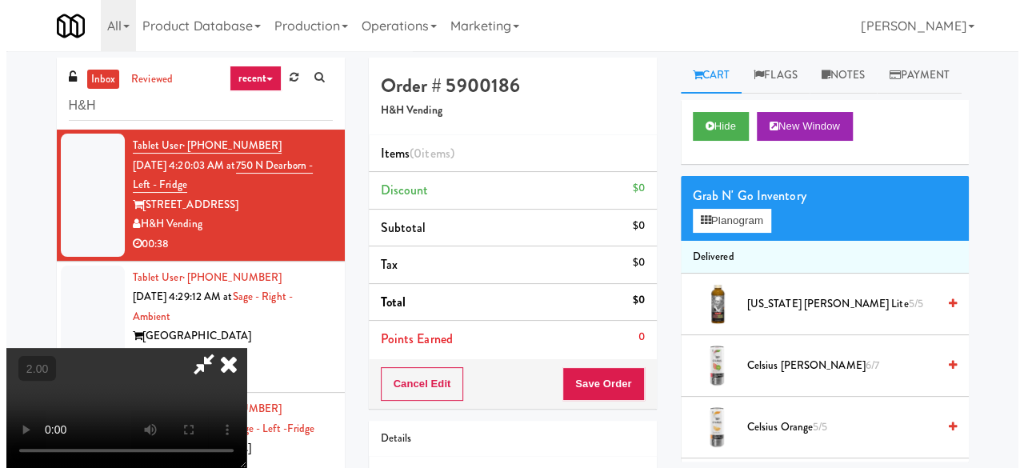
scroll to position [33, 0]
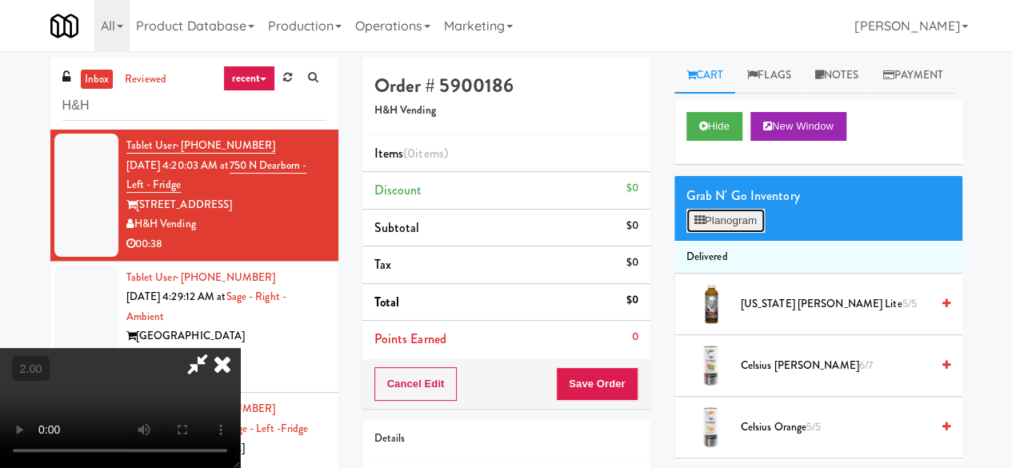
click at [732, 233] on button "Planogram" at bounding box center [726, 221] width 78 height 24
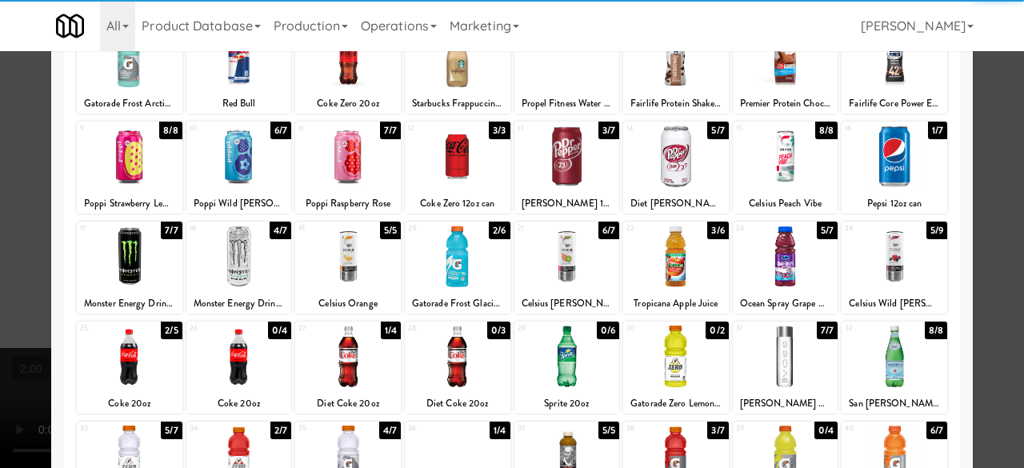
scroll to position [317, 0]
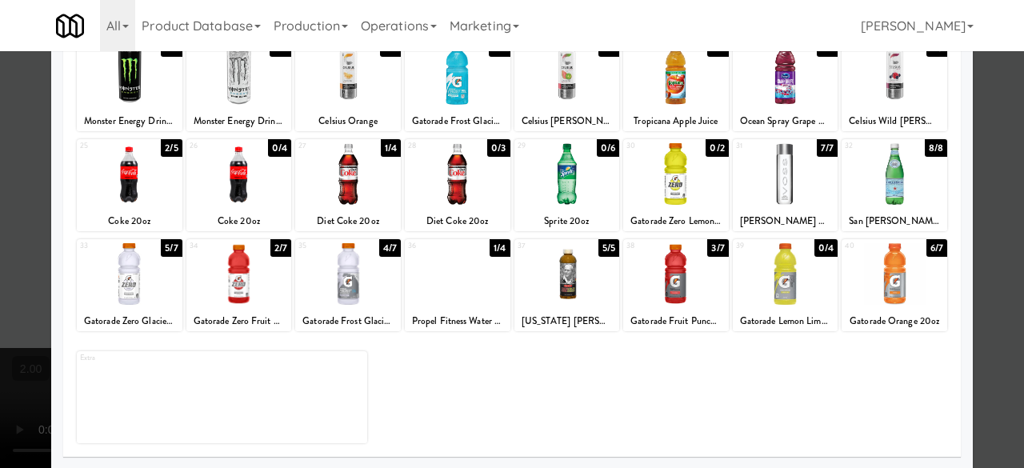
click at [129, 294] on div at bounding box center [130, 274] width 106 height 62
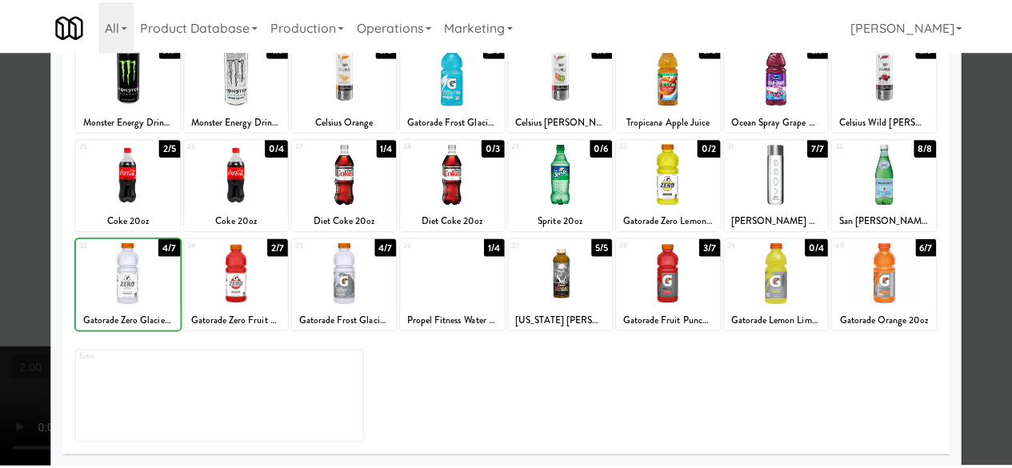
scroll to position [0, 0]
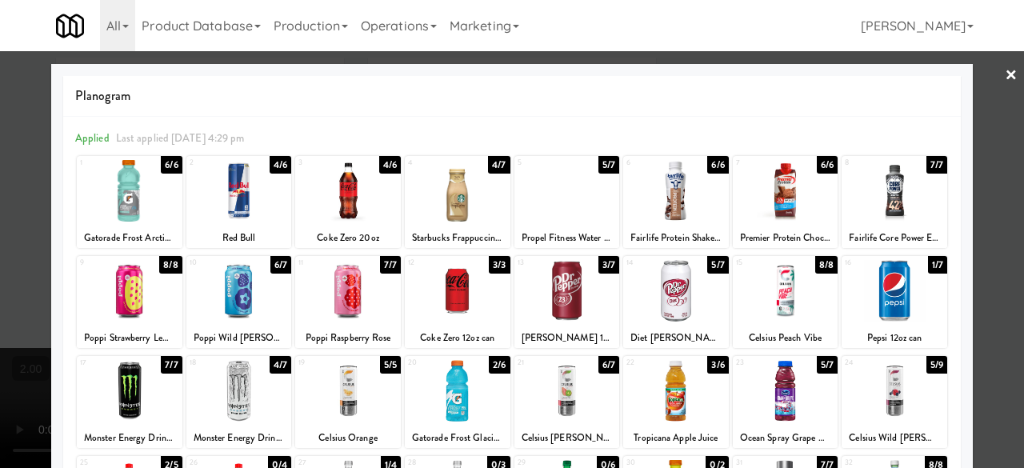
click at [249, 198] on div at bounding box center [239, 191] width 106 height 62
click at [349, 200] on div at bounding box center [348, 191] width 106 height 62
click at [1005, 88] on link "×" at bounding box center [1011, 76] width 13 height 50
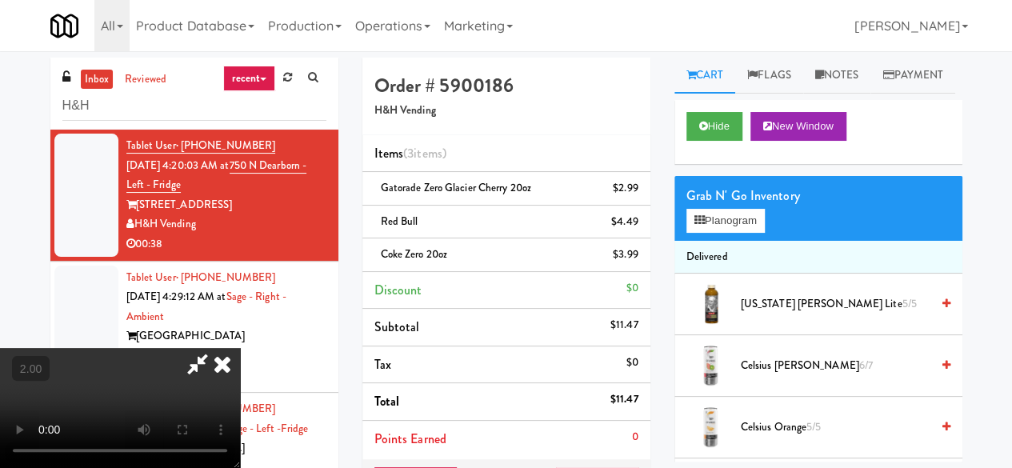
click at [216, 348] on icon at bounding box center [197, 364] width 37 height 32
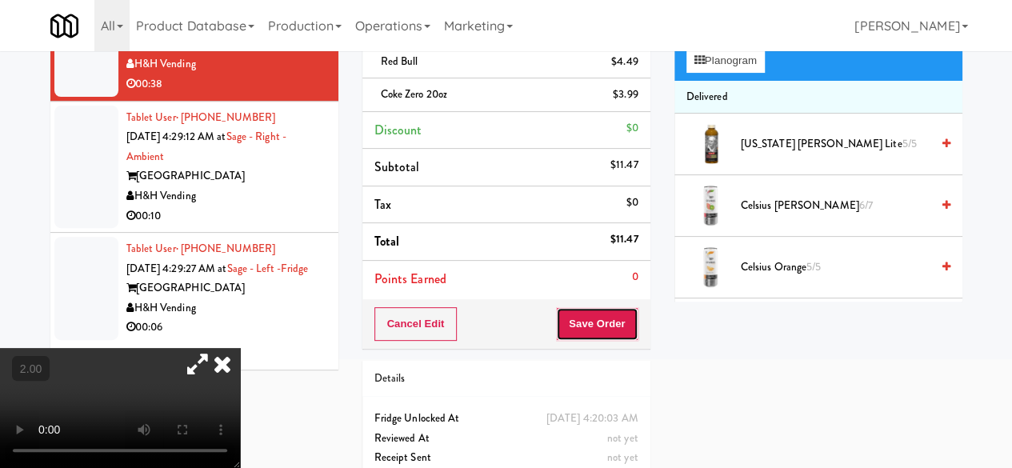
click at [632, 323] on button "Save Order" at bounding box center [597, 324] width 82 height 34
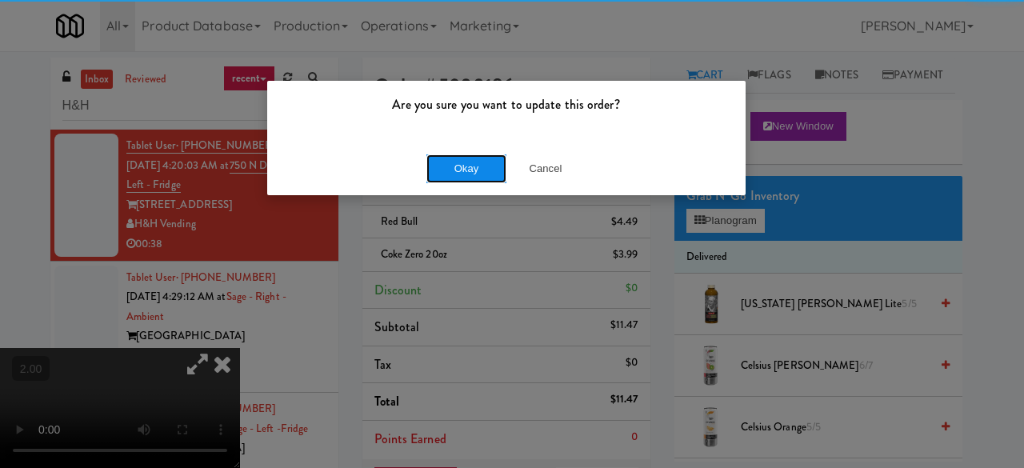
click at [458, 168] on button "Okay" at bounding box center [467, 168] width 80 height 29
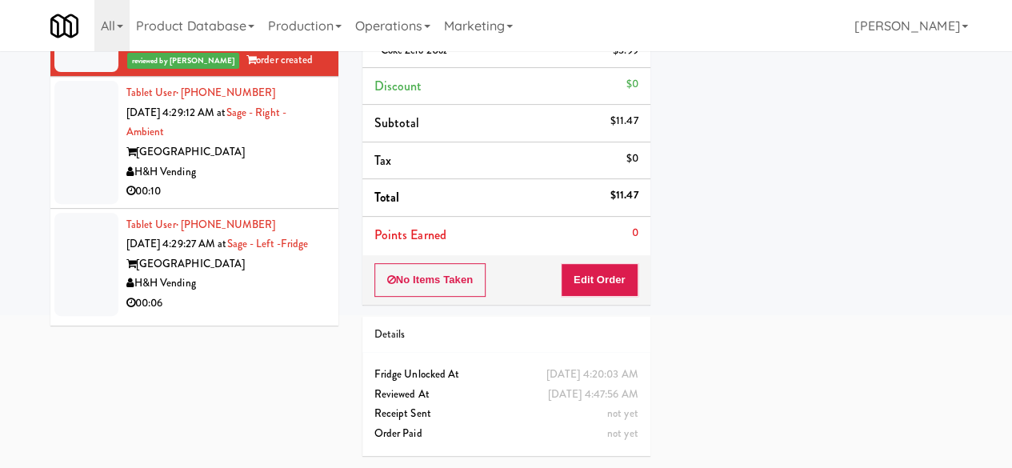
click at [269, 142] on div "[GEOGRAPHIC_DATA]" at bounding box center [226, 152] width 200 height 20
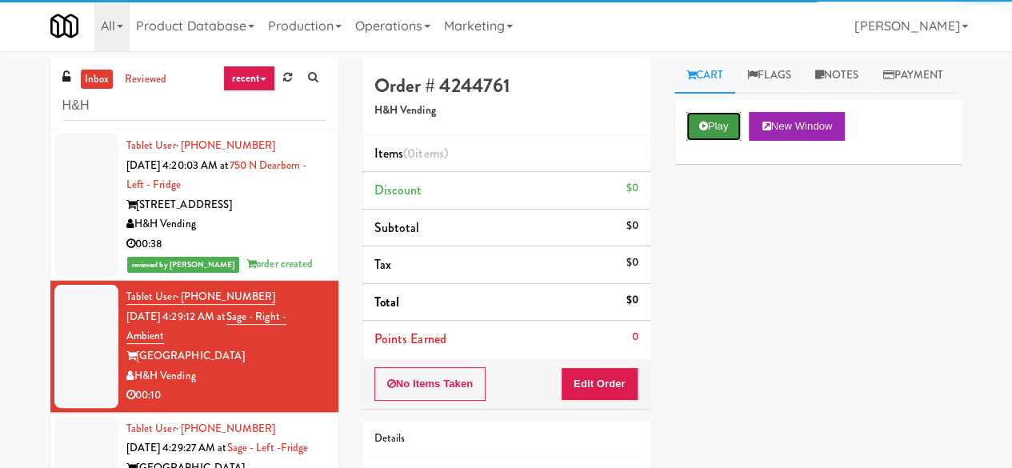
click at [722, 141] on button "Play" at bounding box center [714, 126] width 55 height 29
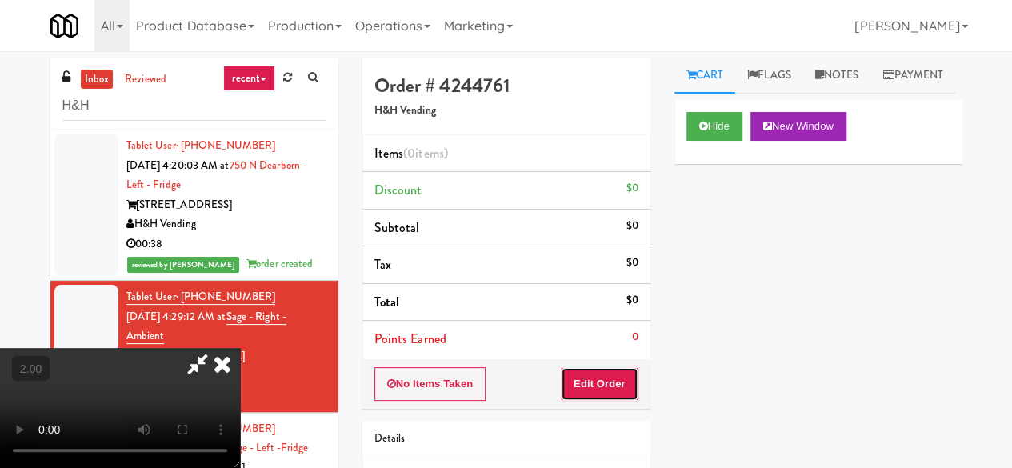
click at [615, 385] on button "Edit Order" at bounding box center [600, 384] width 78 height 34
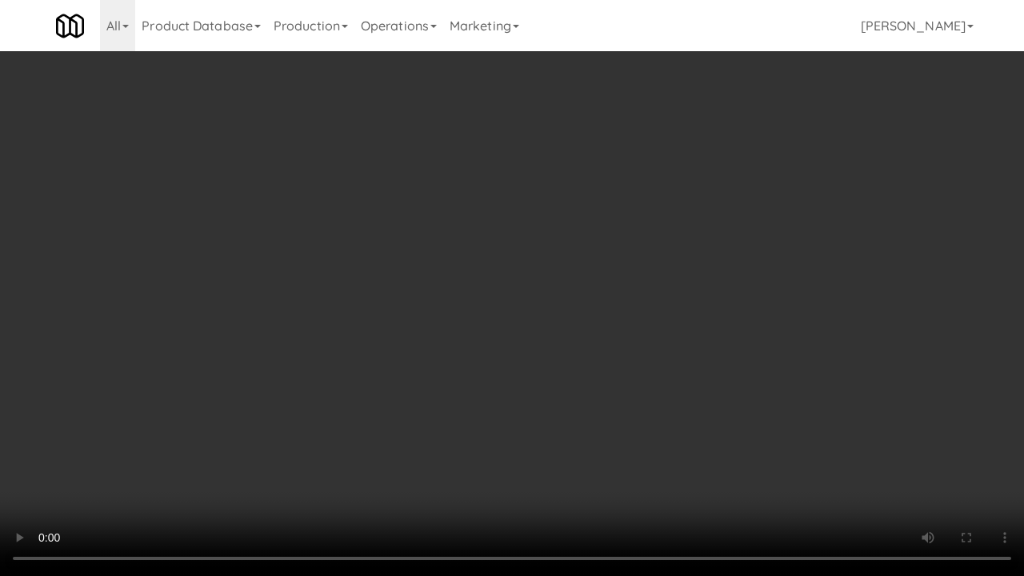
click at [444, 283] on video at bounding box center [512, 288] width 1024 height 576
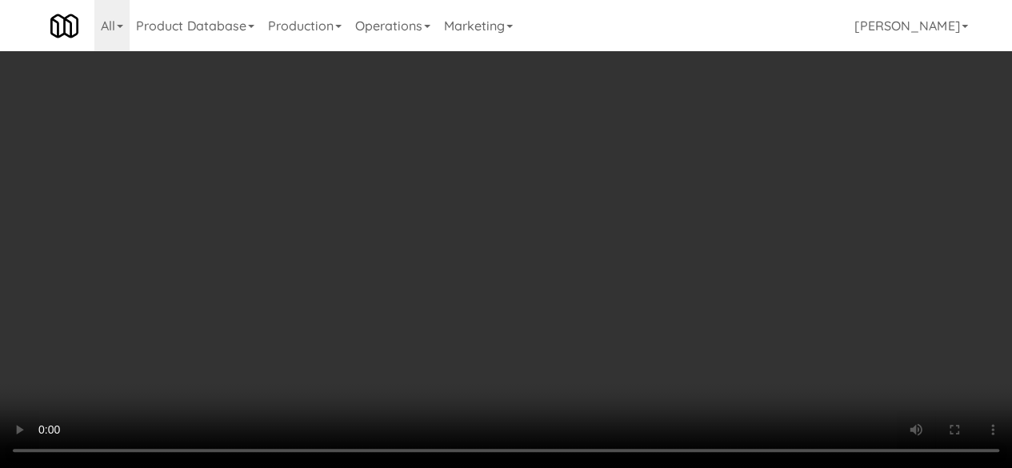
scroll to position [1200, 0]
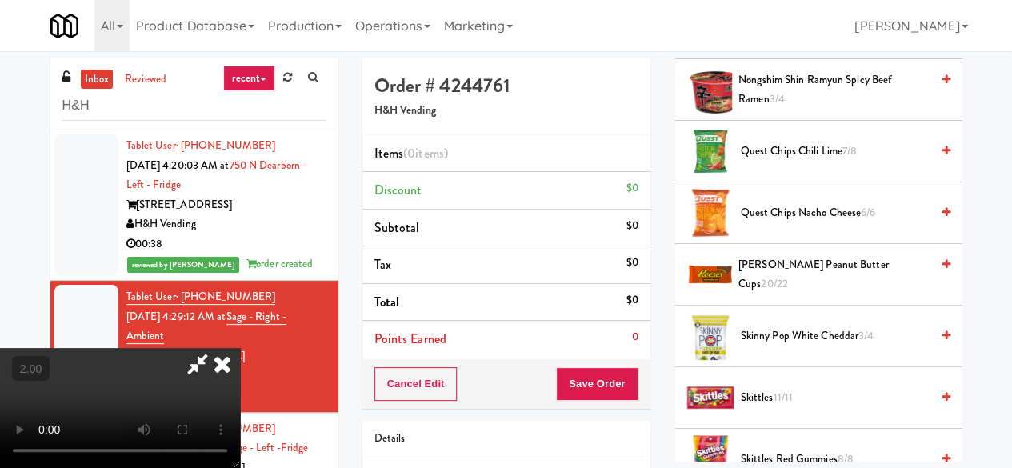
click at [791, 294] on span "[PERSON_NAME] Peanut Butter Cups 20/22" at bounding box center [835, 274] width 192 height 39
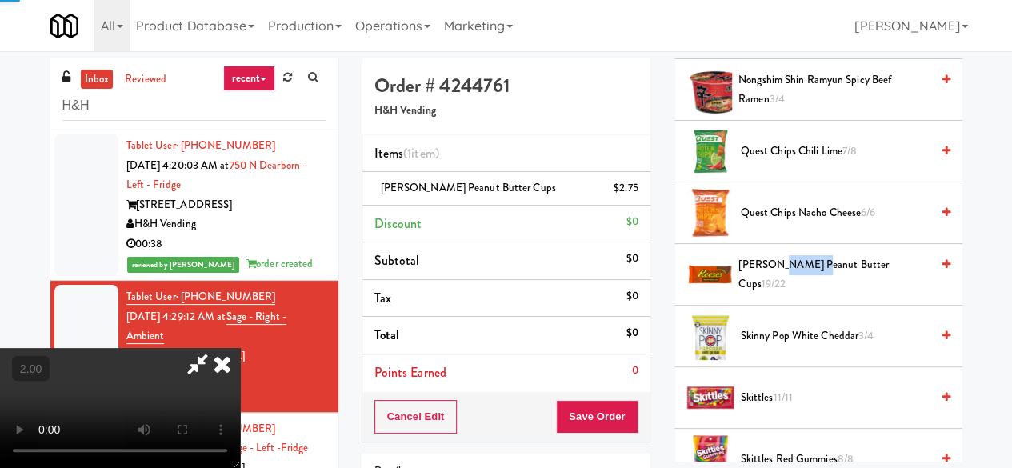
click at [791, 294] on span "[PERSON_NAME] Peanut Butter Cups 19/22" at bounding box center [834, 274] width 191 height 39
click at [791, 294] on span "[PERSON_NAME] Peanut Butter Cups 18/22" at bounding box center [834, 274] width 191 height 39
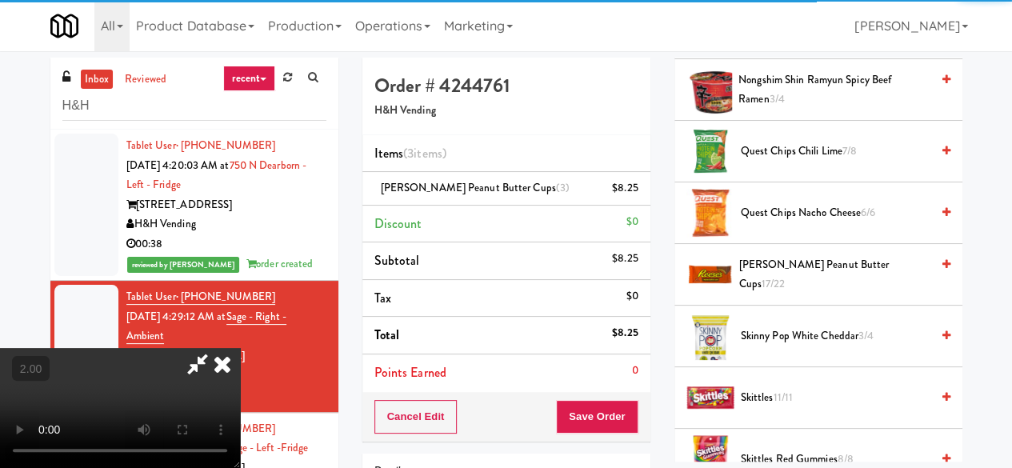
click at [216, 348] on icon at bounding box center [197, 364] width 37 height 32
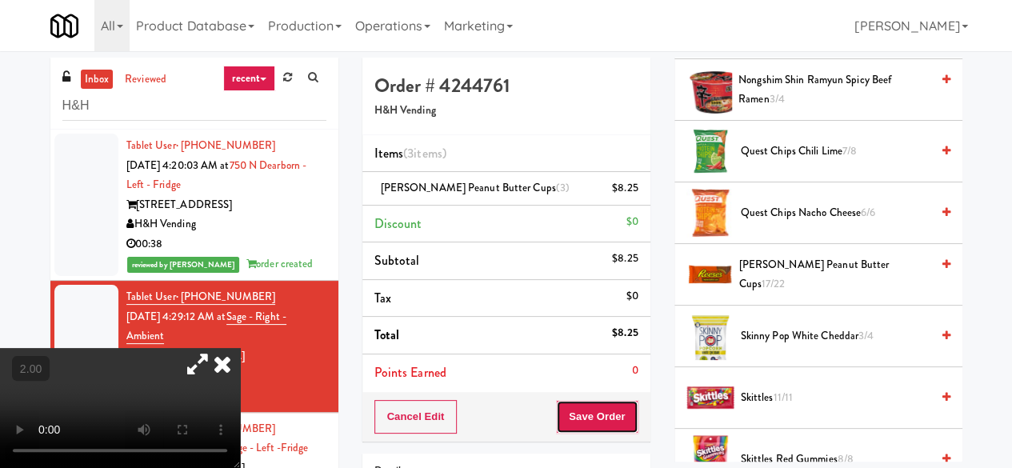
click at [619, 405] on button "Save Order" at bounding box center [597, 417] width 82 height 34
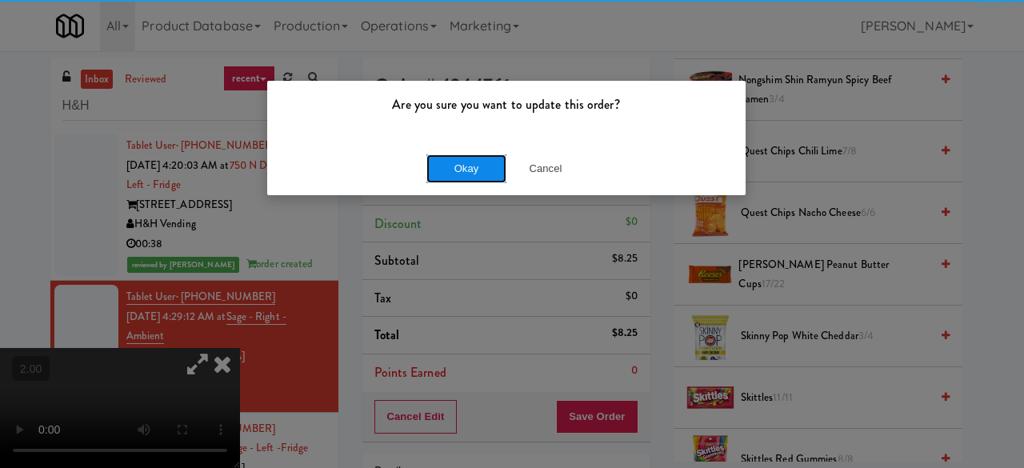
click at [453, 170] on button "Okay" at bounding box center [467, 168] width 80 height 29
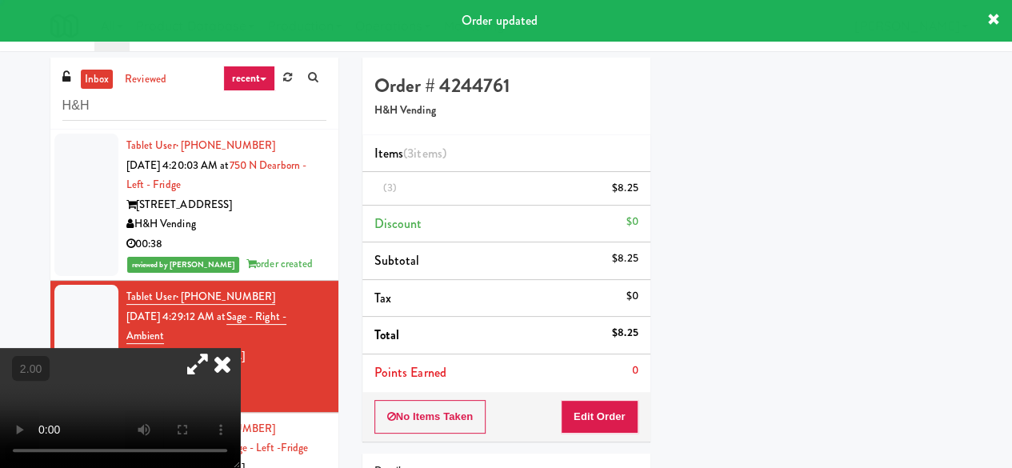
scroll to position [272, 0]
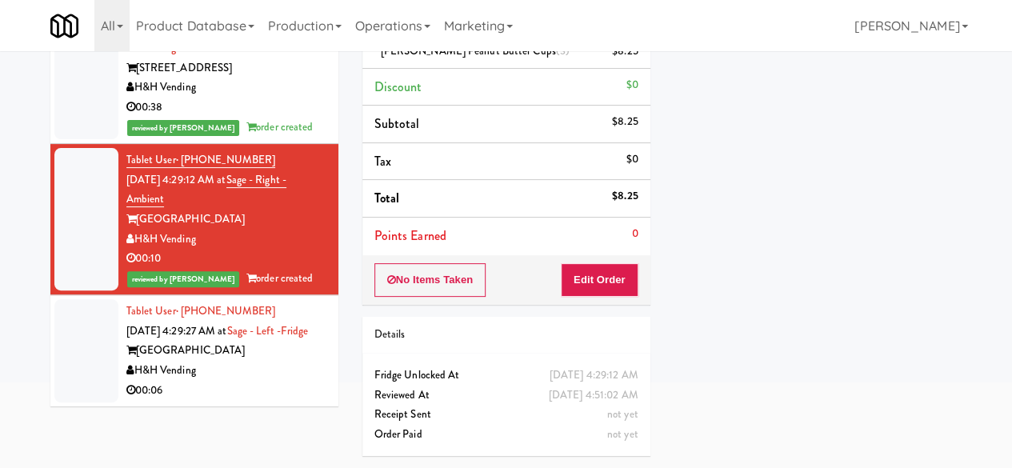
drag, startPoint x: 266, startPoint y: 366, endPoint x: 307, endPoint y: 373, distance: 41.4
click at [266, 367] on div "H&H Vending" at bounding box center [226, 371] width 200 height 20
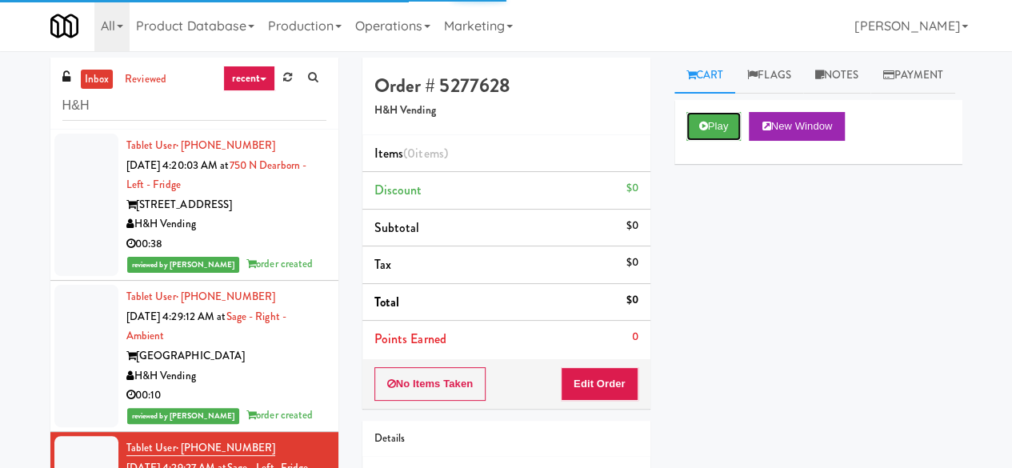
drag, startPoint x: 707, startPoint y: 159, endPoint x: 688, endPoint y: 217, distance: 60.7
click at [707, 131] on icon at bounding box center [703, 126] width 9 height 10
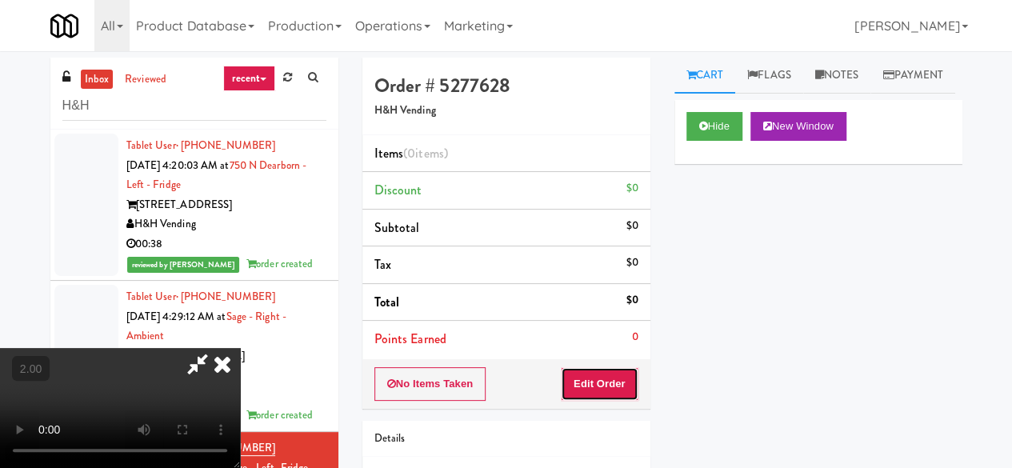
click at [601, 387] on button "Edit Order" at bounding box center [600, 384] width 78 height 34
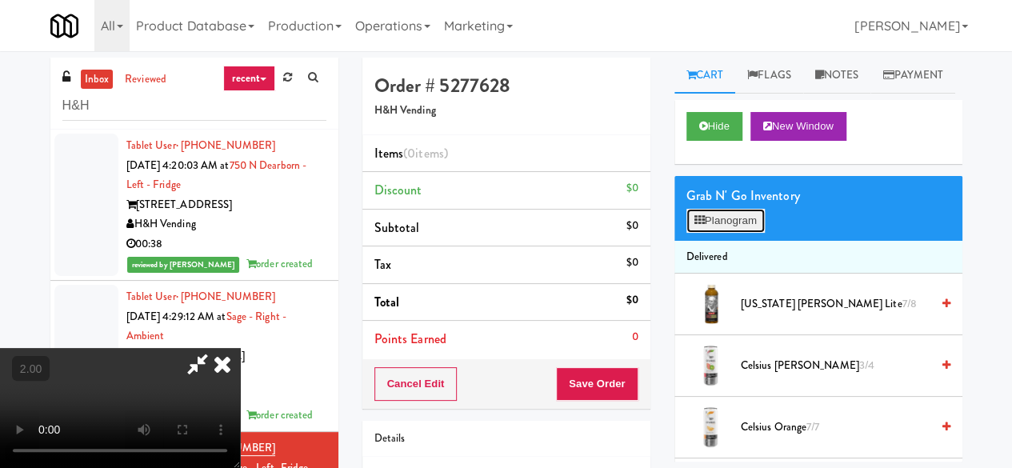
click at [744, 233] on button "Planogram" at bounding box center [726, 221] width 78 height 24
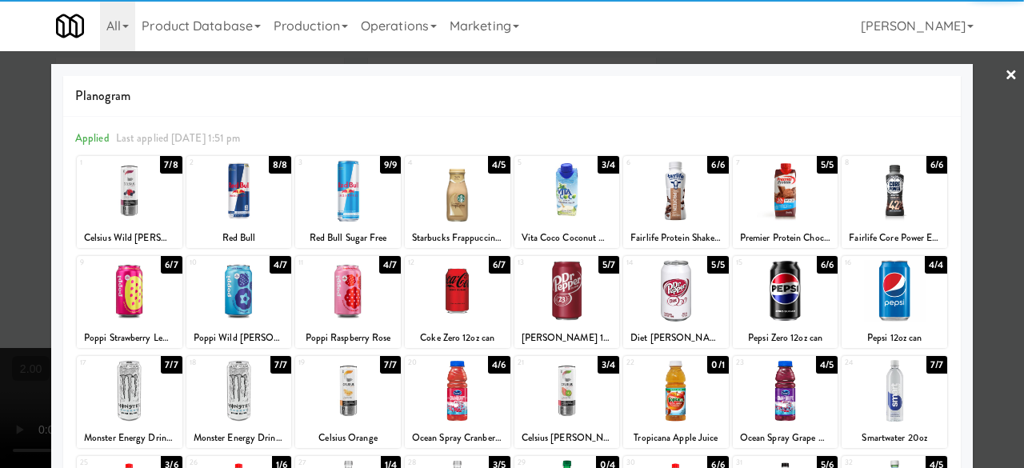
click at [237, 324] on div "10 4/7 Poppi Wild [PERSON_NAME]" at bounding box center [239, 302] width 106 height 92
click at [1005, 94] on link "×" at bounding box center [1011, 76] width 13 height 50
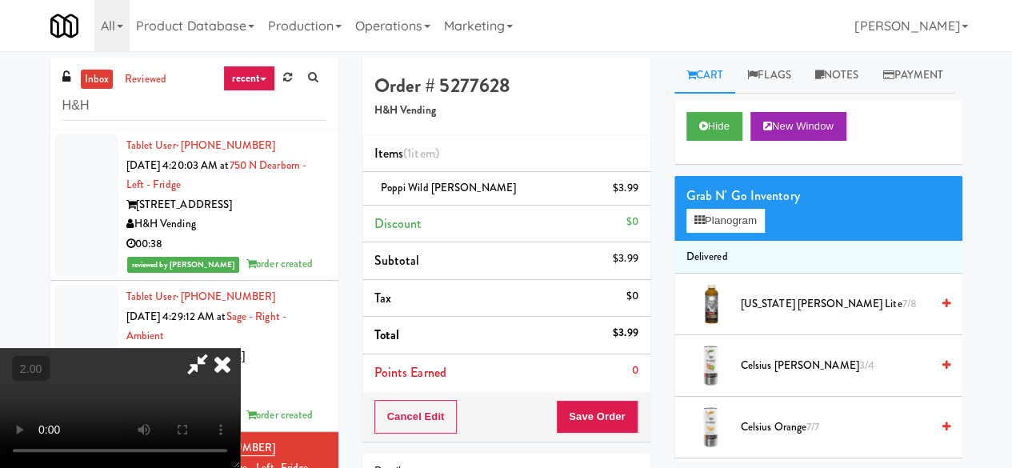
click at [216, 348] on icon at bounding box center [197, 364] width 37 height 32
click at [625, 398] on div "Cancel Edit Save Order" at bounding box center [507, 417] width 288 height 50
click at [599, 435] on div "Cancel Edit Save Order" at bounding box center [507, 417] width 288 height 50
click at [599, 427] on button "Save Order" at bounding box center [597, 417] width 82 height 34
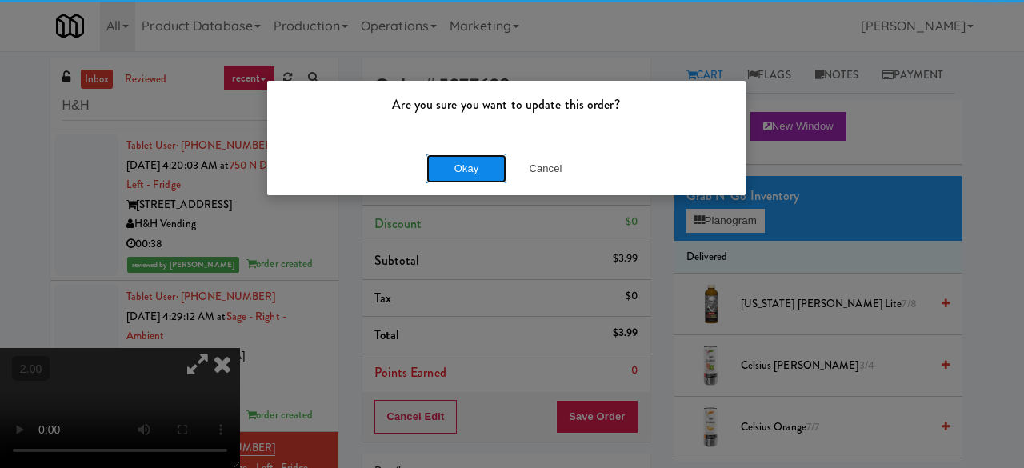
click at [474, 175] on button "Okay" at bounding box center [467, 168] width 80 height 29
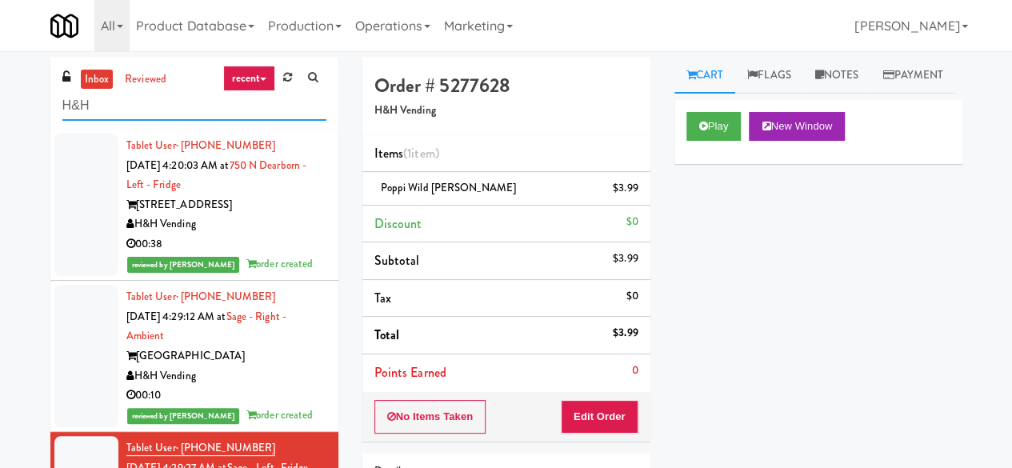
click at [193, 102] on input "H&H" at bounding box center [194, 106] width 264 height 30
type input "H"
type input "Mountain"
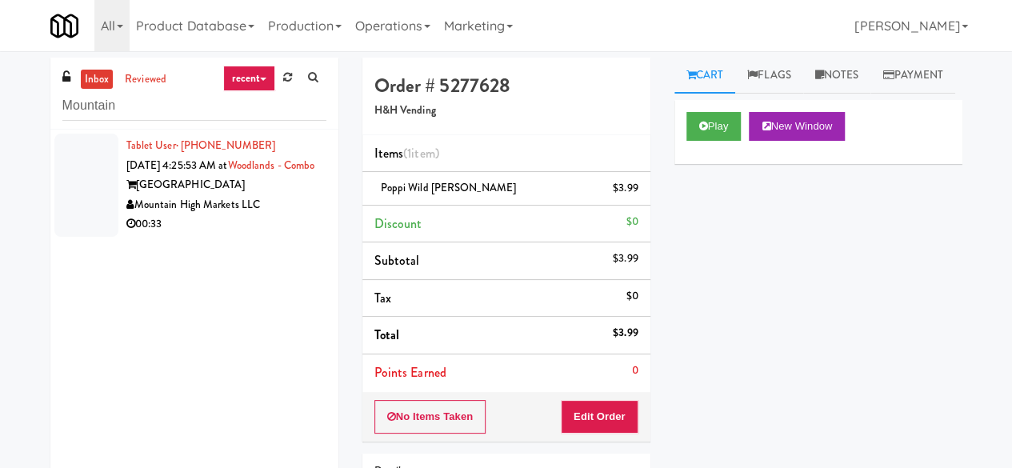
click at [237, 215] on div "Mountain High Markets LLC" at bounding box center [226, 205] width 200 height 20
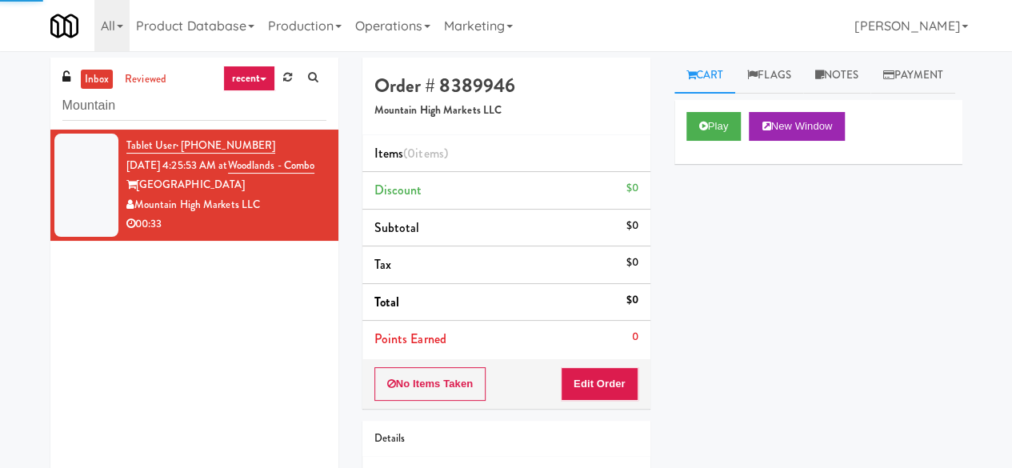
click at [679, 164] on div "Play New Window" at bounding box center [819, 132] width 288 height 64
click at [696, 141] on button "Play" at bounding box center [714, 126] width 55 height 29
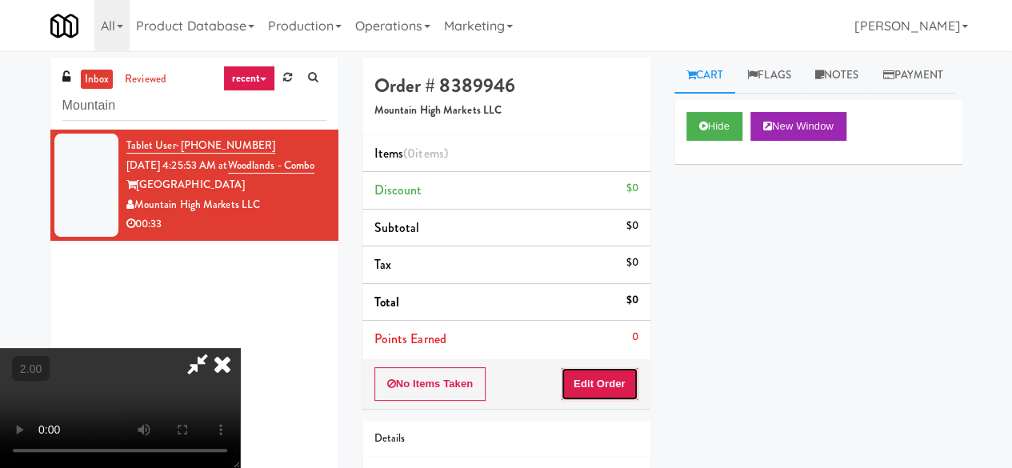
click at [626, 368] on button "Edit Order" at bounding box center [600, 384] width 78 height 34
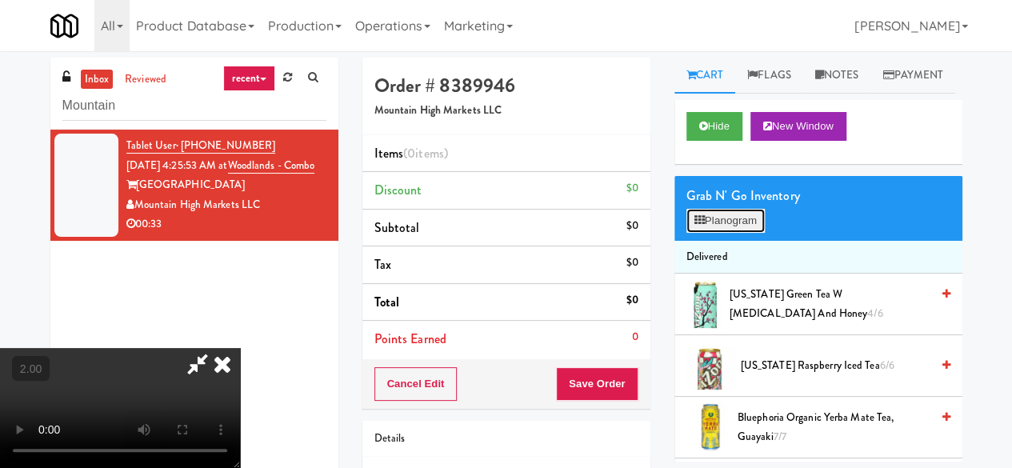
click at [743, 233] on button "Planogram" at bounding box center [726, 221] width 78 height 24
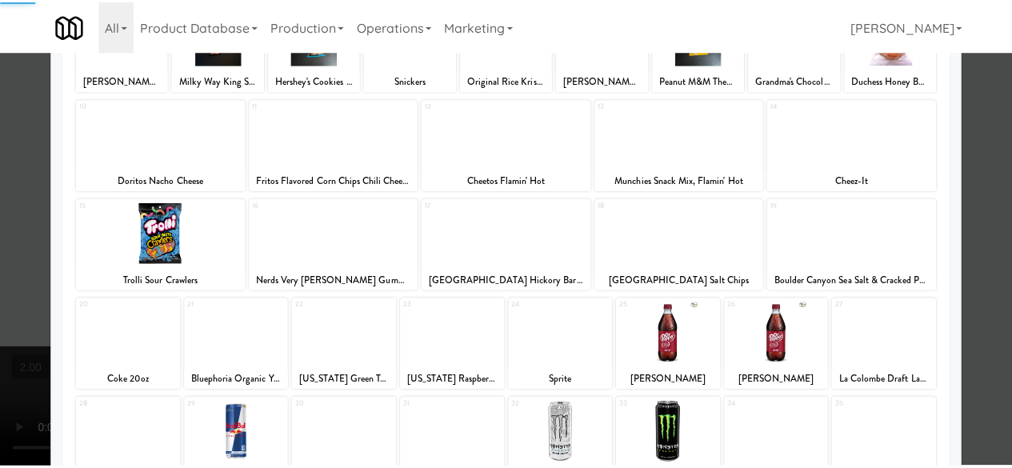
scroll to position [160, 0]
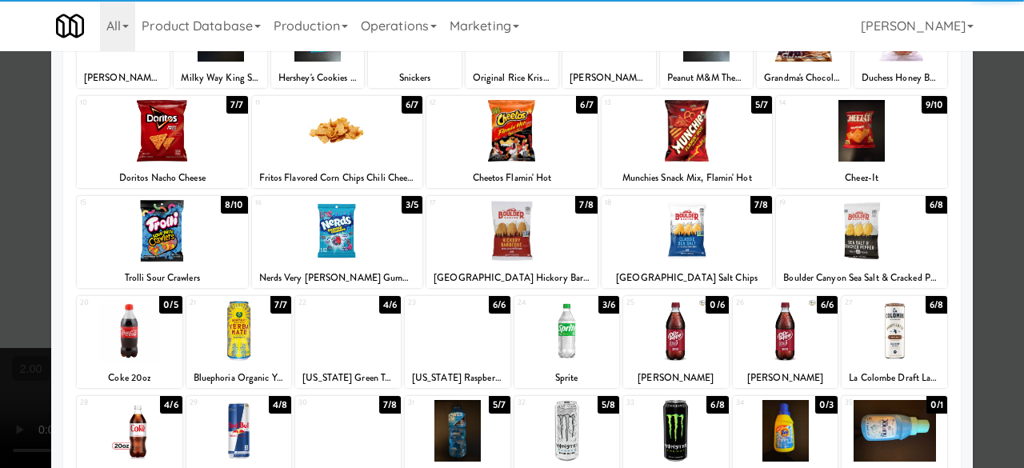
click at [763, 330] on div at bounding box center [786, 331] width 106 height 62
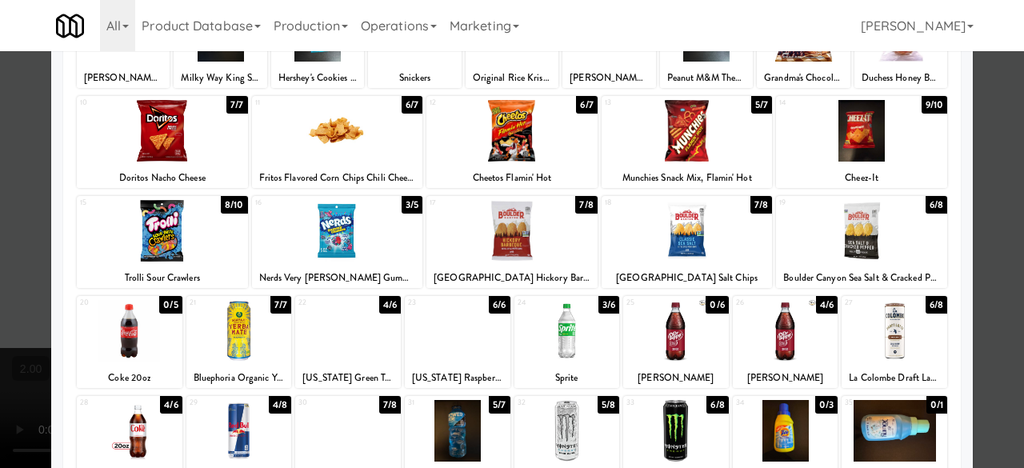
drag, startPoint x: 988, startPoint y: 167, endPoint x: 979, endPoint y: 166, distance: 8.2
click at [988, 166] on div at bounding box center [512, 234] width 1024 height 468
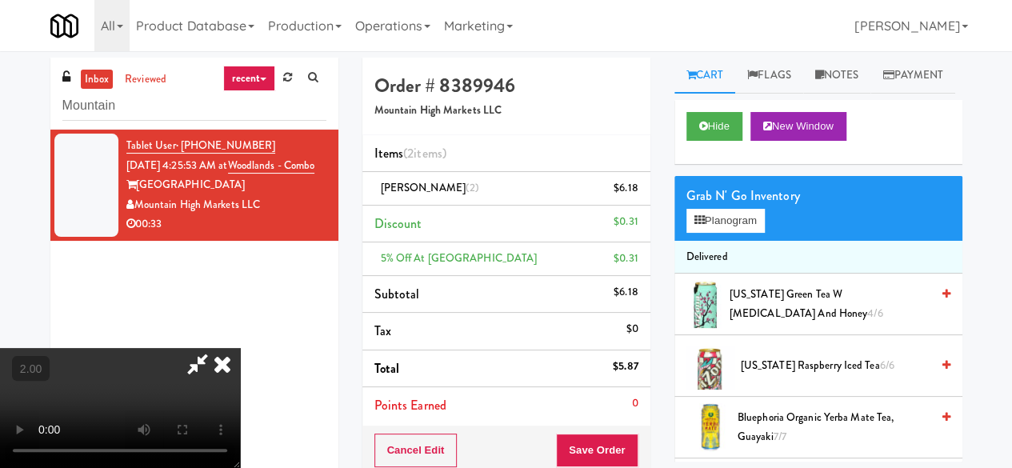
click at [216, 348] on icon at bounding box center [197, 364] width 37 height 32
click at [600, 450] on button "Save Order" at bounding box center [597, 451] width 82 height 34
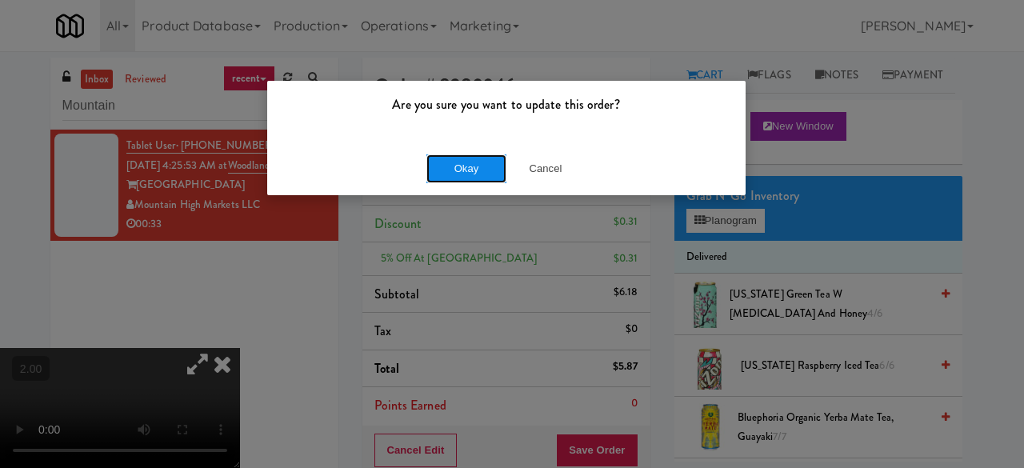
click at [467, 177] on button "Okay" at bounding box center [467, 168] width 80 height 29
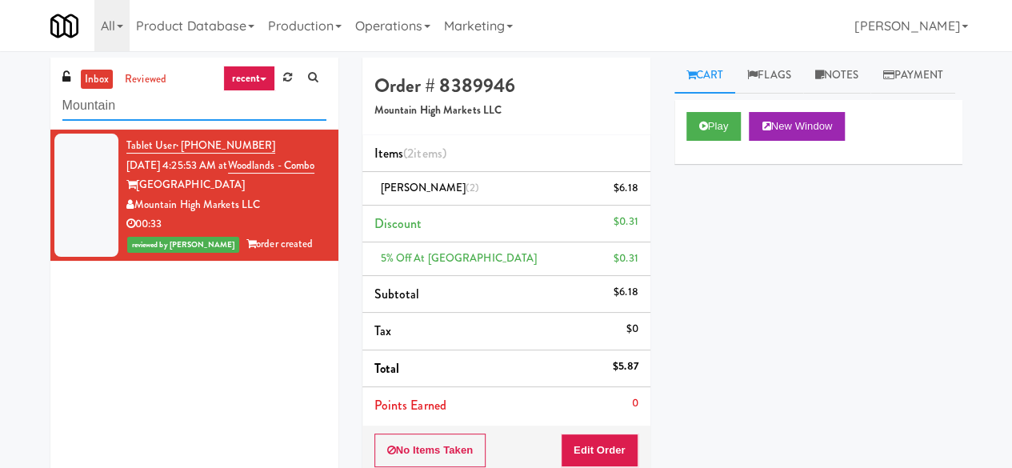
click at [162, 110] on input "Mountain" at bounding box center [194, 106] width 264 height 30
type input "Pennys"
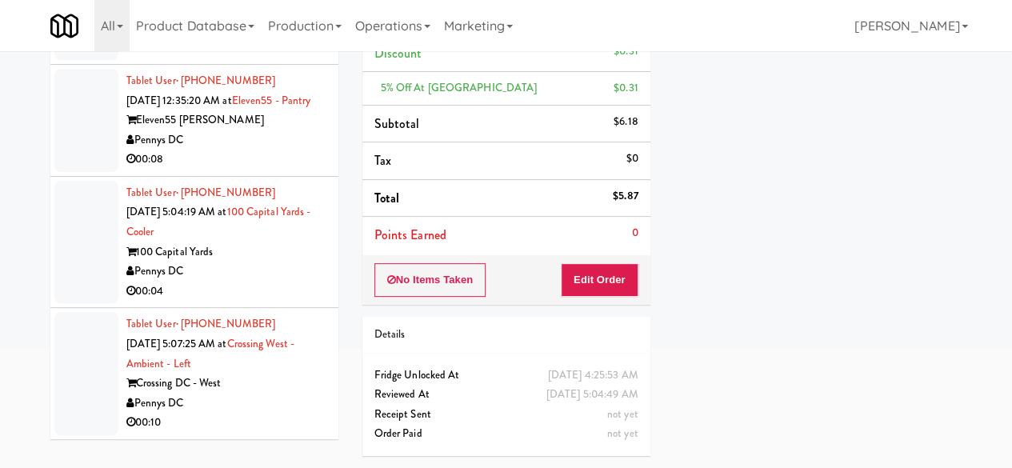
scroll to position [96, 0]
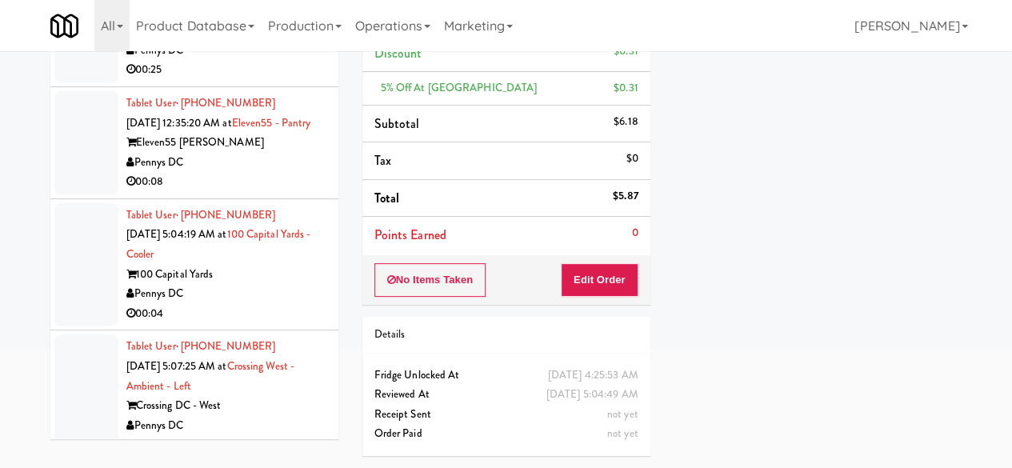
click at [256, 192] on div "00:08" at bounding box center [226, 182] width 200 height 20
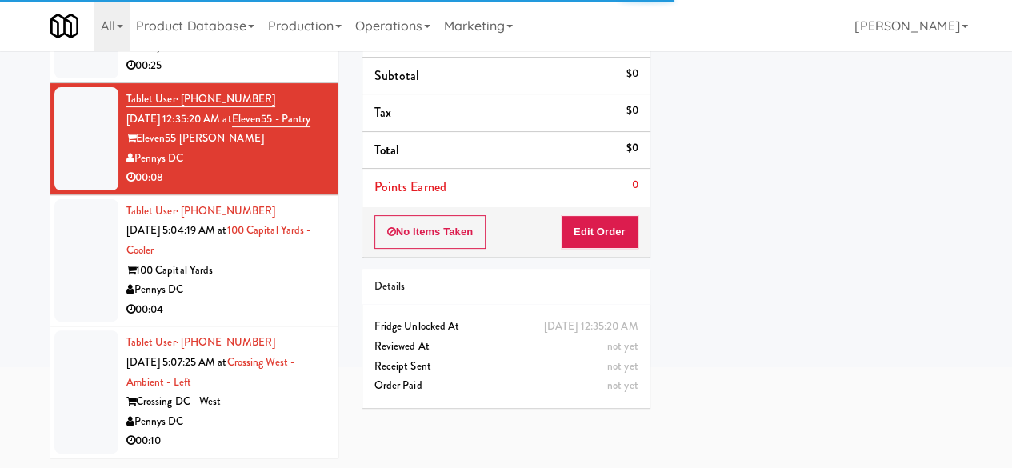
scroll to position [176, 0]
click at [246, 289] on div "Pennys DC" at bounding box center [226, 290] width 200 height 20
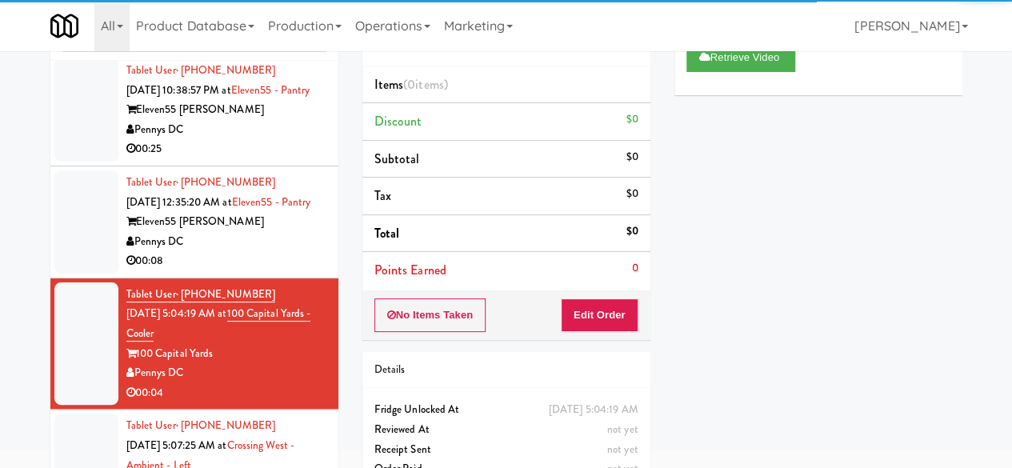
scroll to position [152, 0]
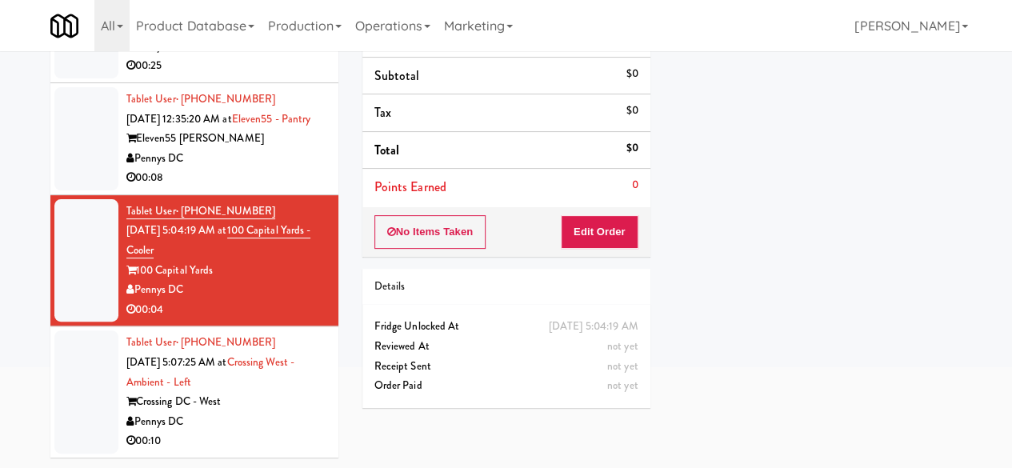
click at [232, 413] on div "Pennys DC" at bounding box center [226, 422] width 200 height 20
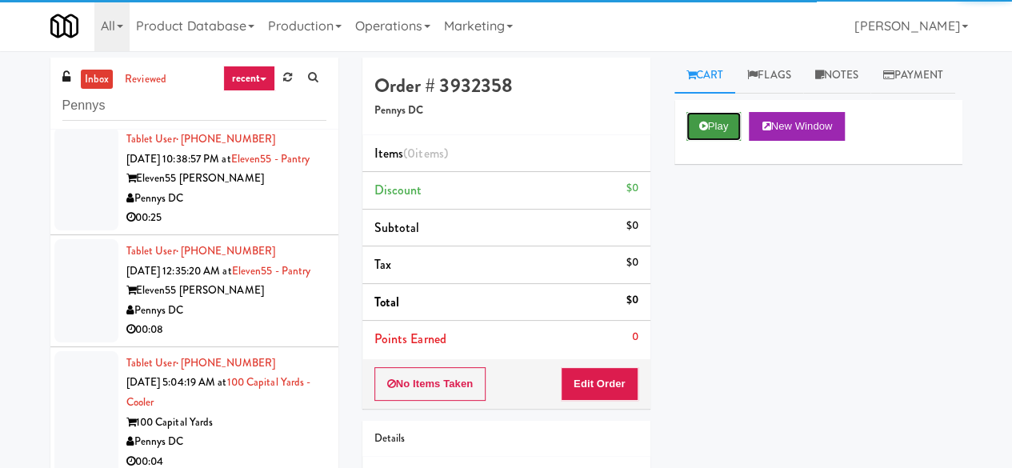
click at [715, 141] on button "Play" at bounding box center [714, 126] width 55 height 29
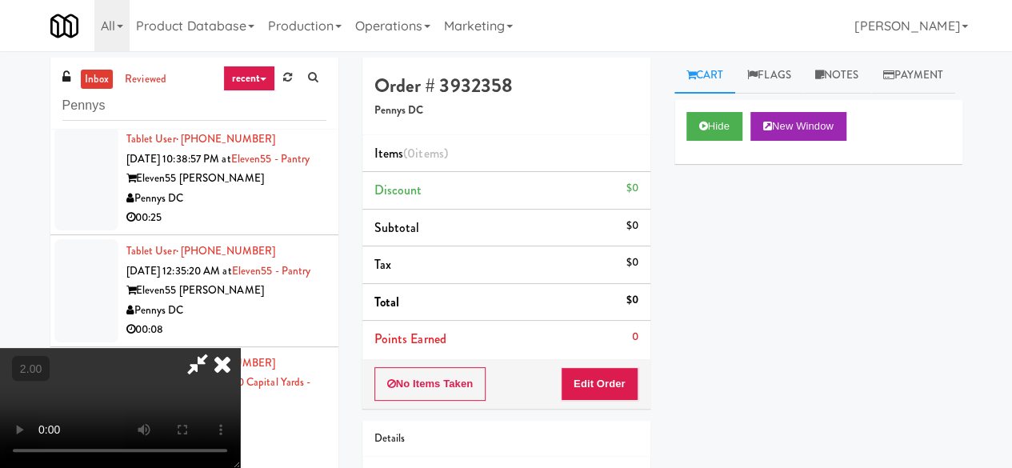
click at [607, 403] on div "No Items Taken Edit Order" at bounding box center [507, 384] width 288 height 50
click at [594, 387] on button "Edit Order" at bounding box center [600, 384] width 78 height 34
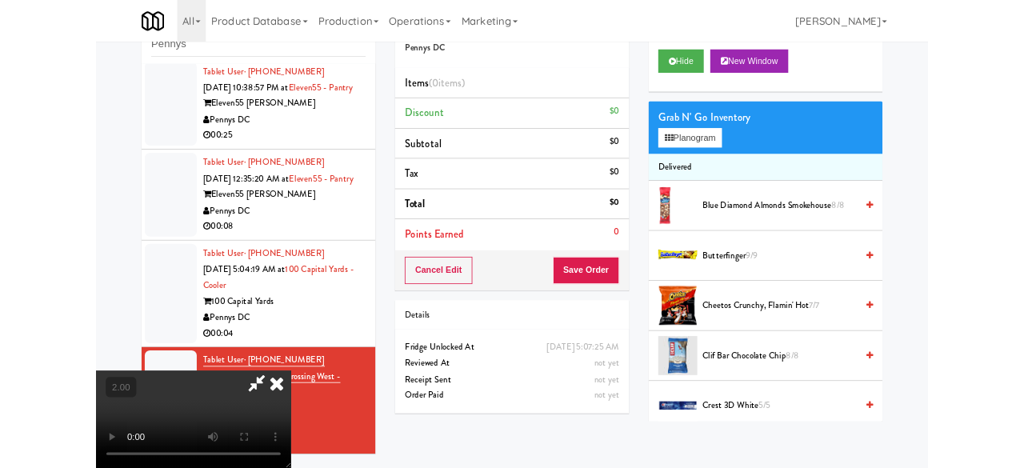
scroll to position [152, 0]
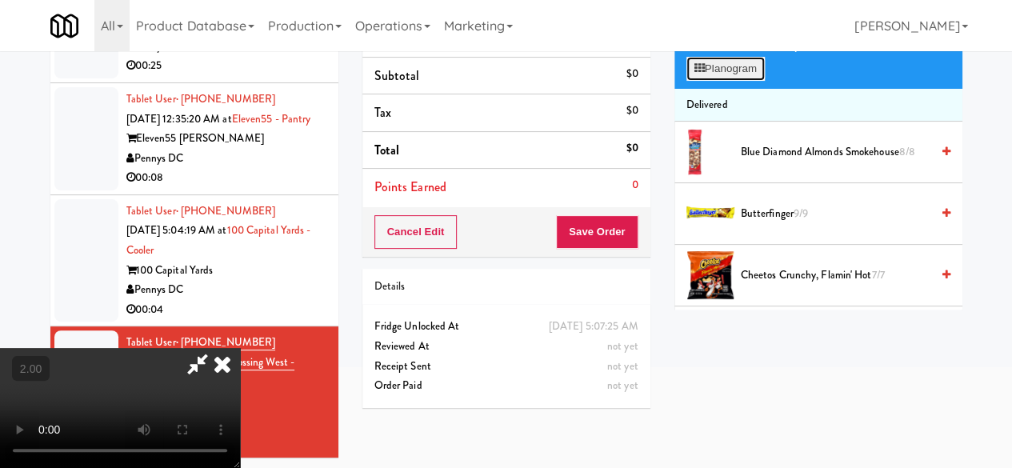
click at [731, 81] on button "Planogram" at bounding box center [726, 69] width 78 height 24
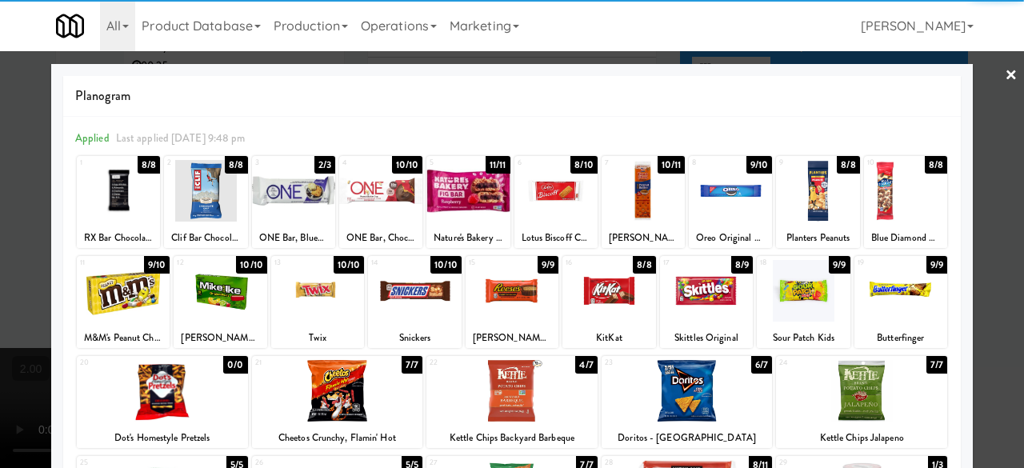
click at [691, 375] on div at bounding box center [687, 391] width 171 height 62
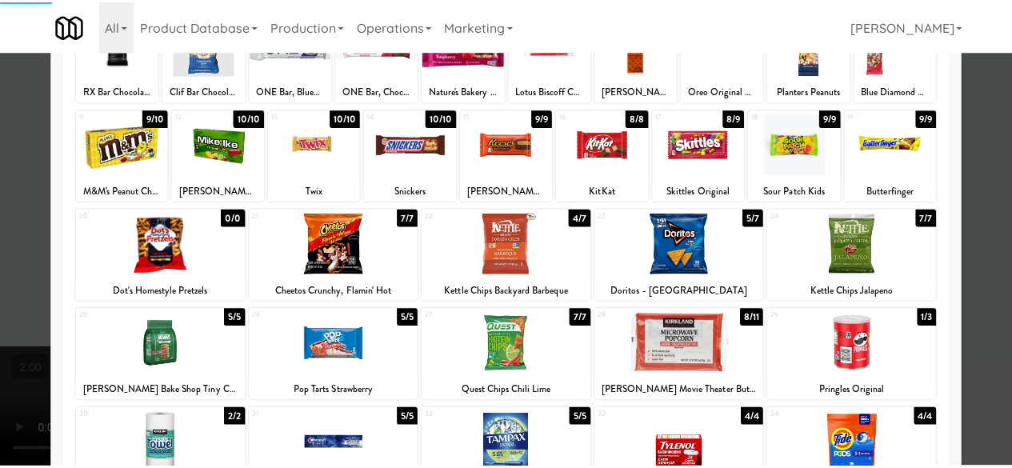
scroll to position [317, 0]
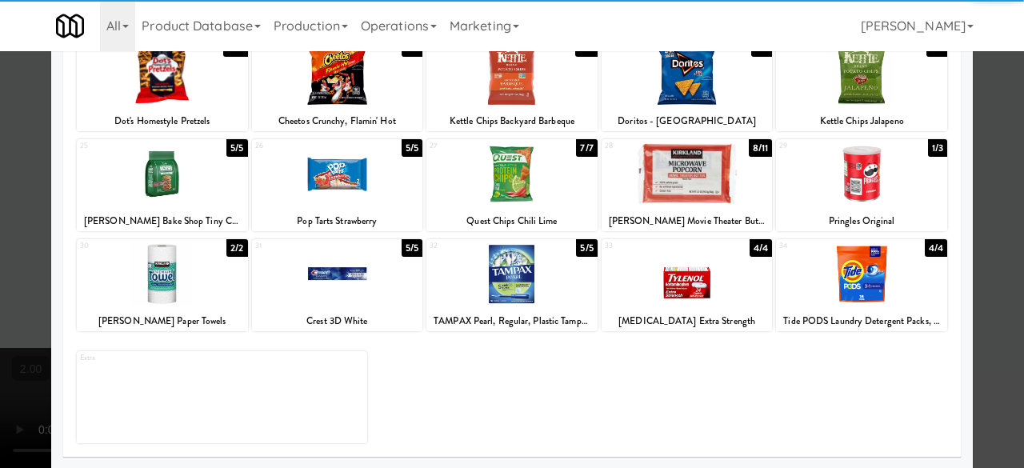
drag, startPoint x: 699, startPoint y: 172, endPoint x: 712, endPoint y: 167, distance: 13.7
click at [699, 170] on div at bounding box center [687, 174] width 171 height 62
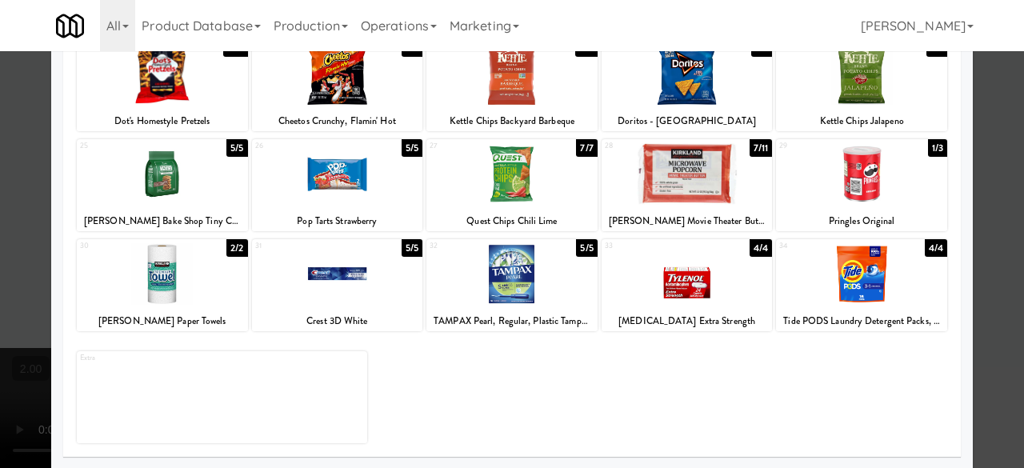
drag, startPoint x: 992, startPoint y: 122, endPoint x: 940, endPoint y: 130, distance: 52.0
click at [988, 121] on div at bounding box center [512, 234] width 1024 height 468
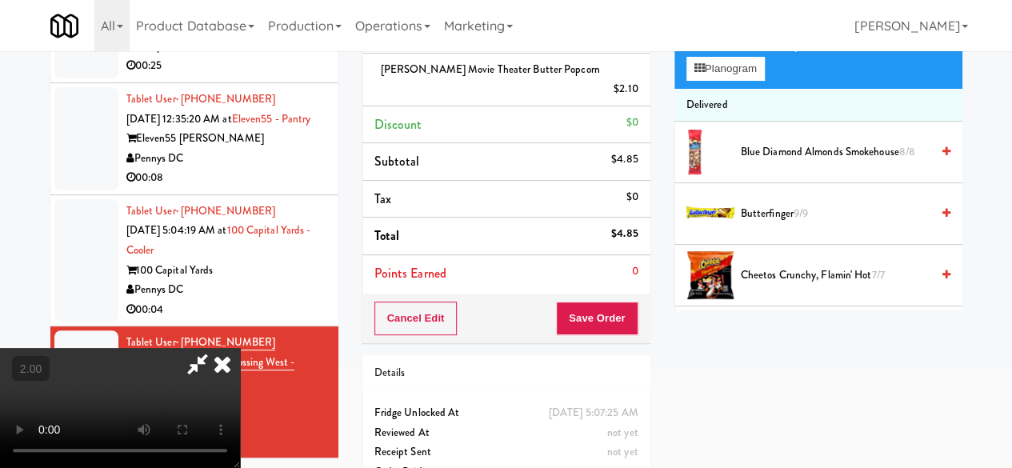
click at [216, 348] on icon at bounding box center [197, 364] width 37 height 32
click at [574, 302] on button "Save Order" at bounding box center [597, 319] width 82 height 34
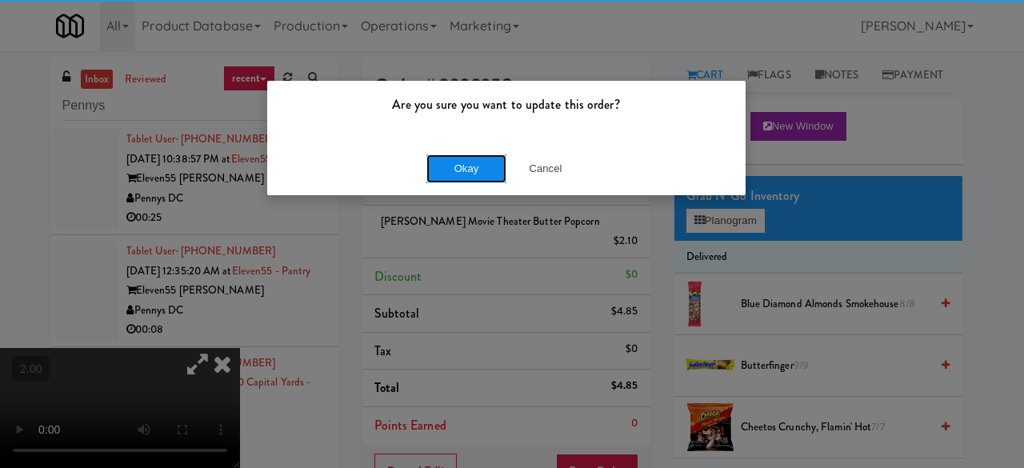
click at [468, 175] on button "Okay" at bounding box center [467, 168] width 80 height 29
click at [469, 174] on button "Okay" at bounding box center [467, 168] width 80 height 29
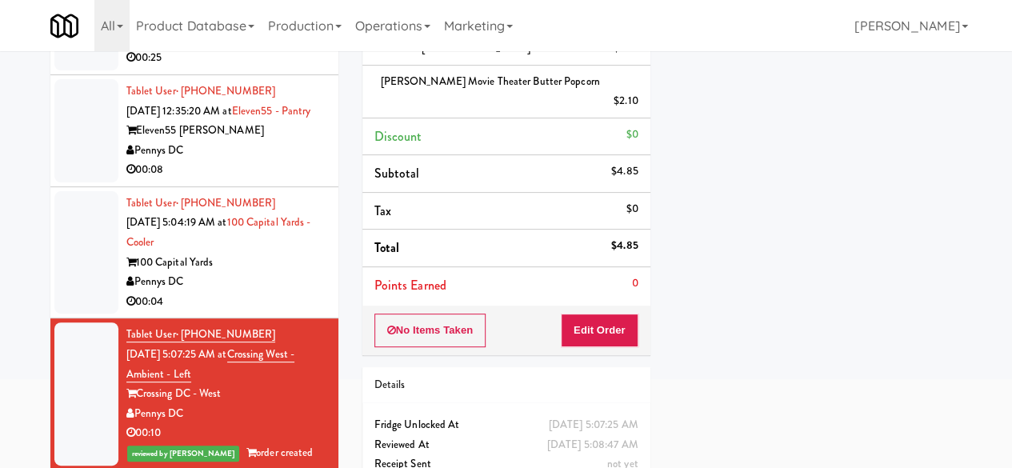
scroll to position [106, 0]
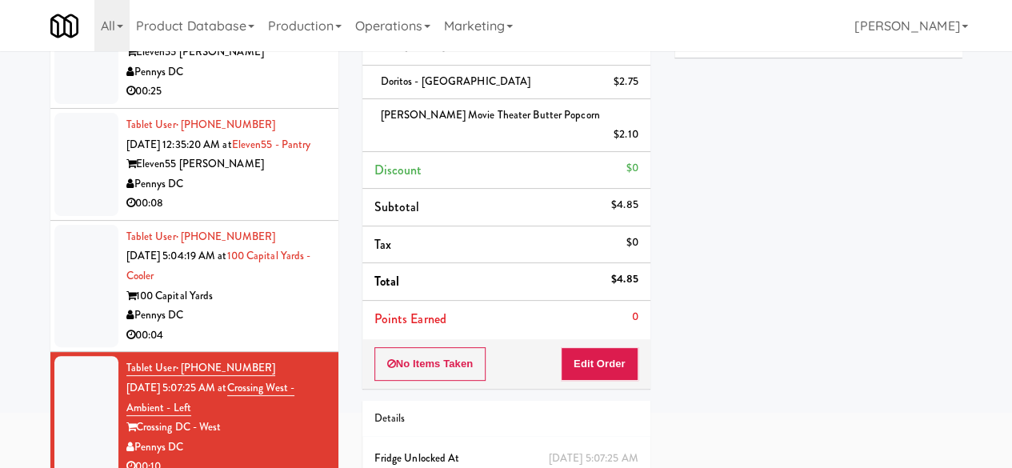
click at [275, 322] on div "Pennys DC" at bounding box center [226, 316] width 200 height 20
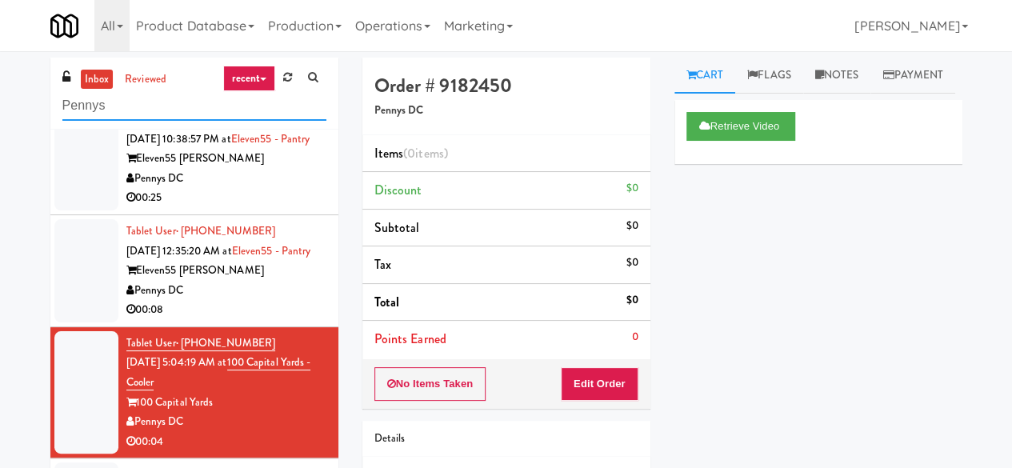
click at [160, 100] on input "Pennys" at bounding box center [194, 106] width 264 height 30
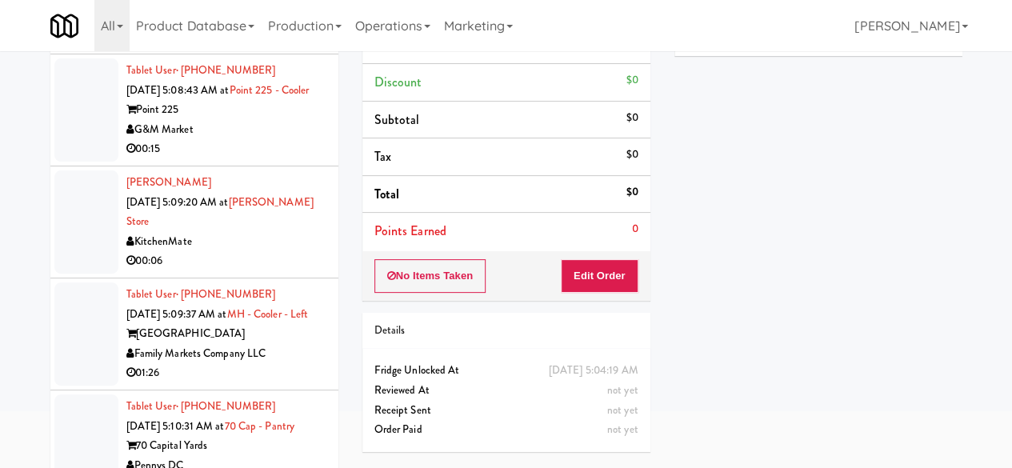
scroll to position [152, 0]
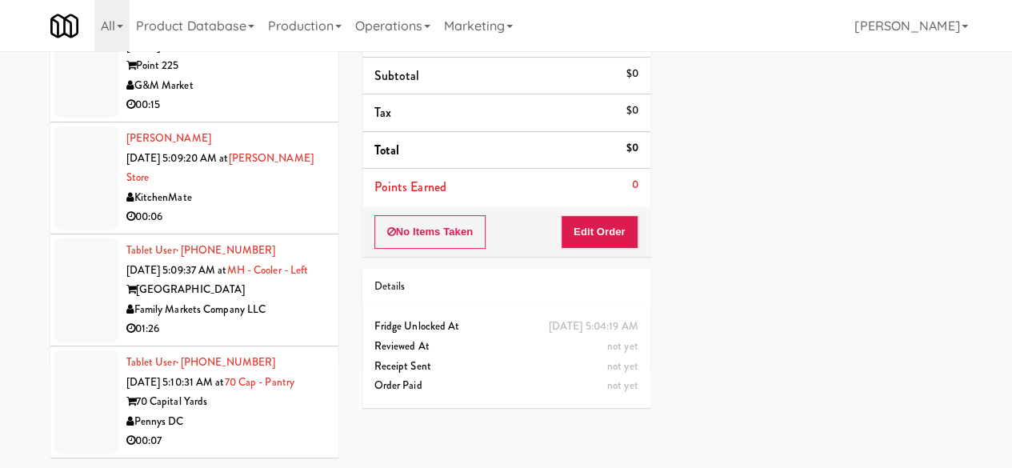
click at [266, 424] on div "Pennys DC" at bounding box center [226, 422] width 200 height 20
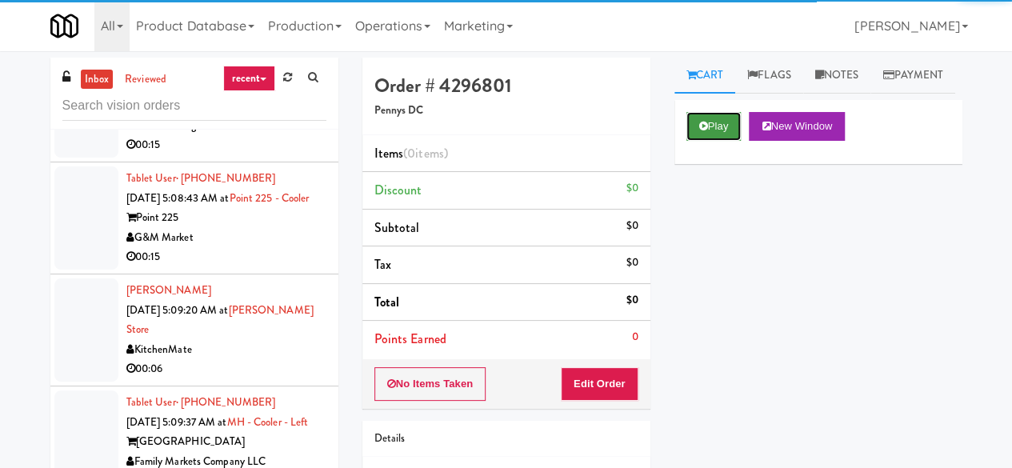
click at [727, 141] on button "Play" at bounding box center [714, 126] width 55 height 29
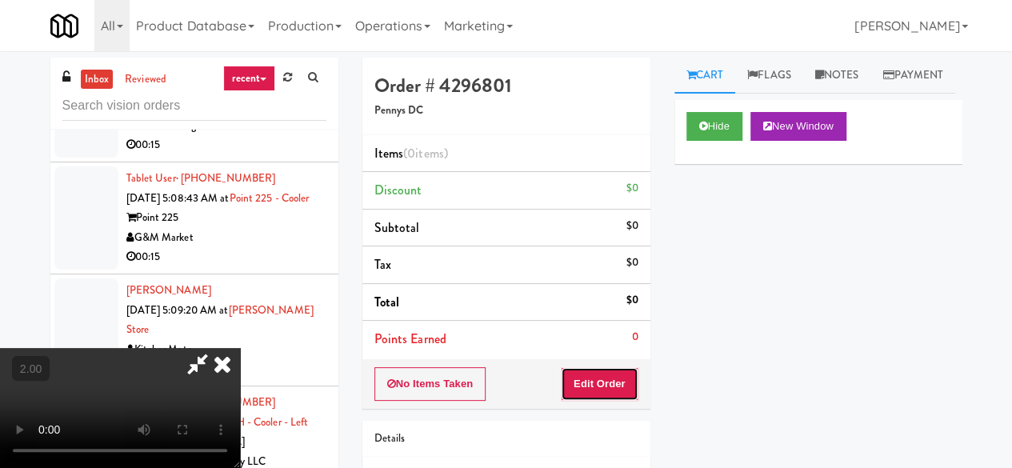
click at [602, 379] on button "Edit Order" at bounding box center [600, 384] width 78 height 34
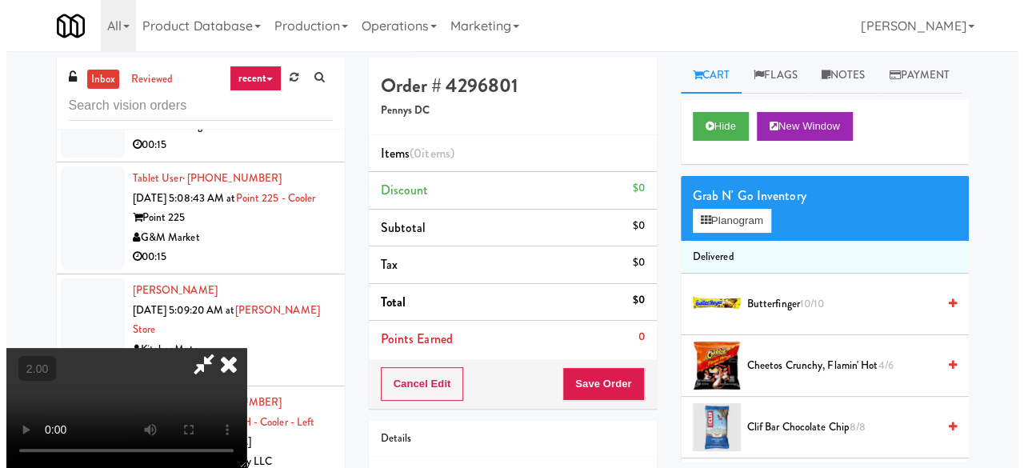
scroll to position [33, 0]
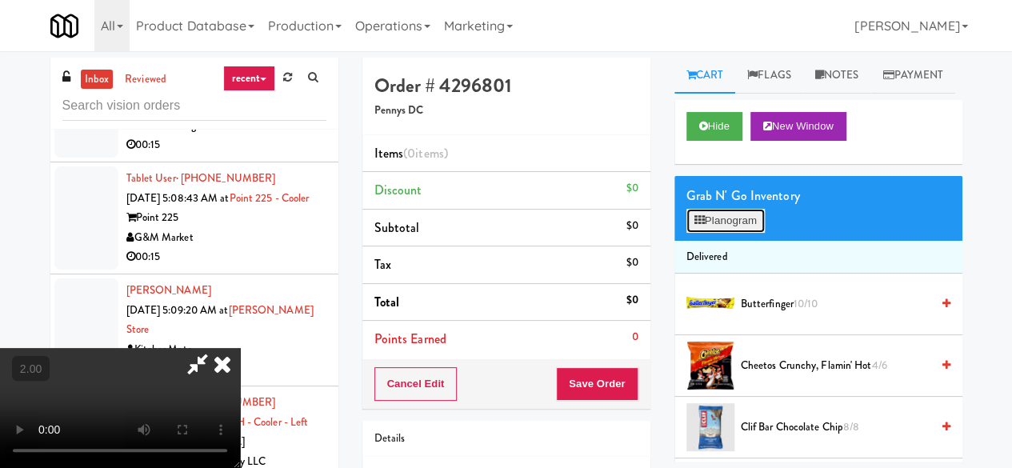
click at [725, 233] on button "Planogram" at bounding box center [726, 221] width 78 height 24
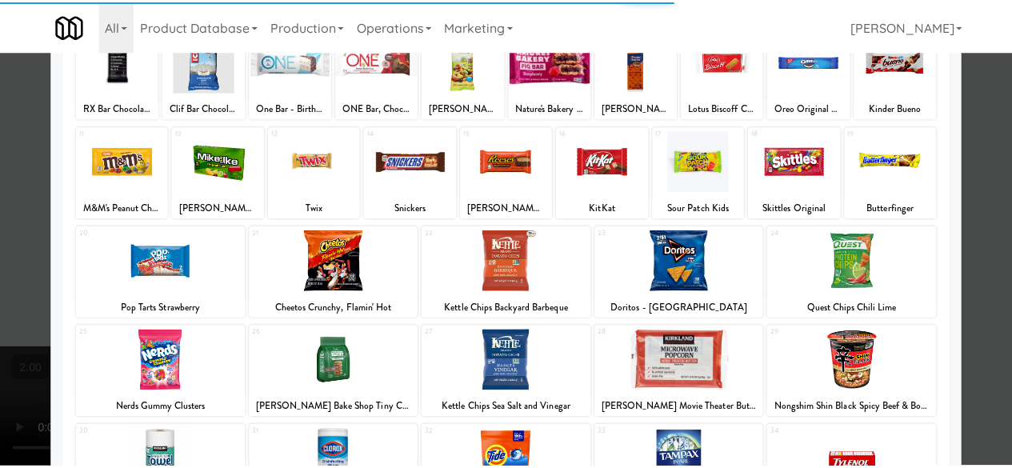
scroll to position [240, 0]
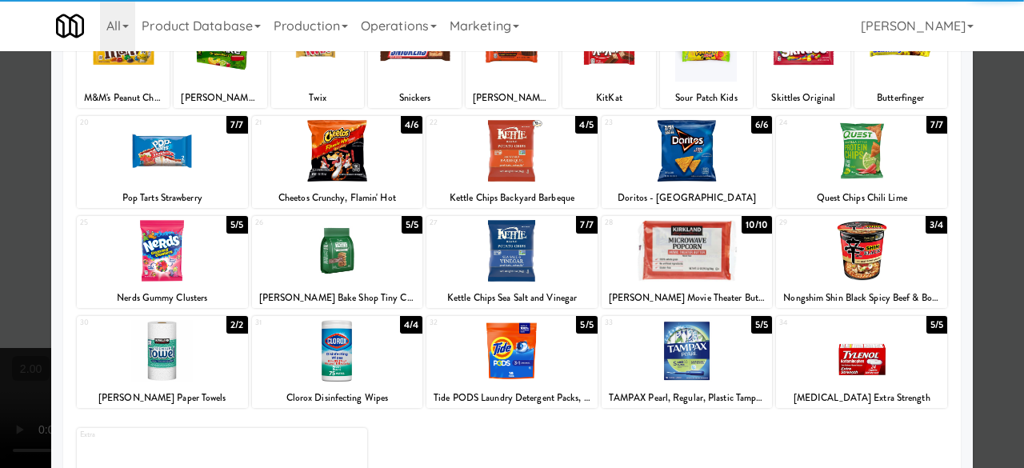
click at [359, 182] on div "21 4/6 Cheetos Crunchy, Flamin' Hot" at bounding box center [337, 162] width 171 height 92
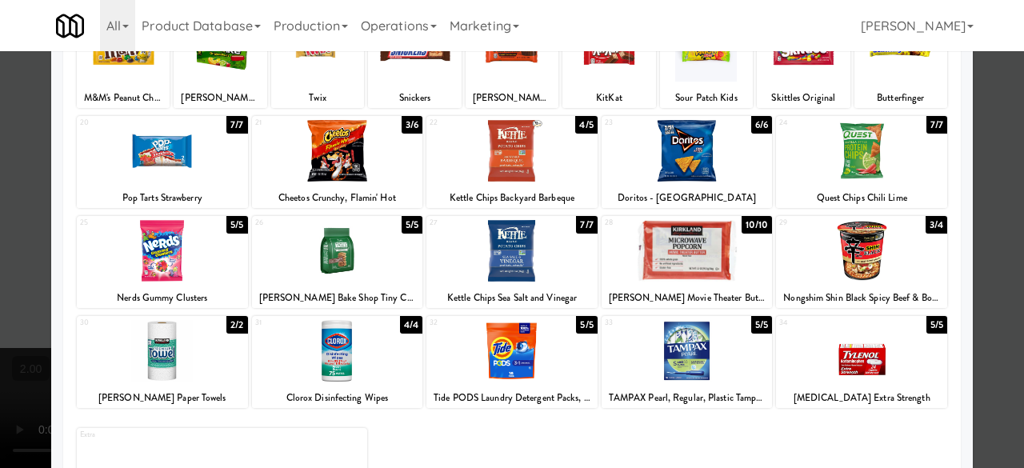
click at [1004, 129] on div at bounding box center [512, 234] width 1024 height 468
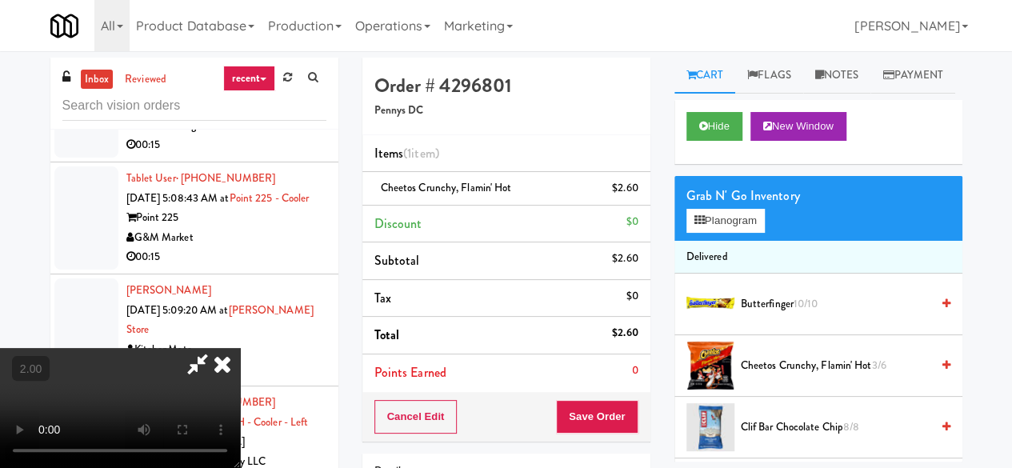
click at [640, 412] on div "Cancel Edit Save Order" at bounding box center [507, 417] width 288 height 50
click at [639, 412] on div "Cancel Edit Save Order" at bounding box center [507, 417] width 288 height 50
click at [626, 409] on button "Save Order" at bounding box center [597, 417] width 82 height 34
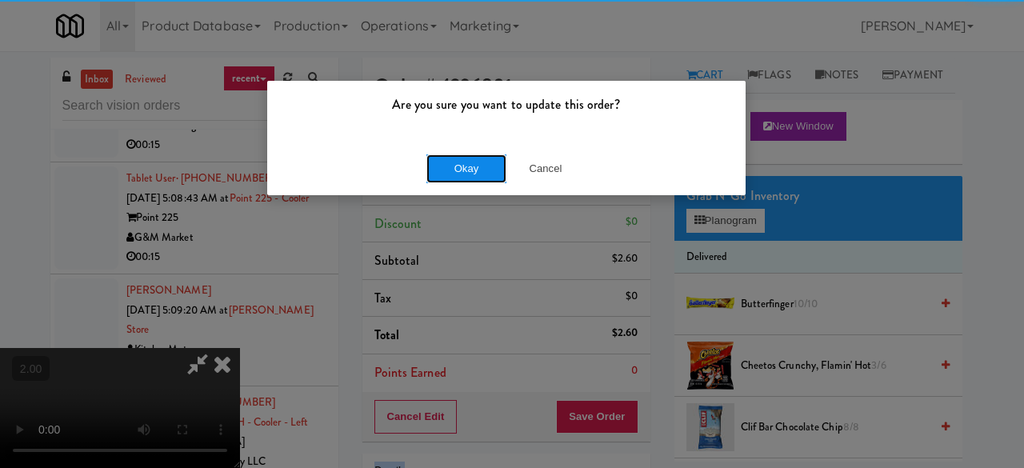
click at [454, 155] on button "Okay" at bounding box center [467, 168] width 80 height 29
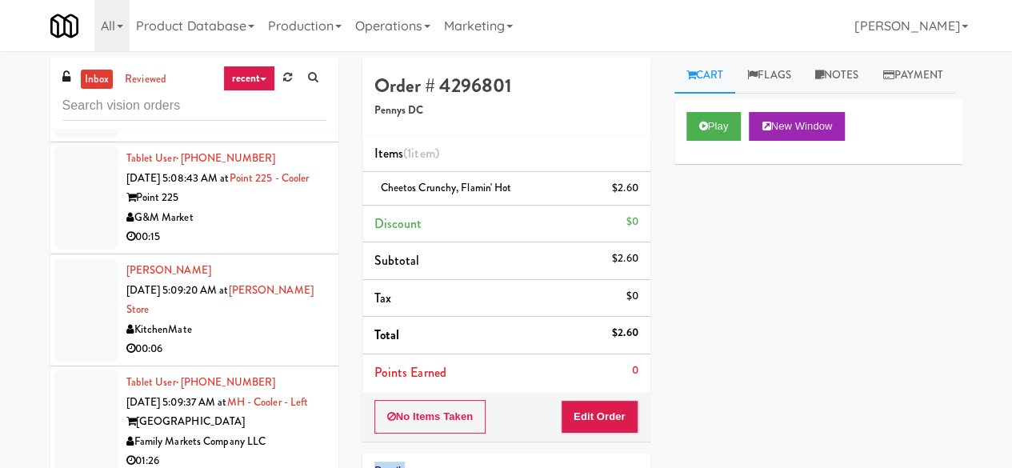
scroll to position [3667, 0]
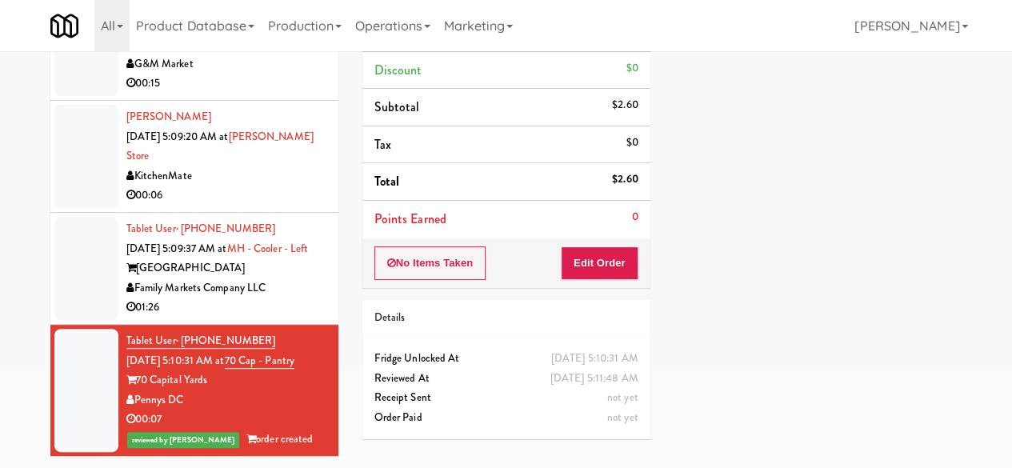
click at [282, 298] on div "01:26" at bounding box center [226, 308] width 200 height 20
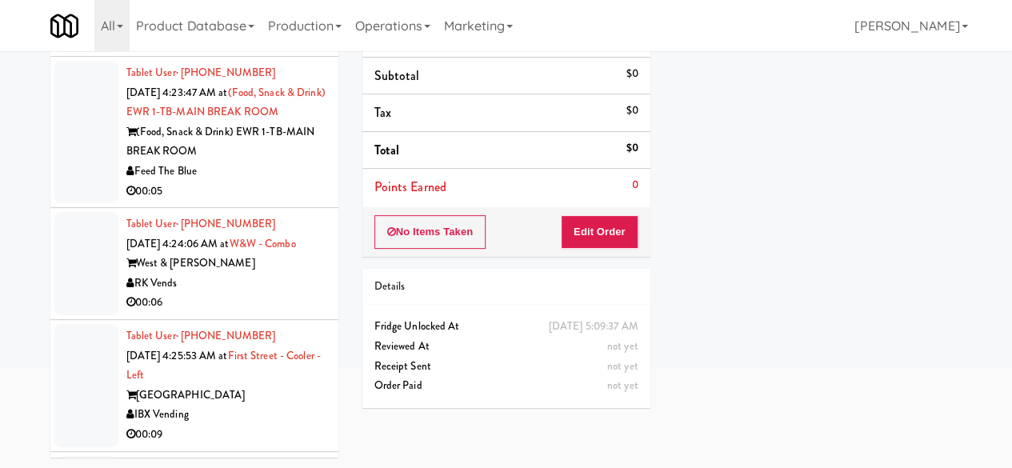
scroll to position [1266, 0]
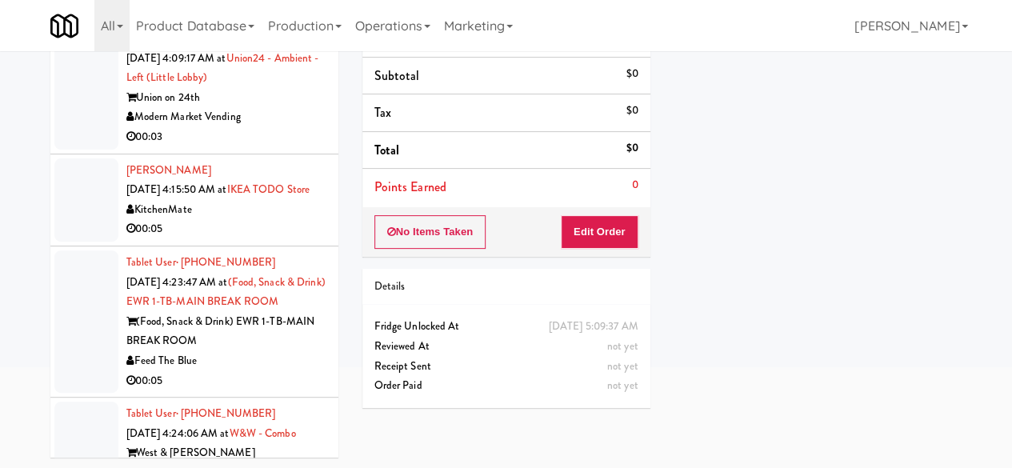
click at [266, 220] on div "KitchenMate" at bounding box center [226, 210] width 200 height 20
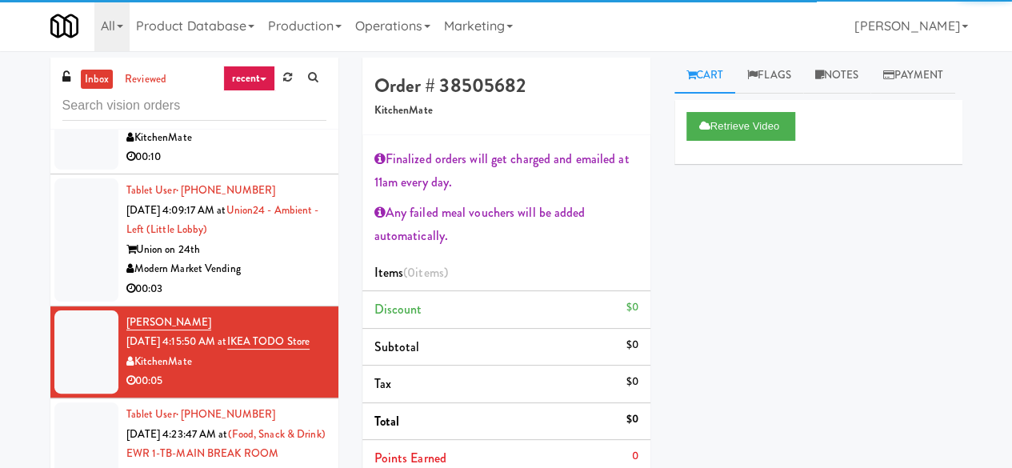
click at [250, 260] on div "Union on 24th" at bounding box center [226, 250] width 200 height 20
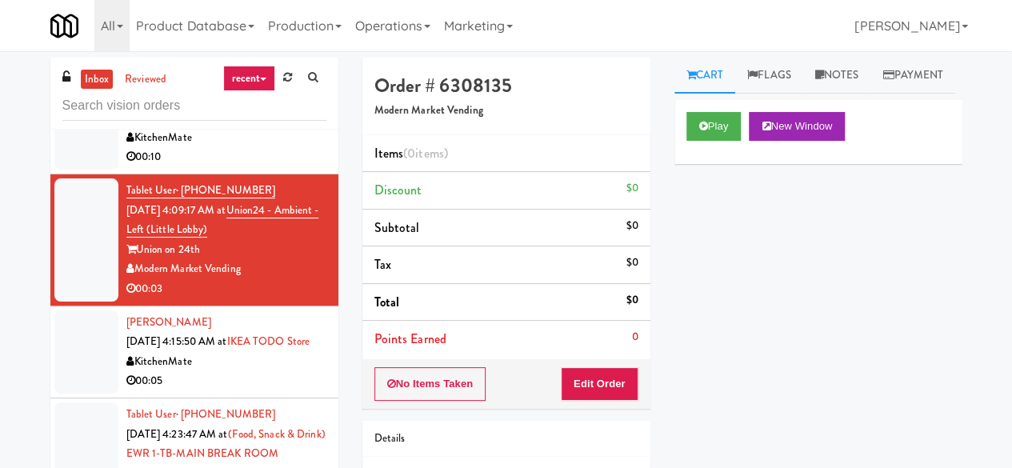
click at [286, 167] on div "A C [DATE] 4:09:04 AM at [GEOGRAPHIC_DATA][PERSON_NAME] 00:10" at bounding box center [226, 118] width 200 height 98
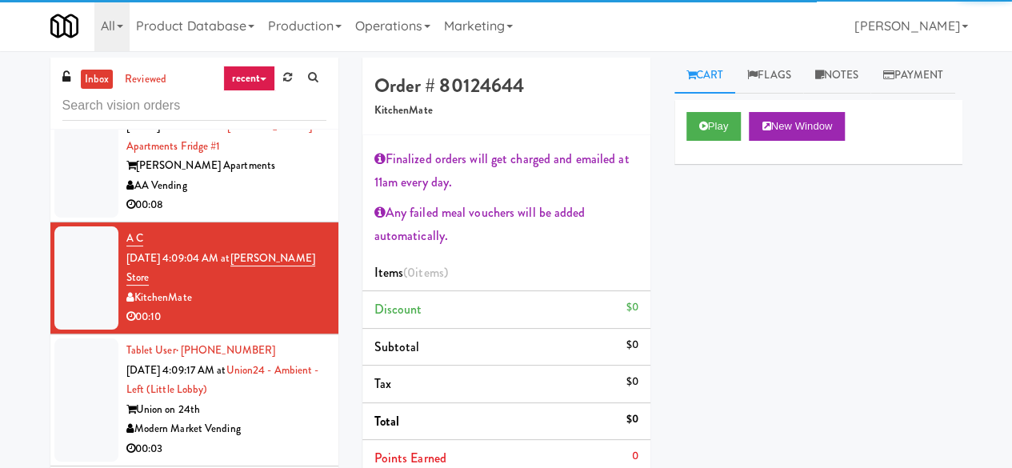
click at [248, 215] on div "00:08" at bounding box center [226, 205] width 200 height 20
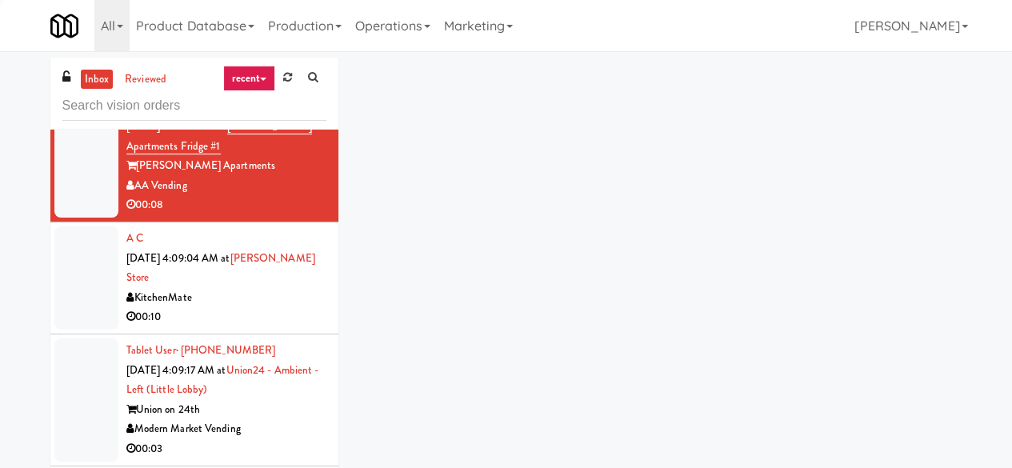
scroll to position [1026, 0]
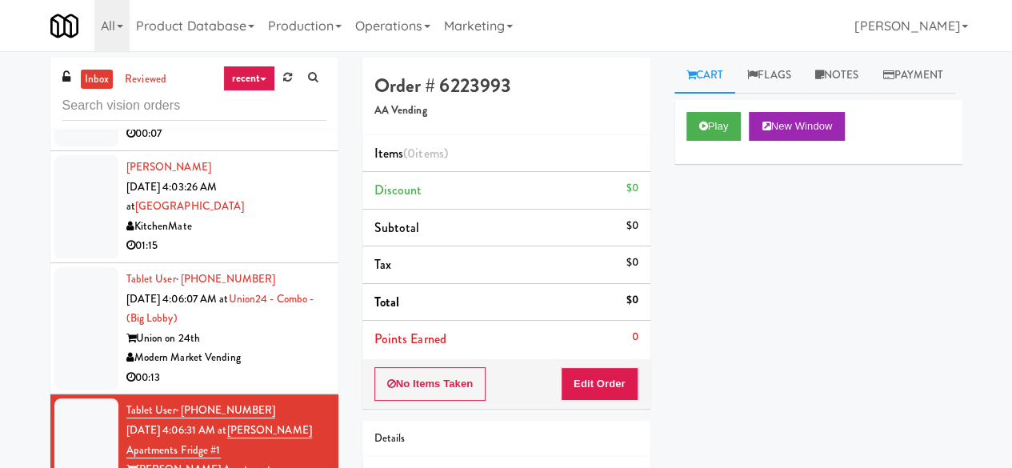
scroll to position [786, 0]
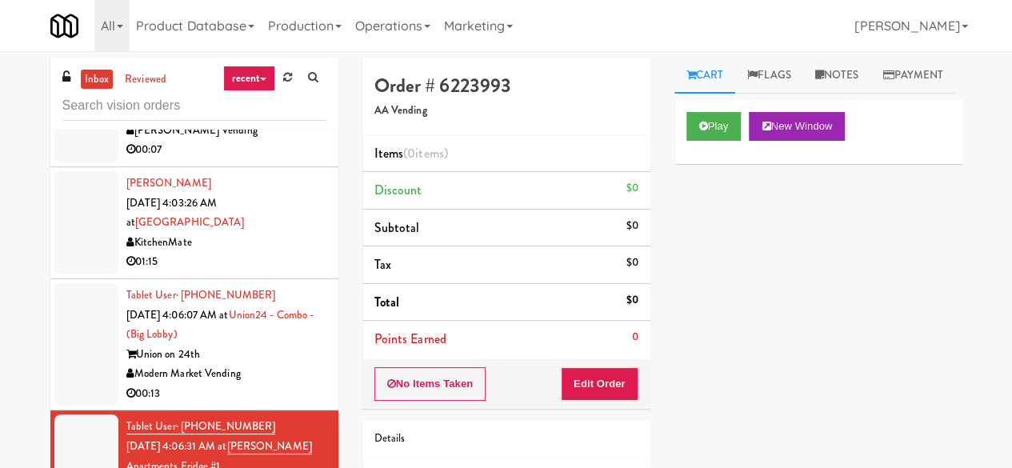
click at [267, 253] on div "KitchenMate" at bounding box center [226, 243] width 200 height 20
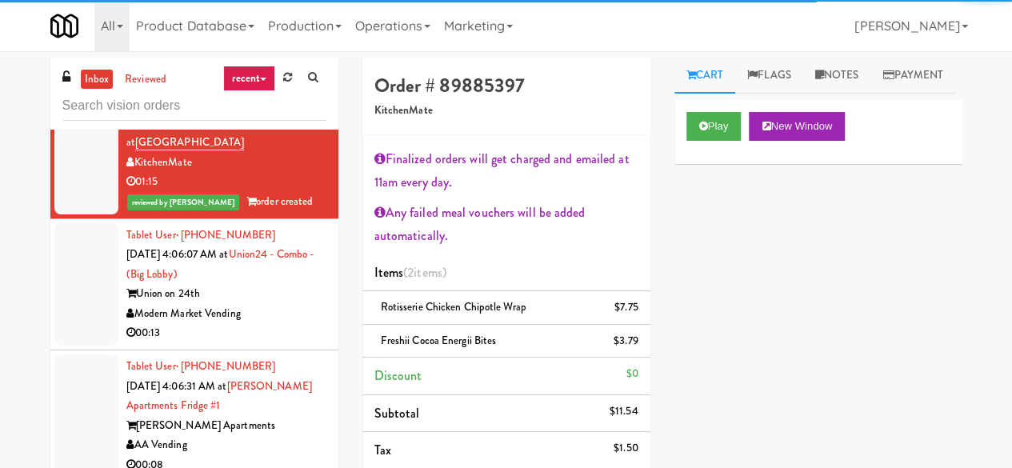
click at [250, 324] on div "Modern Market Vending" at bounding box center [226, 314] width 200 height 20
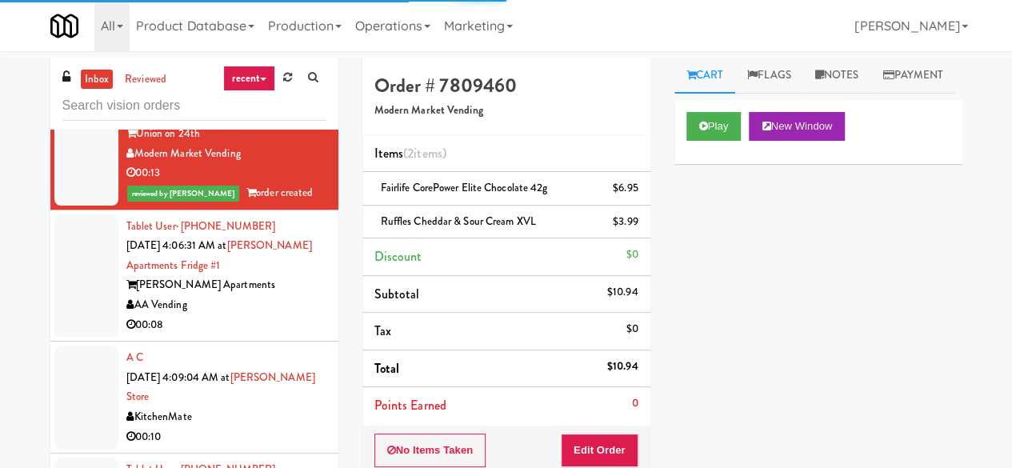
scroll to position [1266, 0]
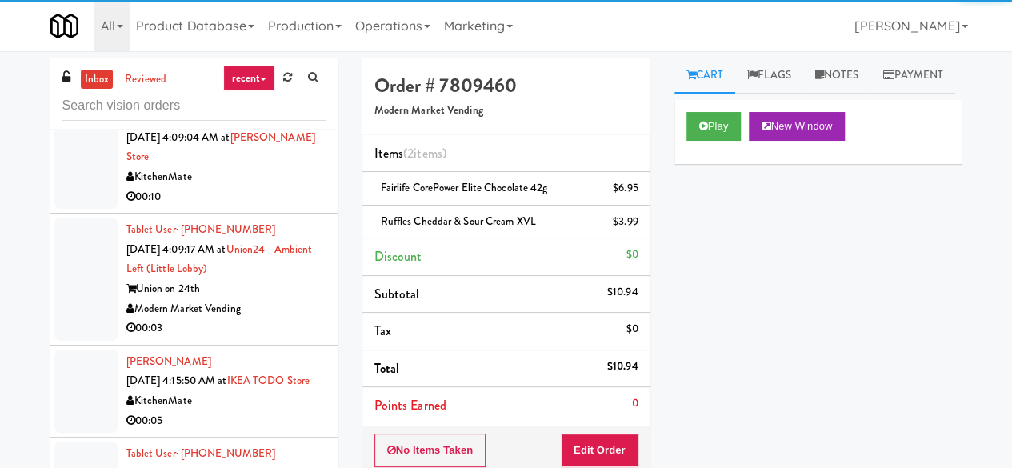
click at [270, 203] on div "A C [DATE] 4:09:04 AM at [GEOGRAPHIC_DATA][PERSON_NAME] 00:10" at bounding box center [226, 157] width 200 height 98
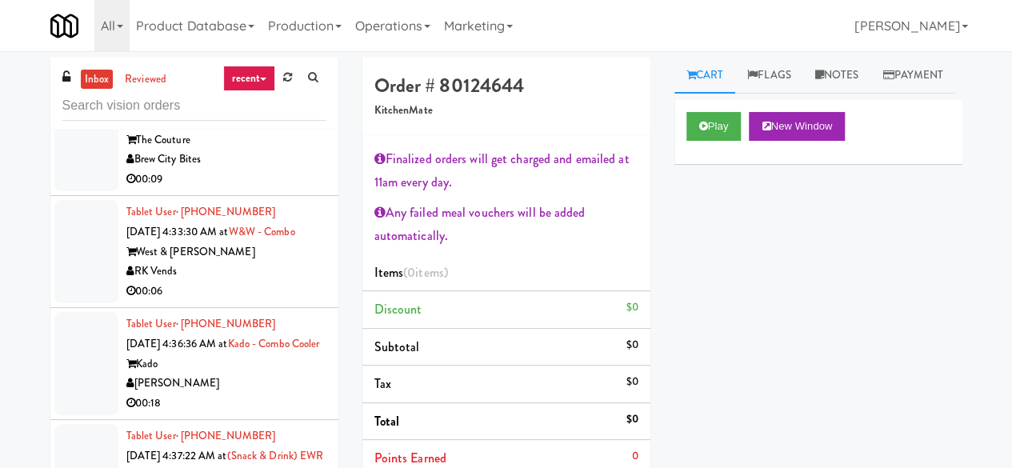
click at [227, 150] on div "The Couture" at bounding box center [226, 140] width 200 height 20
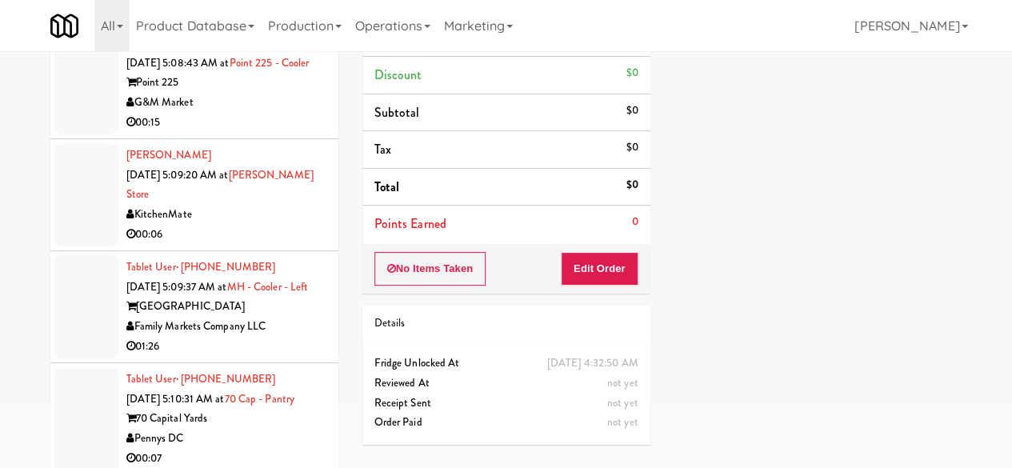
scroll to position [152, 0]
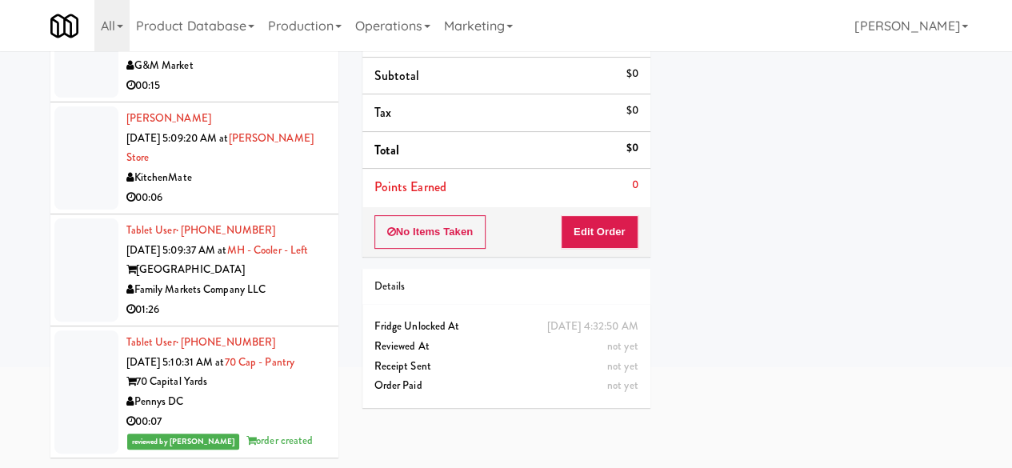
click at [296, 300] on div "01:26" at bounding box center [226, 310] width 200 height 20
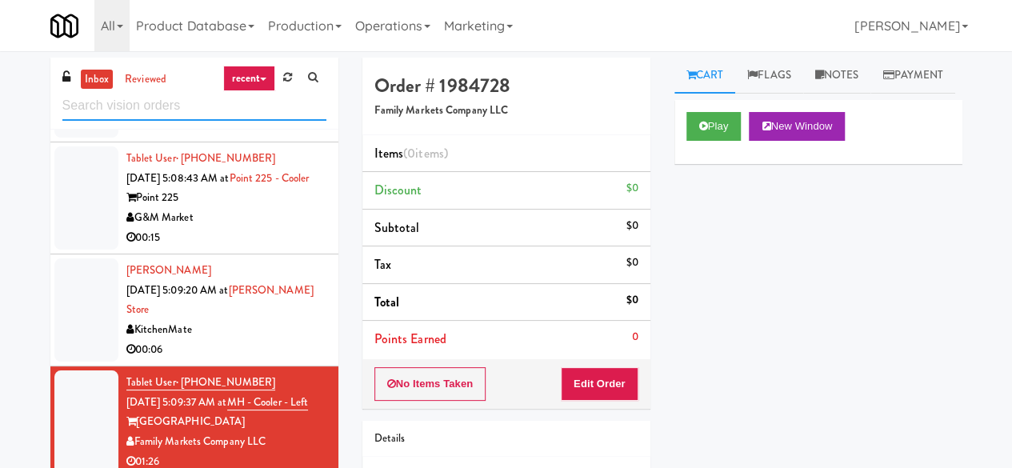
click at [142, 113] on input "text" at bounding box center [194, 106] width 264 height 30
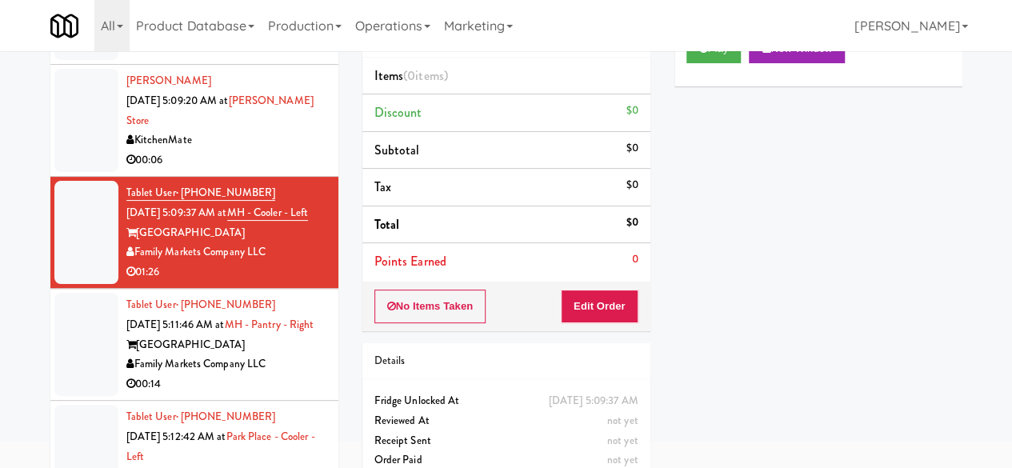
scroll to position [152, 0]
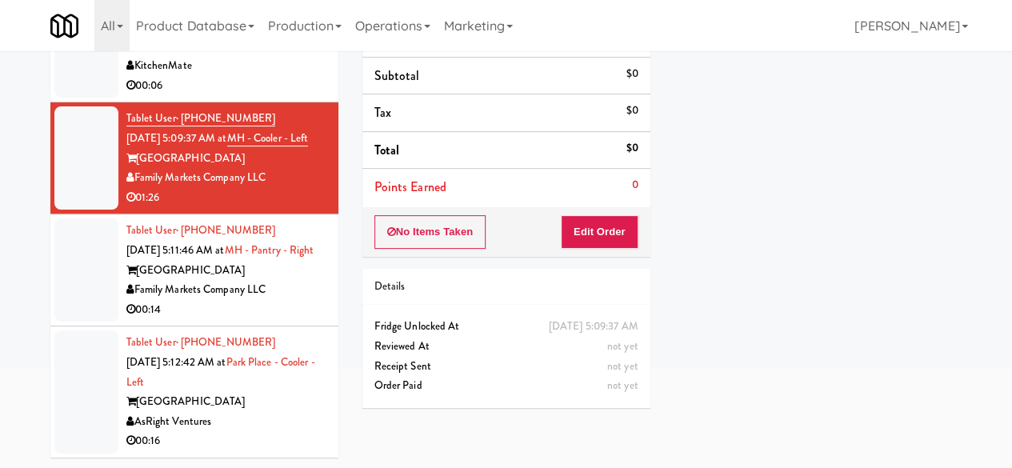
click at [298, 409] on div "[GEOGRAPHIC_DATA]" at bounding box center [226, 402] width 200 height 20
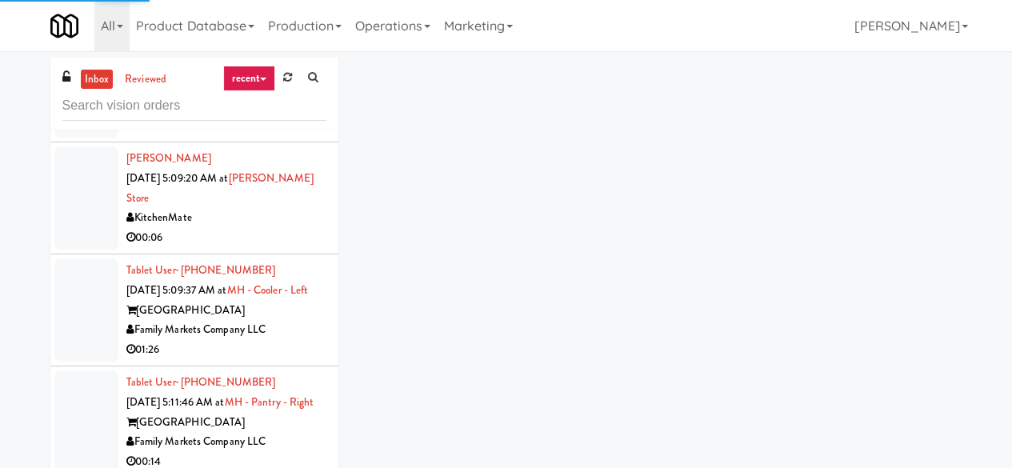
scroll to position [2690, 0]
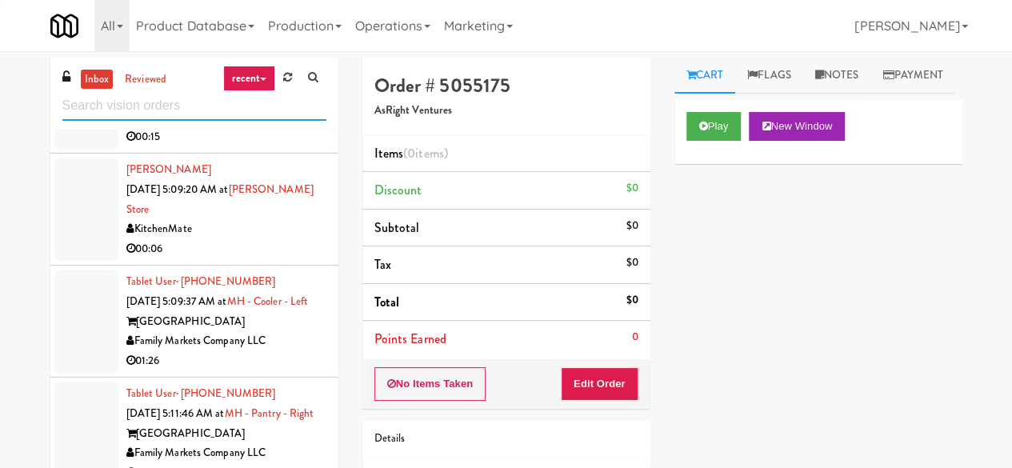
click at [241, 116] on input "text" at bounding box center [194, 106] width 264 height 30
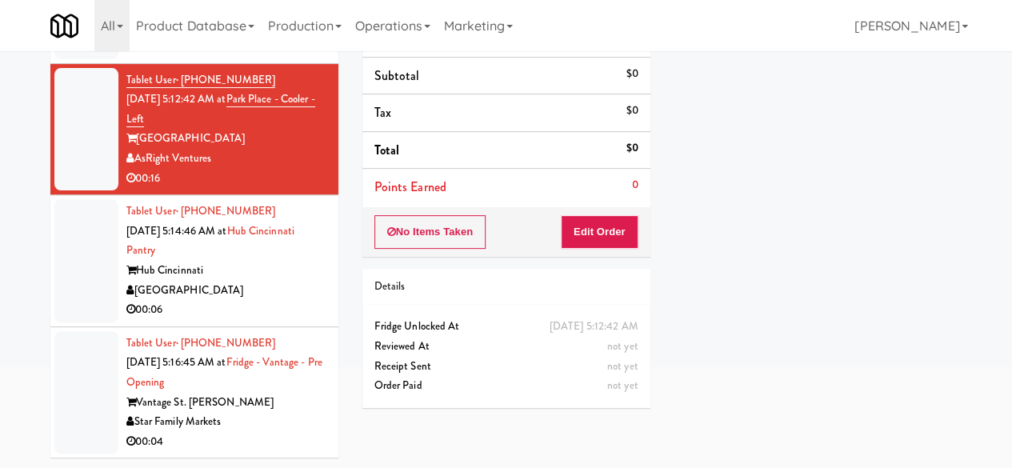
scroll to position [1826, 0]
click at [272, 305] on div "00:06" at bounding box center [226, 310] width 200 height 20
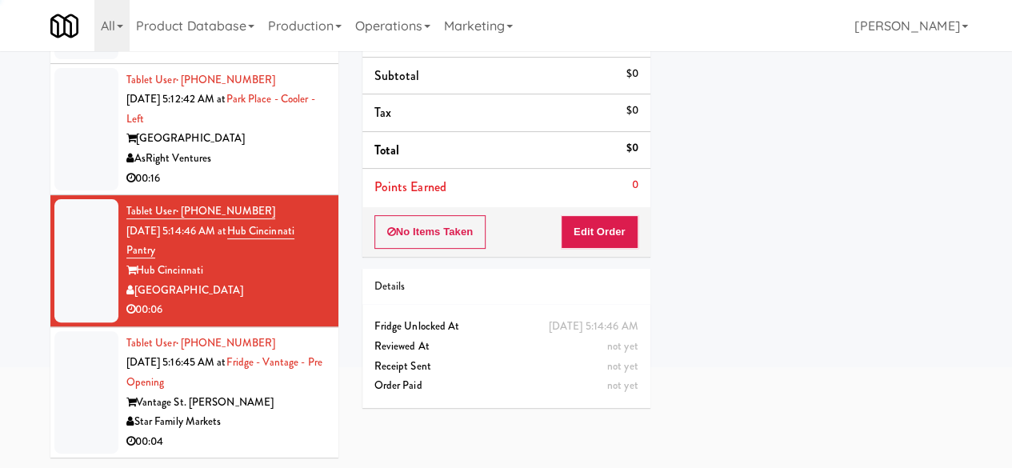
click at [306, 402] on div "Vantage St. [PERSON_NAME]" at bounding box center [226, 403] width 200 height 20
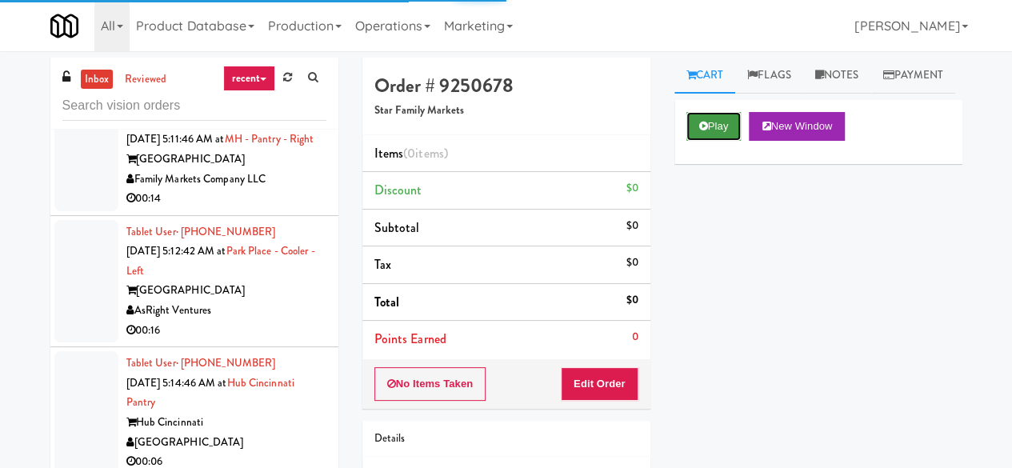
click at [702, 131] on icon at bounding box center [703, 126] width 9 height 10
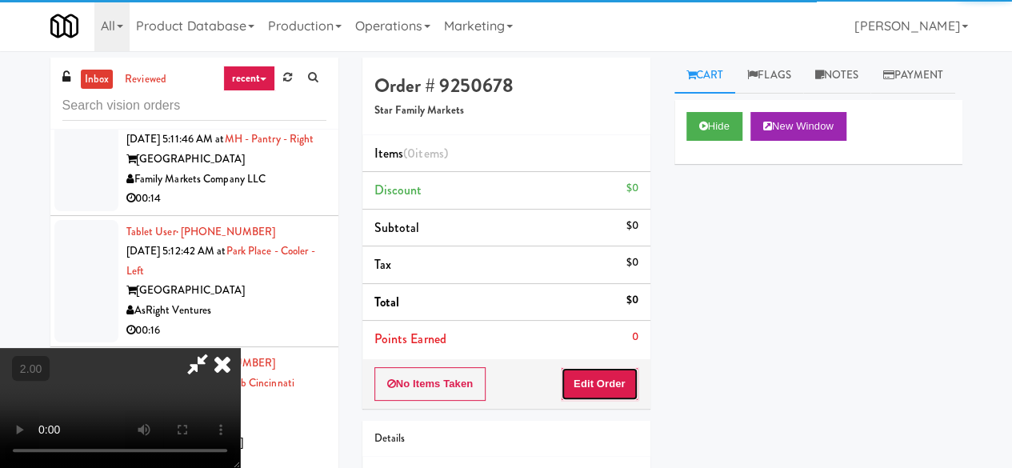
click at [594, 388] on button "Edit Order" at bounding box center [600, 384] width 78 height 34
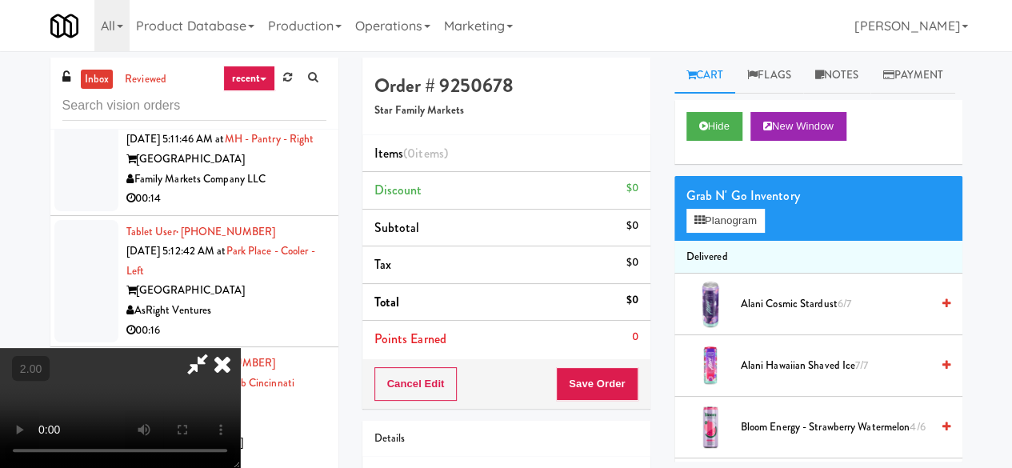
scroll to position [33, 0]
click at [723, 233] on button "Planogram" at bounding box center [726, 221] width 78 height 24
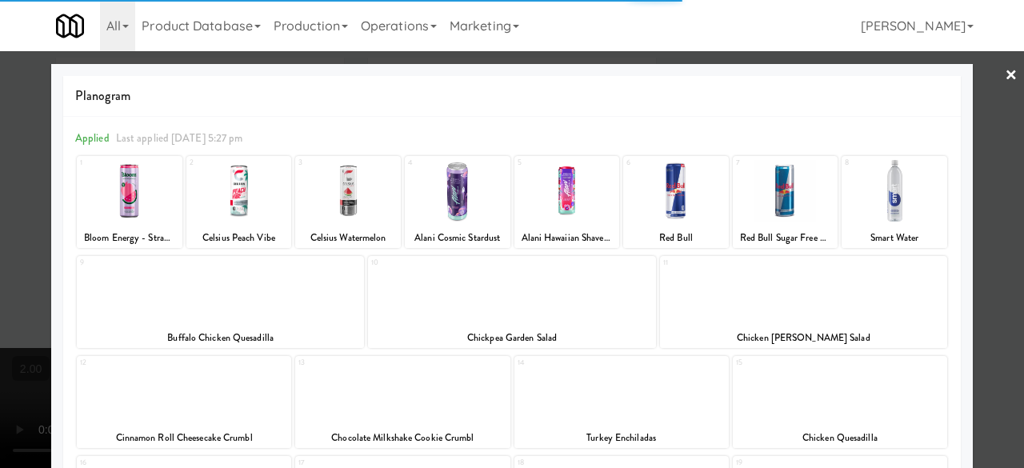
click at [343, 206] on div at bounding box center [348, 191] width 106 height 62
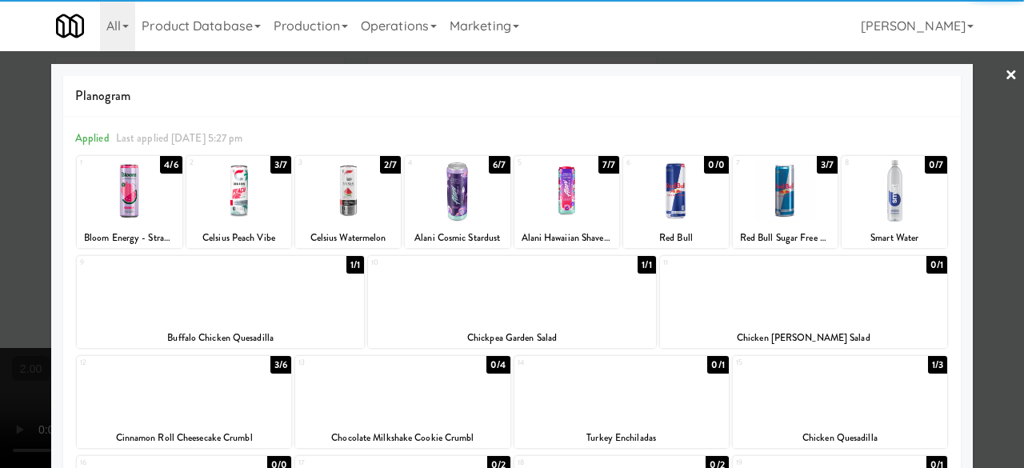
click at [1005, 90] on link "×" at bounding box center [1011, 76] width 13 height 50
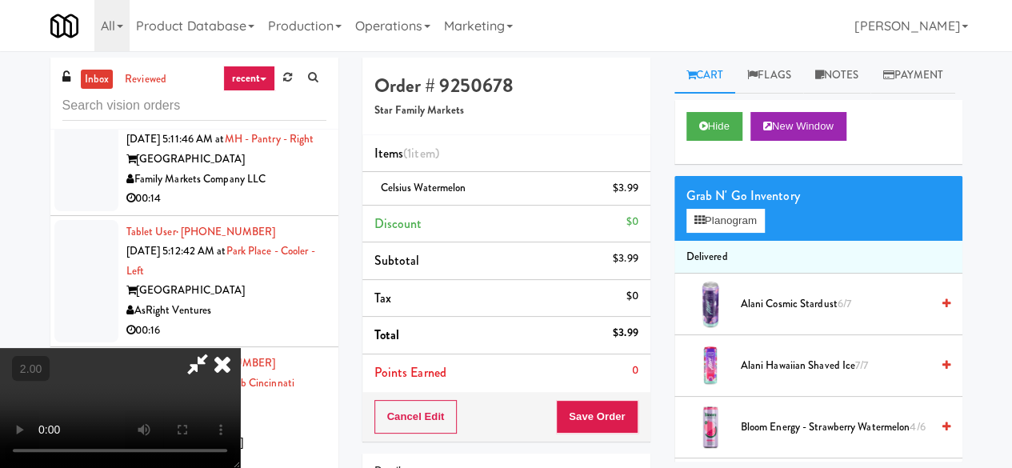
click at [634, 414] on div "Cancel Edit Save Order" at bounding box center [507, 417] width 288 height 50
click at [631, 411] on button "Save Order" at bounding box center [597, 417] width 82 height 34
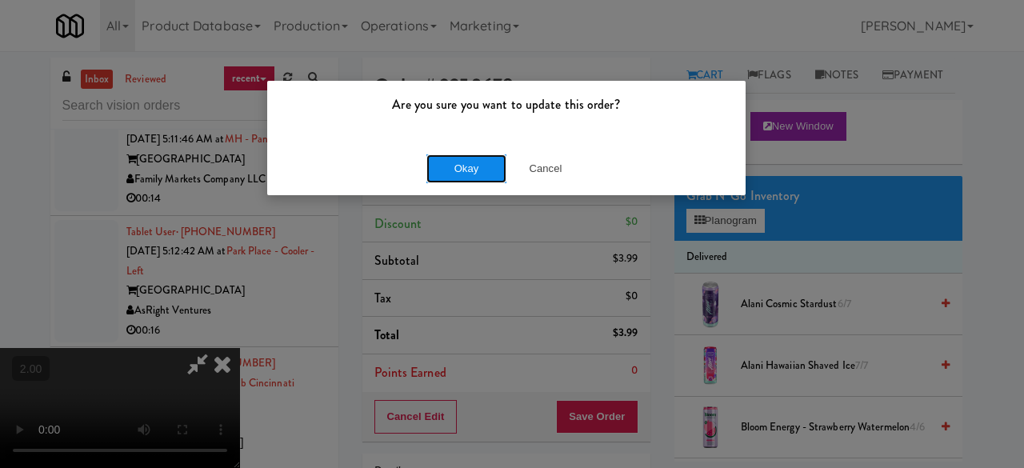
click at [480, 166] on button "Okay" at bounding box center [467, 168] width 80 height 29
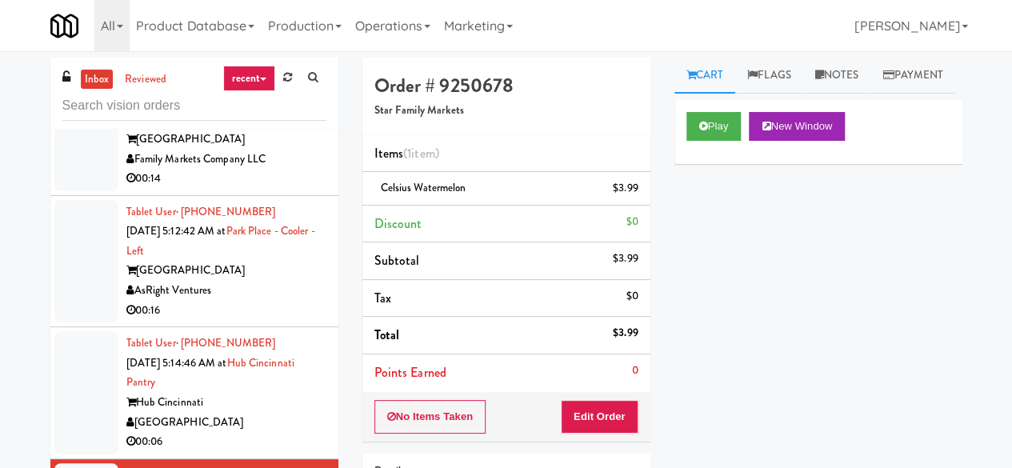
scroll to position [1846, 0]
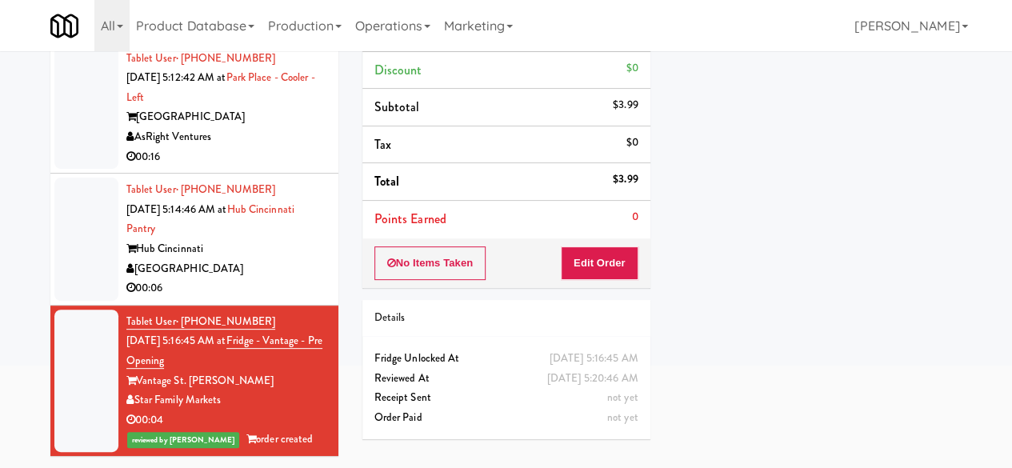
click at [257, 264] on div "[GEOGRAPHIC_DATA]" at bounding box center [226, 269] width 200 height 20
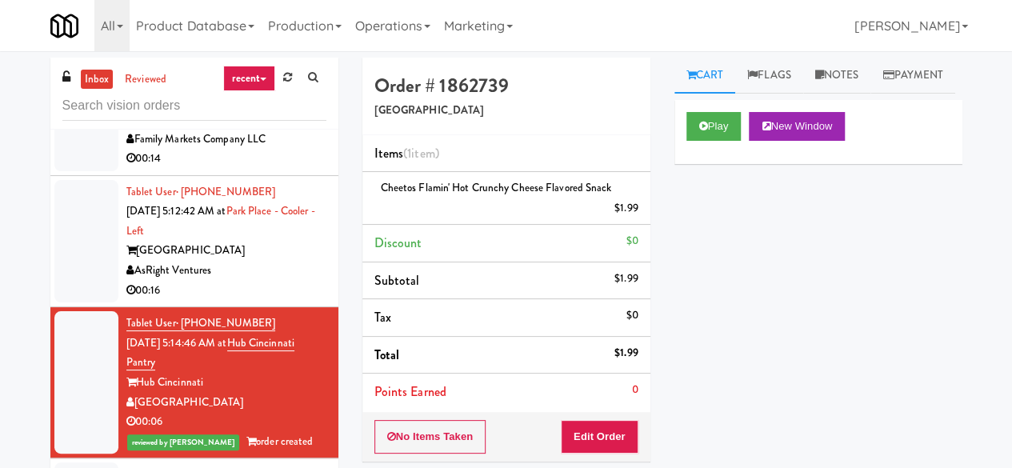
click at [281, 281] on div "AsRight Ventures" at bounding box center [226, 271] width 200 height 20
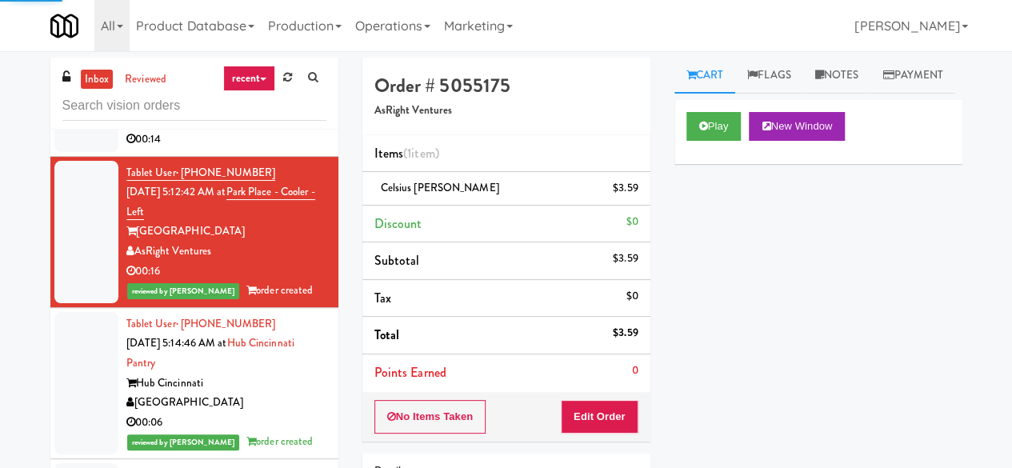
scroll to position [1606, 0]
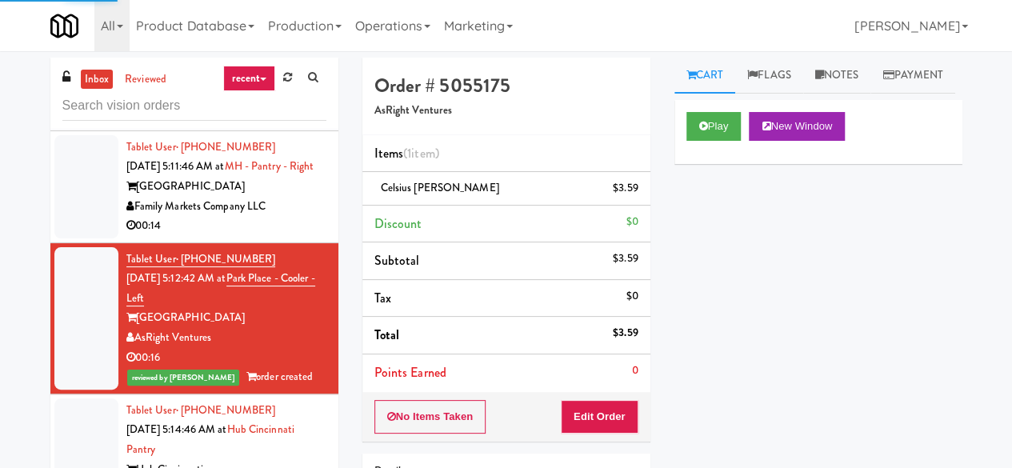
click at [298, 236] on div "Tablet User · (202) 830-6993 [DATE] 5:11:46 AM at MH - Pantry - Right Market Ho…" at bounding box center [226, 187] width 200 height 98
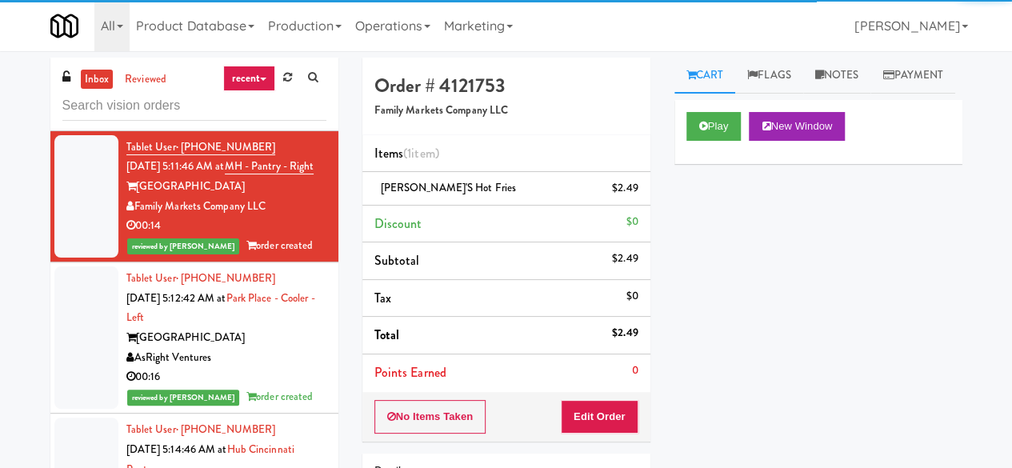
click at [252, 85] on div "[GEOGRAPHIC_DATA]" at bounding box center [226, 75] width 200 height 20
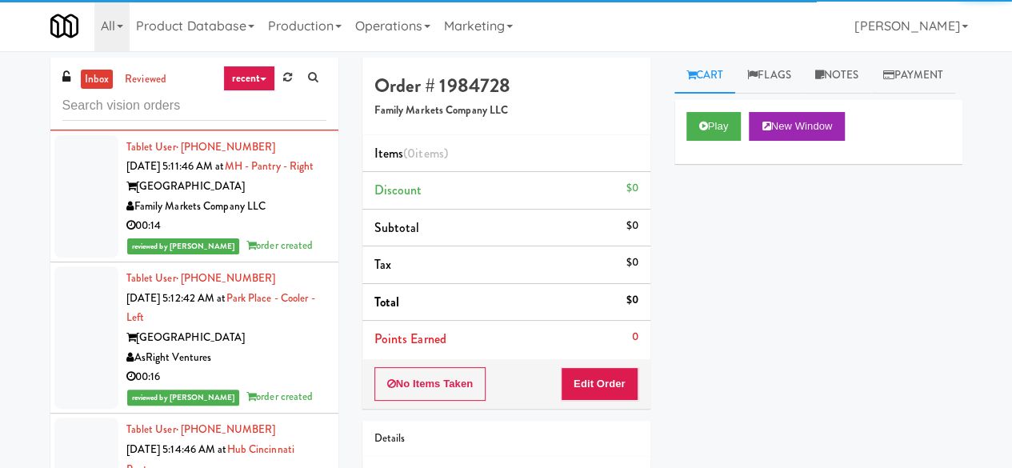
scroll to position [1526, 0]
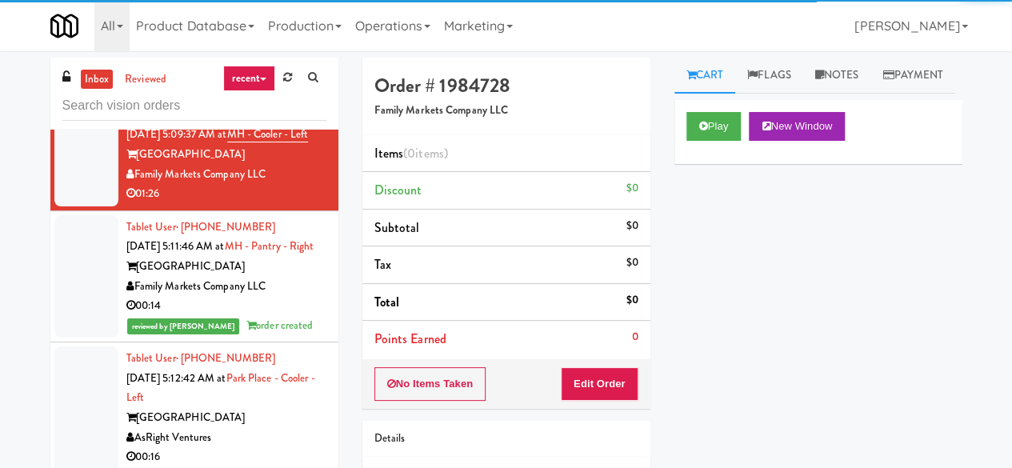
drag, startPoint x: 281, startPoint y: 217, endPoint x: 249, endPoint y: 226, distance: 33.4
click at [281, 73] on div "KitchenMate" at bounding box center [226, 63] width 200 height 20
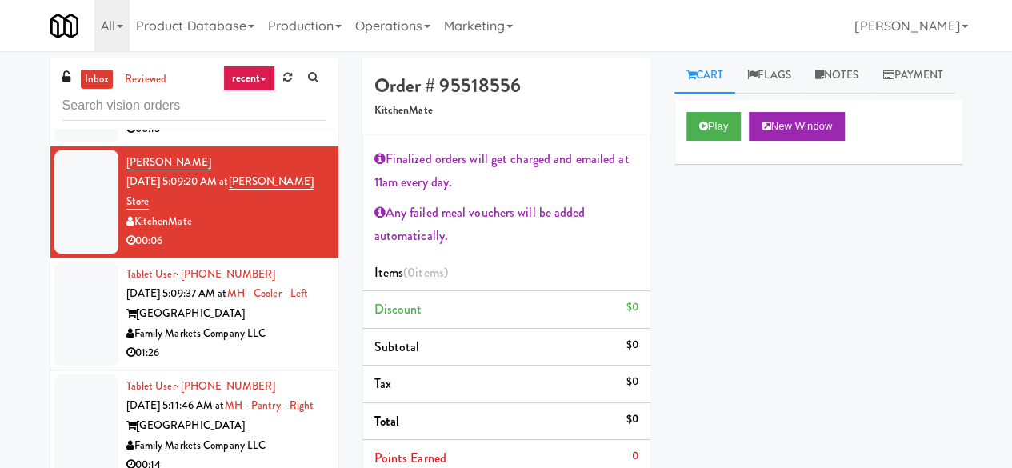
scroll to position [1366, 0]
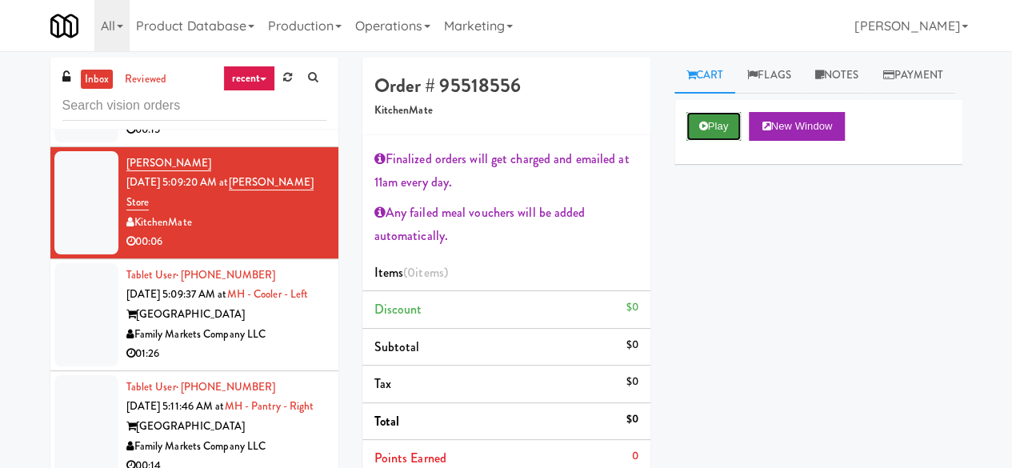
click at [727, 141] on button "Play" at bounding box center [714, 126] width 55 height 29
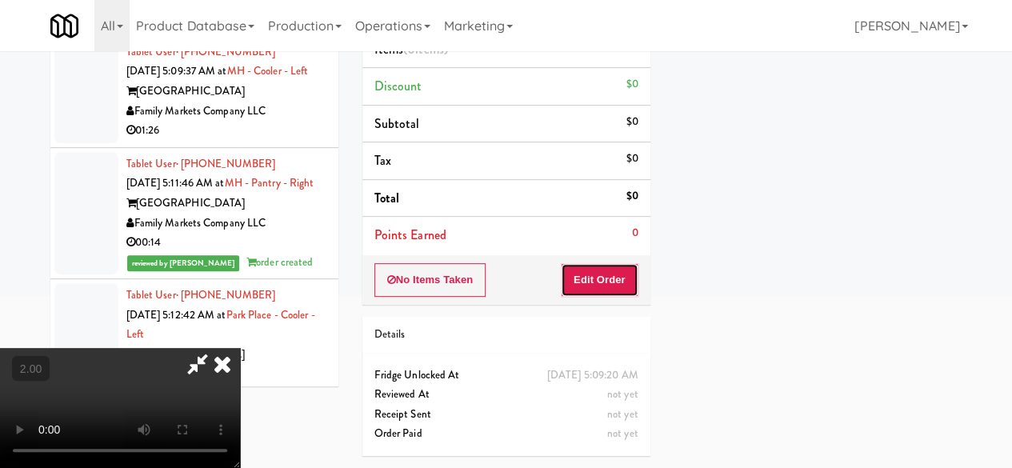
click at [602, 263] on button "Edit Order" at bounding box center [600, 280] width 78 height 34
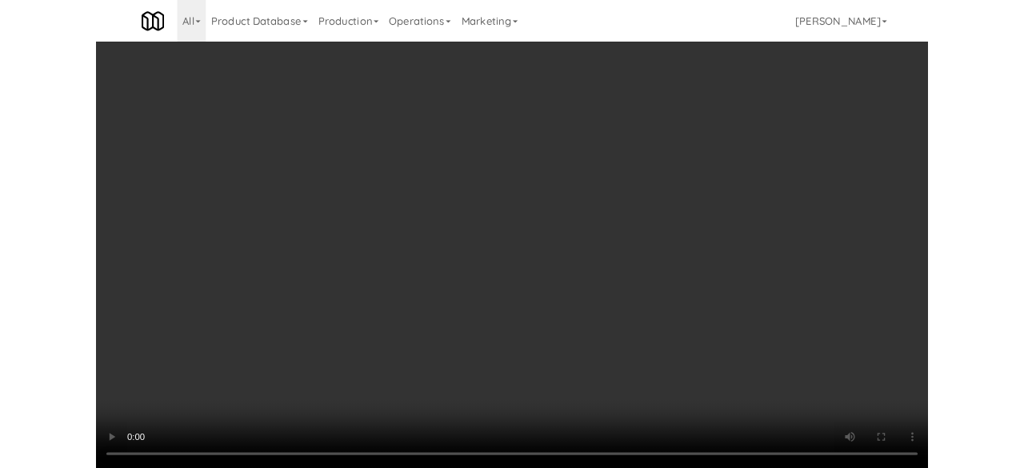
scroll to position [240, 0]
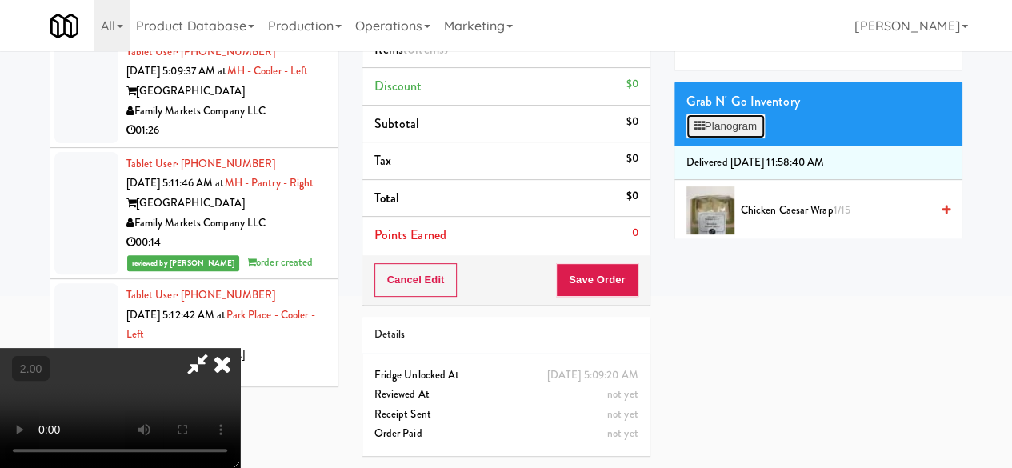
click at [755, 138] on button "Planogram" at bounding box center [726, 126] width 78 height 24
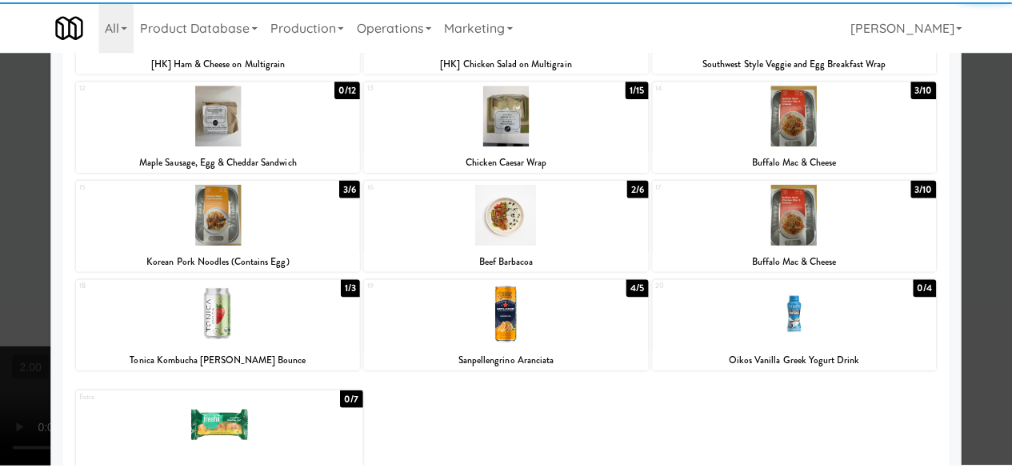
scroll to position [257, 0]
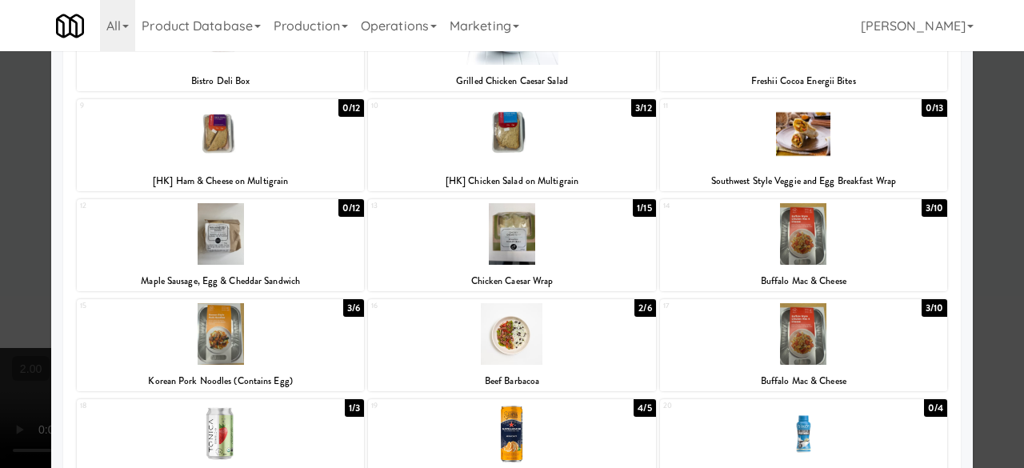
click at [551, 344] on div at bounding box center [511, 334] width 287 height 62
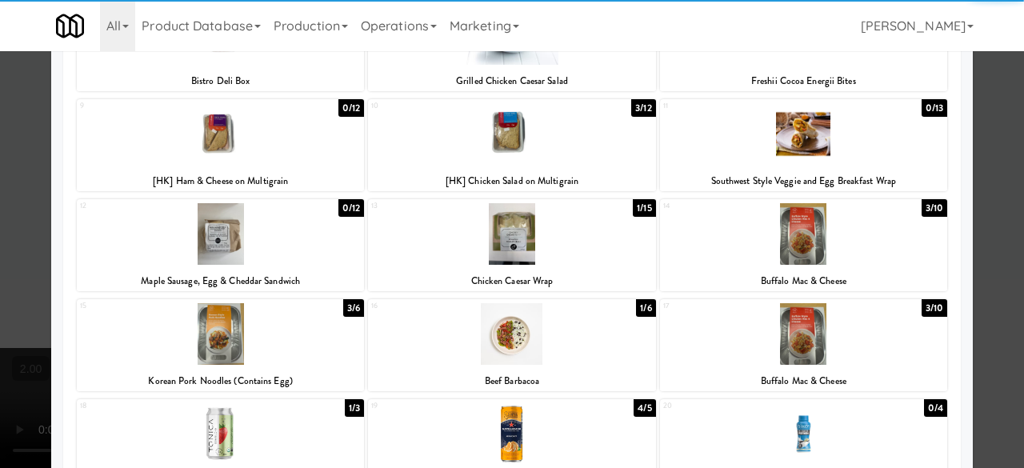
click at [975, 137] on div at bounding box center [512, 234] width 1024 height 468
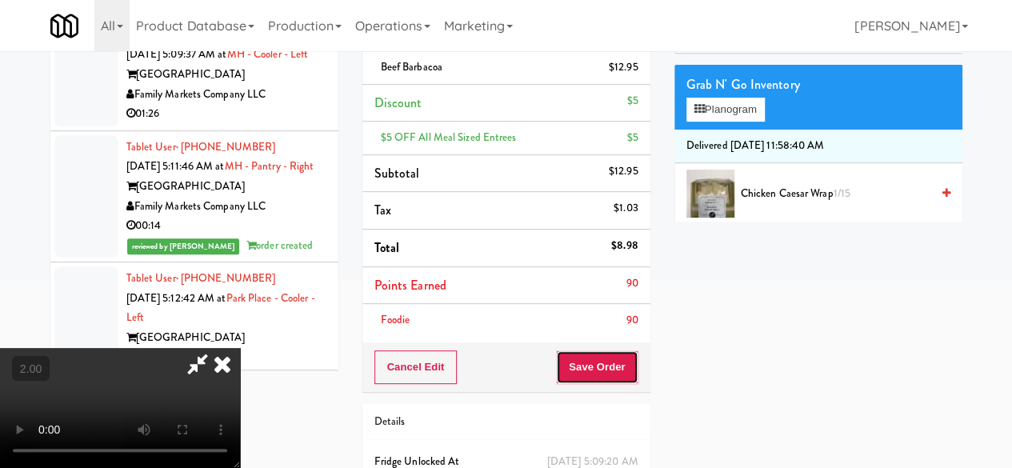
click at [621, 364] on button "Save Order" at bounding box center [597, 368] width 82 height 34
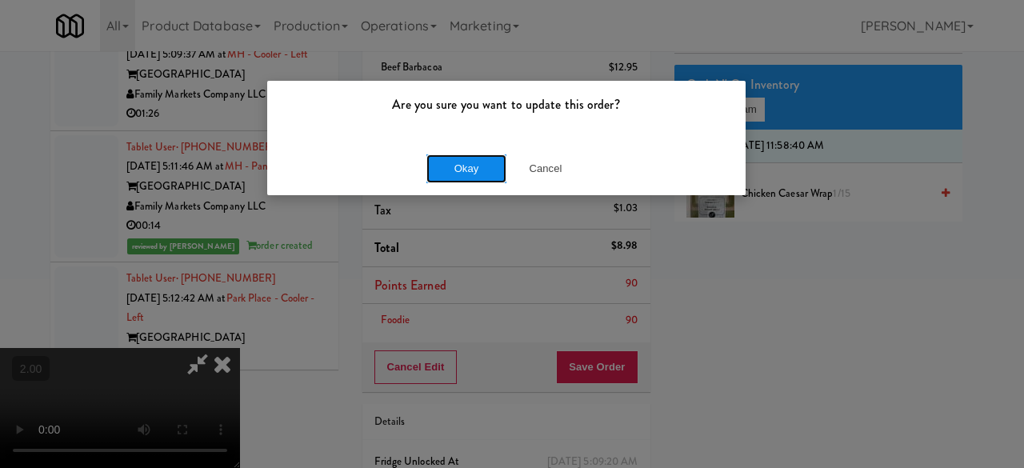
click at [481, 169] on button "Okay" at bounding box center [467, 168] width 80 height 29
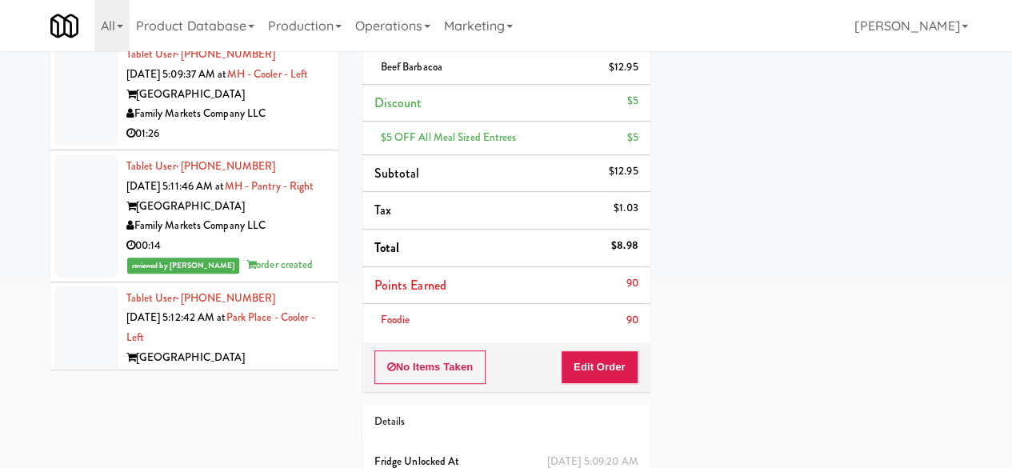
scroll to position [1446, 0]
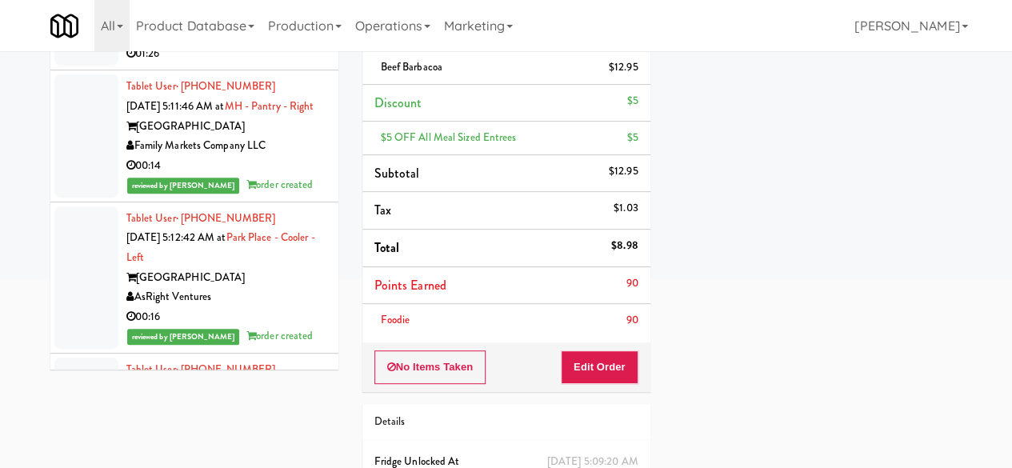
click at [294, 25] on div "[GEOGRAPHIC_DATA]" at bounding box center [226, 15] width 200 height 20
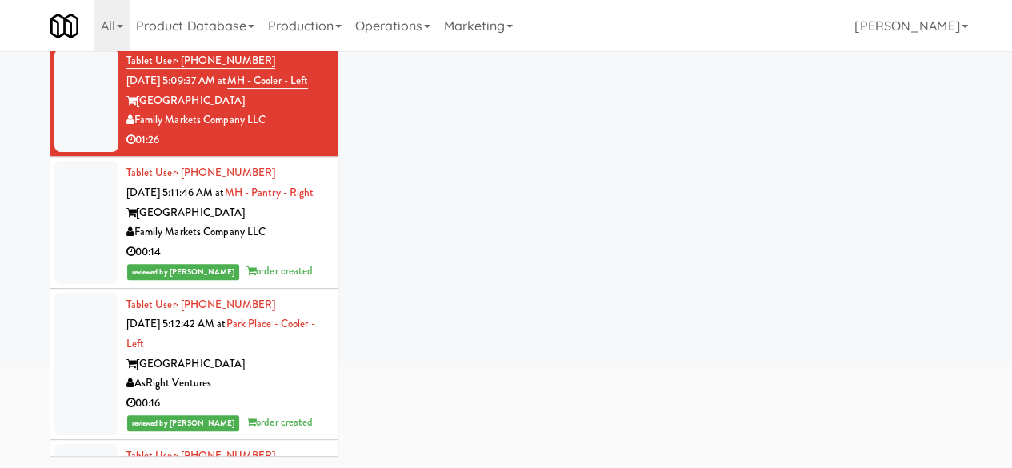
scroll to position [152, 0]
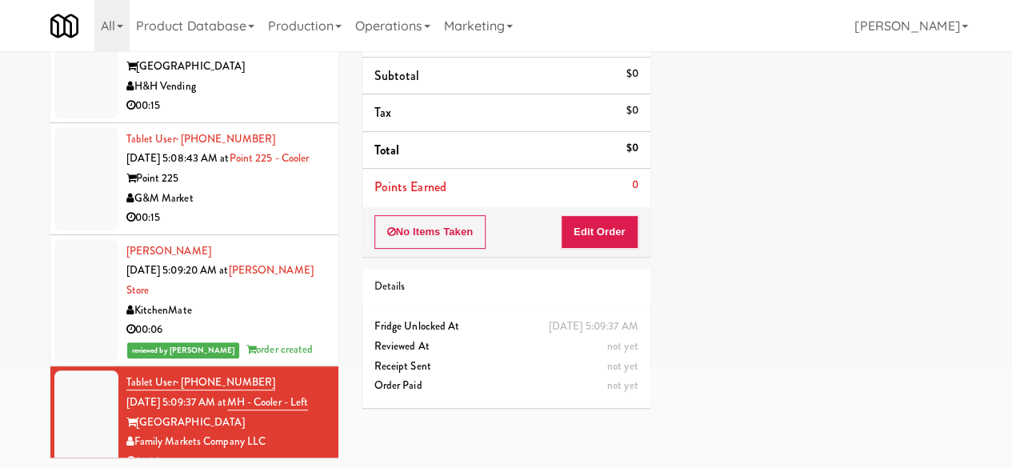
click at [267, 209] on div "G&M Market" at bounding box center [226, 199] width 200 height 20
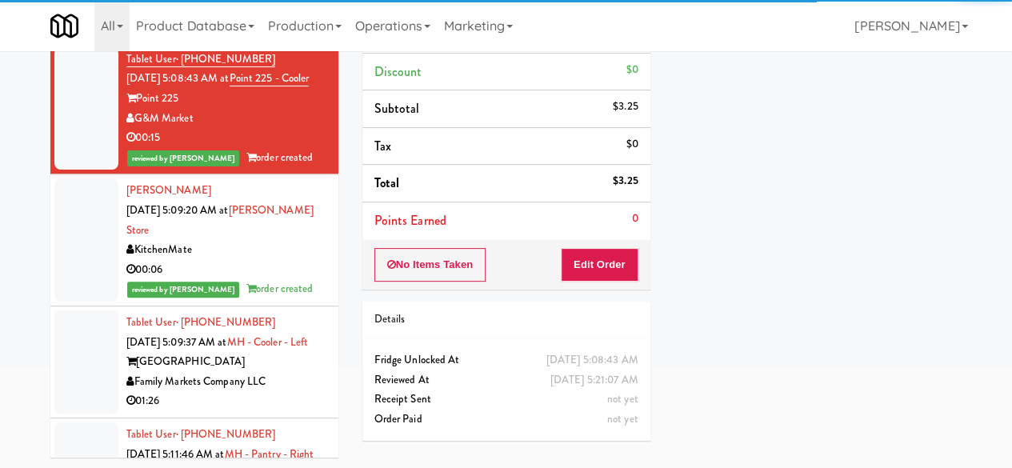
scroll to position [1126, 0]
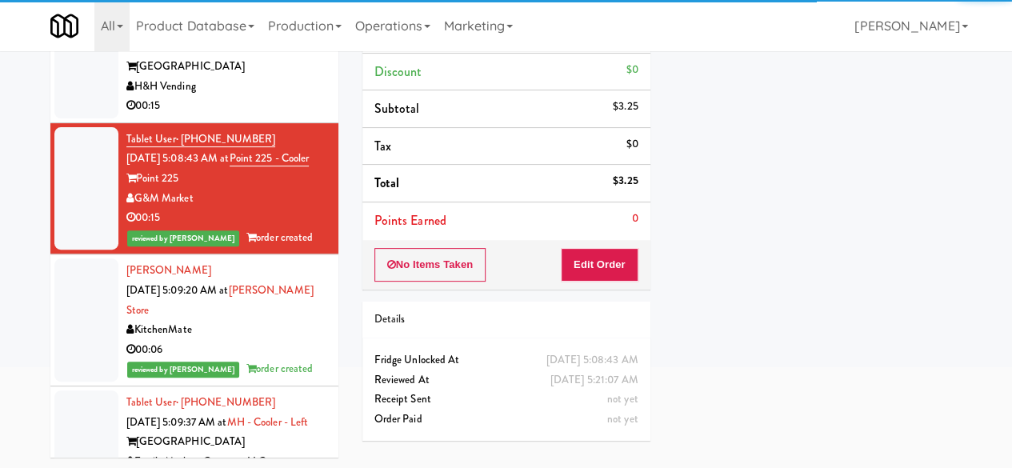
click at [270, 77] on div "[GEOGRAPHIC_DATA]" at bounding box center [226, 67] width 200 height 20
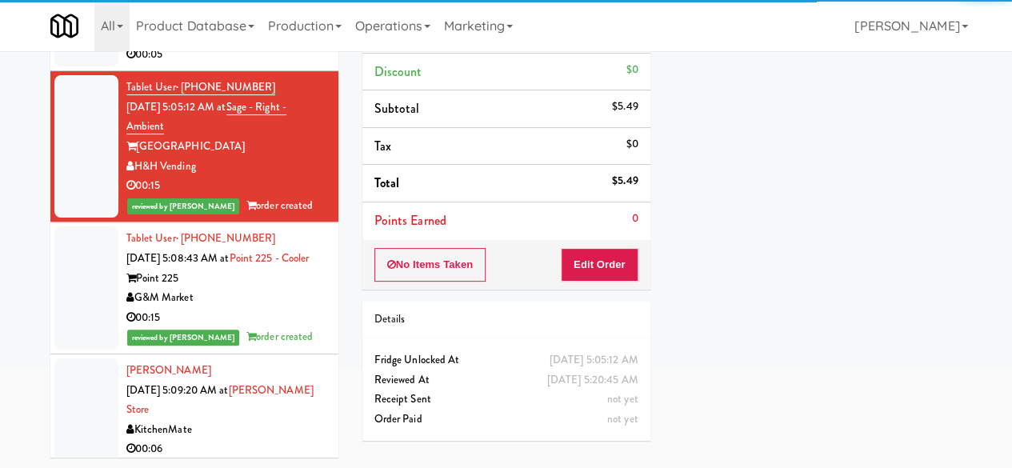
click at [294, 65] on div "00:05" at bounding box center [226, 55] width 200 height 20
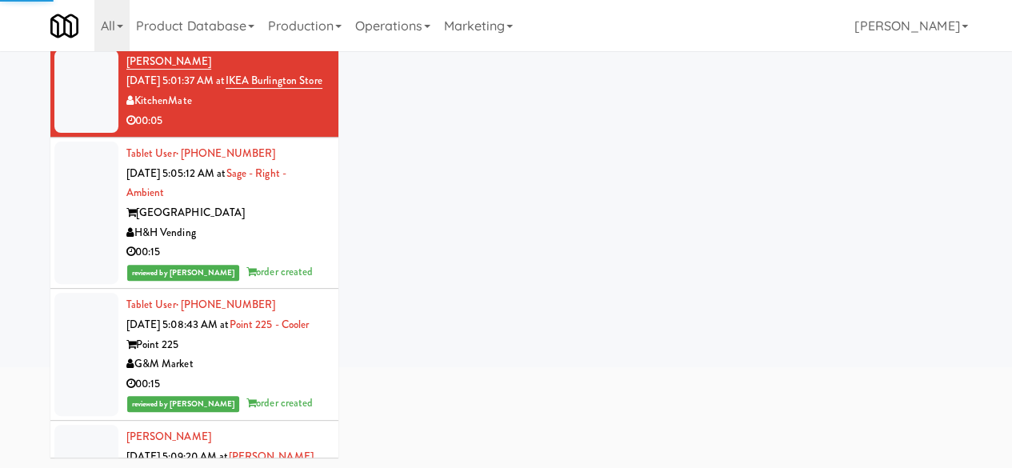
scroll to position [886, 0]
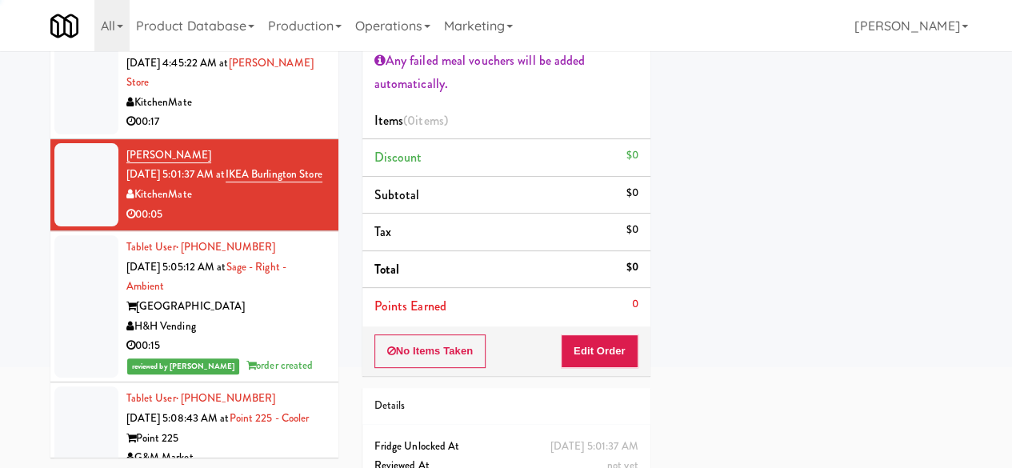
click at [270, 113] on div "KitchenMate" at bounding box center [226, 103] width 200 height 20
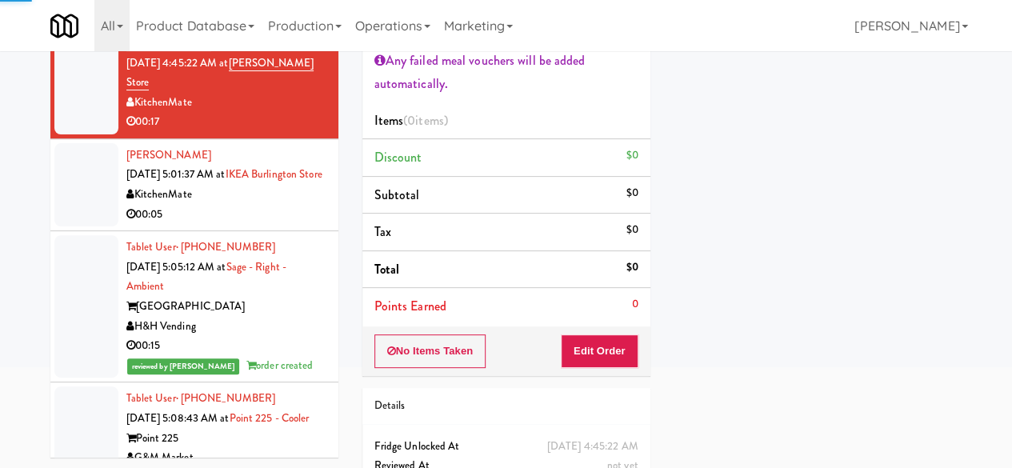
click at [290, 225] on div "00:05" at bounding box center [226, 215] width 200 height 20
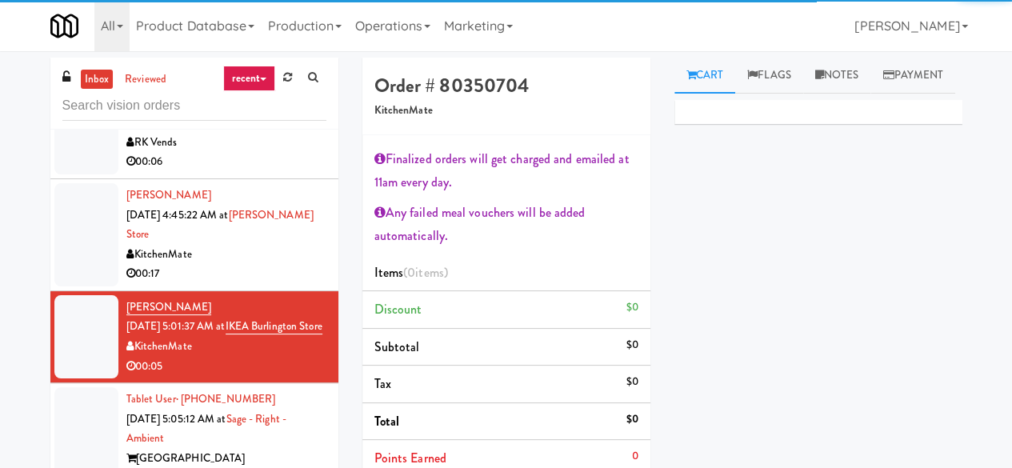
click at [252, 284] on div "[PERSON_NAME] [DATE] 4:45:22 AM at [GEOGRAPHIC_DATA][PERSON_NAME] 00:17" at bounding box center [226, 235] width 200 height 98
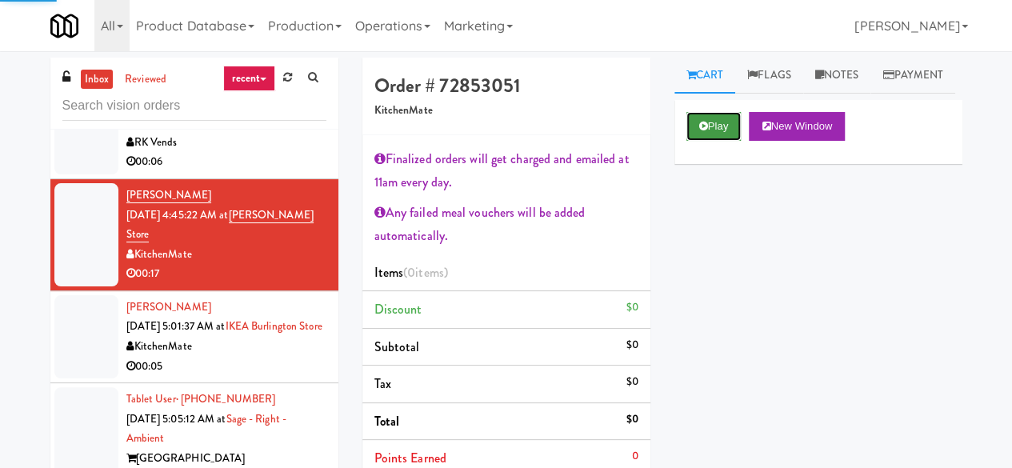
click at [722, 141] on button "Play" at bounding box center [714, 126] width 55 height 29
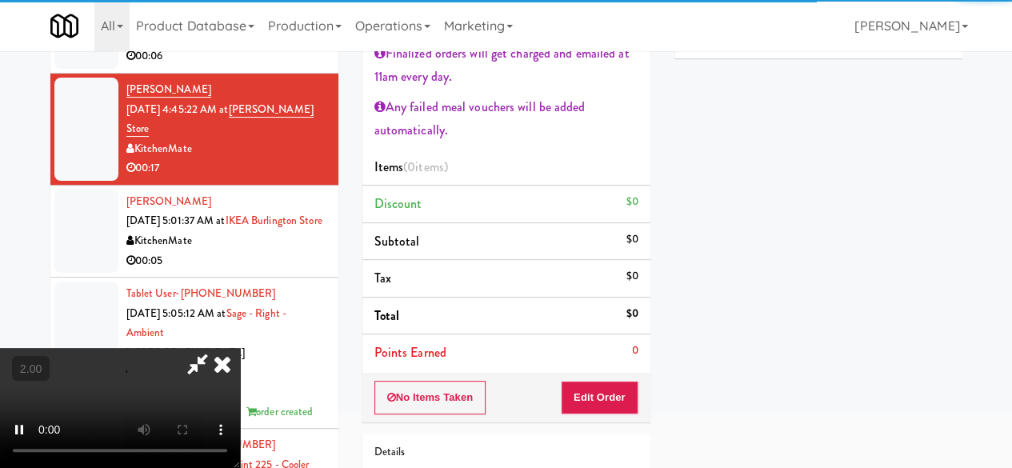
scroll to position [160, 0]
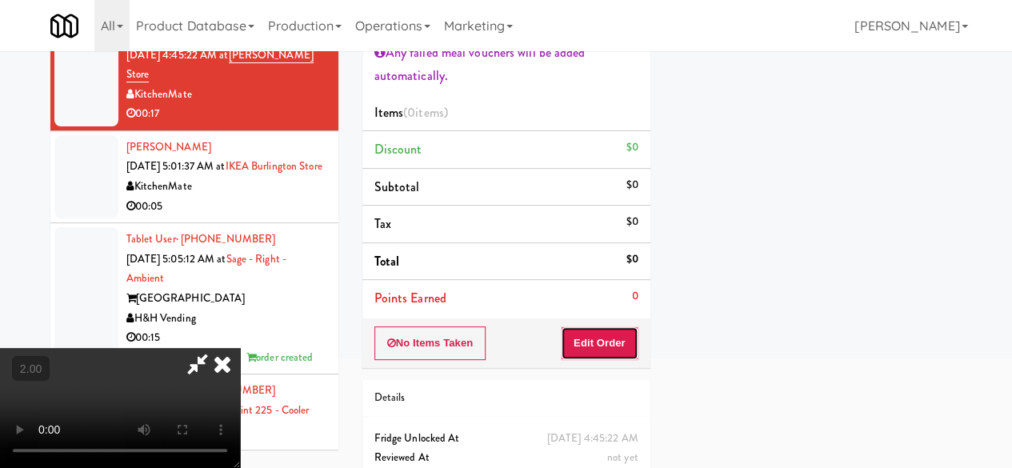
click at [603, 342] on button "Edit Order" at bounding box center [600, 343] width 78 height 34
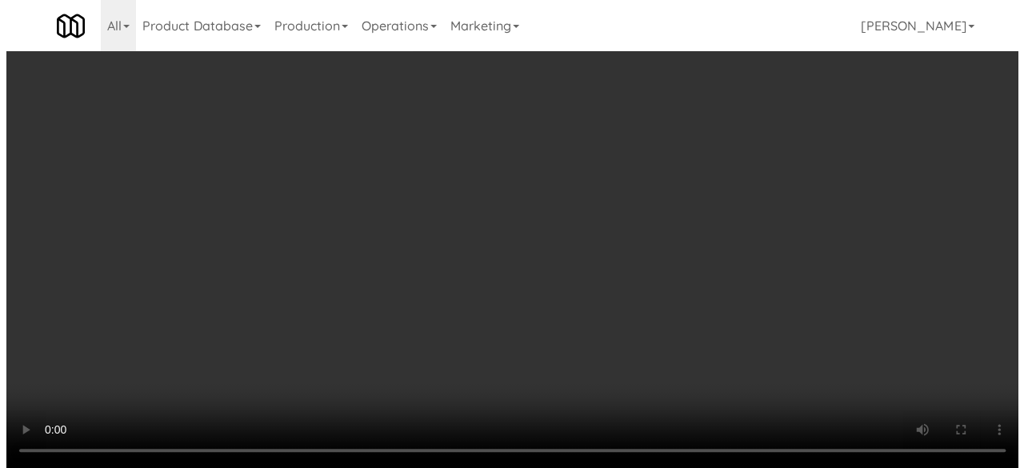
scroll to position [33, 0]
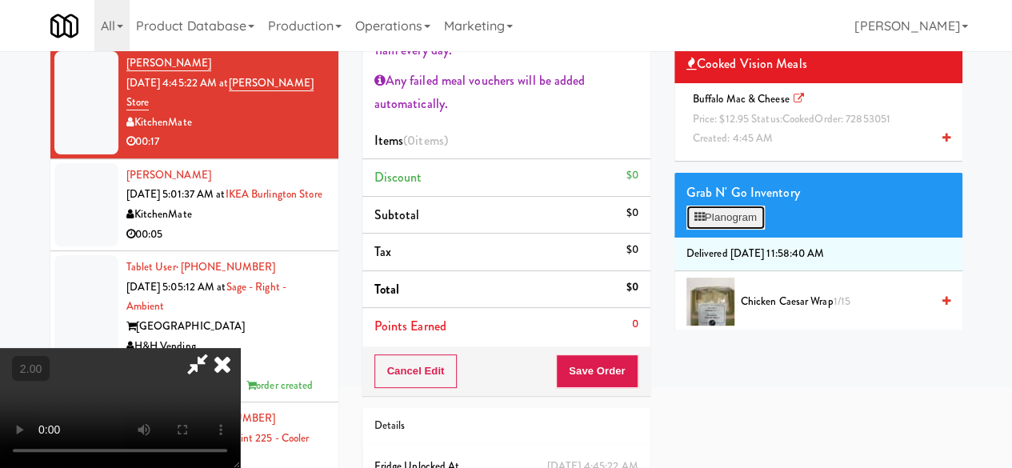
click at [728, 230] on button "Planogram" at bounding box center [726, 218] width 78 height 24
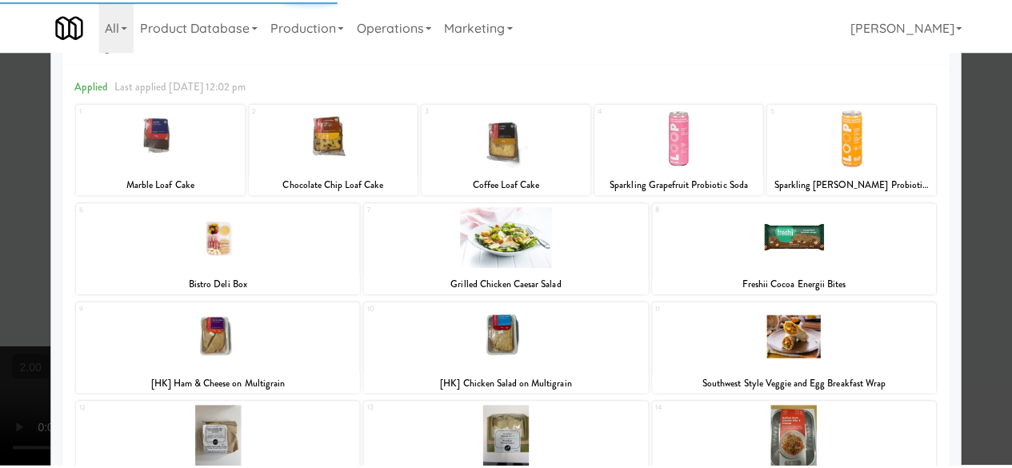
scroll to position [240, 0]
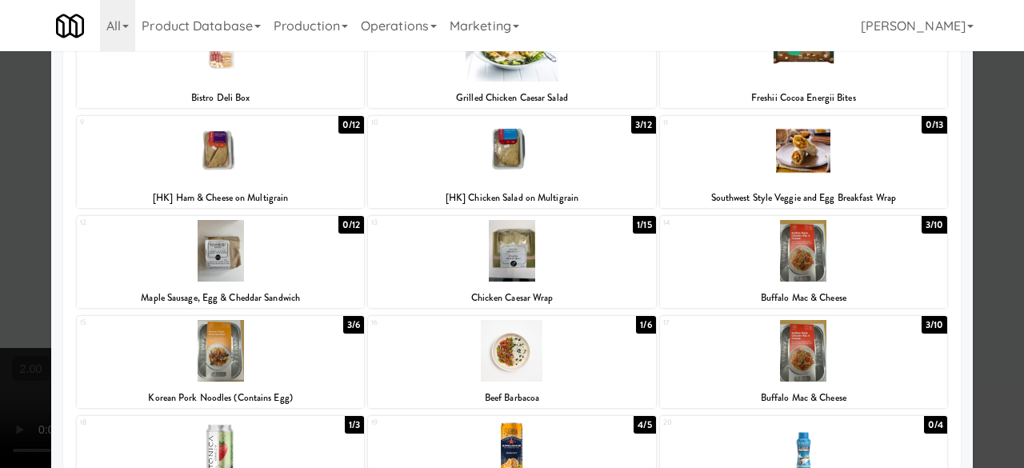
click at [812, 259] on div at bounding box center [803, 251] width 287 height 62
click at [992, 167] on div at bounding box center [512, 234] width 1024 height 468
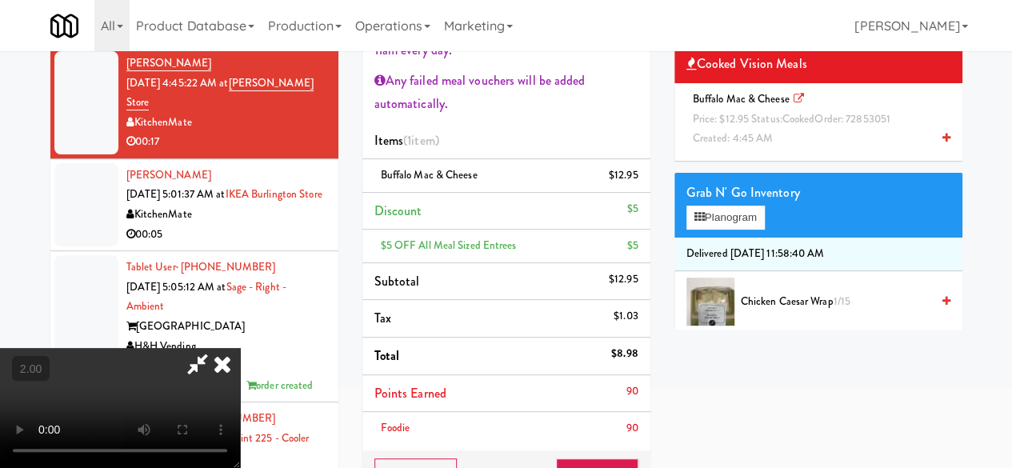
scroll to position [33, 0]
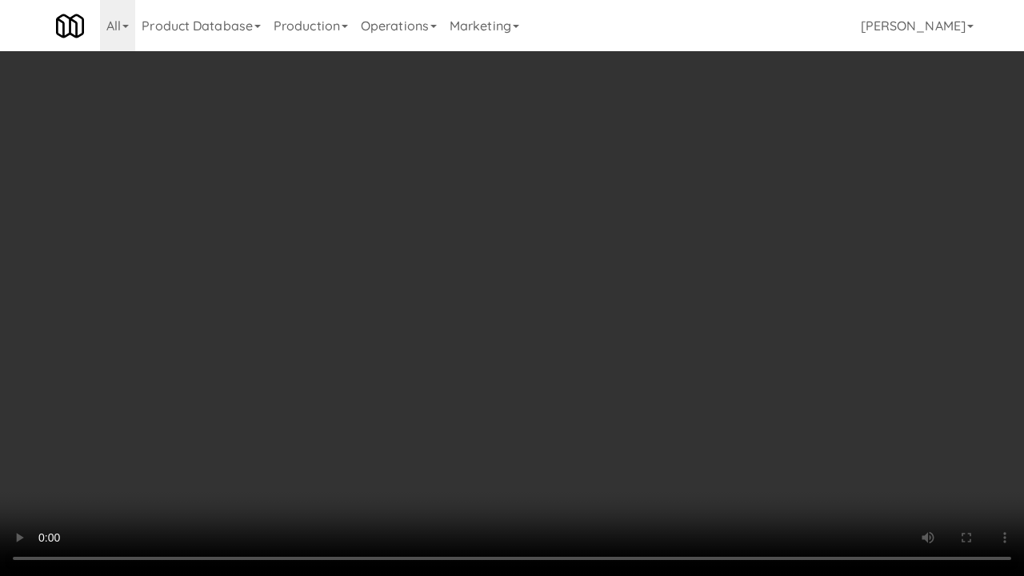
click at [573, 368] on video at bounding box center [512, 288] width 1024 height 576
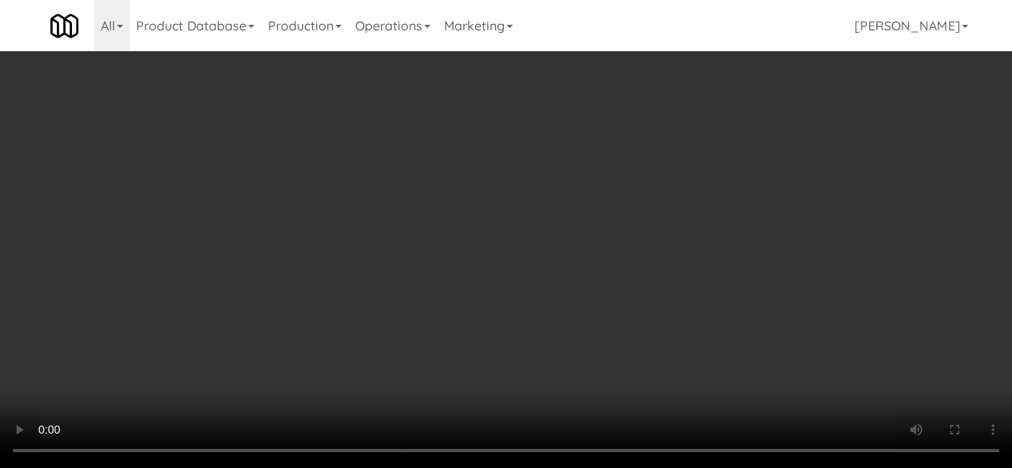
scroll to position [0, 0]
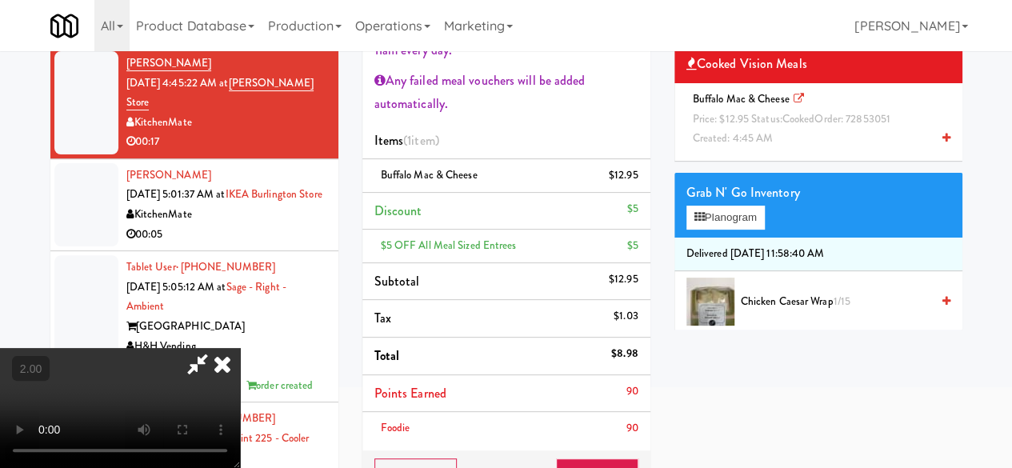
drag, startPoint x: 551, startPoint y: 61, endPoint x: 613, endPoint y: 250, distance: 199.7
click at [216, 348] on icon at bounding box center [197, 364] width 37 height 32
click at [593, 459] on button "Save Order" at bounding box center [597, 476] width 82 height 34
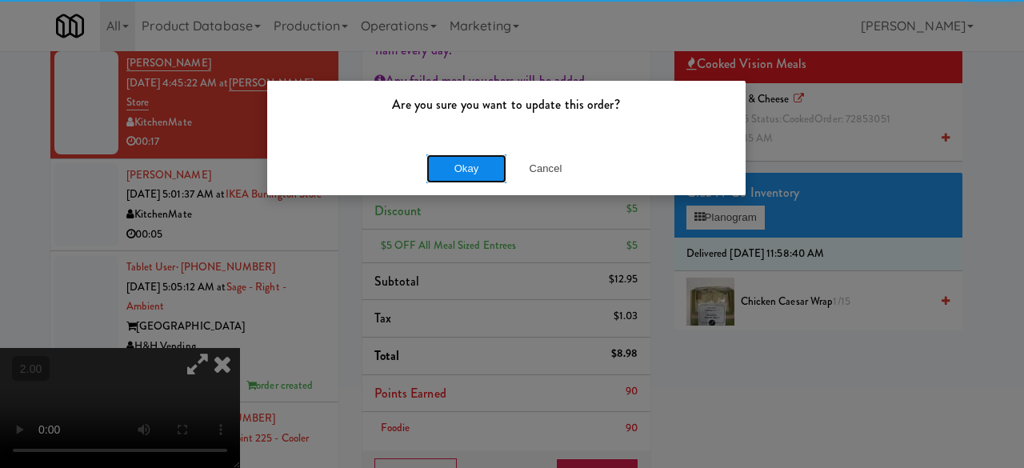
click at [449, 170] on button "Okay" at bounding box center [467, 168] width 80 height 29
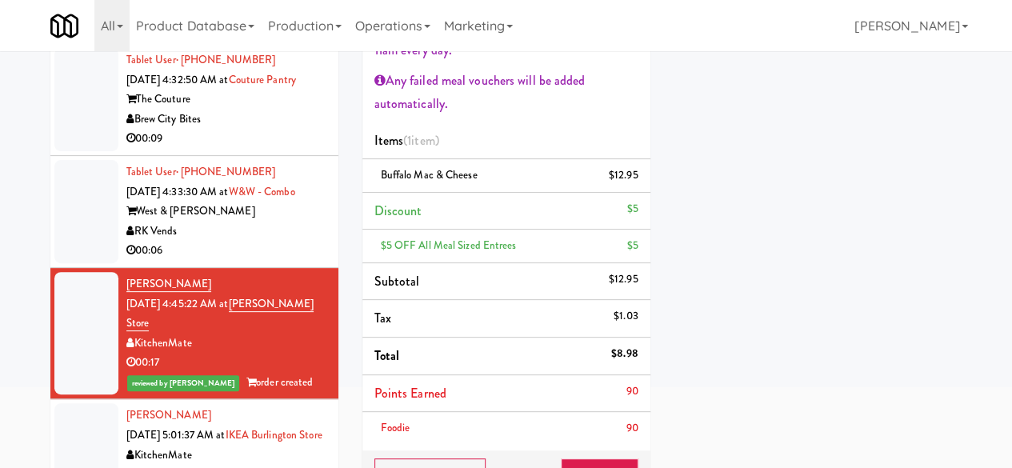
scroll to position [566, 0]
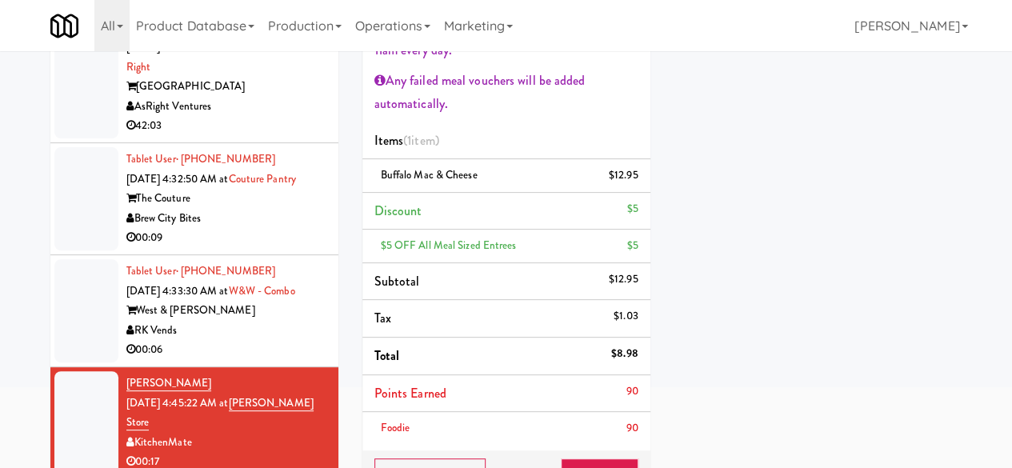
click at [255, 248] on div "00:09" at bounding box center [226, 238] width 200 height 20
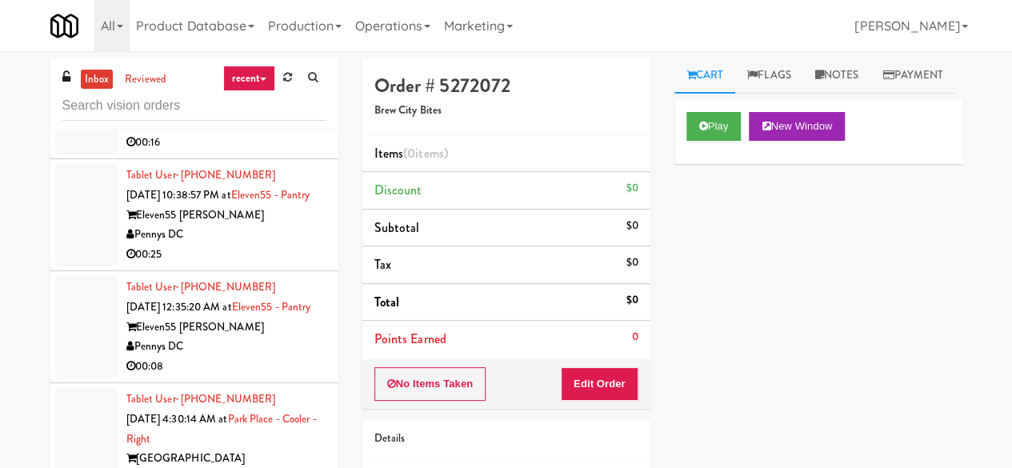
click at [236, 245] on div "Pennys DC" at bounding box center [226, 235] width 200 height 20
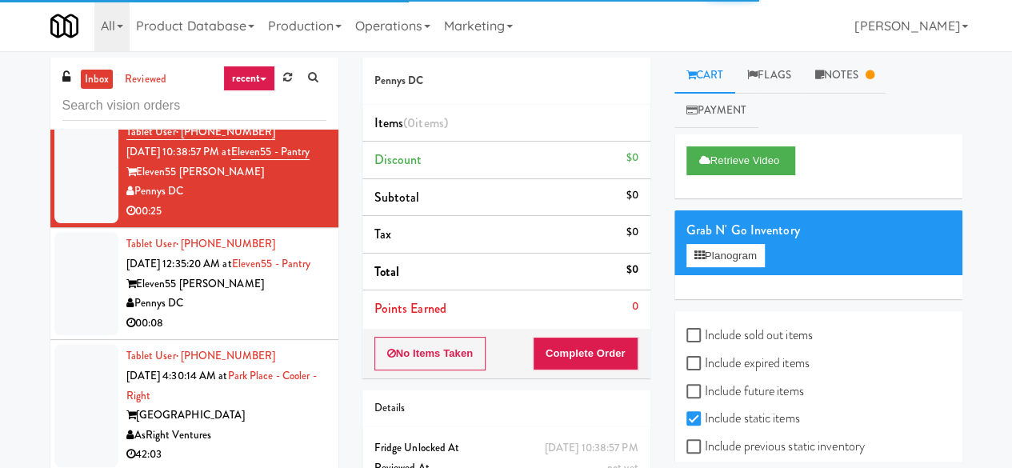
scroll to position [406, 0]
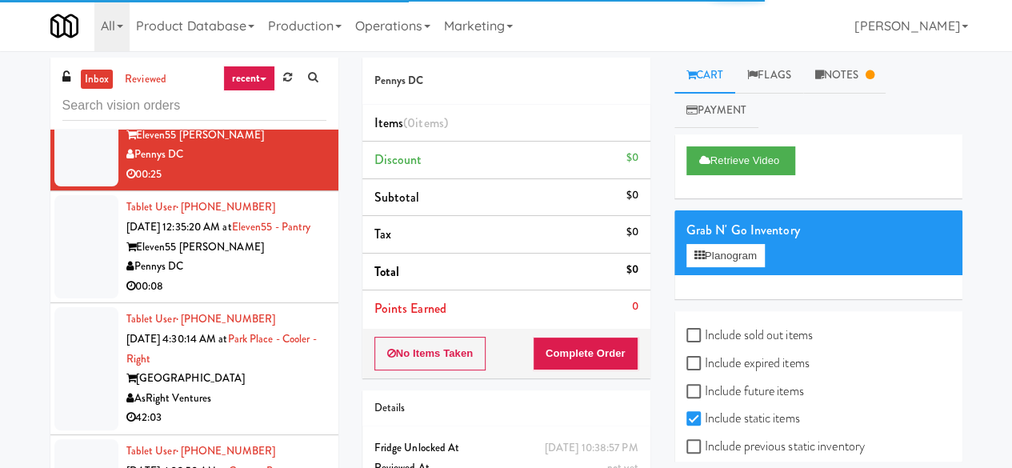
click at [252, 258] on div "Eleven55 [PERSON_NAME]" at bounding box center [226, 248] width 200 height 20
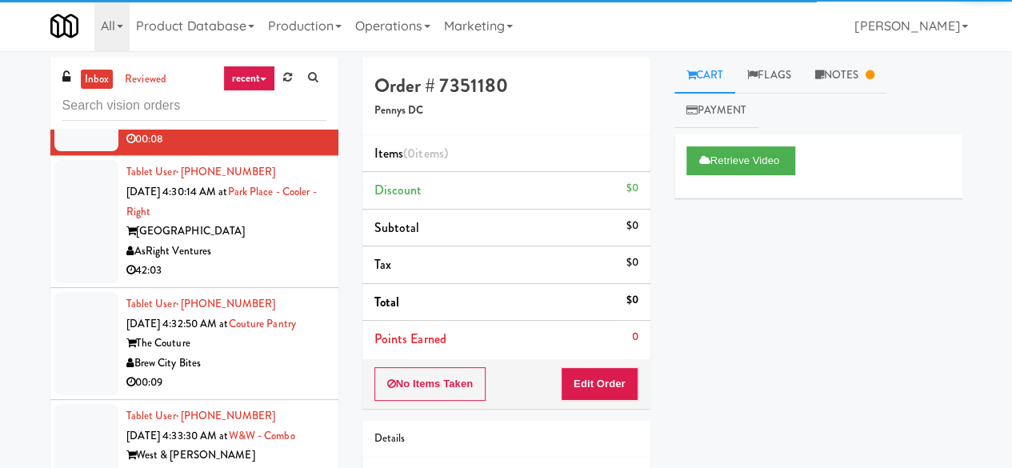
scroll to position [566, 0]
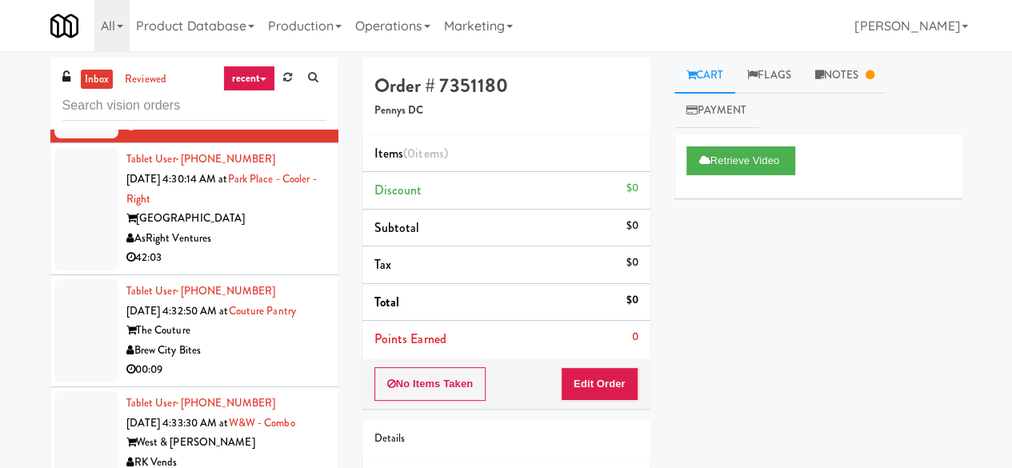
click at [263, 268] on div "42:03" at bounding box center [226, 258] width 200 height 20
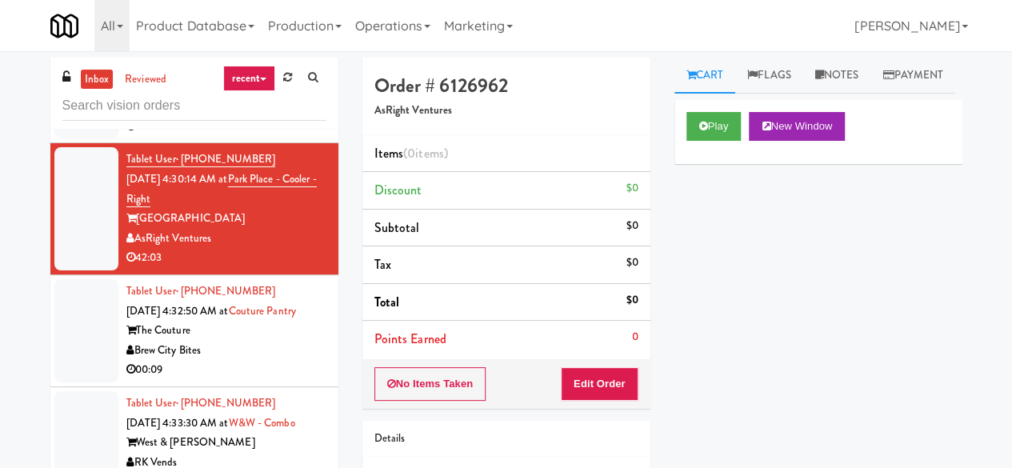
click at [805, 278] on div "Play New Window Primary Flag Clear Flag if unable to determine what was taken o…" at bounding box center [819, 400] width 288 height 600
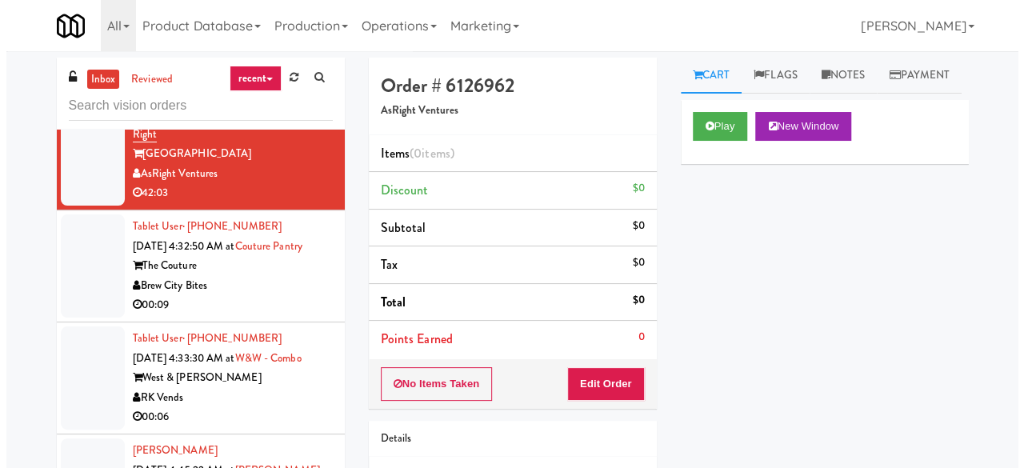
scroll to position [726, 0]
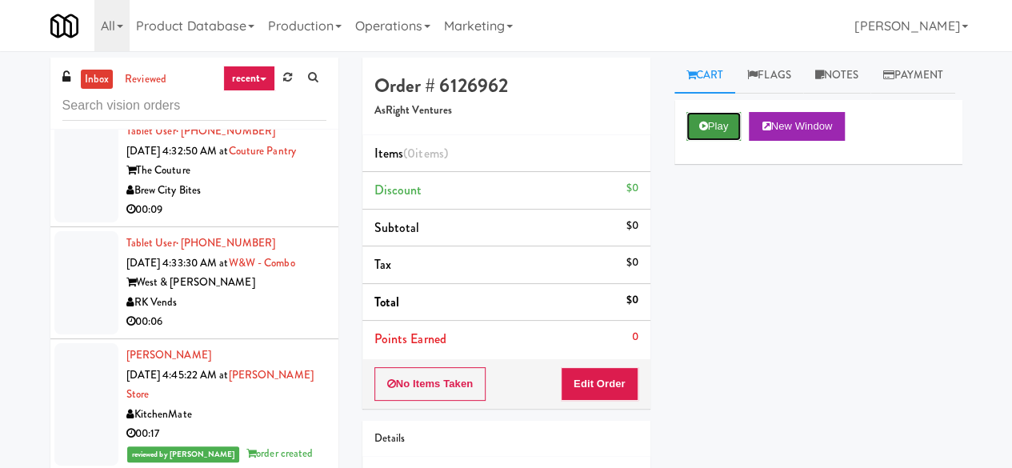
click at [714, 141] on button "Play" at bounding box center [714, 126] width 55 height 29
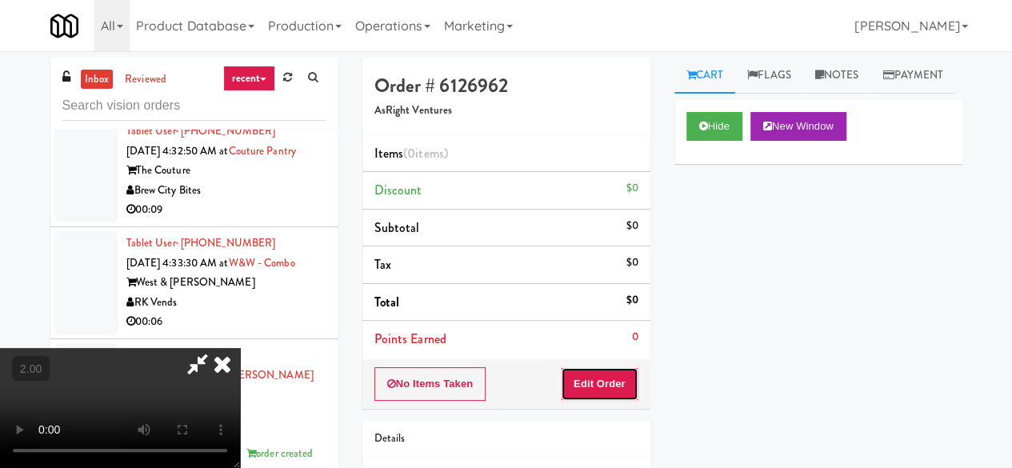
click at [631, 383] on button "Edit Order" at bounding box center [600, 384] width 78 height 34
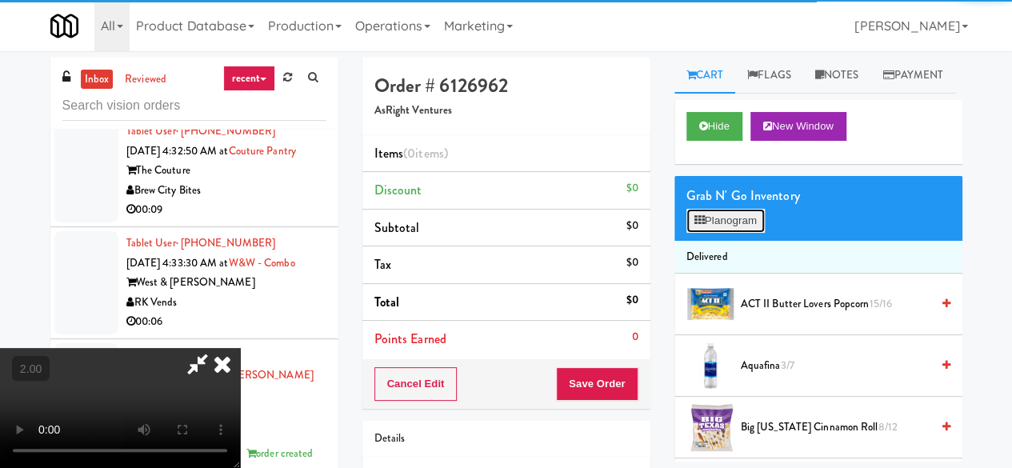
click at [725, 233] on button "Planogram" at bounding box center [726, 221] width 78 height 24
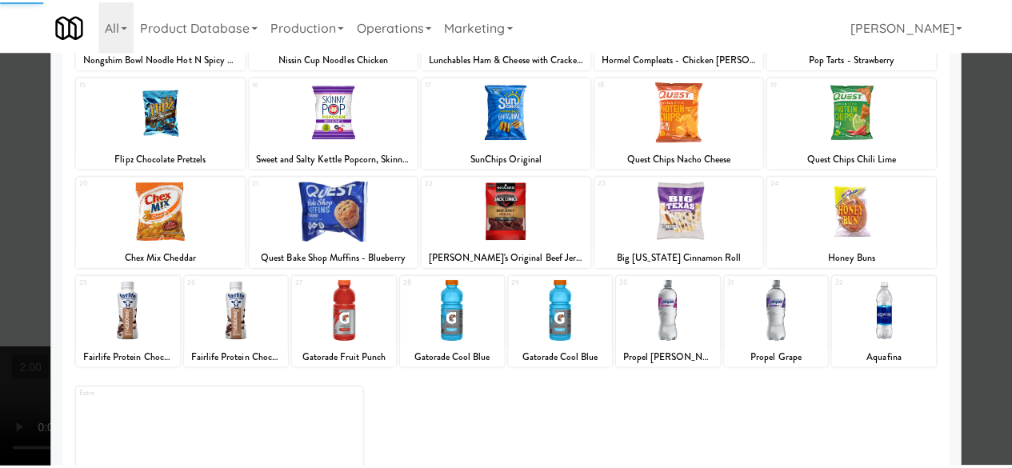
scroll to position [317, 0]
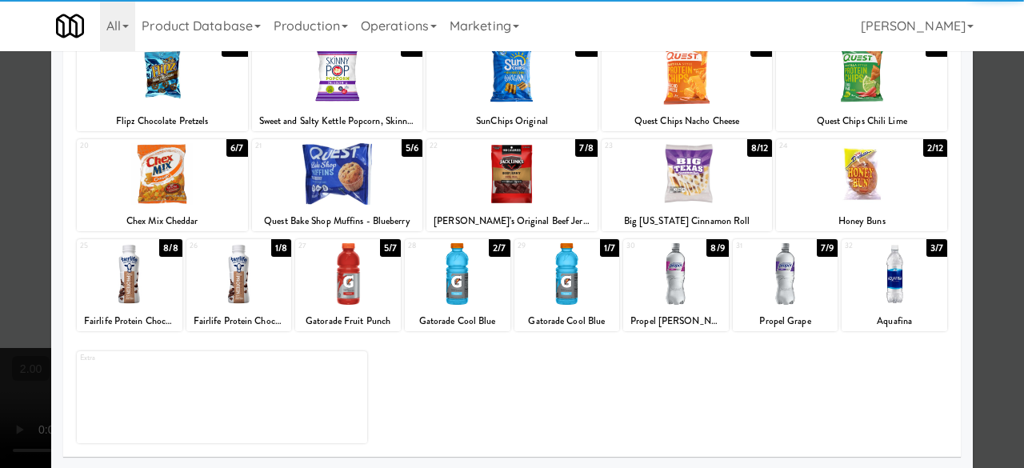
click at [875, 306] on div "32 3/7 Aquafina" at bounding box center [895, 285] width 106 height 92
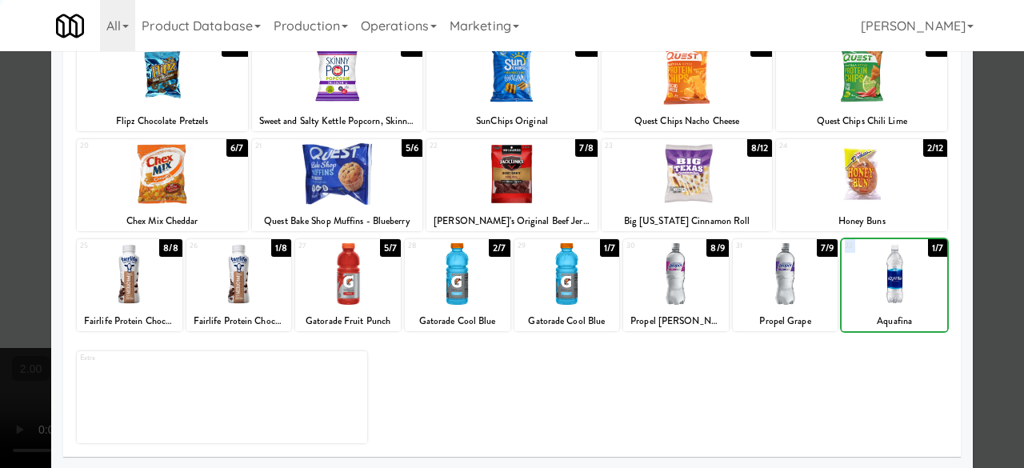
click at [875, 306] on div "32 1/7 Aquafina" at bounding box center [895, 285] width 106 height 92
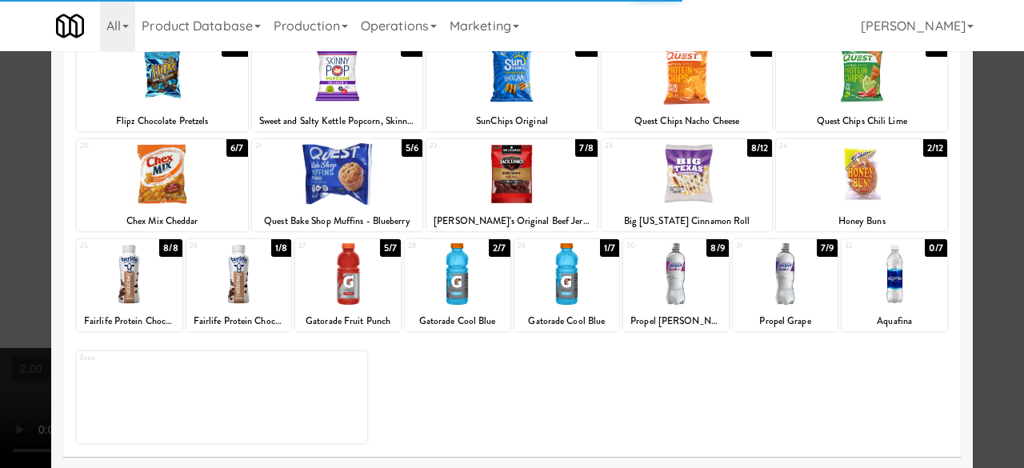
click at [980, 206] on div at bounding box center [512, 234] width 1024 height 468
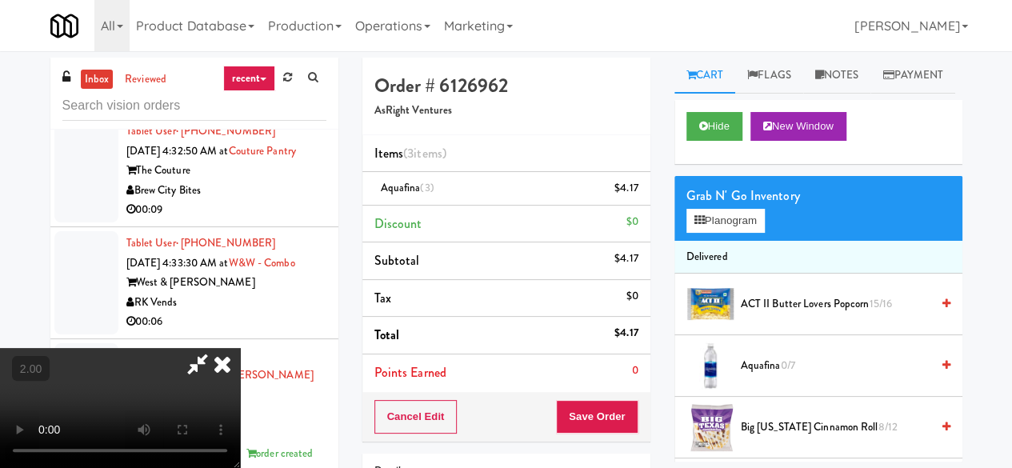
click at [240, 348] on video at bounding box center [120, 408] width 240 height 120
click at [216, 348] on icon at bounding box center [197, 364] width 37 height 32
click at [565, 150] on div "Order # 6126962 AsRight Ventures Items (3 items ) Aquafina (3) $4.17 Discount $…" at bounding box center [663, 331] width 600 height 547
click at [639, 194] on icon at bounding box center [639, 194] width 8 height 10
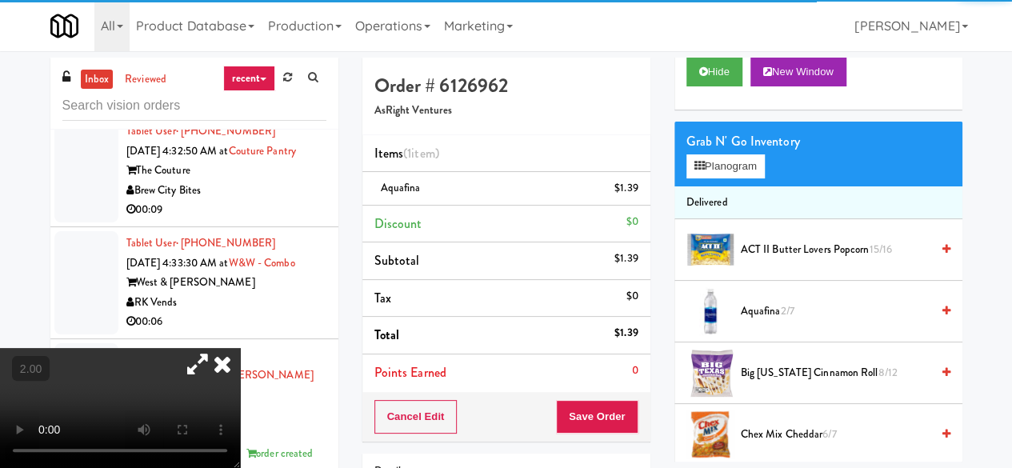
scroll to position [80, 0]
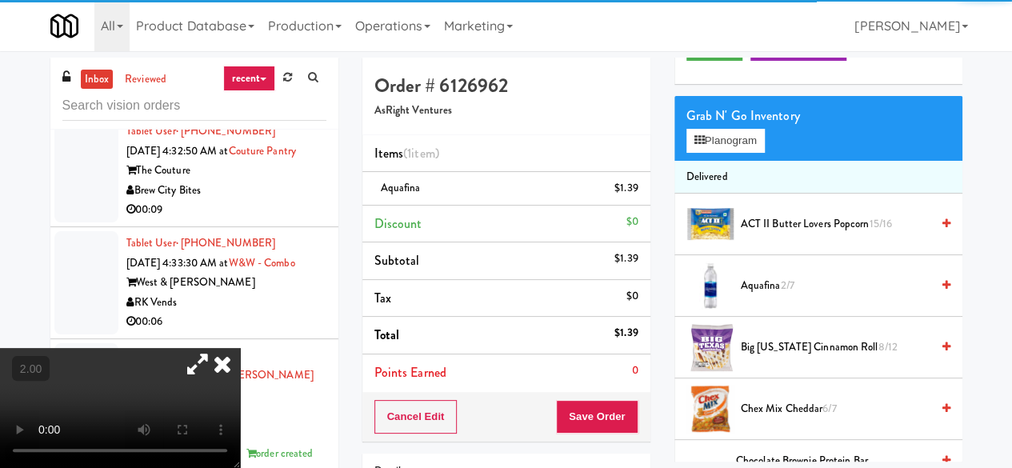
click at [783, 296] on span "Aquafina 2/7" at bounding box center [836, 286] width 190 height 20
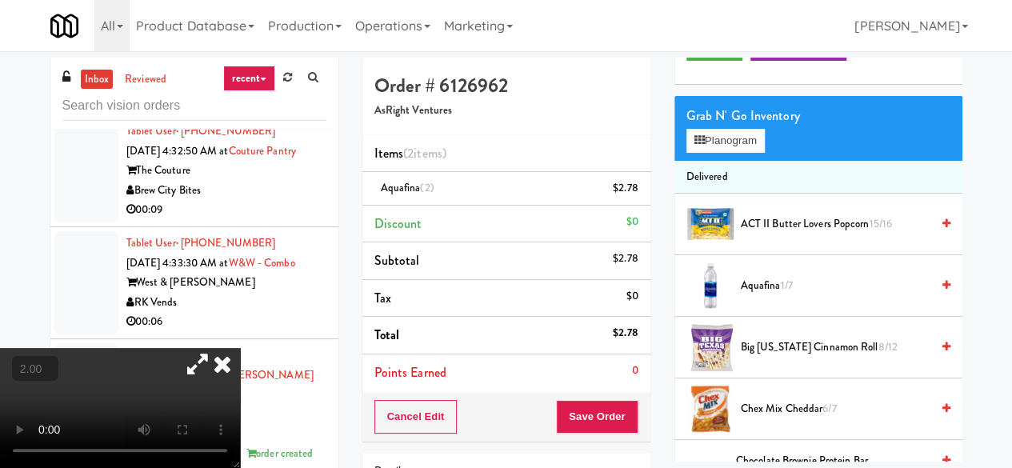
click at [37, 362] on span "2.00" at bounding box center [30, 370] width 31 height 16
click at [0, 0] on button "+" at bounding box center [0, 0] width 0 height 0
click at [603, 420] on button "Save Order" at bounding box center [597, 417] width 82 height 34
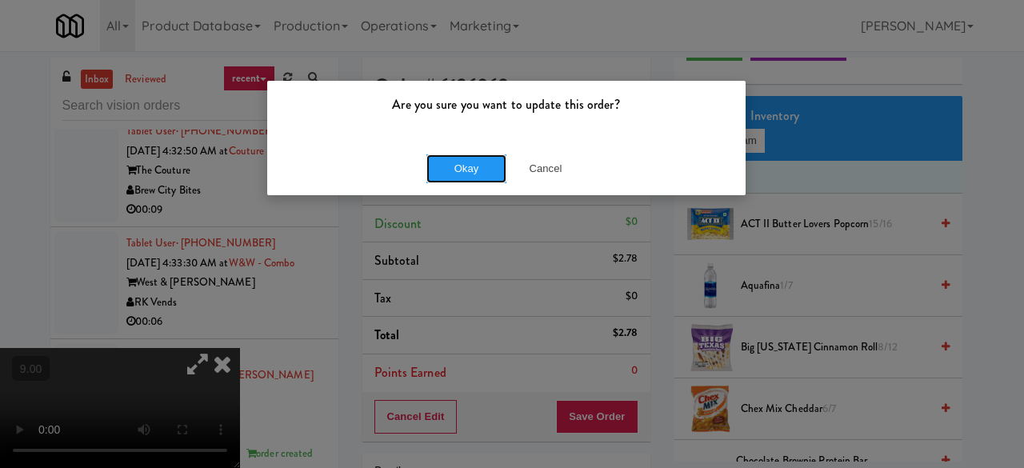
click at [447, 174] on button "Okay" at bounding box center [467, 168] width 80 height 29
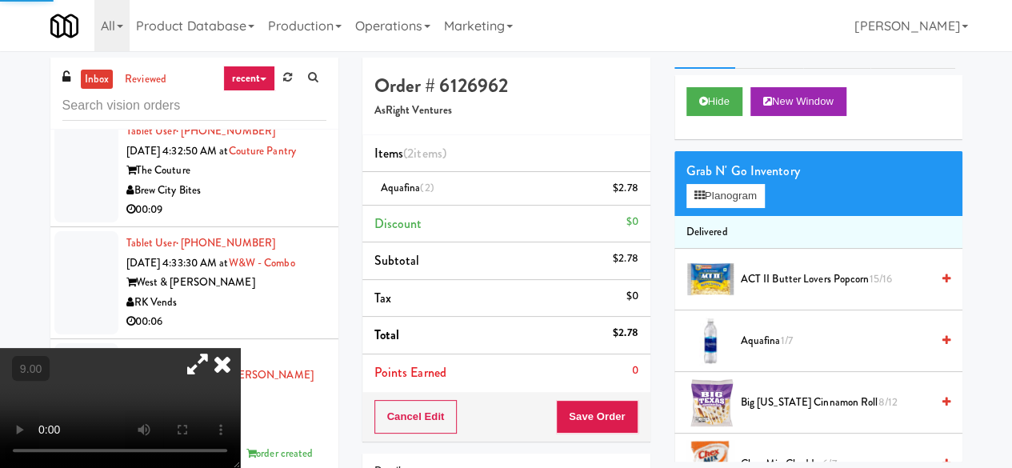
scroll to position [0, 0]
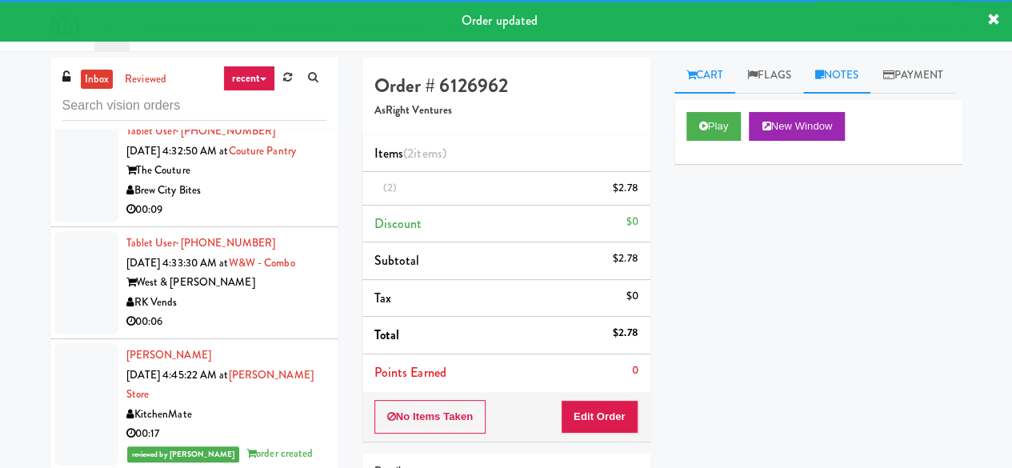
click at [863, 89] on link "Notes" at bounding box center [837, 76] width 68 height 36
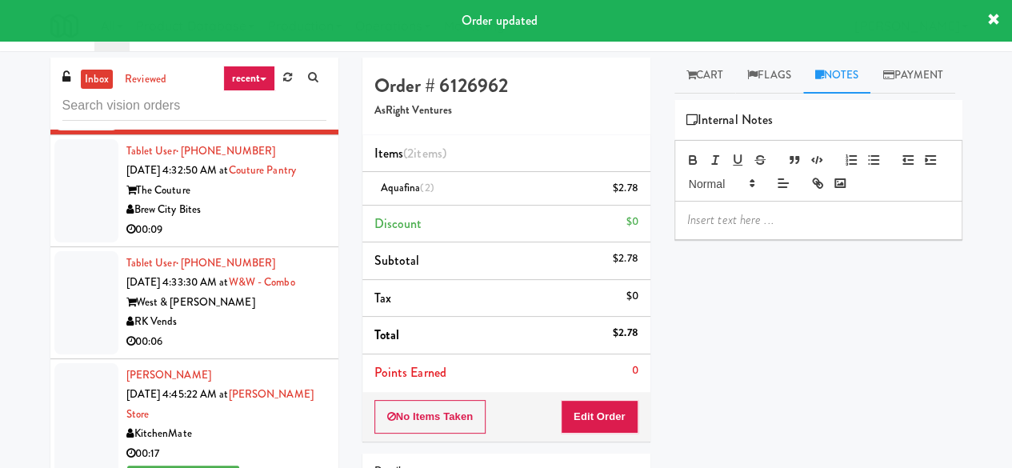
click at [735, 229] on p at bounding box center [818, 220] width 262 height 18
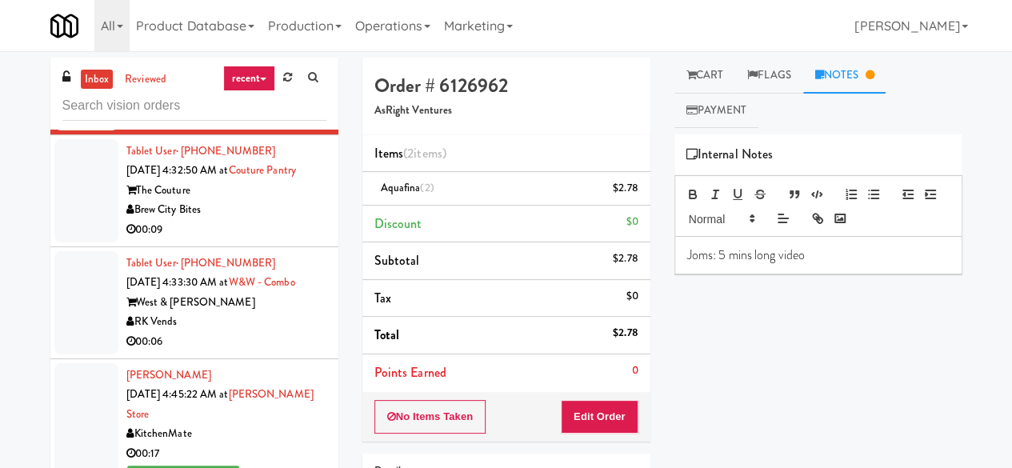
click at [282, 220] on div "Brew City Bites" at bounding box center [226, 210] width 200 height 20
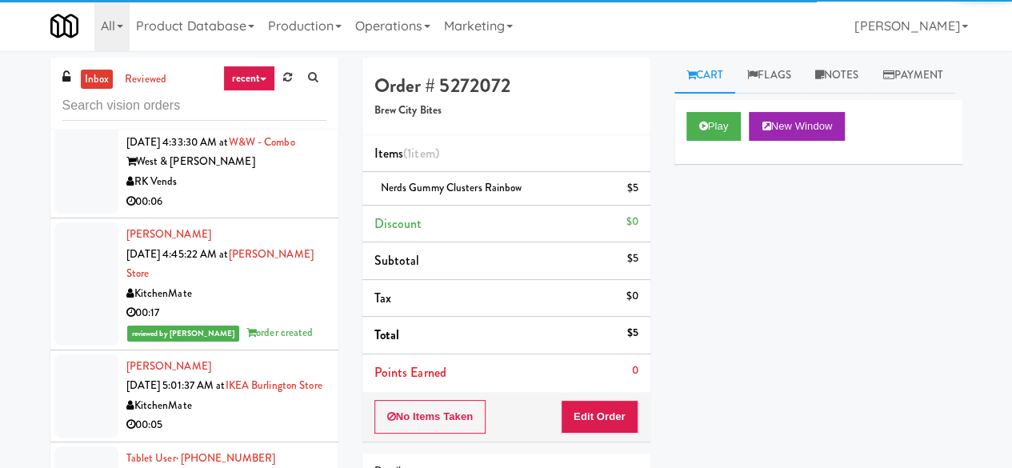
click at [257, 192] on div "RK Vends" at bounding box center [226, 182] width 200 height 20
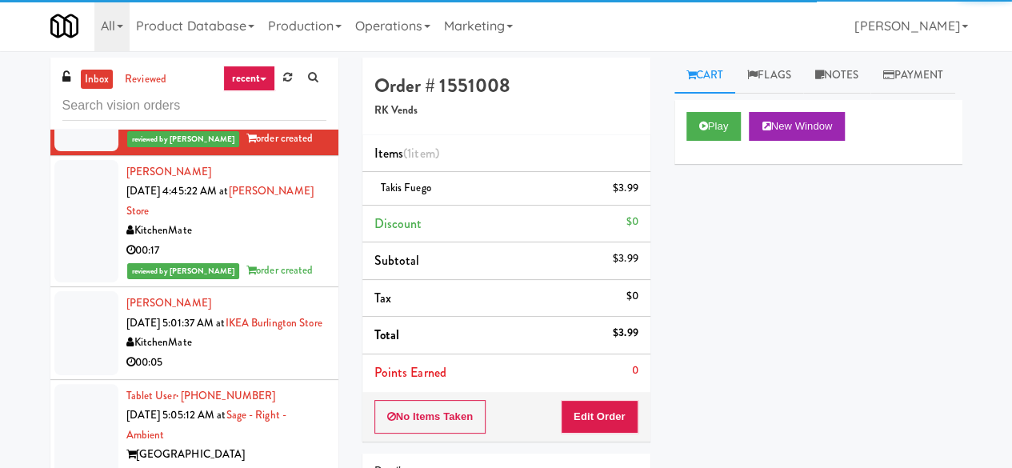
scroll to position [966, 0]
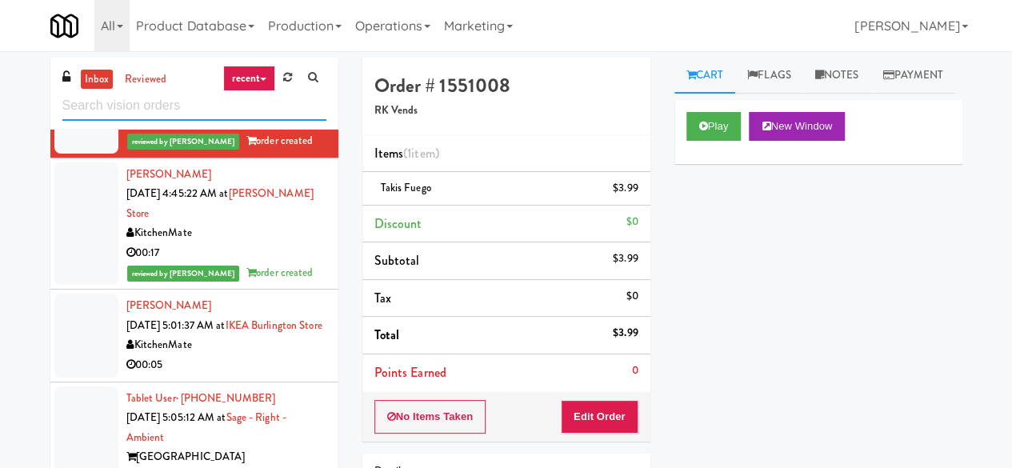
click at [180, 111] on input "text" at bounding box center [194, 106] width 264 height 30
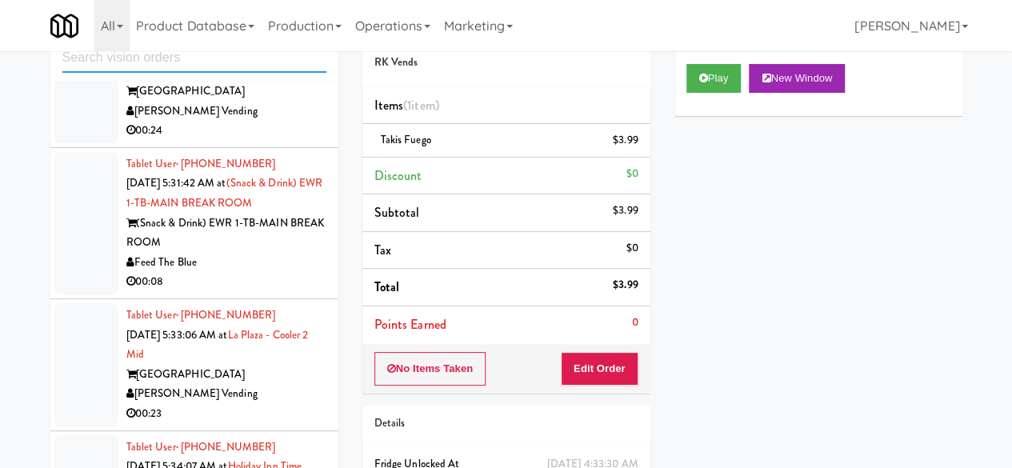
scroll to position [0, 0]
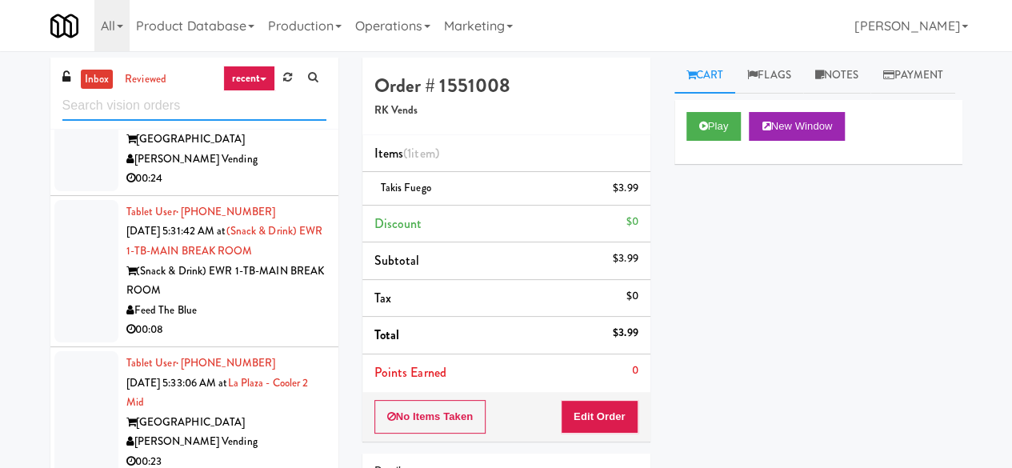
click at [226, 102] on input "text" at bounding box center [194, 106] width 264 height 30
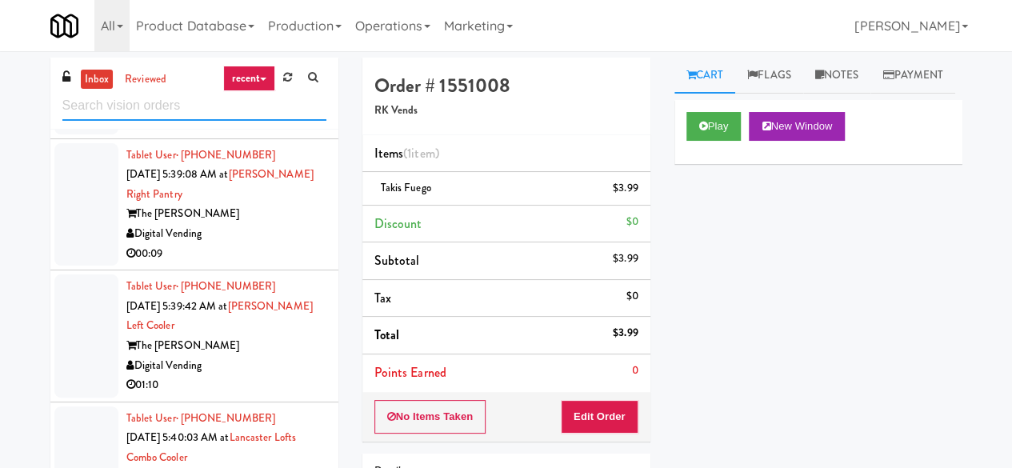
scroll to position [2221, 0]
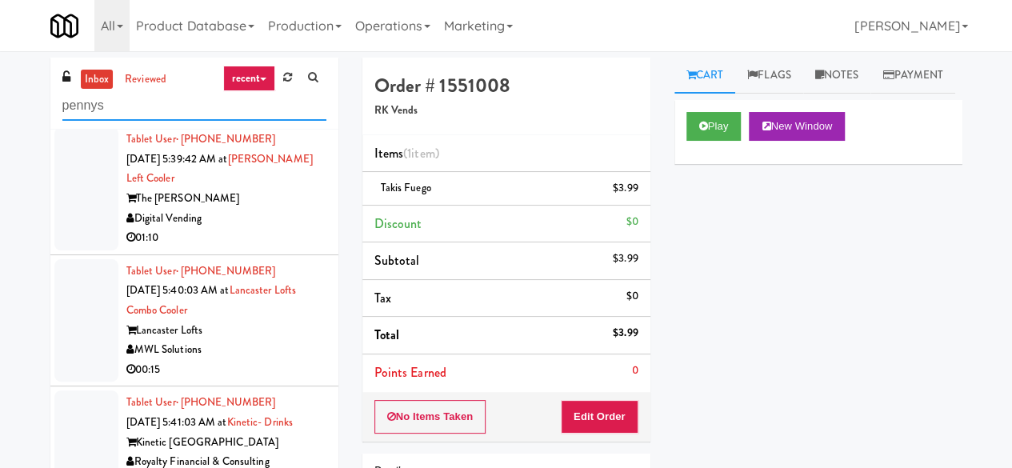
type input "pennys"
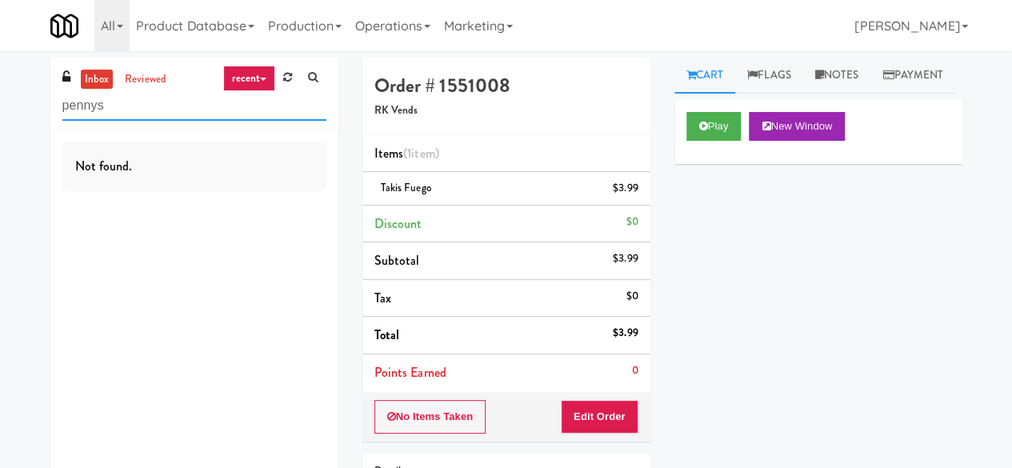
scroll to position [0, 0]
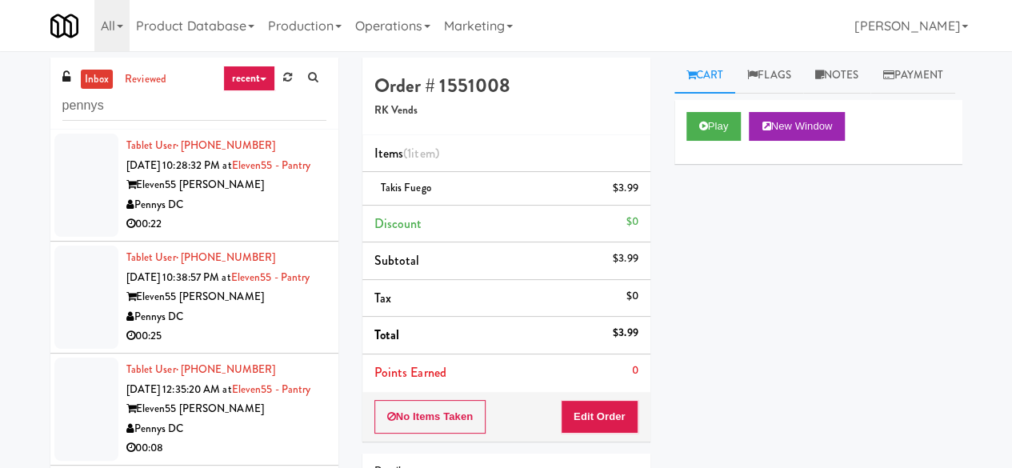
click at [261, 195] on div "Eleven55 [PERSON_NAME]" at bounding box center [226, 185] width 200 height 20
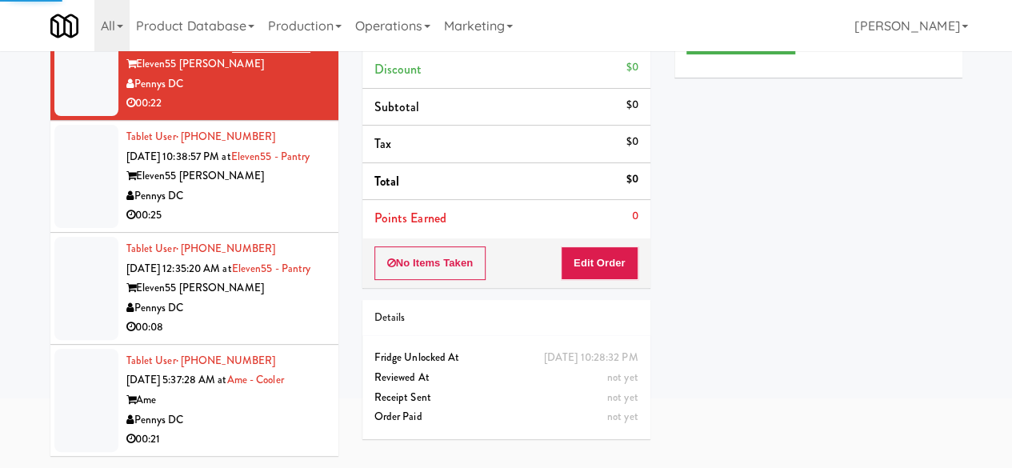
scroll to position [152, 0]
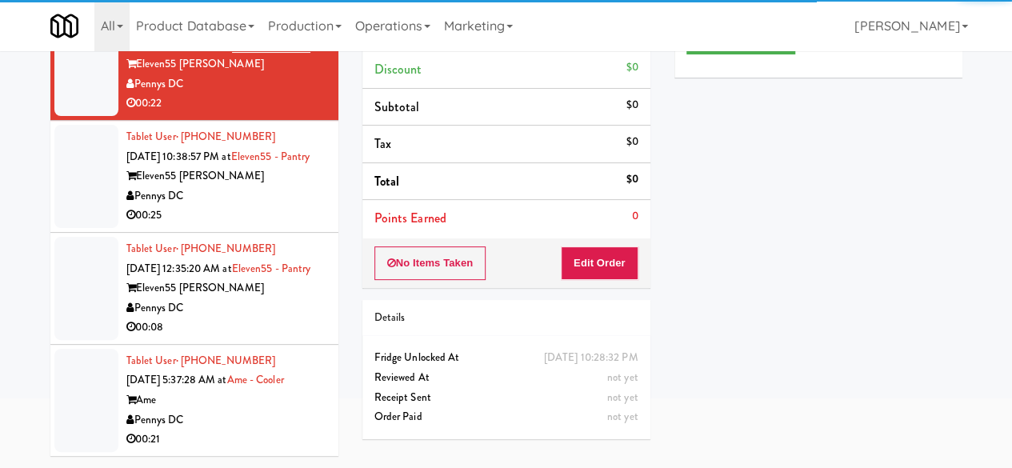
click at [274, 427] on div "Pennys DC" at bounding box center [226, 421] width 200 height 20
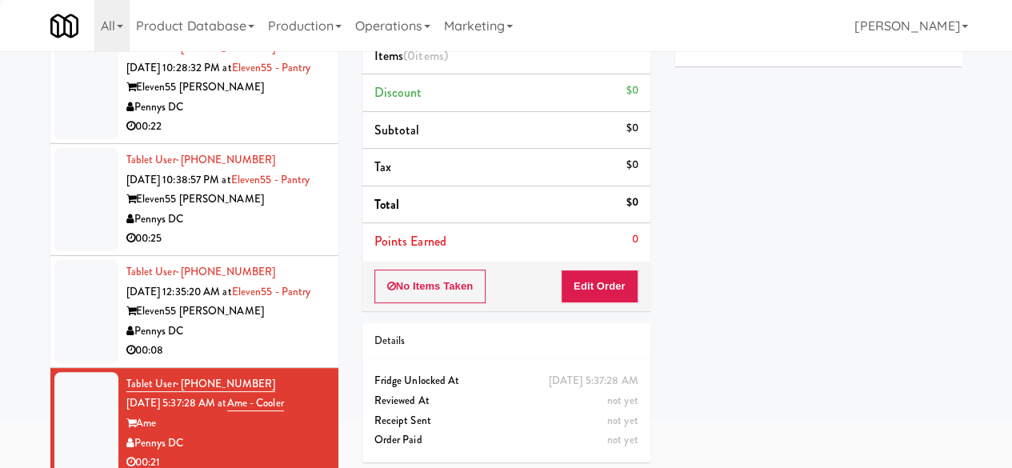
scroll to position [72, 0]
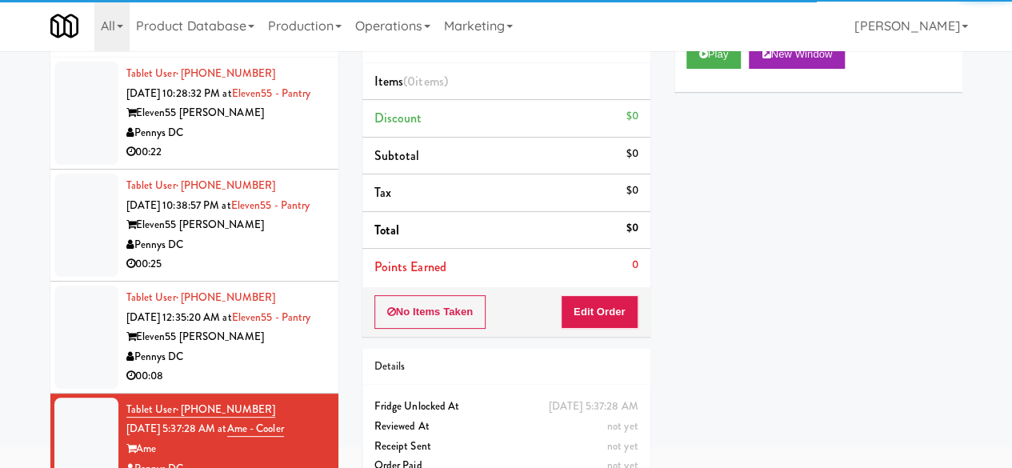
click at [717, 92] on div "Play New Window" at bounding box center [819, 60] width 288 height 64
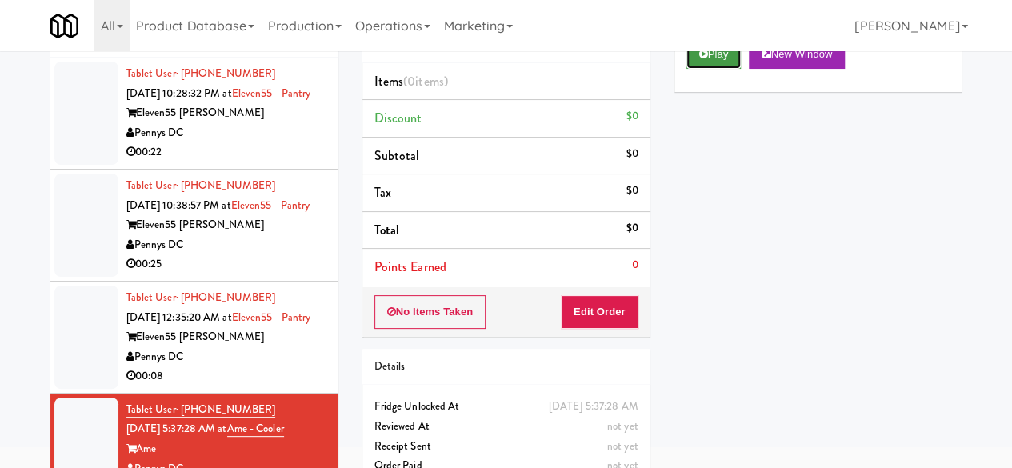
click at [717, 69] on button "Play" at bounding box center [714, 54] width 55 height 29
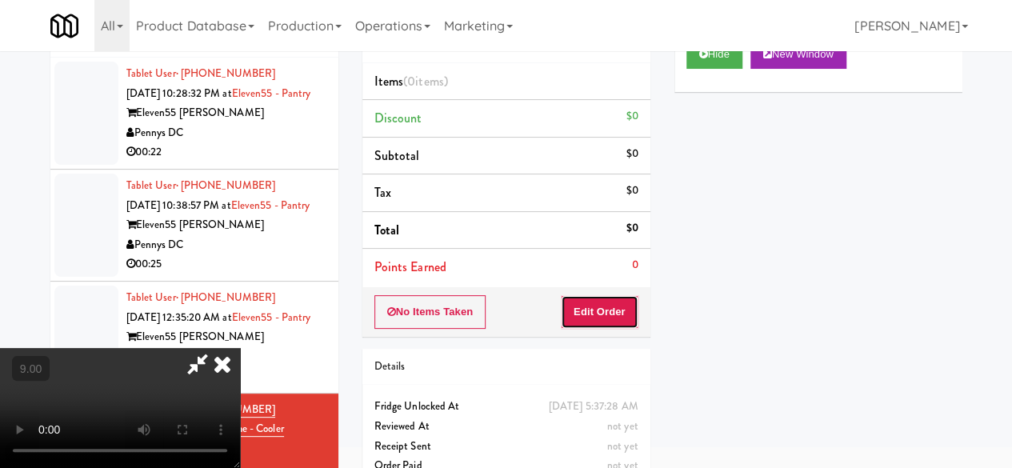
click at [611, 313] on button "Edit Order" at bounding box center [600, 312] width 78 height 34
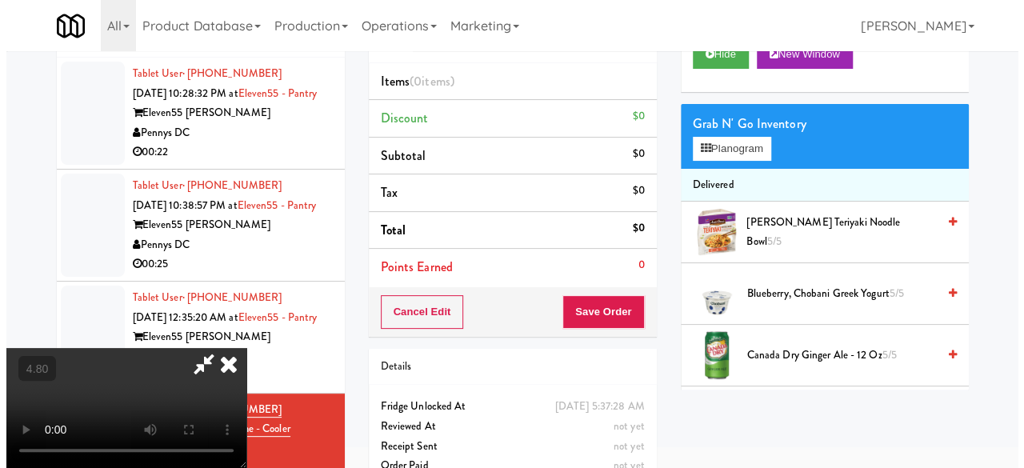
scroll to position [210, 0]
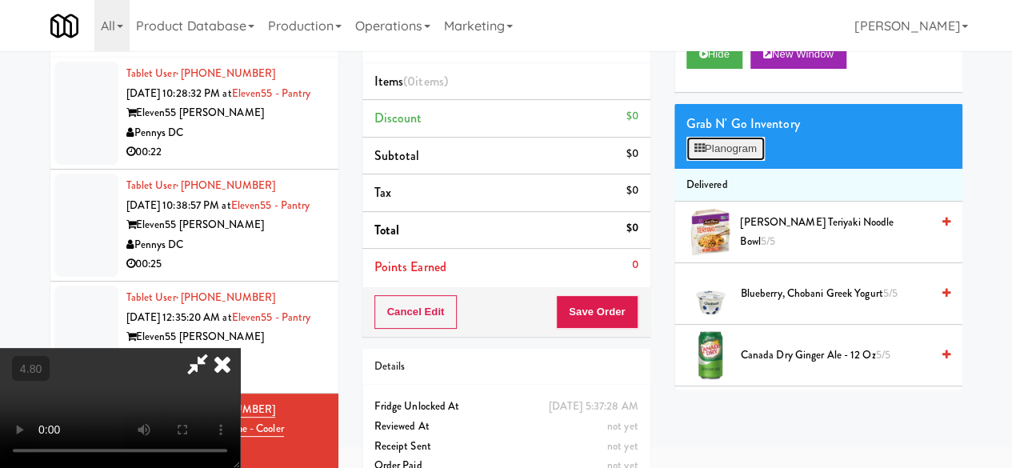
click at [717, 161] on button "Planogram" at bounding box center [726, 149] width 78 height 24
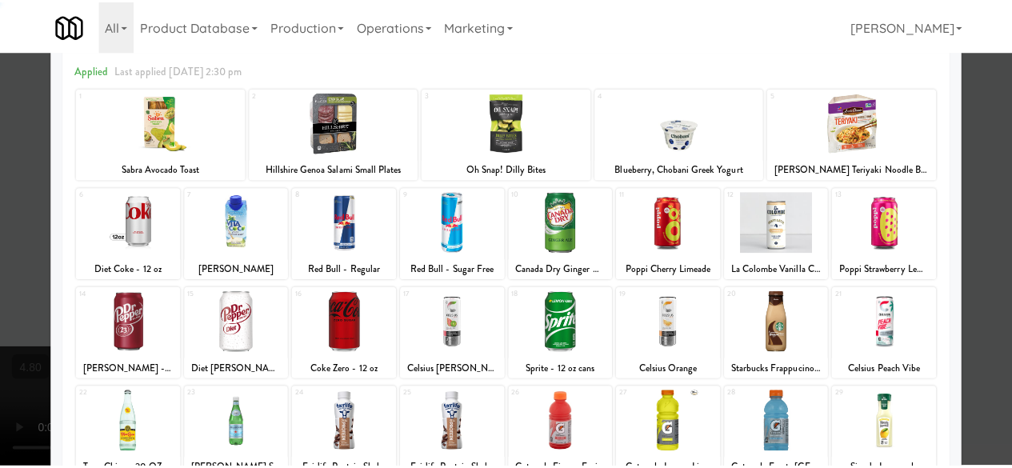
scroll to position [317, 0]
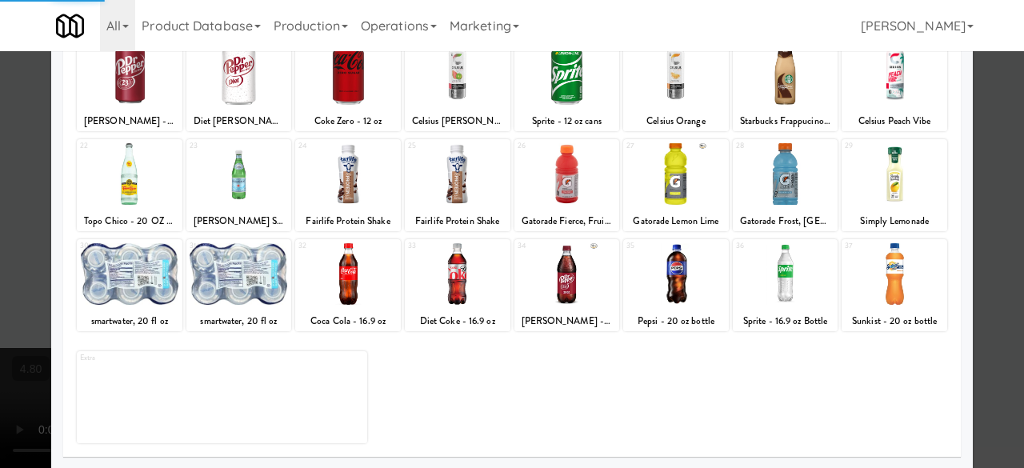
click at [366, 189] on div at bounding box center [348, 174] width 106 height 62
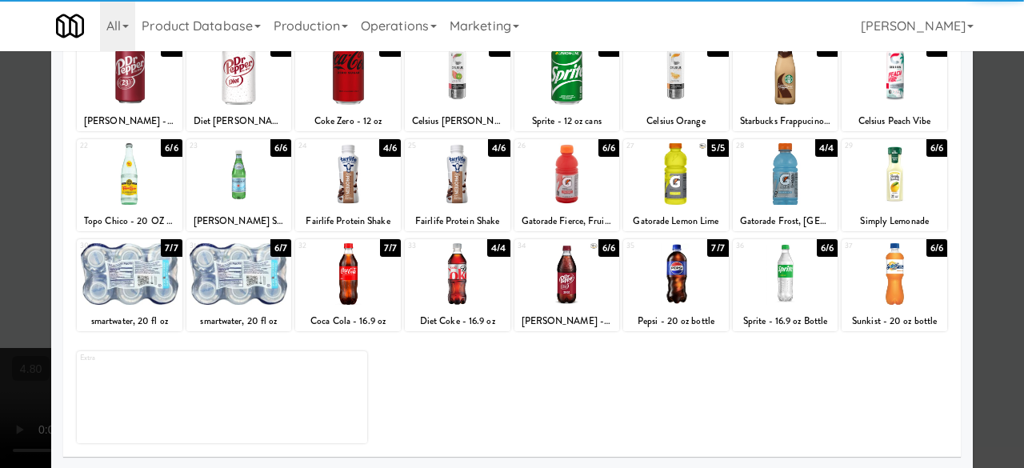
click at [414, 187] on div at bounding box center [458, 174] width 106 height 62
click at [411, 187] on div at bounding box center [458, 174] width 106 height 62
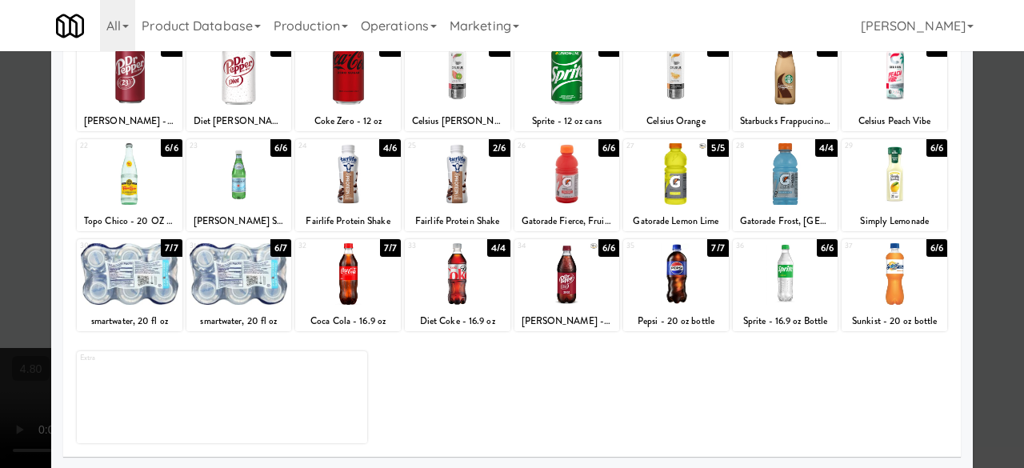
click at [967, 146] on div at bounding box center [512, 234] width 1024 height 468
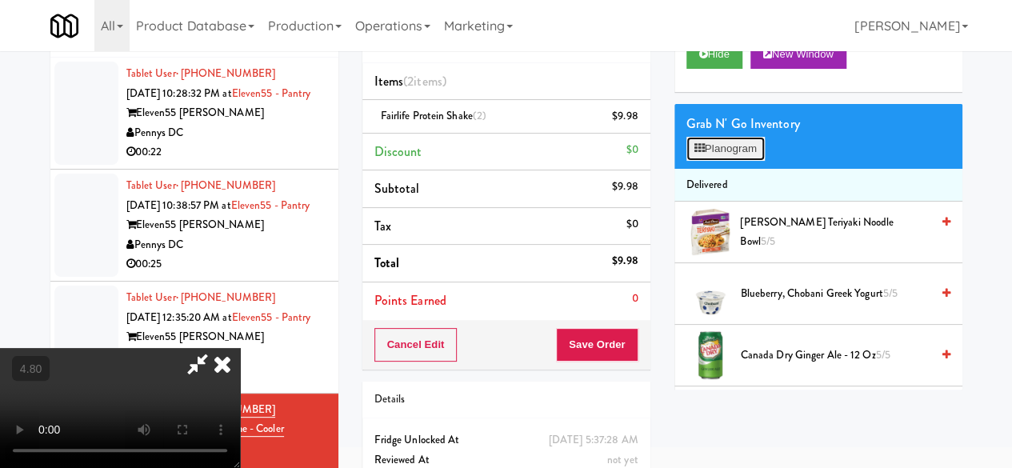
click at [747, 161] on button "Planogram" at bounding box center [726, 149] width 78 height 24
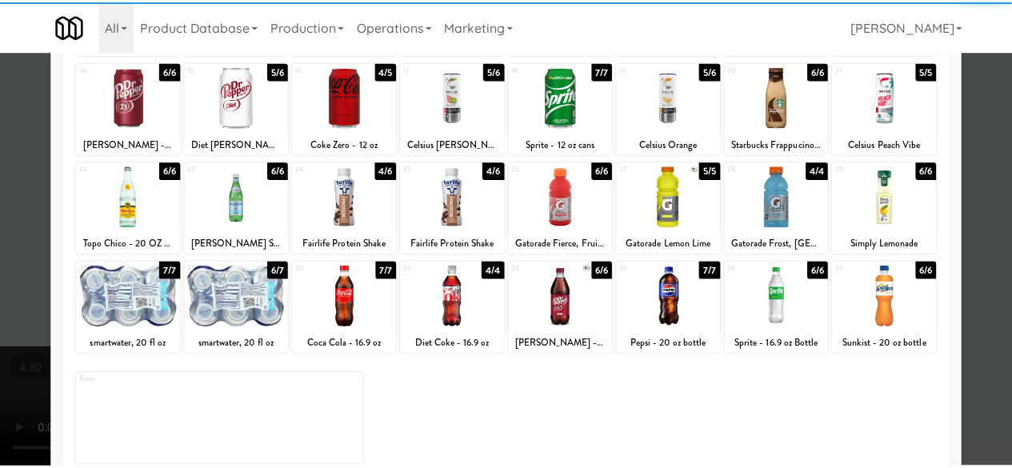
scroll to position [317, 0]
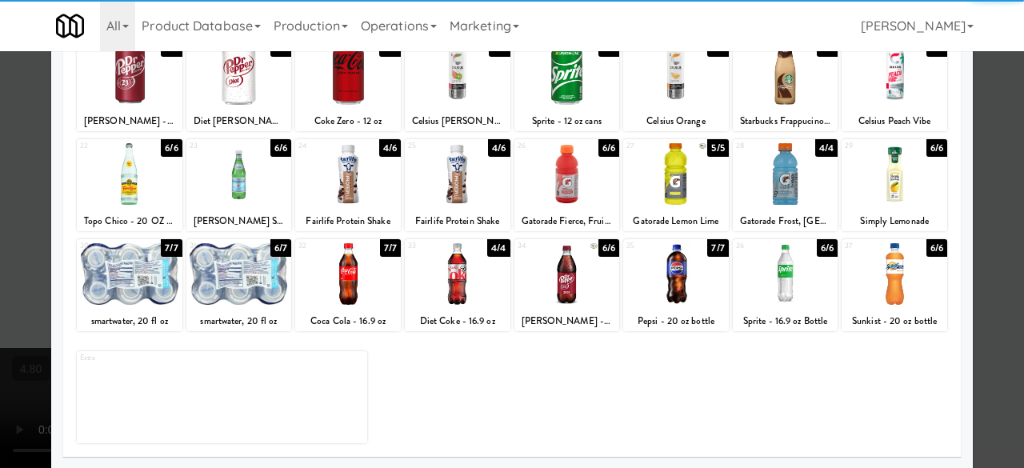
click at [351, 197] on div at bounding box center [348, 174] width 106 height 62
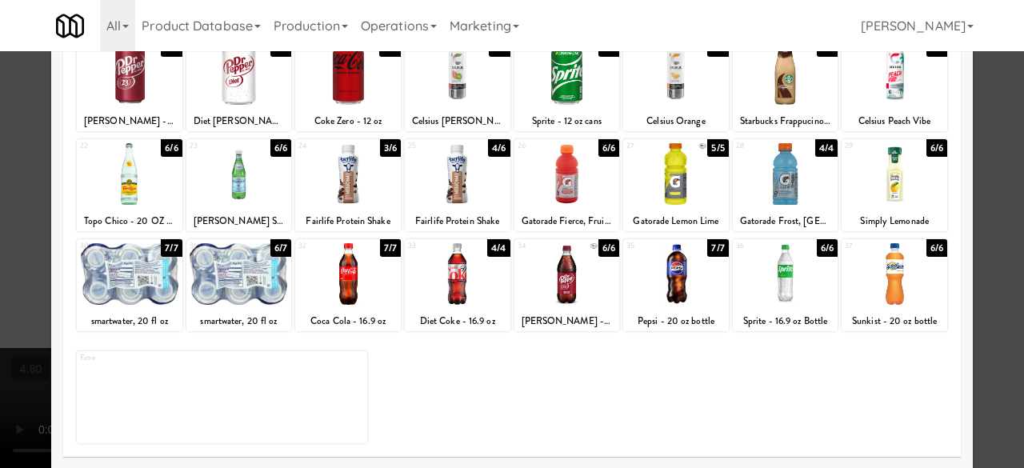
click at [991, 114] on div at bounding box center [512, 234] width 1024 height 468
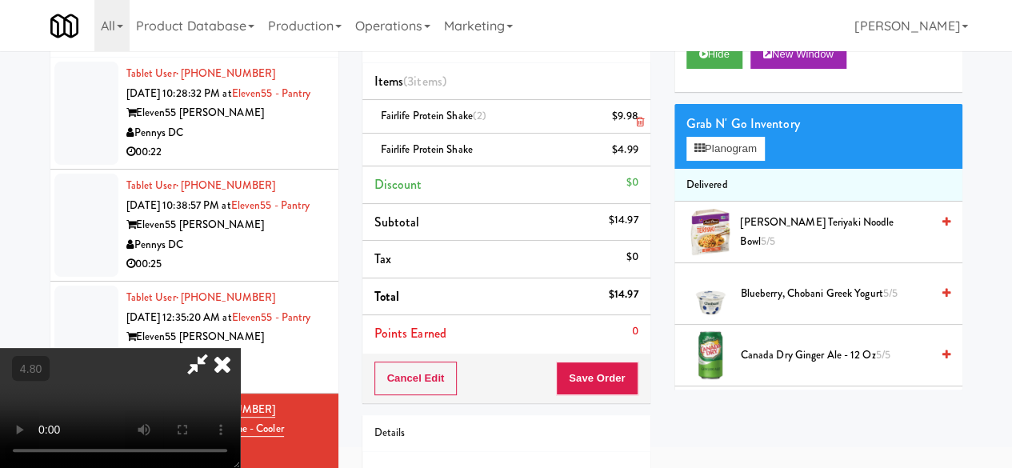
click at [642, 109] on li "Fairlife Protein Shake (2) $9.98" at bounding box center [507, 117] width 288 height 34
click at [639, 110] on li "Fairlife Protein Shake (2) $9.98" at bounding box center [507, 117] width 288 height 34
click at [635, 110] on div "$9.98" at bounding box center [625, 116] width 26 height 20
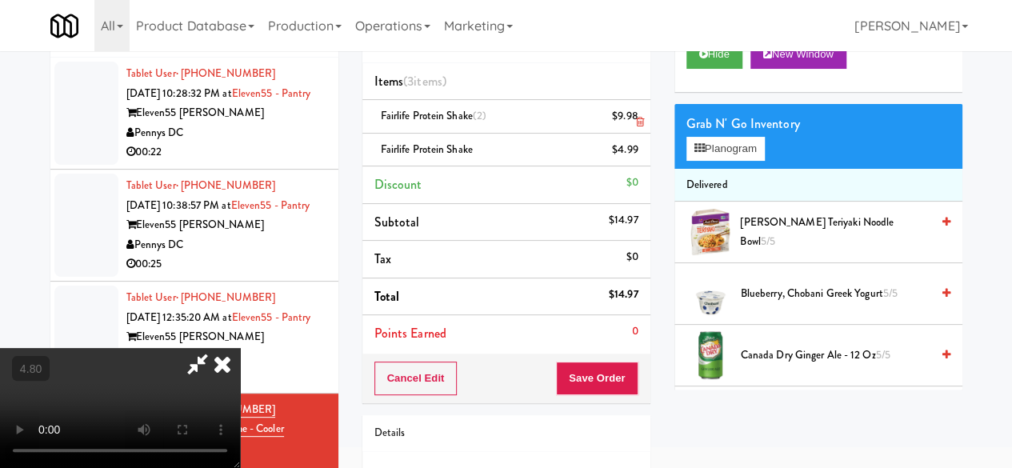
click at [635, 119] on icon at bounding box center [639, 122] width 8 height 10
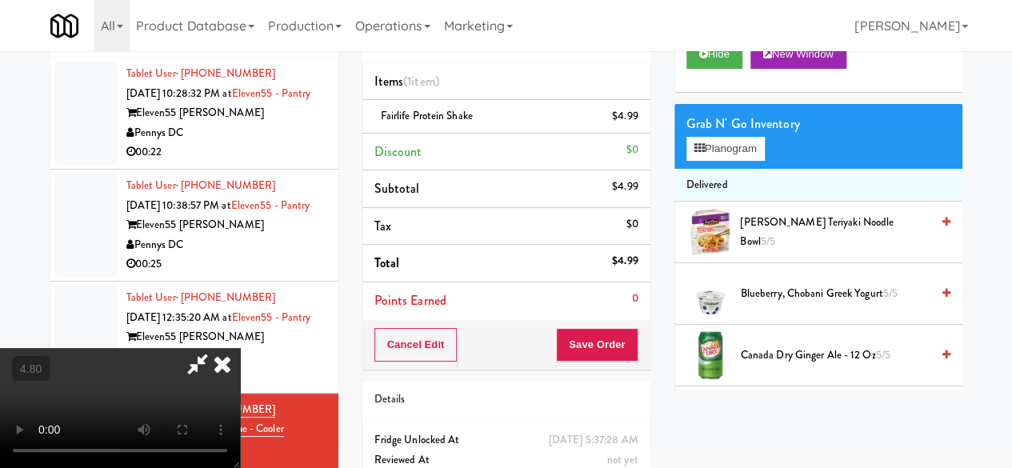
click at [216, 348] on icon at bounding box center [197, 364] width 37 height 32
click at [595, 348] on button "Save Order" at bounding box center [597, 345] width 82 height 34
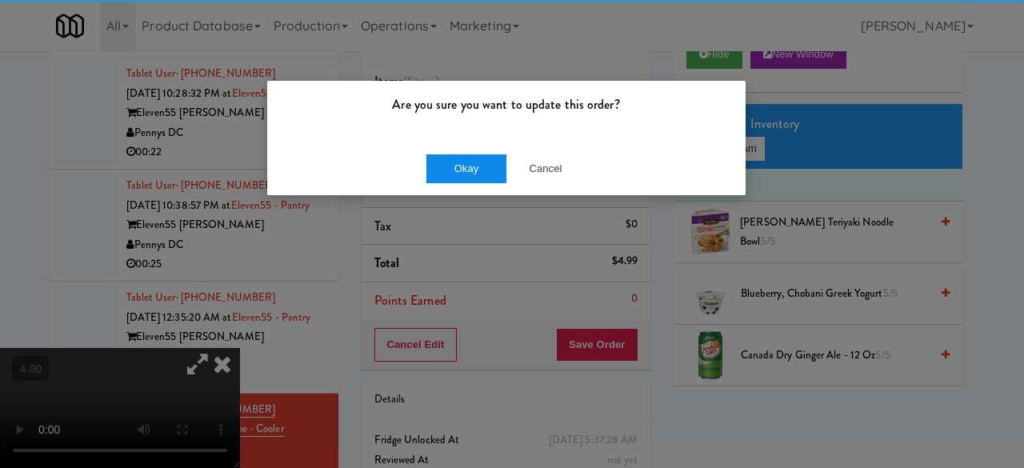
click at [457, 148] on div "Okay Cancel" at bounding box center [506, 169] width 479 height 54
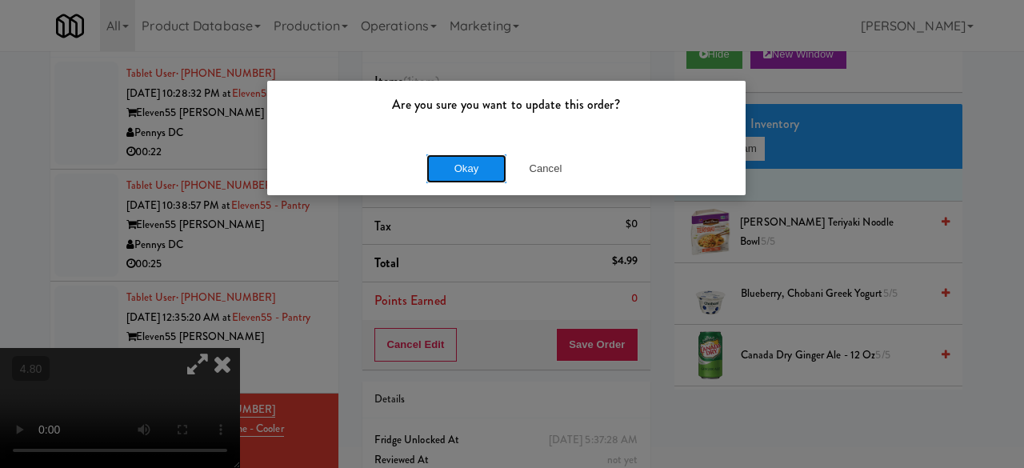
click at [461, 156] on button "Okay" at bounding box center [467, 168] width 80 height 29
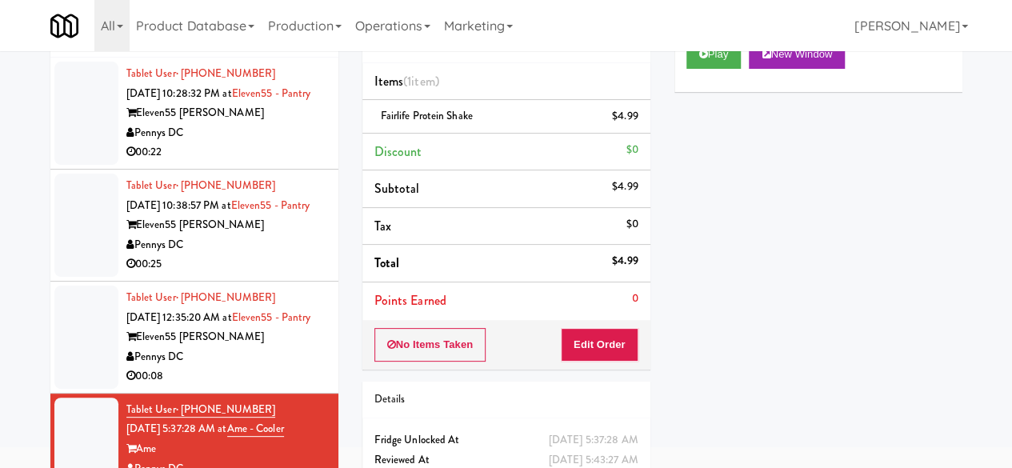
scroll to position [45, 0]
click at [275, 367] on div "Pennys DC" at bounding box center [226, 357] width 200 height 20
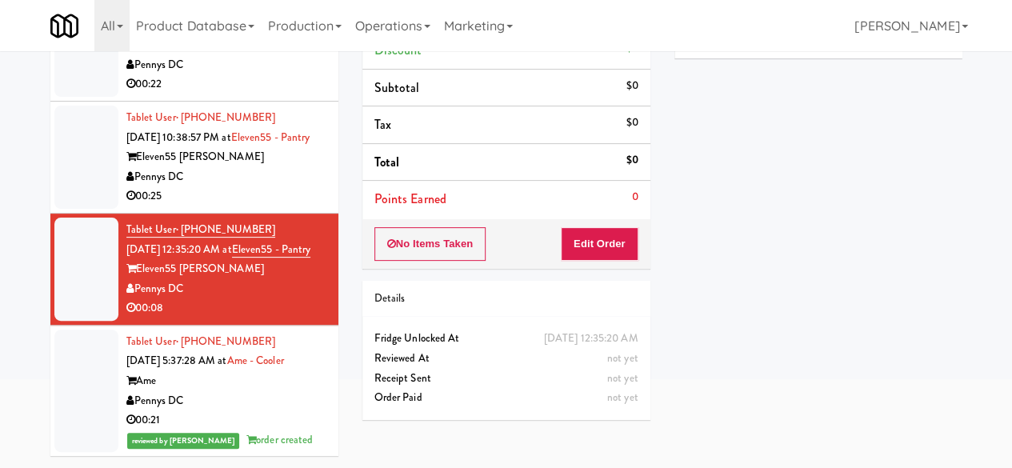
click at [261, 206] on div "00:25" at bounding box center [226, 196] width 200 height 20
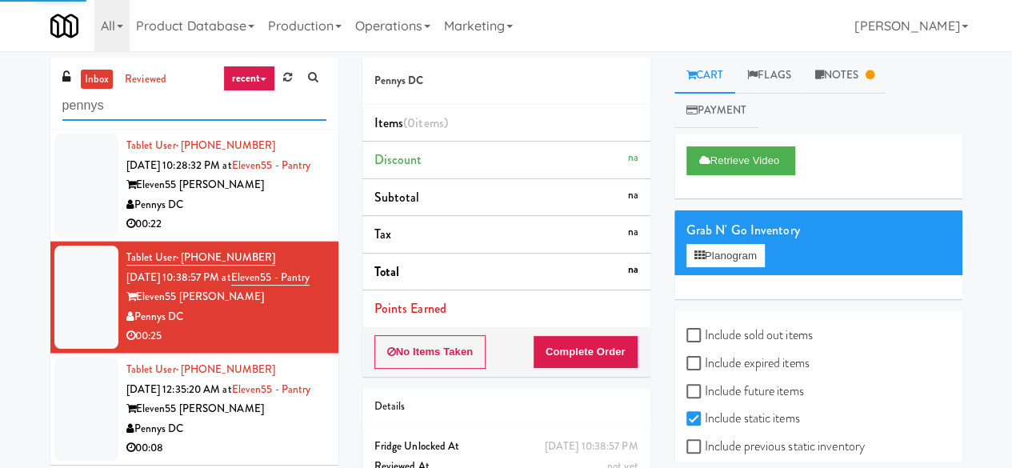
click at [207, 113] on input "pennys" at bounding box center [194, 106] width 264 height 30
click at [207, 111] on input "pennys" at bounding box center [194, 106] width 264 height 30
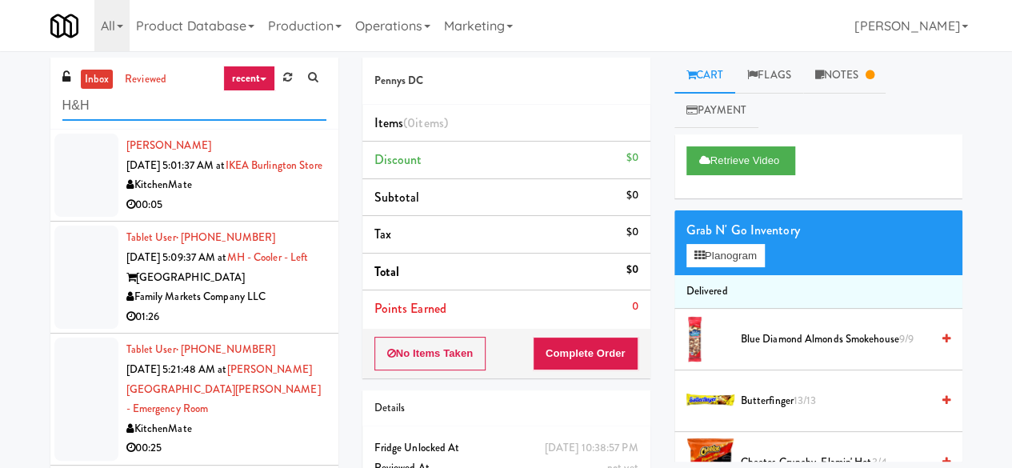
click at [137, 99] on input "H&H" at bounding box center [194, 106] width 264 height 30
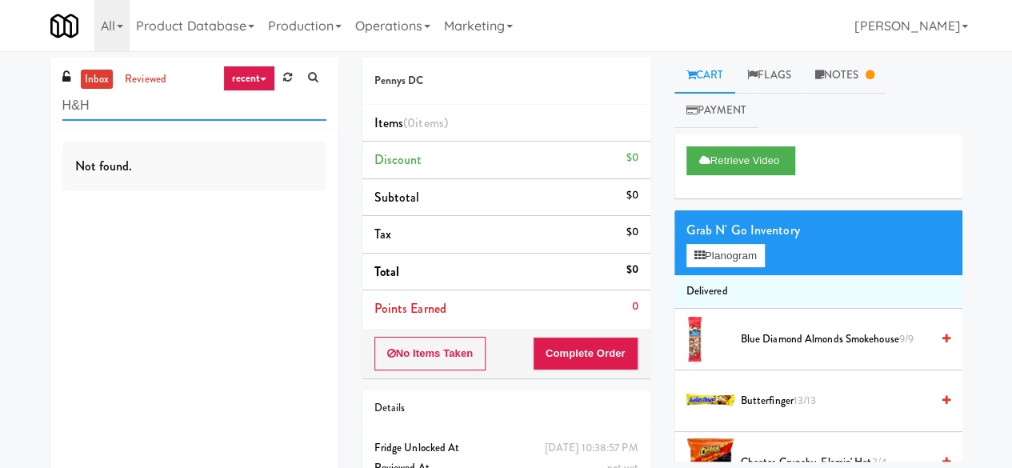
click at [171, 107] on input "H&H" at bounding box center [194, 106] width 264 height 30
type input "Mountain"
click at [208, 106] on input "Mountain" at bounding box center [194, 106] width 264 height 30
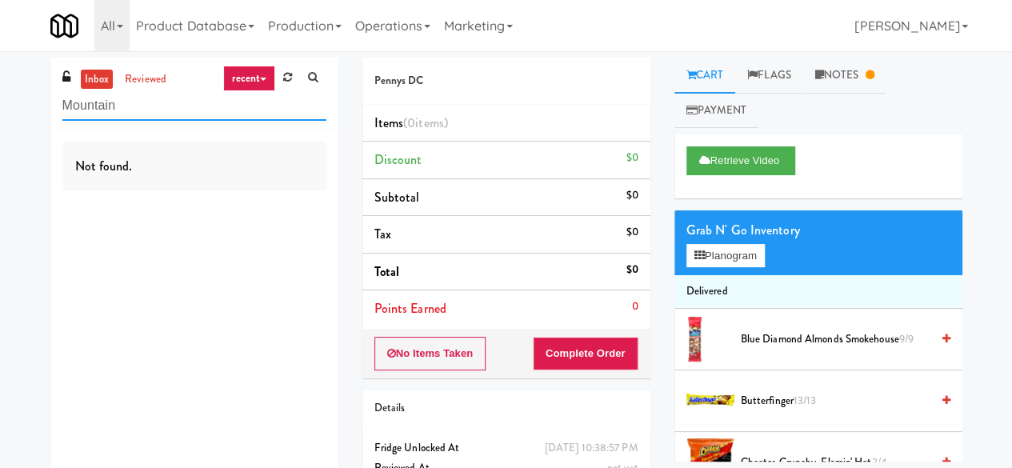
click at [208, 106] on input "Mountain" at bounding box center [194, 106] width 264 height 30
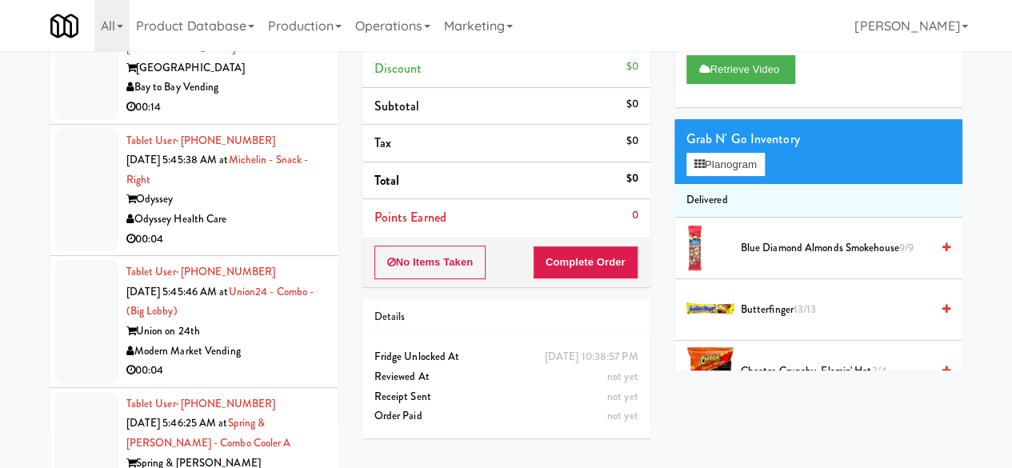
scroll to position [152, 0]
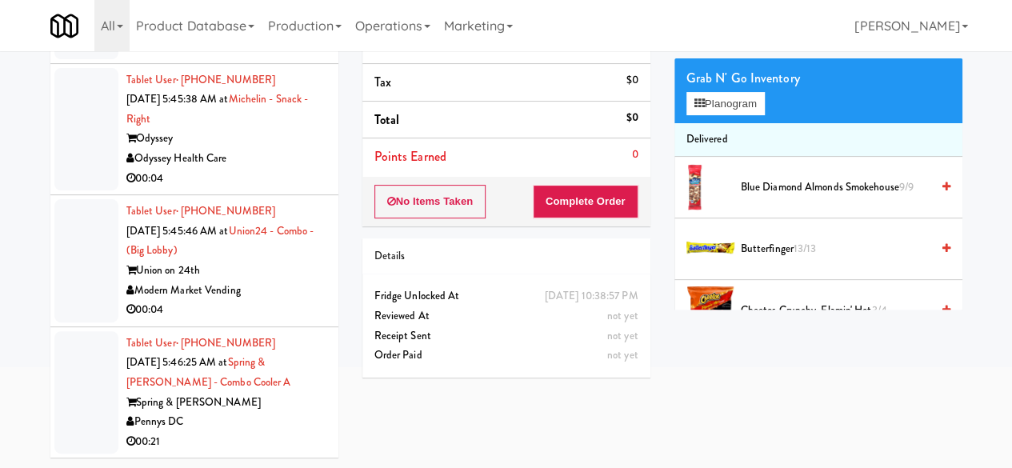
click at [258, 420] on div "Pennys DC" at bounding box center [226, 422] width 200 height 20
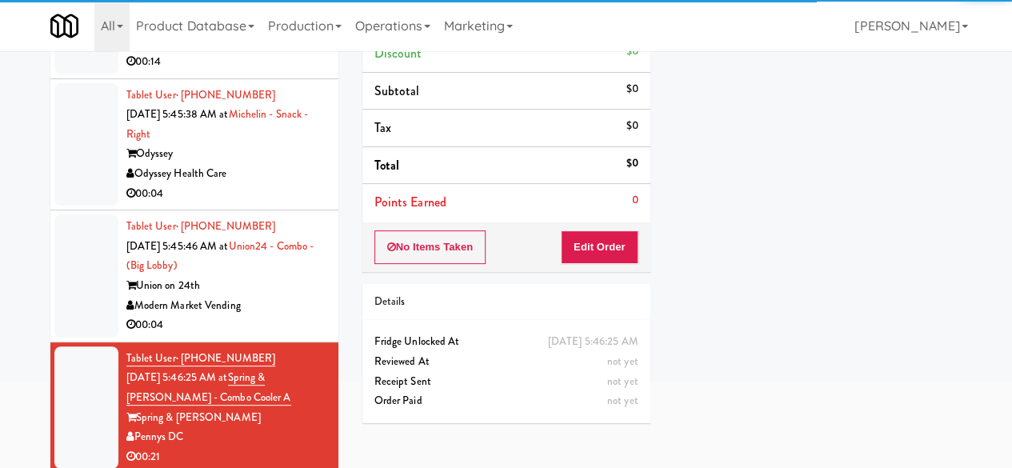
scroll to position [152, 0]
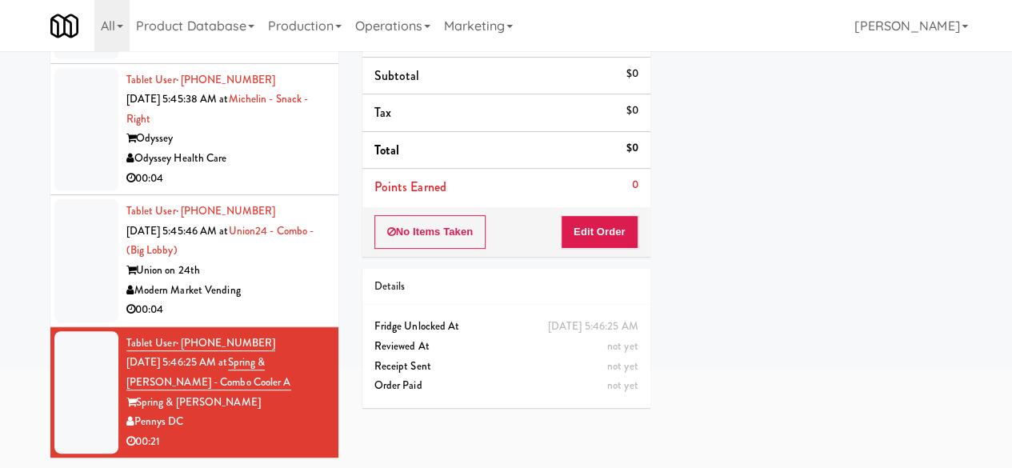
click at [285, 290] on div "Modern Market Vending" at bounding box center [226, 291] width 200 height 20
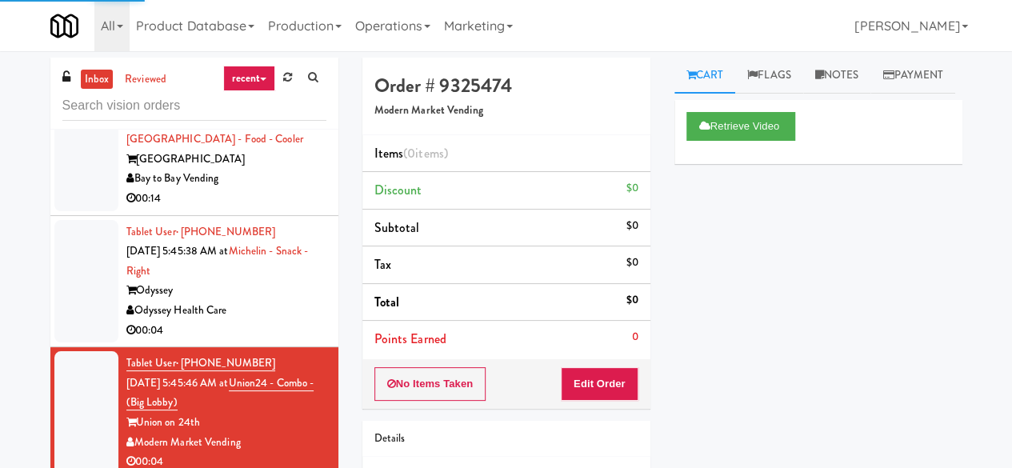
click at [288, 295] on div "Odyssey" at bounding box center [226, 291] width 200 height 20
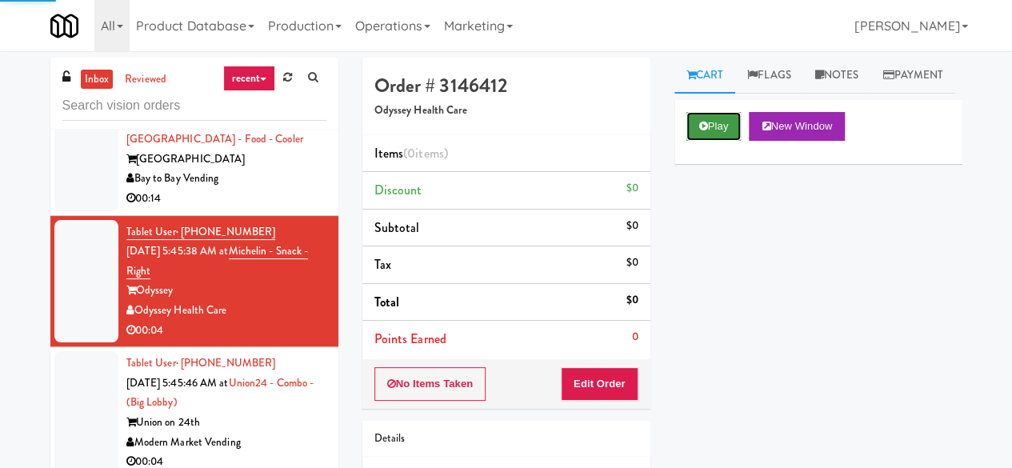
click at [719, 141] on button "Play" at bounding box center [714, 126] width 55 height 29
click at [711, 141] on button "Play" at bounding box center [714, 126] width 55 height 29
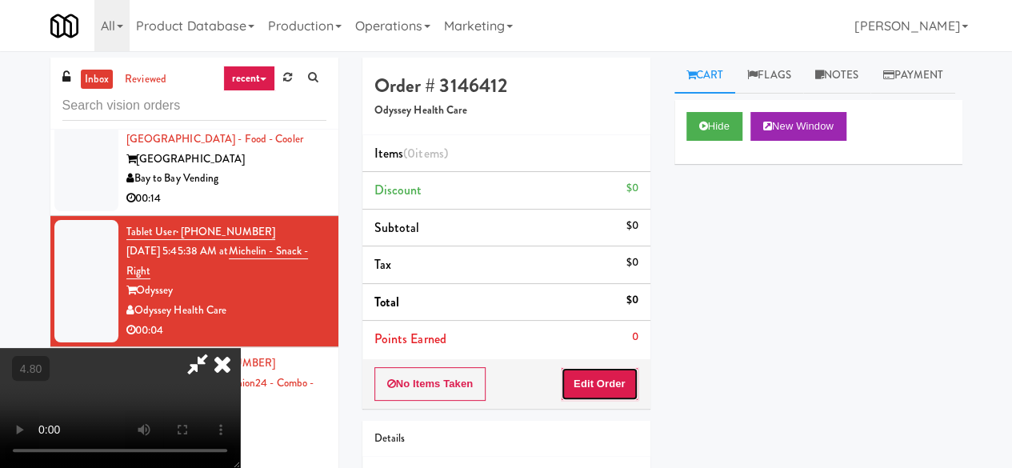
click at [595, 386] on button "Edit Order" at bounding box center [600, 384] width 78 height 34
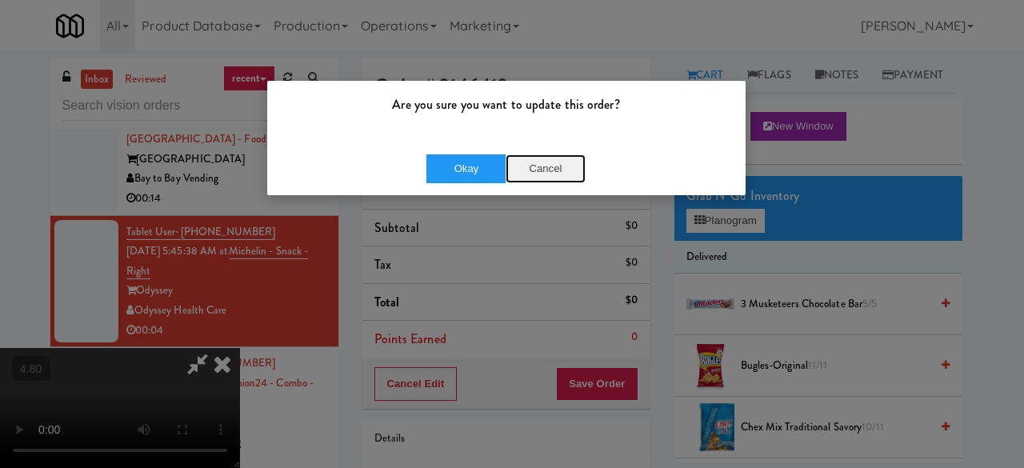
click at [554, 172] on button "Cancel" at bounding box center [546, 168] width 80 height 29
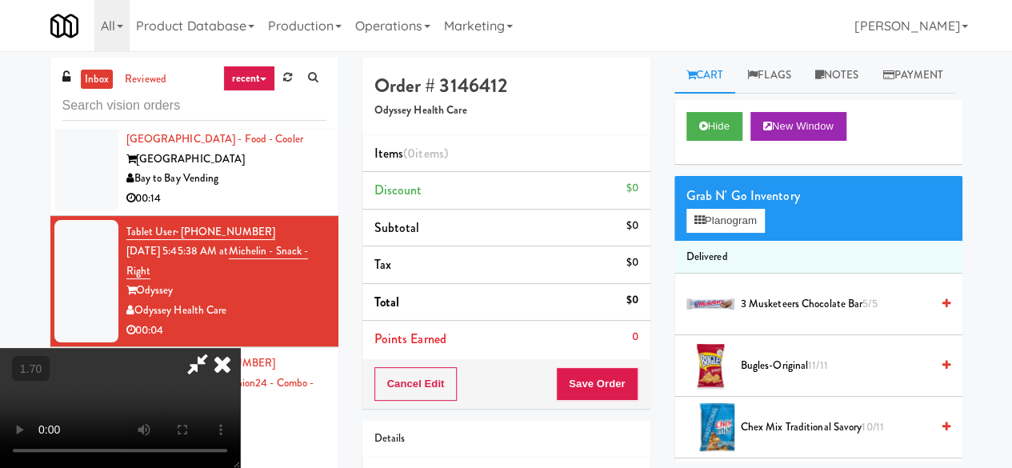
click at [240, 348] on video at bounding box center [120, 408] width 240 height 120
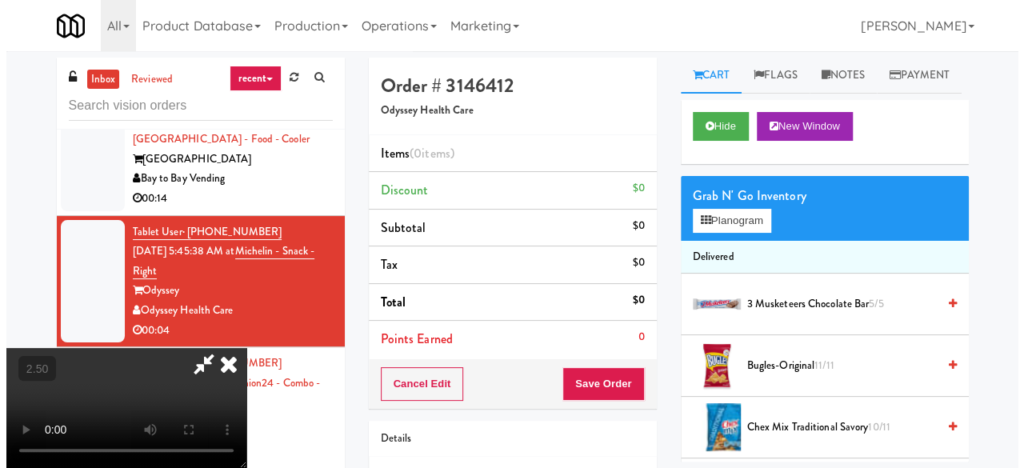
scroll to position [33, 0]
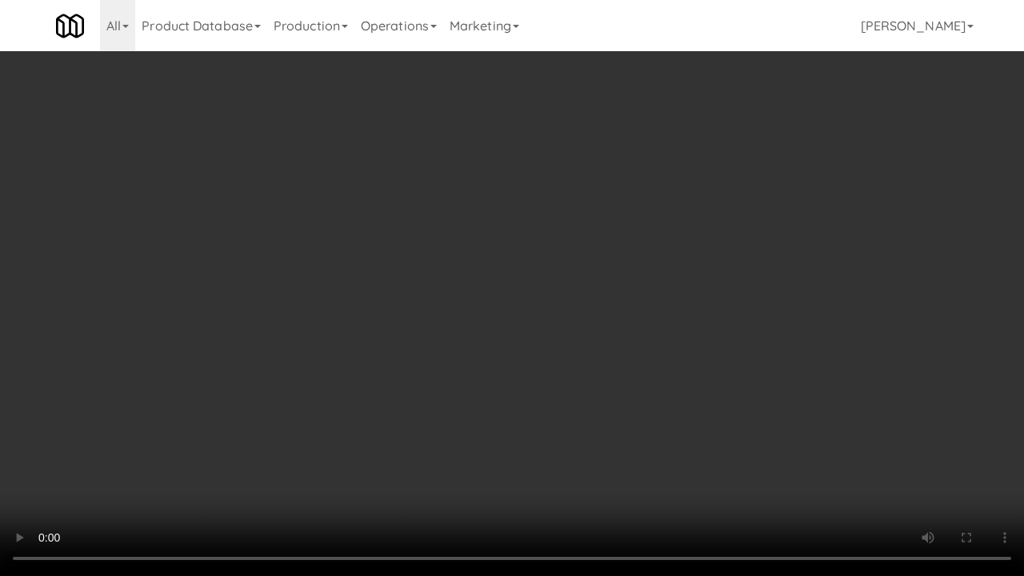
click at [659, 351] on video at bounding box center [512, 288] width 1024 height 576
click at [589, 331] on video at bounding box center [512, 288] width 1024 height 576
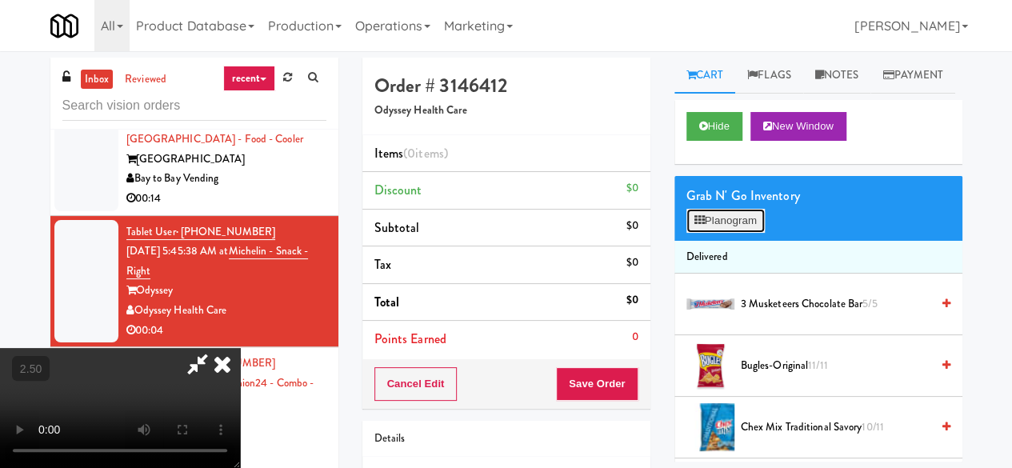
click at [739, 233] on button "Planogram" at bounding box center [726, 221] width 78 height 24
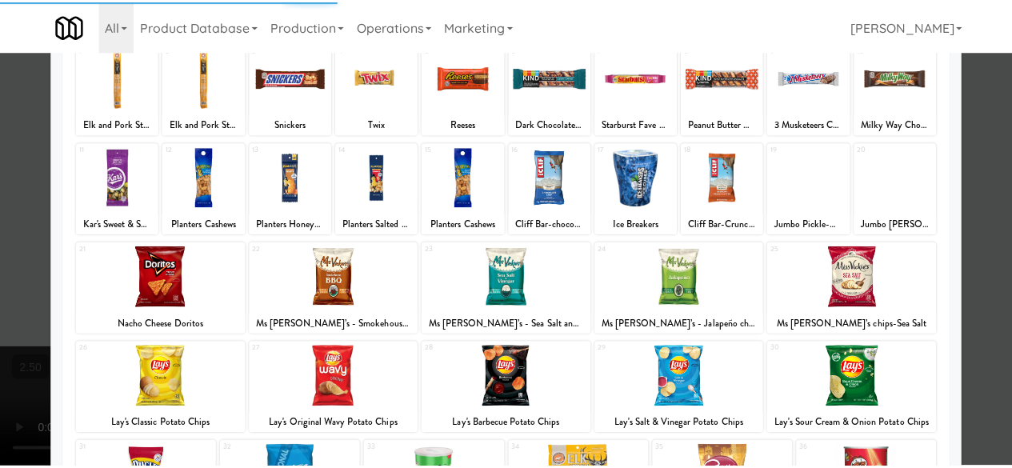
scroll to position [317, 0]
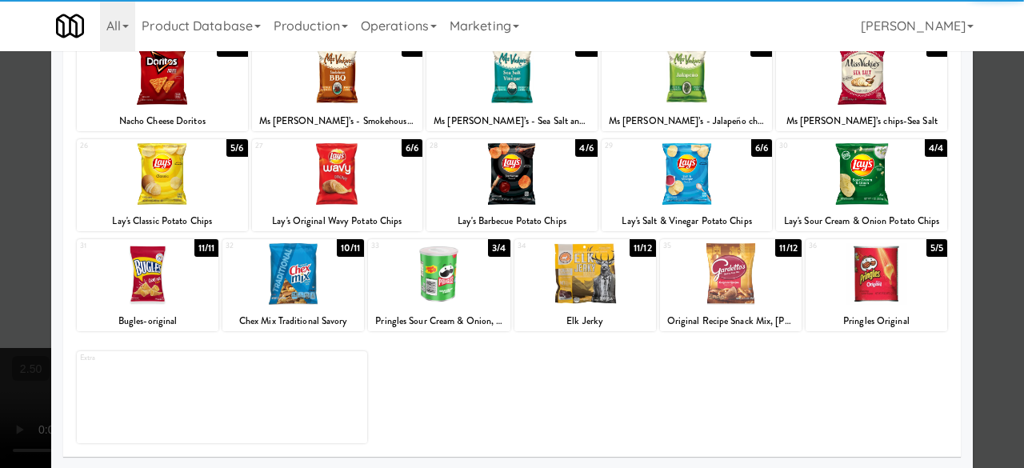
click at [596, 277] on div at bounding box center [586, 274] width 142 height 62
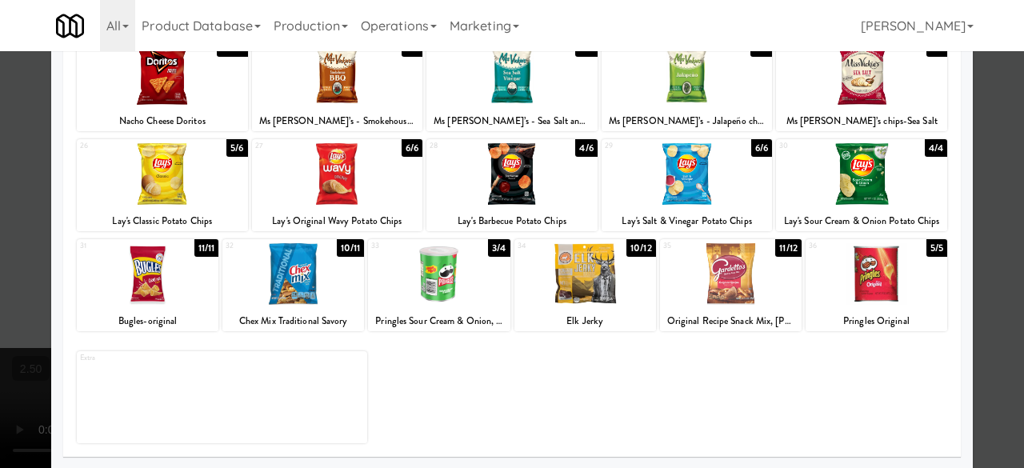
drag, startPoint x: 997, startPoint y: 162, endPoint x: 938, endPoint y: 178, distance: 61.3
click at [996, 162] on div at bounding box center [512, 234] width 1024 height 468
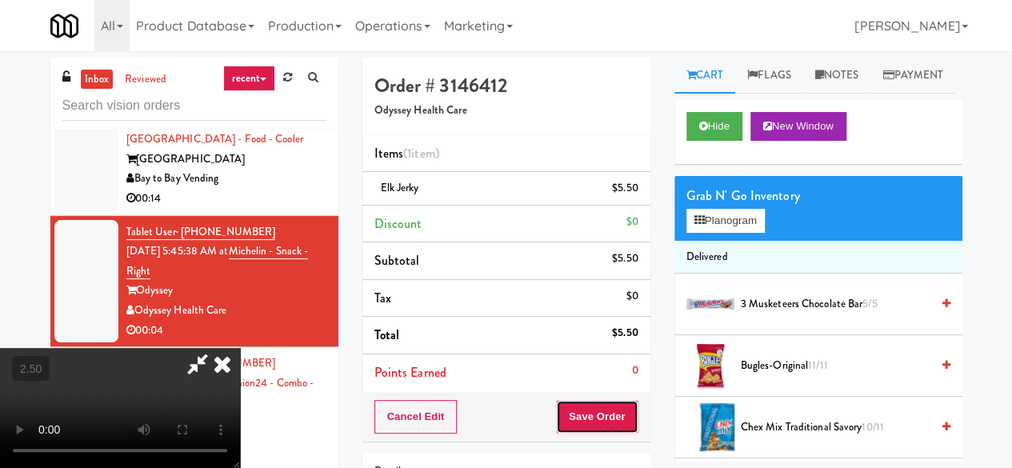
click at [613, 422] on button "Save Order" at bounding box center [597, 417] width 82 height 34
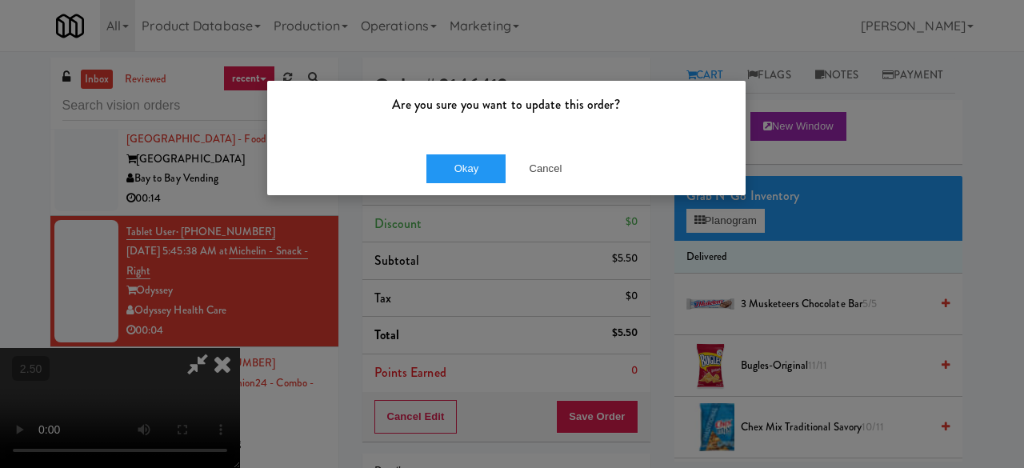
click at [462, 188] on div "Okay Cancel" at bounding box center [506, 169] width 479 height 54
click at [467, 177] on button "Okay" at bounding box center [467, 168] width 80 height 29
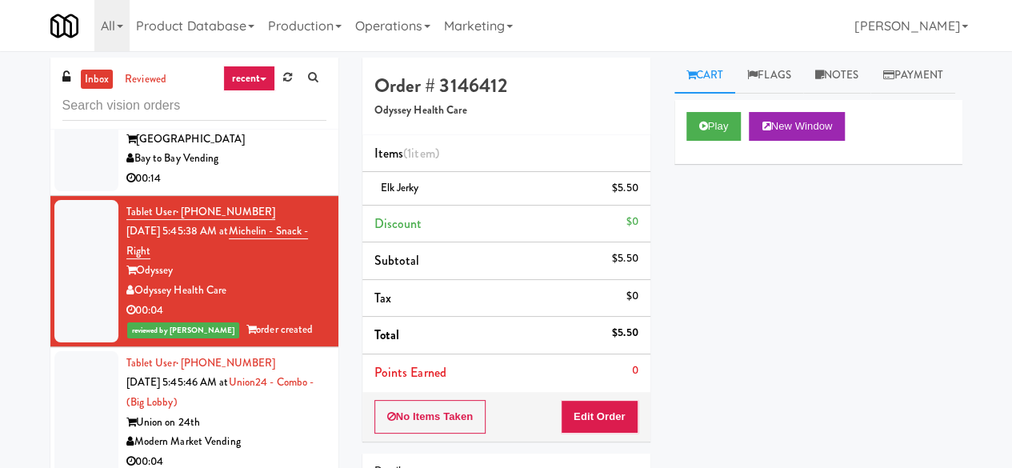
scroll to position [2806, 0]
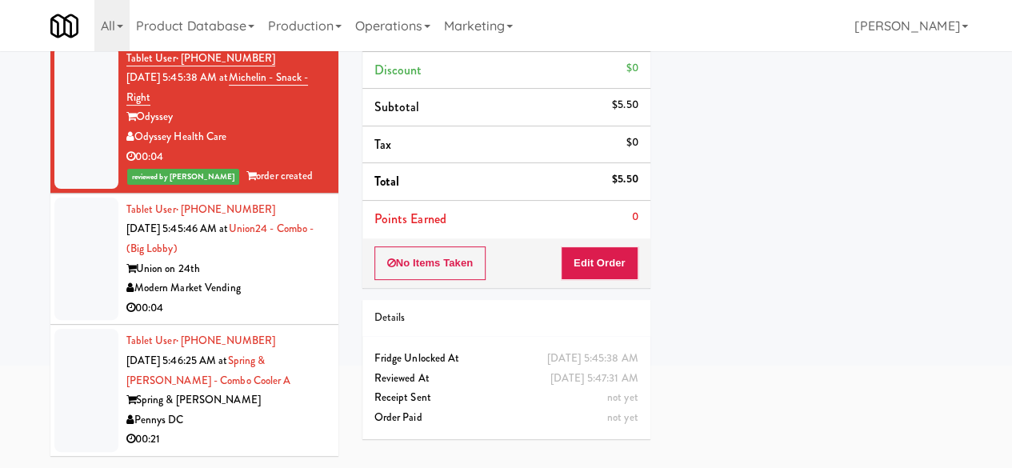
click at [299, 290] on div "Modern Market Vending" at bounding box center [226, 288] width 200 height 20
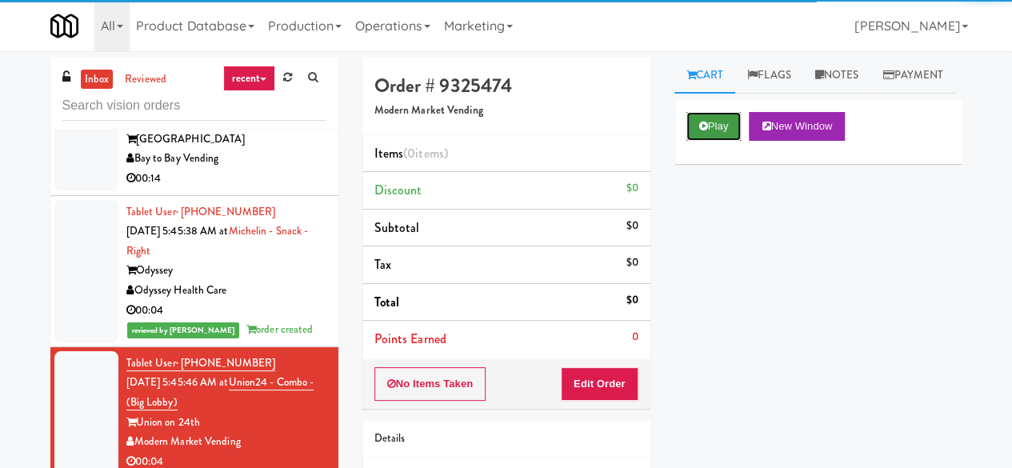
click at [707, 131] on icon at bounding box center [703, 126] width 9 height 10
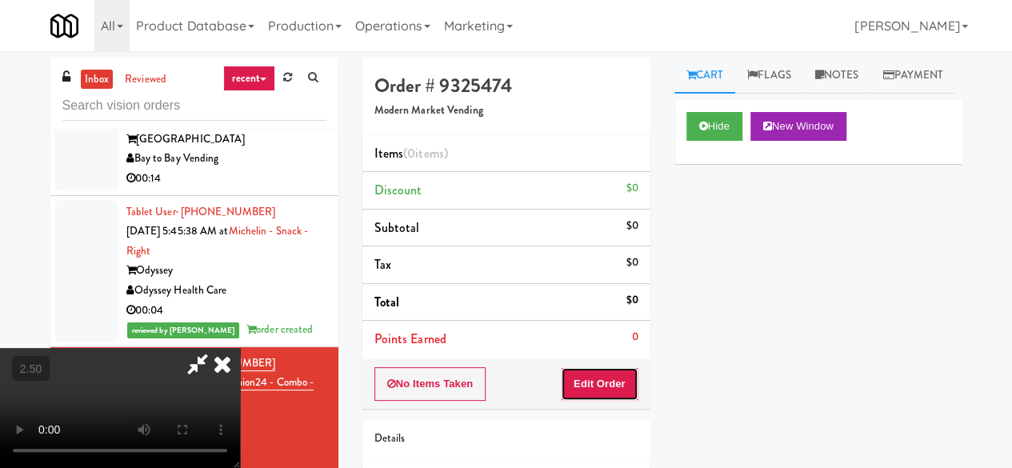
click at [614, 369] on button "Edit Order" at bounding box center [600, 384] width 78 height 34
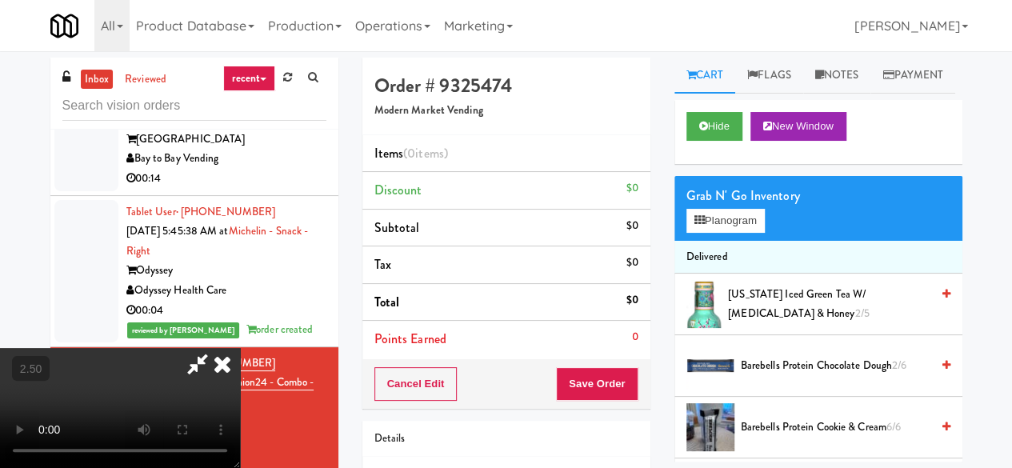
scroll to position [33, 0]
click at [739, 241] on div "Grab N' Go Inventory Planogram" at bounding box center [819, 208] width 288 height 65
click at [739, 208] on div "Grab N' Go Inventory" at bounding box center [819, 196] width 264 height 24
click at [736, 233] on button "Planogram" at bounding box center [726, 221] width 78 height 24
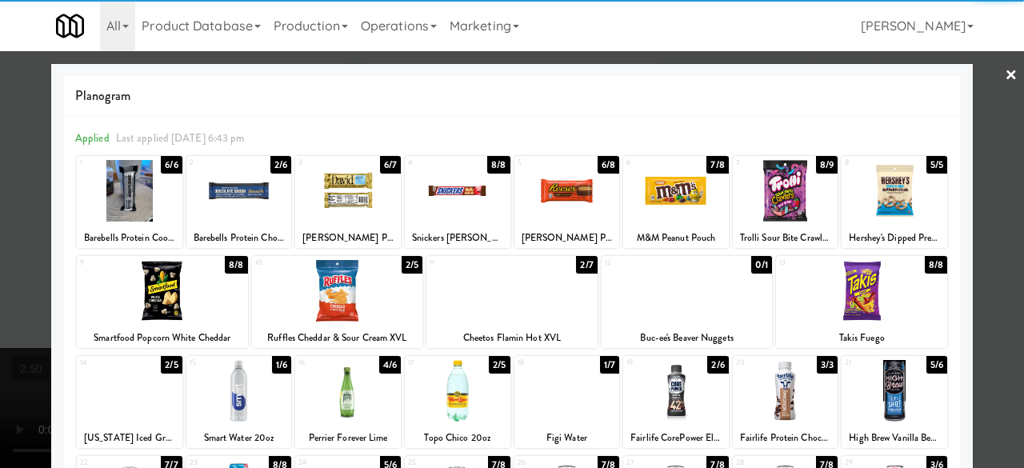
click at [331, 297] on div at bounding box center [337, 291] width 171 height 62
drag, startPoint x: 983, startPoint y: 179, endPoint x: 588, endPoint y: 343, distance: 427.3
click at [980, 177] on div at bounding box center [512, 234] width 1024 height 468
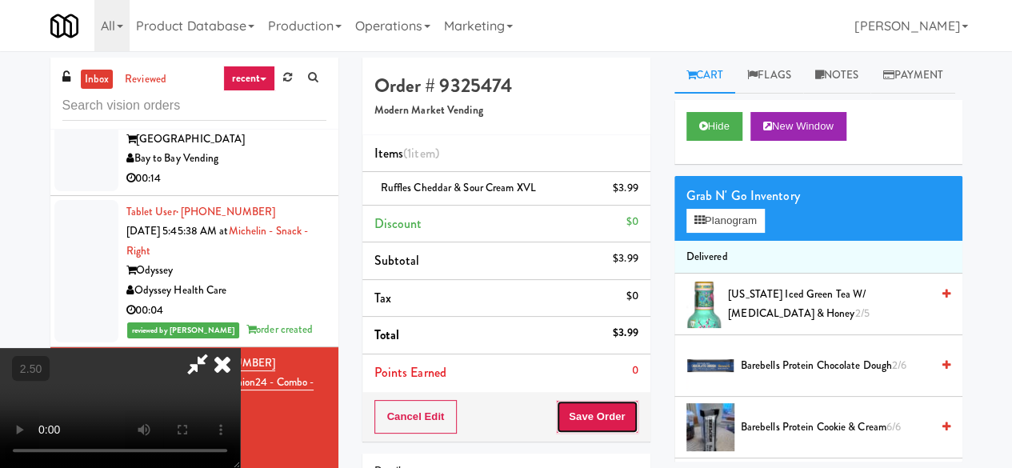
click at [616, 417] on button "Save Order" at bounding box center [597, 417] width 82 height 34
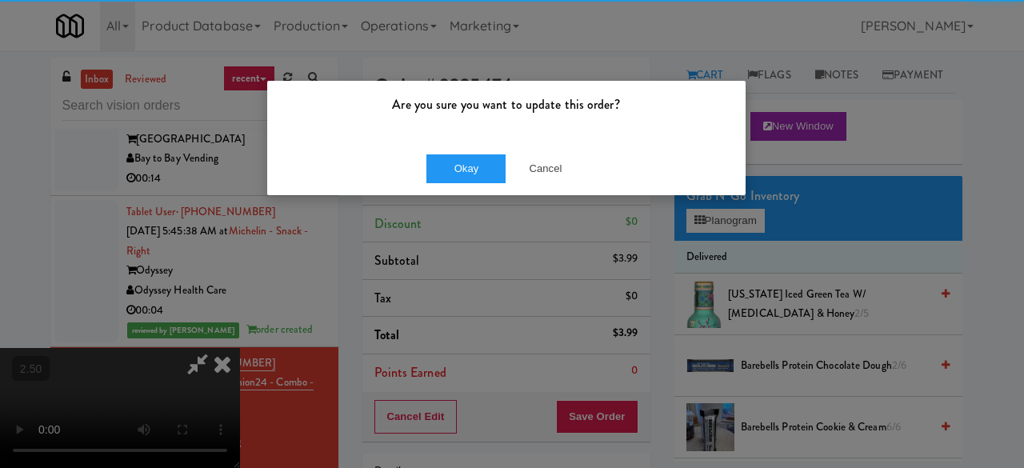
click at [475, 192] on div "Okay Cancel" at bounding box center [506, 169] width 479 height 54
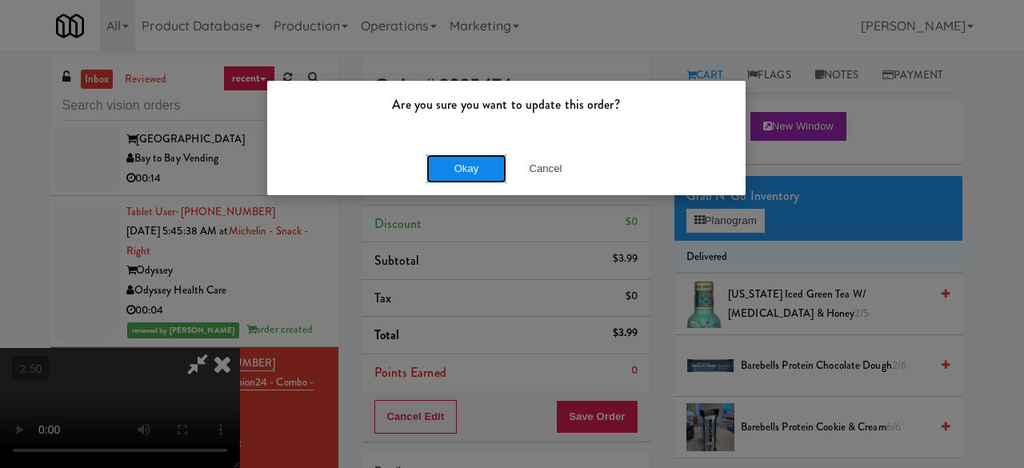
click at [477, 175] on button "Okay" at bounding box center [467, 168] width 80 height 29
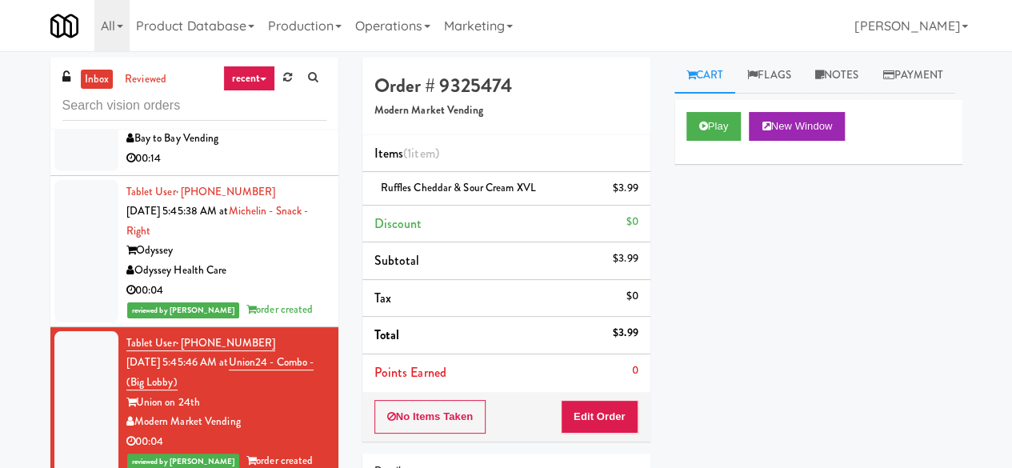
scroll to position [2825, 0]
